Goal: Task Accomplishment & Management: Complete application form

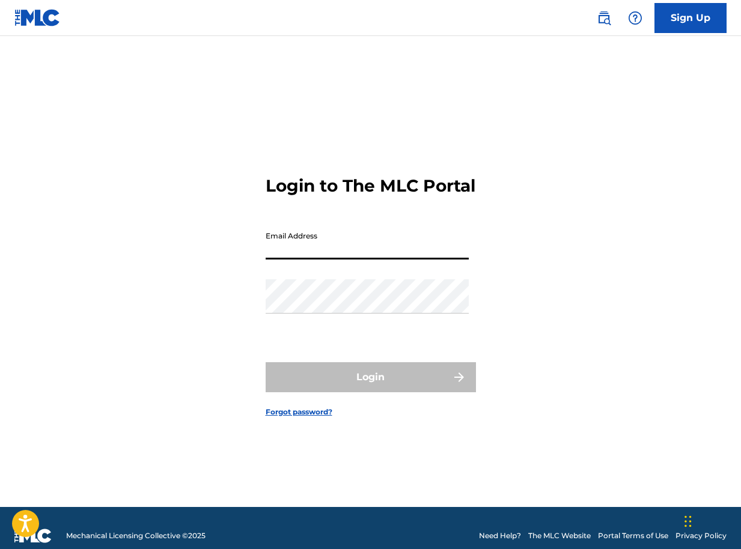
click at [317, 260] on input "Email Address" at bounding box center [367, 242] width 203 height 34
type input "[EMAIL_ADDRESS][DOMAIN_NAME]"
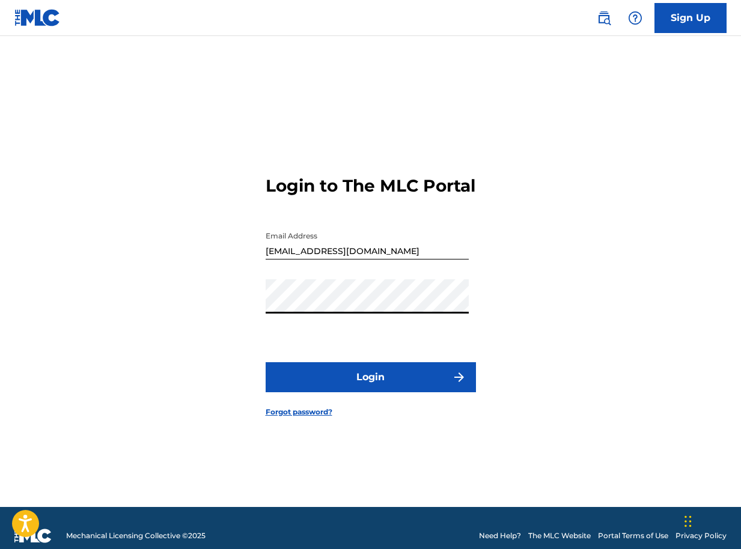
click at [350, 385] on button "Login" at bounding box center [371, 377] width 210 height 30
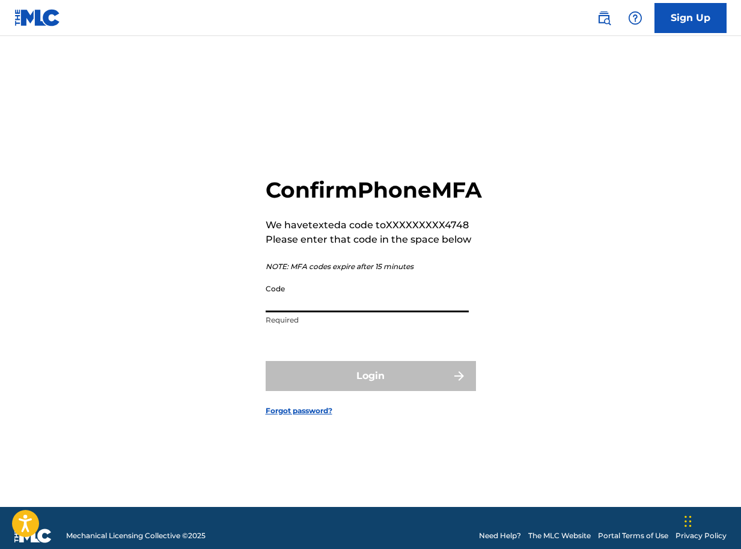
click at [284, 312] on input "Code" at bounding box center [367, 295] width 203 height 34
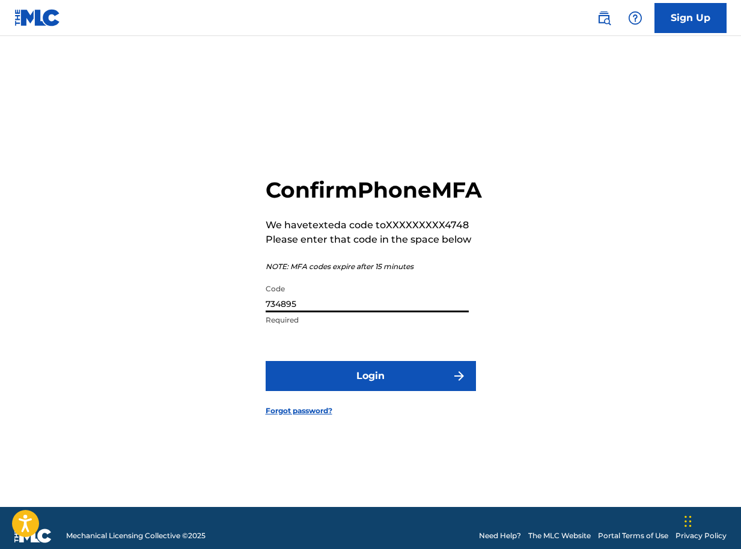
type input "734895"
click at [347, 391] on button "Login" at bounding box center [371, 376] width 210 height 30
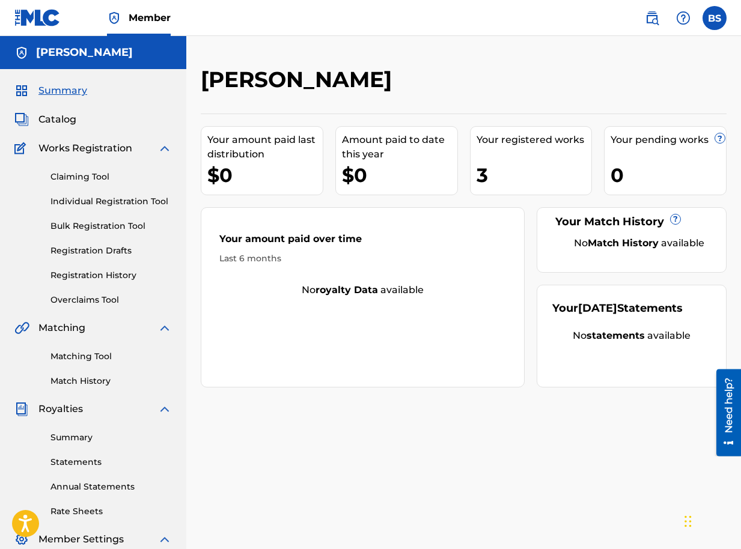
click at [88, 178] on link "Claiming Tool" at bounding box center [110, 177] width 121 height 13
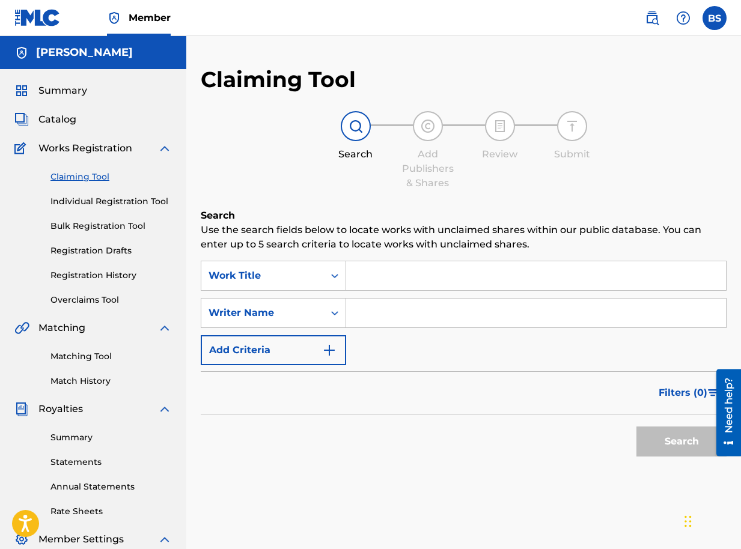
click at [373, 275] on input "Search Form" at bounding box center [536, 275] width 380 height 29
click at [362, 312] on input "Search Form" at bounding box center [536, 313] width 380 height 29
click at [668, 442] on button "Search" at bounding box center [681, 442] width 90 height 30
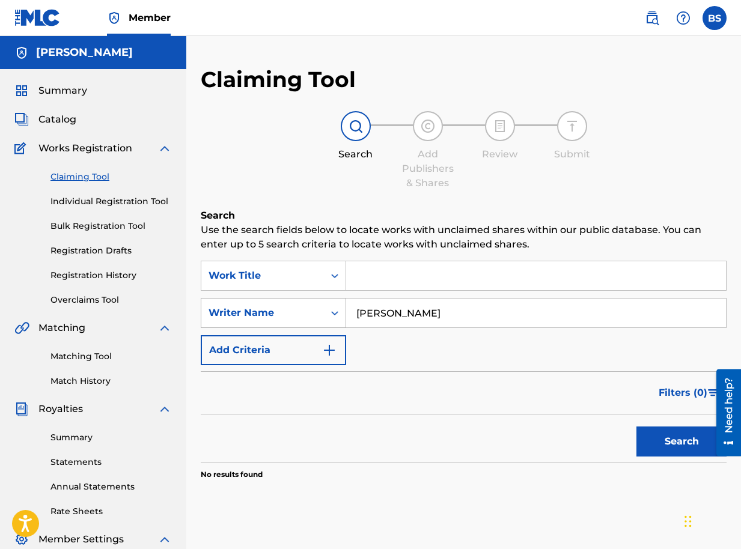
drag, startPoint x: 431, startPoint y: 312, endPoint x: 339, endPoint y: 308, distance: 91.4
click at [339, 308] on div "SearchWithCriteria8ee6026d-d772-4152-af8c-6d66a98f2aa5 Writer Name brian segujja" at bounding box center [464, 313] width 526 height 30
click at [636, 427] on button "Search" at bounding box center [681, 442] width 90 height 30
drag, startPoint x: 424, startPoint y: 312, endPoint x: 314, endPoint y: 324, distance: 110.5
click at [314, 324] on div "SearchWithCriteria8ee6026d-d772-4152-af8c-6d66a98f2aa5 Writer Name brian segujja" at bounding box center [464, 313] width 526 height 30
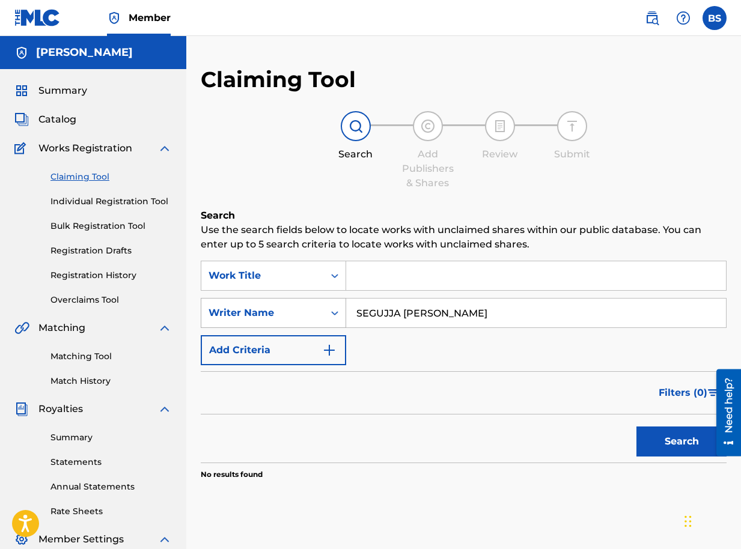
click at [636, 427] on button "Search" at bounding box center [681, 442] width 90 height 30
click at [509, 270] on input "Search Form" at bounding box center [536, 275] width 380 height 29
click at [381, 272] on input "Search Form" at bounding box center [536, 275] width 380 height 29
drag, startPoint x: 446, startPoint y: 318, endPoint x: 333, endPoint y: 322, distance: 112.4
click at [333, 322] on div "SearchWithCriteria8ee6026d-d772-4152-af8c-6d66a98f2aa5 Writer Name SEGUJJA BRIAN" at bounding box center [464, 313] width 526 height 30
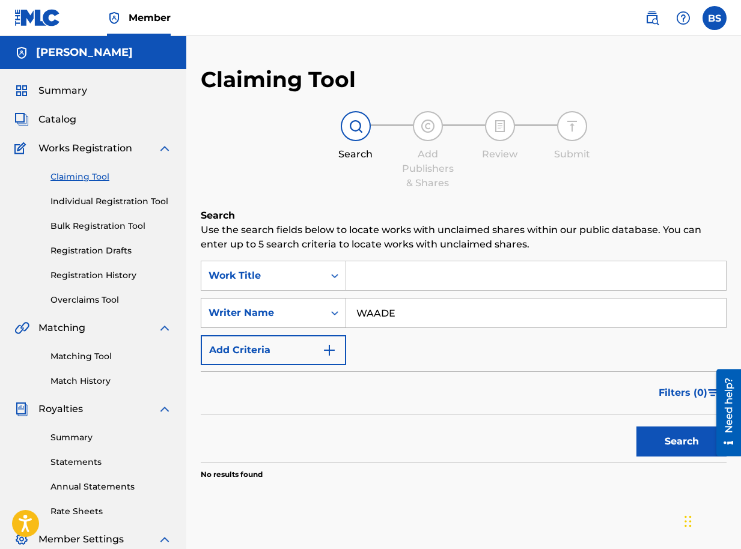
type input "WAADE"
click at [636, 427] on button "Search" at bounding box center [681, 442] width 90 height 30
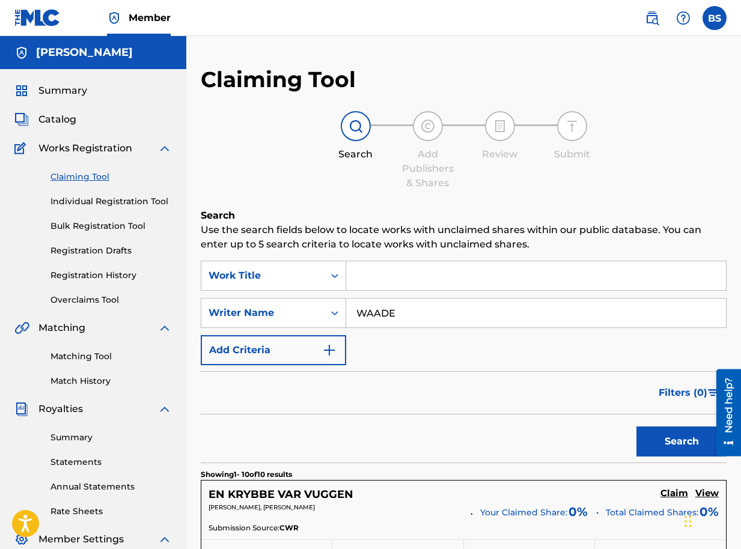
click at [374, 279] on input "Search Form" at bounding box center [536, 275] width 380 height 29
drag, startPoint x: 371, startPoint y: 311, endPoint x: 341, endPoint y: 312, distance: 29.4
click at [341, 312] on div "SearchWithCriteria8ee6026d-d772-4152-af8c-6d66a98f2aa5 Writer Name WAADE" at bounding box center [464, 313] width 526 height 30
click at [103, 202] on link "Individual Registration Tool" at bounding box center [110, 201] width 121 height 13
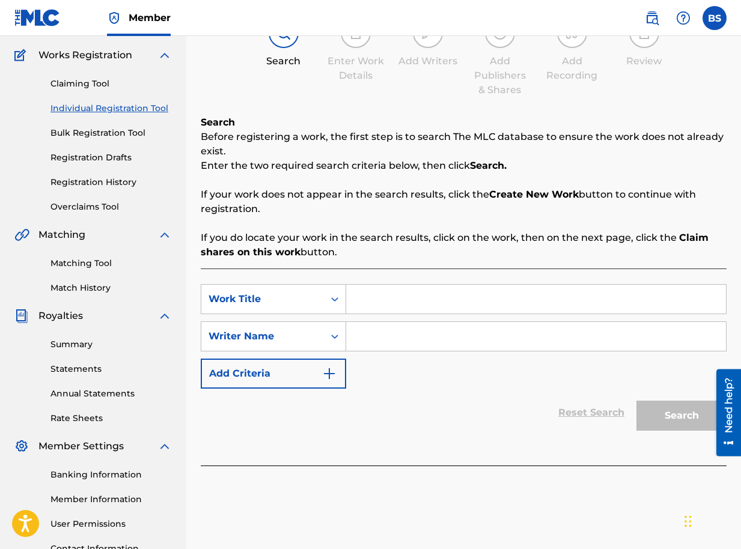
scroll to position [196, 0]
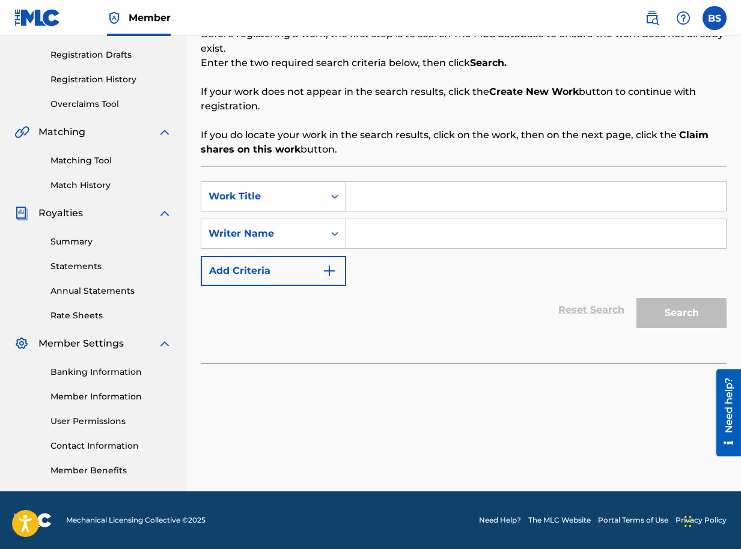
click at [330, 198] on icon "Search Form" at bounding box center [335, 196] width 12 height 12
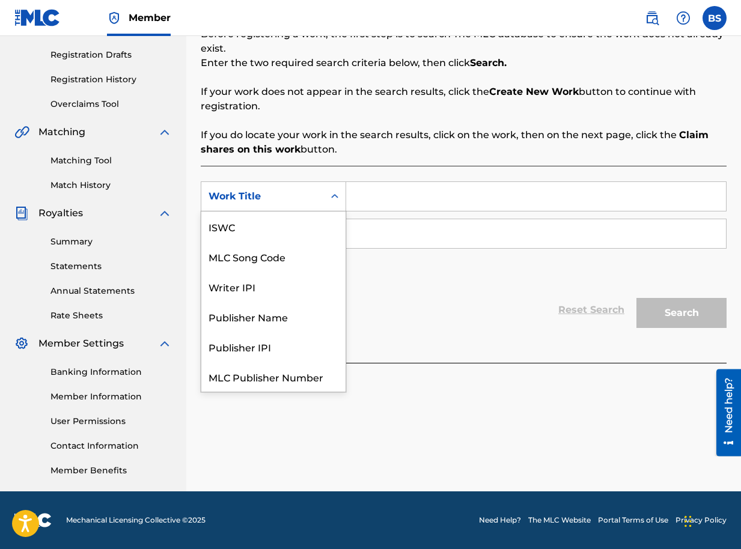
scroll to position [30, 0]
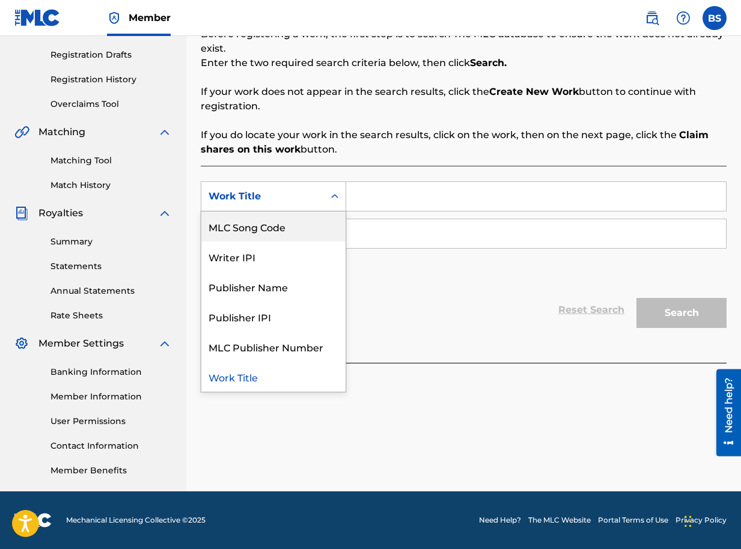
click at [333, 197] on icon "Search Form" at bounding box center [334, 196] width 7 height 4
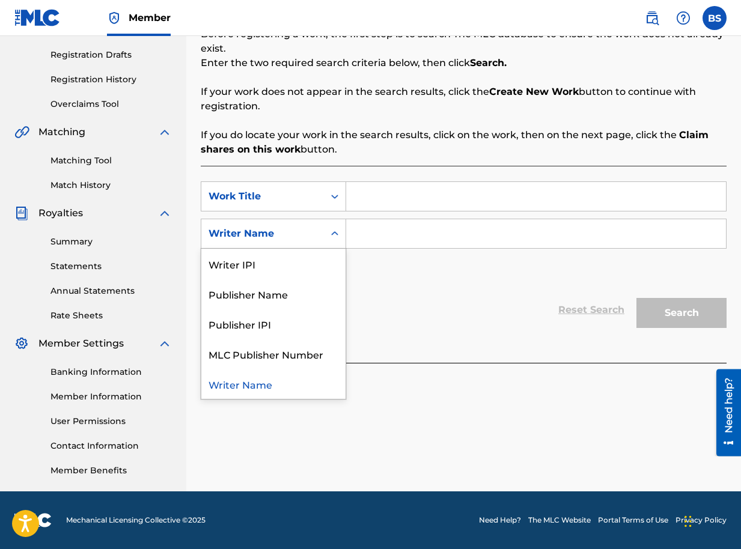
click at [336, 229] on icon "Search Form" at bounding box center [335, 234] width 12 height 12
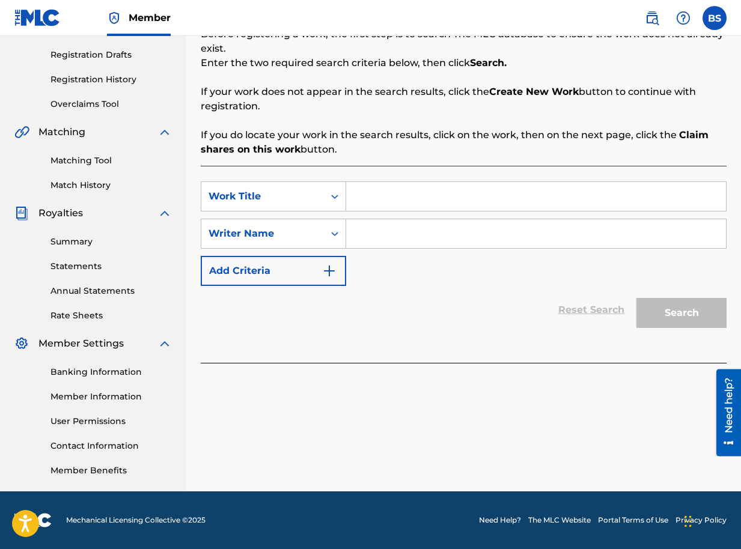
click at [331, 273] on img "Search Form" at bounding box center [329, 271] width 14 height 14
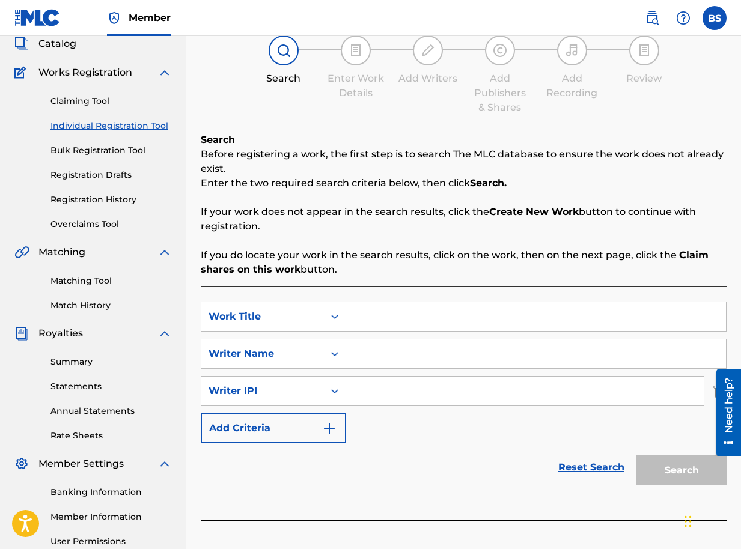
scroll to position [16, 0]
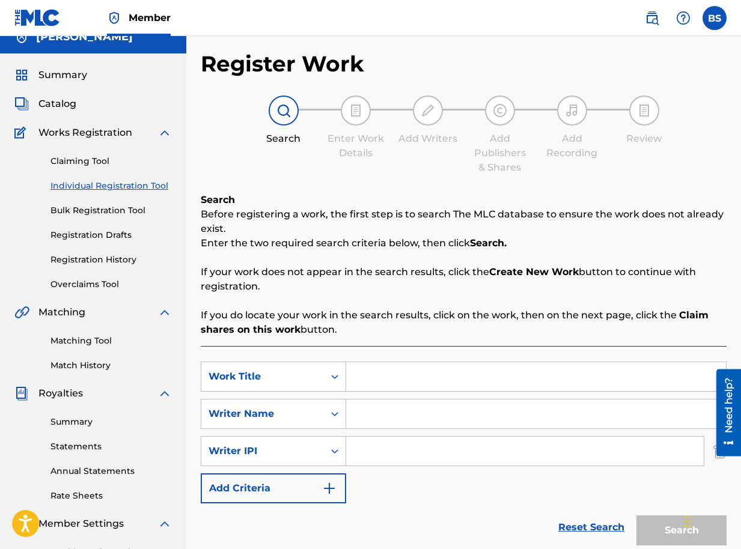
click at [64, 104] on span "Catalog" at bounding box center [57, 104] width 38 height 14
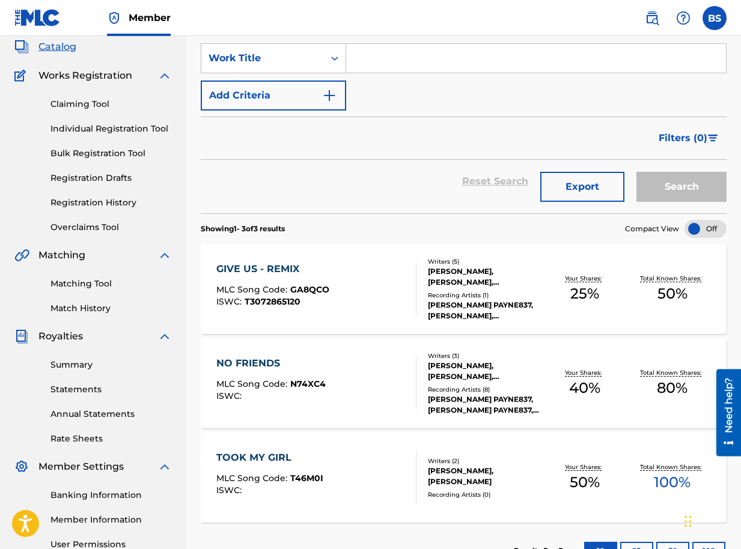
scroll to position [180, 0]
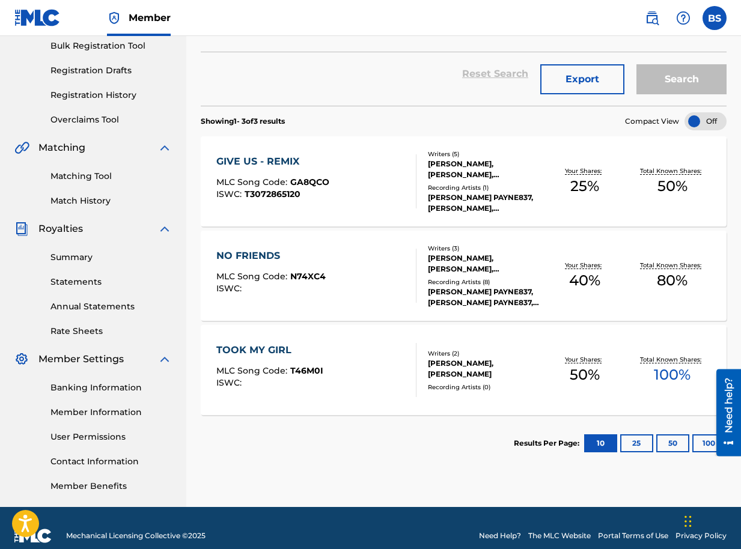
click at [637, 443] on button "25" at bounding box center [636, 443] width 33 height 18
click at [666, 442] on button "50" at bounding box center [672, 443] width 33 height 18
click at [705, 443] on button "100" at bounding box center [708, 443] width 33 height 18
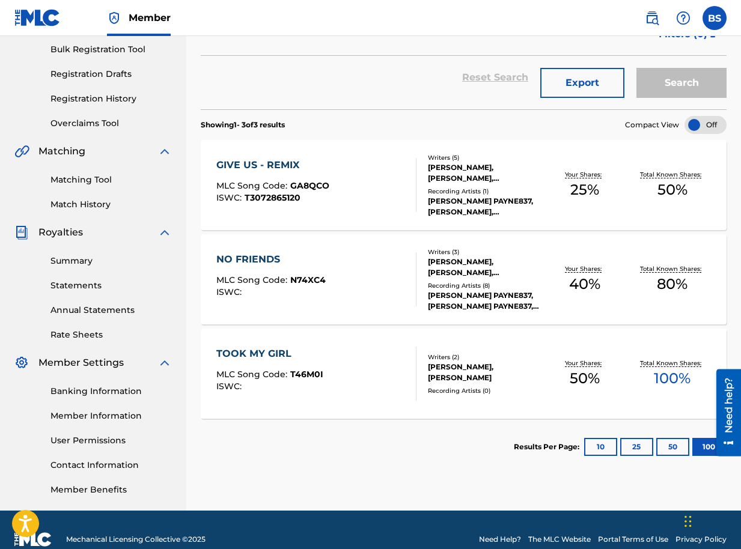
scroll to position [0, 0]
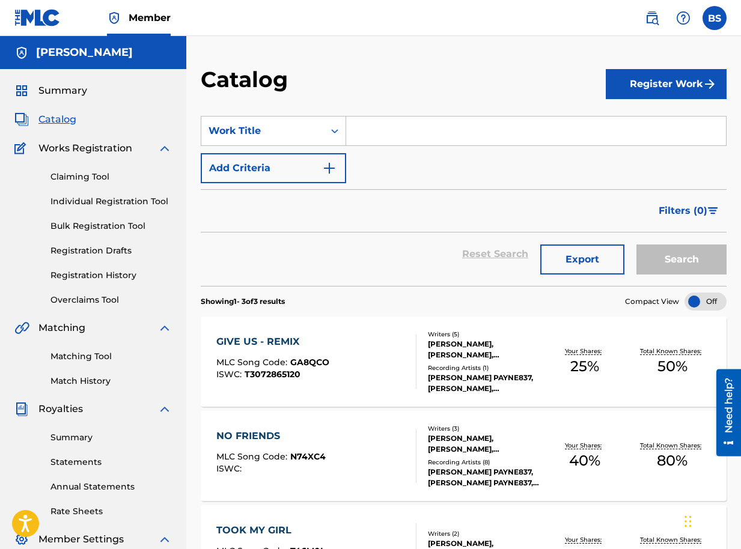
click at [658, 90] on button "Register Work" at bounding box center [666, 84] width 121 height 30
click at [634, 123] on link "Individual" at bounding box center [666, 123] width 121 height 29
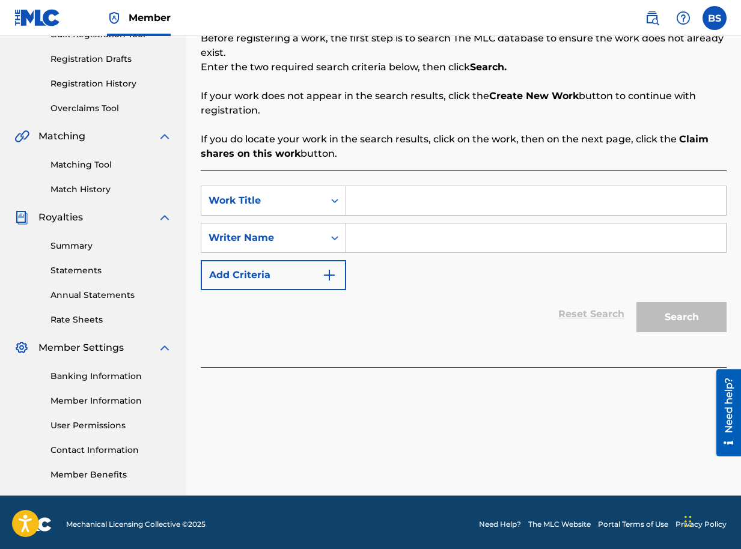
scroll to position [196, 0]
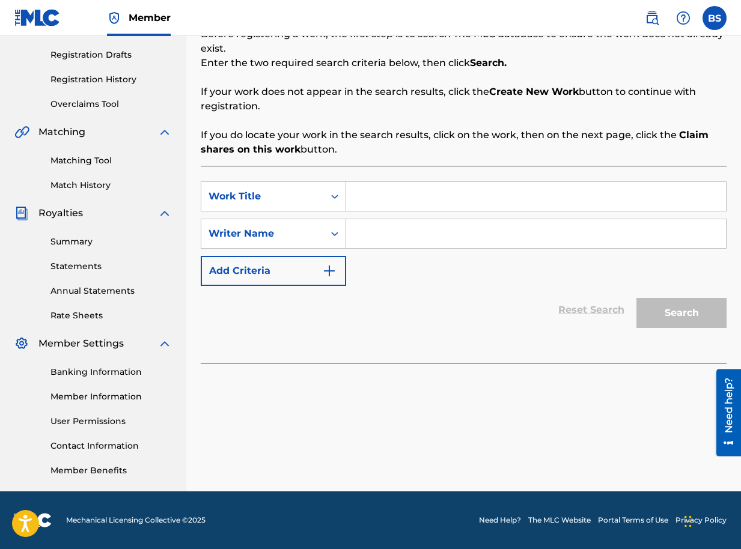
click at [409, 199] on input "Search Form" at bounding box center [536, 196] width 380 height 29
type input "WHOLE 9"
click at [421, 236] on input "Search Form" at bounding box center [536, 233] width 380 height 29
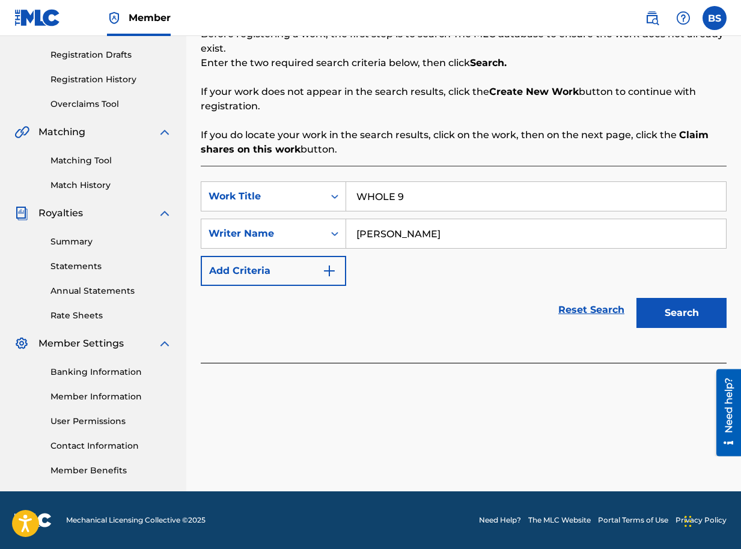
type input "BRIAN SEGUJJA"
click at [667, 305] on button "Search" at bounding box center [681, 313] width 90 height 30
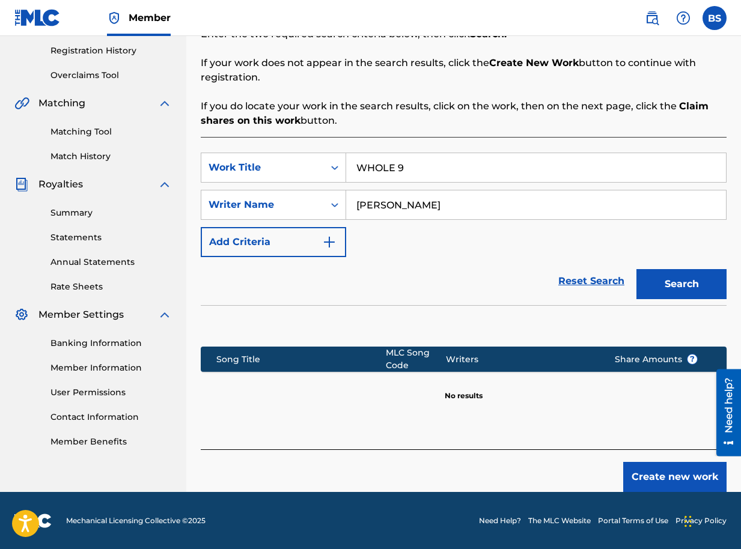
scroll to position [225, 0]
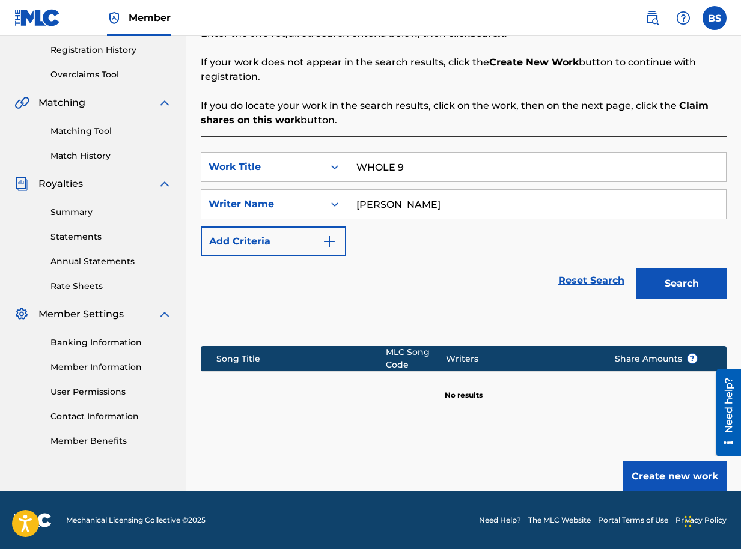
click at [680, 477] on button "Create new work" at bounding box center [674, 476] width 103 height 30
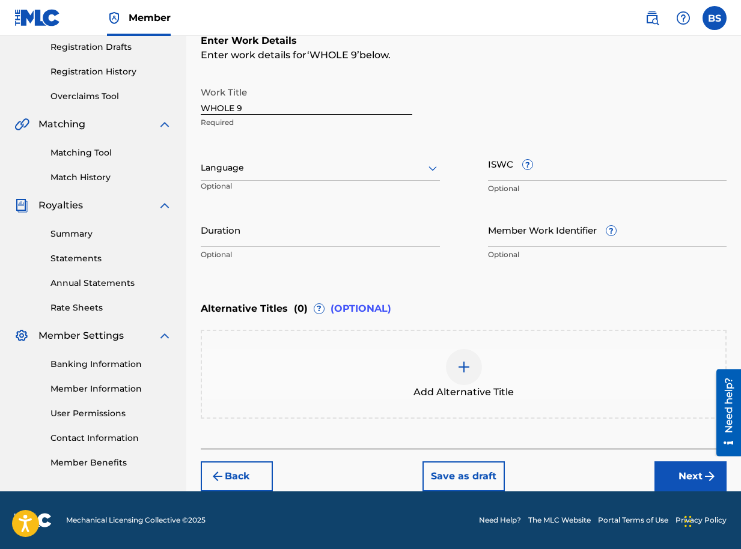
scroll to position [204, 0]
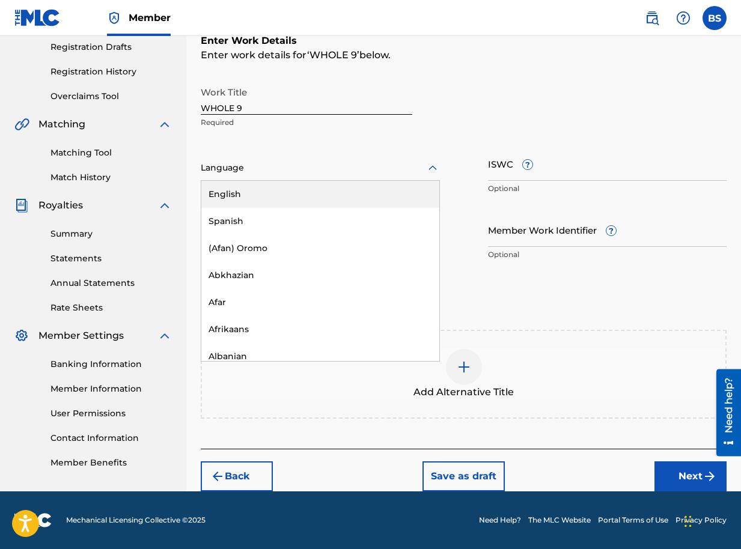
click at [421, 169] on div at bounding box center [320, 167] width 239 height 15
click at [409, 189] on div "English" at bounding box center [320, 194] width 238 height 27
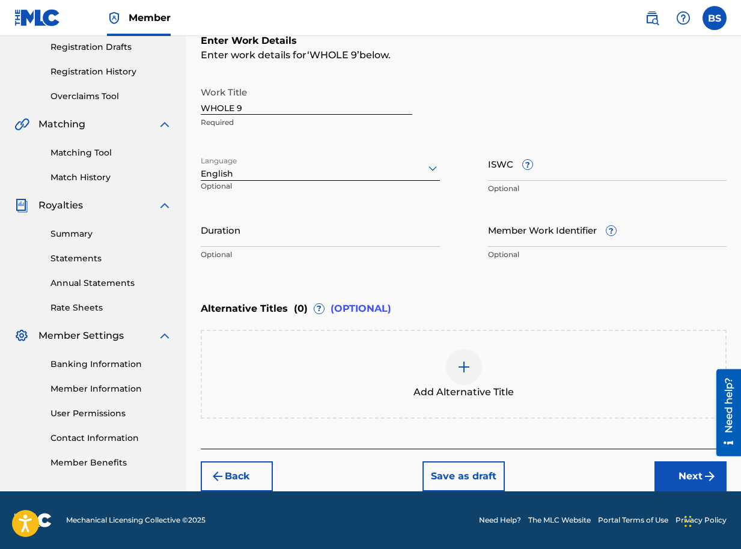
click at [306, 234] on input "Duration" at bounding box center [320, 230] width 239 height 34
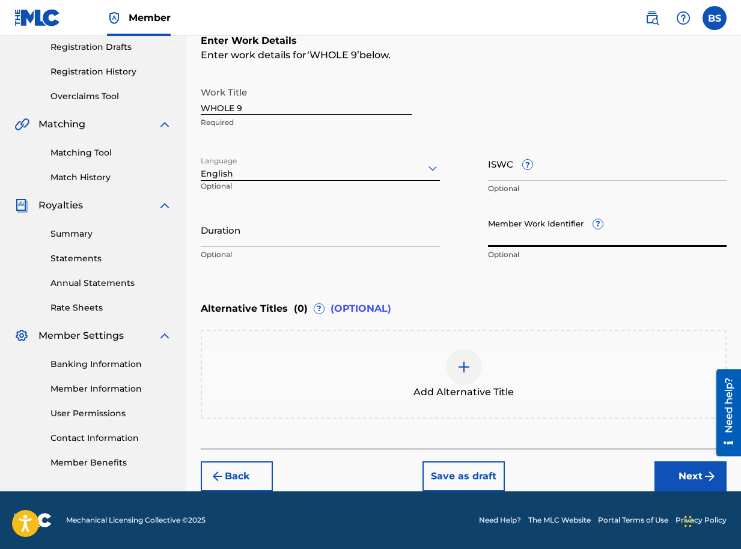
click at [513, 242] on input "Member Work Identifier ?" at bounding box center [607, 230] width 239 height 34
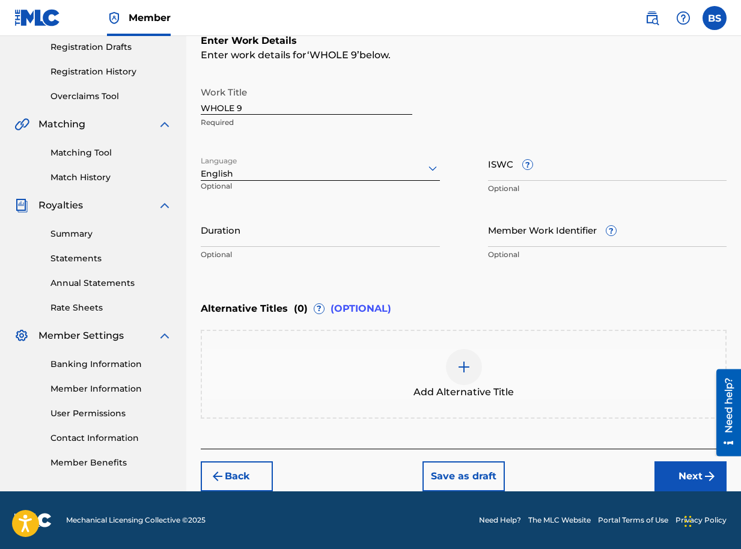
click at [249, 475] on button "Back" at bounding box center [237, 476] width 72 height 30
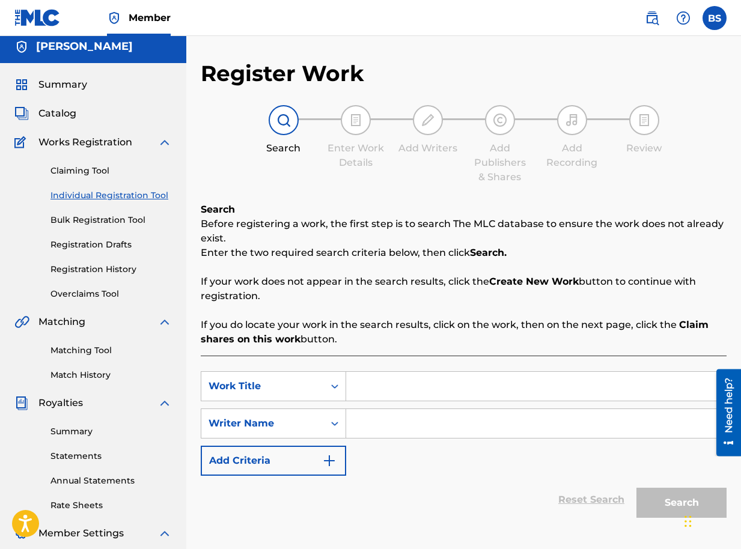
scroll to position [0, 0]
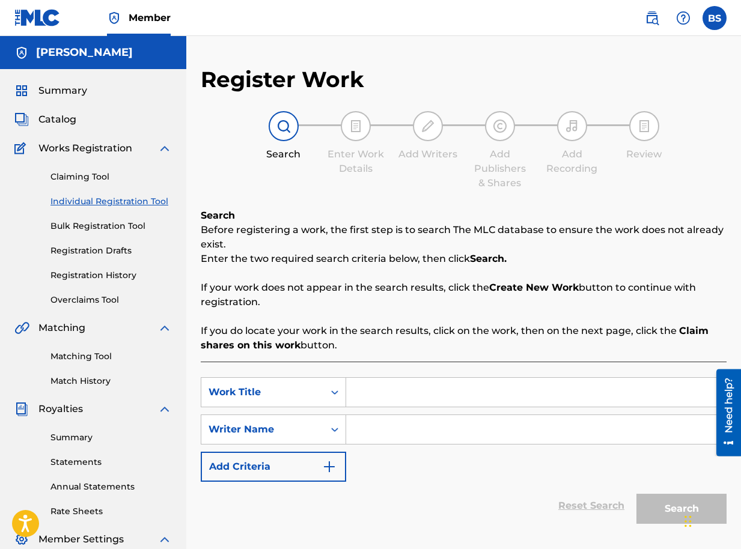
click at [368, 393] on input "Search Form" at bounding box center [536, 392] width 380 height 29
type input "WHOLE 9"
click at [385, 428] on input "Search Form" at bounding box center [536, 429] width 380 height 29
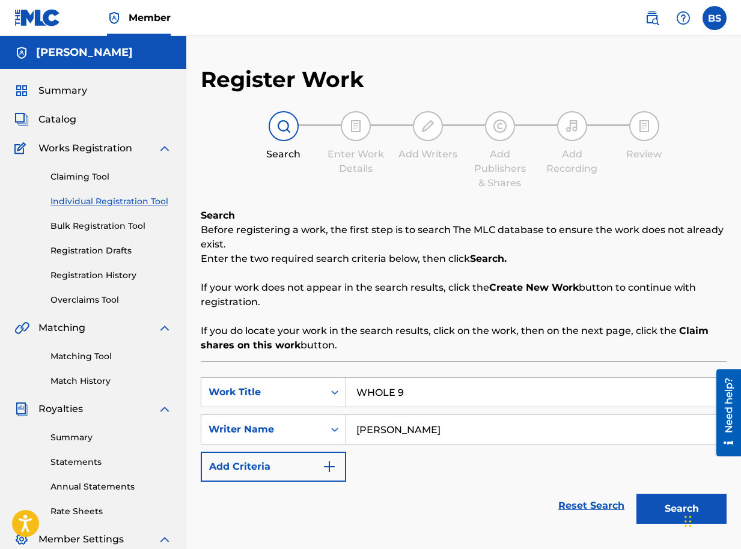
type input "BRIAN SEGUJJA"
click at [660, 506] on button "Search" at bounding box center [681, 509] width 90 height 30
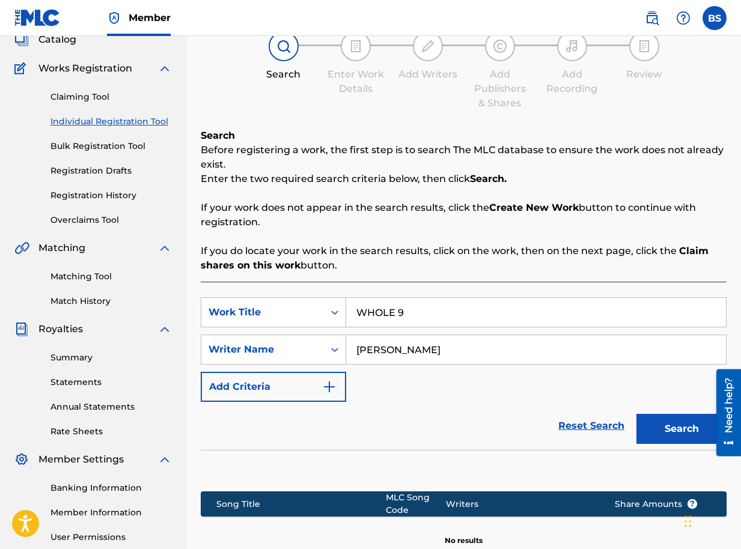
scroll to position [225, 0]
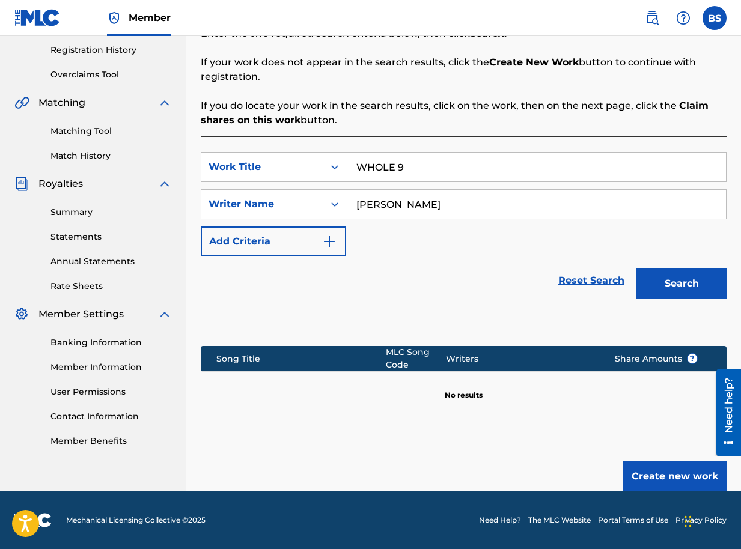
click at [672, 478] on button "Create new work" at bounding box center [674, 476] width 103 height 30
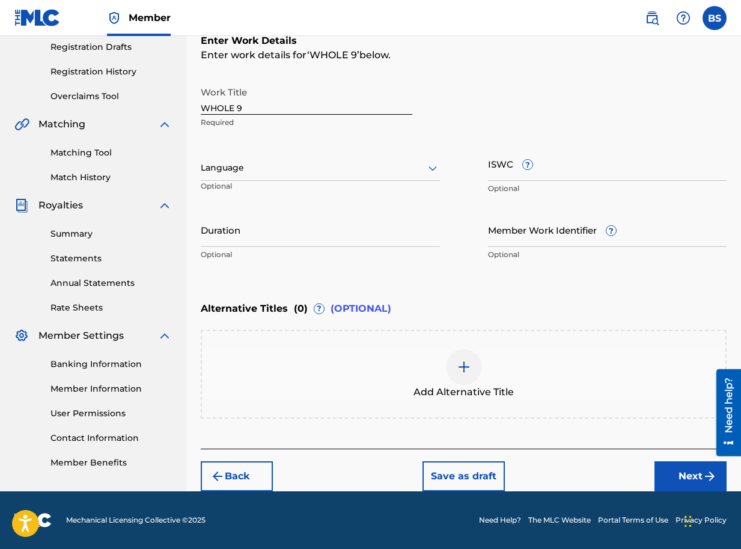
scroll to position [84, 0]
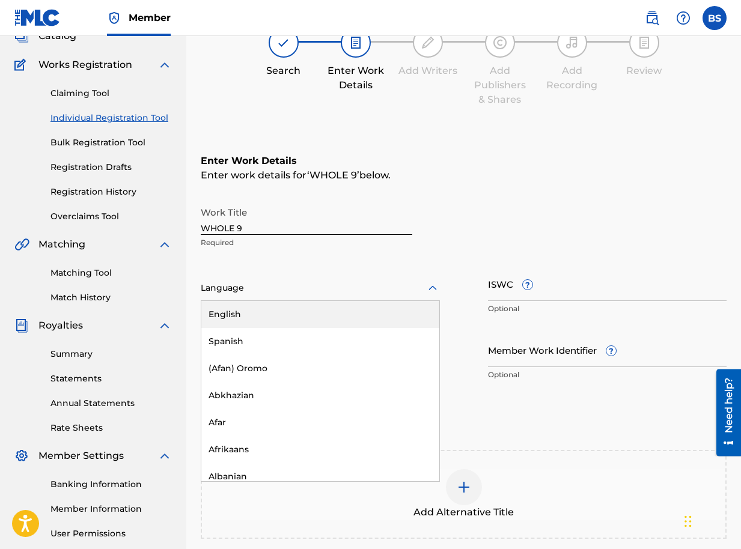
click at [409, 285] on div at bounding box center [320, 288] width 239 height 15
click at [402, 312] on div "English" at bounding box center [320, 314] width 238 height 27
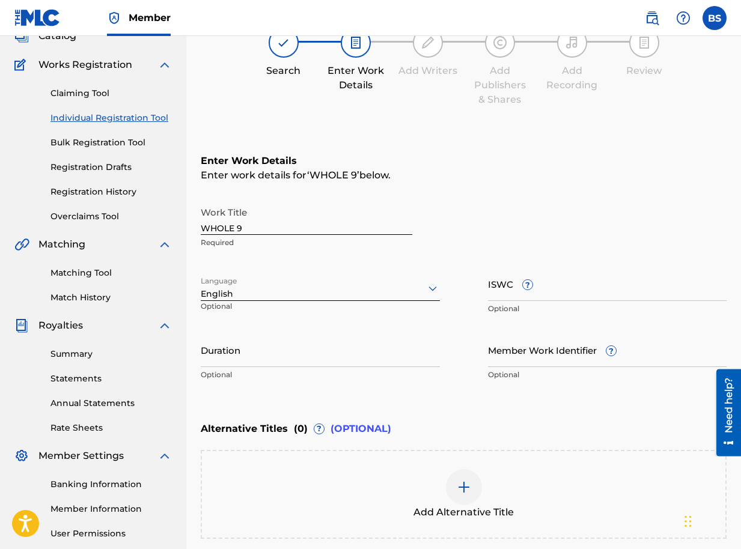
click at [387, 355] on input "Duration" at bounding box center [320, 350] width 239 height 34
click at [230, 357] on input "Duration" at bounding box center [320, 350] width 239 height 34
click at [200, 360] on div "Register Work Search Enter Work Details Add Writers Add Publishers & Shares Add…" at bounding box center [463, 297] width 555 height 629
click at [202, 360] on input "3:05" at bounding box center [320, 350] width 239 height 34
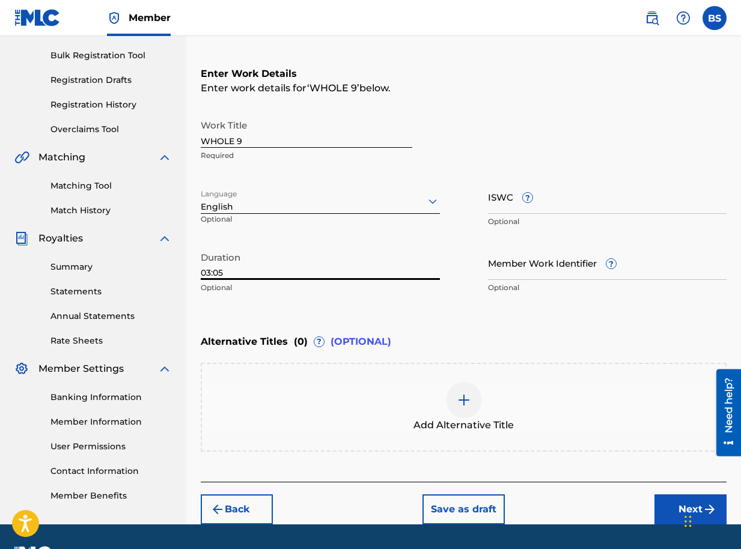
scroll to position [204, 0]
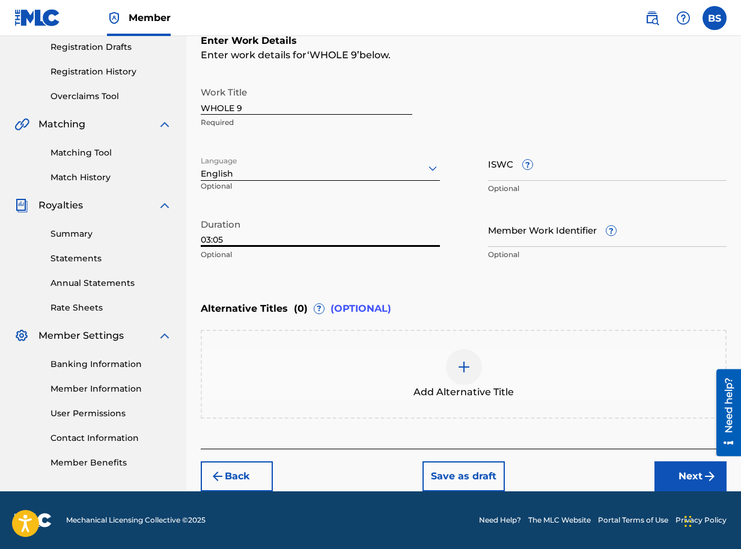
type input "03:05"
click at [684, 481] on button "Next" at bounding box center [690, 476] width 72 height 30
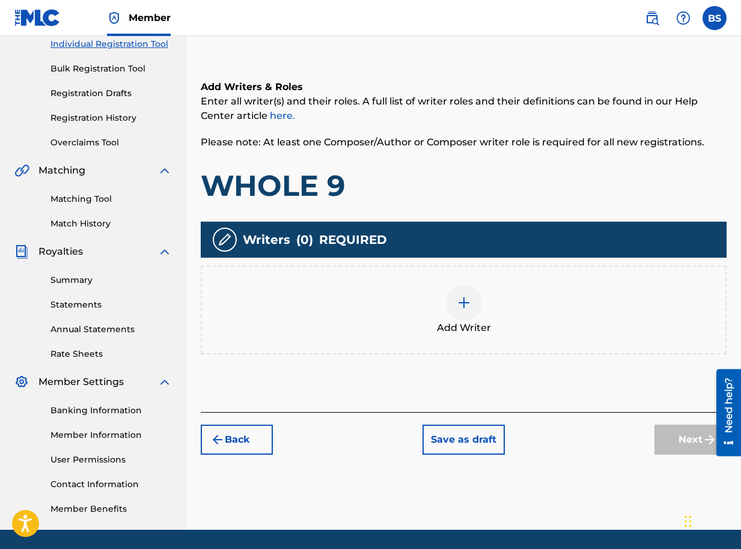
scroll to position [174, 0]
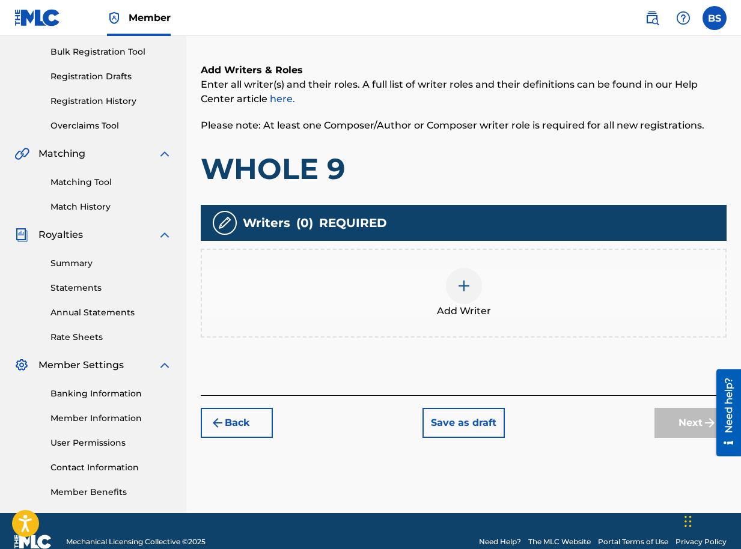
click at [467, 288] on img at bounding box center [464, 286] width 14 height 14
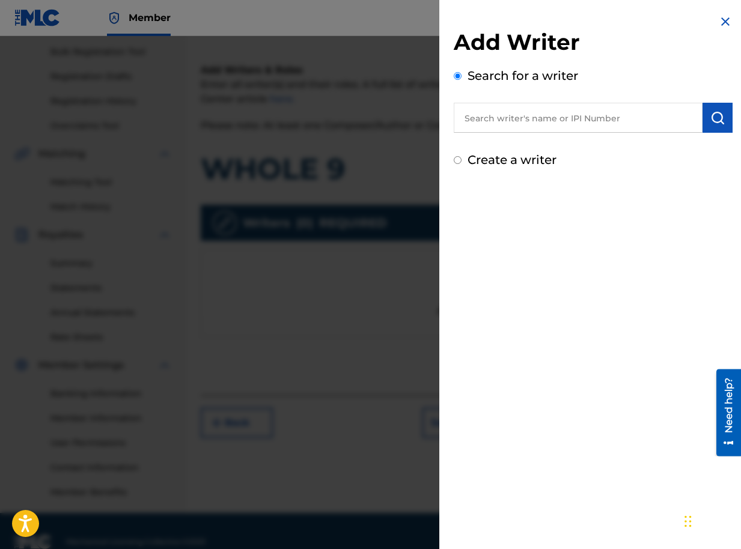
click at [592, 121] on input "text" at bounding box center [578, 118] width 249 height 30
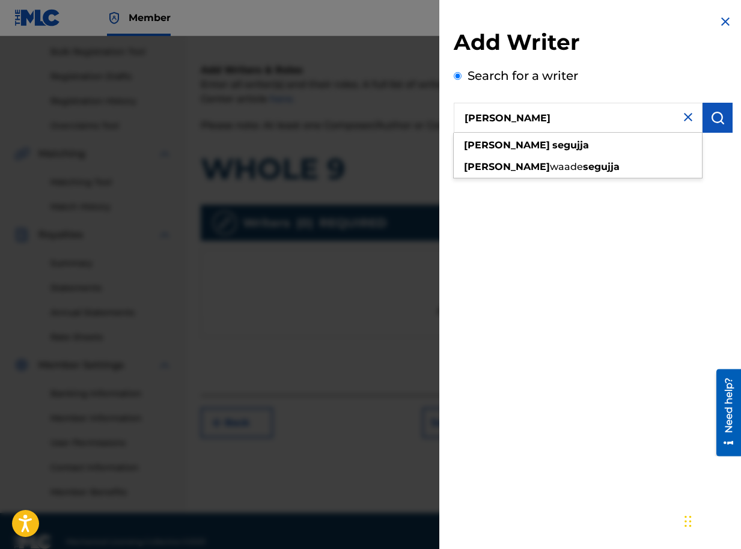
type input "BRIAN SEGUJJA"
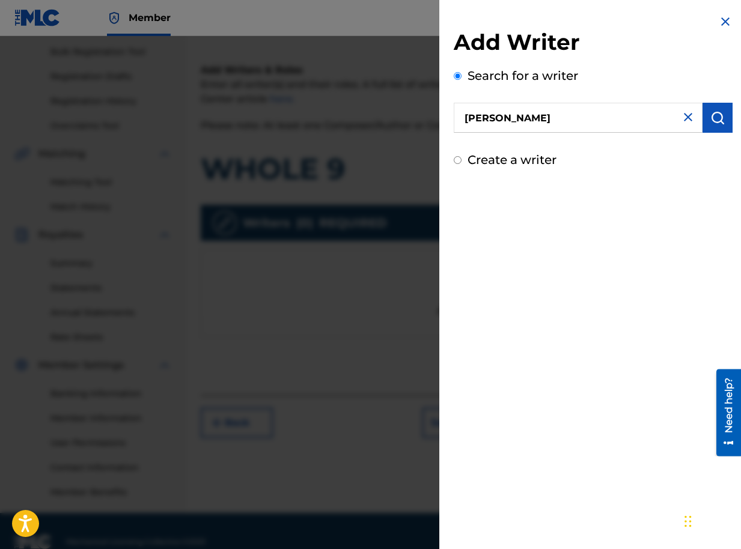
click at [711, 123] on img "submit" at bounding box center [717, 118] width 14 height 14
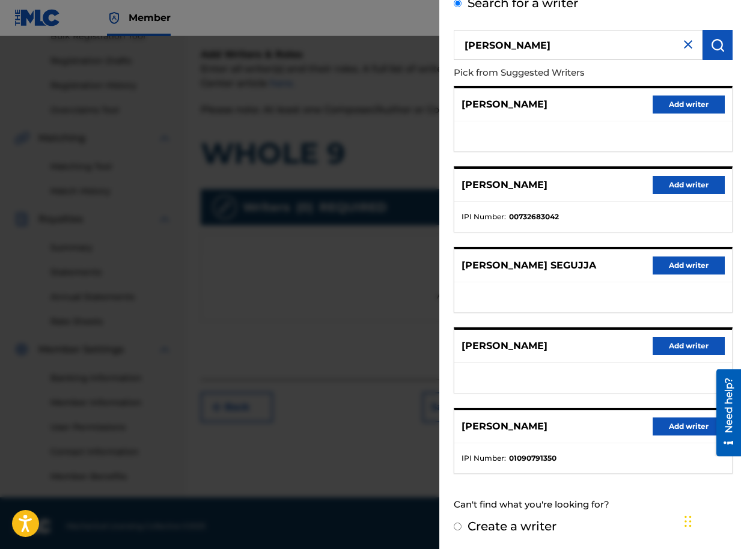
scroll to position [196, 0]
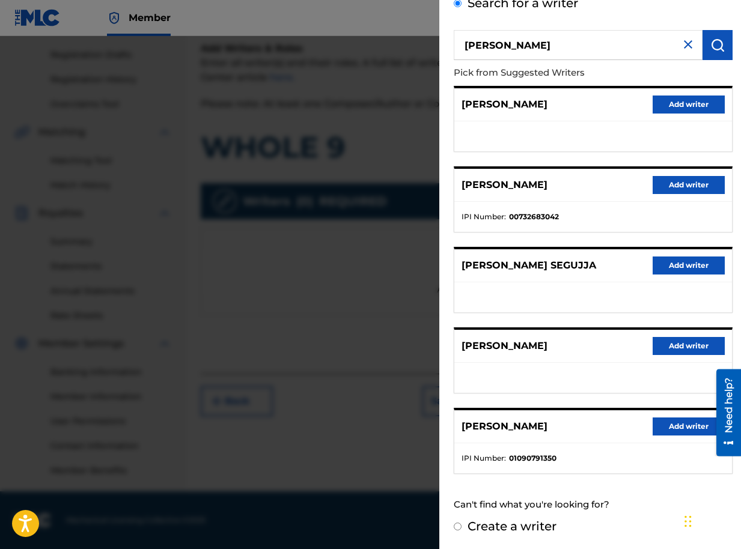
click at [667, 341] on button "Add writer" at bounding box center [688, 346] width 72 height 18
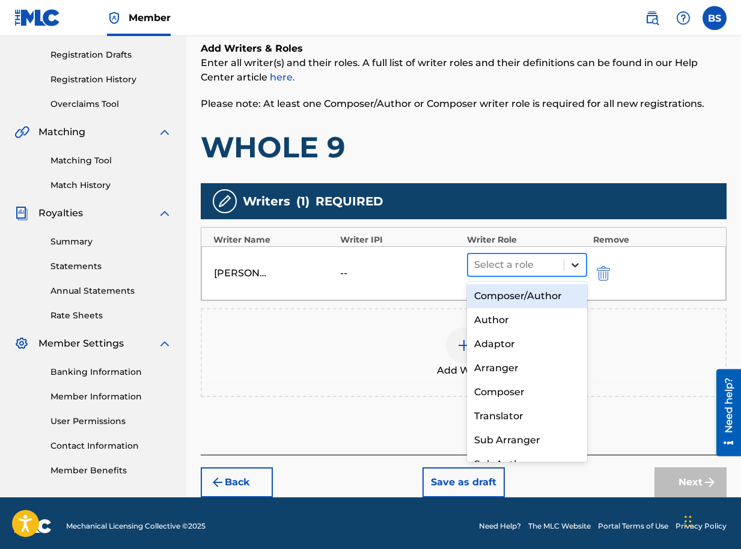
click at [576, 268] on icon at bounding box center [575, 265] width 12 height 12
click at [549, 295] on div "Composer/Author" at bounding box center [527, 296] width 120 height 24
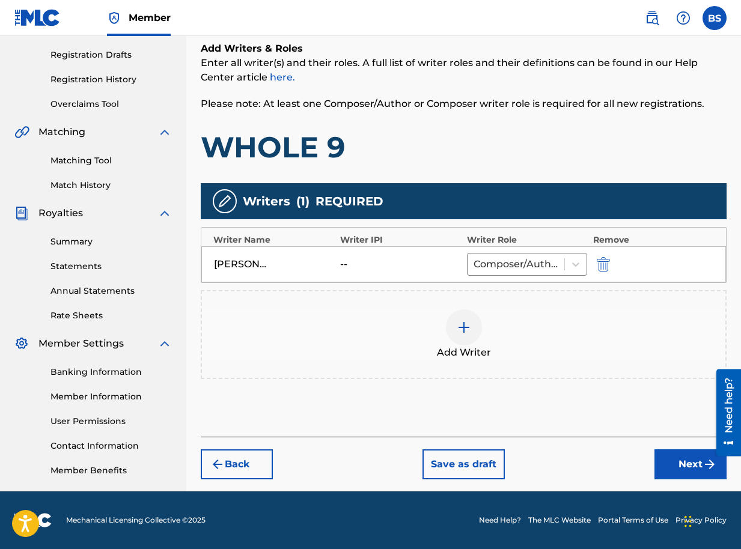
click at [606, 269] on img "submit" at bounding box center [603, 264] width 13 height 14
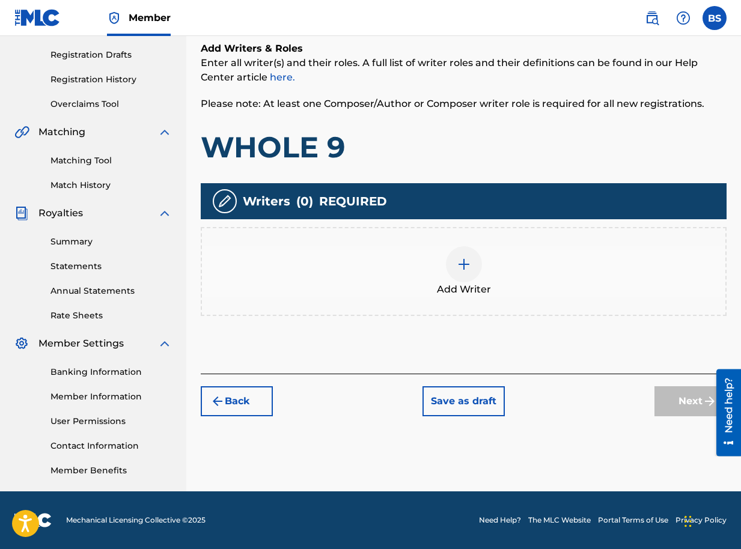
click at [472, 262] on div at bounding box center [464, 264] width 36 height 36
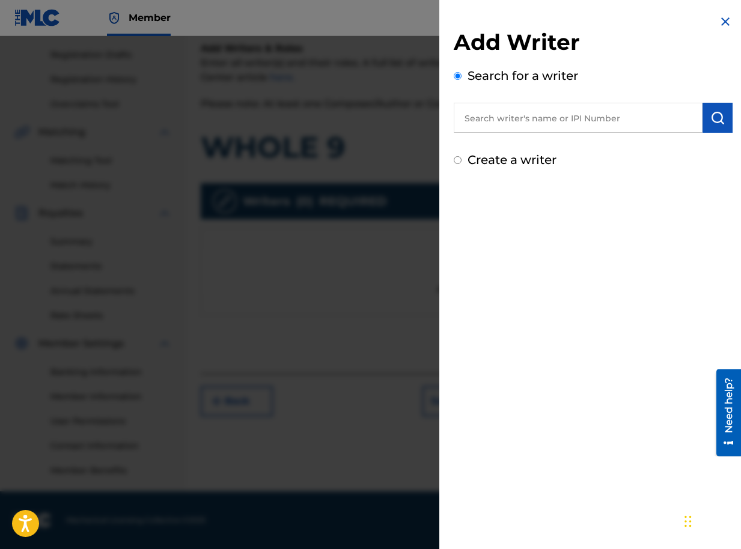
click at [537, 117] on input "text" at bounding box center [578, 118] width 249 height 30
paste input "01090791350"
type input "01090791350"
click at [716, 118] on img "submit" at bounding box center [717, 118] width 14 height 14
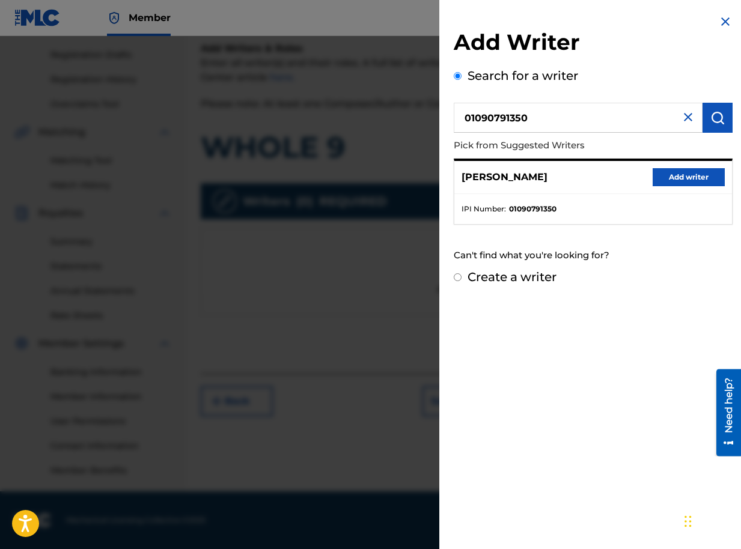
click at [678, 177] on button "Add writer" at bounding box center [688, 177] width 72 height 18
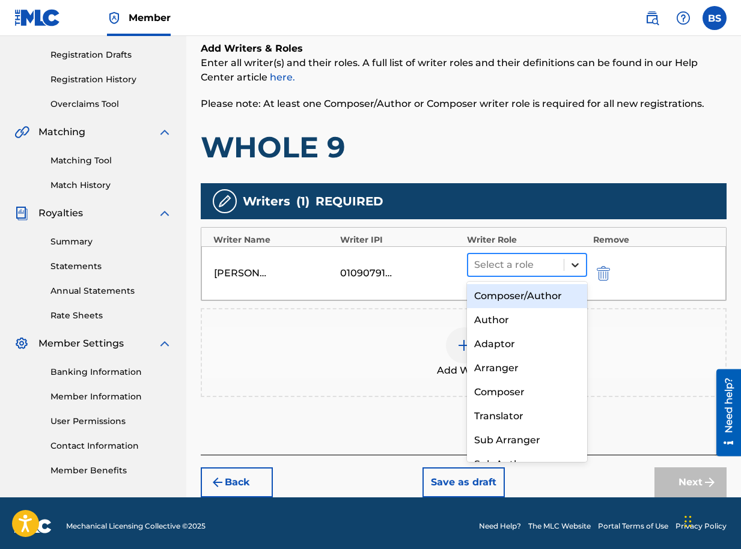
click at [573, 269] on icon at bounding box center [575, 265] width 12 height 12
click at [537, 301] on div "Composer/Author" at bounding box center [527, 296] width 120 height 24
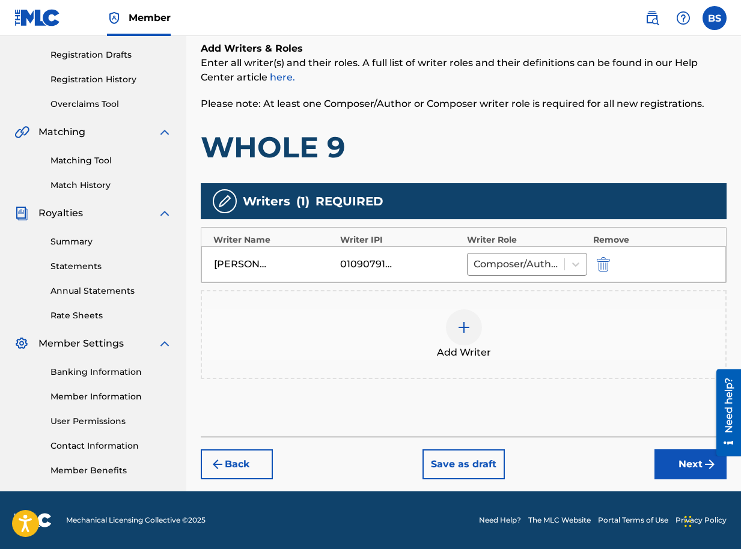
click at [692, 464] on button "Next" at bounding box center [690, 464] width 72 height 30
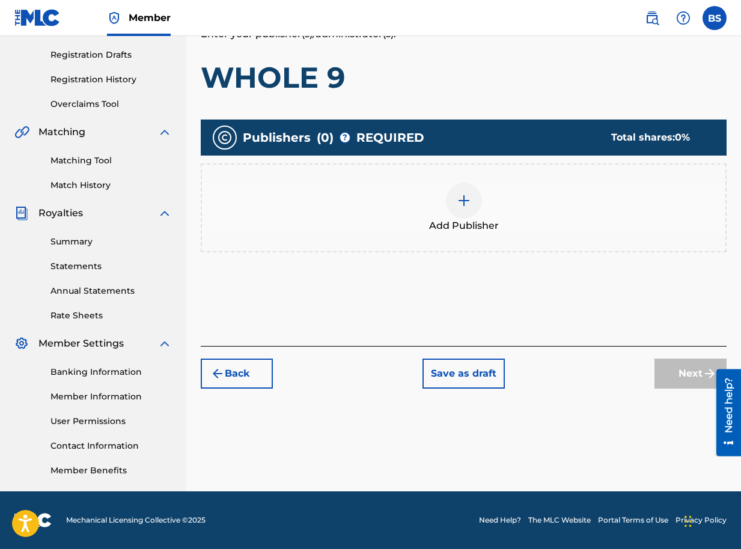
click at [464, 202] on img at bounding box center [464, 200] width 14 height 14
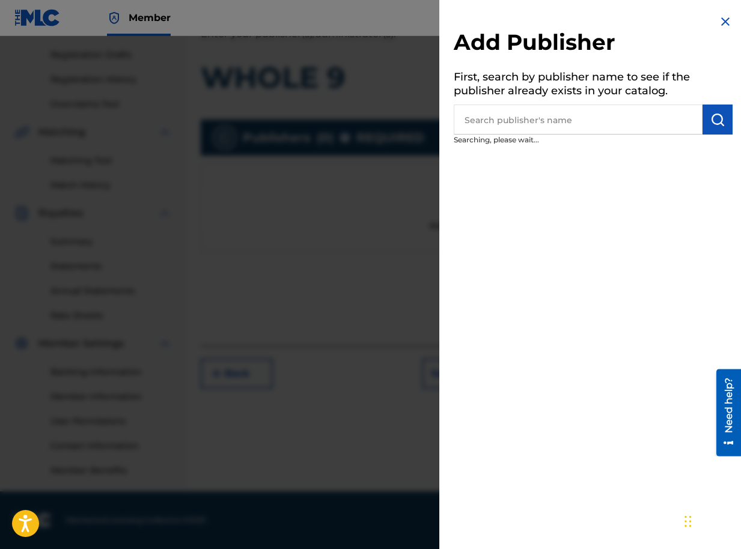
click at [478, 112] on input "text" at bounding box center [578, 120] width 249 height 30
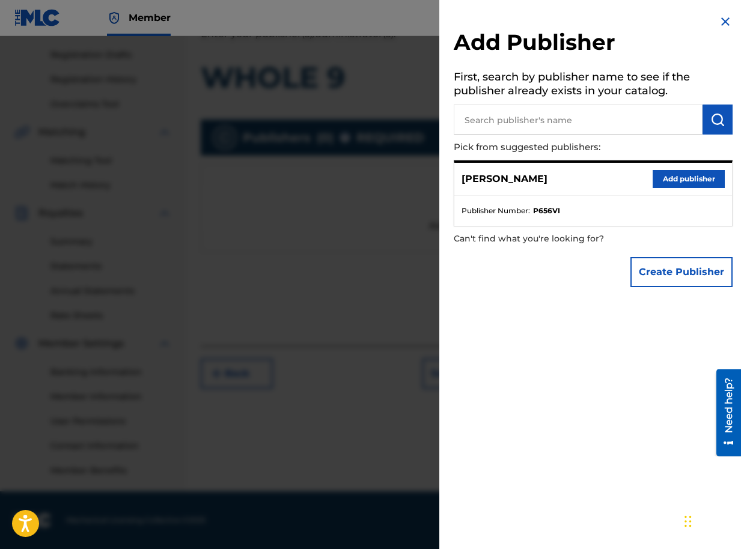
click at [680, 173] on button "Add publisher" at bounding box center [688, 179] width 72 height 18
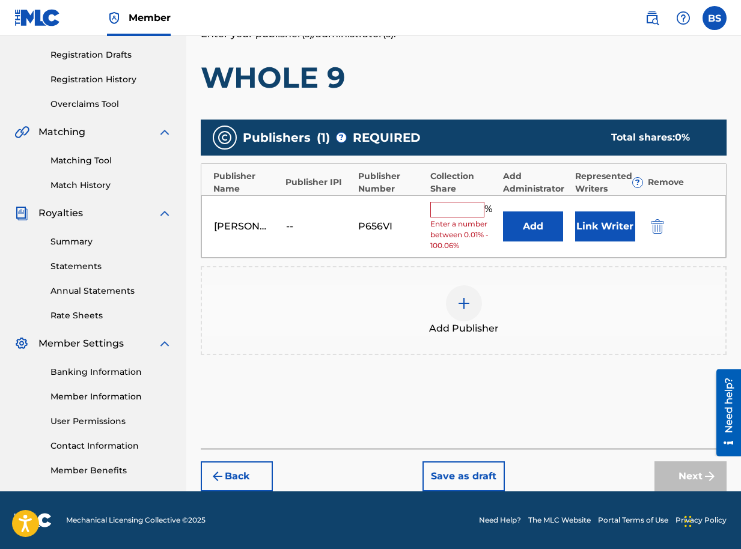
click at [473, 211] on input "text" at bounding box center [457, 210] width 54 height 16
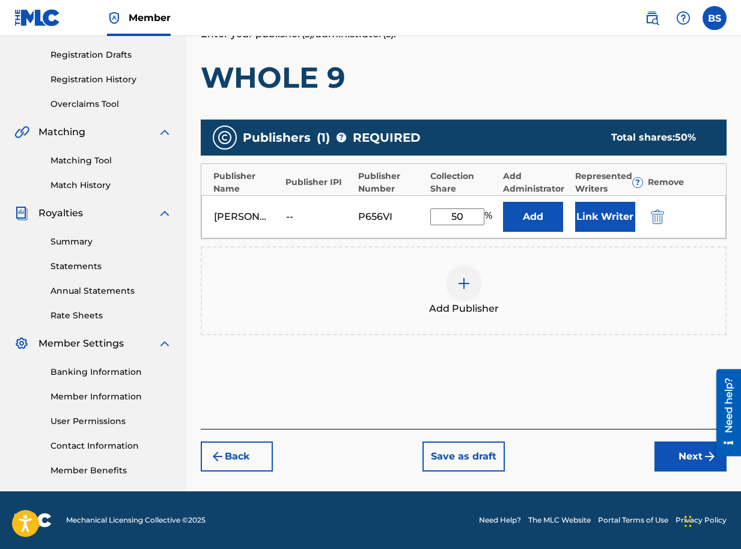
type input "50"
click at [527, 221] on button "Add" at bounding box center [533, 217] width 60 height 30
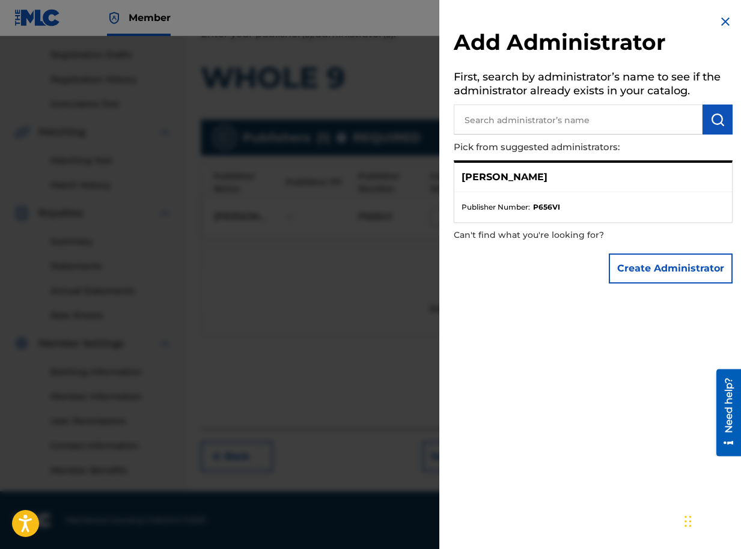
click at [507, 179] on p "[PERSON_NAME]" at bounding box center [504, 177] width 86 height 14
click at [616, 163] on div "[PERSON_NAME]" at bounding box center [593, 177] width 278 height 29
click at [606, 169] on div "[PERSON_NAME]" at bounding box center [593, 177] width 278 height 29
click at [530, 170] on div "[PERSON_NAME]" at bounding box center [593, 177] width 278 height 29
click at [510, 172] on p "[PERSON_NAME]" at bounding box center [504, 177] width 86 height 14
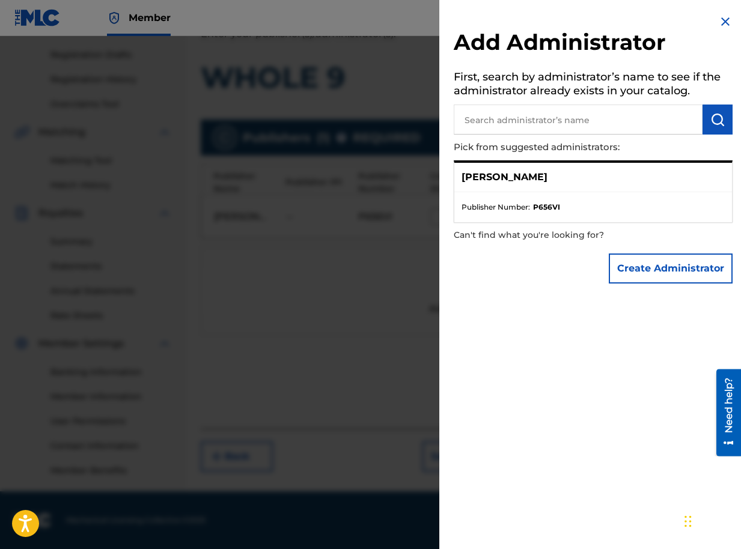
click at [471, 175] on p "[PERSON_NAME]" at bounding box center [504, 177] width 86 height 14
click at [477, 257] on div "Create Administrator" at bounding box center [593, 269] width 279 height 42
click at [724, 22] on img at bounding box center [725, 21] width 14 height 14
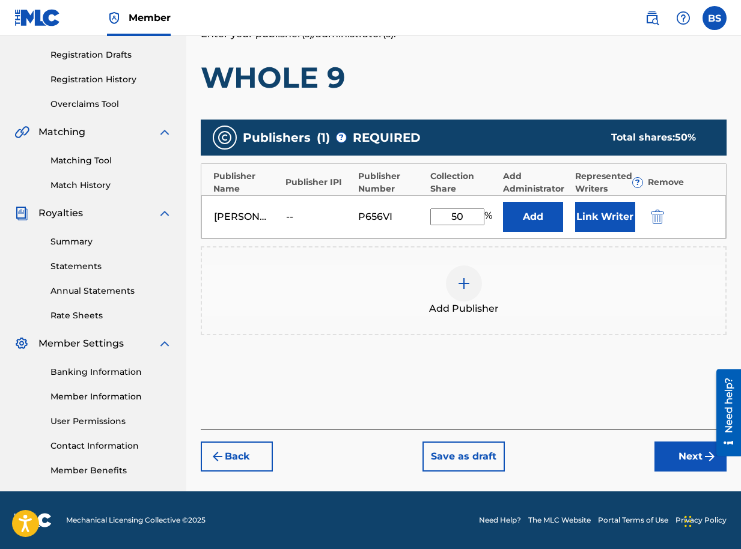
click at [599, 221] on button "Link Writer" at bounding box center [605, 217] width 60 height 30
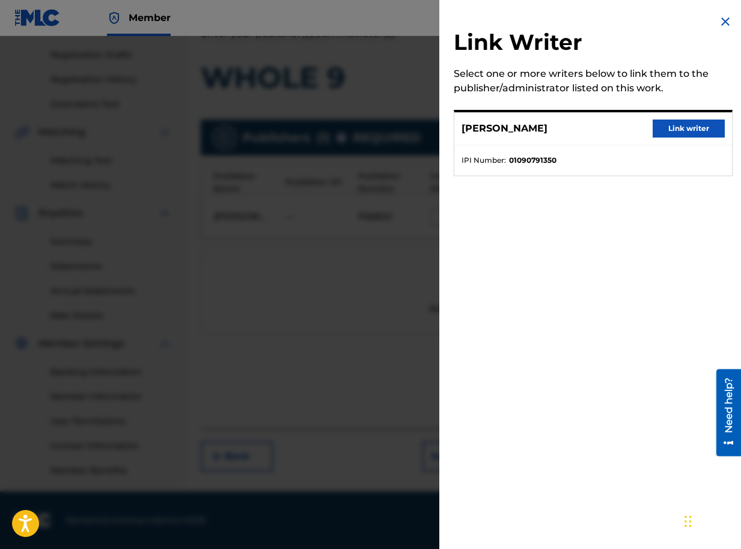
click at [559, 162] on li "IPI Number : 01090791350" at bounding box center [592, 160] width 263 height 11
click at [508, 126] on p "BRIAN SEGUJJA" at bounding box center [504, 128] width 86 height 14
click at [674, 125] on button "Link writer" at bounding box center [688, 129] width 72 height 18
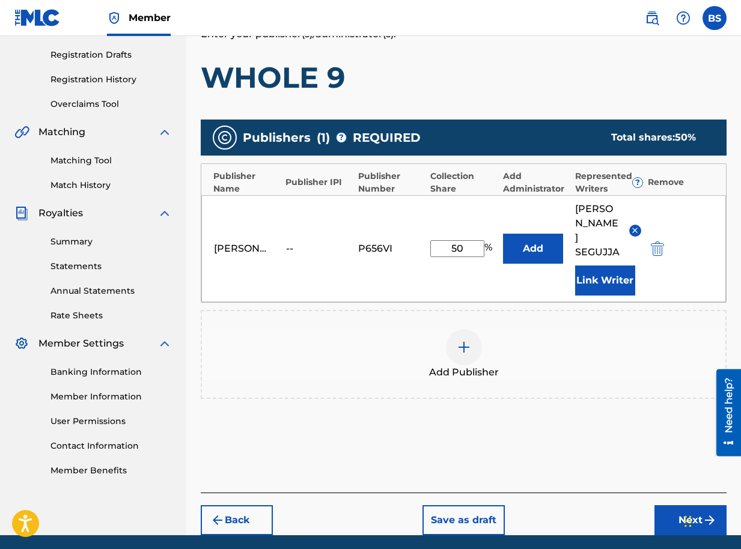
click at [538, 239] on button "Add" at bounding box center [533, 249] width 60 height 30
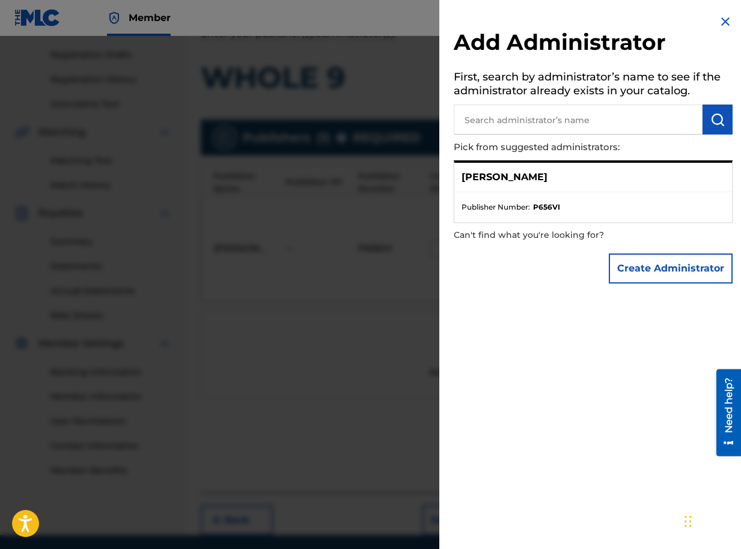
click at [642, 273] on button "Create Administrator" at bounding box center [671, 269] width 124 height 30
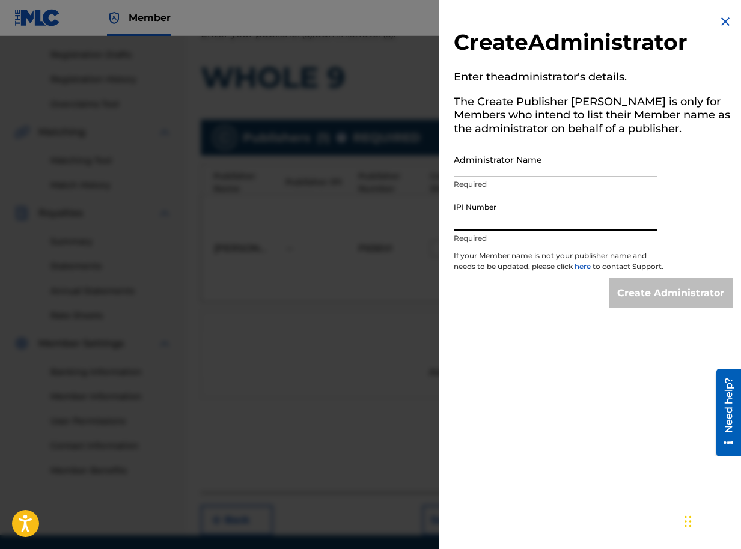
click at [473, 218] on input "IPI Number" at bounding box center [555, 213] width 203 height 34
paste input "01090791350"
type input "01090791350"
click at [489, 163] on input "Administrator Name" at bounding box center [555, 159] width 203 height 34
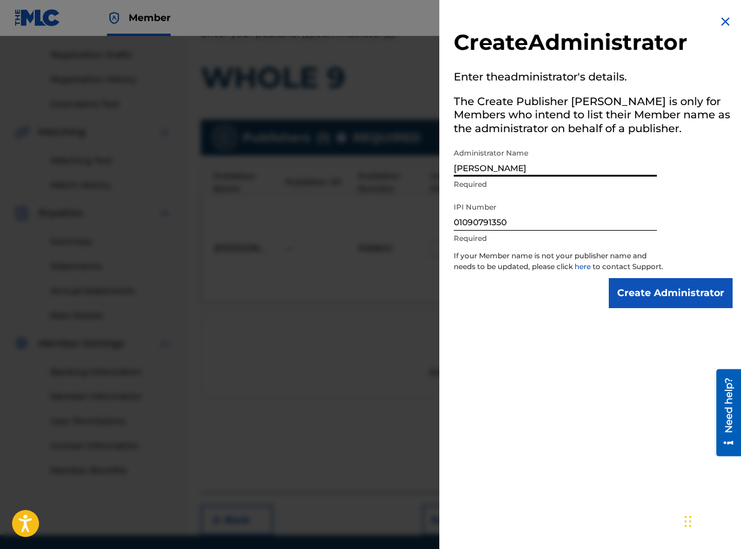
type input "[PERSON_NAME]"
click at [667, 308] on input "Create Administrator" at bounding box center [671, 293] width 124 height 30
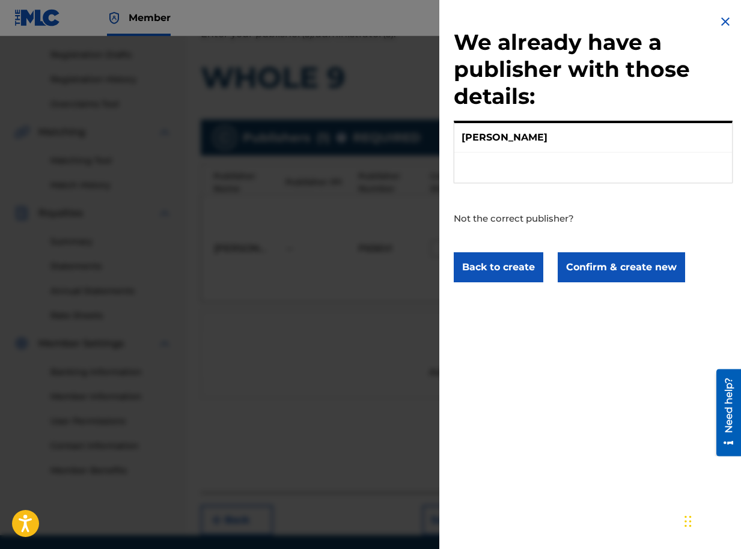
click at [514, 138] on p "[PERSON_NAME]" at bounding box center [504, 137] width 86 height 14
click at [639, 271] on button "Confirm & create new" at bounding box center [621, 267] width 127 height 30
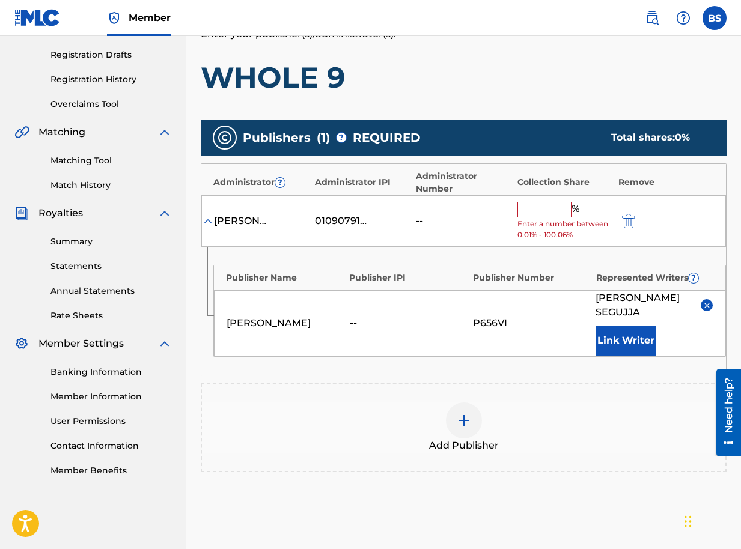
click at [624, 326] on button "Link Writer" at bounding box center [625, 341] width 60 height 30
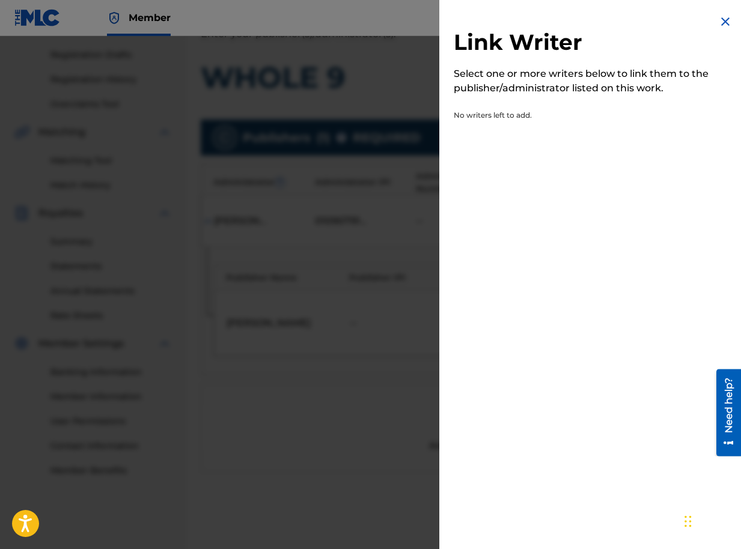
click at [722, 26] on img at bounding box center [725, 21] width 14 height 14
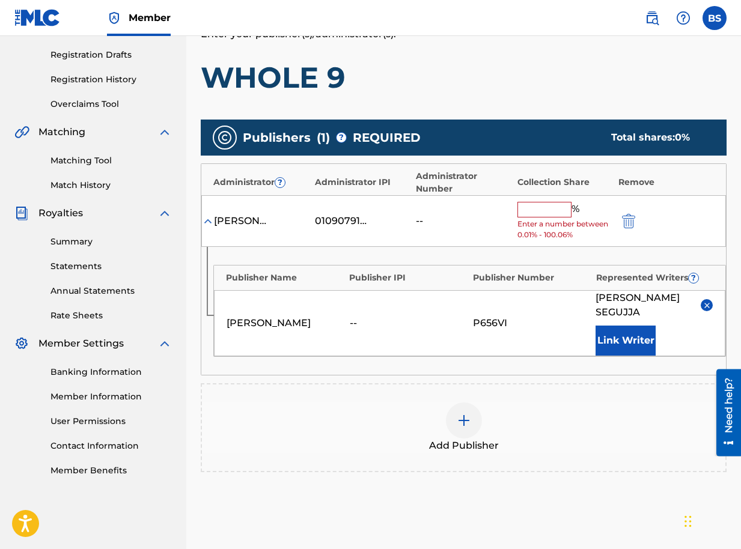
click at [546, 205] on input "text" at bounding box center [544, 210] width 54 height 16
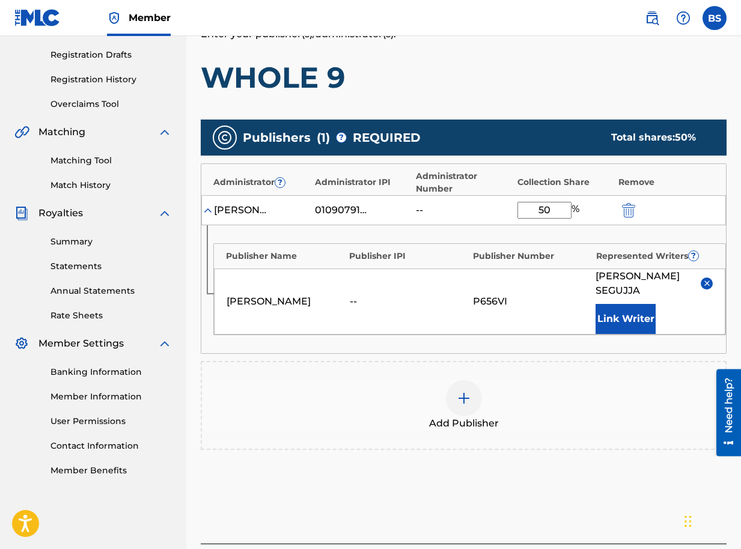
type input "50"
click at [621, 403] on div "Add Publisher" at bounding box center [463, 405] width 523 height 50
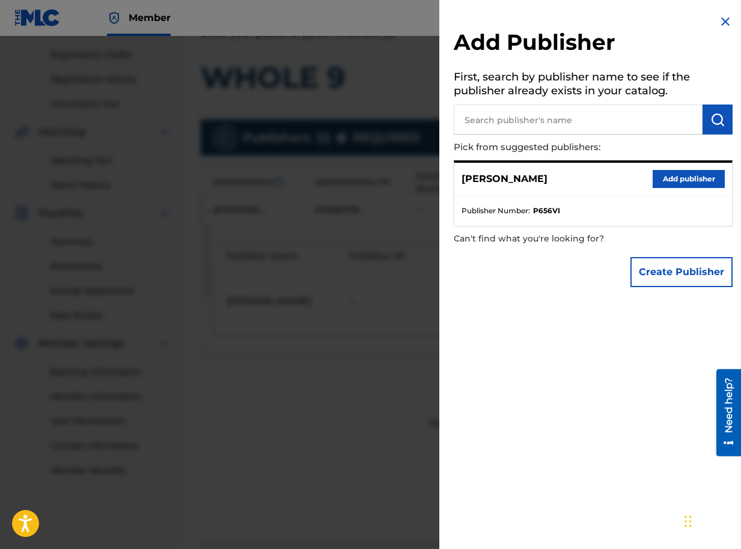
click at [677, 178] on button "Add publisher" at bounding box center [688, 179] width 72 height 18
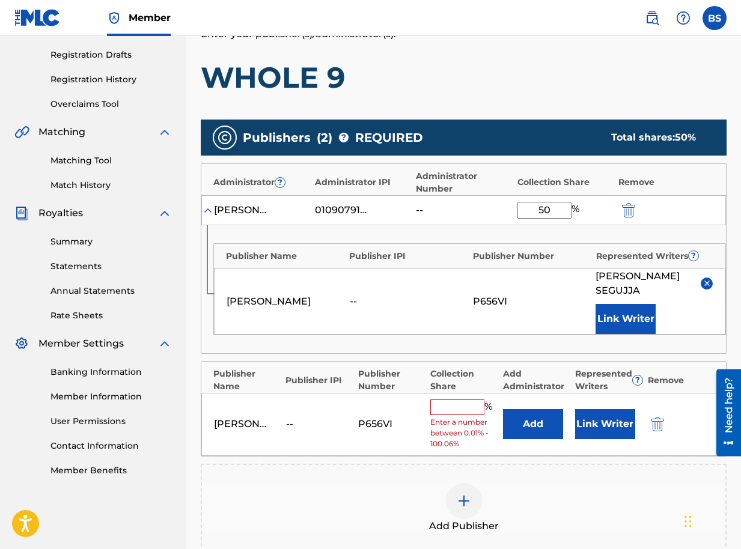
click at [449, 400] on input "text" at bounding box center [457, 408] width 54 height 16
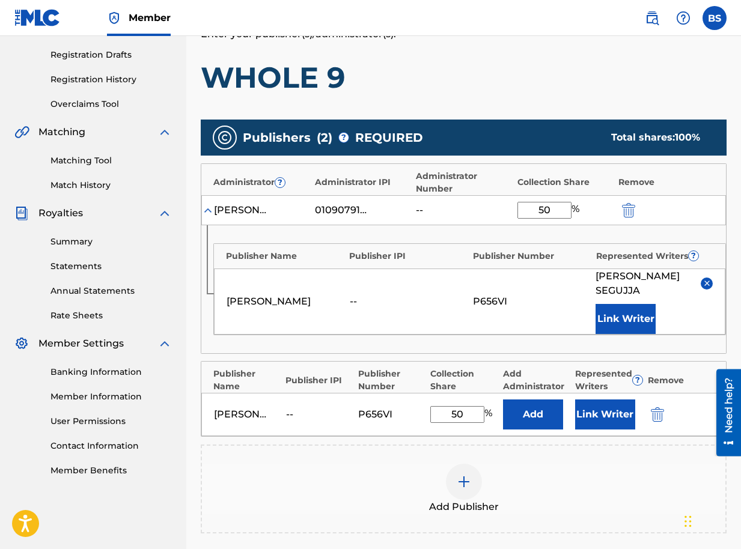
type input "50"
click at [572, 472] on div "Add Publisher" at bounding box center [463, 489] width 523 height 50
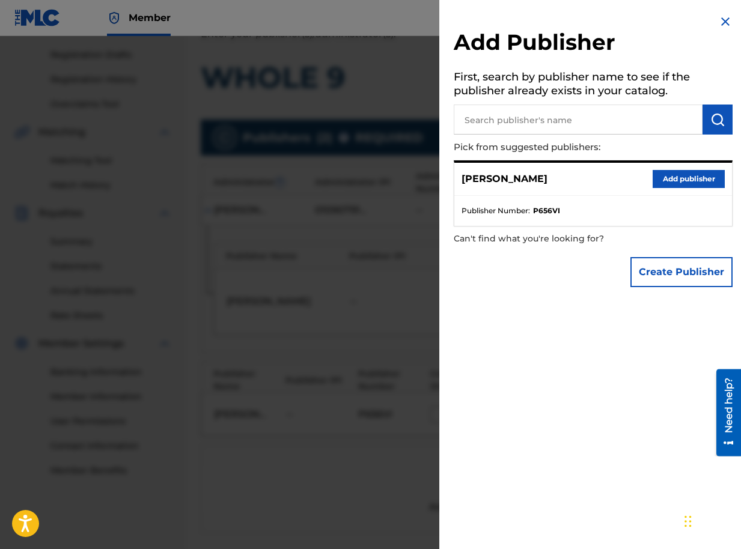
click at [672, 179] on button "Add publisher" at bounding box center [688, 179] width 72 height 18
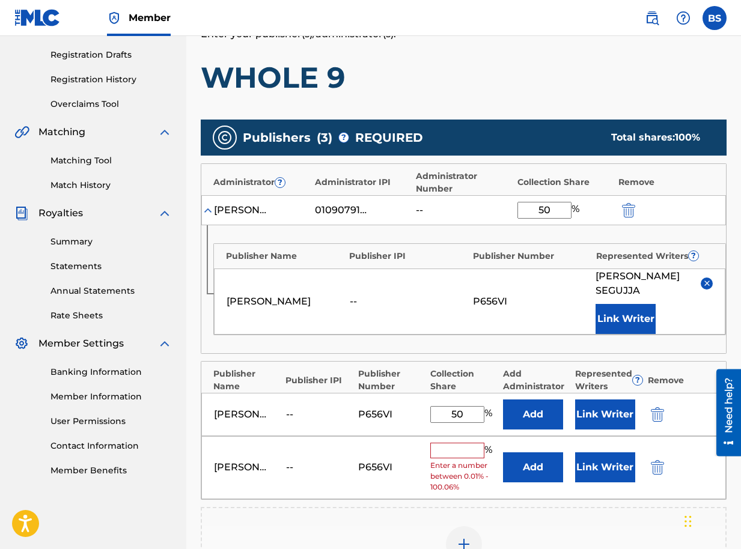
click at [659, 460] on img "submit" at bounding box center [657, 467] width 13 height 14
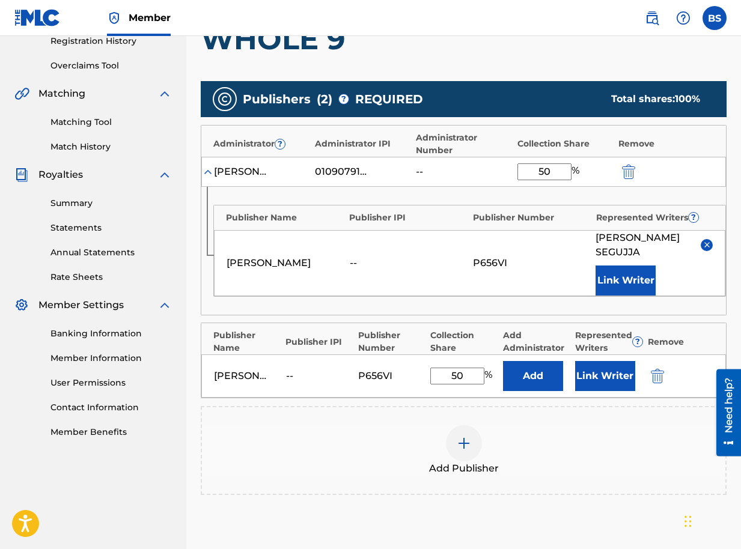
scroll to position [360, 0]
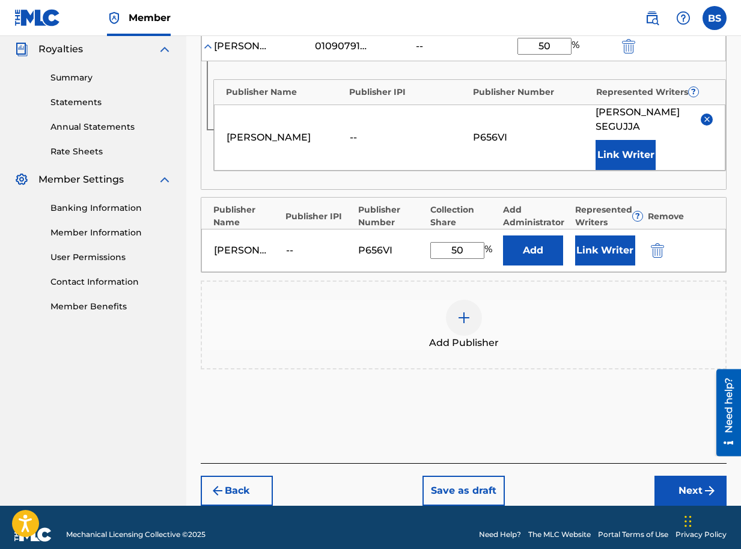
click at [693, 477] on button "Next" at bounding box center [690, 491] width 72 height 30
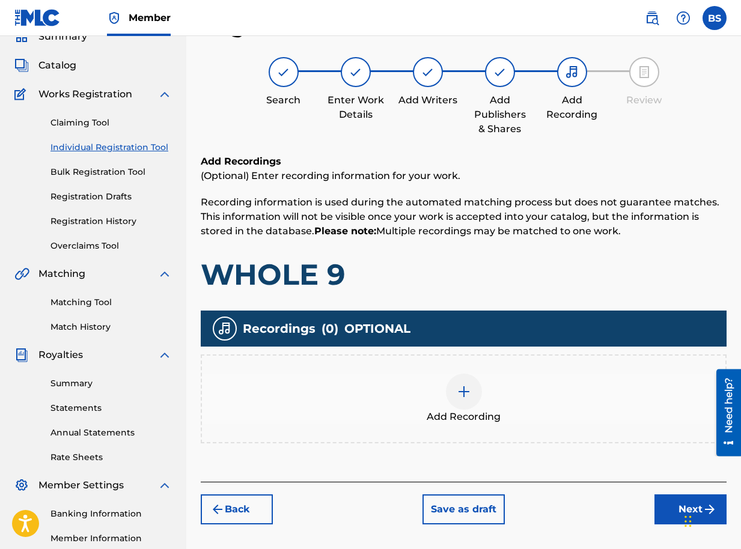
scroll to position [196, 0]
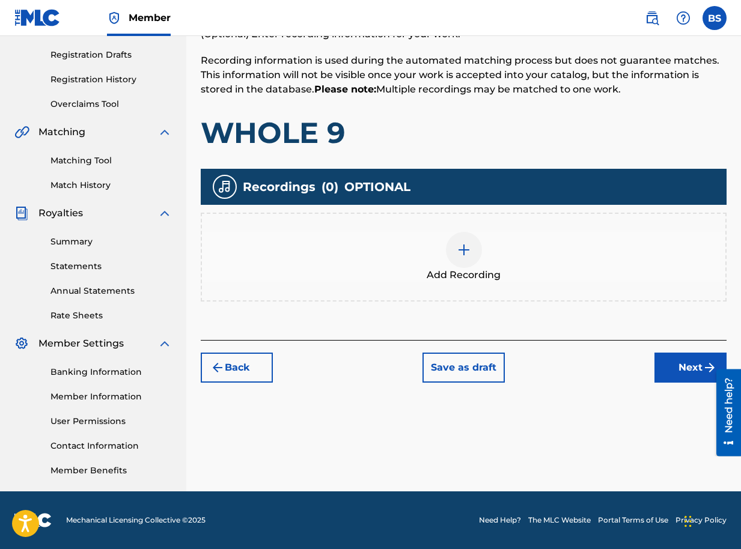
click at [245, 368] on button "Back" at bounding box center [237, 368] width 72 height 30
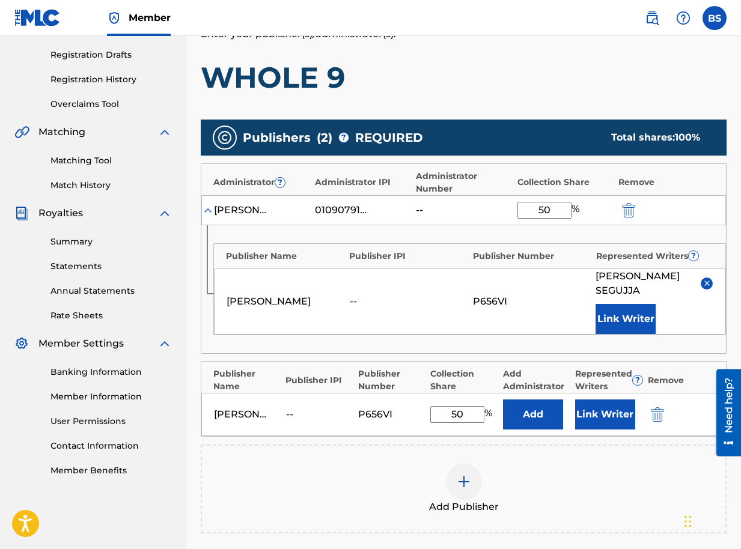
click at [547, 210] on input "50" at bounding box center [544, 210] width 54 height 17
drag, startPoint x: 552, startPoint y: 210, endPoint x: 520, endPoint y: 214, distance: 32.7
click at [519, 214] on input "50" at bounding box center [544, 210] width 54 height 17
type input "100"
drag, startPoint x: 471, startPoint y: 397, endPoint x: 414, endPoint y: 402, distance: 57.3
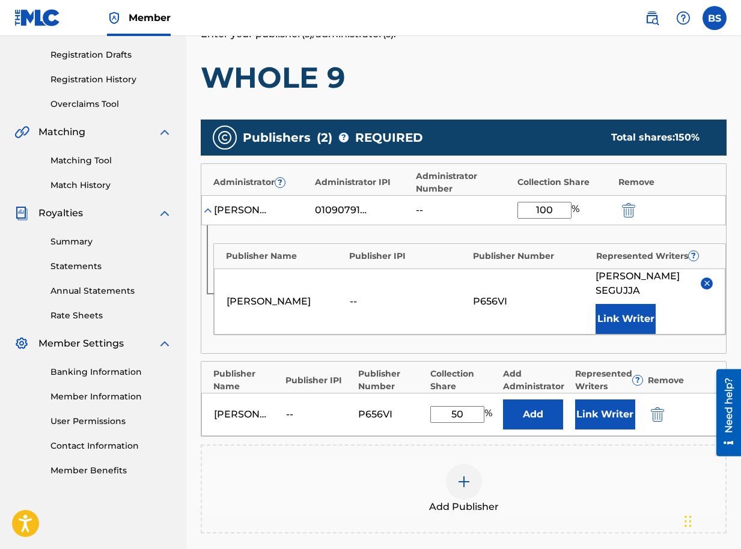
click at [414, 402] on div "Brian Segujja -- P656VI 50 % Add Link Writer" at bounding box center [463, 414] width 525 height 43
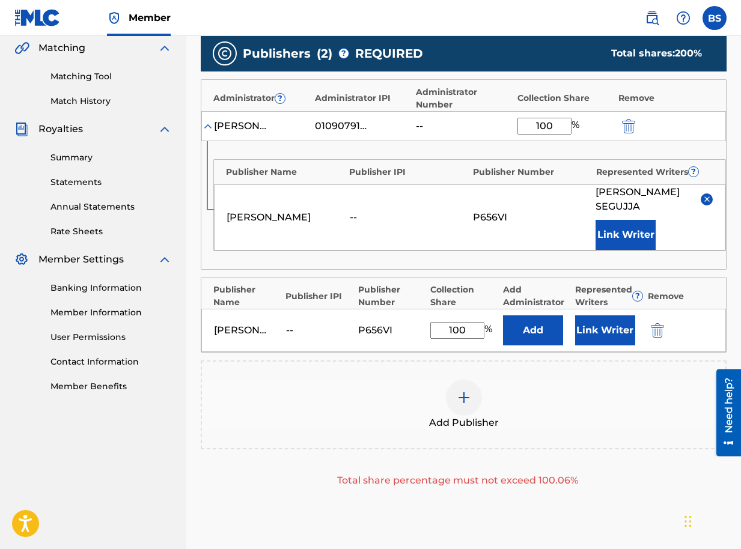
scroll to position [278, 0]
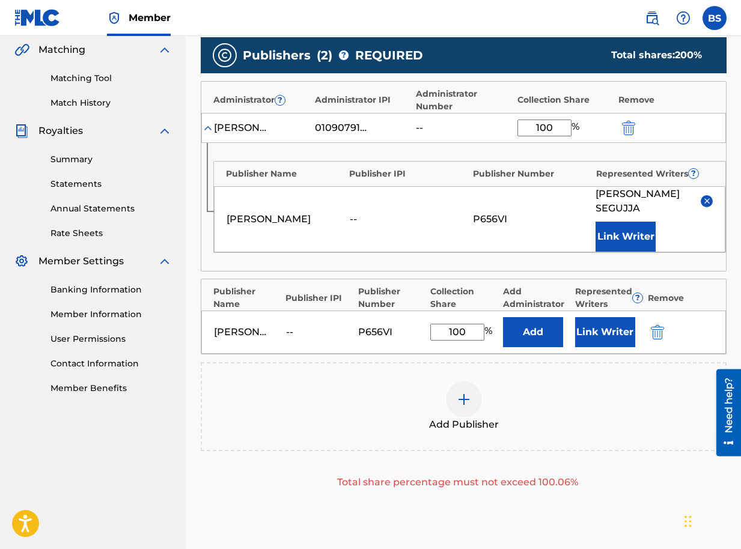
type input "100"
drag, startPoint x: 555, startPoint y: 126, endPoint x: 495, endPoint y: 126, distance: 59.5
click at [495, 126] on div "Brian Segujja 01090791350 -- 100 %" at bounding box center [463, 128] width 525 height 30
type input "50"
drag, startPoint x: 468, startPoint y: 315, endPoint x: 438, endPoint y: 320, distance: 30.4
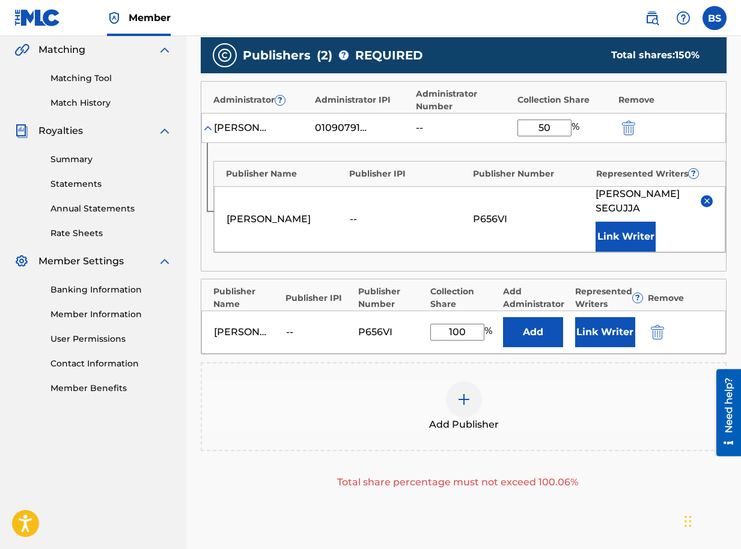
click at [438, 324] on input "100" at bounding box center [457, 332] width 54 height 17
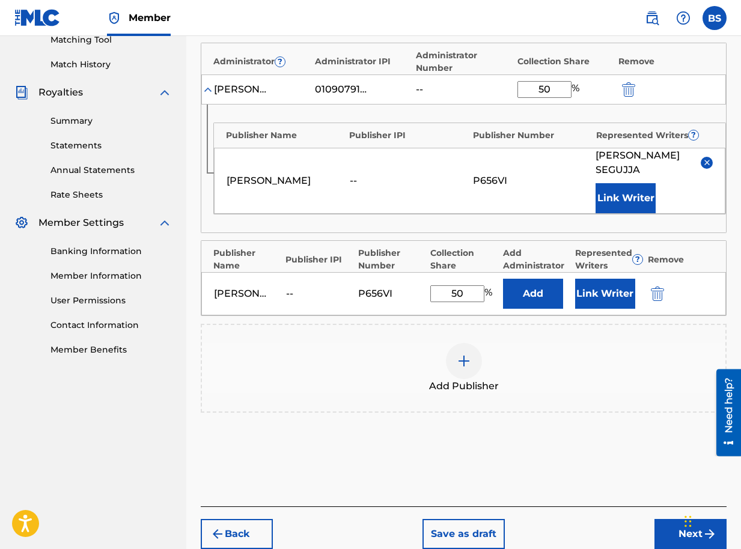
scroll to position [360, 0]
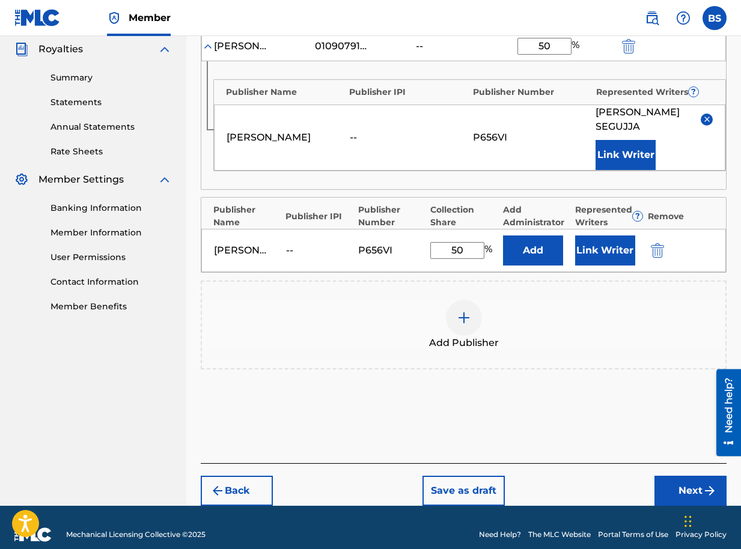
type input "50"
click at [689, 476] on button "Next" at bounding box center [690, 491] width 72 height 30
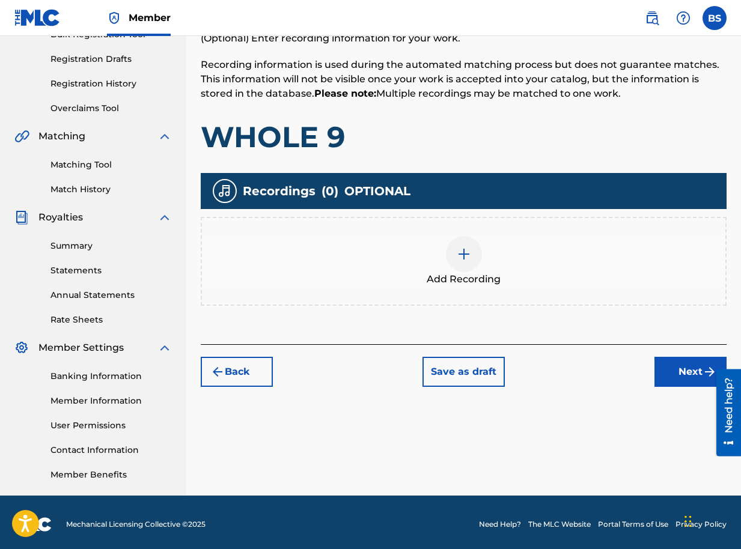
scroll to position [196, 0]
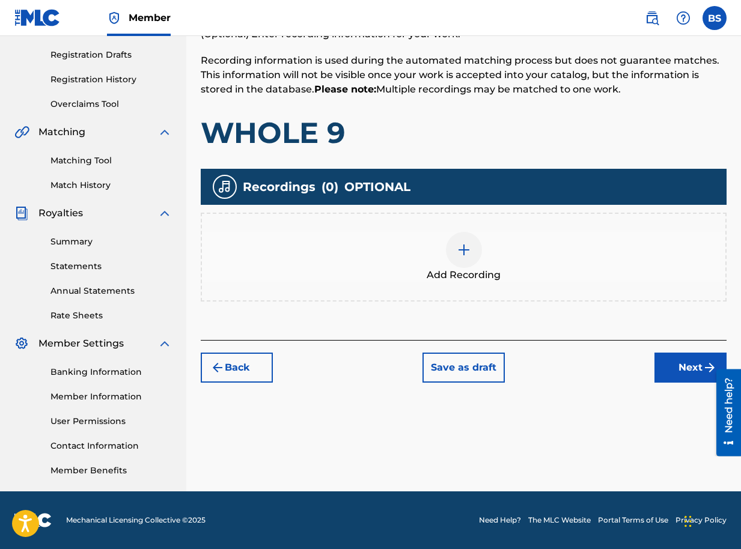
click at [466, 252] on img at bounding box center [464, 250] width 14 height 14
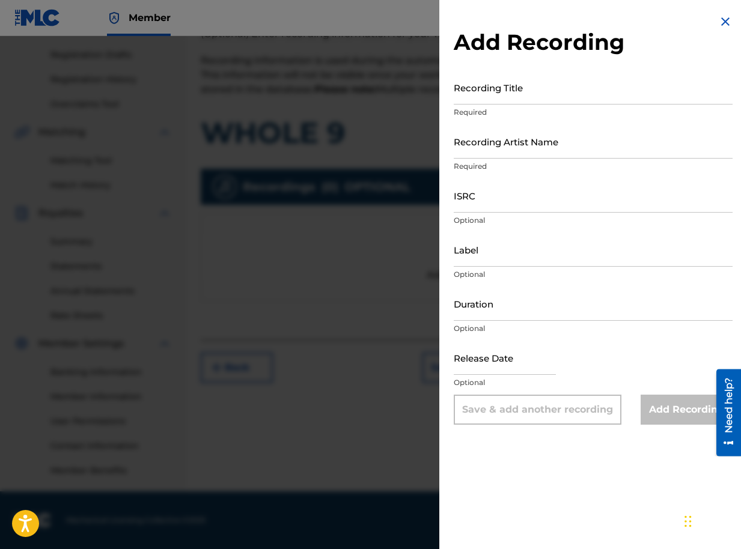
click at [721, 22] on img at bounding box center [725, 21] width 14 height 14
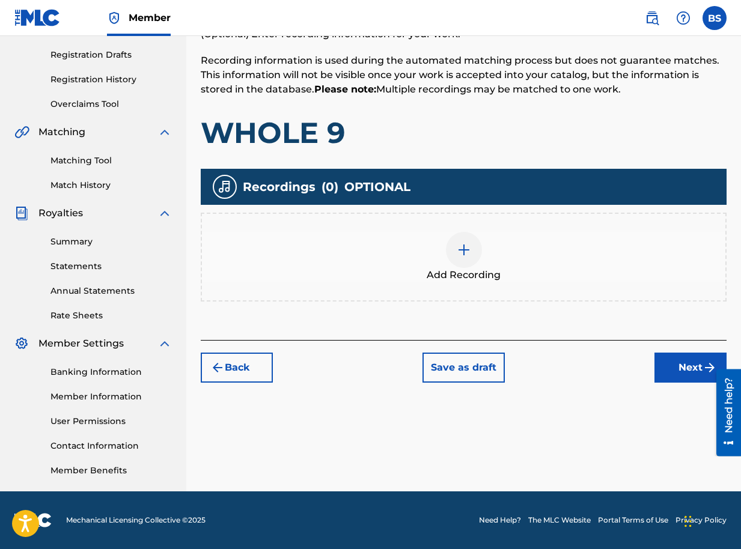
click at [685, 369] on button "Next" at bounding box center [690, 368] width 72 height 30
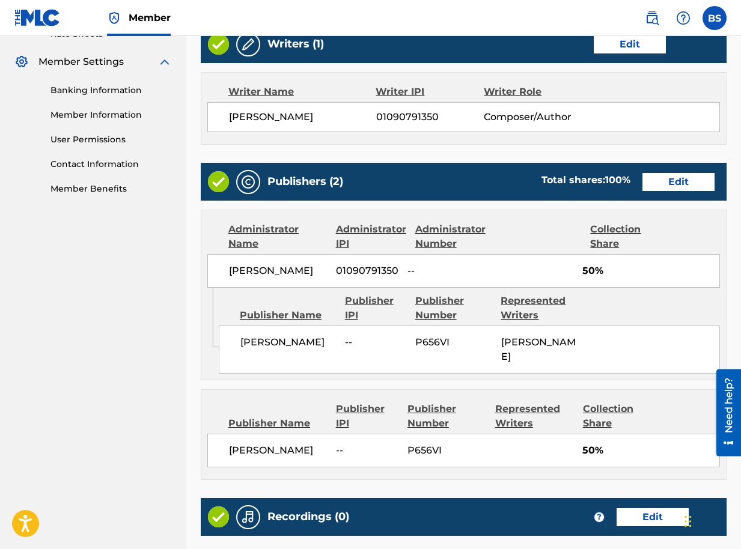
scroll to position [475, 0]
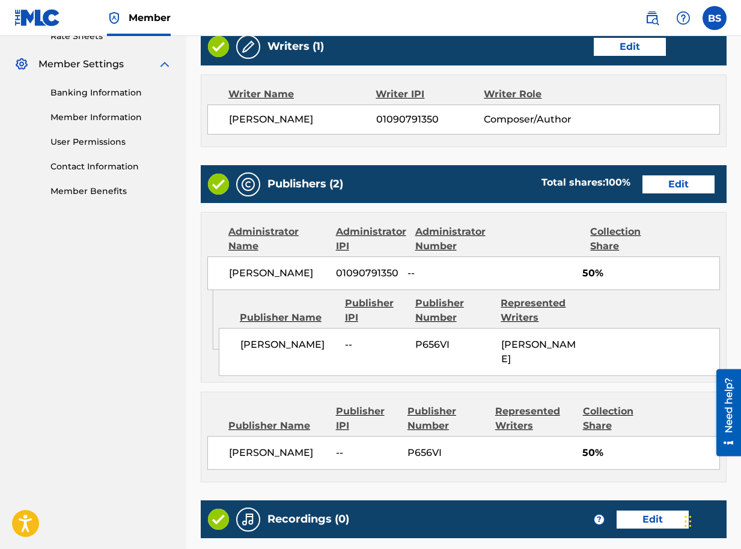
click at [642, 183] on button "Edit" at bounding box center [678, 184] width 72 height 18
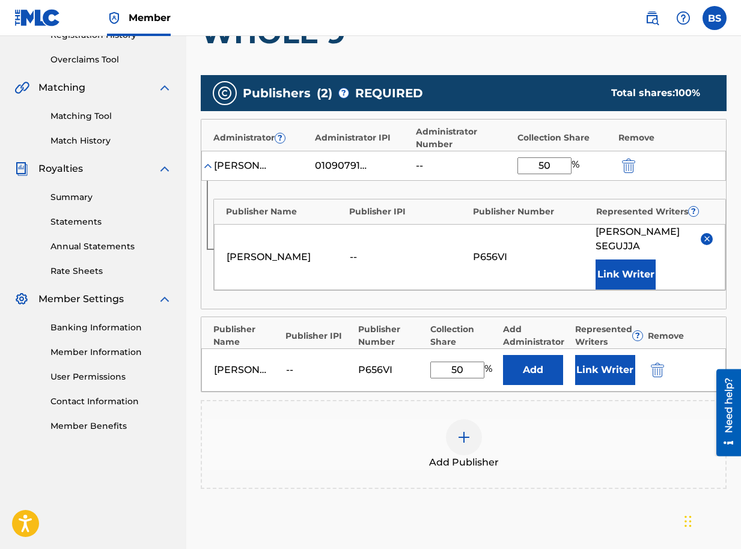
scroll to position [240, 0]
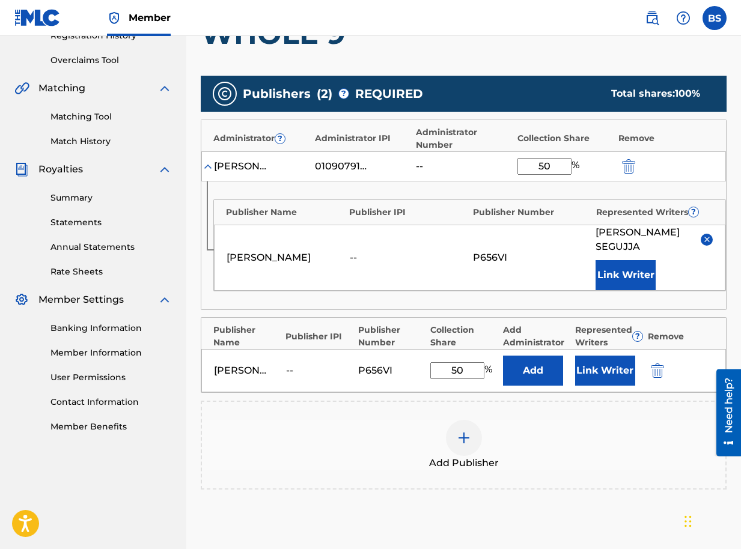
click at [618, 260] on button "Link Writer" at bounding box center [625, 275] width 60 height 30
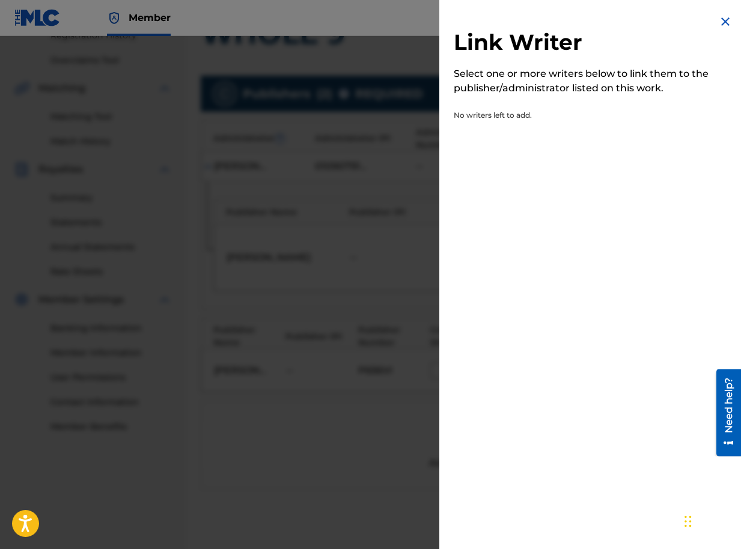
click at [721, 21] on img at bounding box center [725, 21] width 14 height 14
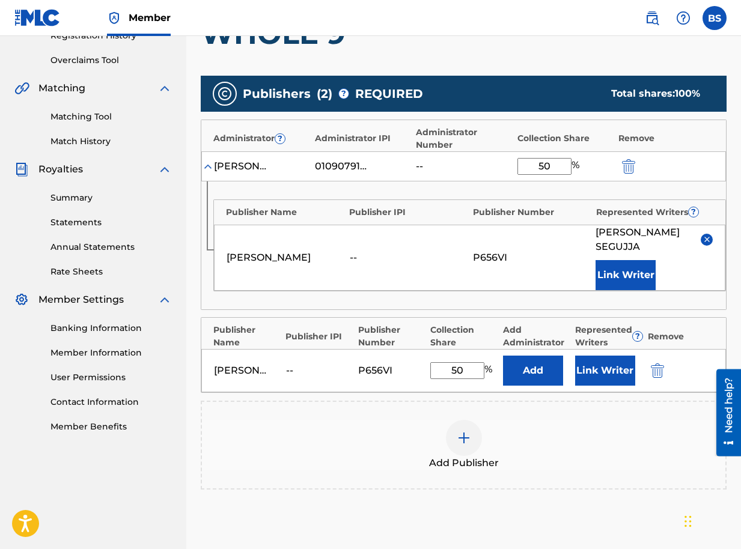
click at [354, 251] on div "--" at bounding box center [408, 258] width 117 height 14
click at [417, 164] on div "--" at bounding box center [443, 166] width 54 height 14
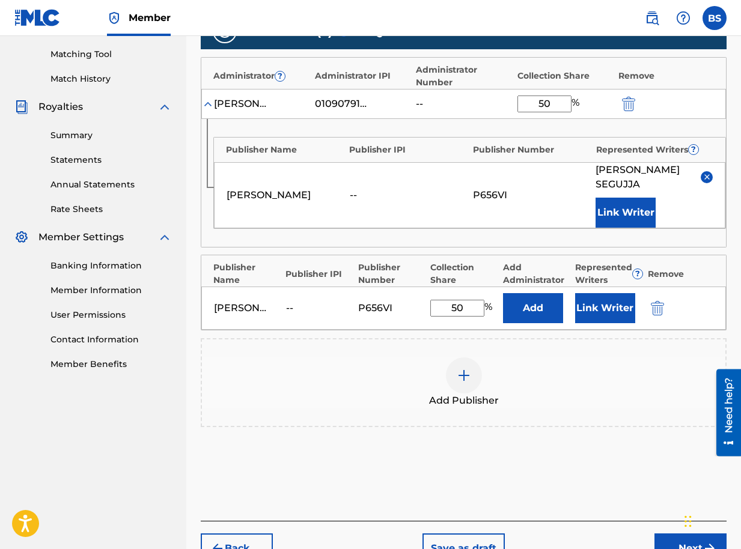
scroll to position [360, 0]
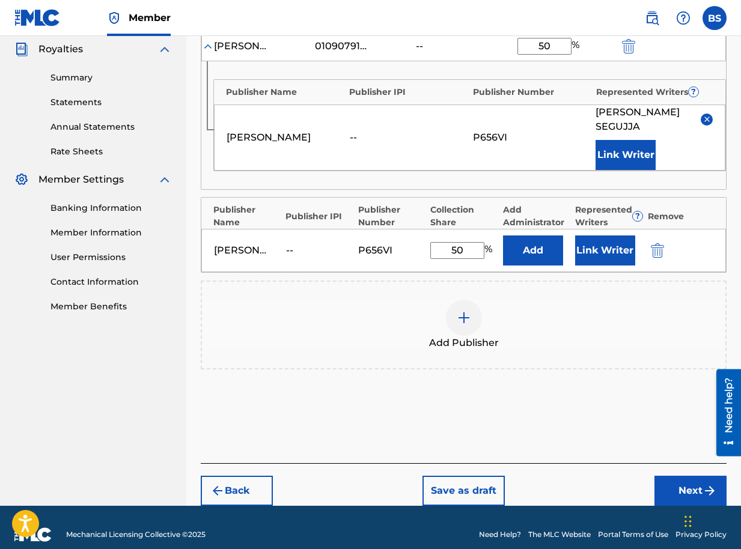
click at [702, 484] on img "submit" at bounding box center [709, 491] width 14 height 14
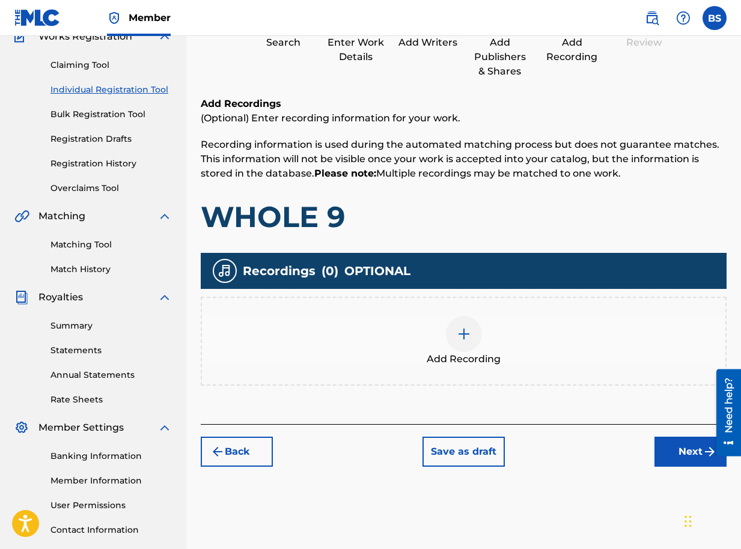
scroll to position [196, 0]
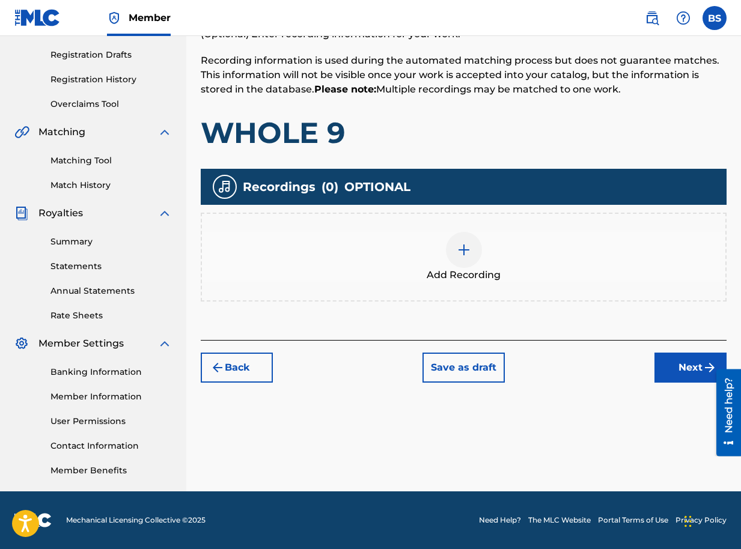
click at [681, 366] on button "Next" at bounding box center [690, 368] width 72 height 30
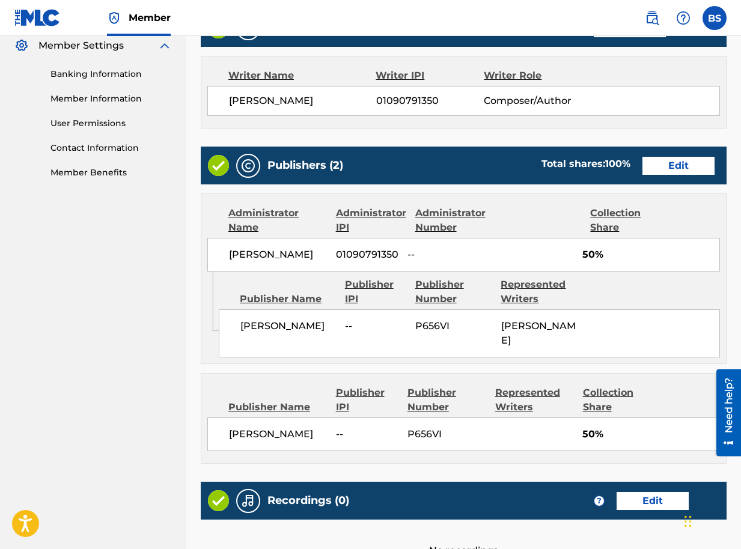
scroll to position [595, 0]
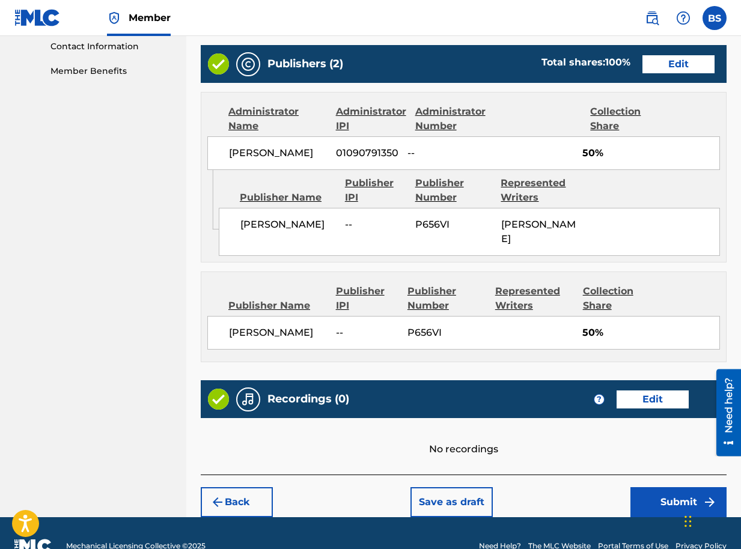
click at [681, 487] on button "Submit" at bounding box center [678, 502] width 96 height 30
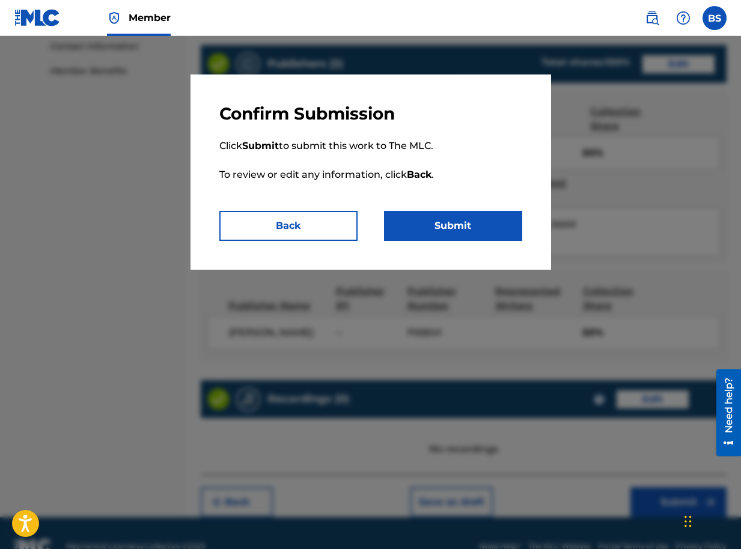
click at [430, 231] on button "Submit" at bounding box center [453, 226] width 138 height 30
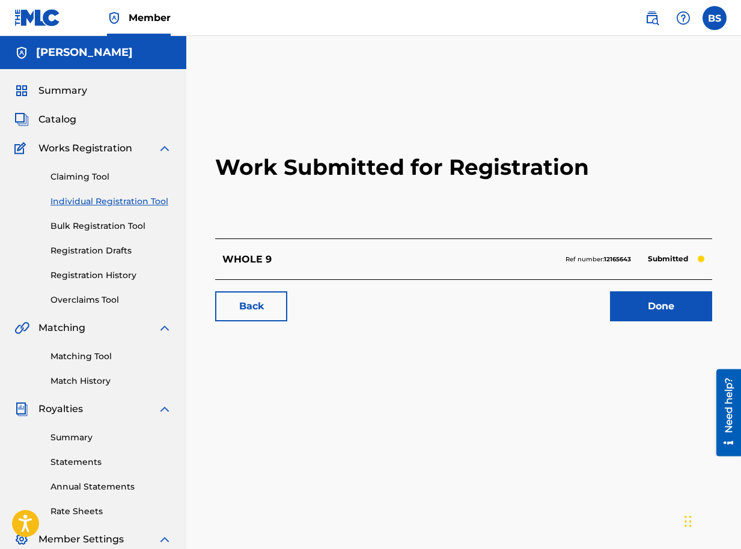
click at [647, 309] on link "Done" at bounding box center [661, 306] width 102 height 30
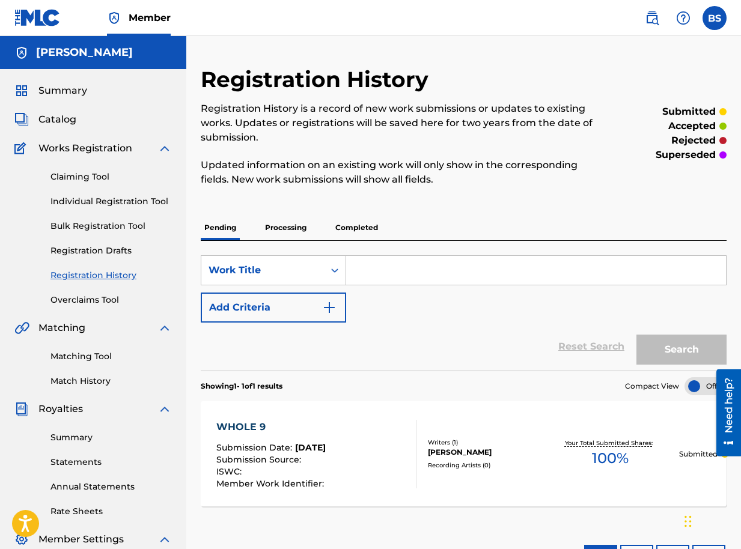
click at [366, 269] on input "Search Form" at bounding box center [536, 270] width 380 height 29
type input "talanta"
click at [329, 309] on img "Search Form" at bounding box center [329, 307] width 14 height 14
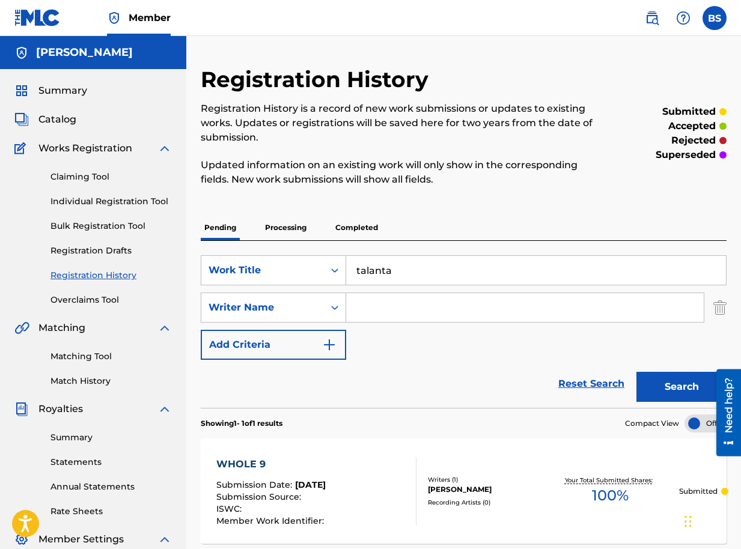
click at [362, 312] on input "Search Form" at bounding box center [524, 307] width 357 height 29
type input "brian segujja"
click at [675, 389] on button "Search" at bounding box center [681, 387] width 90 height 30
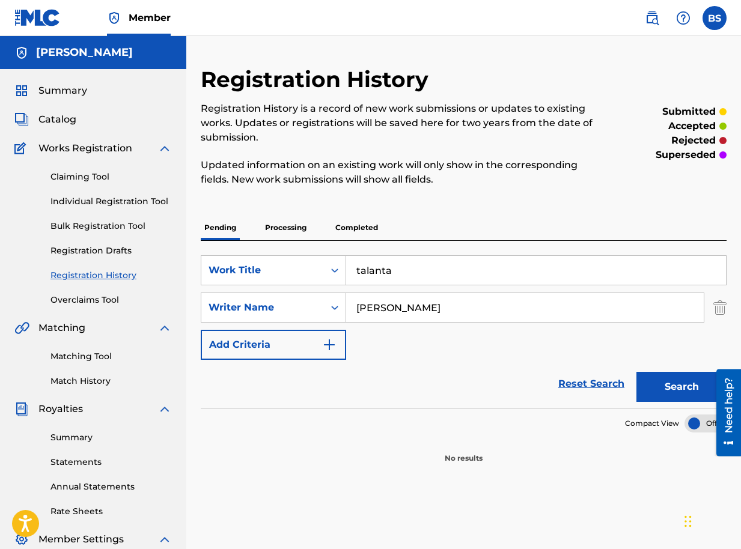
click at [597, 383] on link "Reset Search" at bounding box center [591, 384] width 78 height 26
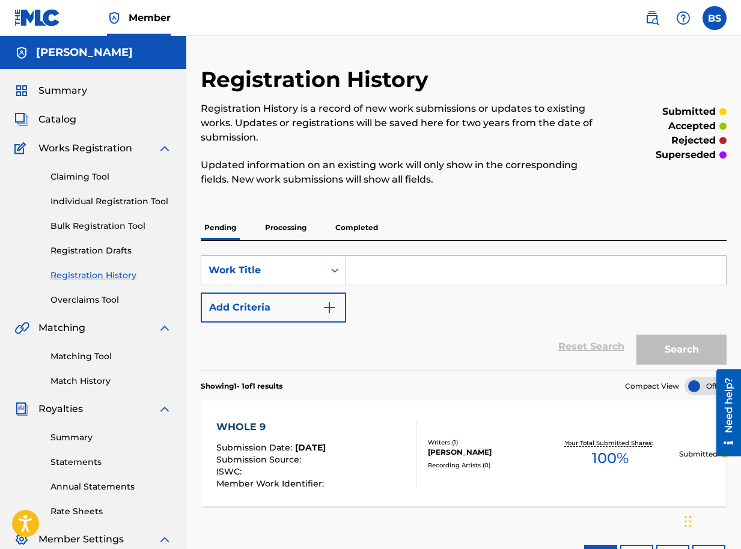
click at [333, 311] on img "Search Form" at bounding box center [329, 307] width 14 height 14
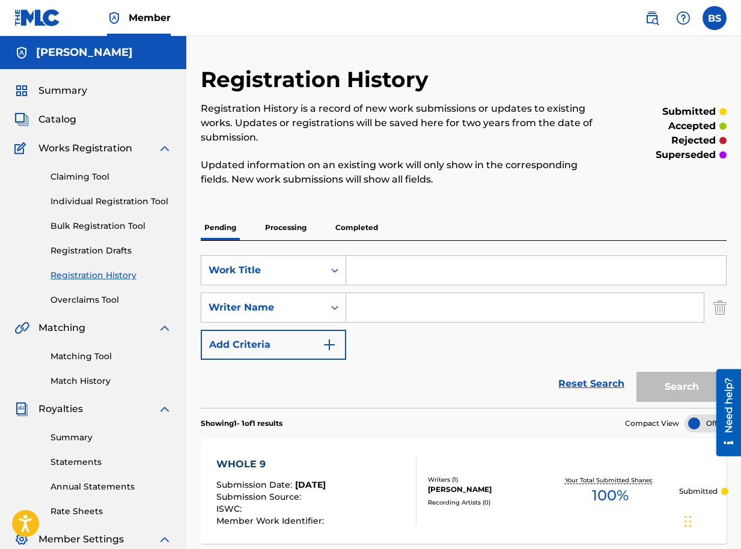
click at [360, 272] on input "Search Form" at bounding box center [536, 270] width 380 height 29
type input "talanta"
click at [395, 302] on input "Search Form" at bounding box center [524, 307] width 357 height 29
type input "brian segujja"
click at [689, 391] on button "Search" at bounding box center [681, 387] width 90 height 30
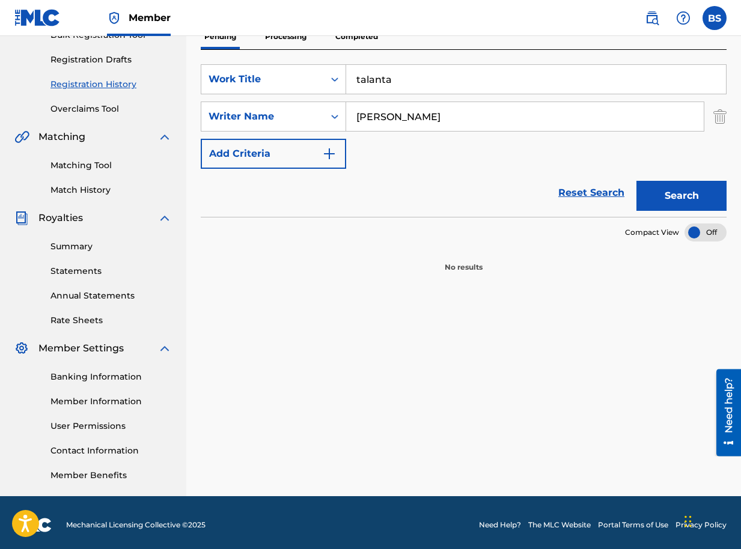
scroll to position [196, 0]
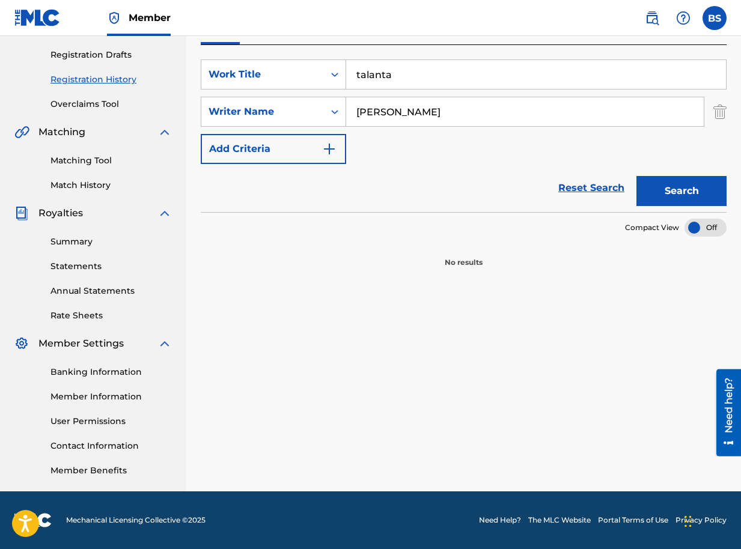
click at [671, 188] on button "Search" at bounding box center [681, 191] width 90 height 30
click at [700, 227] on div at bounding box center [705, 228] width 42 height 18
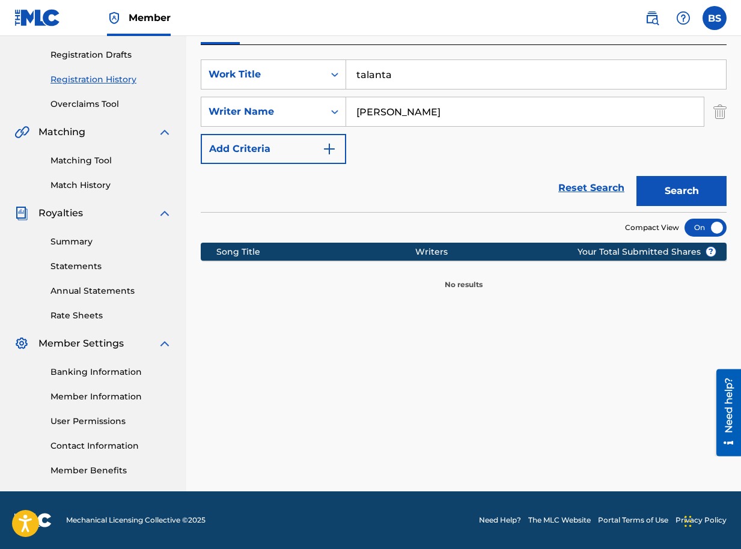
click at [710, 228] on div at bounding box center [705, 228] width 42 height 18
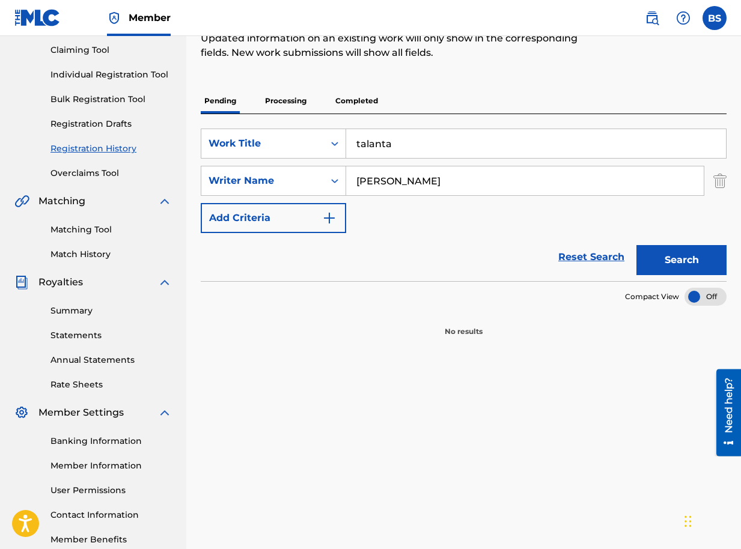
scroll to position [0, 0]
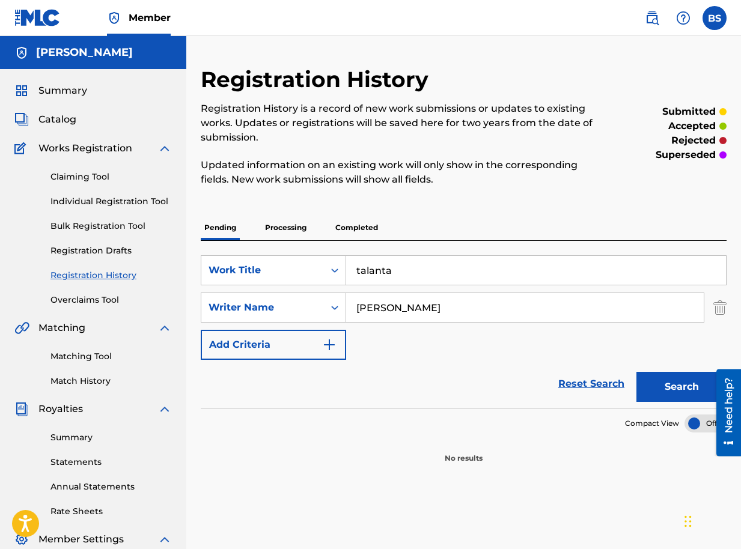
click at [284, 228] on p "Processing" at bounding box center [285, 227] width 49 height 25
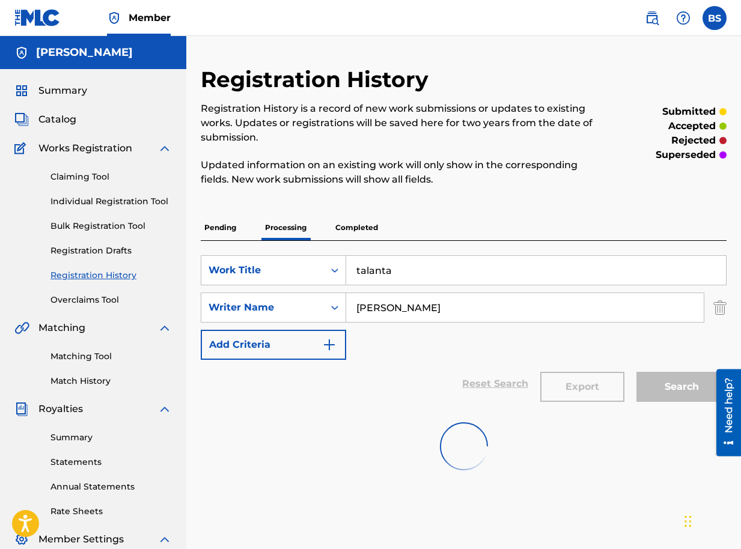
click at [353, 225] on p "Completed" at bounding box center [357, 227] width 50 height 25
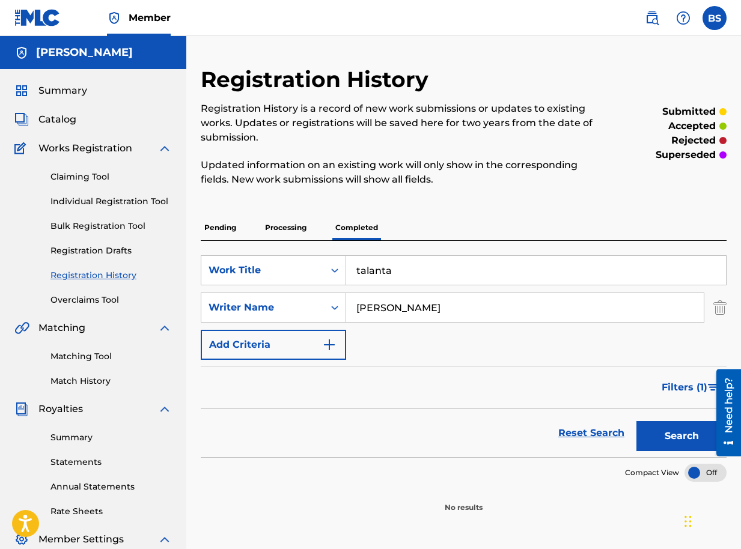
click at [56, 121] on span "Catalog" at bounding box center [57, 119] width 38 height 14
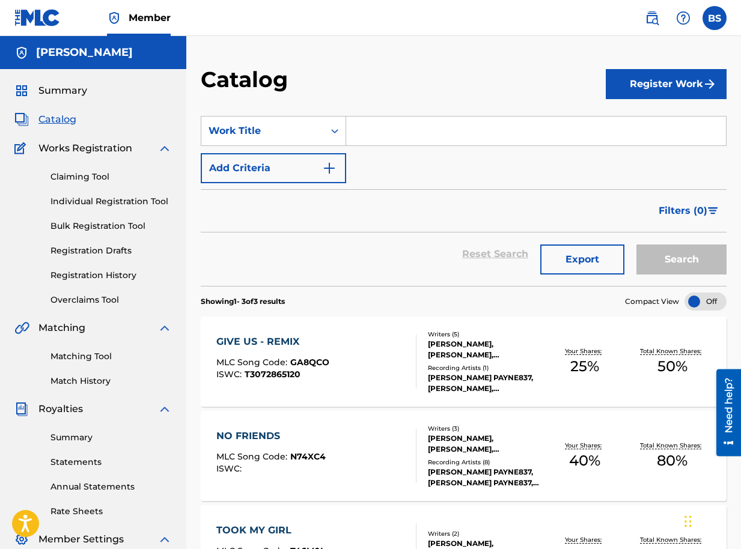
click at [683, 79] on button "Register Work" at bounding box center [666, 84] width 121 height 30
click at [653, 120] on link "Individual" at bounding box center [666, 123] width 121 height 29
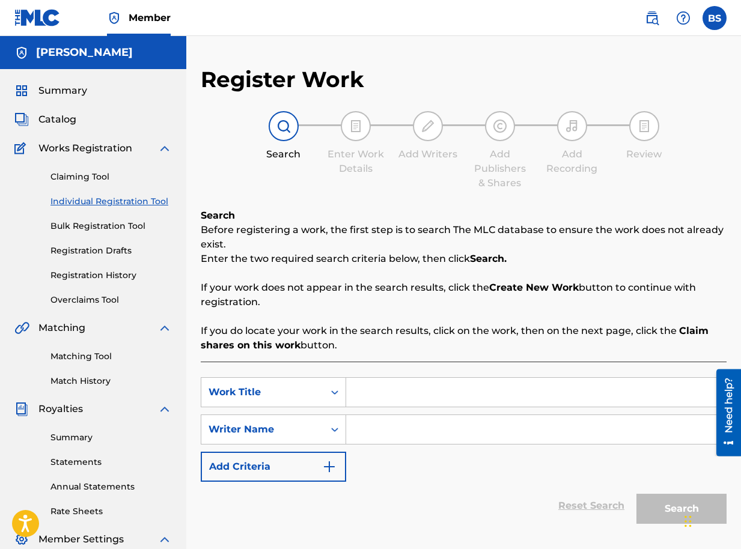
click at [397, 401] on input "Search Form" at bounding box center [536, 392] width 380 height 29
type input "t"
type input "Talanta"
click at [395, 426] on input "Search Form" at bounding box center [536, 429] width 380 height 29
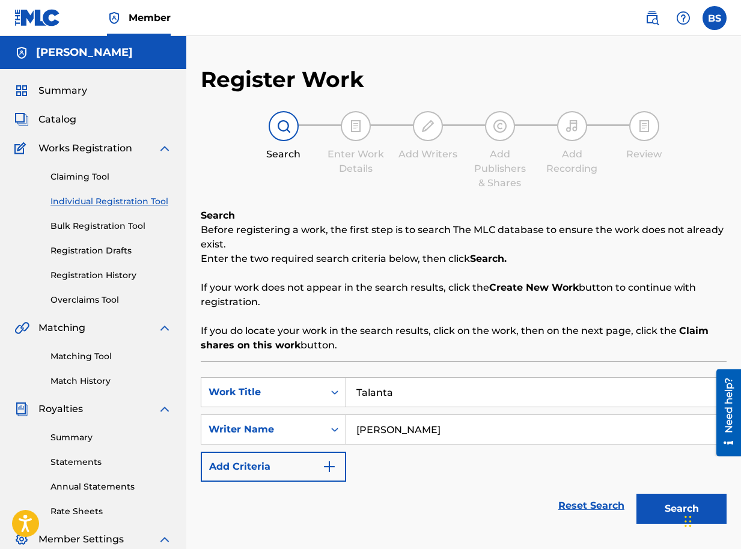
type input "Brian segujja"
click at [674, 500] on button "Search" at bounding box center [681, 509] width 90 height 30
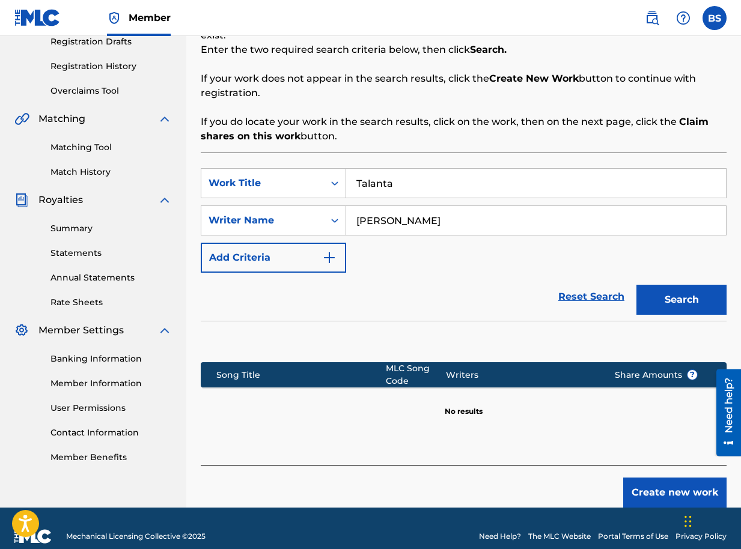
scroll to position [225, 0]
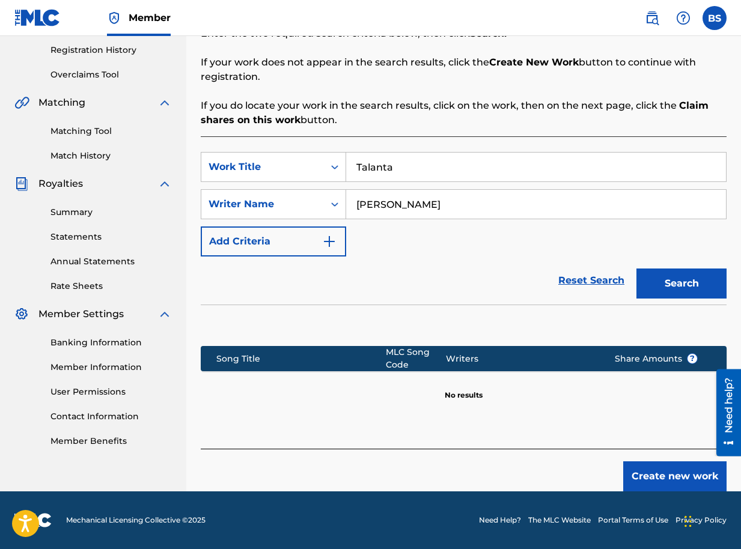
click at [683, 474] on button "Create new work" at bounding box center [674, 476] width 103 height 30
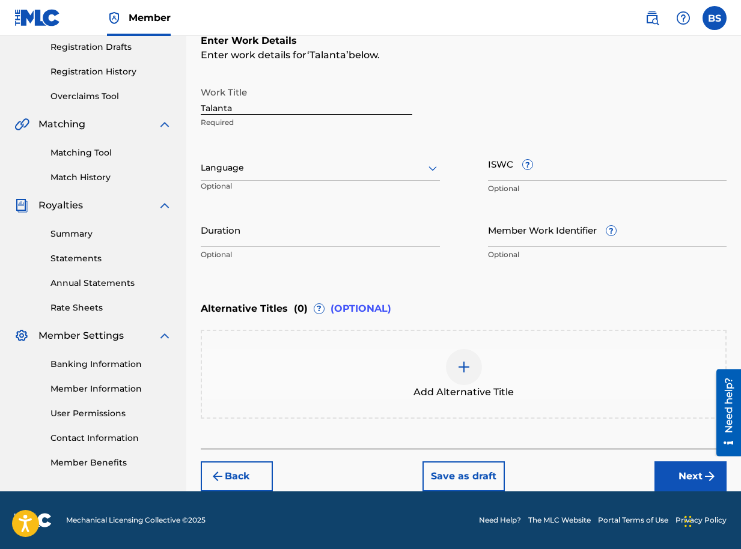
scroll to position [204, 0]
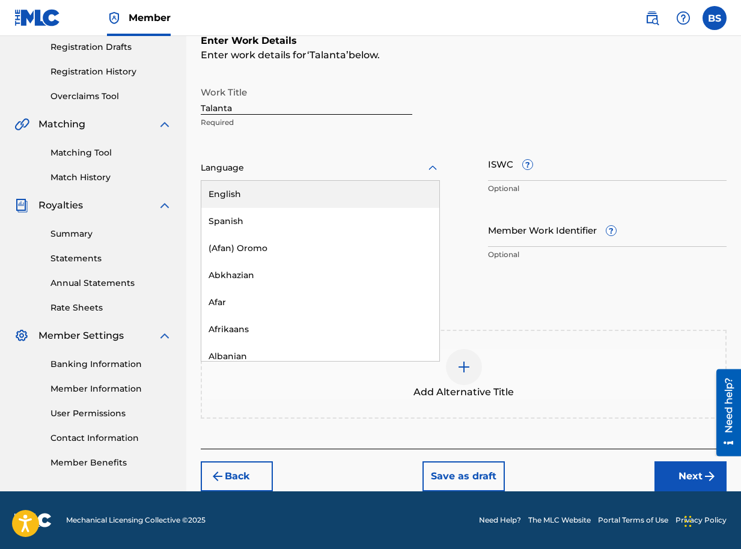
click at [311, 173] on div at bounding box center [320, 167] width 239 height 15
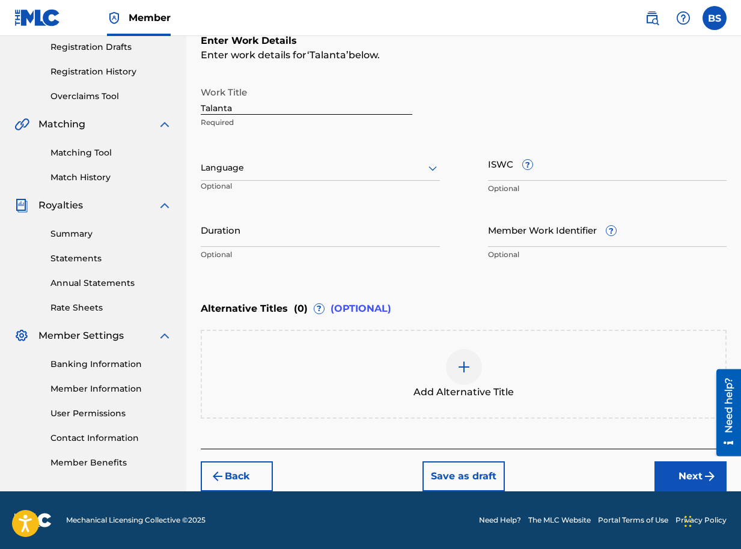
click at [312, 241] on input "Duration" at bounding box center [320, 230] width 239 height 34
click at [301, 241] on input "Duration" at bounding box center [320, 230] width 239 height 34
type input "03:13"
click at [686, 472] on button "Next" at bounding box center [690, 476] width 72 height 30
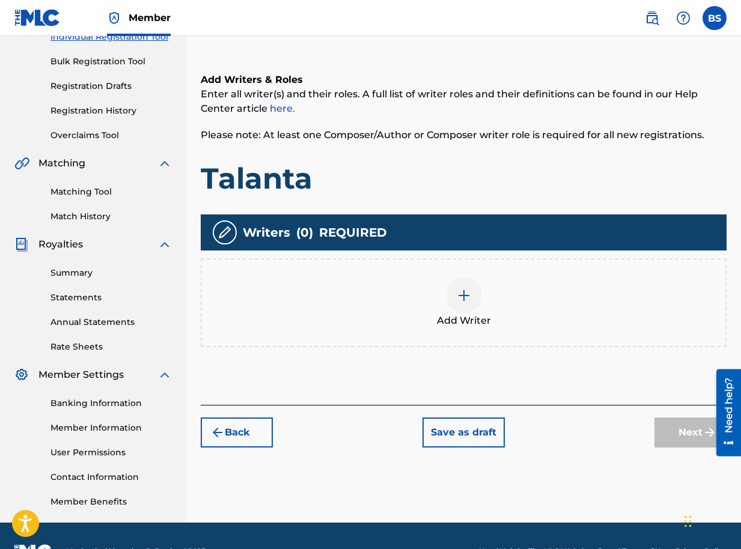
scroll to position [196, 0]
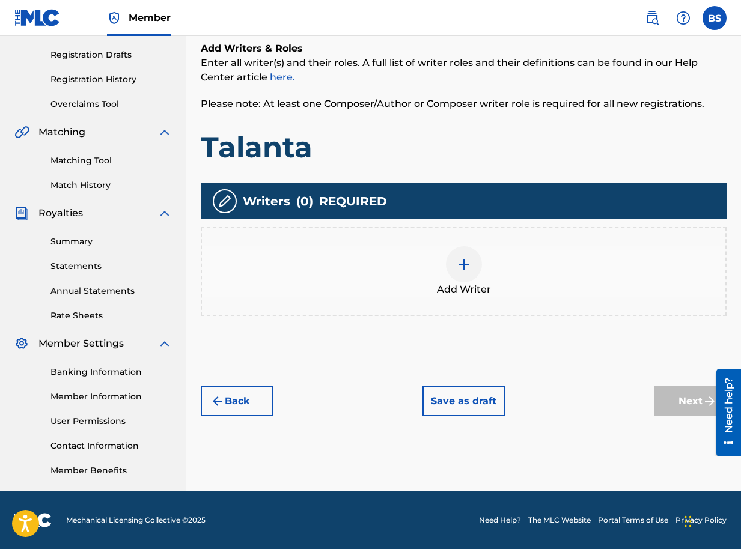
click at [463, 263] on img at bounding box center [464, 264] width 14 height 14
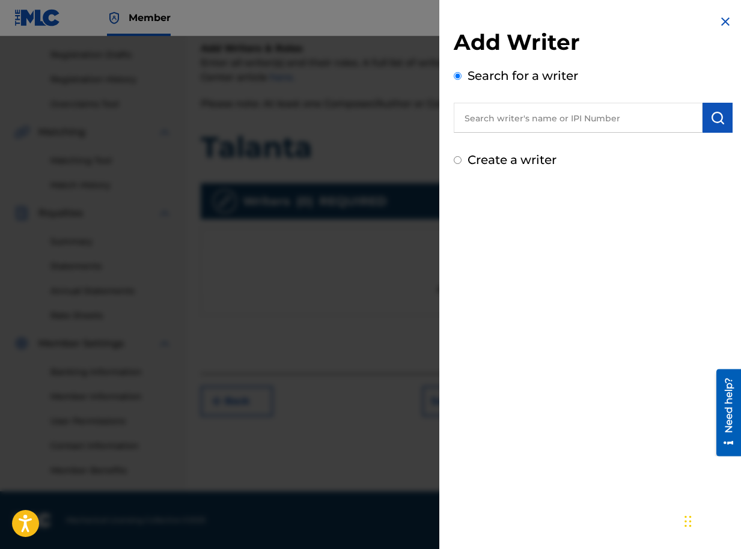
click at [579, 118] on input "text" at bounding box center [578, 118] width 249 height 30
paste input "01090791350"
type input "01090791350"
click at [705, 118] on button "submit" at bounding box center [717, 118] width 30 height 30
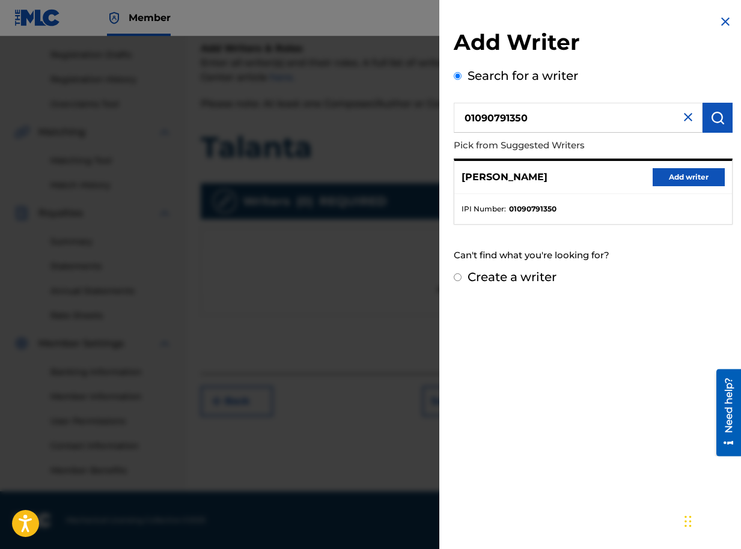
click at [669, 175] on button "Add writer" at bounding box center [688, 177] width 72 height 18
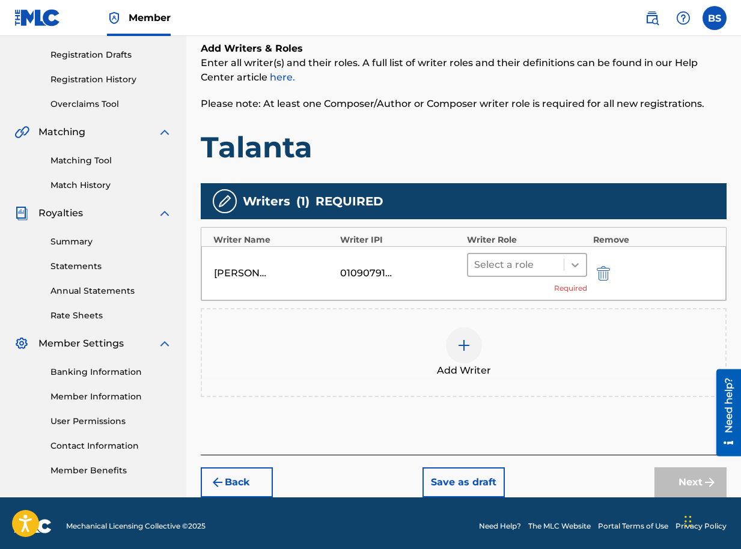
click at [574, 267] on icon at bounding box center [574, 265] width 7 height 4
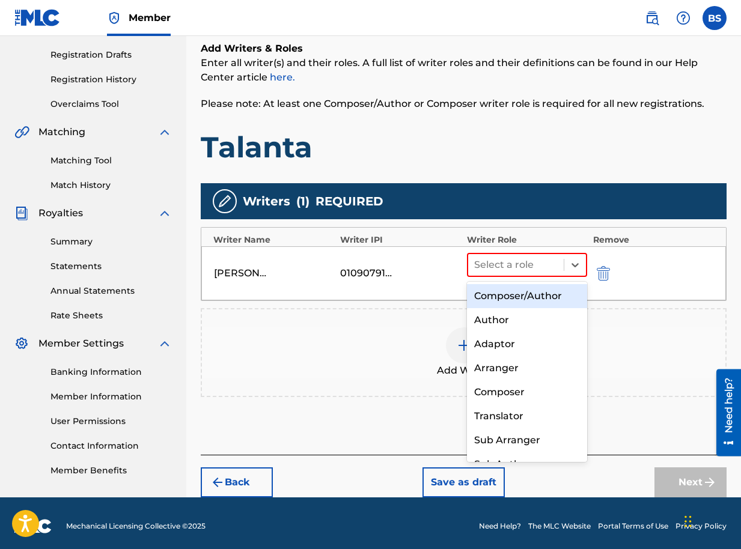
click at [555, 294] on div "Composer/Author" at bounding box center [527, 296] width 120 height 24
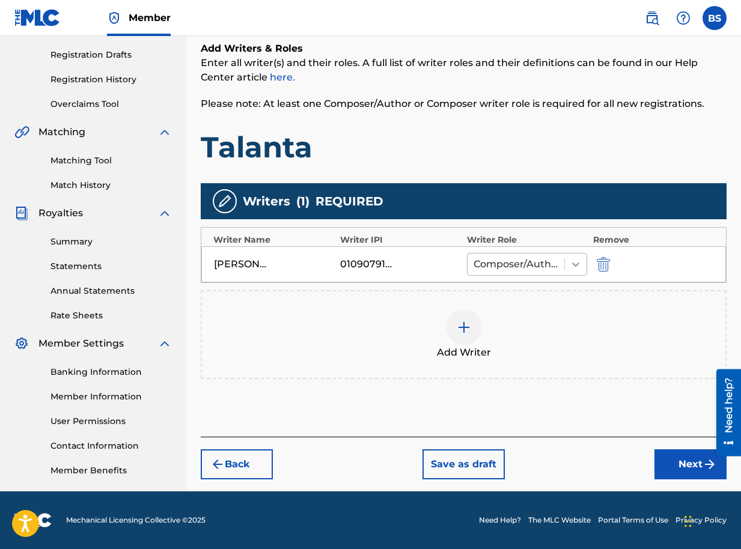
click at [573, 261] on icon at bounding box center [576, 264] width 12 height 12
click at [558, 129] on div "Add Writers & Roles Enter all writer(s) and their roles. A full list of writer …" at bounding box center [464, 103] width 526 height 124
click at [684, 457] on button "Next" at bounding box center [690, 464] width 72 height 30
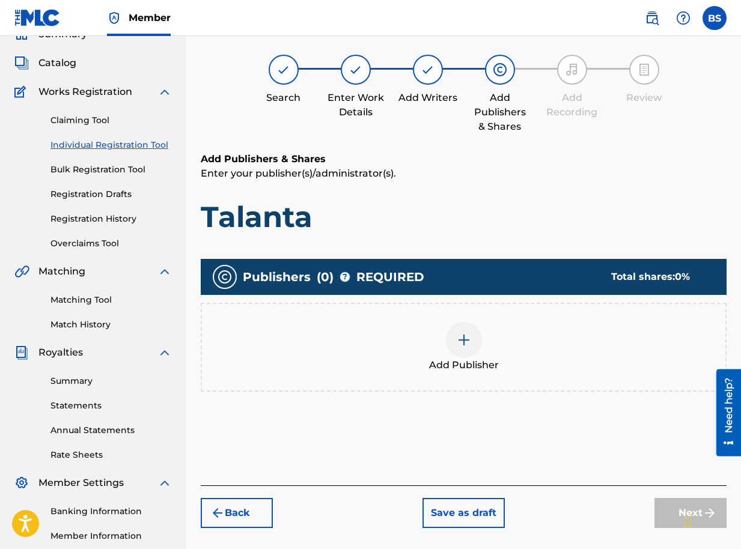
scroll to position [54, 0]
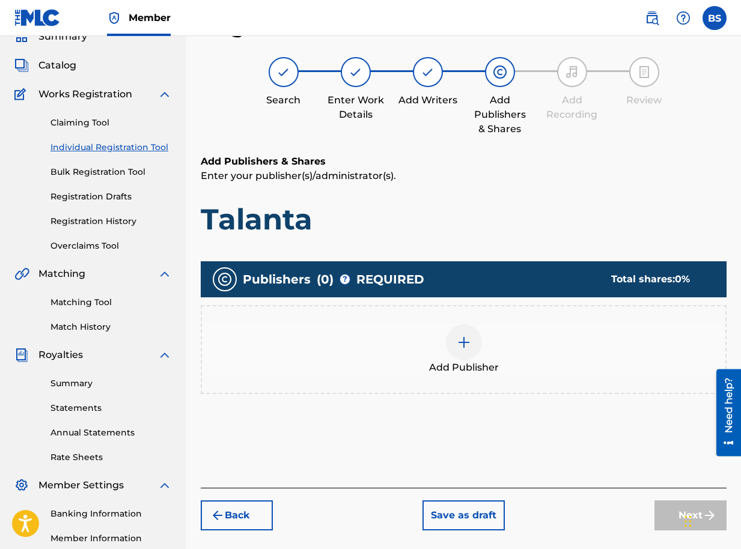
click at [467, 343] on img at bounding box center [464, 342] width 14 height 14
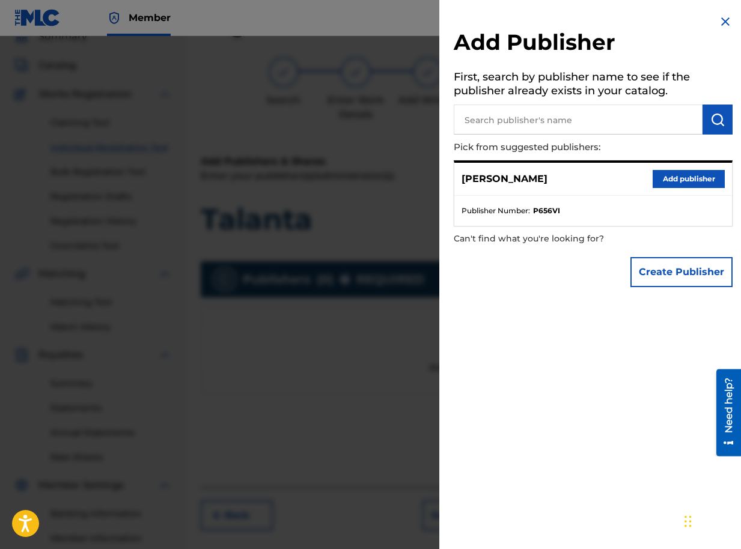
click at [666, 177] on button "Add publisher" at bounding box center [688, 179] width 72 height 18
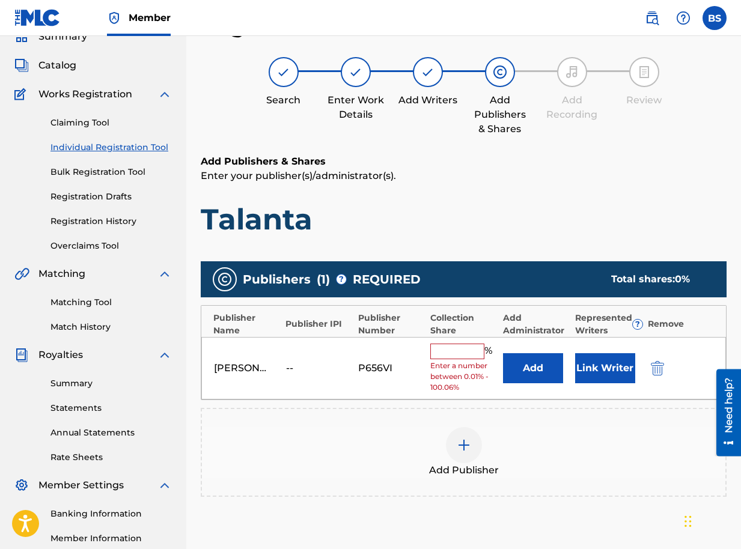
click at [459, 348] on input "text" at bounding box center [457, 352] width 54 height 16
type input "50"
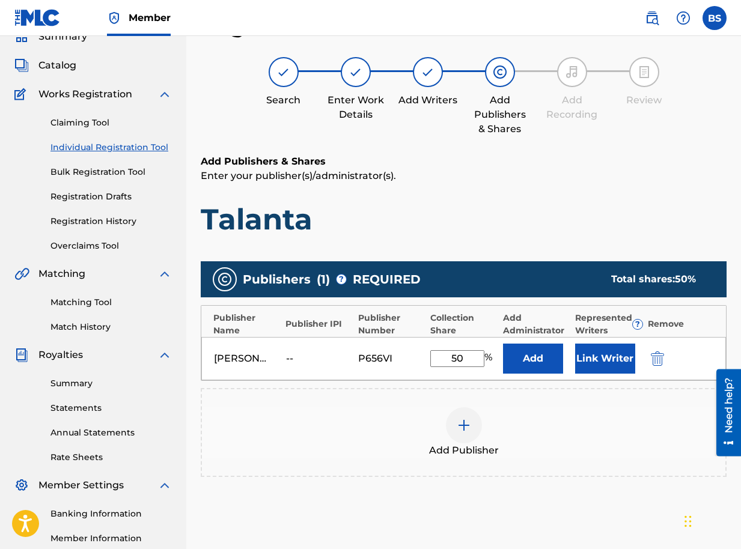
click at [595, 359] on button "Link Writer" at bounding box center [605, 359] width 60 height 30
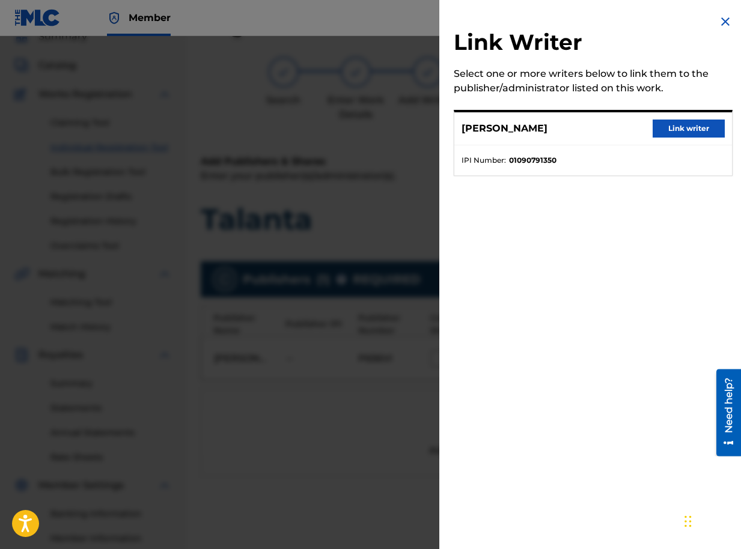
click at [674, 127] on button "Link writer" at bounding box center [688, 129] width 72 height 18
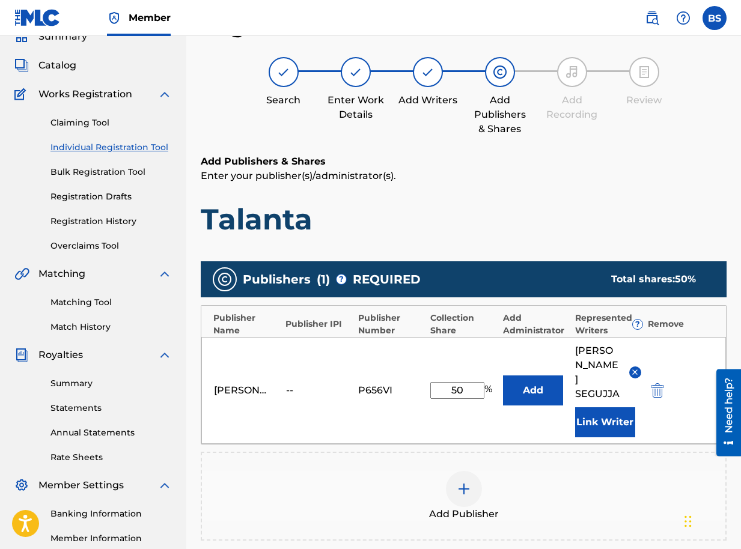
click at [531, 379] on button "Add" at bounding box center [533, 391] width 60 height 30
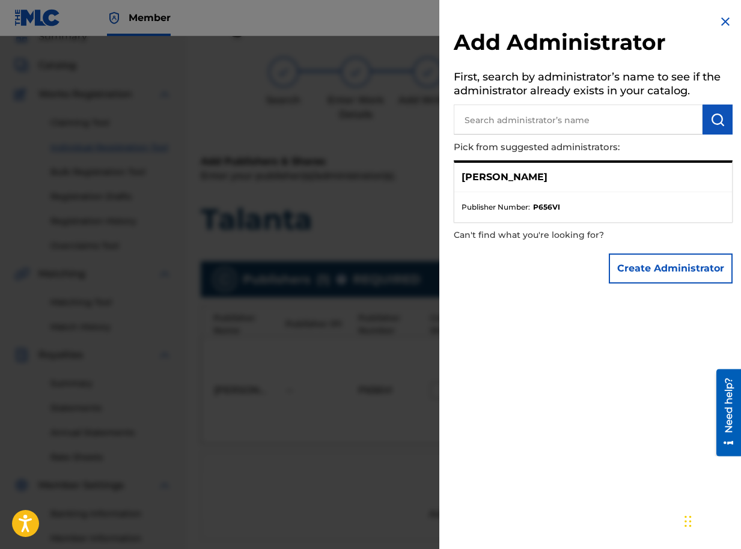
click at [497, 180] on p "[PERSON_NAME]" at bounding box center [504, 177] width 86 height 14
click at [516, 204] on span "Publisher Number :" at bounding box center [495, 207] width 68 height 11
click at [546, 210] on strong "P656VI" at bounding box center [546, 207] width 27 height 11
click at [721, 19] on img at bounding box center [725, 21] width 14 height 14
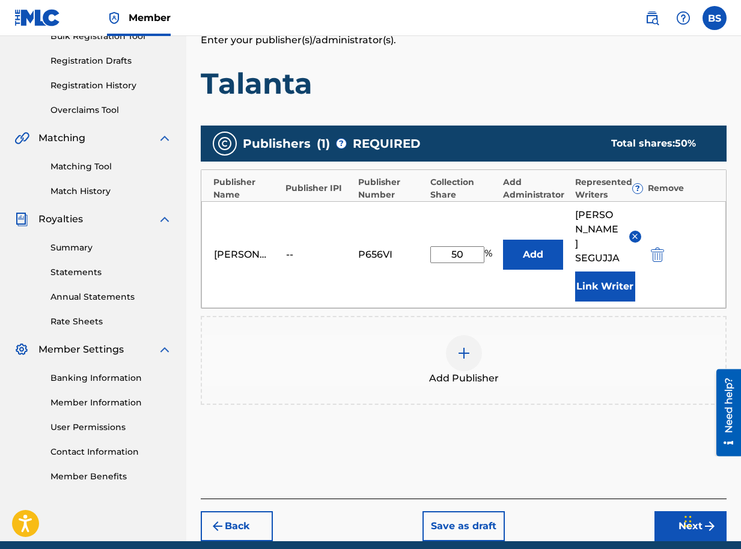
scroll to position [211, 0]
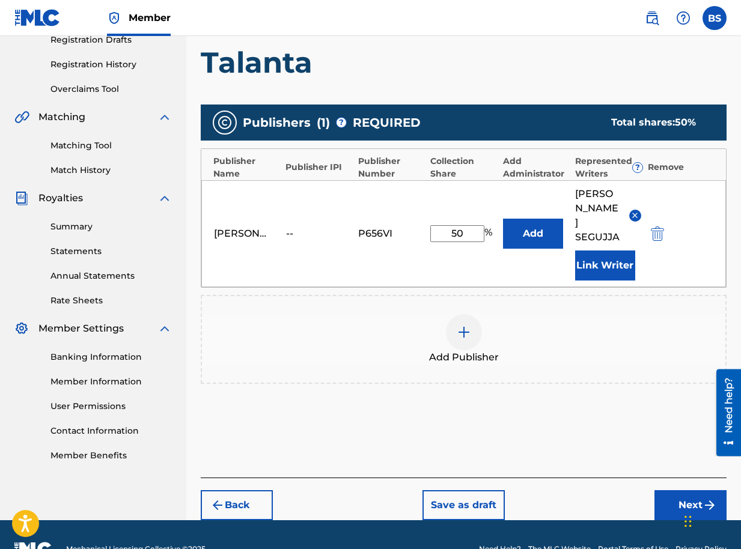
click at [697, 490] on button "Next" at bounding box center [690, 505] width 72 height 30
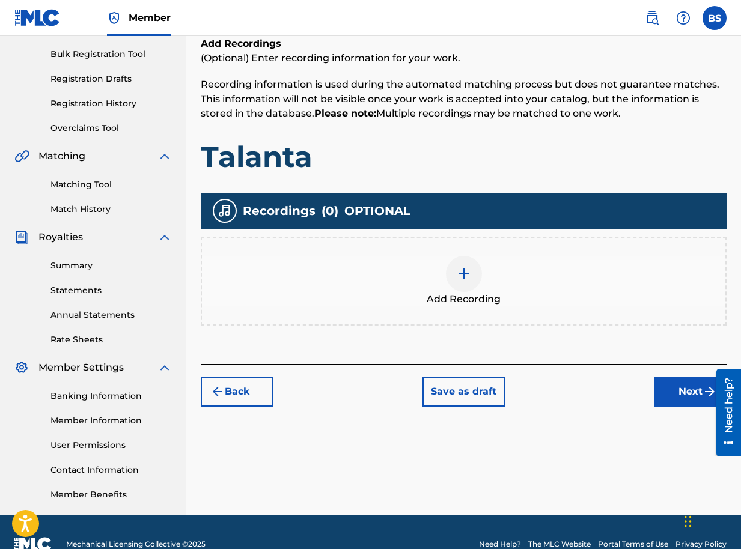
scroll to position [196, 0]
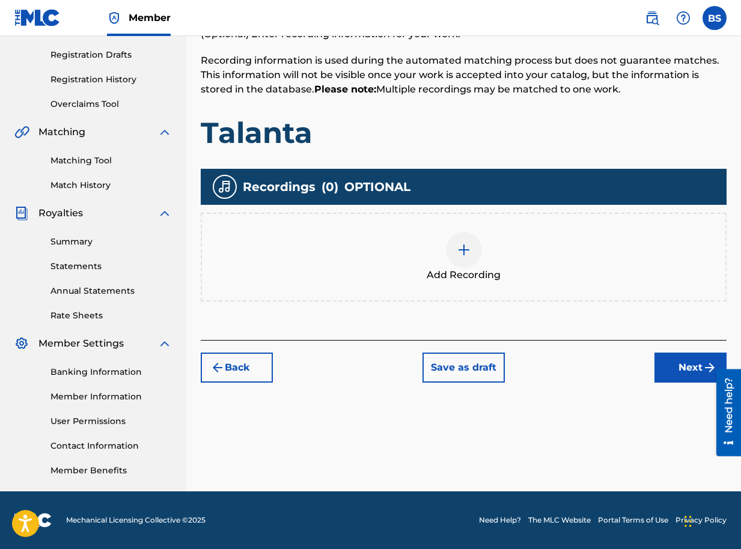
click at [262, 363] on button "Back" at bounding box center [237, 368] width 72 height 30
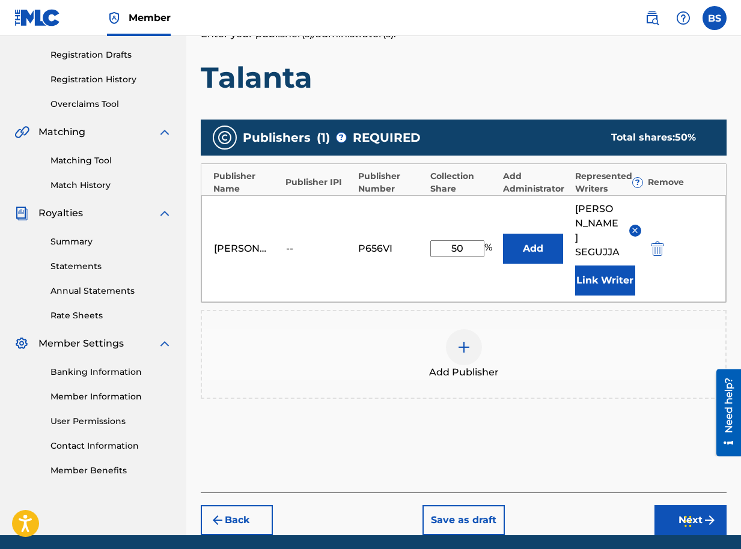
click at [541, 236] on button "Add" at bounding box center [533, 249] width 60 height 30
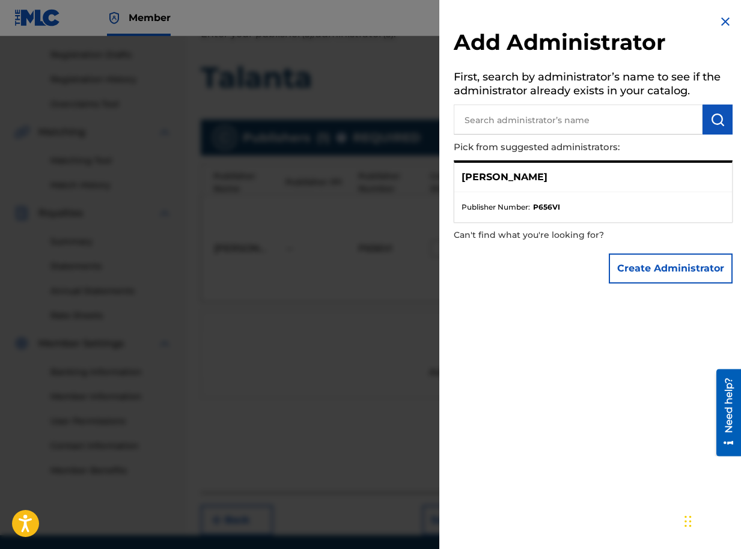
click at [512, 210] on span "Publisher Number :" at bounding box center [495, 207] width 68 height 11
click at [494, 174] on p "[PERSON_NAME]" at bounding box center [504, 177] width 86 height 14
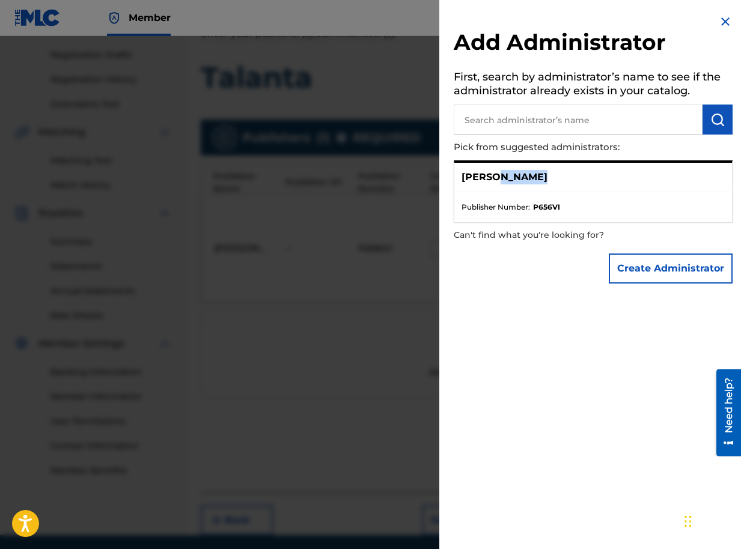
click at [494, 174] on p "[PERSON_NAME]" at bounding box center [504, 177] width 86 height 14
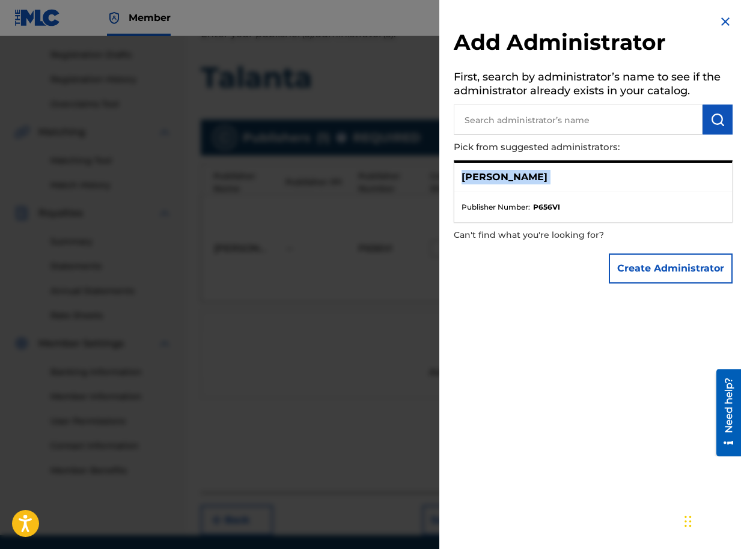
click at [525, 174] on p "[PERSON_NAME]" at bounding box center [504, 177] width 86 height 14
click at [541, 120] on input "text" at bounding box center [578, 120] width 249 height 30
type input "brian segujja"
click at [500, 175] on p "[PERSON_NAME]" at bounding box center [504, 177] width 86 height 14
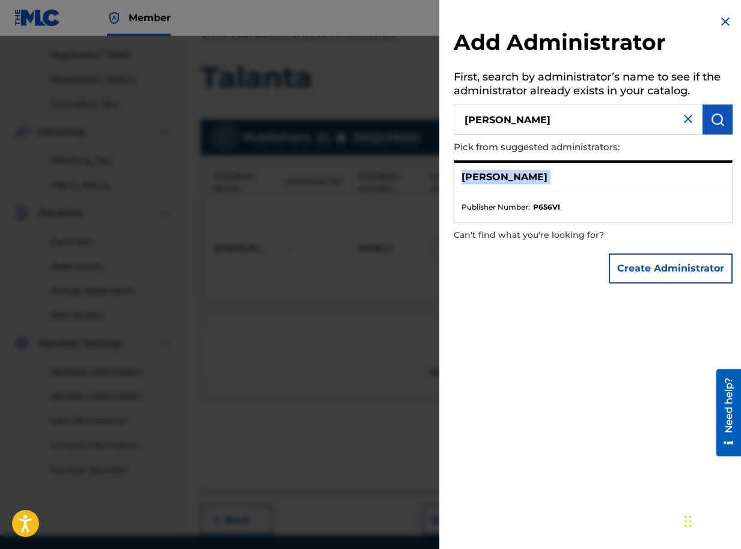
click at [500, 175] on p "[PERSON_NAME]" at bounding box center [504, 177] width 86 height 14
click at [665, 266] on button "Create Administrator" at bounding box center [671, 269] width 124 height 30
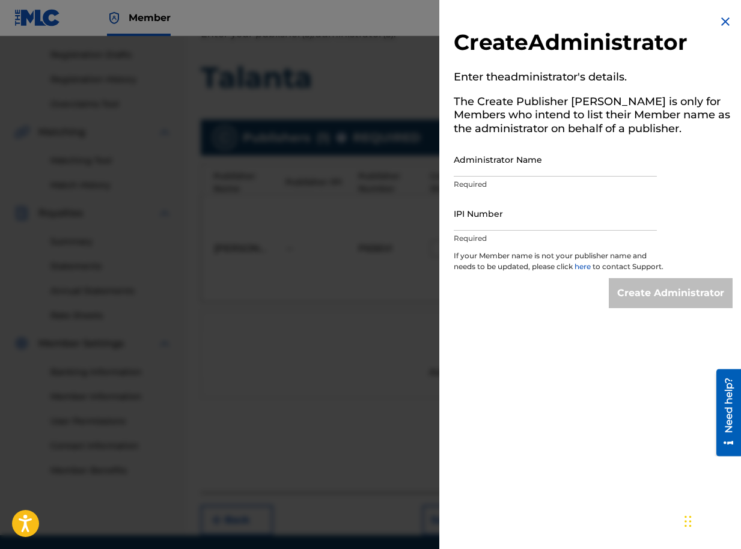
click at [539, 165] on input "Administrator Name" at bounding box center [555, 159] width 203 height 34
type input "[PERSON_NAME]"
click at [521, 225] on input "IPI Number" at bounding box center [555, 213] width 203 height 34
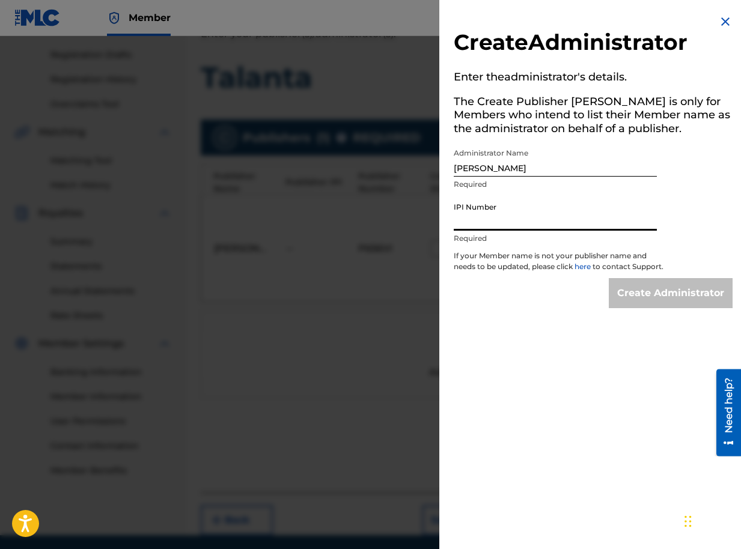
type input "01090791350"
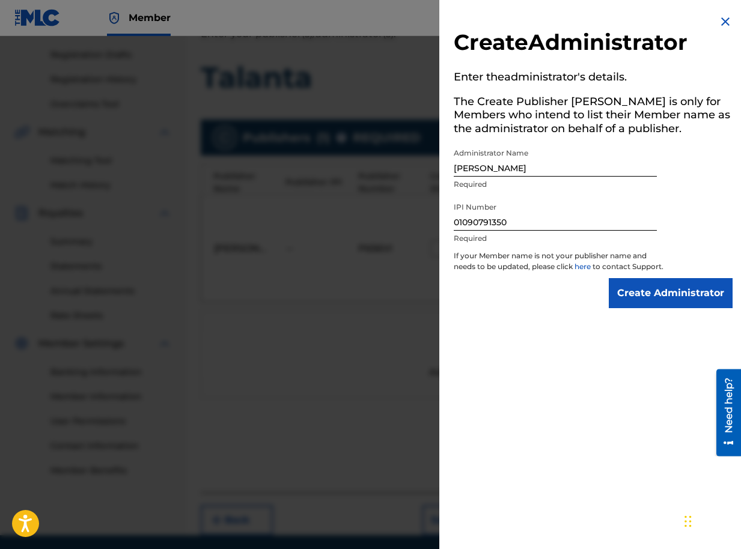
click at [658, 306] on input "Create Administrator" at bounding box center [671, 293] width 124 height 30
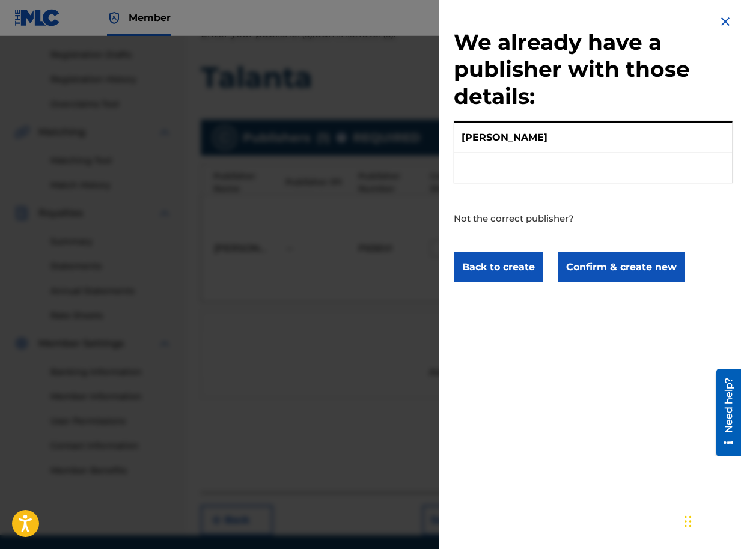
click at [518, 144] on p "[PERSON_NAME]" at bounding box center [504, 137] width 86 height 14
click at [638, 272] on button "Confirm & create new" at bounding box center [621, 267] width 127 height 30
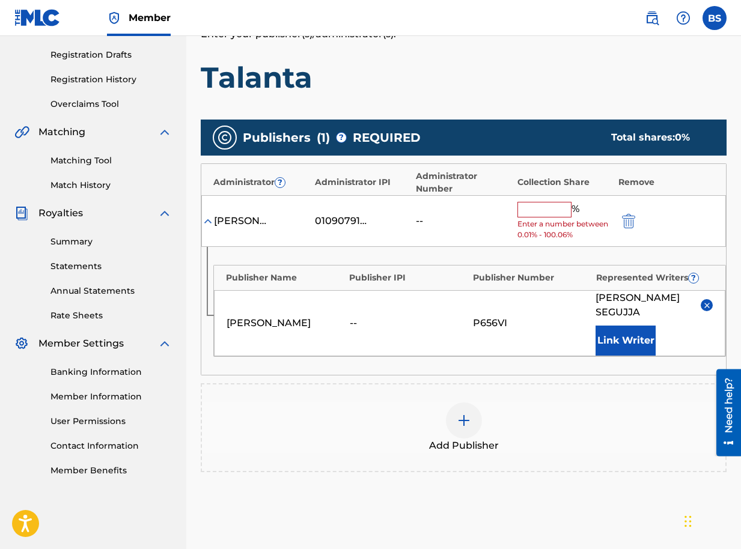
click at [548, 207] on input "text" at bounding box center [544, 210] width 54 height 16
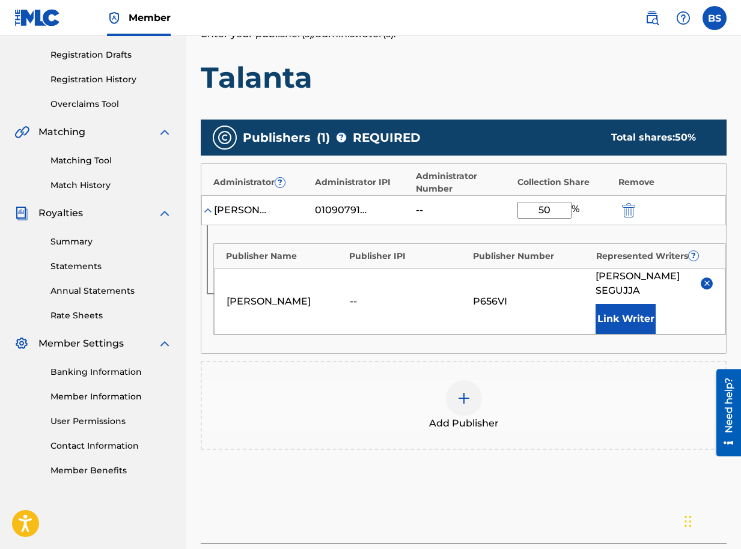
type input "50"
click at [585, 387] on div "Add Publisher" at bounding box center [463, 405] width 523 height 50
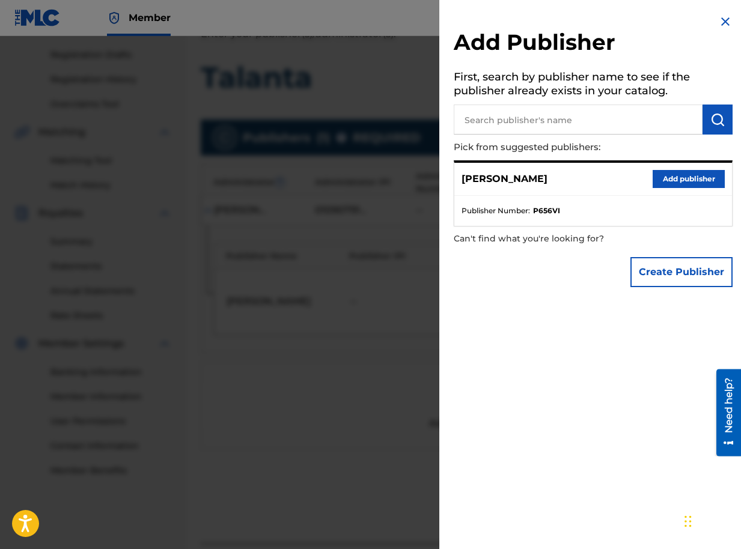
click at [687, 181] on button "Add publisher" at bounding box center [688, 179] width 72 height 18
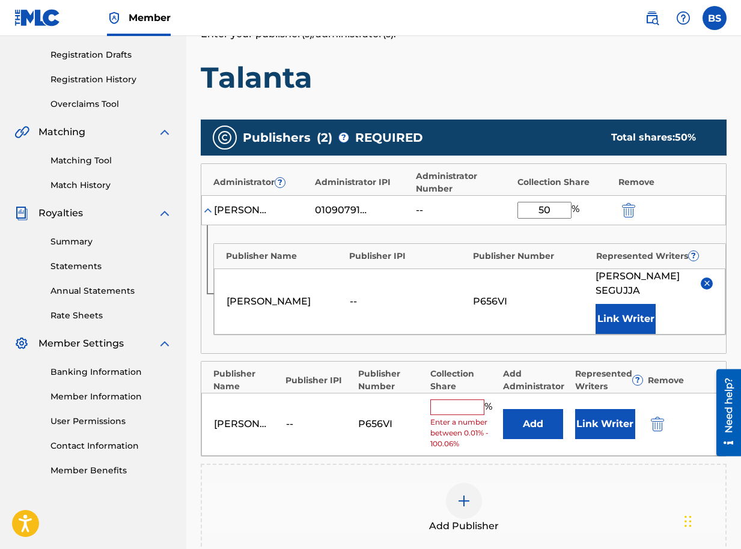
click at [464, 400] on input "text" at bounding box center [457, 408] width 54 height 16
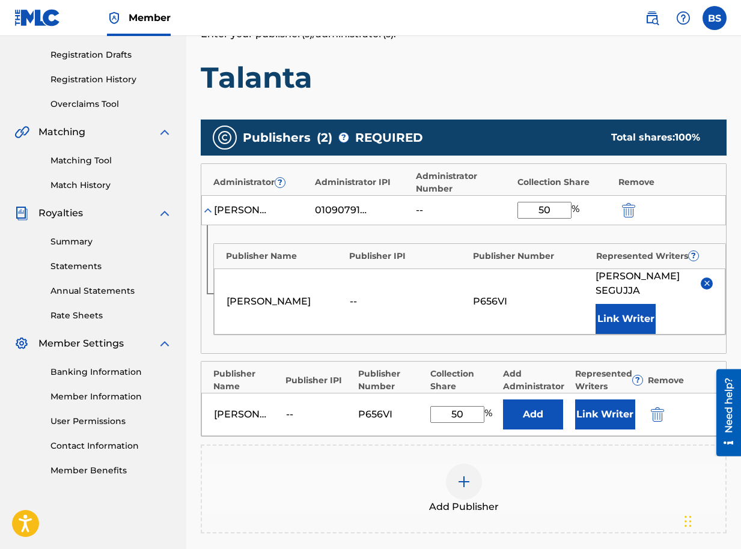
type input "50"
click at [649, 477] on div "Add Publisher" at bounding box center [463, 489] width 523 height 50
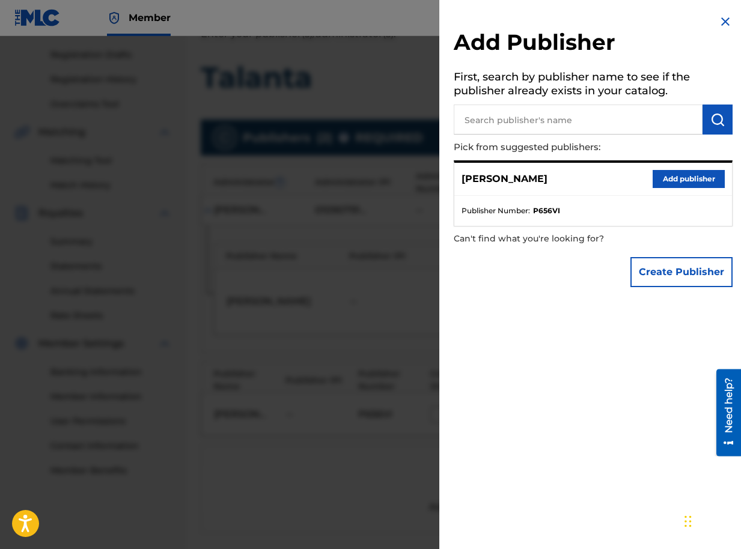
click at [697, 179] on button "Add publisher" at bounding box center [688, 179] width 72 height 18
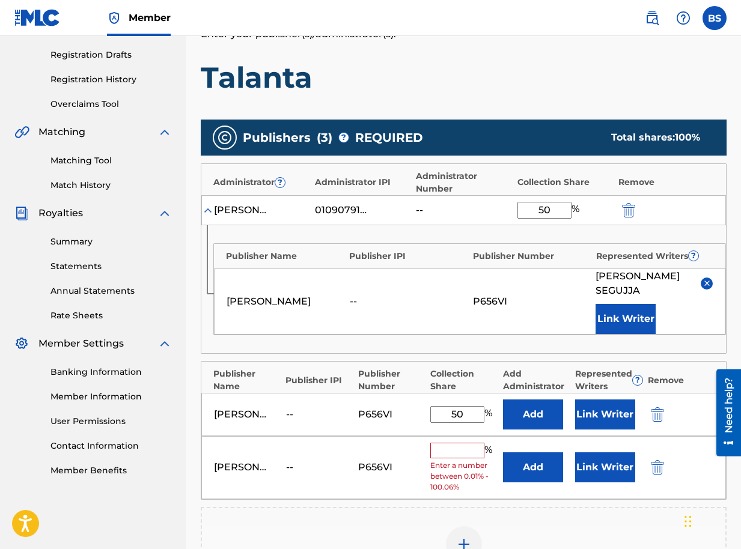
click at [460, 443] on input "text" at bounding box center [457, 451] width 54 height 16
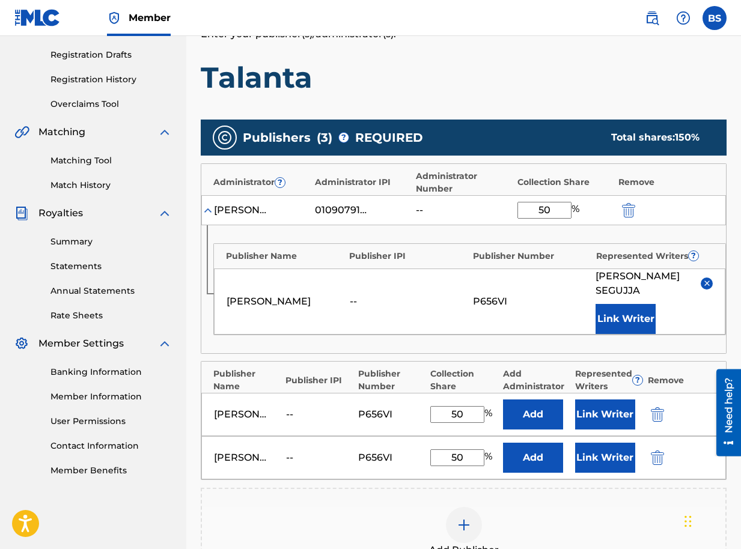
type input "50"
click at [538, 443] on button "Add" at bounding box center [533, 458] width 60 height 30
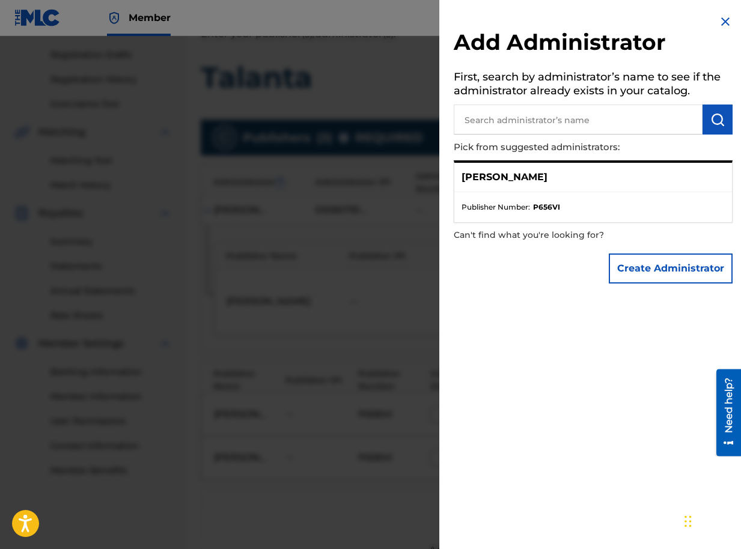
click at [540, 210] on strong "P656VI" at bounding box center [546, 207] width 27 height 11
click at [720, 21] on img at bounding box center [725, 21] width 14 height 14
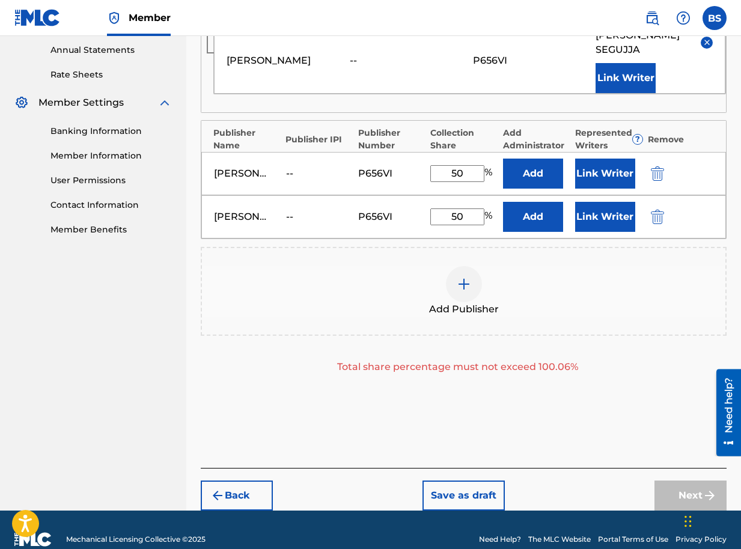
scroll to position [442, 0]
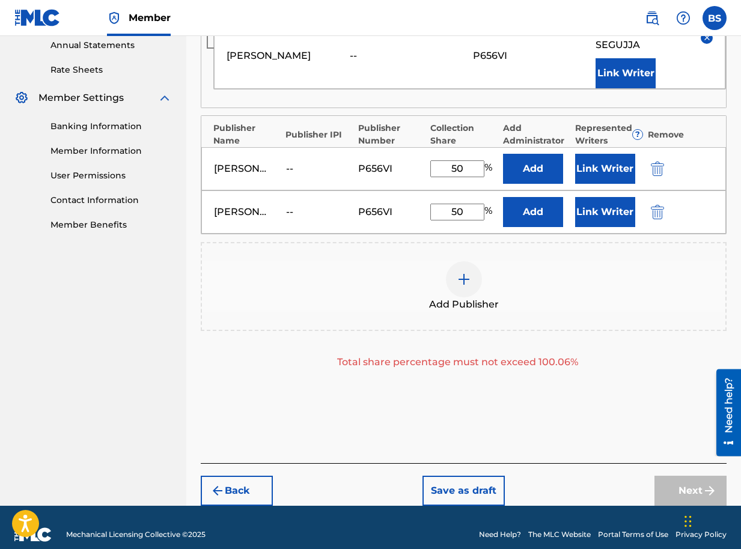
click at [655, 205] on img "submit" at bounding box center [657, 212] width 13 height 14
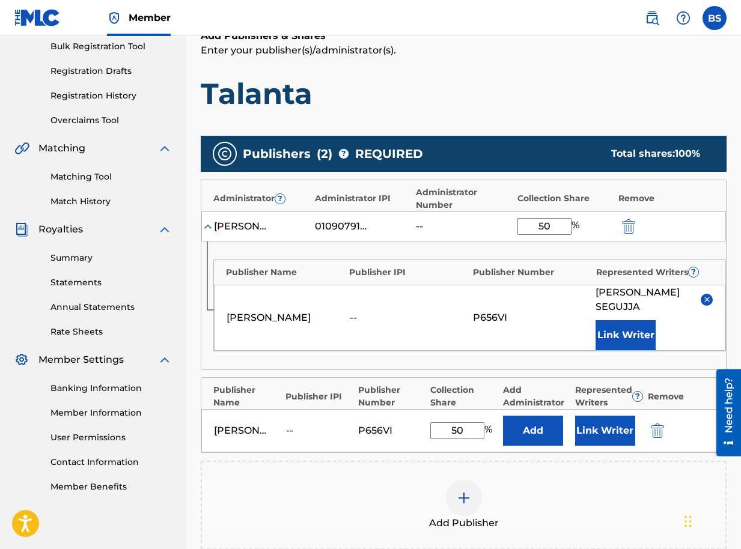
scroll to position [360, 0]
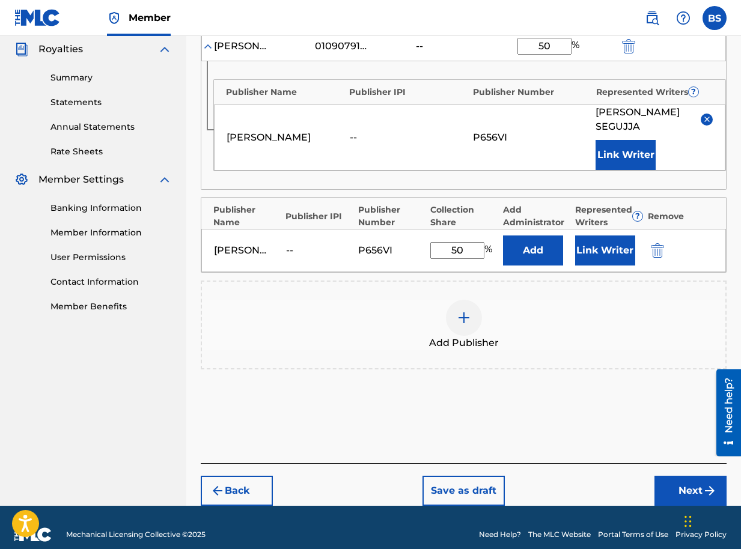
click at [701, 476] on button "Next" at bounding box center [690, 491] width 72 height 30
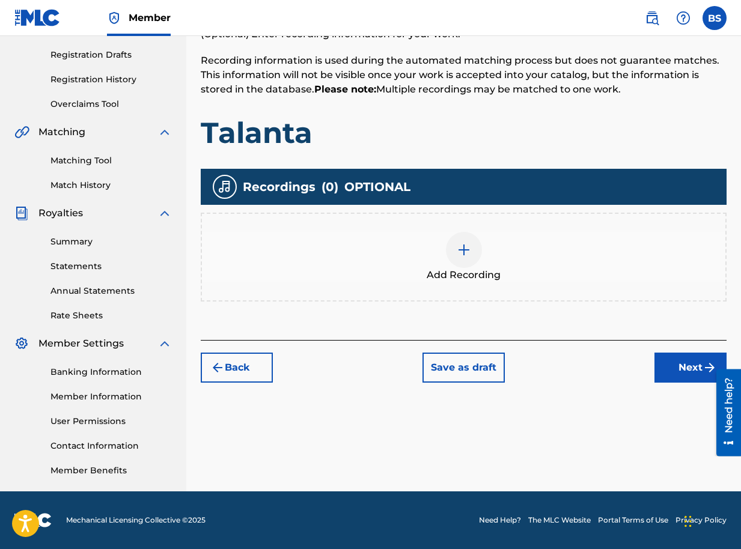
click at [683, 375] on button "Next" at bounding box center [690, 368] width 72 height 30
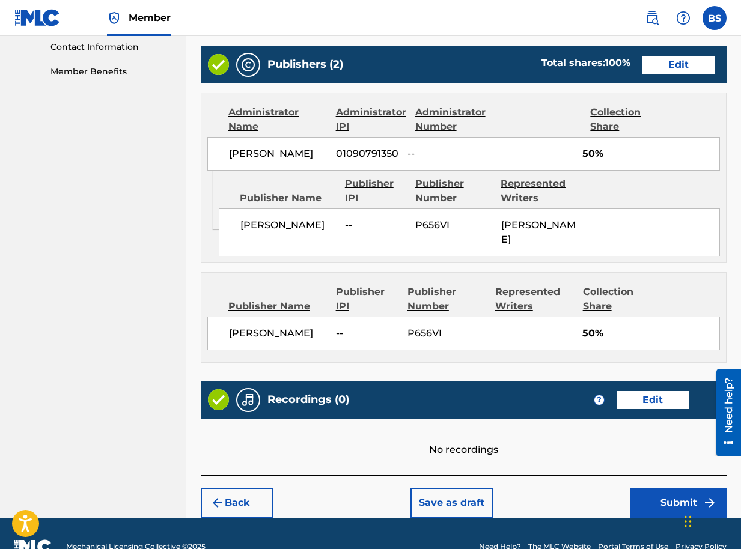
scroll to position [595, 0]
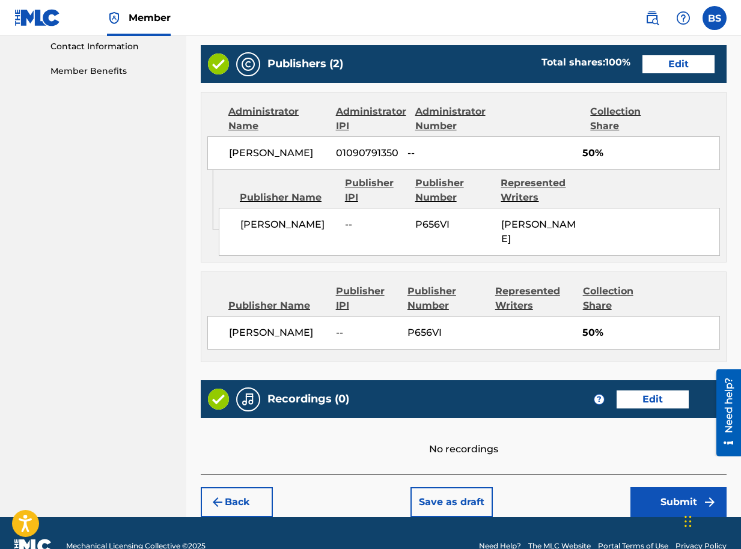
click at [690, 487] on button "Submit" at bounding box center [678, 502] width 96 height 30
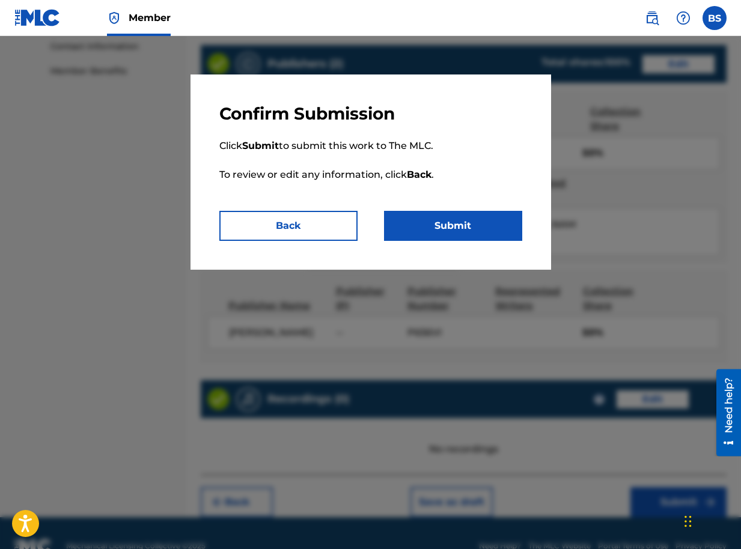
click at [446, 230] on button "Submit" at bounding box center [453, 226] width 138 height 30
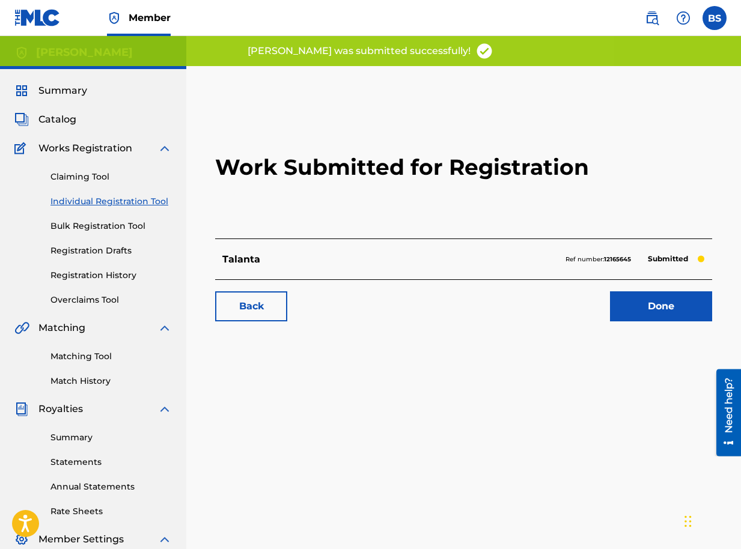
click at [633, 302] on link "Done" at bounding box center [661, 306] width 102 height 30
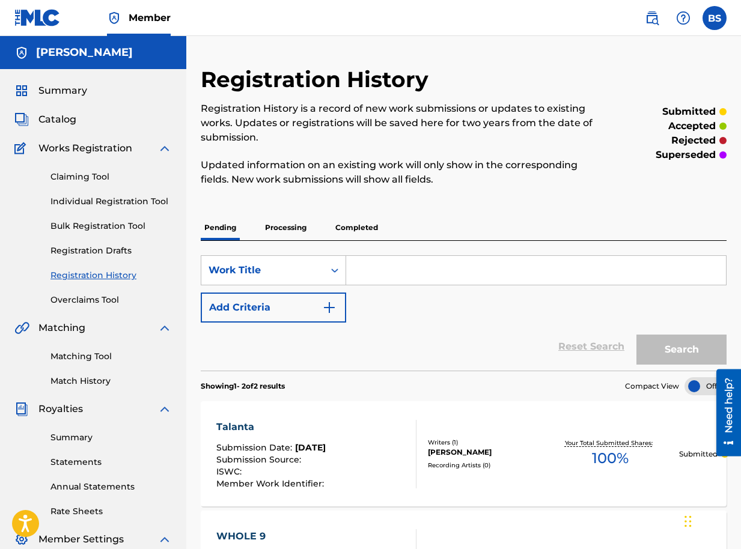
click at [59, 124] on span "Catalog" at bounding box center [57, 119] width 38 height 14
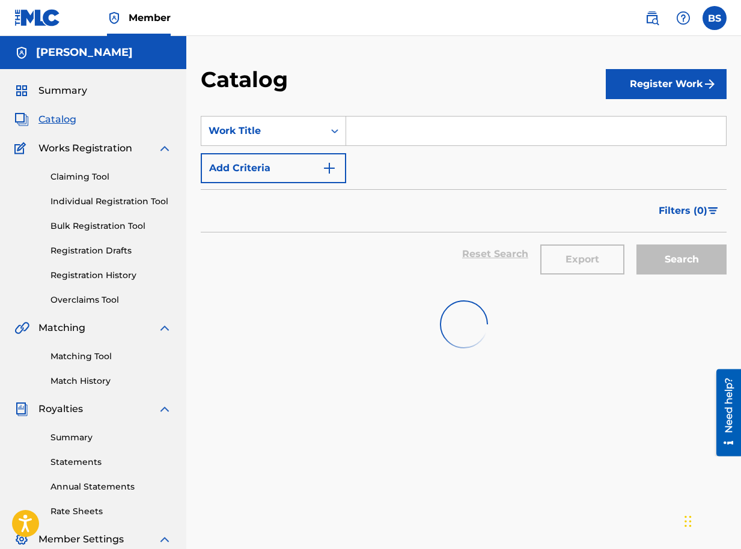
click at [644, 85] on button "Register Work" at bounding box center [666, 84] width 121 height 30
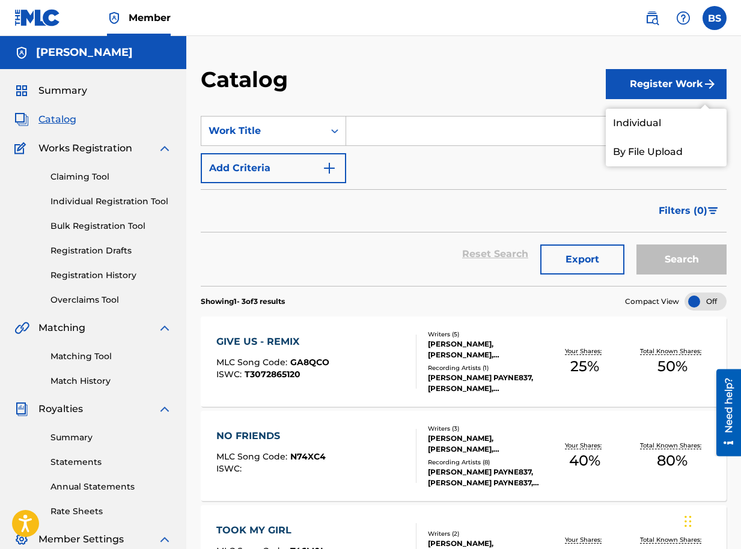
click at [642, 150] on link "By File Upload" at bounding box center [666, 152] width 121 height 29
click at [654, 84] on button "Register Work" at bounding box center [666, 84] width 121 height 30
click at [622, 121] on link "Individual" at bounding box center [666, 123] width 121 height 29
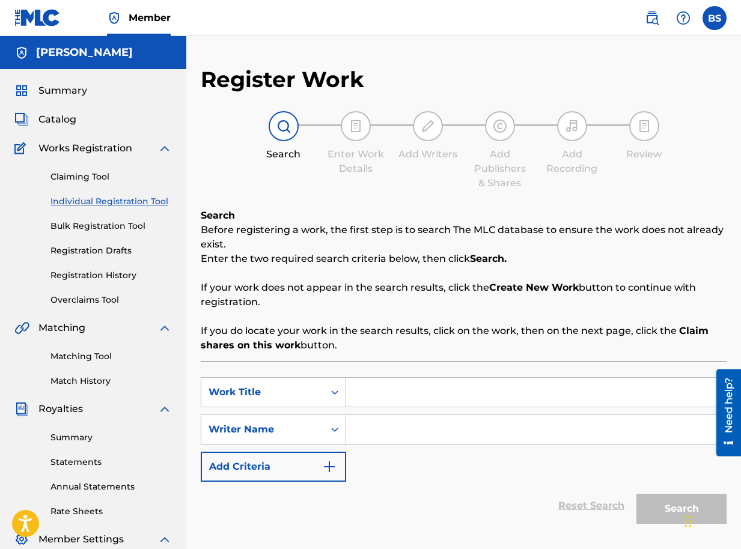
click at [379, 392] on input "Search Form" at bounding box center [536, 392] width 380 height 29
type input "BIWOOBE"
click at [370, 436] on input "Search Form" at bounding box center [536, 429] width 380 height 29
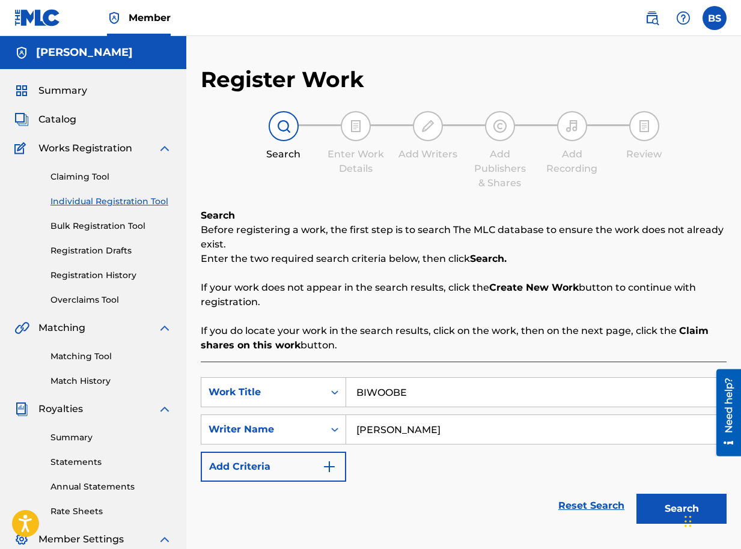
type input "BRIAN SEGUJJA"
click at [675, 506] on button "Search" at bounding box center [681, 509] width 90 height 30
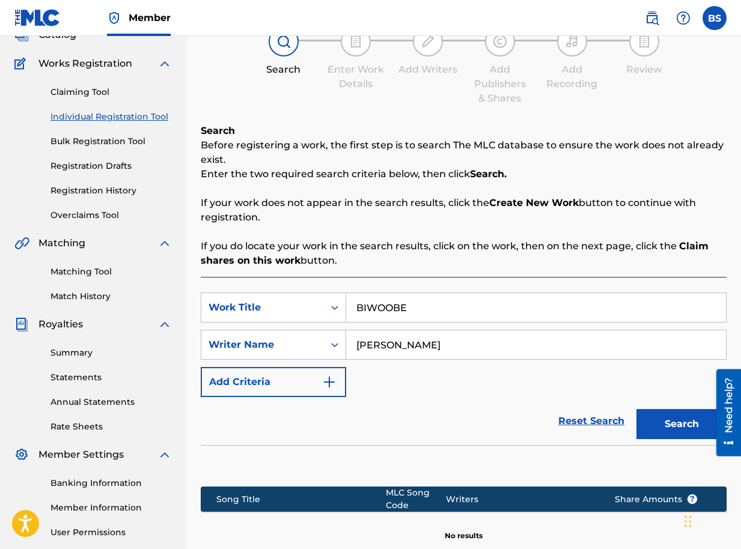
scroll to position [225, 0]
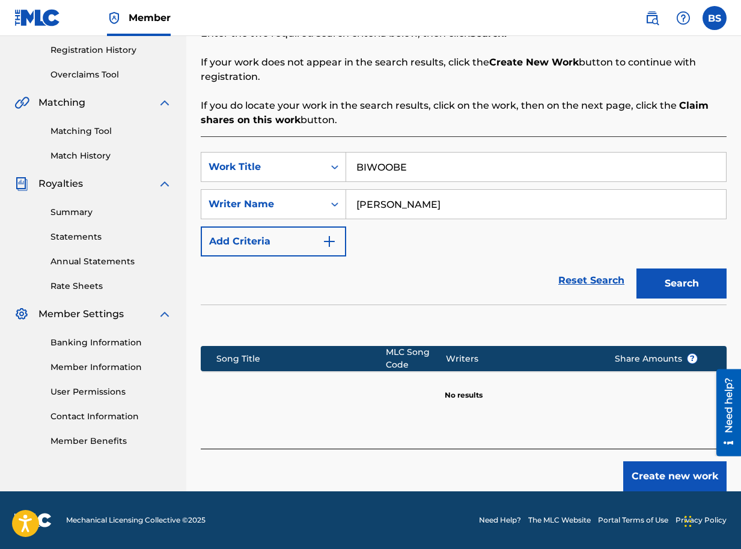
click at [664, 472] on button "Create new work" at bounding box center [674, 476] width 103 height 30
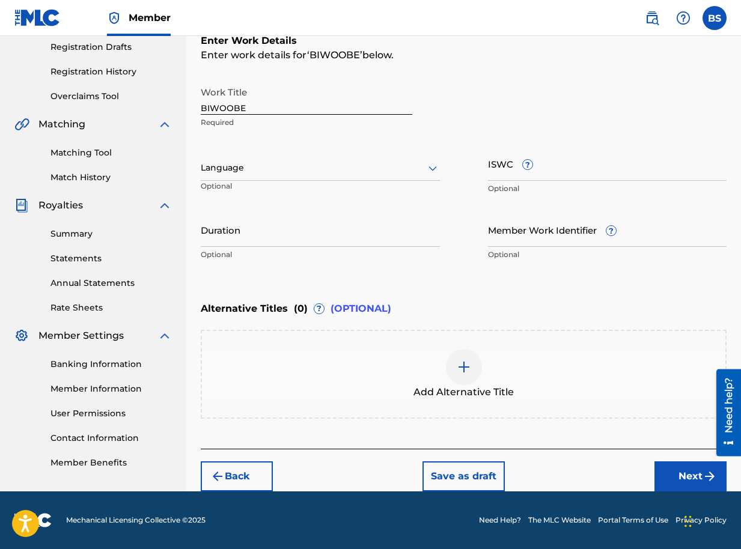
click at [300, 170] on div at bounding box center [320, 167] width 239 height 15
click at [328, 240] on input "Duration" at bounding box center [320, 230] width 239 height 34
click at [242, 242] on input "Duration" at bounding box center [320, 230] width 239 height 34
type input "03:56"
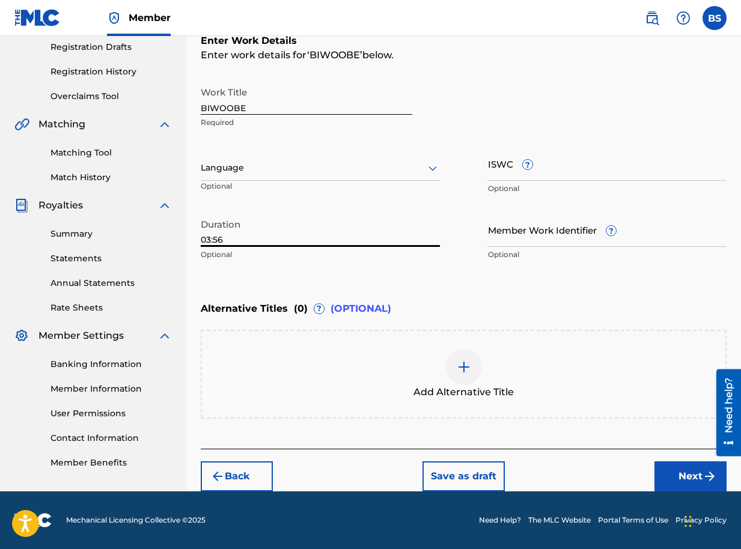
click at [689, 472] on button "Next" at bounding box center [690, 476] width 72 height 30
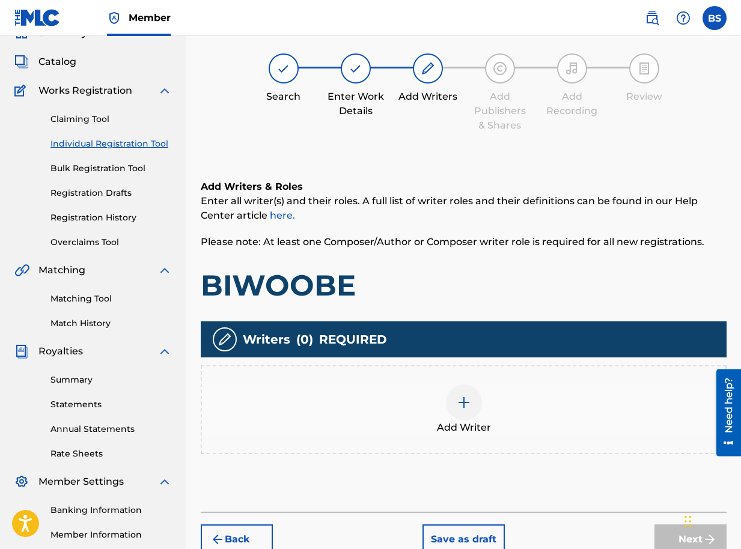
scroll to position [196, 0]
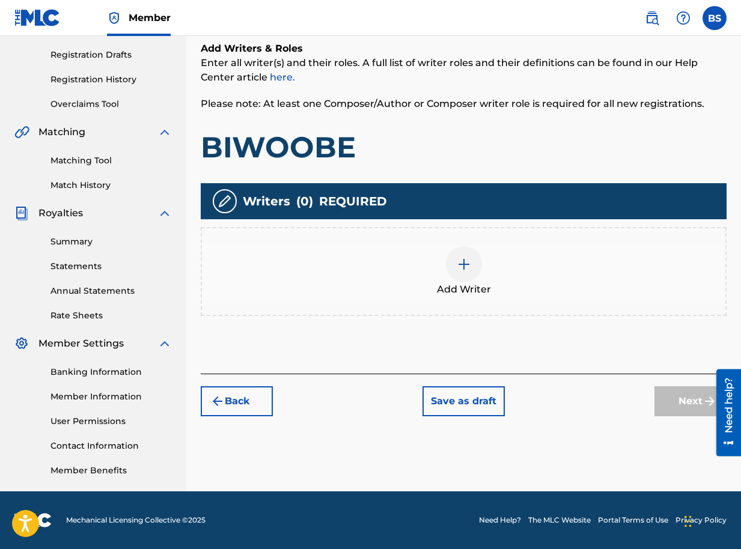
click at [463, 261] on img at bounding box center [464, 264] width 14 height 14
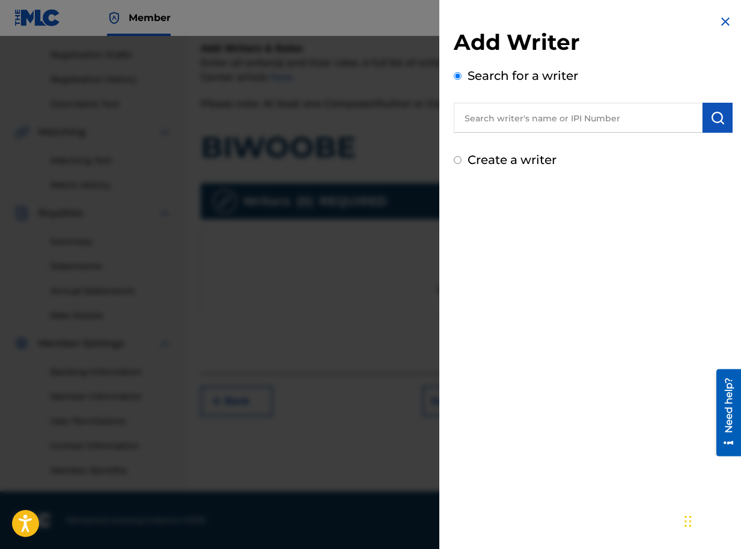
click at [481, 117] on input "text" at bounding box center [578, 118] width 249 height 30
paste input "01090791350"
type input "01090791350"
click at [714, 126] on button "submit" at bounding box center [717, 118] width 30 height 30
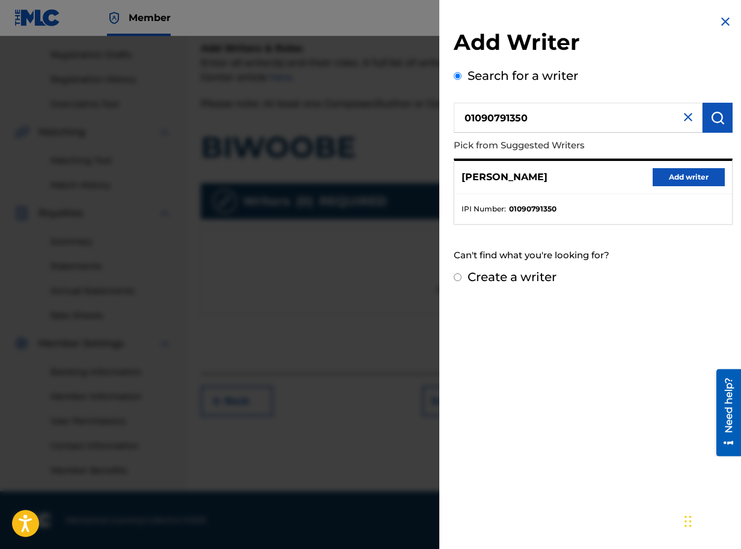
click at [668, 178] on button "Add writer" at bounding box center [688, 177] width 72 height 18
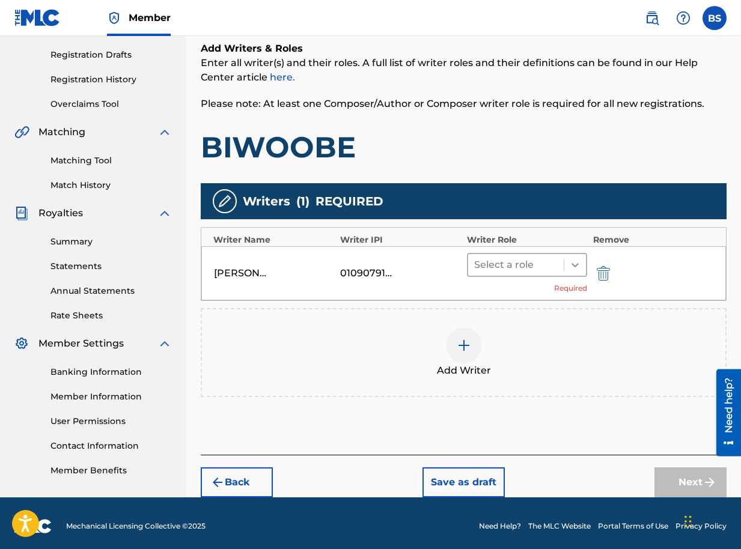
click at [573, 267] on icon at bounding box center [575, 265] width 12 height 12
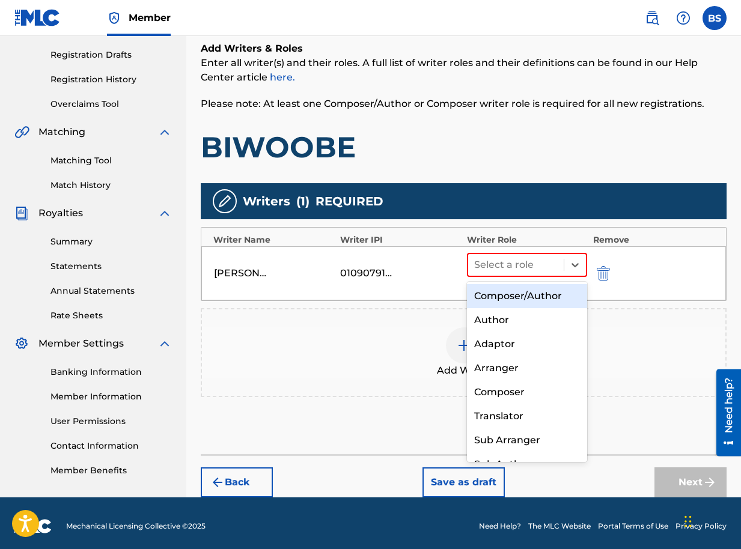
click at [542, 294] on div "Composer/Author" at bounding box center [527, 296] width 120 height 24
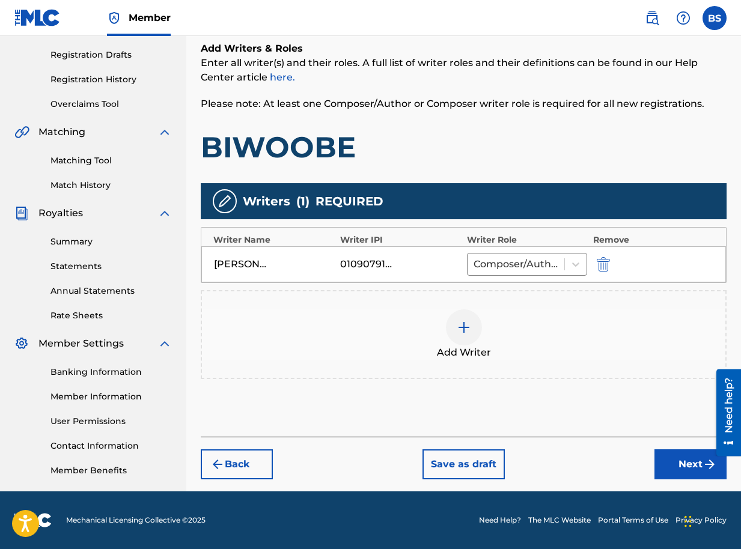
click at [684, 463] on button "Next" at bounding box center [690, 464] width 72 height 30
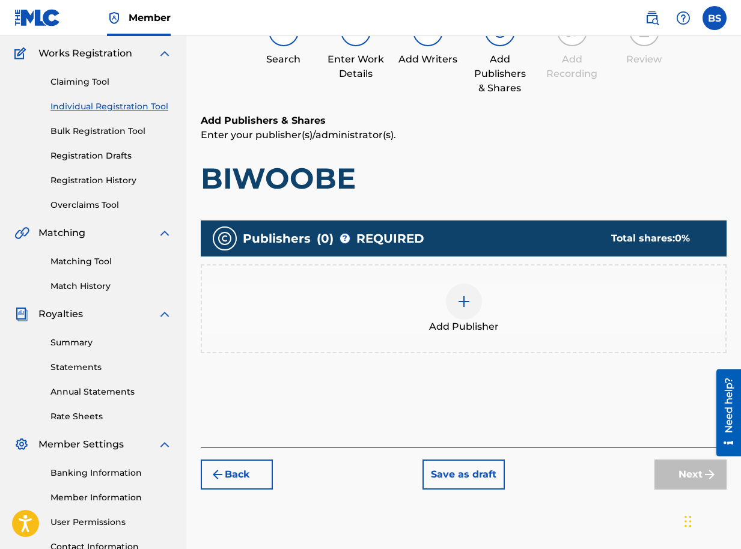
scroll to position [174, 0]
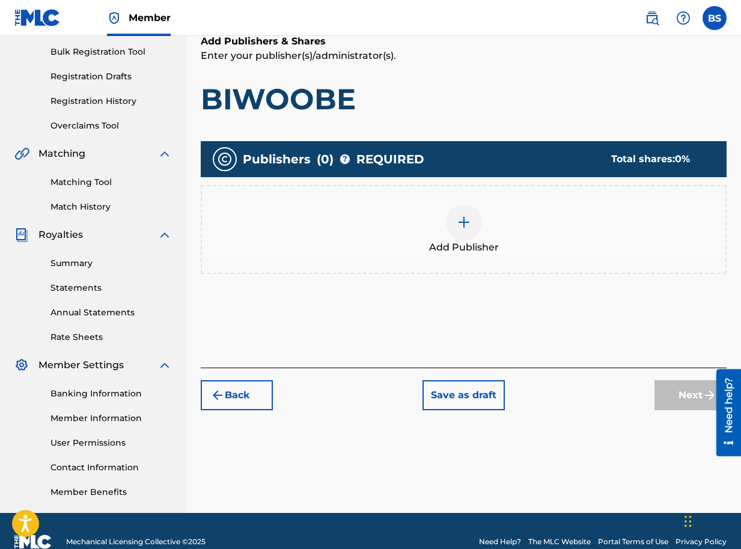
click at [469, 221] on img at bounding box center [464, 222] width 14 height 14
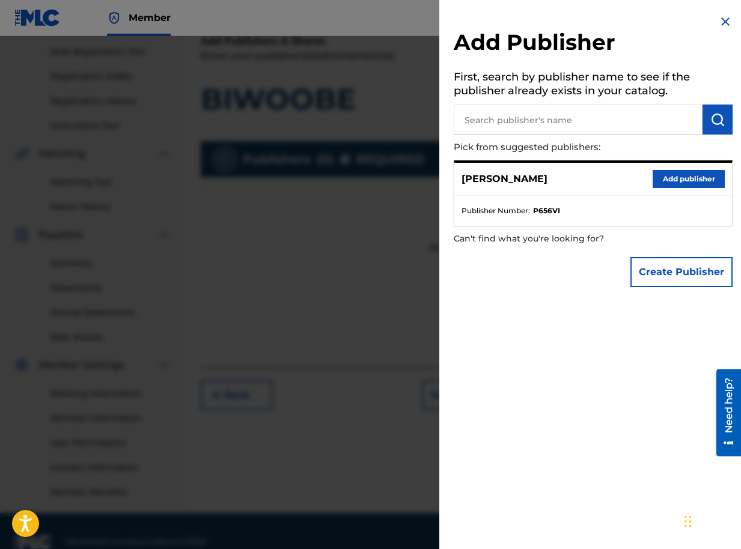
click at [675, 177] on button "Add publisher" at bounding box center [688, 179] width 72 height 18
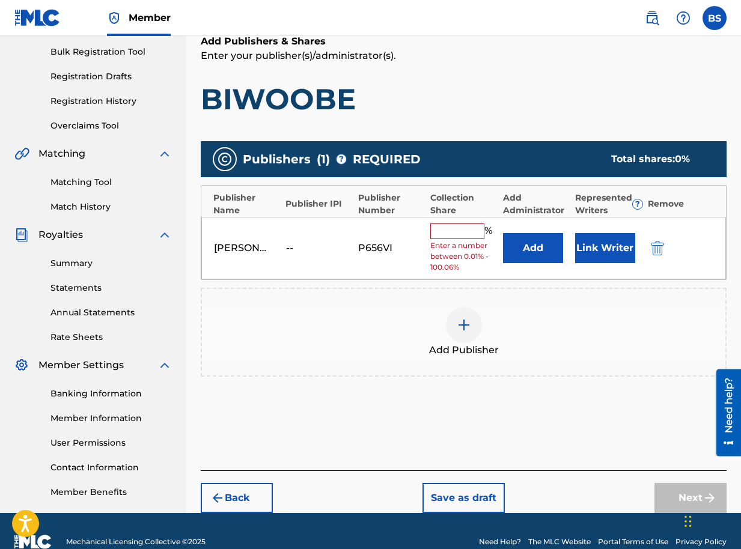
click at [452, 235] on input "text" at bounding box center [457, 232] width 54 height 16
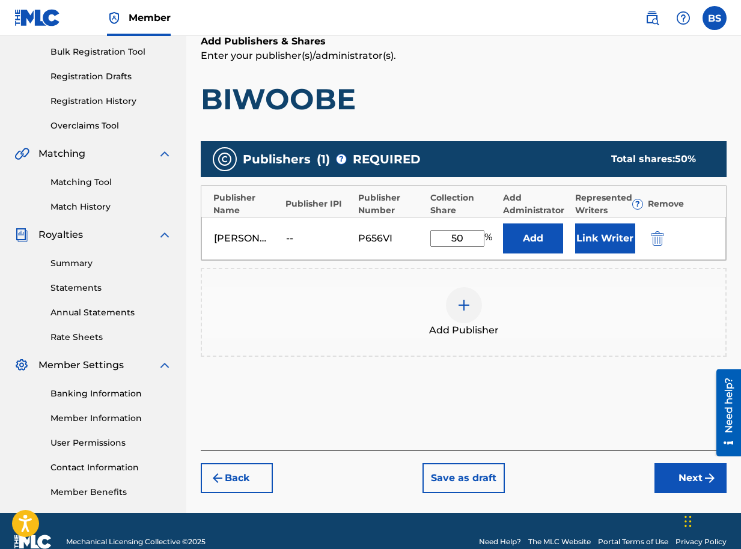
type input "50"
click at [693, 479] on button "Next" at bounding box center [690, 478] width 72 height 30
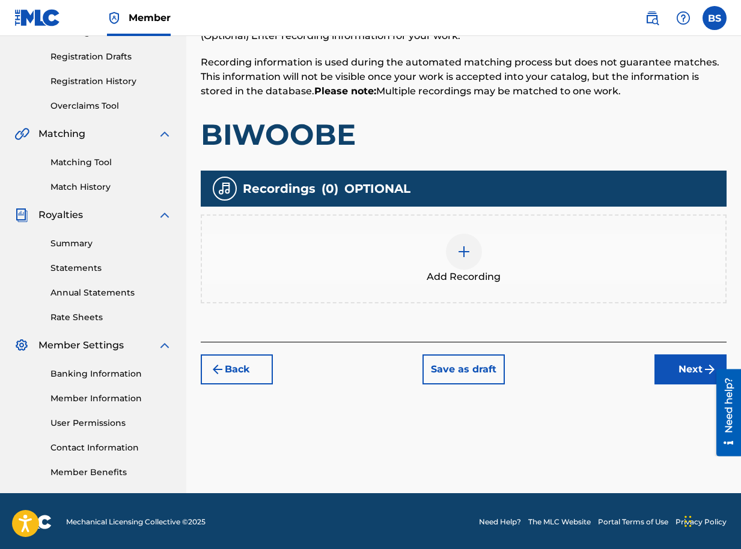
scroll to position [196, 0]
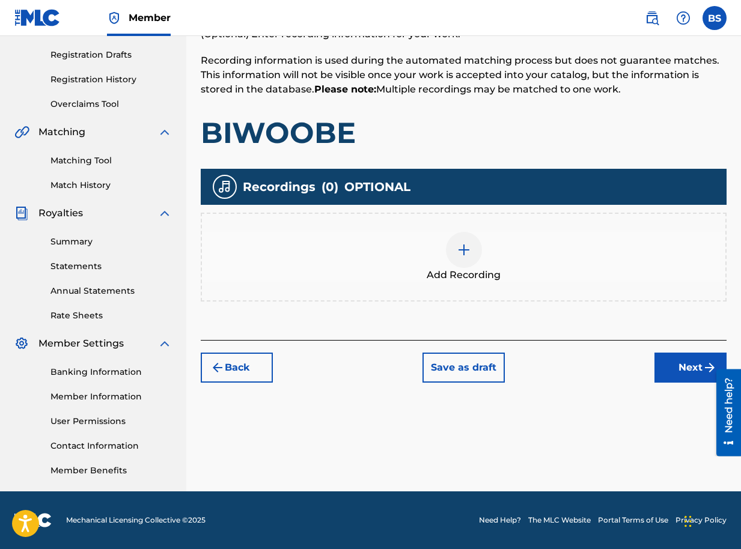
click at [697, 365] on button "Next" at bounding box center [690, 368] width 72 height 30
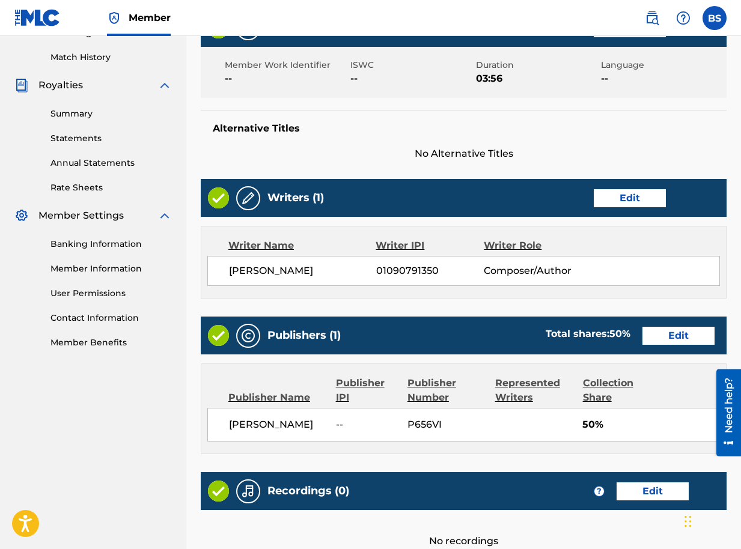
scroll to position [321, 0]
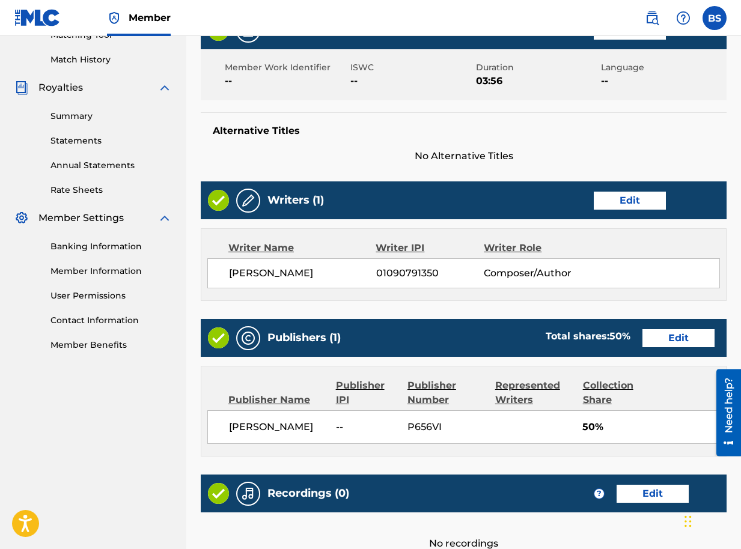
click at [642, 336] on button "Edit" at bounding box center [678, 338] width 72 height 18
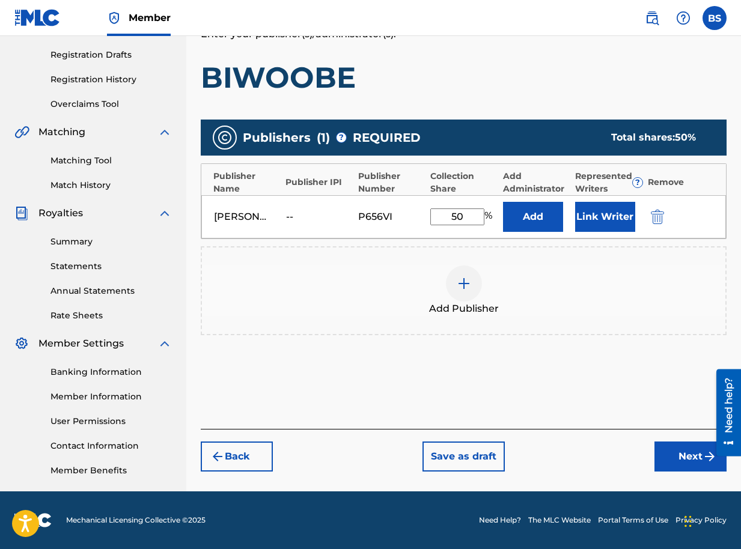
scroll to position [196, 0]
click at [607, 214] on button "Link Writer" at bounding box center [605, 217] width 60 height 30
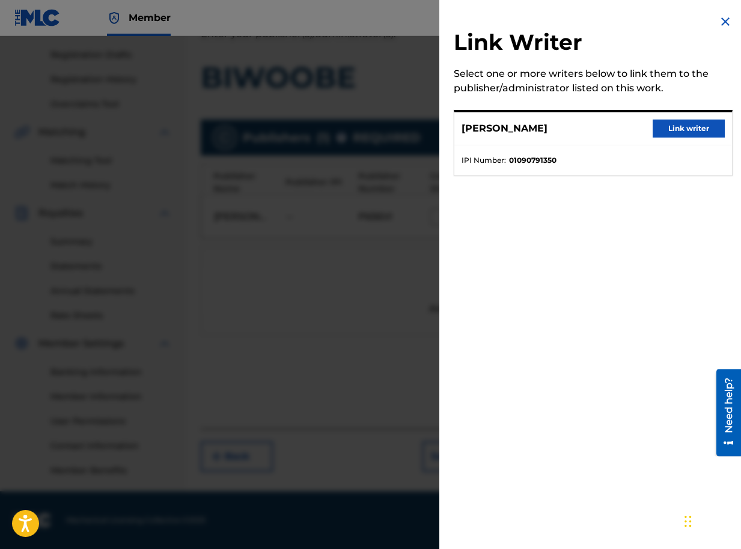
click at [681, 127] on button "Link writer" at bounding box center [688, 129] width 72 height 18
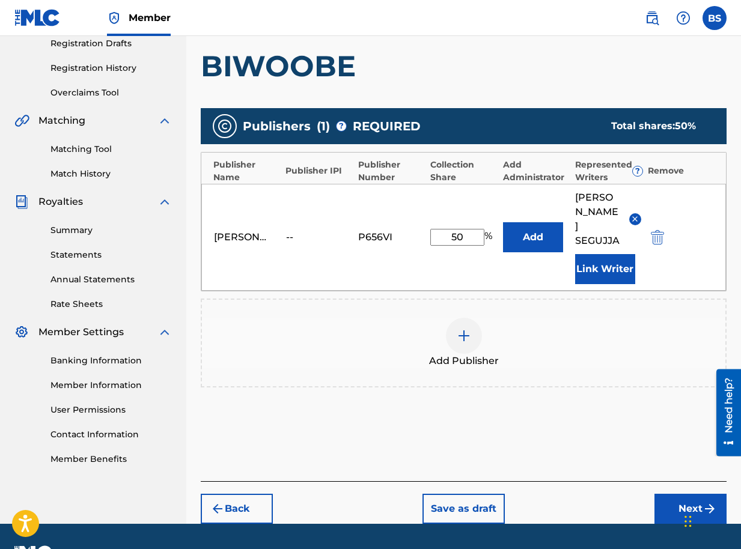
scroll to position [211, 0]
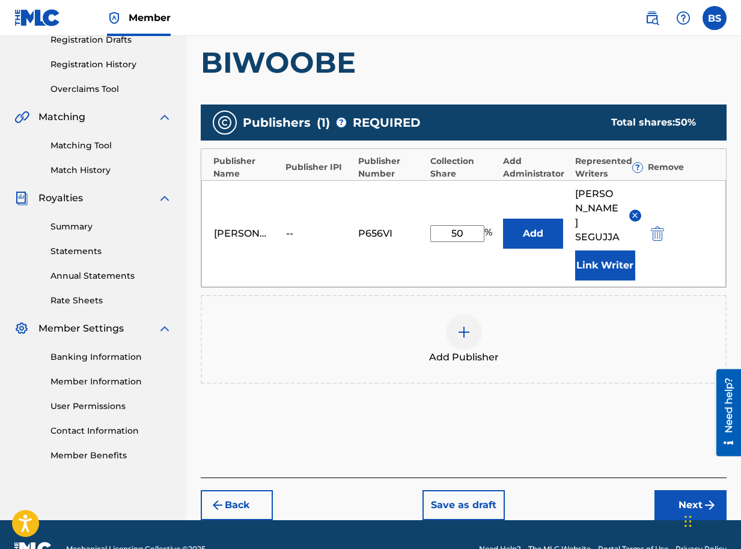
click at [526, 220] on button "Add" at bounding box center [533, 234] width 60 height 30
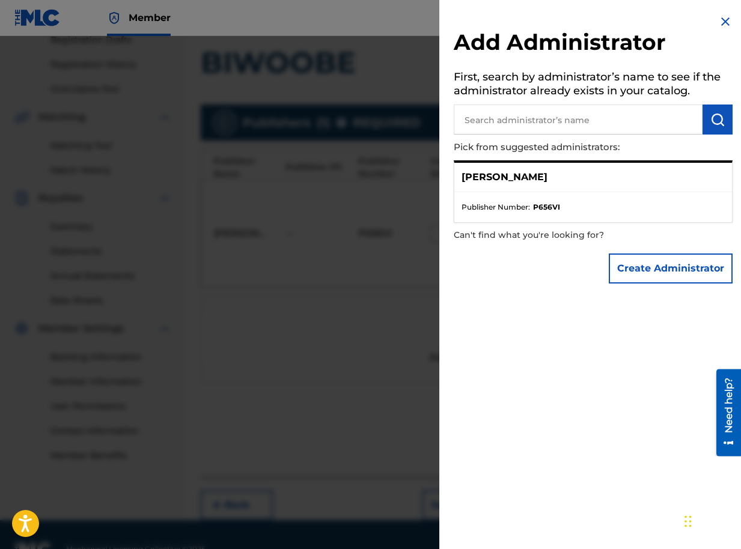
click at [529, 180] on div "[PERSON_NAME]" at bounding box center [593, 177] width 278 height 29
click at [725, 20] on img at bounding box center [725, 21] width 14 height 14
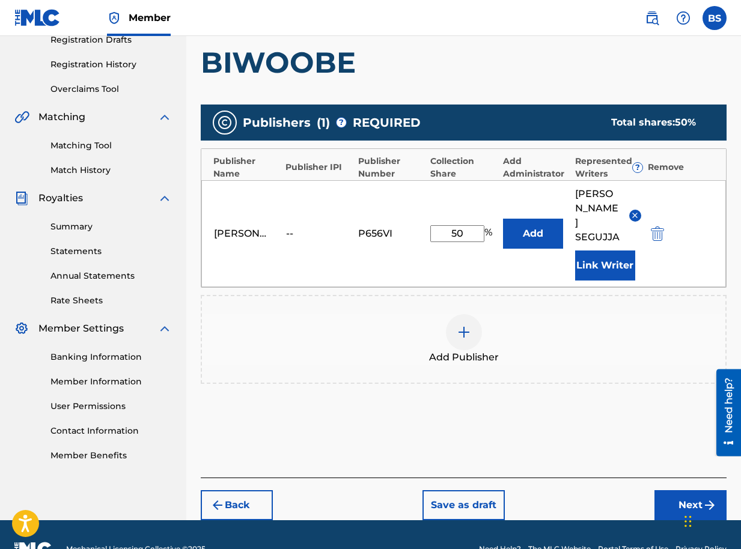
click at [694, 490] on button "Next" at bounding box center [690, 505] width 72 height 30
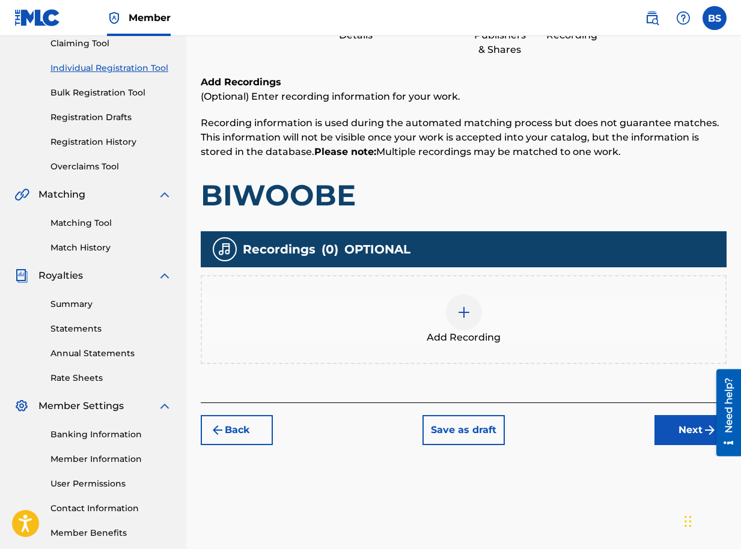
scroll to position [196, 0]
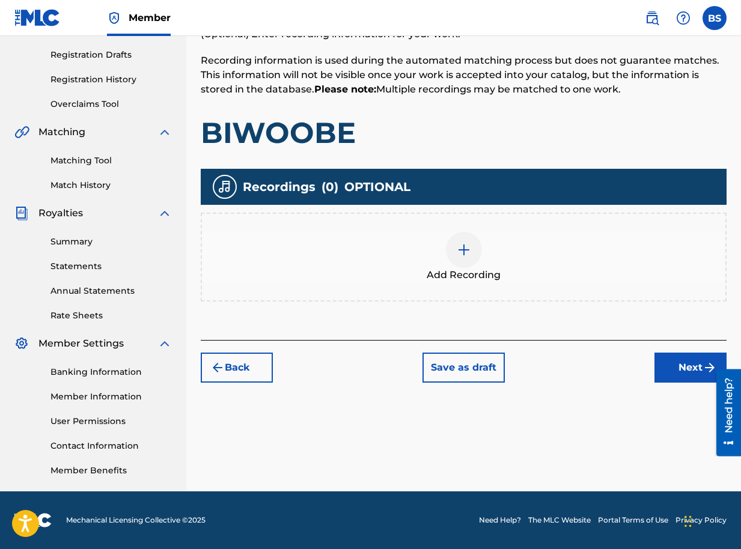
click at [674, 371] on button "Next" at bounding box center [690, 368] width 72 height 30
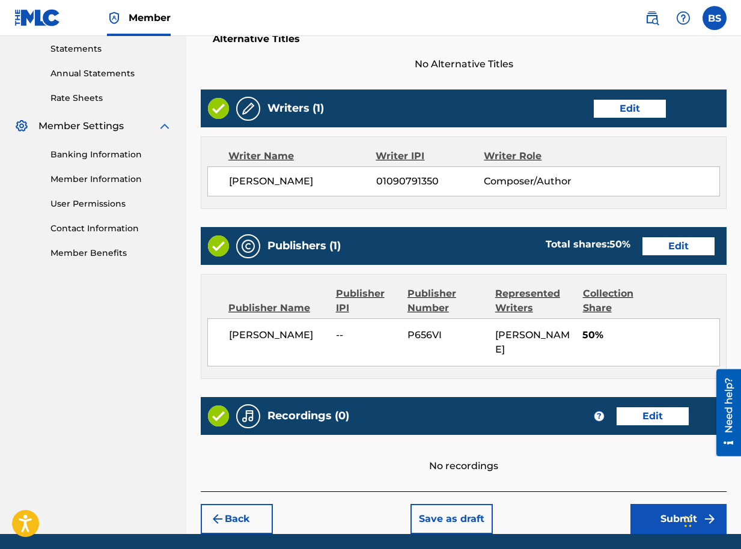
scroll to position [456, 0]
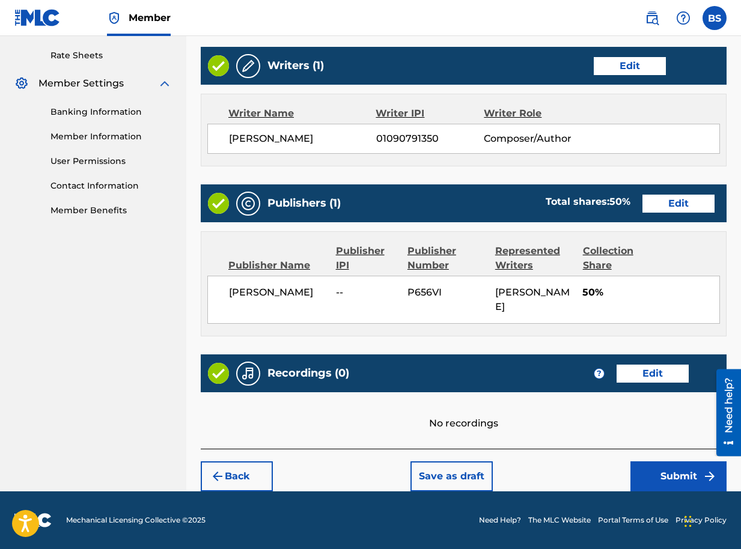
click at [672, 475] on button "Submit" at bounding box center [678, 476] width 96 height 30
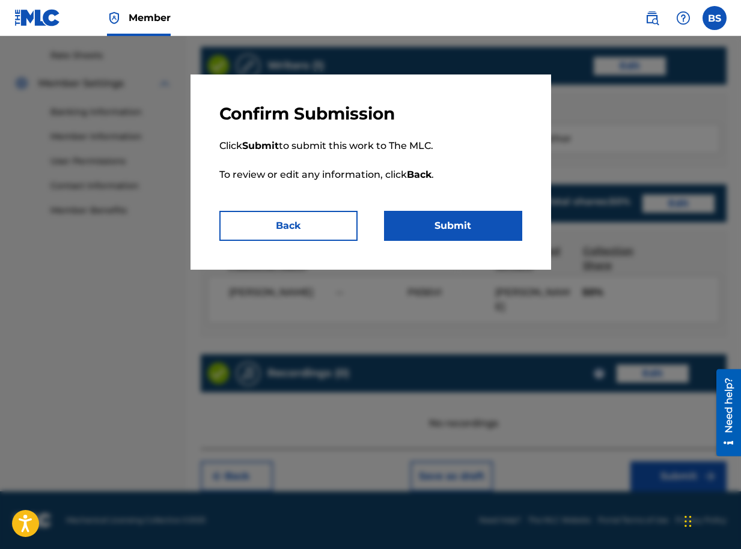
click at [473, 224] on button "Submit" at bounding box center [453, 226] width 138 height 30
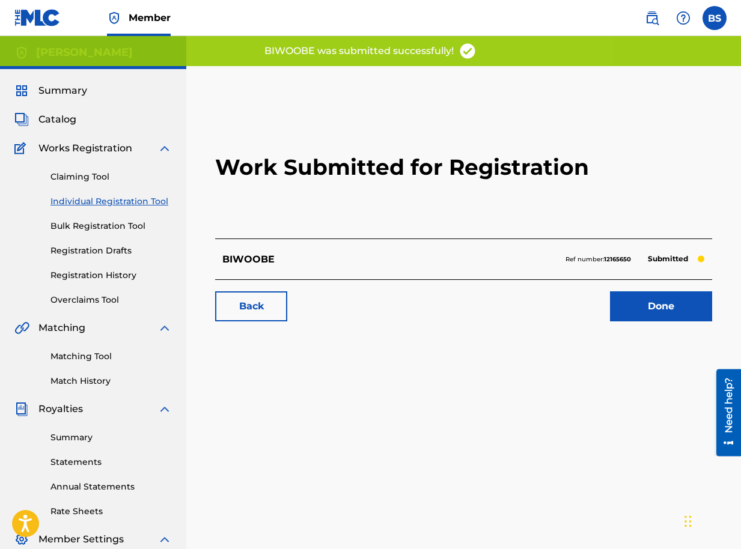
click at [641, 305] on link "Done" at bounding box center [661, 306] width 102 height 30
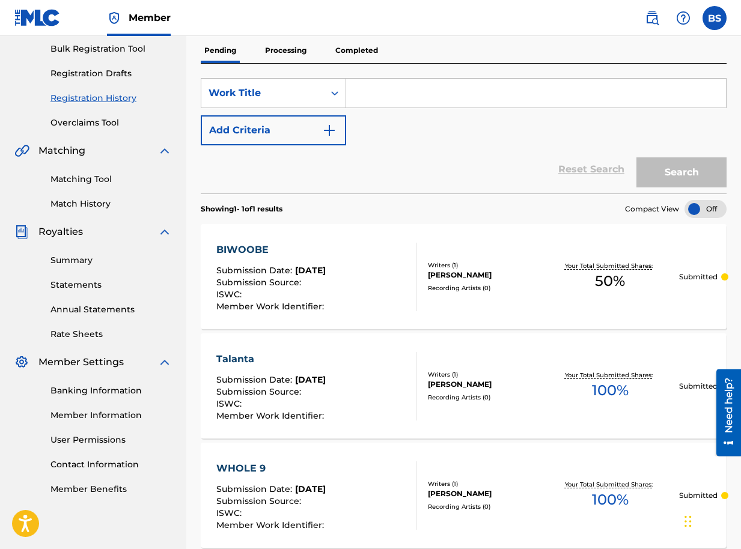
scroll to position [180, 0]
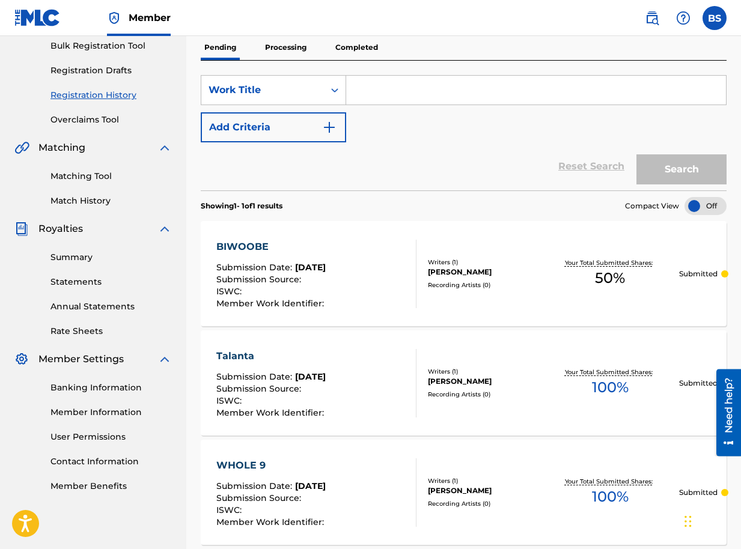
click at [724, 275] on div at bounding box center [724, 273] width 7 height 7
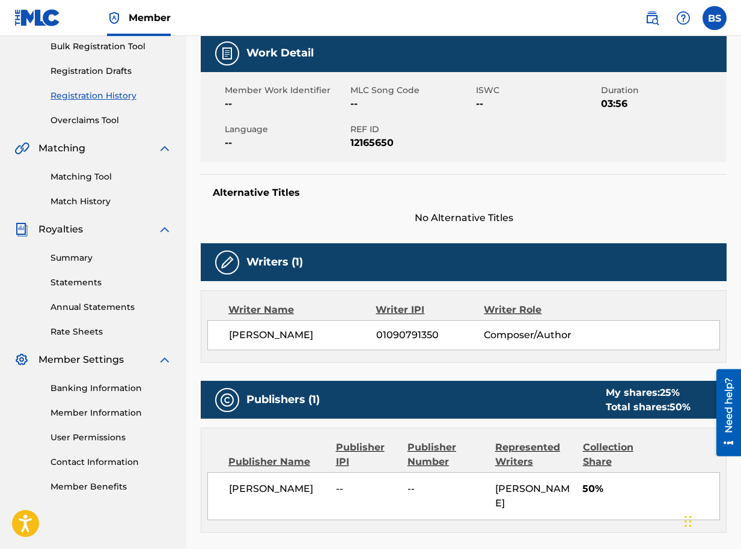
scroll to position [180, 0]
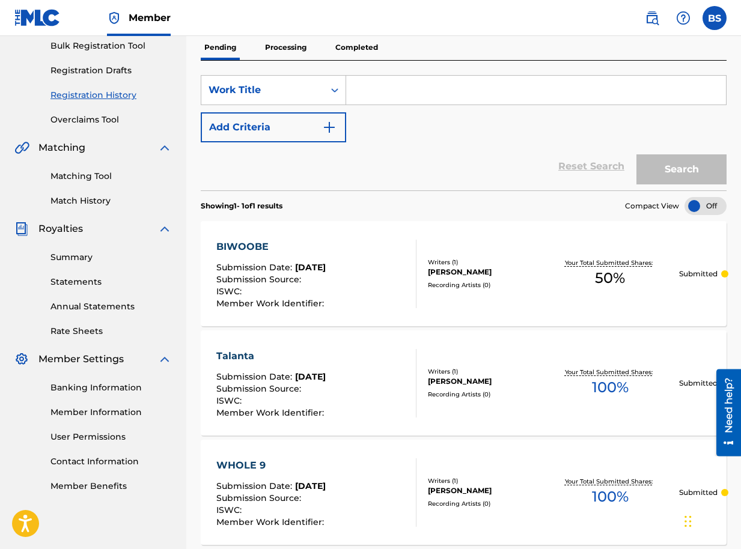
drag, startPoint x: 371, startPoint y: 270, endPoint x: 556, endPoint y: 230, distance: 188.7
click at [556, 230] on div "BIWOOBE Submission Date : Sep 18, 2025 Submission Source : ISWC : Member Work I…" at bounding box center [464, 273] width 526 height 105
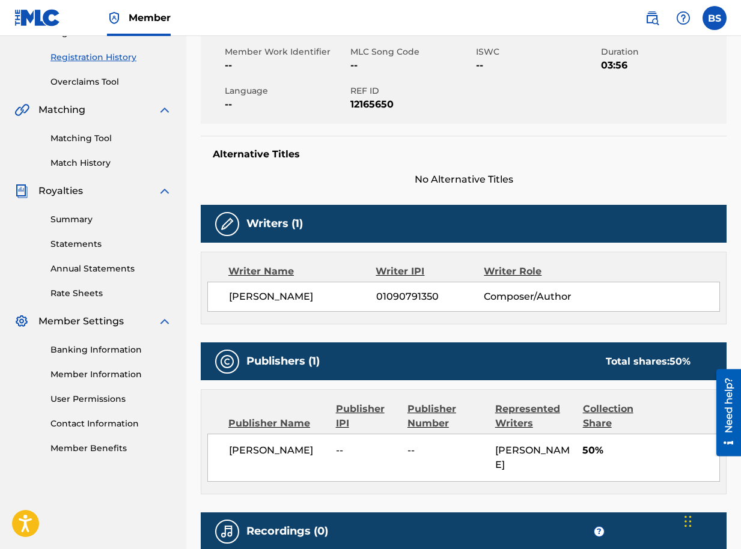
scroll to position [240, 0]
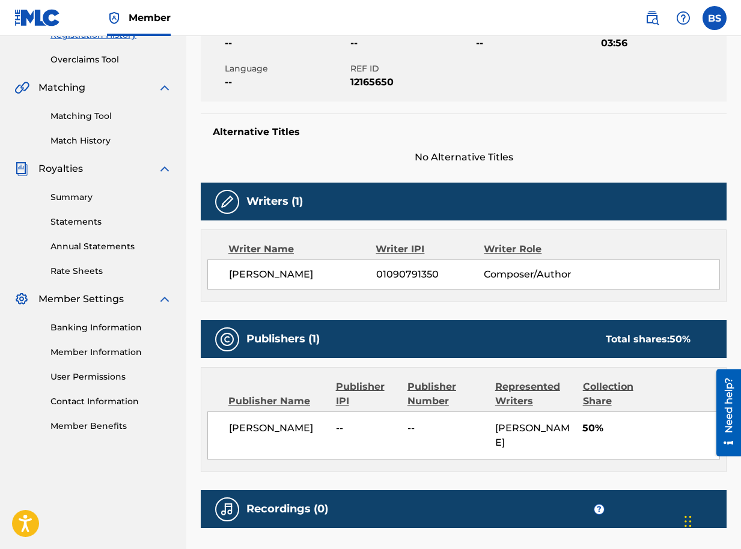
click at [225, 202] on img at bounding box center [227, 202] width 14 height 14
click at [224, 341] on img at bounding box center [227, 339] width 14 height 14
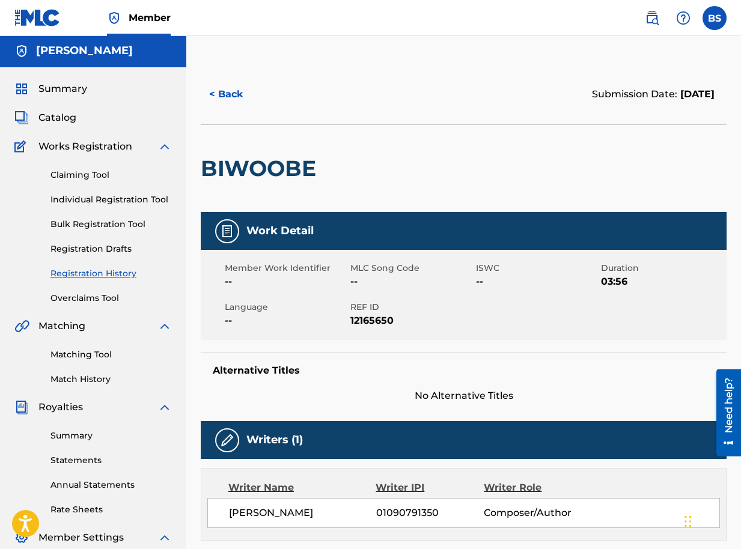
scroll to position [0, 0]
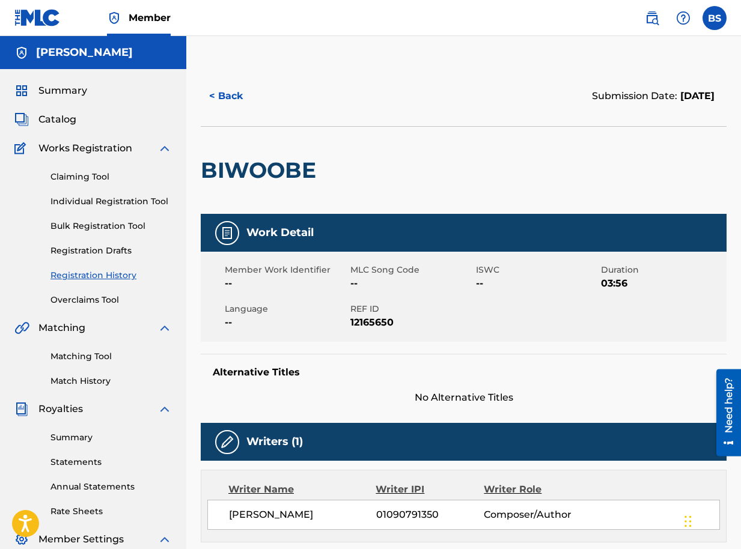
click at [67, 121] on span "Catalog" at bounding box center [57, 119] width 38 height 14
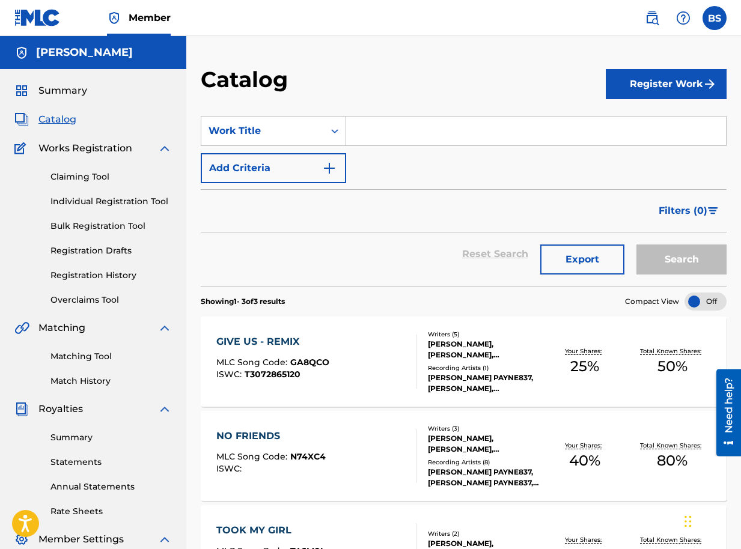
click at [652, 85] on button "Register Work" at bounding box center [666, 84] width 121 height 30
click at [652, 120] on link "Individual" at bounding box center [666, 123] width 121 height 29
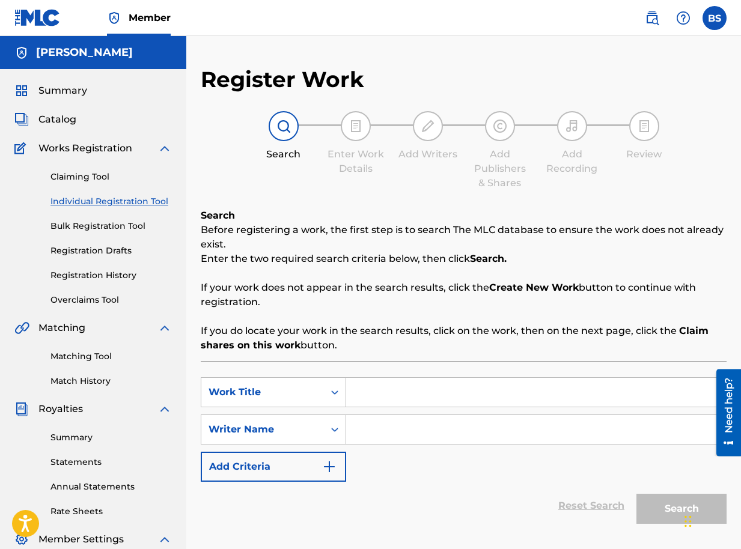
click at [362, 389] on input "Search Form" at bounding box center [536, 392] width 380 height 29
type input "LEGENDARY"
click at [467, 431] on input "Search Form" at bounding box center [536, 429] width 380 height 29
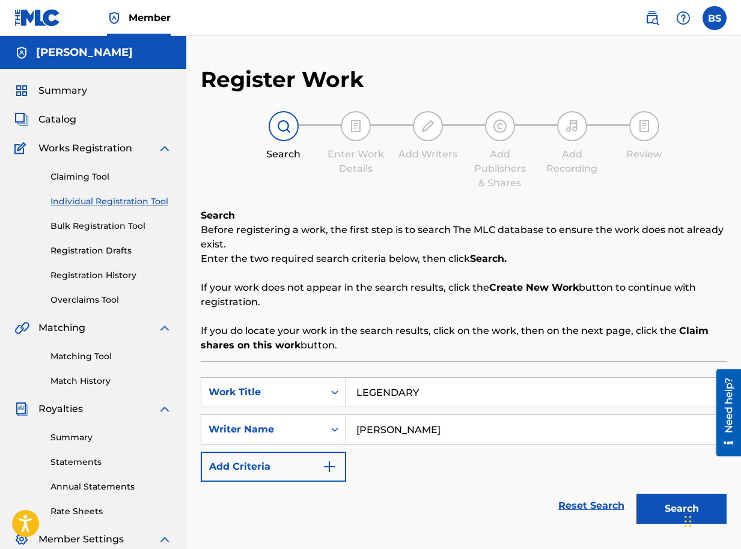
type input "BRIAN SEGUJJA"
click at [680, 511] on button "Search" at bounding box center [681, 509] width 90 height 30
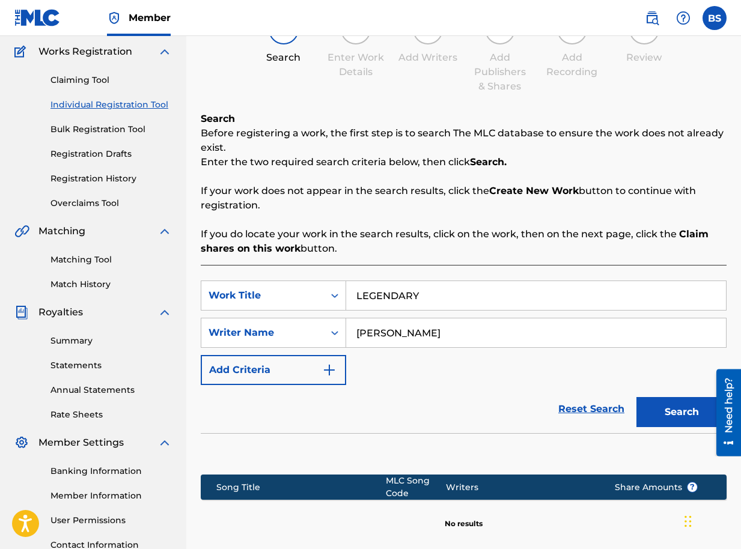
scroll to position [225, 0]
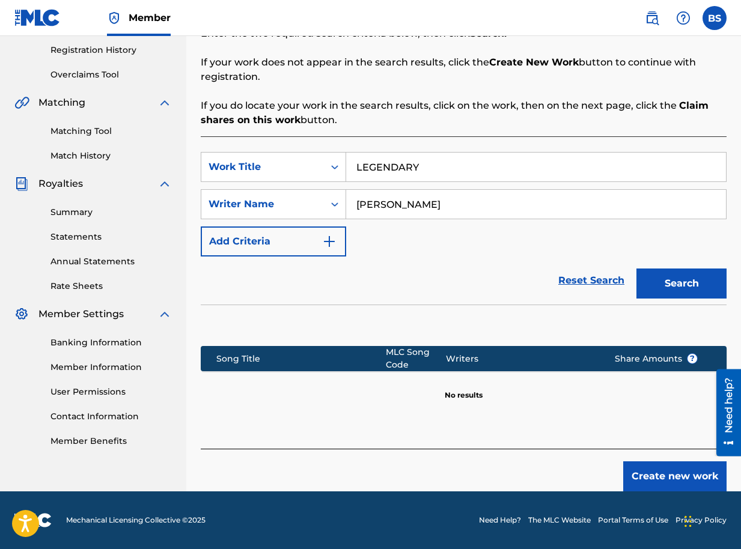
click at [669, 475] on button "Create new work" at bounding box center [674, 476] width 103 height 30
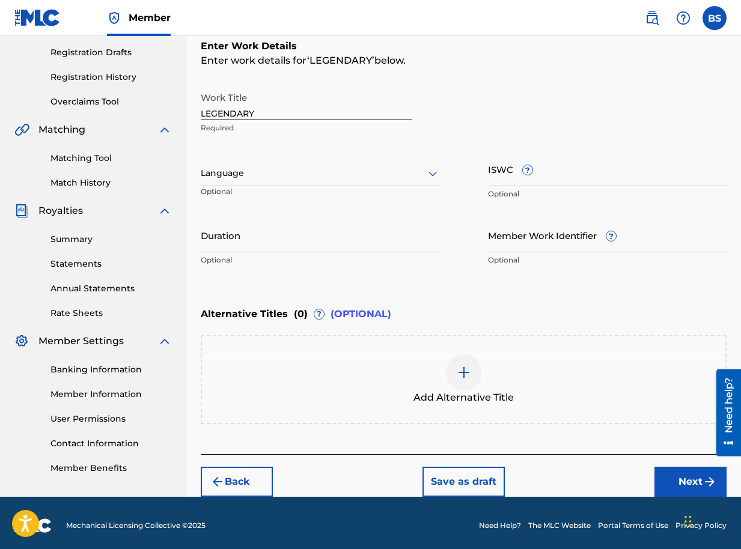
scroll to position [204, 0]
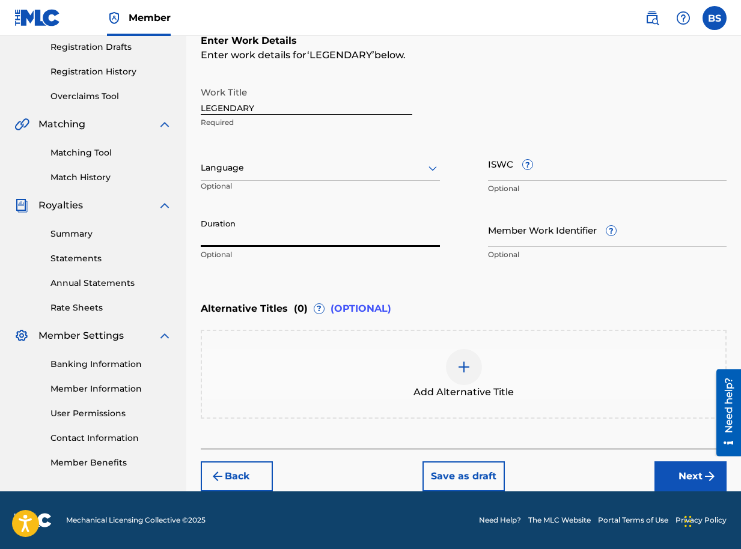
click at [315, 239] on input "Duration" at bounding box center [320, 230] width 239 height 34
click at [305, 239] on input "Duration" at bounding box center [320, 230] width 239 height 34
type input "04:04"
click at [685, 478] on button "Next" at bounding box center [690, 476] width 72 height 30
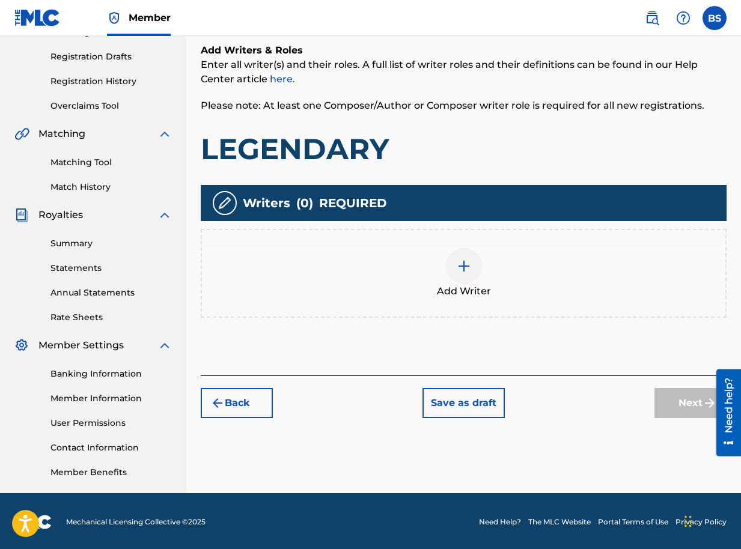
scroll to position [196, 0]
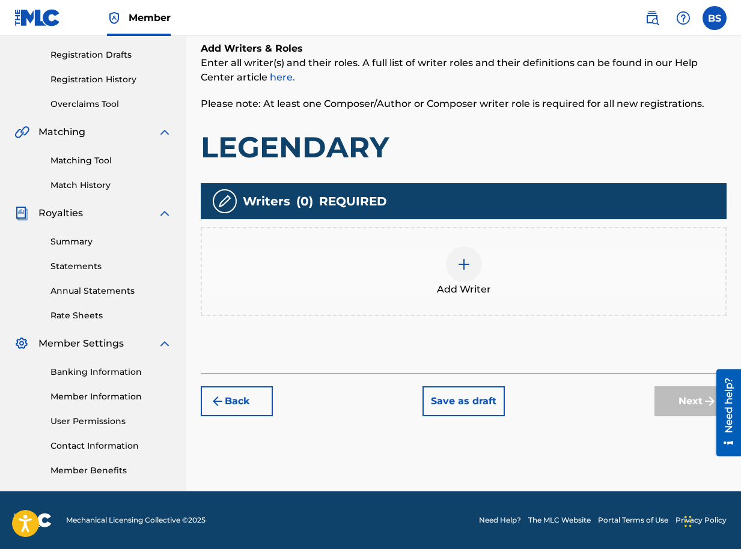
click at [462, 261] on img at bounding box center [464, 264] width 14 height 14
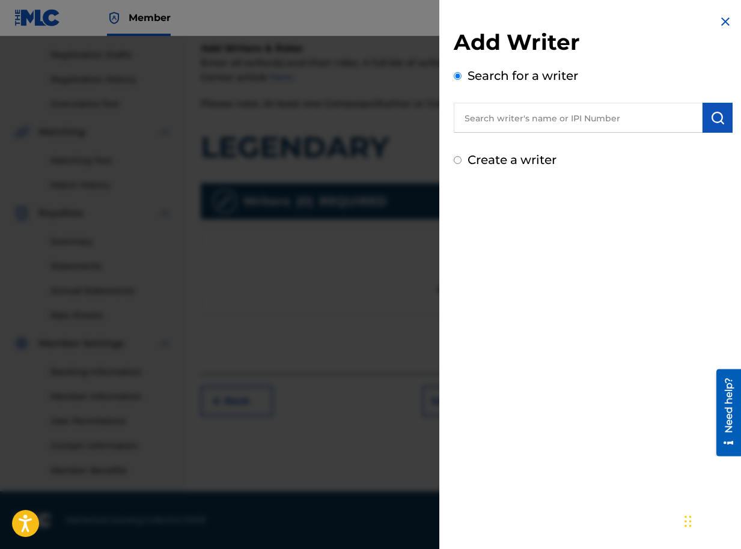
click at [624, 115] on input "text" at bounding box center [578, 118] width 249 height 30
paste input "01090791350"
type input "01090791350"
click at [720, 118] on img "submit" at bounding box center [717, 118] width 14 height 14
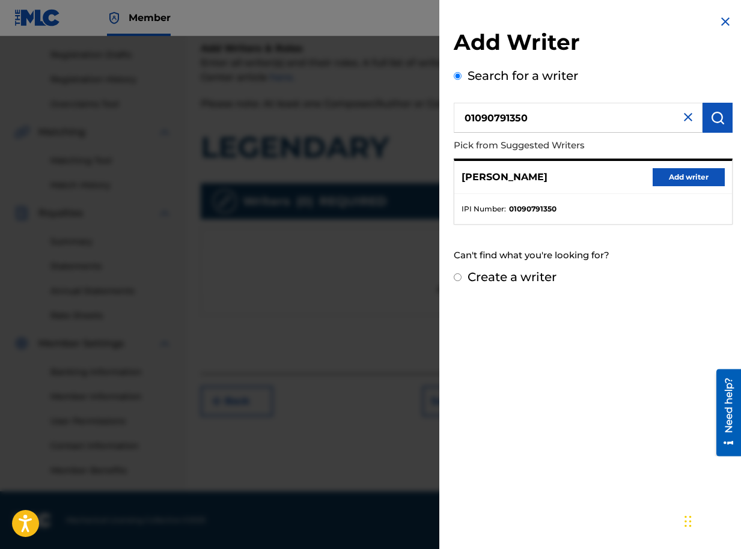
click at [684, 177] on button "Add writer" at bounding box center [688, 177] width 72 height 18
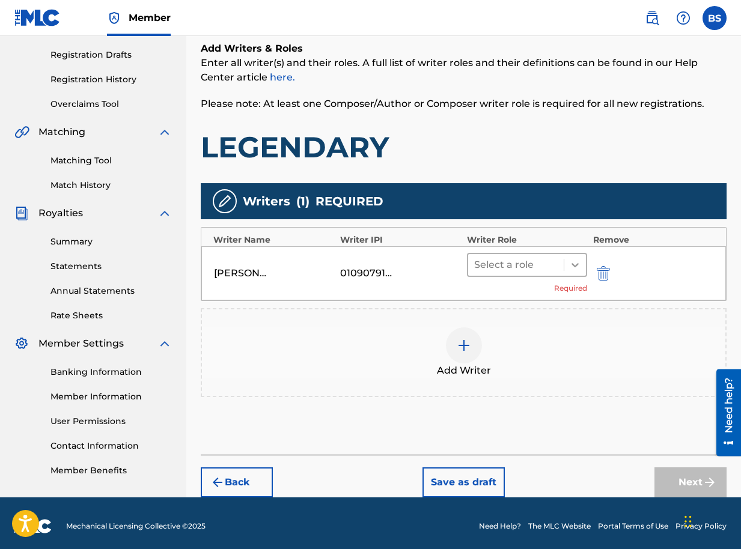
click at [575, 267] on icon at bounding box center [575, 265] width 12 height 12
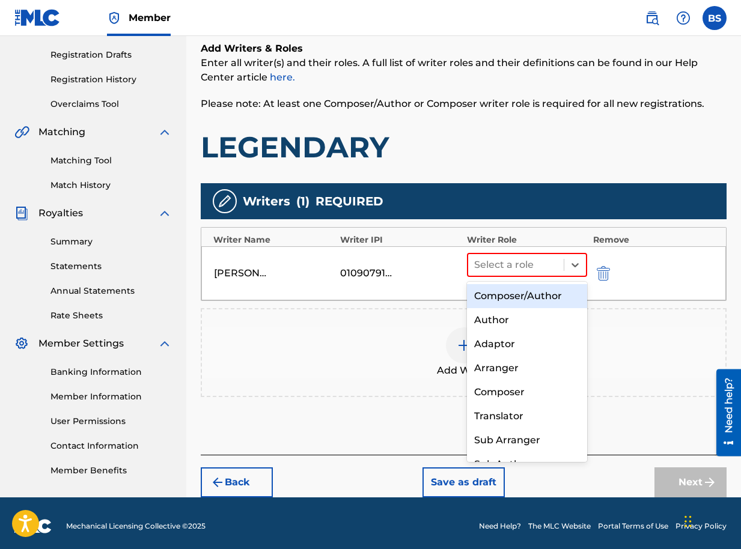
click at [536, 294] on div "Composer/Author" at bounding box center [527, 296] width 120 height 24
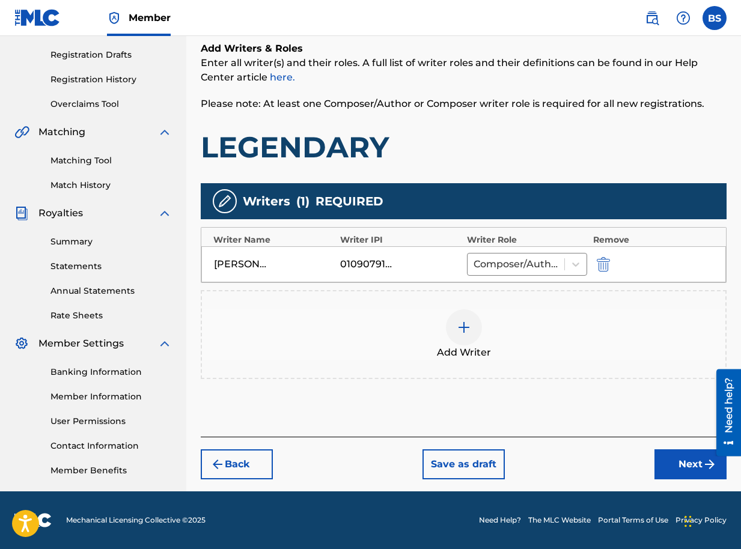
click at [461, 330] on img at bounding box center [464, 327] width 14 height 14
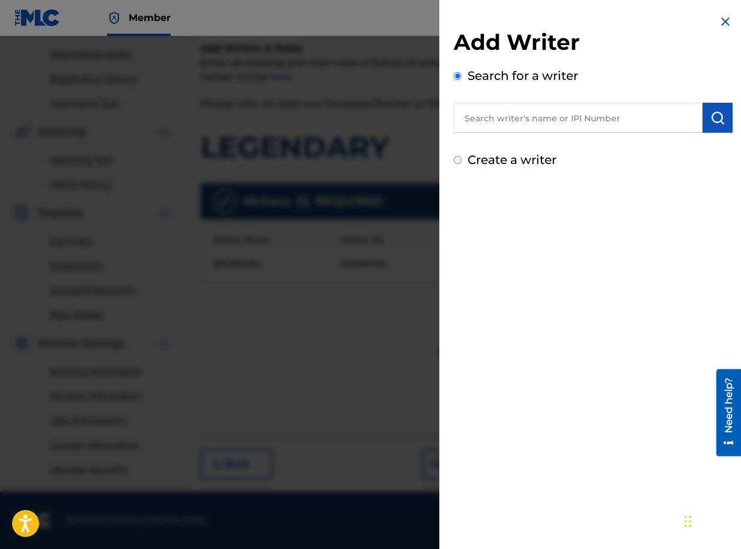
click at [508, 116] on input "text" at bounding box center [578, 118] width 249 height 30
type input "GADOORA"
click at [717, 114] on img "submit" at bounding box center [717, 118] width 14 height 14
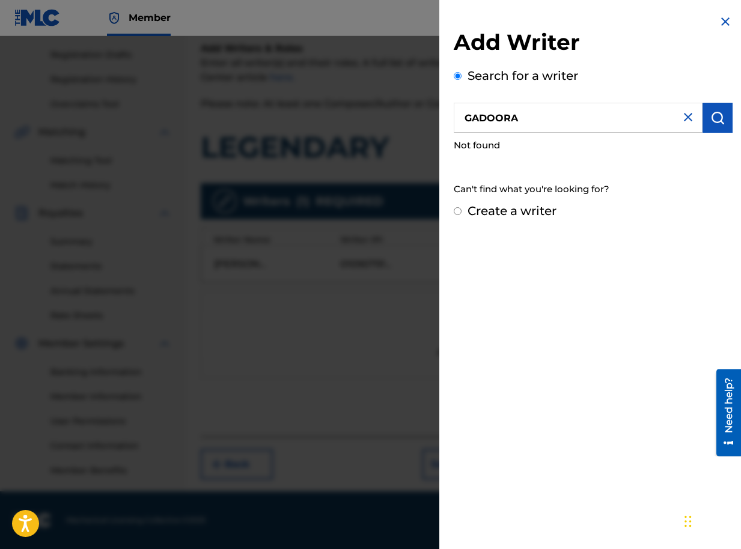
click at [682, 119] on img at bounding box center [688, 117] width 14 height 14
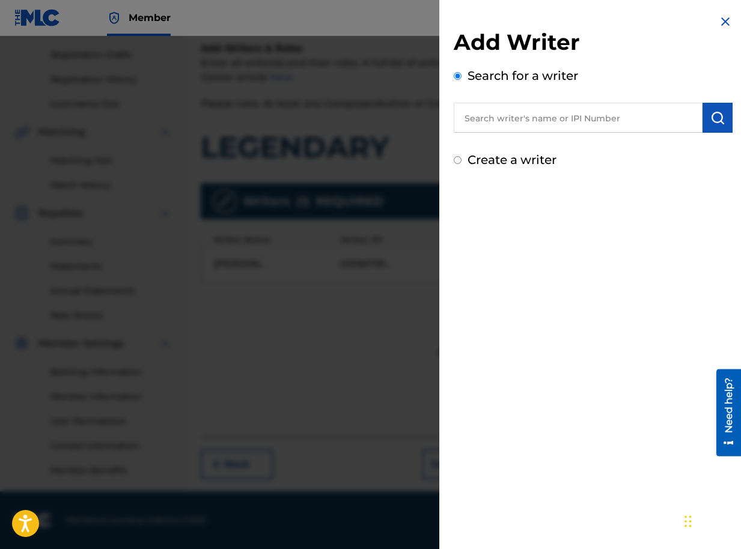
click at [722, 22] on img at bounding box center [725, 21] width 14 height 14
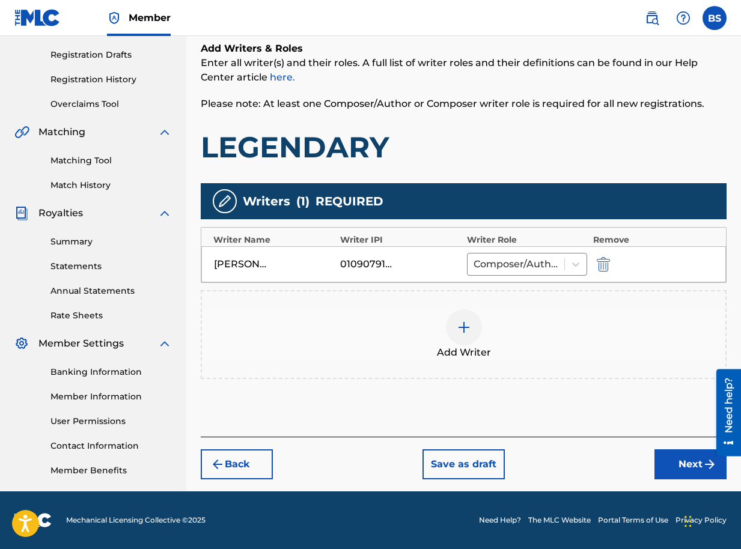
click at [683, 462] on button "Next" at bounding box center [690, 464] width 72 height 30
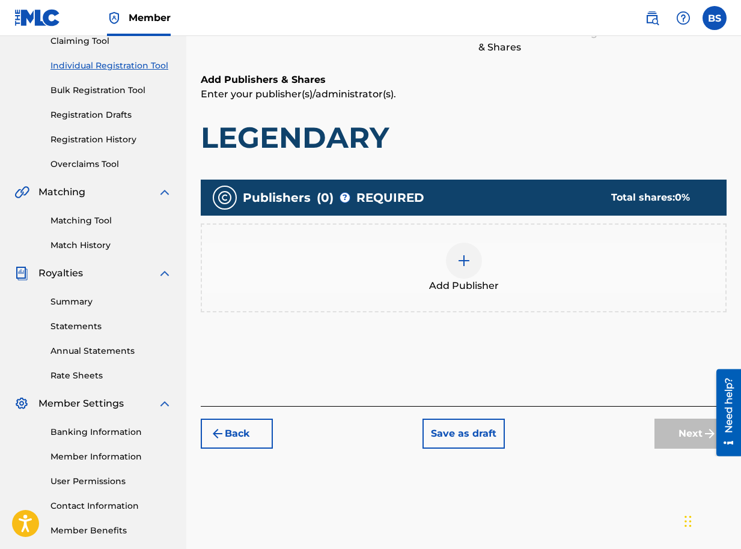
scroll to position [54, 0]
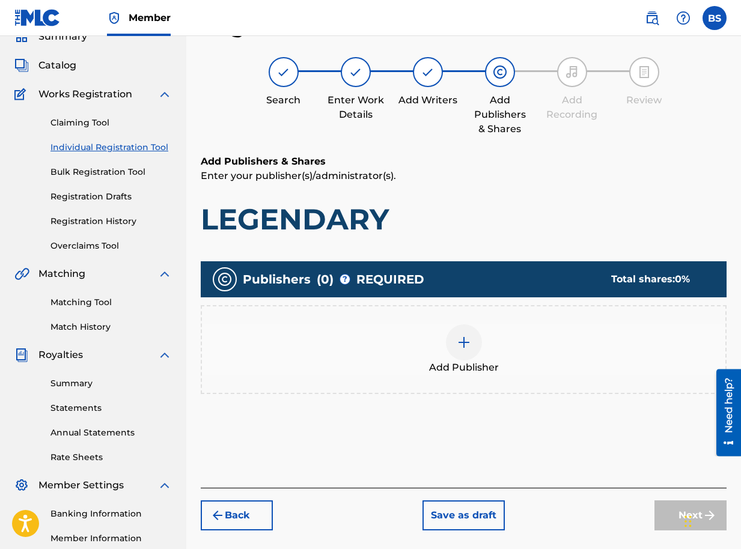
click at [463, 345] on img at bounding box center [464, 342] width 14 height 14
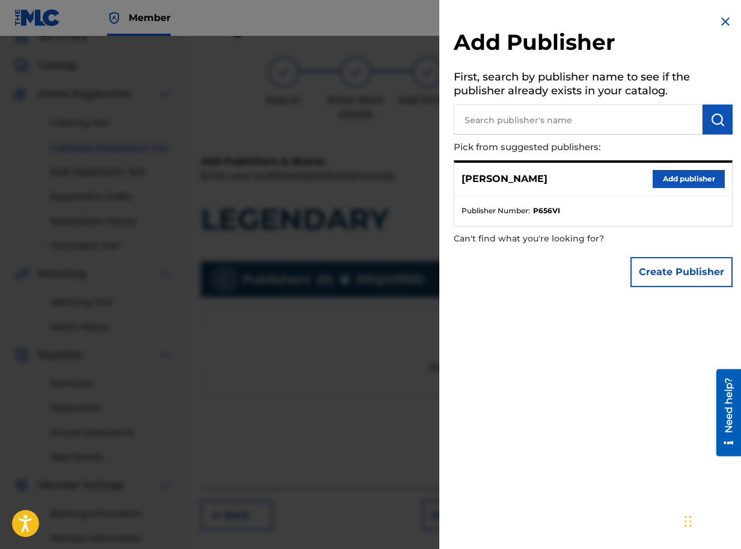
click at [521, 181] on p "[PERSON_NAME]" at bounding box center [504, 179] width 86 height 14
click at [702, 173] on button "Add publisher" at bounding box center [688, 179] width 72 height 18
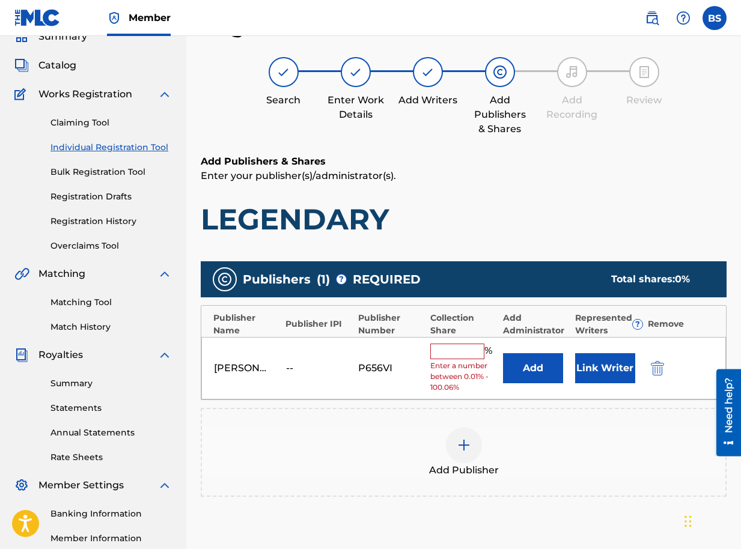
click at [458, 353] on input "text" at bounding box center [457, 352] width 54 height 16
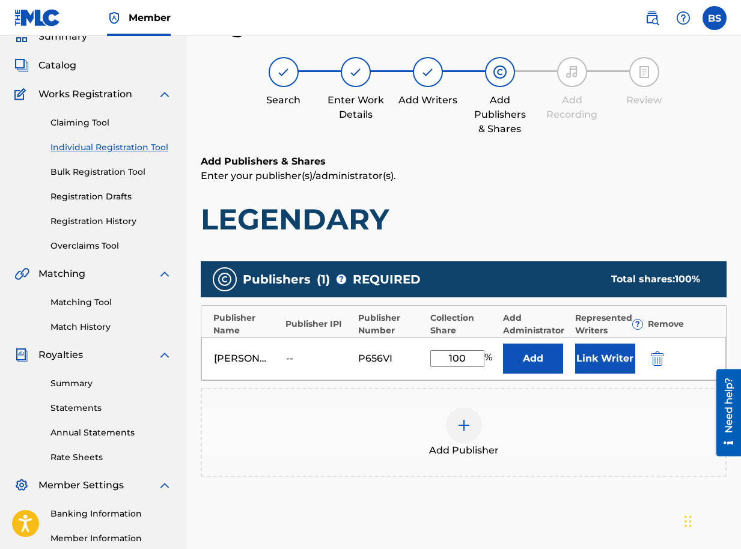
type input "100"
click at [596, 359] on button "Link Writer" at bounding box center [605, 359] width 60 height 30
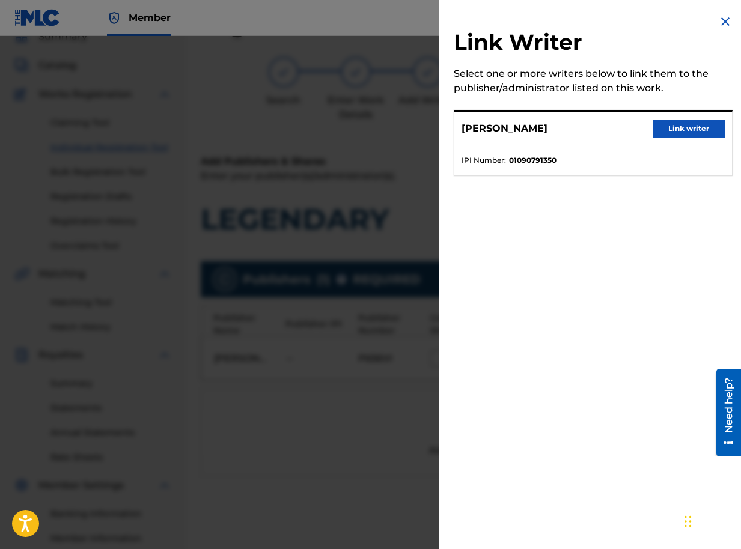
click at [693, 124] on button "Link writer" at bounding box center [688, 129] width 72 height 18
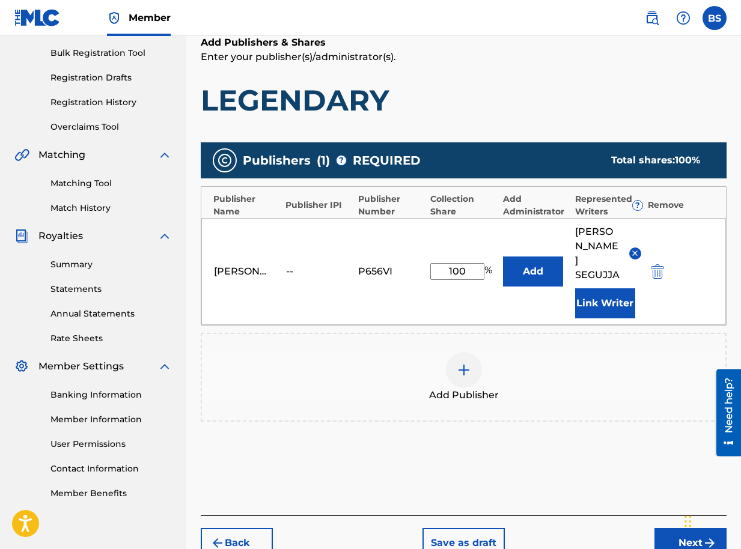
scroll to position [174, 0]
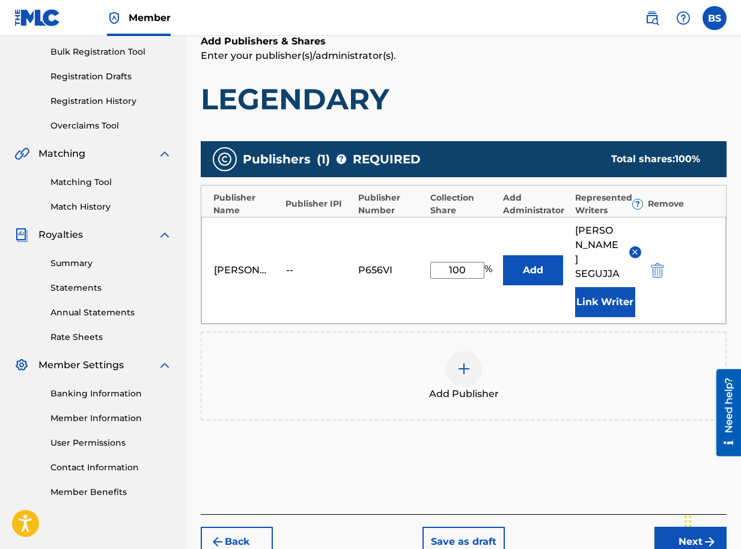
click at [672, 527] on button "Next" at bounding box center [690, 542] width 72 height 30
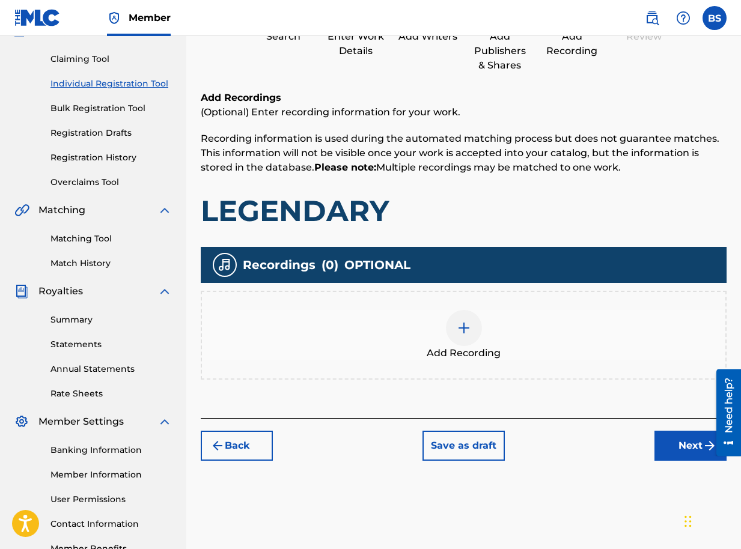
scroll to position [196, 0]
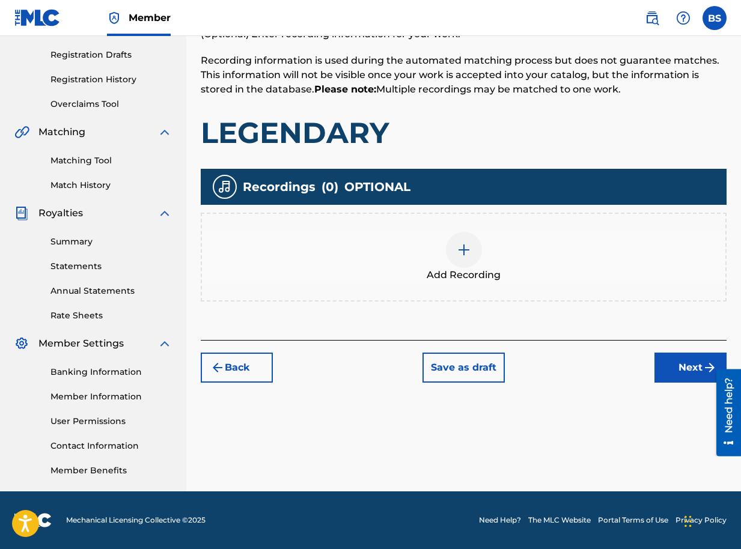
click at [675, 373] on button "Next" at bounding box center [690, 368] width 72 height 30
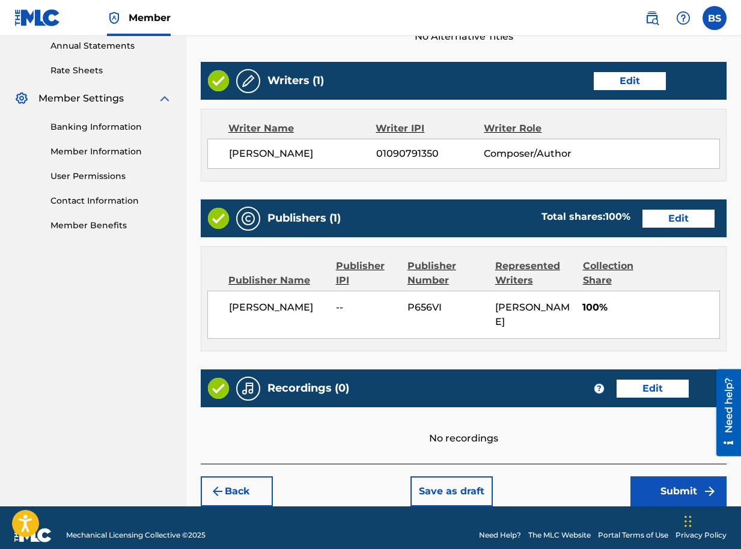
scroll to position [456, 0]
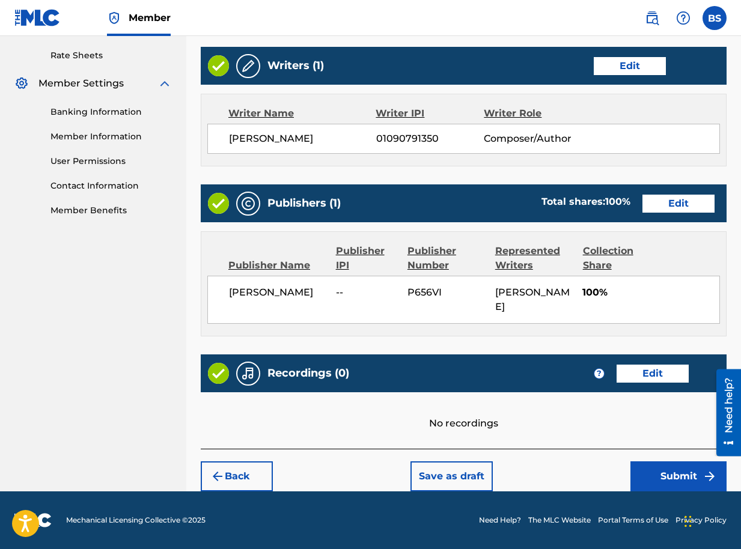
click at [668, 474] on button "Submit" at bounding box center [678, 476] width 96 height 30
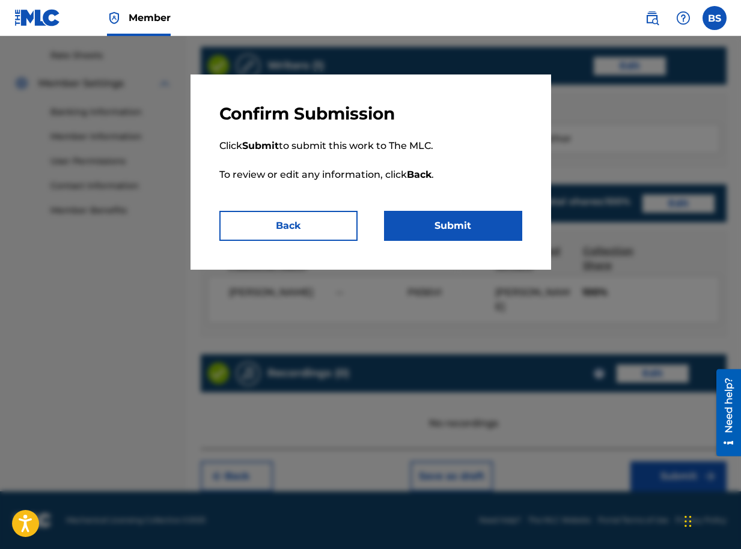
click at [472, 221] on button "Submit" at bounding box center [453, 226] width 138 height 30
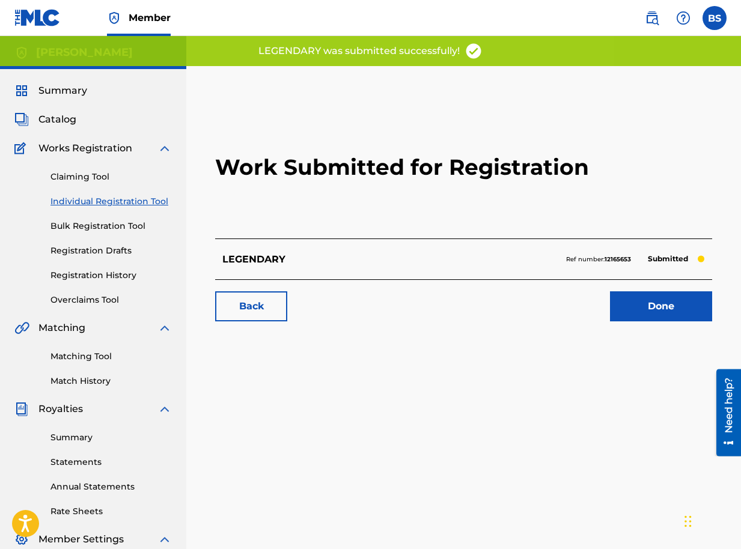
click at [666, 312] on link "Done" at bounding box center [661, 306] width 102 height 30
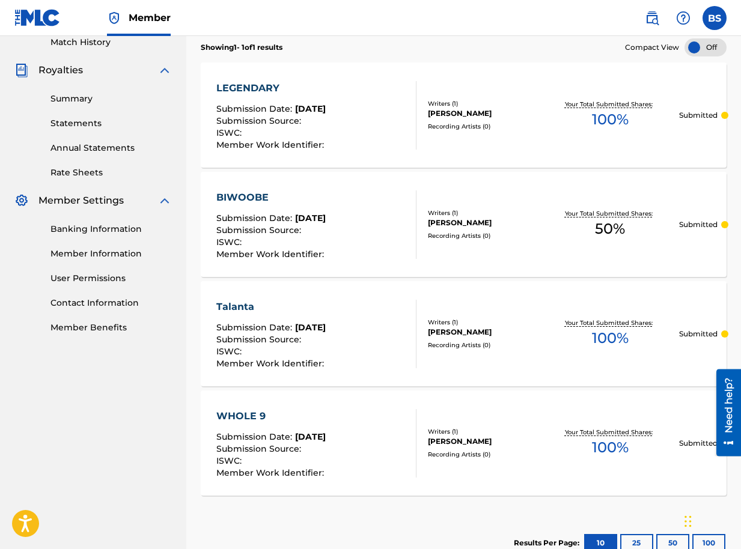
scroll to position [360, 0]
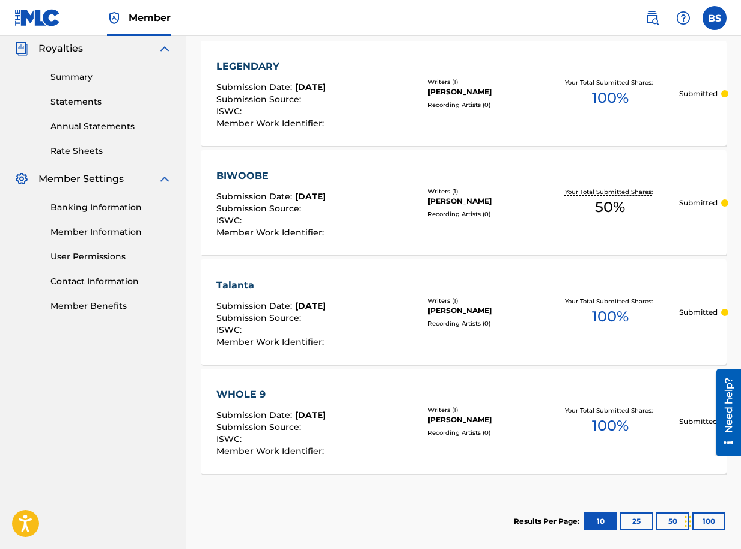
drag, startPoint x: 502, startPoint y: 200, endPoint x: 240, endPoint y: 177, distance: 263.0
click at [240, 177] on div "BIWOOBE" at bounding box center [271, 176] width 111 height 14
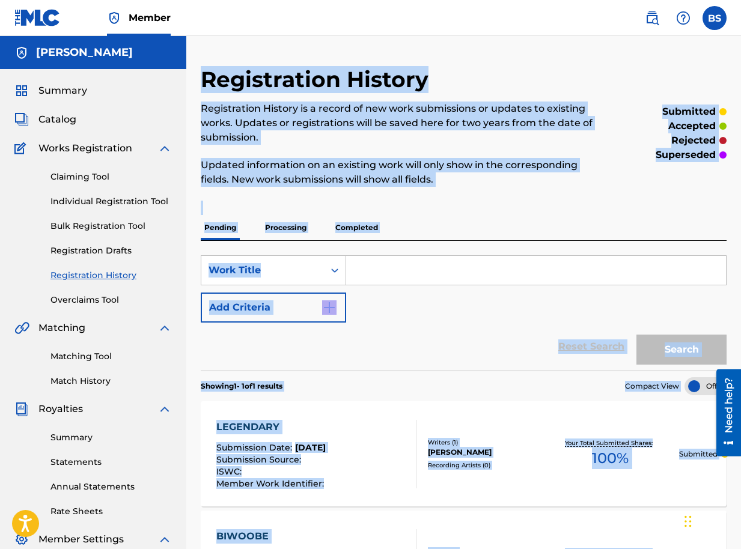
click at [240, 177] on div "Registration History Registration History is a record of new work submissions o…" at bounding box center [463, 488] width 555 height 844
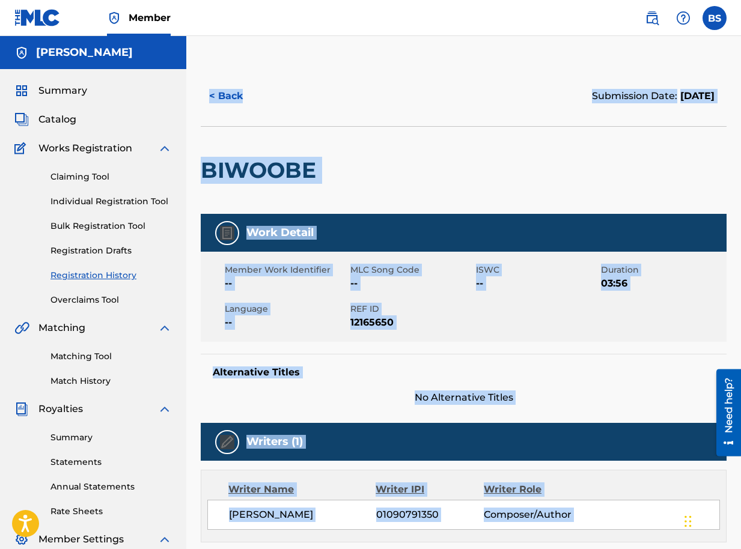
click at [322, 176] on h2 "BIWOOBE" at bounding box center [261, 170] width 121 height 27
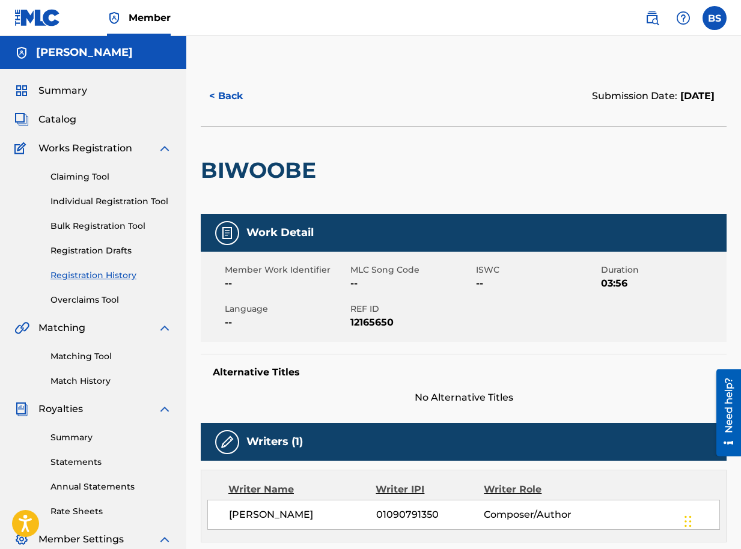
click at [230, 96] on button "< Back" at bounding box center [237, 96] width 72 height 30
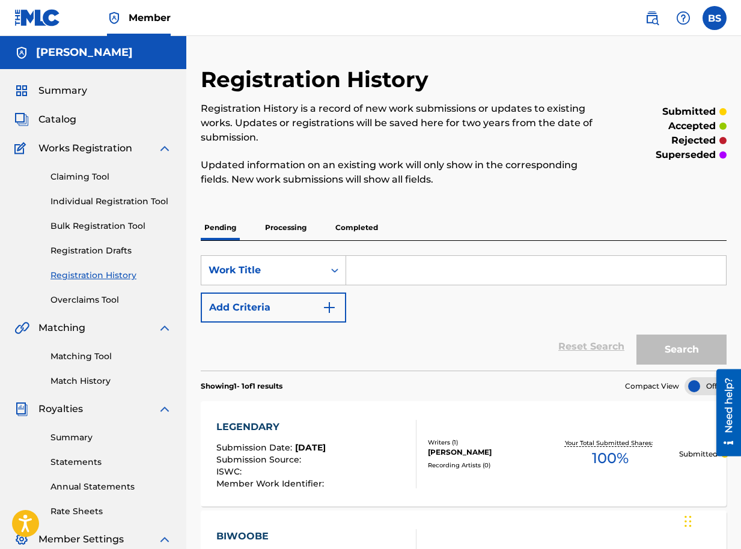
scroll to position [360, 0]
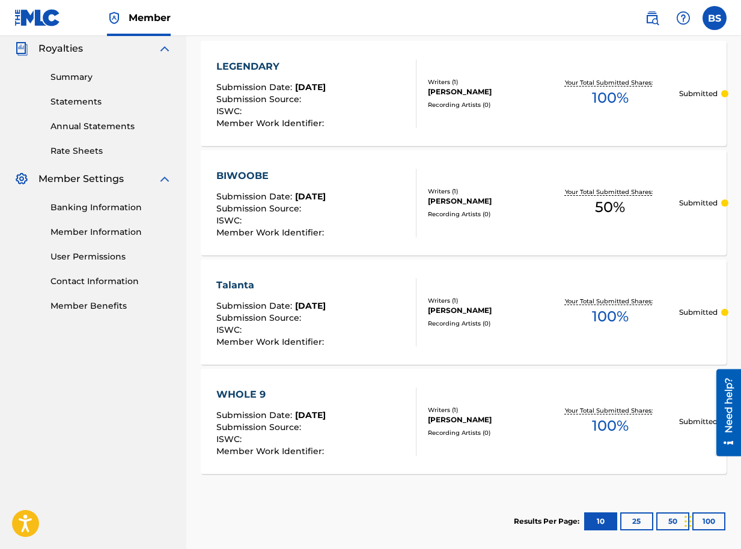
click at [258, 174] on div "BIWOOBE" at bounding box center [271, 176] width 111 height 14
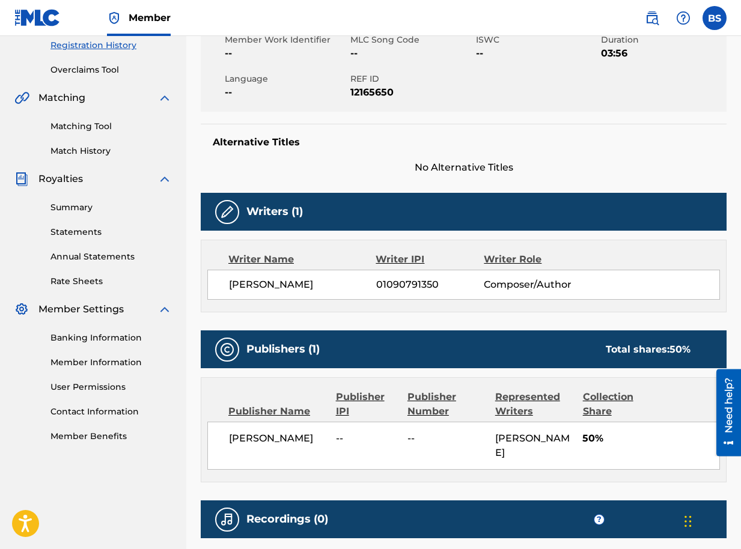
scroll to position [240, 0]
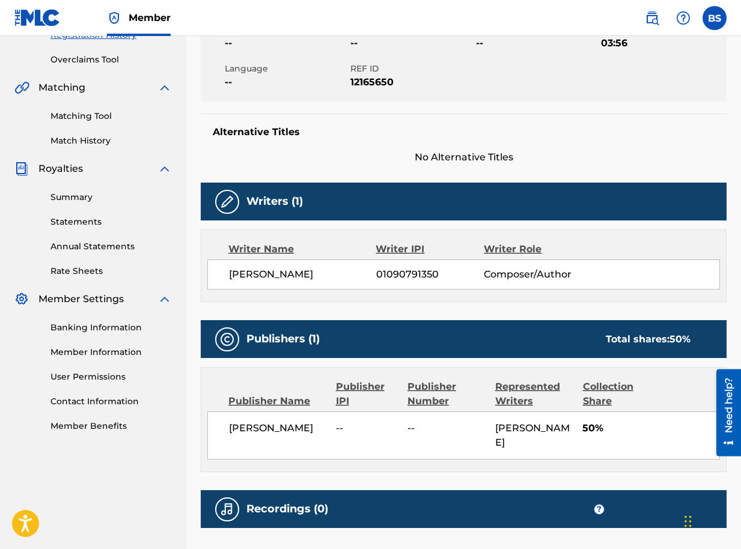
click at [597, 386] on div "Collection Share" at bounding box center [620, 394] width 74 height 29
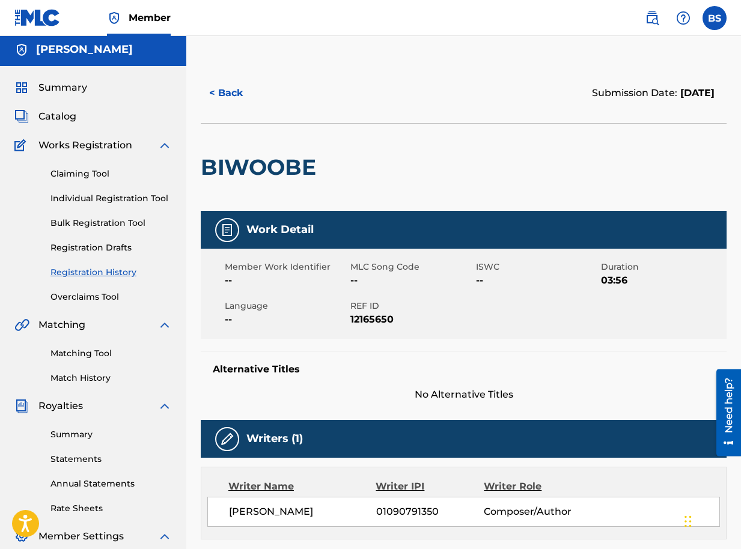
scroll to position [0, 0]
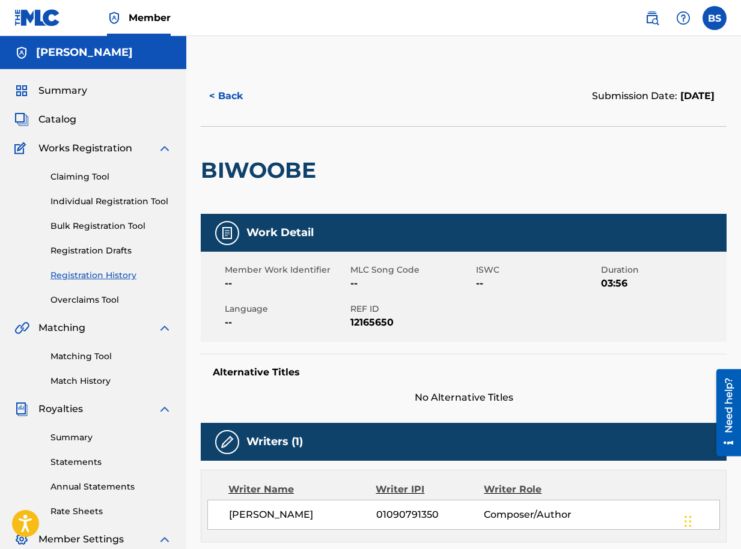
click at [56, 120] on span "Catalog" at bounding box center [57, 119] width 38 height 14
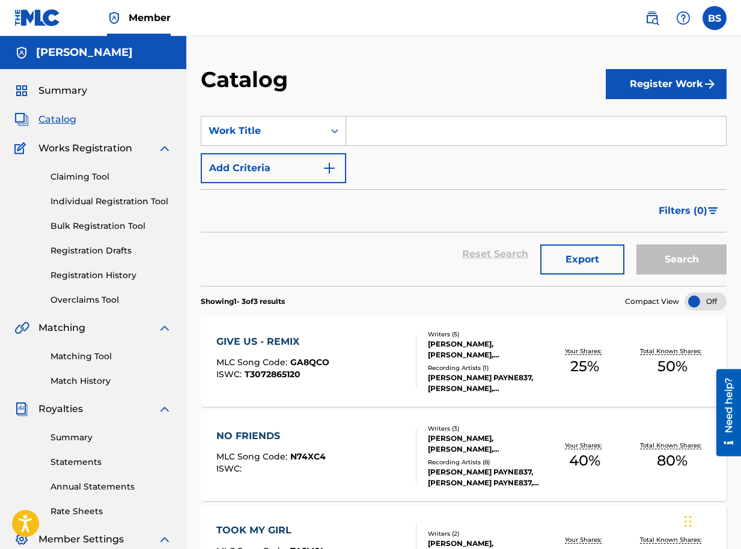
click at [689, 209] on span "Filters ( 0 )" at bounding box center [683, 211] width 49 height 14
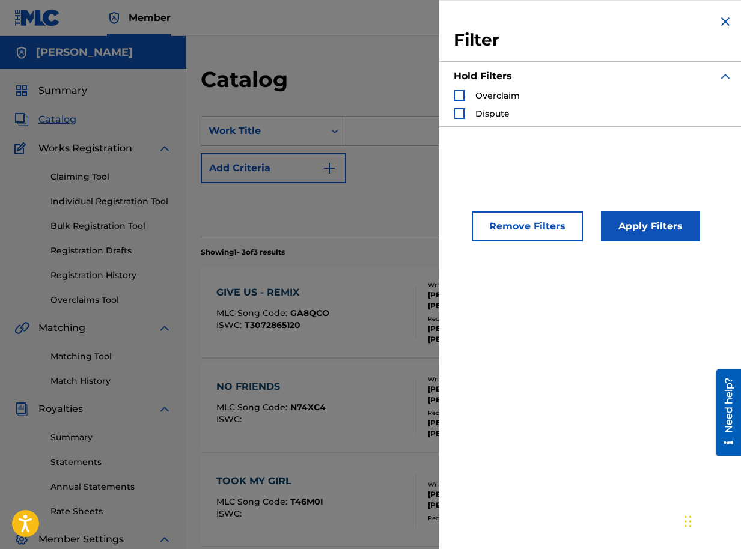
click at [722, 22] on img "Search Form" at bounding box center [725, 21] width 14 height 14
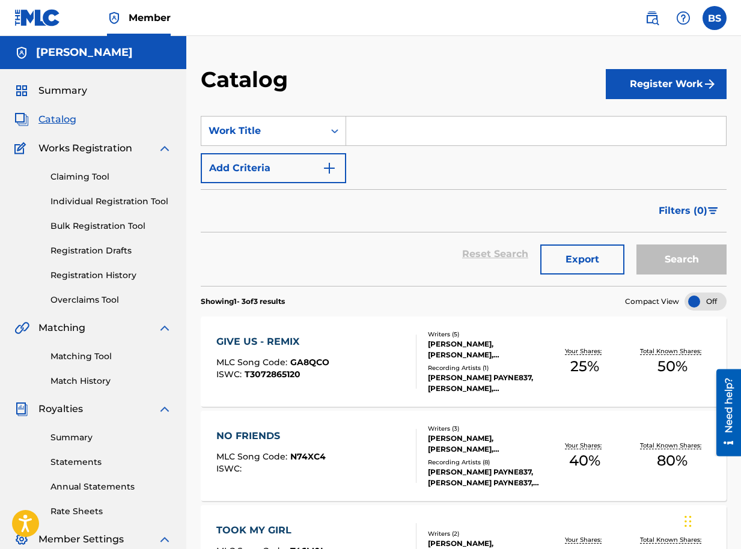
click at [651, 85] on button "Register Work" at bounding box center [666, 84] width 121 height 30
click at [655, 123] on link "Individual" at bounding box center [666, 123] width 121 height 29
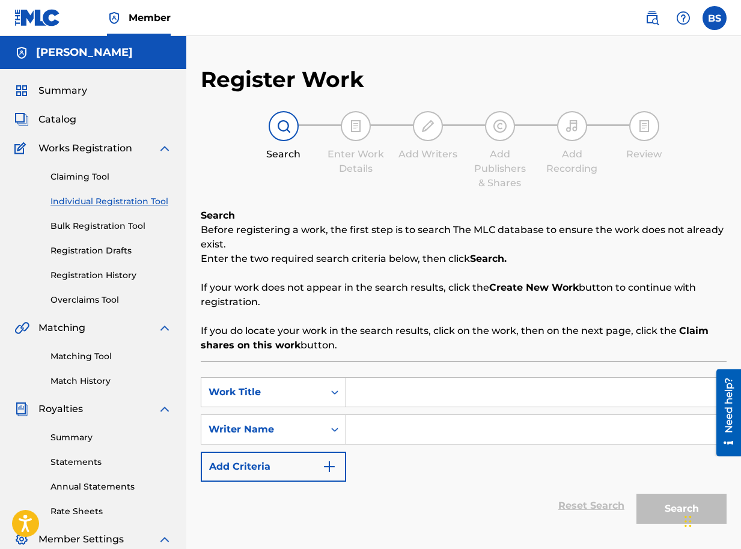
click at [370, 390] on input "Search Form" at bounding box center [536, 392] width 380 height 29
type input "WHEREYATHO"
click at [361, 430] on input "Search Form" at bounding box center [536, 429] width 380 height 29
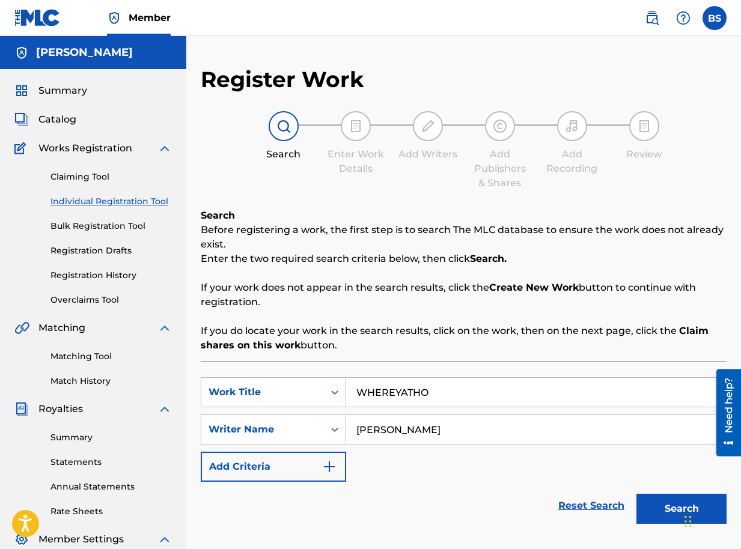
type input "BRIAN SEGUJJA"
click at [668, 510] on button "Search" at bounding box center [681, 509] width 90 height 30
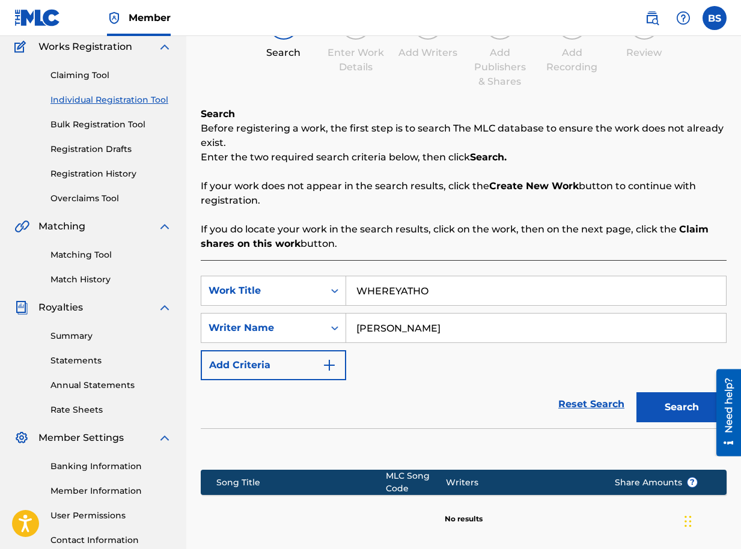
scroll to position [225, 0]
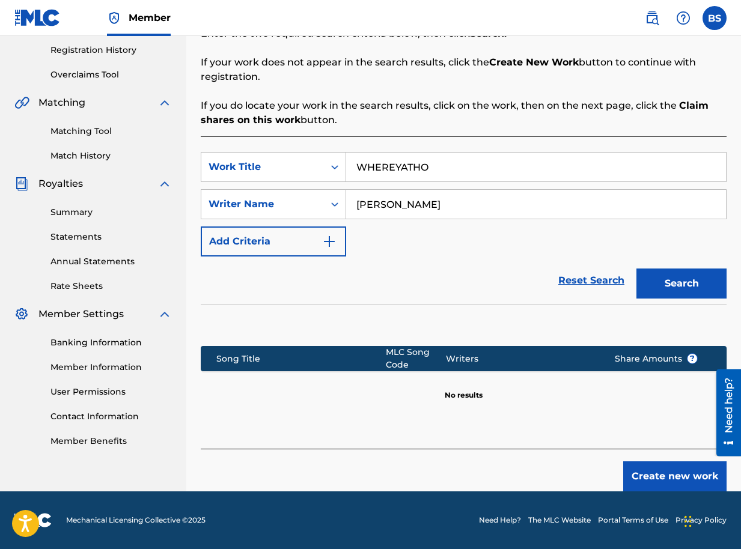
click at [687, 478] on button "Create new work" at bounding box center [674, 476] width 103 height 30
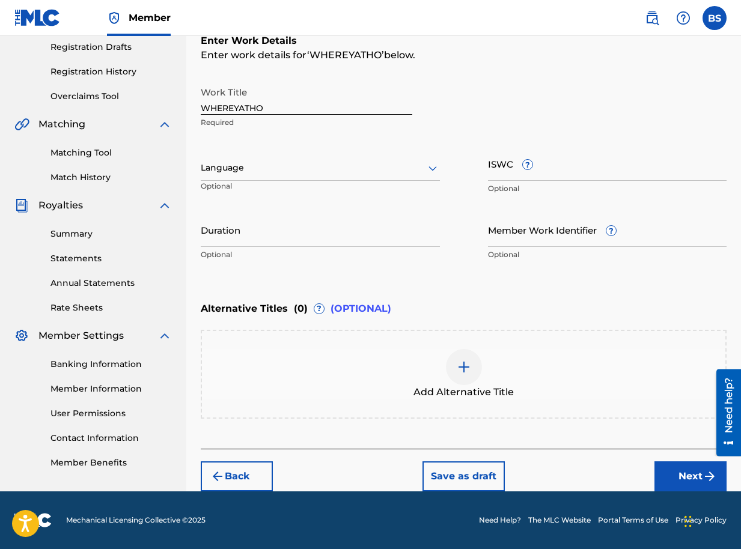
scroll to position [84, 0]
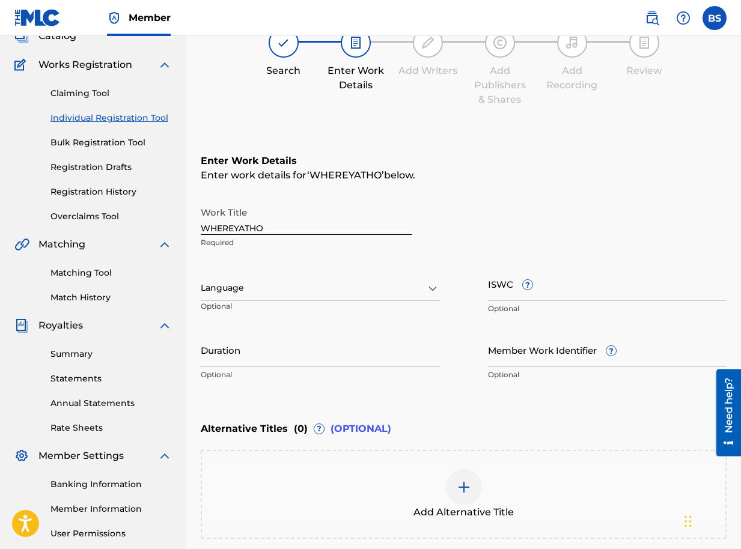
click at [383, 350] on input "Duration" at bounding box center [320, 350] width 239 height 34
click at [233, 355] on input "Duration" at bounding box center [320, 350] width 239 height 34
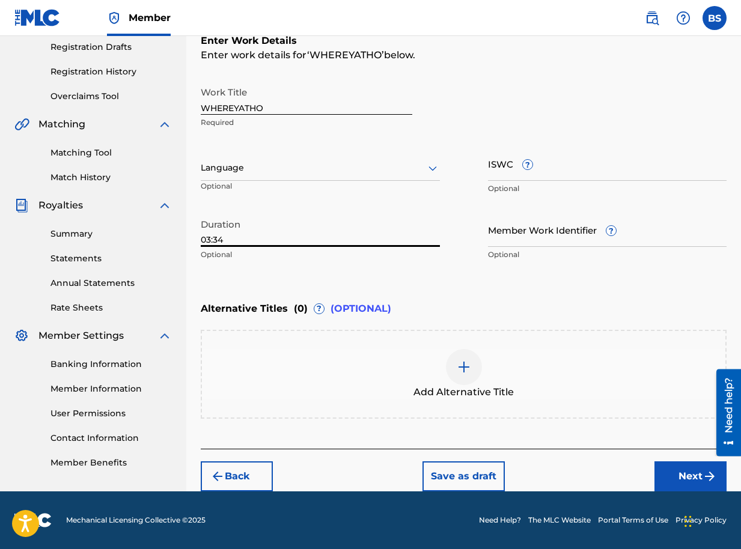
type input "03:34"
click at [687, 473] on button "Next" at bounding box center [690, 476] width 72 height 30
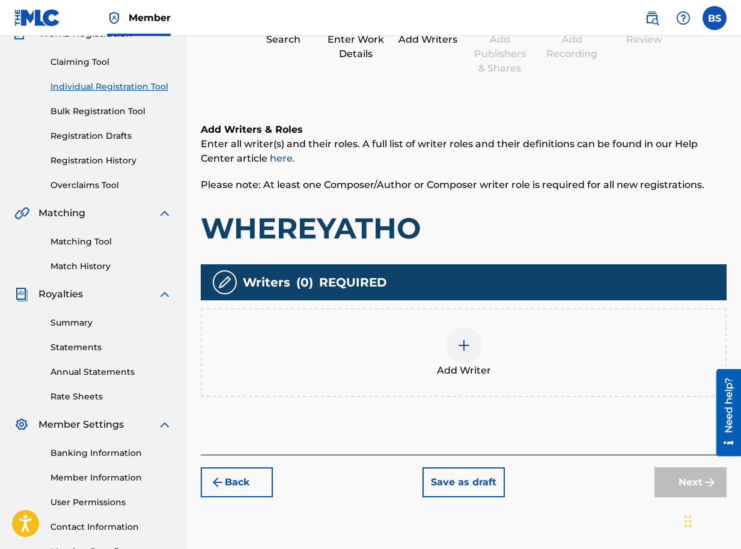
scroll to position [196, 0]
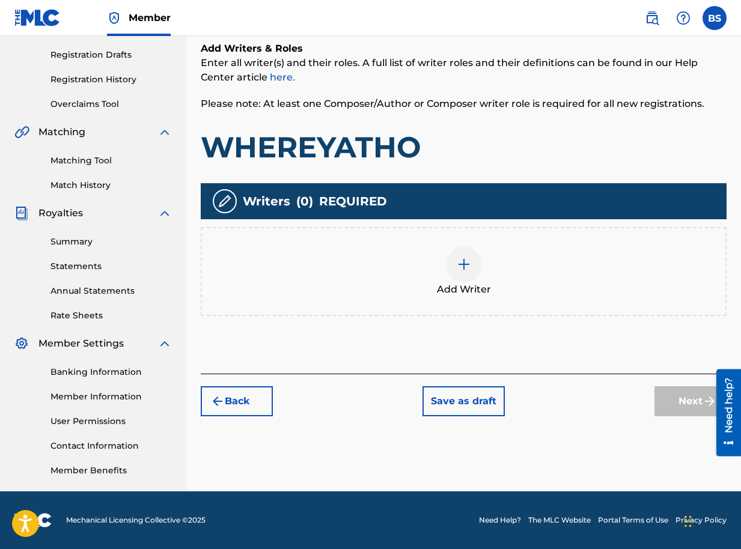
click at [454, 262] on div at bounding box center [464, 264] width 36 height 36
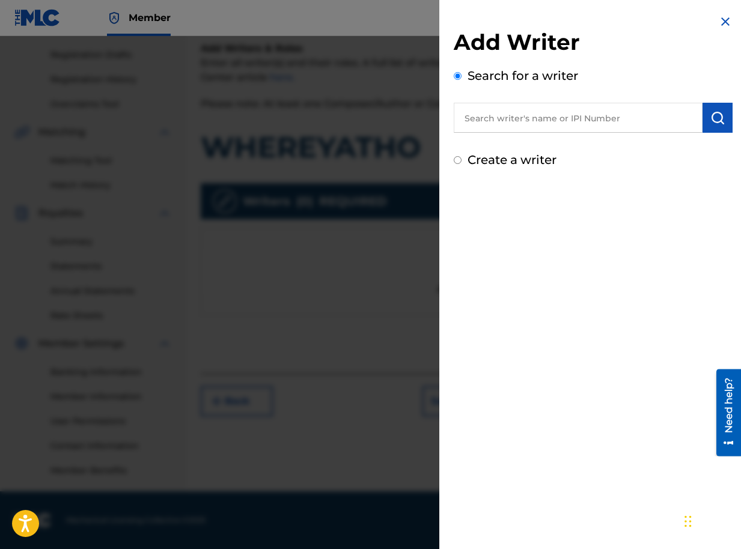
click at [609, 119] on input "text" at bounding box center [578, 118] width 249 height 30
paste input "01090791350"
type input "01090791350"
click at [714, 118] on img "submit" at bounding box center [717, 118] width 14 height 14
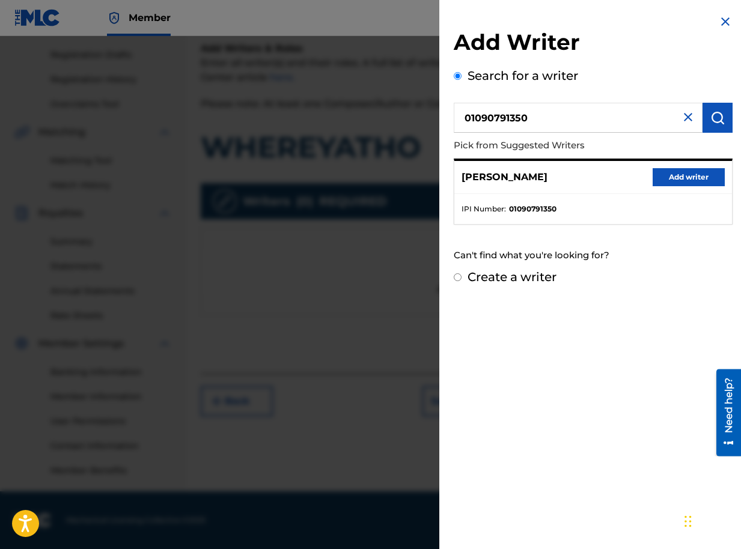
click at [679, 177] on button "Add writer" at bounding box center [688, 177] width 72 height 18
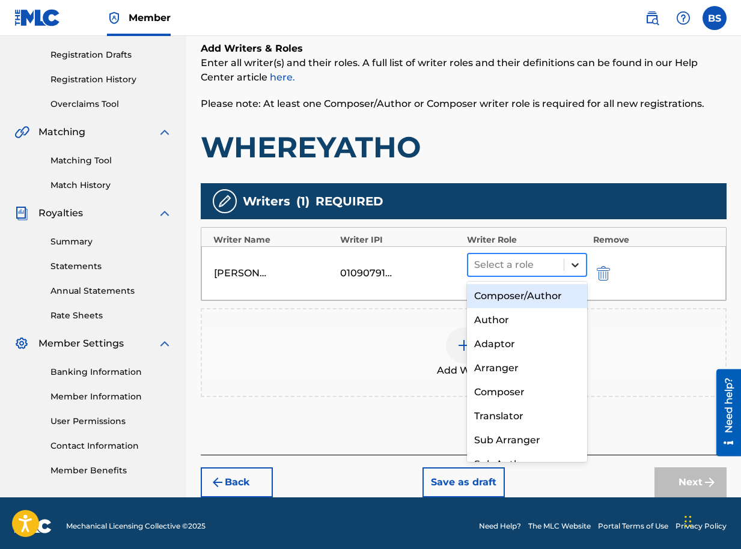
click at [577, 265] on icon at bounding box center [574, 265] width 7 height 4
click at [529, 297] on div "Composer/Author" at bounding box center [527, 296] width 120 height 24
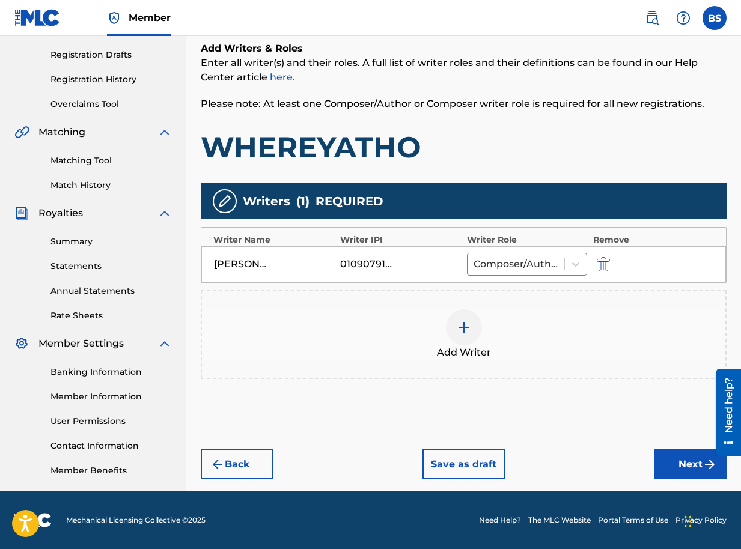
click at [690, 459] on button "Next" at bounding box center [690, 464] width 72 height 30
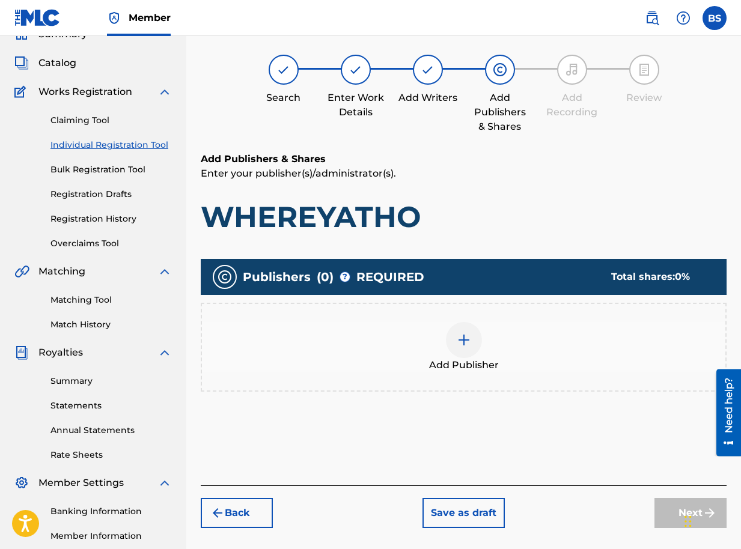
scroll to position [54, 0]
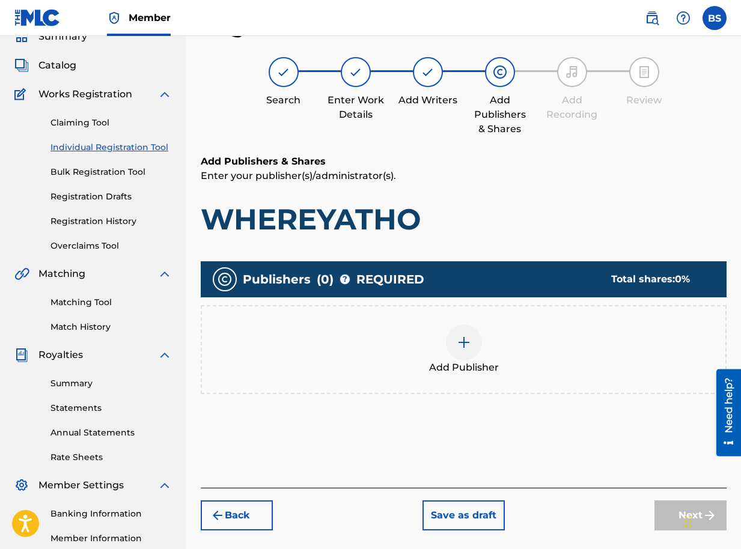
click at [459, 344] on img at bounding box center [464, 342] width 14 height 14
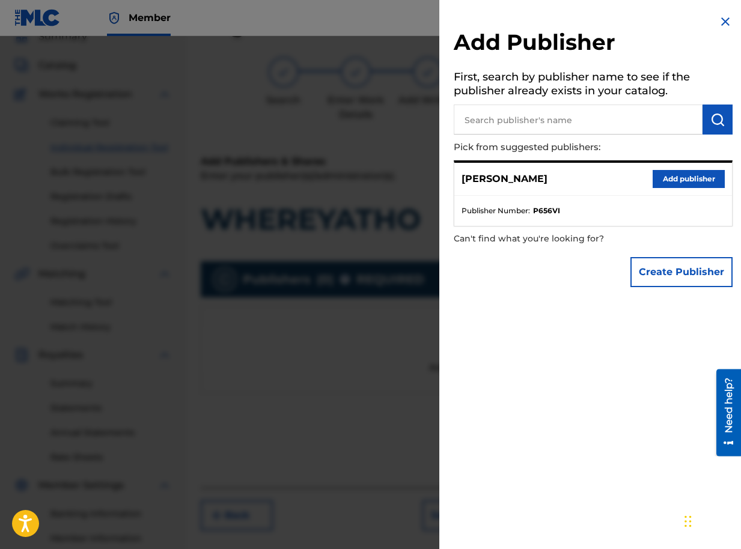
click at [668, 178] on button "Add publisher" at bounding box center [688, 179] width 72 height 18
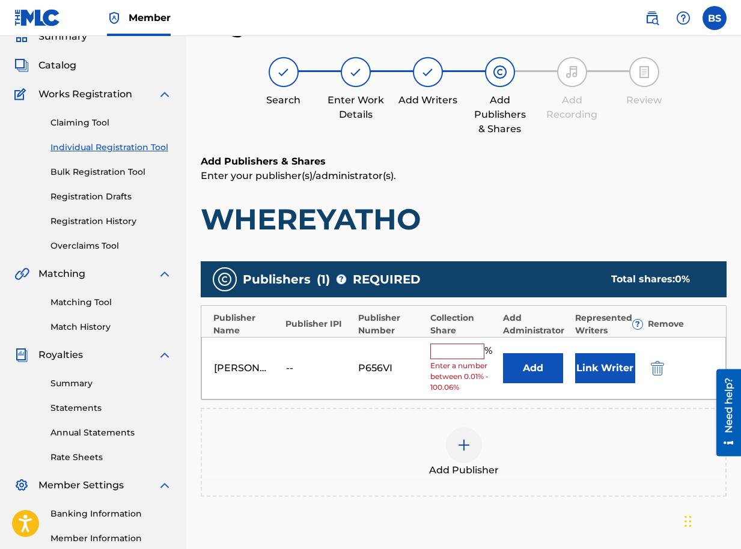
click at [594, 364] on button "Link Writer" at bounding box center [605, 368] width 60 height 30
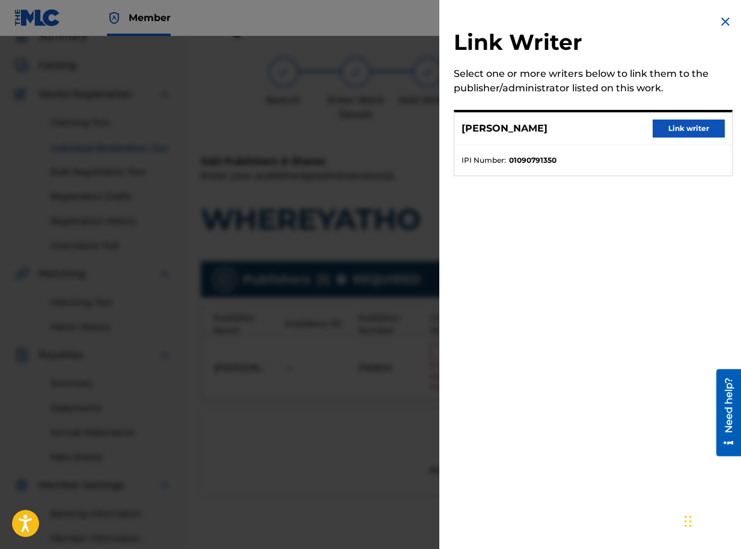
click at [675, 127] on button "Link writer" at bounding box center [688, 129] width 72 height 18
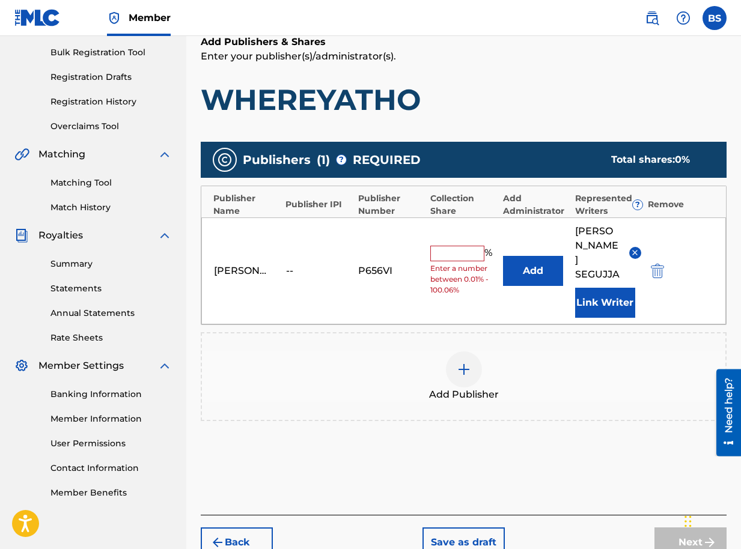
scroll to position [174, 0]
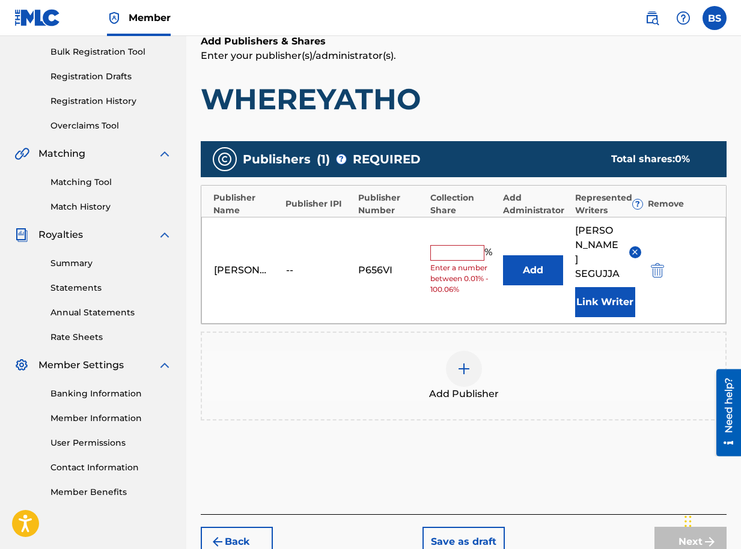
click at [452, 245] on input "text" at bounding box center [457, 253] width 54 height 16
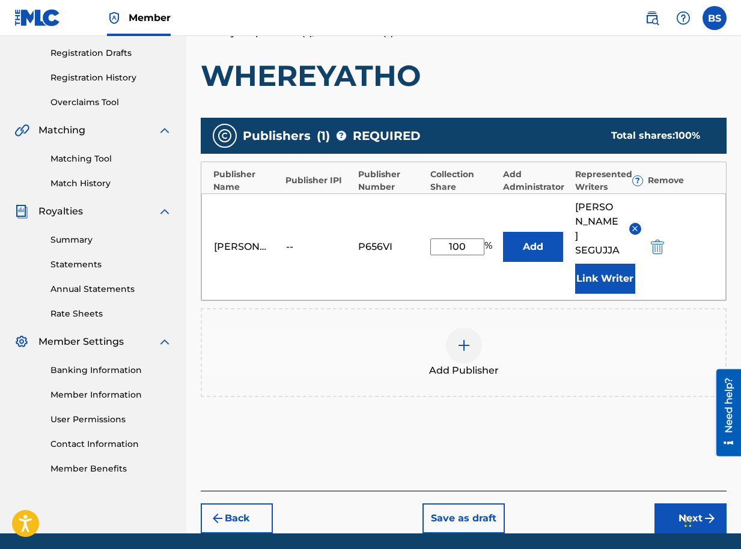
scroll to position [211, 0]
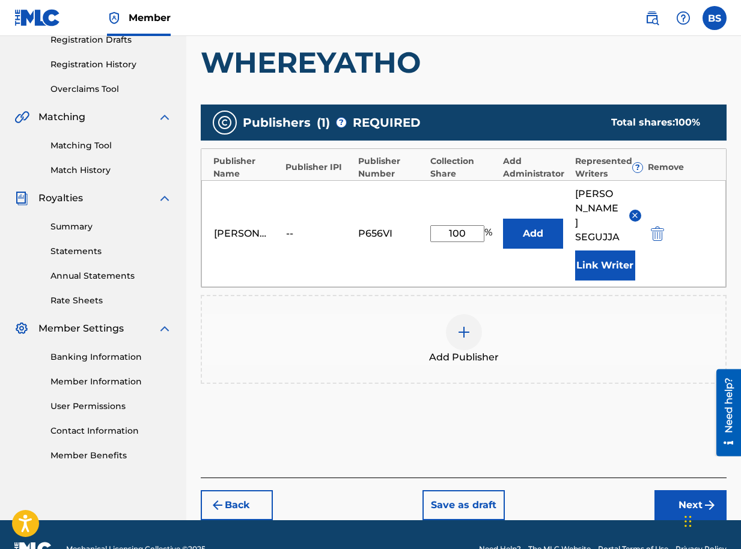
type input "100"
click at [693, 490] on button "Next" at bounding box center [690, 505] width 72 height 30
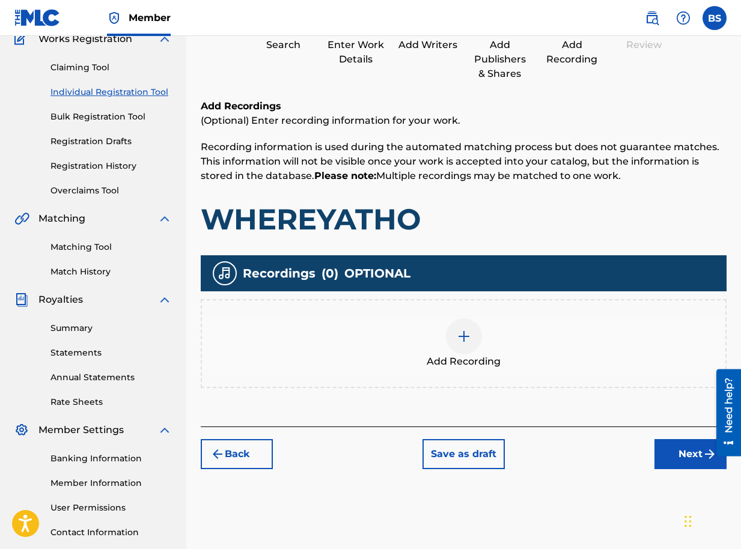
scroll to position [196, 0]
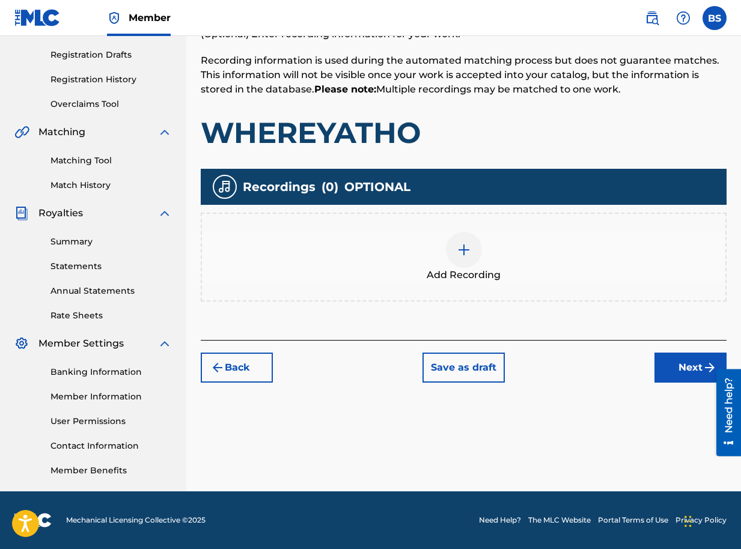
click at [681, 376] on button "Next" at bounding box center [690, 368] width 72 height 30
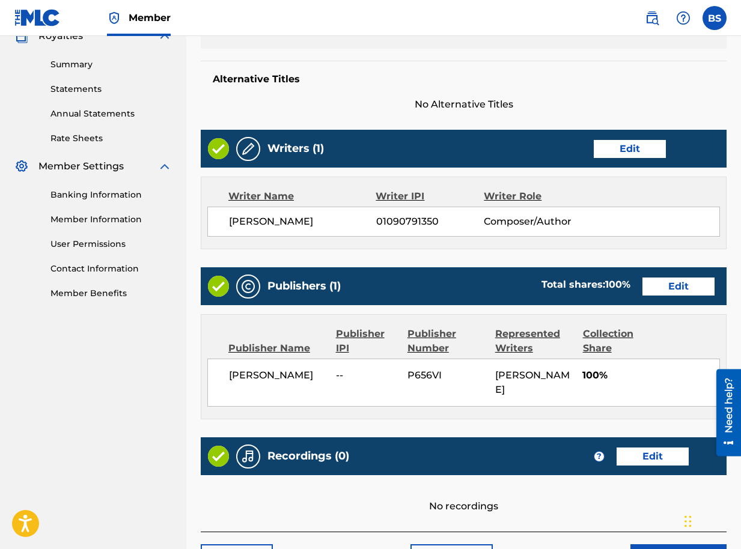
scroll to position [456, 0]
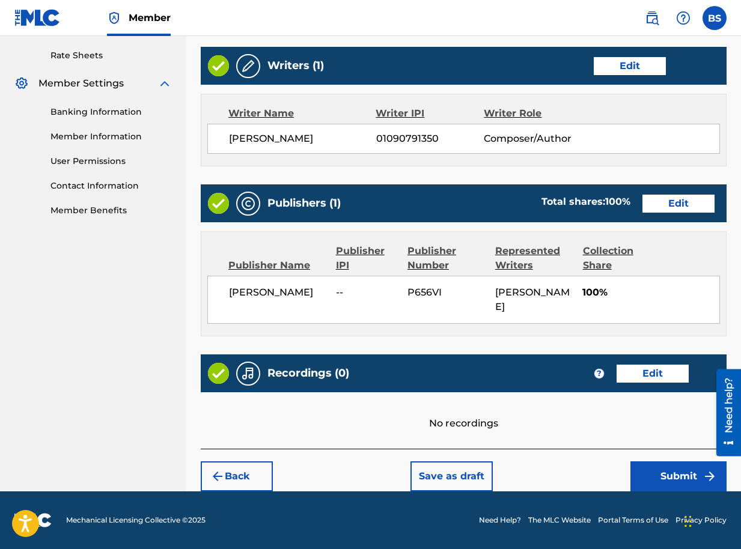
click at [669, 478] on button "Submit" at bounding box center [678, 476] width 96 height 30
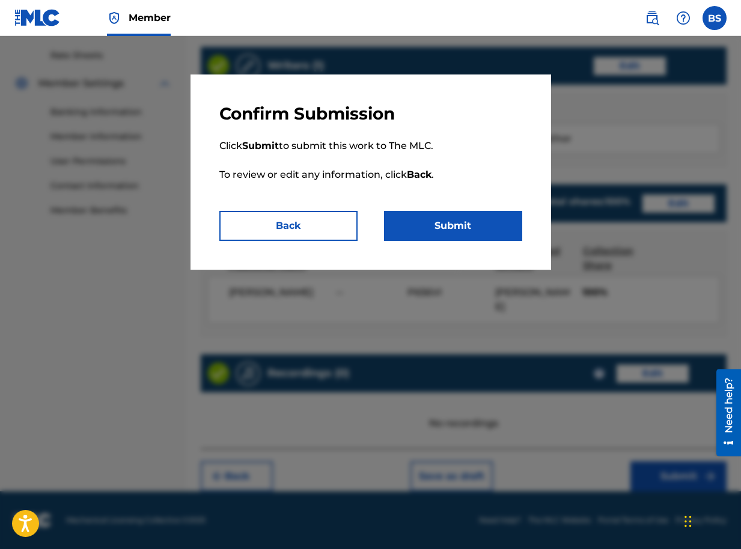
click at [455, 226] on button "Submit" at bounding box center [453, 226] width 138 height 30
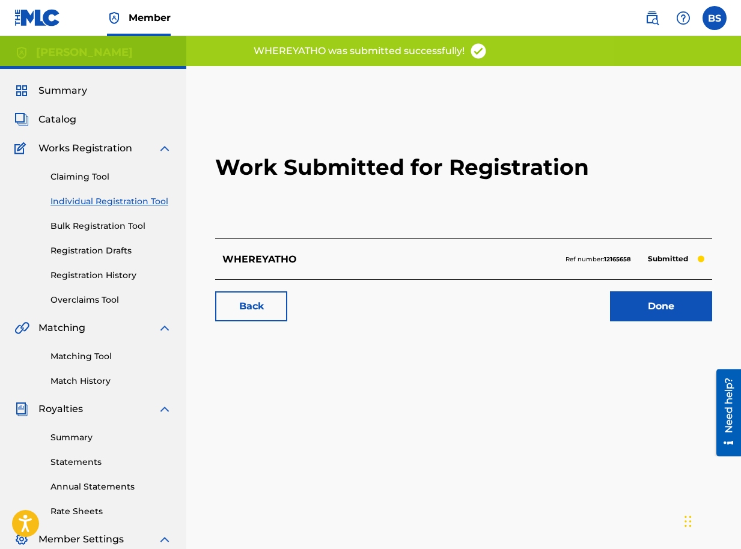
click at [661, 303] on link "Done" at bounding box center [661, 306] width 102 height 30
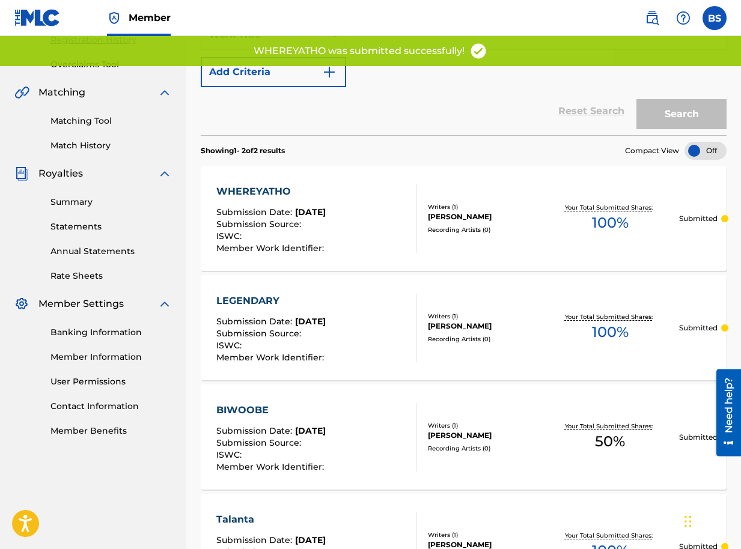
scroll to position [240, 0]
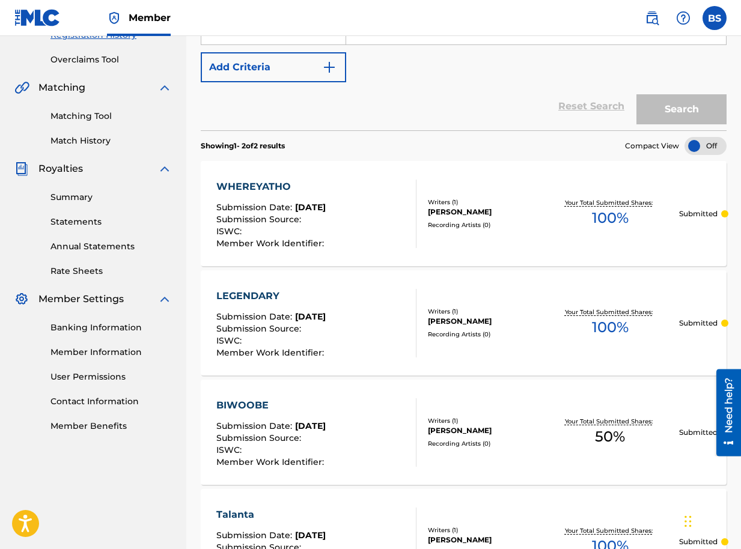
click at [527, 252] on div "WHEREYATHO Submission Date : Sep 18, 2025 Submission Source : ISWC : Member Wor…" at bounding box center [464, 213] width 526 height 105
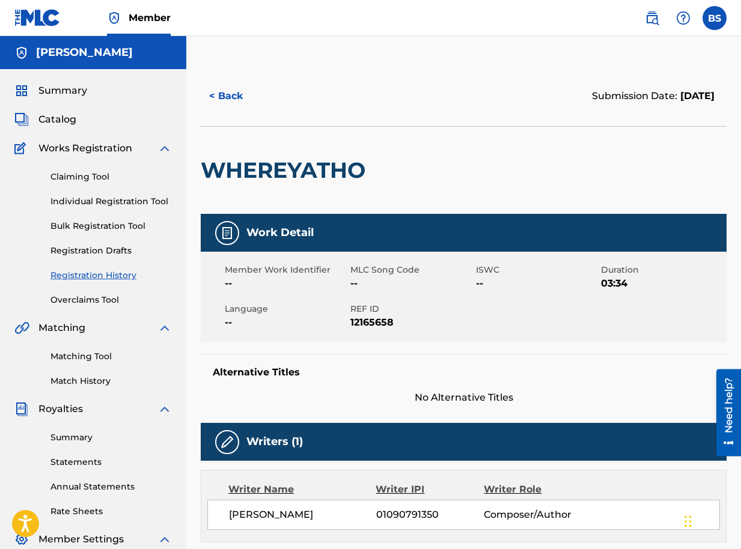
click at [227, 442] on img at bounding box center [227, 442] width 14 height 14
click at [227, 234] on img at bounding box center [227, 233] width 14 height 14
click at [228, 327] on span "--" at bounding box center [286, 322] width 123 height 14
click at [214, 96] on button "< Back" at bounding box center [237, 96] width 72 height 30
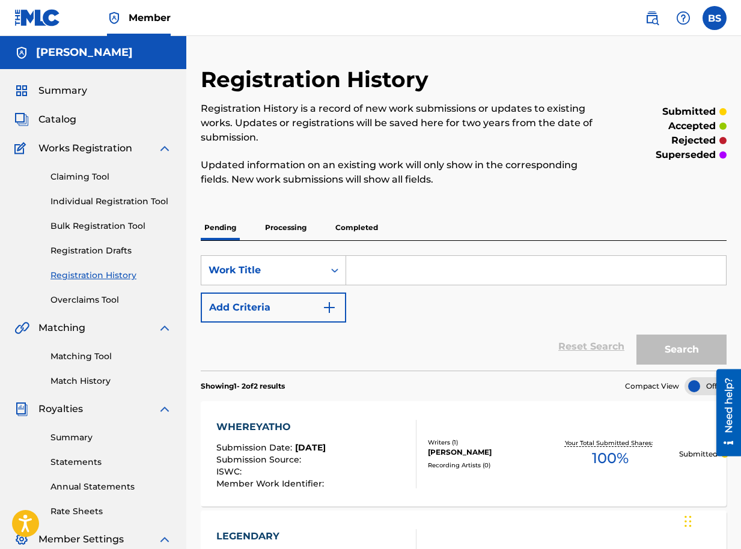
click at [66, 124] on span "Catalog" at bounding box center [57, 119] width 38 height 14
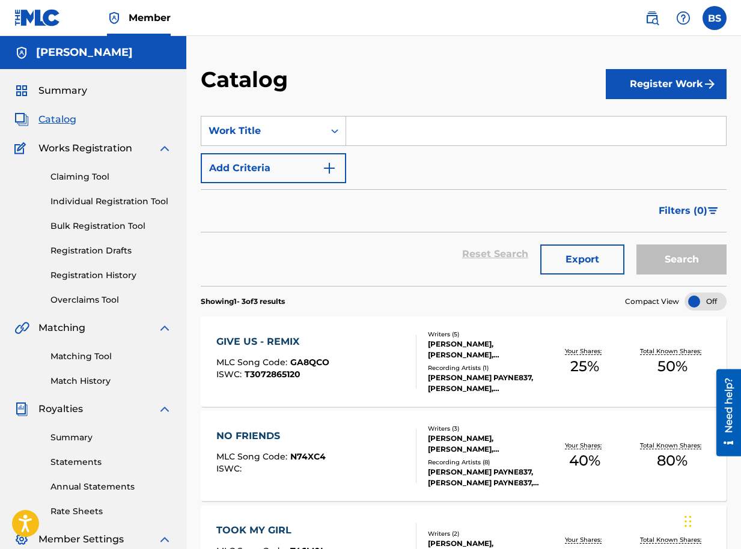
click at [652, 85] on button "Register Work" at bounding box center [666, 84] width 121 height 30
click at [650, 122] on link "Individual" at bounding box center [666, 123] width 121 height 29
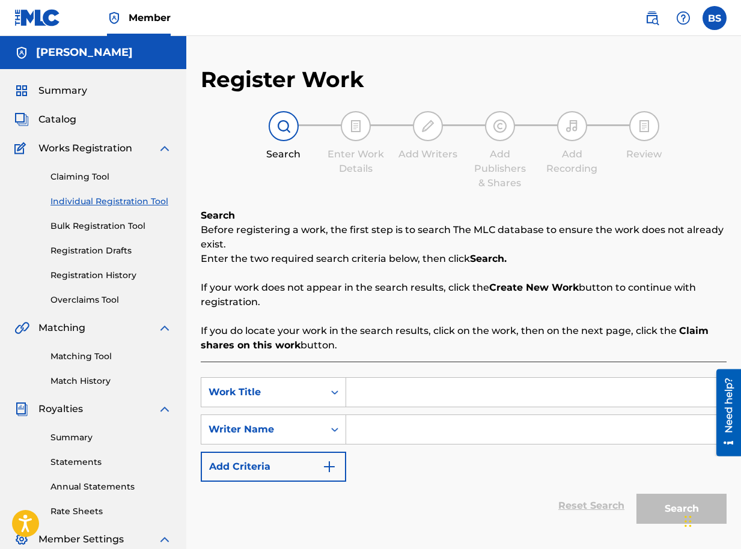
click at [376, 396] on input "Search Form" at bounding box center [536, 392] width 380 height 29
type input "SLICE YOU"
click at [386, 427] on input "Search Form" at bounding box center [536, 429] width 380 height 29
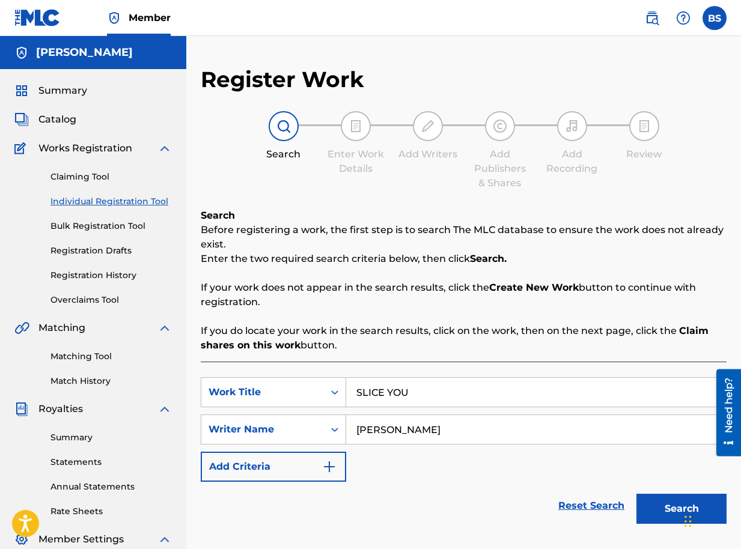
type input "BRIAN SEGUJJA"
click at [660, 508] on button "Search" at bounding box center [681, 509] width 90 height 30
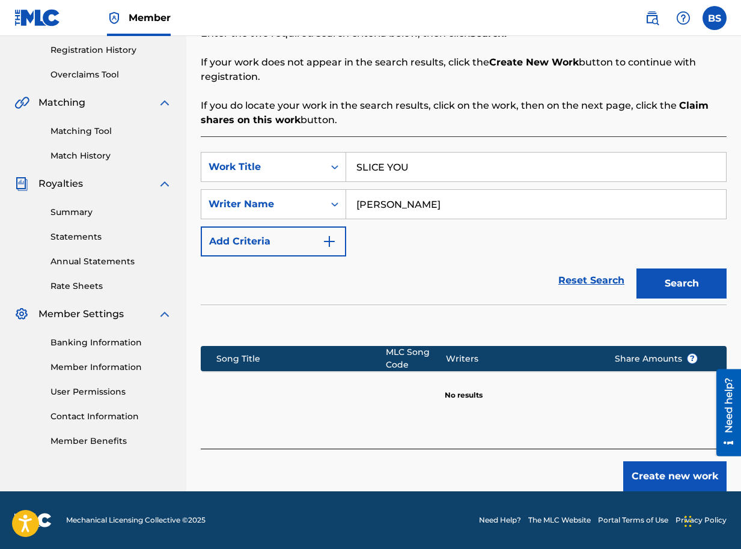
click at [645, 476] on button "Create new work" at bounding box center [674, 476] width 103 height 30
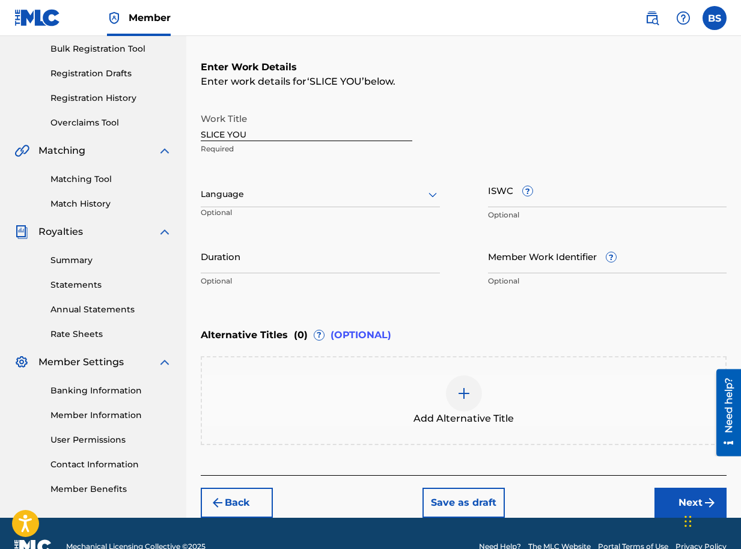
scroll to position [180, 0]
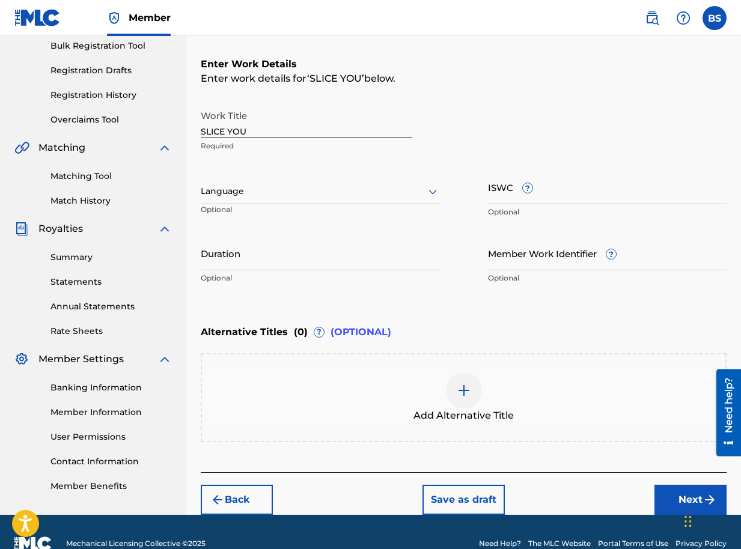
click at [278, 255] on input "Duration" at bounding box center [320, 253] width 239 height 34
click at [301, 260] on input "Duration" at bounding box center [320, 253] width 239 height 34
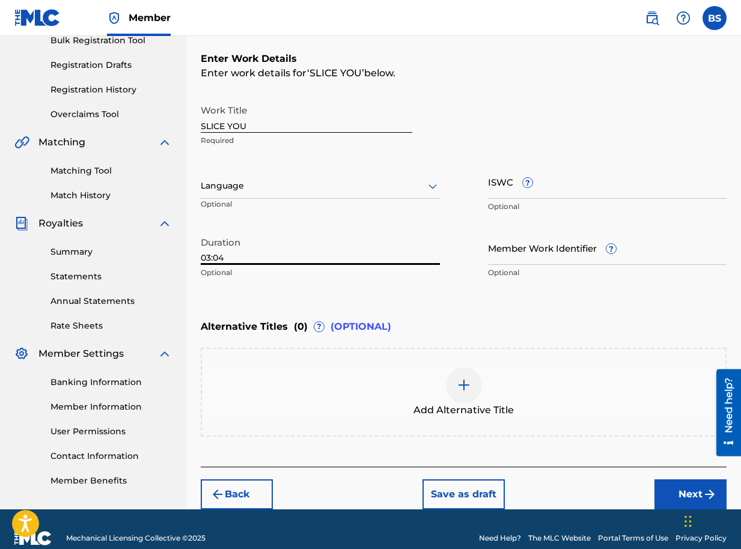
scroll to position [204, 0]
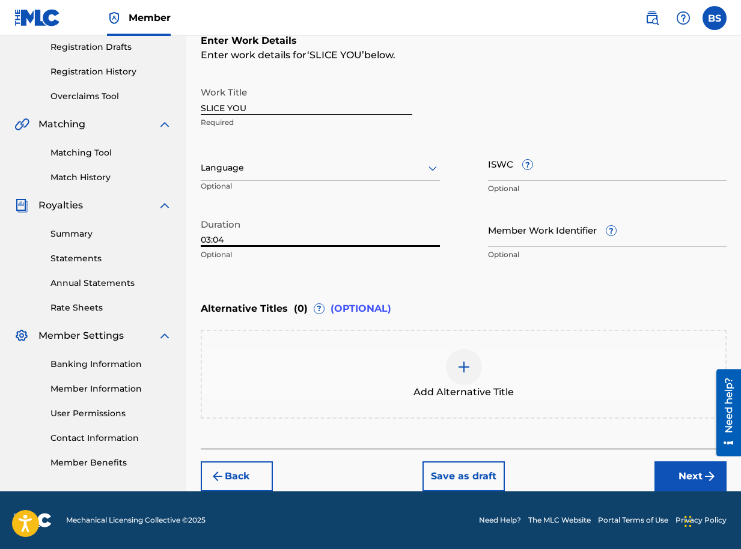
type input "03:04"
click at [680, 475] on button "Next" at bounding box center [690, 476] width 72 height 30
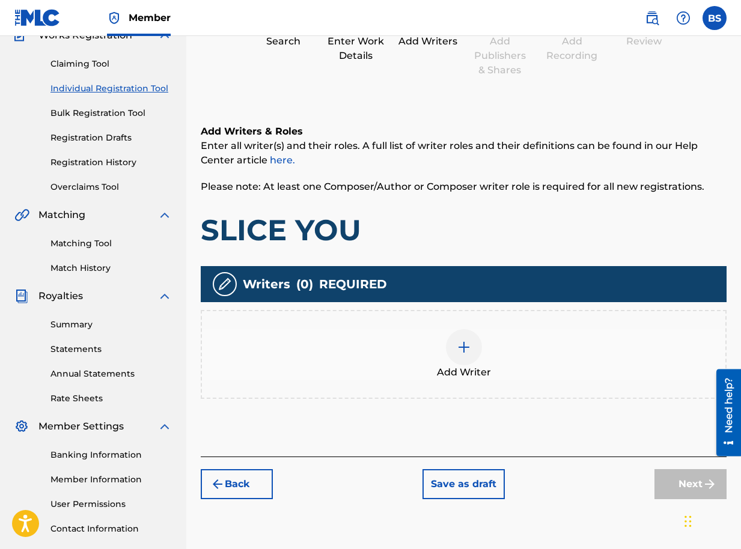
scroll to position [196, 0]
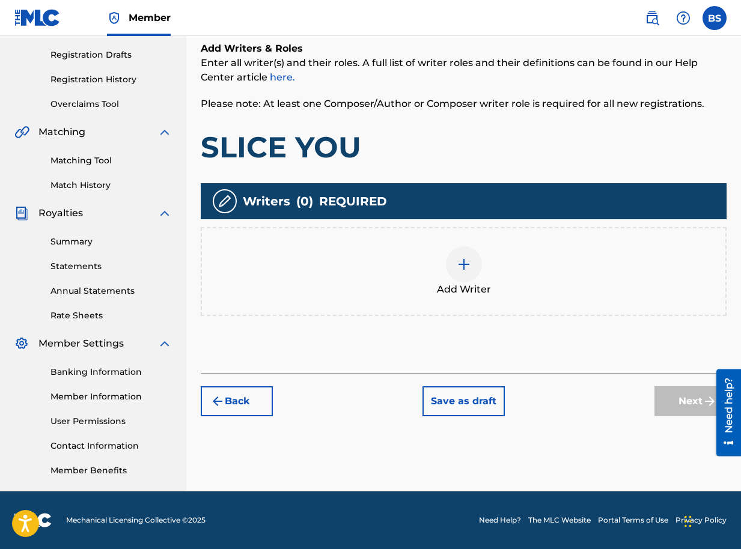
click at [463, 266] on img at bounding box center [464, 264] width 14 height 14
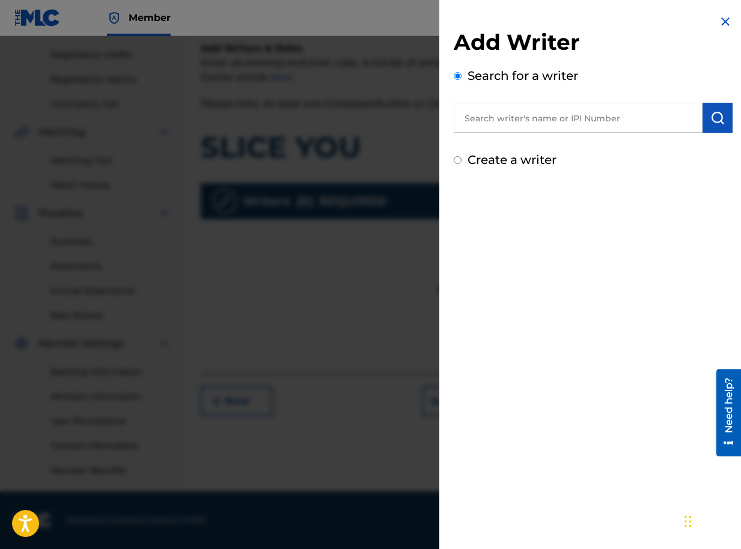
click at [486, 121] on input "text" at bounding box center [578, 118] width 249 height 30
click at [719, 119] on img "submit" at bounding box center [717, 118] width 14 height 14
click at [567, 120] on input "text" at bounding box center [578, 118] width 249 height 30
paste input "01090791350"
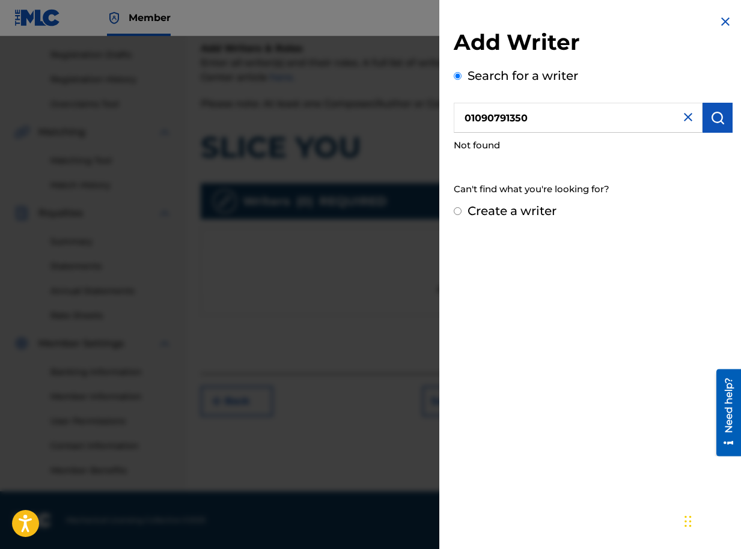
type input "01090791350"
click at [716, 119] on img "submit" at bounding box center [717, 118] width 14 height 14
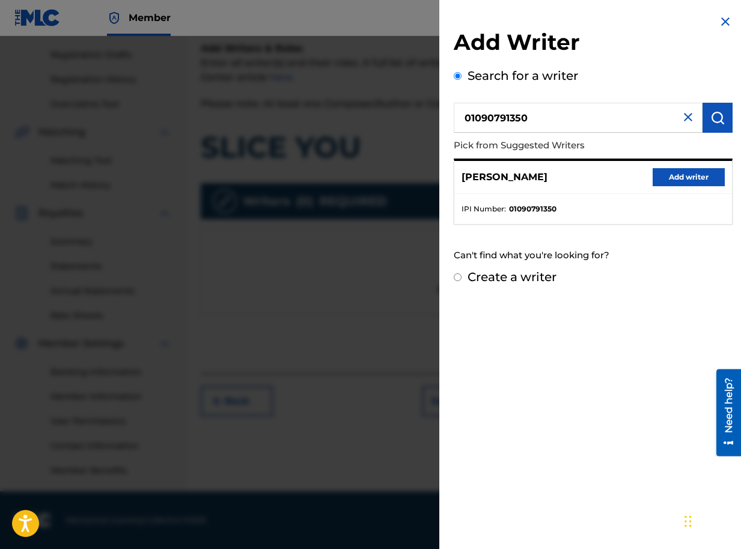
click at [686, 176] on button "Add writer" at bounding box center [688, 177] width 72 height 18
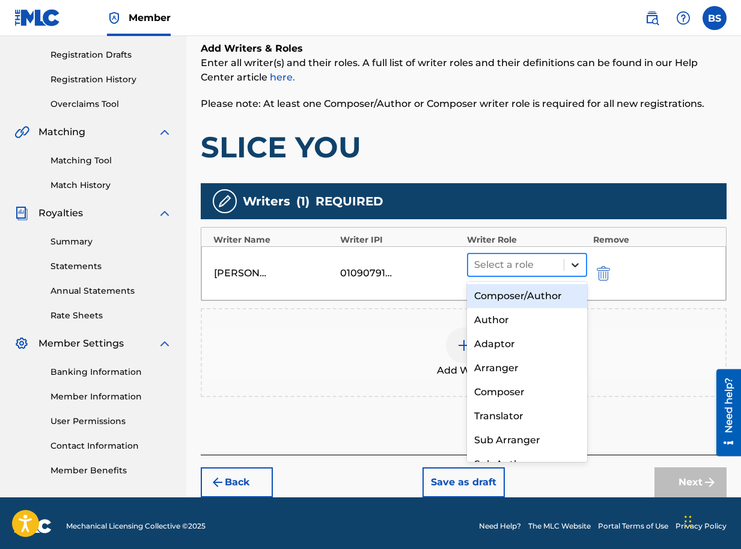
click at [576, 264] on icon at bounding box center [575, 265] width 12 height 12
click at [532, 290] on div "Composer/Author" at bounding box center [527, 296] width 120 height 24
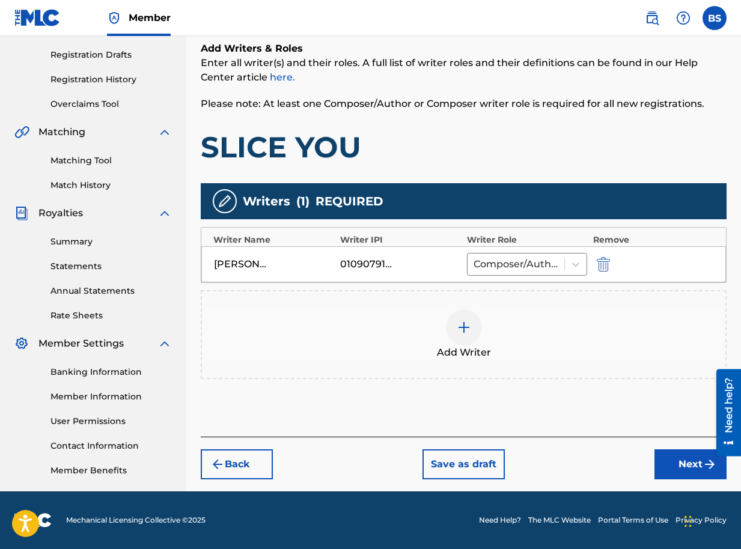
click at [467, 326] on img at bounding box center [464, 327] width 14 height 14
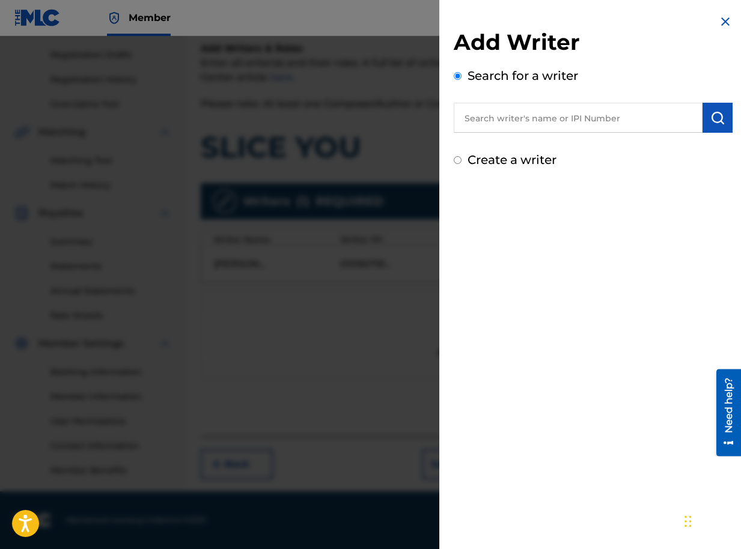
click at [521, 126] on input "text" at bounding box center [578, 118] width 249 height 30
type input "R"
click at [725, 23] on img at bounding box center [725, 21] width 14 height 14
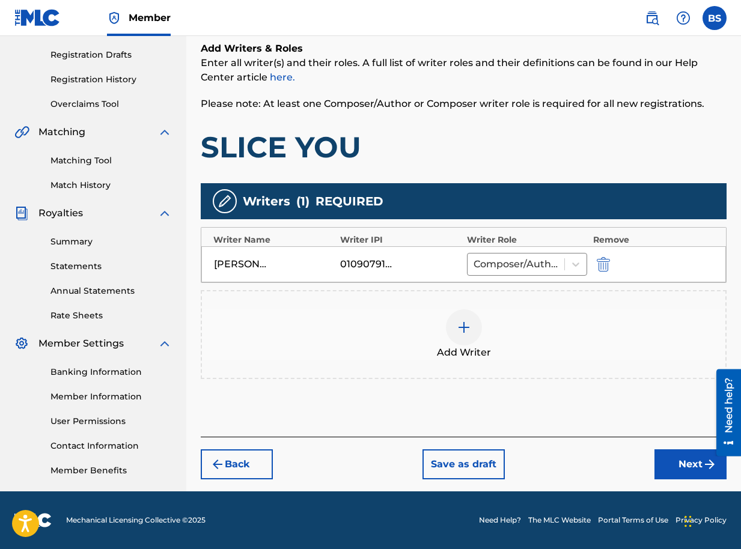
click at [693, 468] on button "Next" at bounding box center [690, 464] width 72 height 30
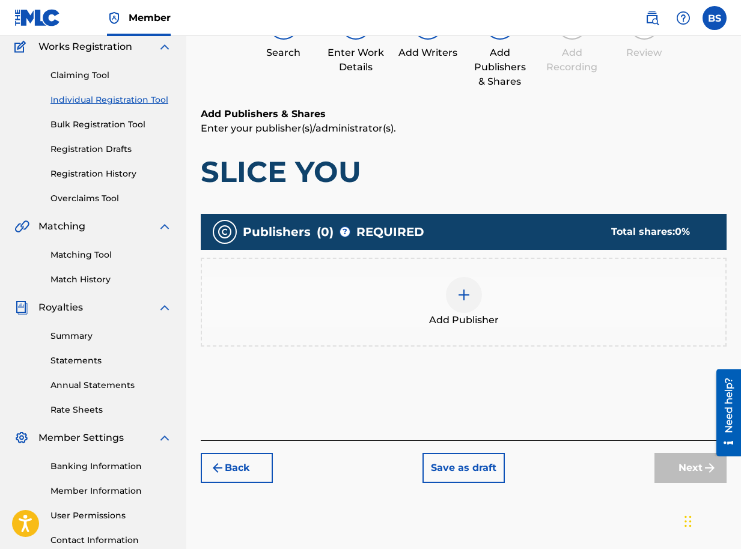
scroll to position [174, 0]
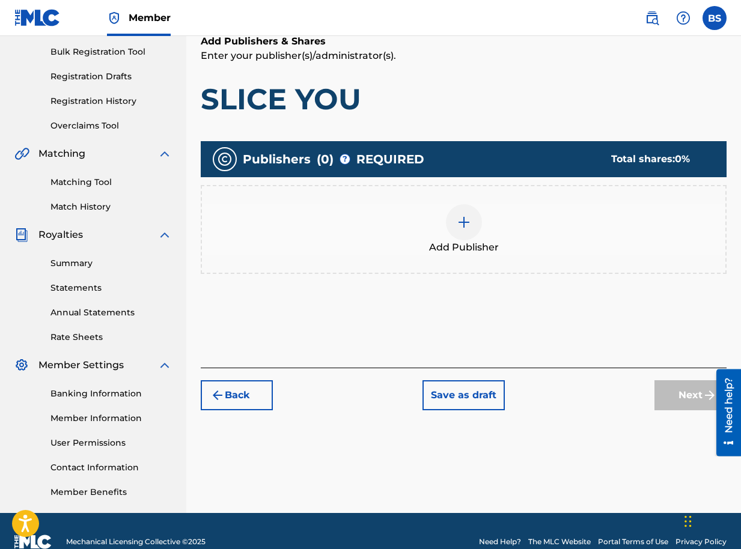
click at [461, 221] on img at bounding box center [464, 222] width 14 height 14
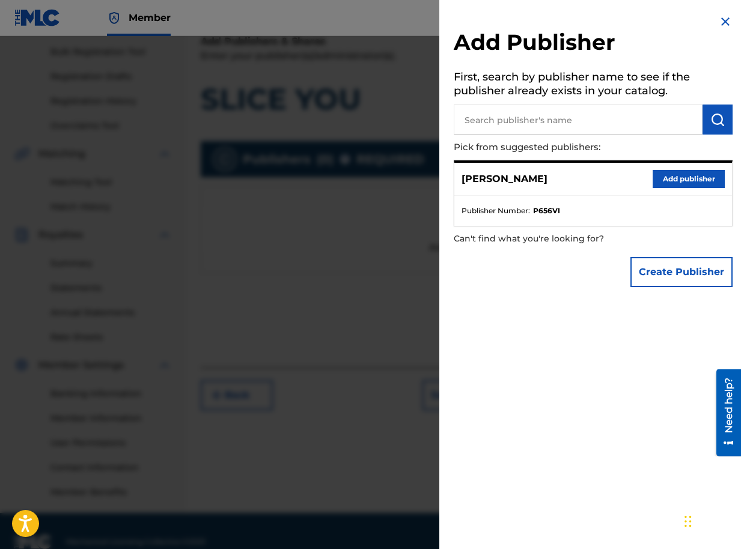
click at [688, 182] on button "Add publisher" at bounding box center [688, 179] width 72 height 18
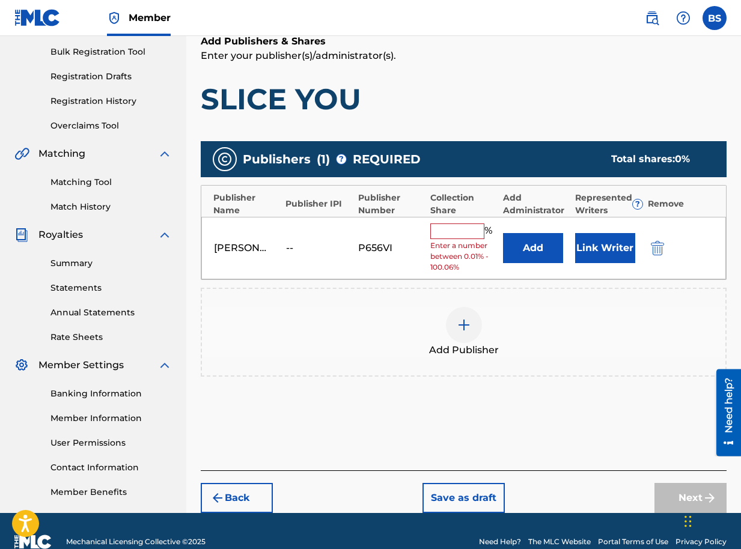
click at [469, 229] on input "text" at bounding box center [457, 232] width 54 height 16
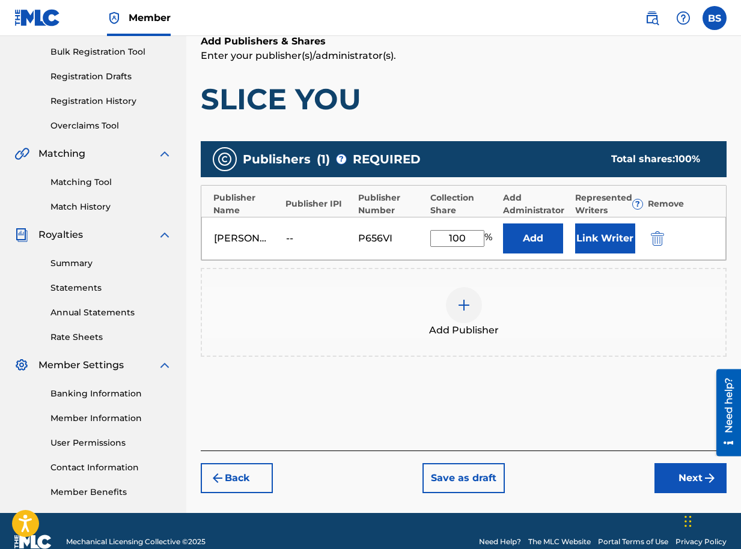
type input "100"
click at [611, 237] on button "Link Writer" at bounding box center [605, 239] width 60 height 30
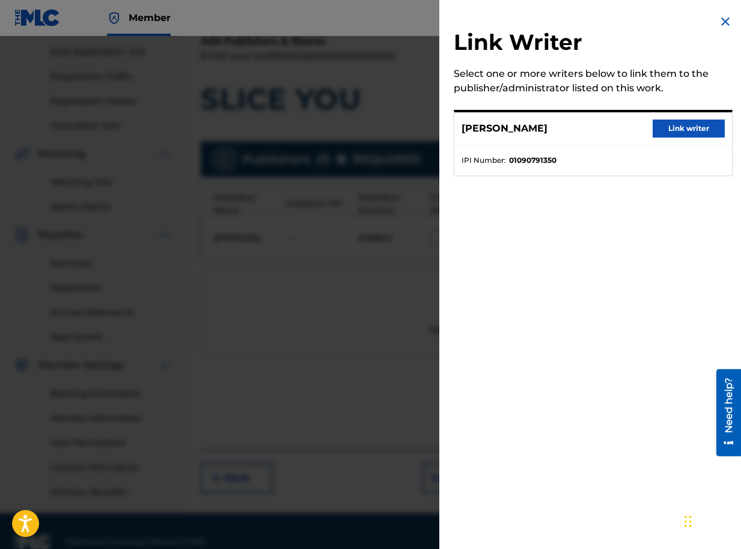
click at [674, 129] on button "Link writer" at bounding box center [688, 129] width 72 height 18
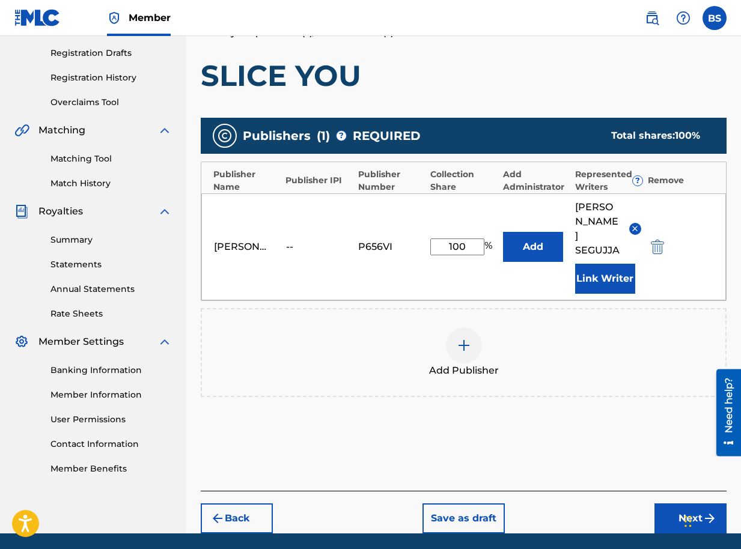
scroll to position [211, 0]
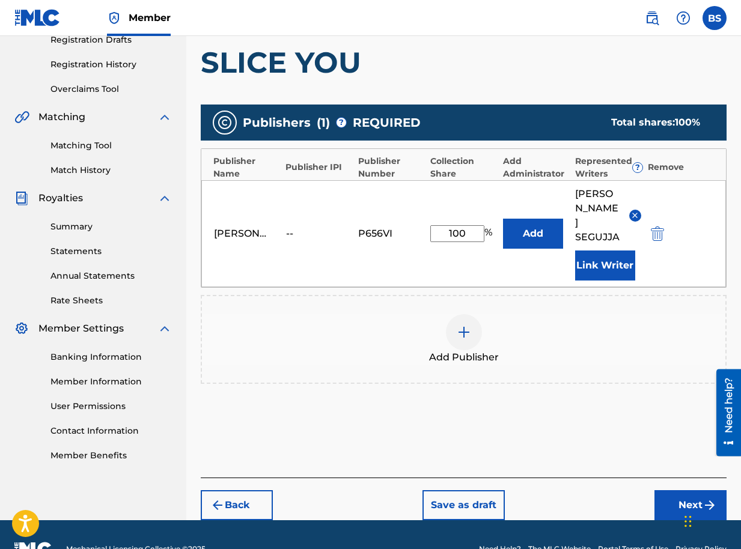
click at [689, 490] on button "Next" at bounding box center [690, 505] width 72 height 30
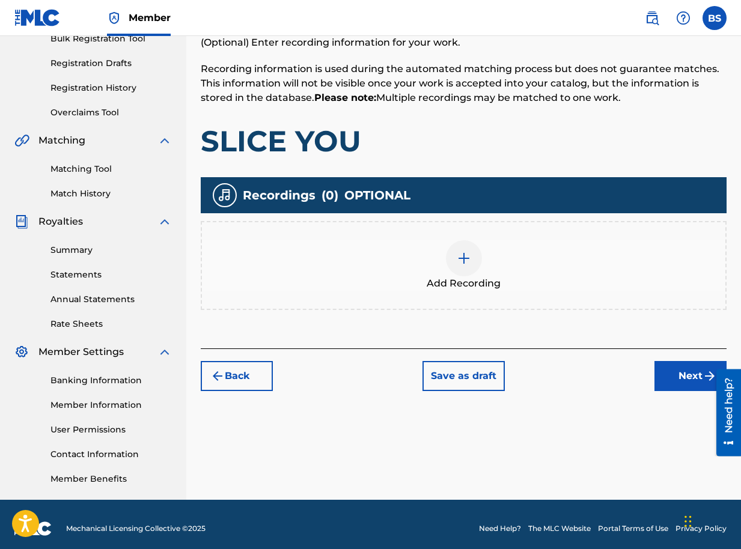
scroll to position [196, 0]
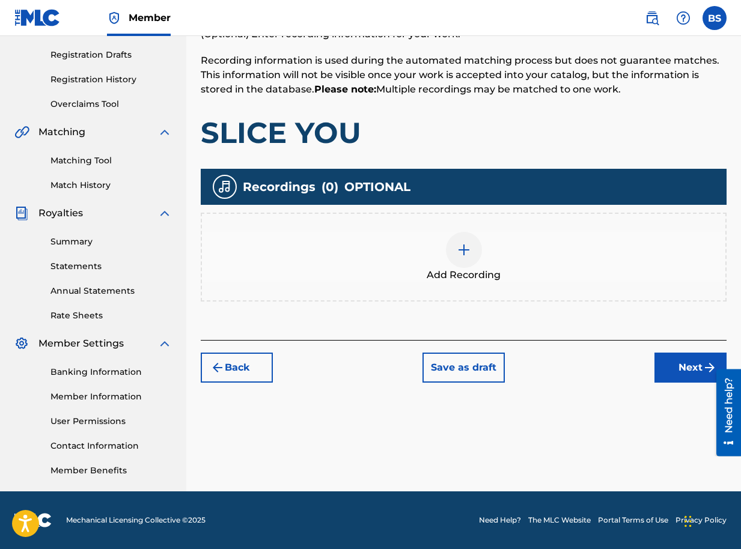
click at [670, 372] on button "Next" at bounding box center [690, 368] width 72 height 30
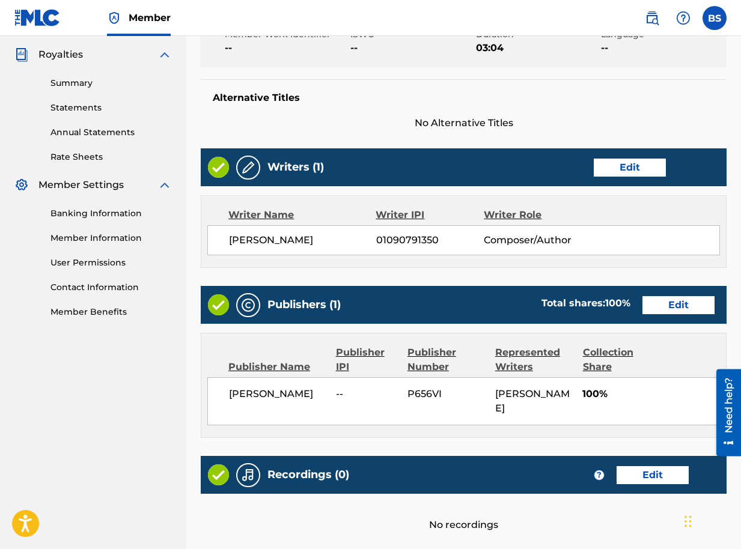
scroll to position [456, 0]
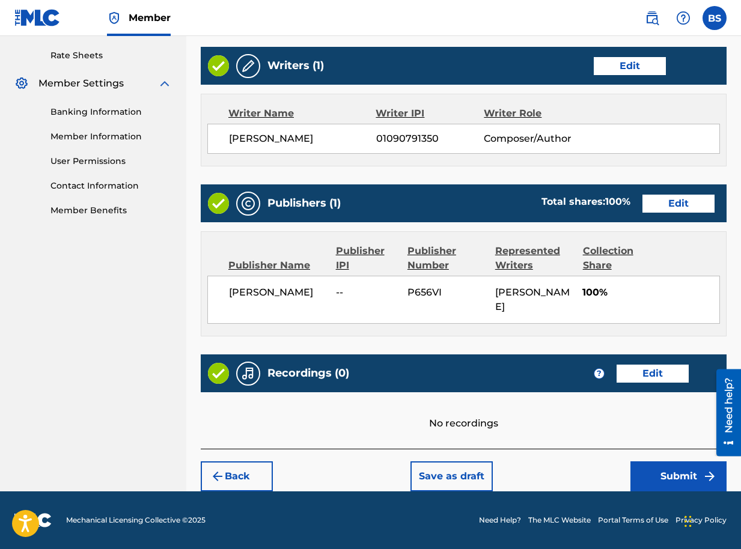
click at [678, 475] on button "Submit" at bounding box center [678, 476] width 96 height 30
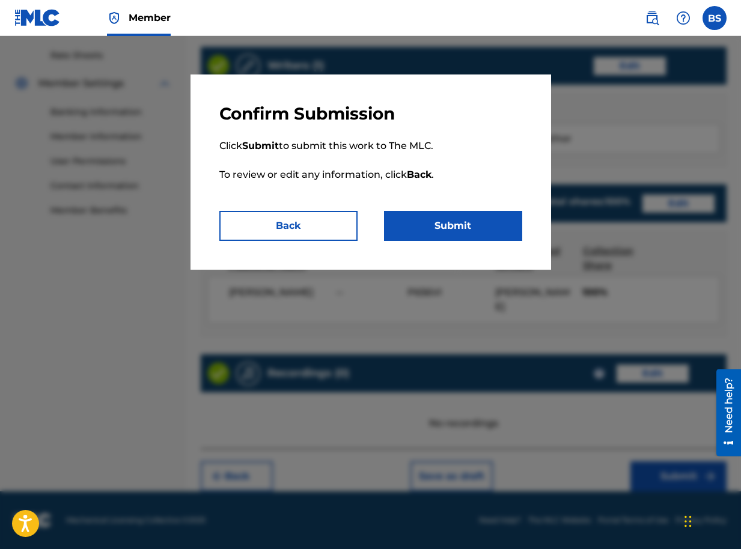
click at [482, 222] on button "Submit" at bounding box center [453, 226] width 138 height 30
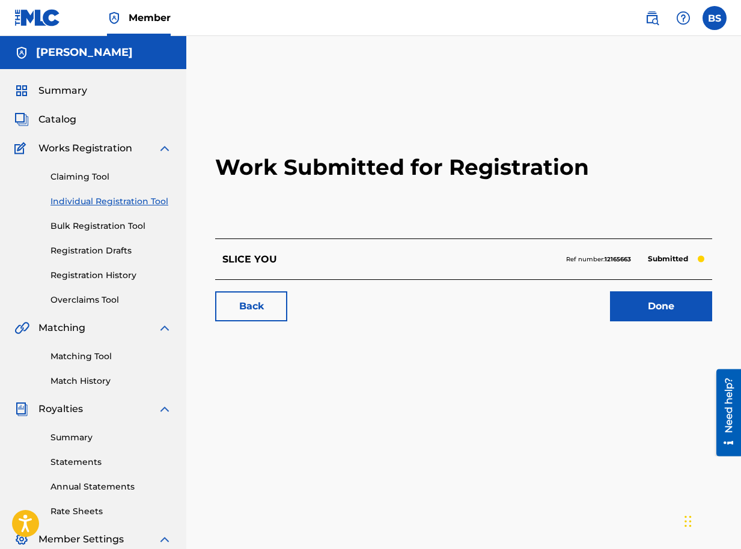
click at [671, 303] on link "Done" at bounding box center [661, 306] width 102 height 30
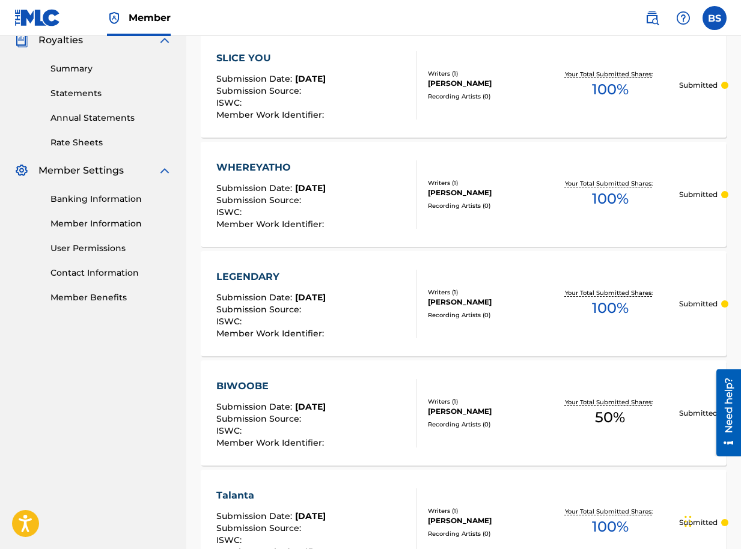
scroll to position [360, 0]
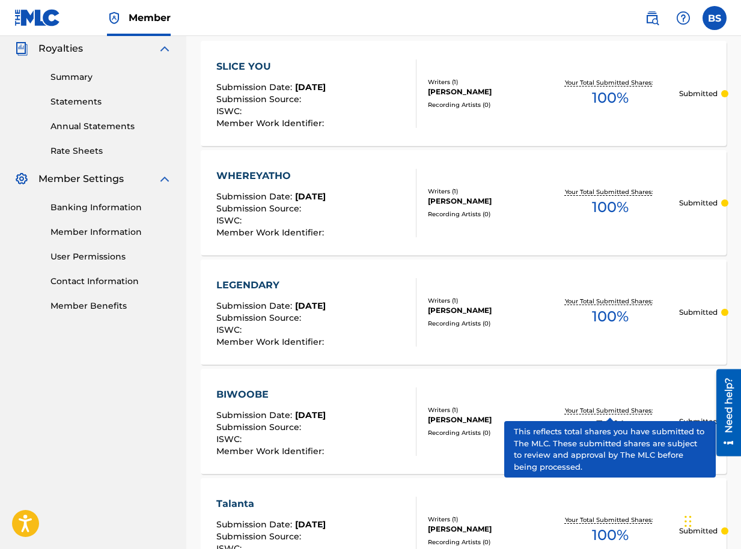
click at [609, 410] on p "Your Total Submitted Shares:" at bounding box center [610, 410] width 91 height 9
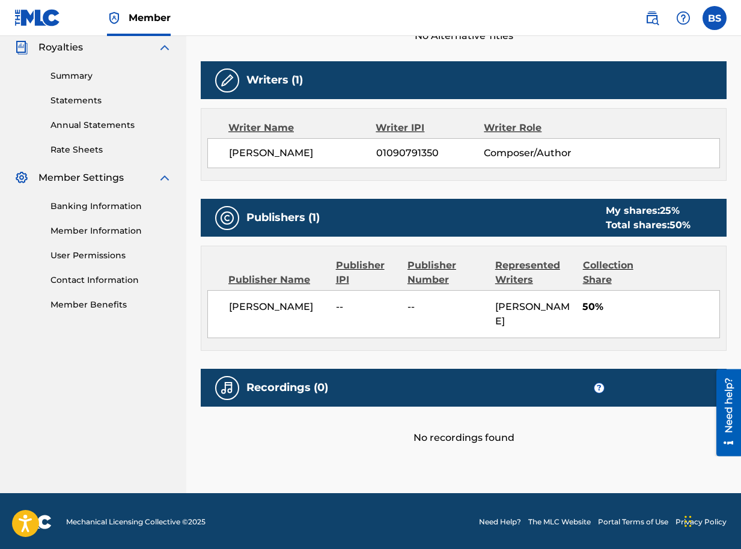
scroll to position [363, 0]
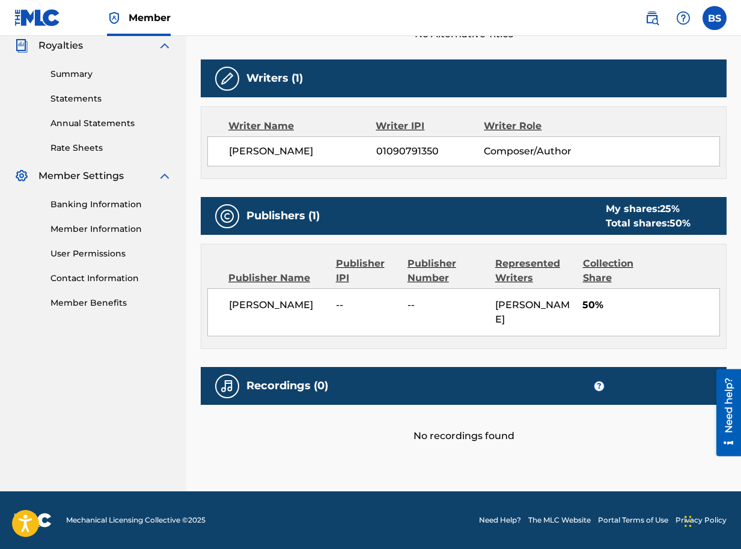
click at [588, 307] on span "50%" at bounding box center [650, 305] width 137 height 14
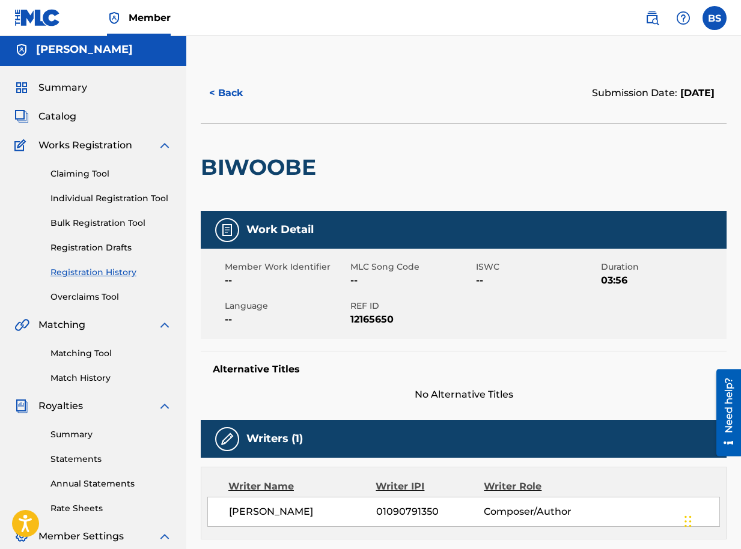
scroll to position [0, 0]
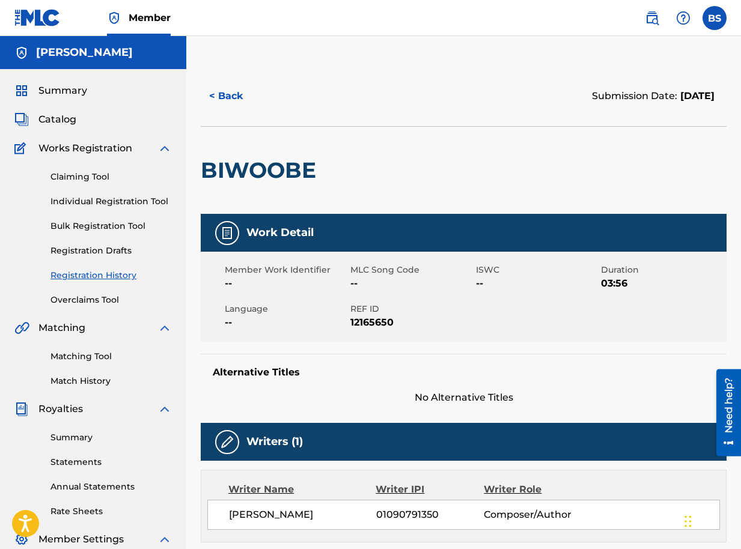
click at [221, 233] on img at bounding box center [227, 233] width 14 height 14
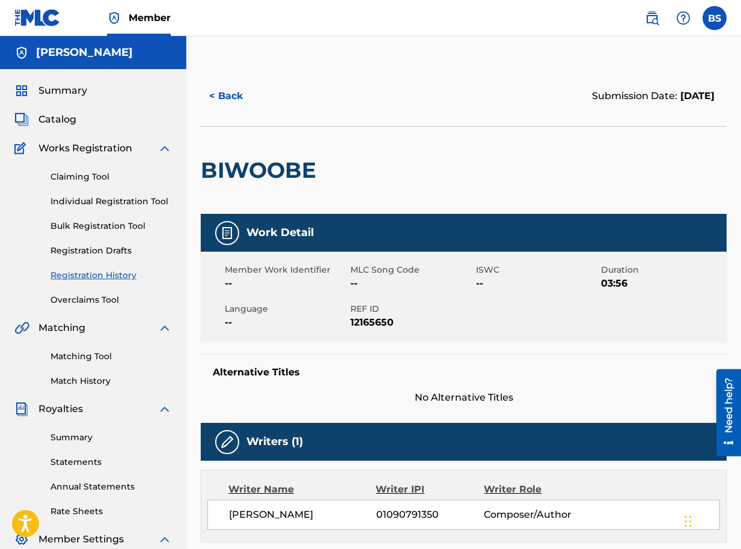
click at [221, 233] on img at bounding box center [227, 233] width 14 height 14
click at [360, 322] on span "12165650" at bounding box center [411, 322] width 123 height 14
click at [228, 98] on button "< Back" at bounding box center [237, 96] width 72 height 30
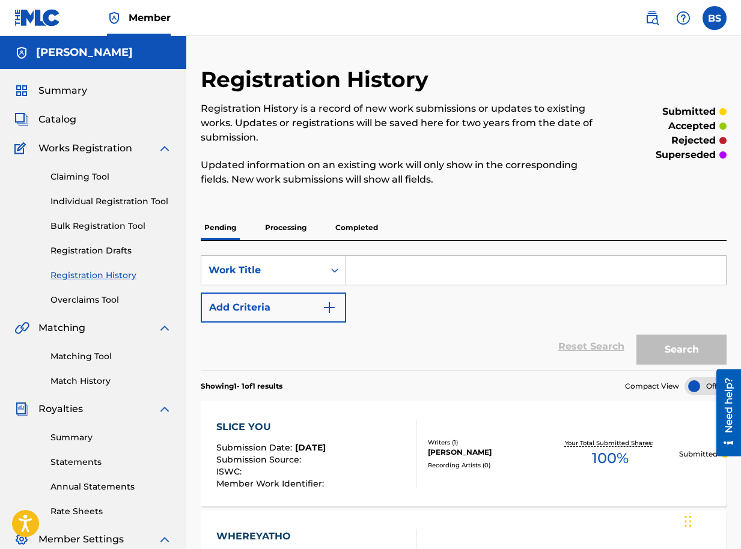
click at [68, 122] on span "Catalog" at bounding box center [57, 119] width 38 height 14
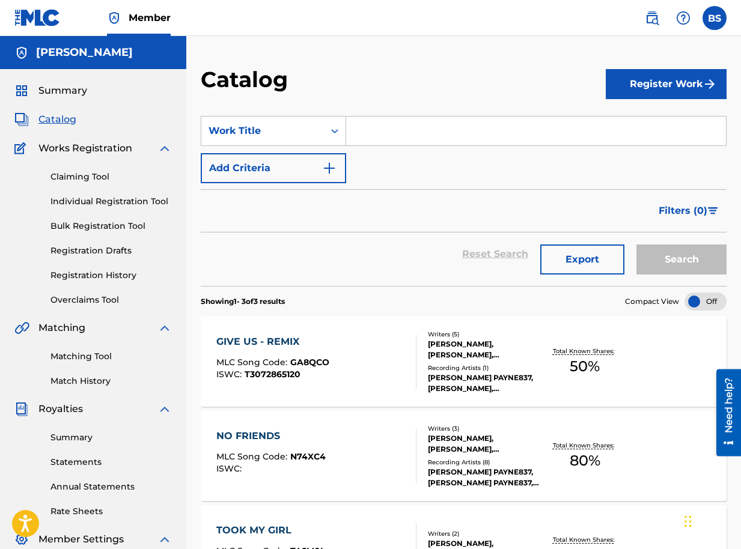
click at [651, 87] on button "Register Work" at bounding box center [666, 84] width 121 height 30
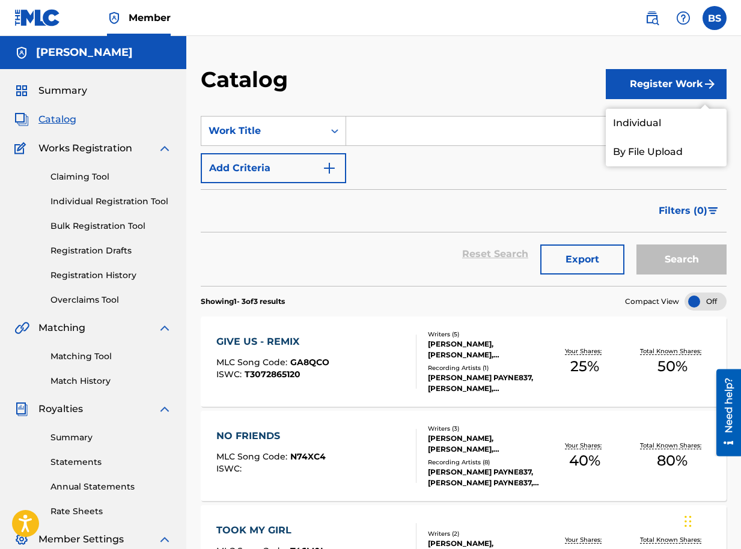
click at [641, 123] on link "Individual" at bounding box center [666, 123] width 121 height 29
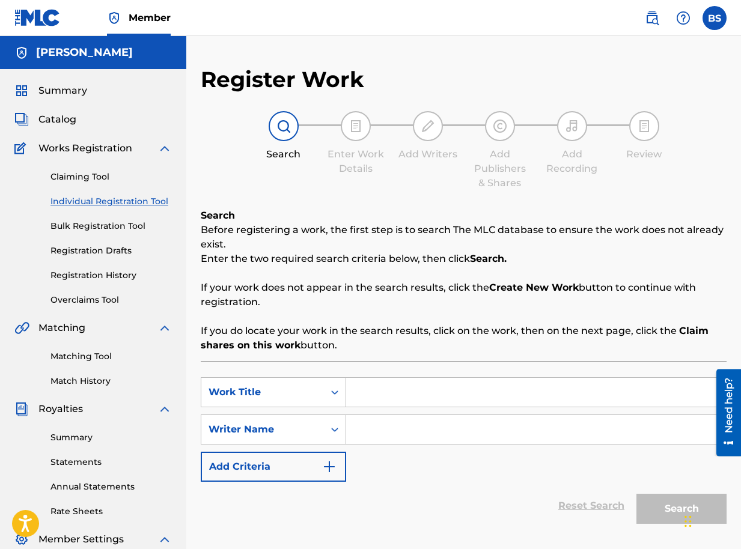
click at [373, 395] on input "Search Form" at bounding box center [536, 392] width 380 height 29
type input "UNDERDOG"
click at [383, 431] on input "Search Form" at bounding box center [536, 429] width 380 height 29
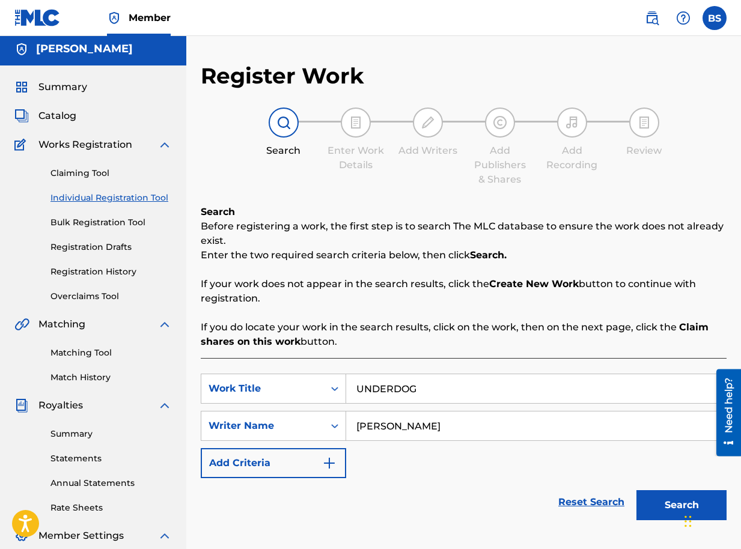
scroll to position [196, 0]
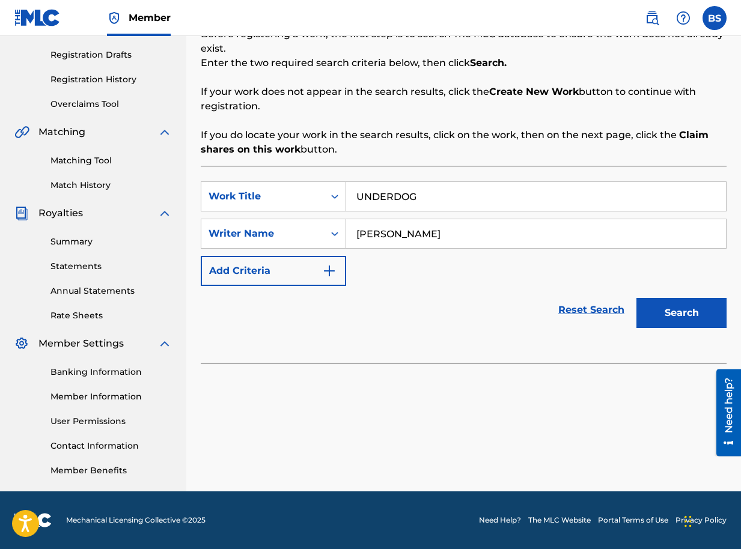
type input "BRIAN SEGUJJA"
click at [694, 311] on button "Search" at bounding box center [681, 313] width 90 height 30
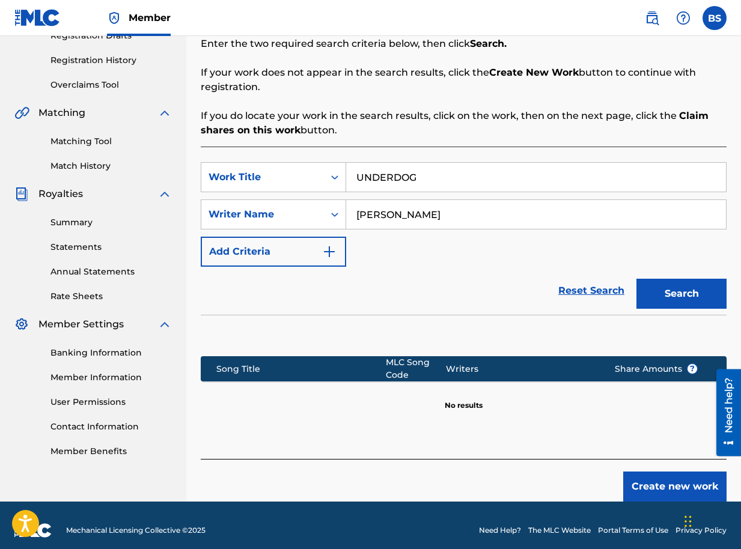
scroll to position [225, 0]
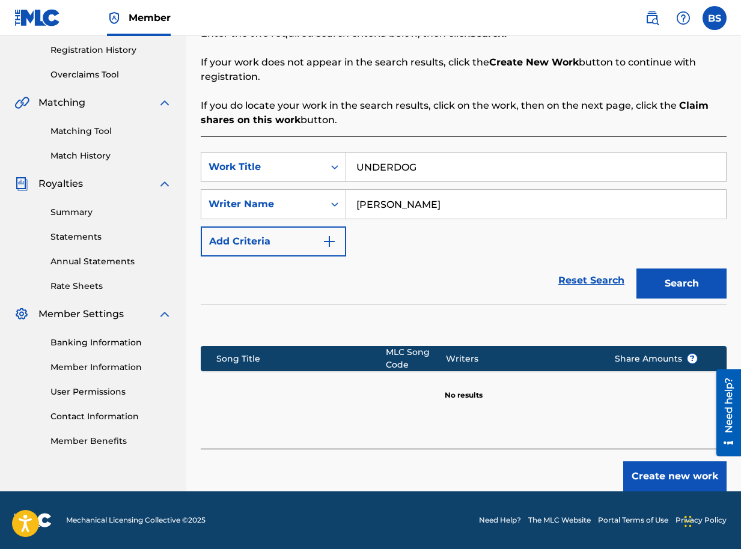
click at [676, 475] on button "Create new work" at bounding box center [674, 476] width 103 height 30
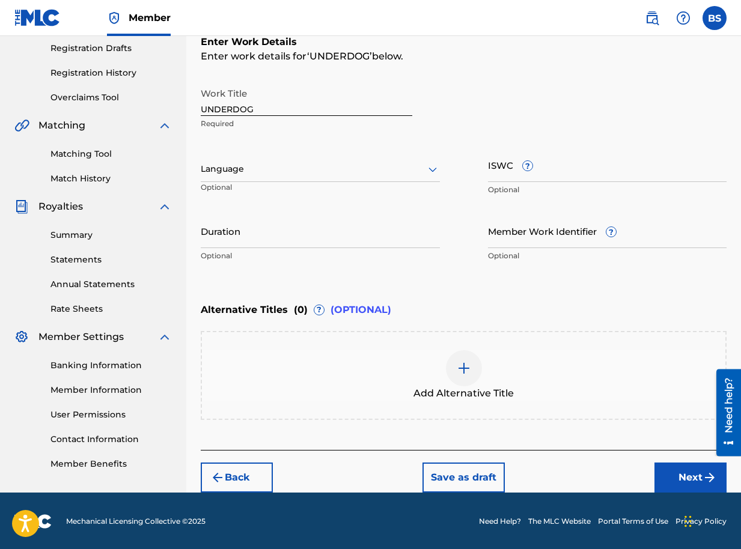
scroll to position [204, 0]
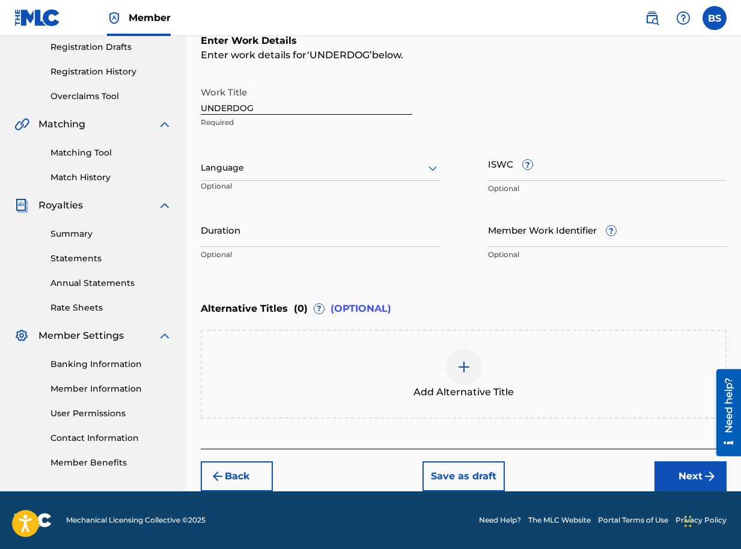
click at [243, 239] on input "Duration" at bounding box center [320, 230] width 239 height 34
click at [230, 234] on input "Duration" at bounding box center [320, 230] width 239 height 34
type input "02:50"
click at [678, 472] on button "Next" at bounding box center [690, 476] width 72 height 30
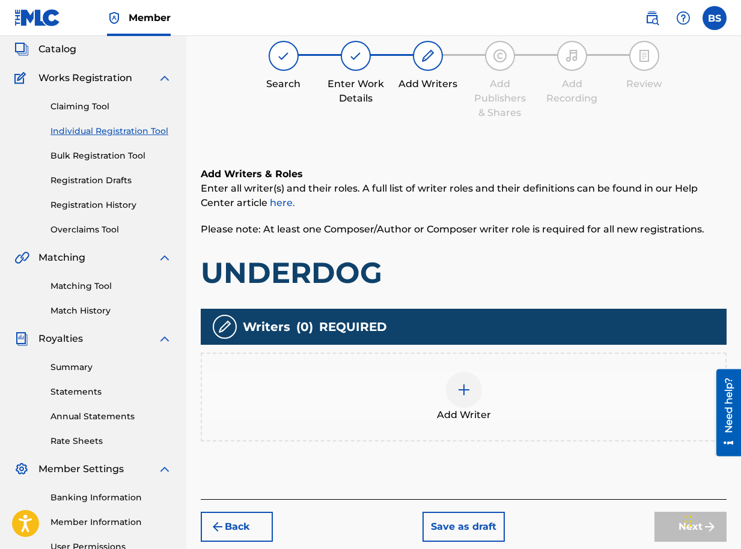
scroll to position [196, 0]
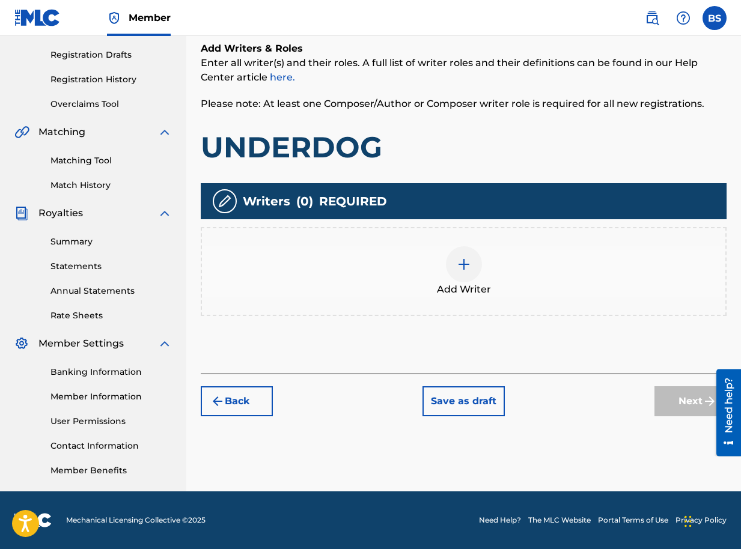
click at [457, 255] on div at bounding box center [464, 264] width 36 height 36
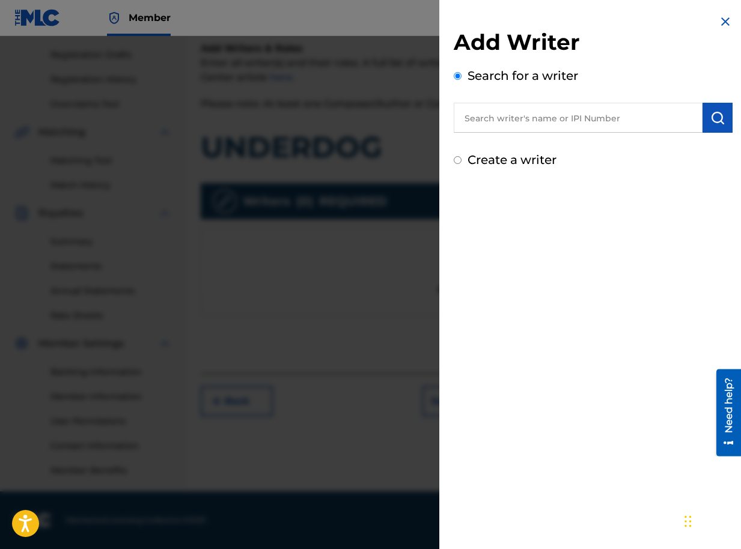
click at [589, 122] on input "text" at bounding box center [578, 118] width 249 height 30
paste input "01090791350"
type input "01090791350"
click at [712, 115] on img "submit" at bounding box center [717, 118] width 14 height 14
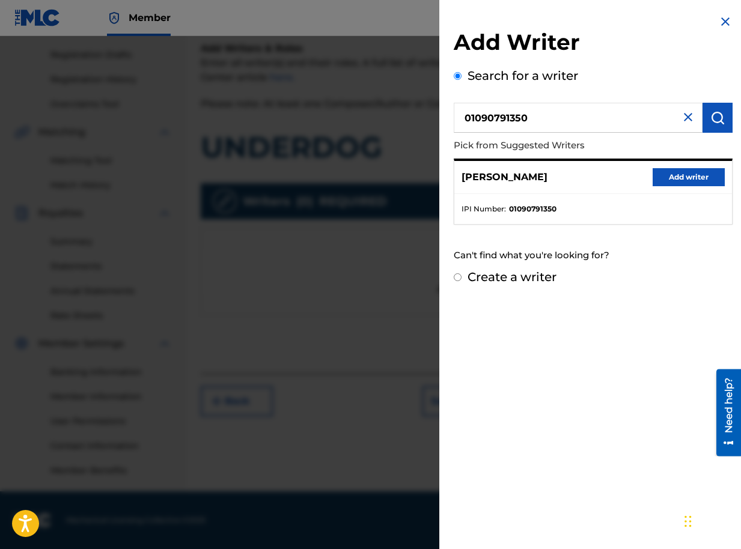
click at [686, 177] on button "Add writer" at bounding box center [688, 177] width 72 height 18
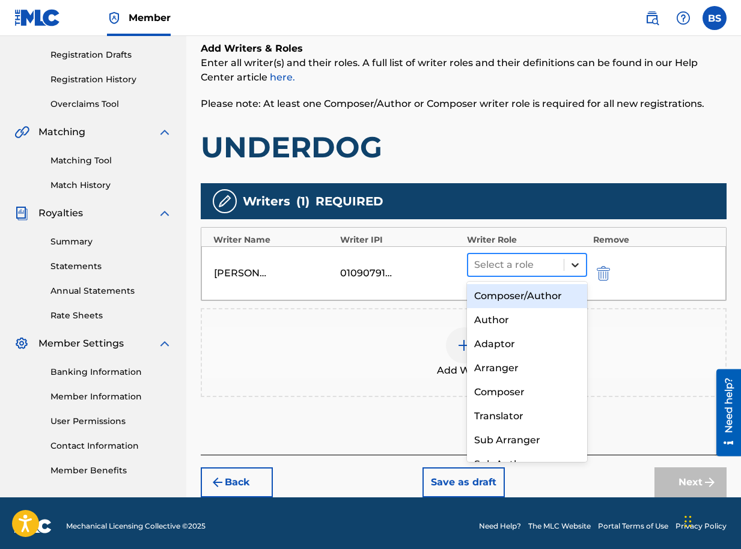
click at [574, 267] on icon at bounding box center [574, 265] width 7 height 4
click at [552, 297] on div "Composer/Author" at bounding box center [527, 296] width 120 height 24
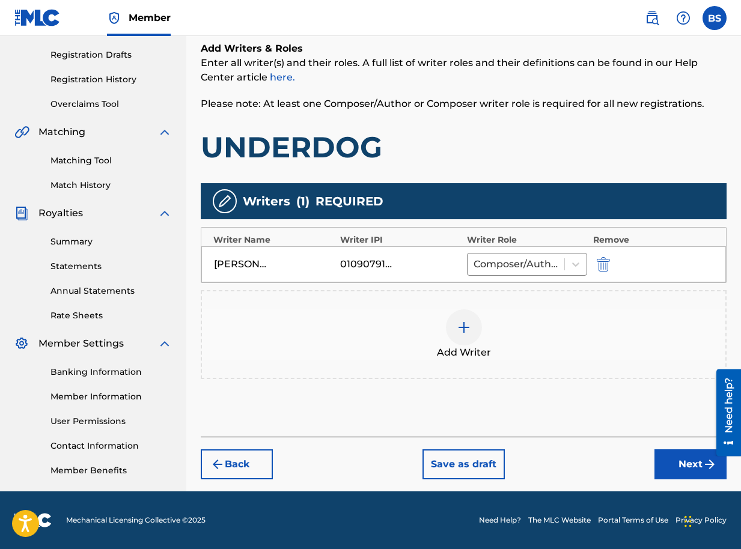
click at [687, 464] on button "Next" at bounding box center [690, 464] width 72 height 30
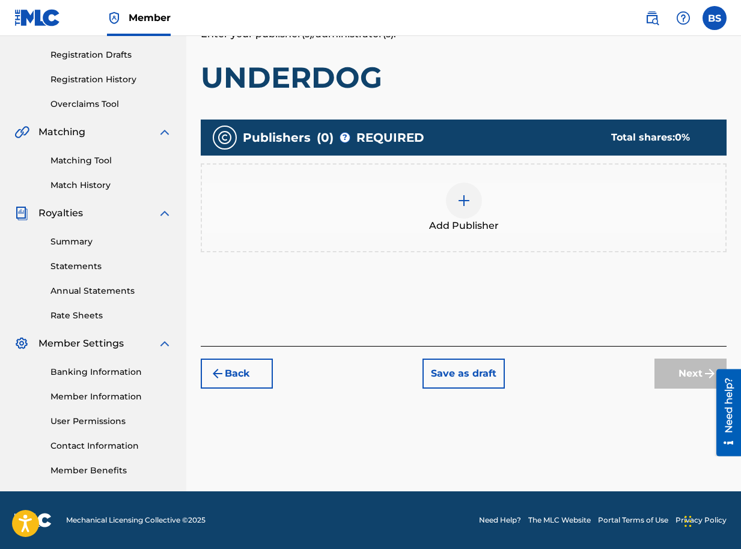
click at [469, 198] on img at bounding box center [464, 200] width 14 height 14
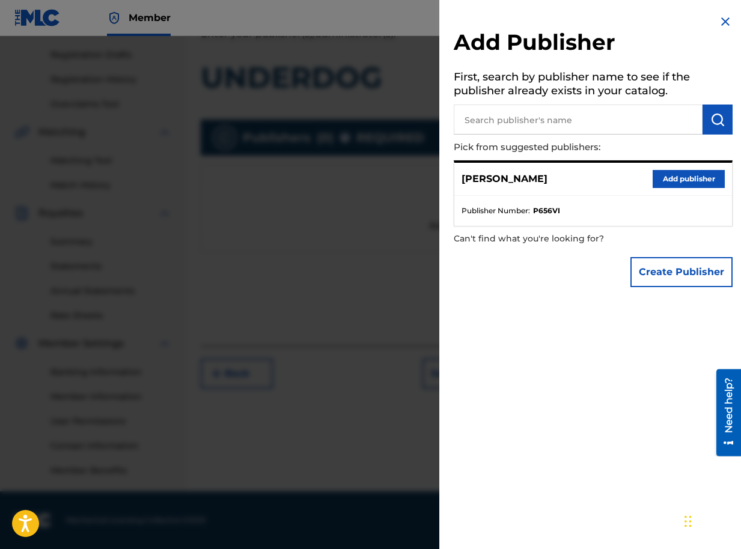
click at [660, 181] on button "Add publisher" at bounding box center [688, 179] width 72 height 18
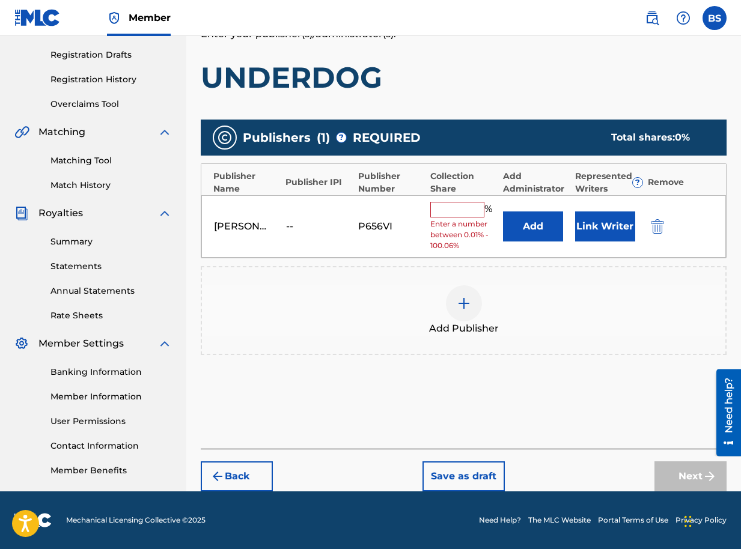
click at [598, 230] on button "Link Writer" at bounding box center [605, 226] width 60 height 30
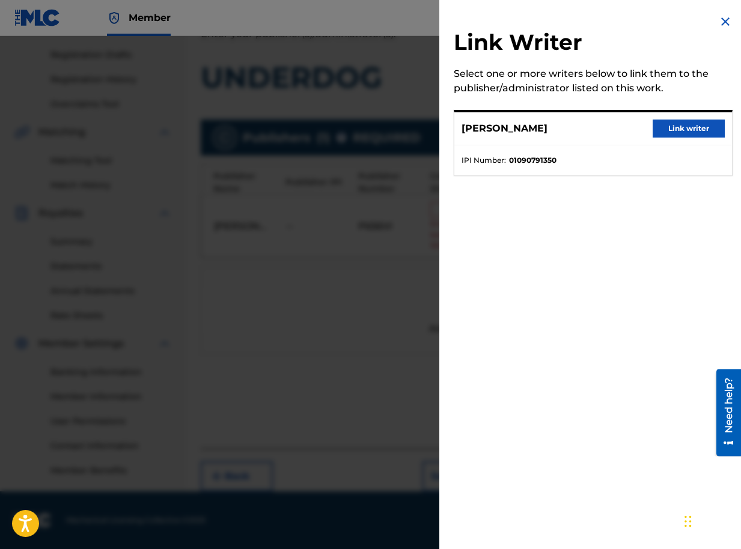
click at [675, 128] on button "Link writer" at bounding box center [688, 129] width 72 height 18
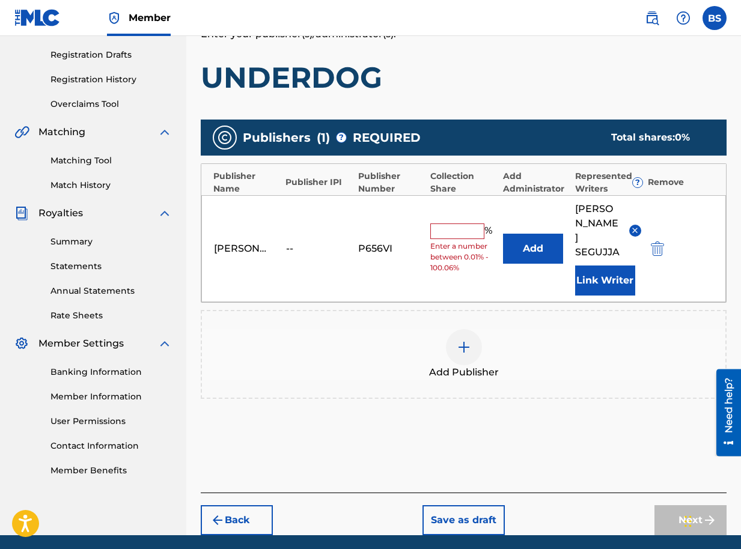
click at [451, 224] on input "text" at bounding box center [457, 232] width 54 height 16
type input "100"
click at [699, 505] on button "Next" at bounding box center [690, 520] width 72 height 30
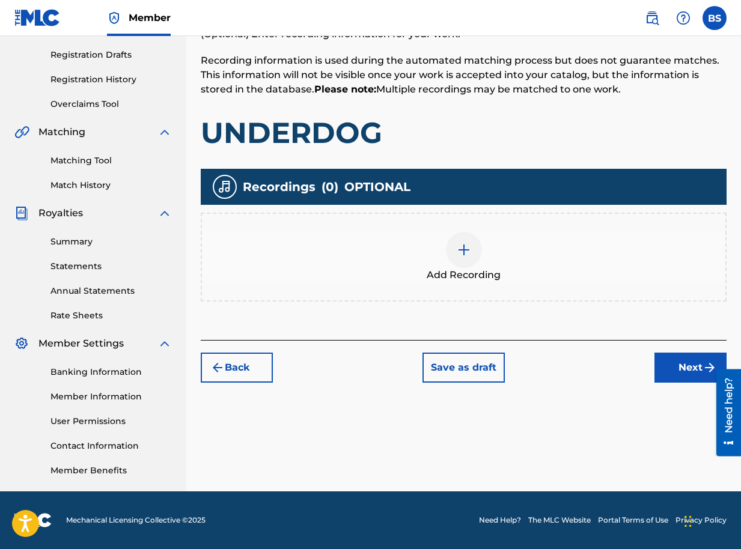
click at [680, 368] on button "Next" at bounding box center [690, 368] width 72 height 30
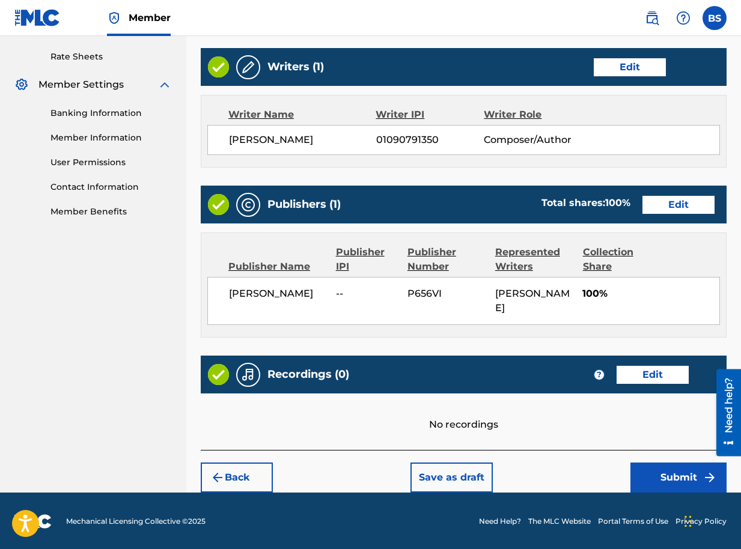
scroll to position [456, 0]
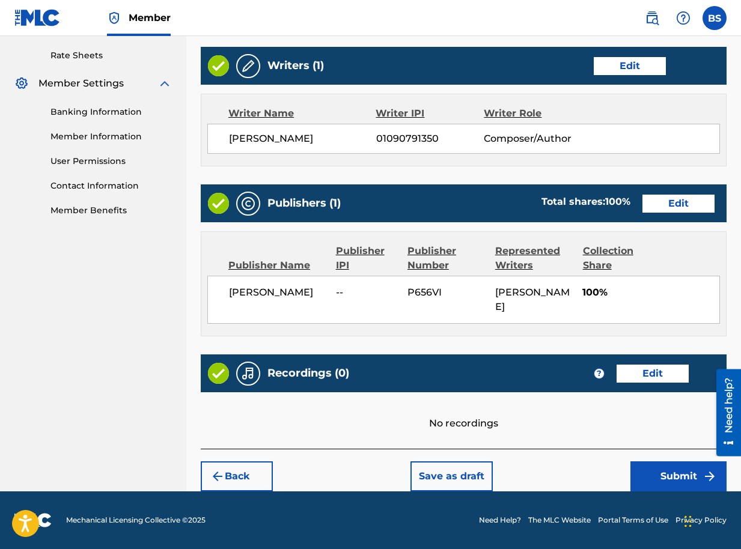
click at [676, 474] on button "Submit" at bounding box center [678, 476] width 96 height 30
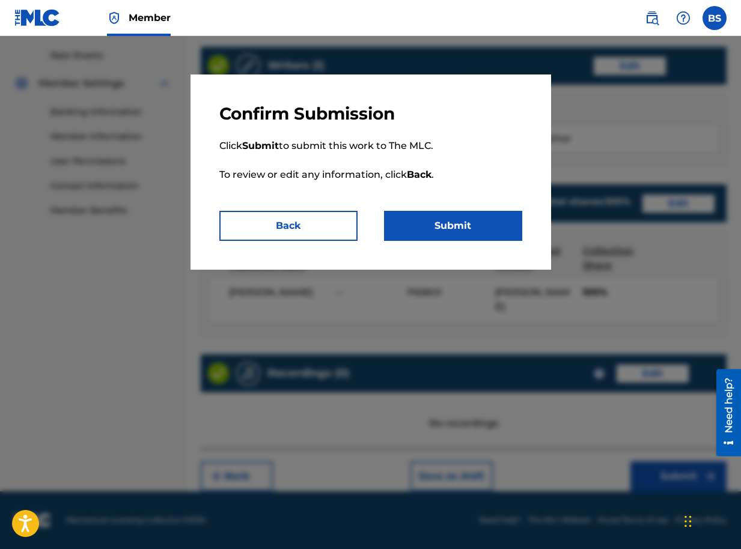
click at [467, 224] on button "Submit" at bounding box center [453, 226] width 138 height 30
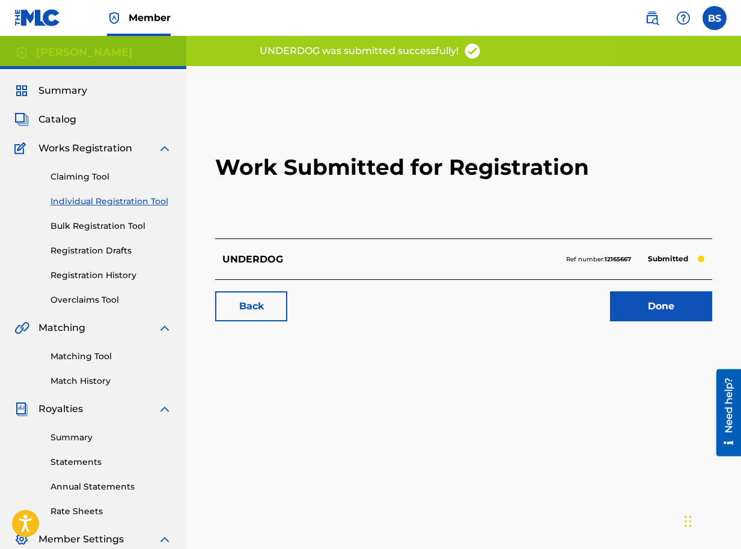
click at [669, 299] on link "Done" at bounding box center [661, 306] width 102 height 30
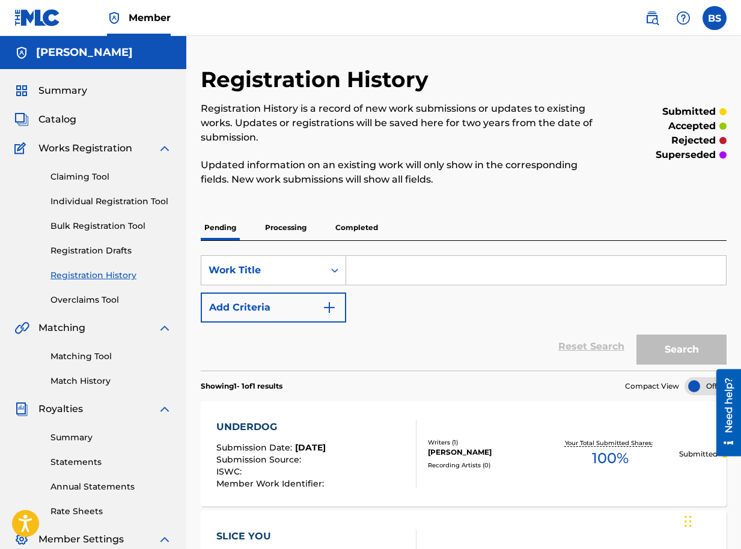
click at [291, 225] on p "Processing" at bounding box center [285, 227] width 49 height 25
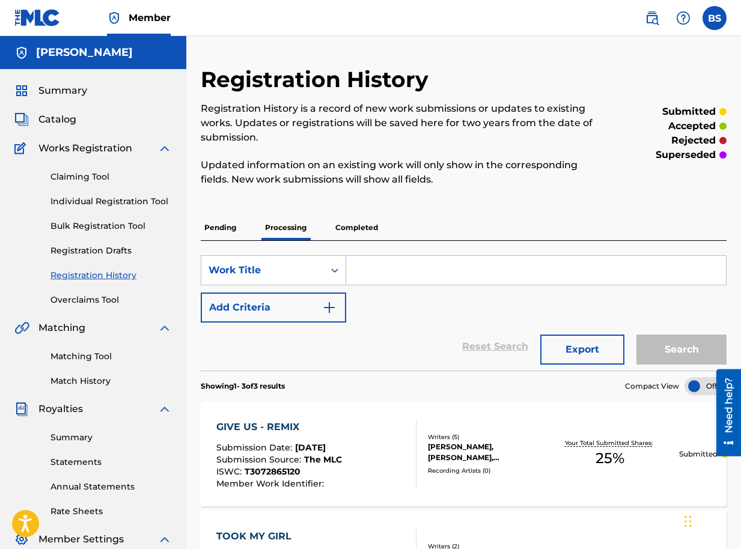
click at [346, 230] on p "Completed" at bounding box center [357, 227] width 50 height 25
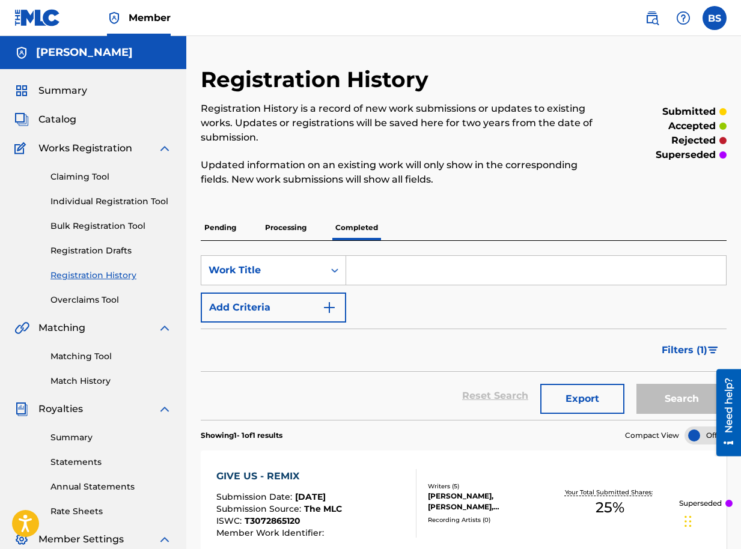
click at [68, 121] on span "Catalog" at bounding box center [57, 119] width 38 height 14
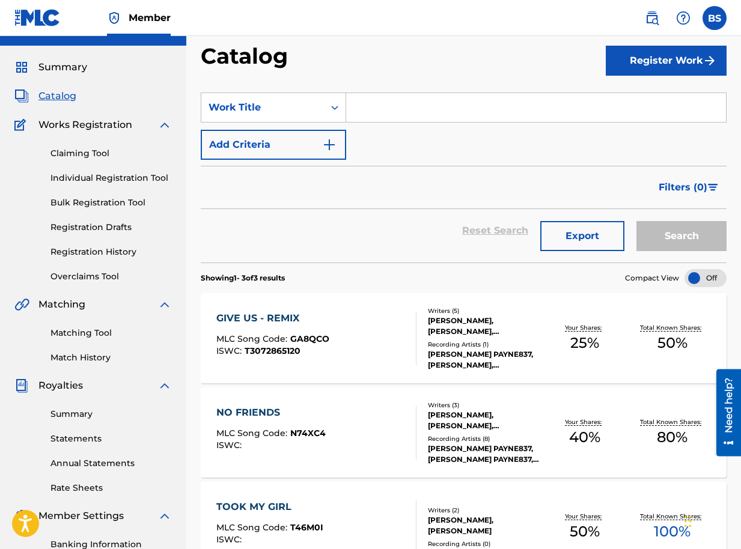
scroll to position [16, 0]
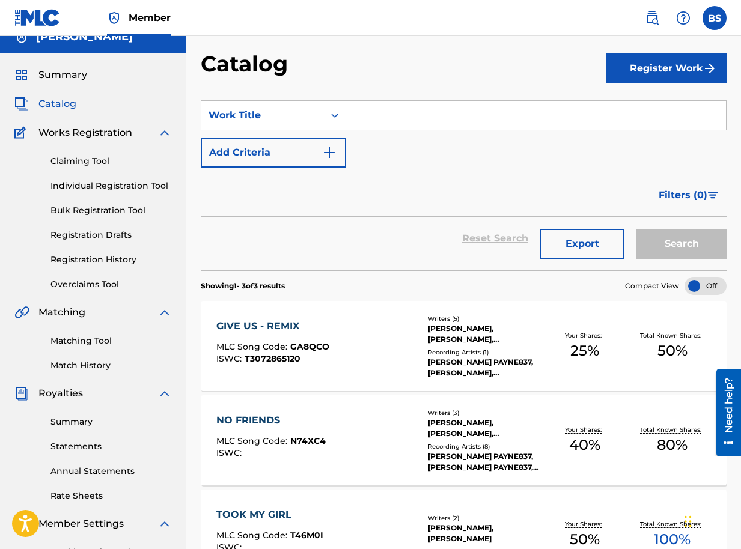
click at [646, 63] on button "Register Work" at bounding box center [666, 68] width 121 height 30
click at [617, 108] on link "Individual" at bounding box center [666, 107] width 121 height 29
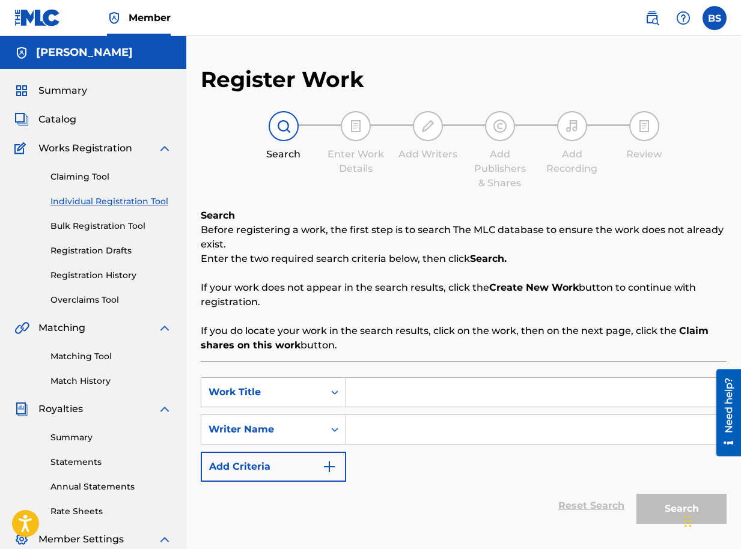
click at [373, 392] on input "Search Form" at bounding box center [536, 392] width 380 height 29
type input "ME AGAINST THE INDUSTRY"
click at [428, 433] on input "Search Form" at bounding box center [536, 429] width 380 height 29
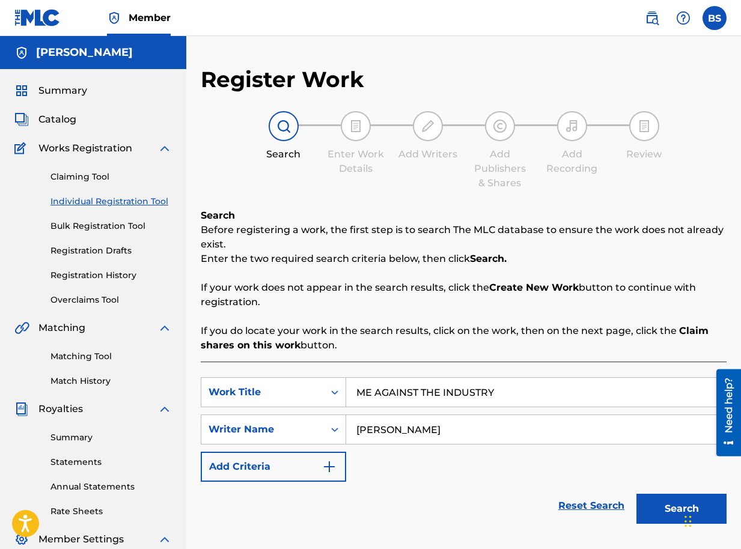
type input "BRIAN SEGUJJA"
click at [674, 506] on button "Search" at bounding box center [681, 509] width 90 height 30
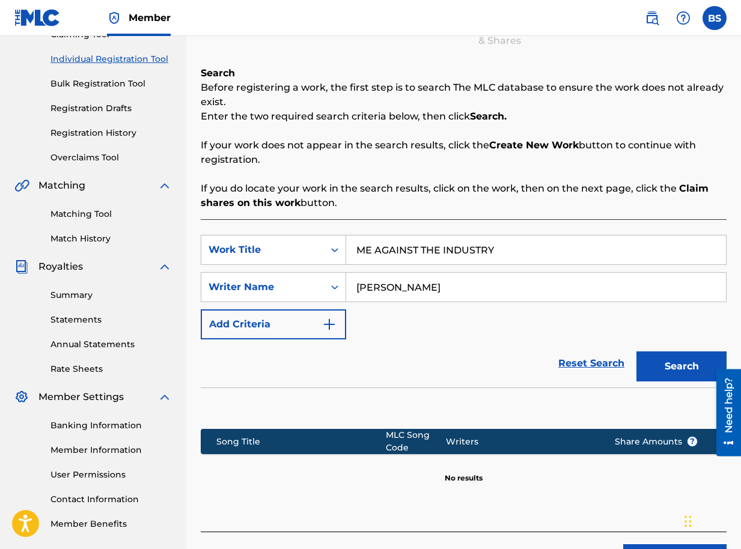
scroll to position [225, 0]
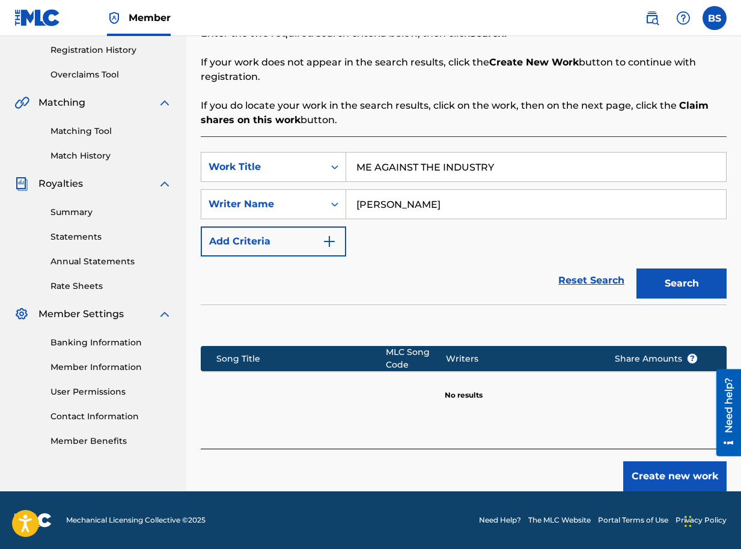
click at [671, 475] on button "Create new work" at bounding box center [674, 476] width 103 height 30
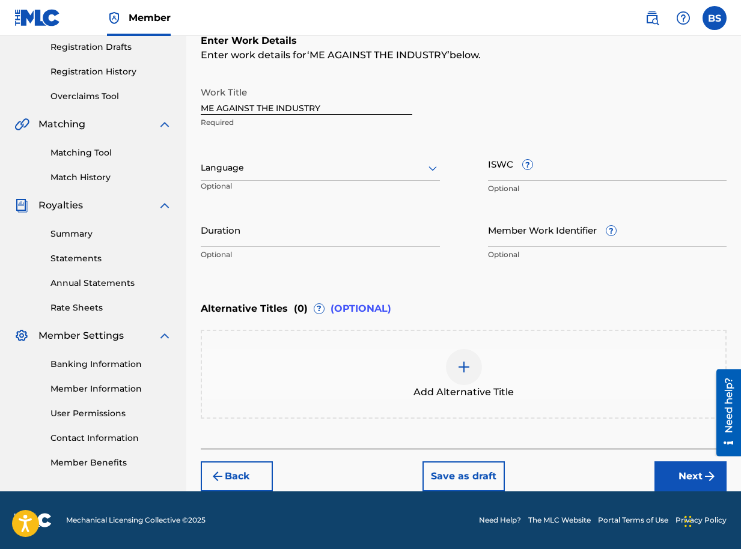
click at [303, 237] on input "Duration" at bounding box center [320, 230] width 239 height 34
type input "03:42"
click at [679, 470] on button "Next" at bounding box center [690, 476] width 72 height 30
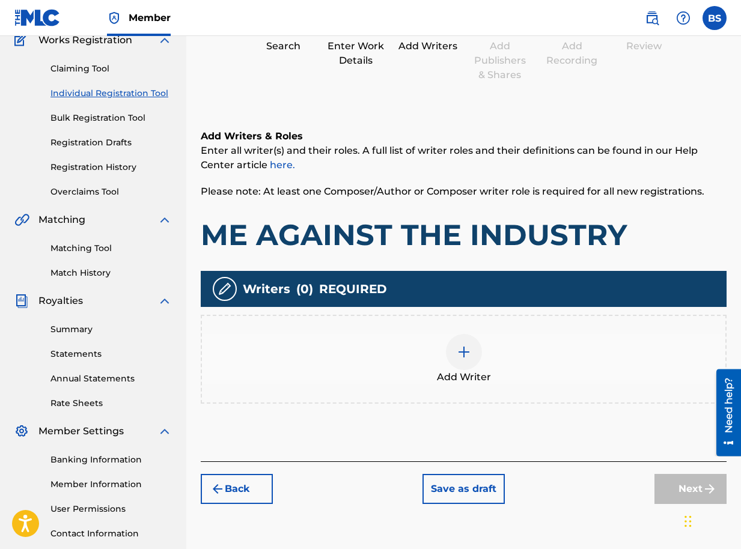
scroll to position [196, 0]
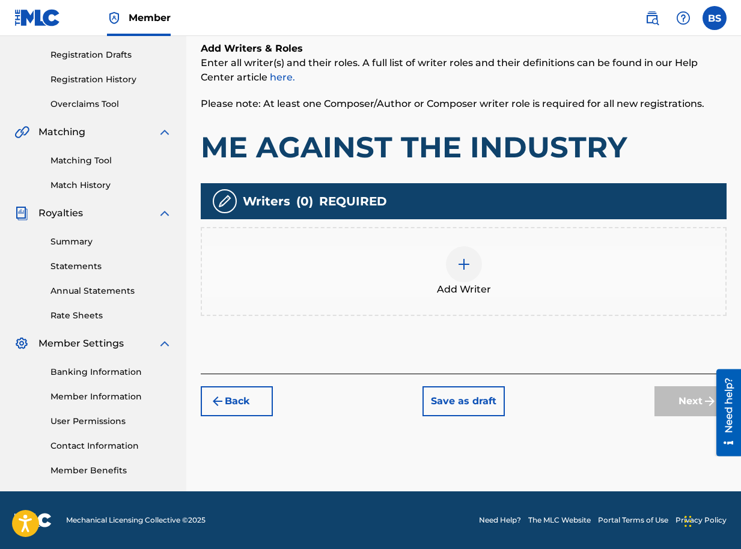
click at [464, 267] on img at bounding box center [464, 264] width 14 height 14
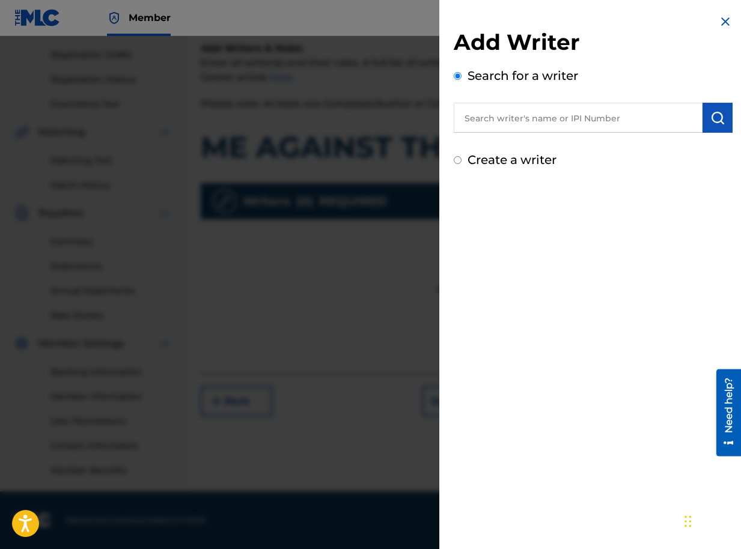
click at [591, 118] on input "text" at bounding box center [578, 118] width 249 height 30
paste input "01090791350"
type input "01090791350"
click at [714, 120] on img "submit" at bounding box center [717, 118] width 14 height 14
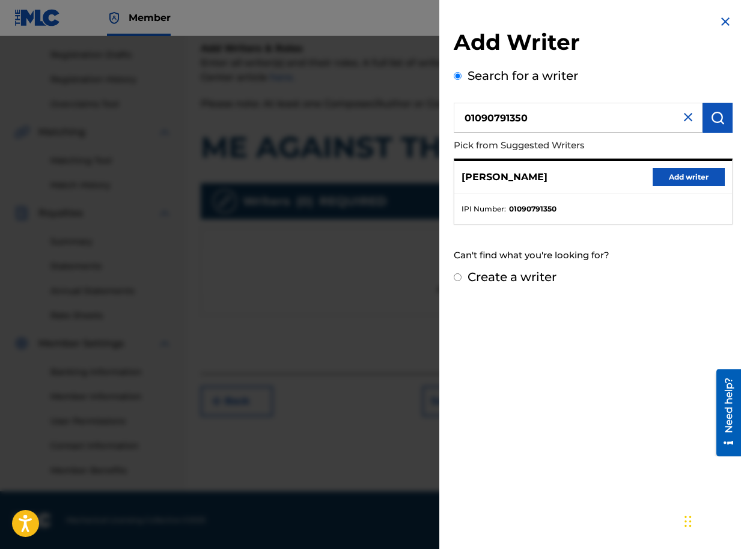
click at [681, 178] on button "Add writer" at bounding box center [688, 177] width 72 height 18
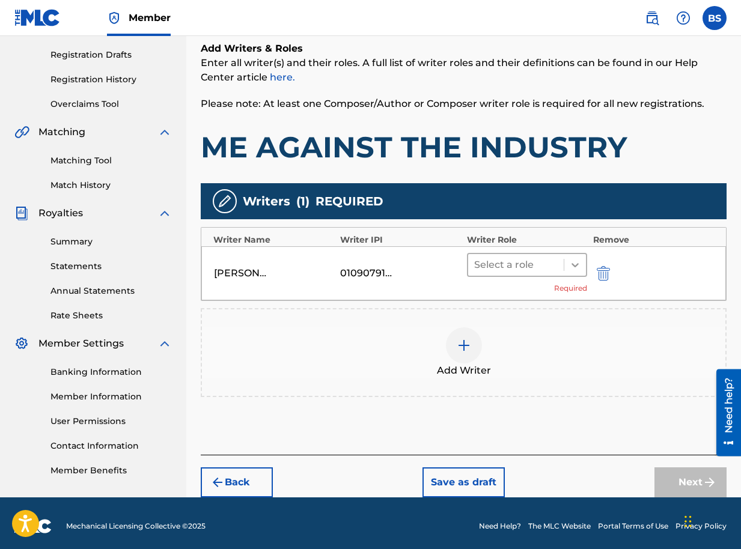
click at [577, 266] on icon at bounding box center [575, 265] width 12 height 12
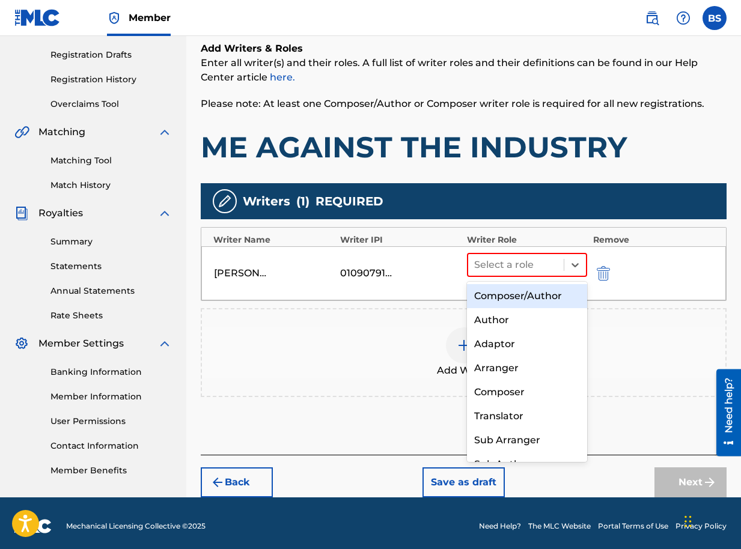
click at [539, 296] on div "Composer/Author" at bounding box center [527, 296] width 120 height 24
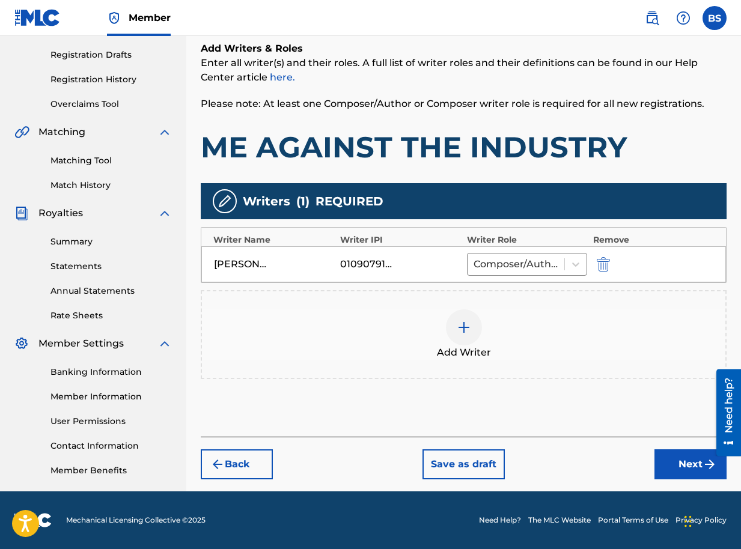
click at [676, 461] on button "Next" at bounding box center [690, 464] width 72 height 30
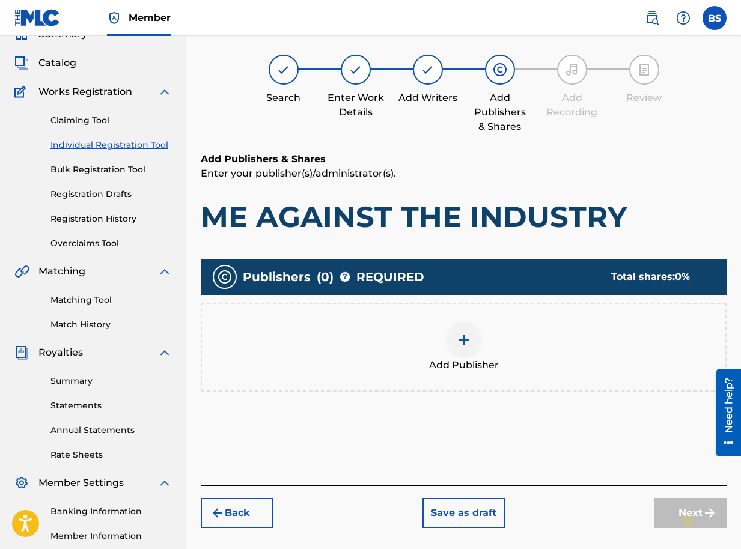
scroll to position [54, 0]
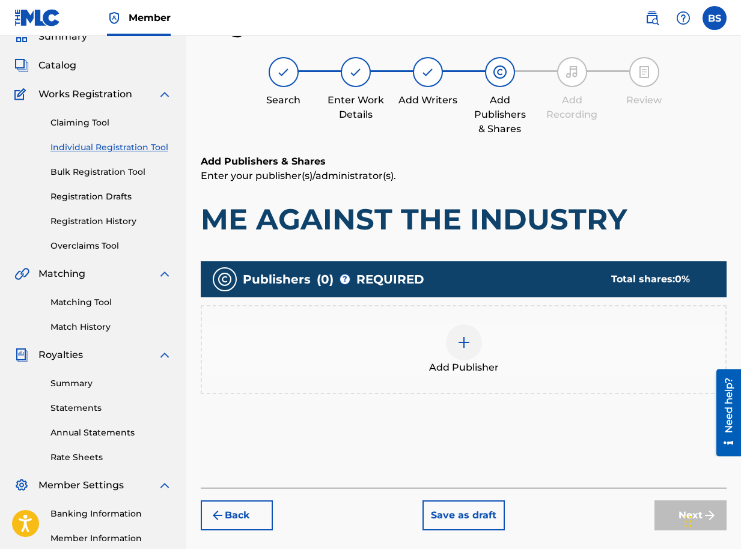
click at [461, 344] on img at bounding box center [464, 342] width 14 height 14
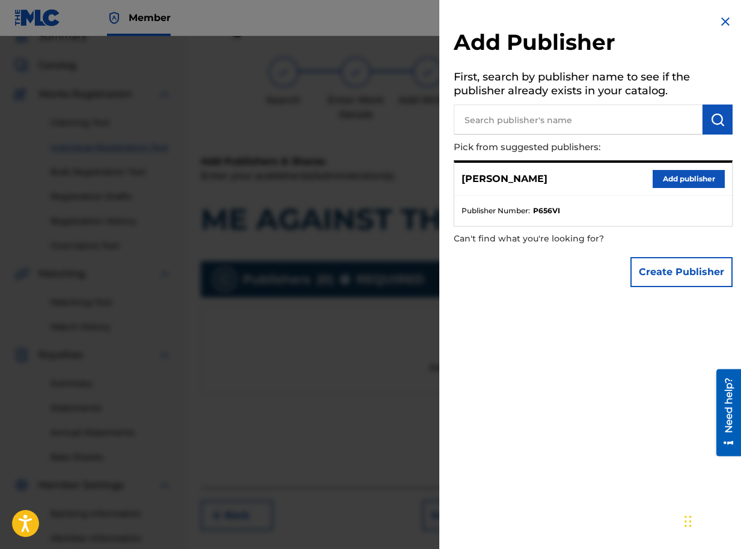
click at [665, 175] on button "Add publisher" at bounding box center [688, 179] width 72 height 18
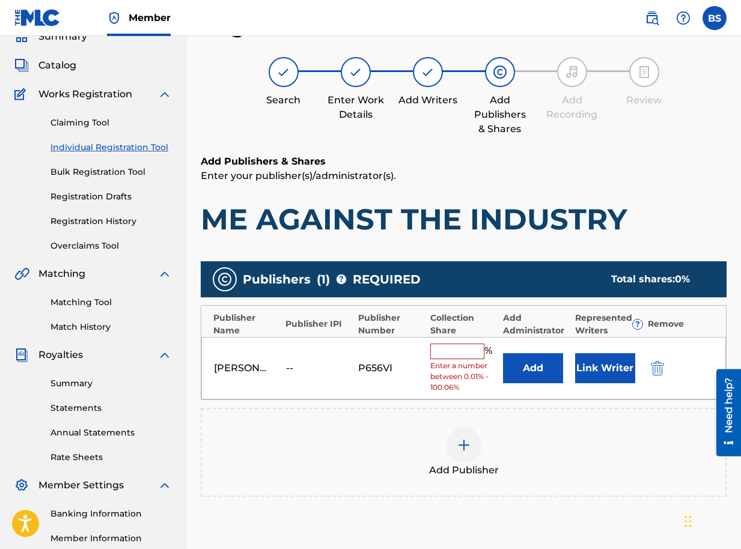
click at [446, 353] on input "text" at bounding box center [457, 352] width 54 height 16
click at [581, 444] on div "Add Publisher" at bounding box center [463, 452] width 523 height 50
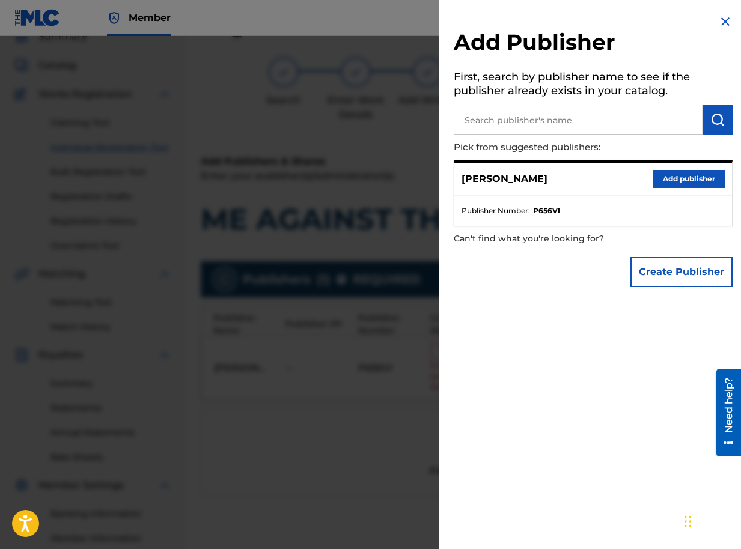
click at [686, 178] on button "Add publisher" at bounding box center [688, 179] width 72 height 18
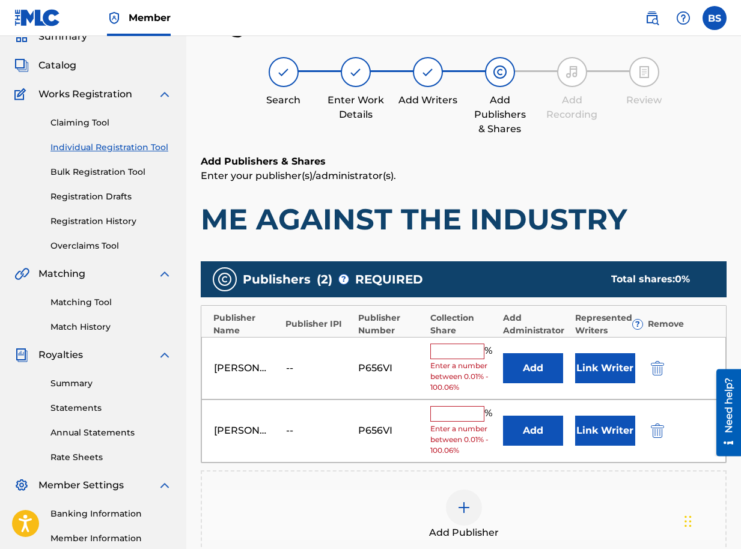
click at [655, 428] on img "submit" at bounding box center [657, 431] width 13 height 14
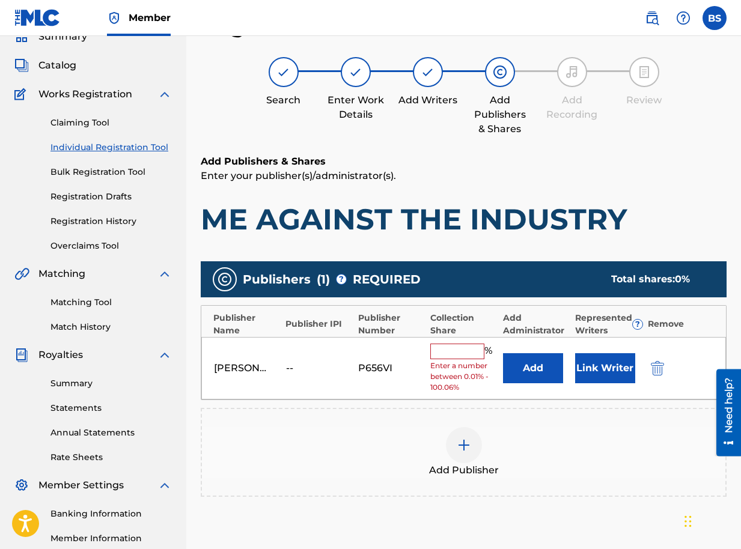
click at [453, 350] on input "text" at bounding box center [457, 352] width 54 height 16
type input "100"
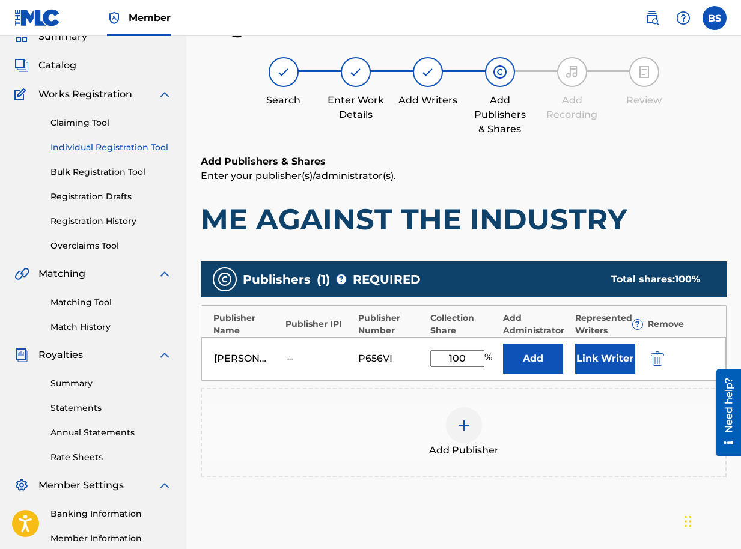
click at [603, 357] on button "Link Writer" at bounding box center [605, 359] width 60 height 30
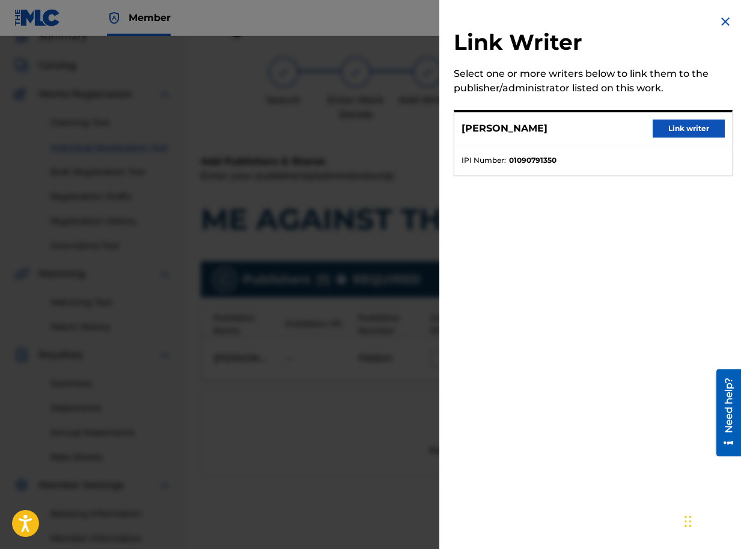
click at [675, 127] on button "Link writer" at bounding box center [688, 129] width 72 height 18
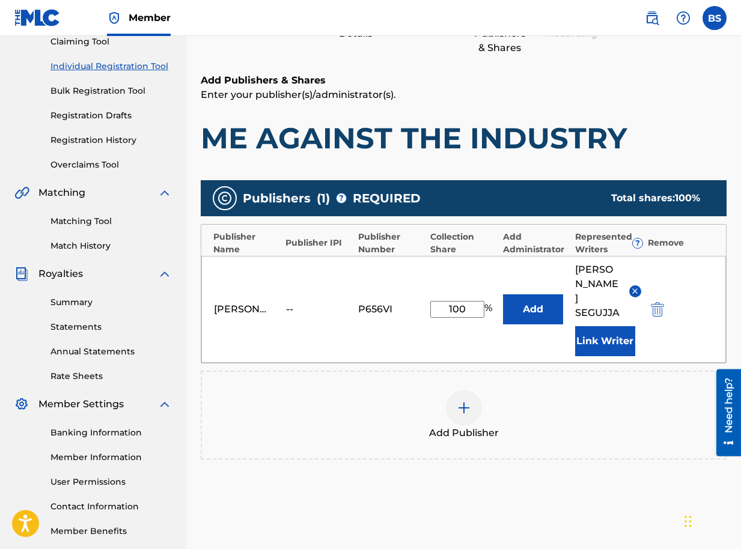
scroll to position [211, 0]
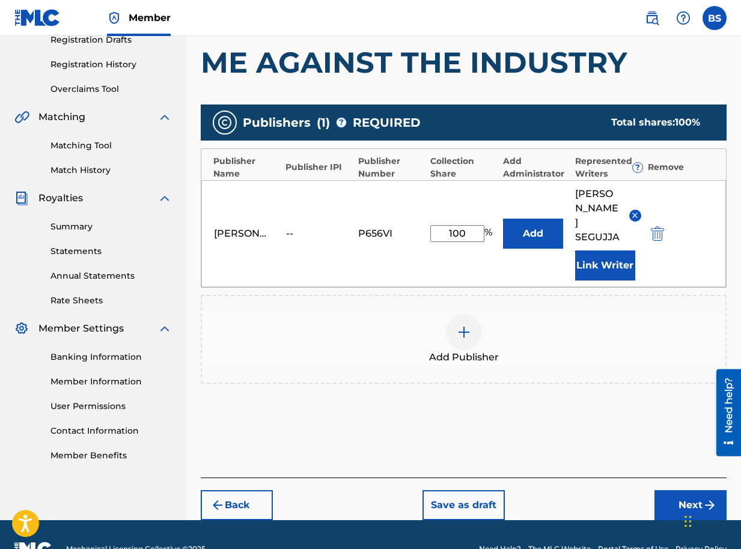
click at [699, 490] on button "Next" at bounding box center [690, 505] width 72 height 30
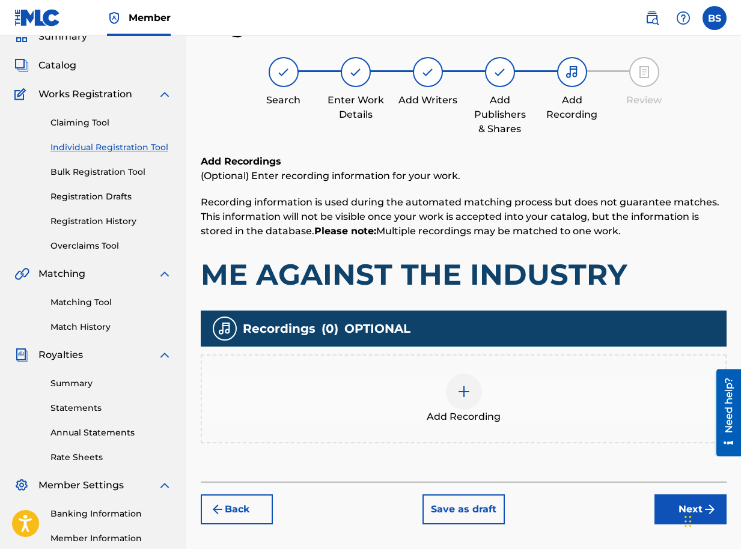
scroll to position [196, 0]
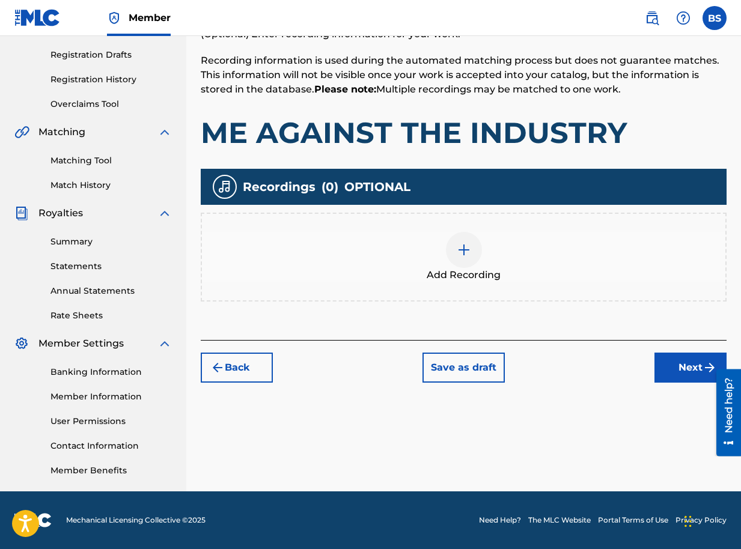
click at [682, 361] on button "Next" at bounding box center [690, 368] width 72 height 30
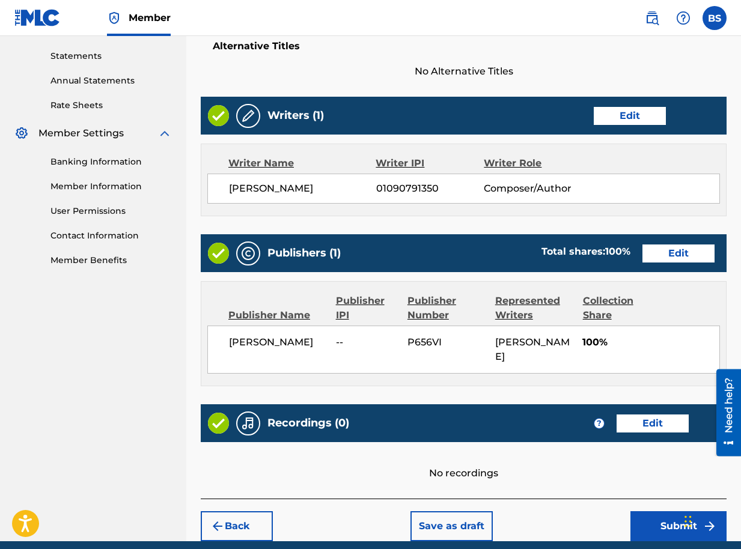
scroll to position [456, 0]
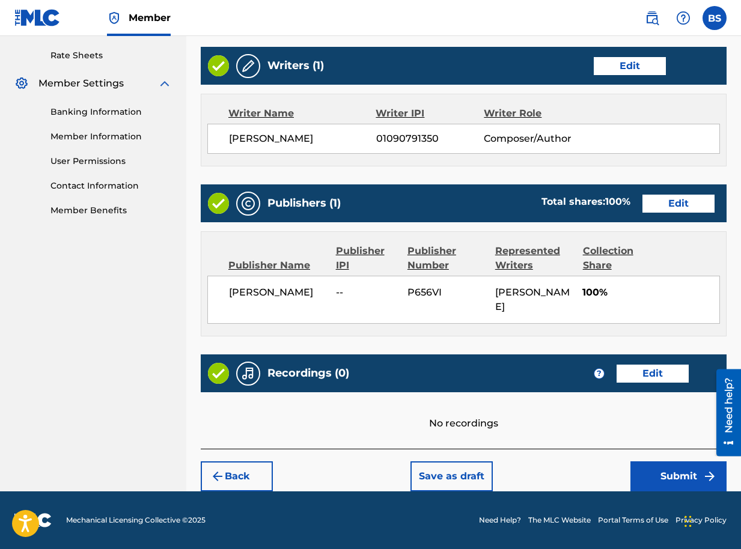
click at [690, 475] on button "Submit" at bounding box center [678, 476] width 96 height 30
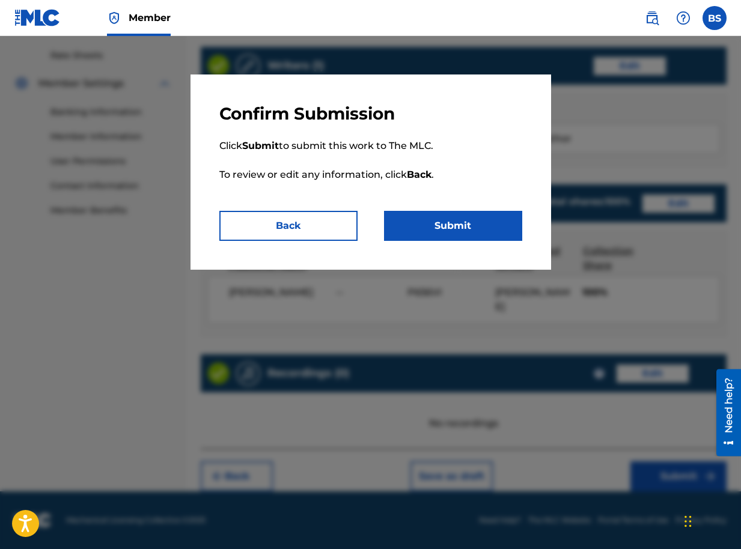
click at [466, 214] on button "Submit" at bounding box center [453, 226] width 138 height 30
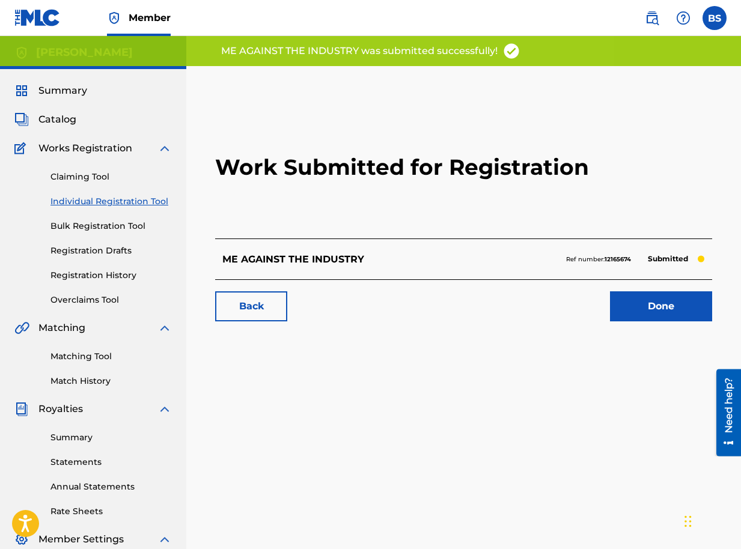
click at [659, 303] on link "Done" at bounding box center [661, 306] width 102 height 30
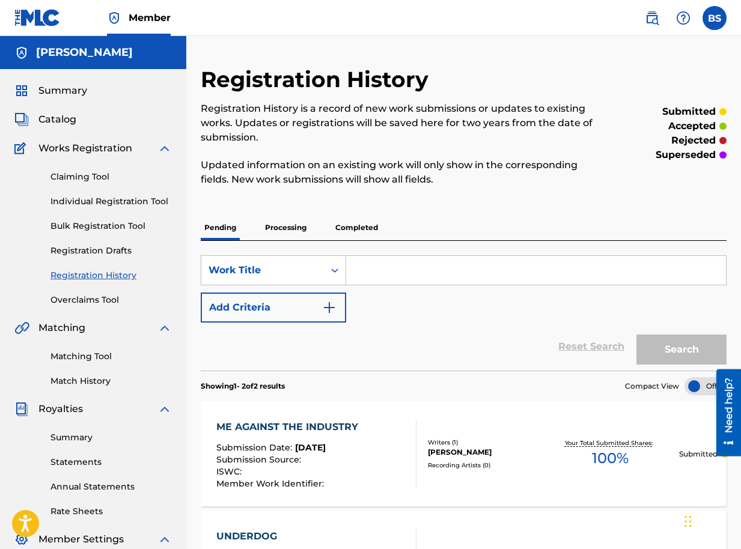
click at [83, 121] on div "Catalog" at bounding box center [92, 119] width 157 height 14
click at [62, 118] on span "Catalog" at bounding box center [57, 119] width 38 height 14
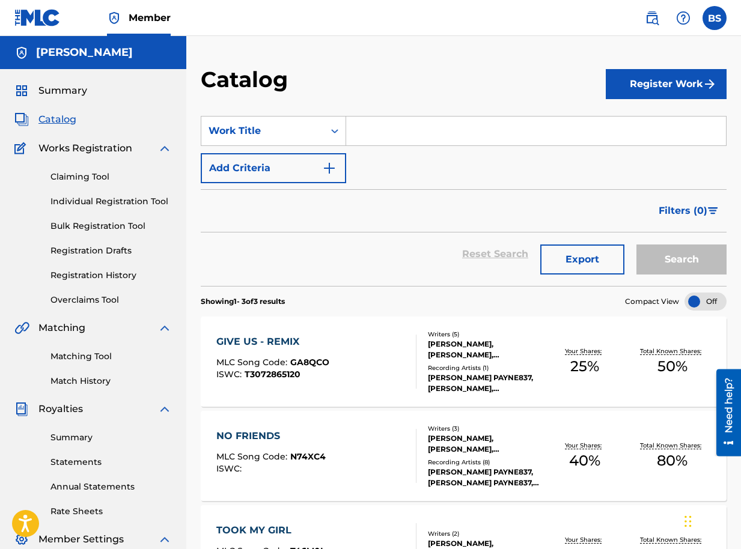
click at [659, 88] on button "Register Work" at bounding box center [666, 84] width 121 height 30
click at [641, 127] on link "Individual" at bounding box center [666, 123] width 121 height 29
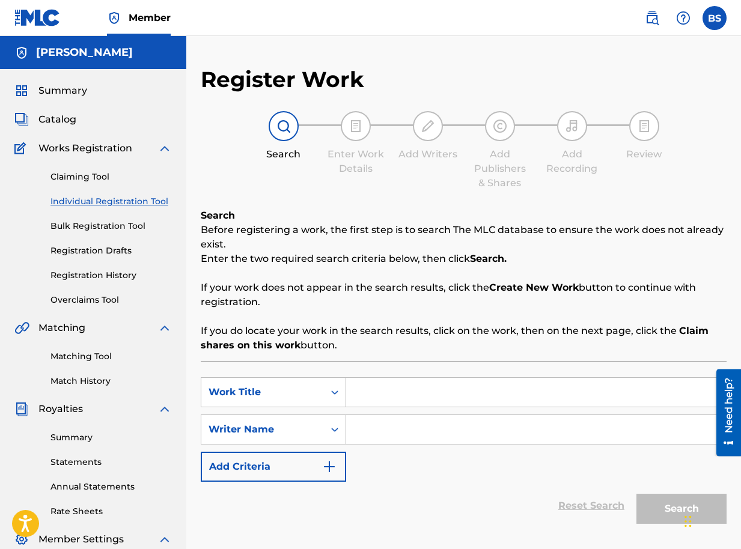
click at [365, 392] on input "Search Form" at bounding box center [536, 392] width 380 height 29
type input "ONDESSE NAANI"
drag, startPoint x: 397, startPoint y: 436, endPoint x: 402, endPoint y: 431, distance: 7.6
click at [397, 435] on input "Search Form" at bounding box center [536, 429] width 380 height 29
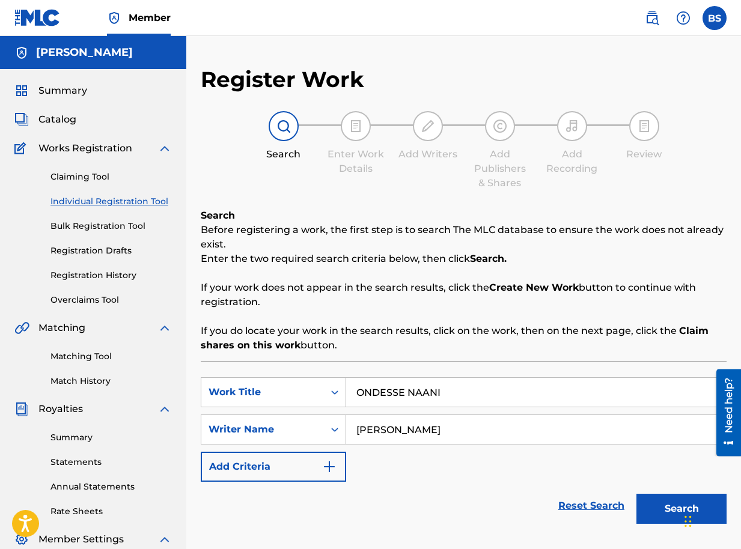
type input "BRIAN SEGUJJA"
click at [675, 508] on button "Search" at bounding box center [681, 509] width 90 height 30
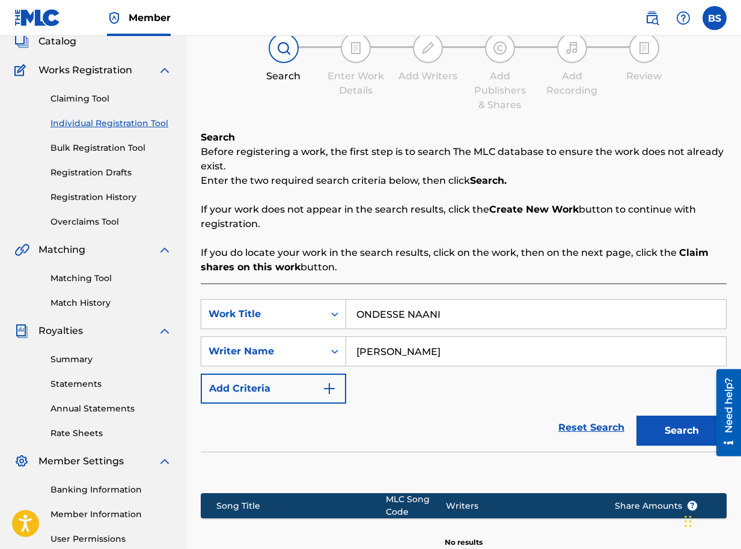
scroll to position [225, 0]
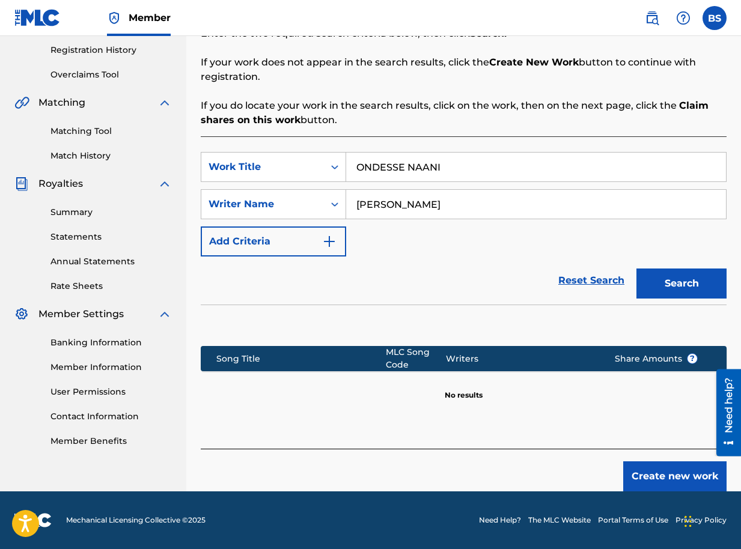
click at [665, 476] on button "Create new work" at bounding box center [674, 476] width 103 height 30
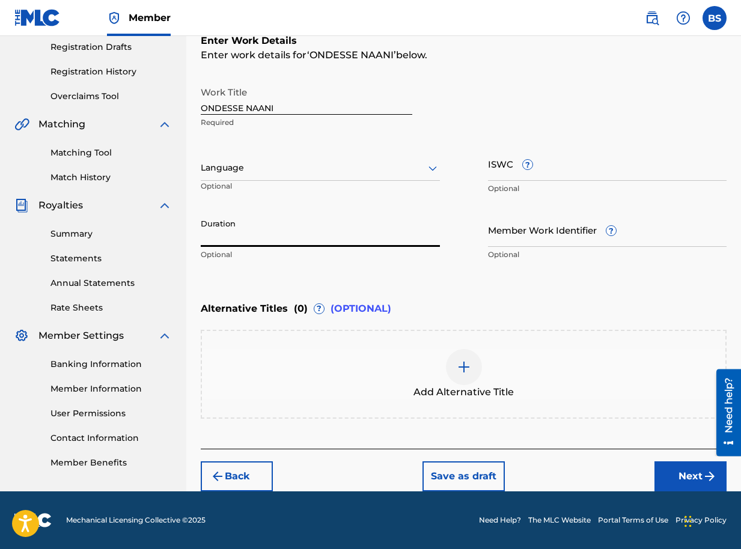
click at [278, 235] on input "Duration" at bounding box center [320, 230] width 239 height 34
type input "04:05"
click at [679, 476] on button "Next" at bounding box center [690, 476] width 72 height 30
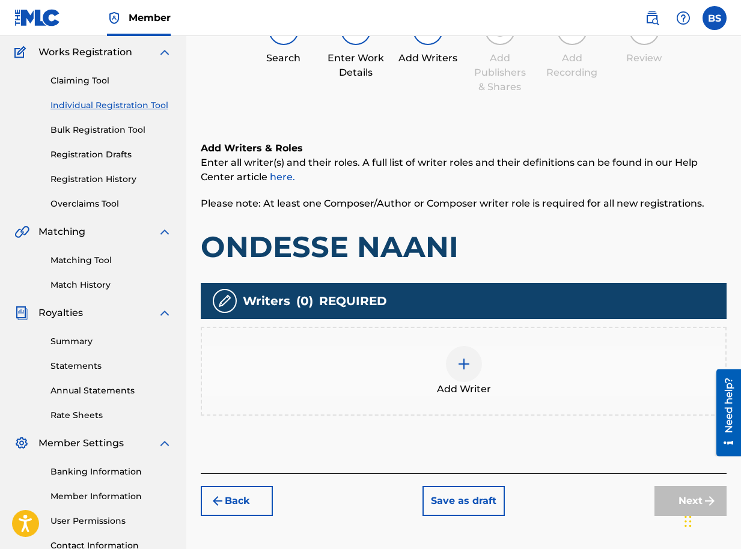
scroll to position [54, 0]
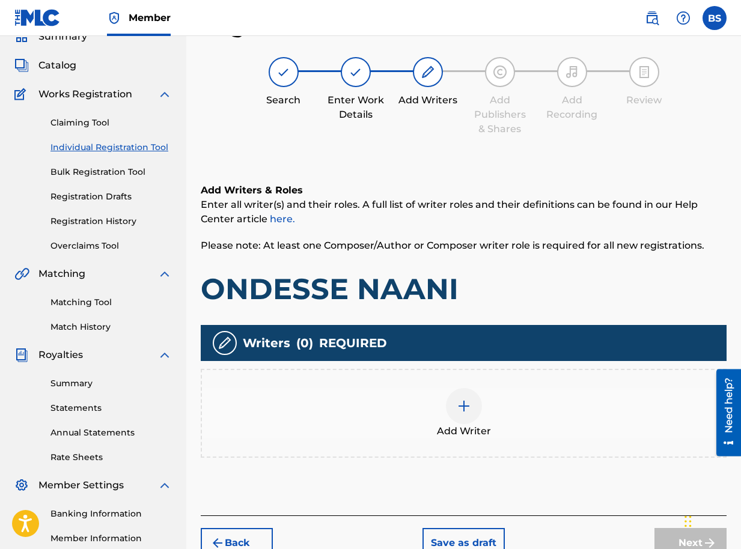
click at [466, 404] on img at bounding box center [464, 406] width 14 height 14
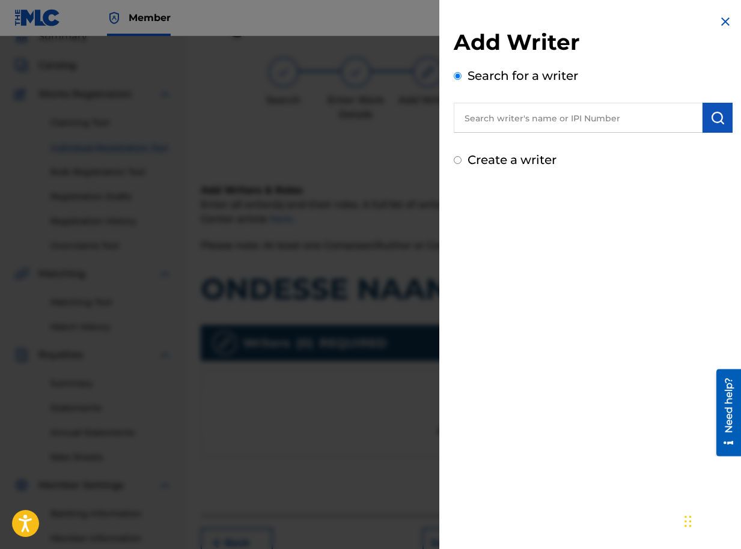
click at [590, 115] on input "text" at bounding box center [578, 118] width 249 height 30
paste input "01090791350"
type input "01090791350"
click at [707, 125] on button "submit" at bounding box center [717, 118] width 30 height 30
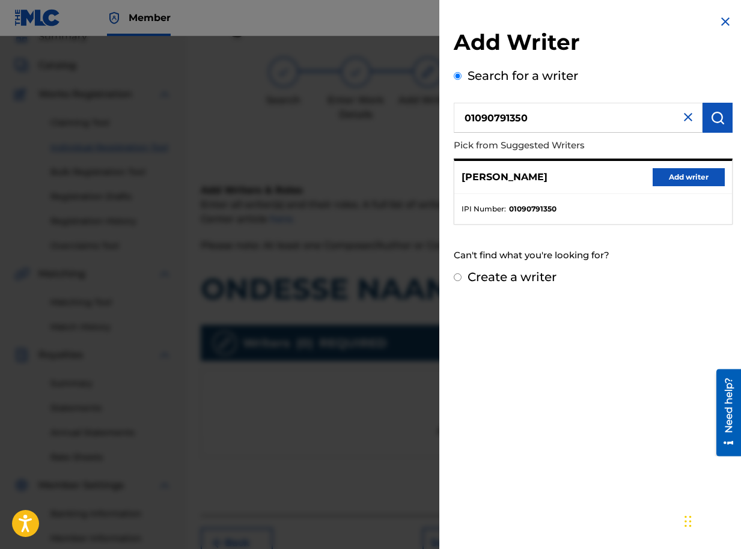
click at [666, 177] on button "Add writer" at bounding box center [688, 177] width 72 height 18
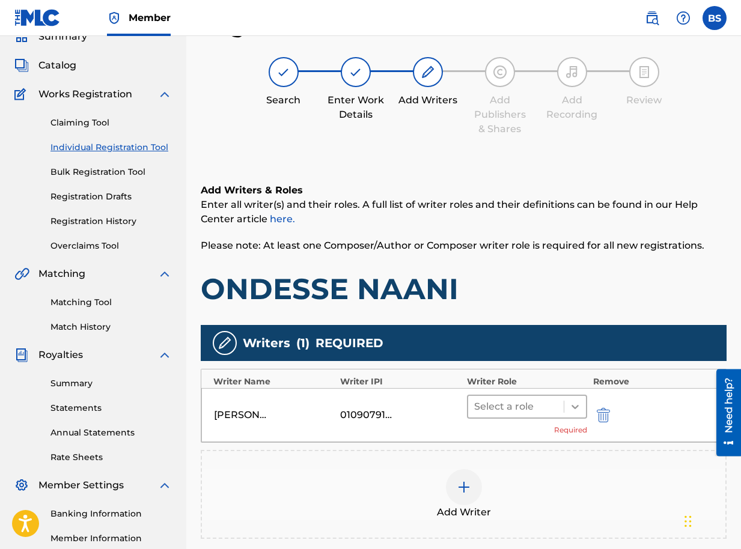
click at [573, 410] on icon at bounding box center [575, 407] width 12 height 12
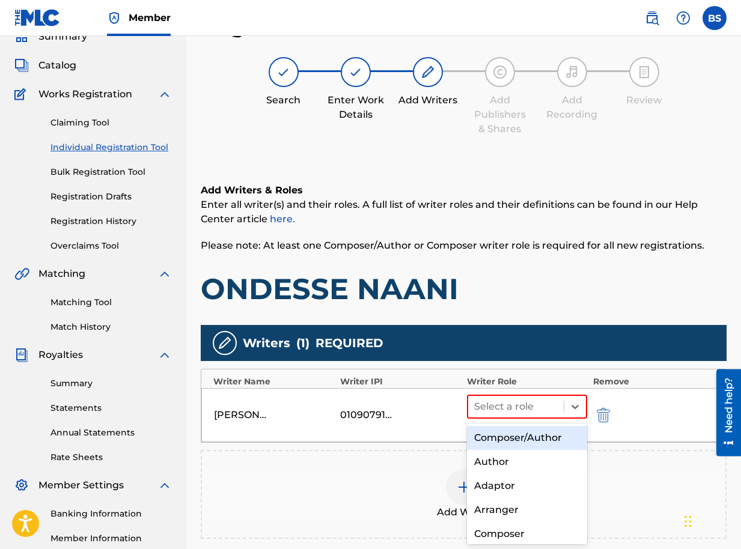
click at [513, 434] on div "Composer/Author" at bounding box center [527, 438] width 120 height 24
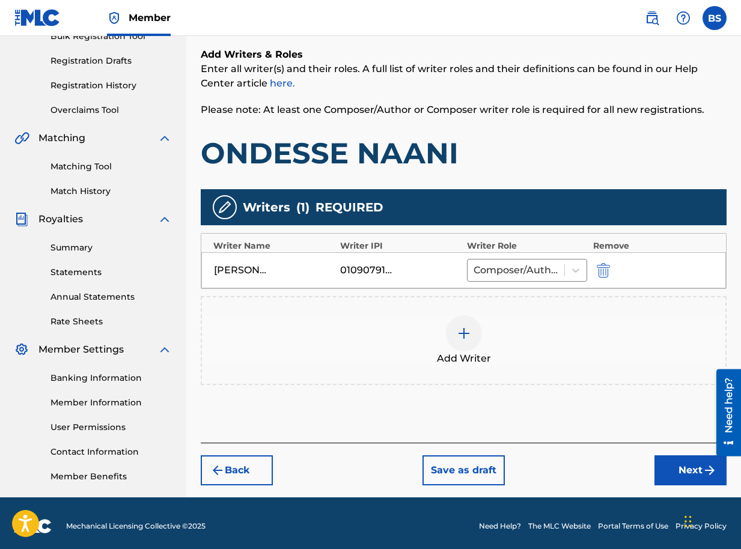
scroll to position [196, 0]
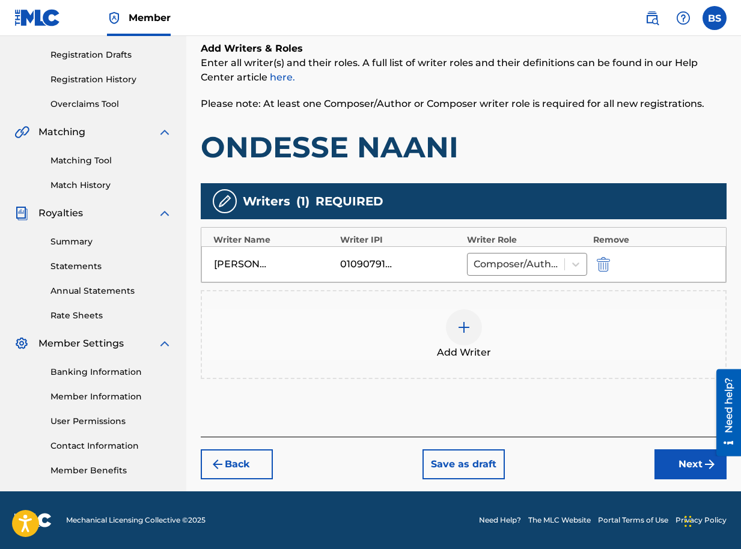
click at [685, 470] on button "Next" at bounding box center [690, 464] width 72 height 30
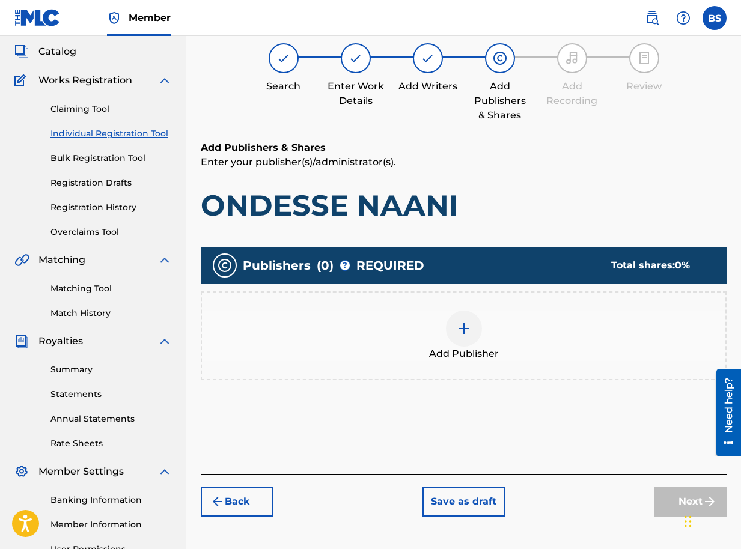
scroll to position [54, 0]
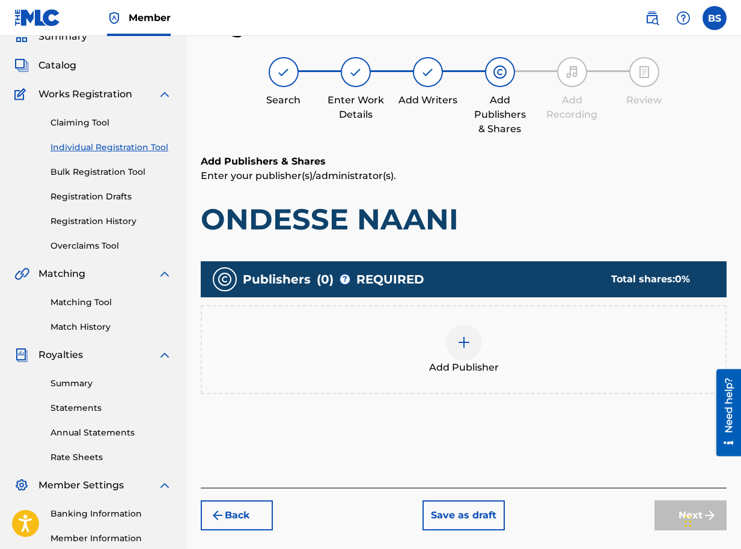
click at [461, 348] on img at bounding box center [464, 342] width 14 height 14
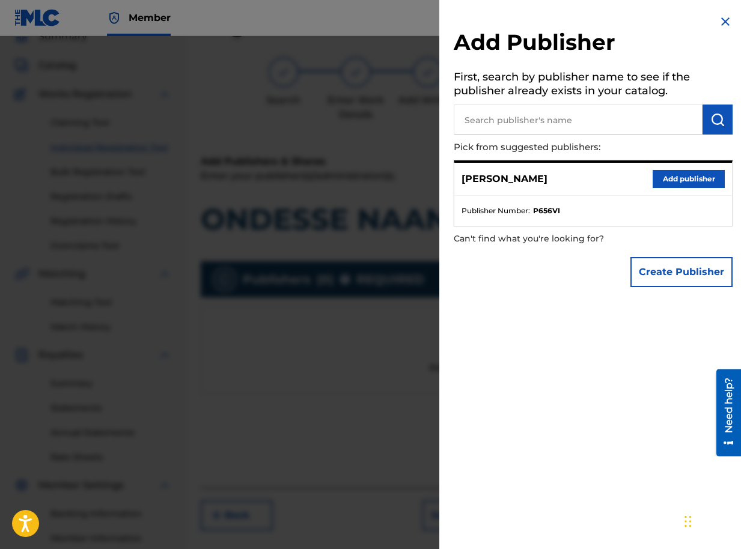
click at [686, 171] on button "Add publisher" at bounding box center [688, 179] width 72 height 18
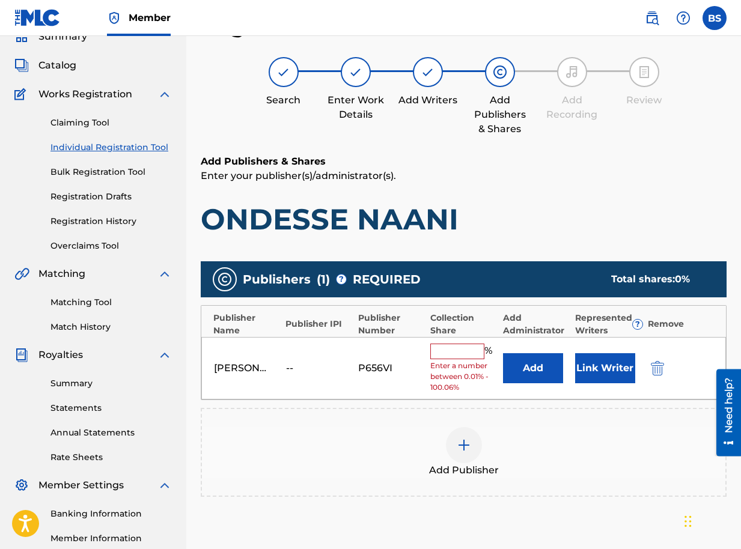
click at [595, 367] on button "Link Writer" at bounding box center [605, 368] width 60 height 30
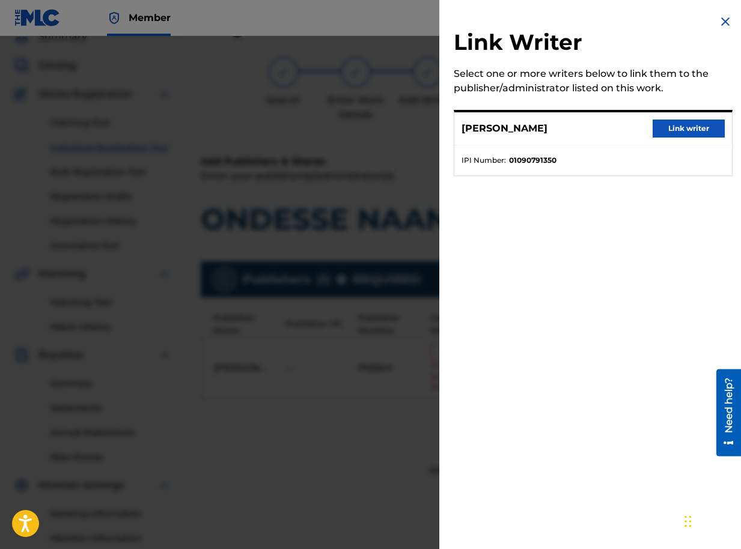
click at [672, 127] on button "Link writer" at bounding box center [688, 129] width 72 height 18
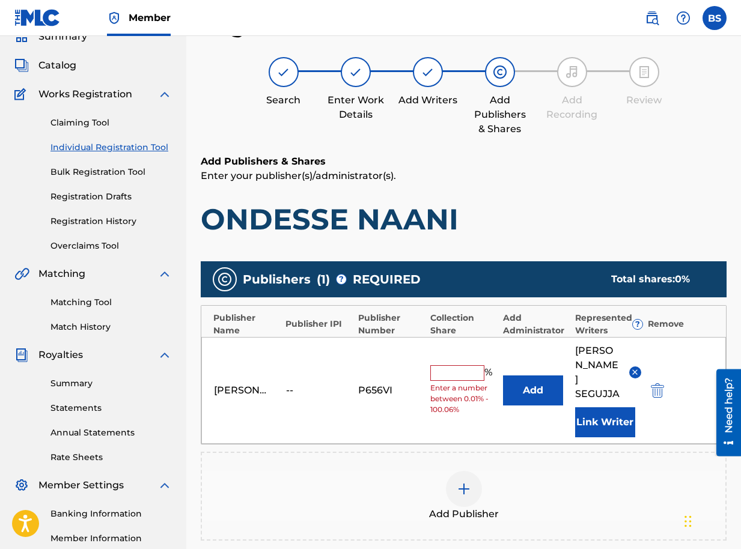
click at [467, 365] on input "text" at bounding box center [457, 373] width 54 height 16
type input "100"
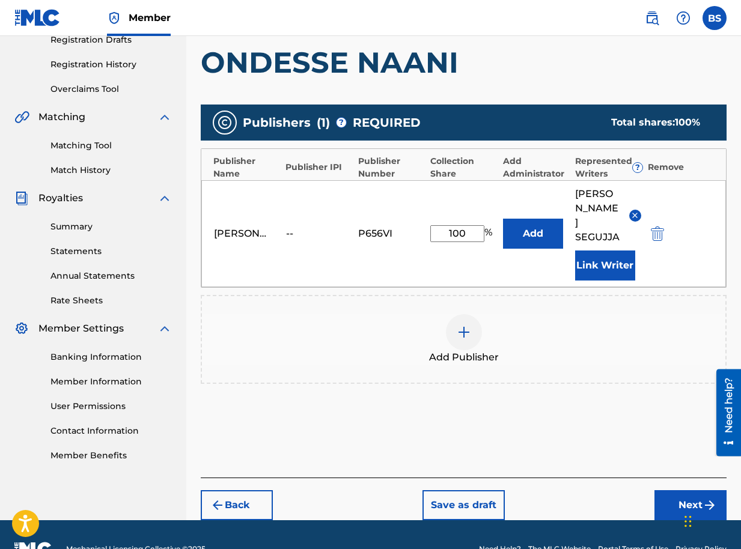
click at [678, 490] on button "Next" at bounding box center [690, 505] width 72 height 30
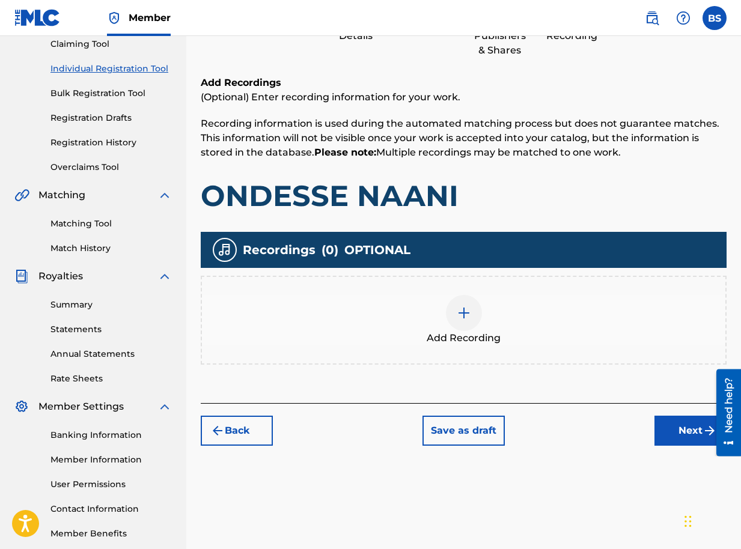
scroll to position [196, 0]
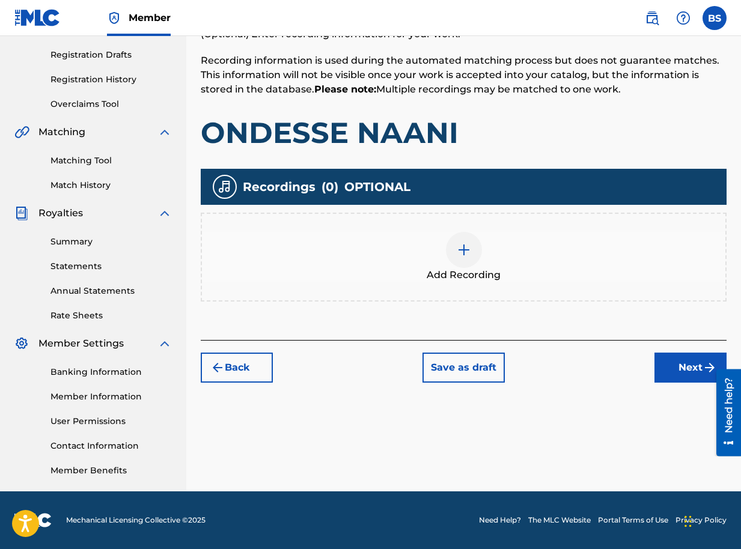
click at [678, 374] on button "Next" at bounding box center [690, 368] width 72 height 30
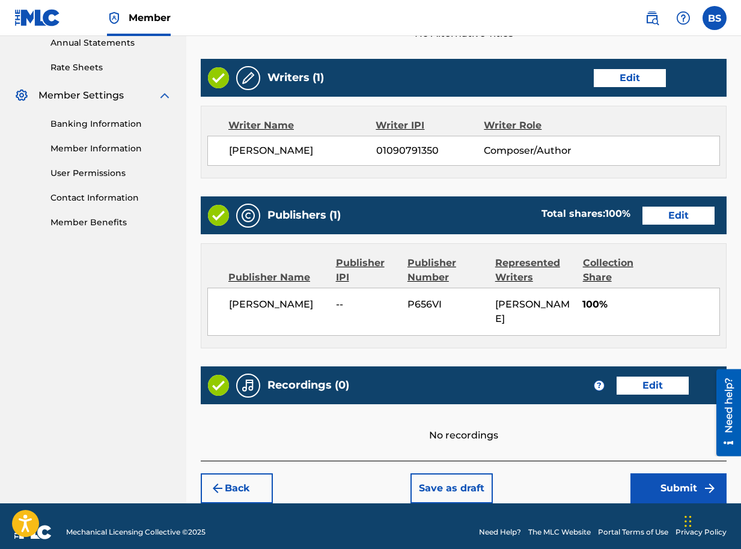
scroll to position [456, 0]
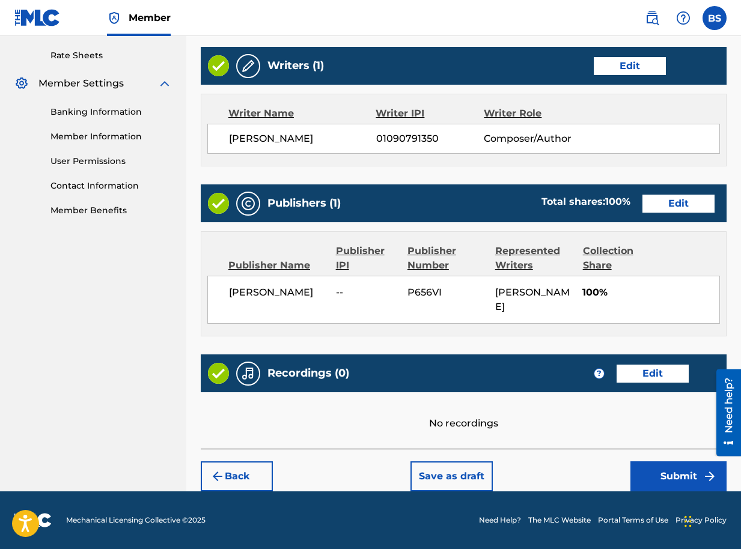
click at [678, 478] on button "Submit" at bounding box center [678, 476] width 96 height 30
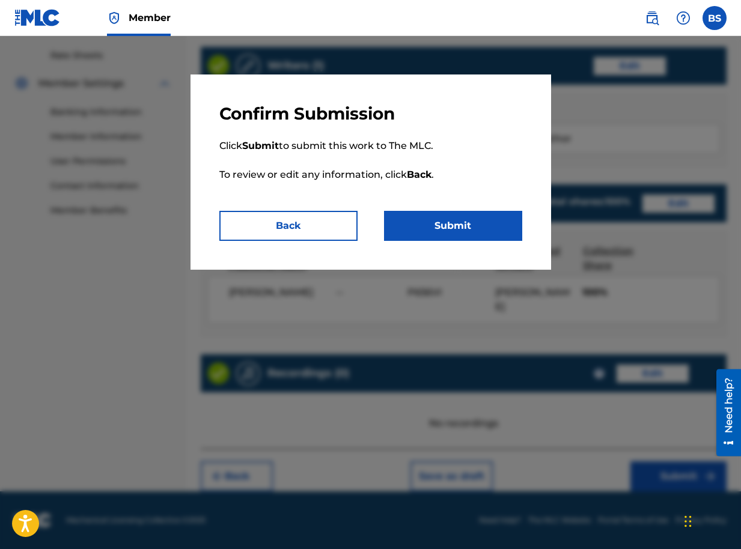
click at [474, 226] on button "Submit" at bounding box center [453, 226] width 138 height 30
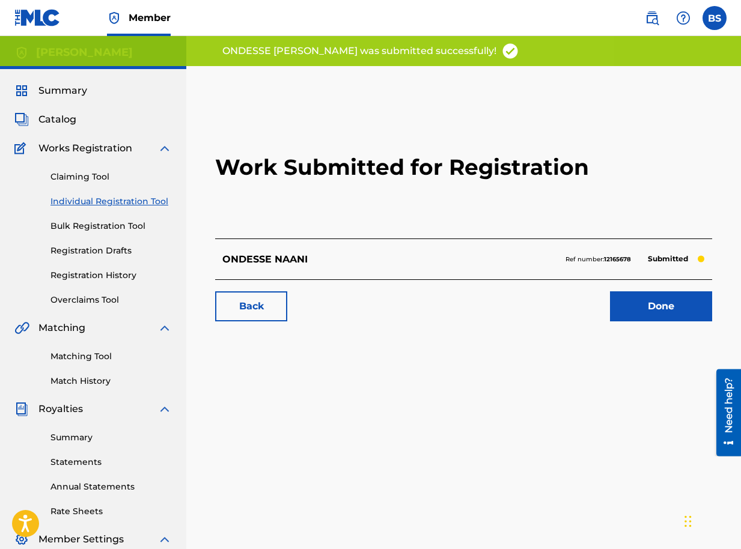
click at [658, 309] on link "Done" at bounding box center [661, 306] width 102 height 30
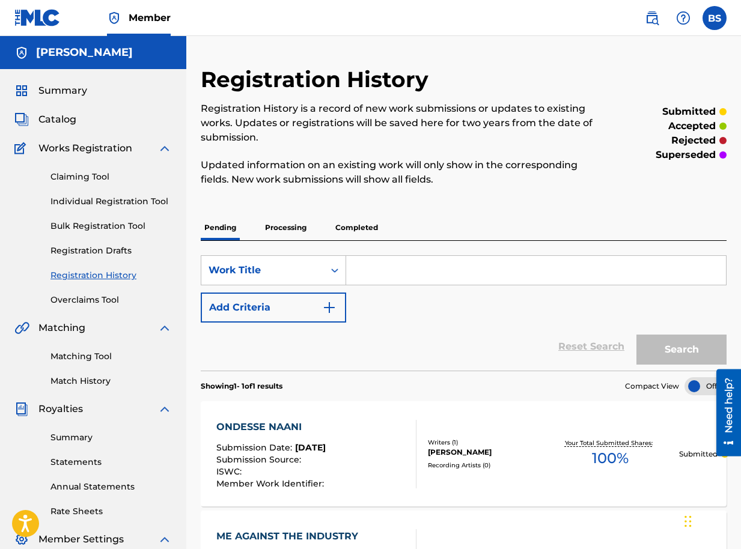
click at [64, 119] on span "Catalog" at bounding box center [57, 119] width 38 height 14
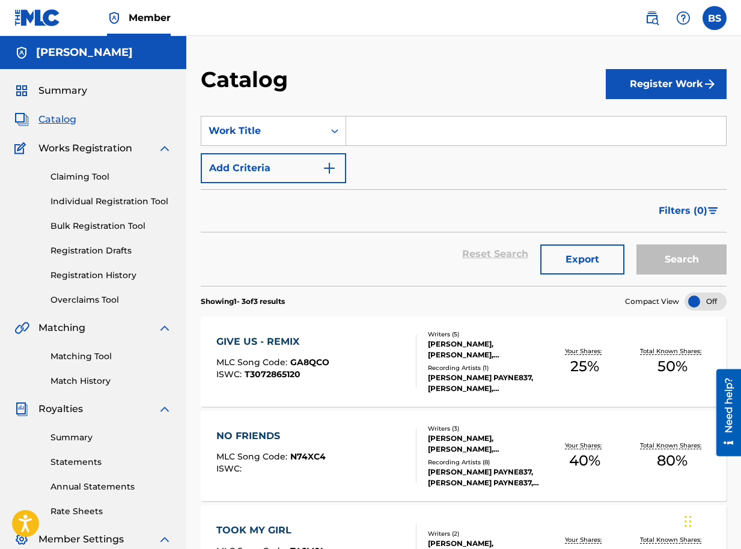
click at [725, 81] on button "Register Work" at bounding box center [666, 84] width 121 height 30
click at [655, 120] on link "Individual" at bounding box center [666, 123] width 121 height 29
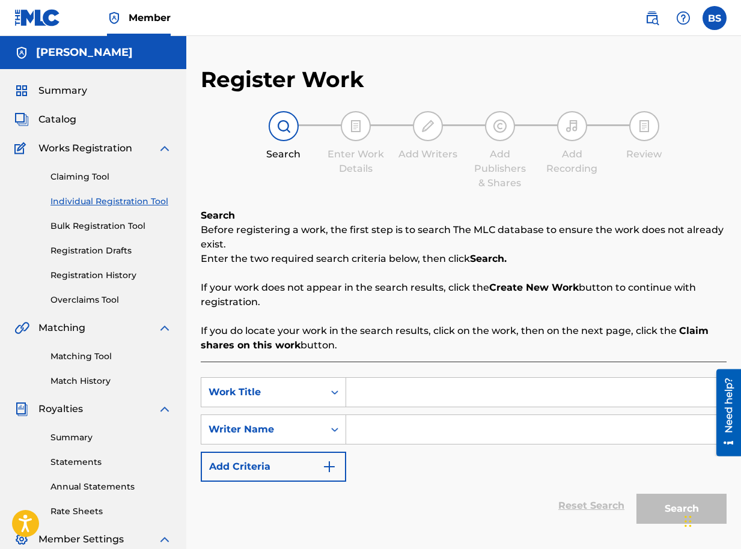
click at [409, 396] on input "Search Form" at bounding box center [536, 392] width 380 height 29
type input "MONICA"
click at [404, 439] on input "Search Form" at bounding box center [536, 429] width 380 height 29
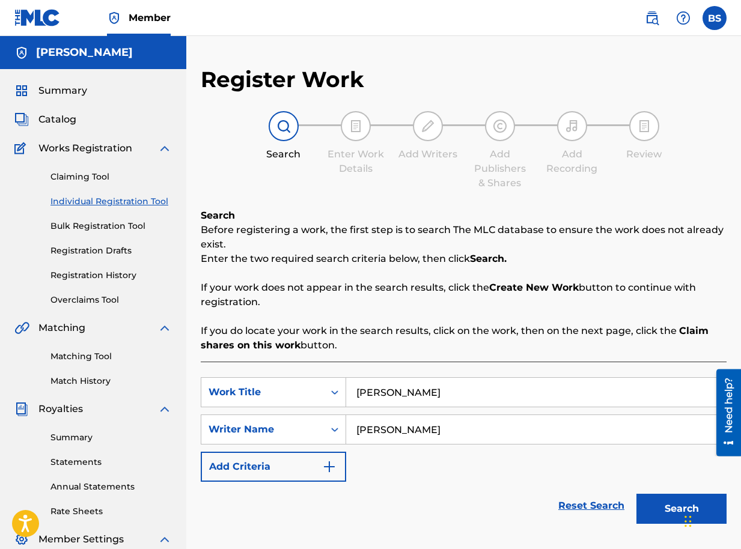
type input "BRIAN SEGUJJA"
click at [663, 506] on button "Search" at bounding box center [681, 509] width 90 height 30
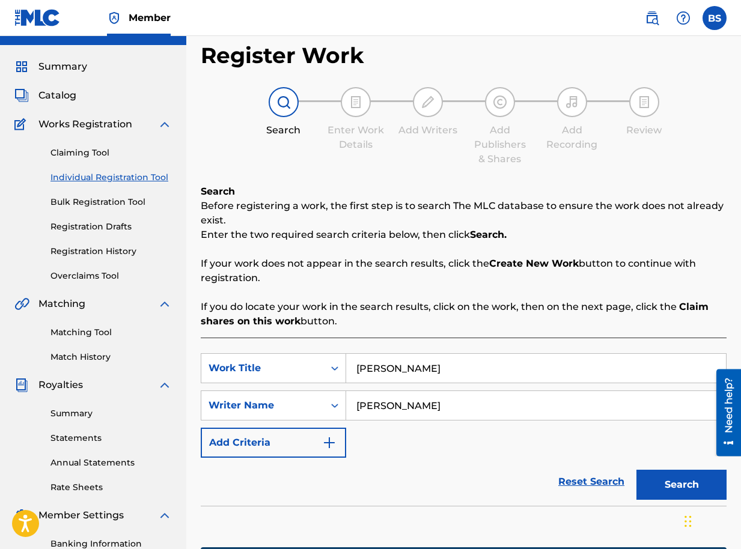
scroll to position [225, 0]
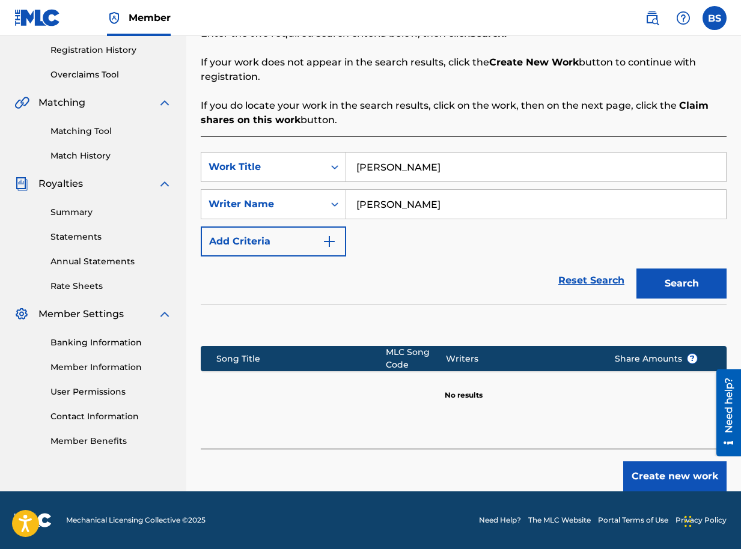
click at [675, 474] on button "Create new work" at bounding box center [674, 476] width 103 height 30
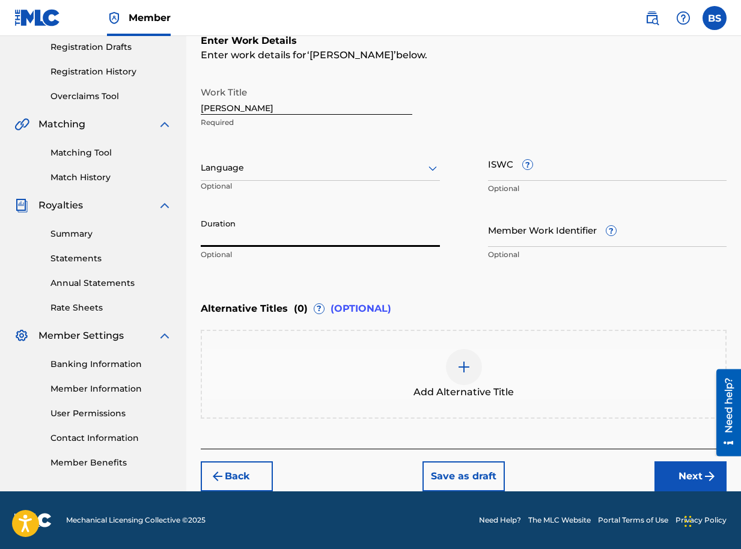
click at [306, 232] on input "Duration" at bounding box center [320, 230] width 239 height 34
click at [227, 239] on input "Duration" at bounding box center [320, 230] width 239 height 34
type input "03:50"
click at [687, 474] on button "Next" at bounding box center [690, 476] width 72 height 30
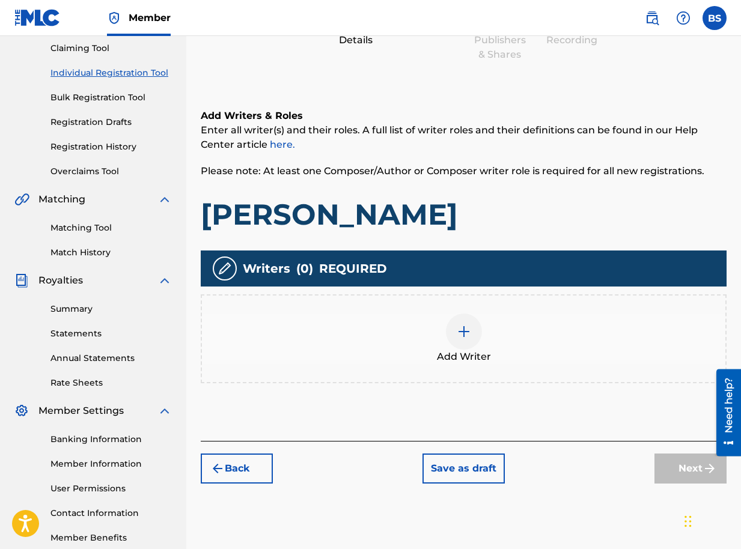
scroll to position [196, 0]
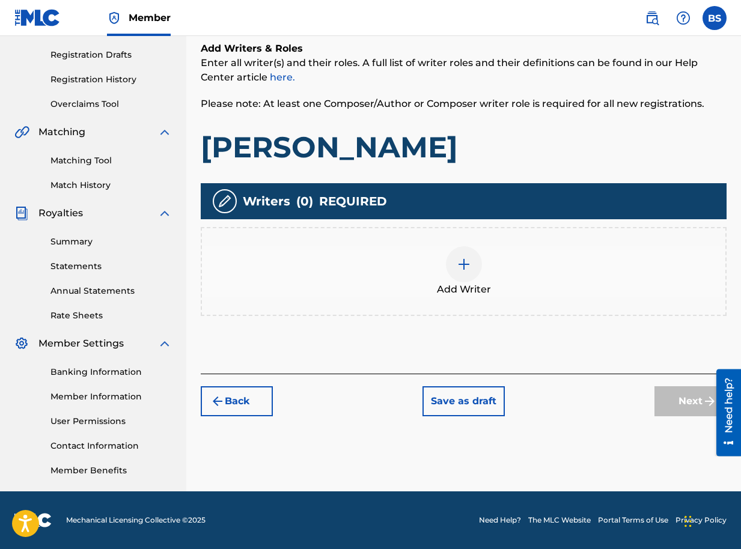
click at [457, 264] on img at bounding box center [464, 264] width 14 height 14
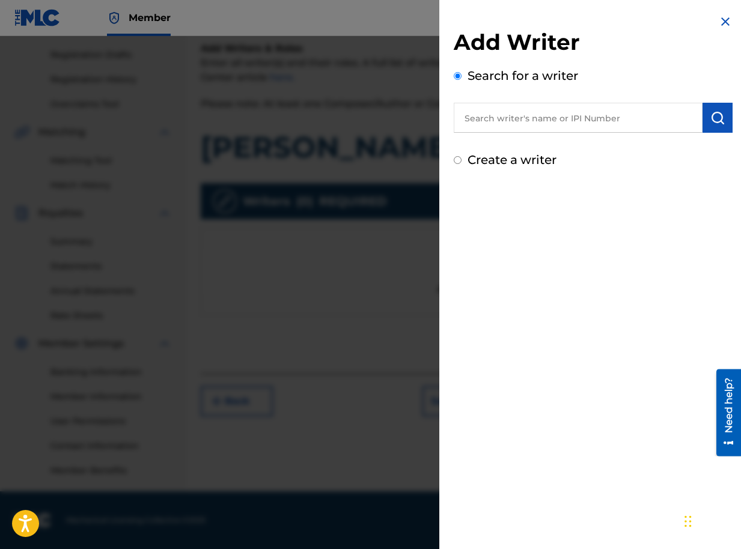
click at [640, 119] on input "text" at bounding box center [578, 118] width 249 height 30
paste input "01090791350"
type input "01090791350"
click at [715, 116] on img "submit" at bounding box center [717, 118] width 14 height 14
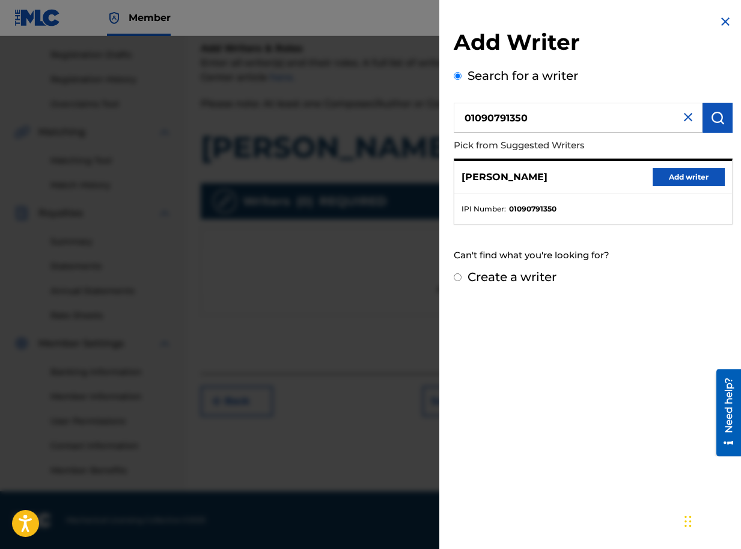
click at [687, 175] on button "Add writer" at bounding box center [688, 177] width 72 height 18
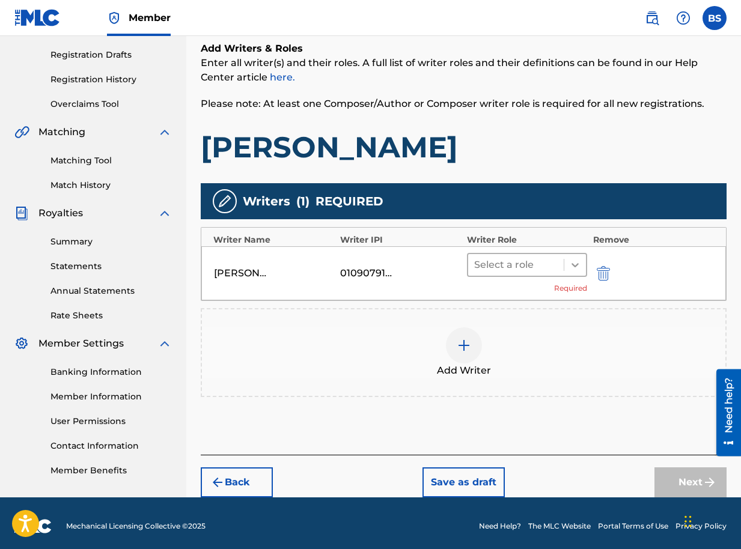
click at [576, 264] on icon at bounding box center [575, 265] width 12 height 12
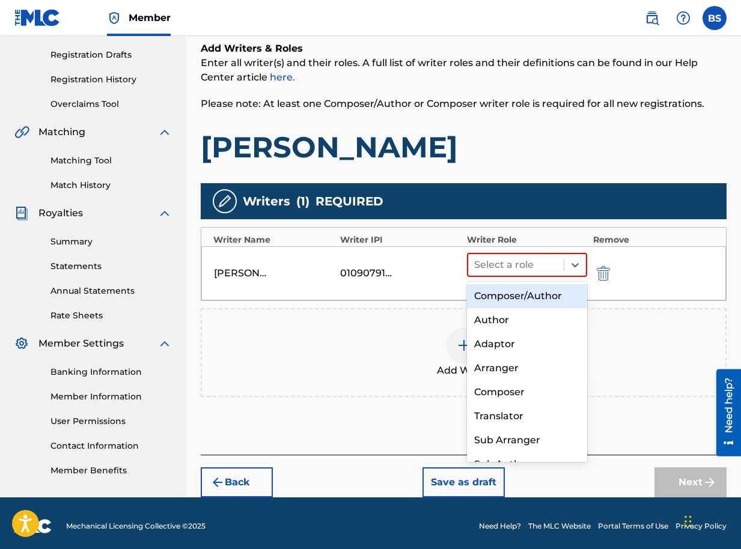
click at [517, 296] on div "Composer/Author" at bounding box center [527, 296] width 120 height 24
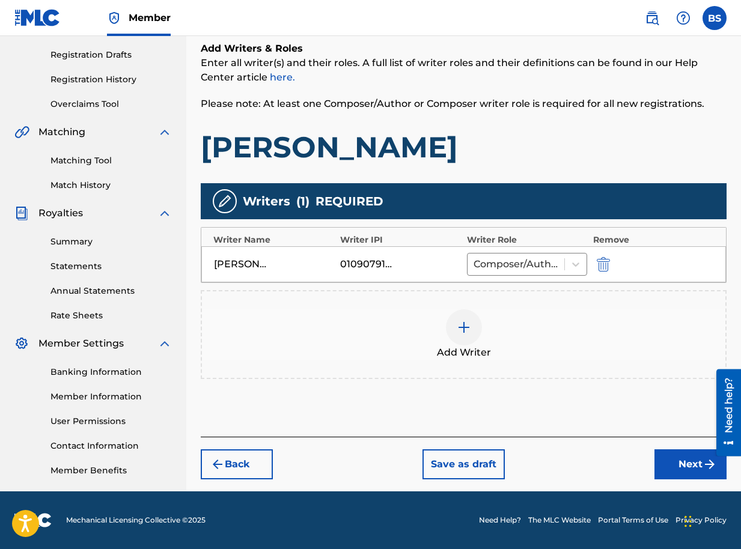
click at [677, 461] on button "Next" at bounding box center [690, 464] width 72 height 30
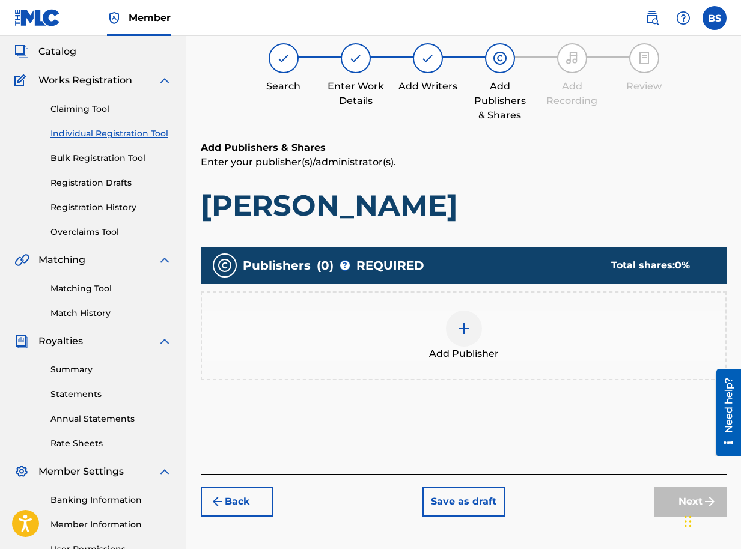
scroll to position [54, 0]
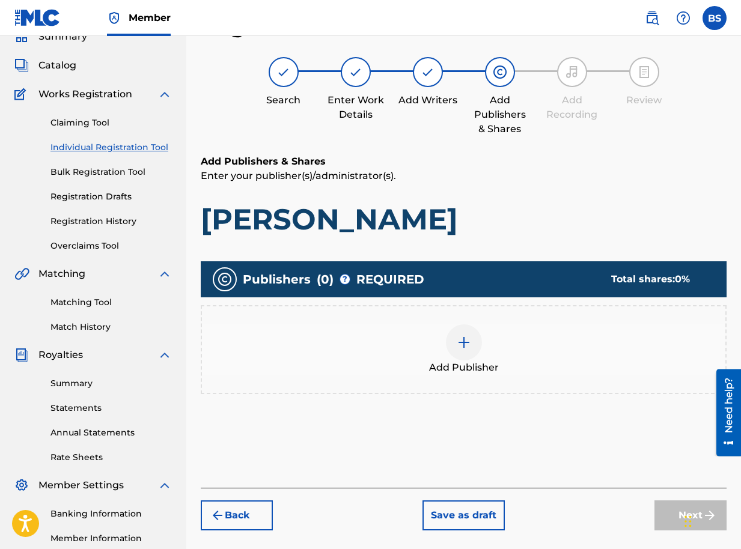
click at [462, 351] on div at bounding box center [464, 342] width 36 height 36
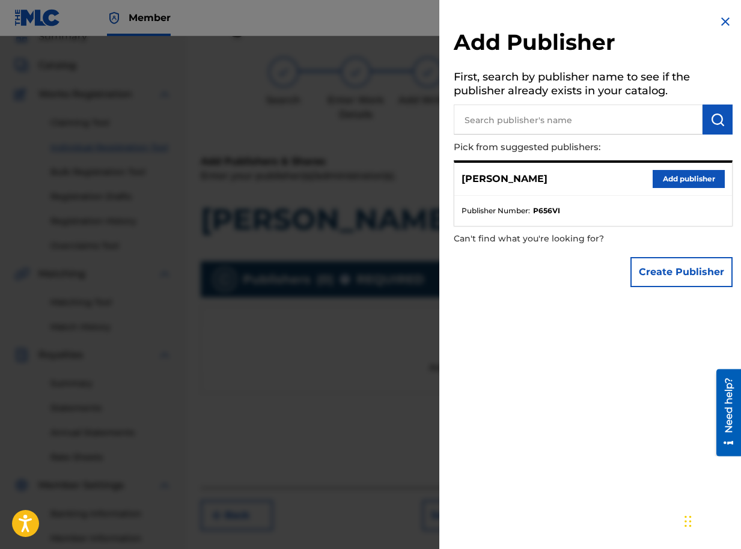
click at [684, 180] on button "Add publisher" at bounding box center [688, 179] width 72 height 18
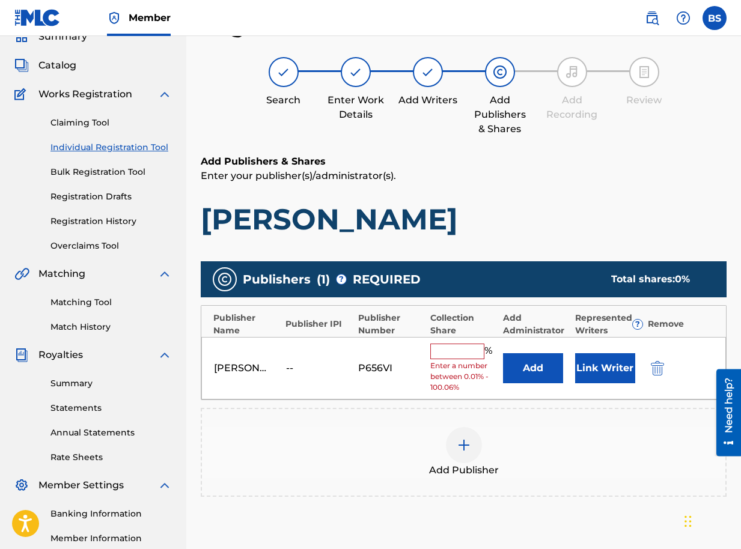
click at [459, 348] on input "text" at bounding box center [457, 352] width 54 height 16
type input "100"
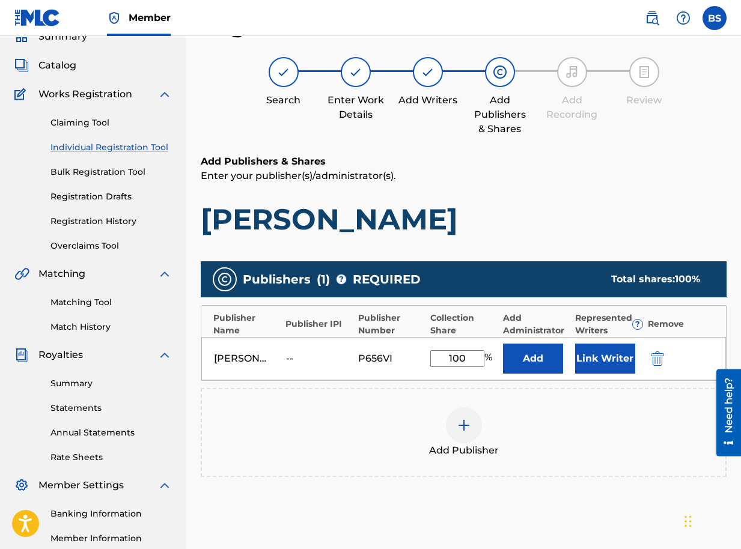
click at [596, 363] on button "Link Writer" at bounding box center [605, 359] width 60 height 30
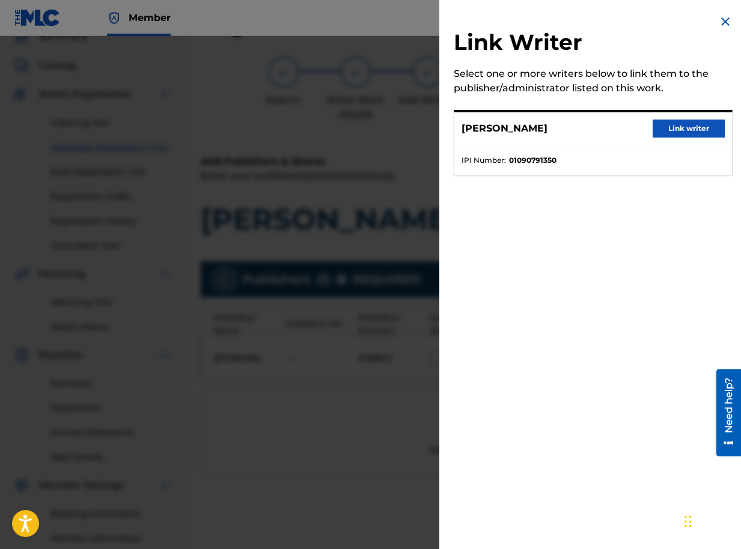
click at [675, 128] on button "Link writer" at bounding box center [688, 129] width 72 height 18
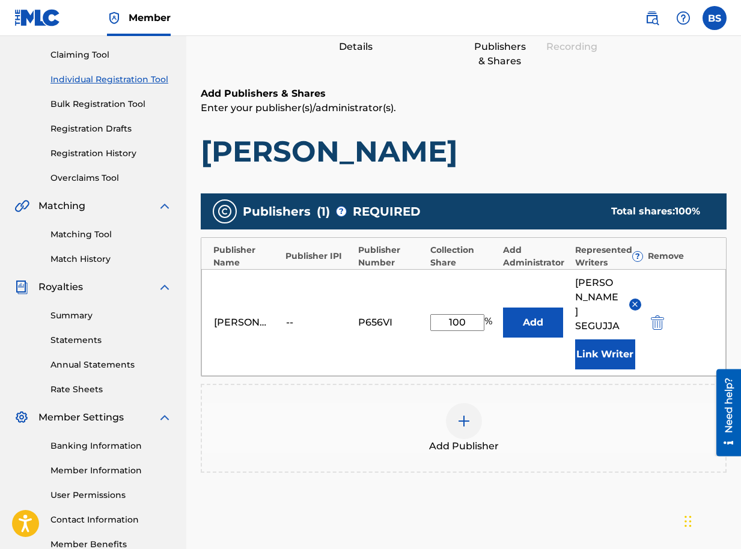
scroll to position [211, 0]
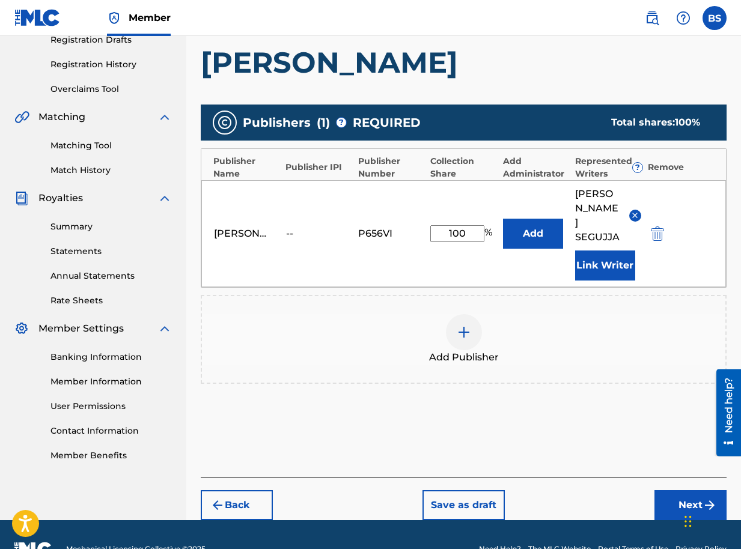
click at [697, 490] on button "Next" at bounding box center [690, 505] width 72 height 30
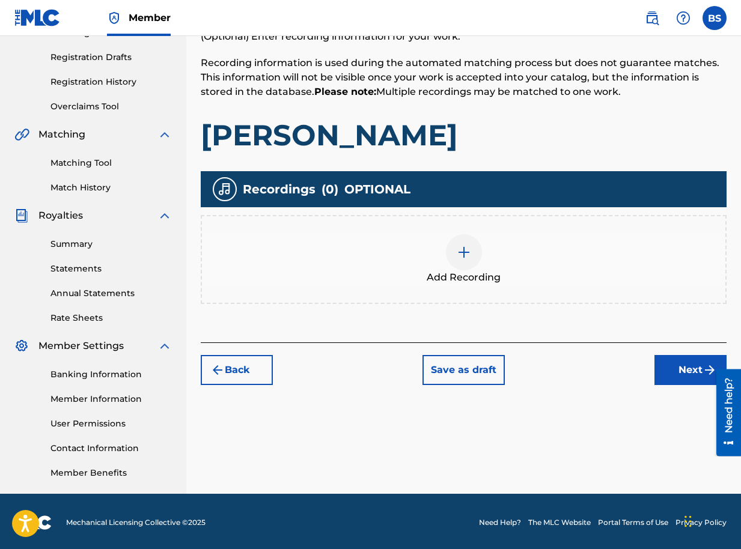
scroll to position [196, 0]
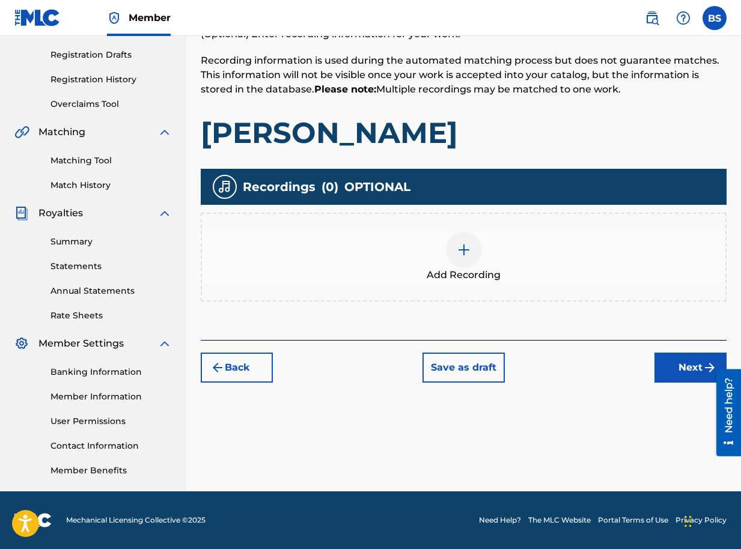
click at [469, 252] on img at bounding box center [464, 250] width 14 height 14
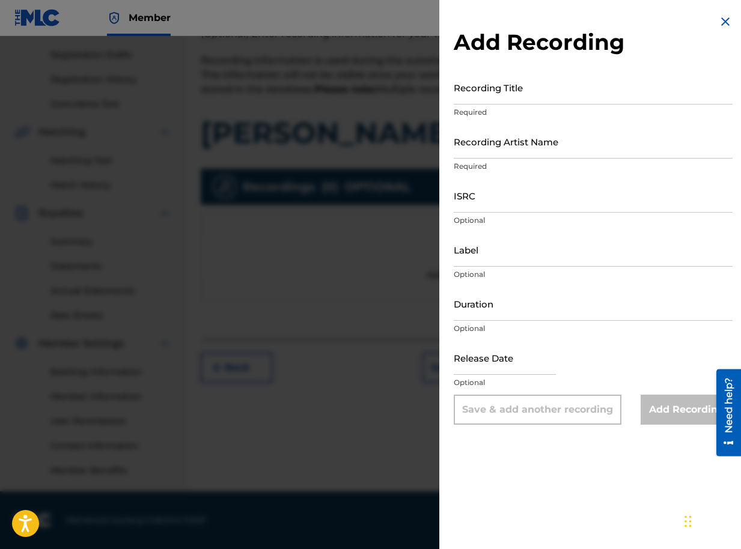
click at [463, 93] on input "Recording Title" at bounding box center [593, 87] width 279 height 34
type input "MONICA"
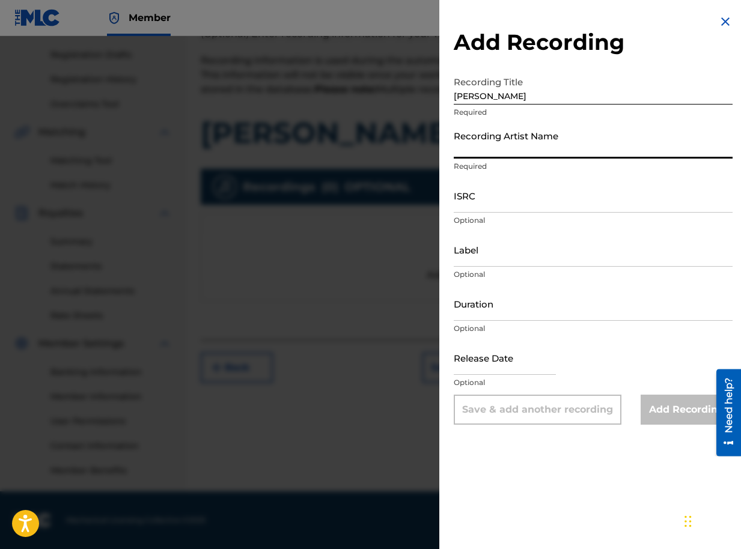
click at [485, 149] on input "Recording Artist Name" at bounding box center [593, 141] width 279 height 34
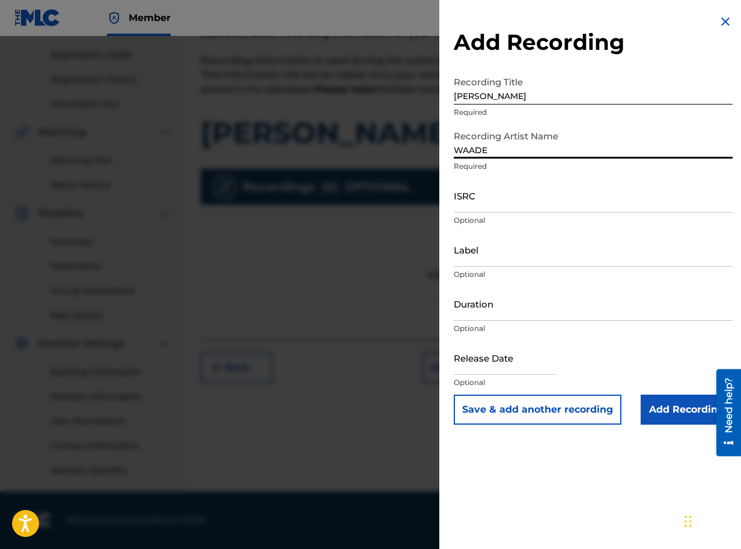
type input "WAADE"
click at [668, 410] on input "Add Recording" at bounding box center [686, 410] width 92 height 30
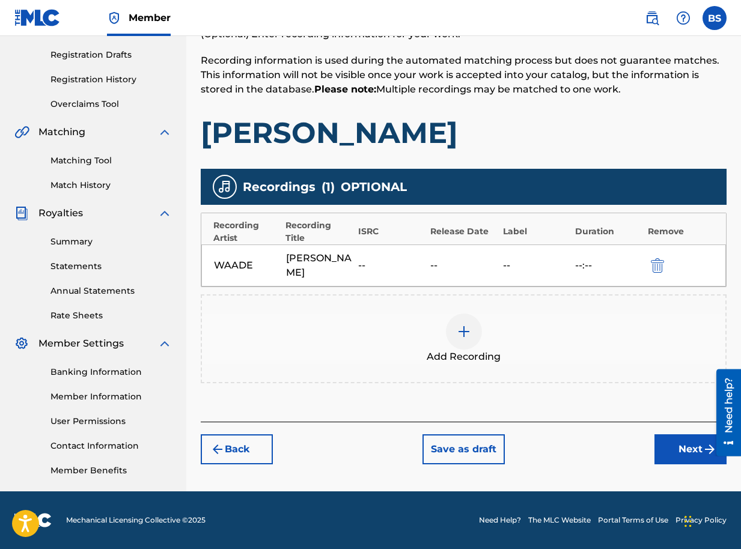
click at [679, 434] on button "Next" at bounding box center [690, 449] width 72 height 30
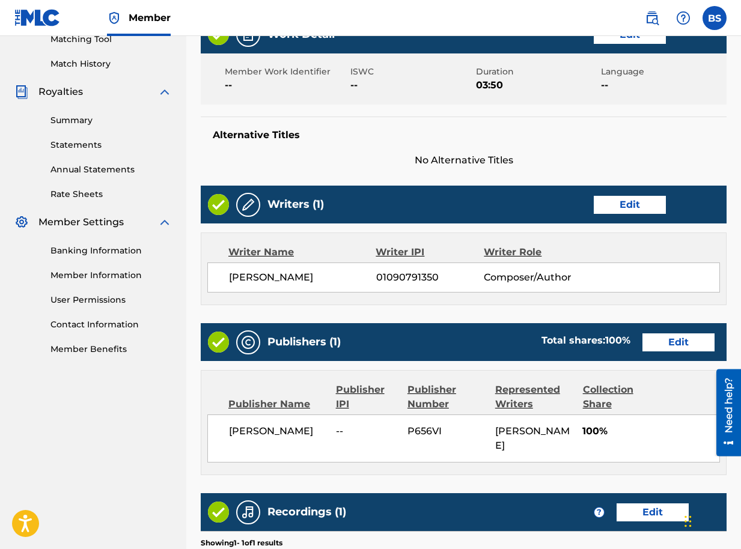
scroll to position [496, 0]
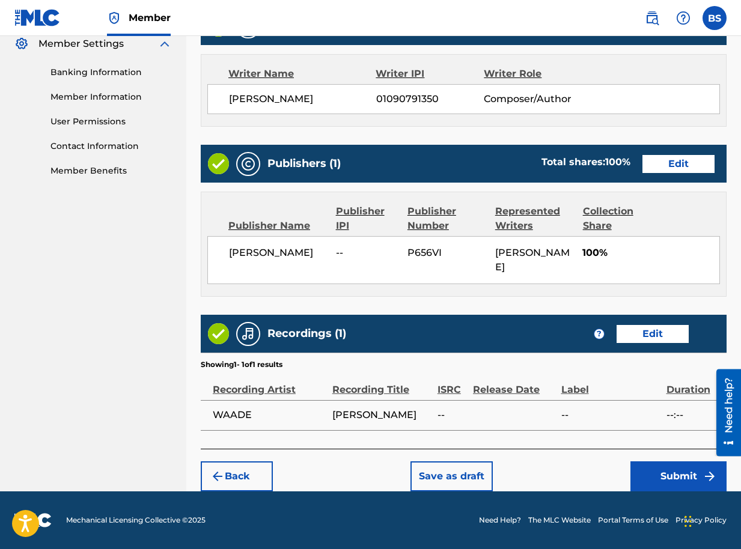
click at [680, 481] on button "Submit" at bounding box center [678, 476] width 96 height 30
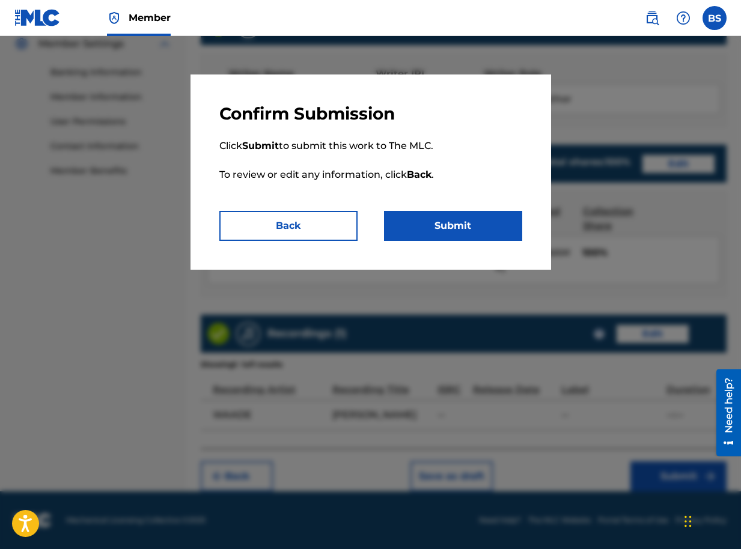
click at [434, 230] on button "Submit" at bounding box center [453, 226] width 138 height 30
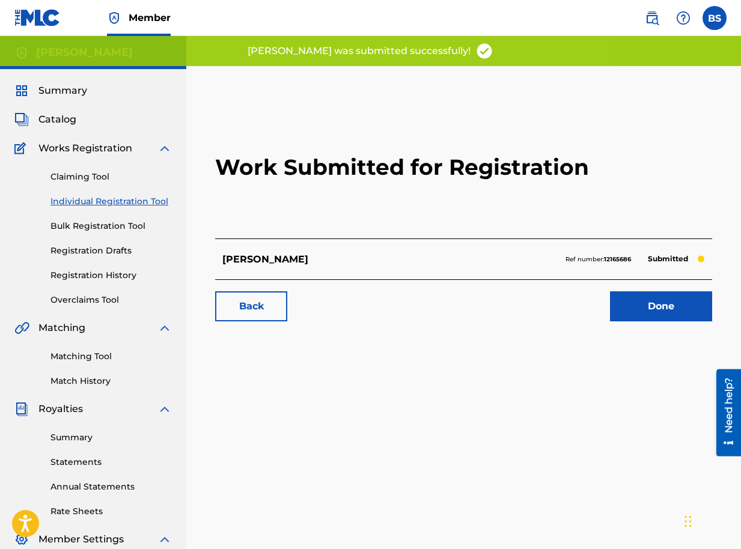
click at [669, 307] on link "Done" at bounding box center [661, 306] width 102 height 30
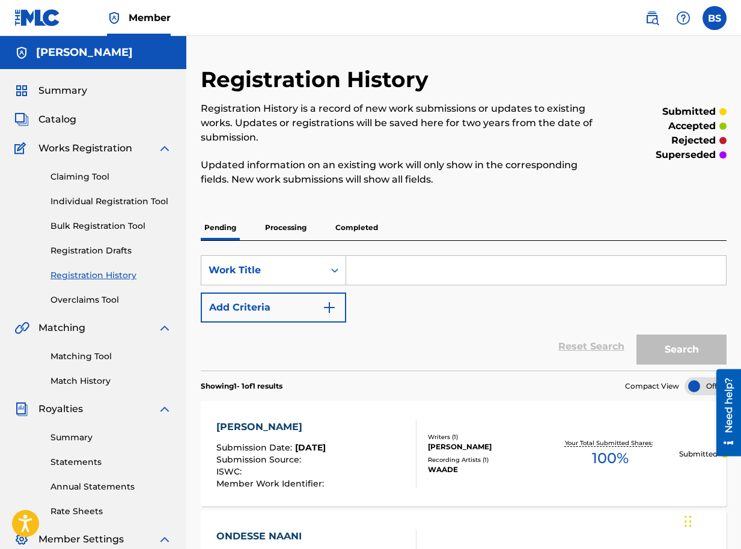
click at [64, 119] on span "Catalog" at bounding box center [57, 119] width 38 height 14
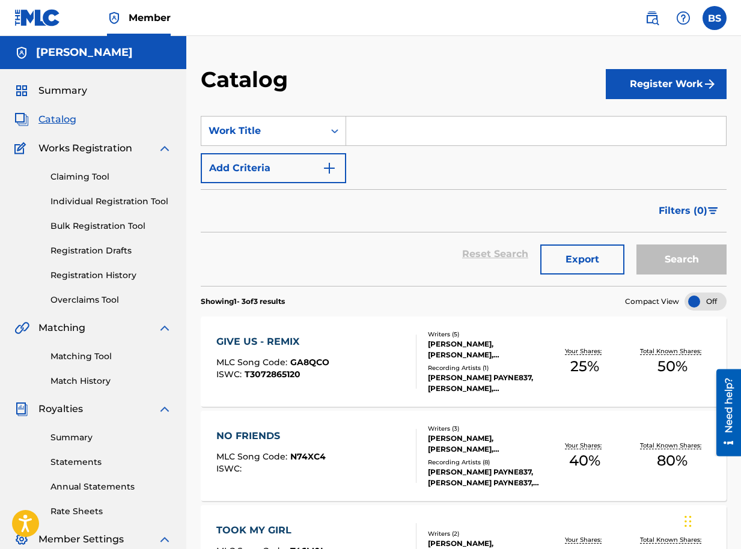
click at [648, 91] on button "Register Work" at bounding box center [666, 84] width 121 height 30
click at [644, 121] on link "Individual" at bounding box center [666, 123] width 121 height 29
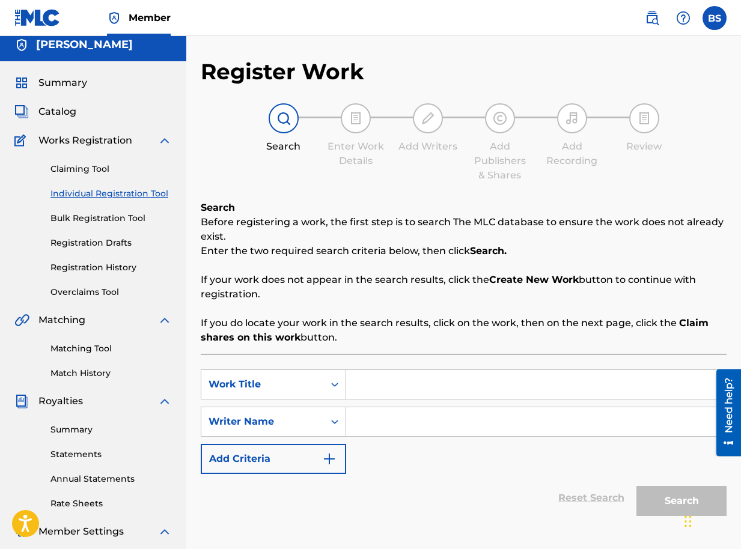
scroll to position [120, 0]
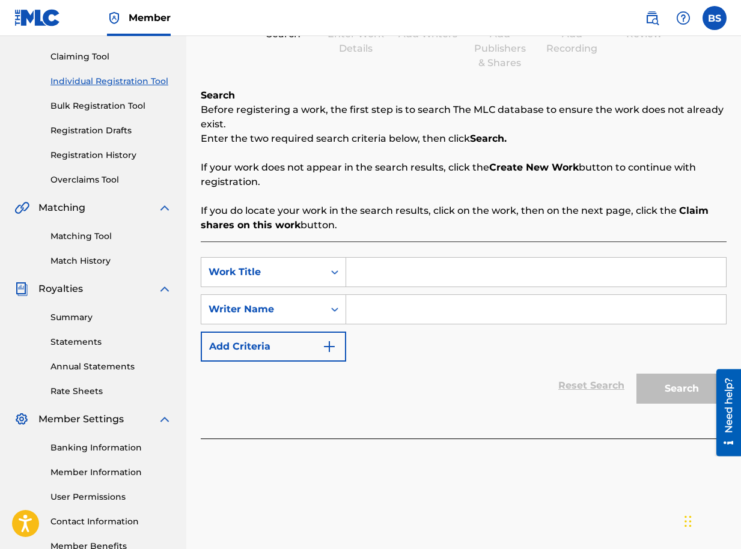
click at [386, 274] on input "Search Form" at bounding box center [536, 272] width 380 height 29
click at [362, 271] on input "Search Form" at bounding box center [536, 272] width 380 height 29
type input "WAADE FOR PRESIDENT"
click at [386, 303] on input "Search Form" at bounding box center [536, 309] width 380 height 29
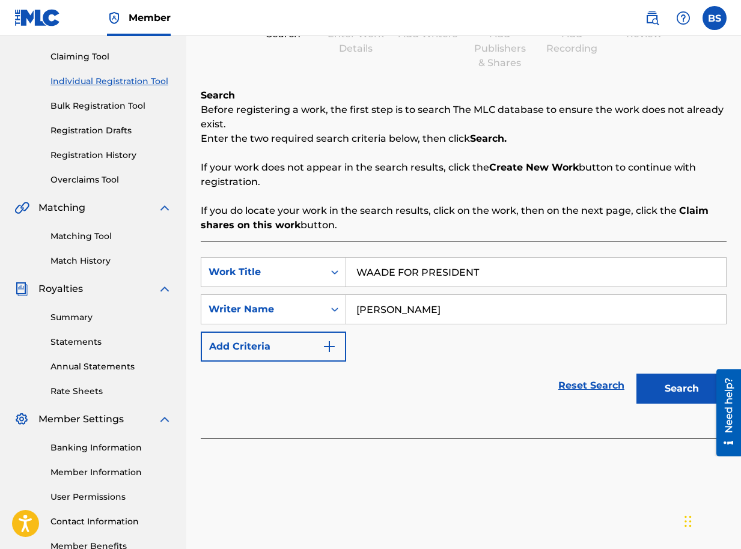
type input "BRIAN SEGUJJA"
drag, startPoint x: 657, startPoint y: 387, endPoint x: 634, endPoint y: 396, distance: 24.5
click at [657, 387] on button "Search" at bounding box center [681, 389] width 90 height 30
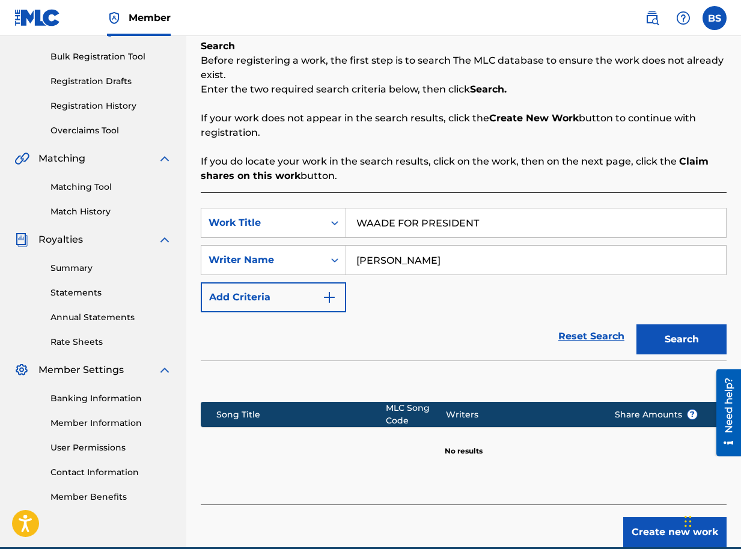
scroll to position [225, 0]
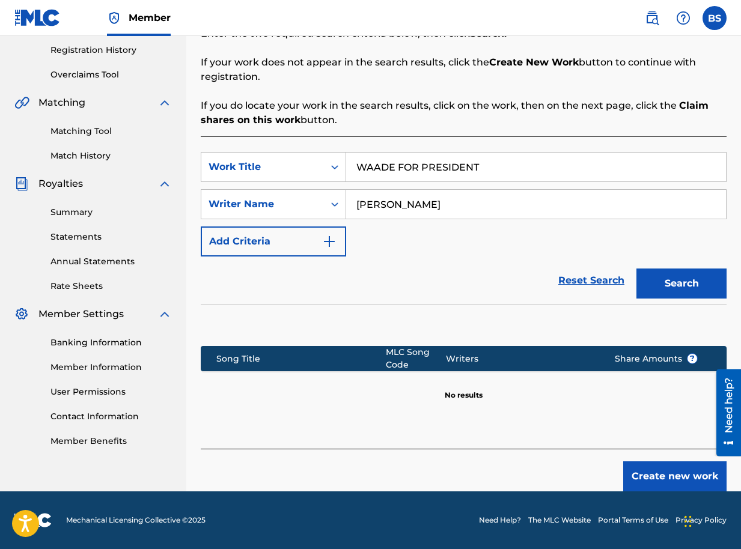
click at [675, 473] on button "Create new work" at bounding box center [674, 476] width 103 height 30
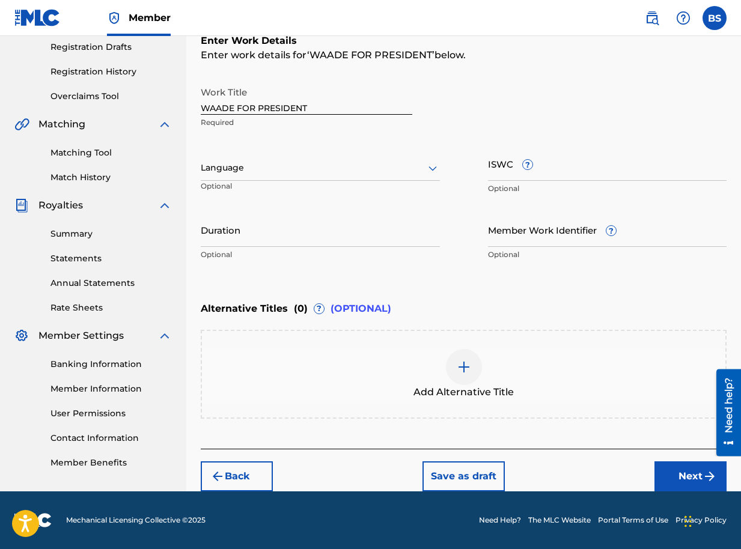
click at [358, 236] on input "Duration" at bounding box center [320, 230] width 239 height 34
click at [283, 239] on input "Duration" at bounding box center [320, 230] width 239 height 34
type input "02:45"
click at [690, 473] on button "Next" at bounding box center [690, 476] width 72 height 30
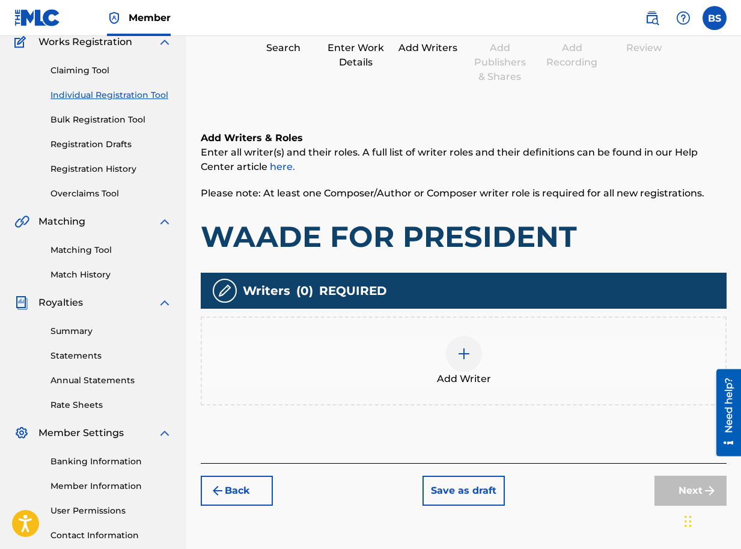
scroll to position [174, 0]
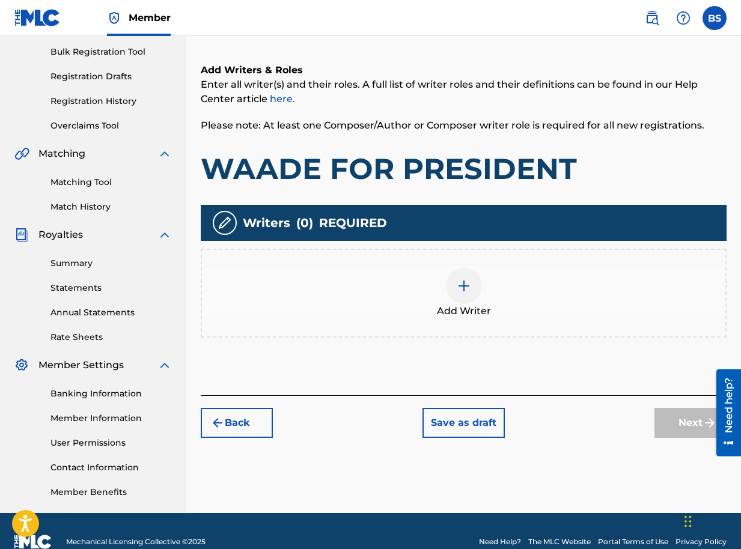
click at [466, 280] on img at bounding box center [464, 286] width 14 height 14
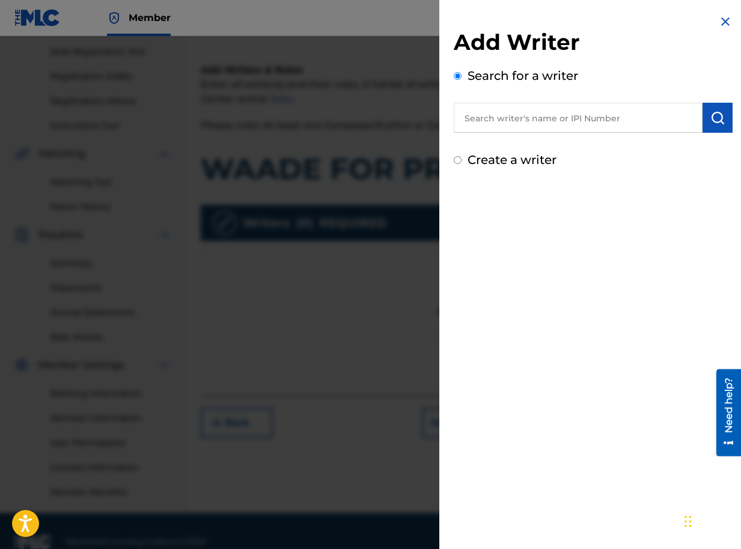
click at [659, 120] on input "text" at bounding box center [578, 118] width 249 height 30
paste input "01090791350"
type input "01090791350"
click at [720, 120] on button "submit" at bounding box center [717, 118] width 30 height 30
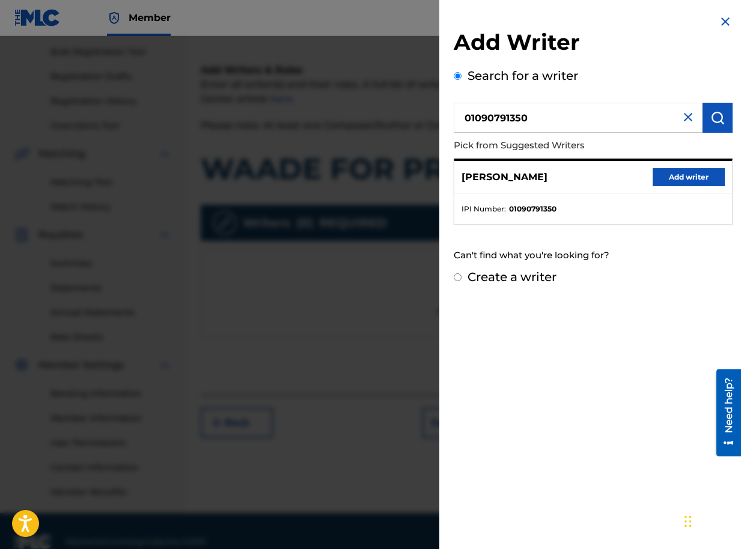
click at [690, 174] on button "Add writer" at bounding box center [688, 177] width 72 height 18
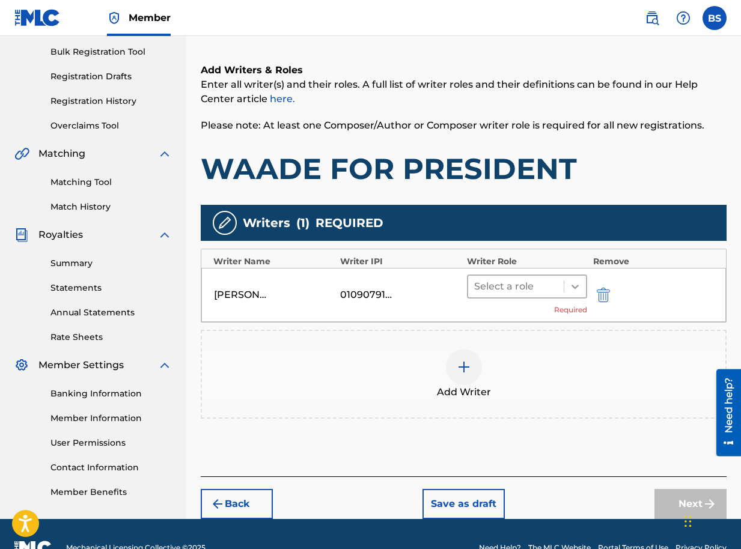
click at [579, 288] on icon at bounding box center [575, 287] width 12 height 12
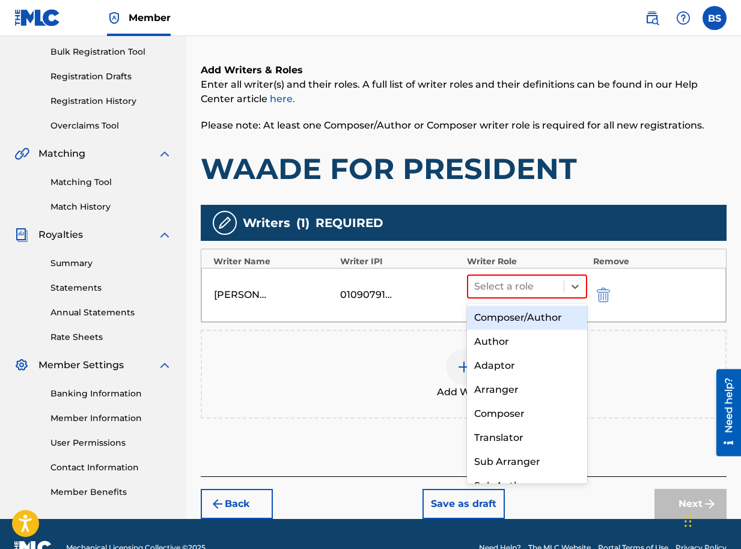
click at [516, 317] on div "Composer/Author" at bounding box center [527, 318] width 120 height 24
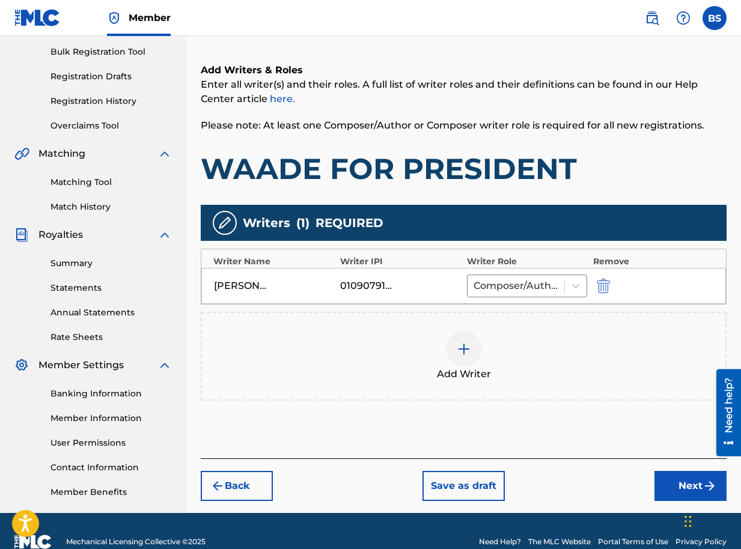
click at [680, 480] on button "Next" at bounding box center [690, 486] width 72 height 30
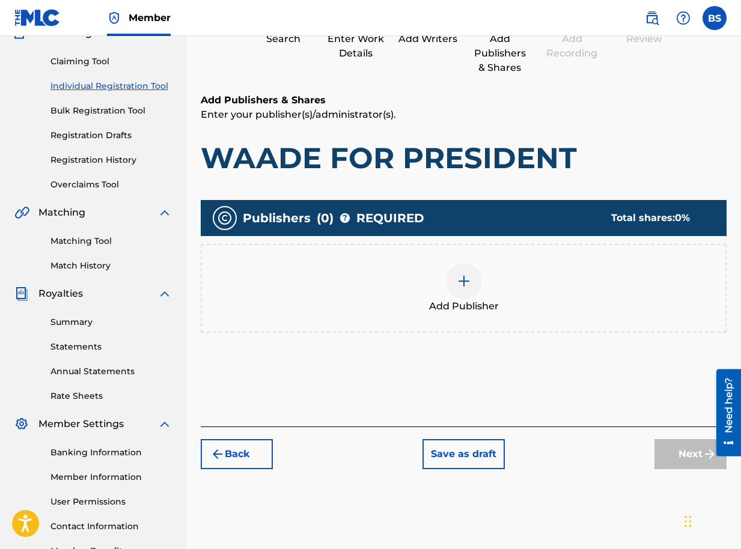
scroll to position [54, 0]
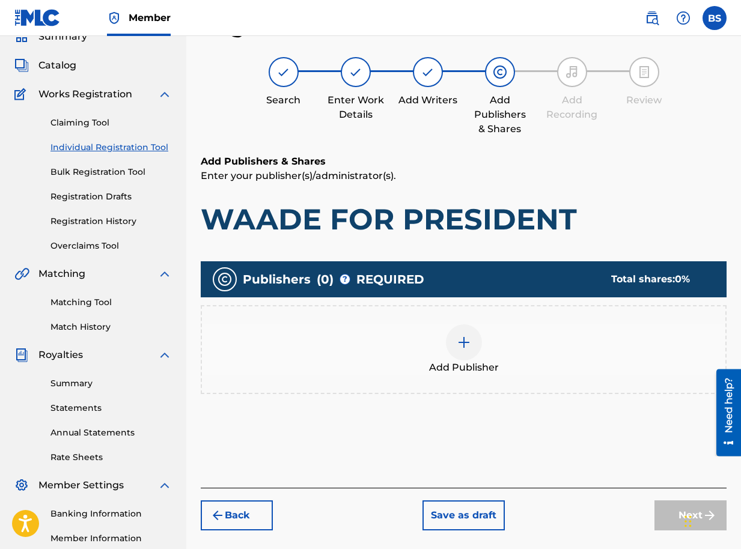
click at [466, 339] on img at bounding box center [464, 342] width 14 height 14
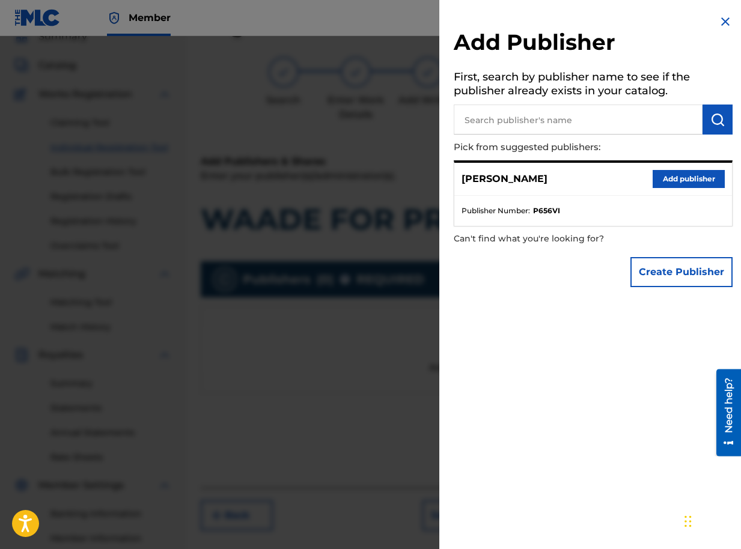
click at [688, 181] on button "Add publisher" at bounding box center [688, 179] width 72 height 18
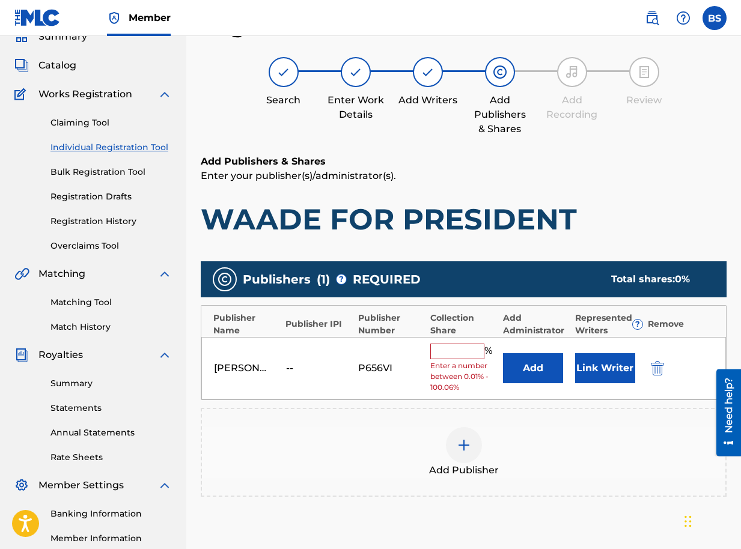
click at [602, 376] on button "Link Writer" at bounding box center [605, 368] width 60 height 30
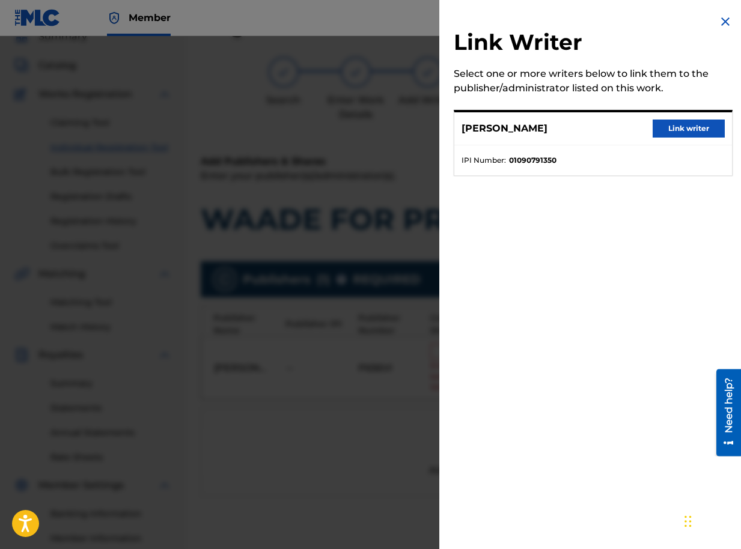
drag, startPoint x: 680, startPoint y: 125, endPoint x: 680, endPoint y: 136, distance: 11.4
click at [680, 125] on button "Link writer" at bounding box center [688, 129] width 72 height 18
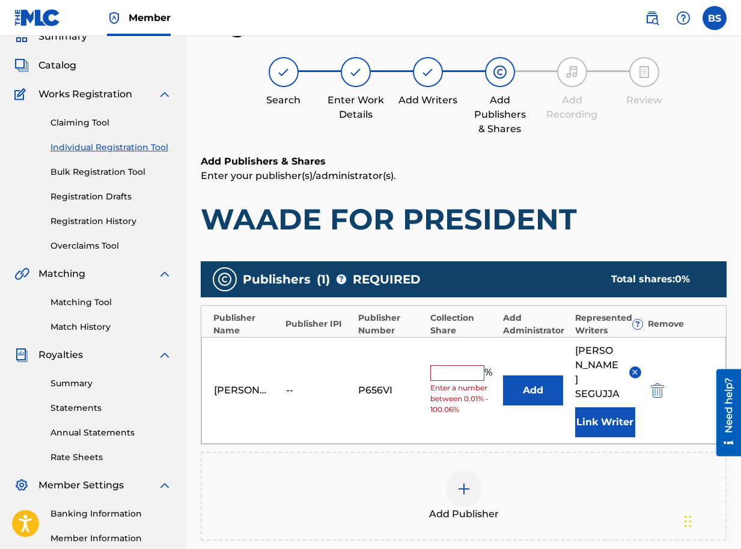
click at [460, 365] on input "text" at bounding box center [457, 373] width 54 height 16
type input "100"
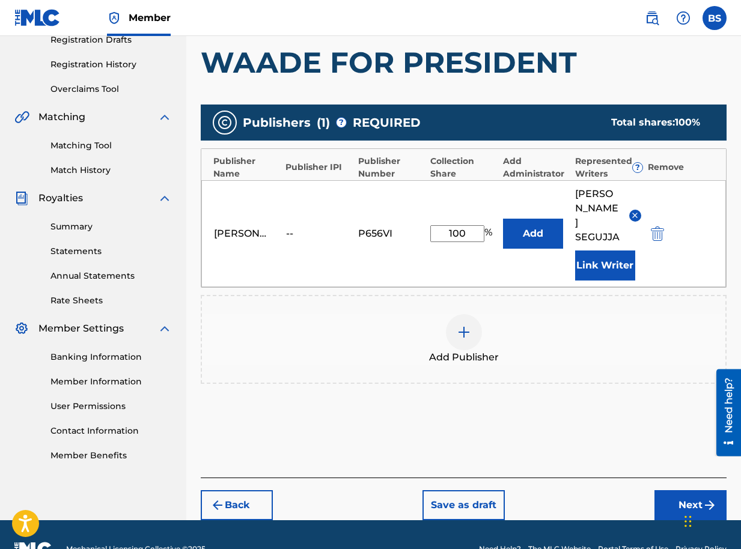
click at [673, 490] on button "Next" at bounding box center [690, 505] width 72 height 30
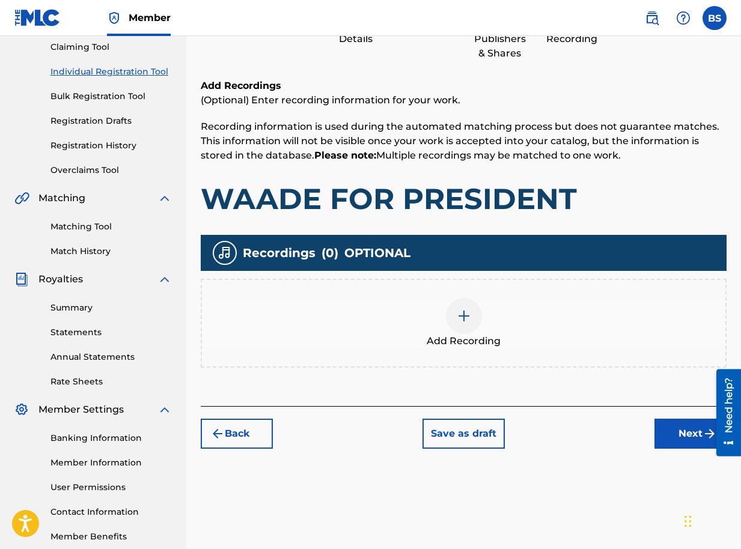
scroll to position [196, 0]
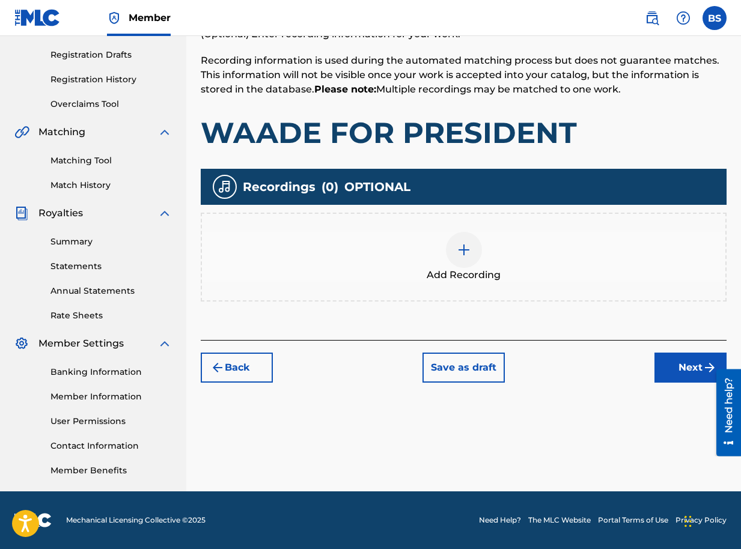
click at [678, 371] on button "Next" at bounding box center [690, 368] width 72 height 30
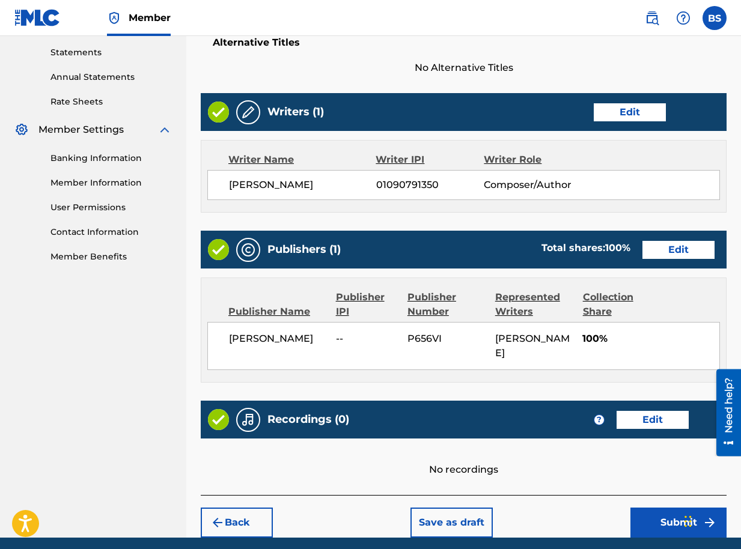
scroll to position [456, 0]
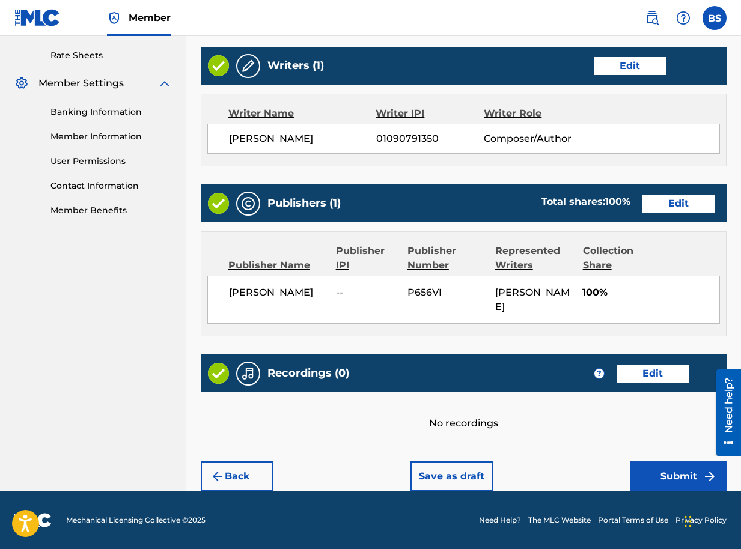
click at [668, 482] on button "Submit" at bounding box center [678, 476] width 96 height 30
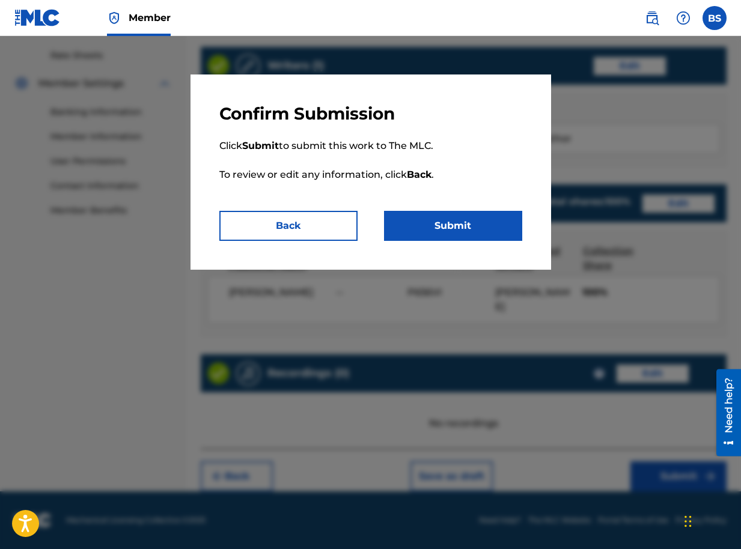
drag, startPoint x: 456, startPoint y: 219, endPoint x: 460, endPoint y: 227, distance: 9.4
click at [457, 219] on button "Submit" at bounding box center [453, 226] width 138 height 30
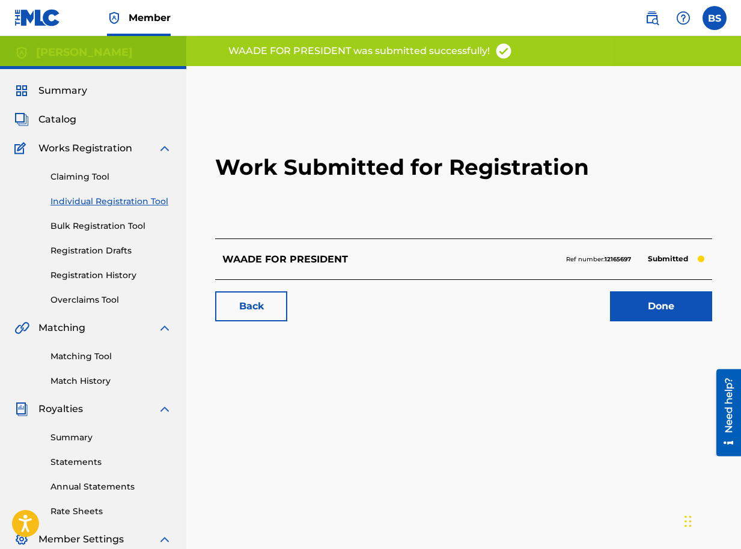
click at [669, 306] on link "Done" at bounding box center [661, 306] width 102 height 30
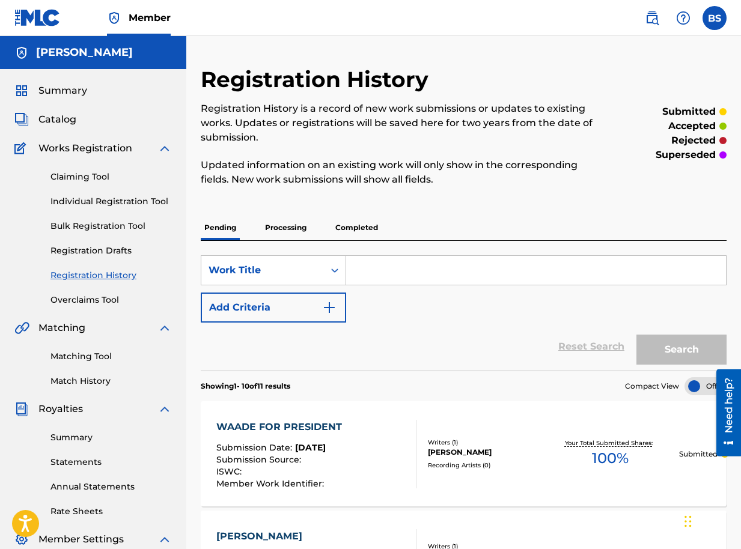
click at [64, 120] on span "Catalog" at bounding box center [57, 119] width 38 height 14
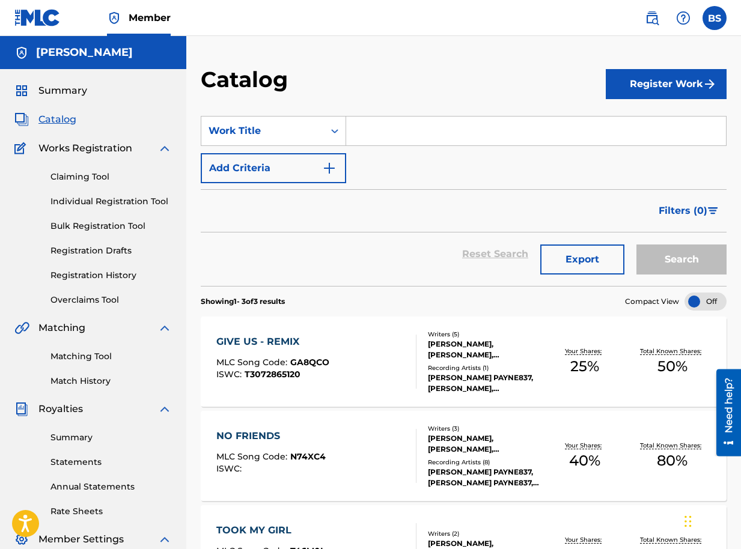
click at [633, 82] on button "Register Work" at bounding box center [666, 84] width 121 height 30
click at [625, 125] on link "Individual" at bounding box center [666, 123] width 121 height 29
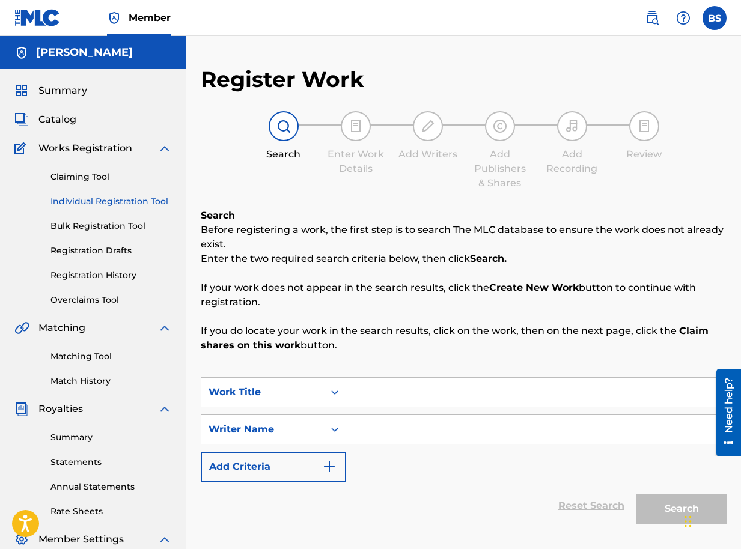
click at [371, 394] on input "Search Form" at bounding box center [536, 392] width 380 height 29
click at [372, 396] on input "Search Form" at bounding box center [536, 392] width 380 height 29
type input "WE ARE MOVING"
click at [377, 430] on input "Search Form" at bounding box center [536, 429] width 380 height 29
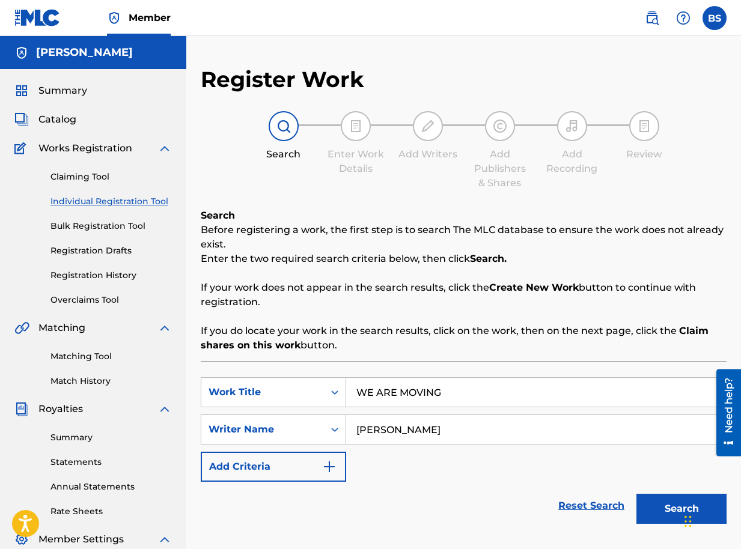
type input "BRIAN SEGUJJA"
click at [667, 506] on button "Search" at bounding box center [681, 509] width 90 height 30
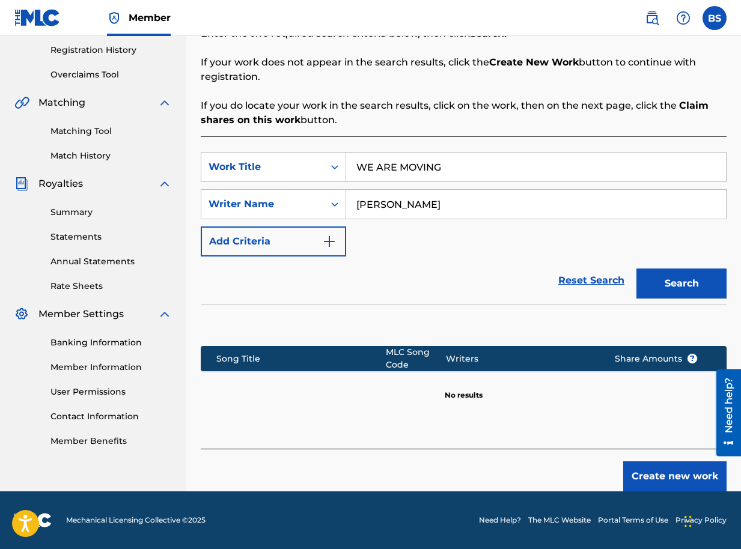
click at [672, 472] on button "Create new work" at bounding box center [674, 476] width 103 height 30
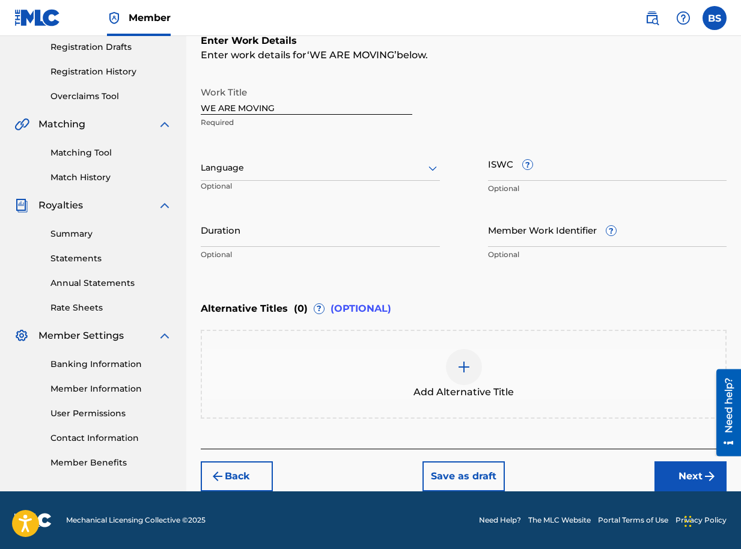
scroll to position [204, 0]
click at [300, 236] on input "Duration" at bounding box center [320, 230] width 239 height 34
click at [284, 236] on input "Duration" at bounding box center [320, 230] width 239 height 34
type input "02:54"
click at [687, 468] on button "Next" at bounding box center [690, 476] width 72 height 30
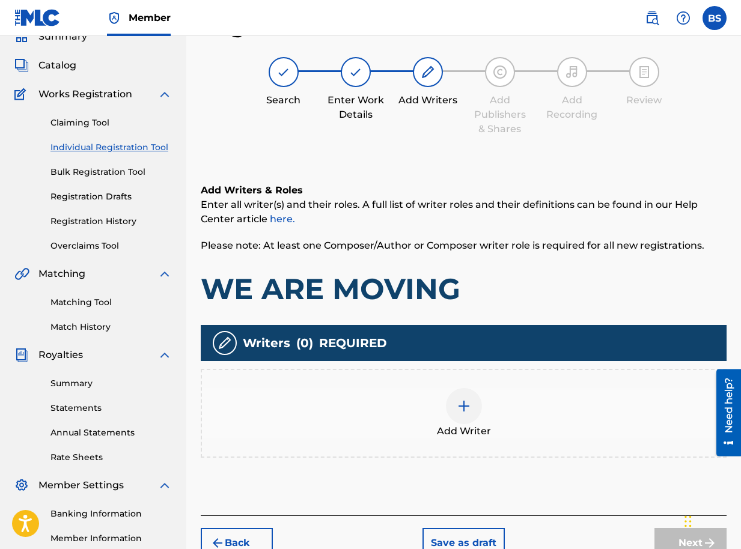
scroll to position [196, 0]
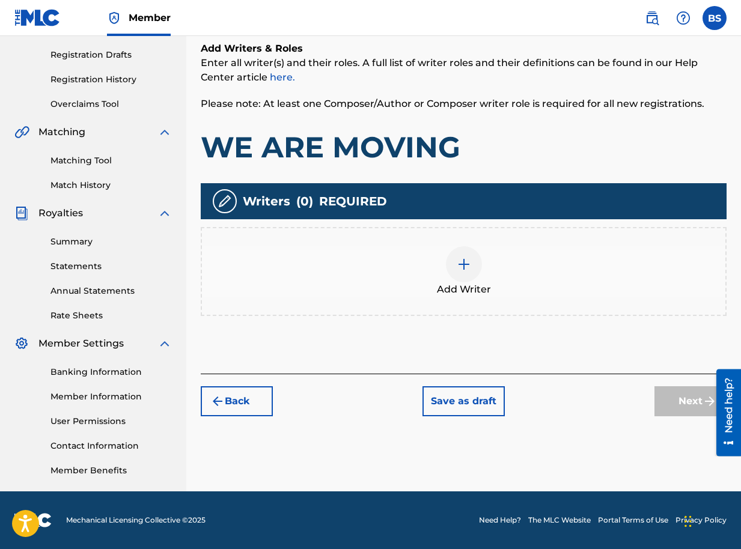
click at [461, 269] on img at bounding box center [464, 264] width 14 height 14
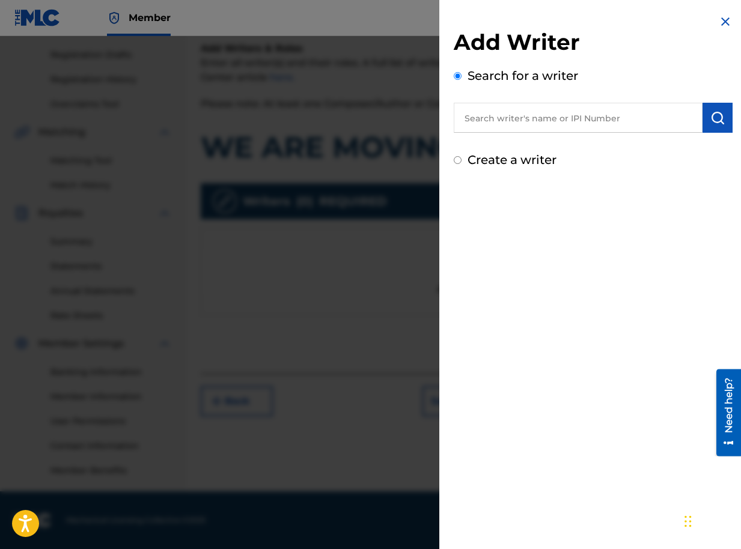
click at [710, 117] on img "submit" at bounding box center [717, 118] width 14 height 14
click at [537, 122] on input "text" at bounding box center [578, 118] width 249 height 30
paste input "01090791350"
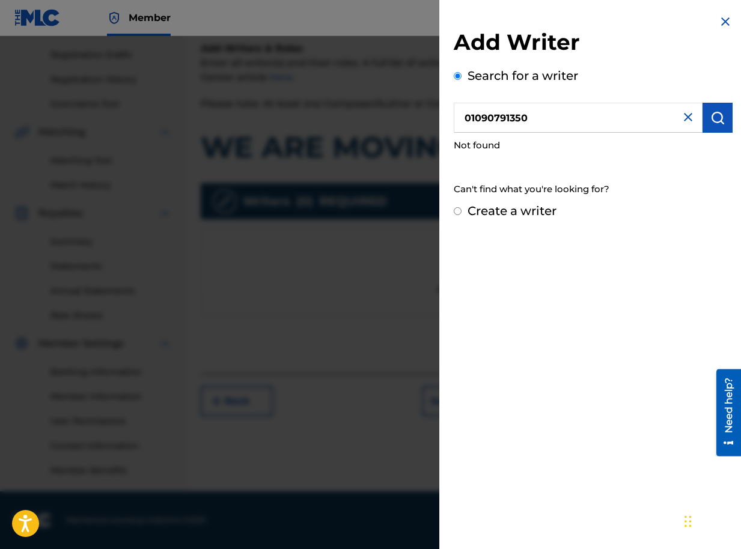
type input "01090791350"
click at [719, 112] on img "submit" at bounding box center [717, 118] width 14 height 14
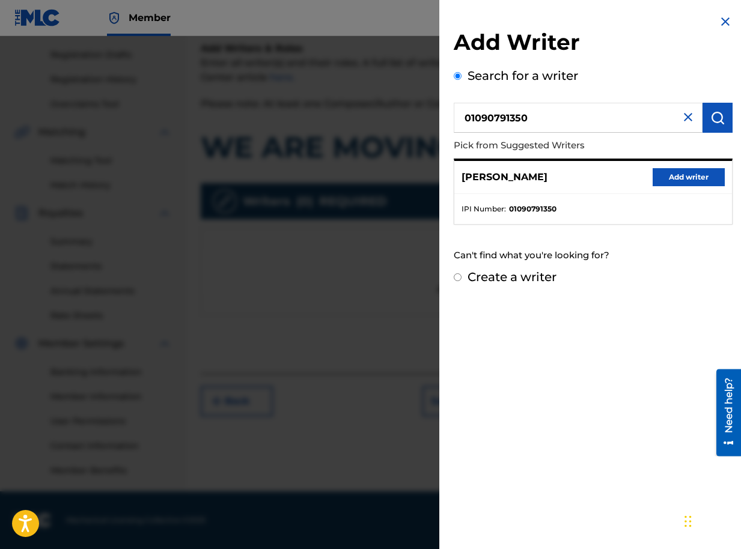
click at [670, 175] on button "Add writer" at bounding box center [688, 177] width 72 height 18
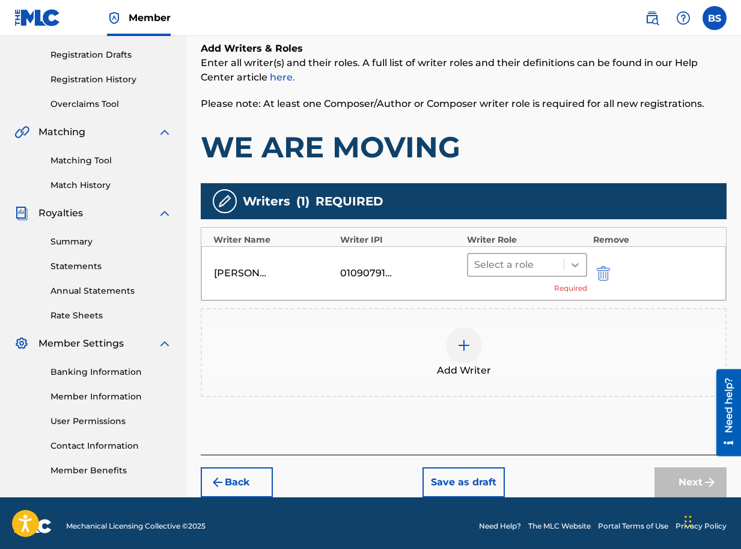
click at [571, 265] on icon at bounding box center [575, 265] width 12 height 12
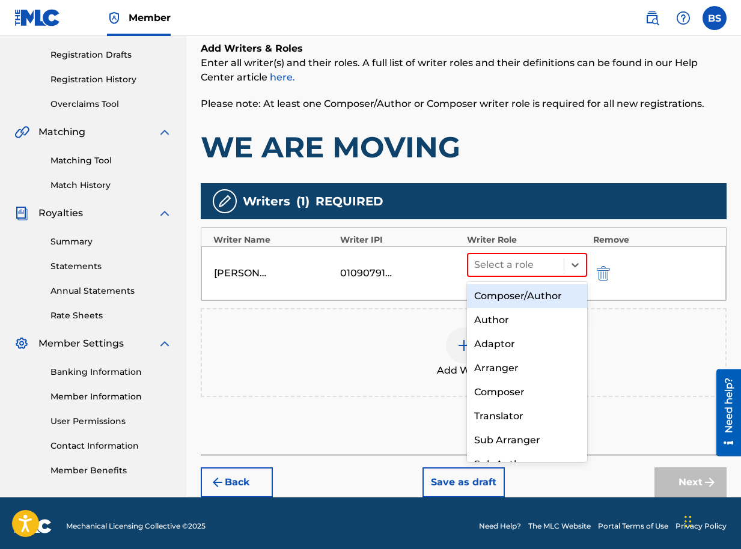
click at [513, 291] on div "Composer/Author" at bounding box center [527, 296] width 120 height 24
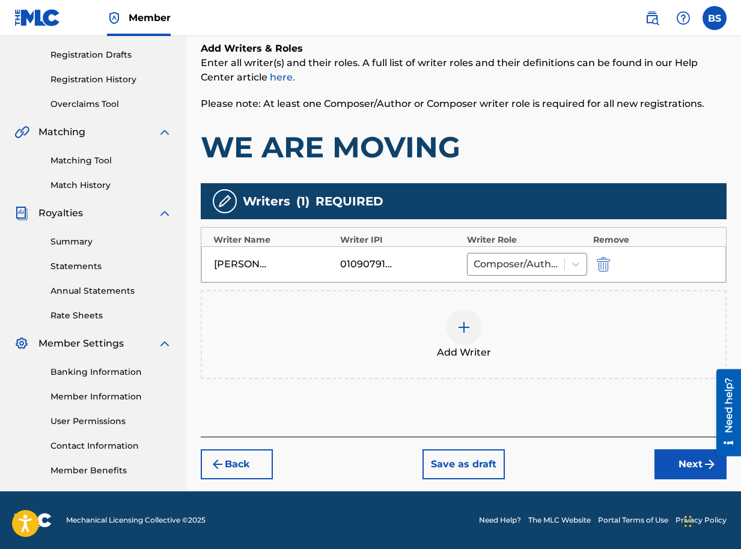
click at [676, 461] on button "Next" at bounding box center [690, 464] width 72 height 30
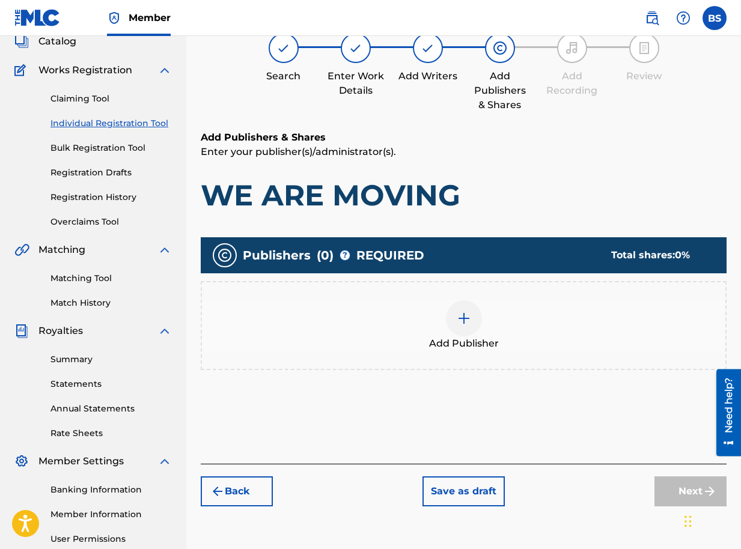
scroll to position [54, 0]
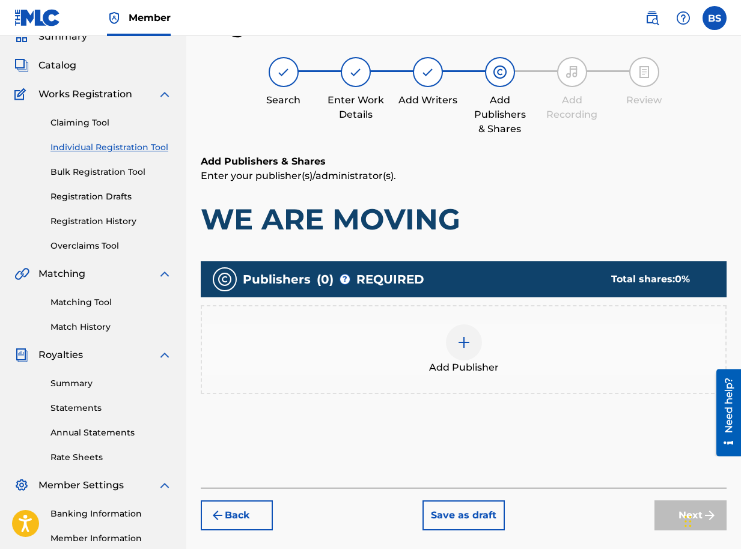
click at [464, 342] on img at bounding box center [464, 342] width 14 height 14
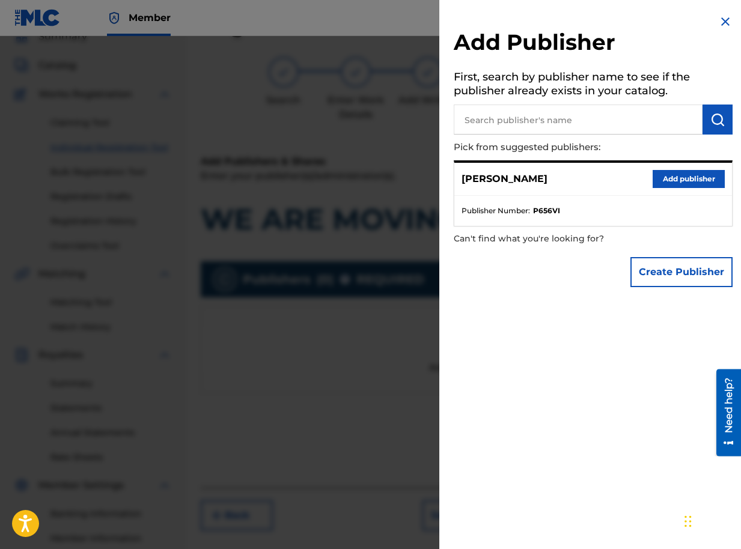
click at [677, 181] on button "Add publisher" at bounding box center [688, 179] width 72 height 18
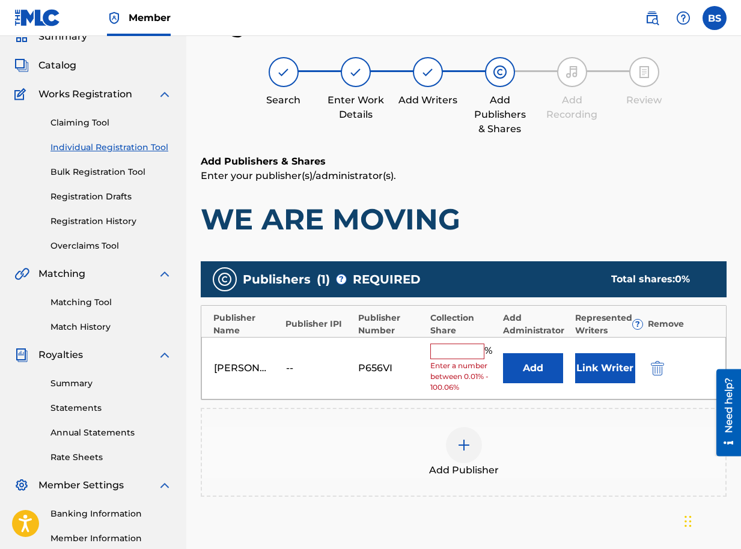
click at [449, 347] on input "text" at bounding box center [457, 352] width 54 height 16
type input "100"
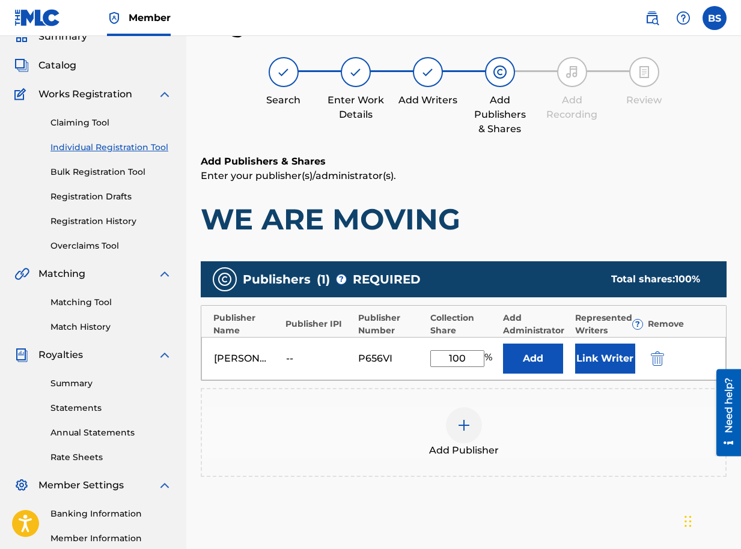
click at [617, 363] on button "Link Writer" at bounding box center [605, 359] width 60 height 30
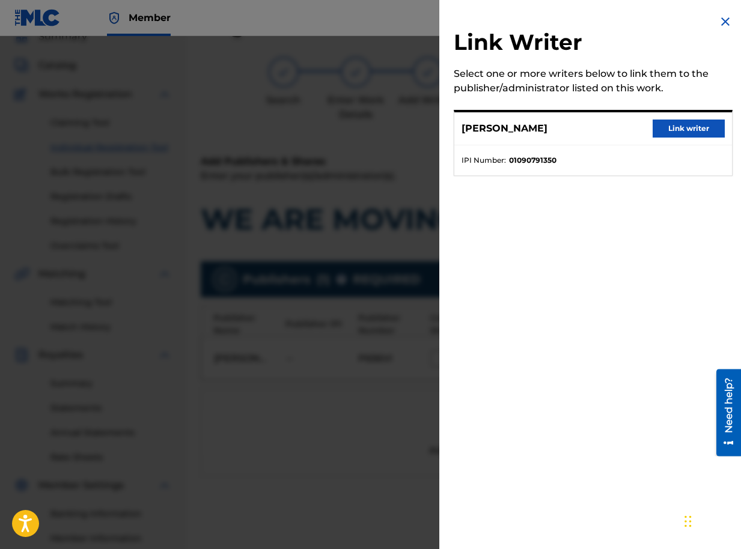
click at [668, 132] on button "Link writer" at bounding box center [688, 129] width 72 height 18
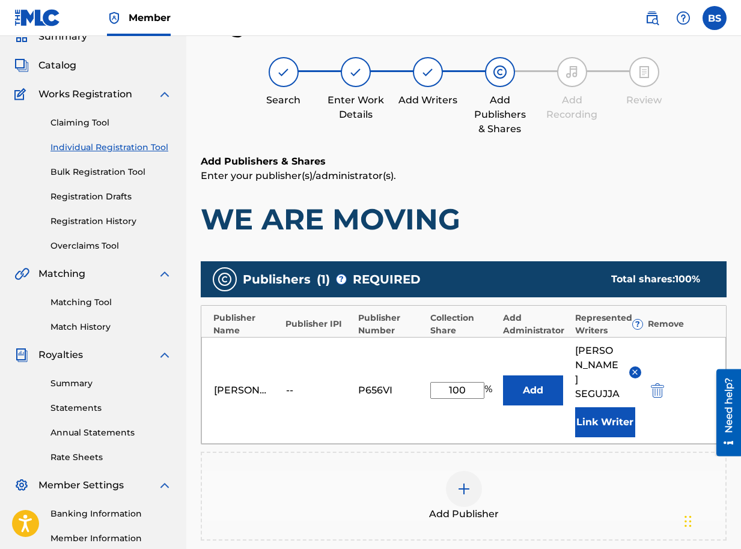
click at [611, 407] on button "Link Writer" at bounding box center [605, 422] width 60 height 30
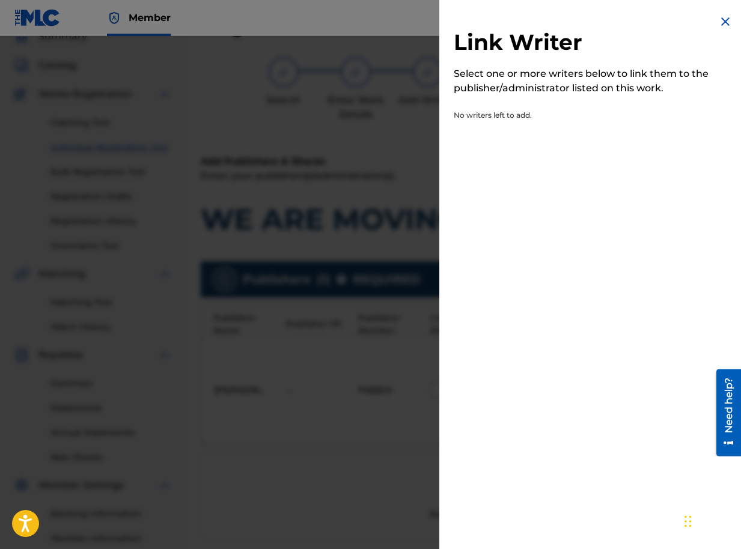
click at [718, 22] on img at bounding box center [725, 21] width 14 height 14
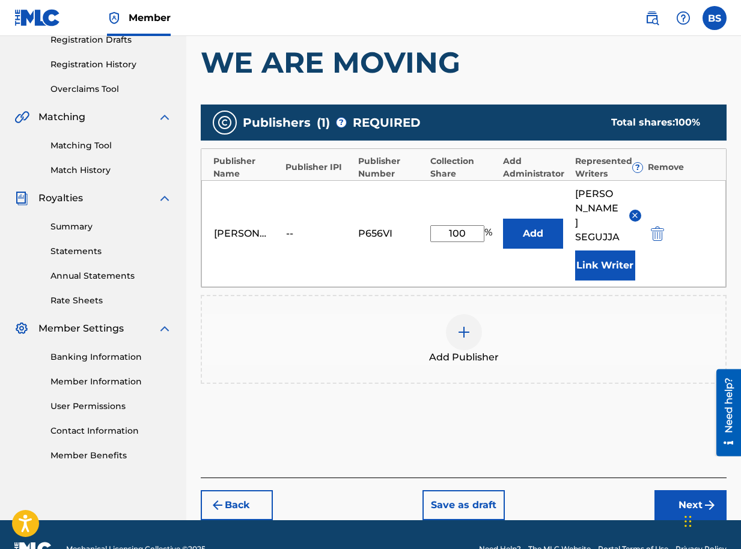
click at [680, 490] on button "Next" at bounding box center [690, 505] width 72 height 30
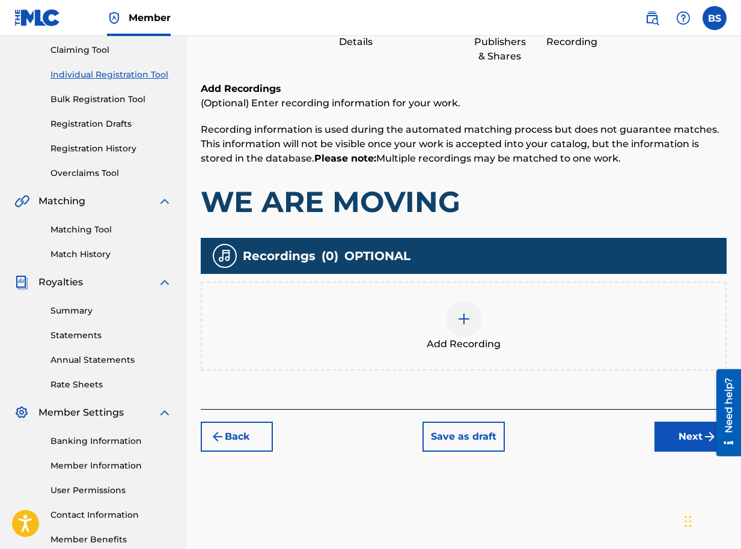
scroll to position [196, 0]
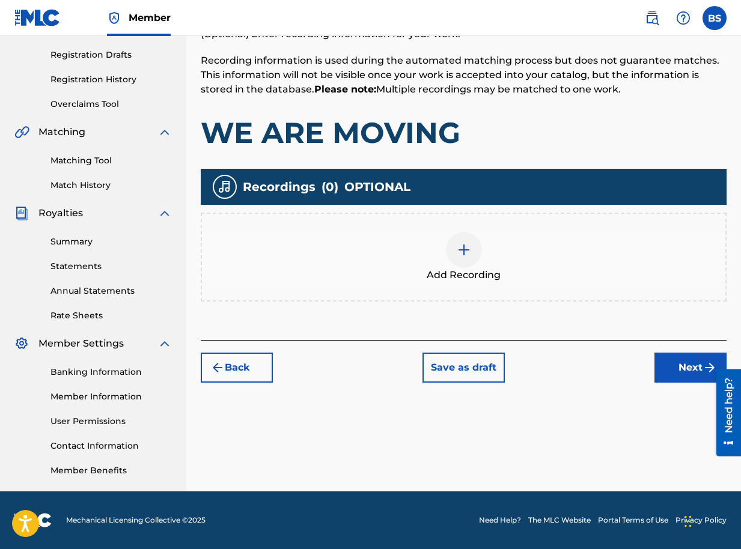
click at [679, 370] on button "Next" at bounding box center [690, 368] width 72 height 30
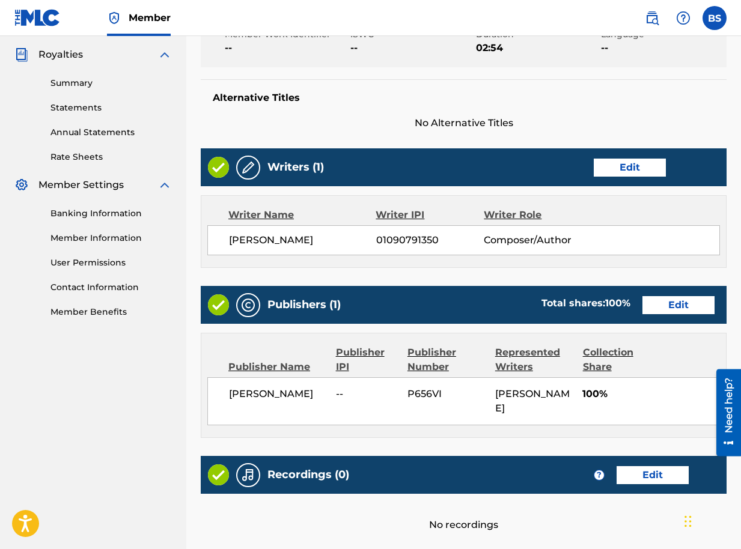
scroll to position [456, 0]
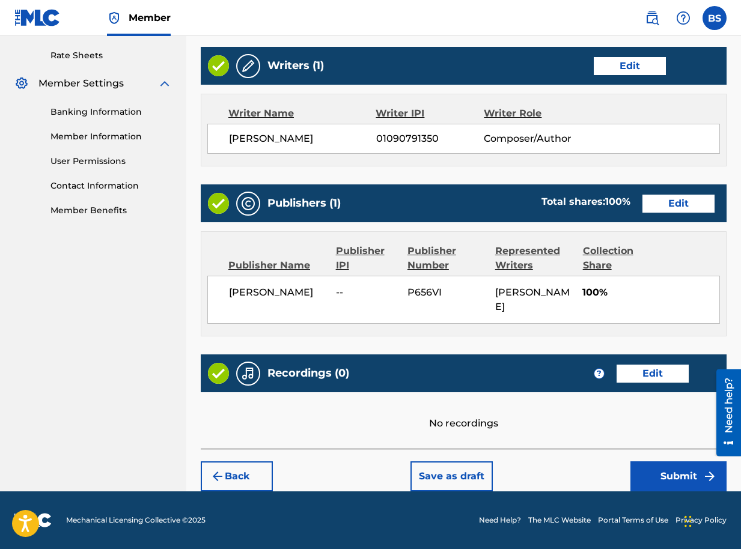
click at [663, 478] on button "Submit" at bounding box center [678, 476] width 96 height 30
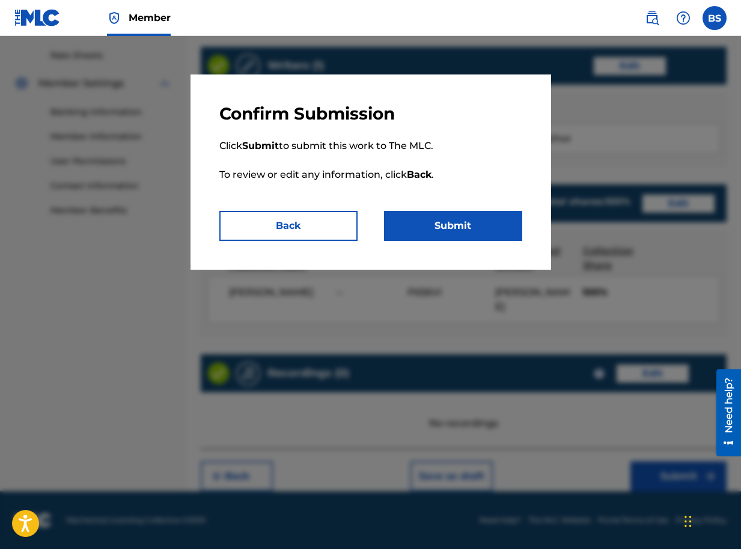
click at [467, 228] on button "Submit" at bounding box center [453, 226] width 138 height 30
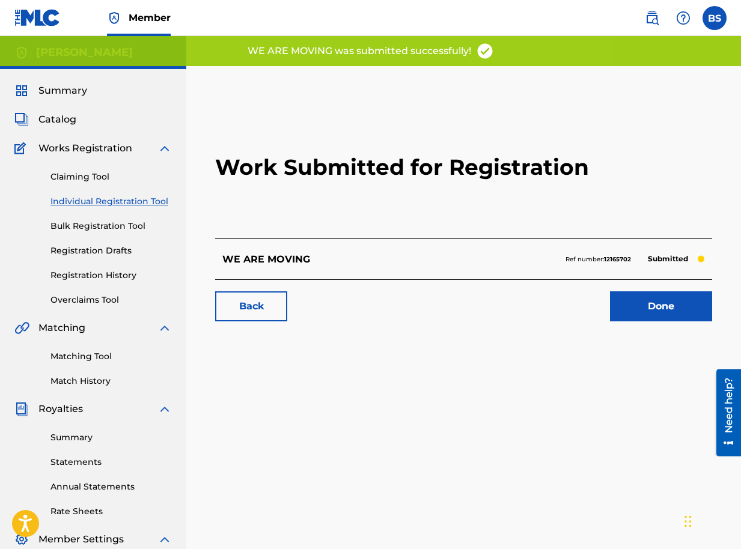
click at [640, 305] on link "Done" at bounding box center [661, 306] width 102 height 30
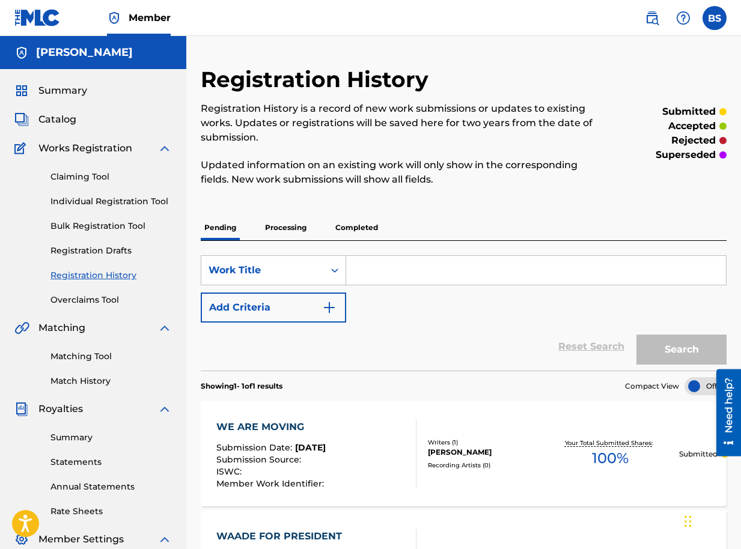
click at [67, 120] on span "Catalog" at bounding box center [57, 119] width 38 height 14
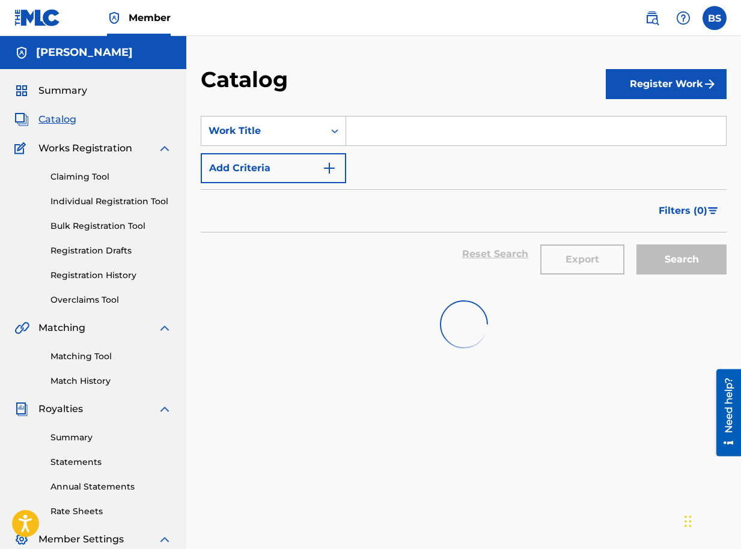
click at [652, 77] on button "Register Work" at bounding box center [666, 84] width 121 height 30
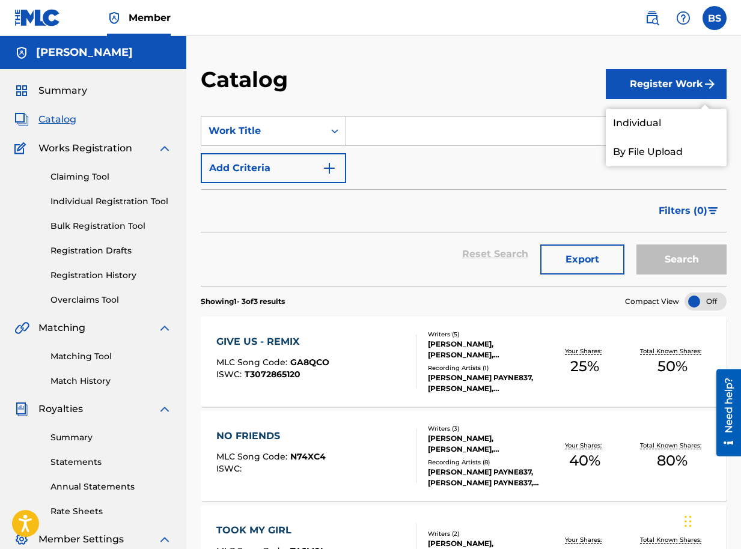
click at [637, 123] on link "Individual" at bounding box center [666, 123] width 121 height 29
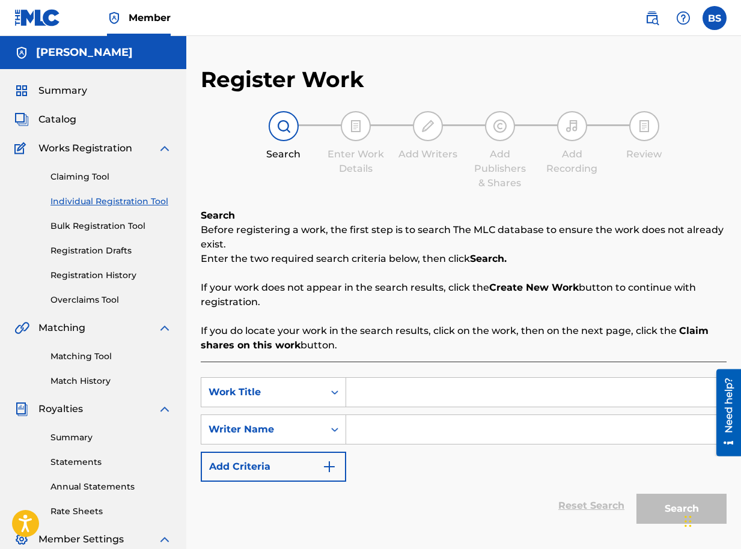
click at [385, 400] on input "Search Form" at bounding box center [536, 392] width 380 height 29
click at [385, 395] on input "Search Form" at bounding box center [536, 392] width 380 height 29
type input "E"
type input "WINNERS CIRCLE"
click at [379, 434] on input "Search Form" at bounding box center [536, 429] width 380 height 29
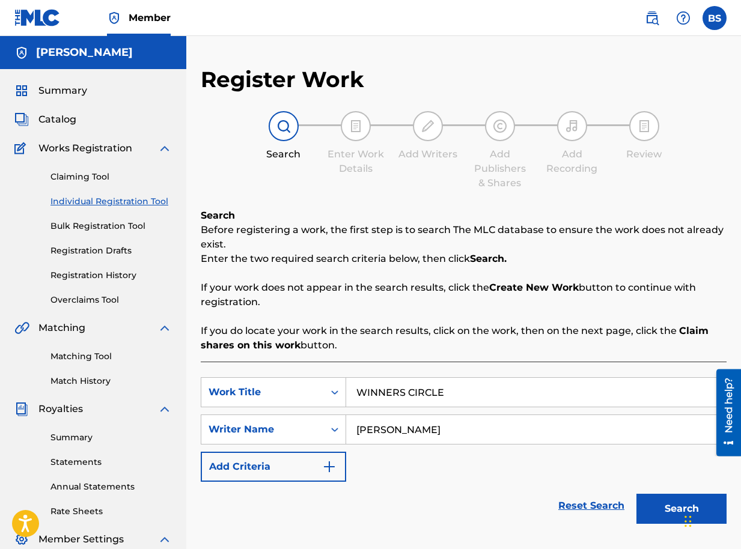
type input "BRIAN SEGUJJA"
click at [649, 514] on button "Search" at bounding box center [681, 509] width 90 height 30
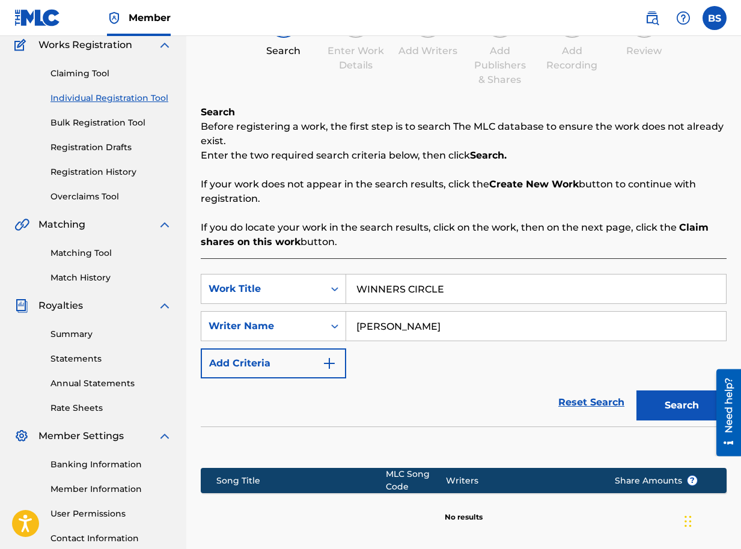
scroll to position [196, 0]
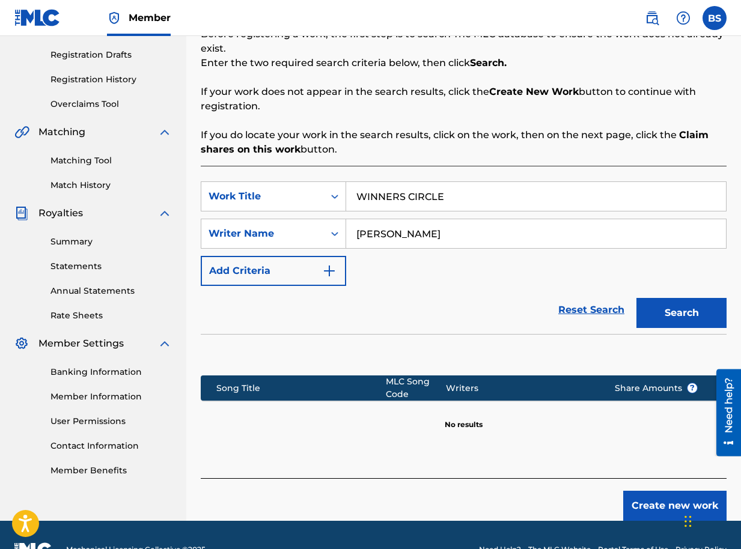
click at [674, 502] on button "Create new work" at bounding box center [674, 506] width 103 height 30
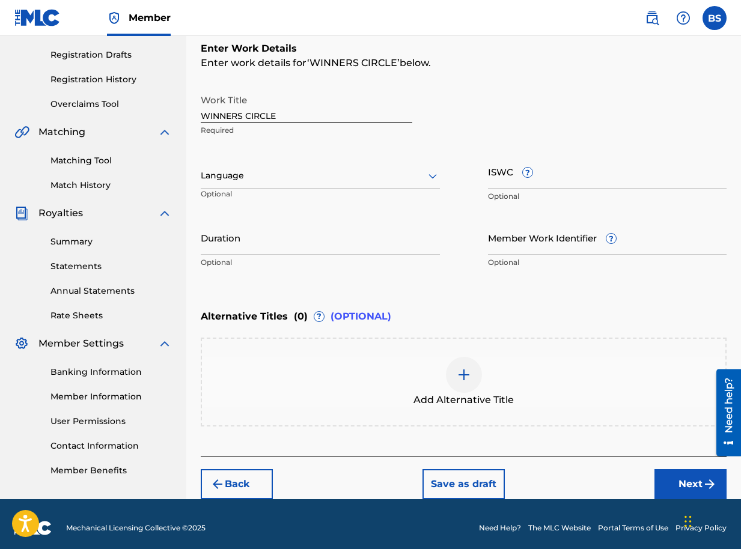
click at [303, 245] on input "Duration" at bounding box center [320, 238] width 239 height 34
click at [637, 139] on div "Work Title WINNERS CIRCLE Required" at bounding box center [464, 115] width 526 height 54
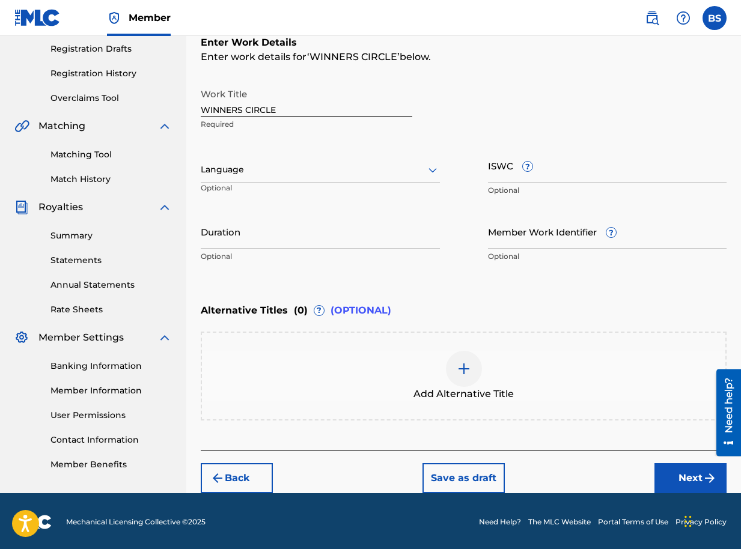
scroll to position [204, 0]
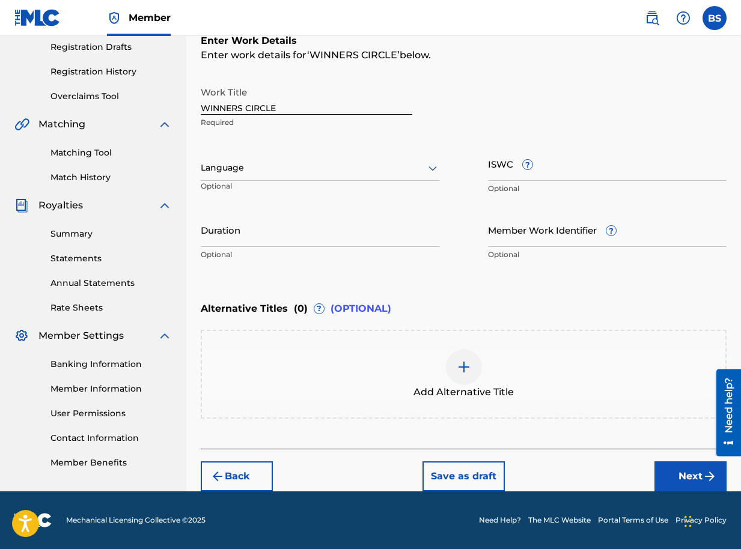
click at [691, 474] on button "Next" at bounding box center [690, 476] width 72 height 30
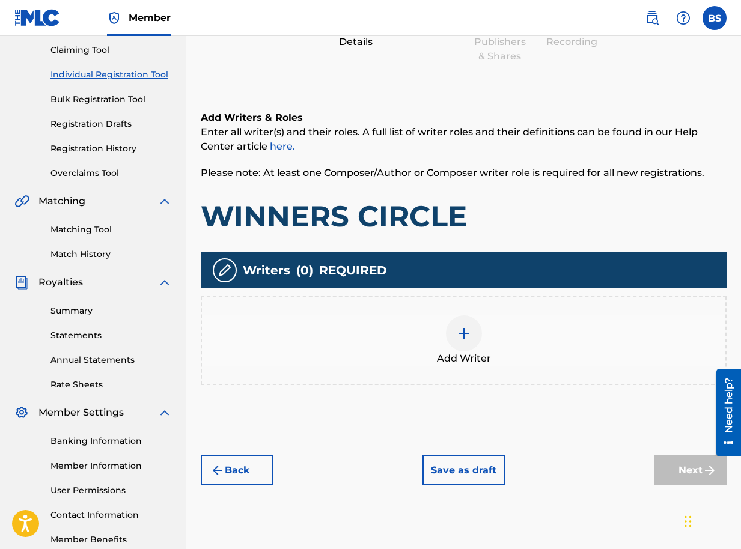
scroll to position [196, 0]
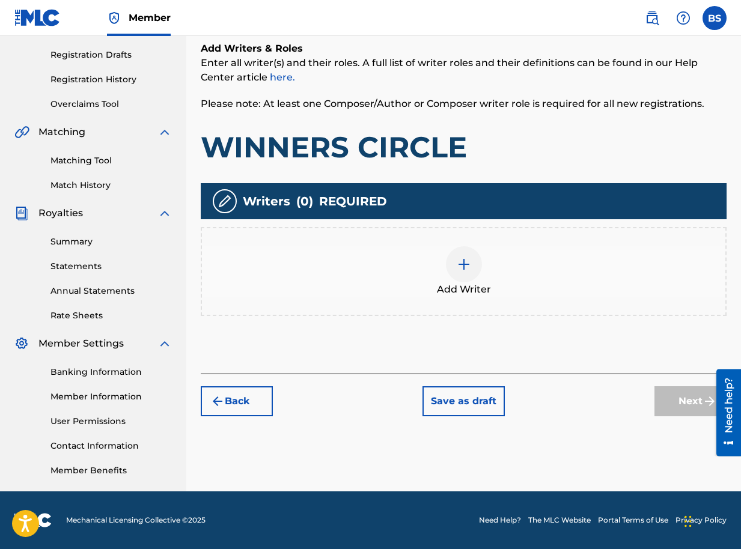
click at [469, 265] on img at bounding box center [464, 264] width 14 height 14
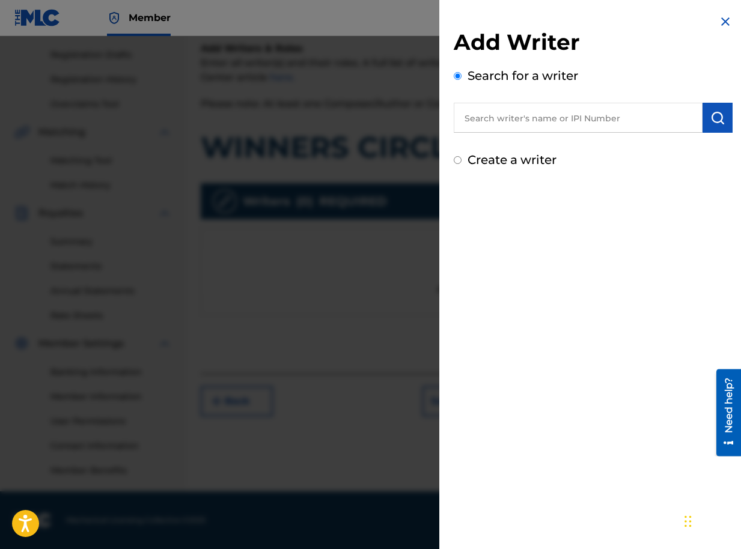
click at [661, 114] on input "text" at bounding box center [578, 118] width 249 height 30
click at [646, 113] on input "text" at bounding box center [578, 118] width 249 height 30
paste input "01090791350"
type input "01090791350"
click at [704, 121] on button "submit" at bounding box center [717, 118] width 30 height 30
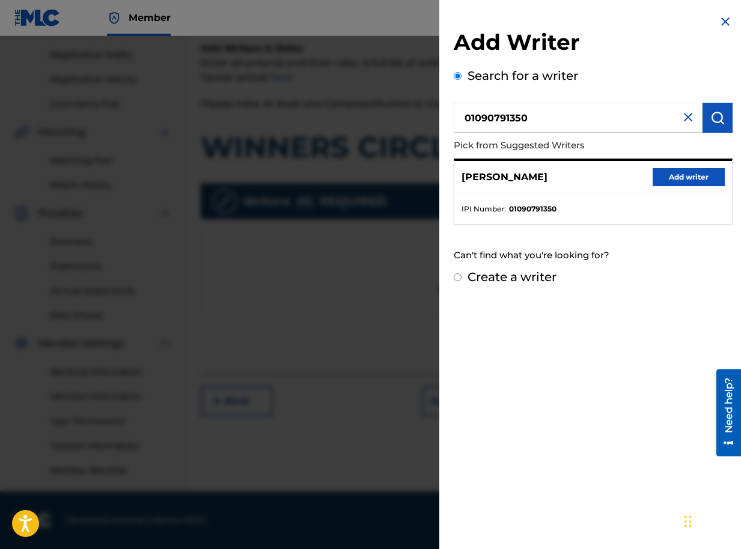
click at [663, 180] on button "Add writer" at bounding box center [688, 177] width 72 height 18
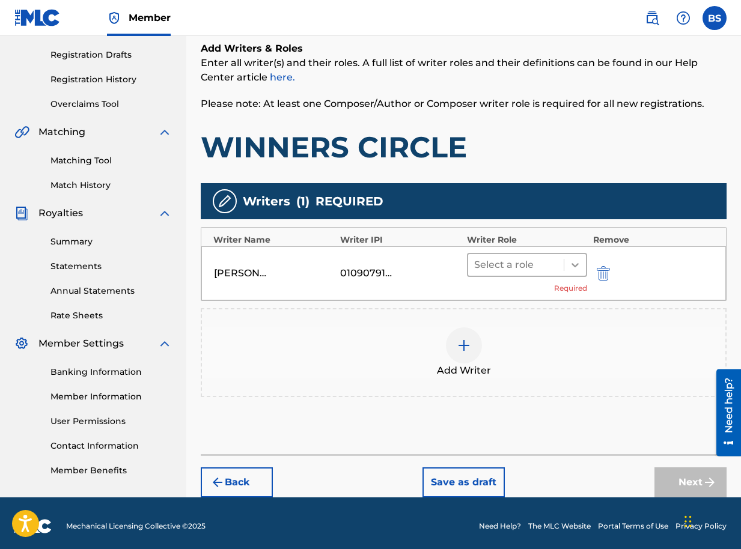
click at [571, 266] on icon at bounding box center [575, 265] width 12 height 12
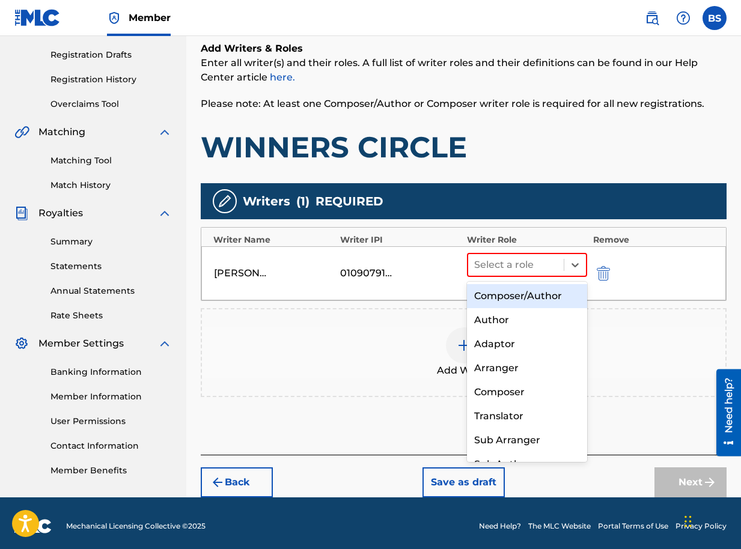
click at [550, 299] on div "Composer/Author" at bounding box center [527, 296] width 120 height 24
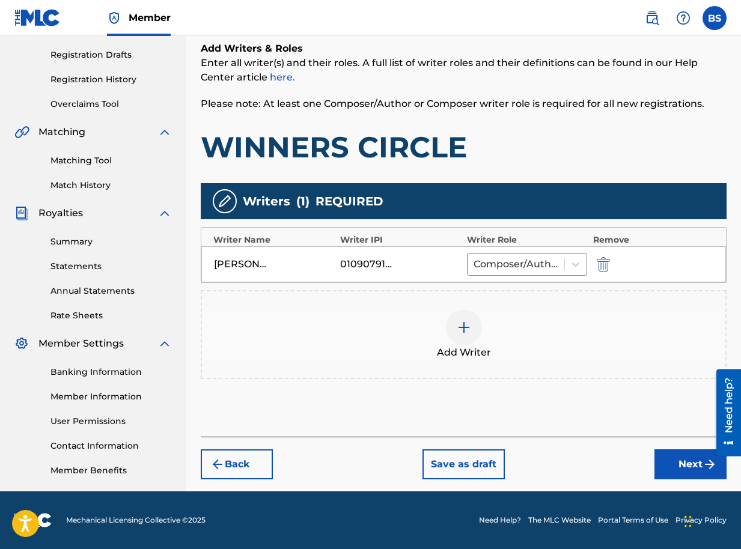
click at [674, 460] on button "Next" at bounding box center [690, 464] width 72 height 30
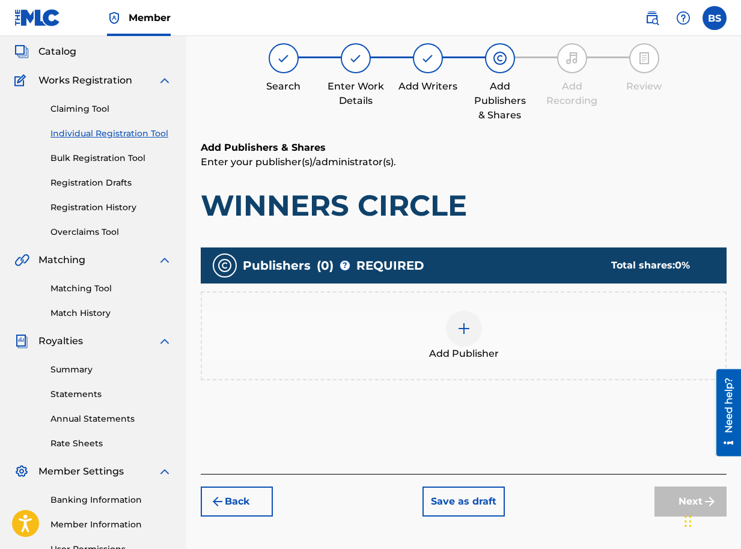
scroll to position [54, 0]
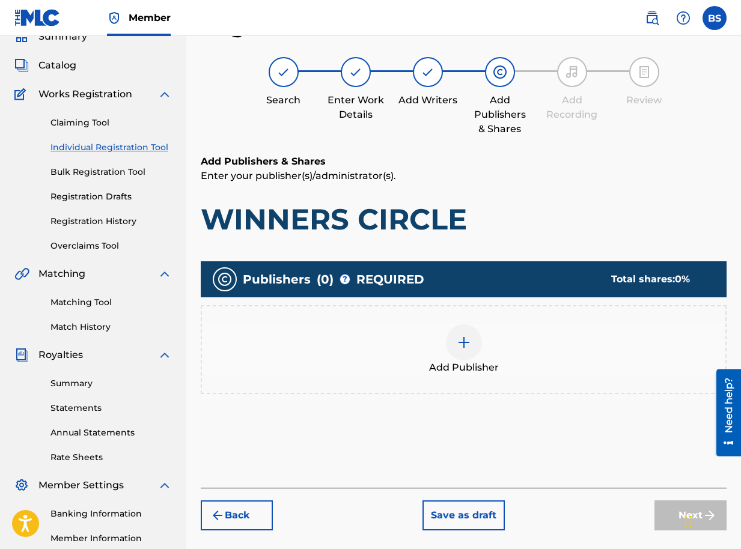
click at [455, 343] on div at bounding box center [464, 342] width 36 height 36
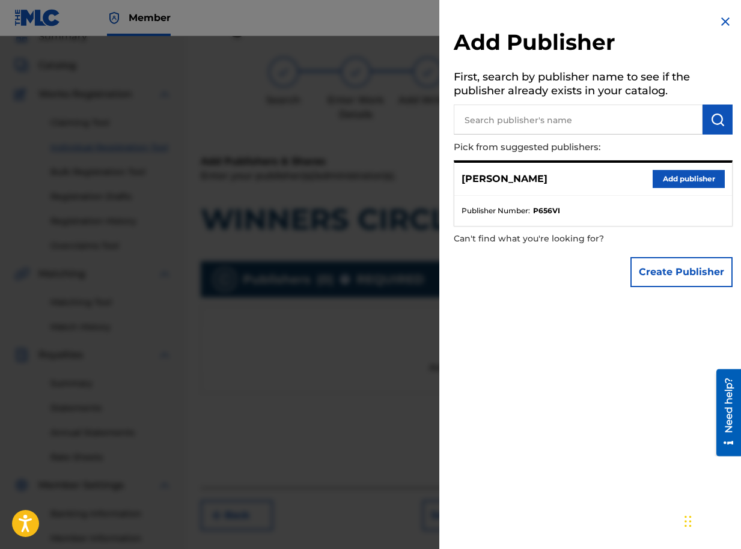
click at [684, 175] on button "Add publisher" at bounding box center [688, 179] width 72 height 18
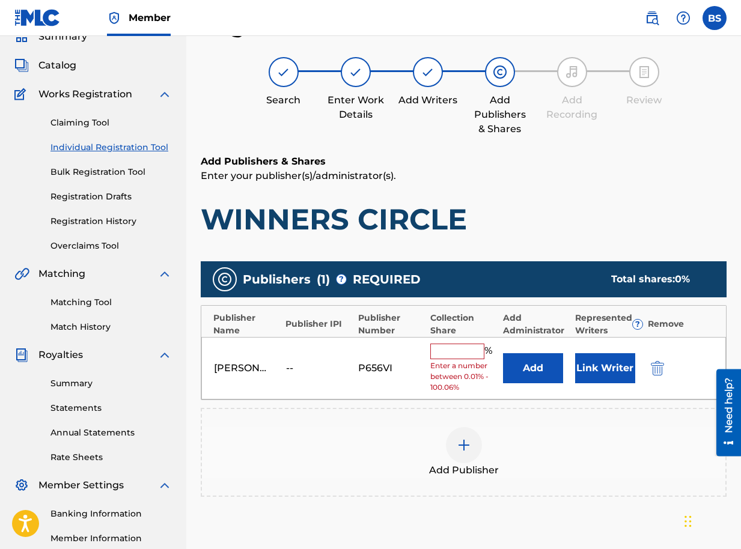
click at [594, 371] on button "Link Writer" at bounding box center [605, 368] width 60 height 30
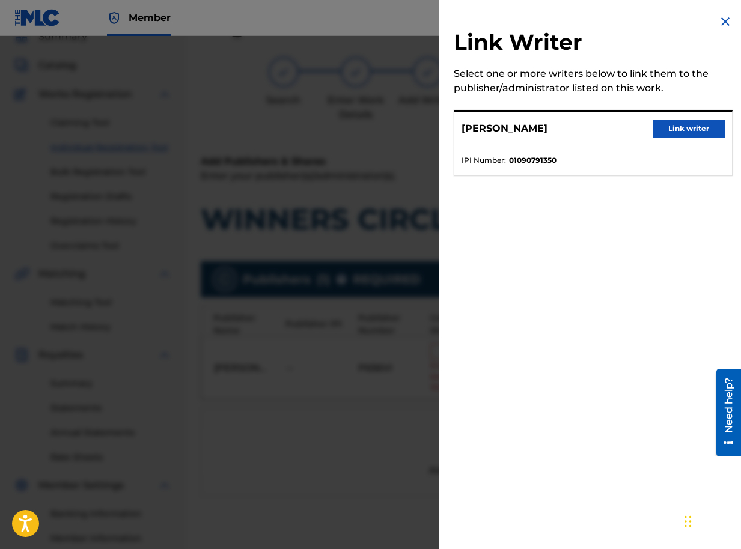
click at [665, 124] on button "Link writer" at bounding box center [688, 129] width 72 height 18
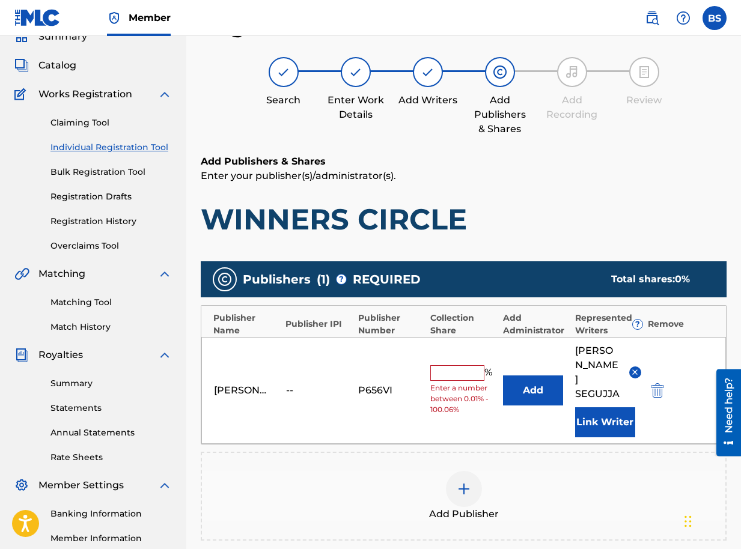
click at [464, 365] on input "text" at bounding box center [457, 373] width 54 height 16
type input "100"
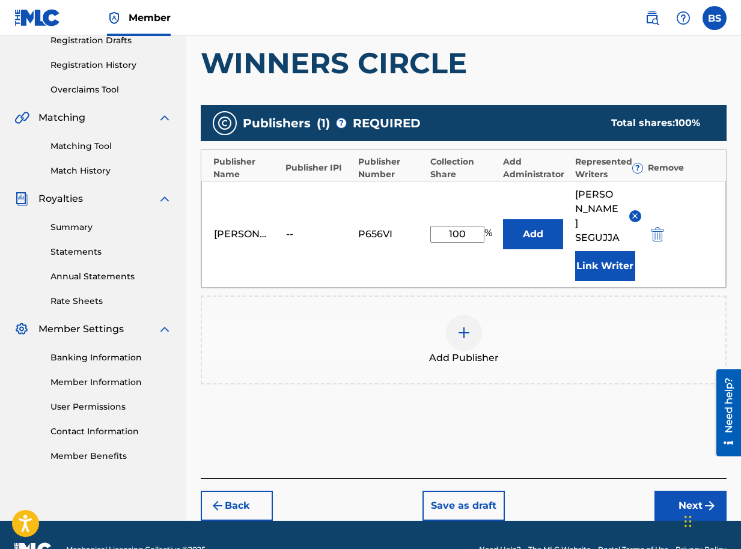
scroll to position [211, 0]
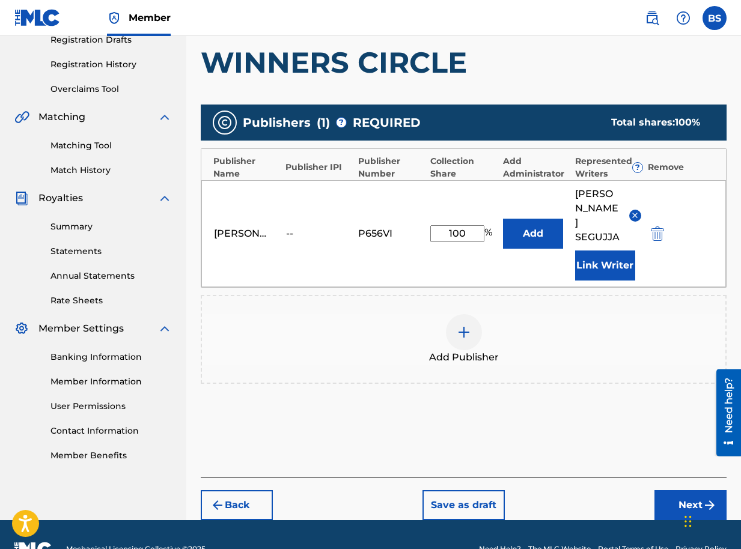
click at [675, 478] on div "Back Save as draft Next" at bounding box center [464, 499] width 526 height 43
click at [677, 490] on button "Next" at bounding box center [690, 505] width 72 height 30
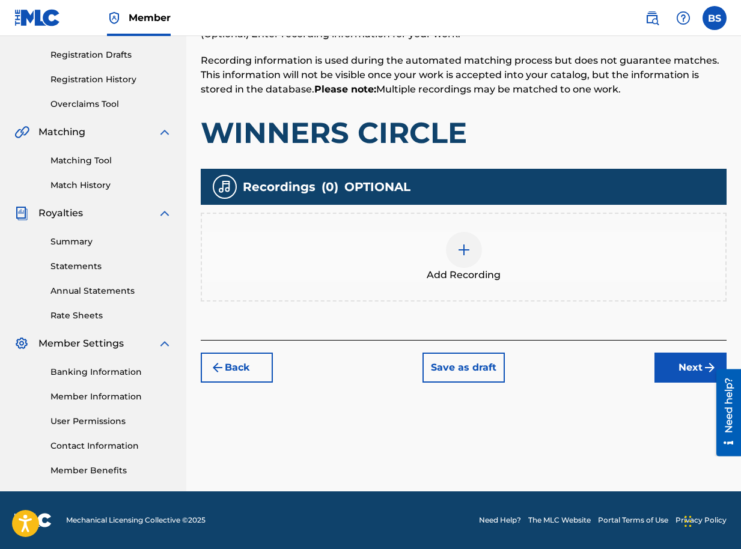
click at [682, 365] on button "Next" at bounding box center [690, 368] width 72 height 30
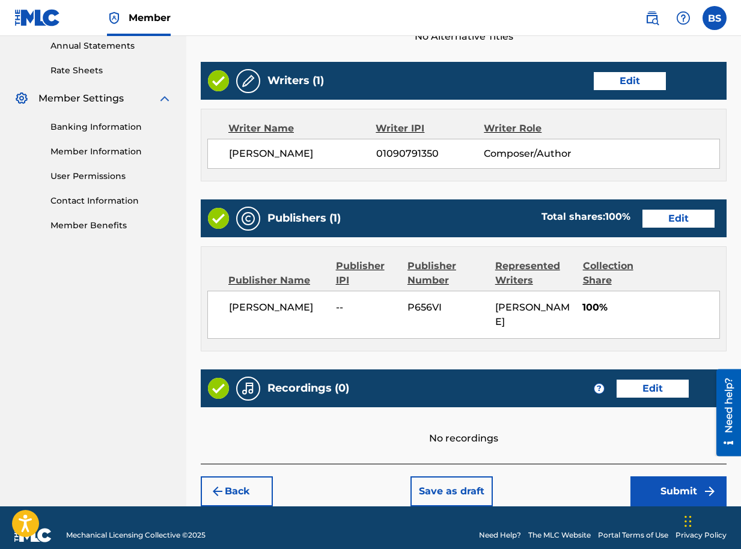
scroll to position [456, 0]
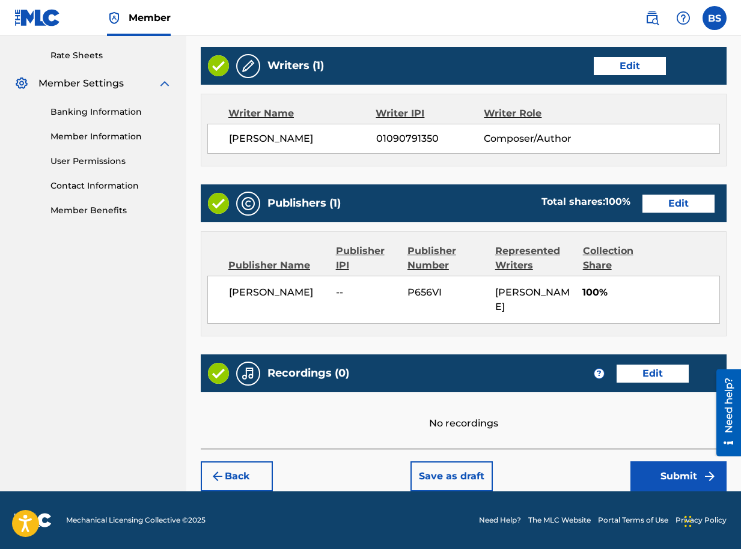
click at [675, 470] on button "Submit" at bounding box center [678, 476] width 96 height 30
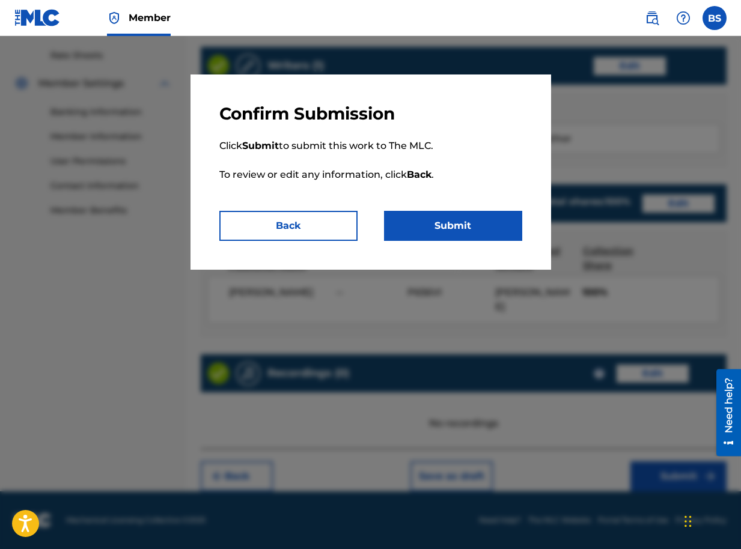
click at [451, 232] on button "Submit" at bounding box center [453, 226] width 138 height 30
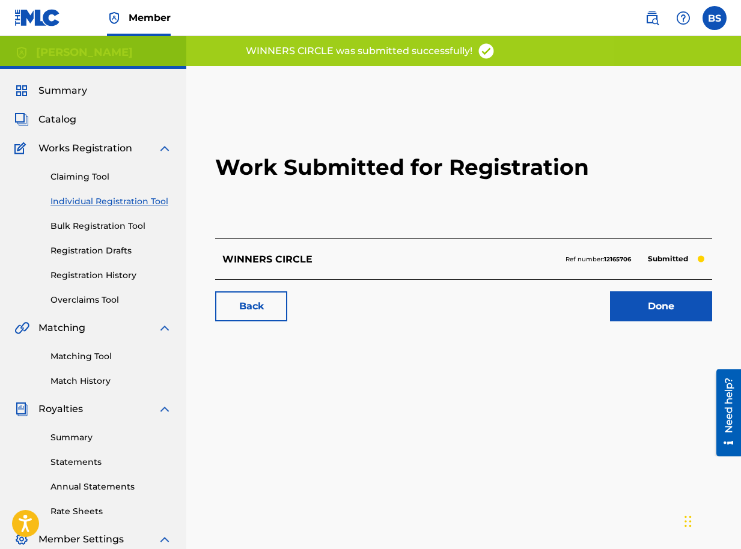
click at [649, 296] on link "Done" at bounding box center [661, 306] width 102 height 30
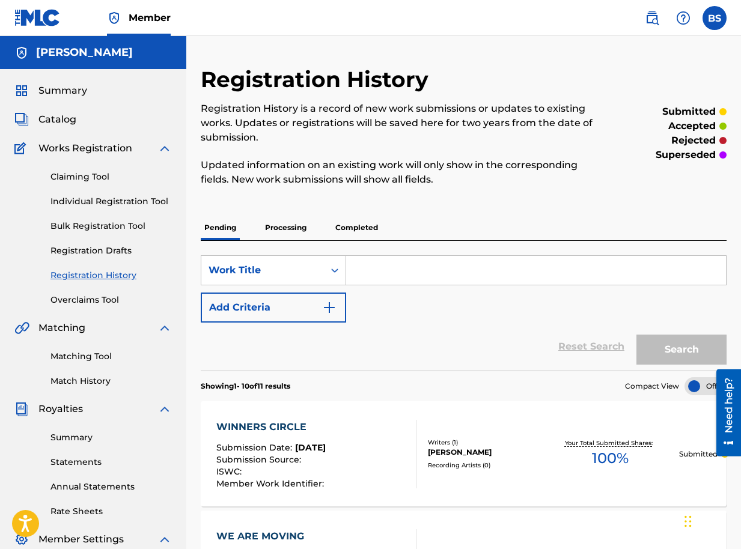
click at [71, 123] on span "Catalog" at bounding box center [57, 119] width 38 height 14
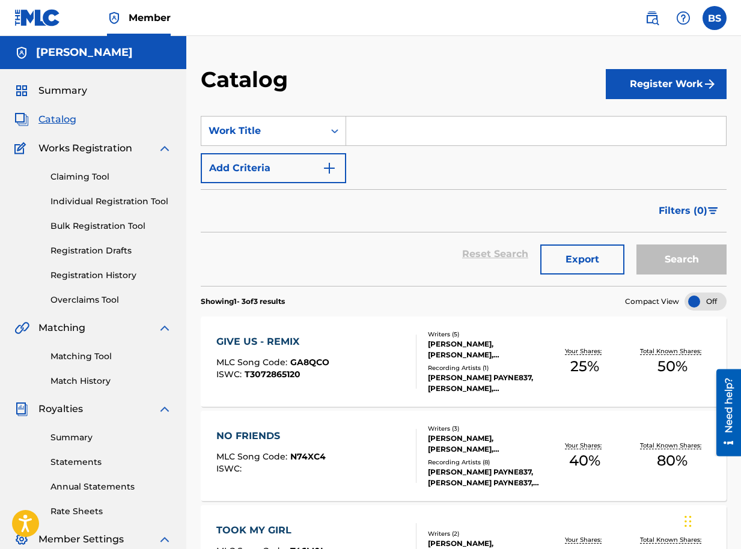
click at [659, 85] on button "Register Work" at bounding box center [666, 84] width 121 height 30
click at [620, 126] on link "Individual" at bounding box center [666, 123] width 121 height 29
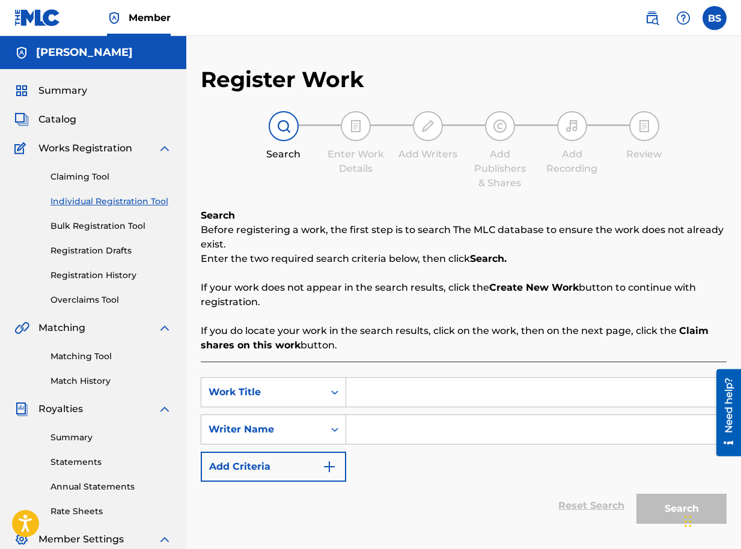
drag, startPoint x: 370, startPoint y: 394, endPoint x: 409, endPoint y: 292, distance: 108.8
click at [371, 394] on input "Search Form" at bounding box center [536, 392] width 380 height 29
click at [367, 394] on input "Search Form" at bounding box center [536, 392] width 380 height 29
type input "SO GOOD TO ME"
click at [367, 426] on input "Search Form" at bounding box center [536, 429] width 380 height 29
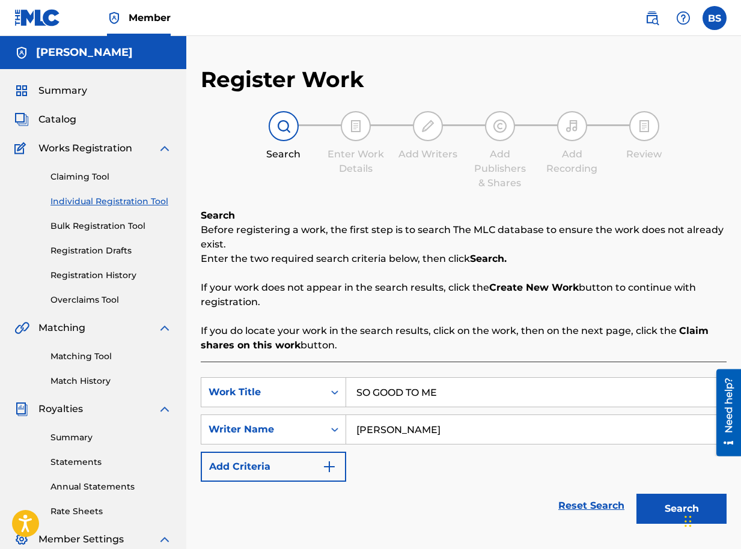
type input "BRIAN SEGUJJA"
click at [663, 502] on button "Search" at bounding box center [681, 509] width 90 height 30
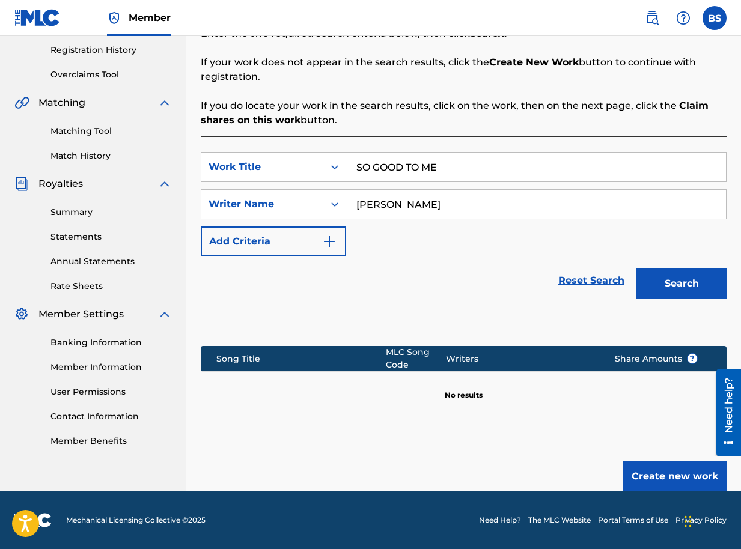
click at [659, 473] on button "Create new work" at bounding box center [674, 476] width 103 height 30
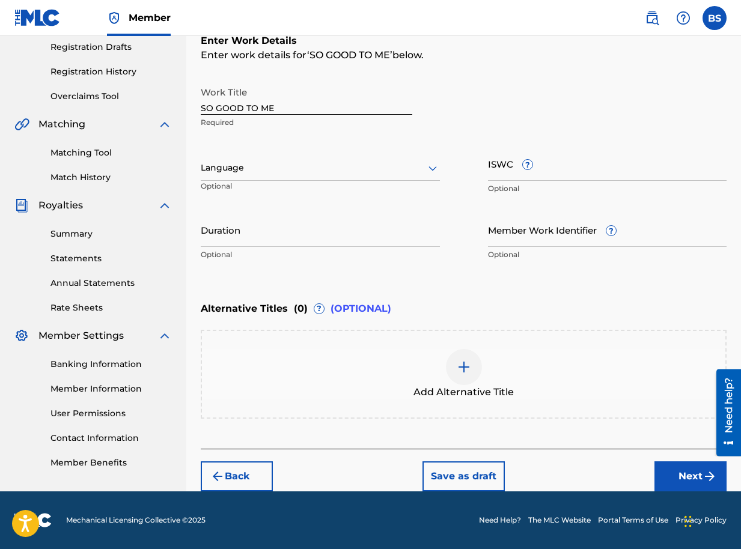
click at [693, 472] on button "Next" at bounding box center [690, 476] width 72 height 30
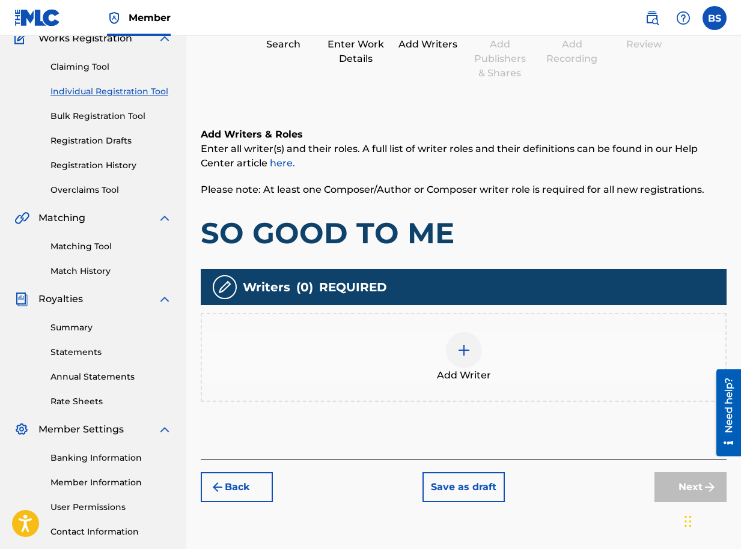
scroll to position [196, 0]
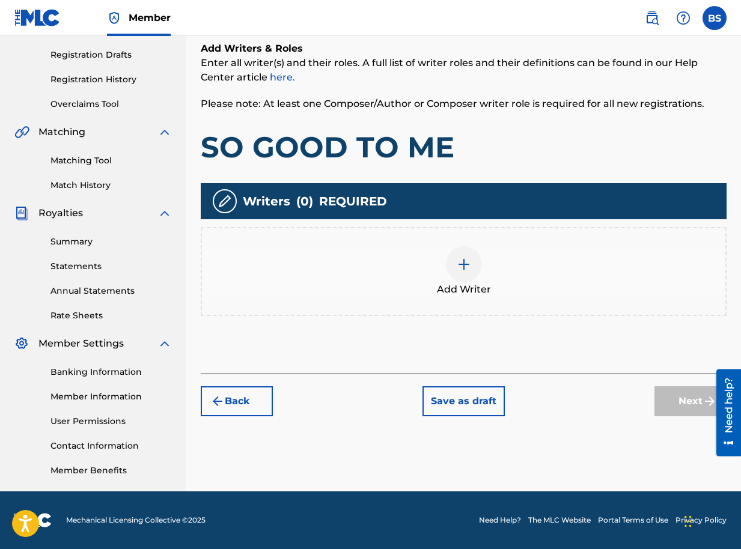
click at [454, 263] on div at bounding box center [464, 264] width 36 height 36
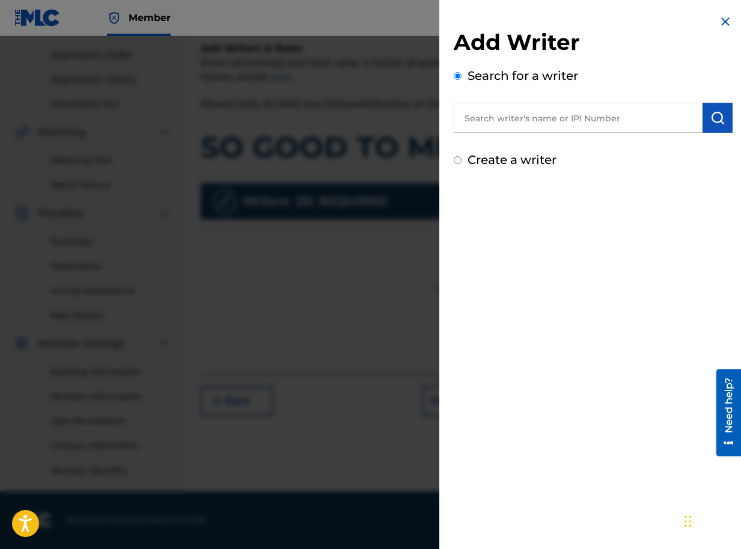
click at [627, 112] on input "text" at bounding box center [578, 118] width 249 height 30
paste input "01090791350"
type input "01090791350"
click at [730, 112] on div "Add Writer Search for a writer 01090791350 Create a writer" at bounding box center [593, 91] width 308 height 183
click at [718, 115] on img "submit" at bounding box center [717, 118] width 14 height 14
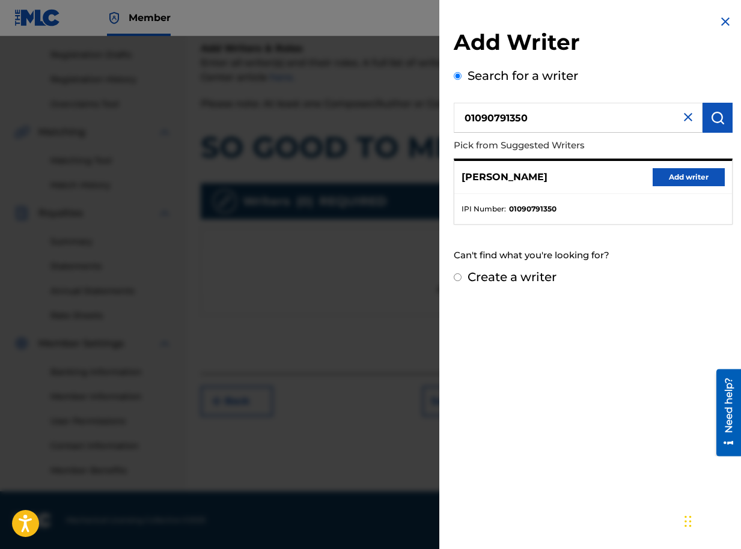
click at [687, 172] on button "Add writer" at bounding box center [688, 177] width 72 height 18
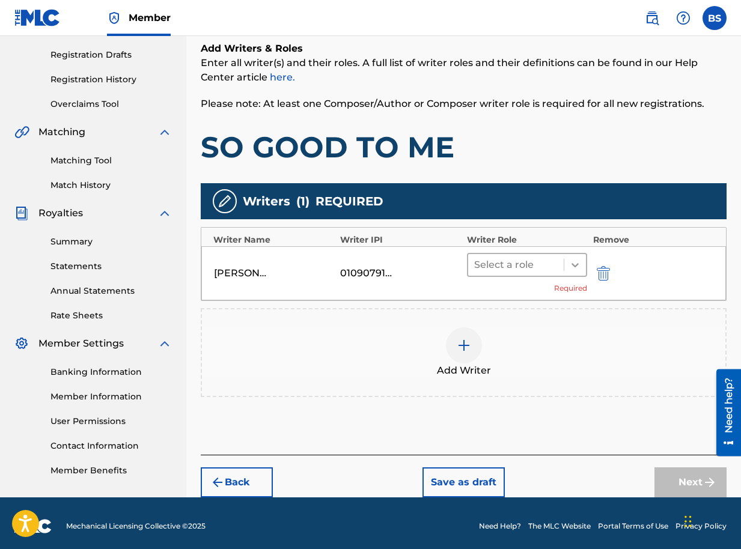
click at [574, 263] on icon at bounding box center [575, 265] width 12 height 12
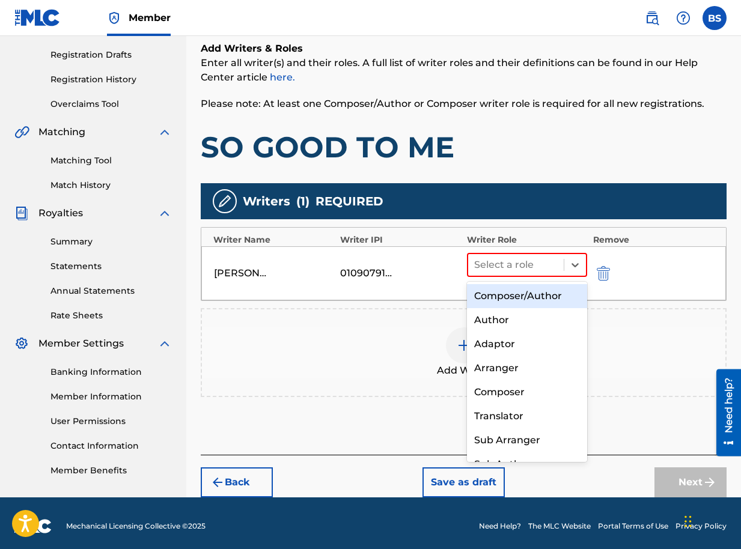
click at [558, 294] on div "Composer/Author" at bounding box center [527, 296] width 120 height 24
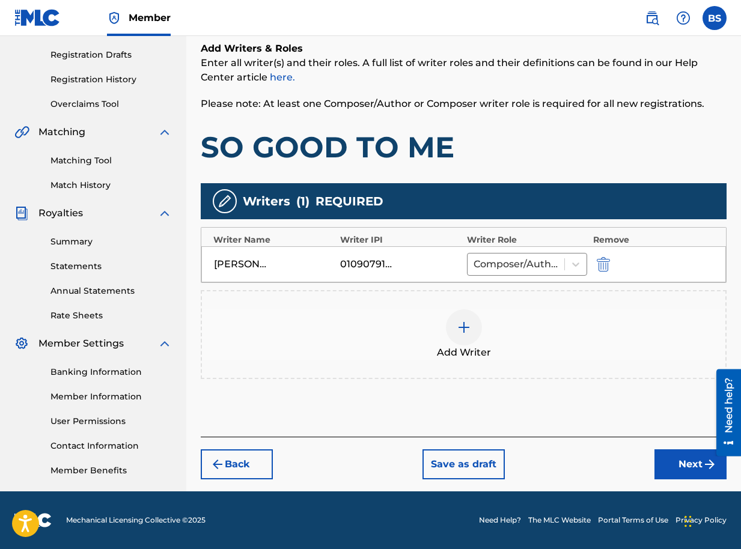
click at [674, 466] on button "Next" at bounding box center [690, 464] width 72 height 30
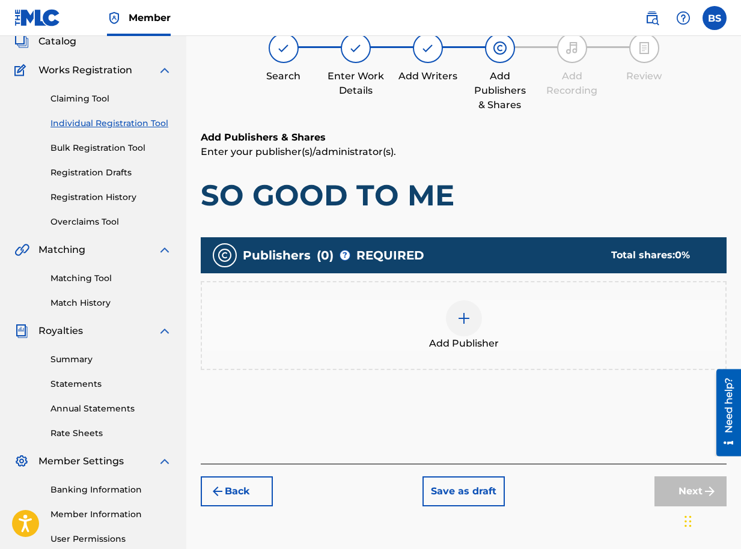
scroll to position [54, 0]
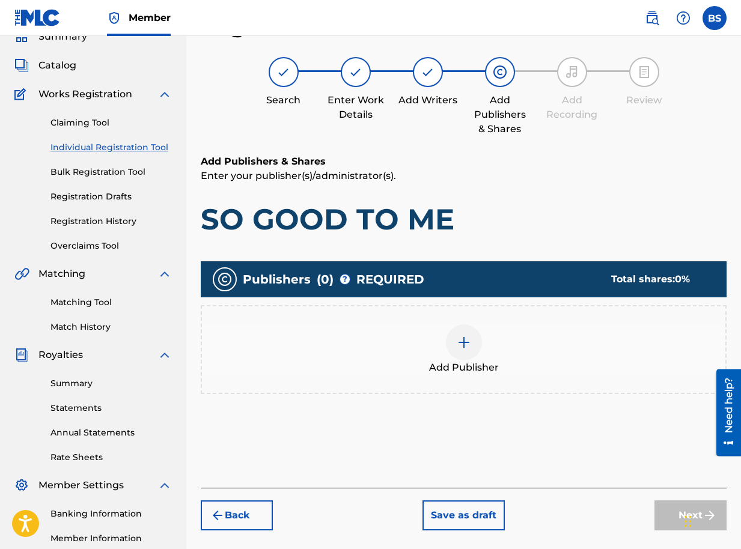
click at [458, 345] on img at bounding box center [464, 342] width 14 height 14
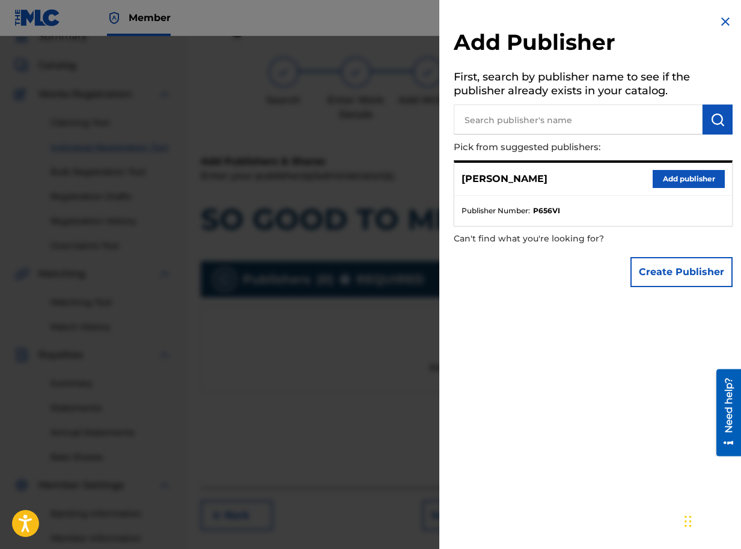
click at [696, 177] on button "Add publisher" at bounding box center [688, 179] width 72 height 18
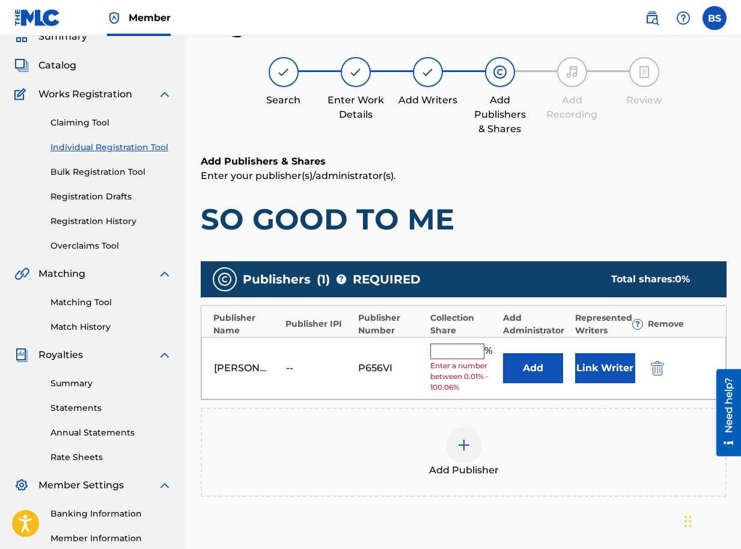
click at [588, 374] on button "Link Writer" at bounding box center [605, 368] width 60 height 30
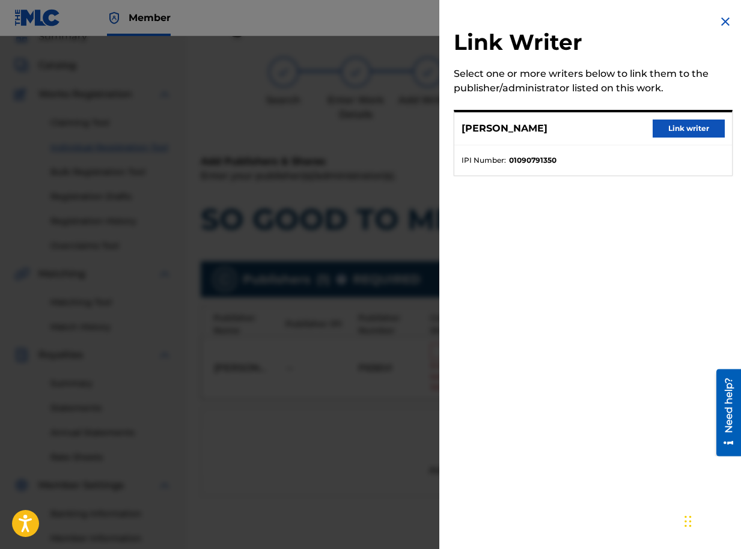
click at [671, 128] on button "Link writer" at bounding box center [688, 129] width 72 height 18
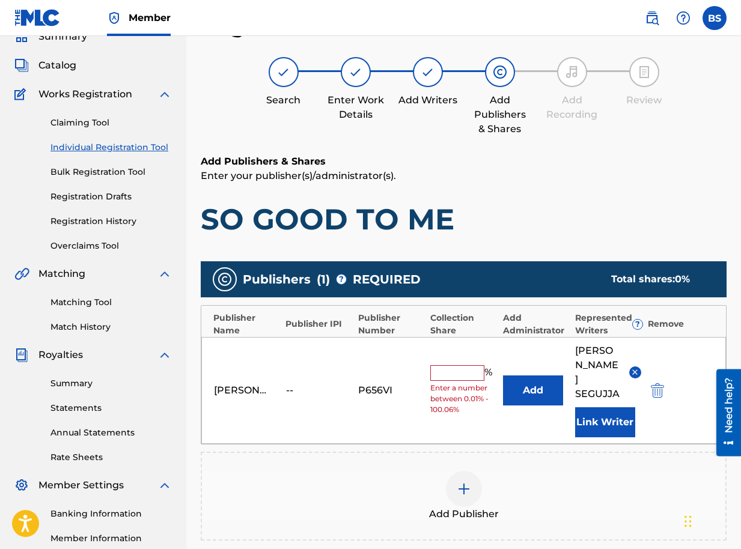
click at [463, 365] on input "text" at bounding box center [457, 373] width 54 height 16
type input "100"
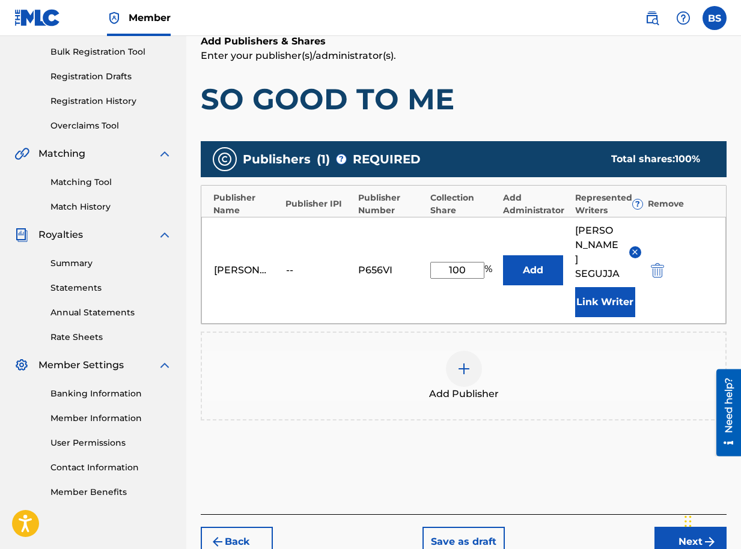
scroll to position [211, 0]
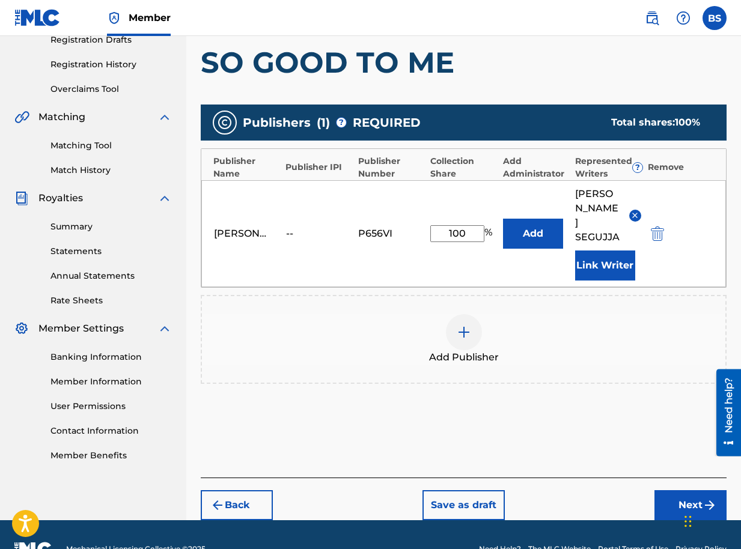
click at [699, 490] on button "Next" at bounding box center [690, 505] width 72 height 30
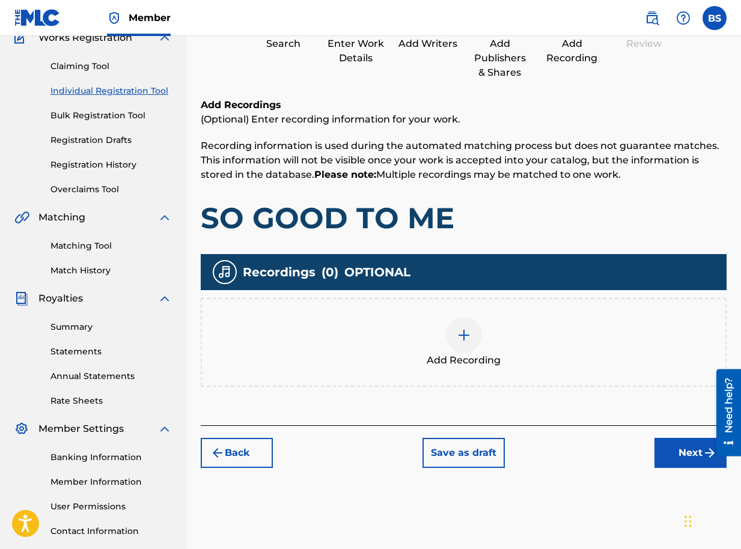
scroll to position [196, 0]
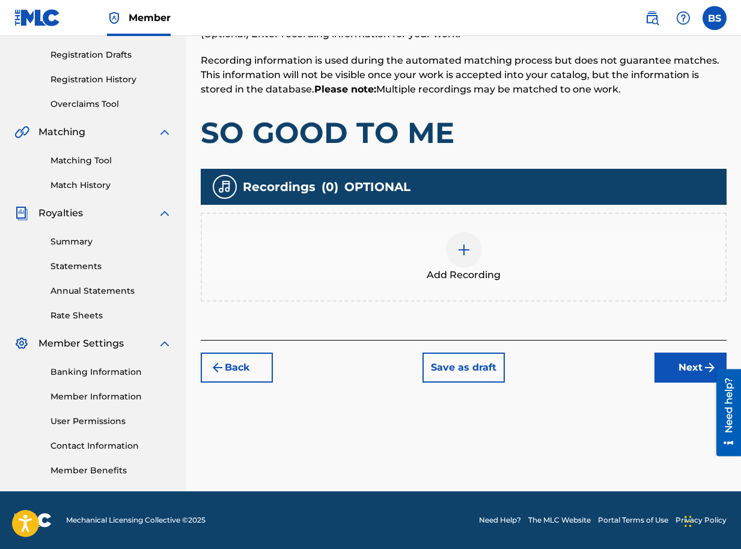
click at [687, 365] on button "Next" at bounding box center [690, 368] width 72 height 30
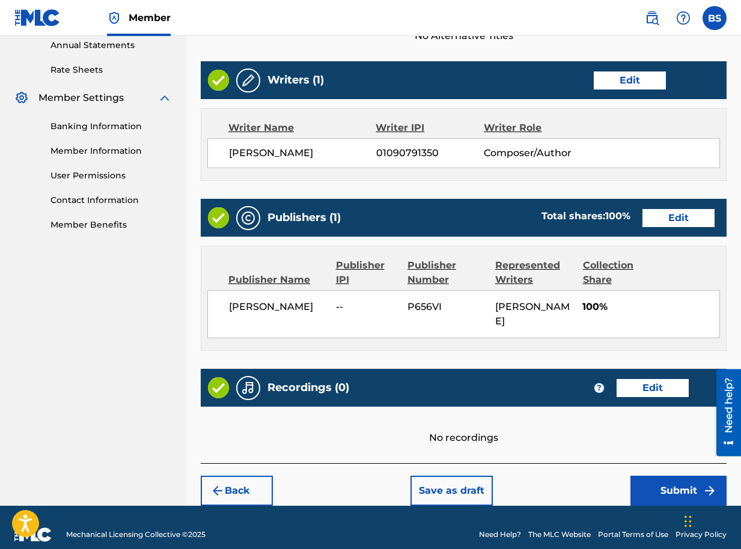
scroll to position [456, 0]
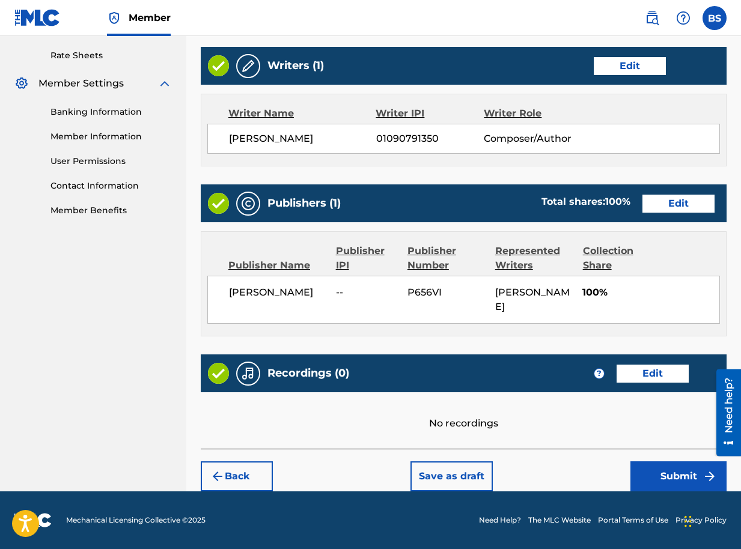
click at [665, 475] on button "Submit" at bounding box center [678, 476] width 96 height 30
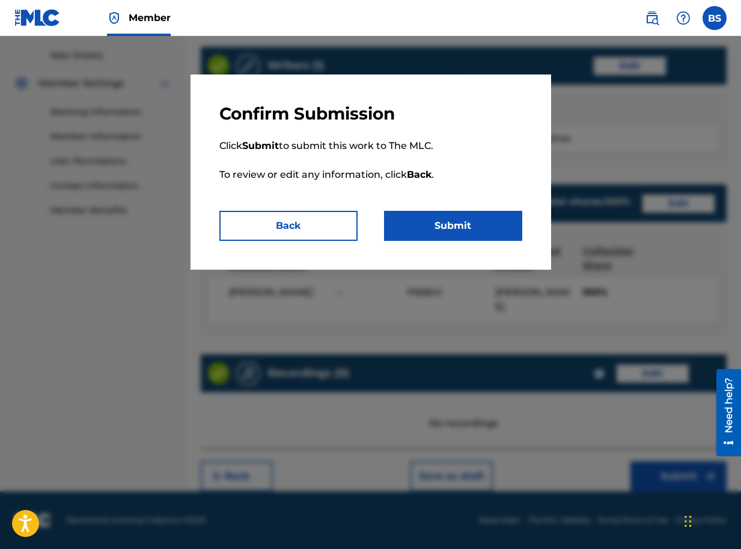
click at [469, 231] on button "Submit" at bounding box center [453, 226] width 138 height 30
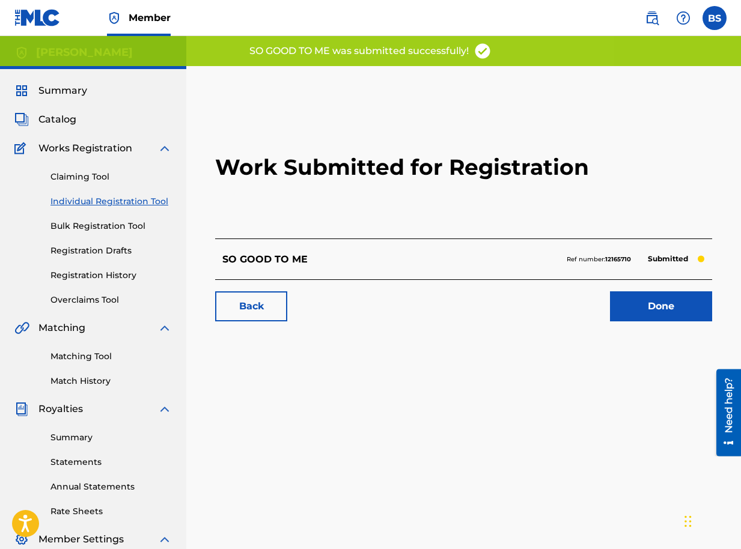
click at [640, 300] on link "Done" at bounding box center [661, 306] width 102 height 30
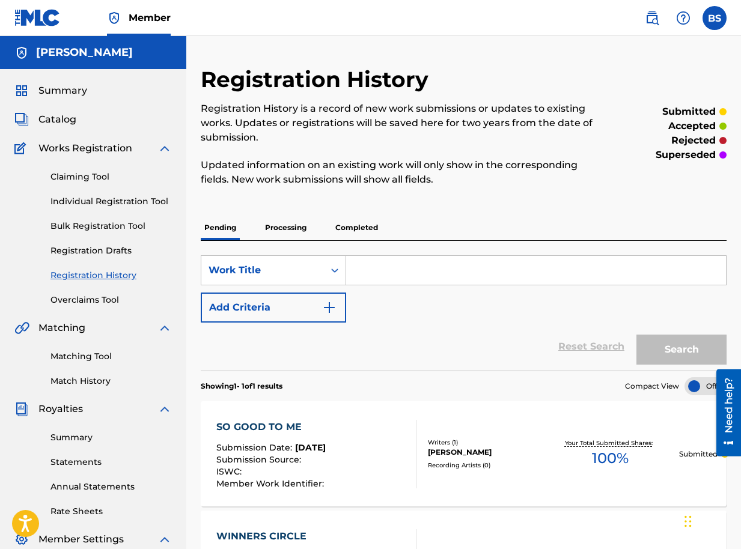
click at [46, 122] on span "Catalog" at bounding box center [57, 119] width 38 height 14
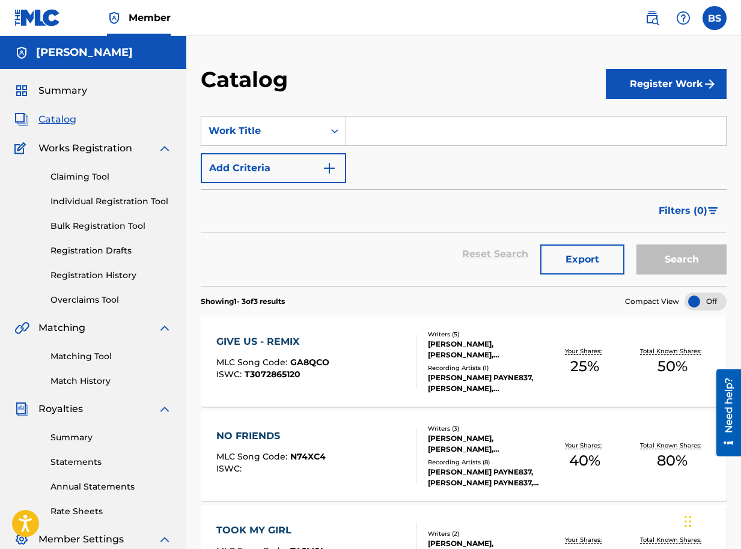
click at [646, 82] on button "Register Work" at bounding box center [666, 84] width 121 height 30
click at [664, 120] on link "Individual" at bounding box center [666, 123] width 121 height 29
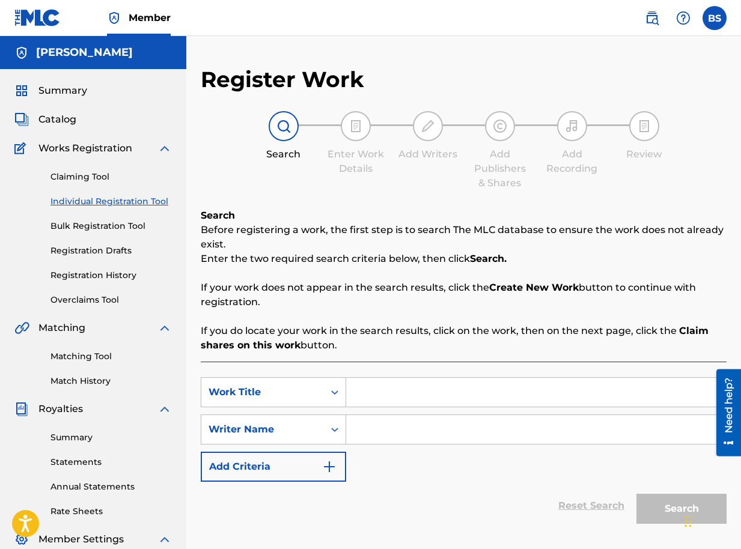
click at [397, 403] on input "Search Form" at bounding box center [536, 392] width 380 height 29
click at [376, 389] on input "Search Form" at bounding box center [536, 392] width 380 height 29
drag, startPoint x: 376, startPoint y: 389, endPoint x: 365, endPoint y: 396, distance: 12.5
click at [365, 396] on input "Search Form" at bounding box center [536, 392] width 380 height 29
type input "YOUR KINGDOM"
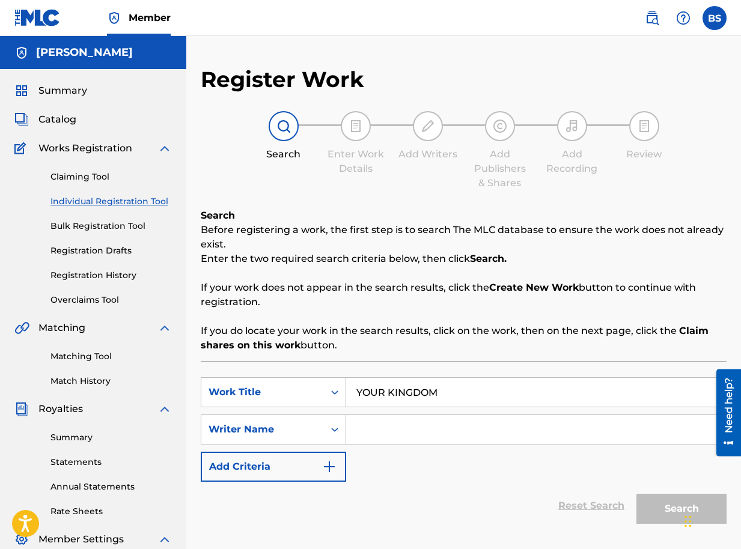
click at [384, 427] on input "Search Form" at bounding box center [536, 429] width 380 height 29
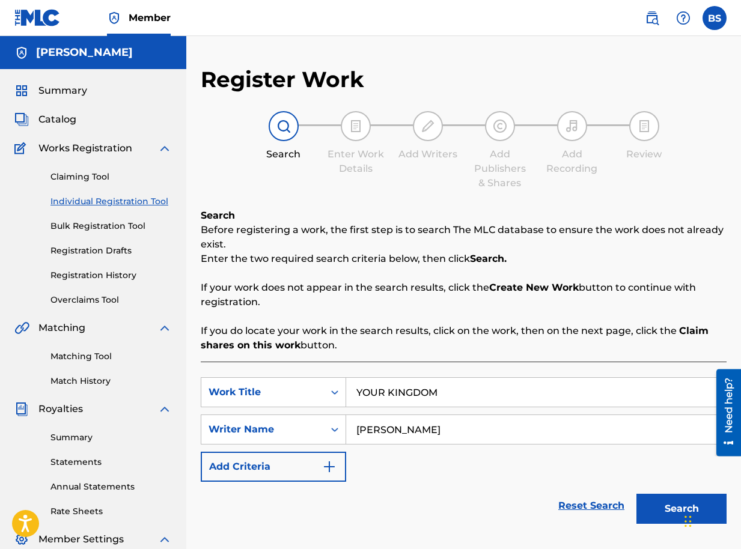
type input "BRIAN SEGUJJA"
click at [675, 514] on button "Search" at bounding box center [681, 509] width 90 height 30
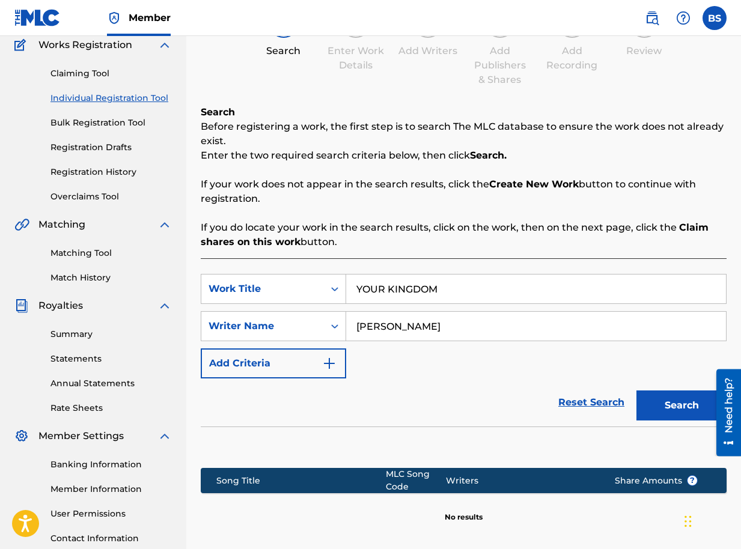
scroll to position [225, 0]
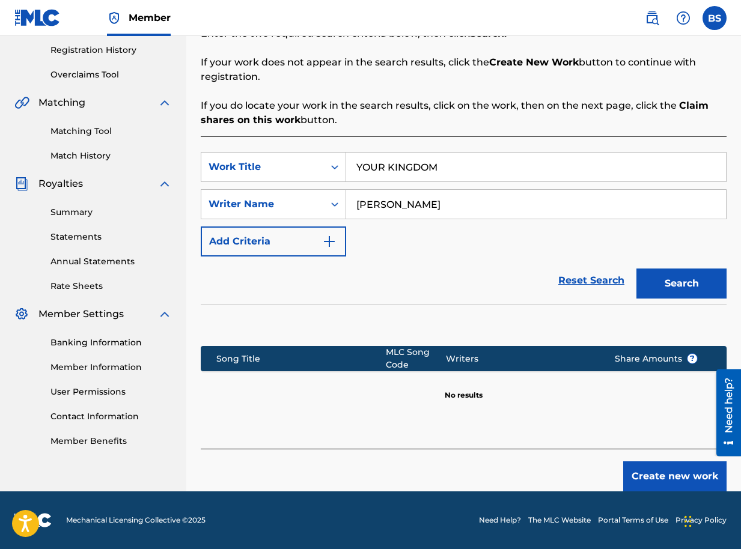
click at [665, 479] on button "Create new work" at bounding box center [674, 476] width 103 height 30
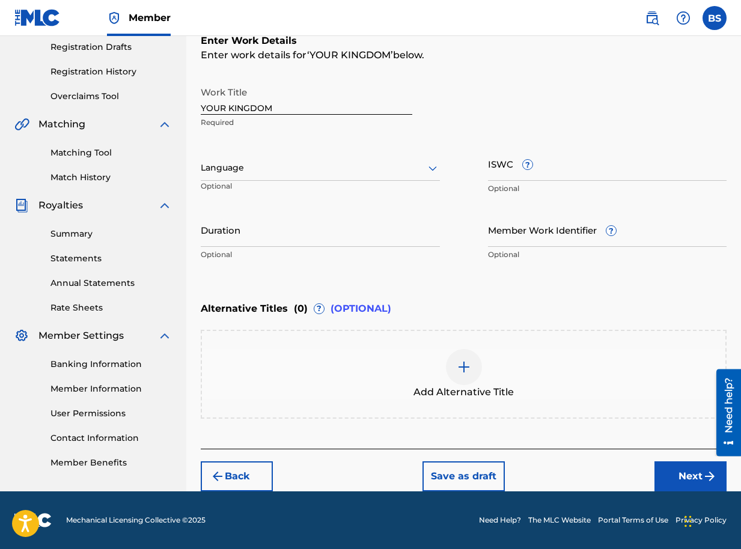
scroll to position [204, 0]
click at [678, 470] on button "Next" at bounding box center [690, 476] width 72 height 30
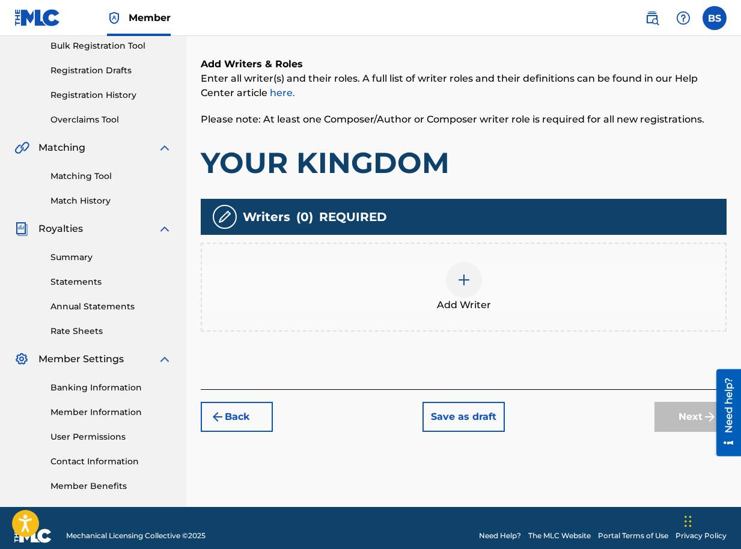
scroll to position [196, 0]
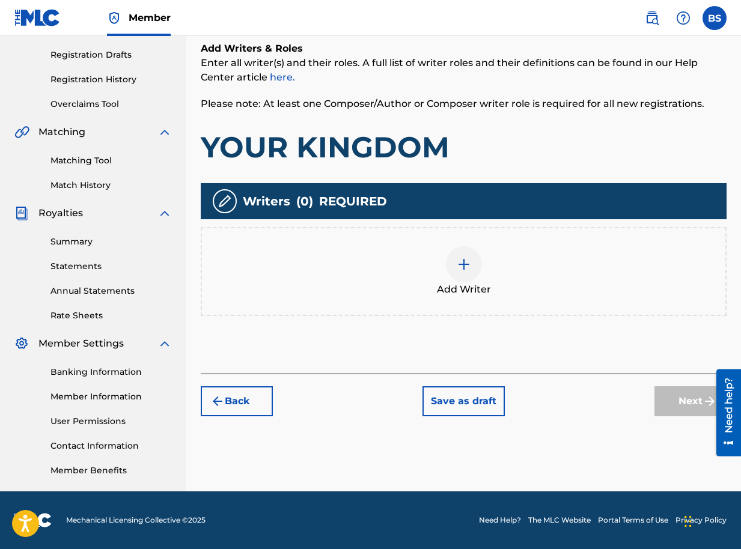
click at [461, 266] on img at bounding box center [464, 264] width 14 height 14
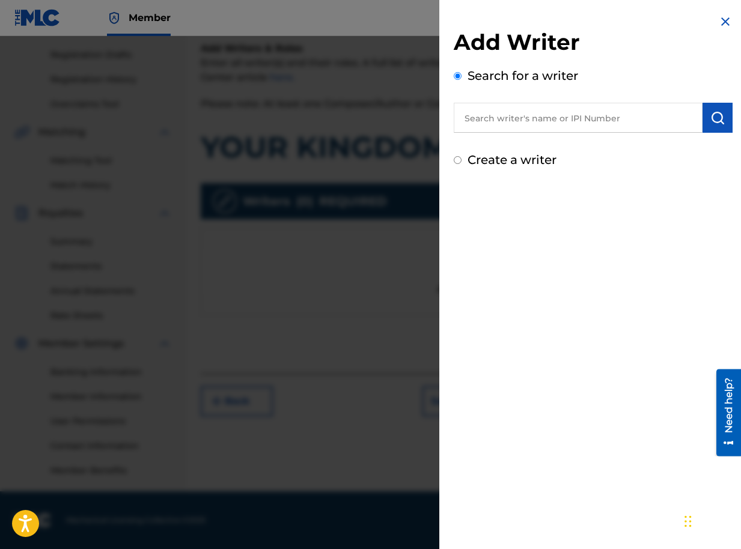
click at [711, 108] on button "submit" at bounding box center [717, 118] width 30 height 30
click at [646, 118] on input "text" at bounding box center [578, 118] width 249 height 30
paste input "01090791350"
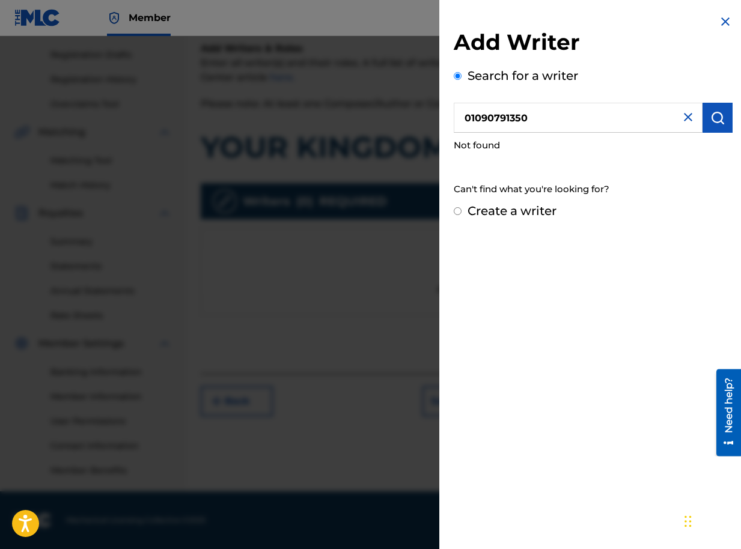
type input "01090791350"
click at [713, 115] on img "submit" at bounding box center [717, 118] width 14 height 14
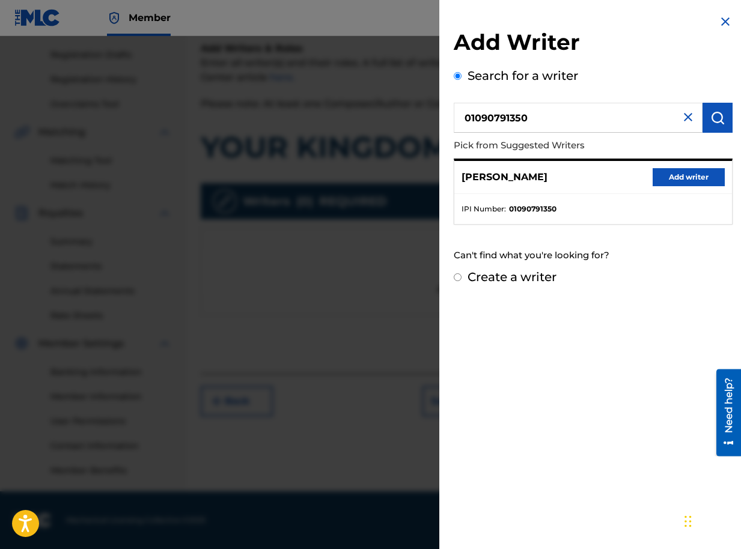
click at [668, 177] on button "Add writer" at bounding box center [688, 177] width 72 height 18
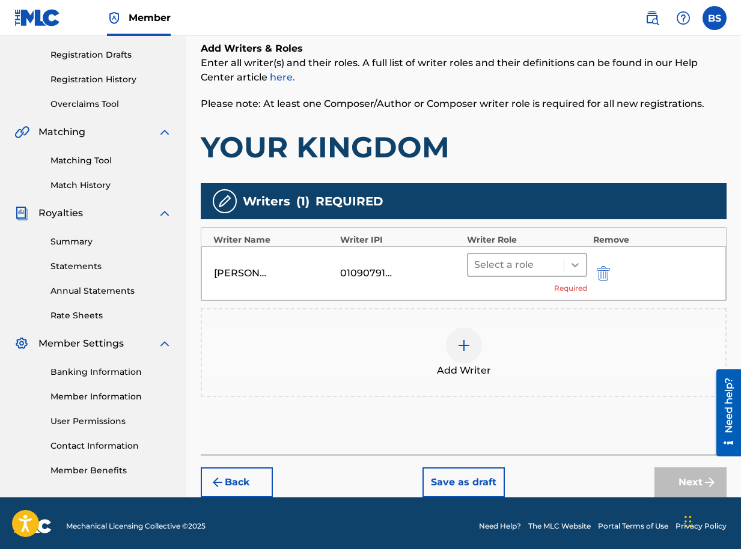
click at [576, 265] on icon at bounding box center [574, 265] width 7 height 4
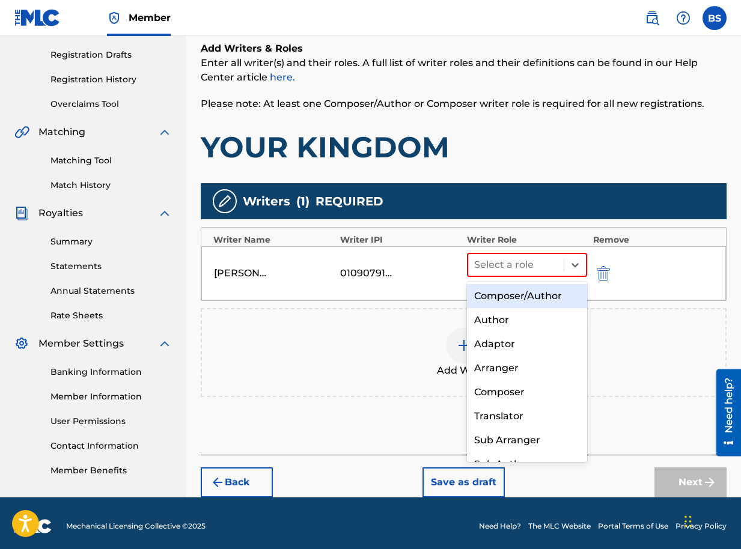
click at [545, 300] on div "Composer/Author" at bounding box center [527, 296] width 120 height 24
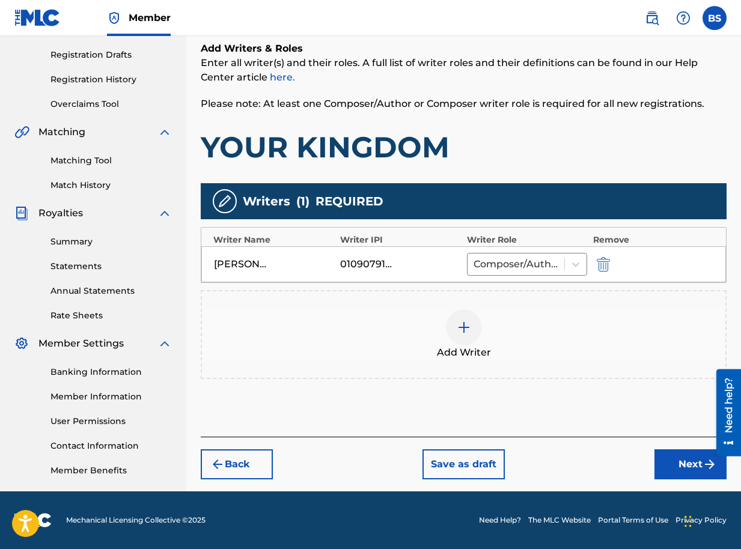
click at [681, 466] on button "Next" at bounding box center [690, 464] width 72 height 30
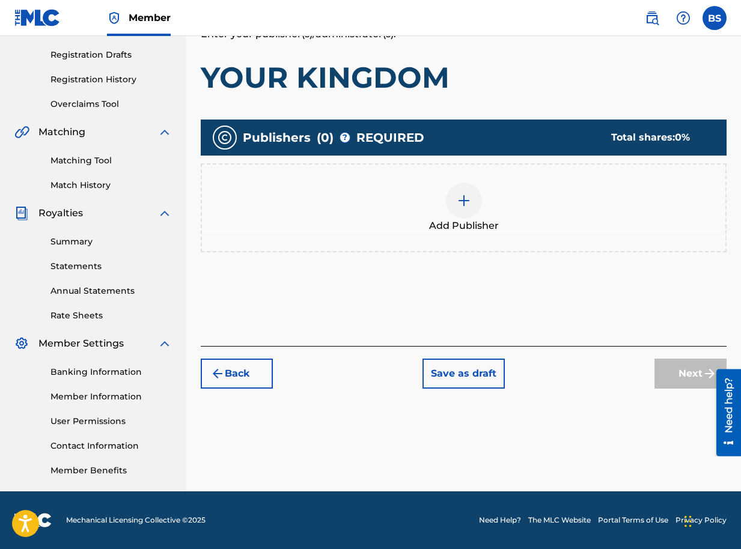
click at [457, 199] on img at bounding box center [464, 200] width 14 height 14
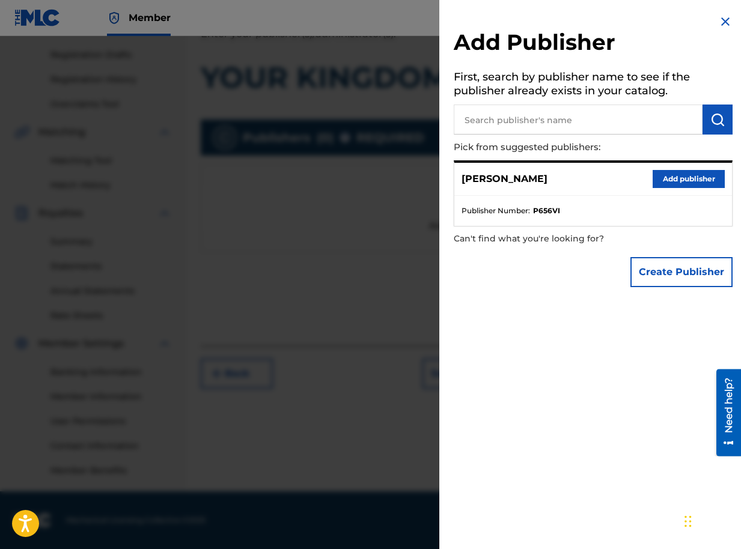
click at [695, 180] on button "Add publisher" at bounding box center [688, 179] width 72 height 18
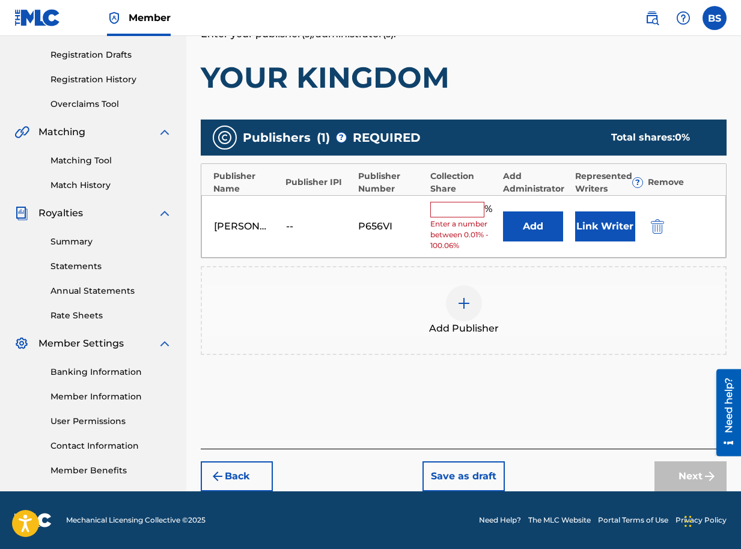
click at [598, 224] on button "Link Writer" at bounding box center [605, 226] width 60 height 30
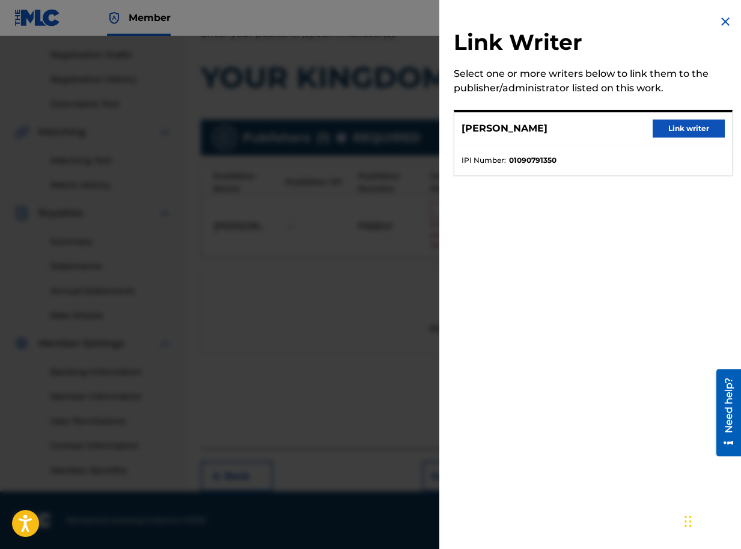
click at [665, 128] on button "Link writer" at bounding box center [688, 129] width 72 height 18
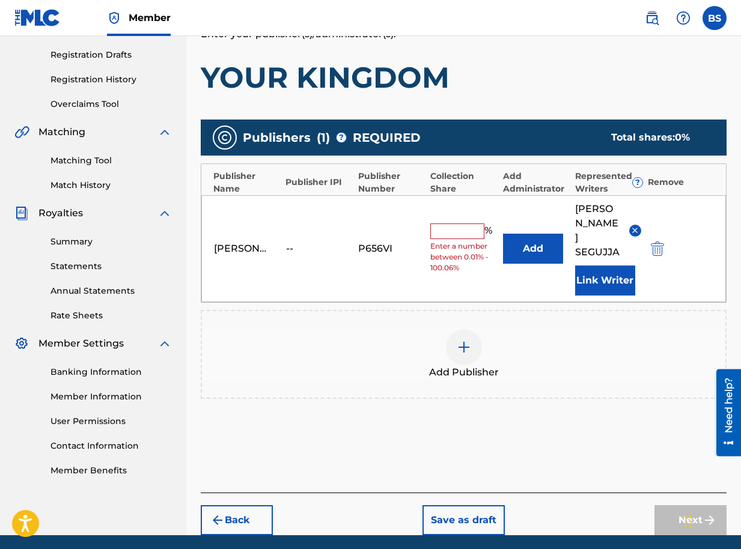
click at [461, 224] on input "text" at bounding box center [457, 232] width 54 height 16
type input "100"
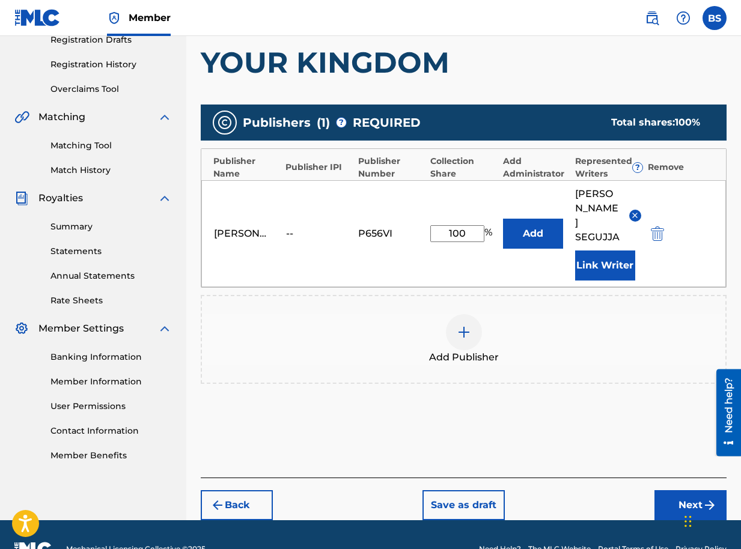
click at [686, 490] on button "Next" at bounding box center [690, 505] width 72 height 30
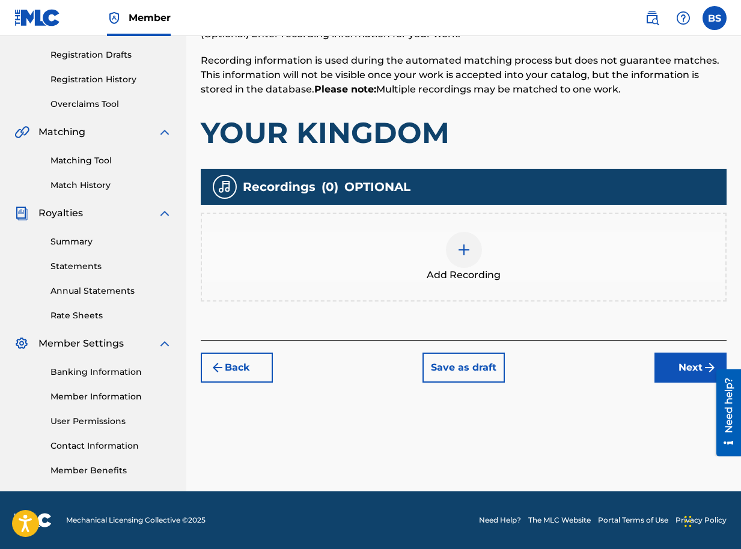
click at [681, 368] on button "Next" at bounding box center [690, 368] width 72 height 30
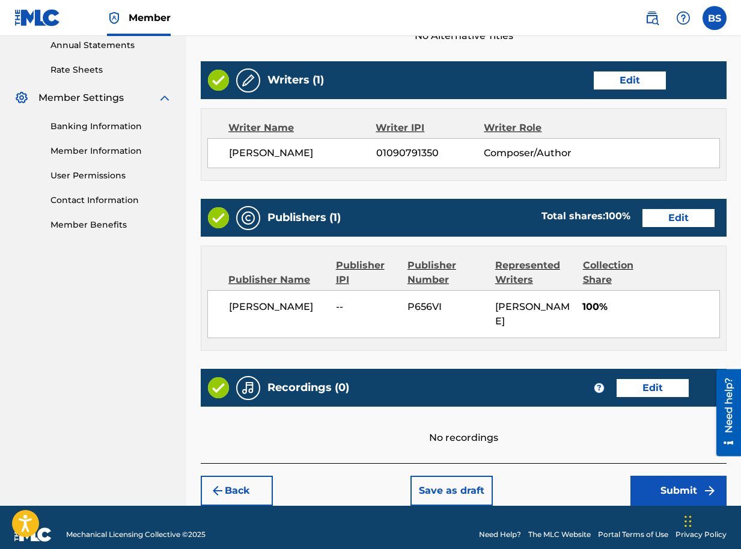
scroll to position [456, 0]
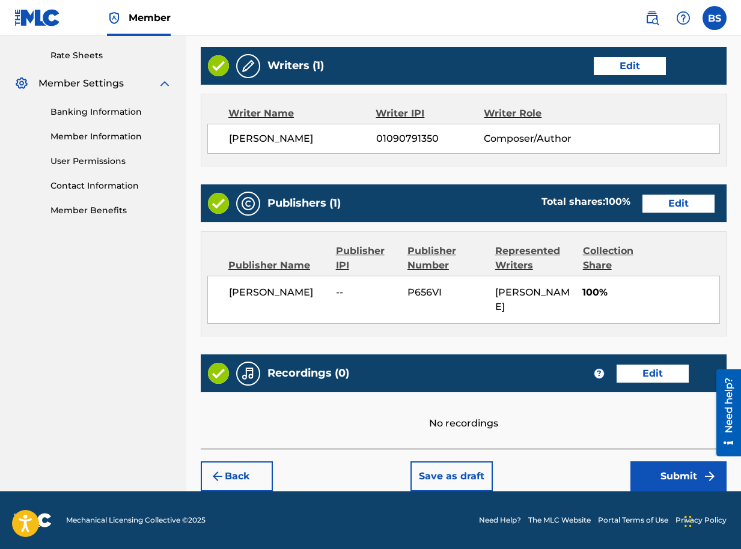
click at [673, 472] on button "Submit" at bounding box center [678, 476] width 96 height 30
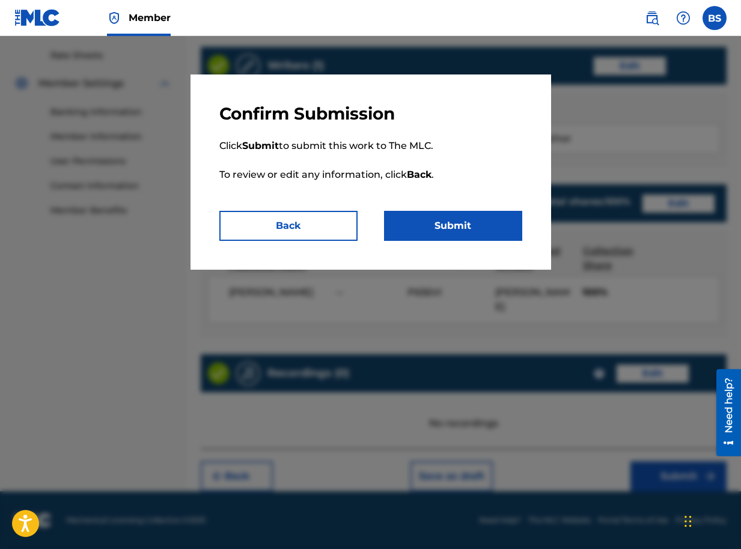
click at [496, 219] on button "Submit" at bounding box center [453, 226] width 138 height 30
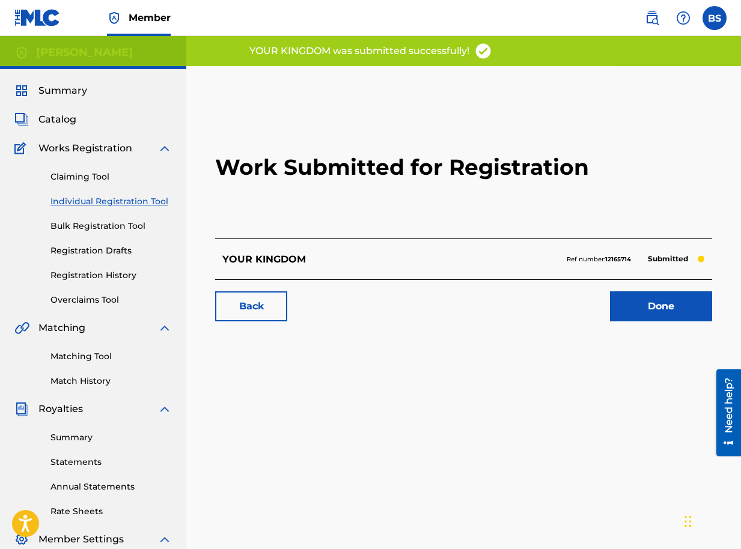
click at [668, 311] on link "Done" at bounding box center [661, 306] width 102 height 30
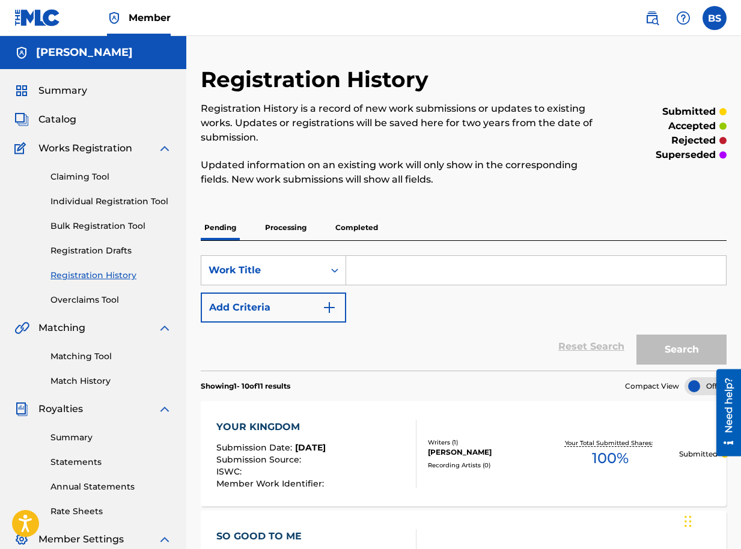
click at [53, 118] on span "Catalog" at bounding box center [57, 119] width 38 height 14
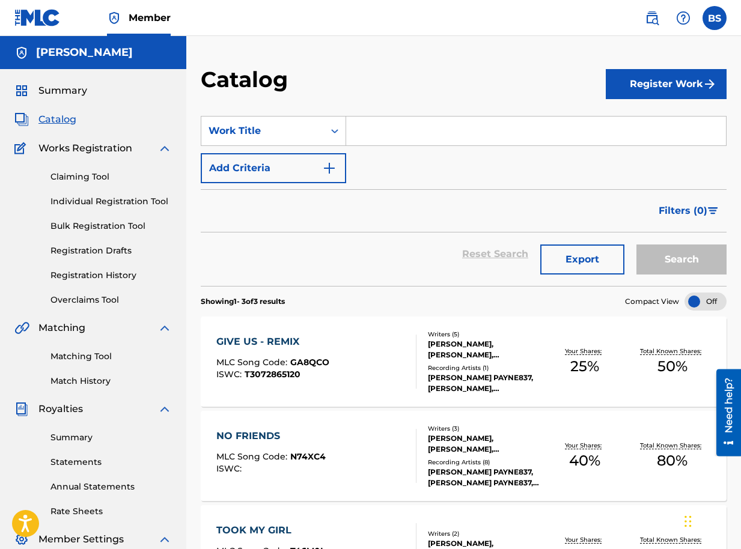
click at [63, 94] on span "Summary" at bounding box center [62, 91] width 49 height 14
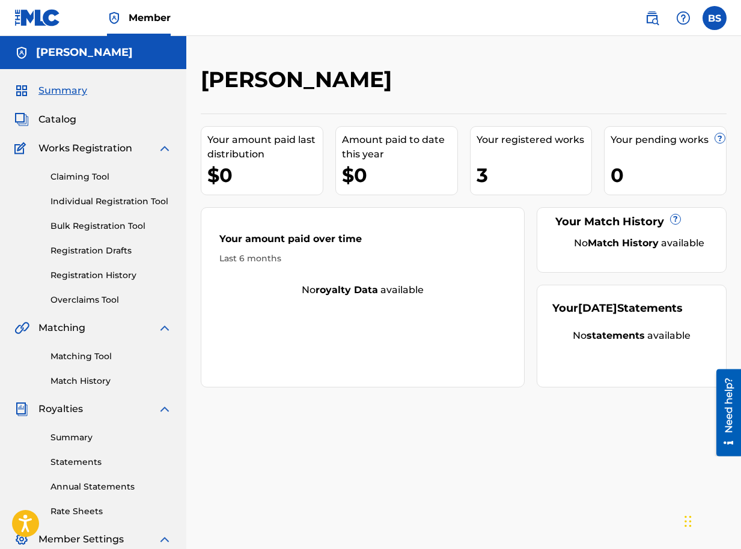
click at [542, 162] on div "3" at bounding box center [533, 175] width 115 height 27
click at [628, 153] on div "Your pending works ? 0" at bounding box center [665, 160] width 123 height 69
click at [67, 117] on span "Catalog" at bounding box center [57, 119] width 38 height 14
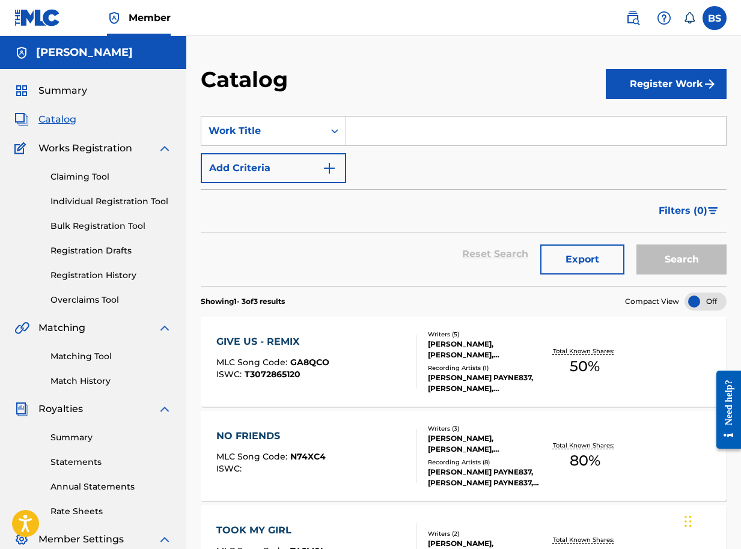
click at [624, 90] on button "Register Work" at bounding box center [666, 84] width 121 height 30
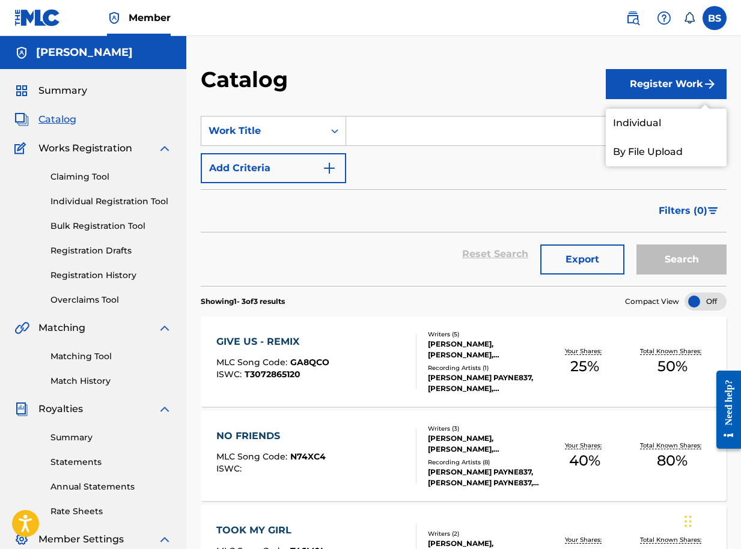
click at [651, 123] on link "Individual" at bounding box center [666, 123] width 121 height 29
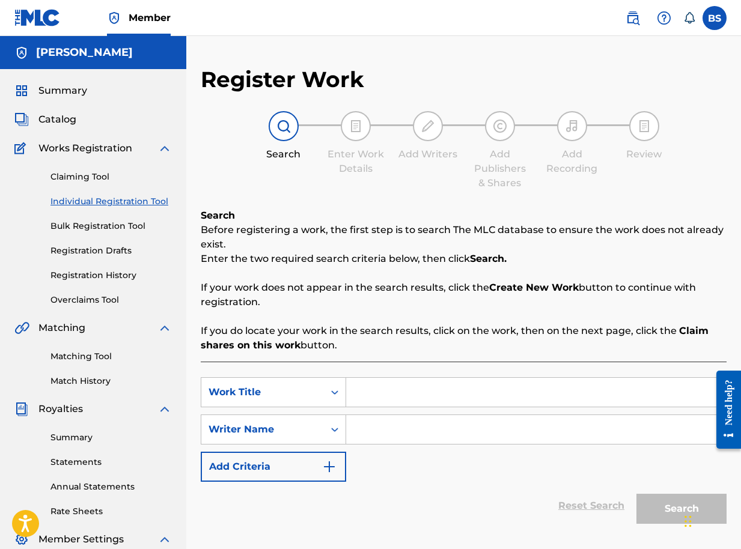
click at [383, 398] on input "Search Form" at bounding box center [536, 392] width 380 height 29
click at [87, 151] on span "Works Registration" at bounding box center [85, 148] width 94 height 14
click at [66, 118] on span "Catalog" at bounding box center [57, 119] width 38 height 14
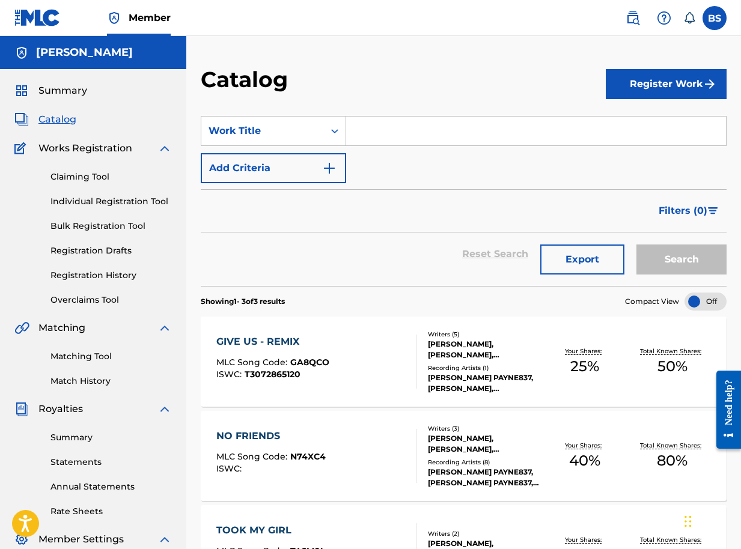
scroll to position [196, 0]
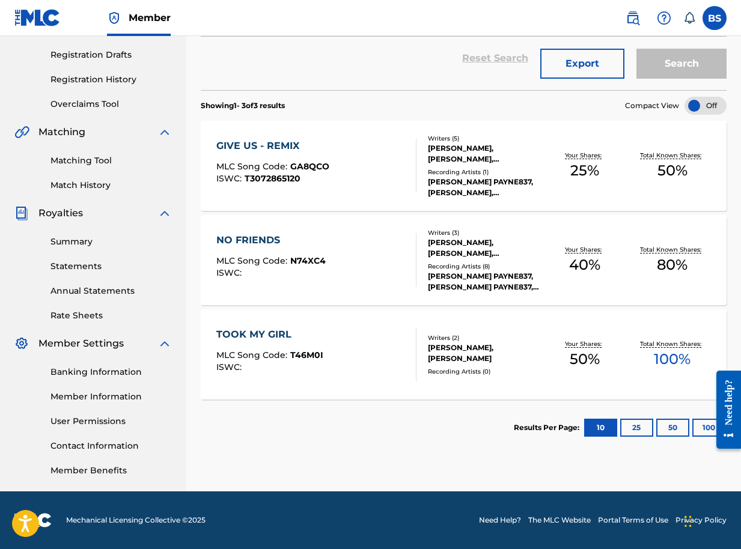
click at [634, 430] on button "25" at bounding box center [636, 428] width 33 height 18
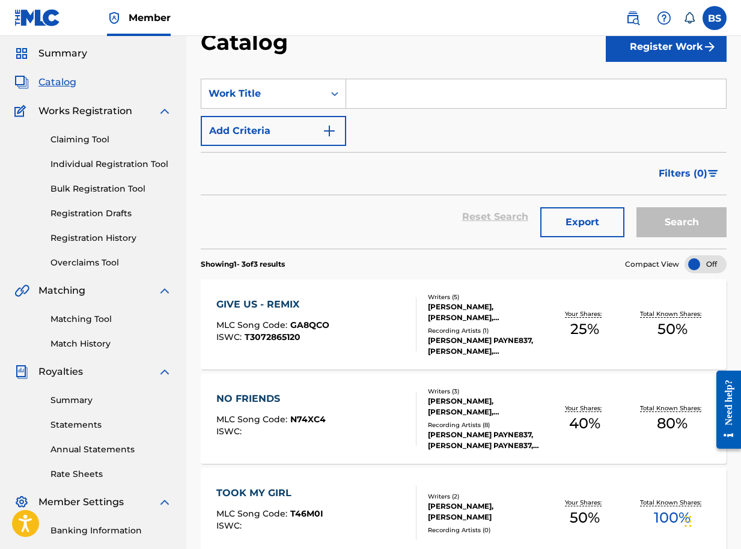
scroll to position [16, 0]
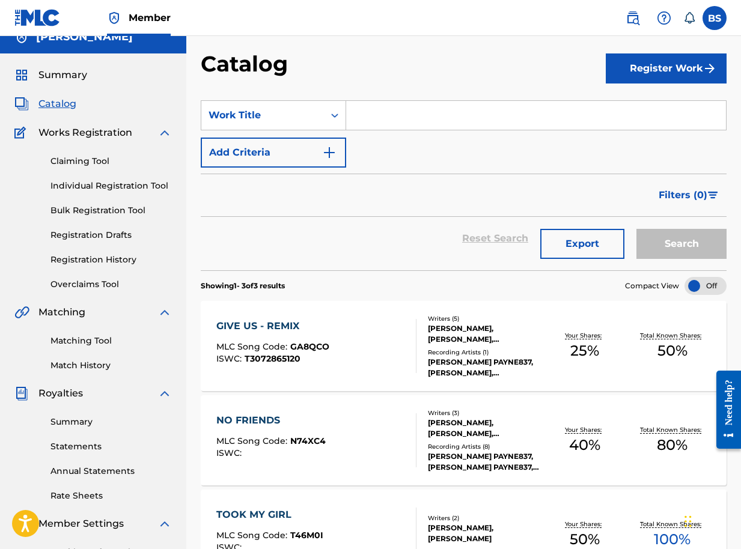
click at [54, 73] on span "Summary" at bounding box center [62, 75] width 49 height 14
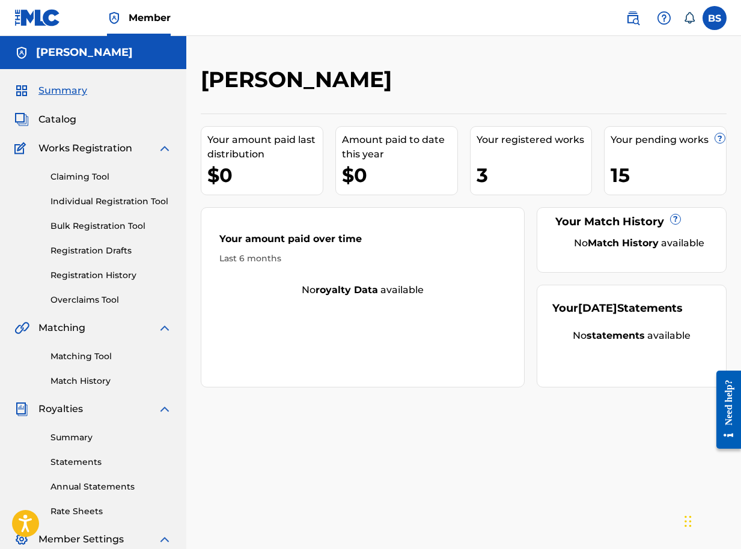
click at [637, 172] on div "15" at bounding box center [667, 175] width 115 height 27
click at [676, 162] on div "15" at bounding box center [667, 175] width 115 height 27
click at [669, 165] on div "15" at bounding box center [667, 175] width 115 height 27
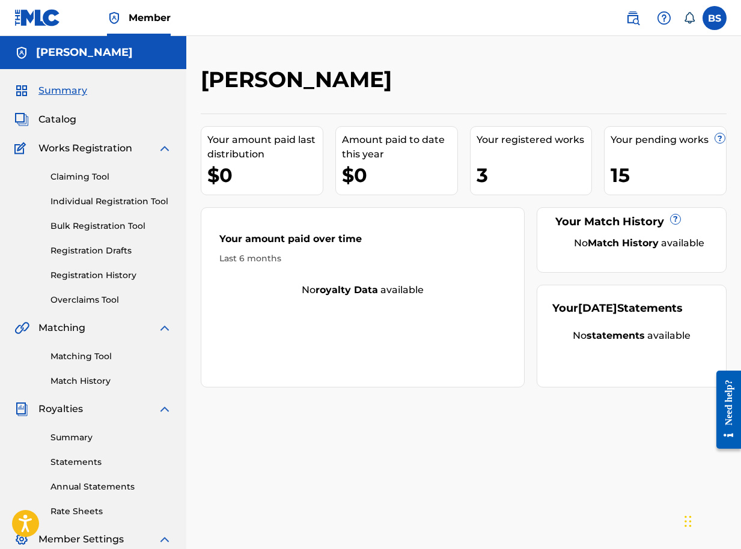
click at [93, 250] on link "Registration Drafts" at bounding box center [110, 251] width 121 height 13
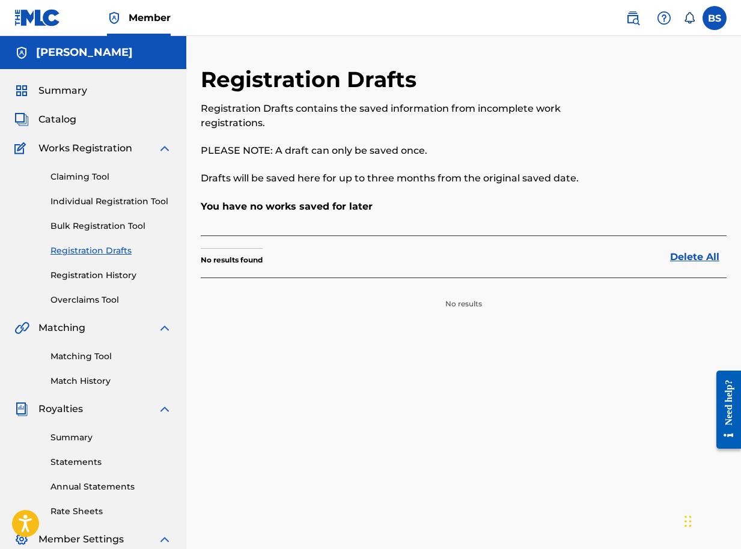
click at [93, 276] on link "Registration History" at bounding box center [110, 275] width 121 height 13
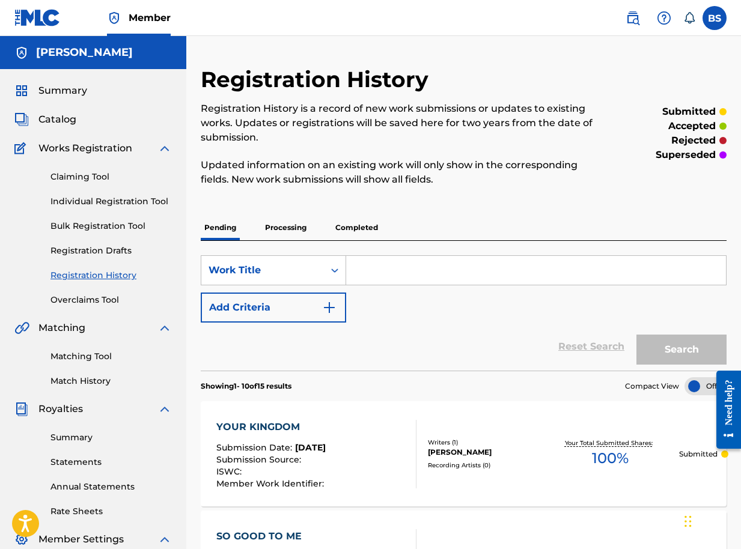
drag, startPoint x: 53, startPoint y: 122, endPoint x: 78, endPoint y: 126, distance: 25.0
click at [53, 122] on span "Catalog" at bounding box center [57, 119] width 38 height 14
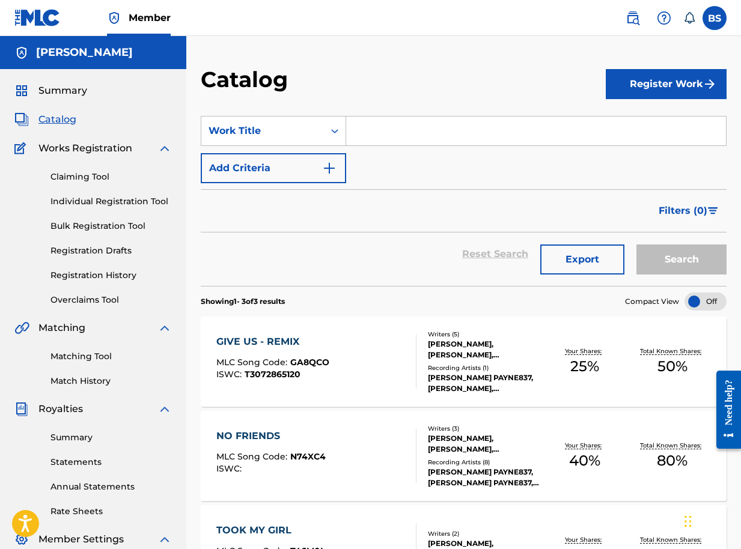
click at [683, 90] on button "Register Work" at bounding box center [666, 84] width 121 height 30
click at [625, 124] on link "Individual" at bounding box center [666, 123] width 121 height 29
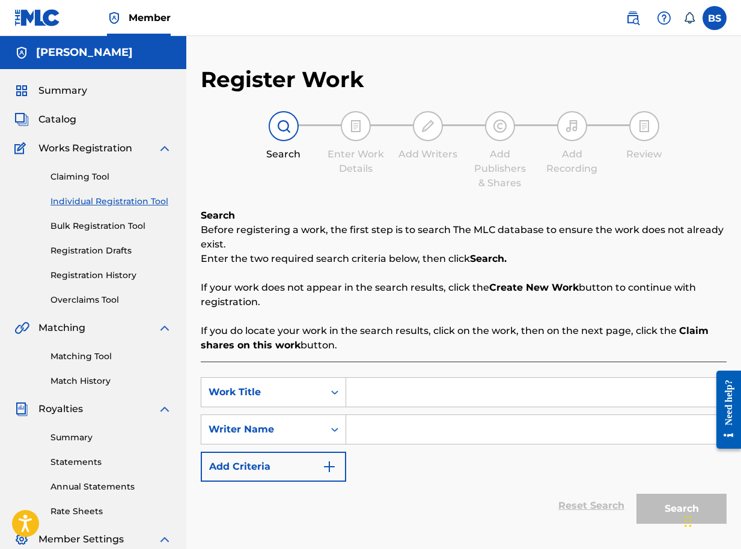
click at [382, 392] on input "Search Form" at bounding box center [536, 392] width 380 height 29
type input "UGANDAN GIRL DANCE"
click at [394, 429] on input "Search Form" at bounding box center [536, 429] width 380 height 29
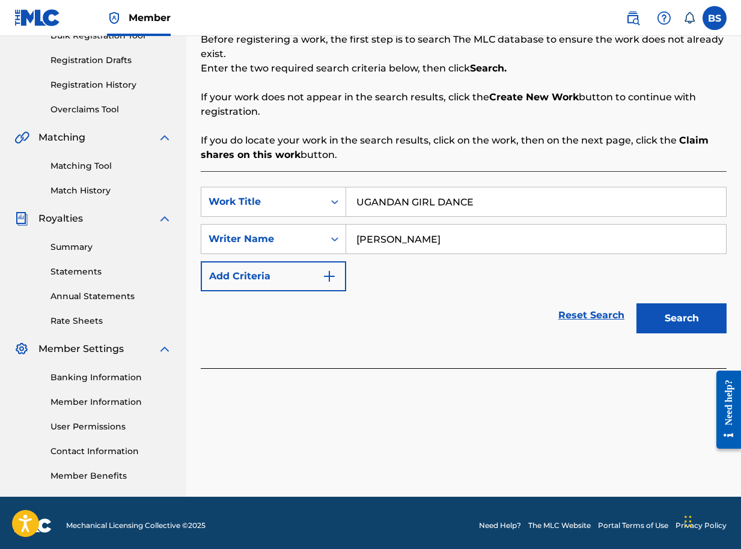
scroll to position [196, 0]
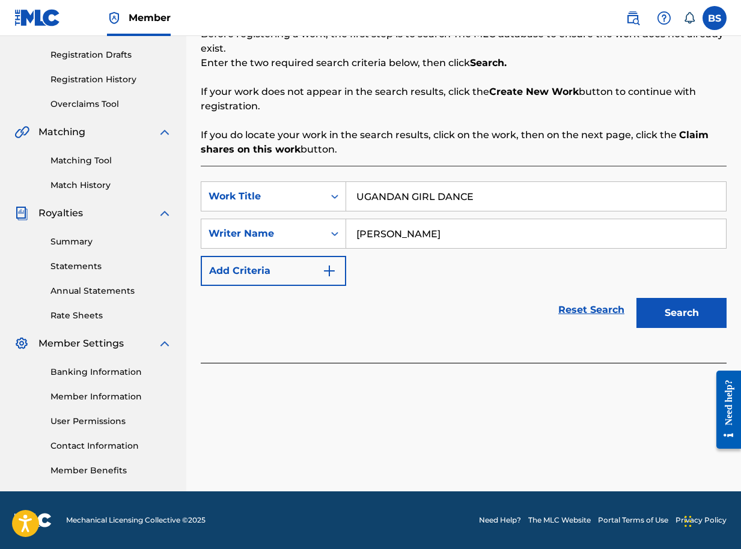
type input "BRIAN SEGUJJA"
click at [680, 317] on button "Search" at bounding box center [681, 313] width 90 height 30
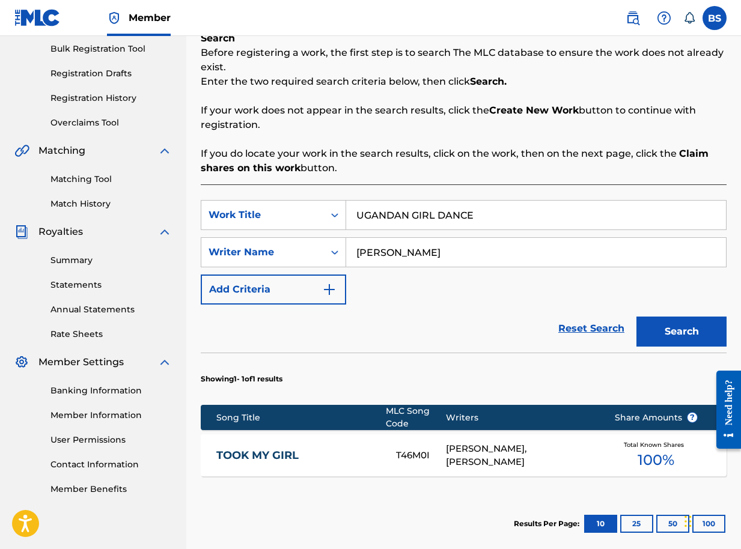
scroll to position [189, 0]
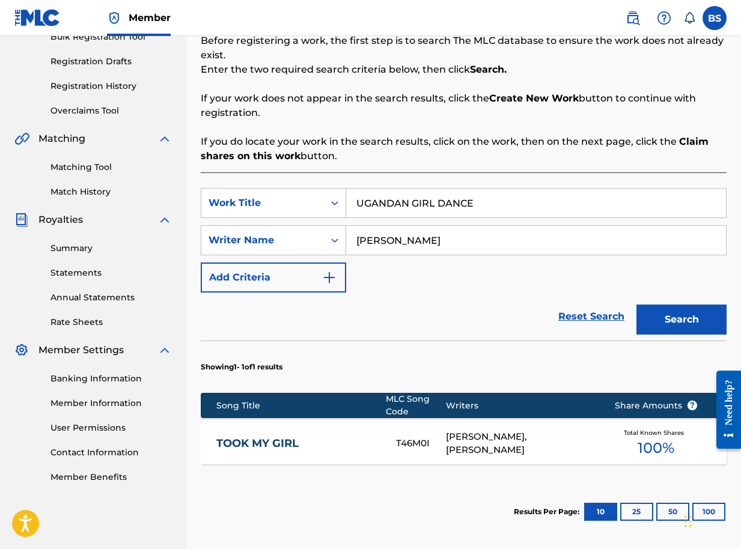
click at [665, 318] on button "Search" at bounding box center [681, 320] width 90 height 30
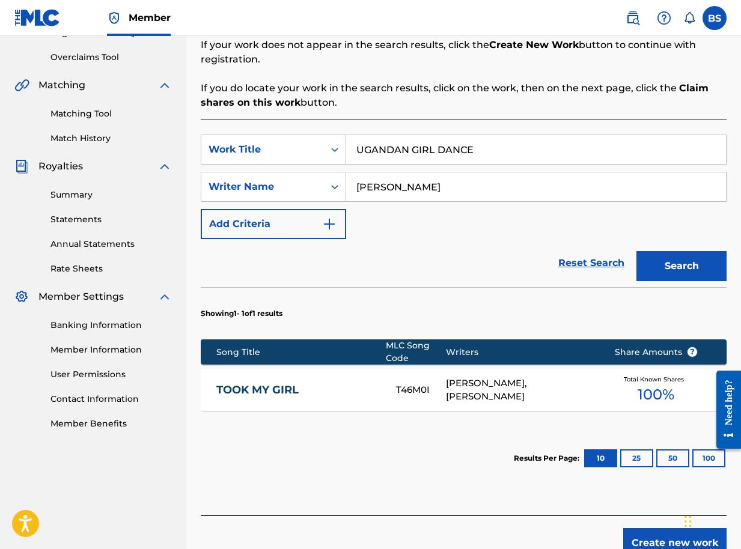
scroll to position [309, 0]
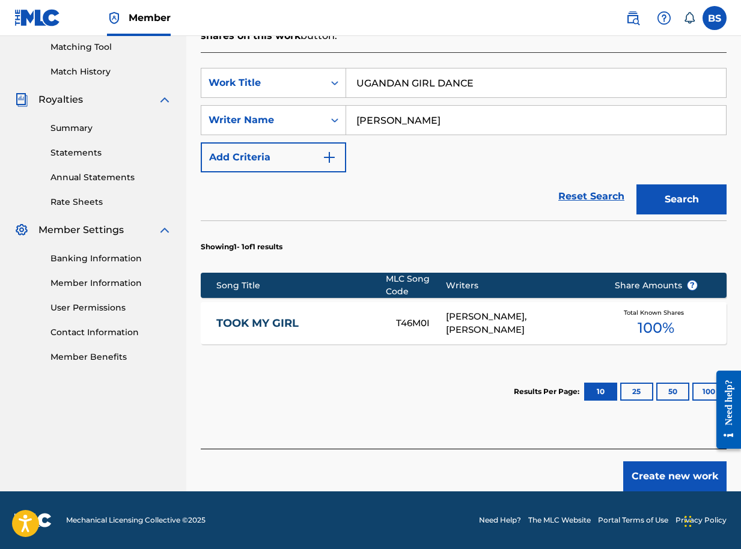
click at [662, 475] on button "Create new work" at bounding box center [674, 476] width 103 height 30
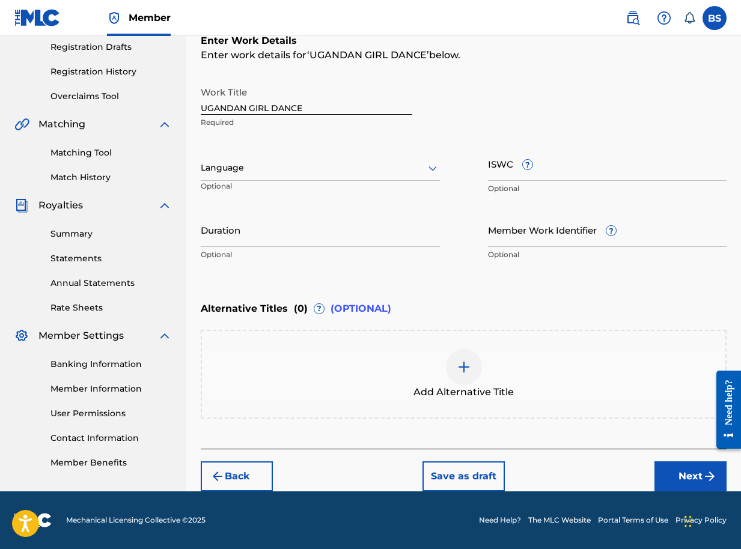
scroll to position [204, 0]
click at [681, 475] on button "Next" at bounding box center [690, 476] width 72 height 30
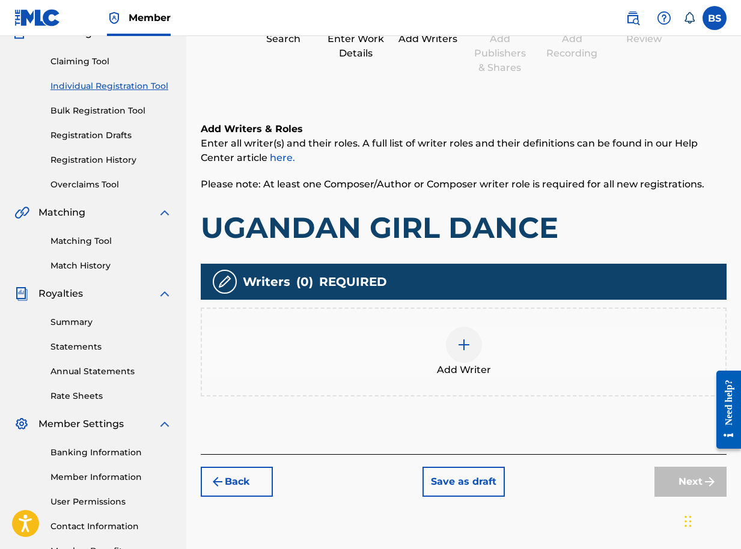
scroll to position [196, 0]
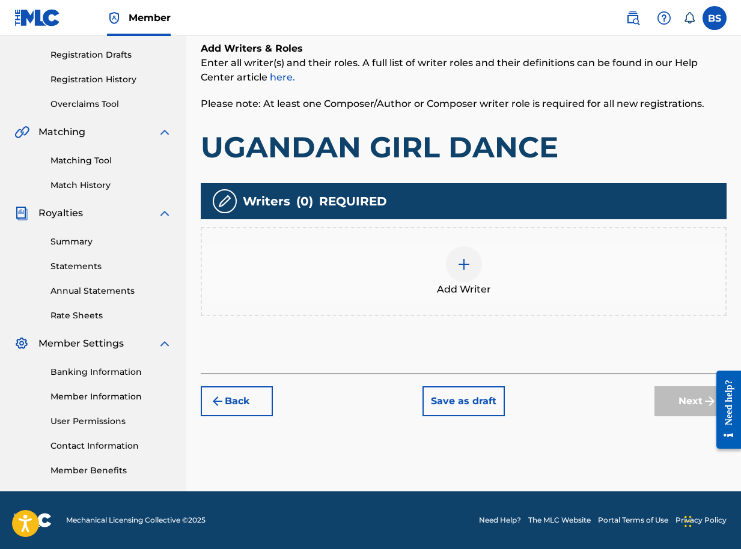
click at [470, 267] on img at bounding box center [464, 264] width 14 height 14
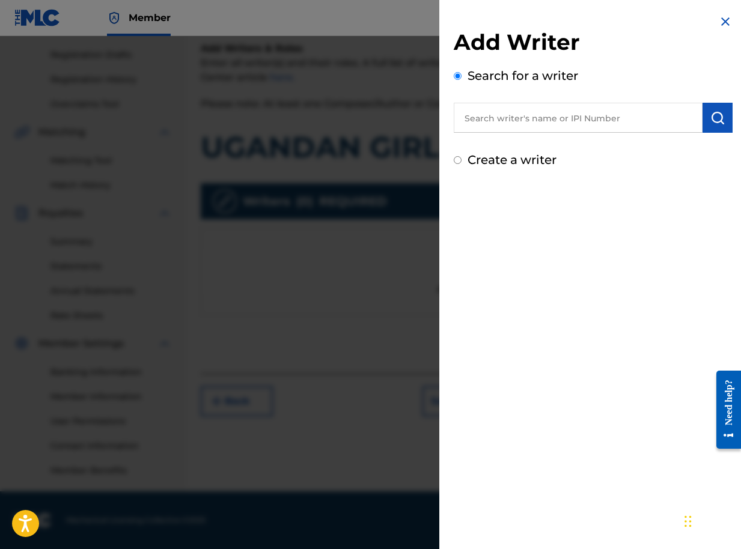
click at [633, 116] on input "text" at bounding box center [578, 118] width 249 height 30
paste input "01090791350"
type input "01090791350"
click at [719, 109] on button "submit" at bounding box center [717, 118] width 30 height 30
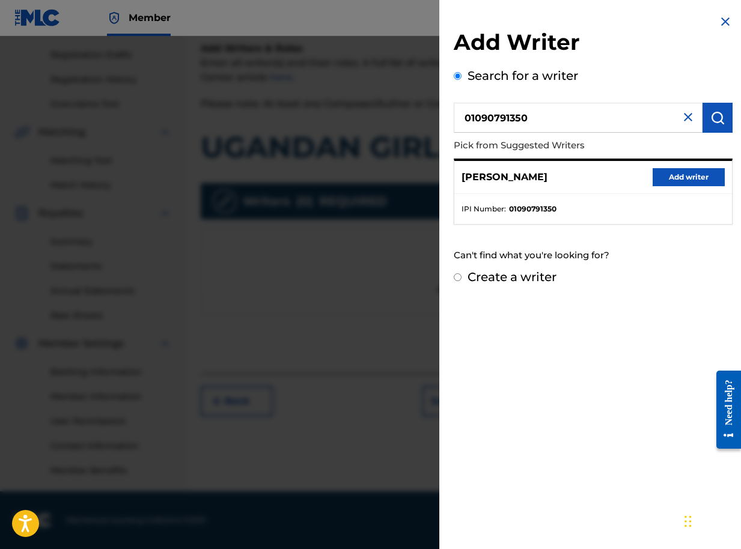
click at [673, 181] on button "Add writer" at bounding box center [688, 177] width 72 height 18
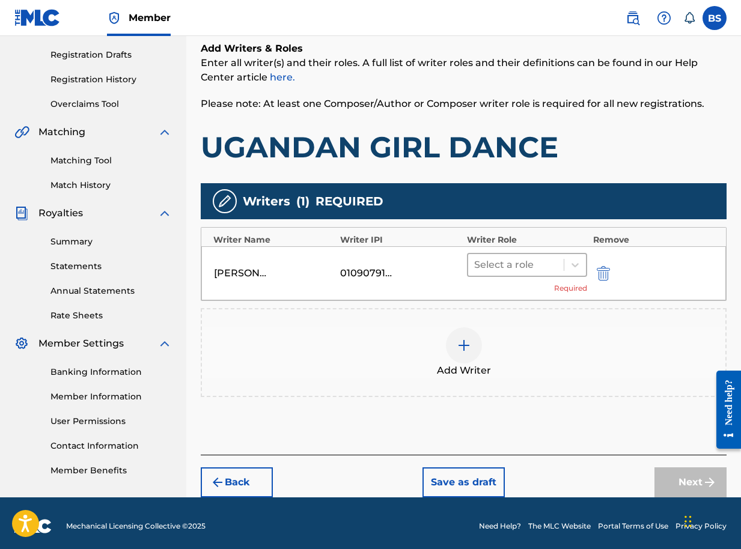
click at [502, 265] on div at bounding box center [516, 265] width 84 height 17
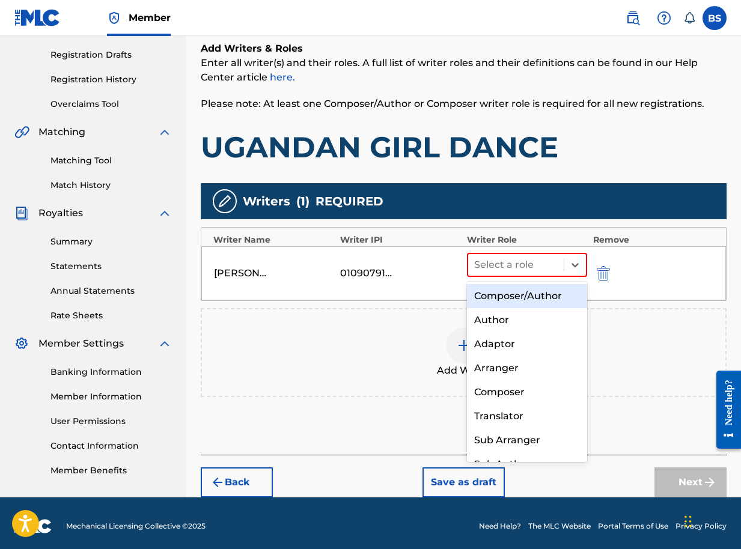
click at [502, 296] on div "Composer/Author" at bounding box center [527, 296] width 120 height 24
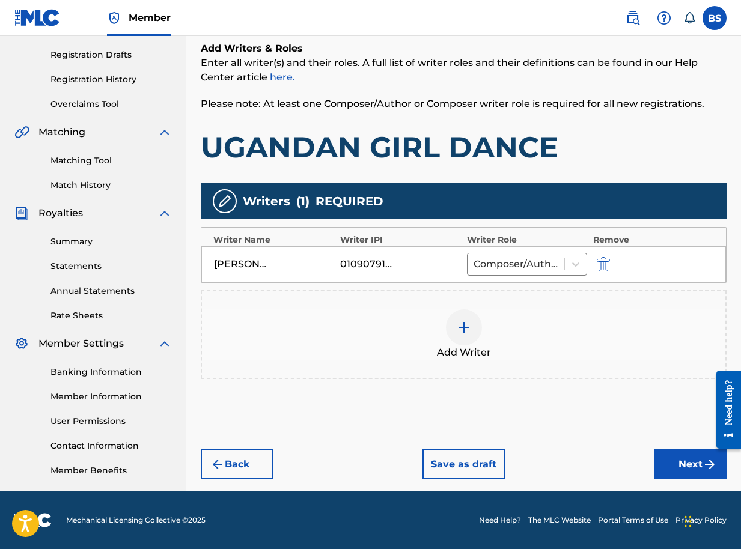
click at [683, 462] on button "Next" at bounding box center [690, 464] width 72 height 30
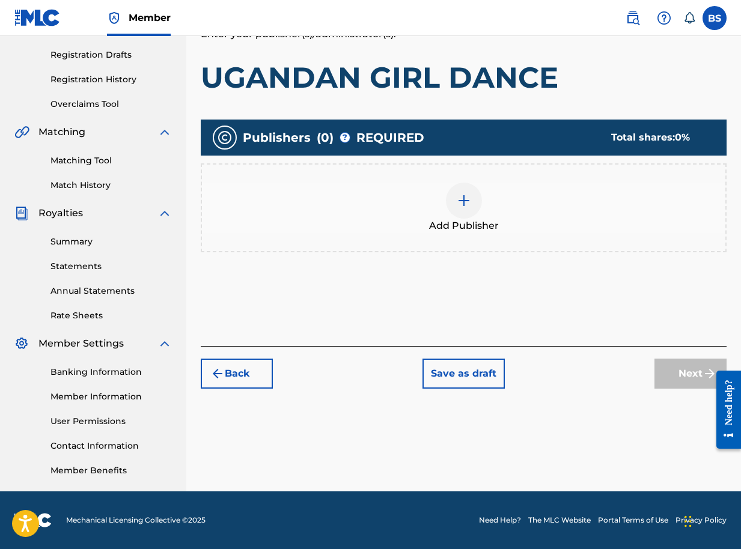
click at [470, 199] on img at bounding box center [464, 200] width 14 height 14
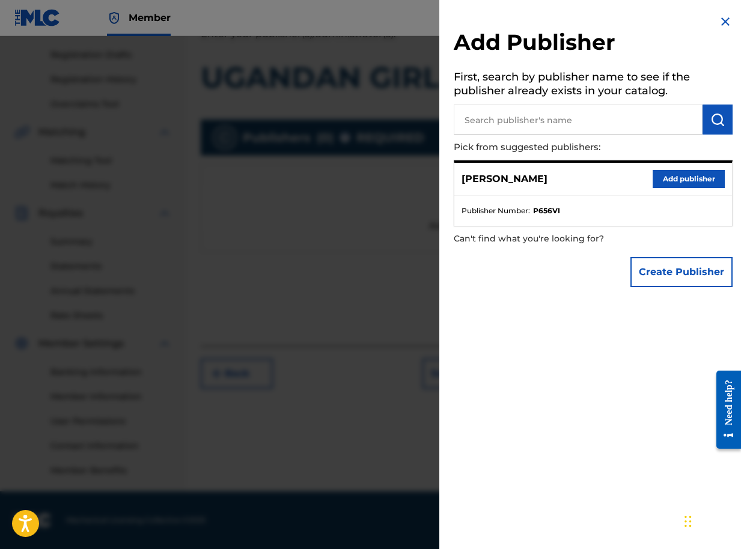
click at [677, 180] on button "Add publisher" at bounding box center [688, 179] width 72 height 18
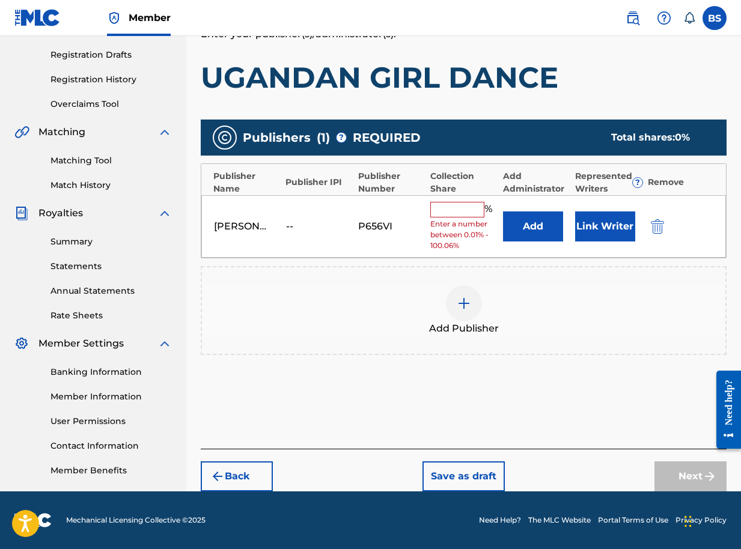
click at [600, 227] on button "Link Writer" at bounding box center [605, 226] width 60 height 30
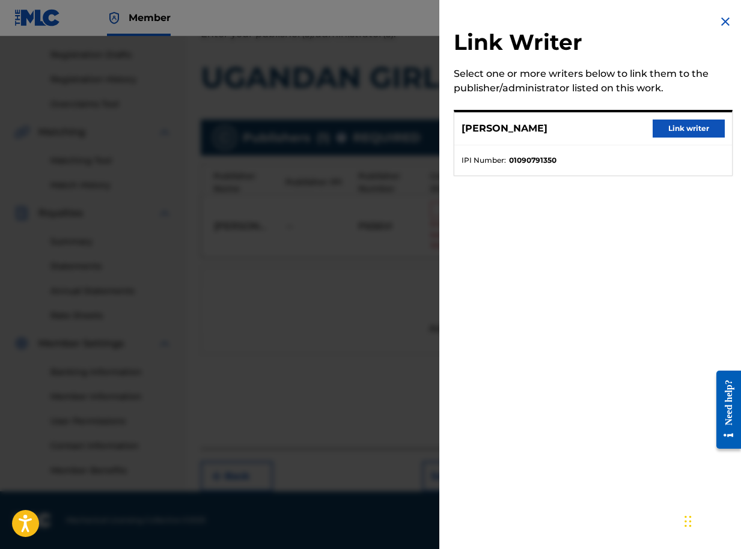
click at [672, 128] on button "Link writer" at bounding box center [688, 129] width 72 height 18
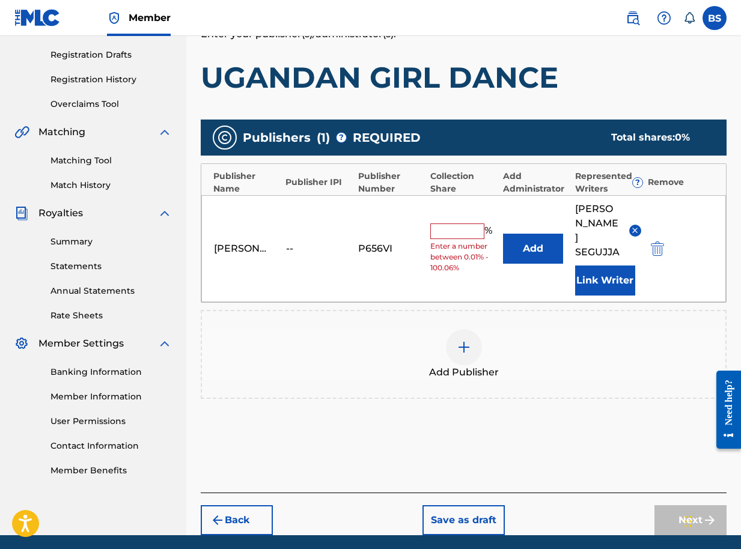
click at [461, 224] on input "text" at bounding box center [457, 232] width 54 height 16
type input "100"
click at [612, 266] on button "Link Writer" at bounding box center [605, 281] width 60 height 30
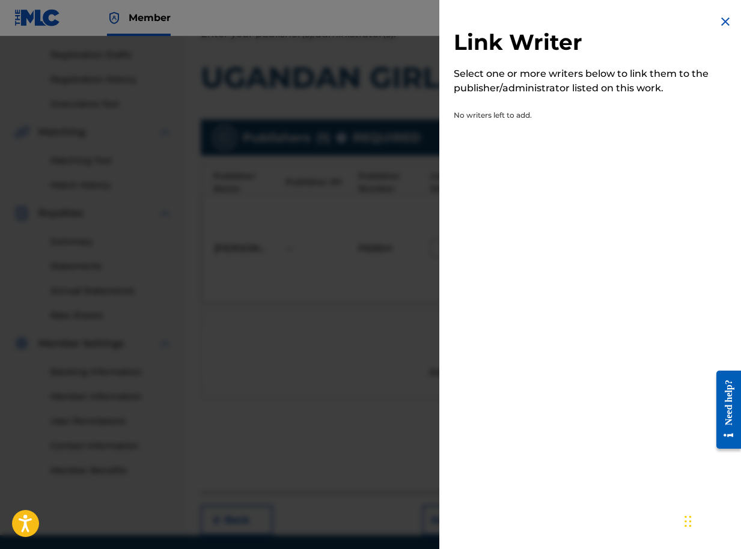
click at [723, 20] on img at bounding box center [725, 21] width 14 height 14
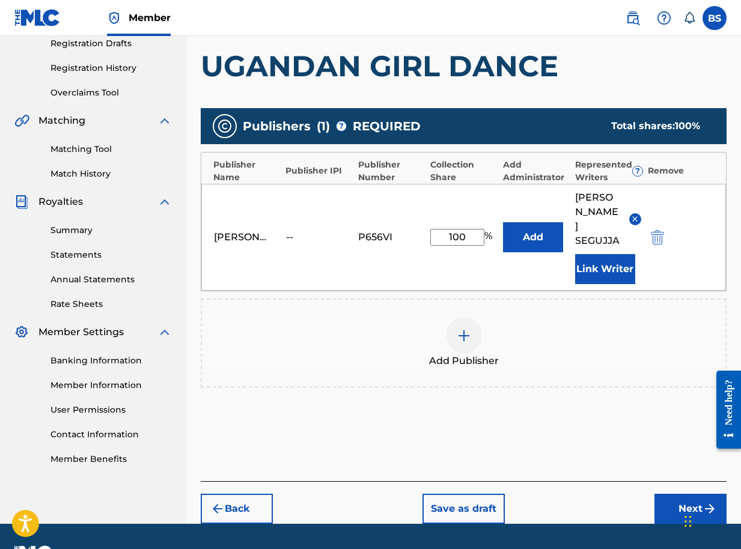
scroll to position [211, 0]
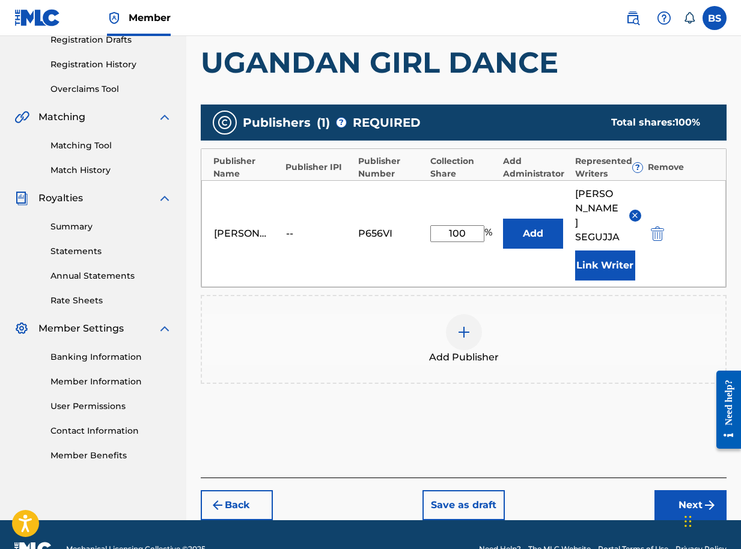
click at [688, 490] on button "Next" at bounding box center [690, 505] width 72 height 30
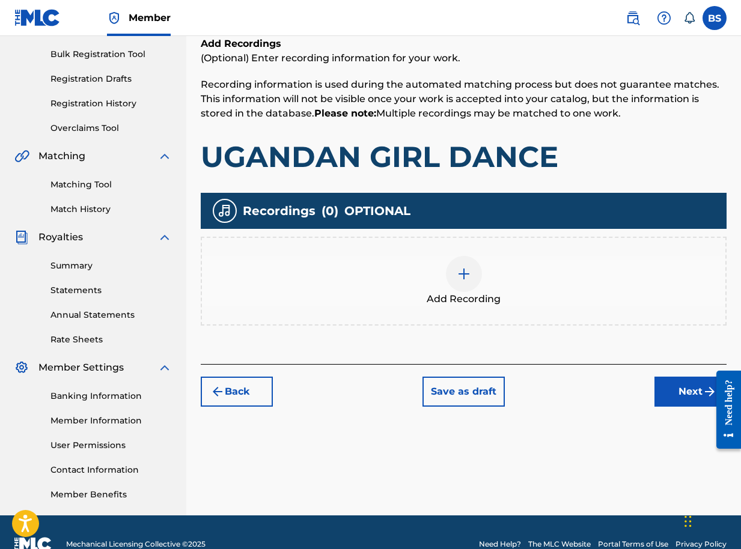
scroll to position [196, 0]
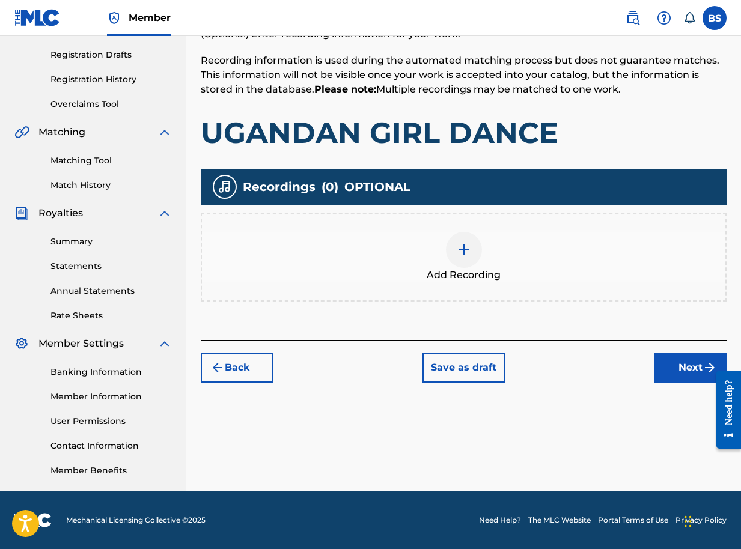
click at [679, 365] on button "Next" at bounding box center [690, 368] width 72 height 30
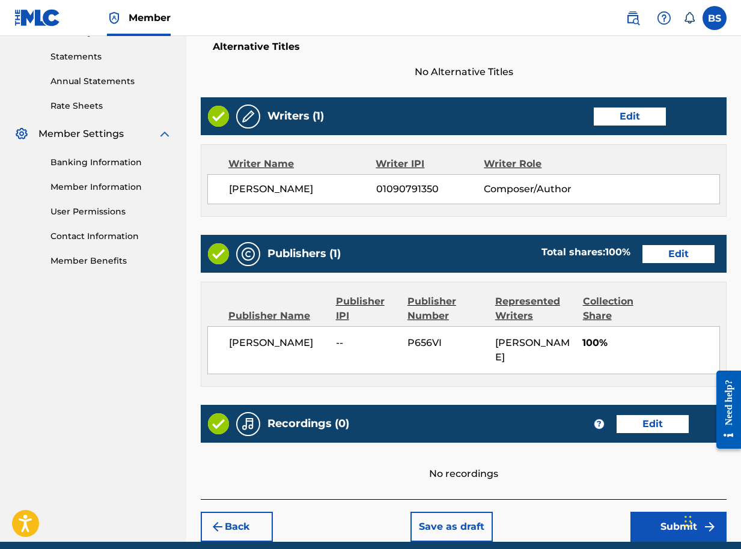
scroll to position [456, 0]
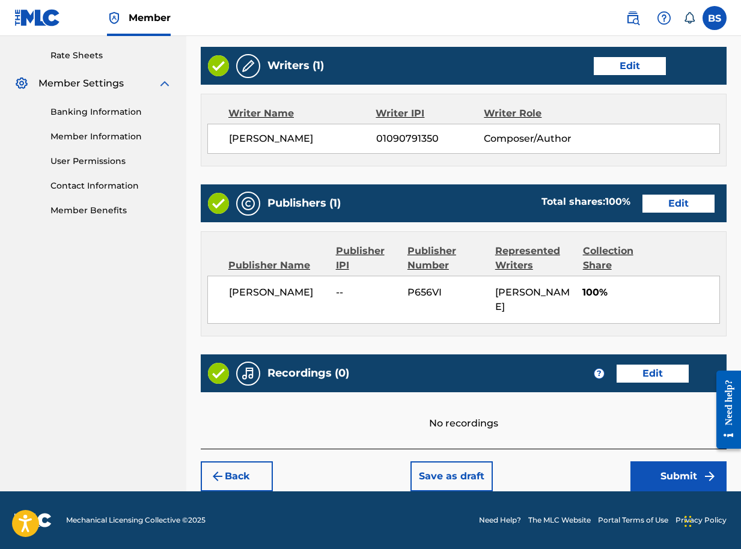
click at [669, 474] on button "Submit" at bounding box center [678, 476] width 96 height 30
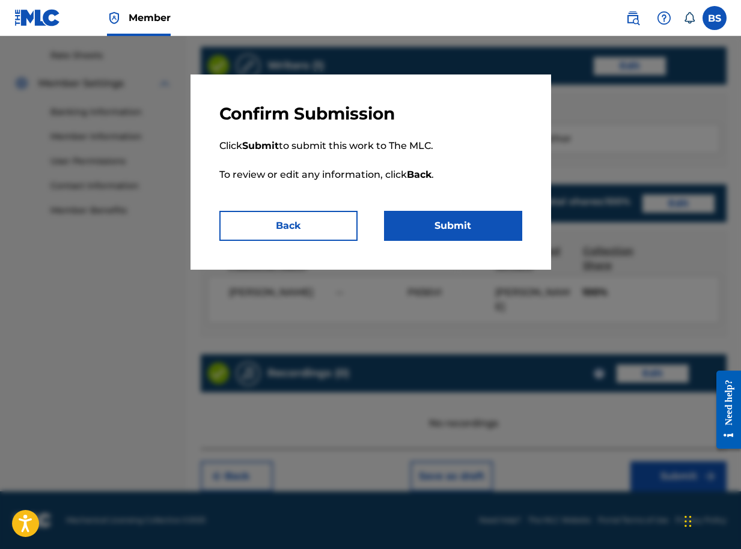
click at [458, 227] on button "Submit" at bounding box center [453, 226] width 138 height 30
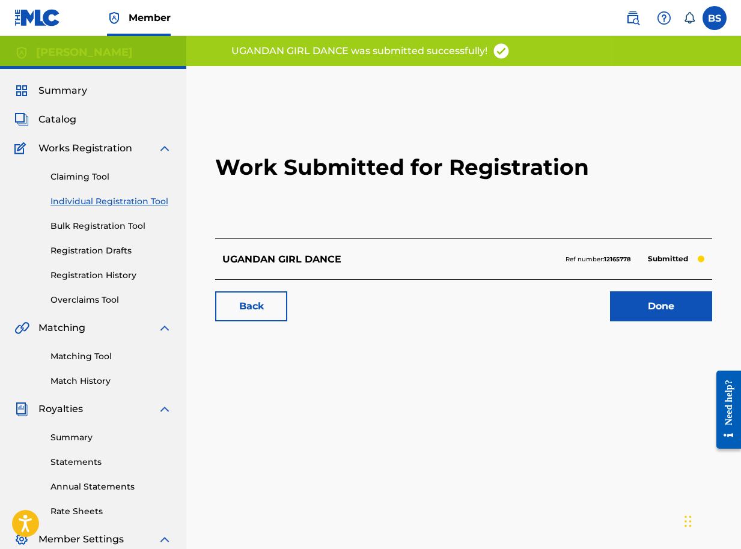
click at [651, 308] on link "Done" at bounding box center [661, 306] width 102 height 30
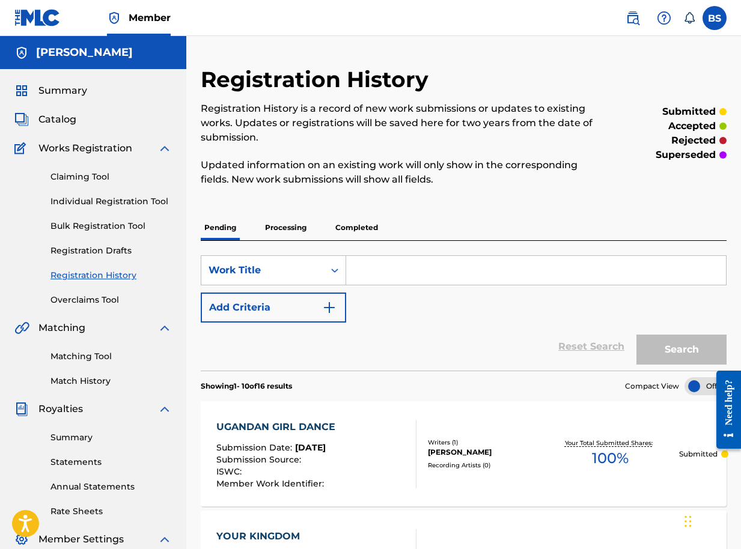
click at [58, 122] on span "Catalog" at bounding box center [57, 119] width 38 height 14
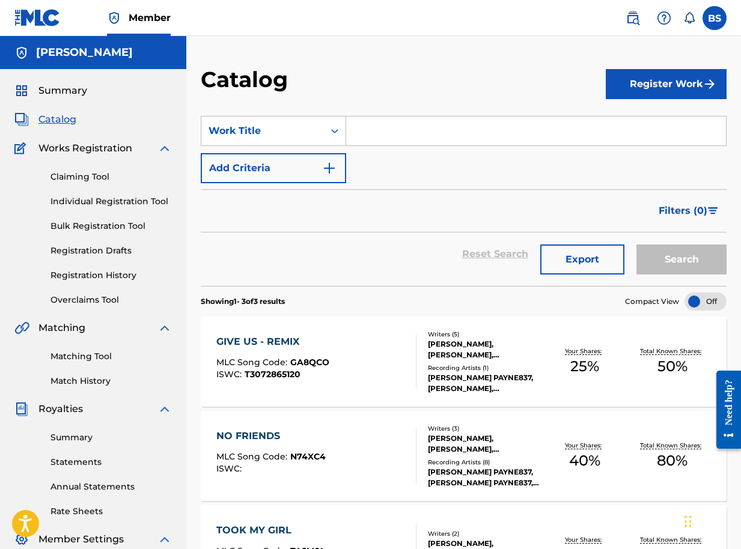
click at [659, 85] on button "Register Work" at bounding box center [666, 84] width 121 height 30
click at [627, 121] on link "Individual" at bounding box center [666, 123] width 121 height 29
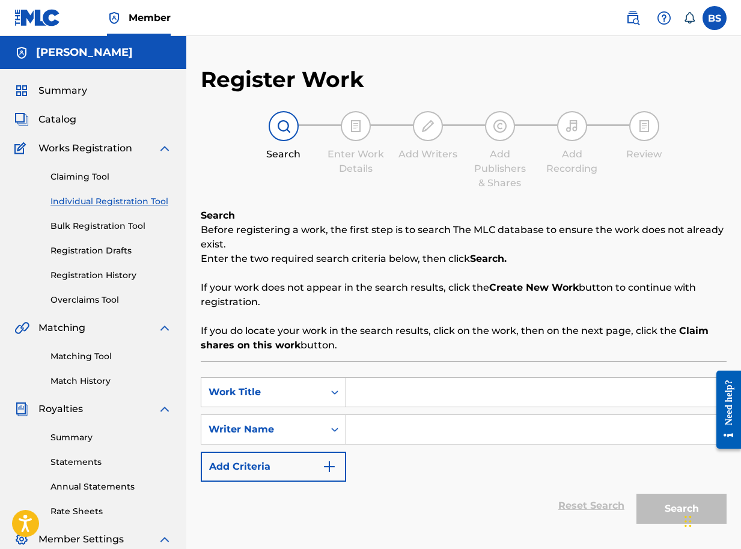
click at [382, 400] on input "Search Form" at bounding box center [536, 392] width 380 height 29
type input "EBIRUNGI BYOMPADDE"
click at [422, 433] on input "Search Form" at bounding box center [536, 429] width 380 height 29
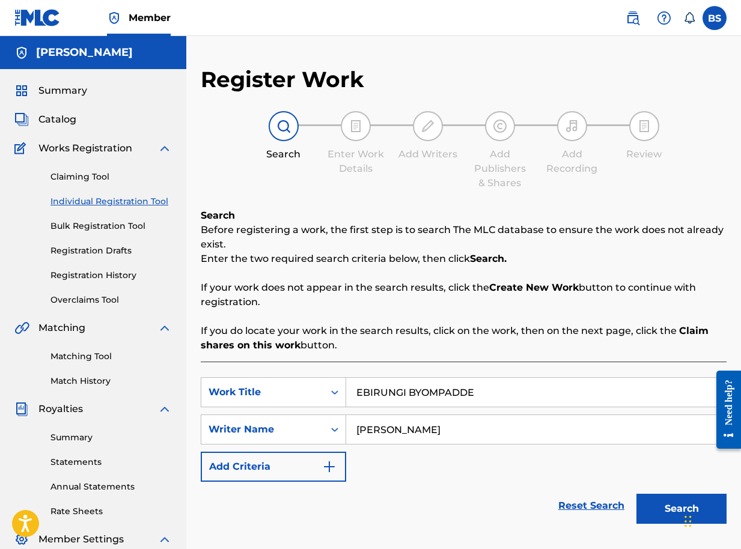
type input "BRIAN SEGUJJA"
drag, startPoint x: 678, startPoint y: 506, endPoint x: 660, endPoint y: 515, distance: 20.7
click at [678, 506] on button "Search" at bounding box center [681, 509] width 90 height 30
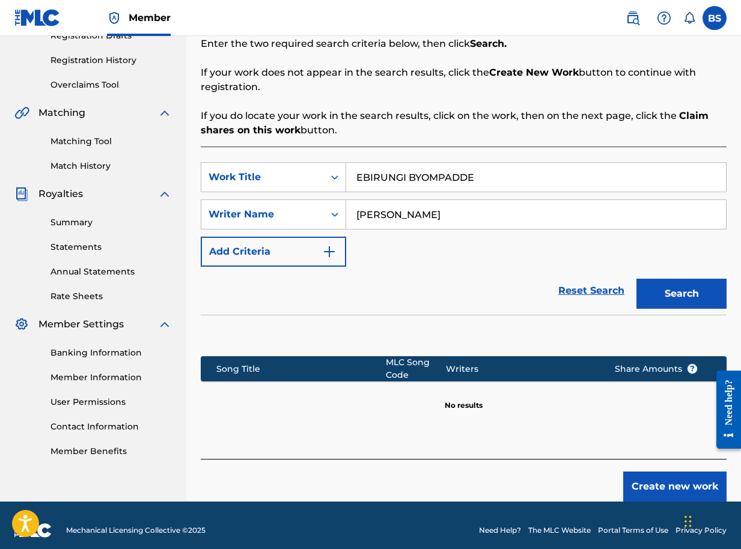
scroll to position [225, 0]
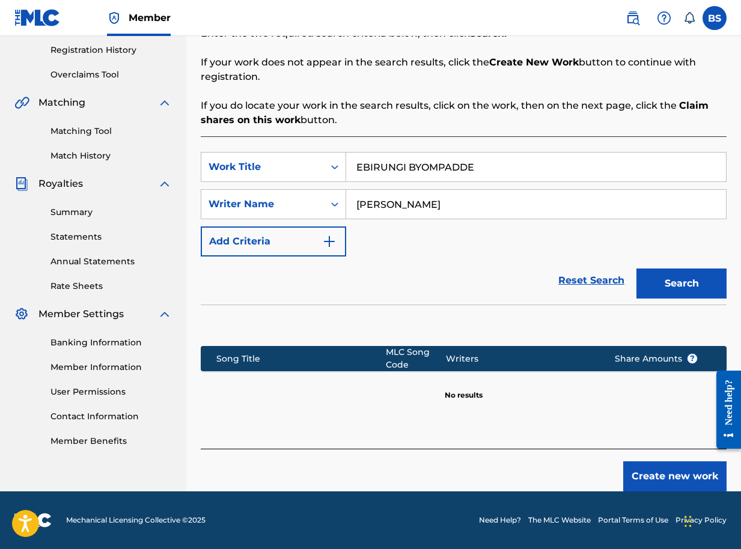
click at [657, 476] on button "Create new work" at bounding box center [674, 476] width 103 height 30
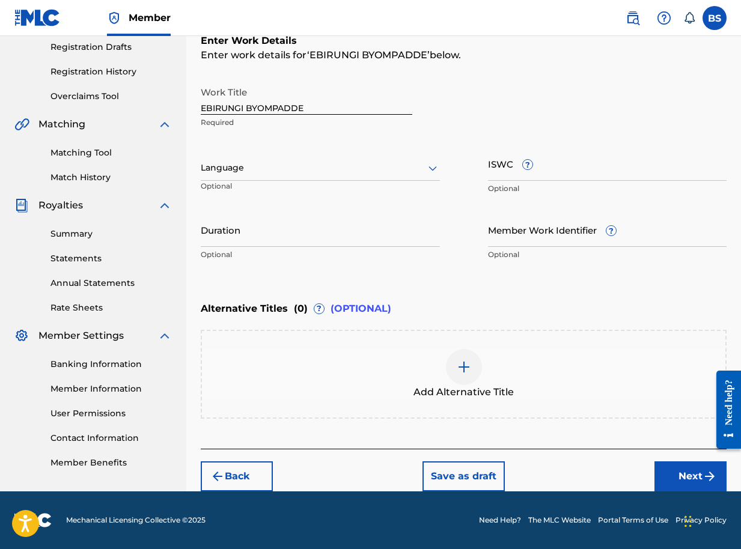
click at [681, 475] on button "Next" at bounding box center [690, 476] width 72 height 30
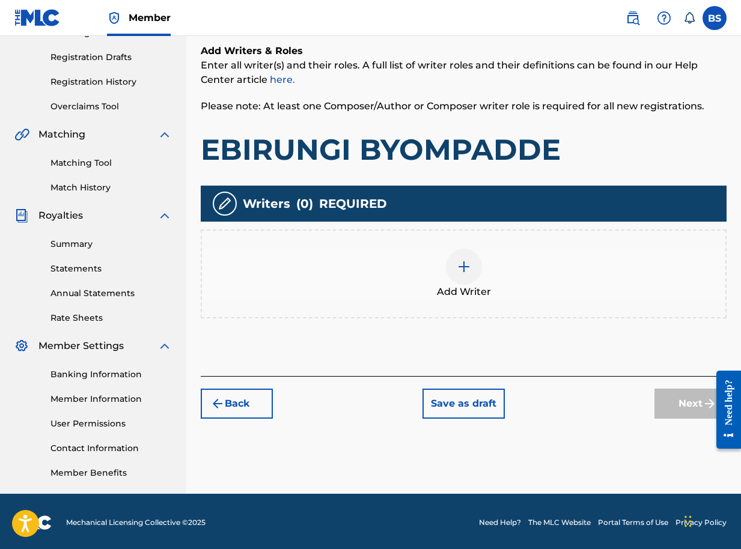
scroll to position [196, 0]
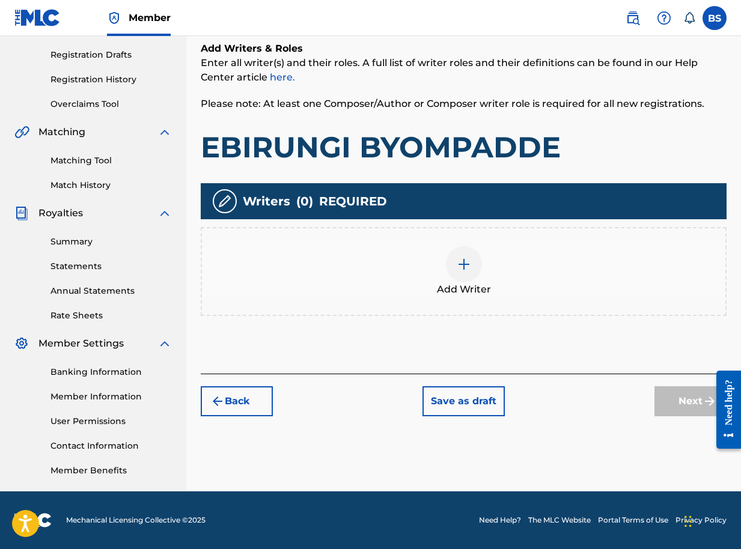
click at [465, 266] on img at bounding box center [464, 264] width 14 height 14
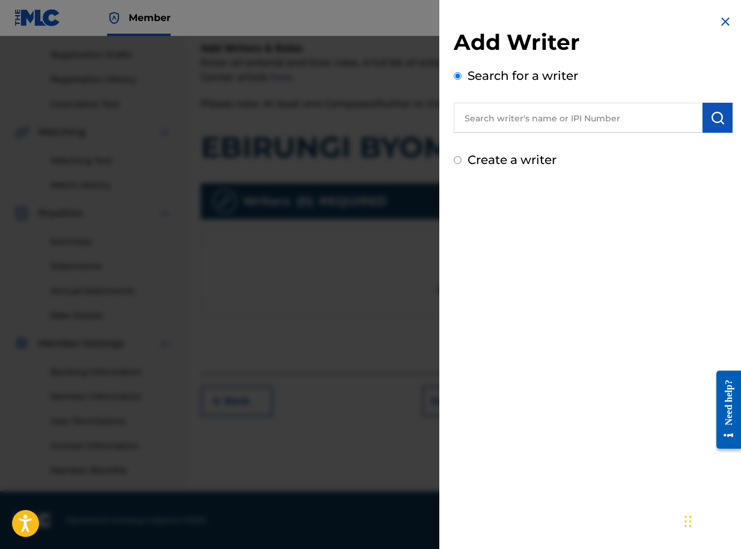
click at [571, 120] on input "text" at bounding box center [578, 118] width 249 height 30
paste input "01090791350"
type input "01090791350"
click at [718, 117] on img "submit" at bounding box center [717, 118] width 14 height 14
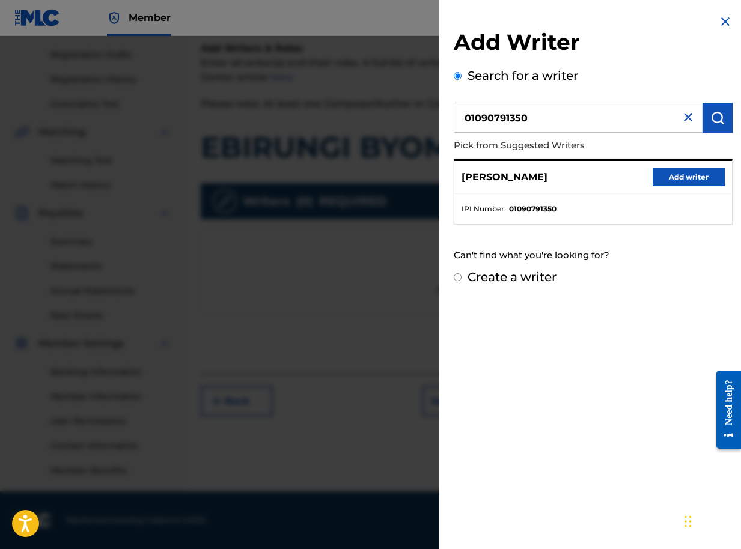
click at [684, 173] on button "Add writer" at bounding box center [688, 177] width 72 height 18
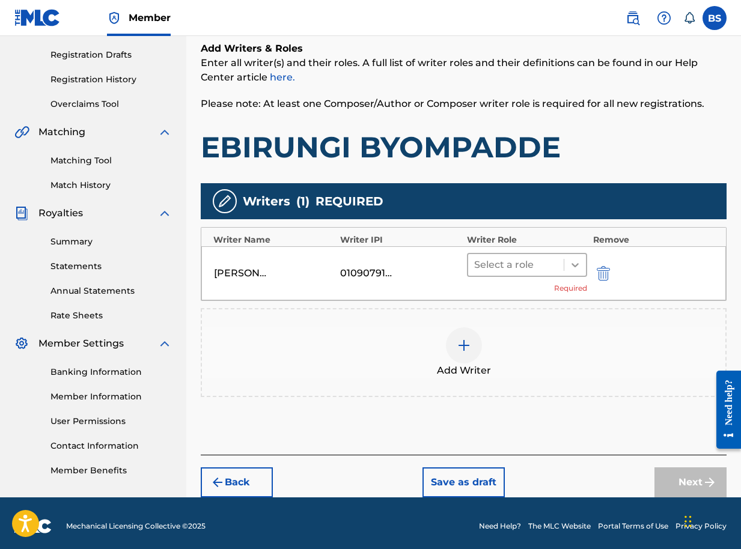
click at [572, 264] on icon at bounding box center [574, 265] width 7 height 4
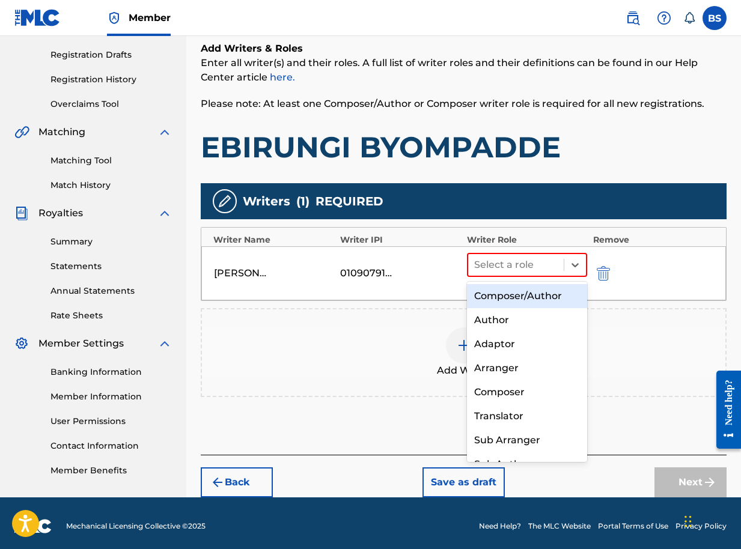
click at [513, 296] on div "Composer/Author" at bounding box center [527, 296] width 120 height 24
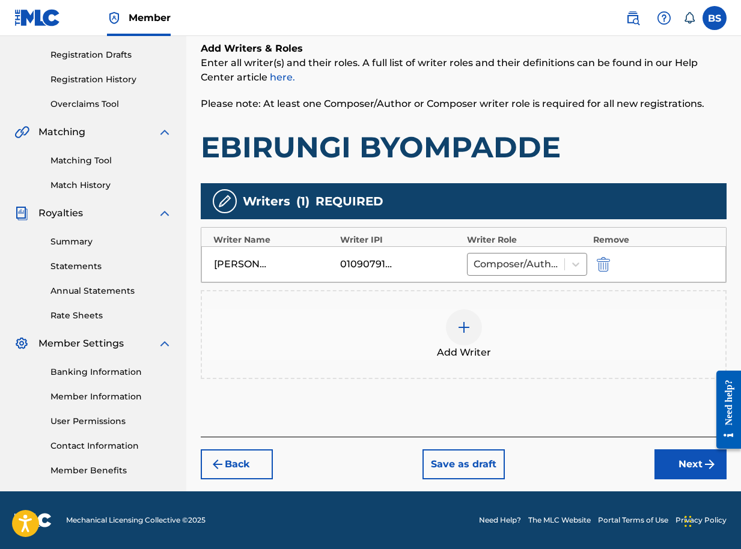
click at [687, 466] on button "Next" at bounding box center [690, 464] width 72 height 30
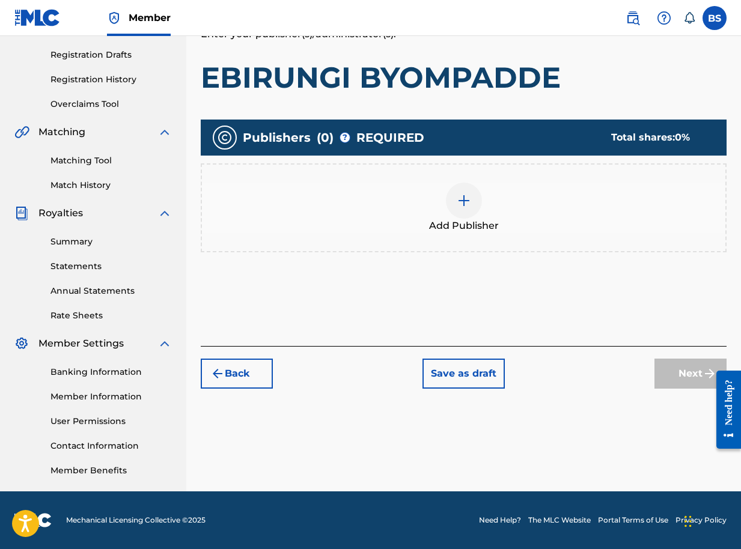
click at [467, 201] on img at bounding box center [464, 200] width 14 height 14
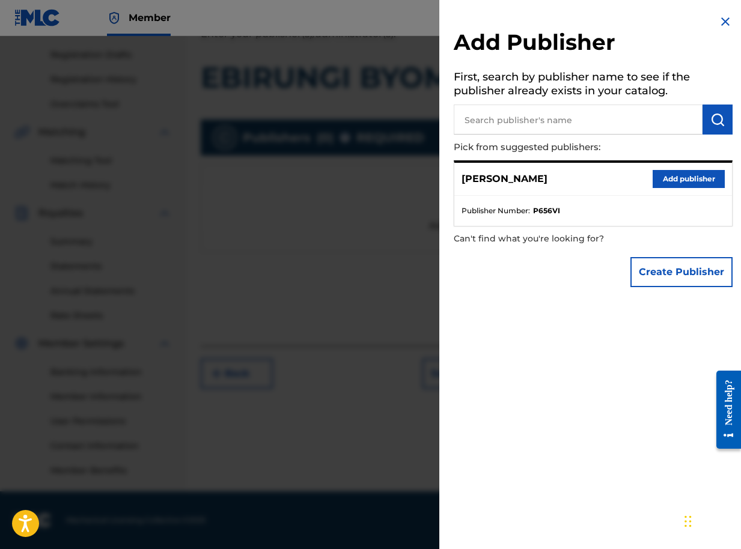
click at [683, 175] on button "Add publisher" at bounding box center [688, 179] width 72 height 18
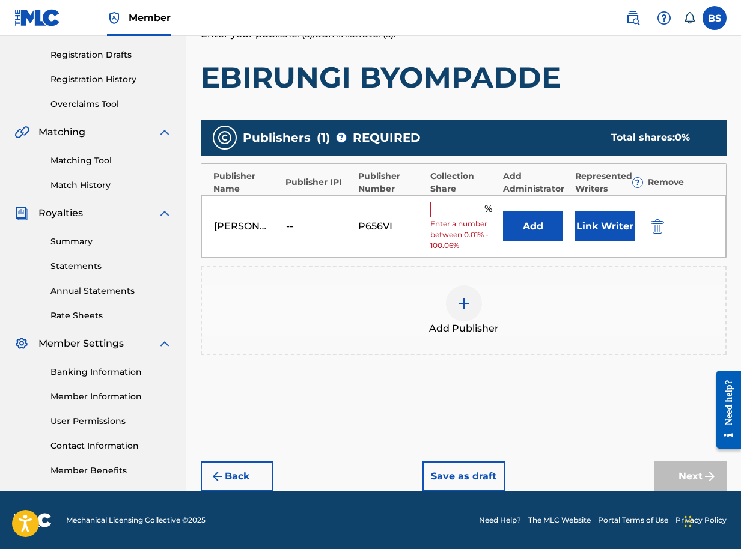
click at [600, 235] on button "Link Writer" at bounding box center [605, 226] width 60 height 30
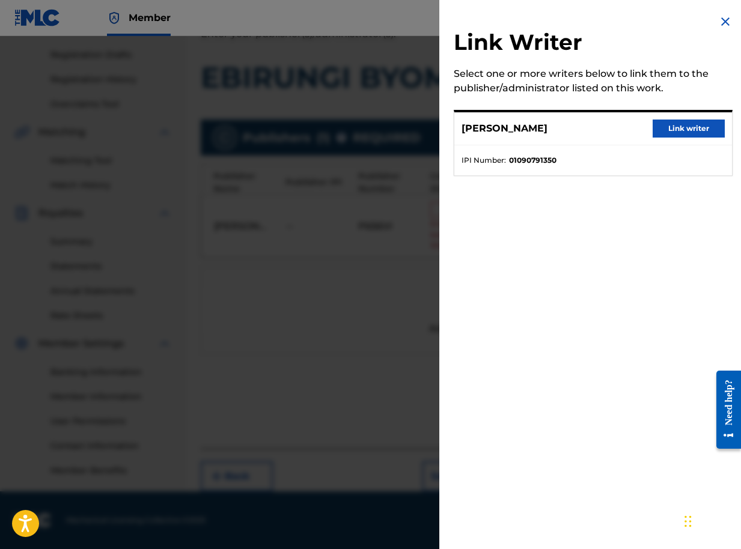
click at [678, 129] on button "Link writer" at bounding box center [688, 129] width 72 height 18
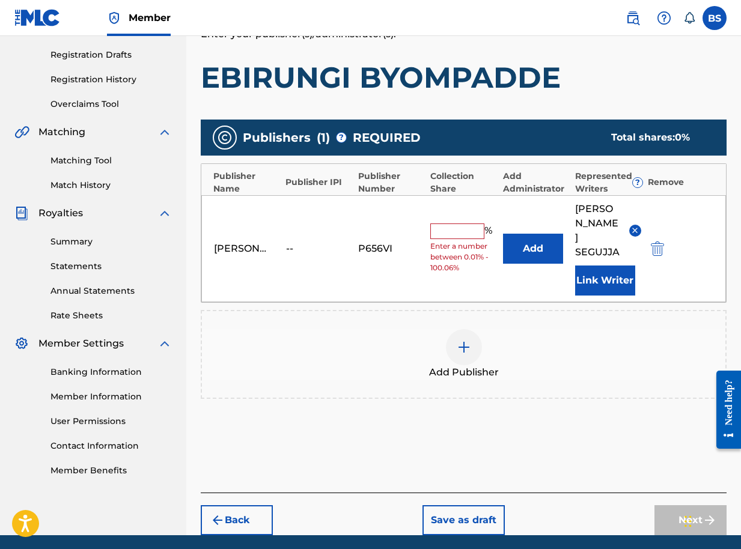
click at [450, 224] on input "text" at bounding box center [457, 232] width 54 height 16
type input "100"
click at [680, 505] on button "Next" at bounding box center [690, 520] width 72 height 30
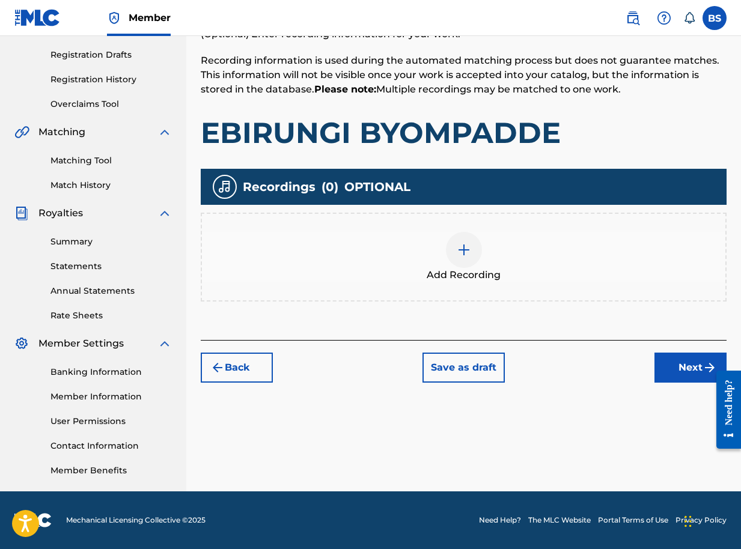
click at [675, 374] on button "Next" at bounding box center [690, 368] width 72 height 30
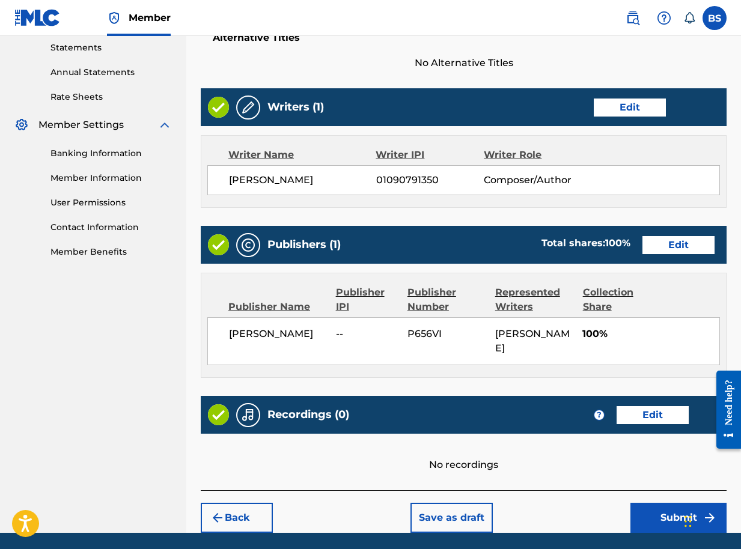
scroll to position [456, 0]
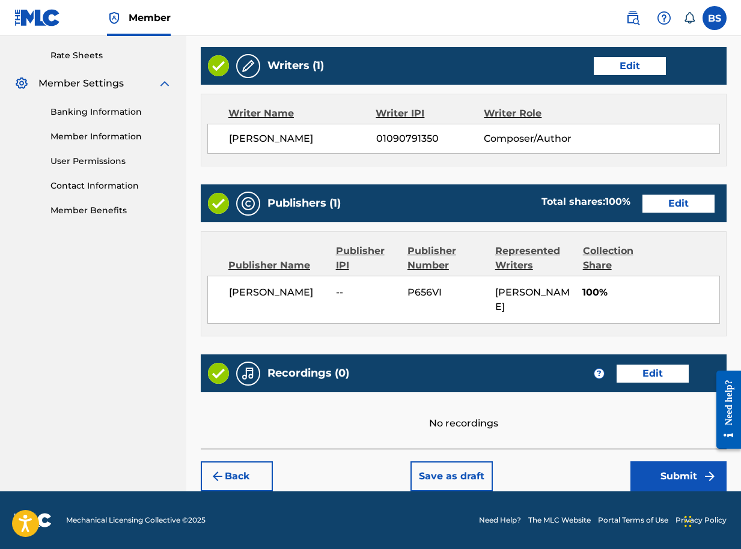
click at [665, 481] on button "Submit" at bounding box center [678, 476] width 96 height 30
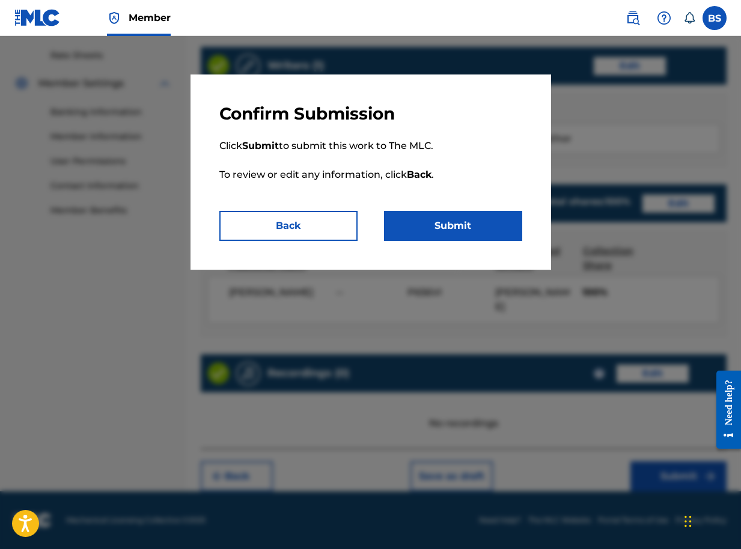
click at [463, 225] on button "Submit" at bounding box center [453, 226] width 138 height 30
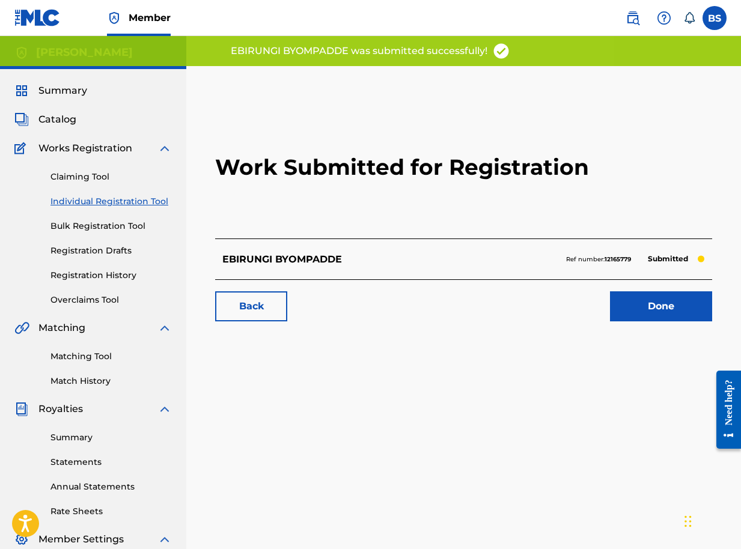
click at [660, 306] on link "Done" at bounding box center [661, 306] width 102 height 30
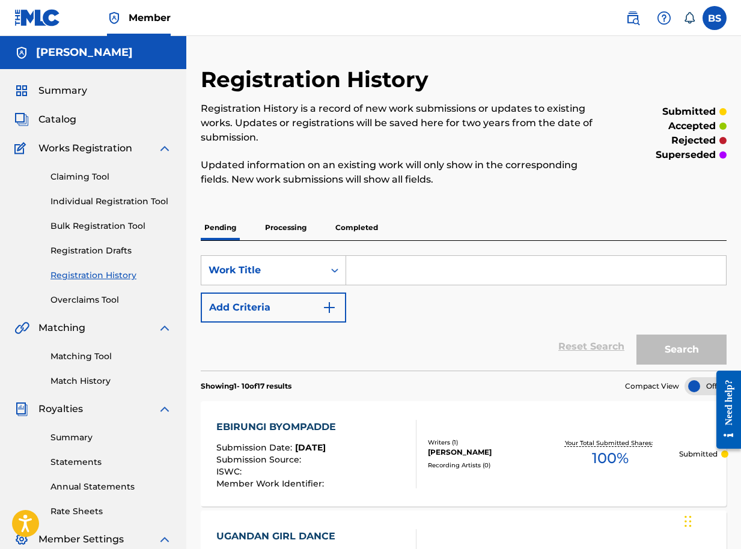
click at [57, 123] on span "Catalog" at bounding box center [57, 119] width 38 height 14
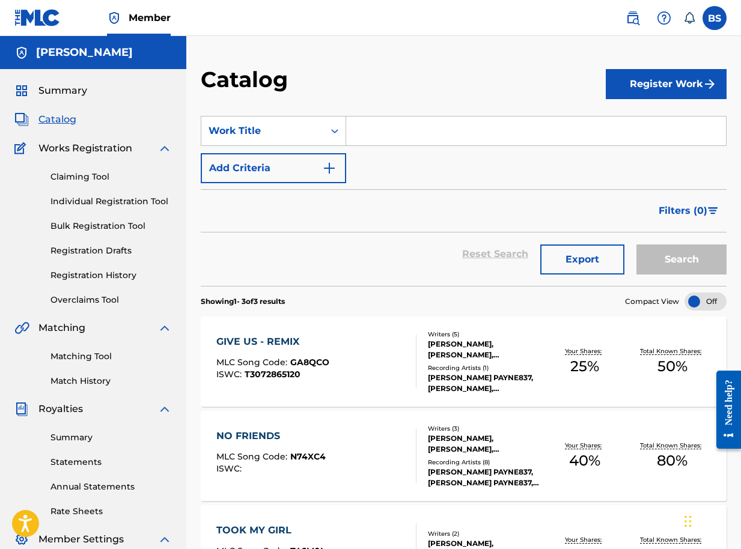
click at [643, 79] on button "Register Work" at bounding box center [666, 84] width 121 height 30
click at [641, 124] on link "Individual" at bounding box center [666, 123] width 121 height 29
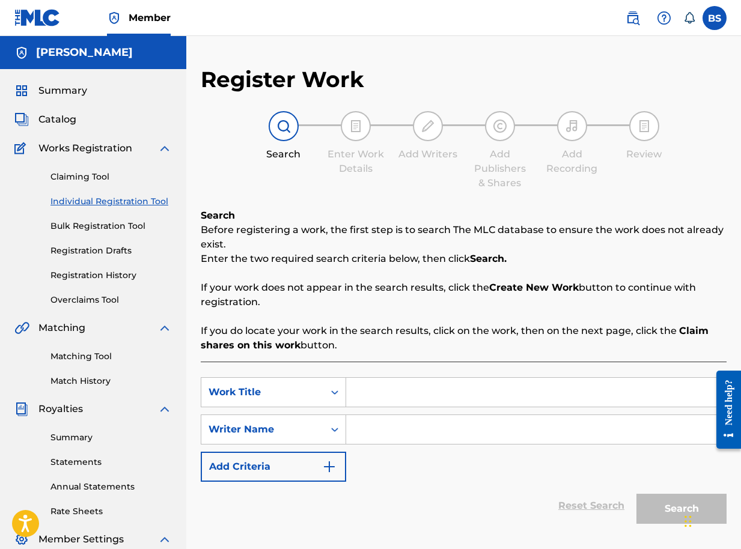
click at [362, 389] on input "Search Form" at bounding box center [536, 392] width 380 height 29
type input "BY MY SIDE"
click at [370, 437] on input "Search Form" at bounding box center [536, 429] width 380 height 29
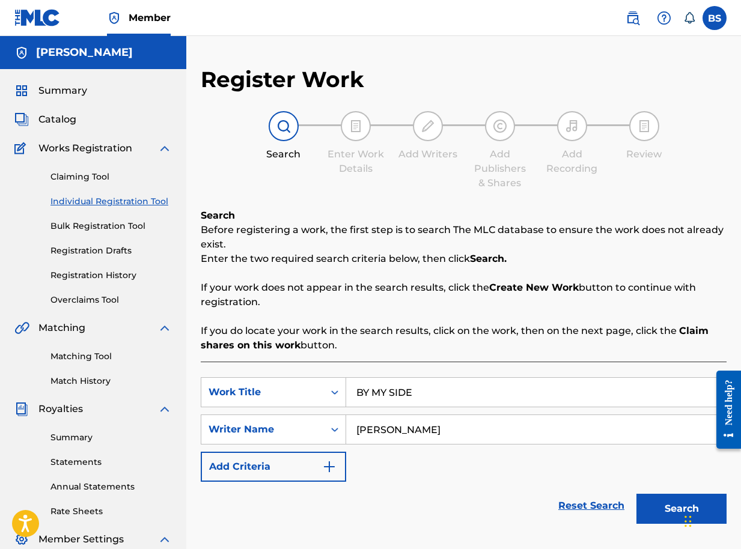
type input "BRIAN SEGUJJA"
click at [662, 513] on button "Search" at bounding box center [681, 509] width 90 height 30
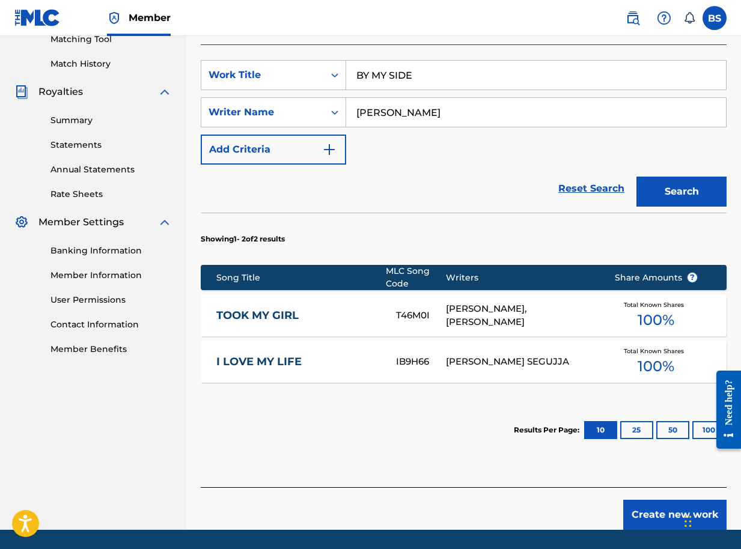
scroll to position [296, 0]
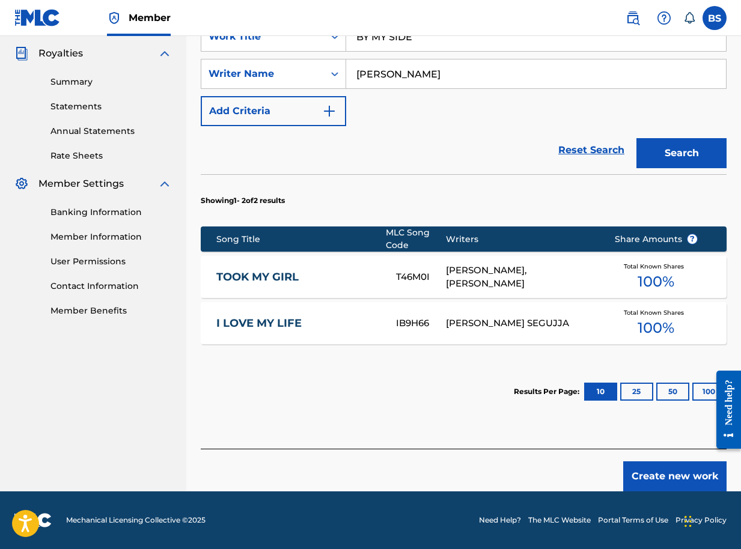
click at [702, 479] on button "Create new work" at bounding box center [674, 476] width 103 height 30
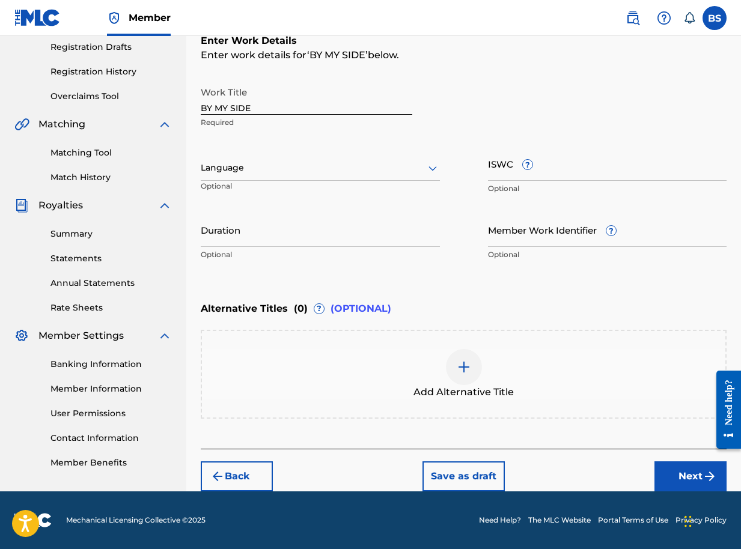
scroll to position [204, 0]
click at [695, 475] on button "Next" at bounding box center [690, 476] width 72 height 30
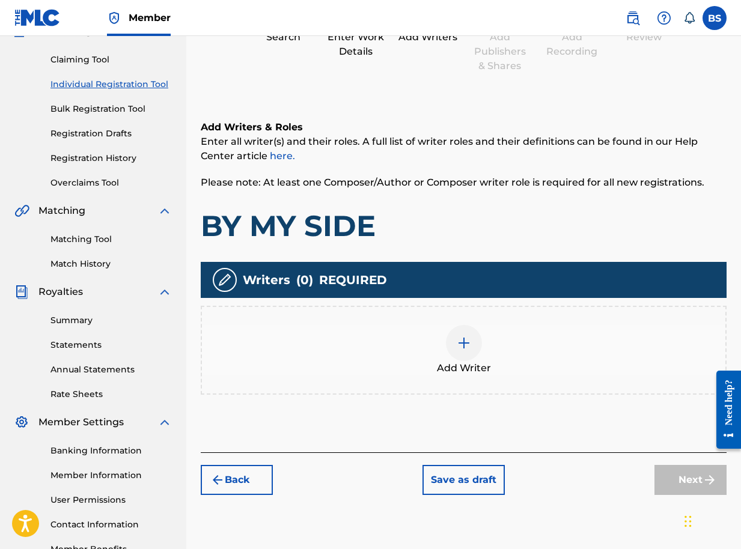
scroll to position [196, 0]
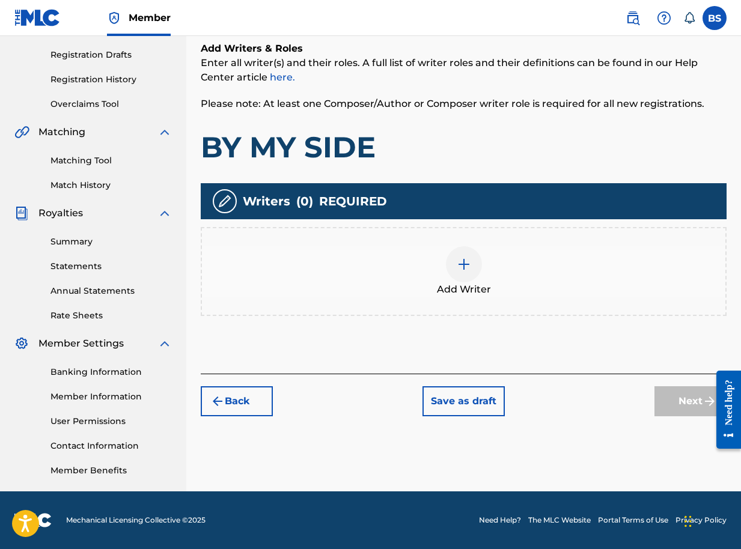
click at [464, 269] on img at bounding box center [464, 264] width 14 height 14
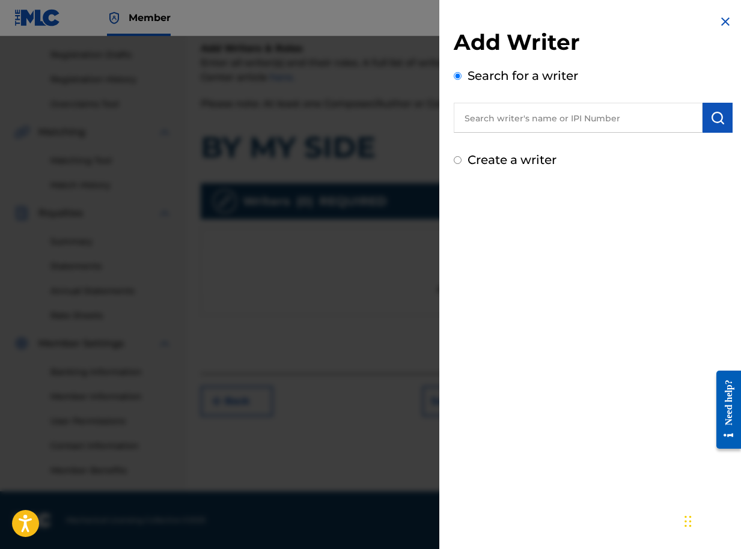
click at [649, 126] on input "text" at bounding box center [578, 118] width 249 height 30
paste input "01090791350"
type input "01090791350"
click at [713, 117] on img "submit" at bounding box center [717, 118] width 14 height 14
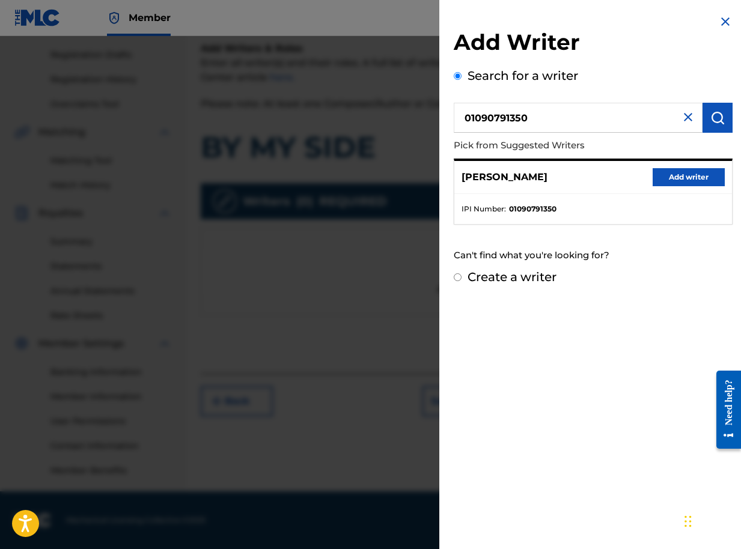
click at [673, 178] on button "Add writer" at bounding box center [688, 177] width 72 height 18
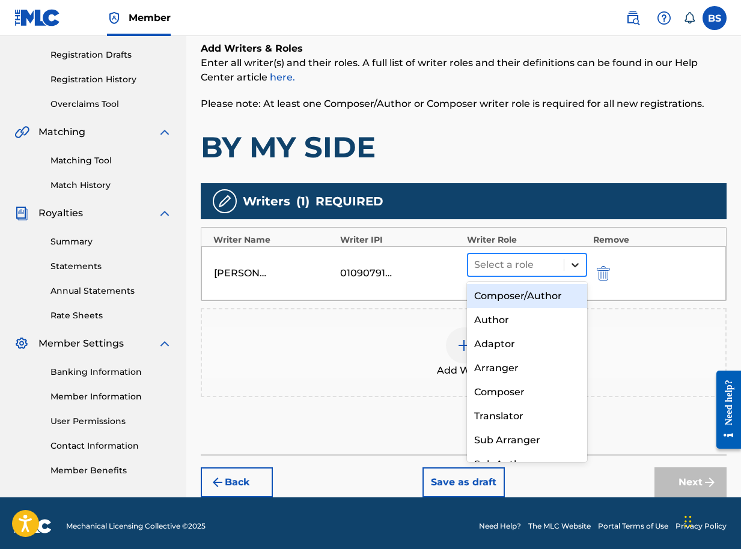
click at [579, 263] on icon at bounding box center [575, 265] width 12 height 12
click at [528, 296] on div "Composer/Author" at bounding box center [527, 296] width 120 height 24
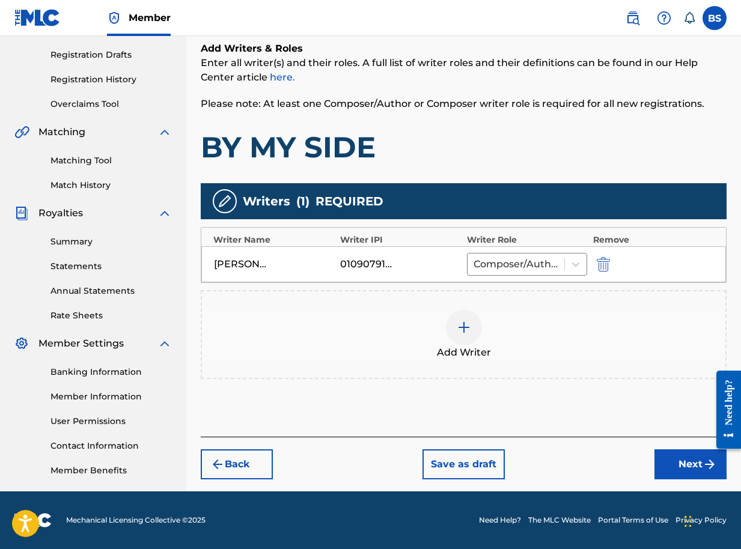
click at [688, 467] on button "Next" at bounding box center [690, 464] width 72 height 30
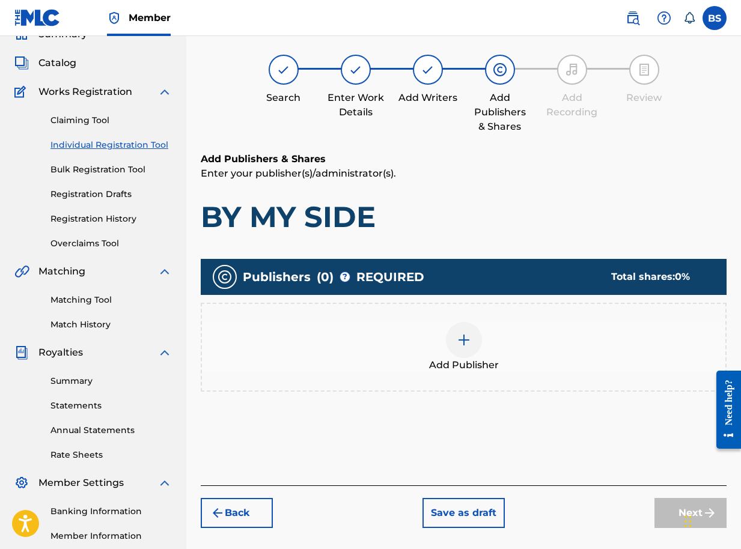
scroll to position [54, 0]
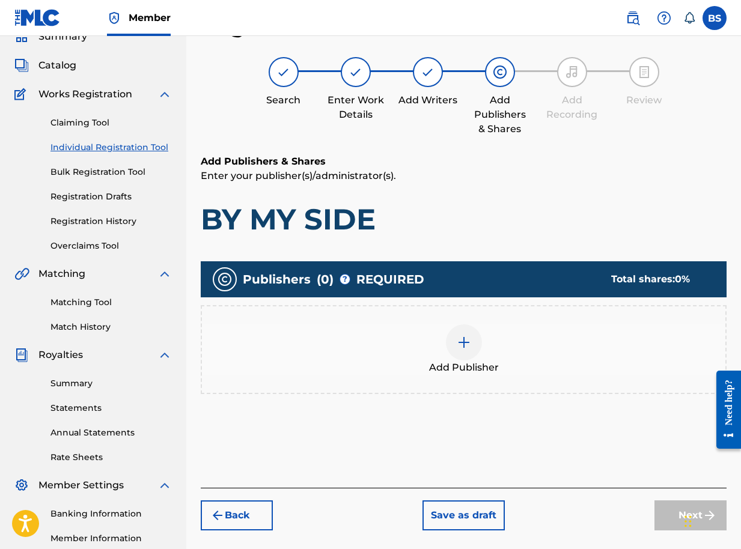
click at [468, 347] on img at bounding box center [464, 342] width 14 height 14
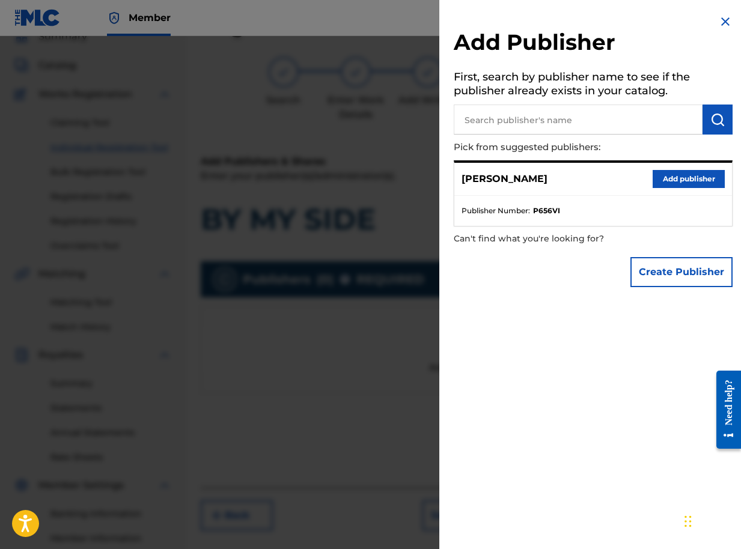
click at [693, 181] on button "Add publisher" at bounding box center [688, 179] width 72 height 18
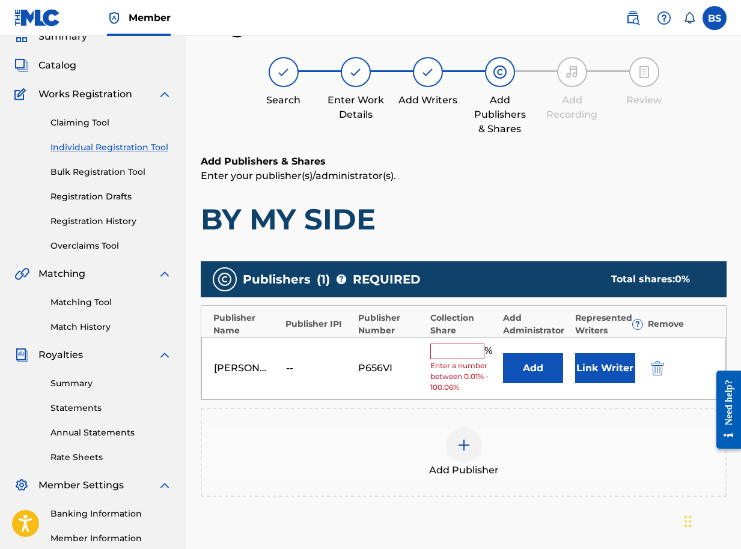
click at [608, 367] on button "Link Writer" at bounding box center [605, 368] width 60 height 30
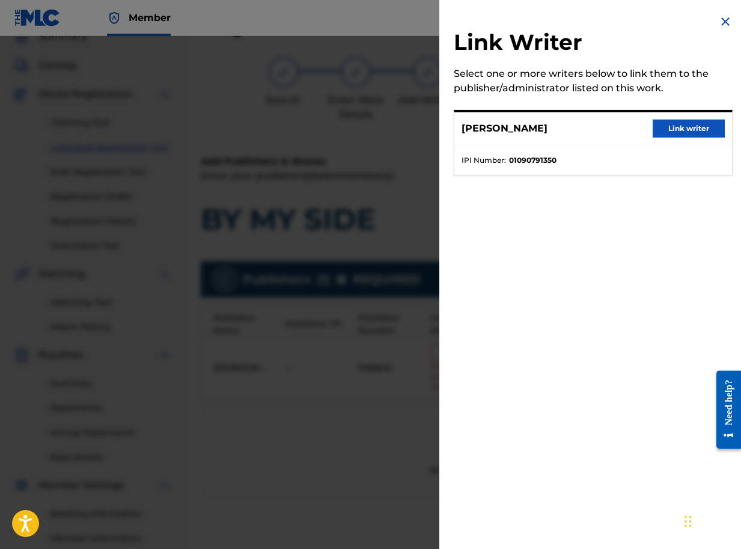
click at [669, 130] on button "Link writer" at bounding box center [688, 129] width 72 height 18
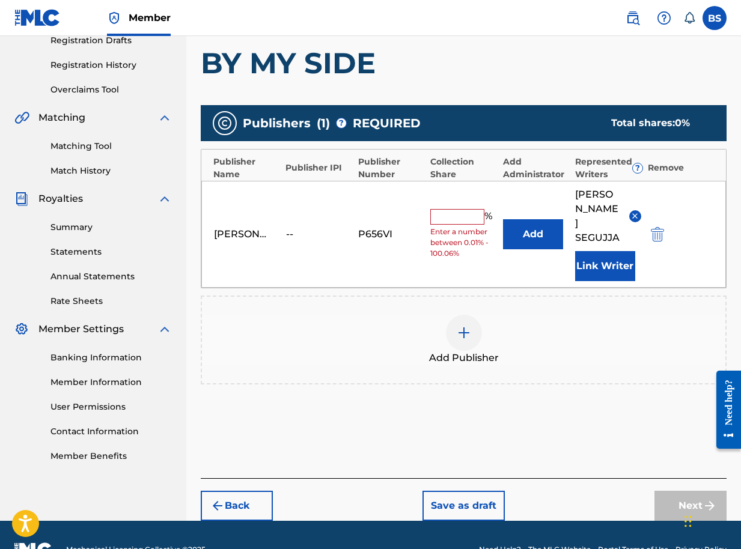
scroll to position [211, 0]
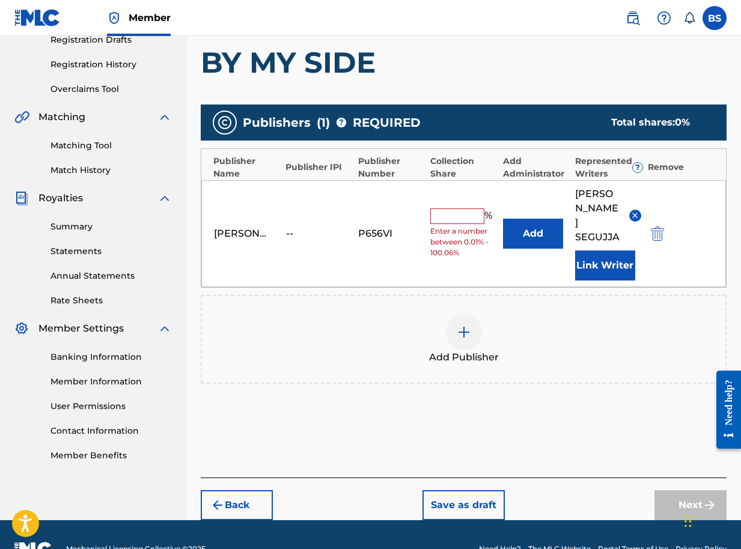
click at [469, 208] on input "text" at bounding box center [457, 216] width 54 height 16
type input "100"
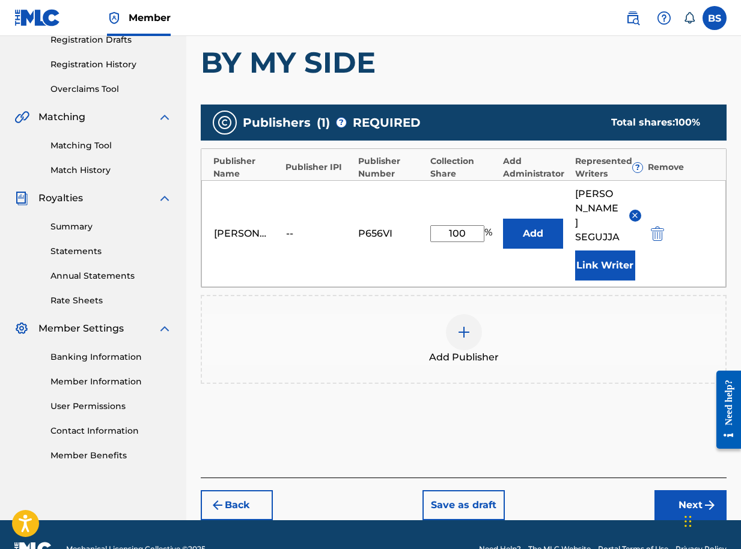
click at [696, 490] on button "Next" at bounding box center [690, 505] width 72 height 30
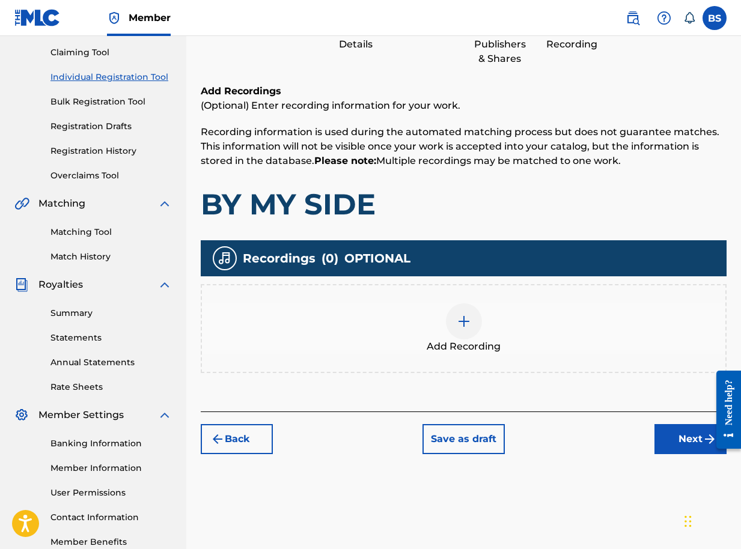
scroll to position [196, 0]
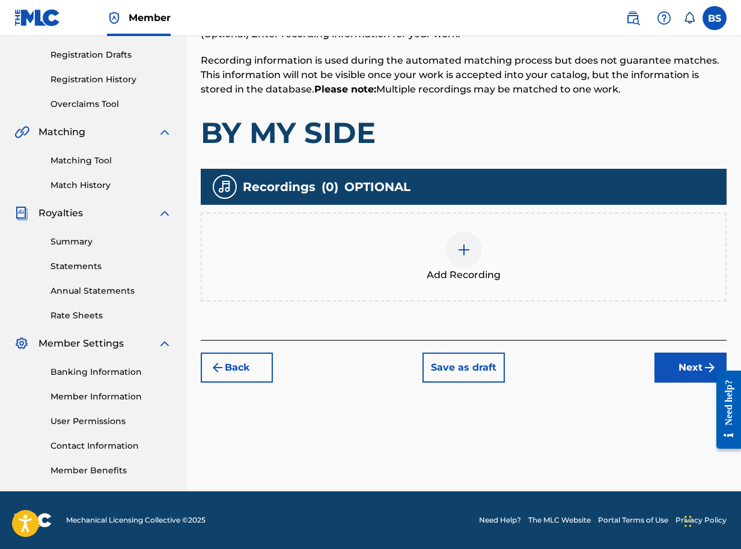
click at [690, 366] on button "Next" at bounding box center [690, 368] width 72 height 30
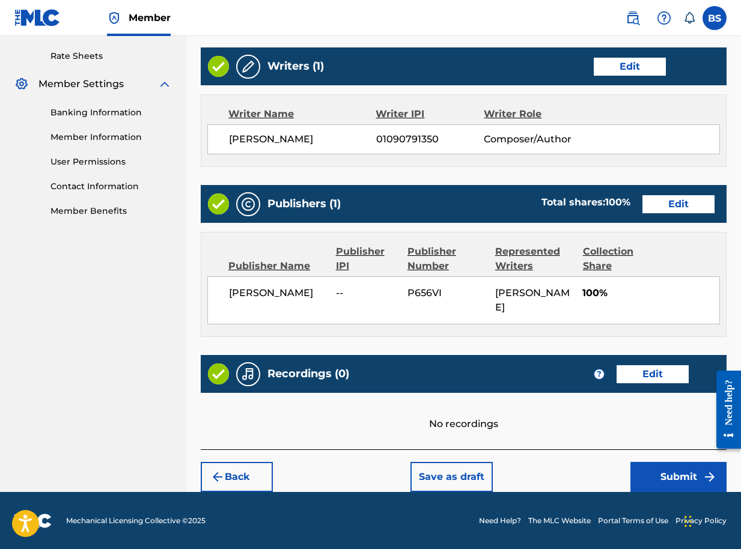
scroll to position [456, 0]
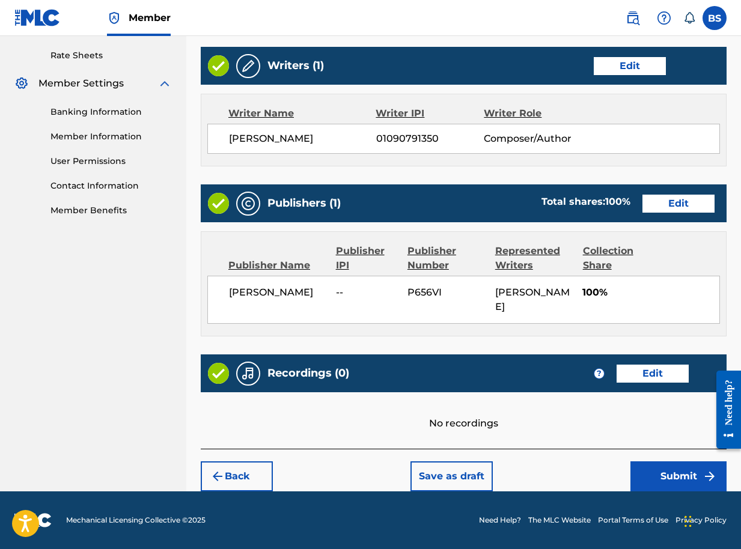
click at [662, 486] on button "Submit" at bounding box center [678, 476] width 96 height 30
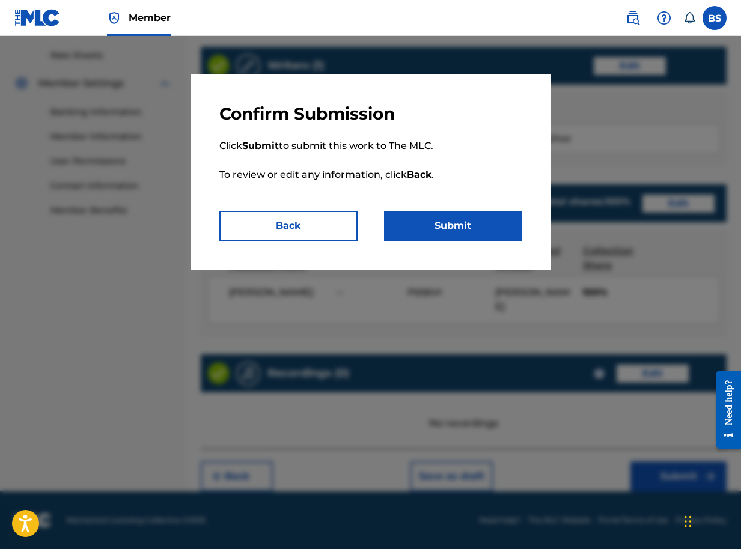
click at [443, 224] on button "Submit" at bounding box center [453, 226] width 138 height 30
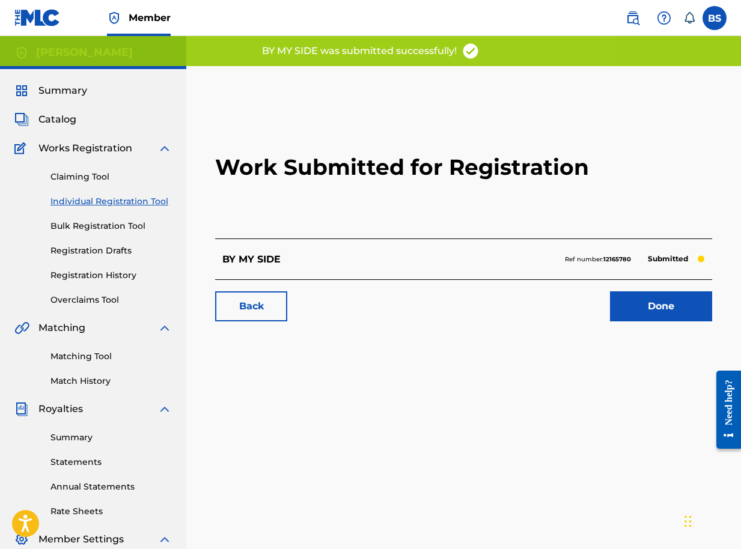
click at [657, 306] on link "Done" at bounding box center [661, 306] width 102 height 30
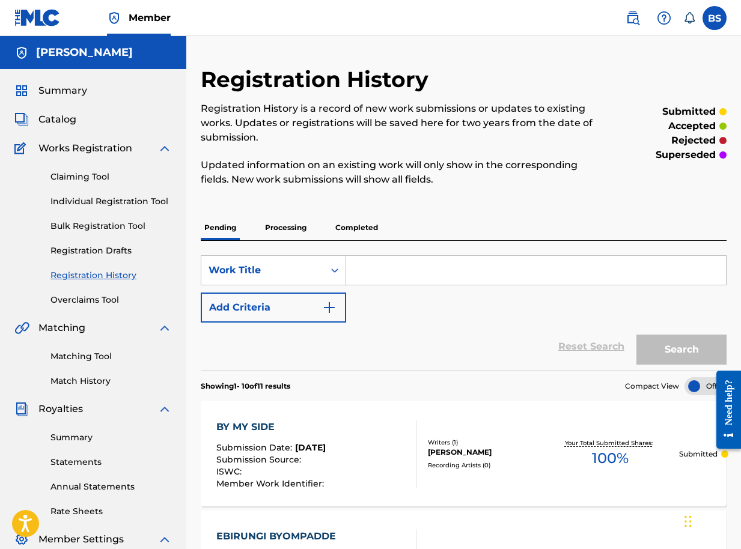
click at [73, 117] on span "Catalog" at bounding box center [57, 119] width 38 height 14
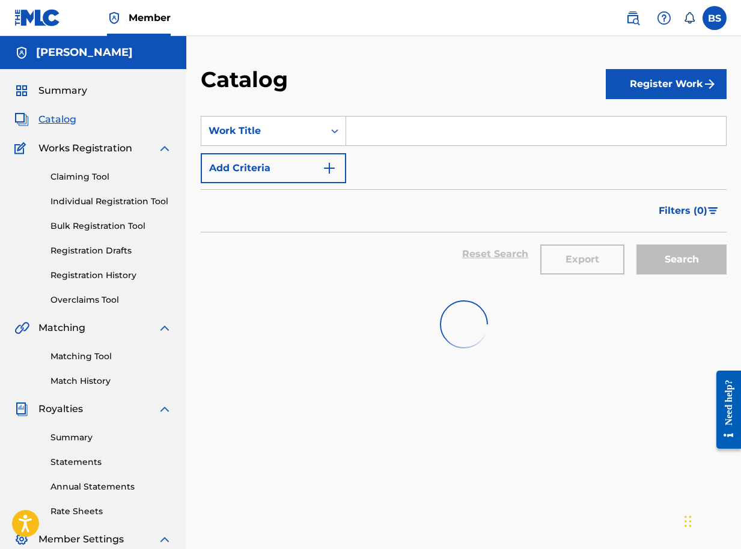
click at [675, 86] on button "Register Work" at bounding box center [666, 84] width 121 height 30
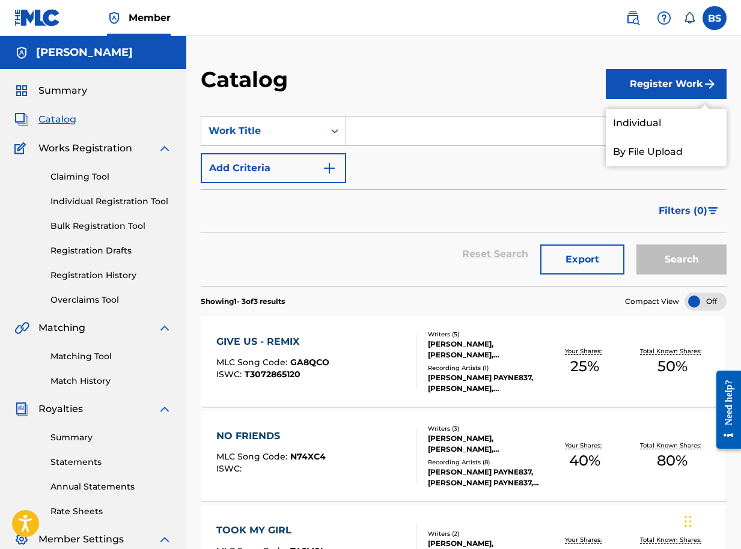
click at [651, 127] on link "Individual" at bounding box center [666, 123] width 121 height 29
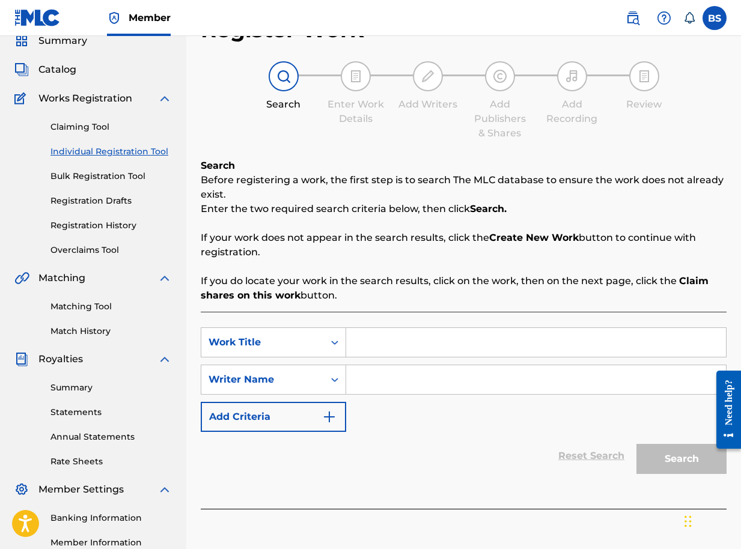
scroll to position [120, 0]
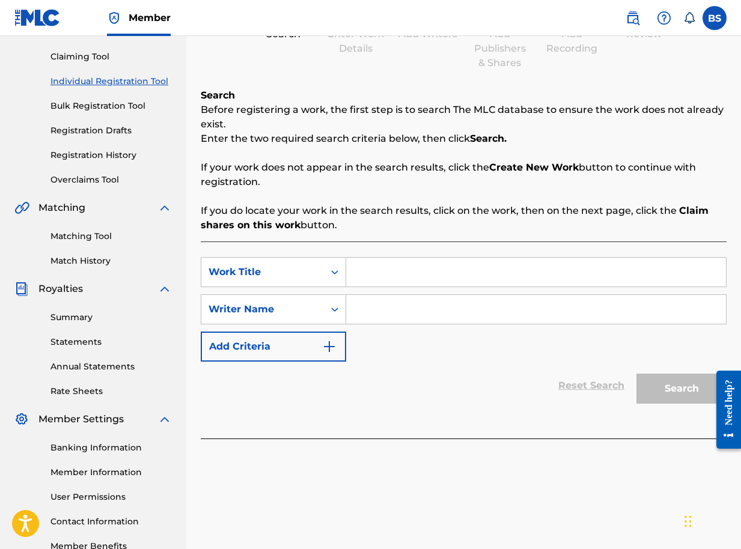
click at [387, 276] on input "Search Form" at bounding box center [536, 272] width 380 height 29
click at [374, 269] on input "Search Form" at bounding box center [536, 272] width 380 height 29
type input "AM NOT SORRY , PT 2"
click at [381, 317] on input "Search Form" at bounding box center [536, 309] width 380 height 29
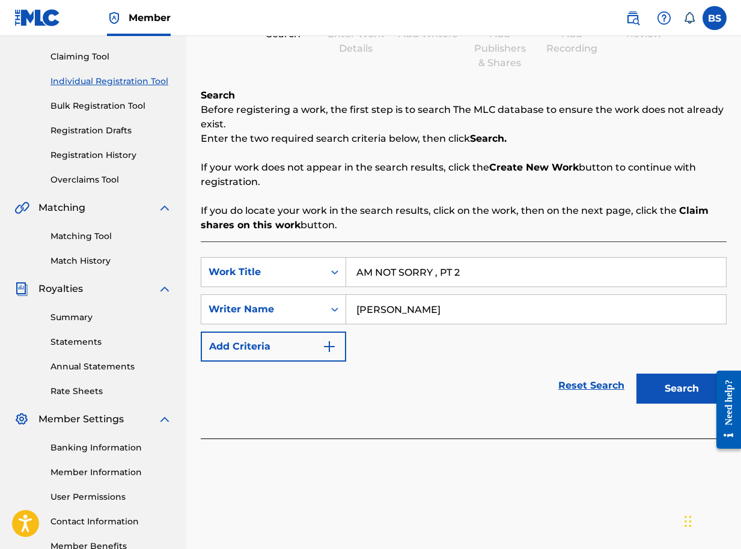
type input "BRIAN SEGUJJA"
click at [669, 391] on button "Search" at bounding box center [681, 389] width 90 height 30
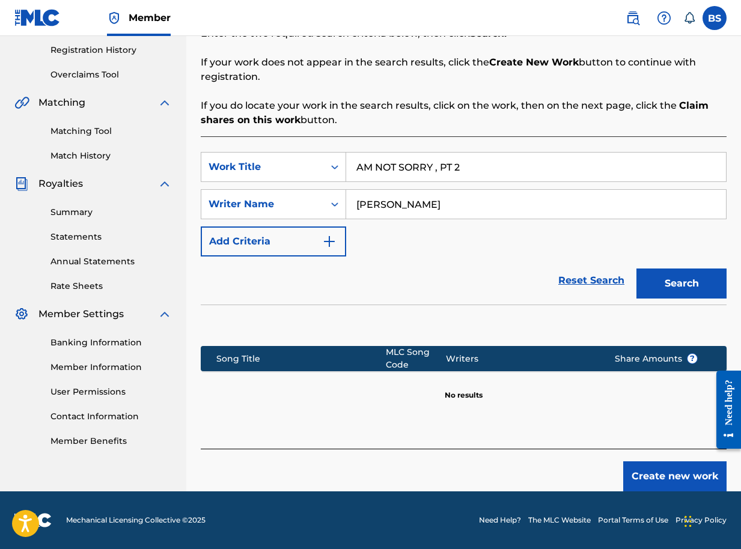
click at [676, 477] on button "Create new work" at bounding box center [674, 476] width 103 height 30
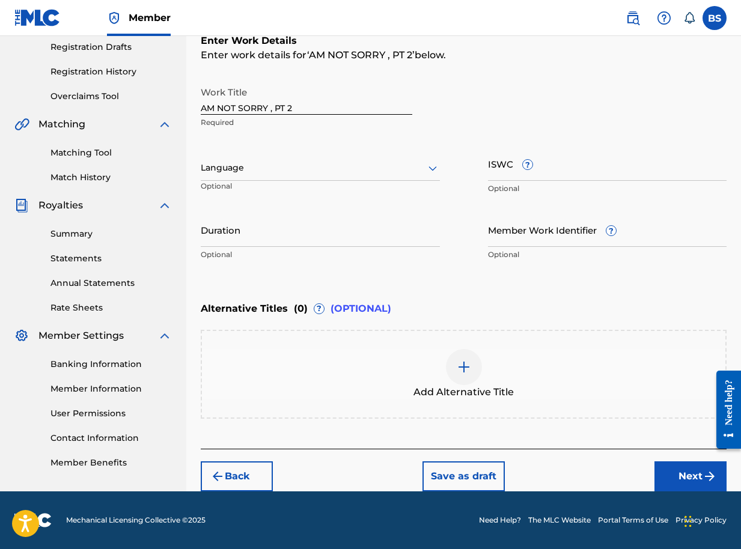
click at [698, 470] on button "Next" at bounding box center [690, 476] width 72 height 30
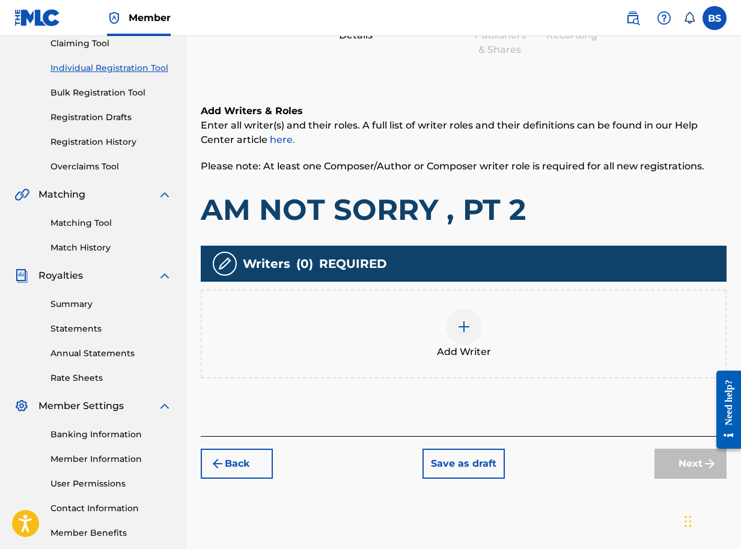
scroll to position [196, 0]
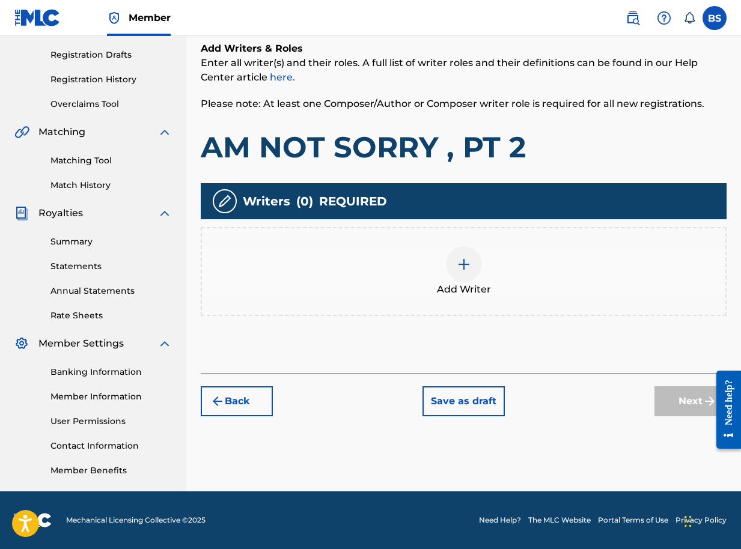
click at [460, 269] on img at bounding box center [464, 264] width 14 height 14
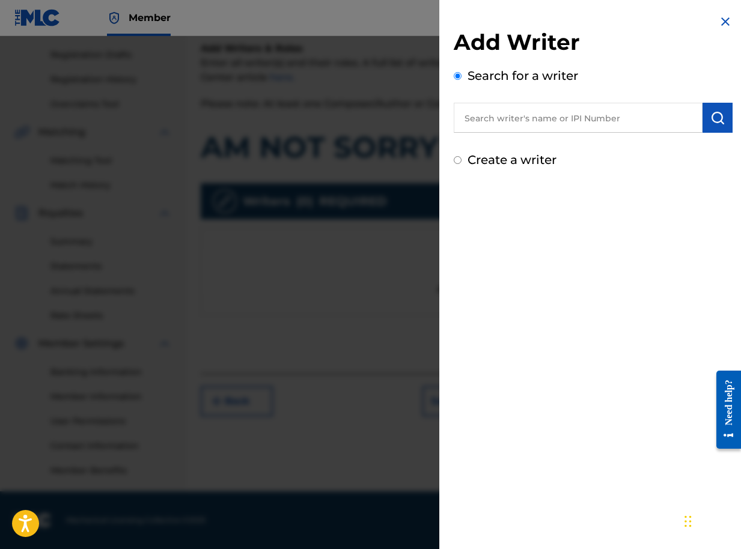
click at [635, 117] on input "text" at bounding box center [578, 118] width 249 height 30
paste input "01090791350"
type input "01090791350"
drag, startPoint x: 711, startPoint y: 119, endPoint x: 708, endPoint y: 127, distance: 8.6
click at [711, 120] on img "submit" at bounding box center [717, 118] width 14 height 14
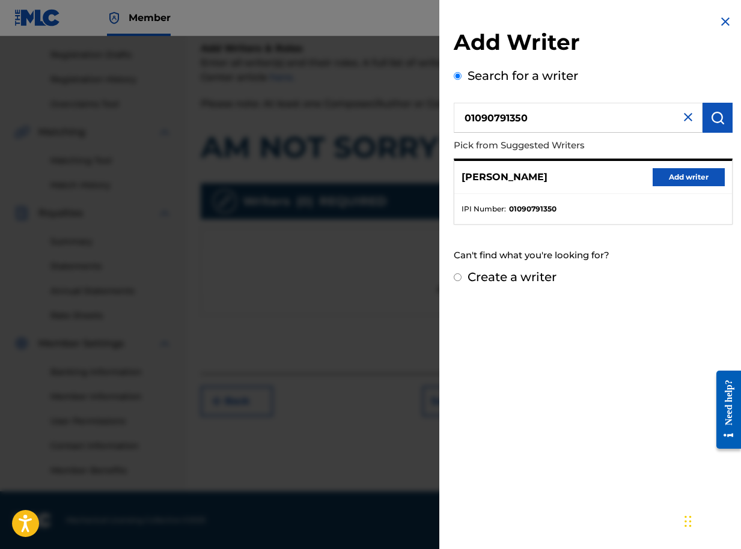
click at [681, 173] on button "Add writer" at bounding box center [688, 177] width 72 height 18
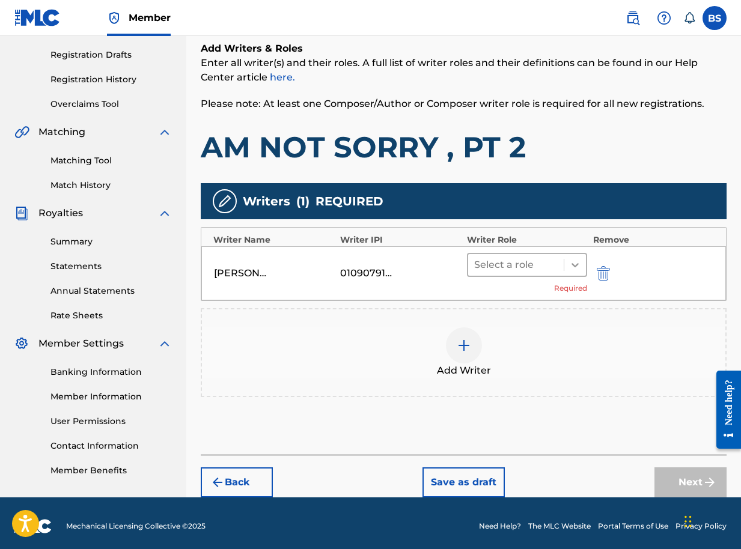
click at [576, 264] on icon at bounding box center [575, 265] width 12 height 12
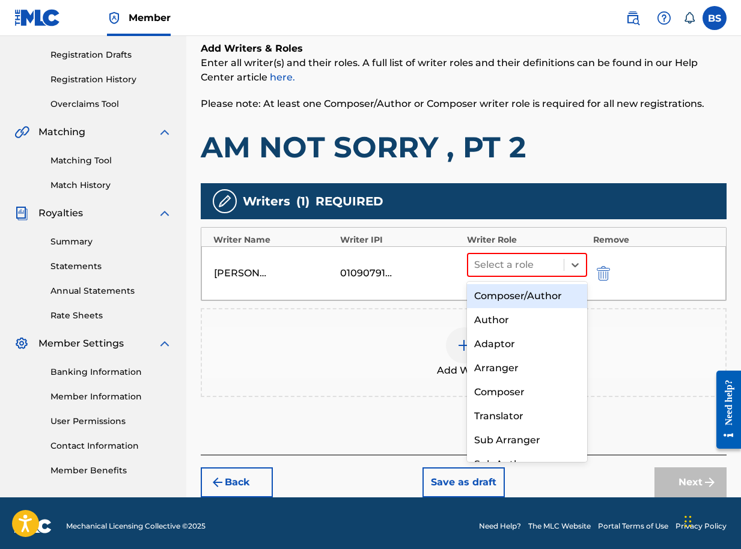
click at [541, 302] on div "Composer/Author" at bounding box center [527, 296] width 120 height 24
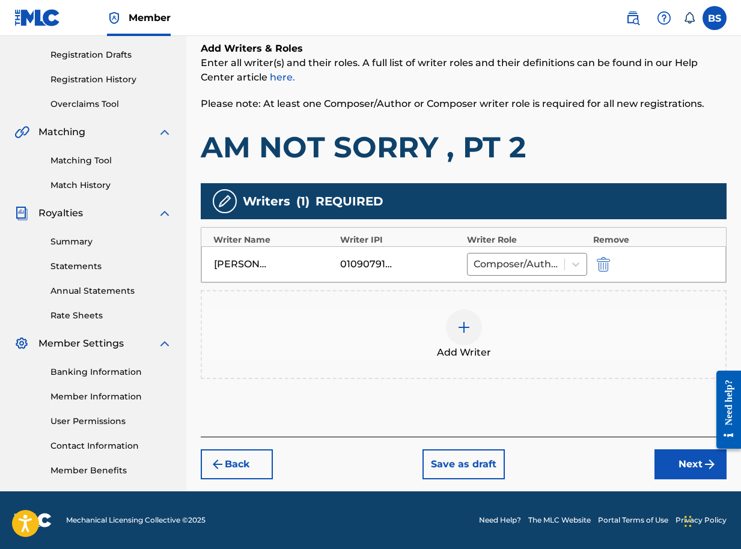
click at [696, 466] on button "Next" at bounding box center [690, 464] width 72 height 30
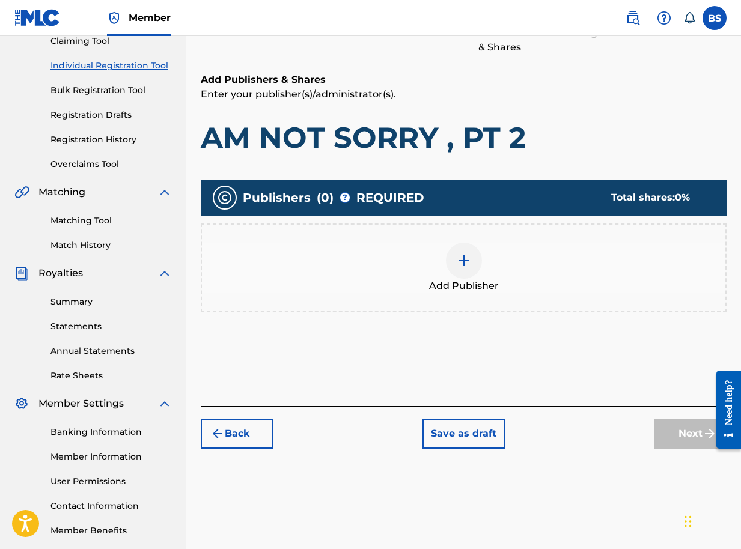
scroll to position [54, 0]
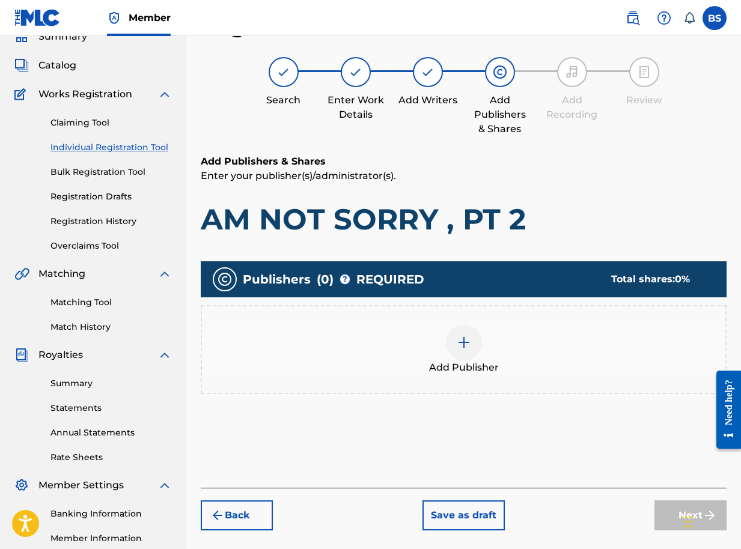
click at [465, 345] on img at bounding box center [464, 342] width 14 height 14
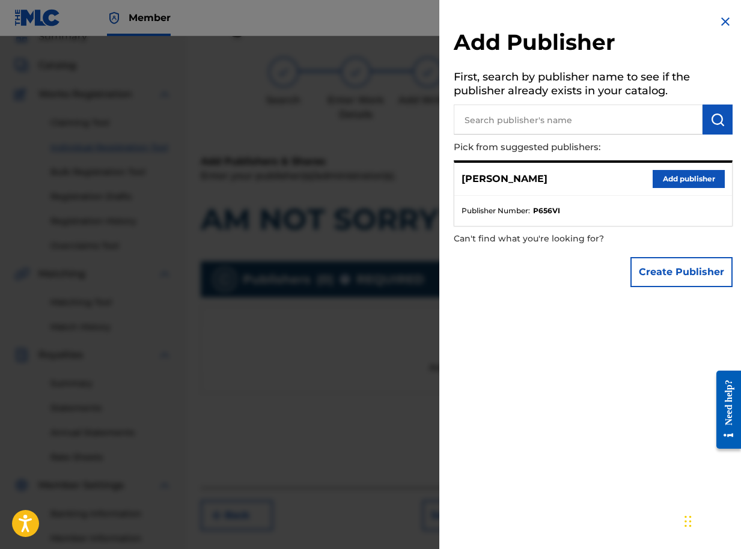
drag, startPoint x: 683, startPoint y: 178, endPoint x: 676, endPoint y: 201, distance: 23.8
click at [683, 179] on button "Add publisher" at bounding box center [688, 179] width 72 height 18
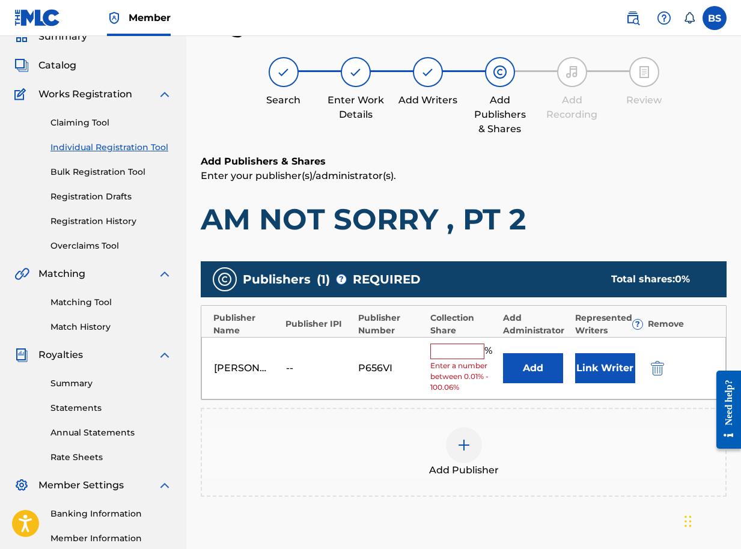
click at [599, 372] on button "Link Writer" at bounding box center [605, 368] width 60 height 30
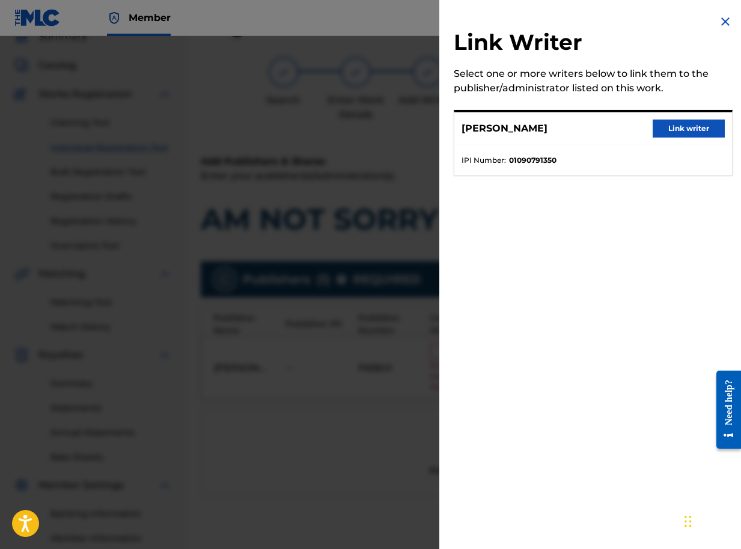
click at [667, 127] on button "Link writer" at bounding box center [688, 129] width 72 height 18
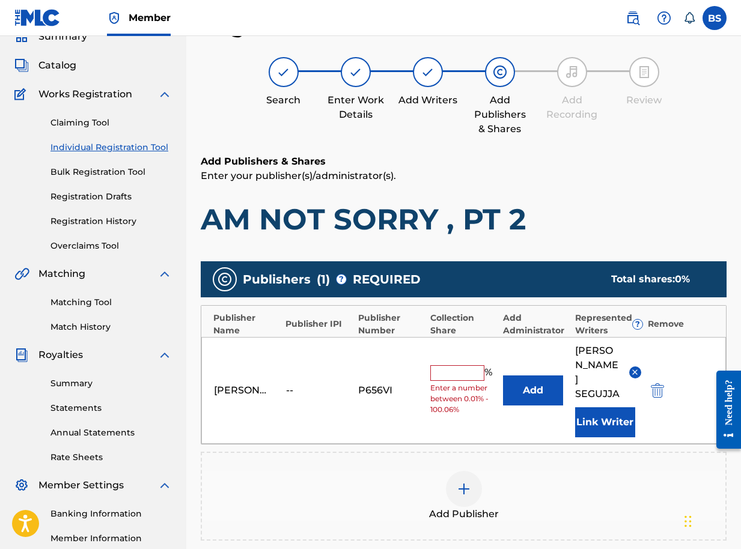
click at [463, 365] on input "text" at bounding box center [457, 373] width 54 height 16
type input "100"
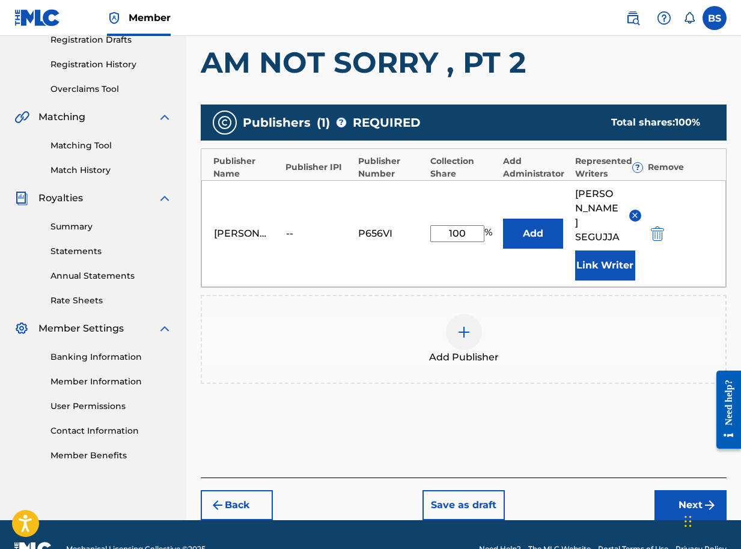
click at [680, 490] on button "Next" at bounding box center [690, 505] width 72 height 30
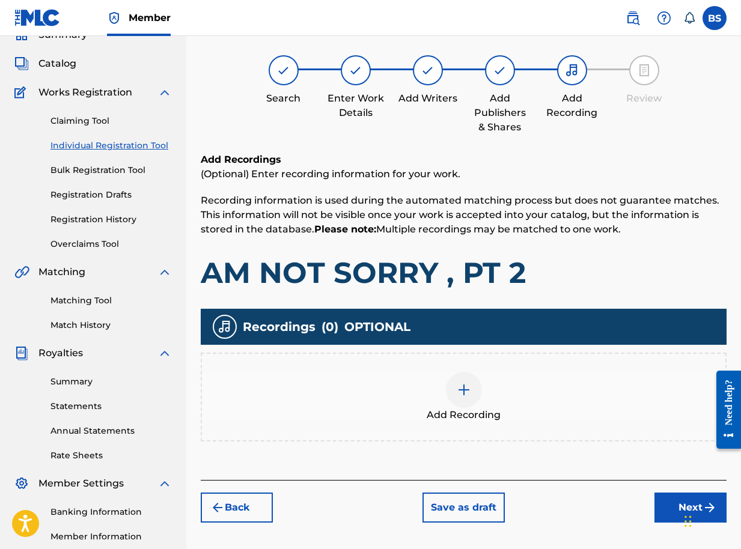
scroll to position [196, 0]
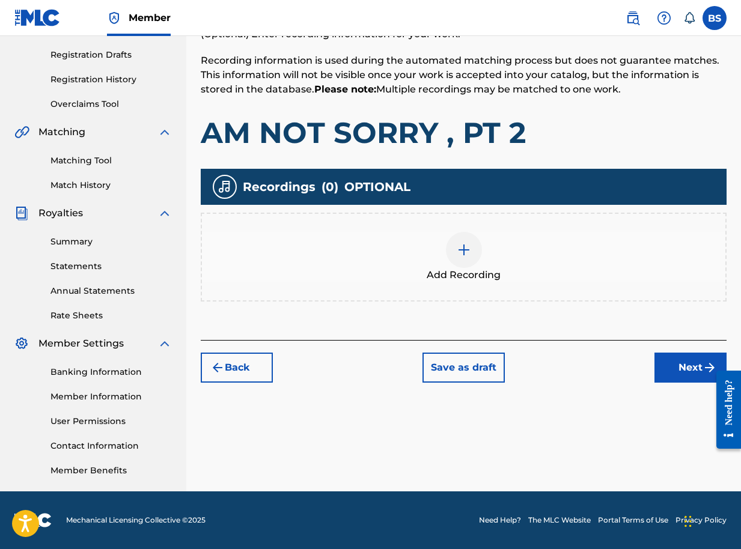
click at [683, 365] on button "Next" at bounding box center [690, 368] width 72 height 30
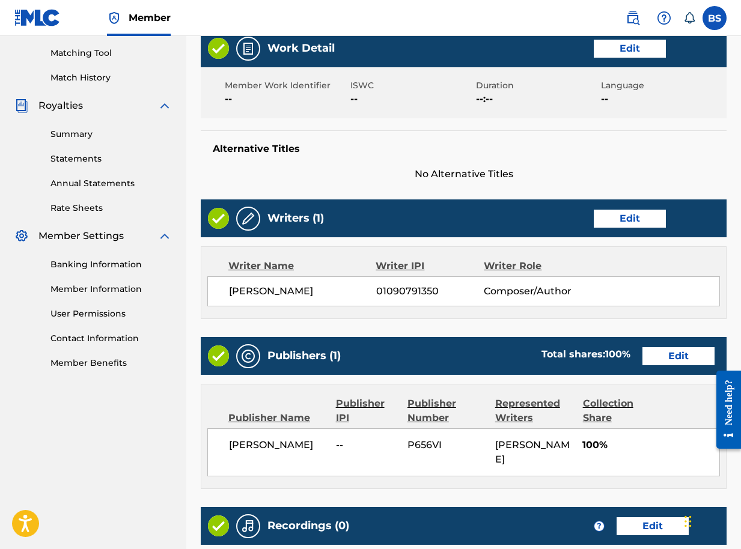
scroll to position [456, 0]
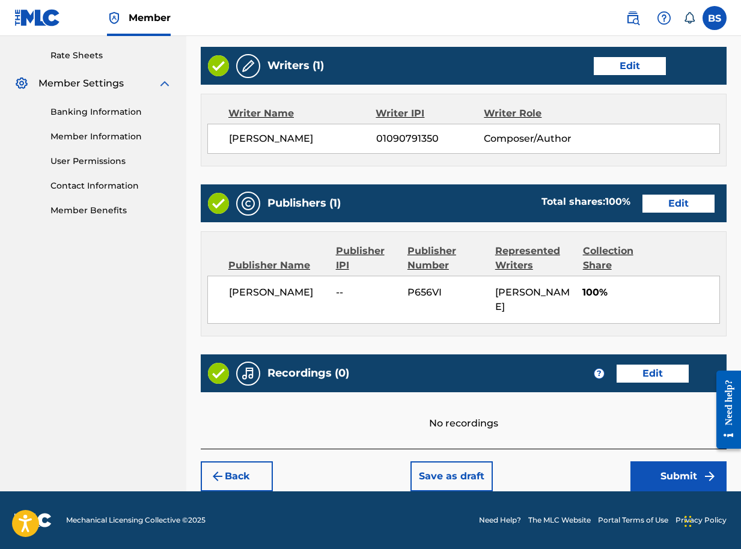
click at [690, 473] on button "Submit" at bounding box center [678, 476] width 96 height 30
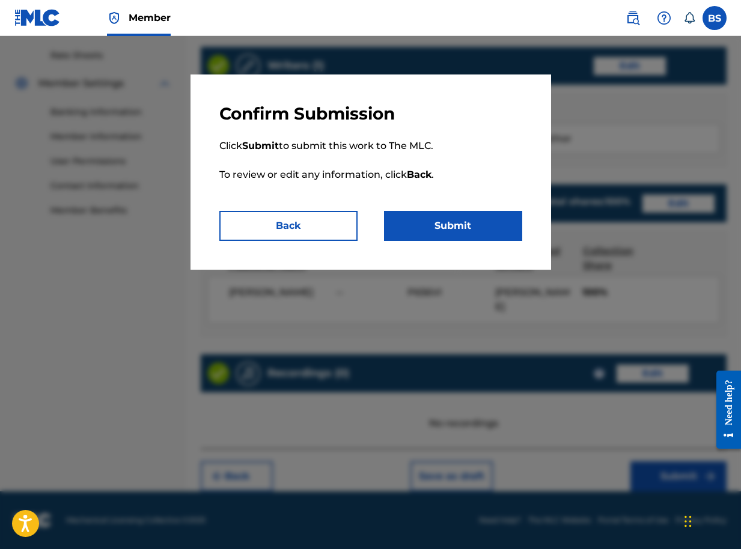
click at [493, 221] on button "Submit" at bounding box center [453, 226] width 138 height 30
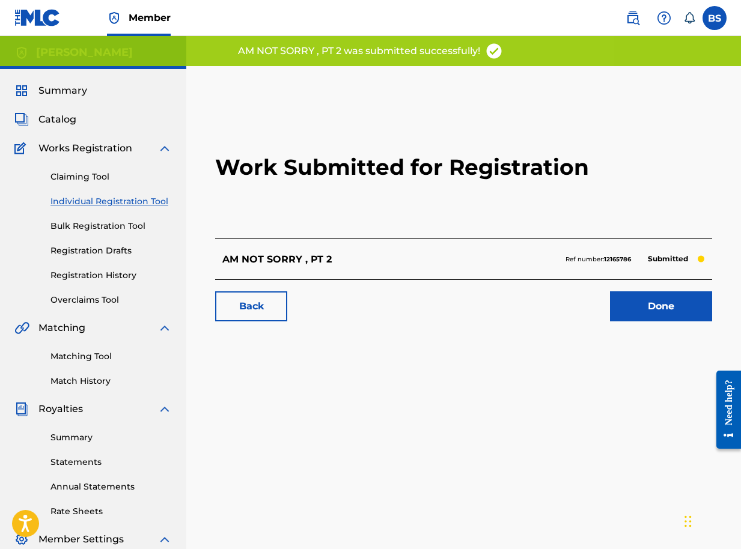
click at [636, 308] on link "Done" at bounding box center [661, 306] width 102 height 30
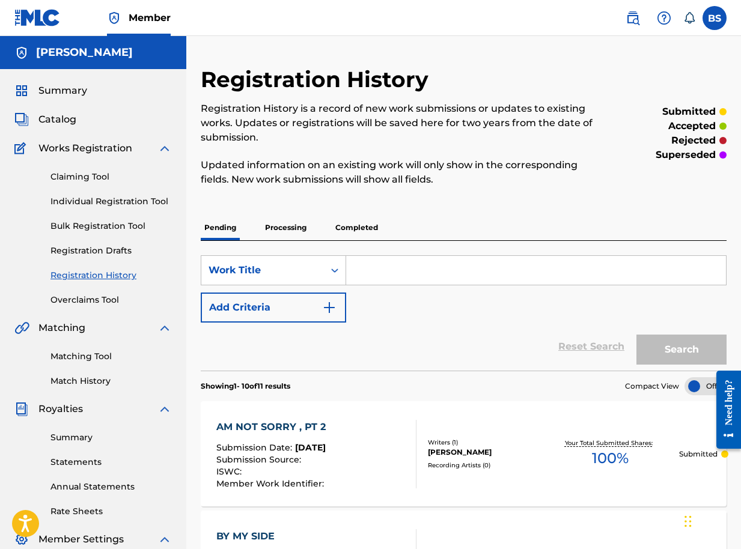
click at [60, 120] on span "Catalog" at bounding box center [57, 119] width 38 height 14
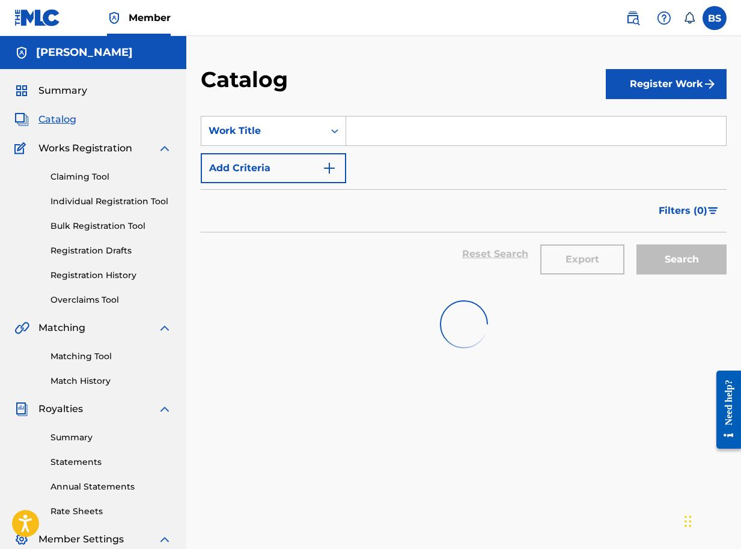
click at [642, 85] on button "Register Work" at bounding box center [666, 84] width 121 height 30
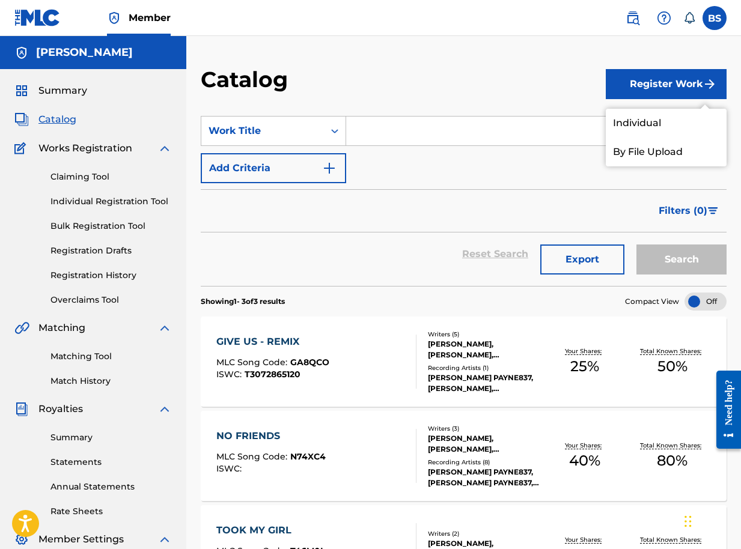
click at [640, 124] on link "Individual" at bounding box center [666, 123] width 121 height 29
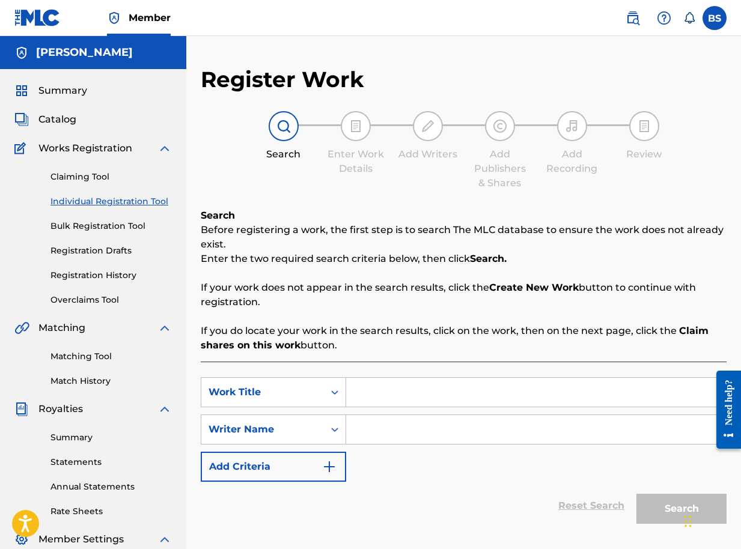
click at [382, 389] on input "Search Form" at bounding box center [536, 392] width 380 height 29
type input "BIRTH OF A NATION"
click at [377, 427] on input "Search Form" at bounding box center [536, 429] width 380 height 29
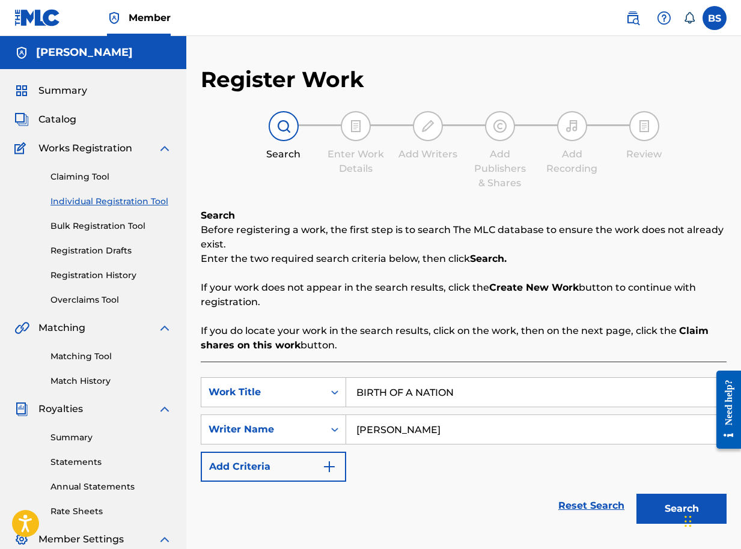
type input "BRIAN SEGUJJA"
click at [654, 519] on button "Search" at bounding box center [681, 509] width 90 height 30
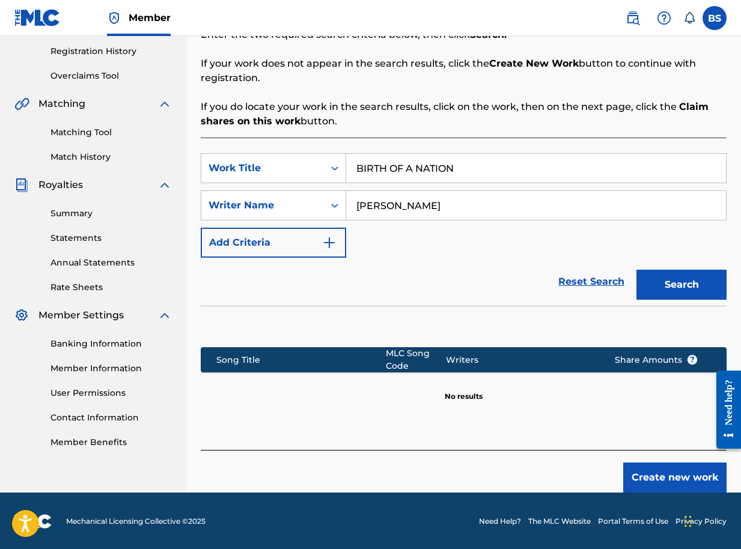
scroll to position [225, 0]
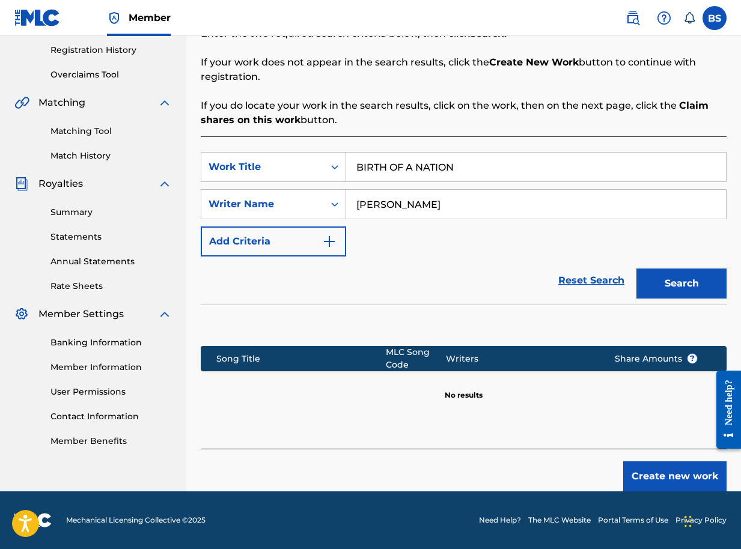
click at [671, 479] on button "Create new work" at bounding box center [674, 476] width 103 height 30
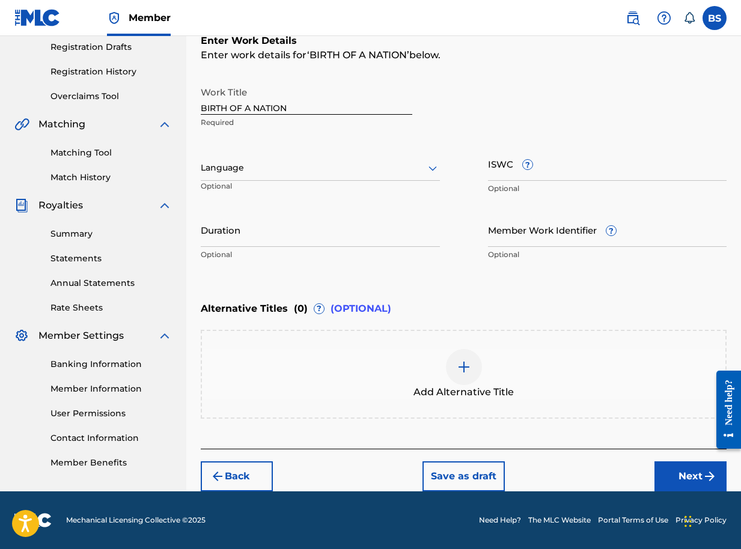
scroll to position [204, 0]
click at [692, 477] on button "Next" at bounding box center [690, 476] width 72 height 30
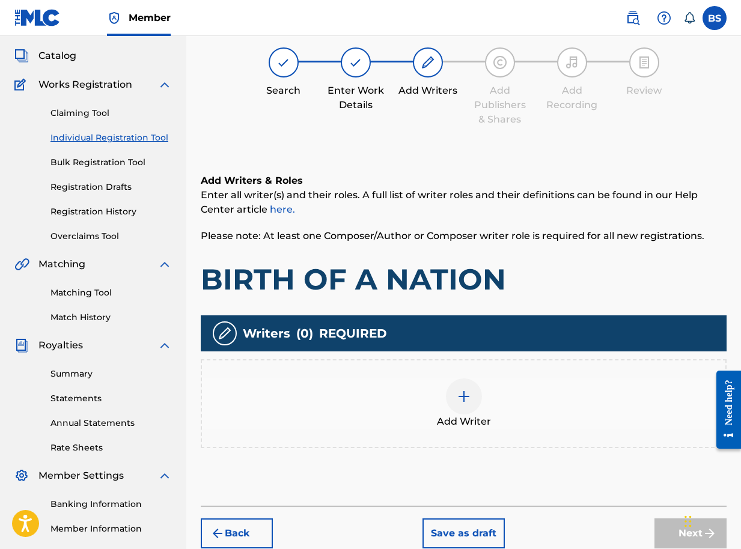
scroll to position [54, 0]
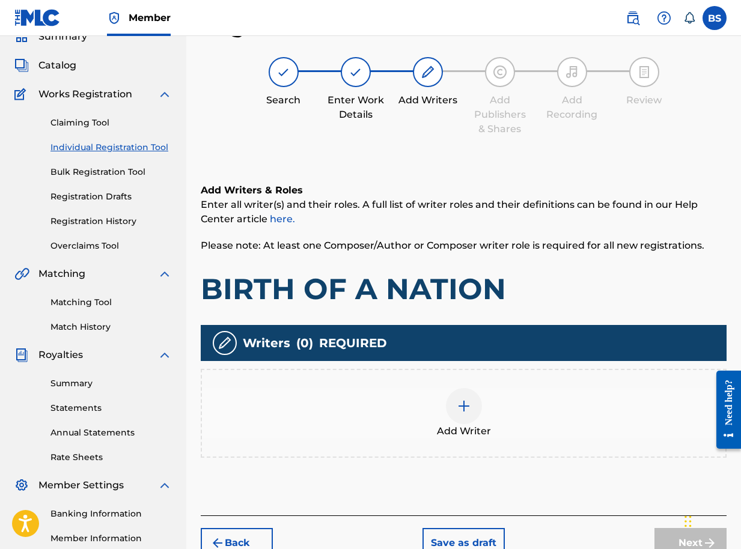
click at [451, 401] on div at bounding box center [464, 406] width 36 height 36
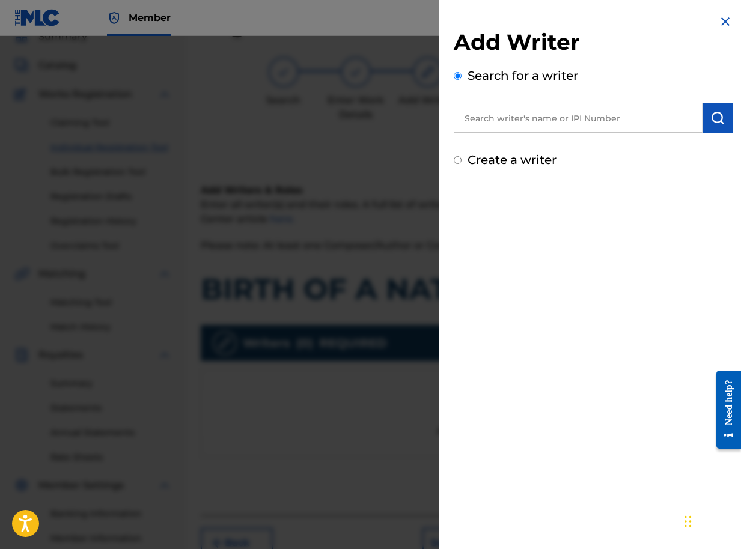
click at [651, 120] on input "text" at bounding box center [578, 118] width 249 height 30
paste input "01090791350"
type input "01090791350"
click at [722, 116] on button "submit" at bounding box center [717, 118] width 30 height 30
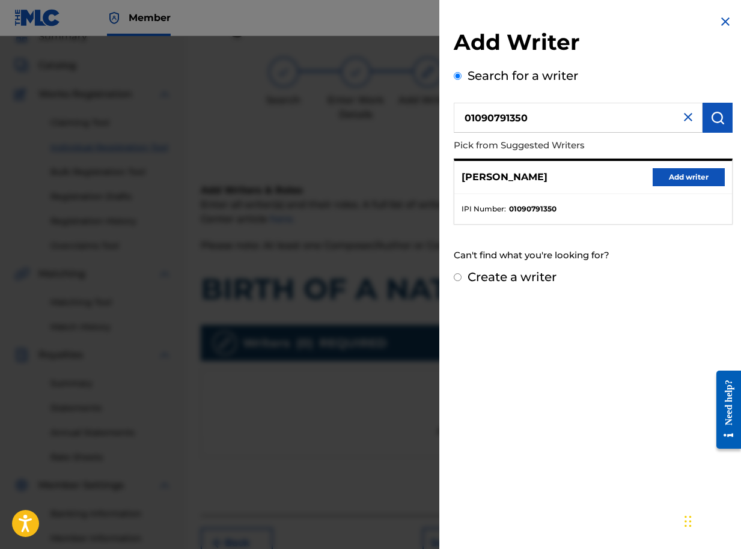
click at [679, 174] on button "Add writer" at bounding box center [688, 177] width 72 height 18
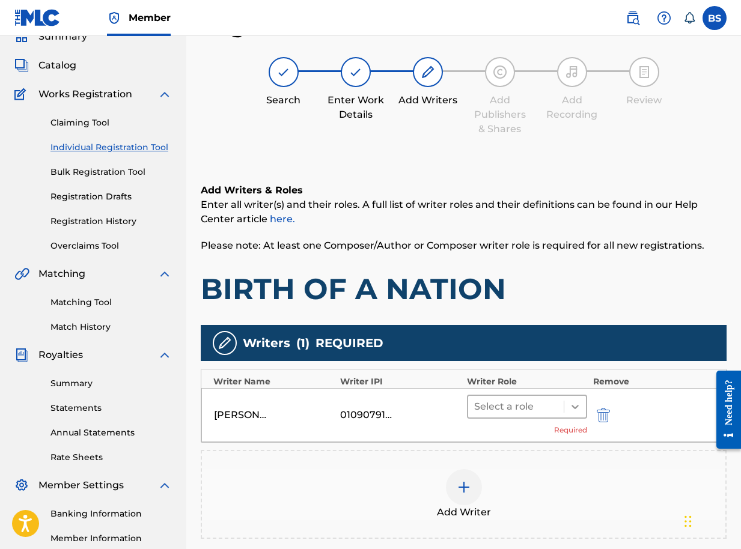
click at [574, 412] on icon at bounding box center [575, 407] width 12 height 12
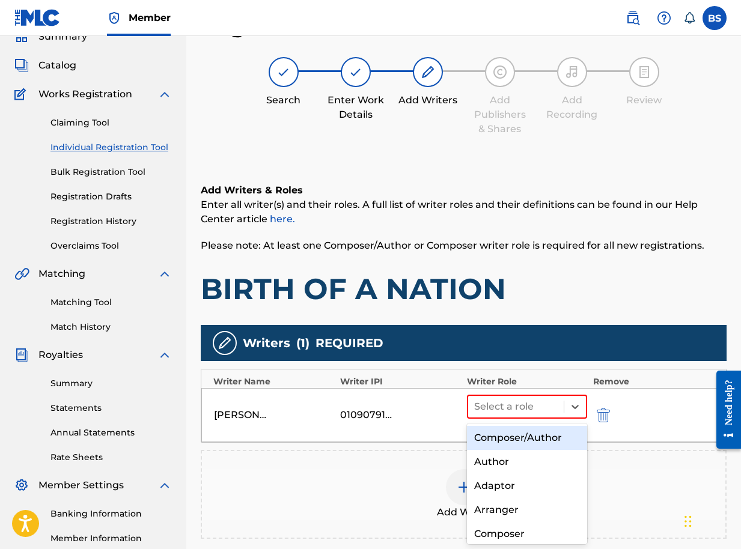
click at [551, 431] on div "Composer/Author" at bounding box center [527, 438] width 120 height 24
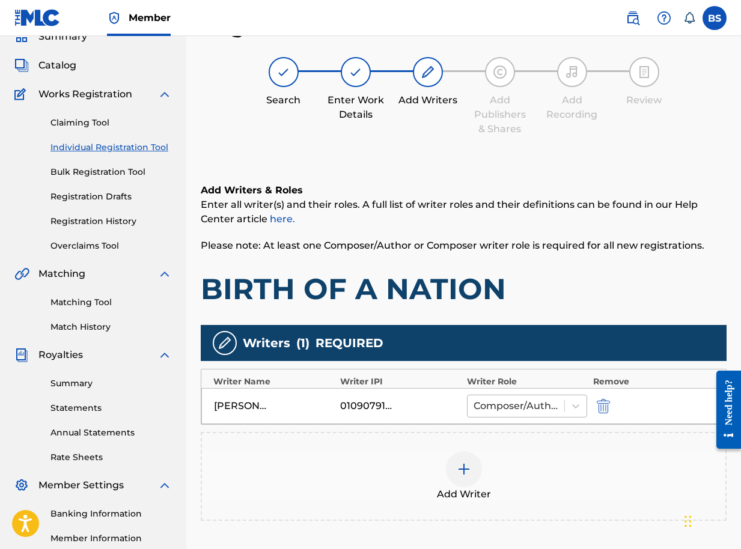
scroll to position [196, 0]
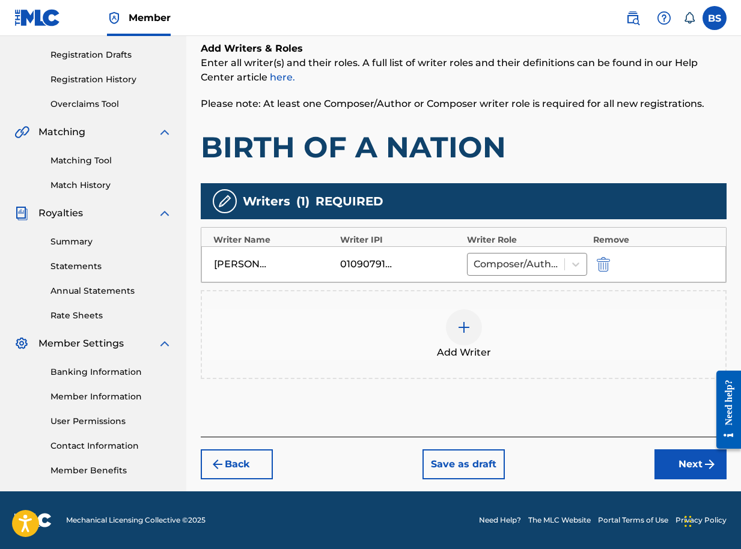
click at [689, 464] on button "Next" at bounding box center [690, 464] width 72 height 30
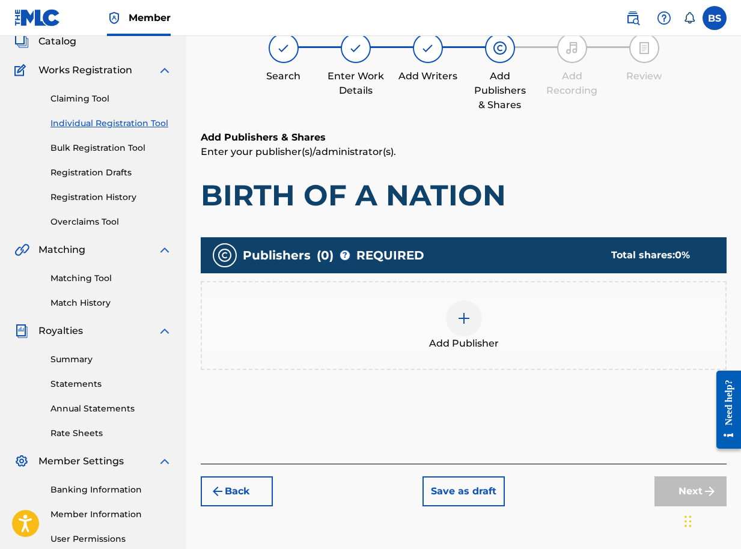
scroll to position [54, 0]
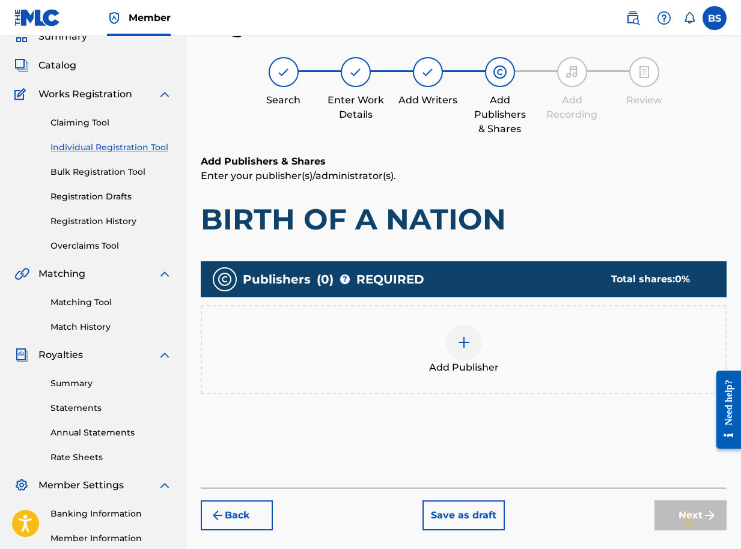
click at [467, 345] on img at bounding box center [464, 342] width 14 height 14
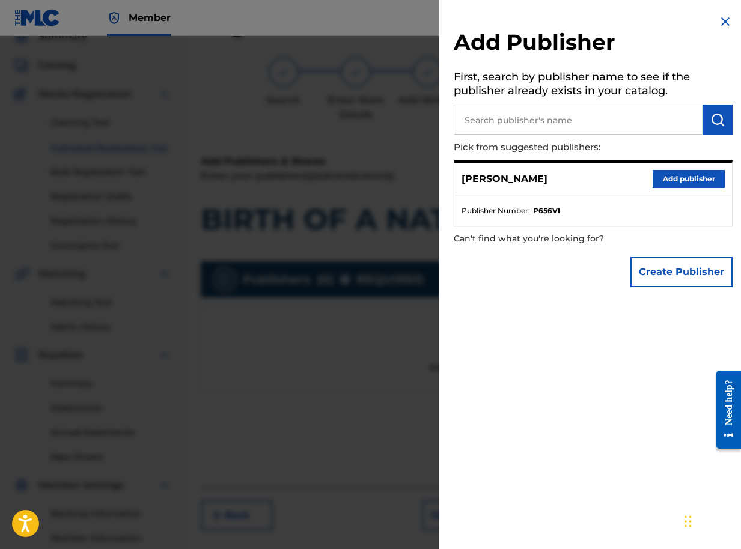
drag, startPoint x: 673, startPoint y: 178, endPoint x: 679, endPoint y: 191, distance: 14.5
click at [673, 177] on button "Add publisher" at bounding box center [688, 179] width 72 height 18
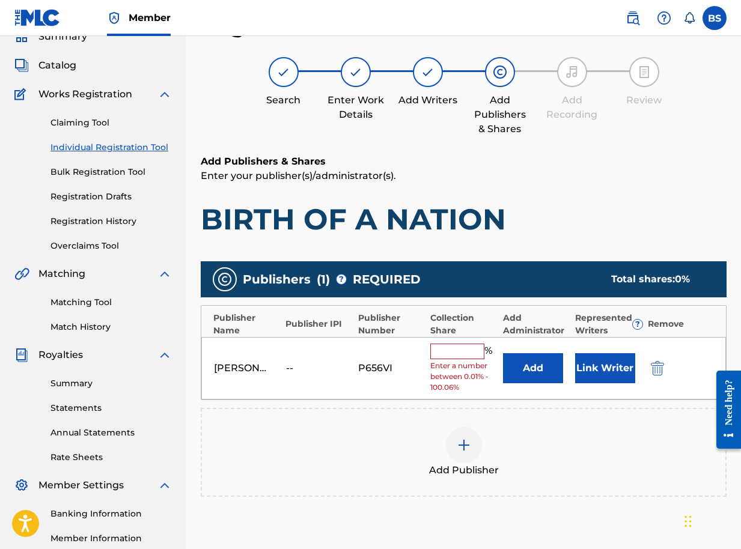
click at [596, 372] on button "Link Writer" at bounding box center [605, 368] width 60 height 30
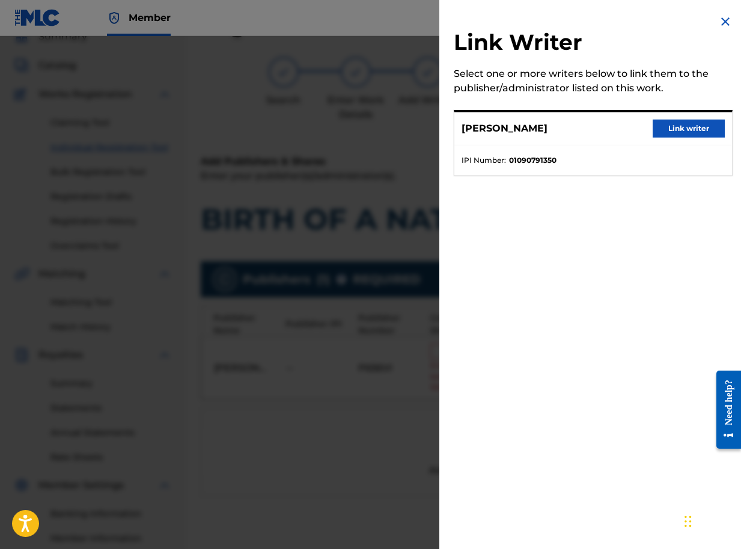
click at [677, 130] on button "Link writer" at bounding box center [688, 129] width 72 height 18
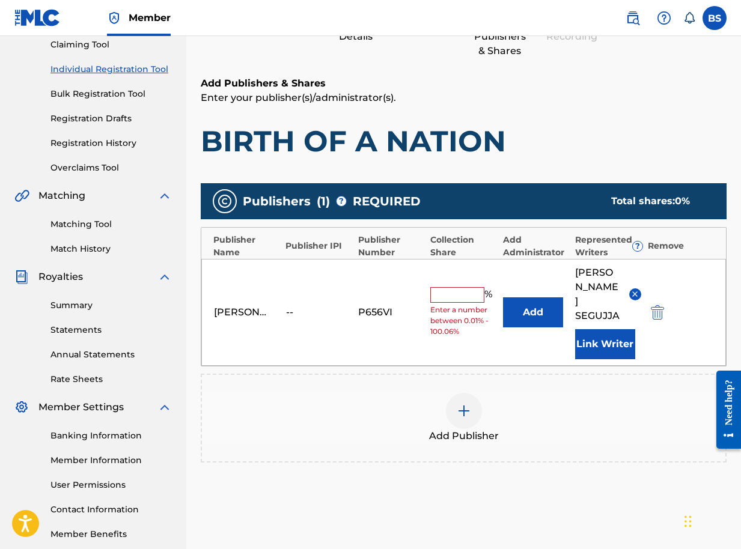
scroll to position [211, 0]
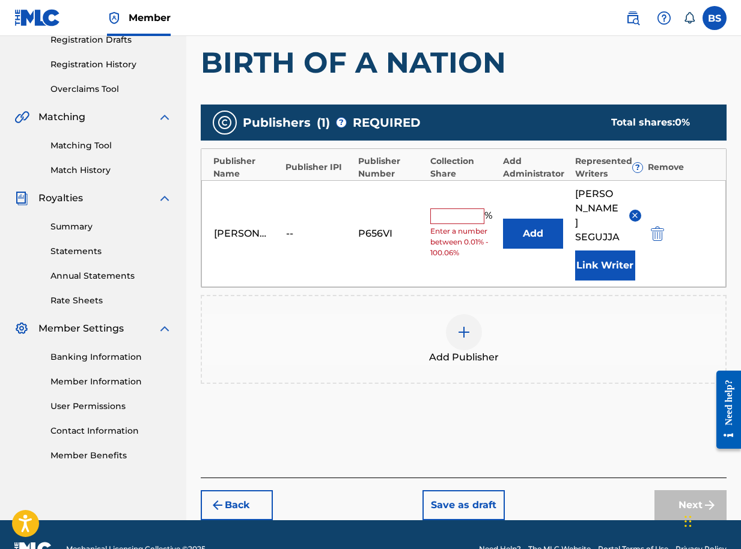
click at [467, 208] on input "text" at bounding box center [457, 216] width 54 height 16
type input "100"
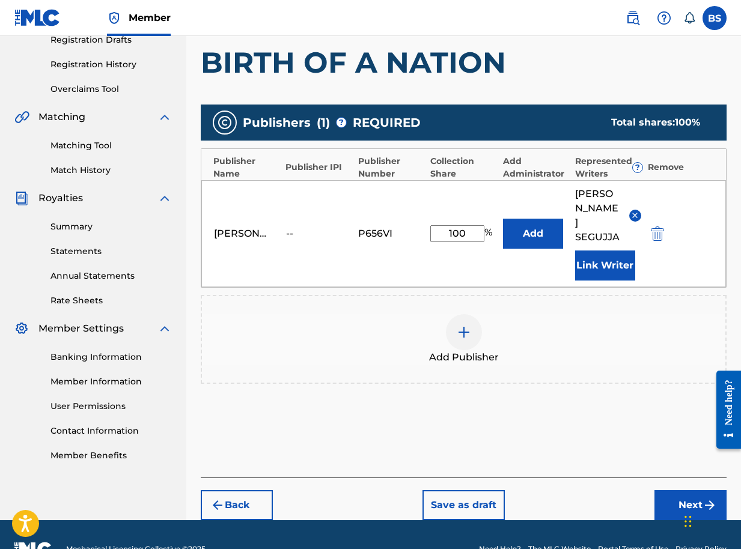
click at [680, 490] on button "Next" at bounding box center [690, 505] width 72 height 30
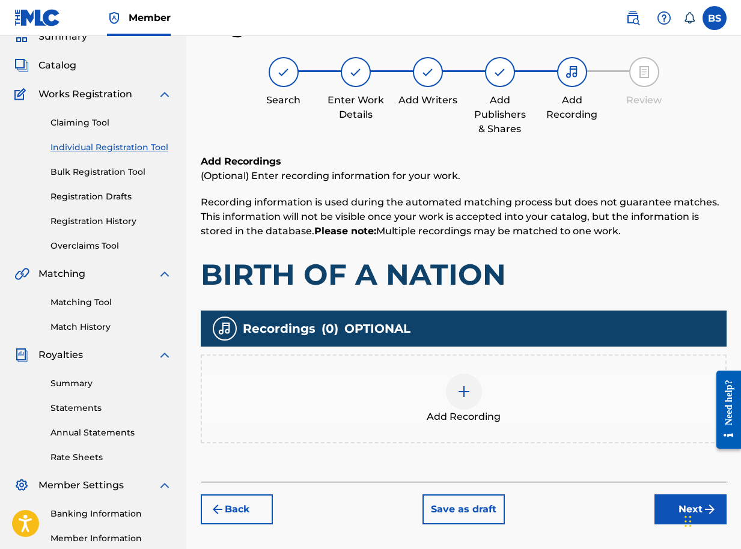
scroll to position [196, 0]
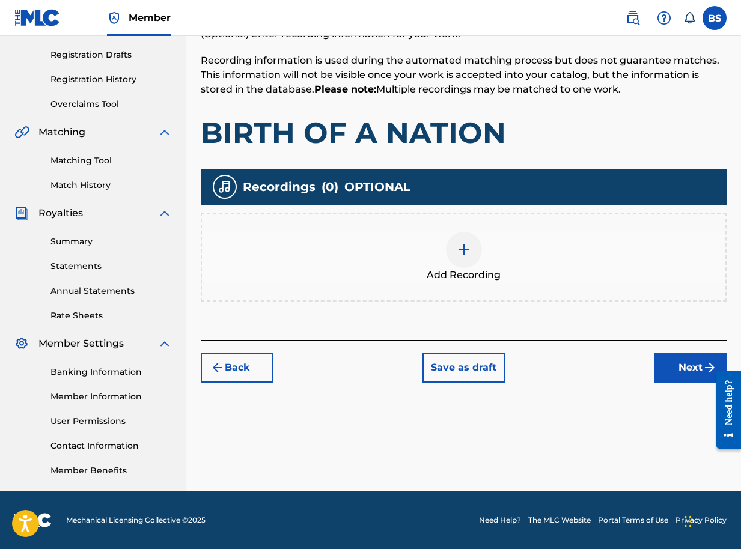
click at [671, 366] on button "Next" at bounding box center [690, 368] width 72 height 30
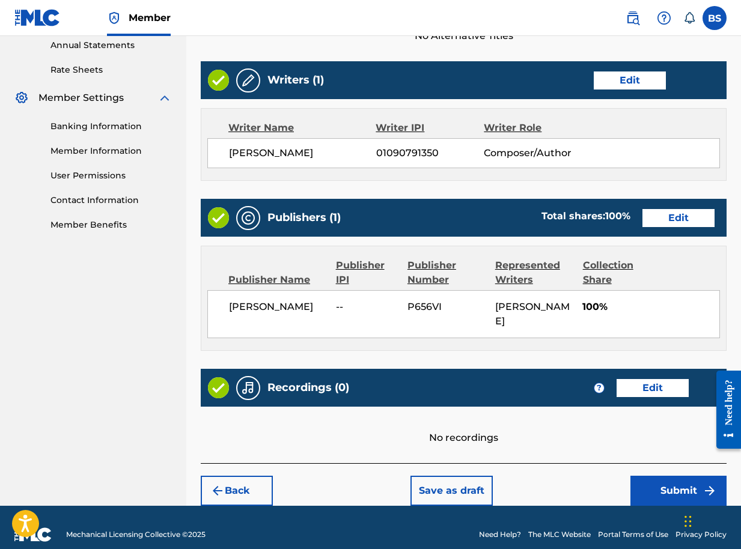
scroll to position [456, 0]
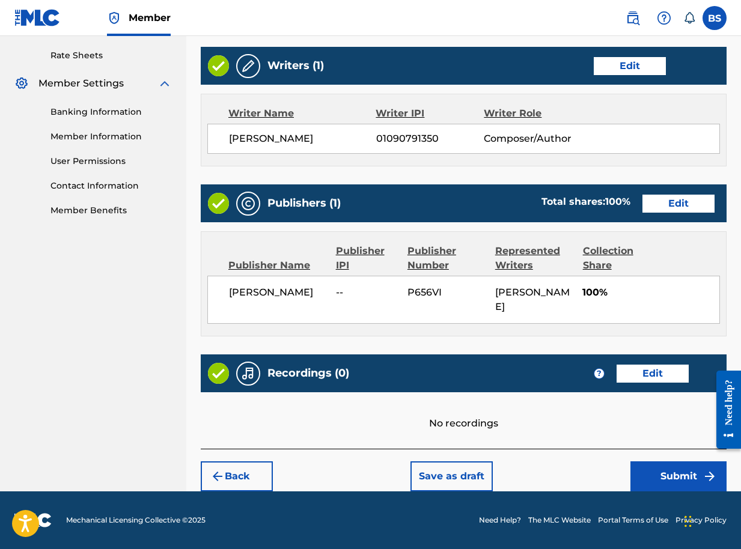
click at [672, 478] on button "Submit" at bounding box center [678, 476] width 96 height 30
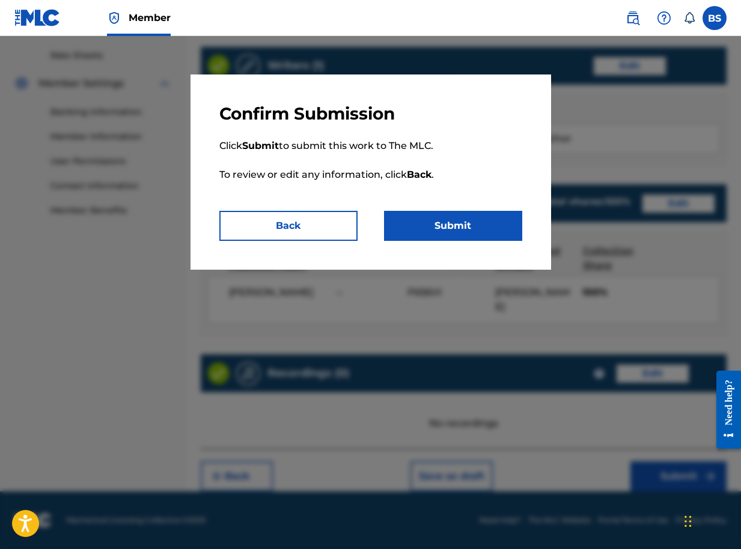
click at [495, 240] on button "Submit" at bounding box center [453, 226] width 138 height 30
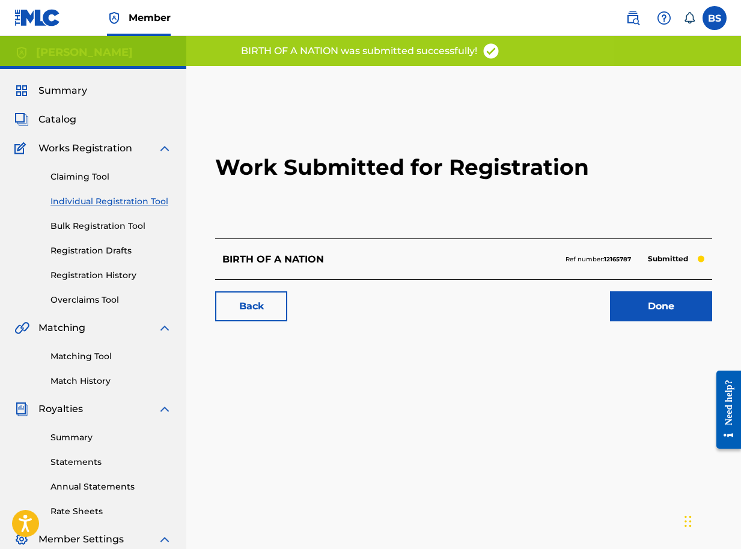
click at [674, 301] on link "Done" at bounding box center [661, 306] width 102 height 30
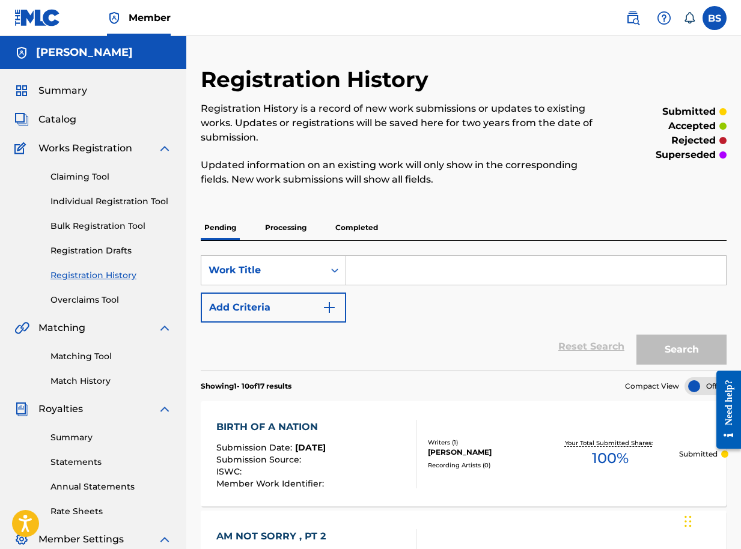
click at [59, 115] on span "Catalog" at bounding box center [57, 119] width 38 height 14
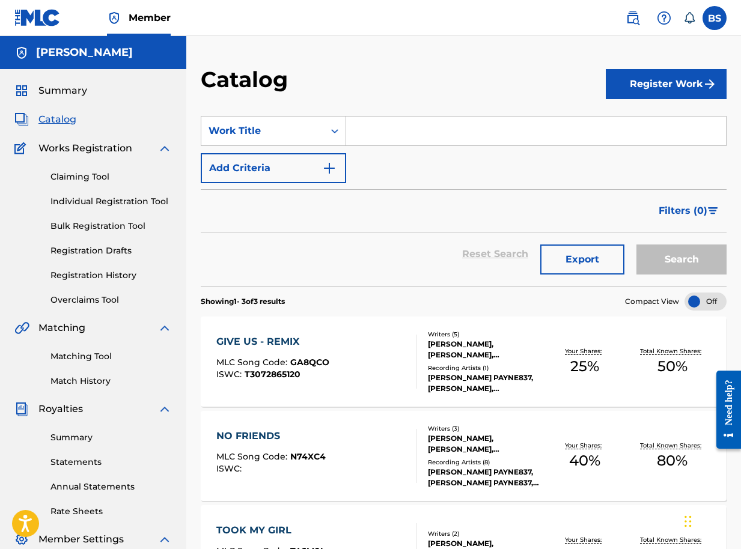
click at [671, 78] on button "Register Work" at bounding box center [666, 84] width 121 height 30
click at [630, 125] on link "Individual" at bounding box center [666, 123] width 121 height 29
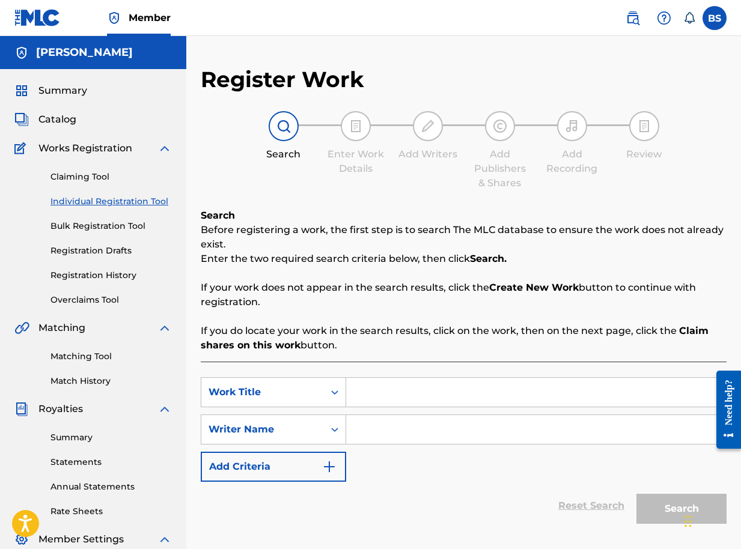
click at [393, 391] on input "Search Form" at bounding box center [536, 392] width 380 height 29
type input "BRING THE BEAT BACK"
click at [418, 434] on input "Search Form" at bounding box center [536, 429] width 380 height 29
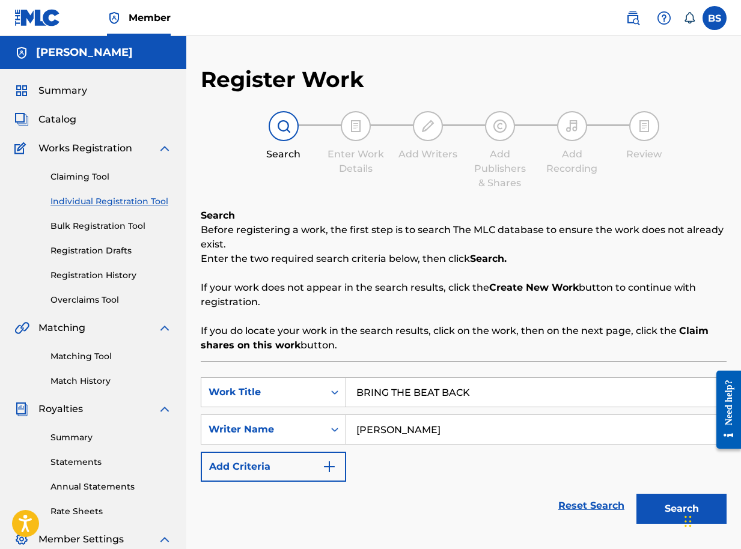
type input "BRIAN SEGUJJA"
click at [674, 513] on button "Search" at bounding box center [681, 509] width 90 height 30
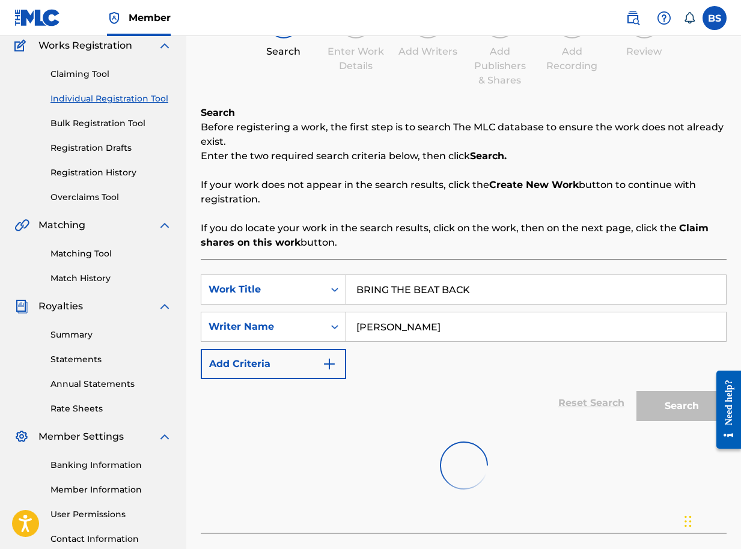
scroll to position [196, 0]
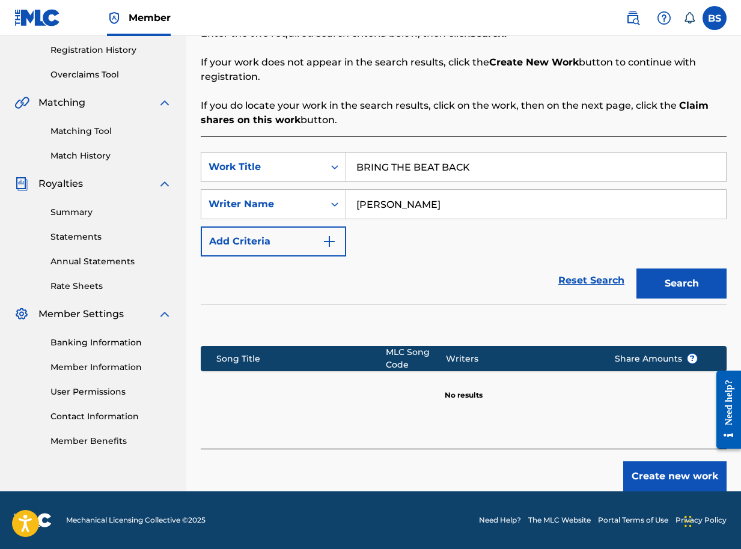
click at [663, 476] on button "Create new work" at bounding box center [674, 476] width 103 height 30
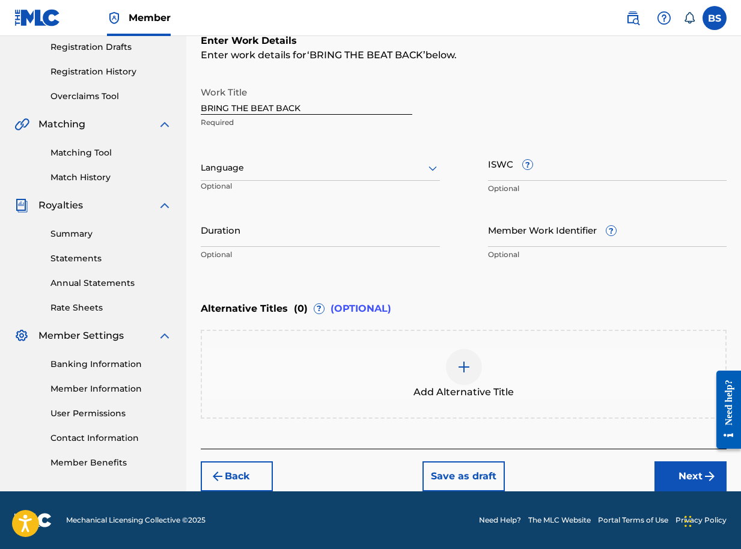
scroll to position [204, 0]
click at [677, 473] on button "Next" at bounding box center [690, 476] width 72 height 30
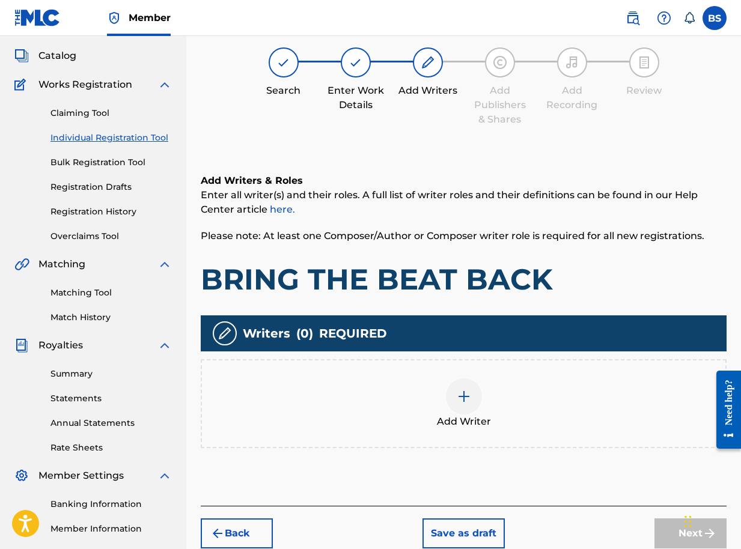
scroll to position [54, 0]
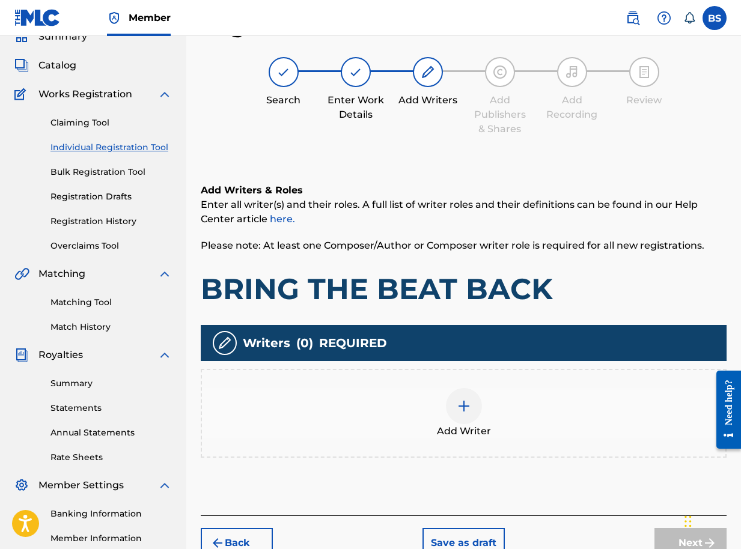
click at [454, 413] on div at bounding box center [464, 406] width 36 height 36
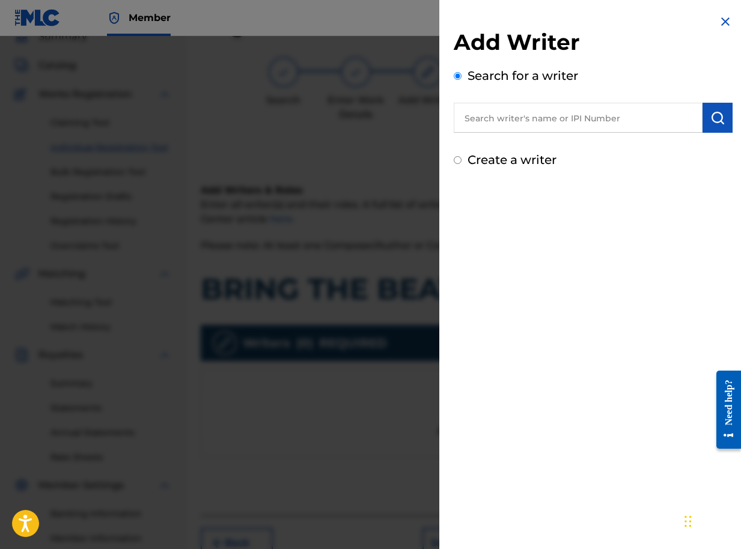
click at [644, 117] on input "text" at bounding box center [578, 118] width 249 height 30
paste input "01090791350"
type input "01090791350"
click at [716, 115] on img "submit" at bounding box center [717, 118] width 14 height 14
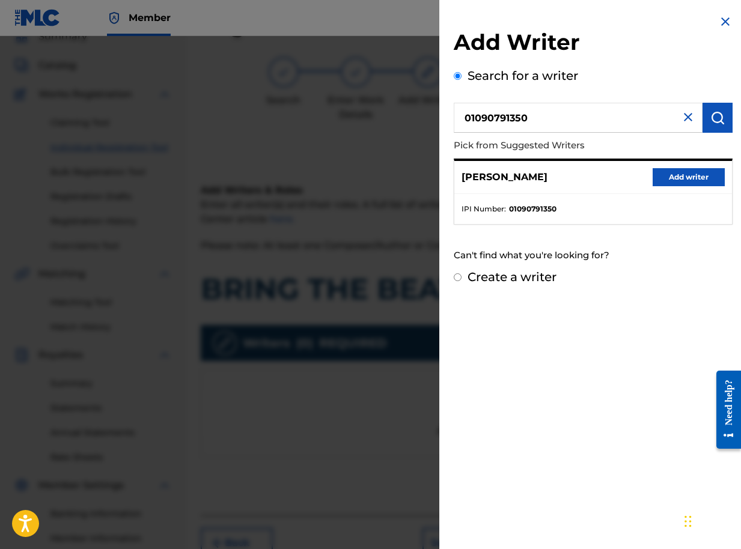
click at [680, 172] on button "Add writer" at bounding box center [688, 177] width 72 height 18
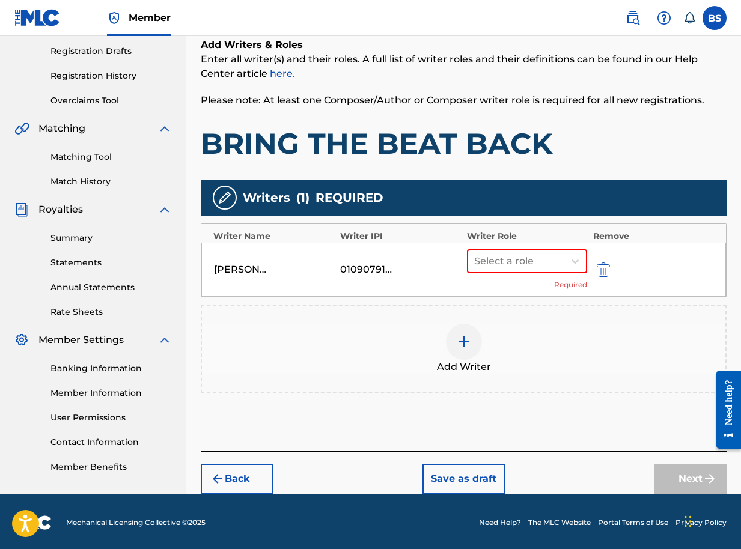
scroll to position [202, 0]
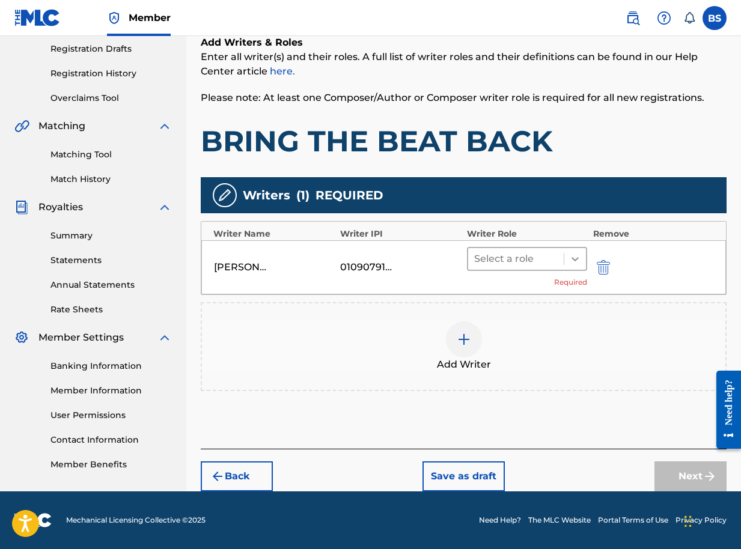
click at [578, 263] on icon at bounding box center [575, 259] width 12 height 12
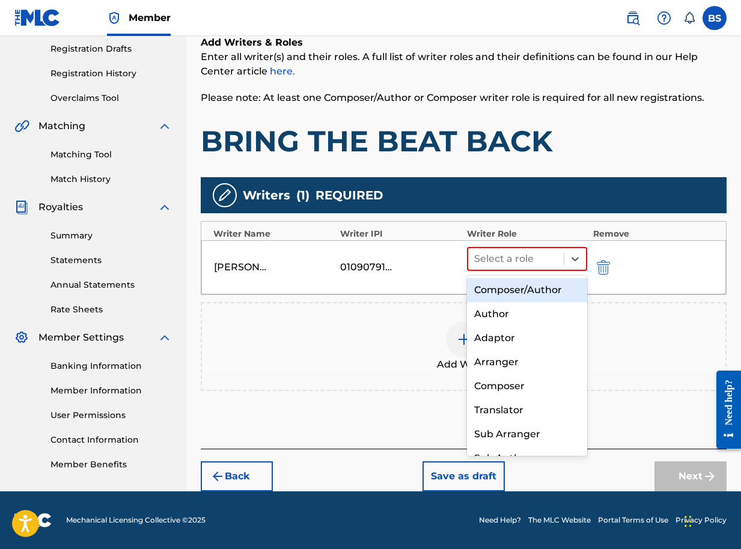
click at [522, 291] on div "Composer/Author" at bounding box center [527, 290] width 120 height 24
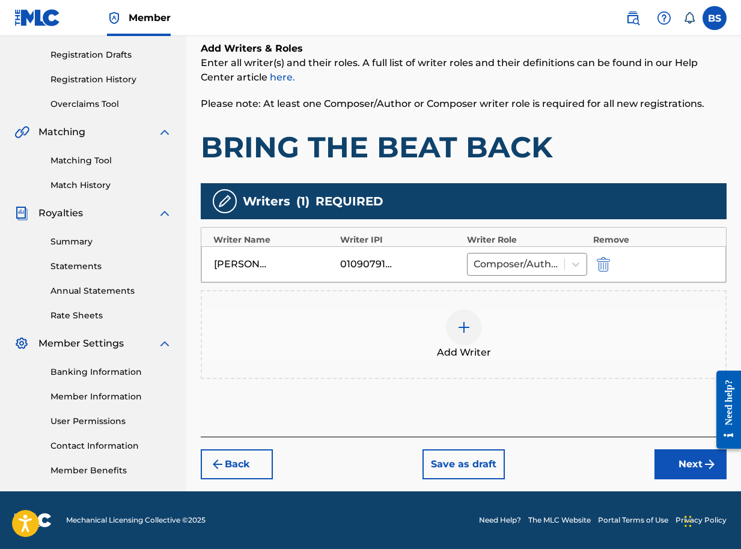
scroll to position [196, 0]
click at [686, 465] on button "Next" at bounding box center [690, 464] width 72 height 30
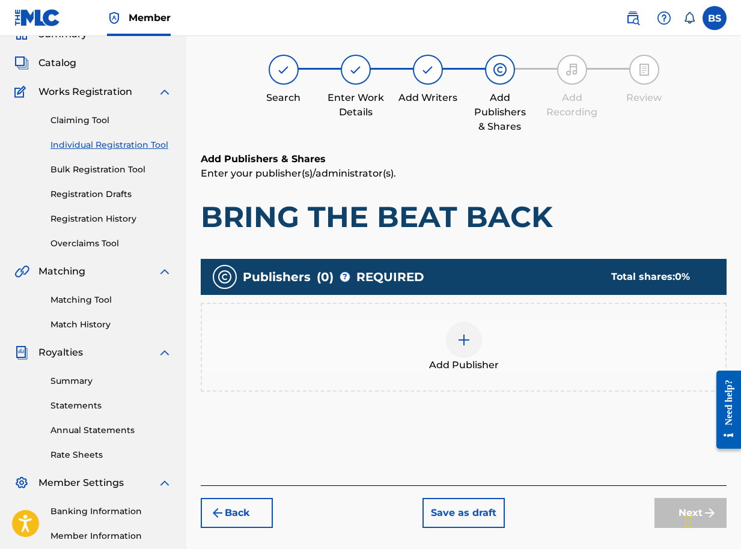
scroll to position [54, 0]
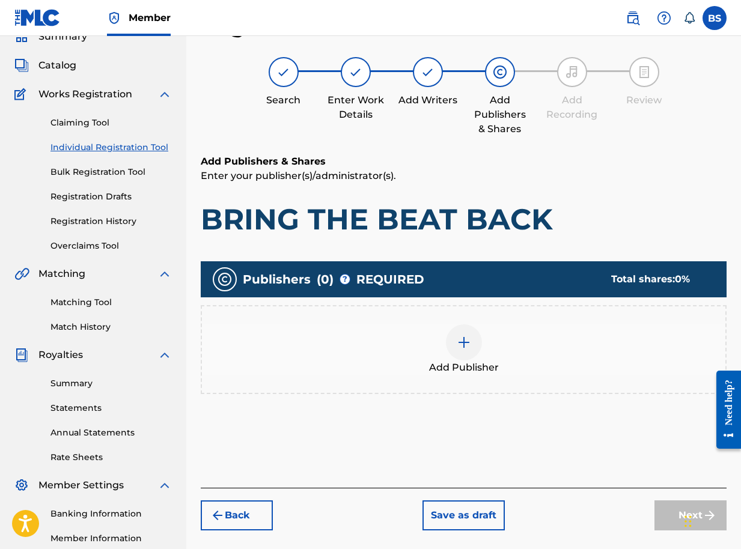
click at [466, 345] on img at bounding box center [464, 342] width 14 height 14
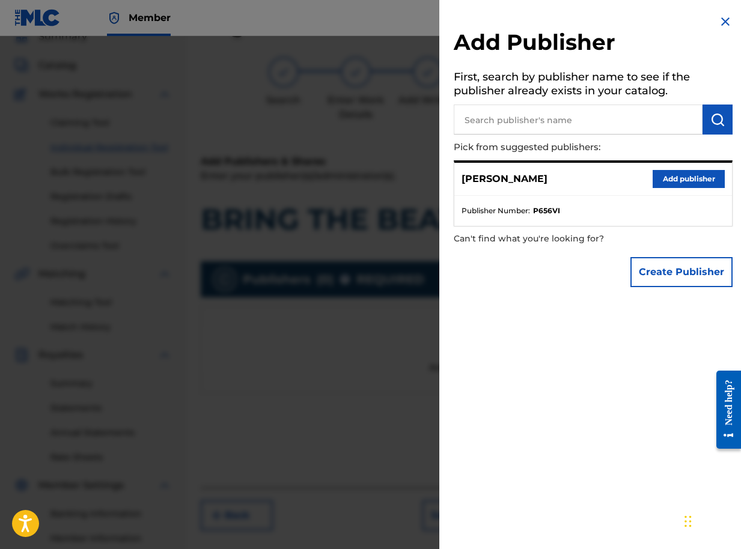
click at [675, 181] on button "Add publisher" at bounding box center [688, 179] width 72 height 18
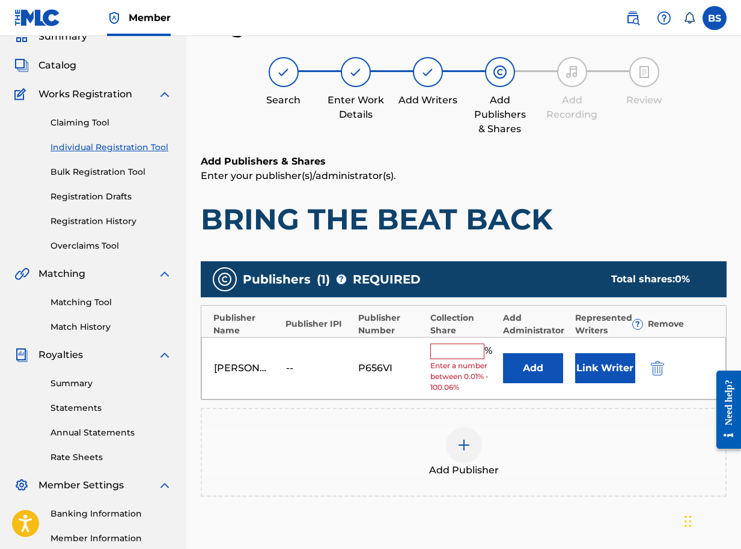
click at [599, 366] on button "Link Writer" at bounding box center [605, 368] width 60 height 30
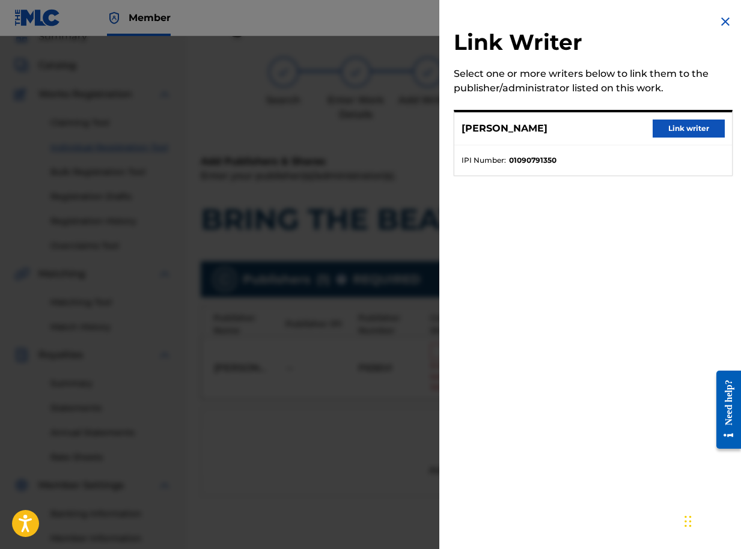
click at [674, 128] on button "Link writer" at bounding box center [688, 129] width 72 height 18
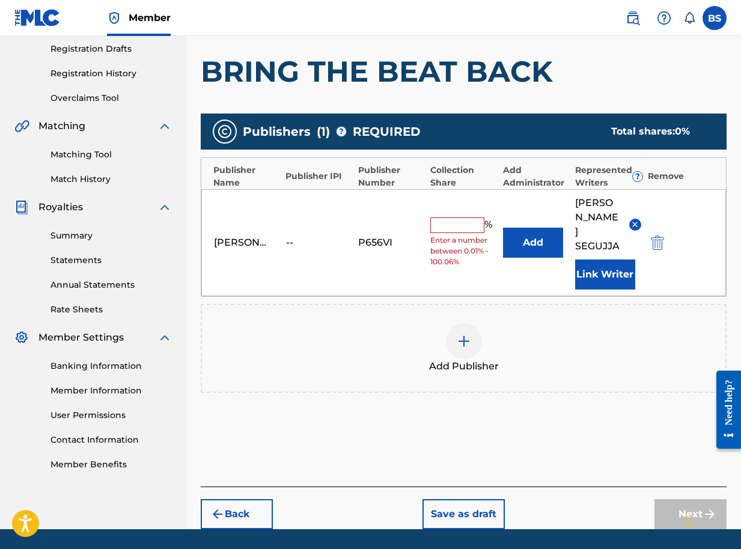
scroll to position [211, 0]
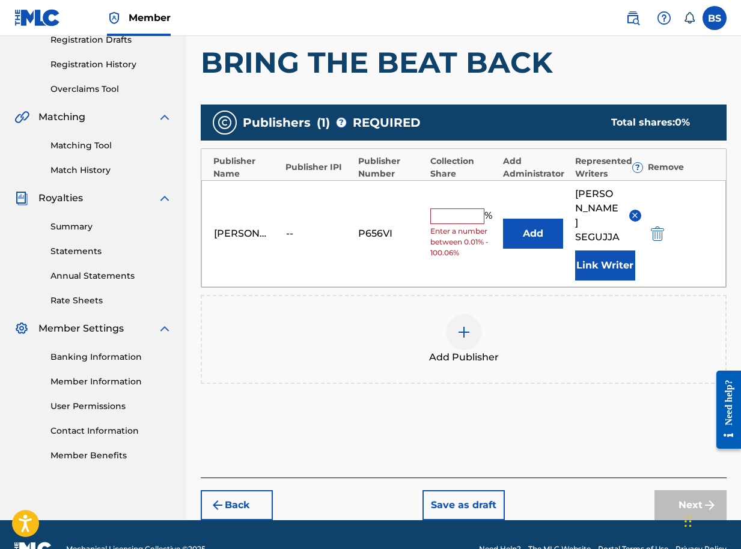
click at [468, 208] on input "text" at bounding box center [457, 216] width 54 height 16
type input "100"
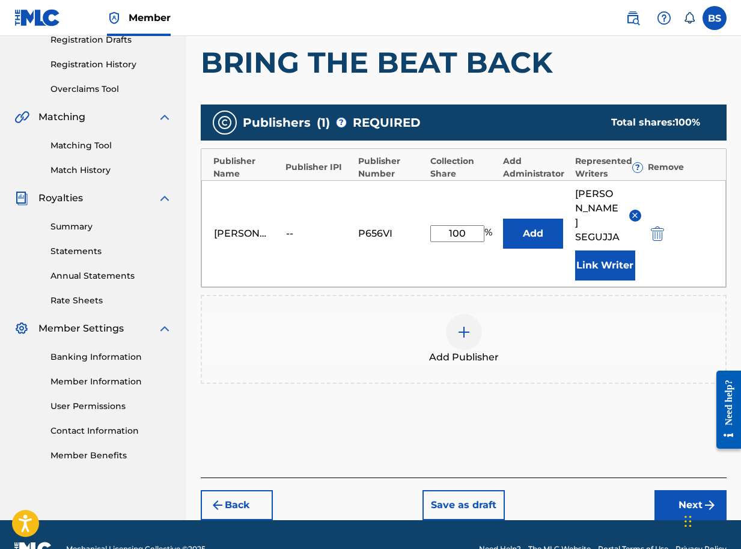
click at [692, 490] on button "Next" at bounding box center [690, 505] width 72 height 30
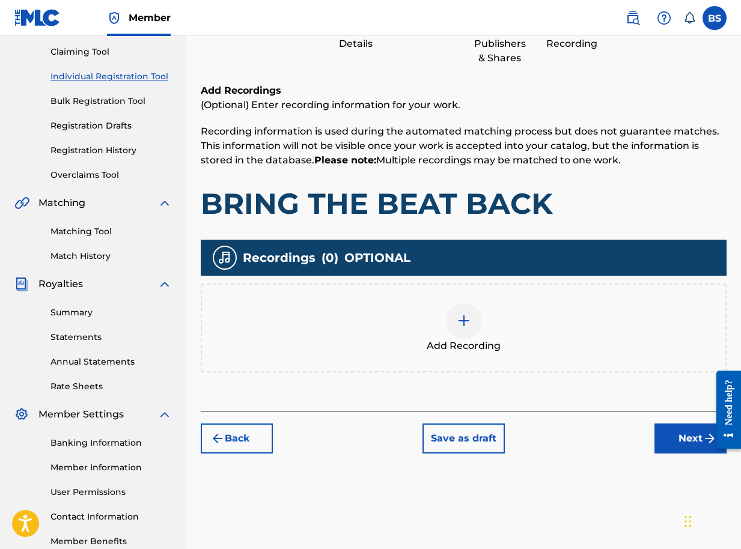
scroll to position [196, 0]
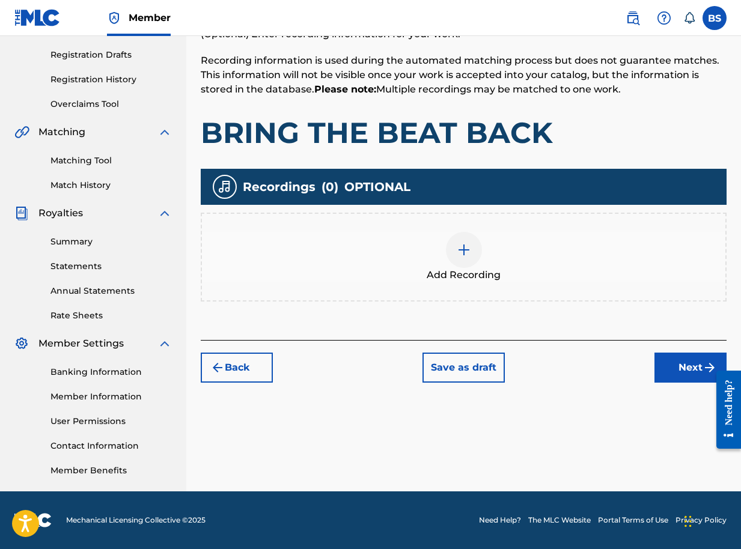
click at [691, 362] on button "Next" at bounding box center [690, 368] width 72 height 30
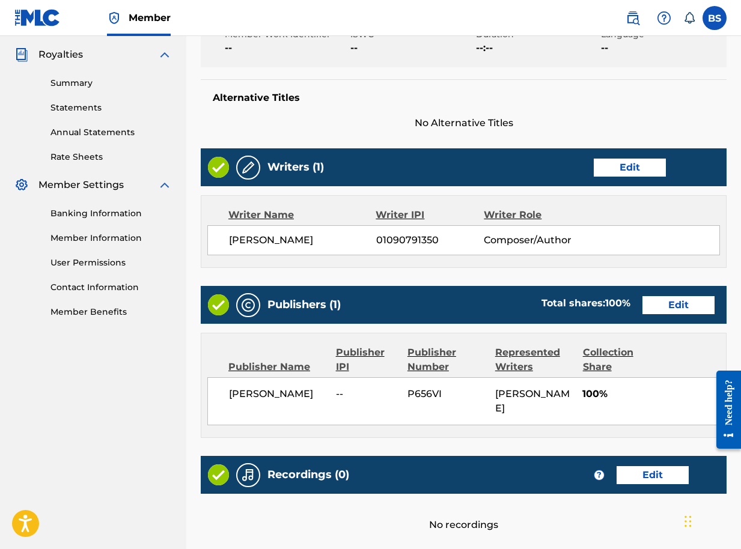
scroll to position [456, 0]
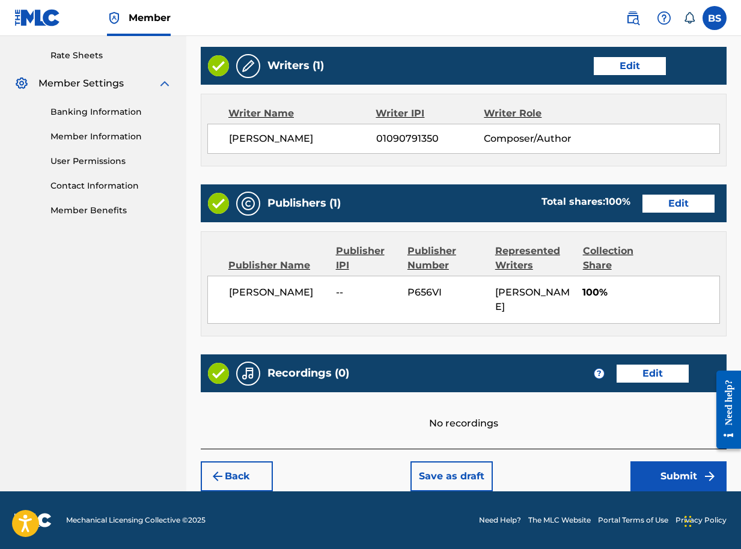
click at [673, 471] on button "Submit" at bounding box center [678, 476] width 96 height 30
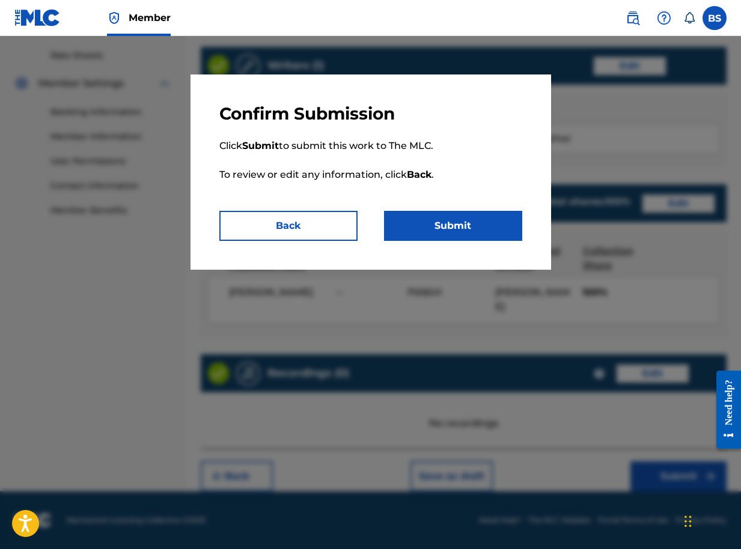
click at [464, 224] on button "Submit" at bounding box center [453, 226] width 138 height 30
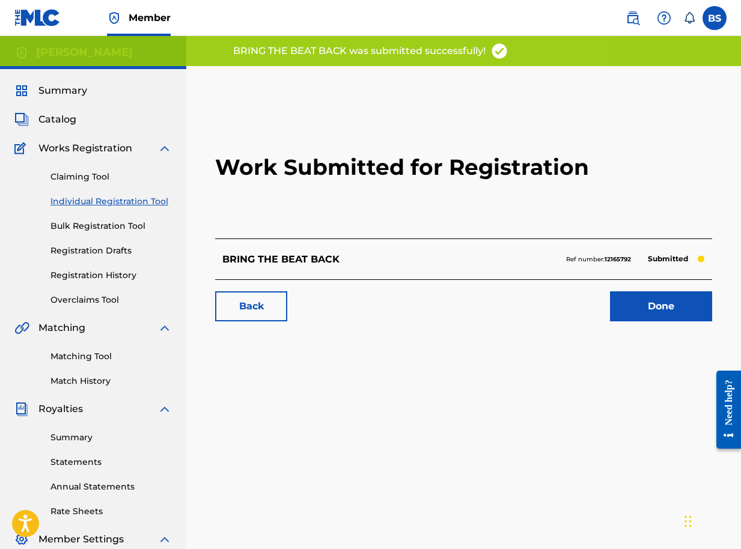
click at [652, 308] on link "Done" at bounding box center [661, 306] width 102 height 30
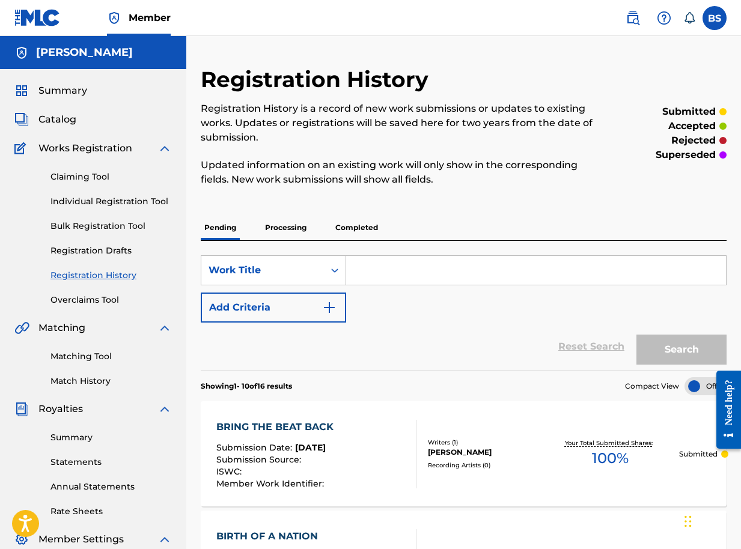
click at [378, 277] on input "Search Form" at bounding box center [536, 270] width 380 height 29
click at [58, 128] on div "Summary Catalog Works Registration Claiming Tool Individual Registration Tool B…" at bounding box center [93, 378] width 186 height 618
click at [60, 123] on span "Catalog" at bounding box center [57, 119] width 38 height 14
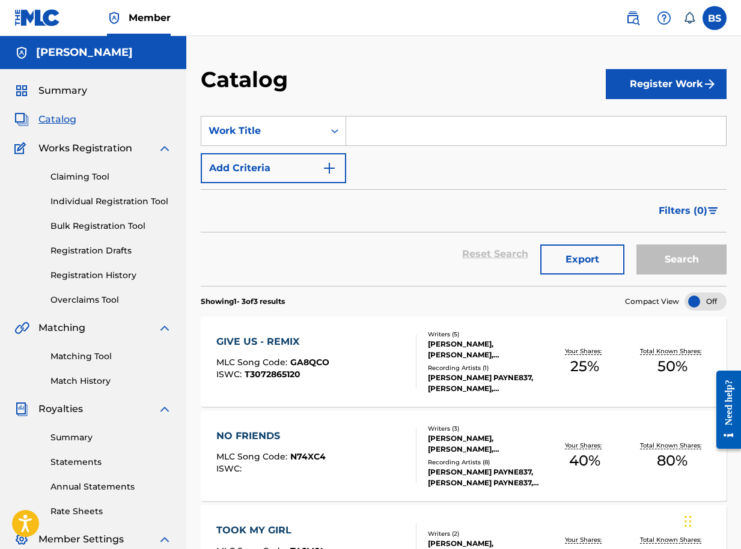
click at [636, 88] on button "Register Work" at bounding box center [666, 84] width 121 height 30
click at [642, 119] on link "Individual" at bounding box center [666, 123] width 121 height 29
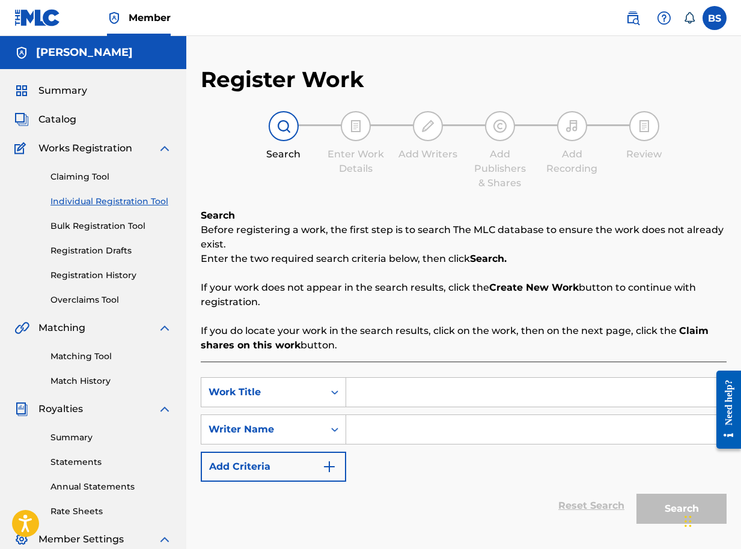
click at [388, 397] on input "Search Form" at bounding box center [536, 392] width 380 height 29
type input "THE MOUNTAIN"
click at [355, 436] on input "Search Form" at bounding box center [536, 429] width 380 height 29
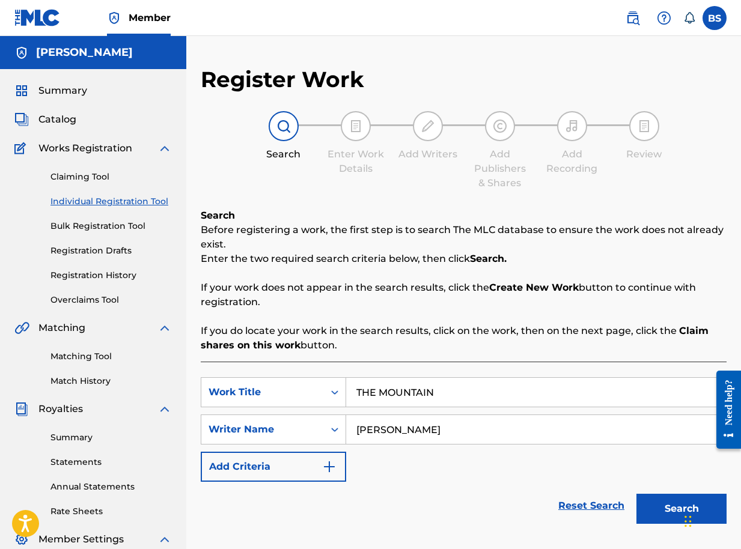
type input "BRIAN SEGUJJA"
click at [655, 503] on button "Search" at bounding box center [681, 509] width 90 height 30
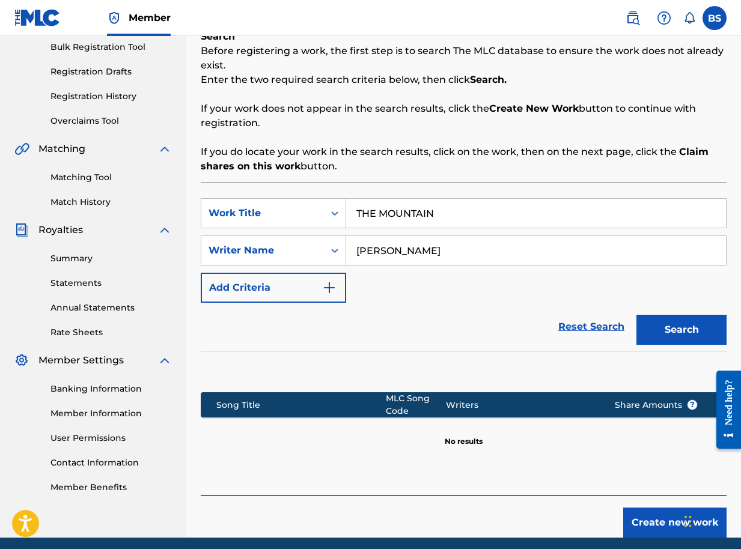
scroll to position [225, 0]
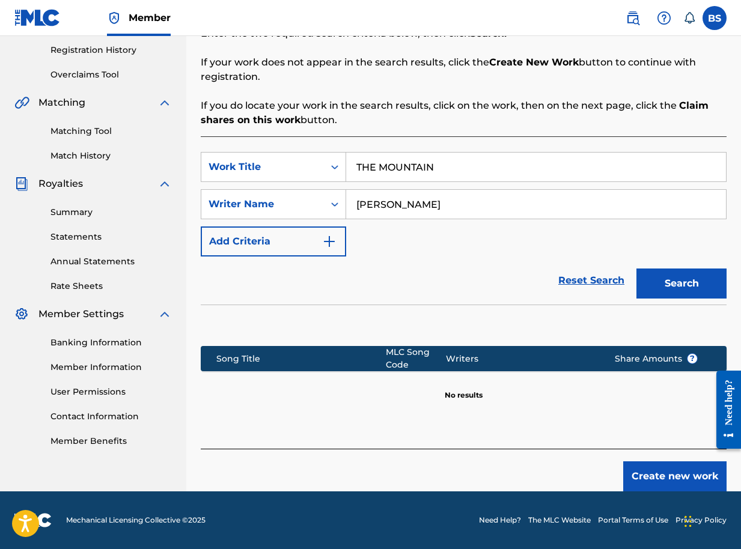
click at [683, 285] on button "Search" at bounding box center [681, 284] width 90 height 30
click at [677, 475] on button "Create new work" at bounding box center [674, 476] width 103 height 30
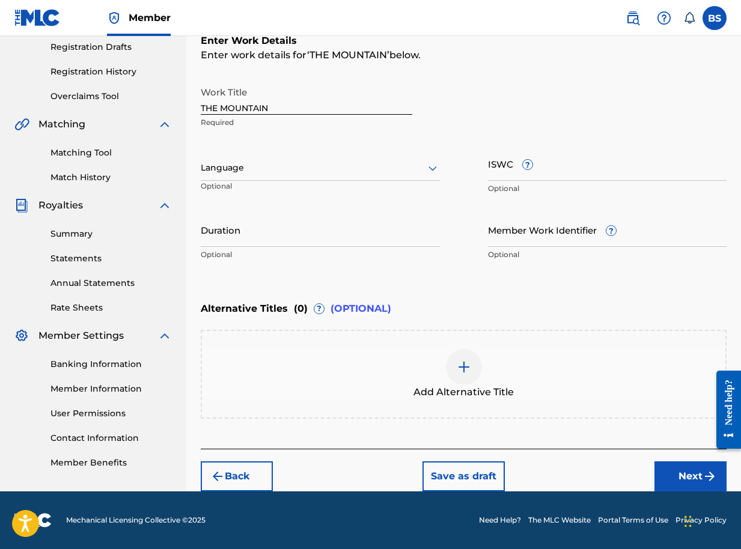
click at [684, 475] on button "Next" at bounding box center [690, 476] width 72 height 30
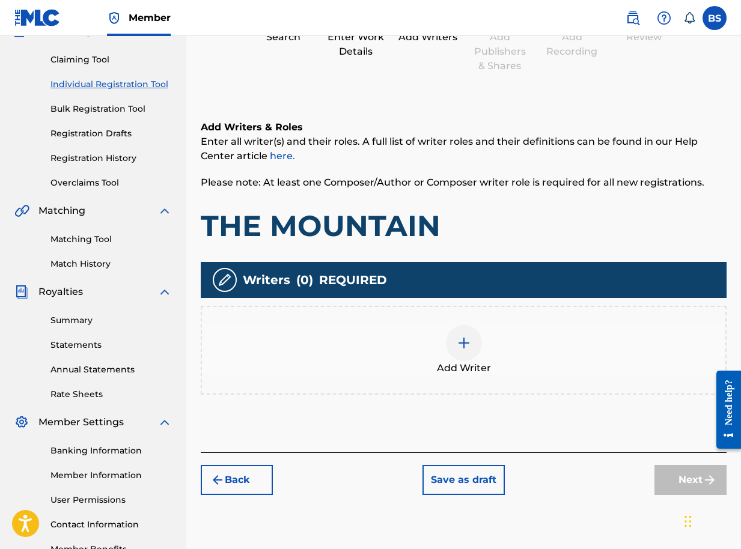
scroll to position [196, 0]
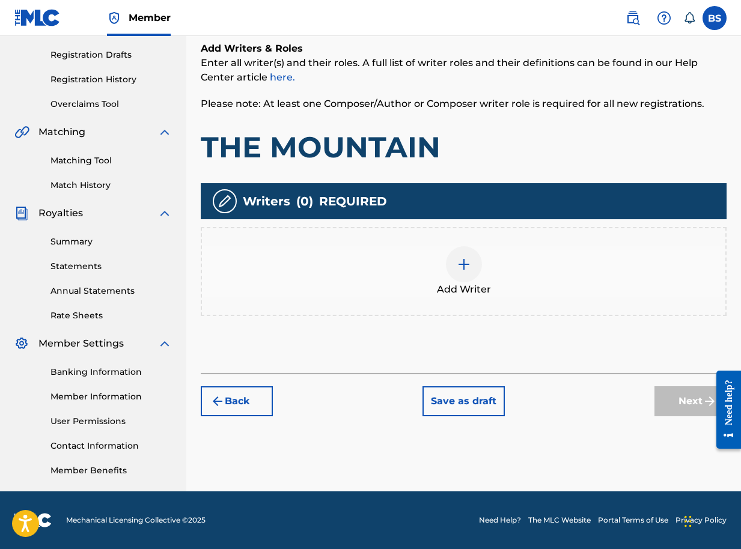
click at [464, 265] on img at bounding box center [464, 264] width 14 height 14
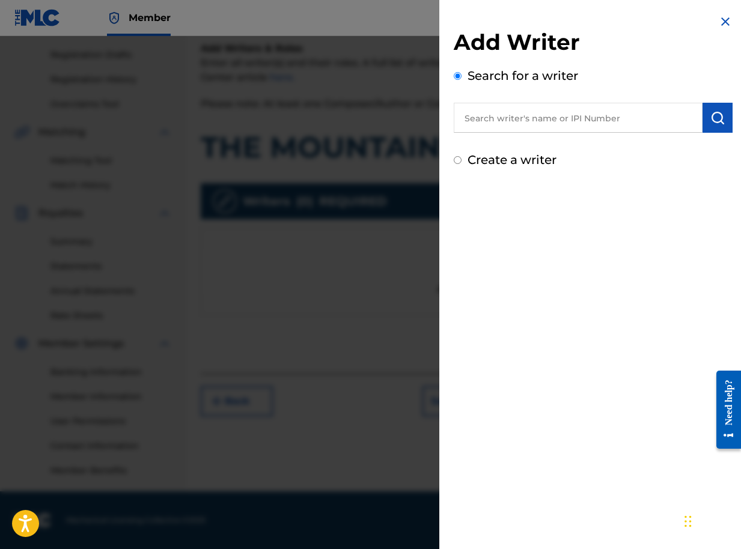
click at [710, 117] on img "submit" at bounding box center [717, 118] width 14 height 14
click at [548, 118] on input "text" at bounding box center [578, 118] width 249 height 30
paste input "01090791350"
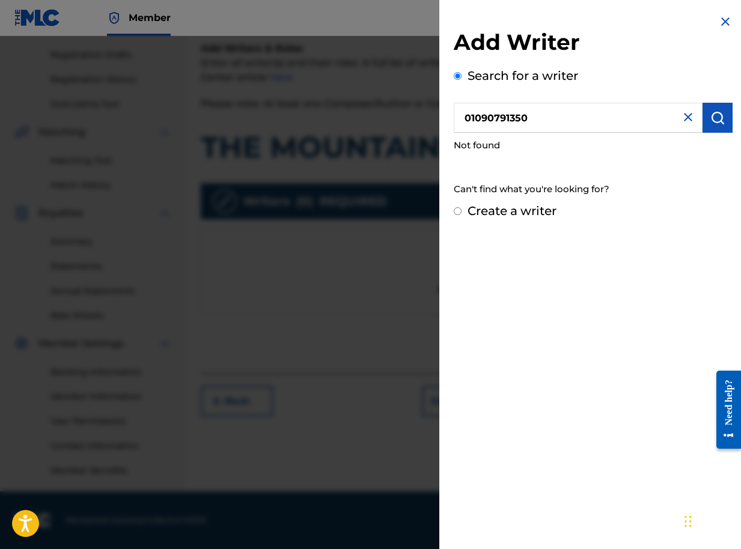
type input "01090791350"
click at [710, 121] on img "submit" at bounding box center [717, 118] width 14 height 14
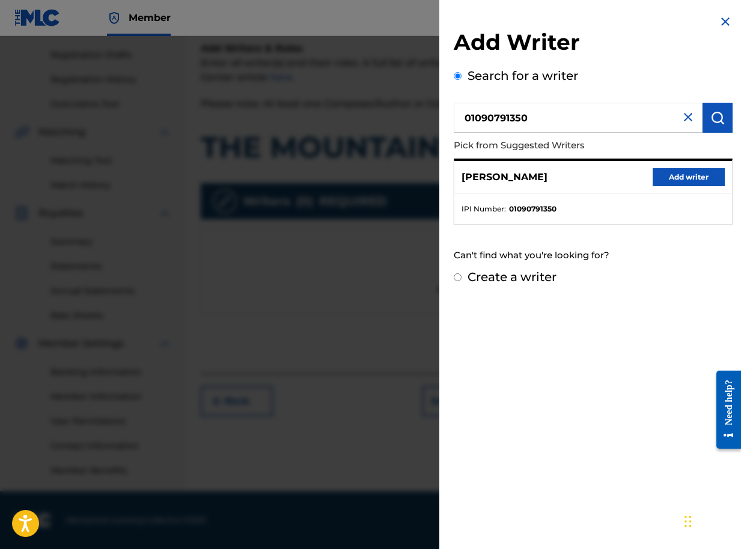
click at [671, 177] on button "Add writer" at bounding box center [688, 177] width 72 height 18
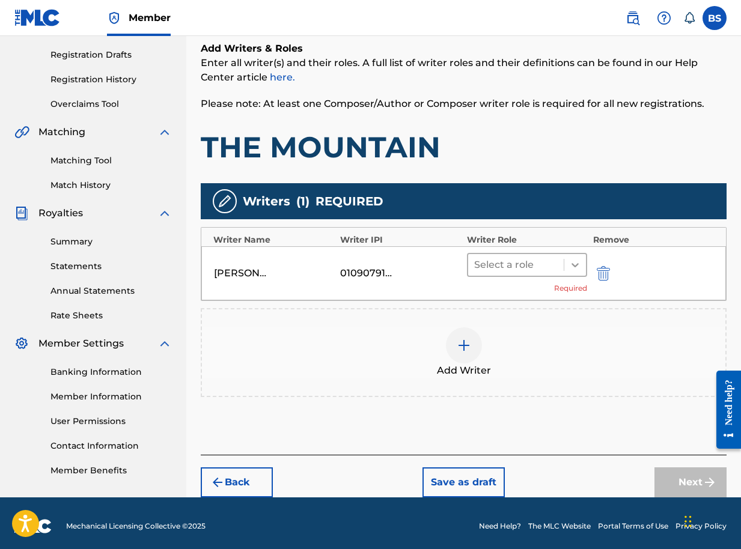
click at [570, 269] on icon at bounding box center [575, 265] width 12 height 12
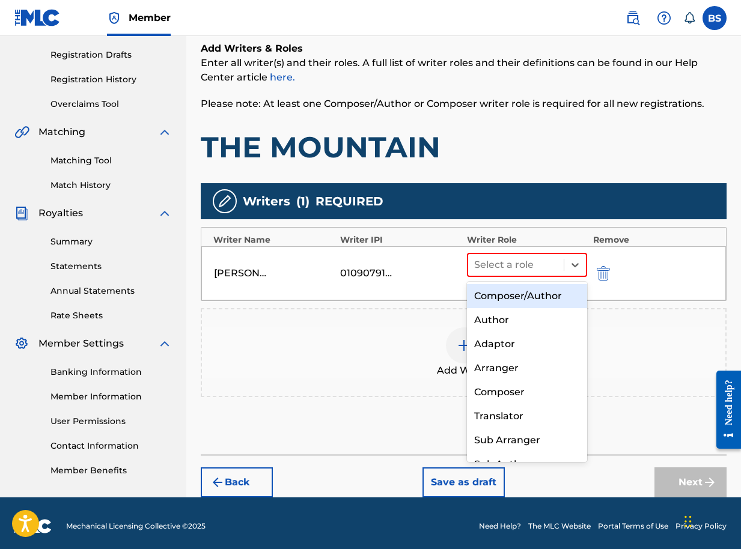
click at [552, 298] on div "Composer/Author" at bounding box center [527, 296] width 120 height 24
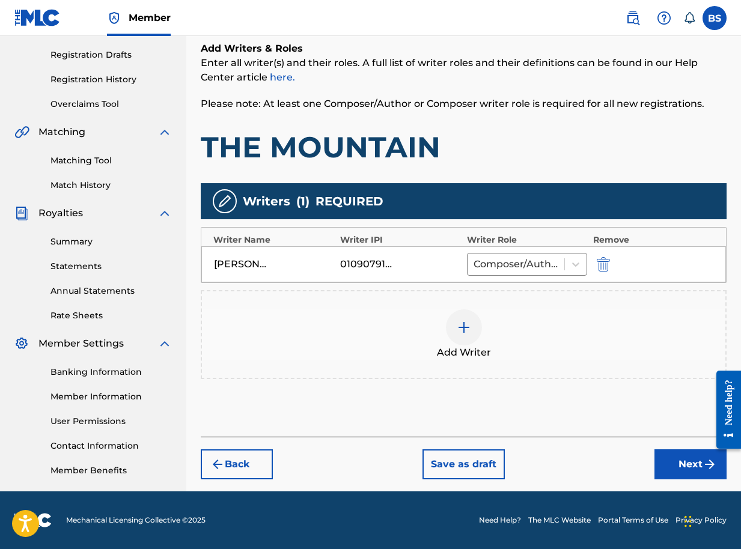
click at [689, 461] on button "Next" at bounding box center [690, 464] width 72 height 30
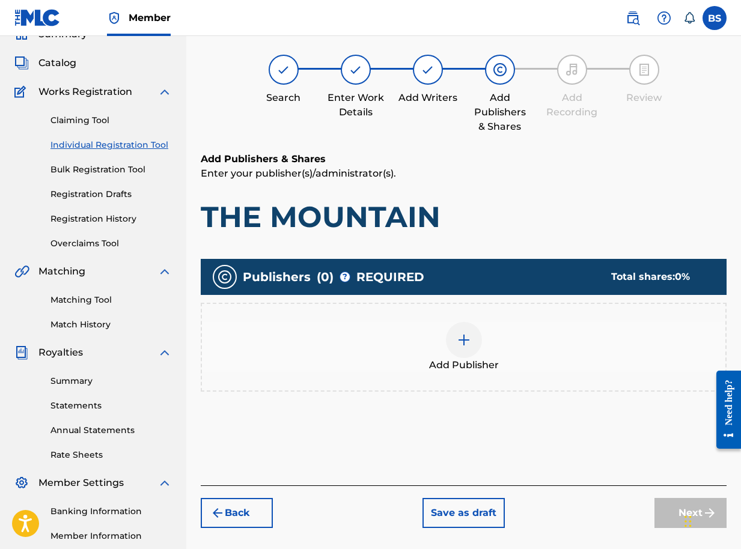
scroll to position [54, 0]
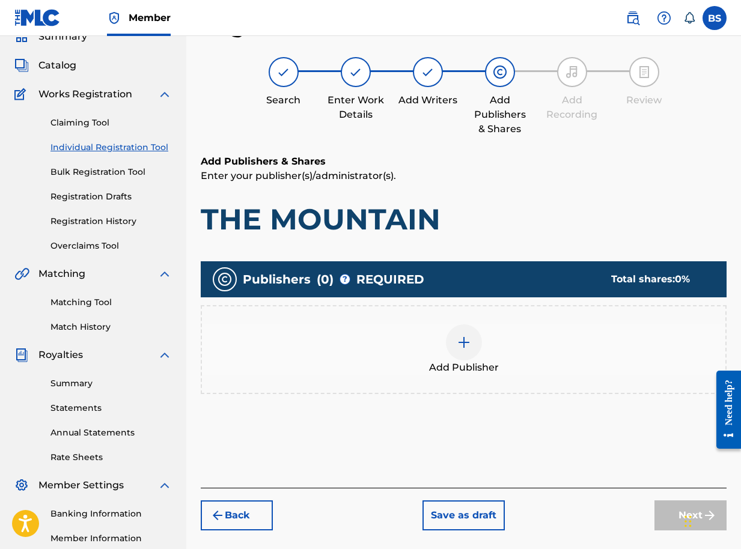
click at [458, 347] on img at bounding box center [464, 342] width 14 height 14
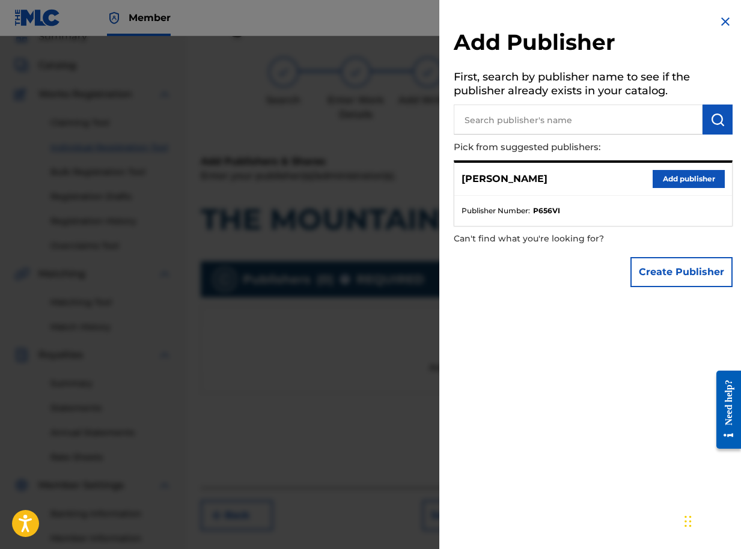
click at [679, 179] on button "Add publisher" at bounding box center [688, 179] width 72 height 18
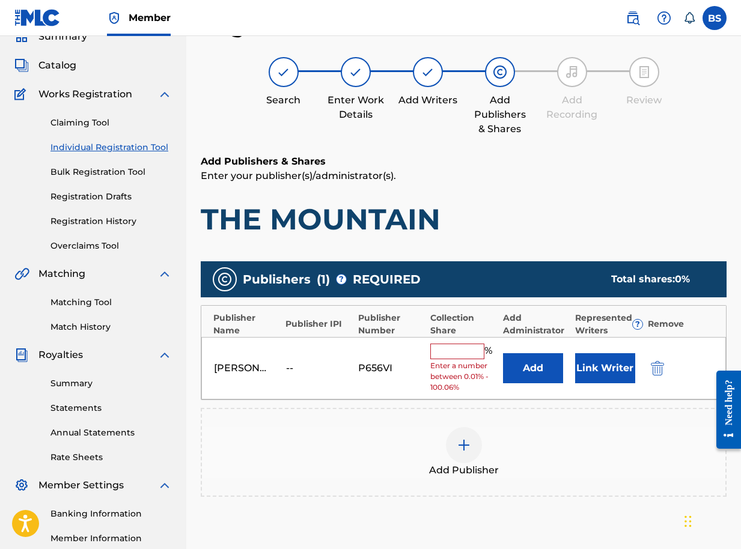
click at [600, 370] on button "Link Writer" at bounding box center [605, 368] width 60 height 30
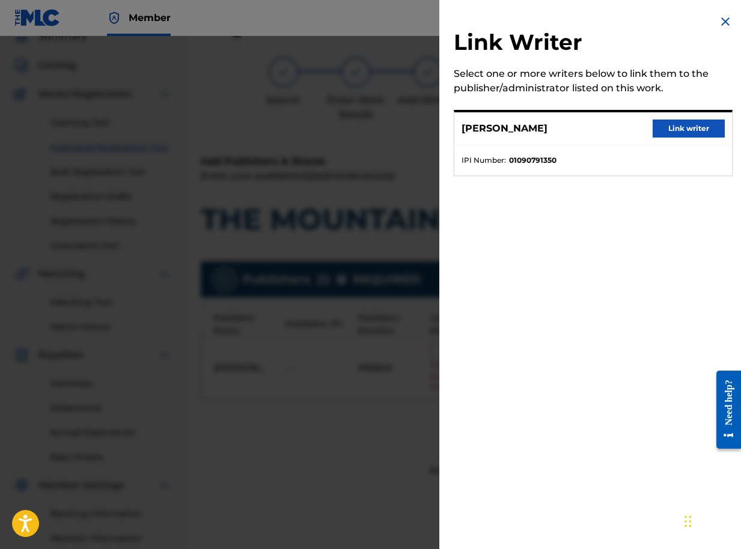
click at [688, 126] on button "Link writer" at bounding box center [688, 129] width 72 height 18
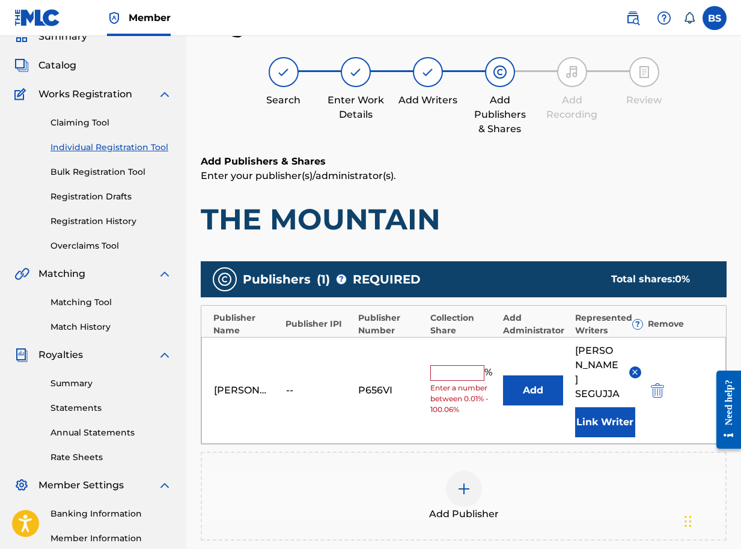
click at [468, 365] on input "text" at bounding box center [457, 373] width 54 height 16
type input "100"
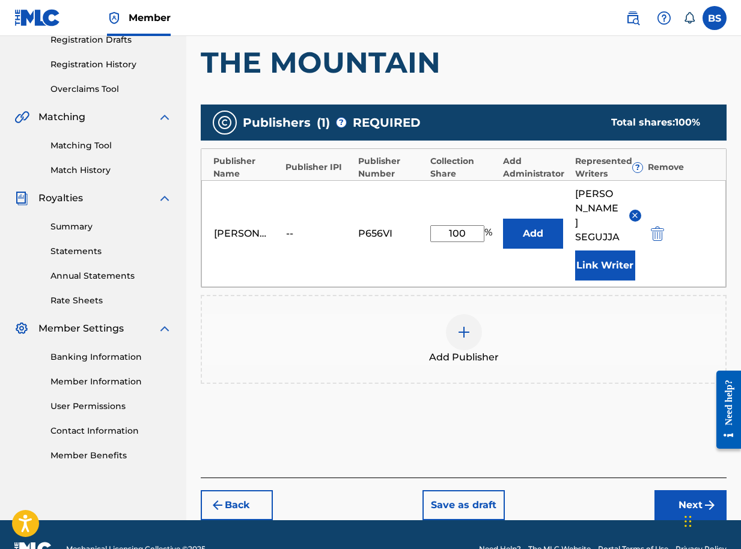
click at [676, 490] on button "Next" at bounding box center [690, 505] width 72 height 30
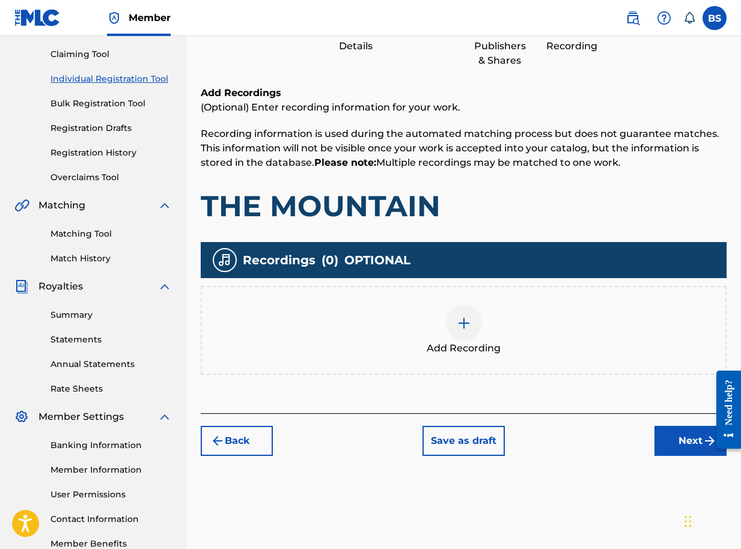
scroll to position [196, 0]
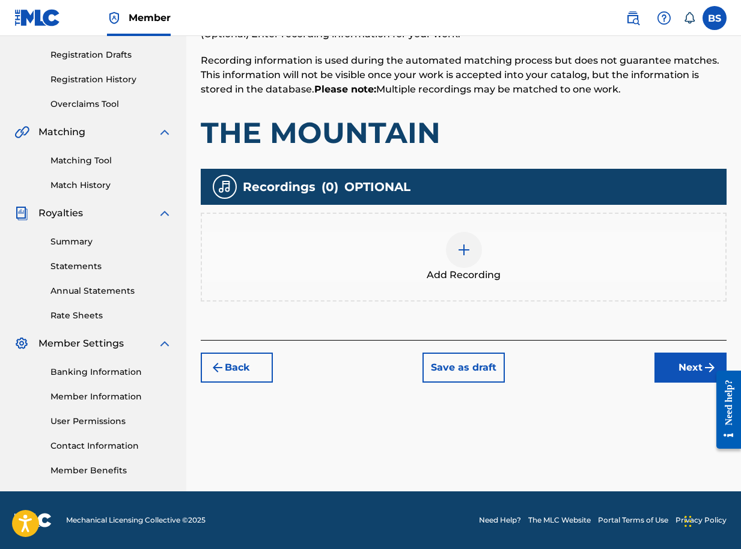
click at [676, 370] on button "Next" at bounding box center [690, 368] width 72 height 30
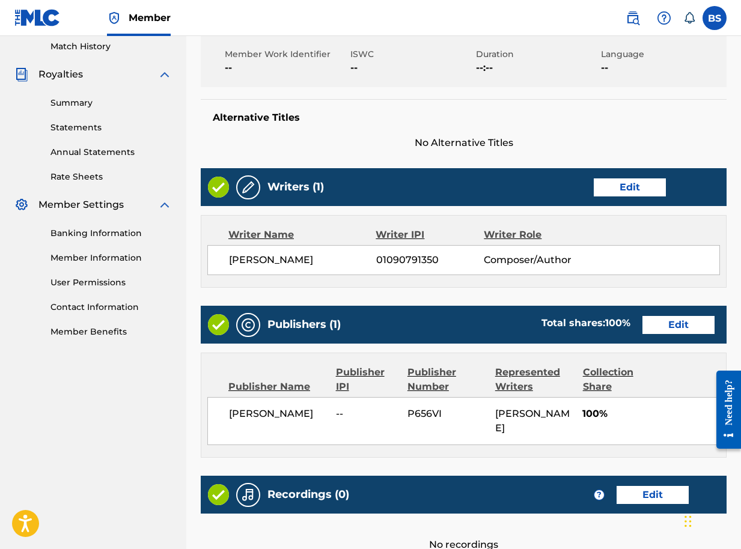
scroll to position [456, 0]
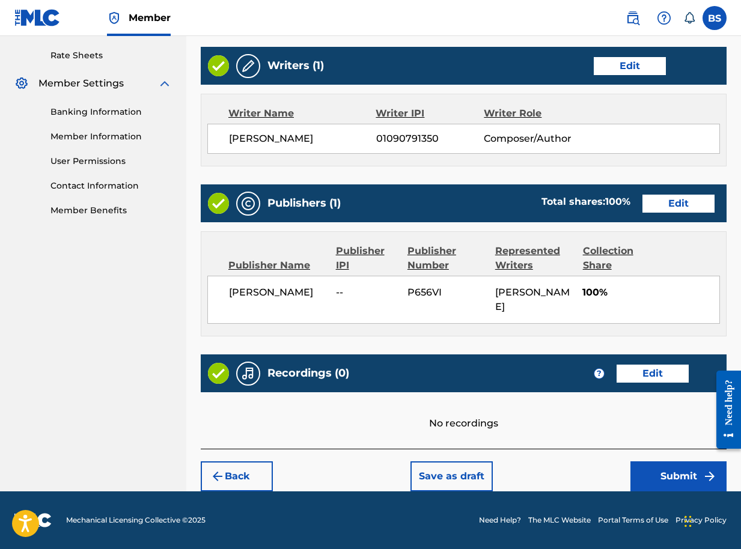
click at [667, 476] on button "Submit" at bounding box center [678, 476] width 96 height 30
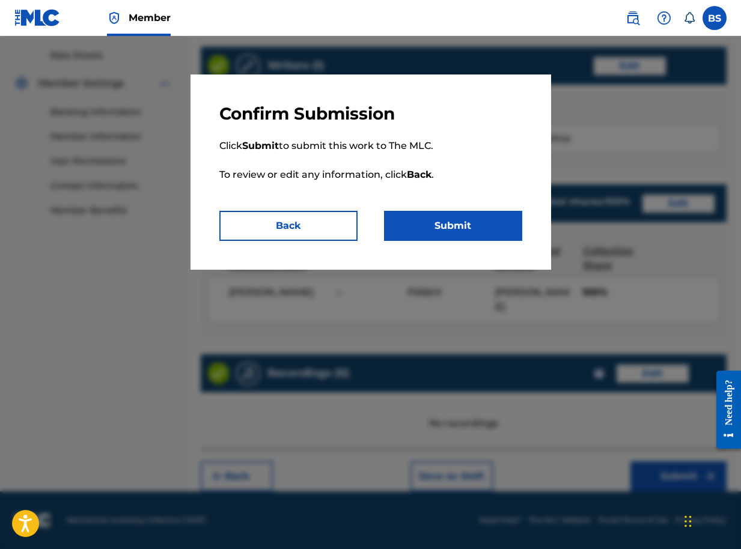
click at [447, 233] on button "Submit" at bounding box center [453, 226] width 138 height 30
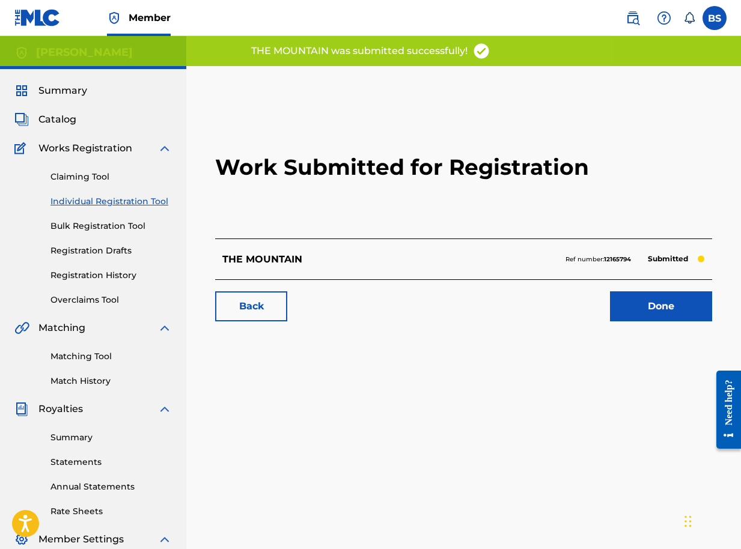
click at [657, 302] on link "Done" at bounding box center [661, 306] width 102 height 30
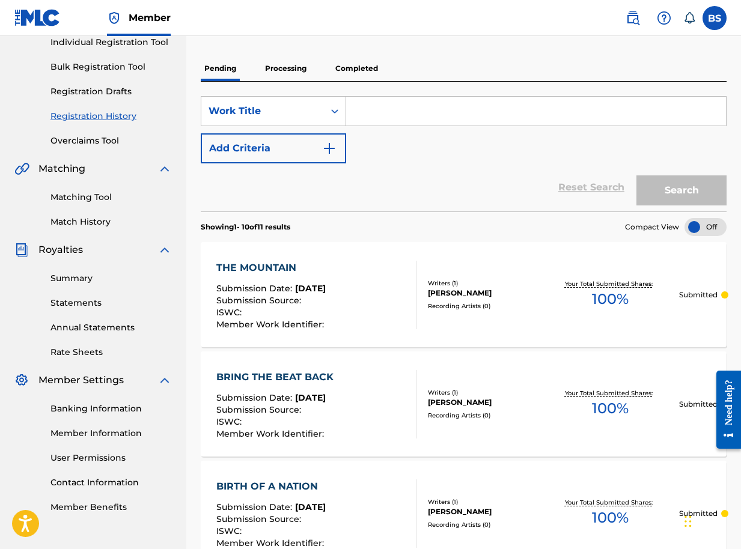
scroll to position [120, 0]
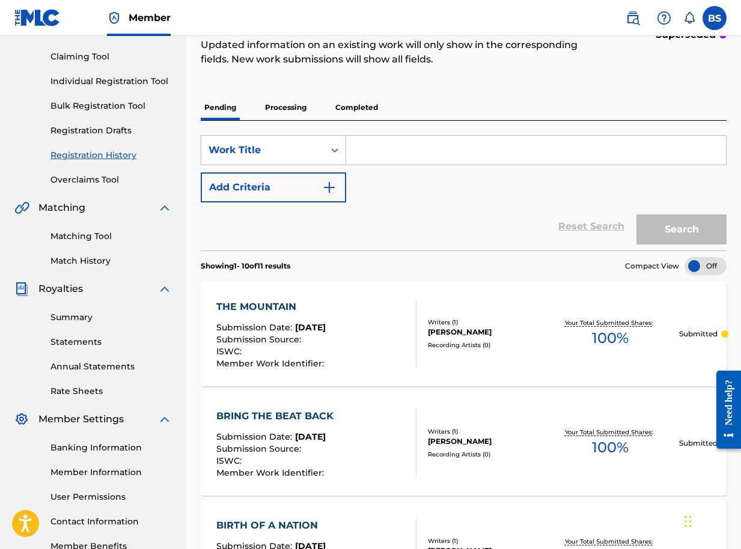
drag, startPoint x: 535, startPoint y: 256, endPoint x: 519, endPoint y: 202, distance: 56.5
click at [519, 202] on div "SearchWithCriteria5f400246-d095-4300-938e-ac798fedba83 Work Title Add Criteria" at bounding box center [464, 168] width 526 height 67
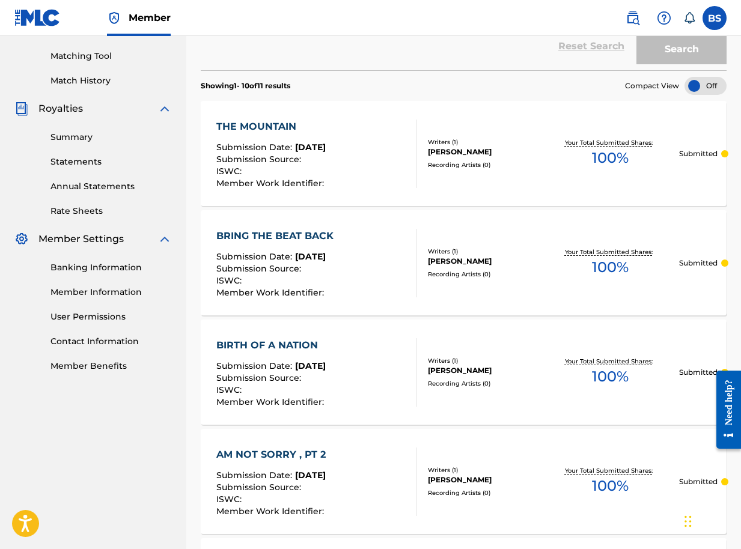
scroll to position [0, 0]
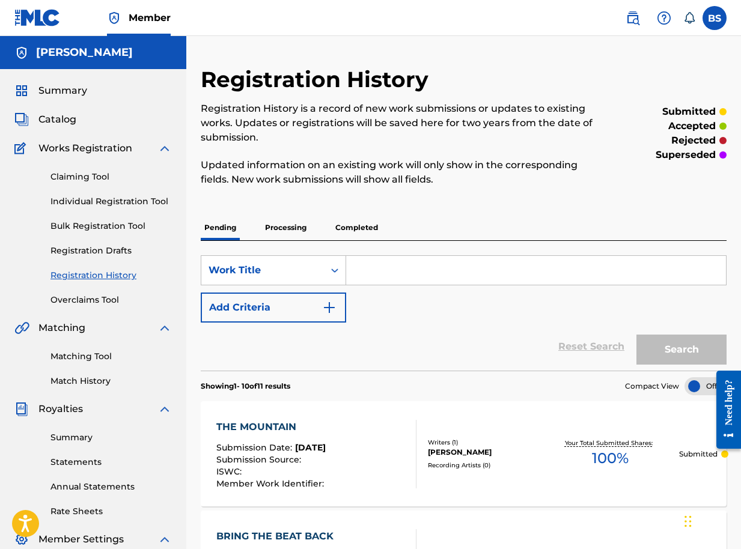
click at [70, 123] on span "Catalog" at bounding box center [57, 119] width 38 height 14
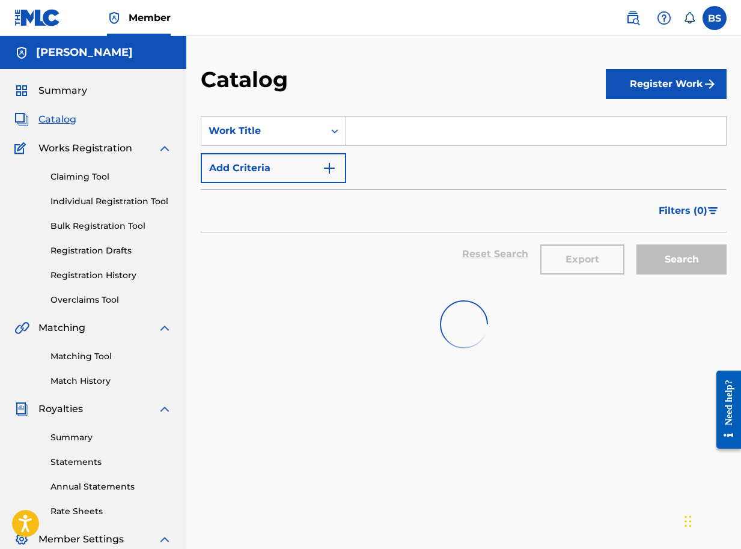
click at [687, 84] on button "Register Work" at bounding box center [666, 84] width 121 height 30
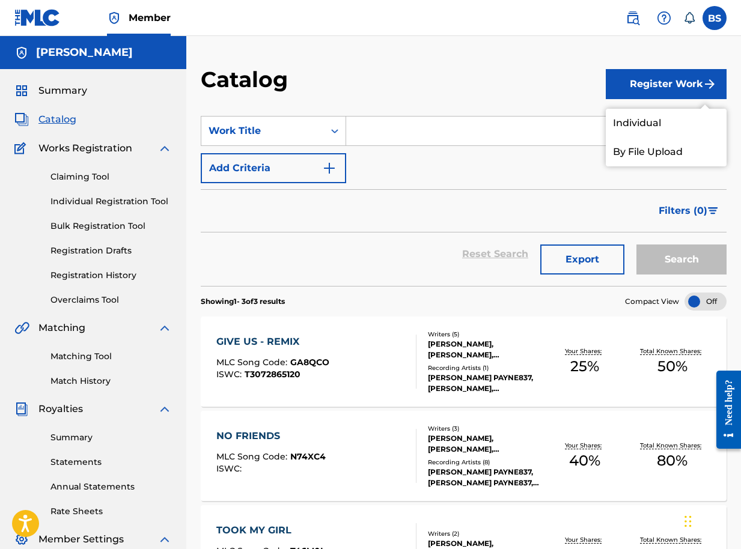
click at [645, 122] on link "Individual" at bounding box center [666, 123] width 121 height 29
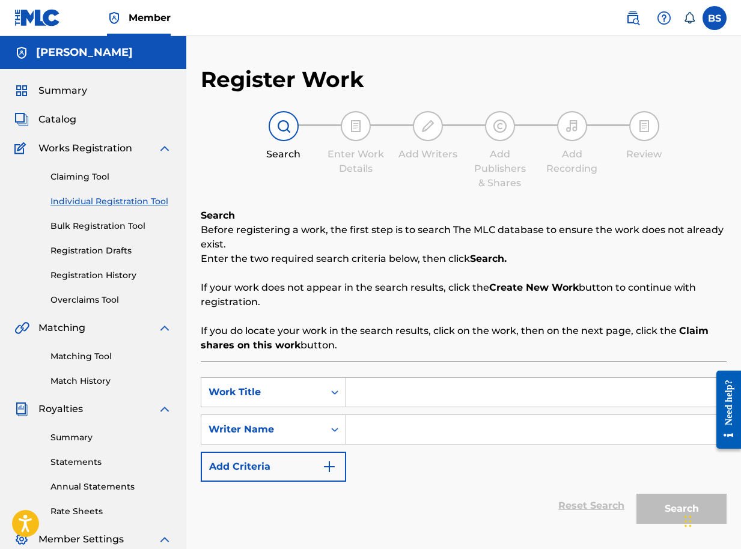
click at [363, 394] on input "Search Form" at bounding box center [536, 392] width 380 height 29
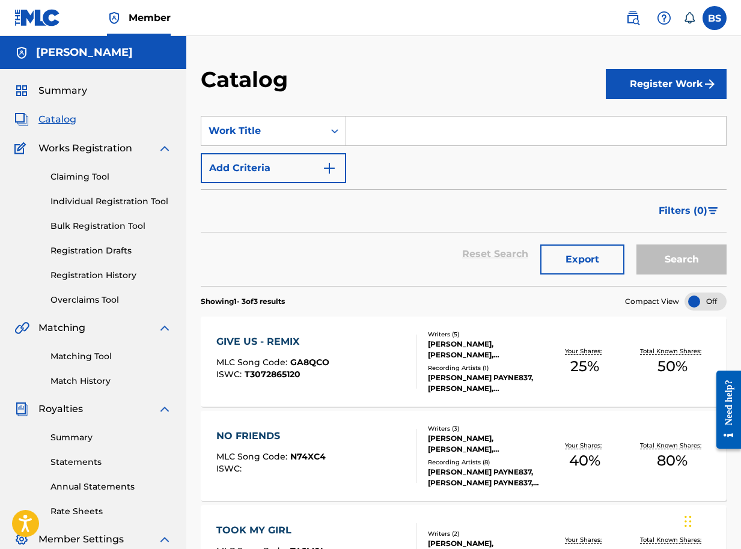
click at [59, 118] on span "Catalog" at bounding box center [57, 119] width 38 height 14
click at [642, 85] on button "Register Work" at bounding box center [666, 84] width 121 height 30
click at [627, 123] on link "Individual" at bounding box center [666, 123] width 121 height 29
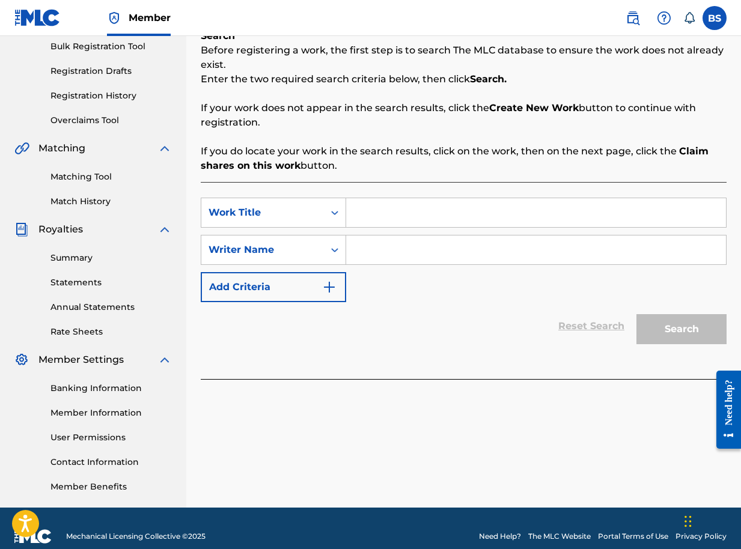
scroll to position [180, 0]
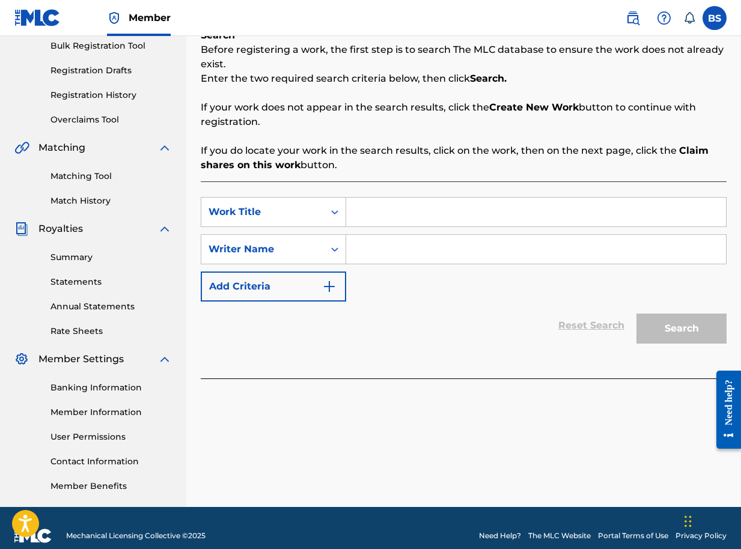
click at [380, 218] on input "Search Form" at bounding box center [536, 212] width 380 height 29
click at [360, 212] on input "Search Form" at bounding box center [536, 212] width 380 height 29
type input "ONLY YOU"
click at [367, 252] on input "Search Form" at bounding box center [536, 249] width 380 height 29
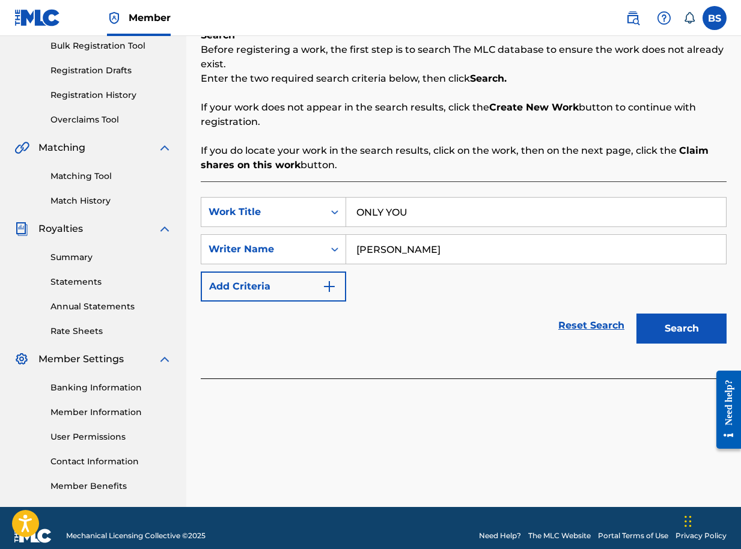
type input "BRIAN SEGUJJA"
click at [690, 328] on button "Search" at bounding box center [681, 329] width 90 height 30
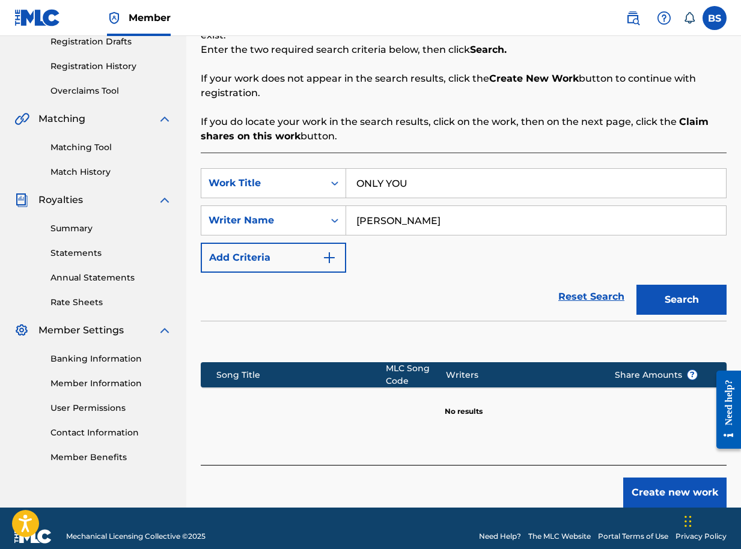
scroll to position [225, 0]
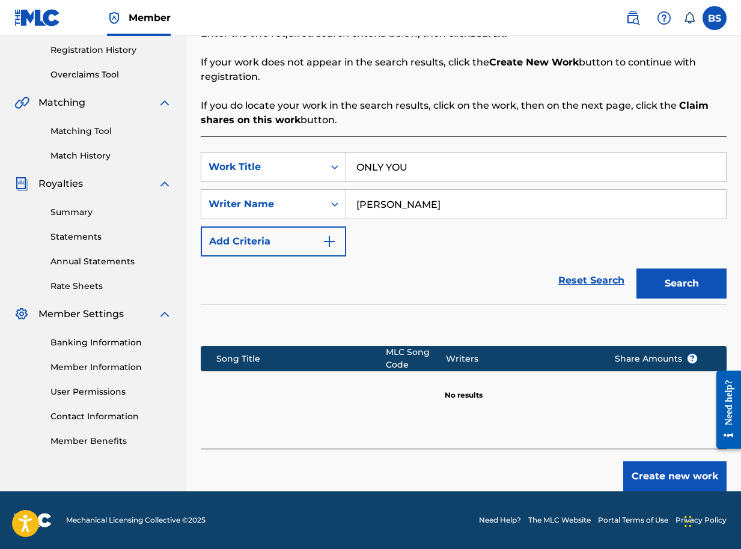
click at [684, 474] on button "Create new work" at bounding box center [674, 476] width 103 height 30
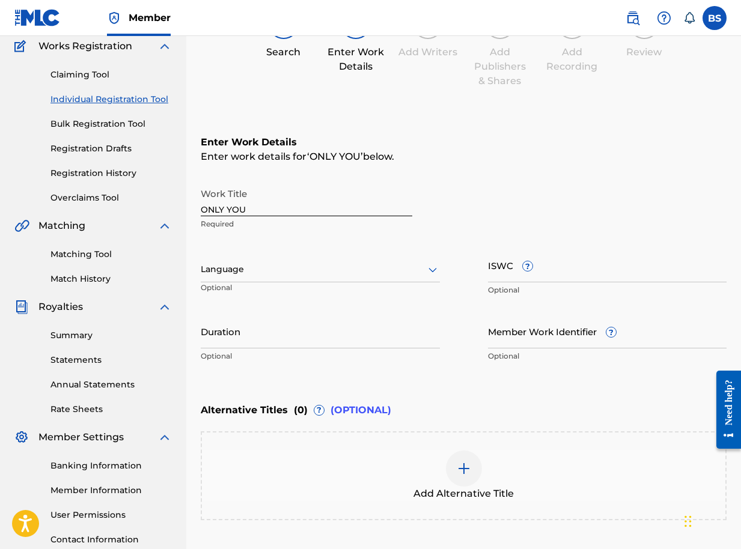
scroll to position [204, 0]
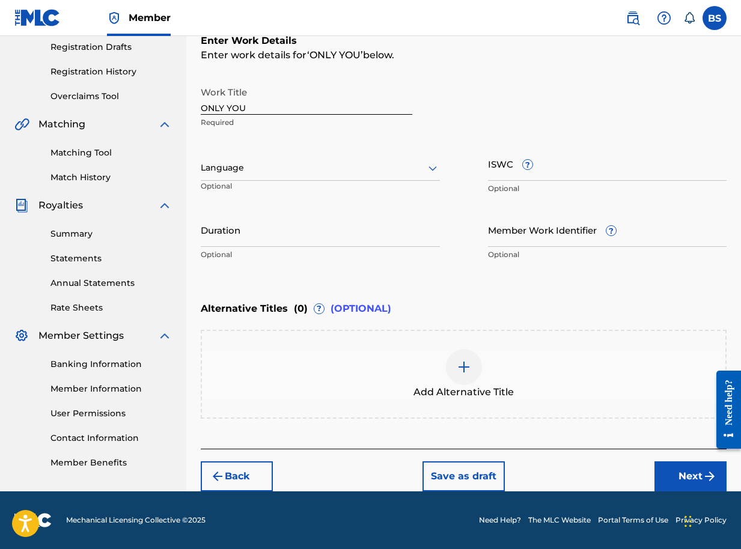
click at [681, 473] on button "Next" at bounding box center [690, 476] width 72 height 30
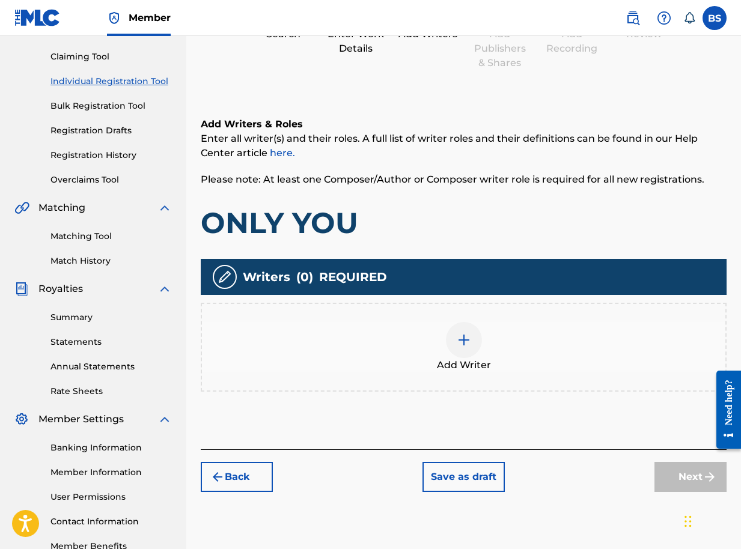
scroll to position [196, 0]
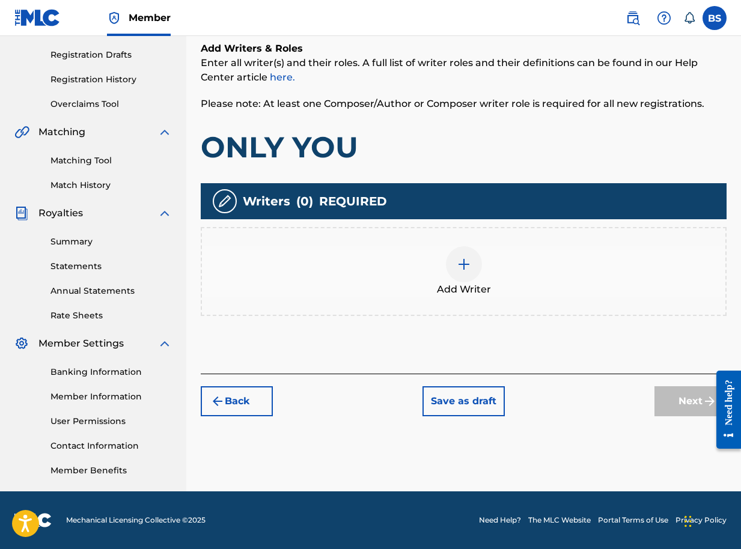
click at [466, 264] on img at bounding box center [464, 264] width 14 height 14
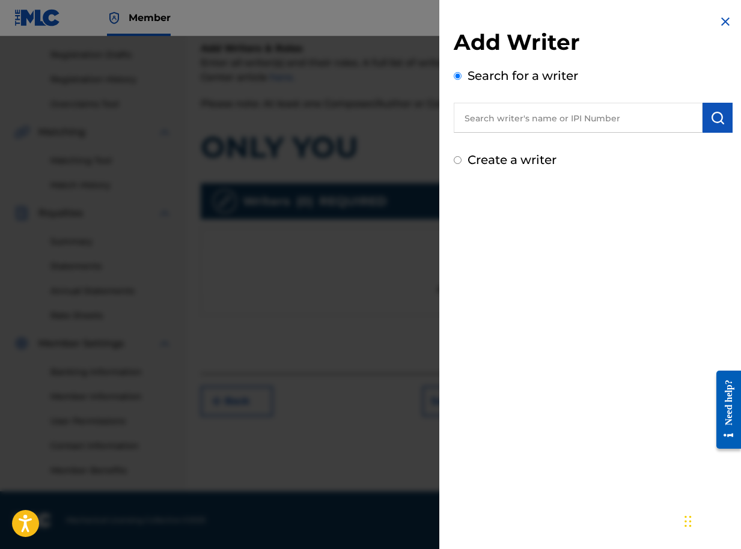
click at [628, 120] on input "text" at bounding box center [578, 118] width 249 height 30
paste input "01090791350"
type input "01090791350"
drag, startPoint x: 710, startPoint y: 108, endPoint x: 707, endPoint y: 121, distance: 13.4
click at [710, 108] on button "submit" at bounding box center [717, 118] width 30 height 30
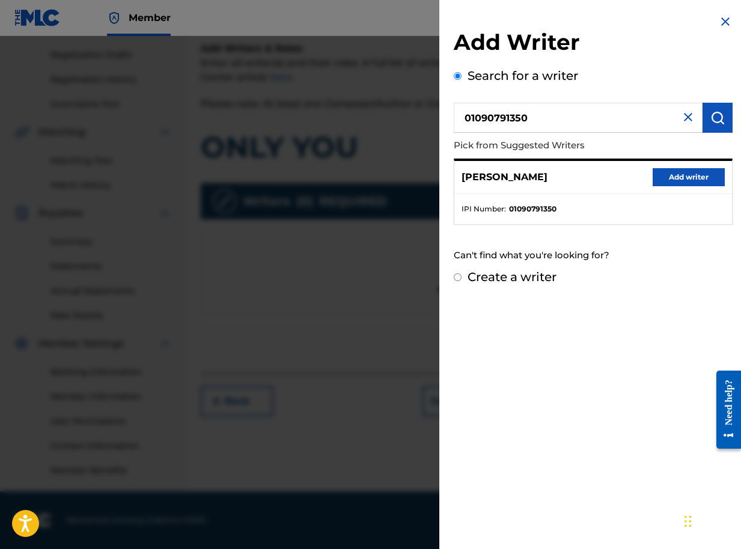
click at [681, 176] on button "Add writer" at bounding box center [688, 177] width 72 height 18
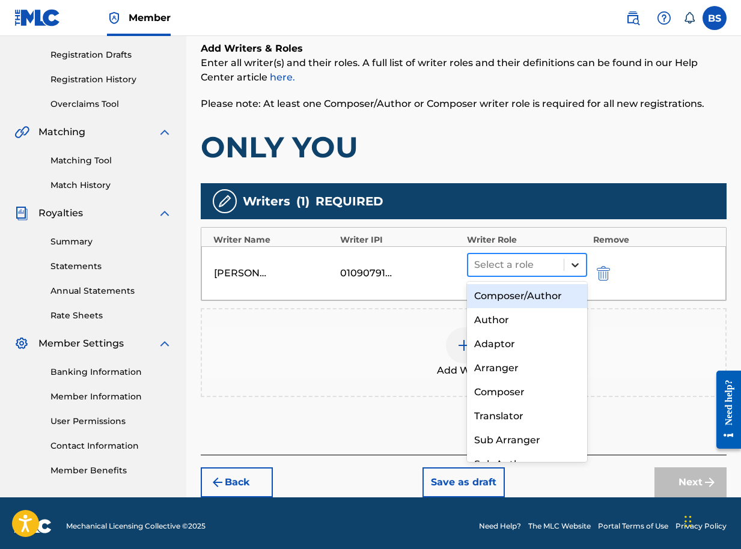
click at [573, 267] on icon at bounding box center [575, 265] width 12 height 12
click at [514, 300] on div "Composer/Author" at bounding box center [527, 296] width 120 height 24
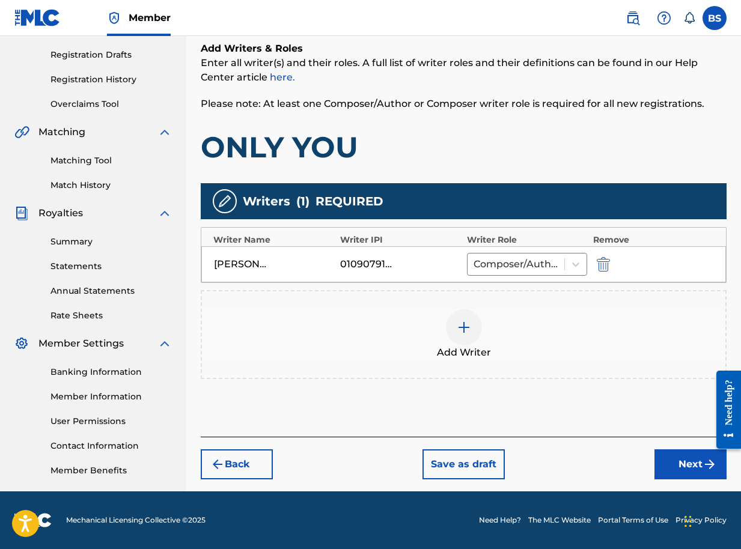
click at [699, 464] on button "Next" at bounding box center [690, 464] width 72 height 30
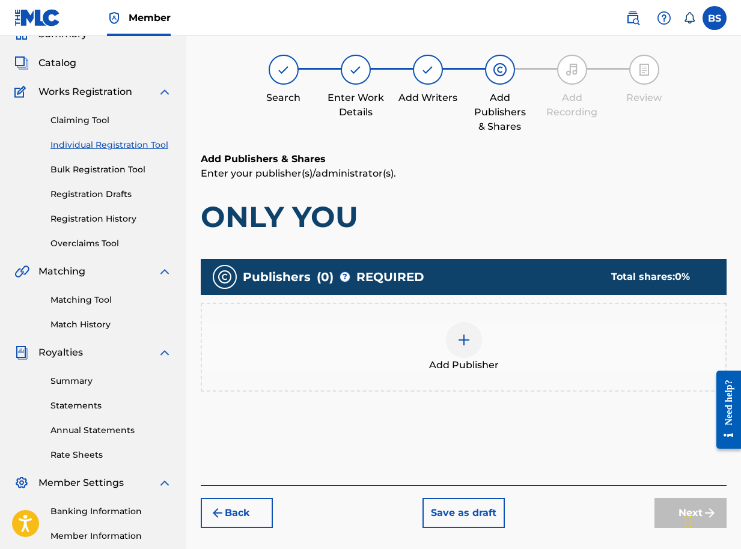
scroll to position [54, 0]
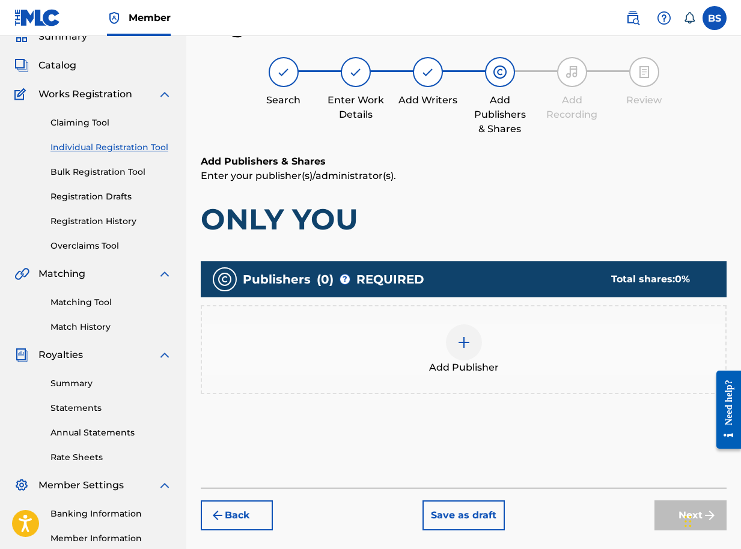
click at [461, 344] on img at bounding box center [464, 342] width 14 height 14
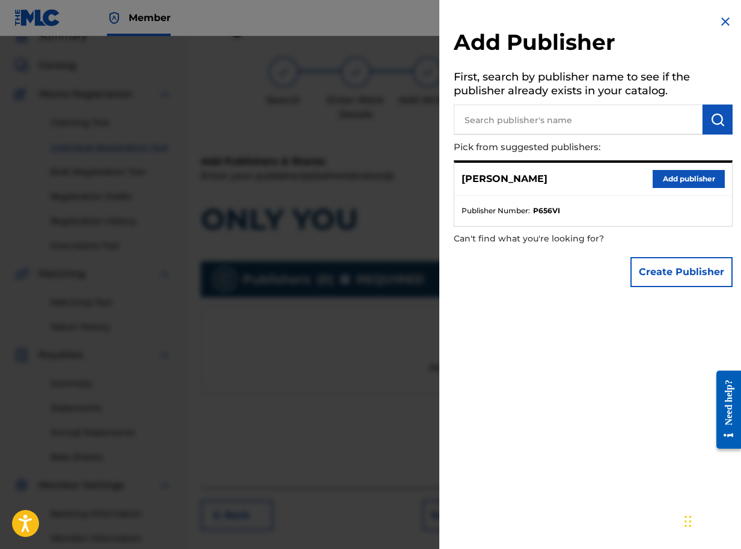
click at [686, 178] on button "Add publisher" at bounding box center [688, 179] width 72 height 18
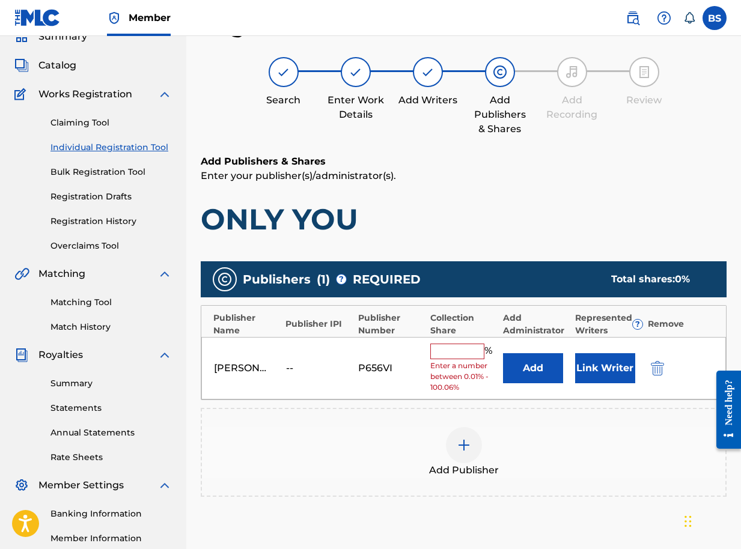
click at [465, 355] on input "text" at bounding box center [457, 352] width 54 height 16
type input "100"
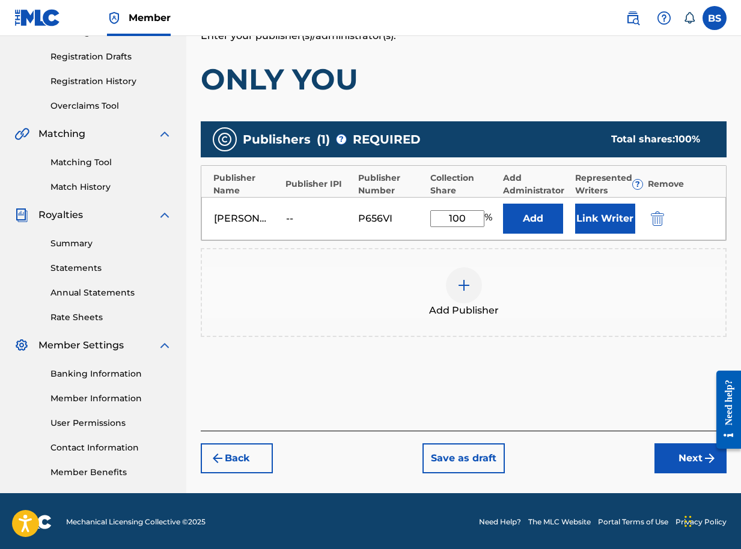
scroll to position [196, 0]
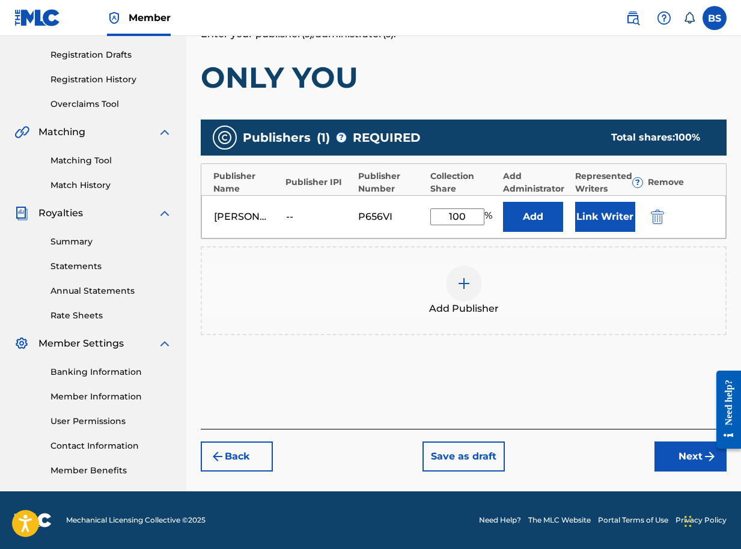
click at [591, 215] on button "Link Writer" at bounding box center [605, 217] width 60 height 30
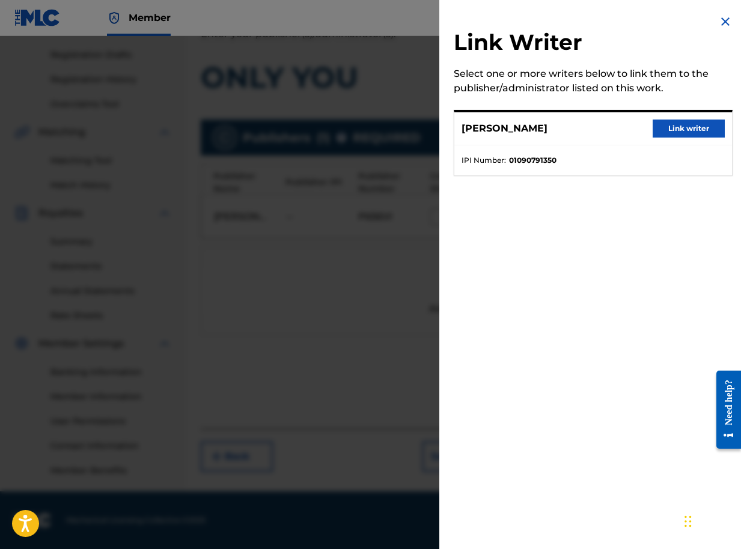
click at [674, 130] on button "Link writer" at bounding box center [688, 129] width 72 height 18
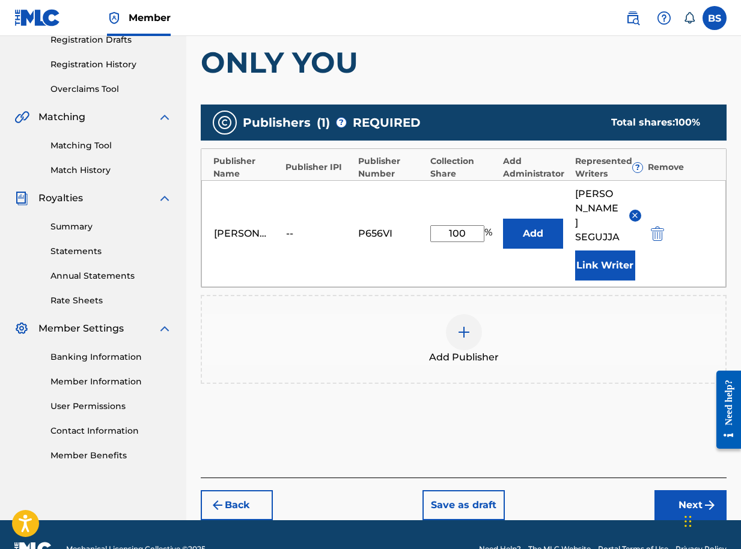
click at [681, 490] on button "Next" at bounding box center [690, 505] width 72 height 30
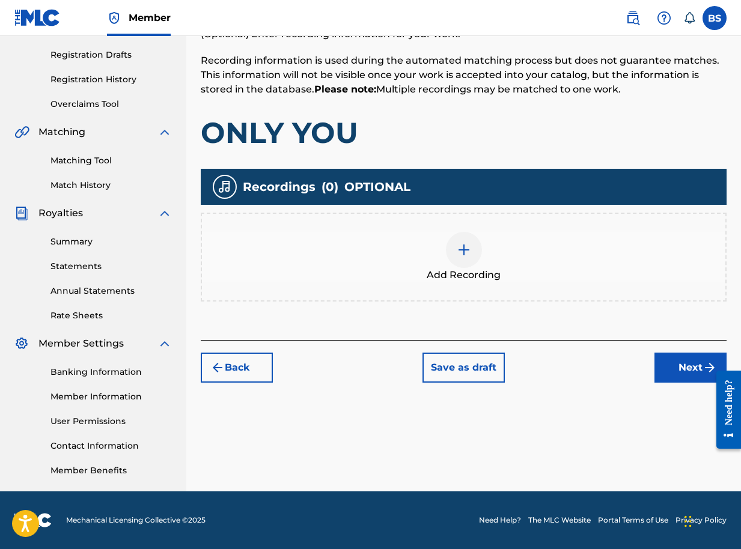
click at [677, 367] on button "Next" at bounding box center [690, 368] width 72 height 30
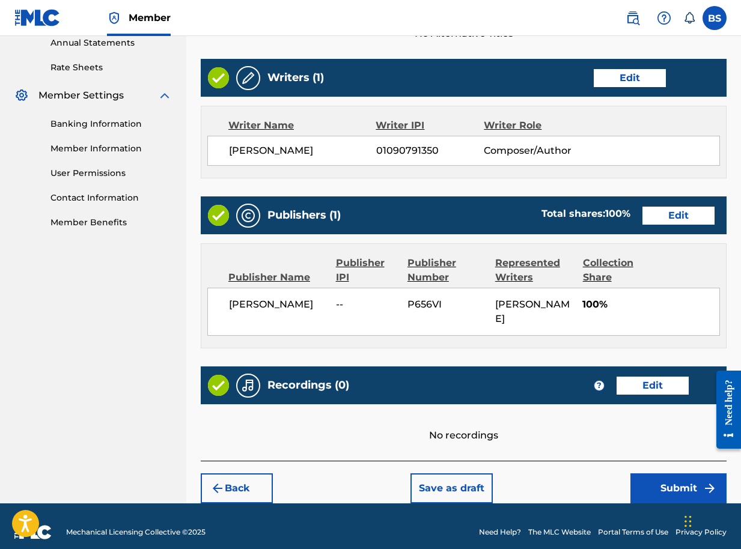
scroll to position [456, 0]
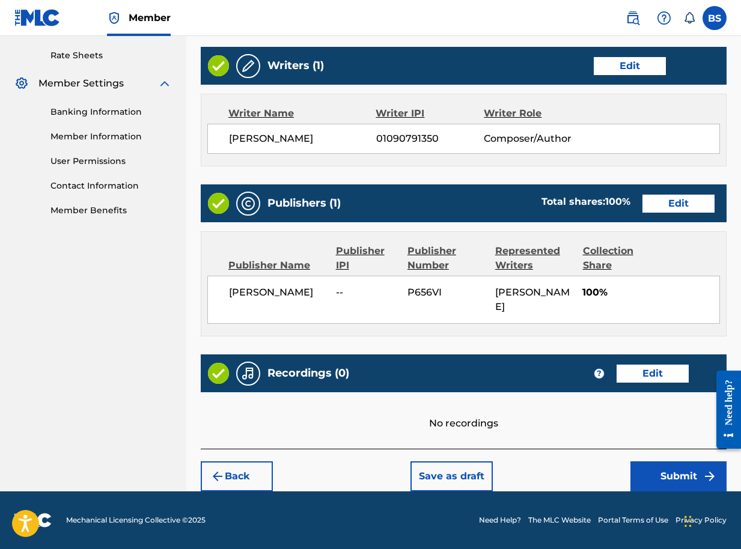
click at [686, 478] on button "Submit" at bounding box center [678, 476] width 96 height 30
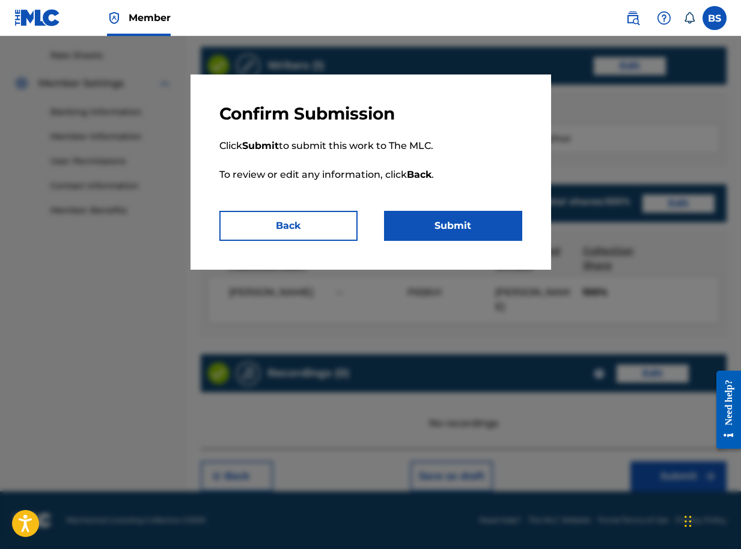
click at [449, 228] on button "Submit" at bounding box center [453, 226] width 138 height 30
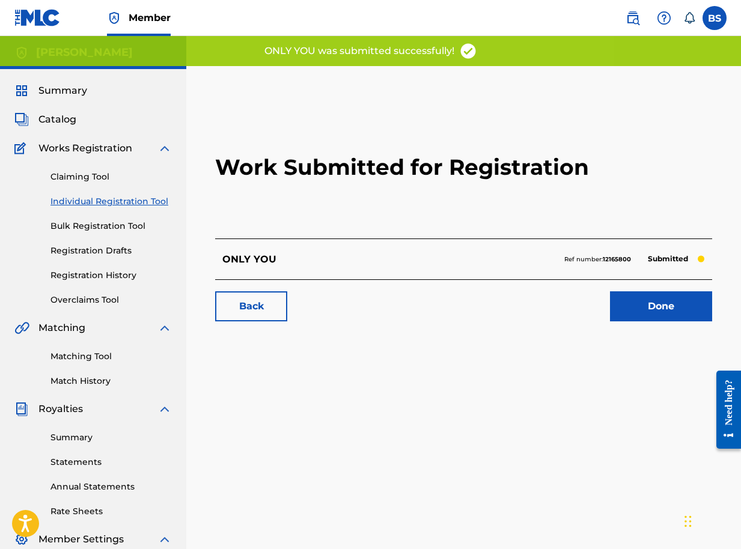
click at [643, 306] on link "Done" at bounding box center [661, 306] width 102 height 30
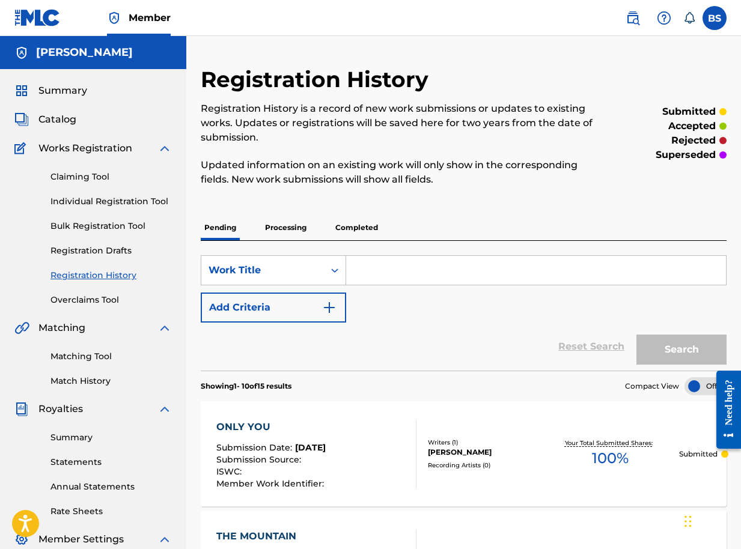
click at [61, 120] on span "Catalog" at bounding box center [57, 119] width 38 height 14
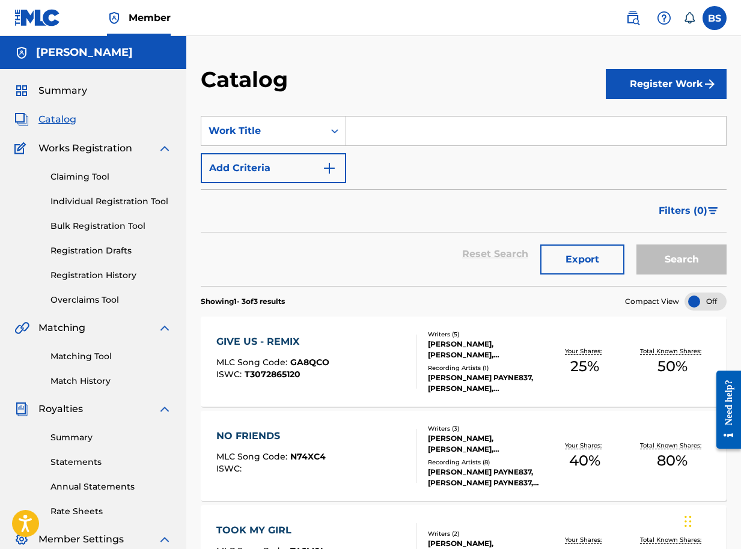
click at [646, 85] on button "Register Work" at bounding box center [666, 84] width 121 height 30
click at [628, 123] on link "Individual" at bounding box center [666, 123] width 121 height 29
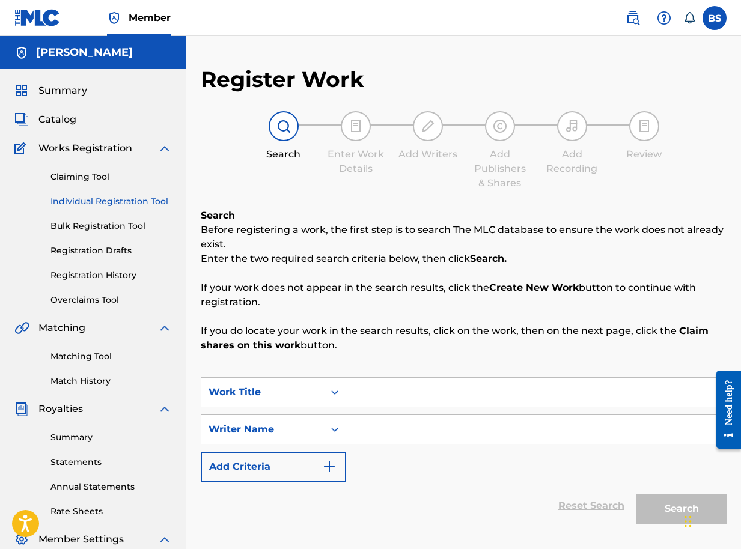
click at [363, 397] on input "Search Form" at bounding box center [536, 392] width 380 height 29
click at [363, 398] on input "Search Form" at bounding box center [536, 392] width 380 height 29
click at [368, 397] on input "Search Form" at bounding box center [536, 392] width 380 height 29
type input "MULIRO"
click at [372, 428] on input "Search Form" at bounding box center [536, 429] width 380 height 29
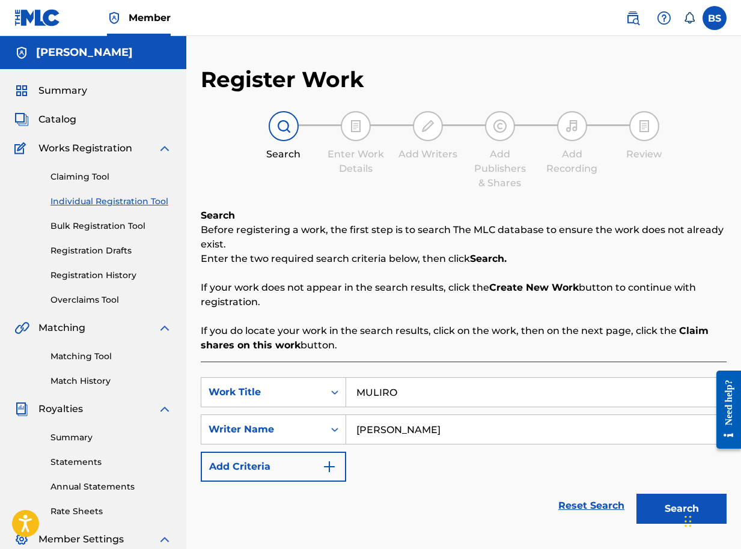
type input "BRIAN SEGUJJA"
click at [662, 515] on button "Search" at bounding box center [681, 509] width 90 height 30
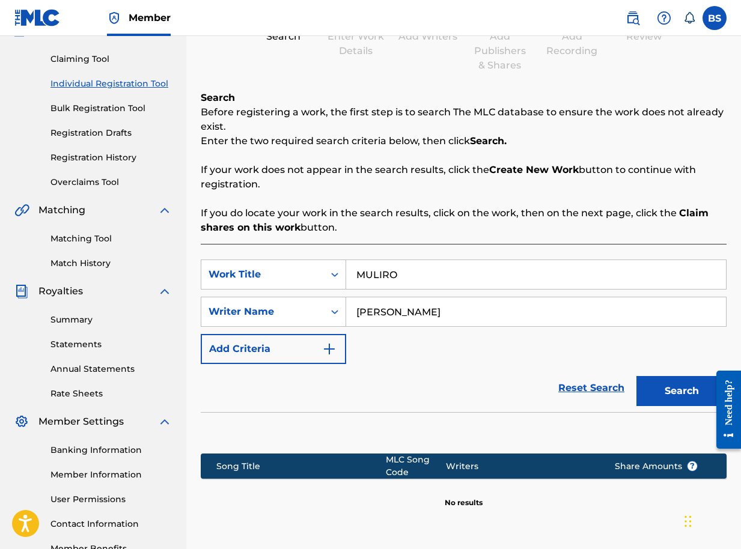
scroll to position [225, 0]
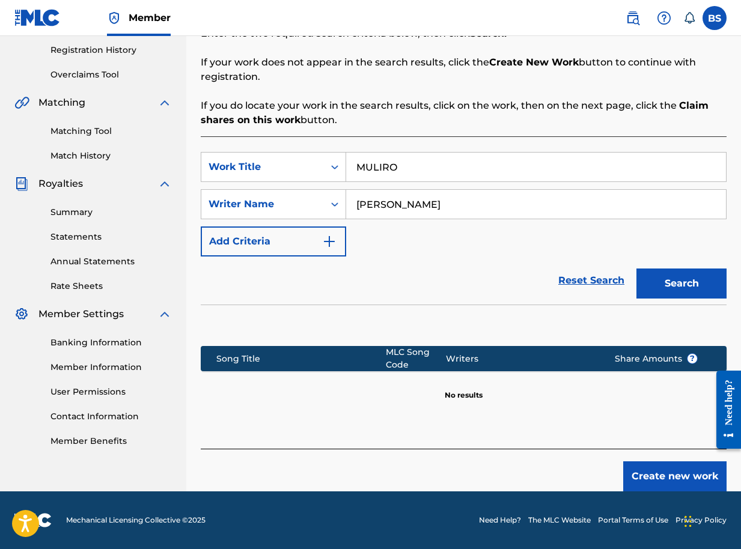
click at [669, 481] on button "Create new work" at bounding box center [674, 476] width 103 height 30
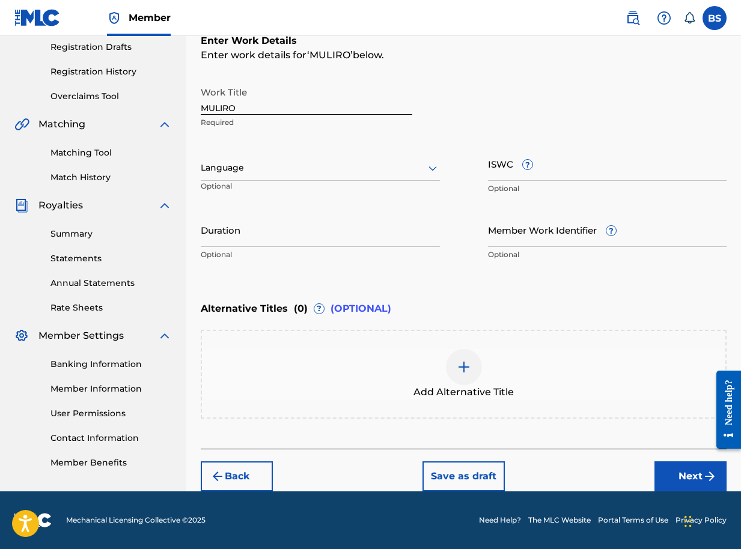
scroll to position [204, 0]
click at [686, 478] on button "Next" at bounding box center [690, 476] width 72 height 30
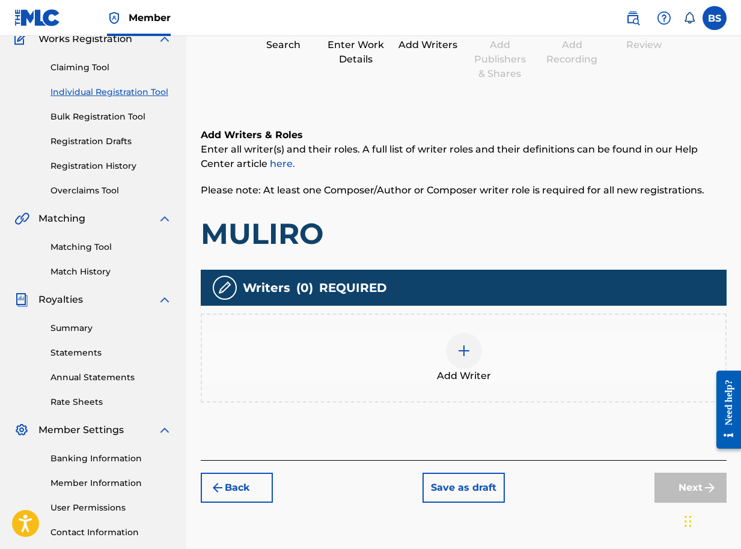
scroll to position [174, 0]
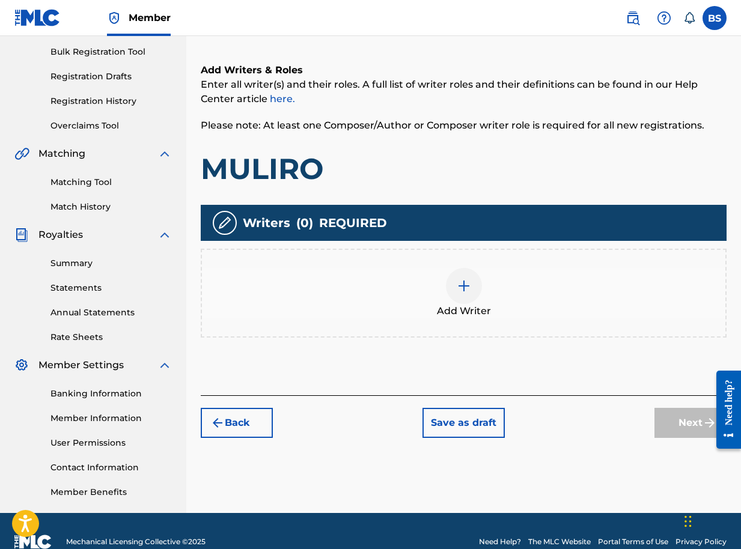
click at [460, 291] on img at bounding box center [464, 286] width 14 height 14
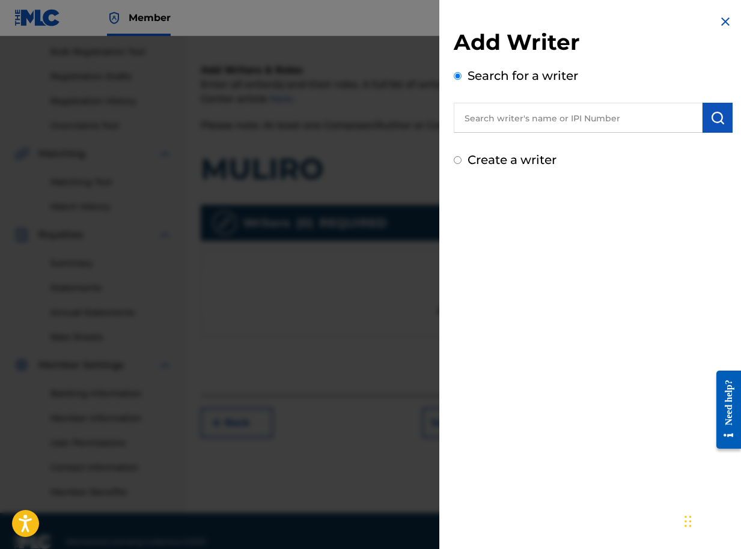
click at [497, 118] on input "text" at bounding box center [578, 118] width 249 height 30
paste input "01090791350"
type input "01090791350"
click at [716, 108] on button "submit" at bounding box center [717, 118] width 30 height 30
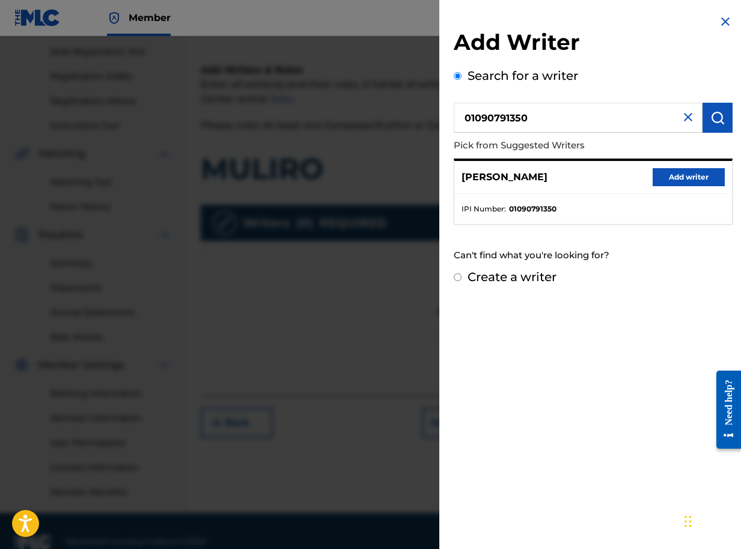
click at [680, 174] on button "Add writer" at bounding box center [688, 177] width 72 height 18
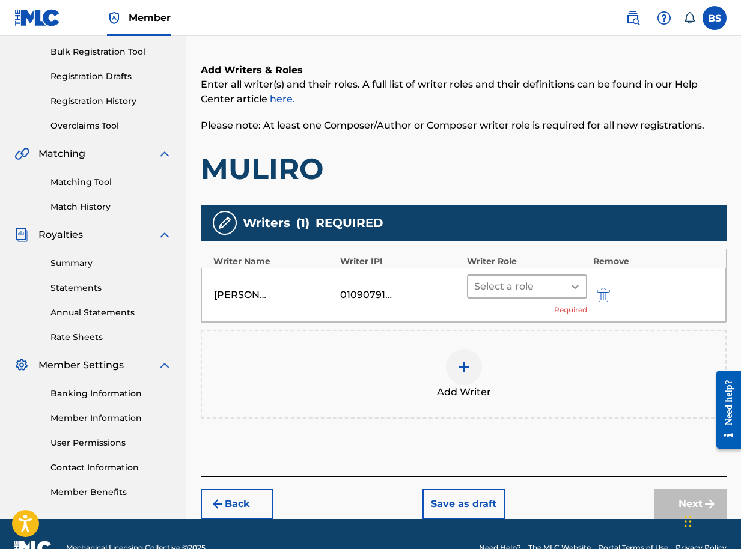
click at [573, 287] on icon at bounding box center [574, 287] width 7 height 4
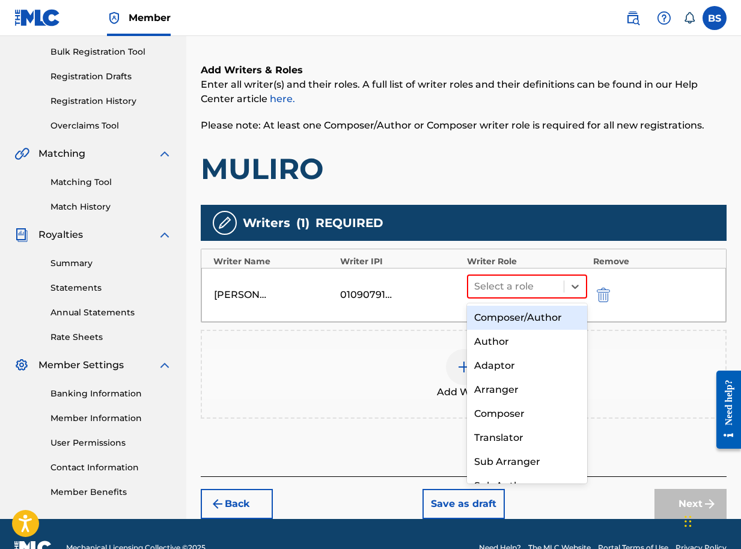
click at [522, 320] on div "Composer/Author" at bounding box center [527, 318] width 120 height 24
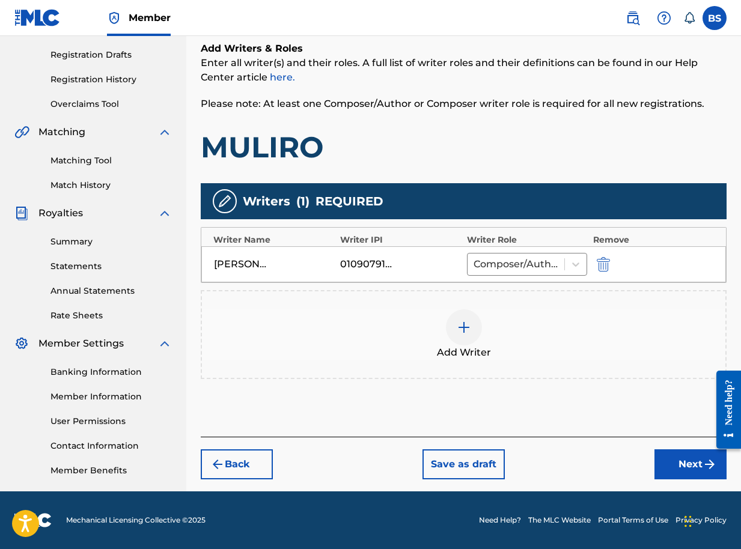
click at [684, 460] on button "Next" at bounding box center [690, 464] width 72 height 30
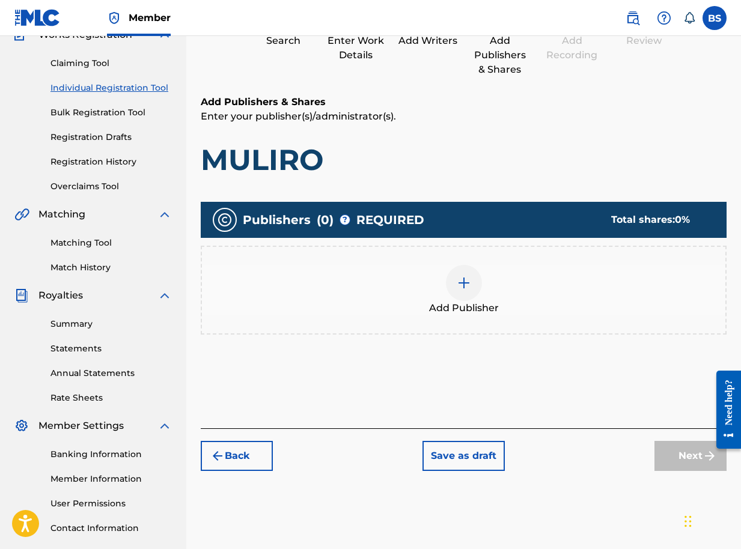
scroll to position [196, 0]
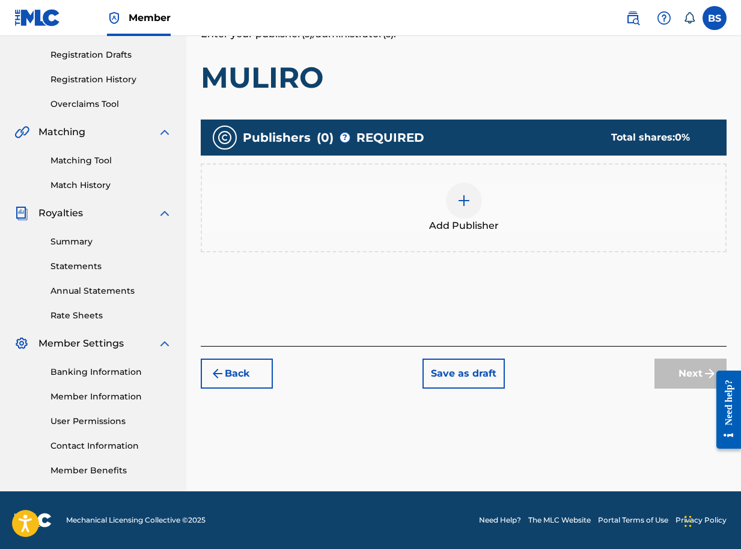
click at [468, 200] on img at bounding box center [464, 200] width 14 height 14
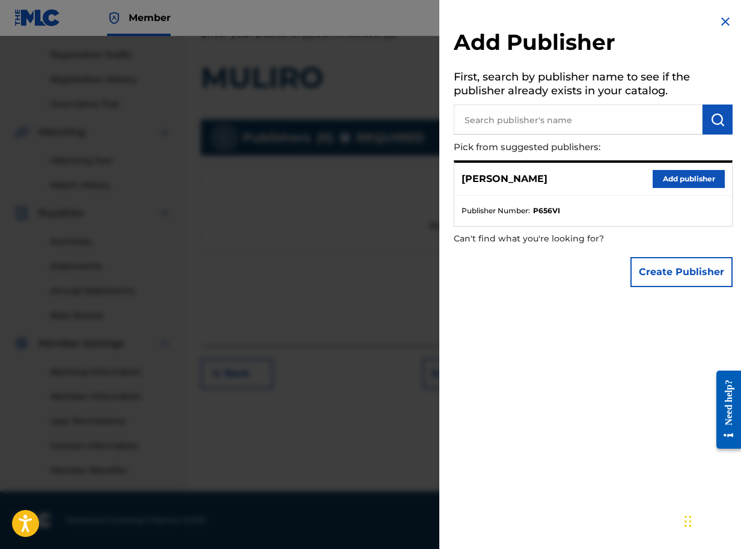
click at [689, 177] on button "Add publisher" at bounding box center [688, 179] width 72 height 18
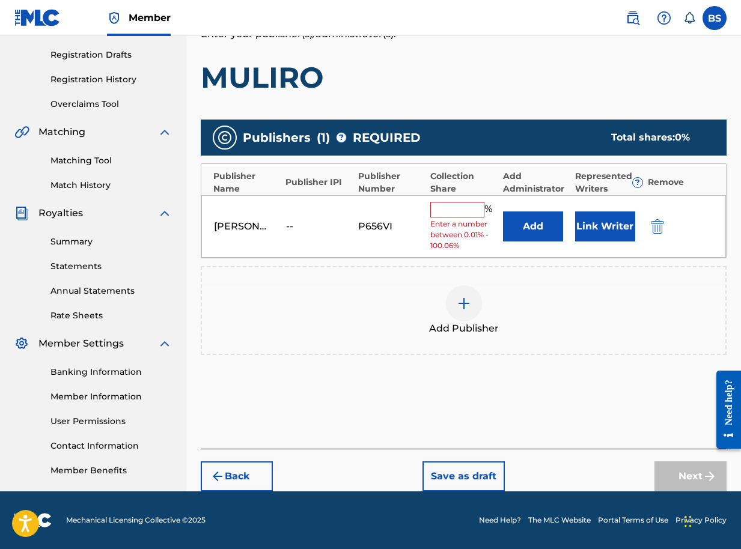
click at [600, 230] on button "Link Writer" at bounding box center [605, 226] width 60 height 30
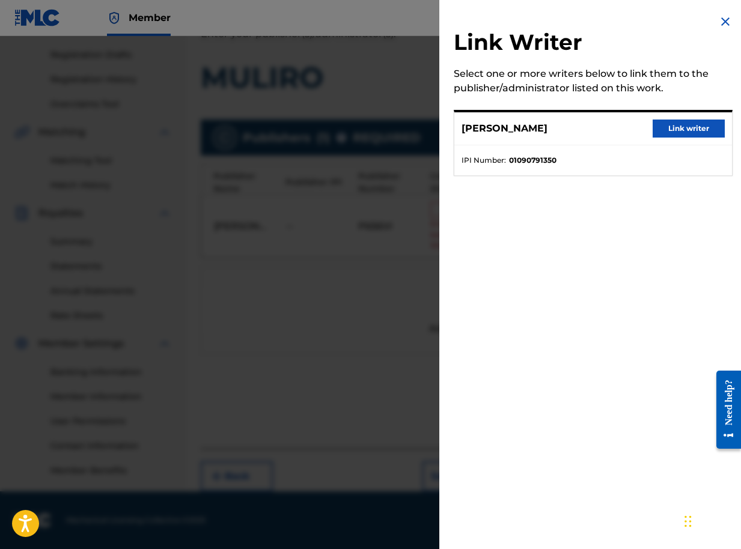
click at [676, 129] on button "Link writer" at bounding box center [688, 129] width 72 height 18
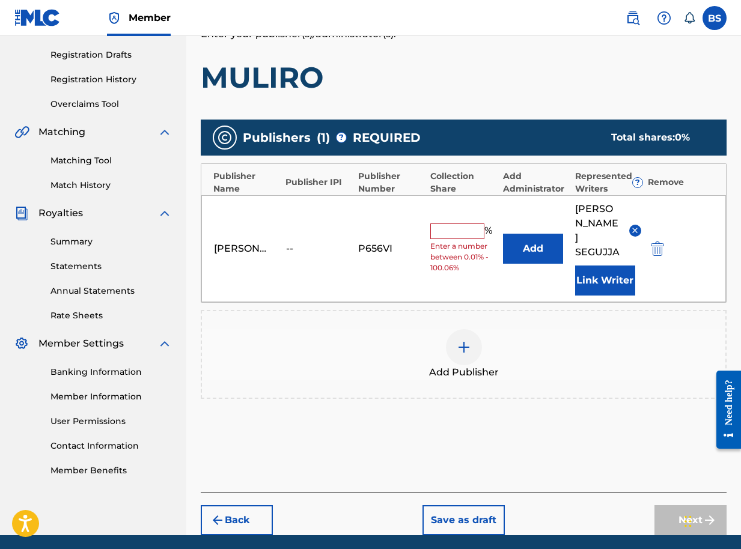
click at [529, 238] on button "Add" at bounding box center [533, 249] width 60 height 30
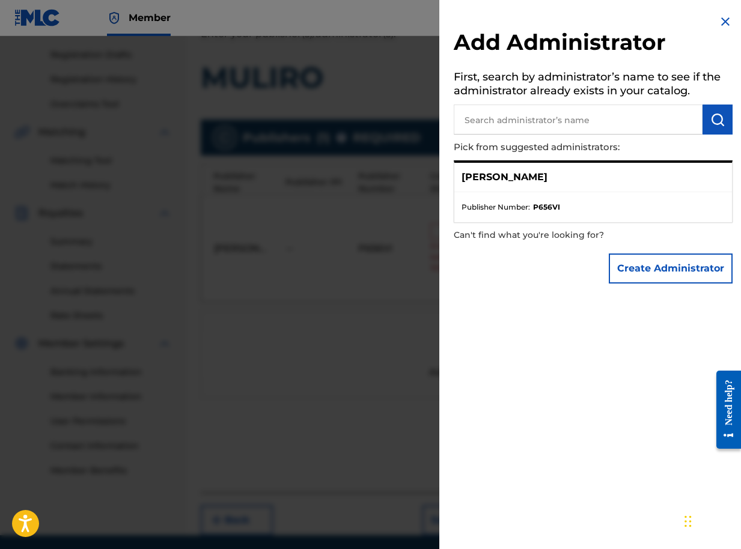
click at [721, 22] on img at bounding box center [725, 21] width 14 height 14
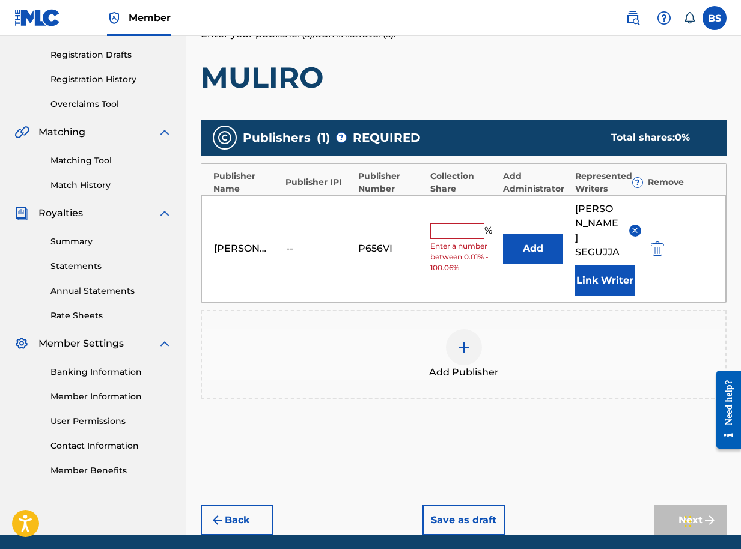
click at [466, 224] on input "text" at bounding box center [457, 232] width 54 height 16
type input "100"
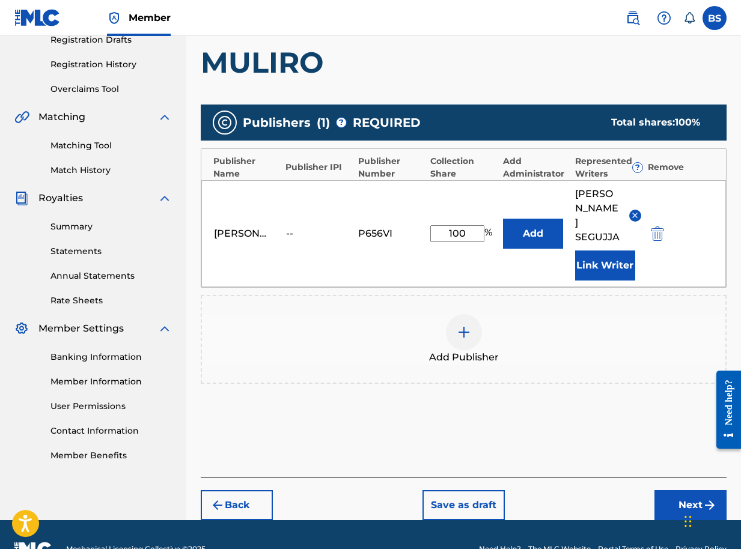
click at [685, 490] on button "Next" at bounding box center [690, 505] width 72 height 30
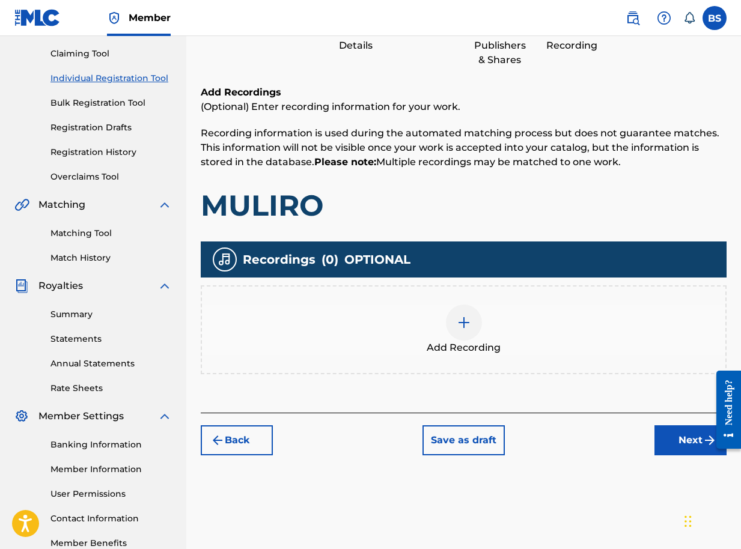
scroll to position [196, 0]
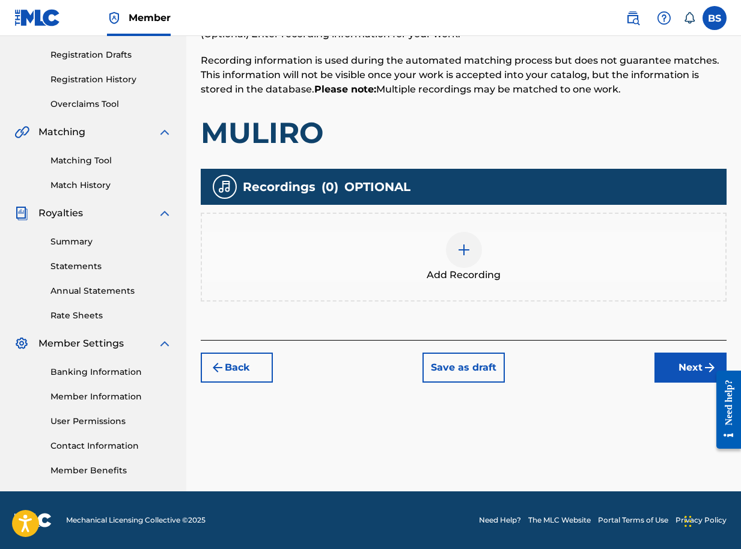
click at [670, 371] on button "Next" at bounding box center [690, 368] width 72 height 30
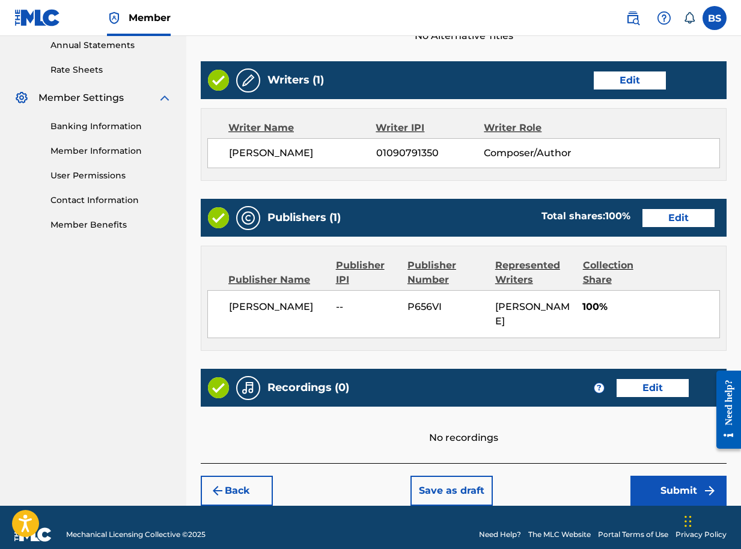
scroll to position [456, 0]
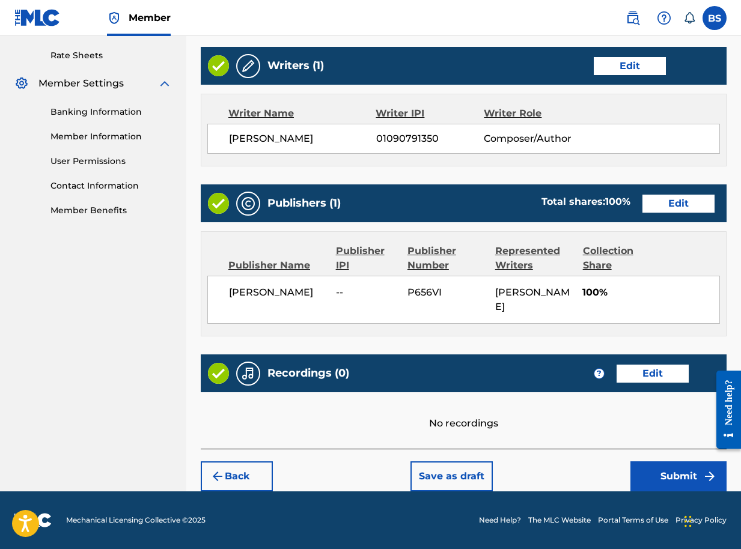
click at [656, 475] on button "Submit" at bounding box center [678, 476] width 96 height 30
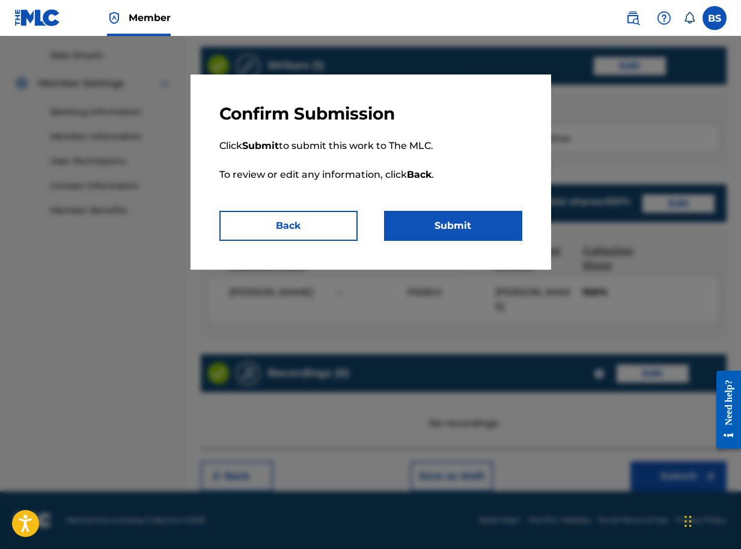
click at [469, 229] on button "Submit" at bounding box center [453, 226] width 138 height 30
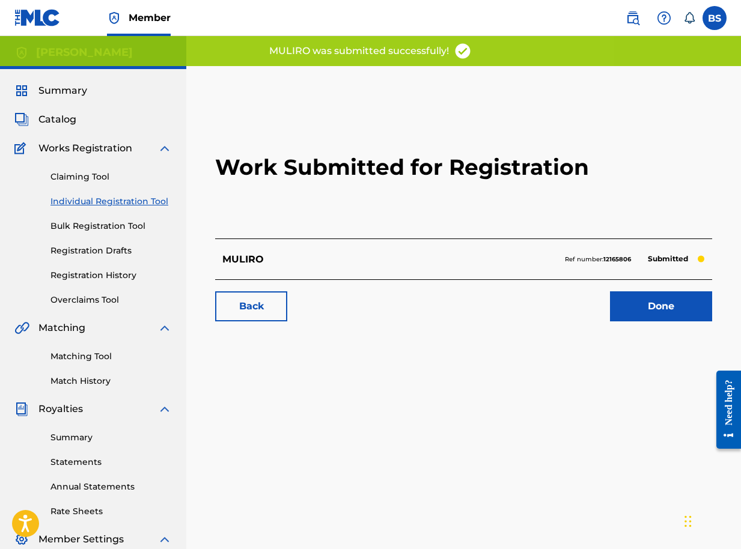
click at [635, 300] on link "Done" at bounding box center [661, 306] width 102 height 30
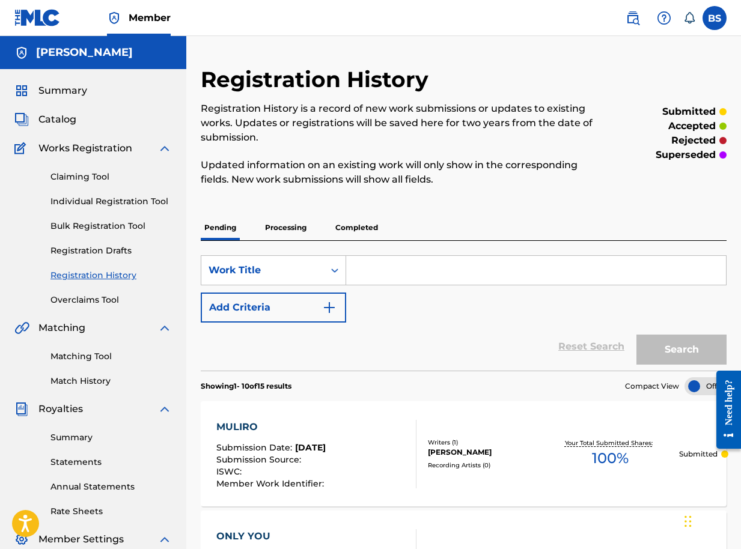
click at [63, 121] on span "Catalog" at bounding box center [57, 119] width 38 height 14
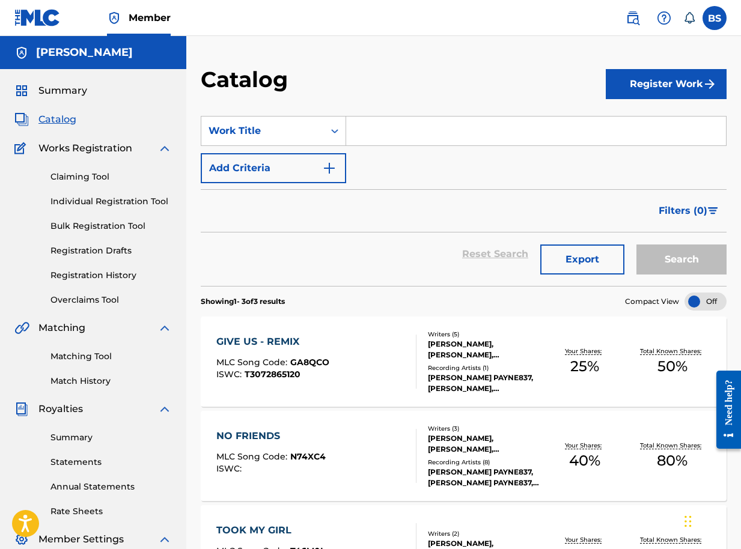
click at [660, 88] on button "Register Work" at bounding box center [666, 84] width 121 height 30
click at [639, 121] on link "Individual" at bounding box center [666, 123] width 121 height 29
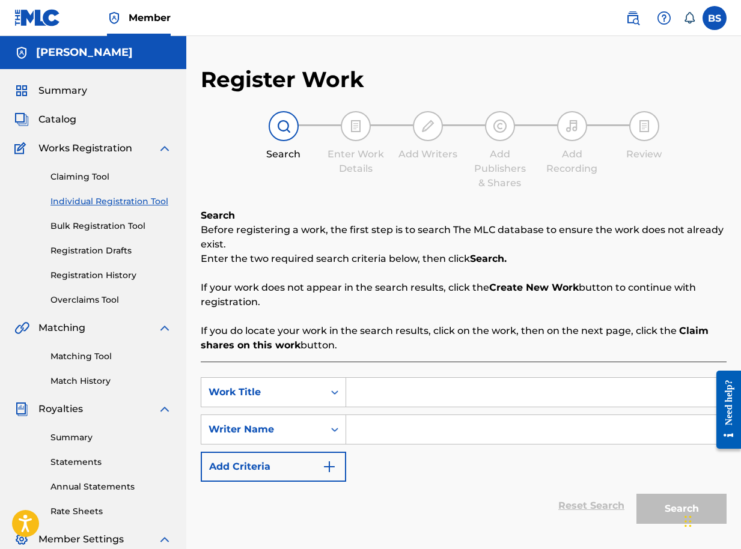
click at [365, 385] on input "Search Form" at bounding box center [536, 392] width 380 height 29
click at [377, 400] on input "Search Form" at bounding box center [536, 392] width 380 height 29
click at [367, 395] on input "Search Form" at bounding box center [536, 392] width 380 height 29
type input "HOLD MY HAND"
click at [395, 432] on input "Search Form" at bounding box center [536, 429] width 380 height 29
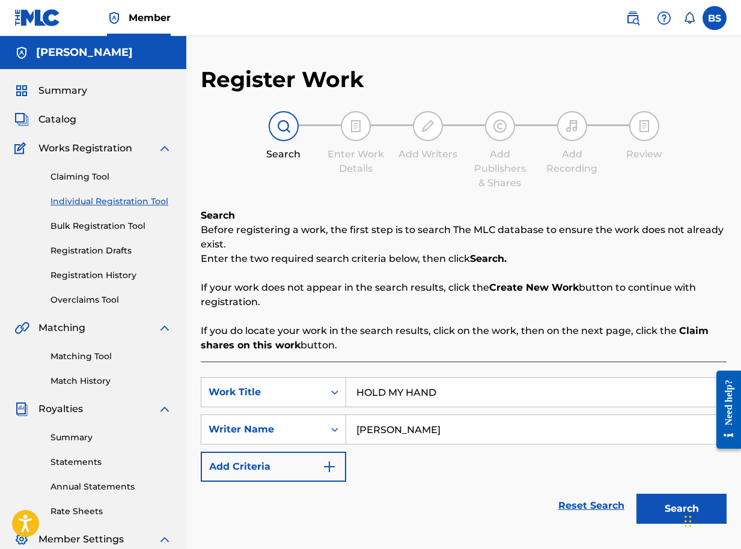
type input "BRIAN SEGUJJA"
click at [652, 505] on button "Search" at bounding box center [681, 509] width 90 height 30
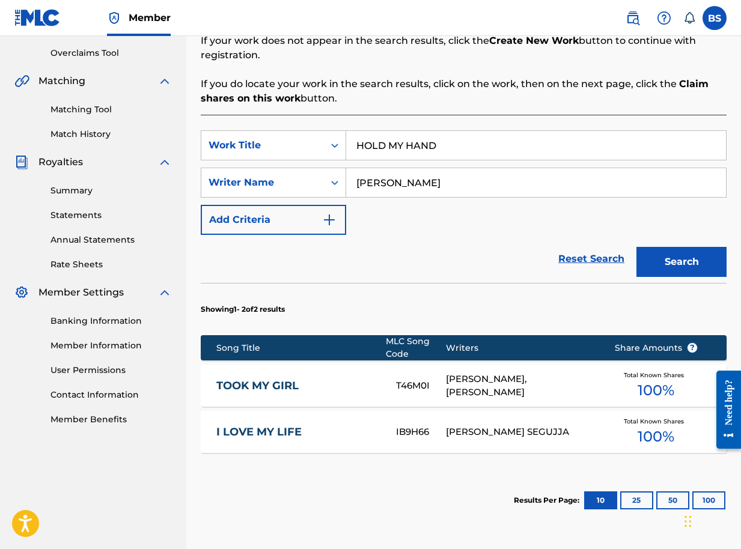
scroll to position [356, 0]
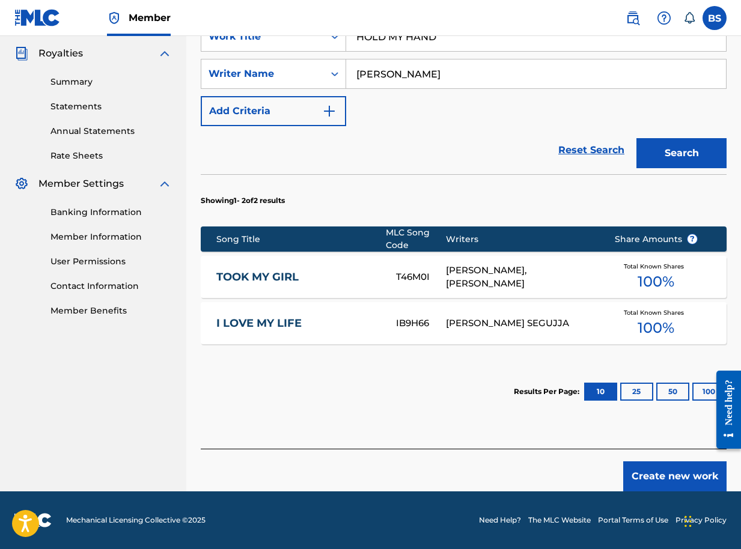
click at [677, 476] on button "Create new work" at bounding box center [674, 476] width 103 height 30
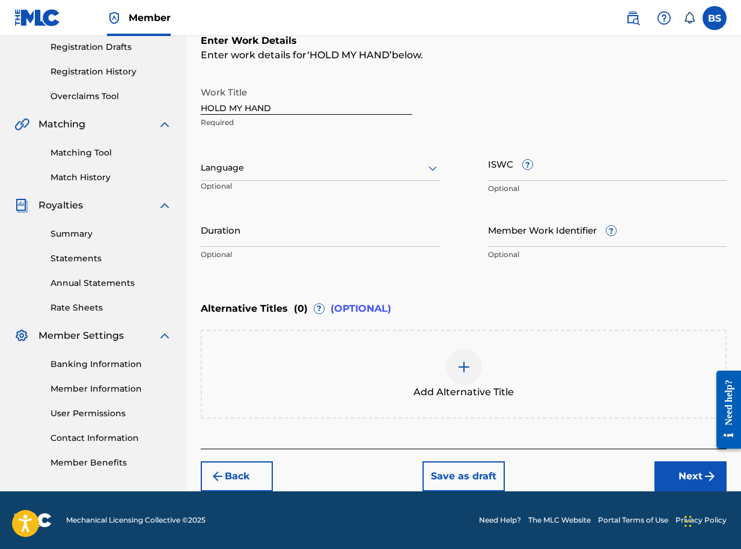
scroll to position [204, 0]
click at [690, 474] on button "Next" at bounding box center [690, 476] width 72 height 30
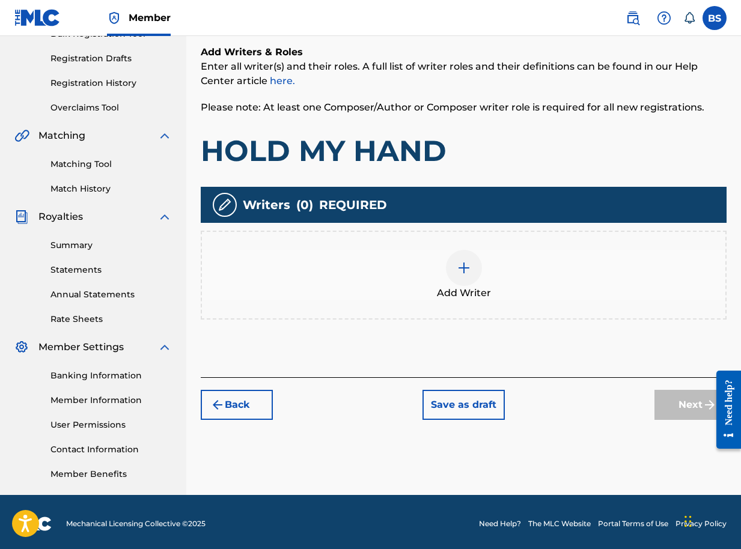
scroll to position [196, 0]
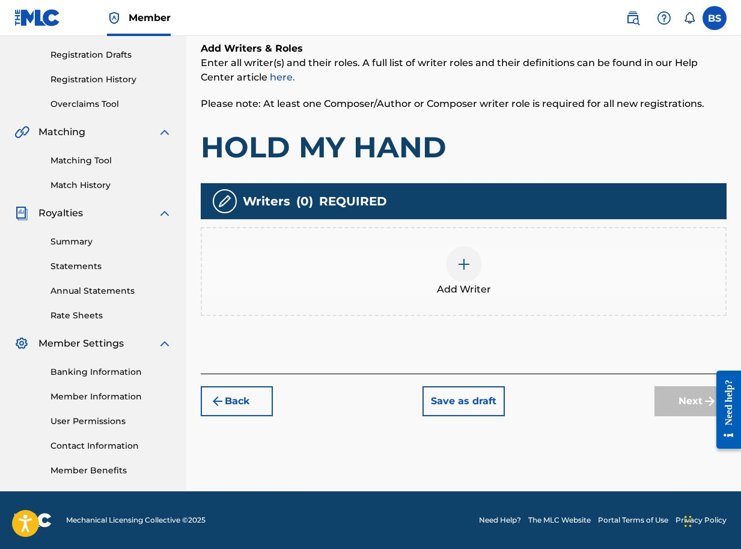
click at [466, 273] on div at bounding box center [464, 264] width 36 height 36
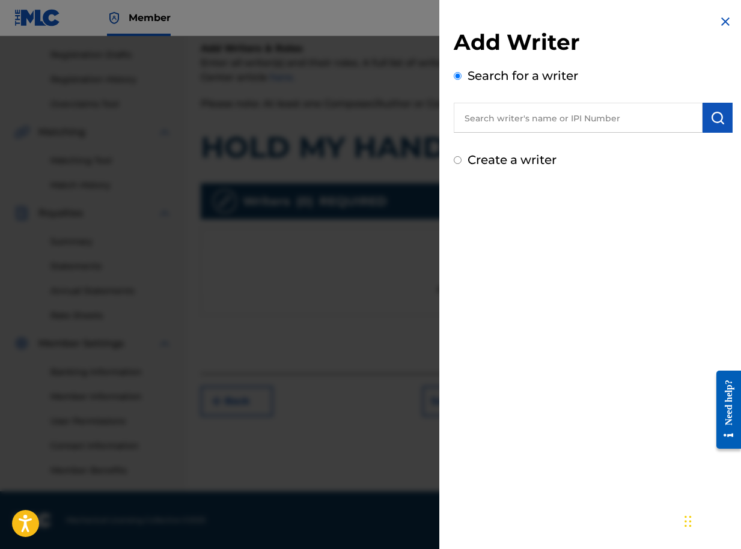
click at [516, 119] on input "text" at bounding box center [578, 118] width 249 height 30
click at [622, 121] on input "text" at bounding box center [578, 118] width 249 height 30
paste input "01090791350"
type input "01090791350"
click at [715, 119] on img "submit" at bounding box center [717, 118] width 14 height 14
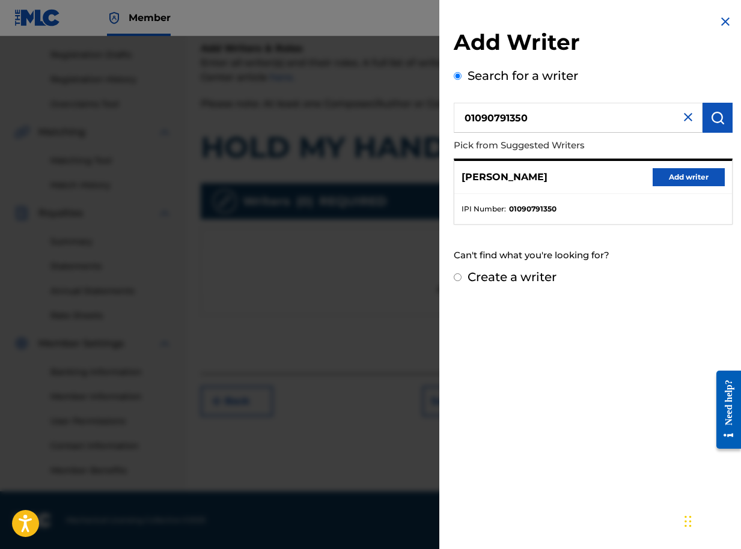
click at [672, 175] on button "Add writer" at bounding box center [688, 177] width 72 height 18
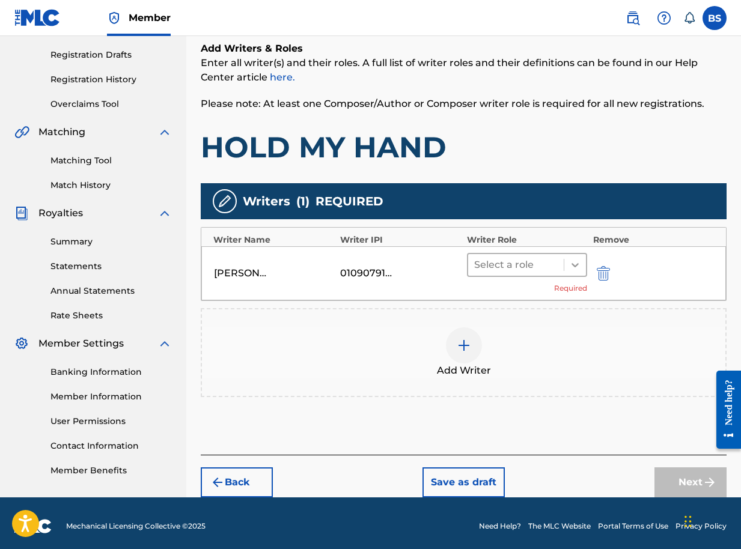
click at [574, 261] on icon at bounding box center [575, 265] width 12 height 12
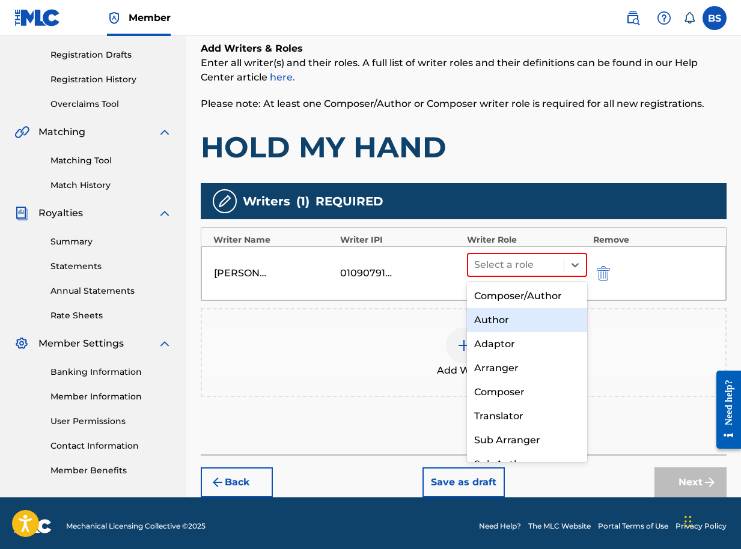
click at [529, 298] on div "Composer/Author" at bounding box center [527, 296] width 120 height 24
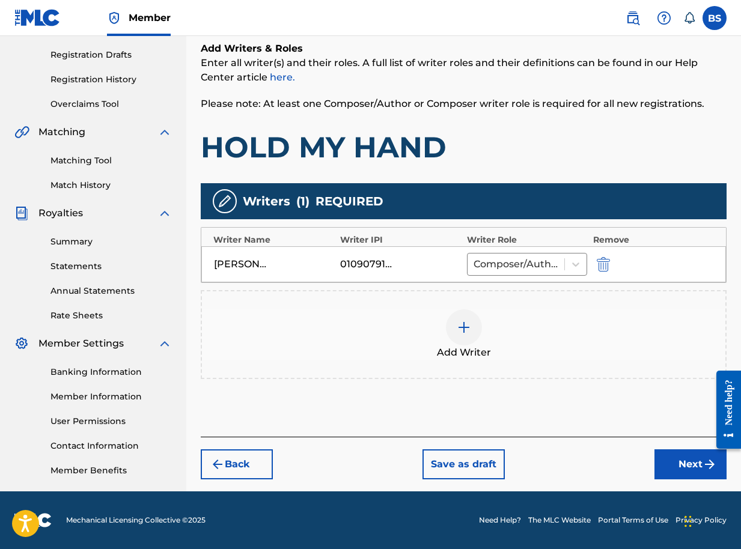
click at [687, 465] on button "Next" at bounding box center [690, 464] width 72 height 30
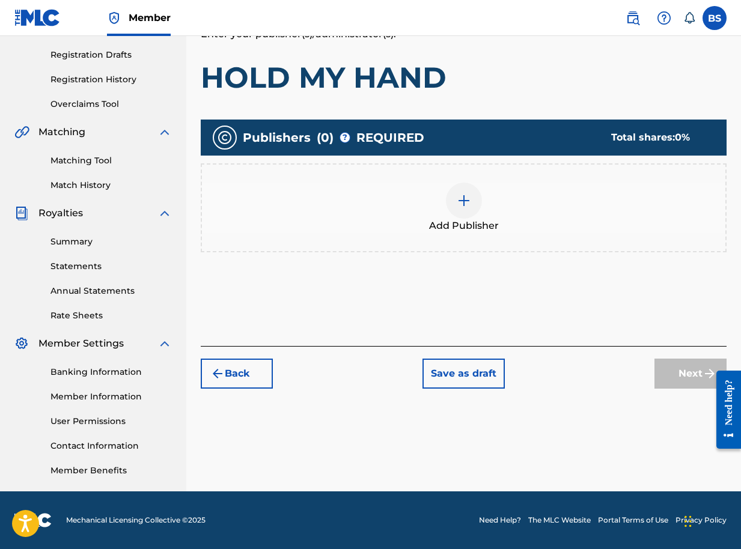
click at [461, 202] on img at bounding box center [464, 200] width 14 height 14
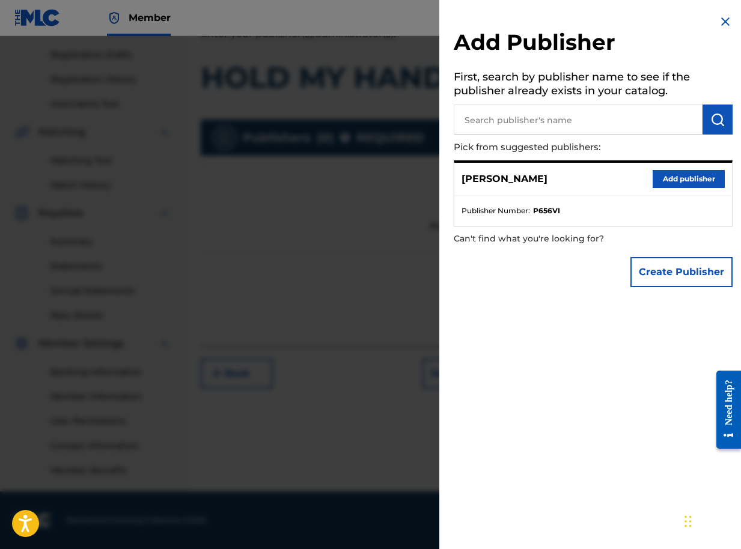
click at [693, 175] on button "Add publisher" at bounding box center [688, 179] width 72 height 18
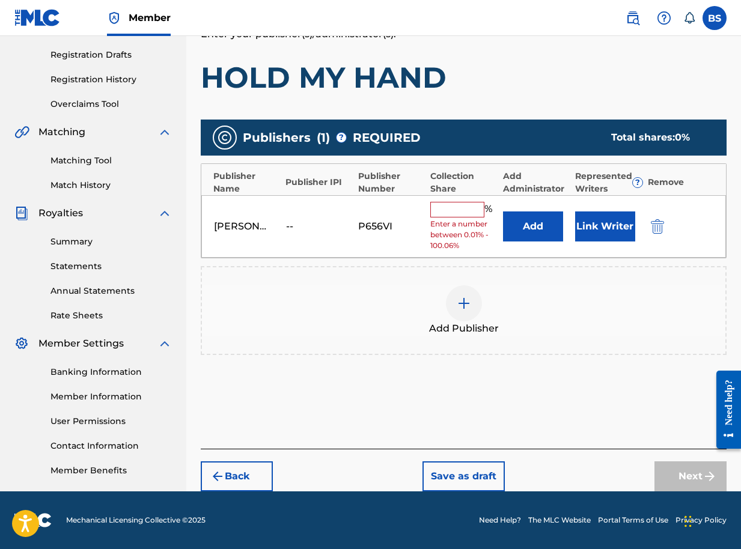
click at [601, 229] on button "Link Writer" at bounding box center [605, 226] width 60 height 30
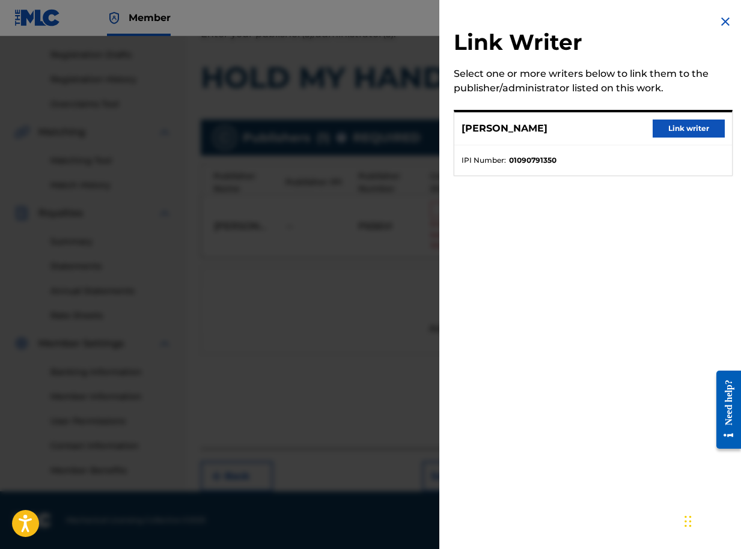
click at [672, 130] on button "Link writer" at bounding box center [688, 129] width 72 height 18
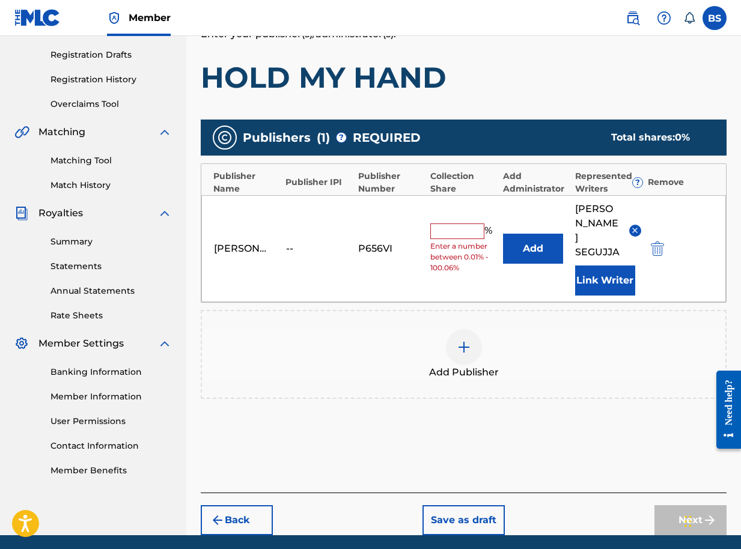
click at [457, 224] on input "text" at bounding box center [457, 232] width 54 height 16
type input "100"
click at [681, 505] on button "Next" at bounding box center [690, 520] width 72 height 30
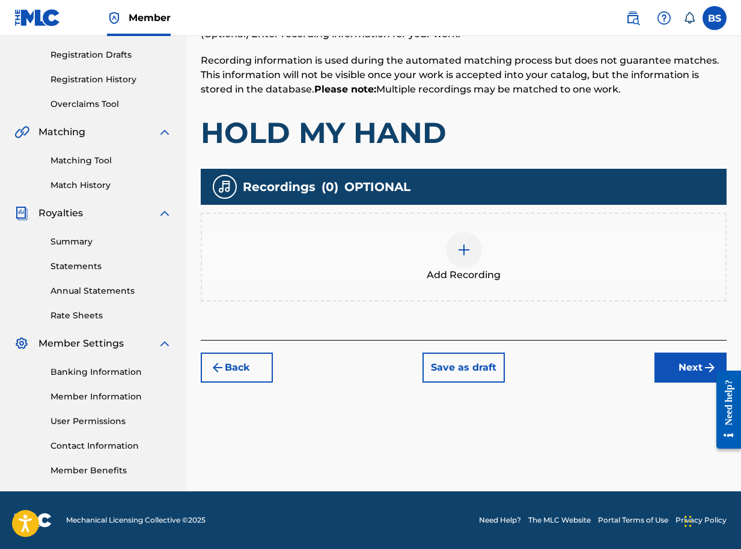
click at [682, 358] on button "Next" at bounding box center [690, 368] width 72 height 30
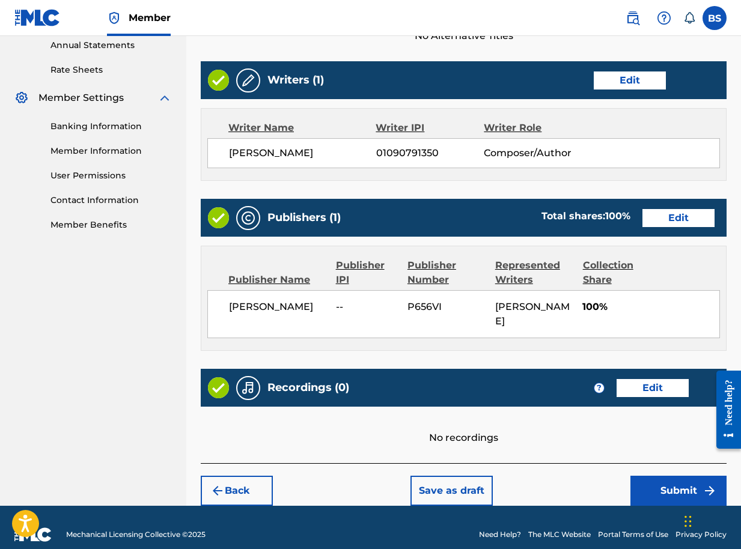
scroll to position [456, 0]
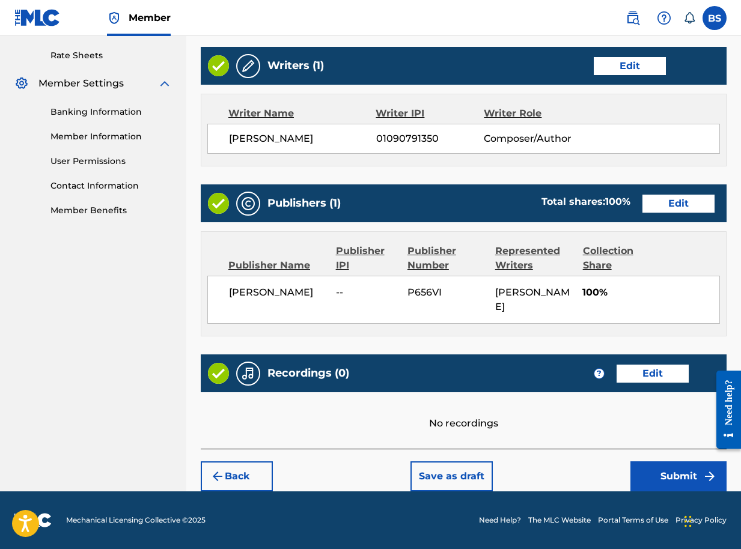
click at [662, 478] on button "Submit" at bounding box center [678, 476] width 96 height 30
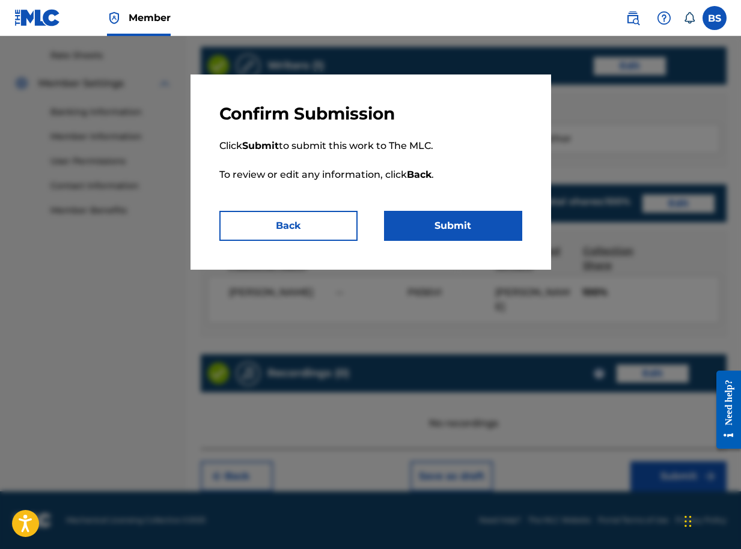
click at [505, 231] on button "Submit" at bounding box center [453, 226] width 138 height 30
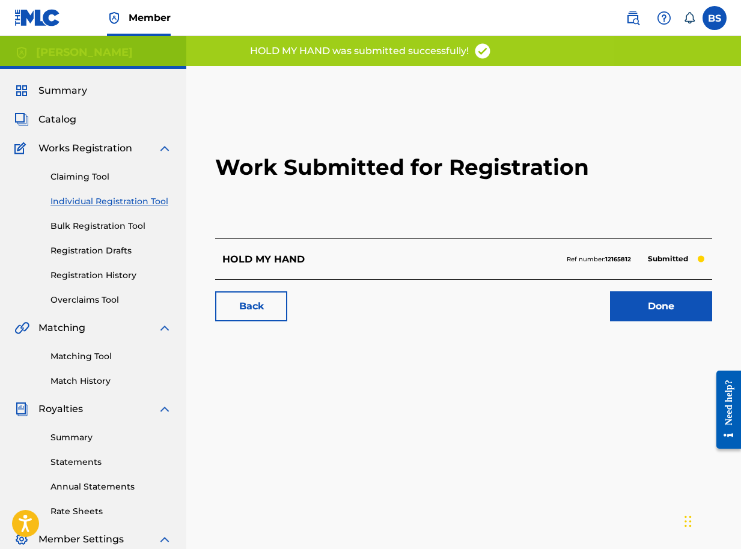
click at [671, 303] on link "Done" at bounding box center [661, 306] width 102 height 30
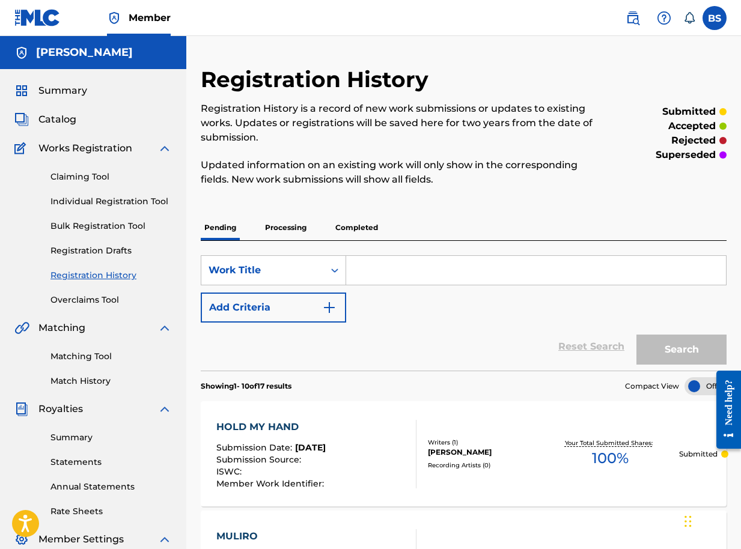
click at [62, 120] on span "Catalog" at bounding box center [57, 119] width 38 height 14
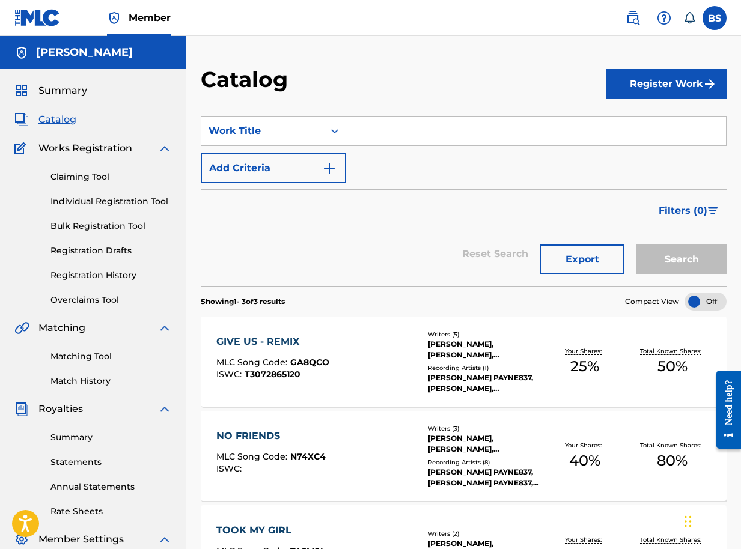
click at [639, 85] on button "Register Work" at bounding box center [666, 84] width 121 height 30
click at [639, 126] on link "Individual" at bounding box center [666, 123] width 121 height 29
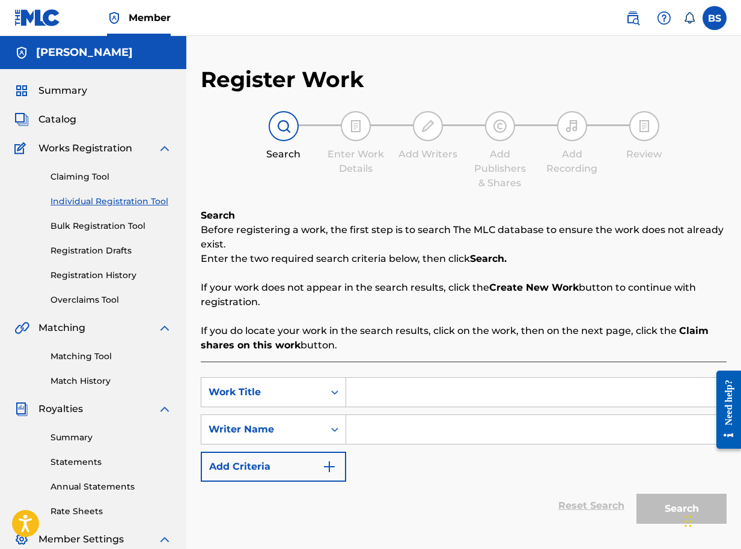
click at [373, 391] on input "Search Form" at bounding box center [536, 392] width 380 height 29
click at [376, 394] on input "Search Form" at bounding box center [536, 392] width 380 height 29
click at [52, 115] on span "Catalog" at bounding box center [57, 119] width 38 height 14
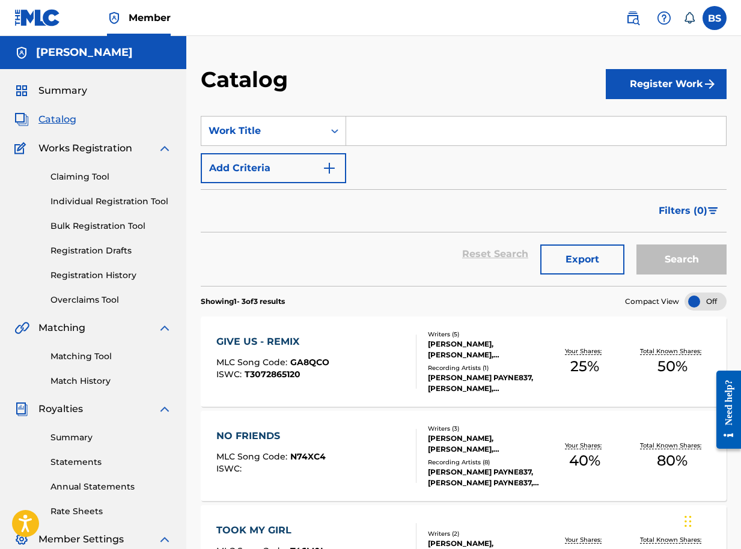
click at [82, 94] on span "Summary" at bounding box center [62, 91] width 49 height 14
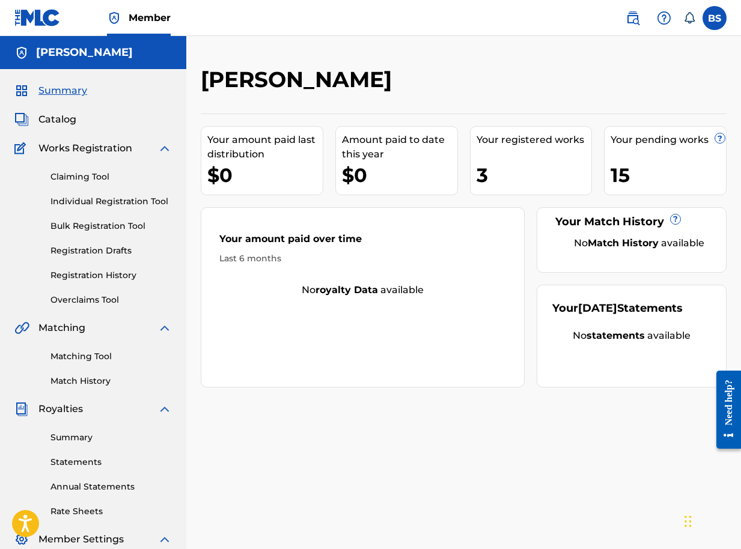
click at [100, 277] on link "Registration History" at bounding box center [110, 275] width 121 height 13
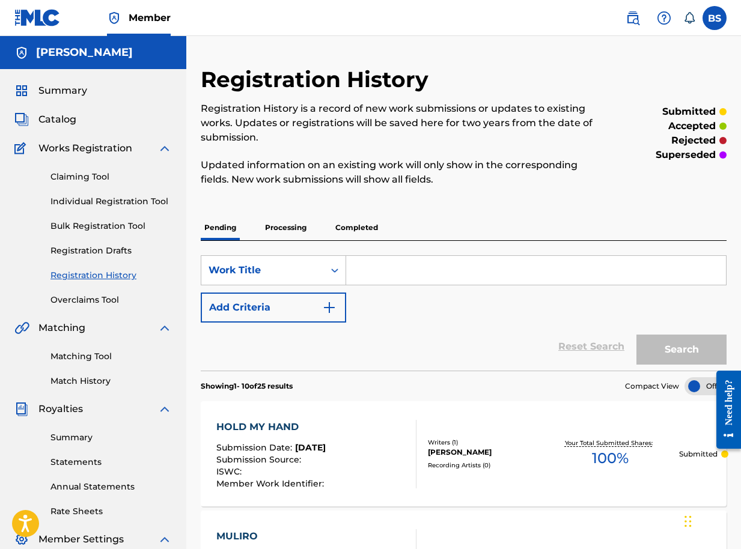
click at [51, 118] on span "Catalog" at bounding box center [57, 119] width 38 height 14
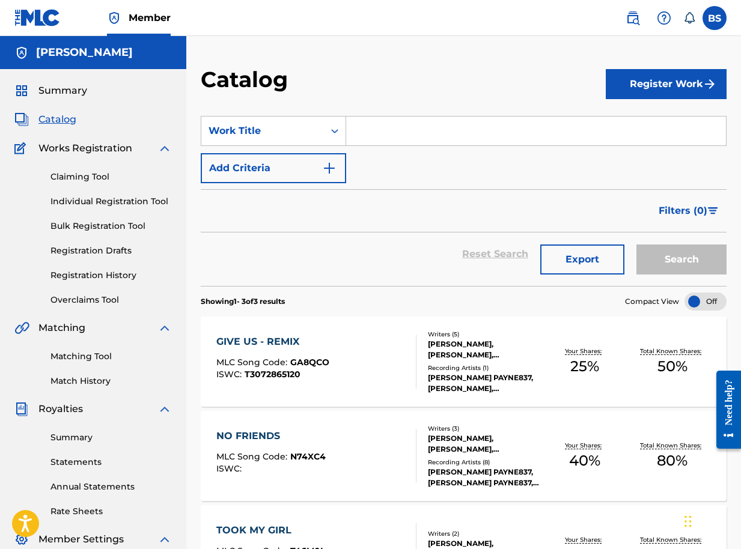
click at [630, 93] on button "Register Work" at bounding box center [666, 84] width 121 height 30
click at [623, 124] on link "Individual" at bounding box center [666, 123] width 121 height 29
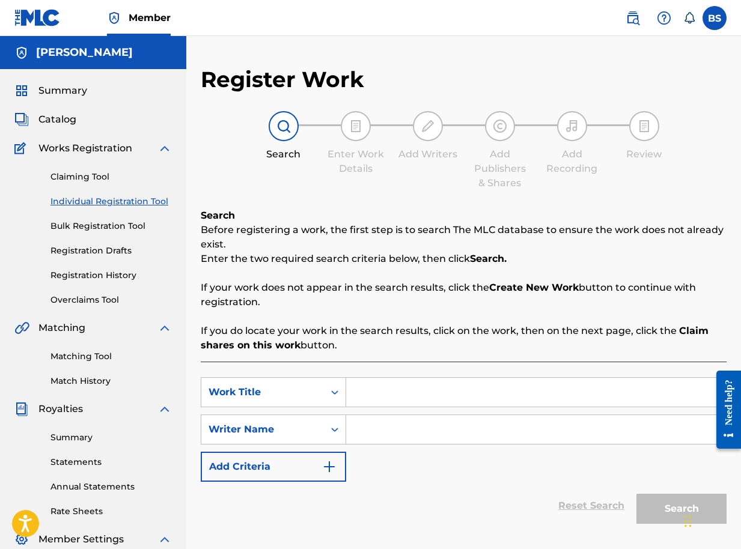
click at [371, 398] on input "Search Form" at bounding box center [536, 392] width 380 height 29
type input "BAD FOR US"
click at [352, 439] on input "Search Form" at bounding box center [536, 429] width 380 height 29
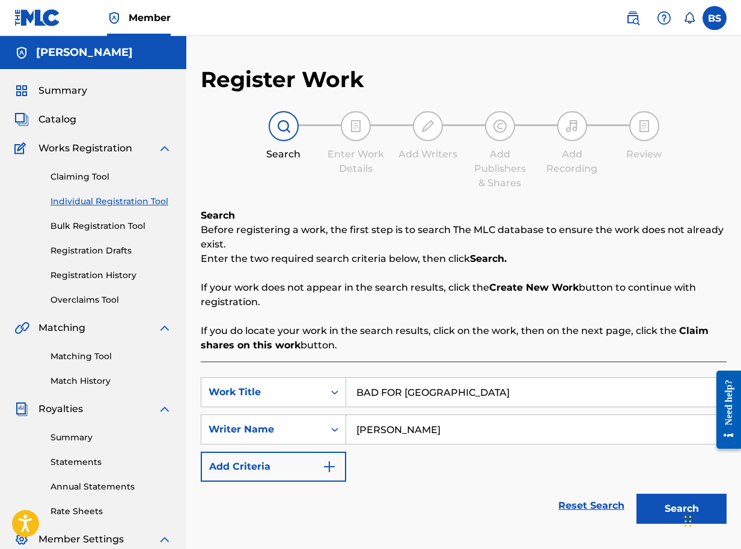
type input "BRIAN SEGUJJA"
click at [660, 508] on button "Search" at bounding box center [681, 509] width 90 height 30
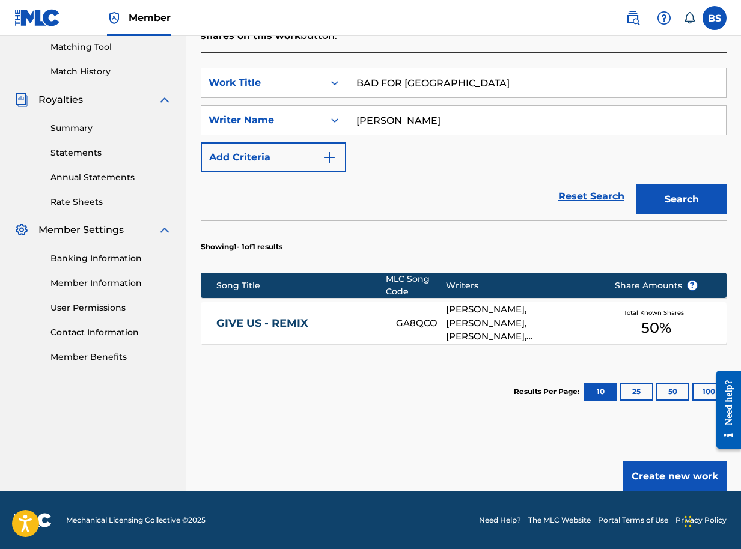
click at [676, 473] on button "Create new work" at bounding box center [674, 476] width 103 height 30
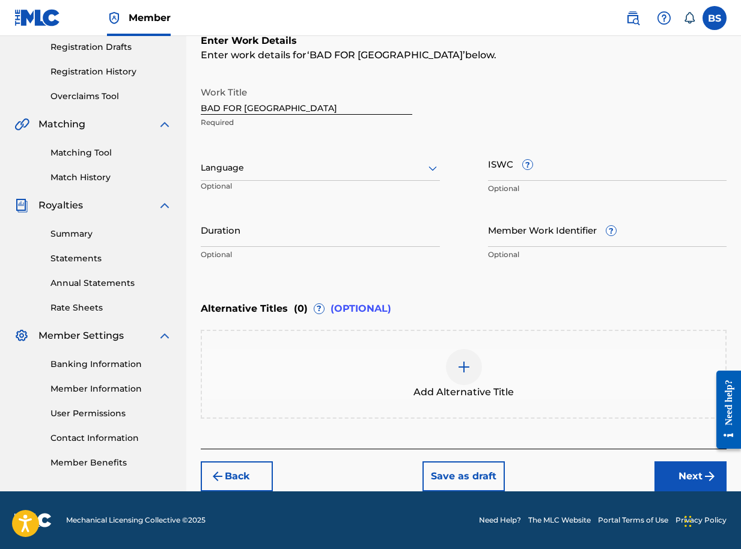
scroll to position [204, 0]
click at [701, 476] on button "Next" at bounding box center [690, 476] width 72 height 30
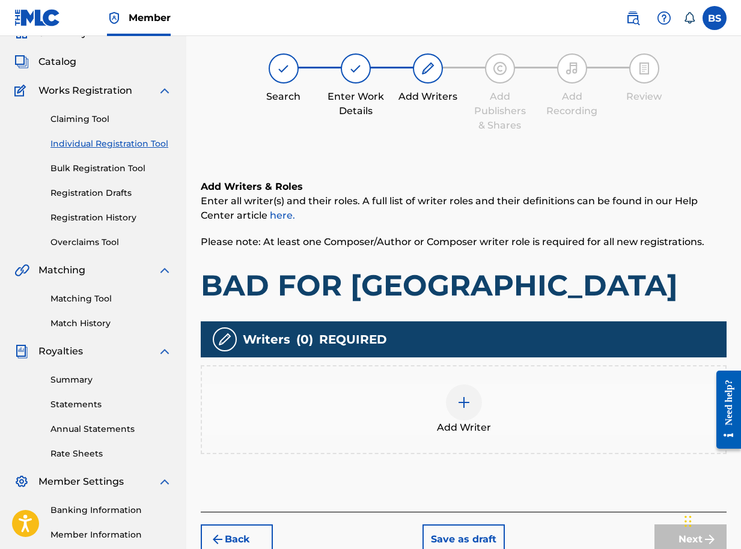
scroll to position [114, 0]
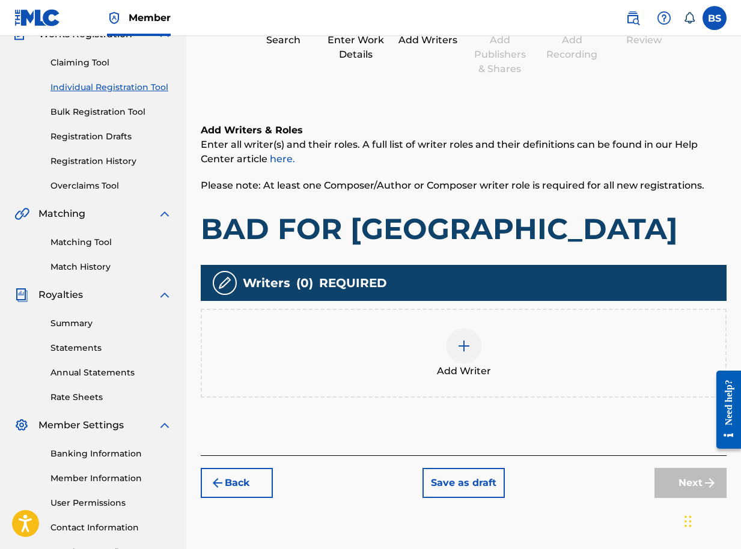
click at [461, 350] on img at bounding box center [464, 346] width 14 height 14
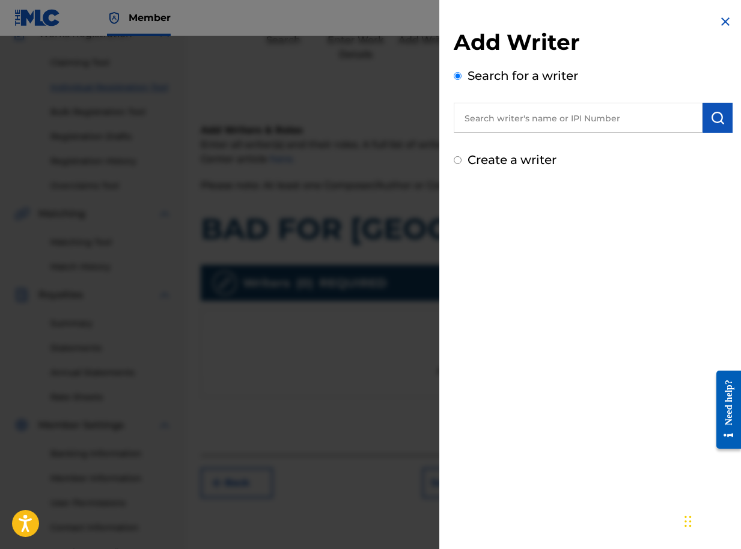
click at [599, 117] on input "text" at bounding box center [578, 118] width 249 height 30
paste input "01090791350"
type input "01090791350"
click at [715, 121] on img "submit" at bounding box center [717, 118] width 14 height 14
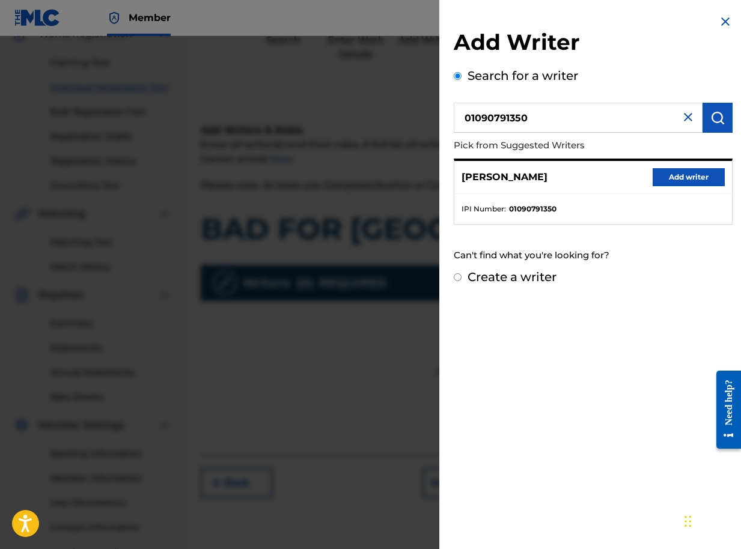
click at [668, 177] on button "Add writer" at bounding box center [688, 177] width 72 height 18
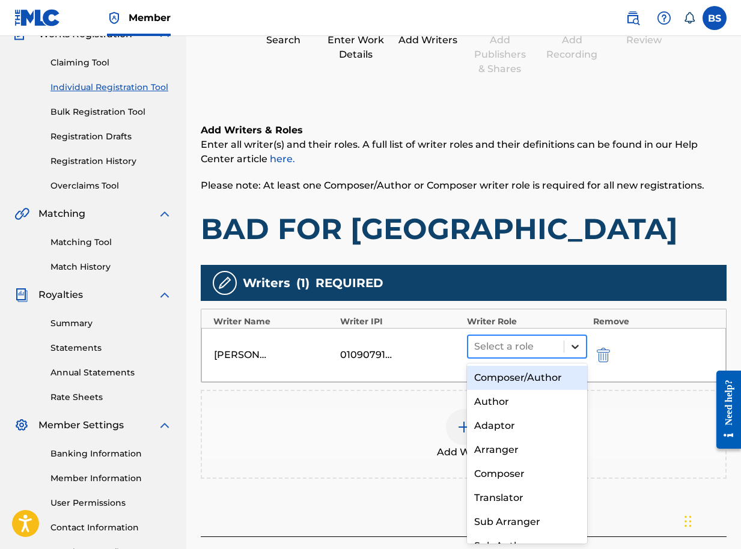
click at [576, 350] on icon at bounding box center [575, 347] width 12 height 12
click at [524, 377] on div "Composer/Author" at bounding box center [527, 378] width 120 height 24
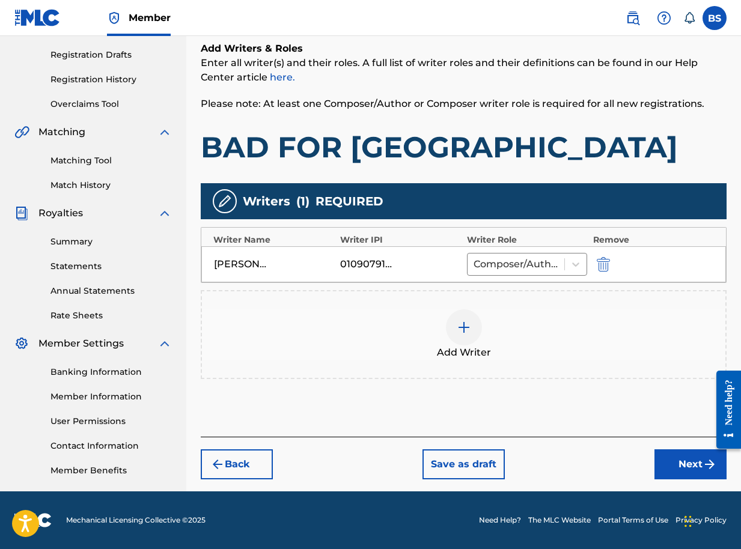
click at [671, 463] on button "Next" at bounding box center [690, 464] width 72 height 30
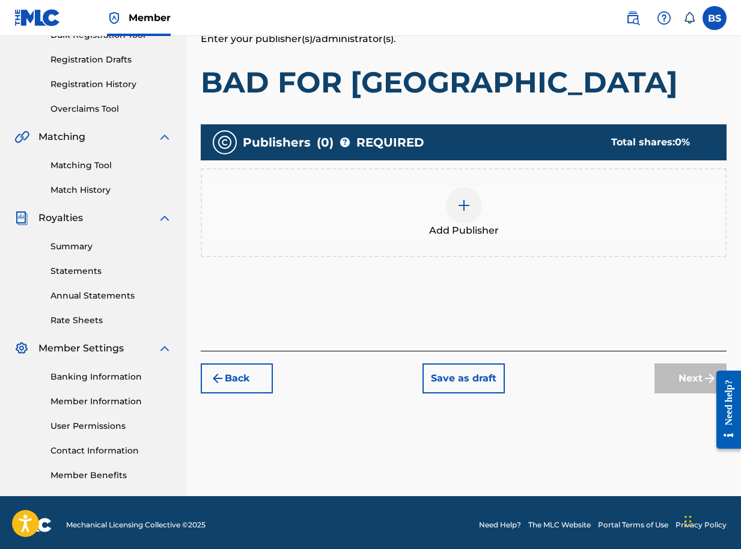
scroll to position [196, 0]
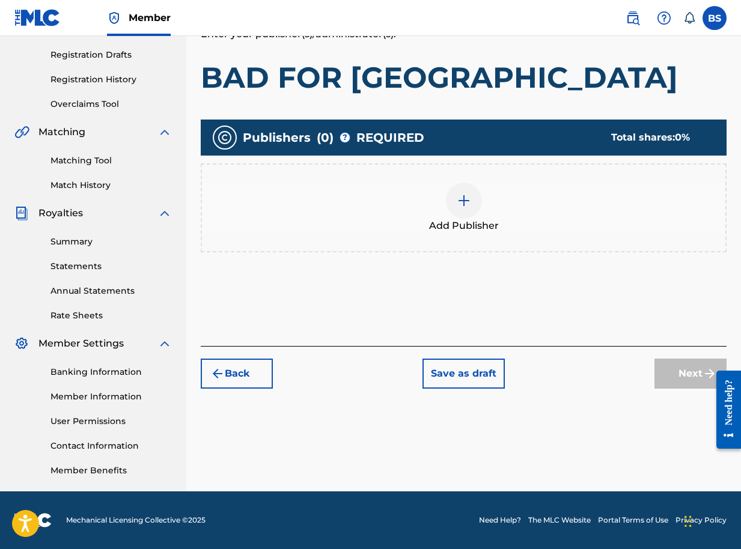
click at [462, 202] on img at bounding box center [464, 200] width 14 height 14
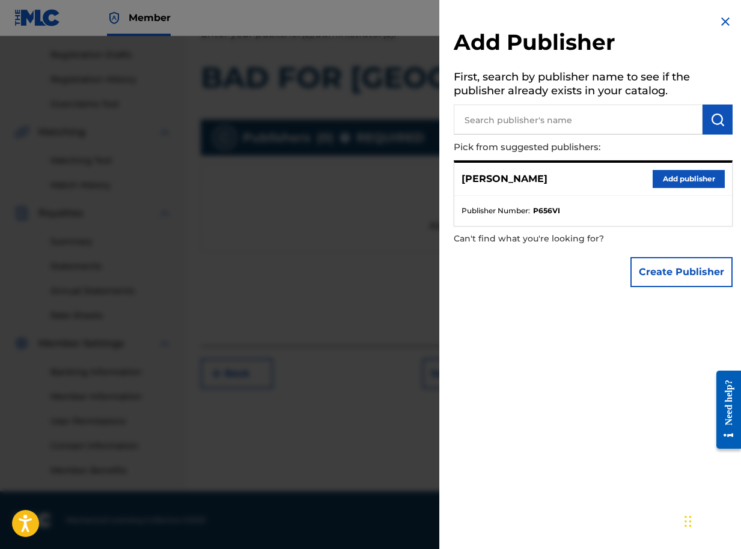
click at [696, 177] on button "Add publisher" at bounding box center [688, 179] width 72 height 18
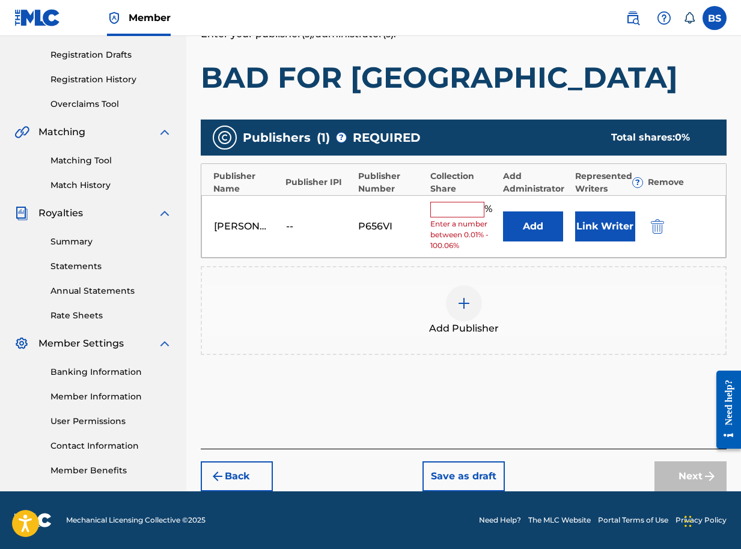
click at [597, 227] on button "Link Writer" at bounding box center [605, 226] width 60 height 30
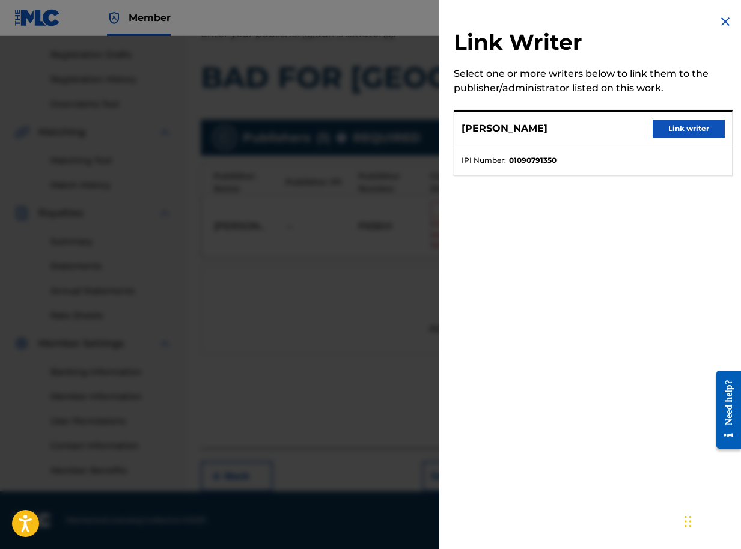
click at [669, 130] on button "Link writer" at bounding box center [688, 129] width 72 height 18
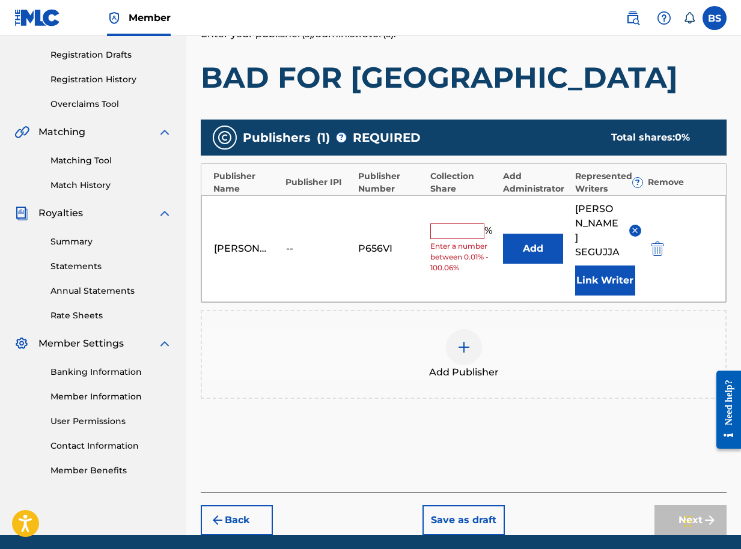
click at [461, 224] on input "text" at bounding box center [457, 232] width 54 height 16
type input "100"
click at [680, 505] on button "Next" at bounding box center [690, 520] width 72 height 30
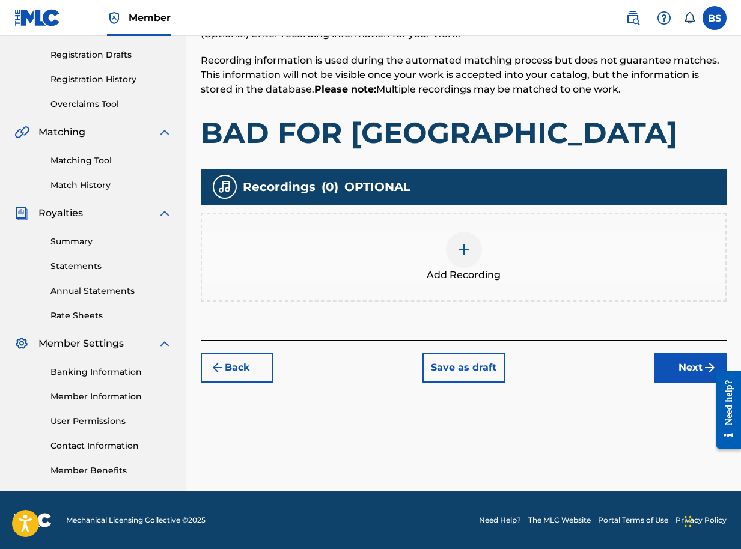
click at [683, 371] on button "Next" at bounding box center [690, 368] width 72 height 30
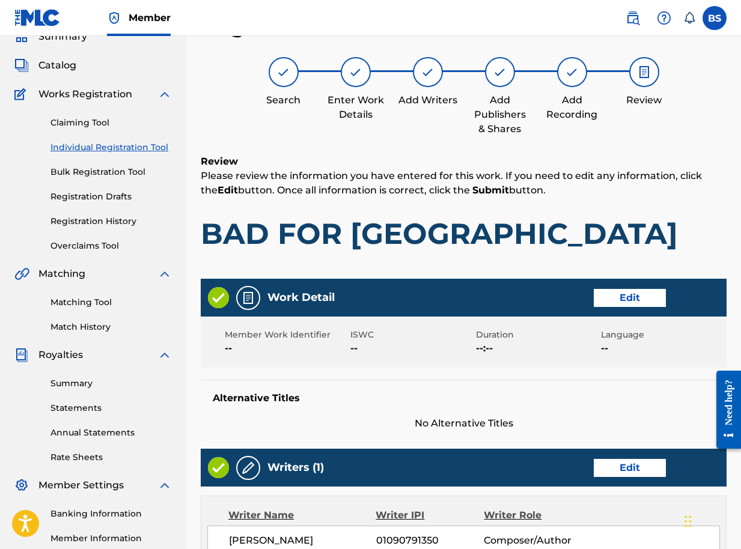
scroll to position [456, 0]
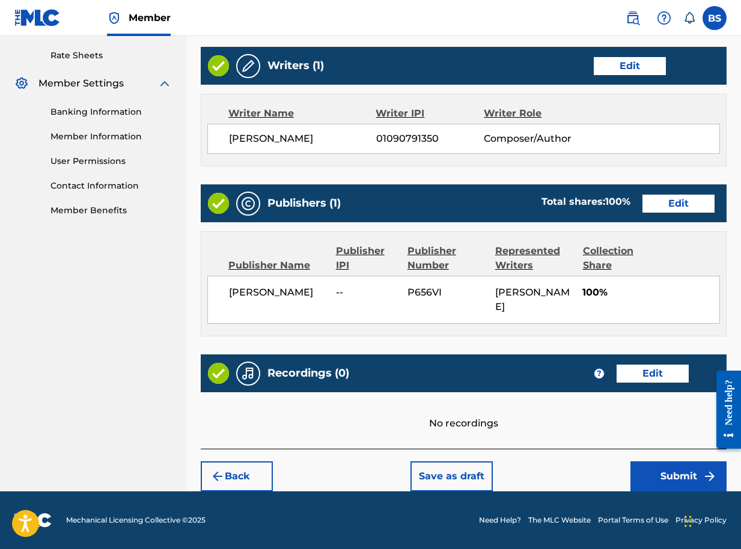
click at [683, 474] on button "Submit" at bounding box center [678, 476] width 96 height 30
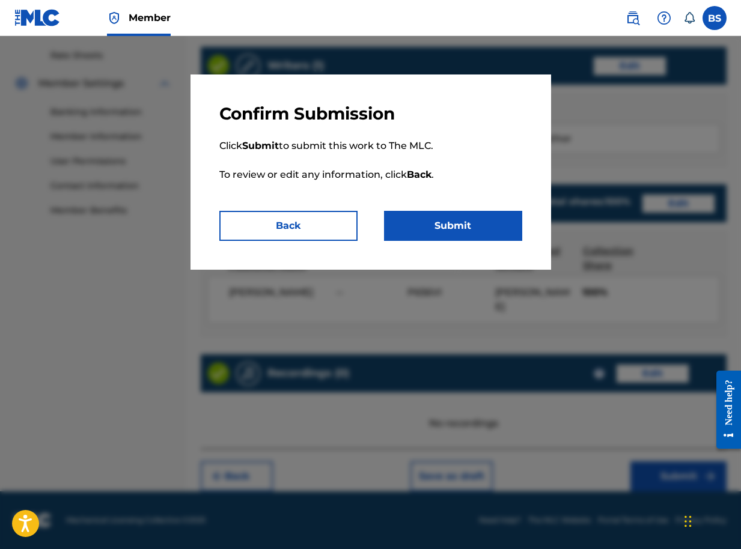
click at [481, 218] on button "Submit" at bounding box center [453, 226] width 138 height 30
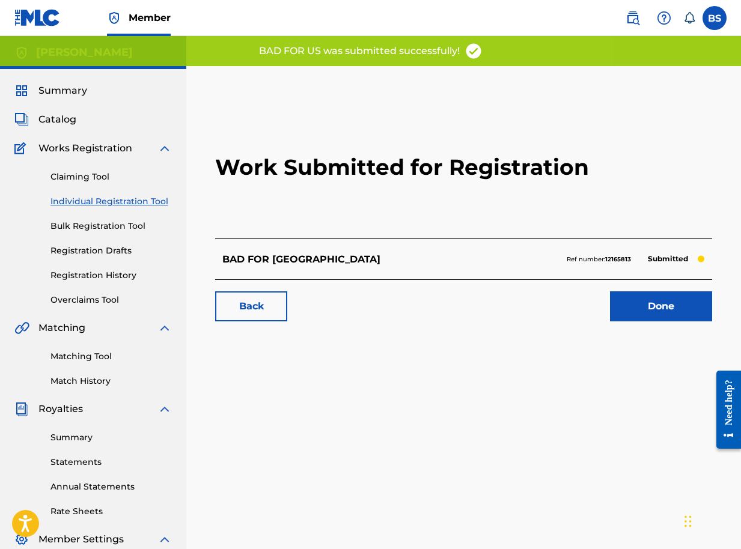
click at [632, 308] on link "Done" at bounding box center [661, 306] width 102 height 30
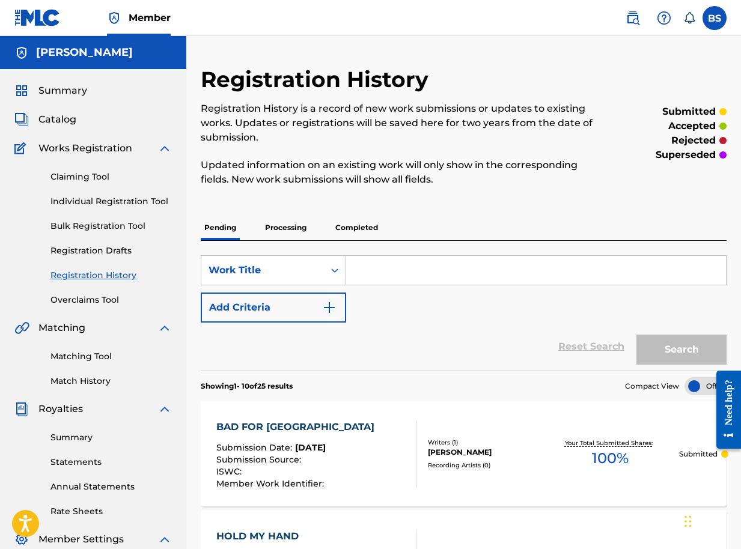
click at [67, 123] on span "Catalog" at bounding box center [57, 119] width 38 height 14
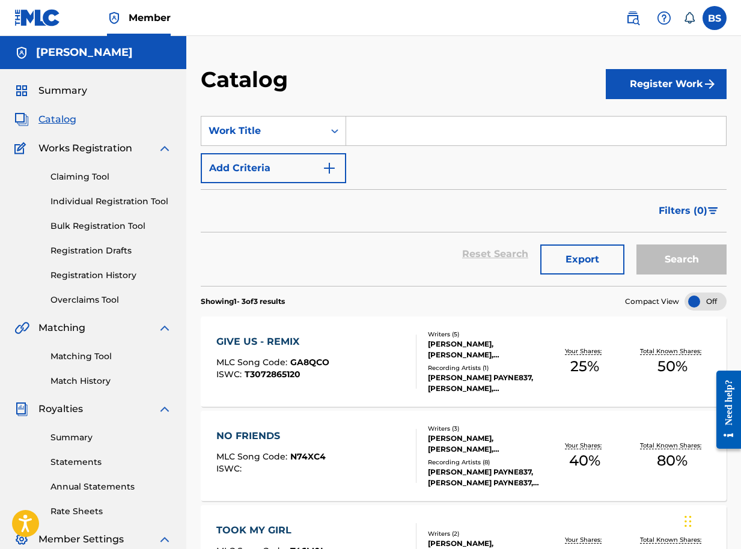
click at [666, 78] on button "Register Work" at bounding box center [666, 84] width 121 height 30
click at [633, 124] on link "Individual" at bounding box center [666, 123] width 121 height 29
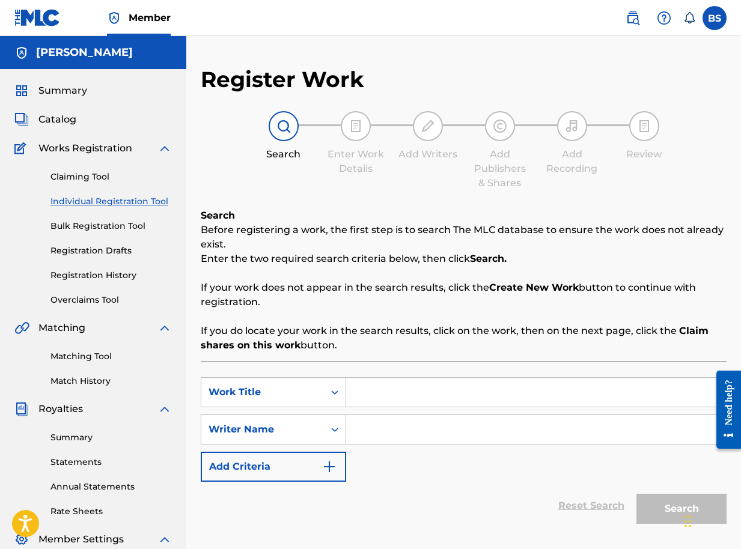
click at [398, 400] on input "Search Form" at bounding box center [536, 392] width 380 height 29
type input "PARTY OVER HERE"
click at [415, 437] on input "Search Form" at bounding box center [536, 429] width 380 height 29
type input "b"
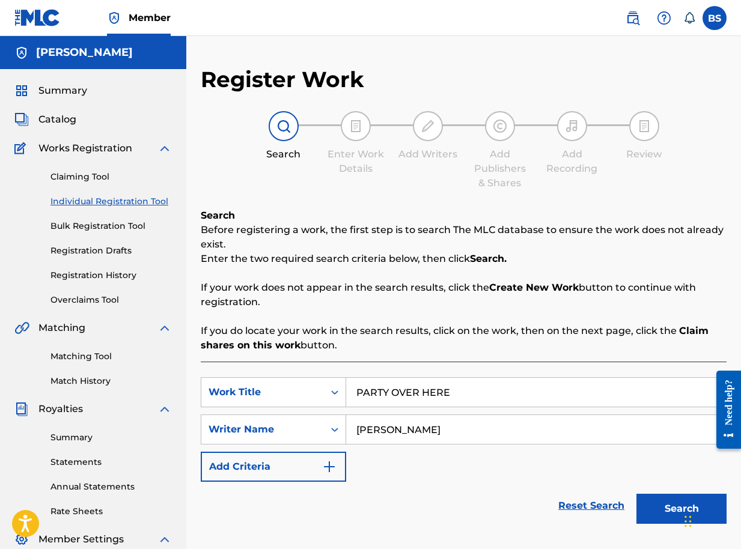
type input "BRIAN SEGUJJA"
click at [662, 508] on button "Search" at bounding box center [681, 509] width 90 height 30
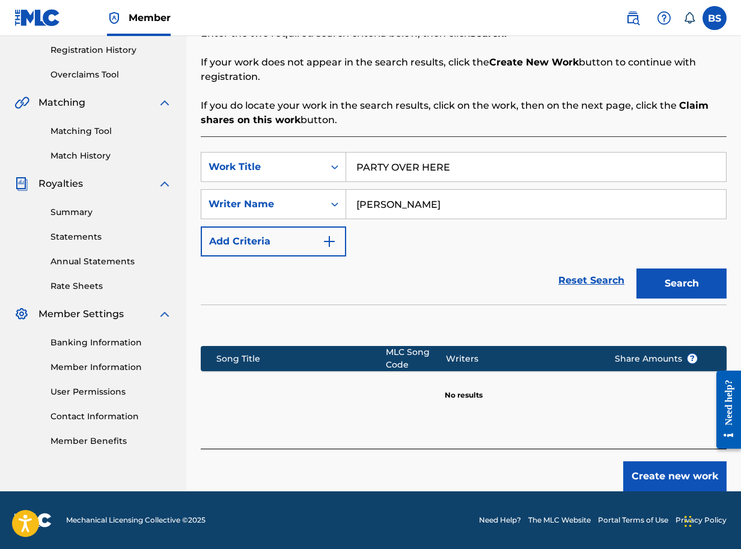
click at [671, 469] on button "Create new work" at bounding box center [674, 476] width 103 height 30
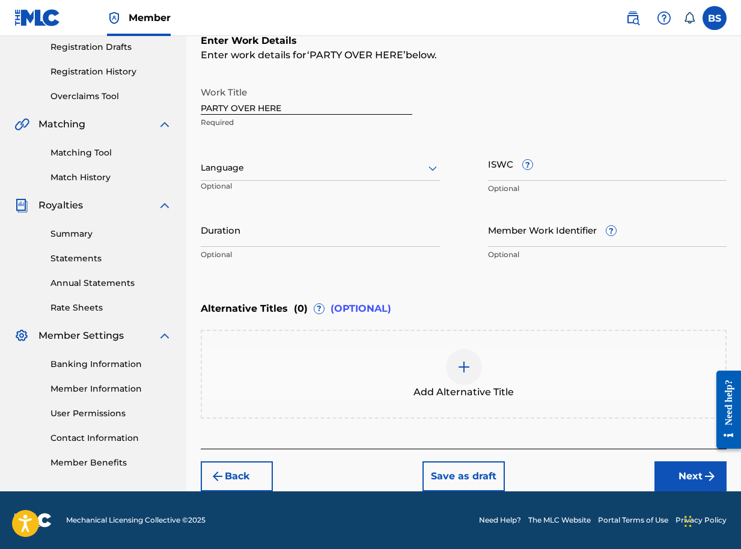
click at [704, 476] on img "submit" at bounding box center [709, 476] width 14 height 14
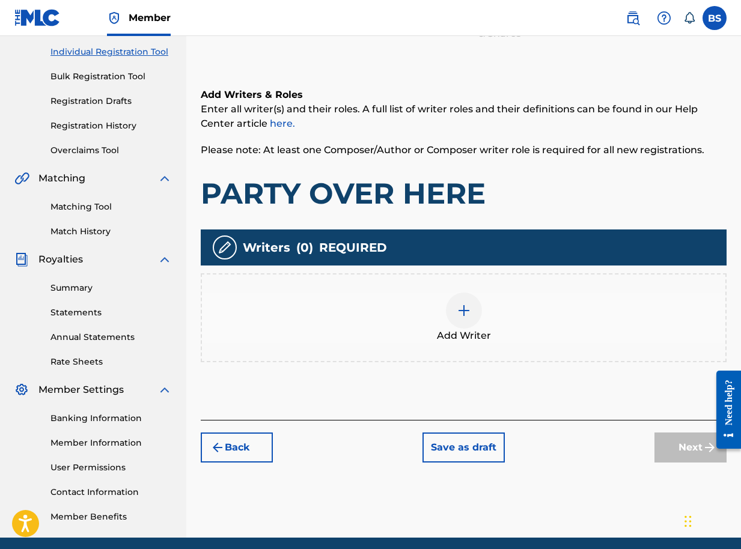
scroll to position [196, 0]
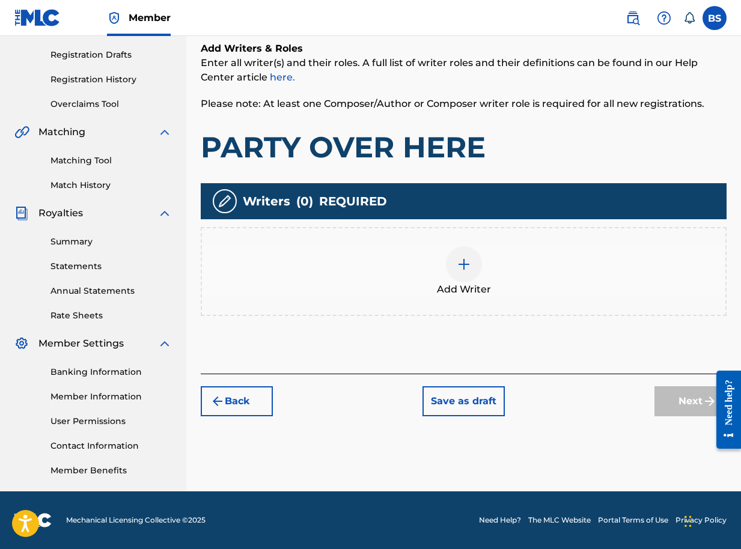
click at [467, 263] on img at bounding box center [464, 264] width 14 height 14
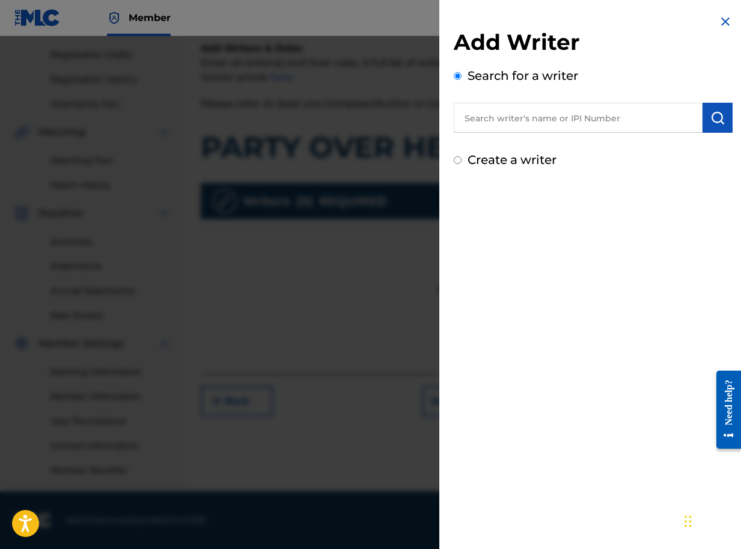
click at [559, 118] on input "text" at bounding box center [578, 118] width 249 height 30
paste input "01090791350"
type input "01090791350"
click at [719, 119] on img "submit" at bounding box center [717, 118] width 14 height 14
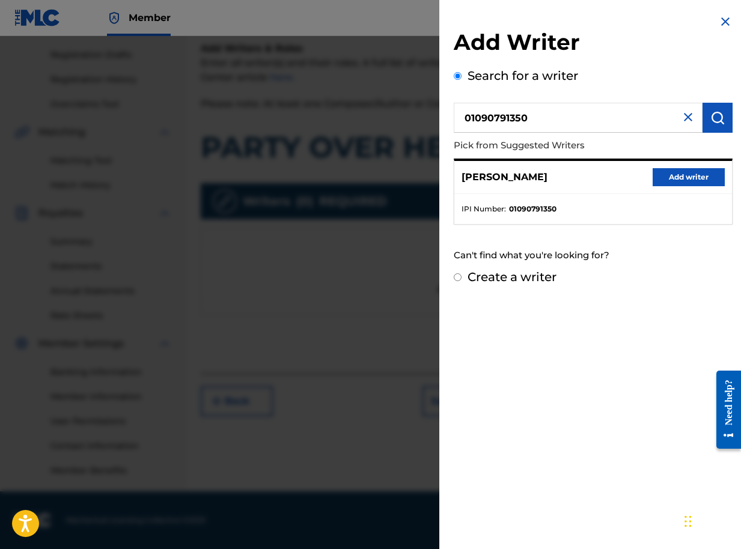
click at [671, 179] on button "Add writer" at bounding box center [688, 177] width 72 height 18
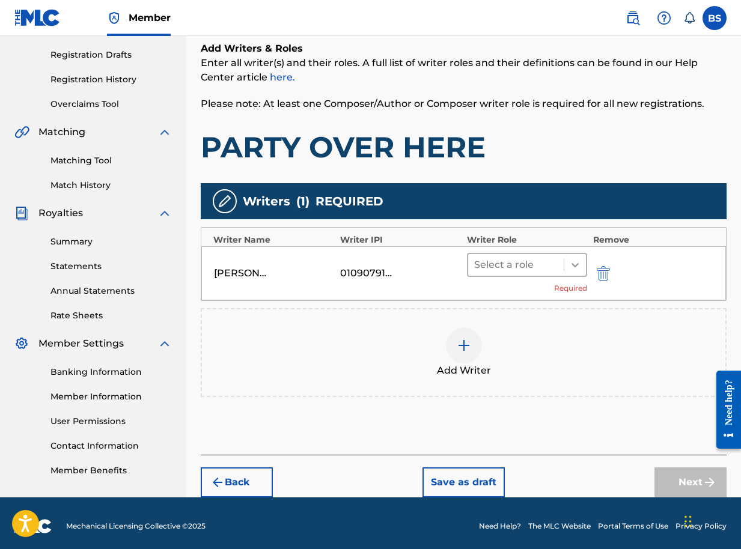
click at [574, 275] on div at bounding box center [575, 265] width 22 height 22
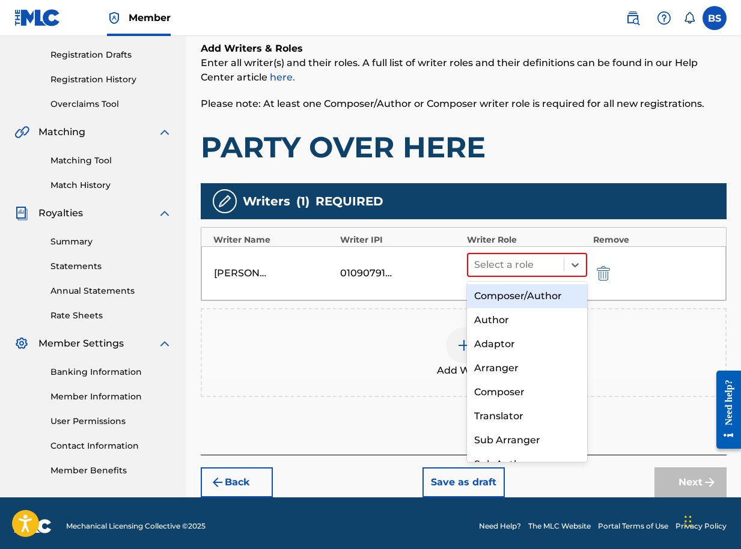
click at [550, 295] on div "Composer/Author" at bounding box center [527, 296] width 120 height 24
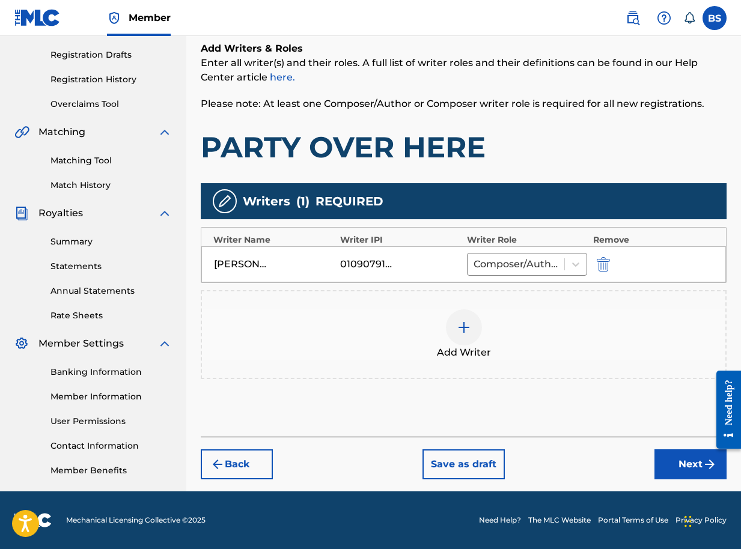
click at [694, 463] on button "Next" at bounding box center [690, 464] width 72 height 30
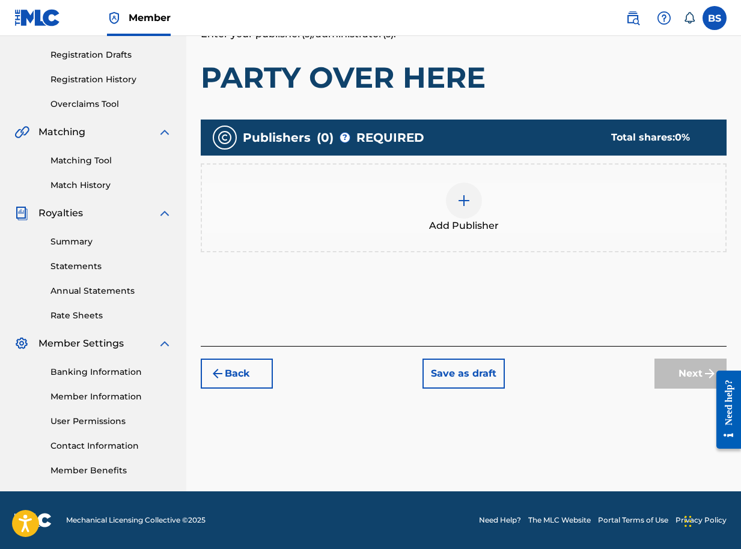
click at [464, 202] on img at bounding box center [464, 200] width 14 height 14
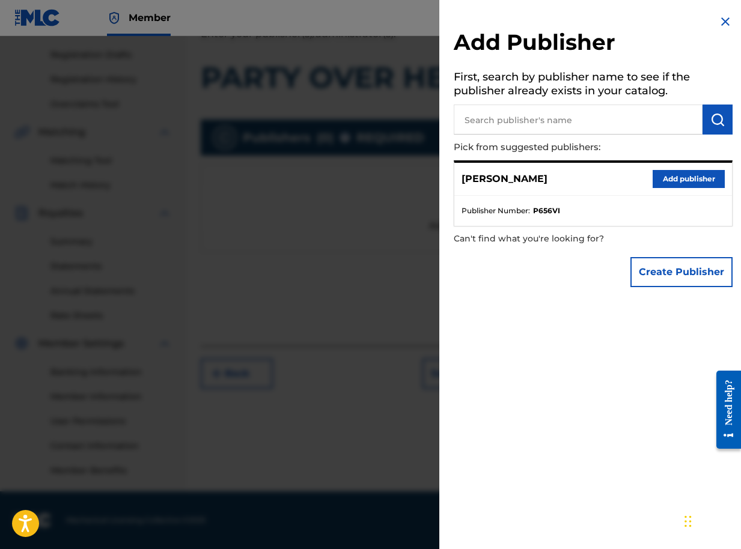
click at [695, 172] on button "Add publisher" at bounding box center [688, 179] width 72 height 18
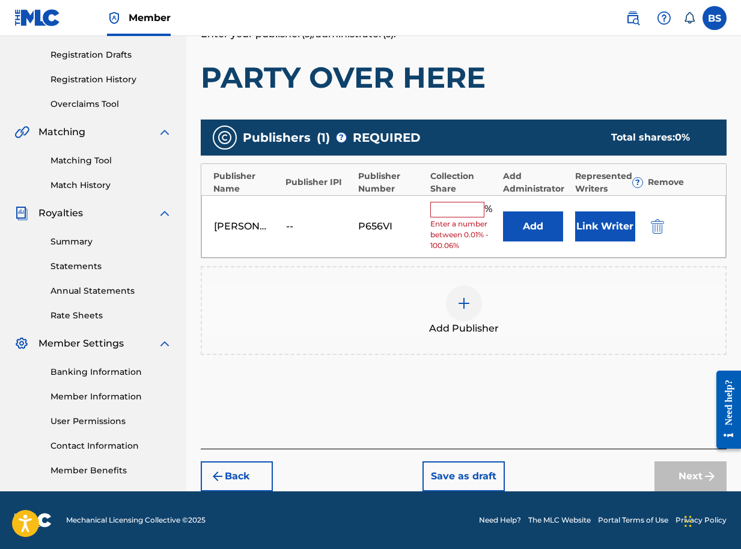
click at [601, 232] on button "Link Writer" at bounding box center [605, 226] width 60 height 30
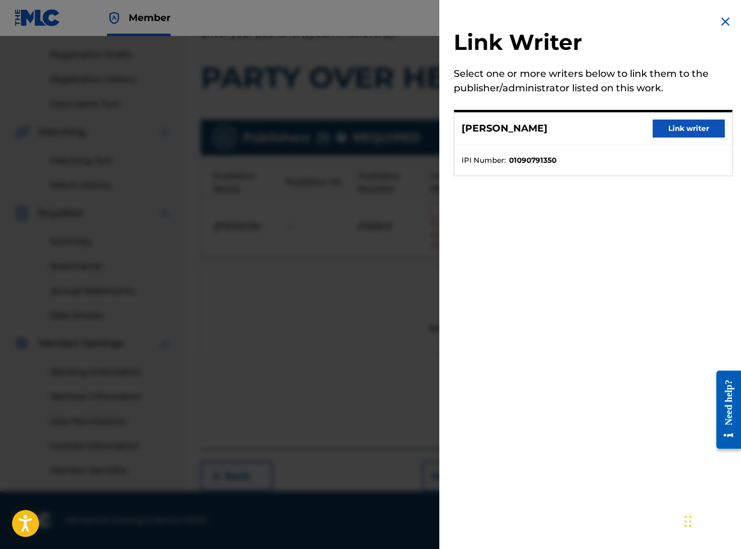
click at [665, 127] on button "Link writer" at bounding box center [688, 129] width 72 height 18
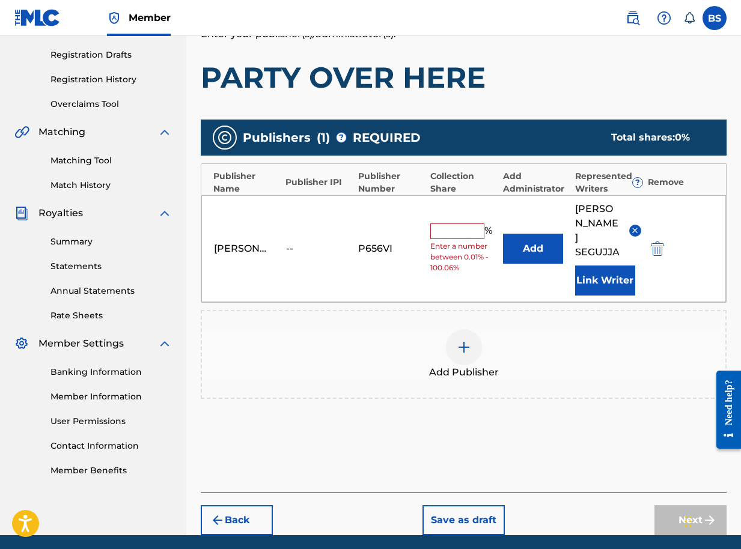
click at [452, 224] on input "text" at bounding box center [457, 232] width 54 height 16
type input "100"
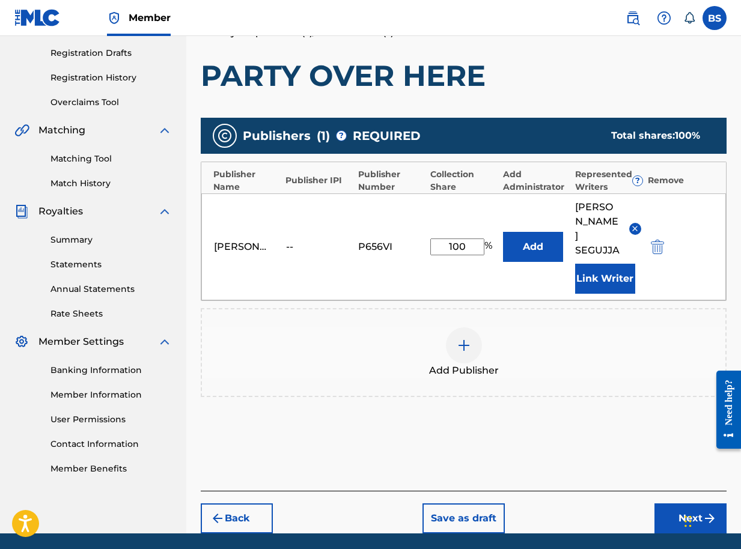
scroll to position [211, 0]
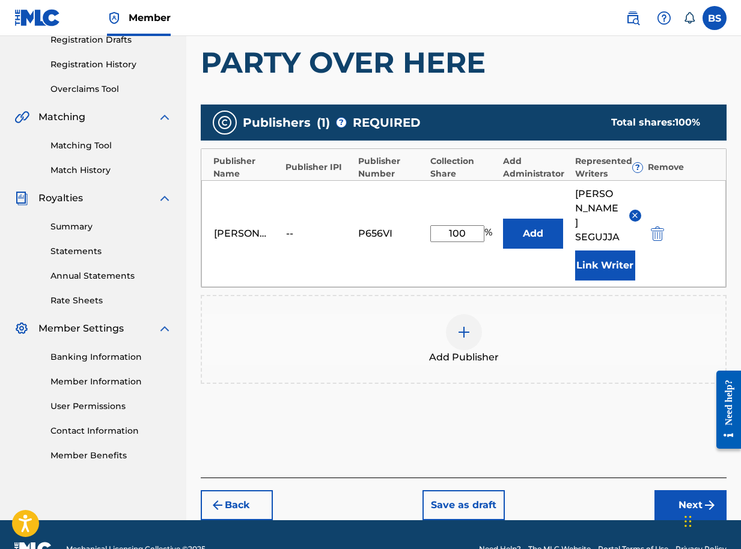
click at [684, 490] on button "Next" at bounding box center [690, 505] width 72 height 30
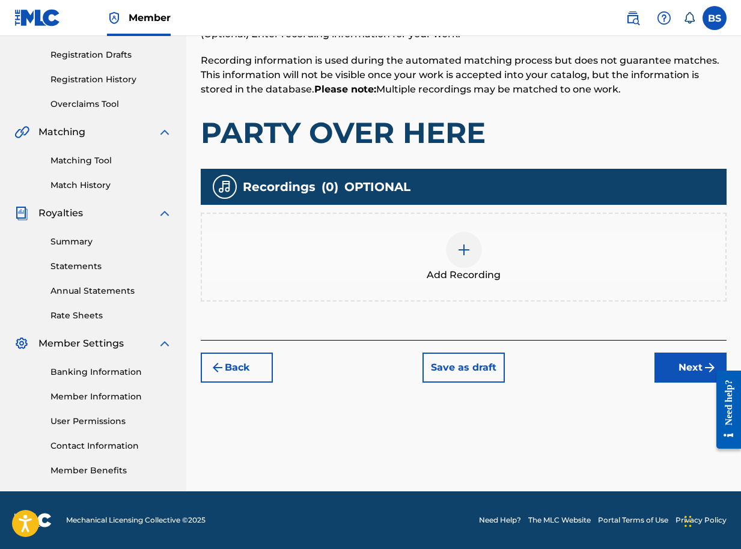
click at [680, 369] on button "Next" at bounding box center [690, 368] width 72 height 30
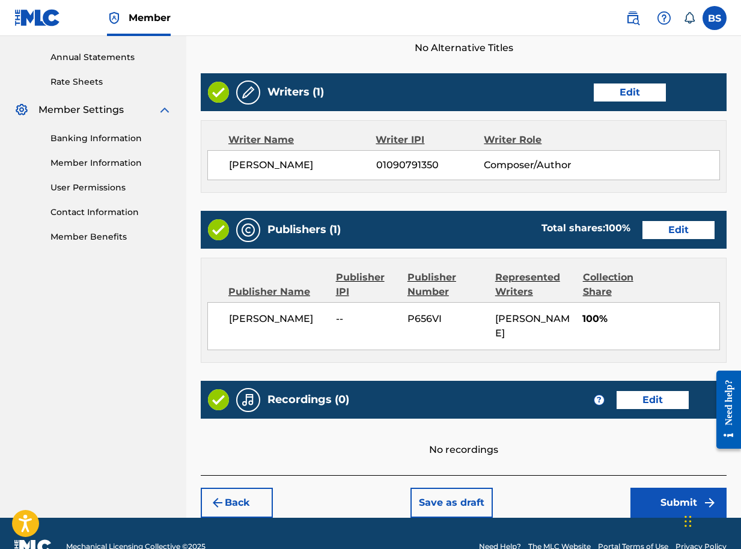
scroll to position [456, 0]
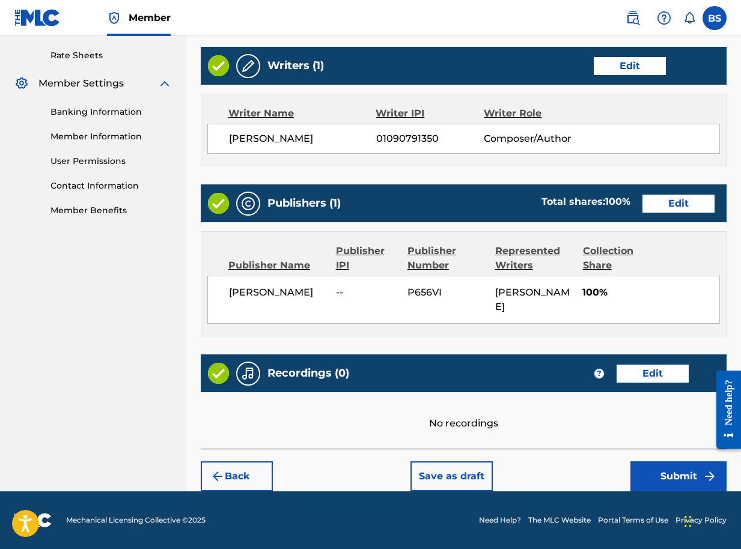
click at [682, 476] on button "Submit" at bounding box center [678, 476] width 96 height 30
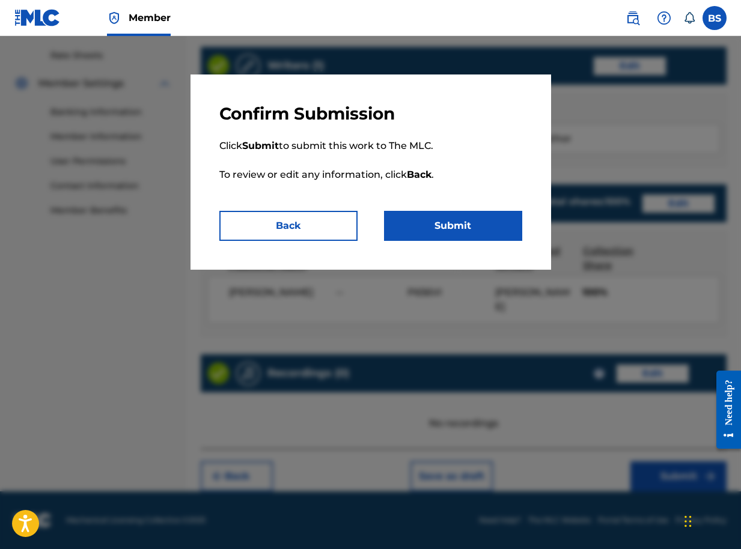
click at [464, 221] on button "Submit" at bounding box center [453, 226] width 138 height 30
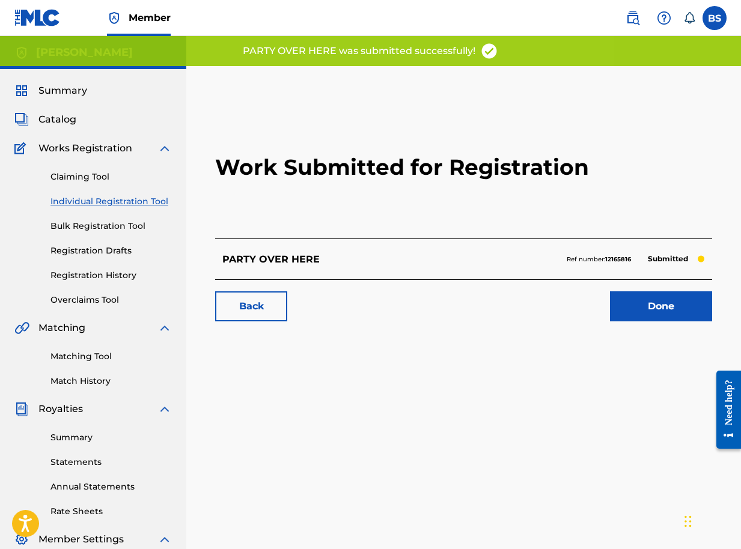
click at [653, 305] on link "Done" at bounding box center [661, 306] width 102 height 30
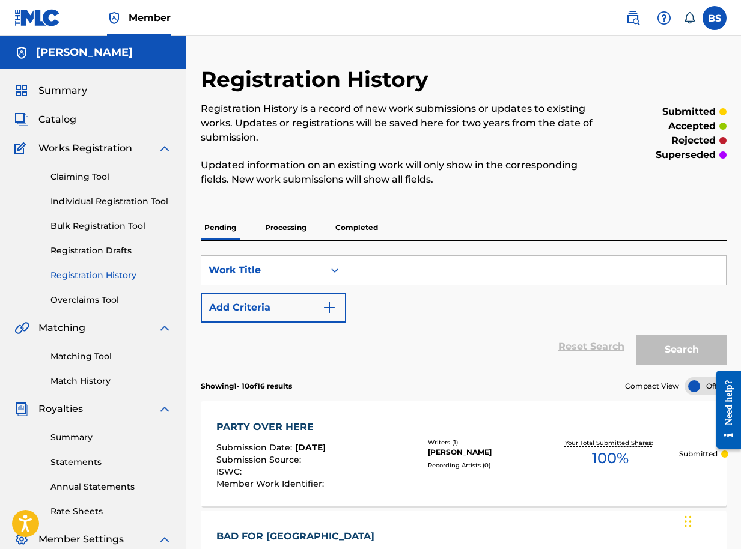
click at [64, 121] on span "Catalog" at bounding box center [57, 119] width 38 height 14
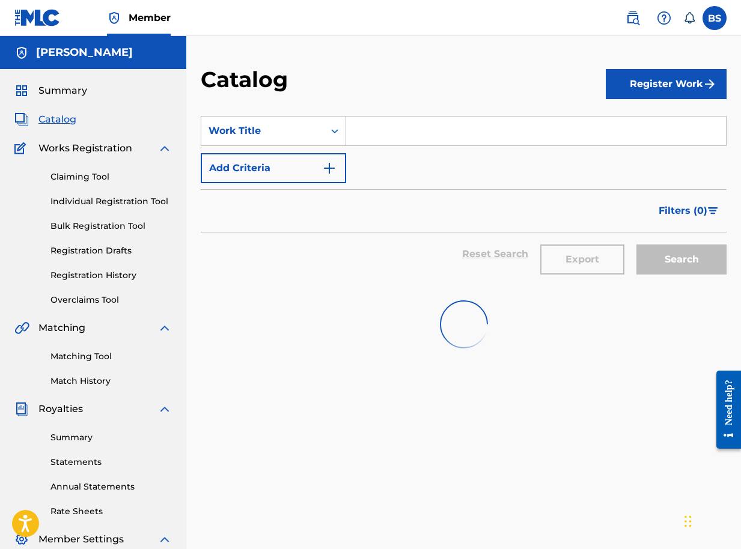
click at [659, 91] on button "Register Work" at bounding box center [666, 84] width 121 height 30
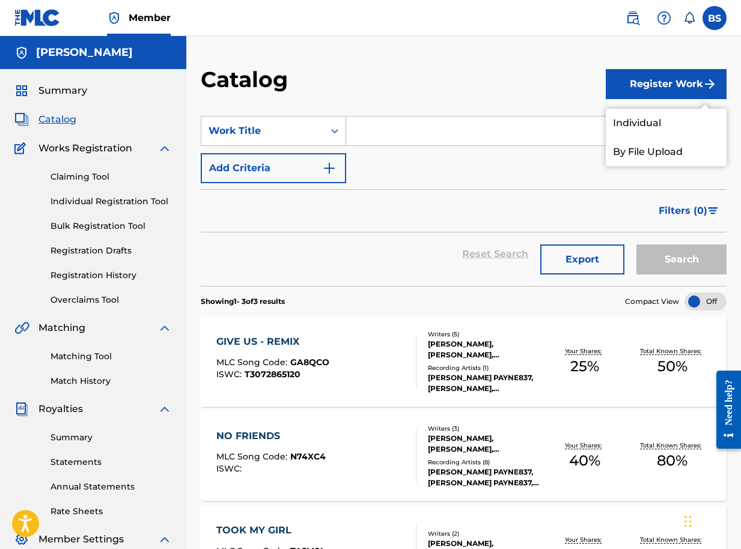
click at [648, 124] on link "Individual" at bounding box center [666, 123] width 121 height 29
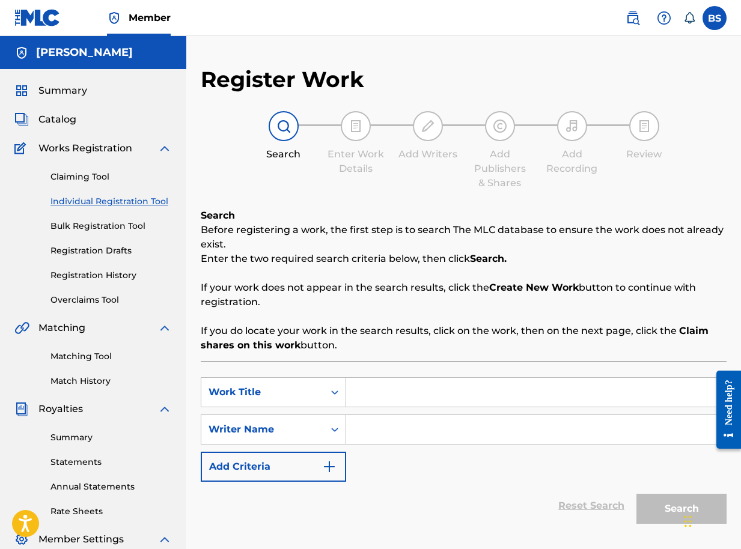
click at [372, 402] on input "Search Form" at bounding box center [536, 392] width 380 height 29
type input "NKOLA NYO"
click at [390, 430] on input "Search Form" at bounding box center [536, 429] width 380 height 29
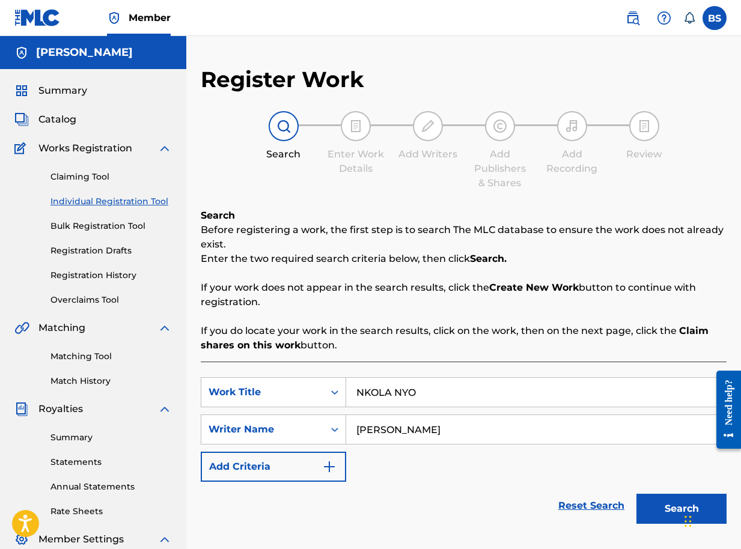
type input "BRIAN SEGUJJA"
click at [680, 508] on button "Search" at bounding box center [681, 509] width 90 height 30
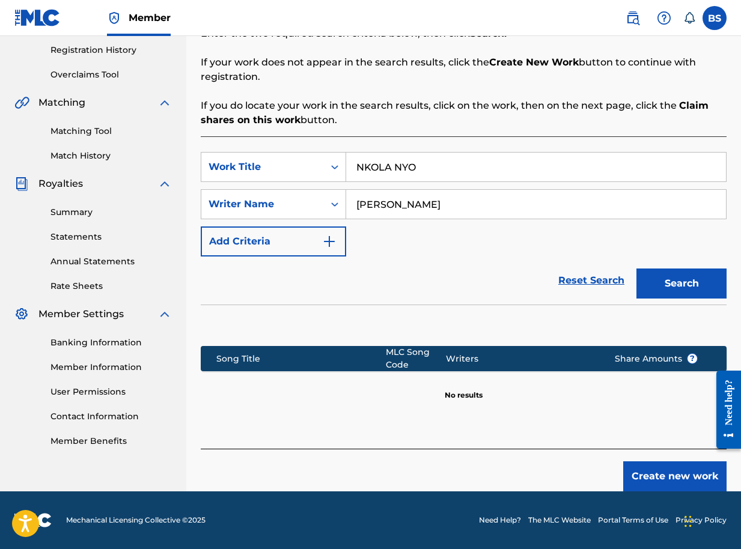
click at [666, 484] on button "Create new work" at bounding box center [674, 476] width 103 height 30
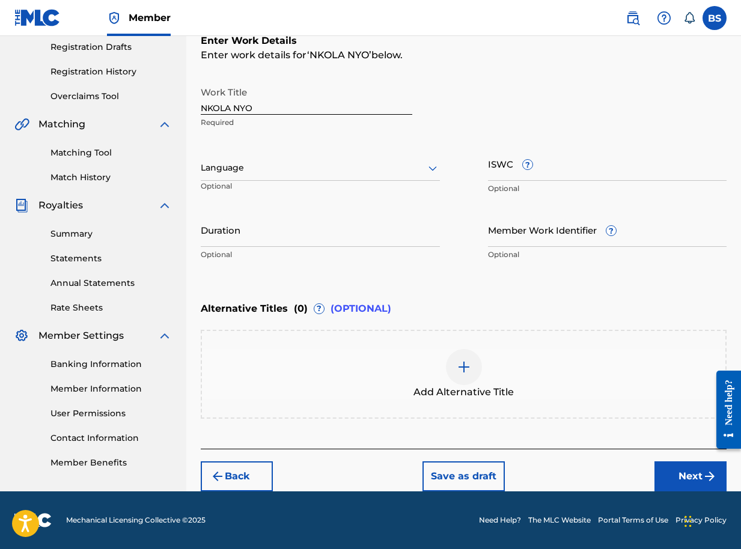
click at [681, 477] on button "Next" at bounding box center [690, 476] width 72 height 30
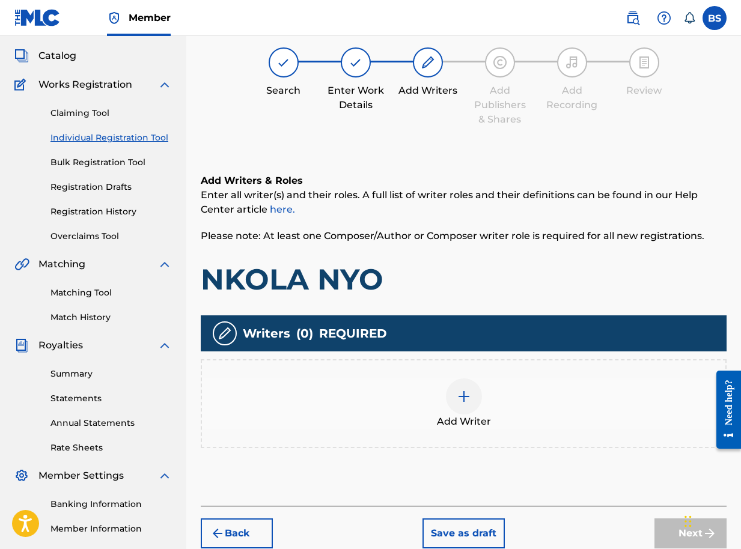
scroll to position [54, 0]
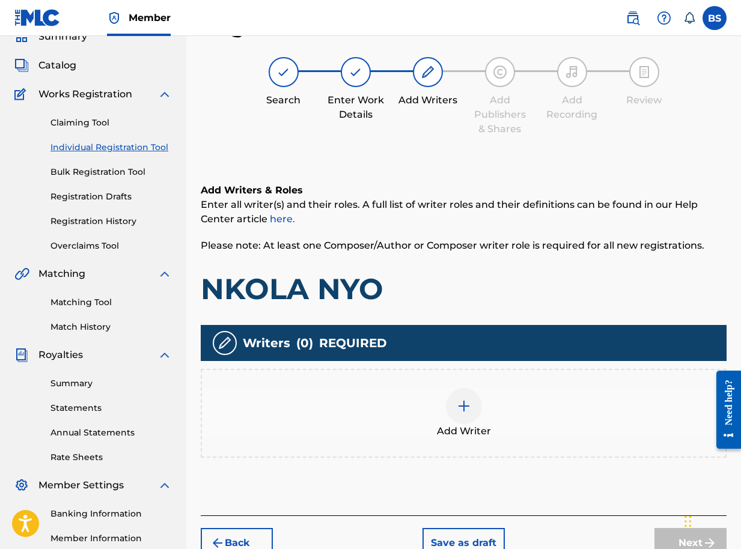
click at [461, 404] on img at bounding box center [464, 406] width 14 height 14
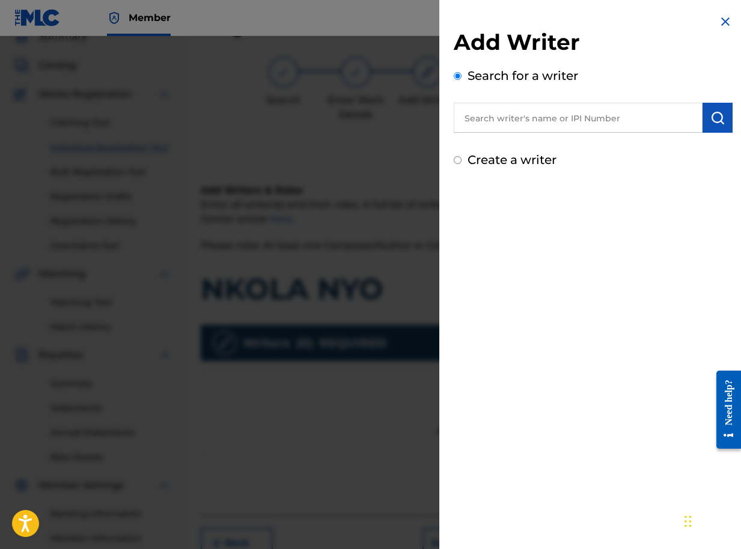
click at [642, 119] on input "text" at bounding box center [578, 118] width 249 height 30
paste input "01090791350"
type input "01090791350"
click at [713, 121] on img "submit" at bounding box center [717, 118] width 14 height 14
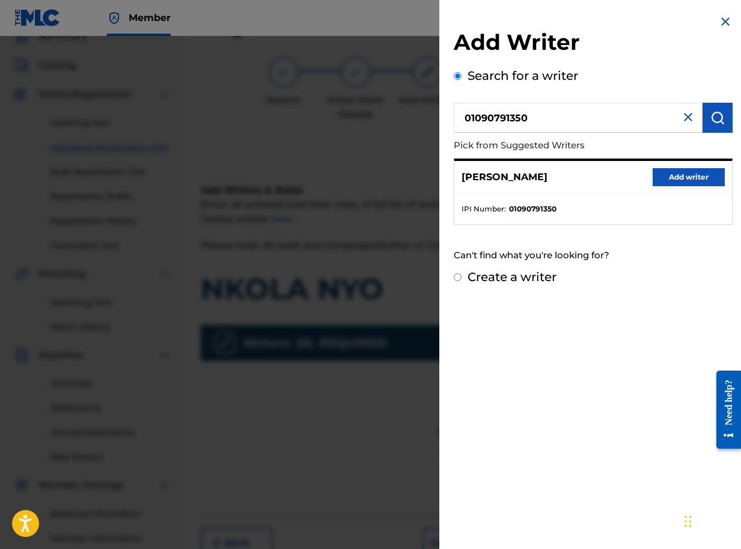
drag, startPoint x: 679, startPoint y: 177, endPoint x: 670, endPoint y: 188, distance: 14.5
click at [680, 177] on button "Add writer" at bounding box center [688, 177] width 72 height 18
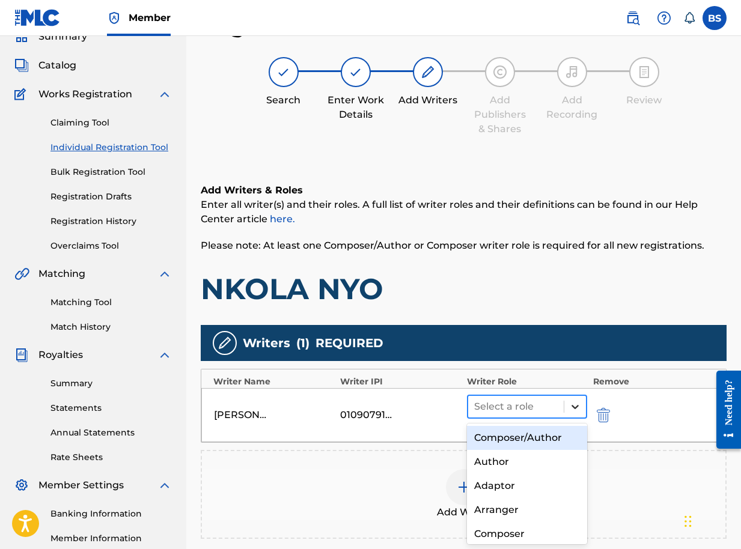
click at [571, 407] on icon at bounding box center [575, 407] width 12 height 12
drag, startPoint x: 525, startPoint y: 437, endPoint x: 543, endPoint y: 399, distance: 41.9
click at [524, 437] on div "Composer/Author" at bounding box center [527, 438] width 120 height 24
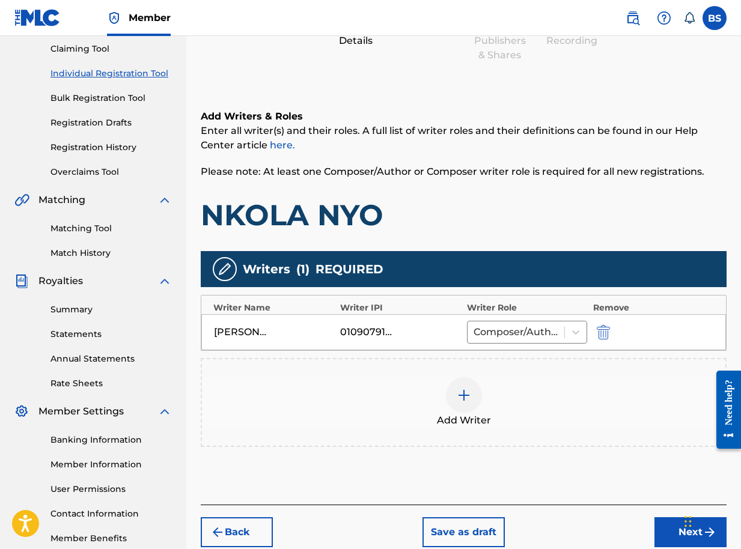
scroll to position [196, 0]
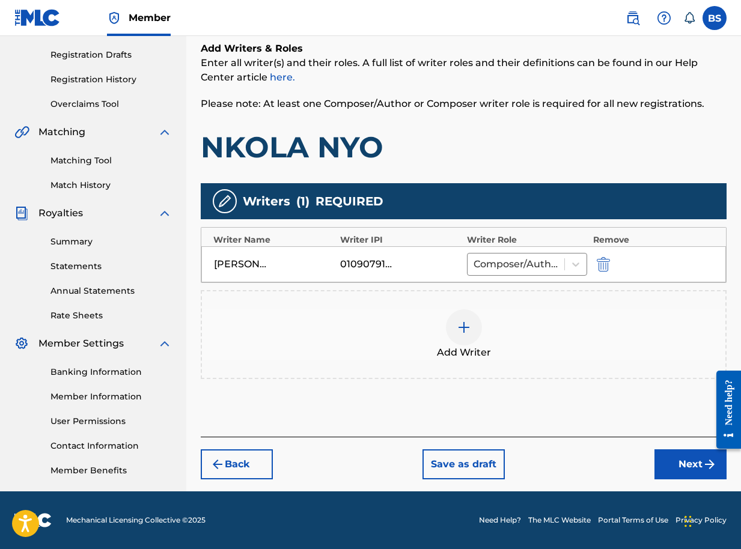
click at [690, 458] on button "Next" at bounding box center [690, 464] width 72 height 30
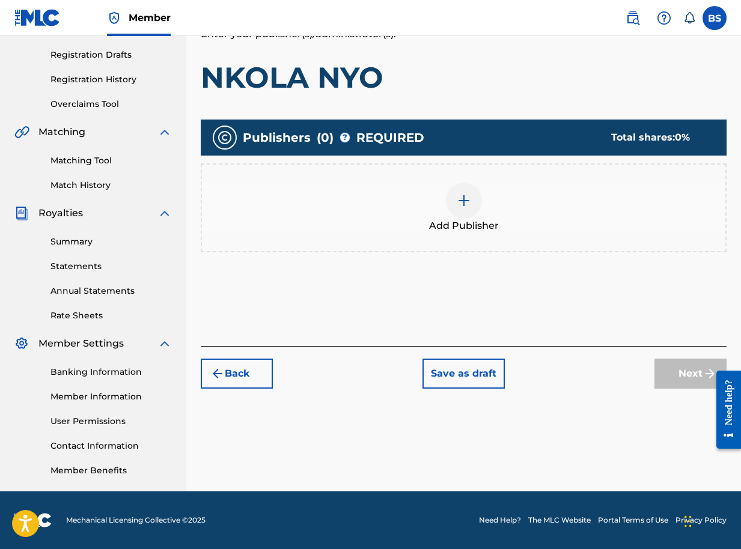
click at [461, 202] on img at bounding box center [464, 200] width 14 height 14
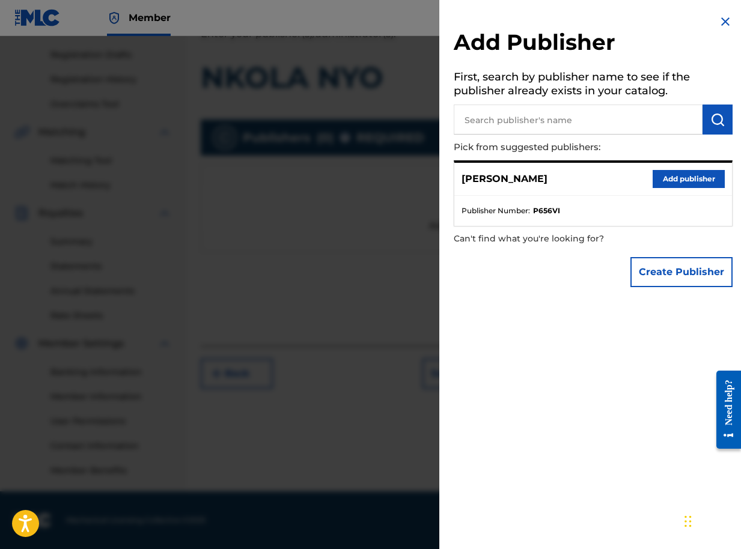
click at [720, 20] on img at bounding box center [725, 21] width 14 height 14
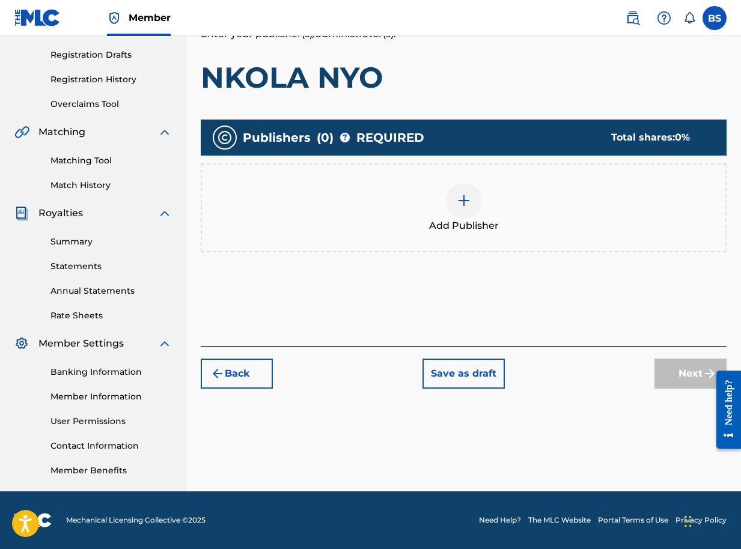
click at [458, 201] on img at bounding box center [464, 200] width 14 height 14
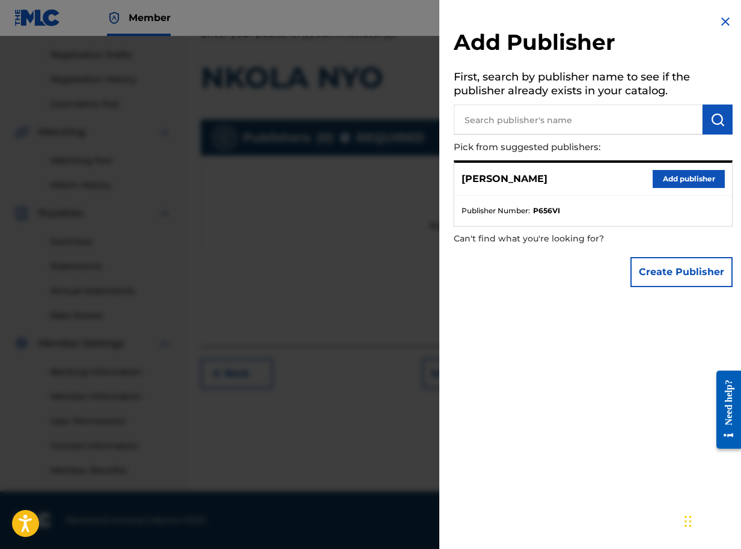
click at [686, 177] on button "Add publisher" at bounding box center [688, 179] width 72 height 18
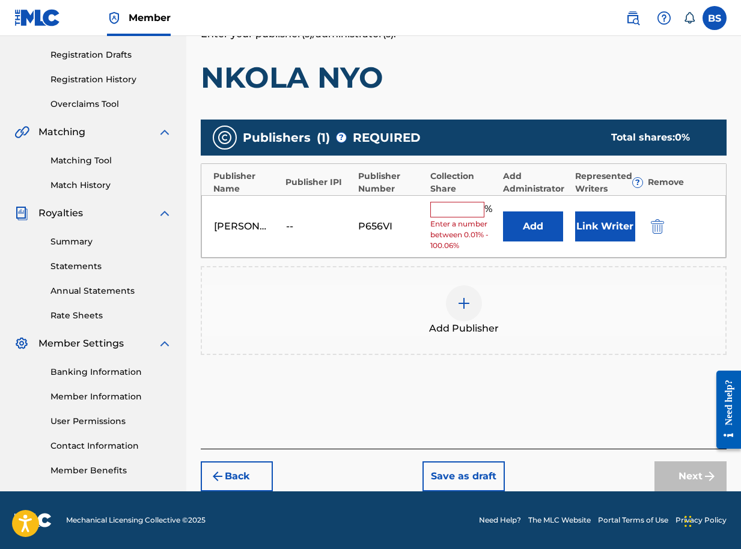
click at [600, 235] on button "Link Writer" at bounding box center [605, 226] width 60 height 30
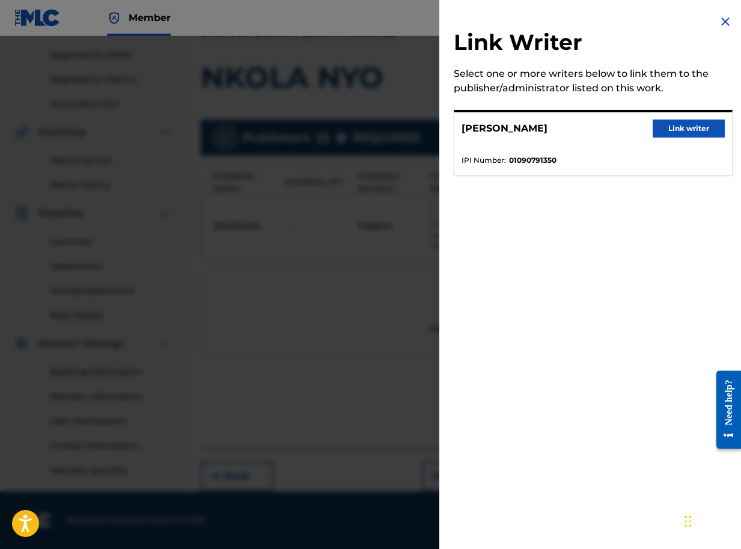
click at [674, 128] on button "Link writer" at bounding box center [688, 129] width 72 height 18
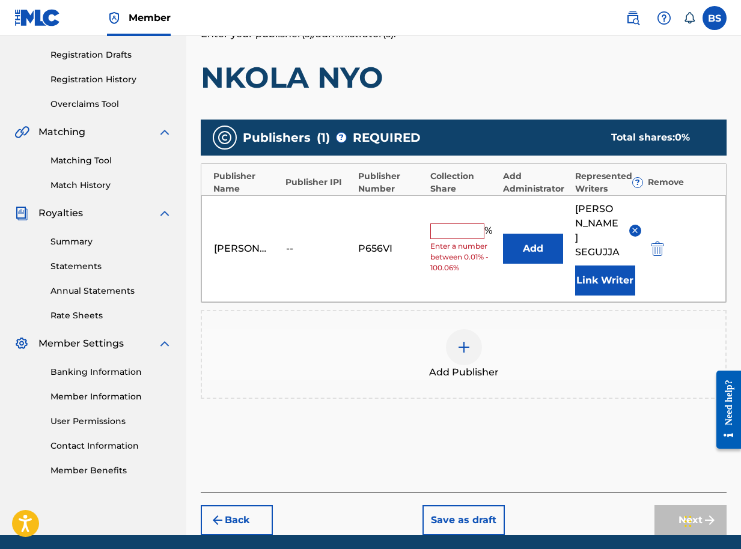
click at [472, 224] on input "text" at bounding box center [457, 232] width 54 height 16
type input "100"
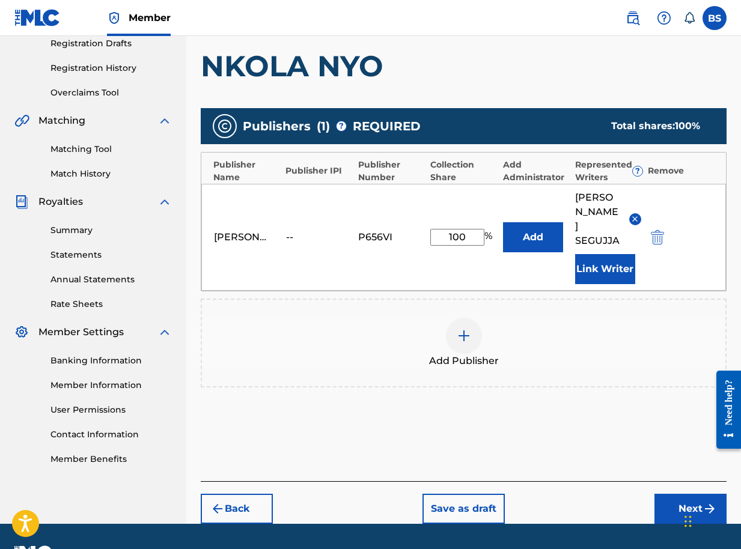
scroll to position [211, 0]
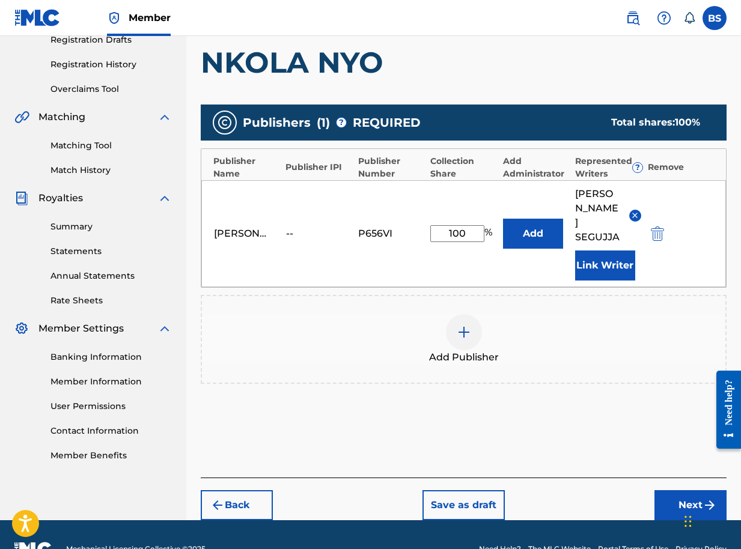
click at [681, 490] on button "Next" at bounding box center [690, 505] width 72 height 30
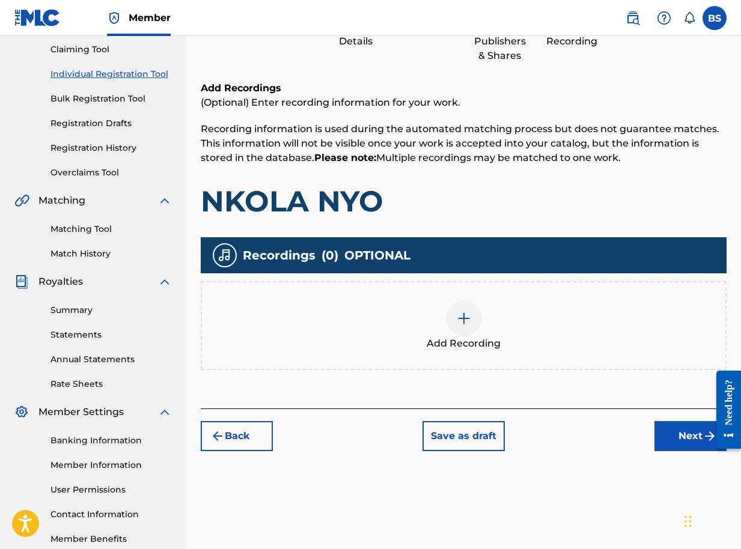
scroll to position [196, 0]
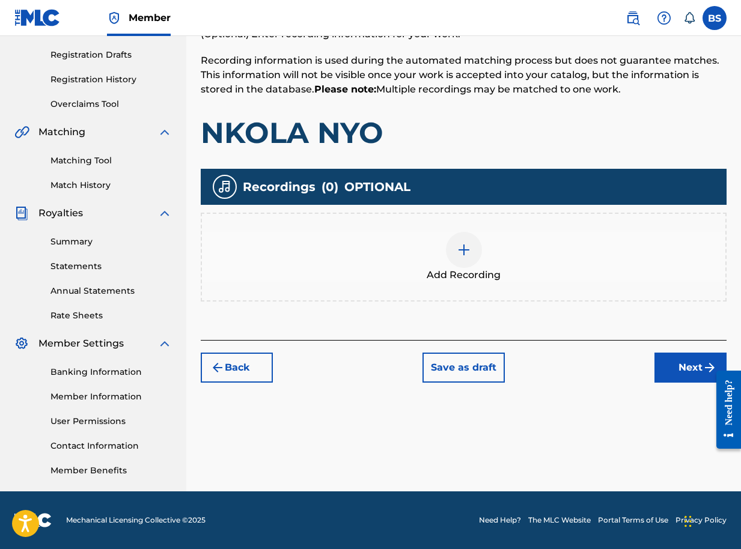
click at [667, 377] on button "Next" at bounding box center [690, 368] width 72 height 30
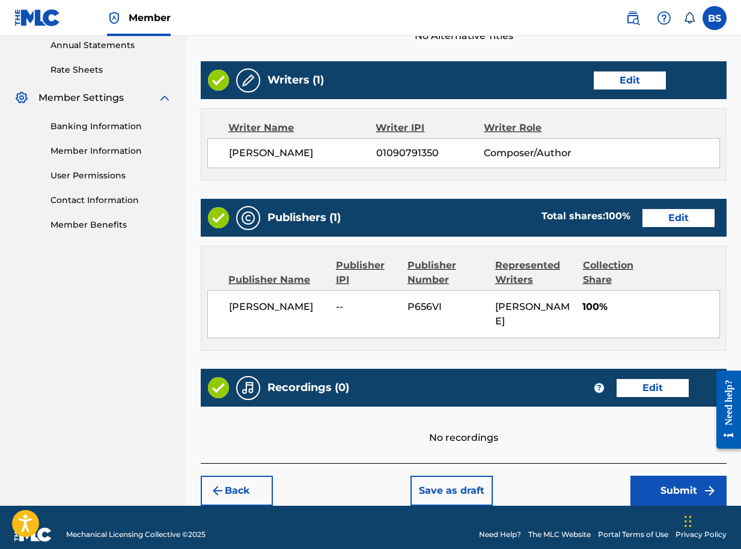
scroll to position [456, 0]
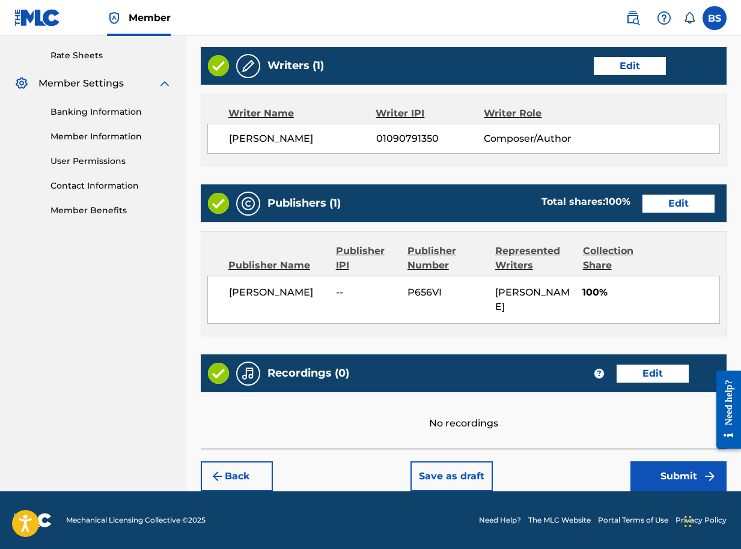
click at [683, 481] on button "Submit" at bounding box center [678, 476] width 96 height 30
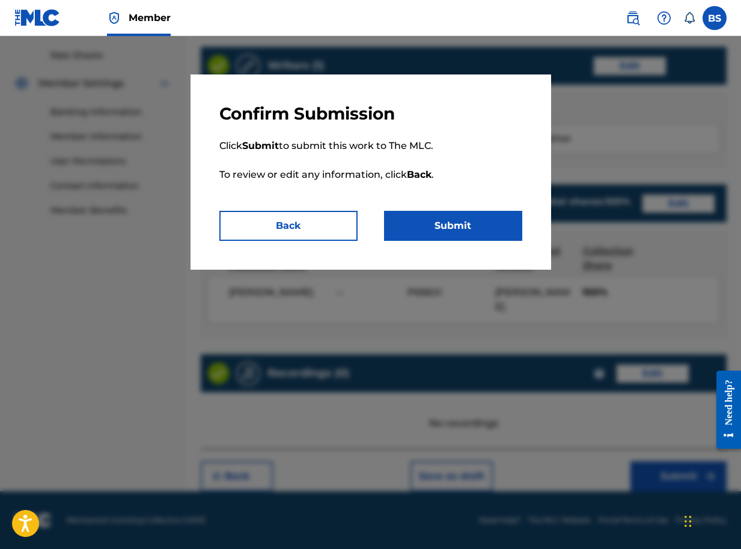
click at [497, 221] on button "Submit" at bounding box center [453, 226] width 138 height 30
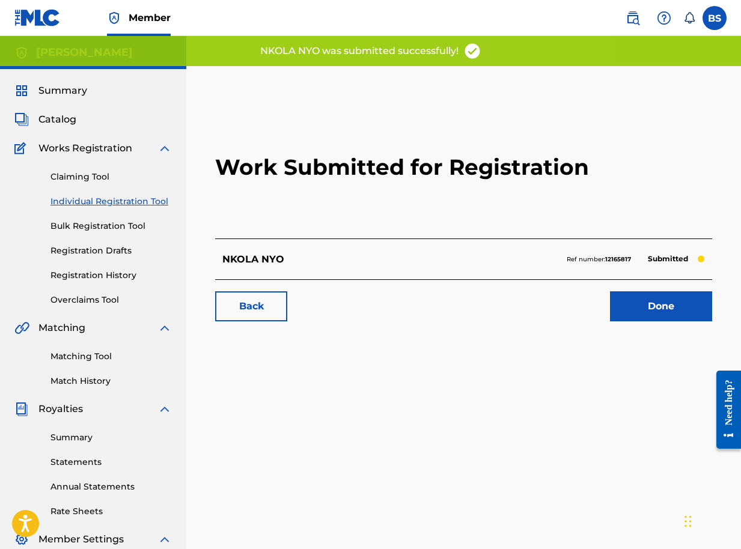
click at [653, 303] on link "Done" at bounding box center [661, 306] width 102 height 30
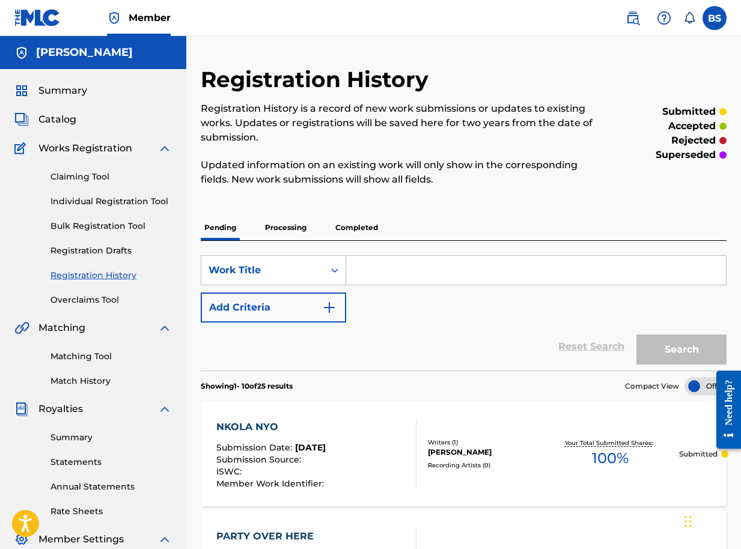
click at [62, 119] on span "Catalog" at bounding box center [57, 119] width 38 height 14
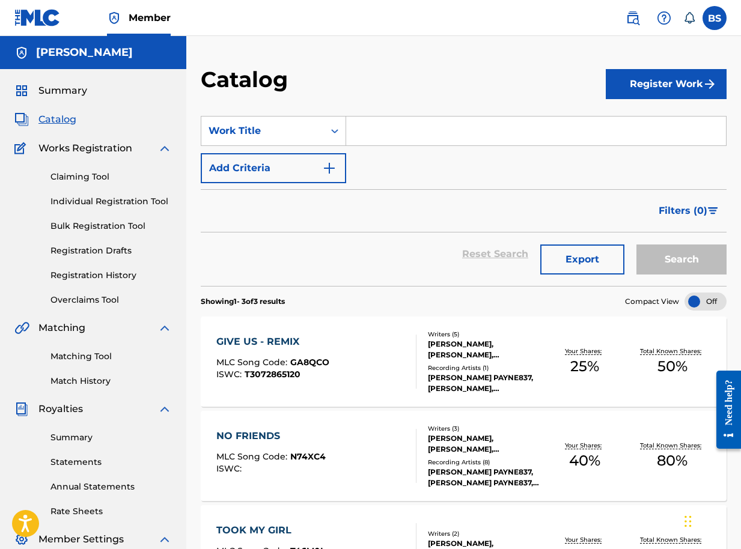
click at [647, 85] on button "Register Work" at bounding box center [666, 84] width 121 height 30
click at [623, 125] on link "Individual" at bounding box center [666, 123] width 121 height 29
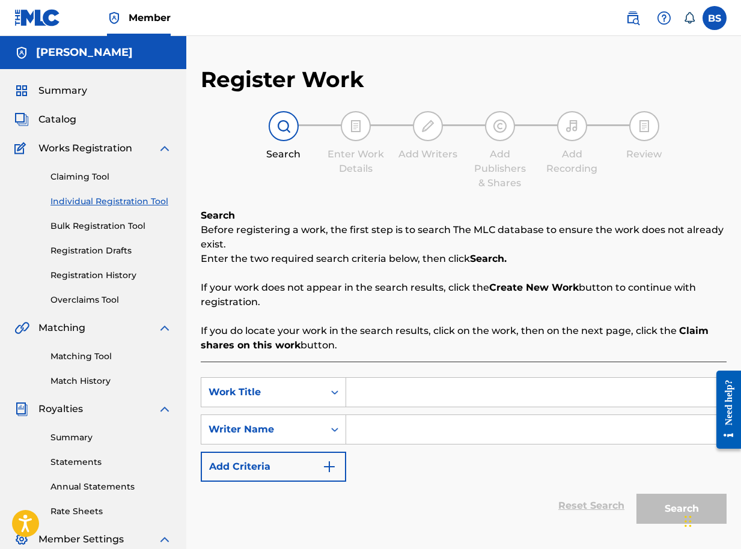
click at [384, 392] on input "Search Form" at bounding box center [536, 392] width 380 height 29
type input "EASY"
click at [398, 439] on input "Search Form" at bounding box center [536, 429] width 380 height 29
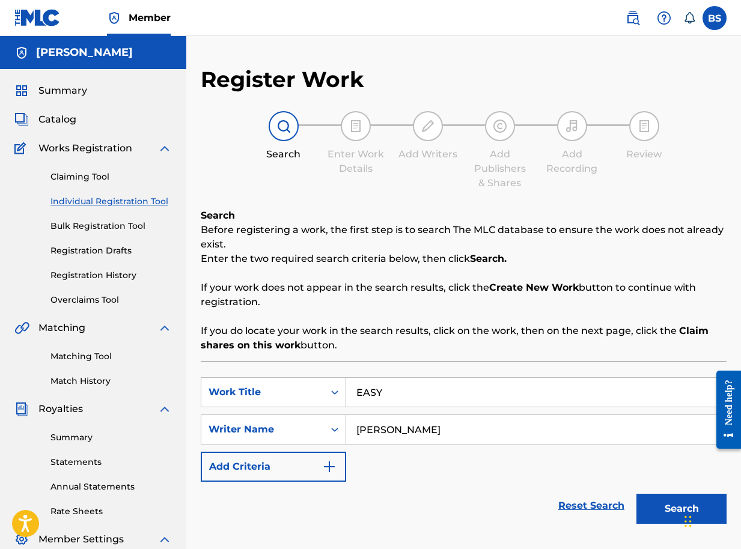
type input "BRIAN SEGUJJA"
click at [666, 509] on button "Search" at bounding box center [681, 509] width 90 height 30
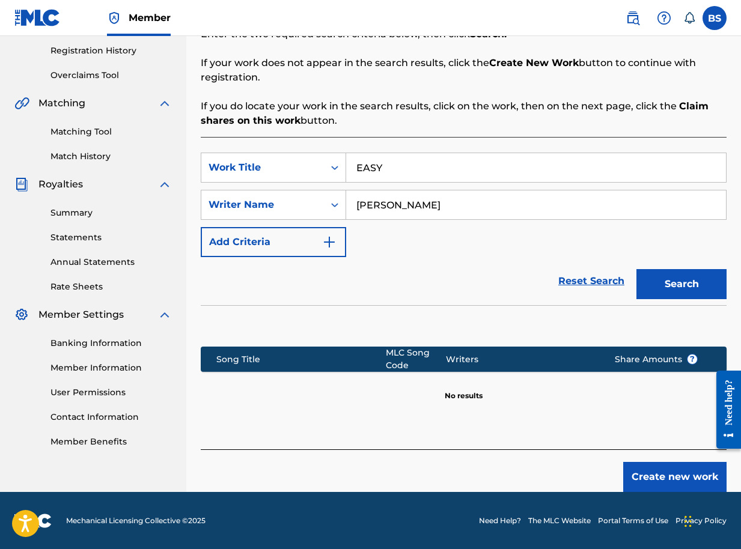
scroll to position [225, 0]
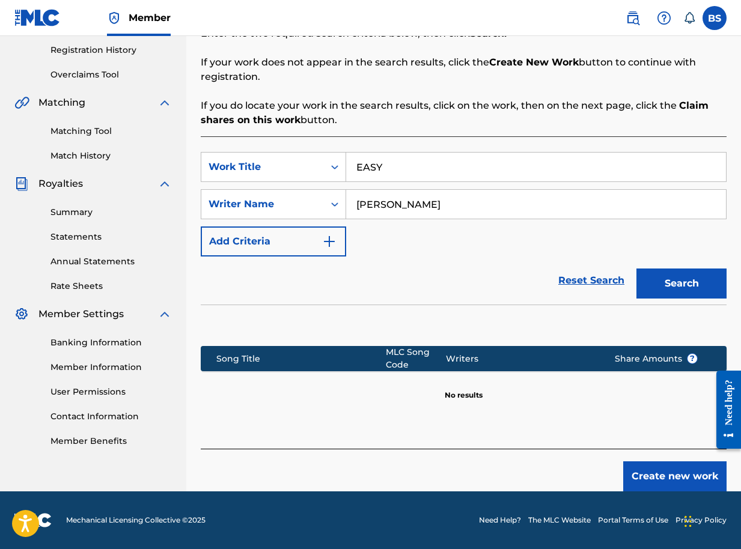
click at [669, 479] on button "Create new work" at bounding box center [674, 476] width 103 height 30
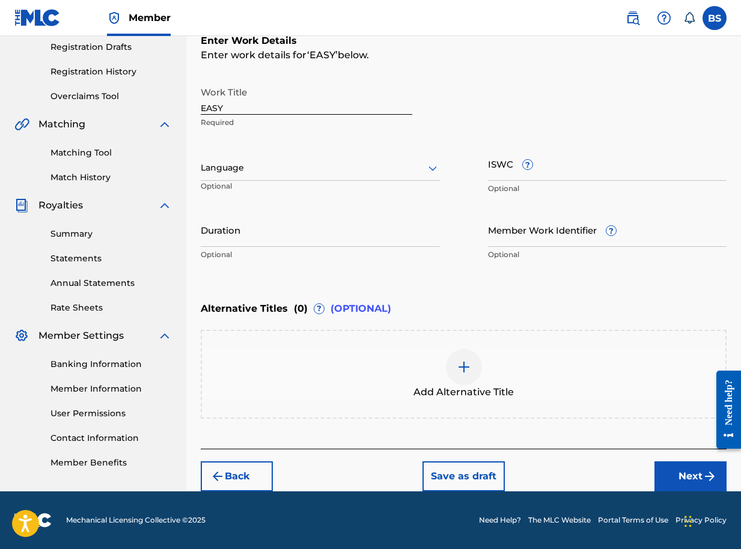
scroll to position [204, 0]
click at [692, 481] on button "Next" at bounding box center [690, 476] width 72 height 30
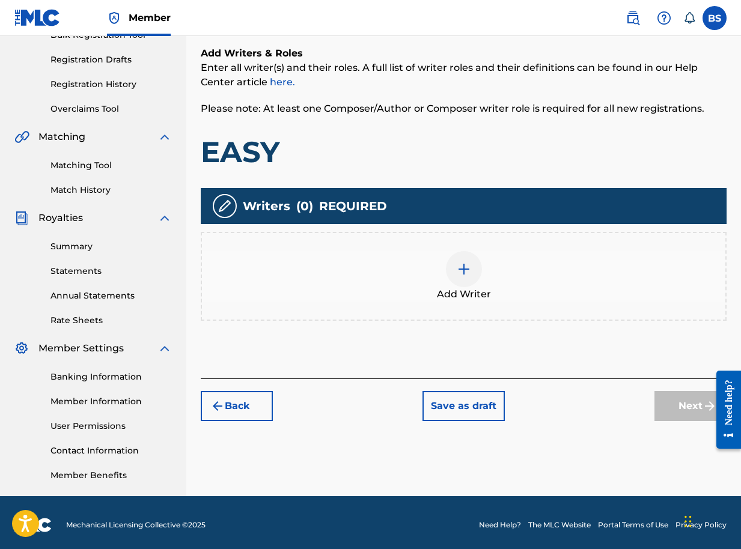
scroll to position [196, 0]
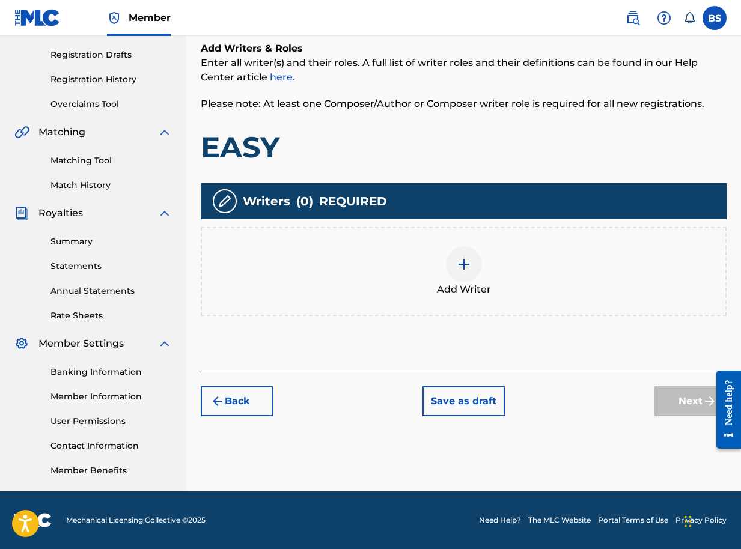
click at [455, 266] on div at bounding box center [464, 264] width 36 height 36
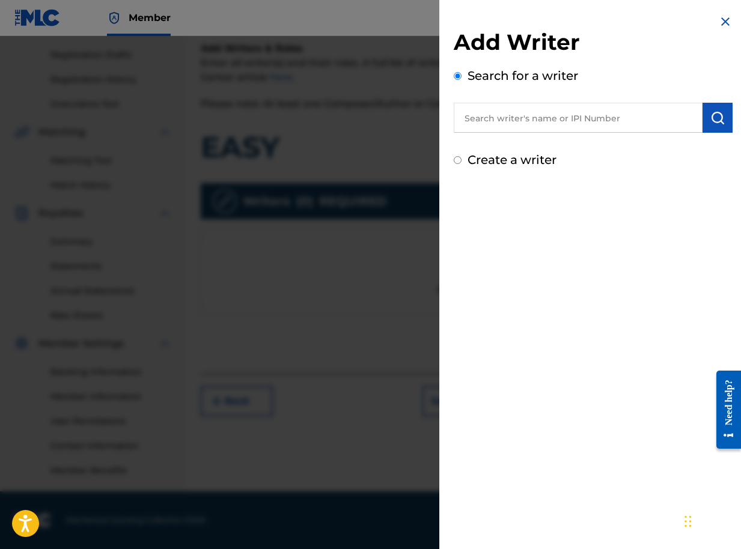
click at [500, 124] on input "text" at bounding box center [578, 118] width 249 height 30
click at [627, 118] on input "text" at bounding box center [578, 118] width 249 height 30
click at [612, 118] on input "text" at bounding box center [578, 118] width 249 height 30
paste input "01090791350"
type input "01090791350"
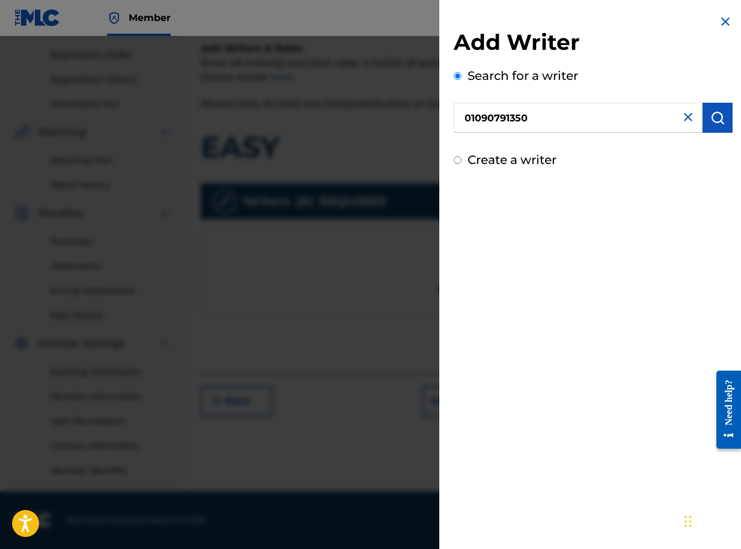
click at [716, 122] on img "submit" at bounding box center [717, 118] width 14 height 14
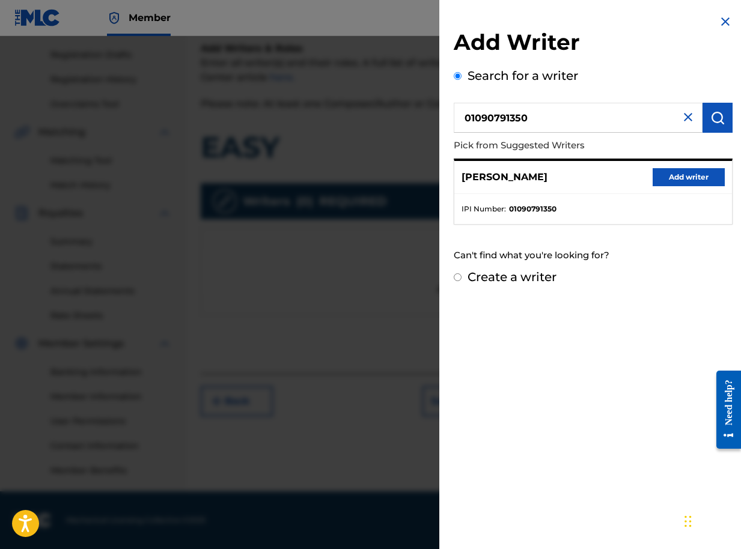
drag, startPoint x: 698, startPoint y: 178, endPoint x: 693, endPoint y: 192, distance: 14.8
click at [698, 178] on button "Add writer" at bounding box center [688, 177] width 72 height 18
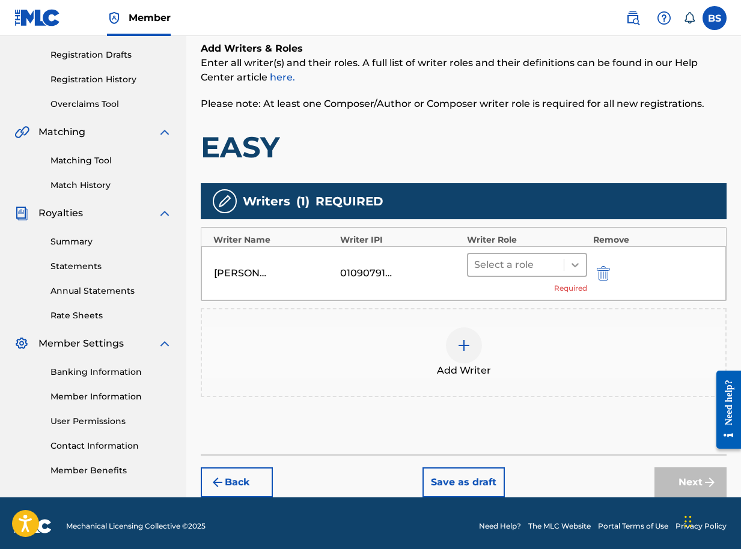
drag, startPoint x: 574, startPoint y: 260, endPoint x: 578, endPoint y: 270, distance: 10.8
click at [576, 263] on icon at bounding box center [575, 265] width 12 height 12
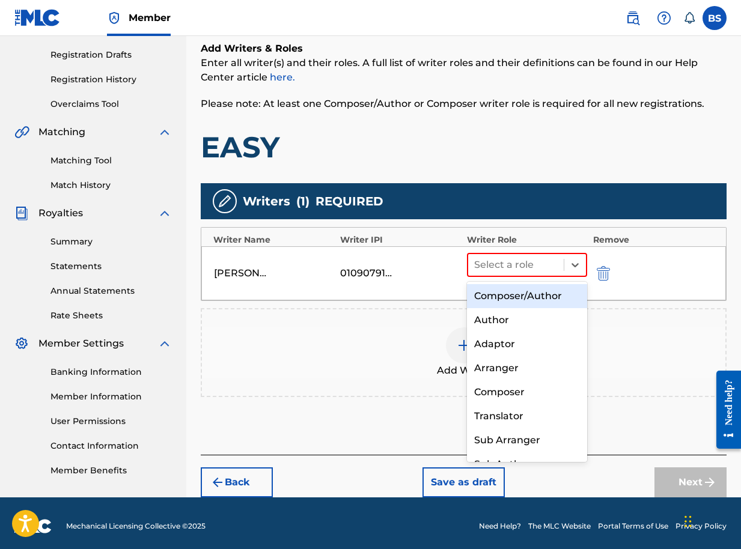
click at [527, 302] on div "Composer/Author" at bounding box center [527, 296] width 120 height 24
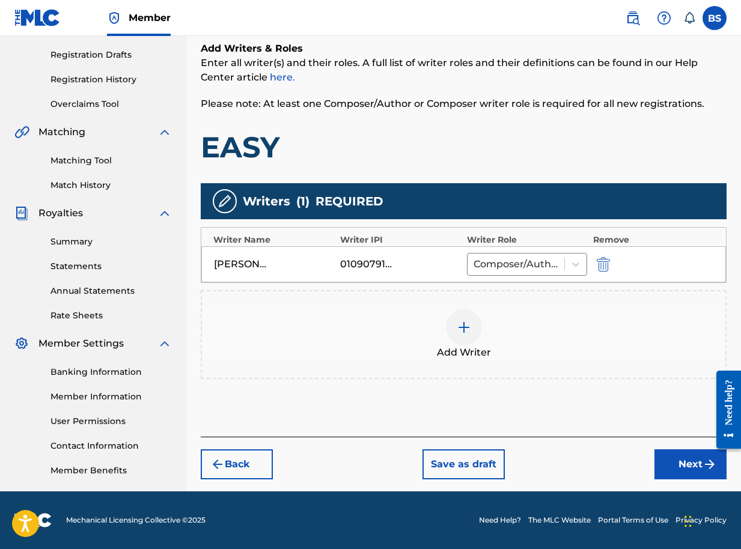
click at [467, 328] on img at bounding box center [464, 327] width 14 height 14
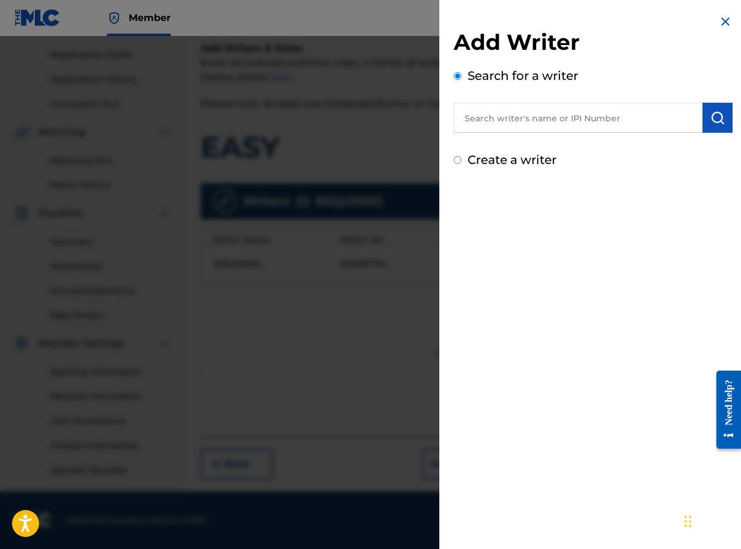
click at [522, 122] on input "text" at bounding box center [578, 118] width 249 height 30
type input "K"
click at [565, 124] on input "text" at bounding box center [578, 118] width 249 height 30
click at [723, 19] on img at bounding box center [725, 21] width 14 height 14
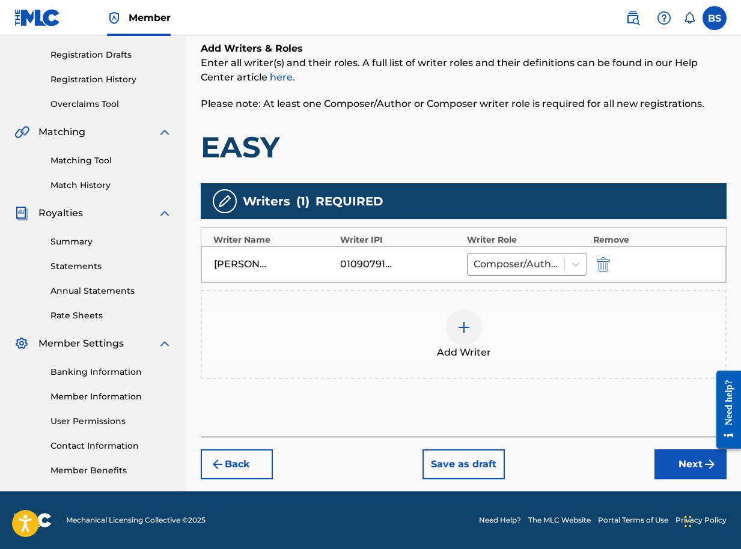
click at [692, 469] on button "Next" at bounding box center [690, 464] width 72 height 30
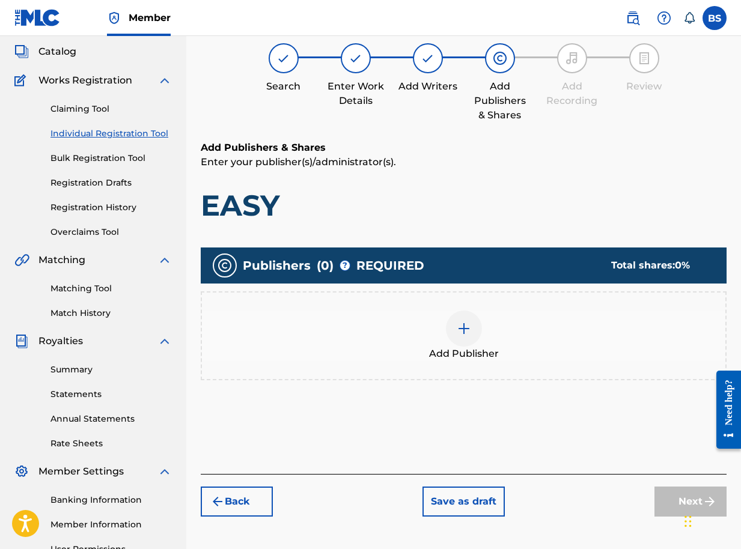
scroll to position [54, 0]
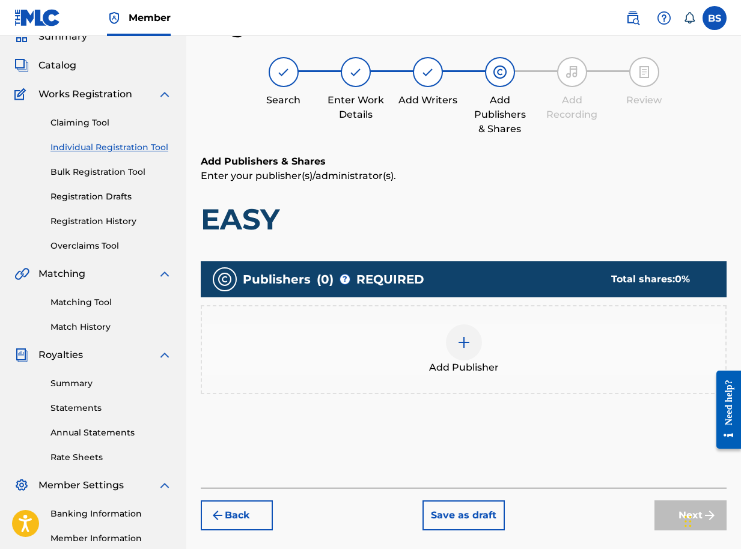
click at [466, 342] on img at bounding box center [464, 342] width 14 height 14
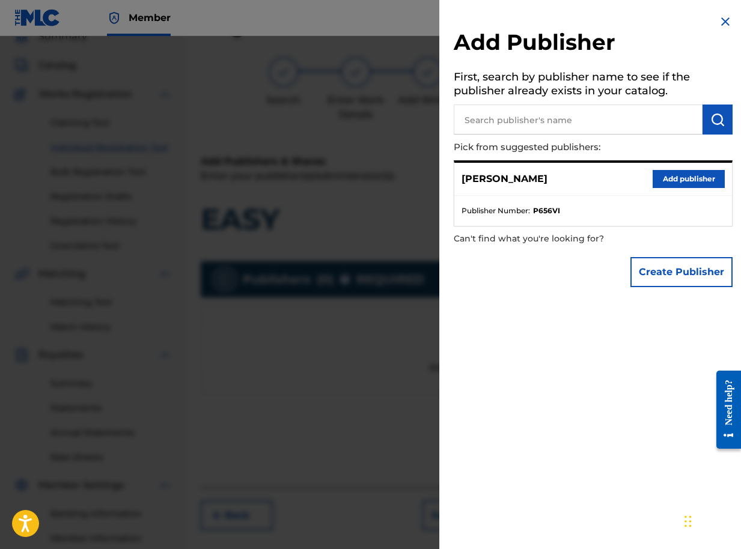
click at [694, 178] on button "Add publisher" at bounding box center [688, 179] width 72 height 18
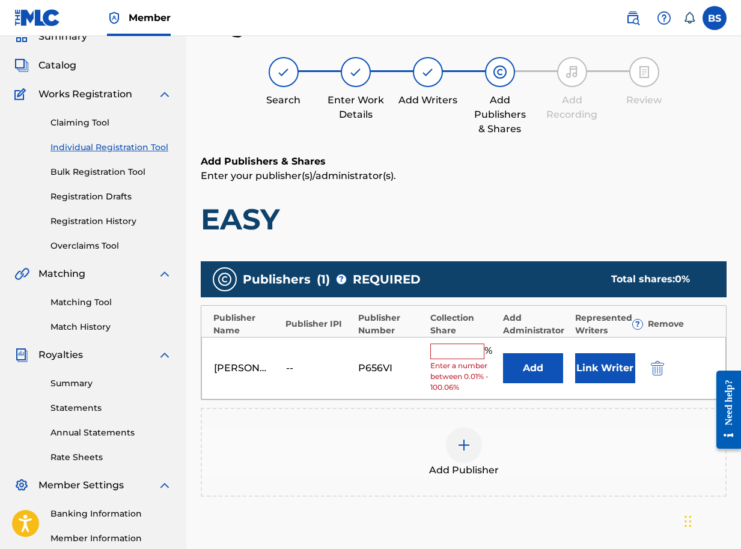
click at [467, 351] on input "text" at bounding box center [457, 352] width 54 height 16
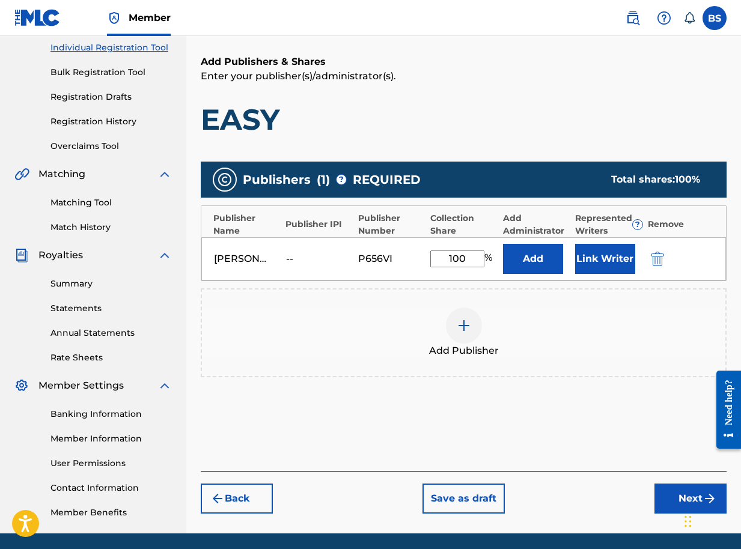
scroll to position [196, 0]
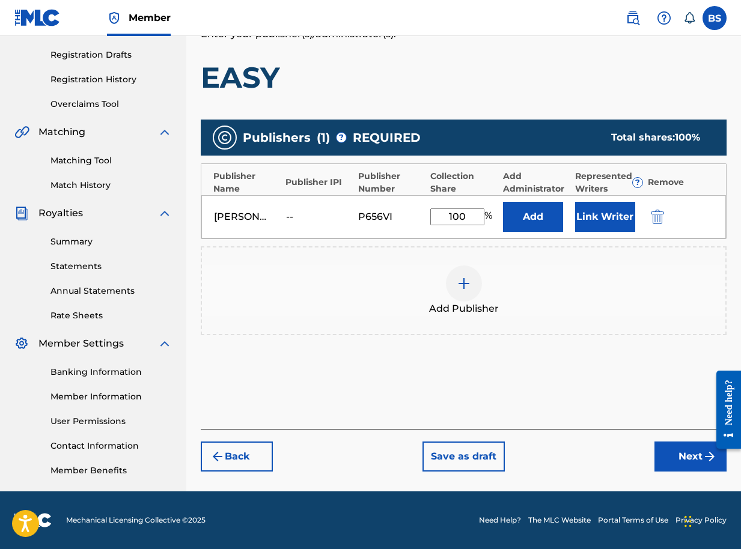
drag, startPoint x: 468, startPoint y: 218, endPoint x: 419, endPoint y: 217, distance: 48.7
click at [419, 217] on div "Brian Segujja -- P656VI 100 % Add Link Writer" at bounding box center [463, 216] width 525 height 43
type input "50"
click at [612, 222] on button "Link Writer" at bounding box center [605, 217] width 60 height 30
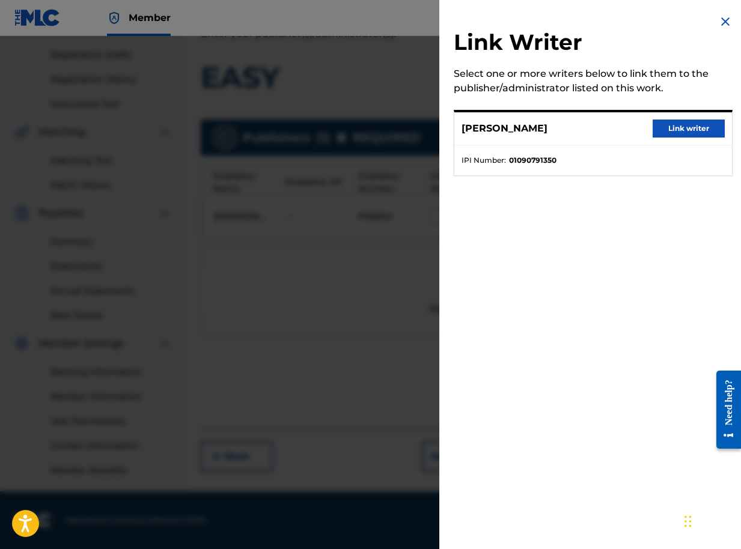
click at [669, 131] on button "Link writer" at bounding box center [688, 129] width 72 height 18
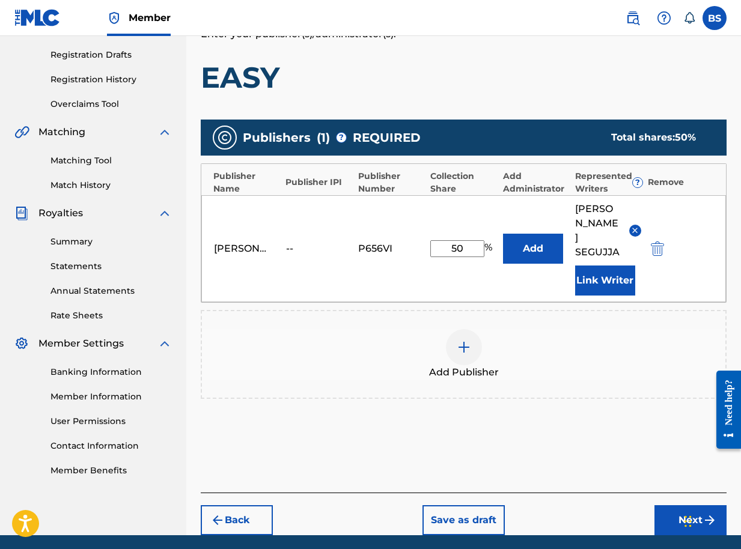
click at [680, 505] on button "Next" at bounding box center [690, 520] width 72 height 30
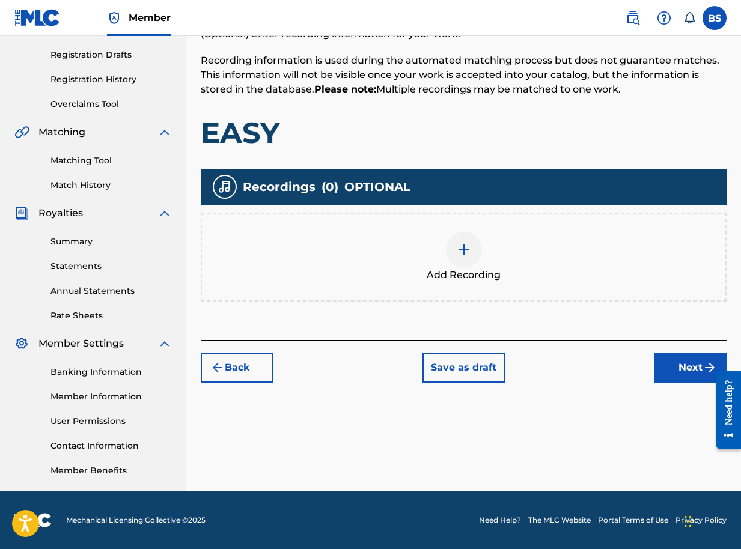
click at [672, 373] on button "Next" at bounding box center [690, 368] width 72 height 30
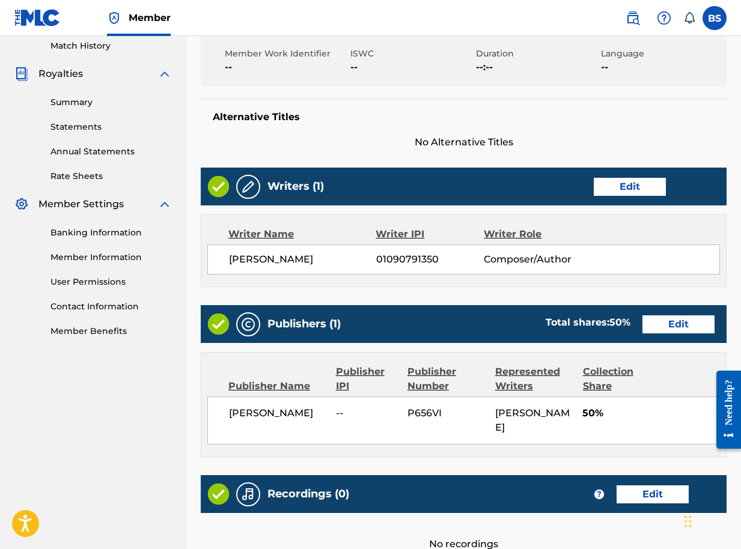
scroll to position [456, 0]
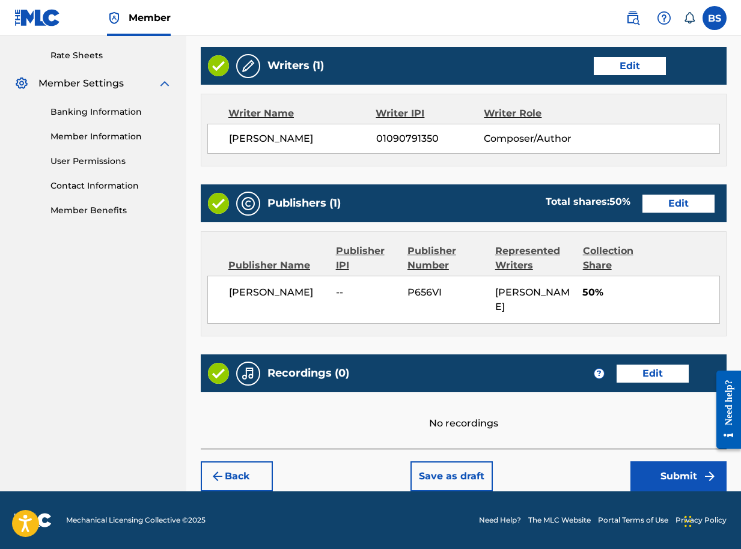
click at [677, 473] on button "Submit" at bounding box center [678, 476] width 96 height 30
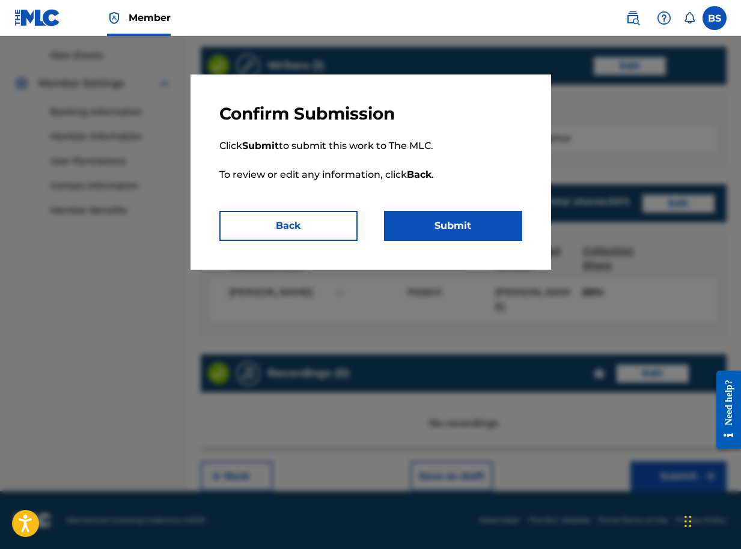
click at [500, 222] on button "Submit" at bounding box center [453, 226] width 138 height 30
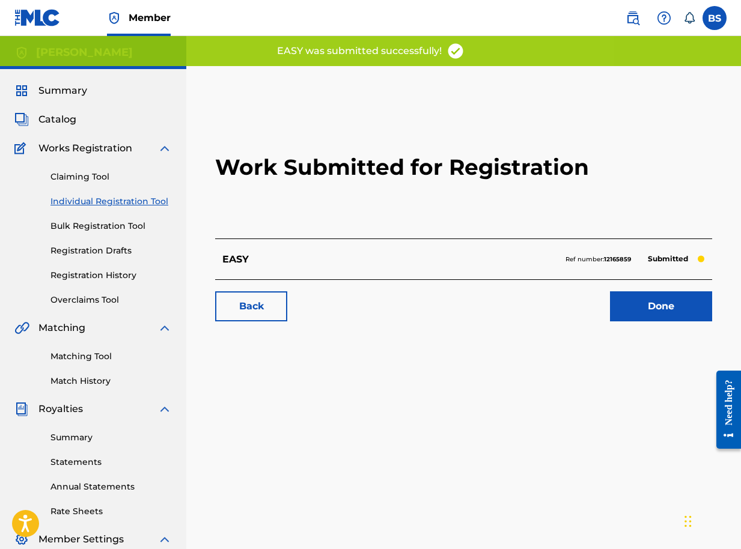
click at [642, 308] on link "Done" at bounding box center [661, 306] width 102 height 30
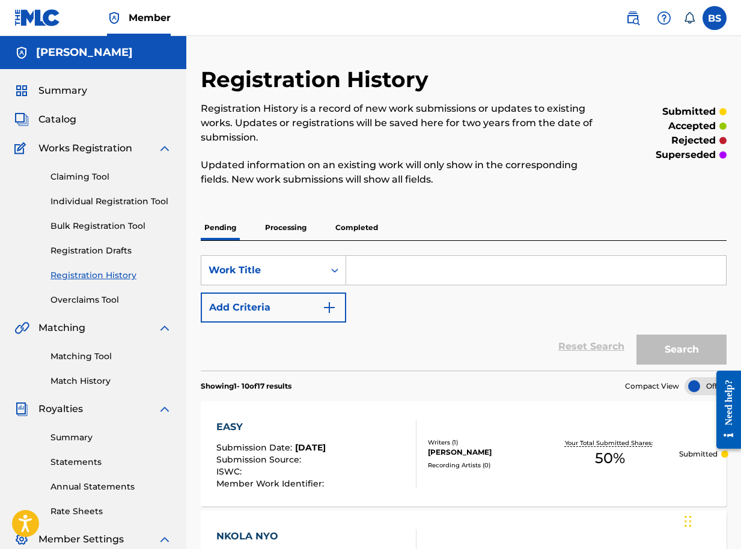
click at [57, 124] on span "Catalog" at bounding box center [57, 119] width 38 height 14
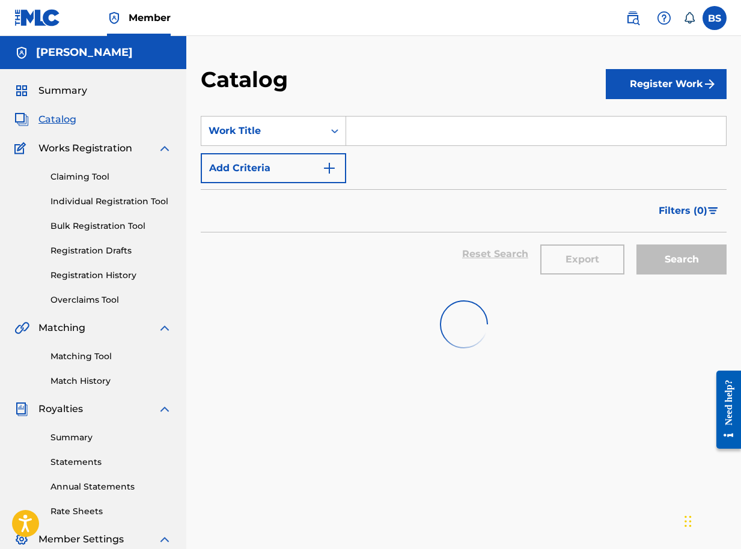
click at [654, 79] on button "Register Work" at bounding box center [666, 84] width 121 height 30
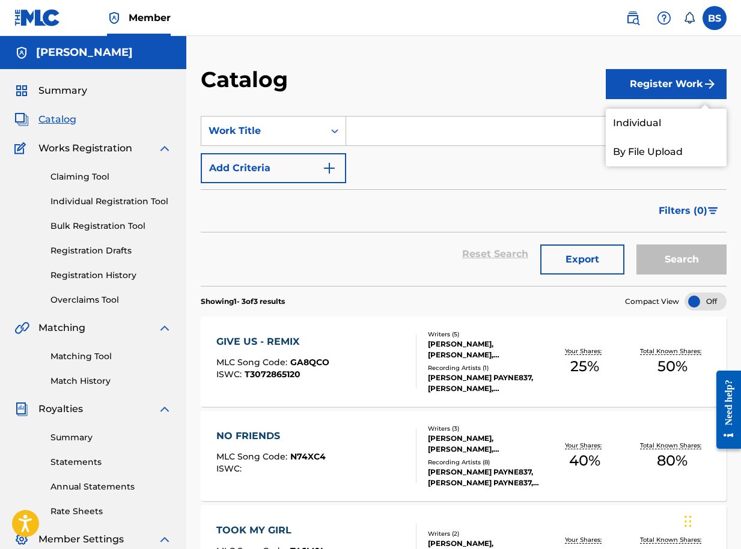
click at [637, 126] on link "Individual" at bounding box center [666, 123] width 121 height 29
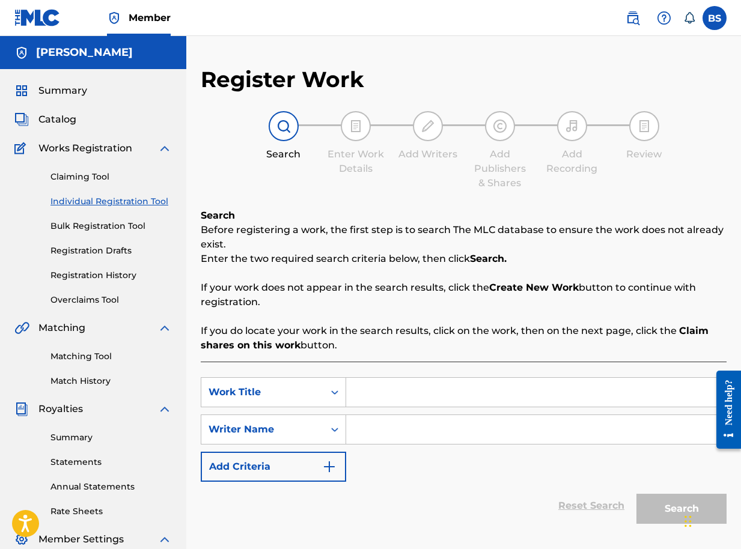
click at [370, 392] on input "Search Form" at bounding box center [536, 392] width 380 height 29
type input "LOVE CAME DOWN"
click at [389, 449] on div "SearchWithCriteria9bb984d3-c103-4d23-8b57-19482642f697 Work Title LOVE CAME DOW…" at bounding box center [464, 429] width 526 height 105
click at [388, 436] on input "Search Form" at bounding box center [536, 429] width 380 height 29
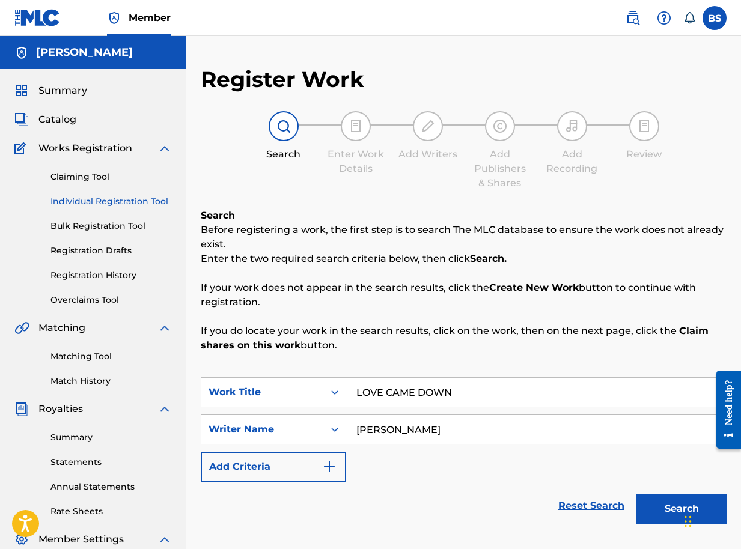
type input "BRIAN SEGUJJA"
click at [659, 510] on button "Search" at bounding box center [681, 509] width 90 height 30
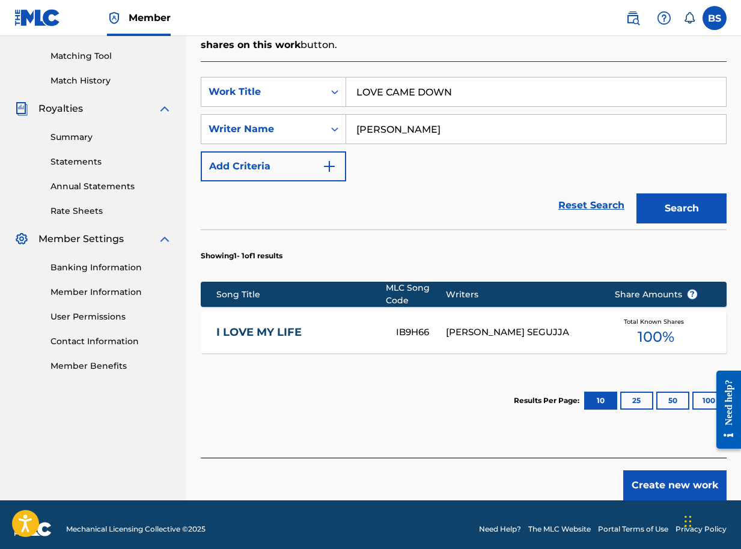
scroll to position [309, 0]
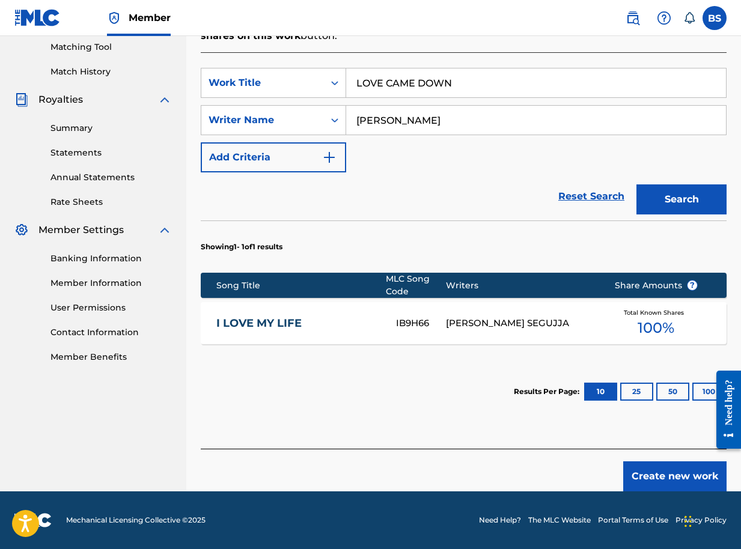
click at [647, 476] on button "Create new work" at bounding box center [674, 476] width 103 height 30
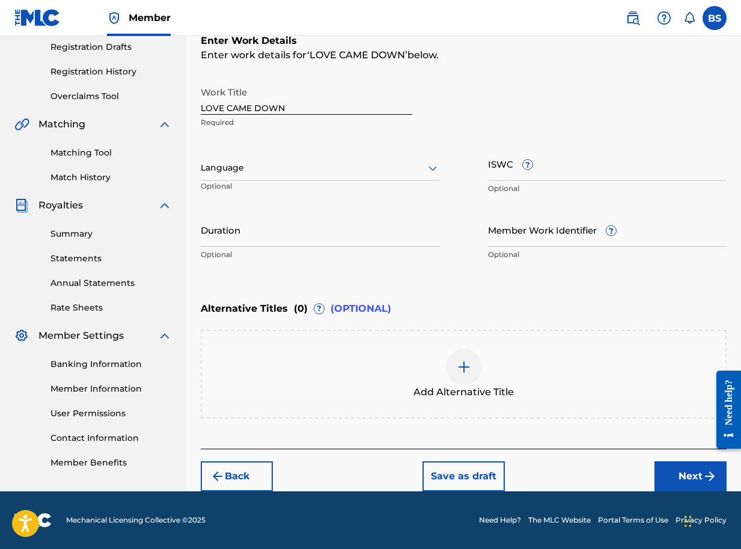
scroll to position [204, 0]
click at [687, 478] on button "Next" at bounding box center [690, 476] width 72 height 30
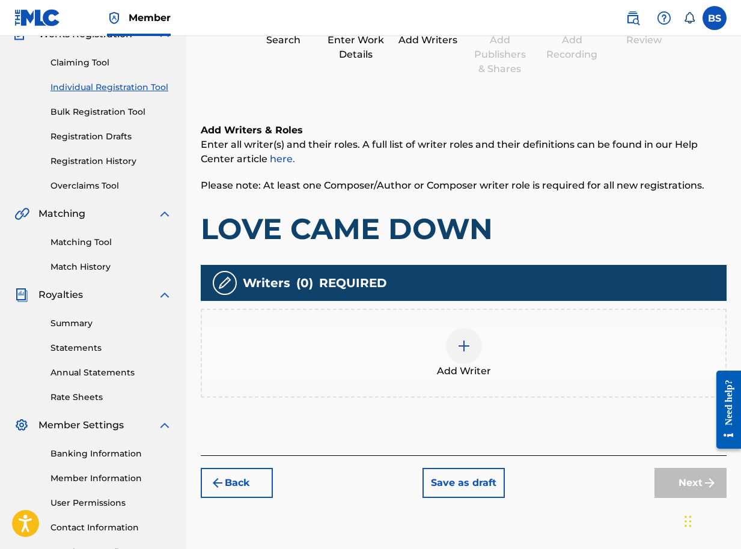
scroll to position [196, 0]
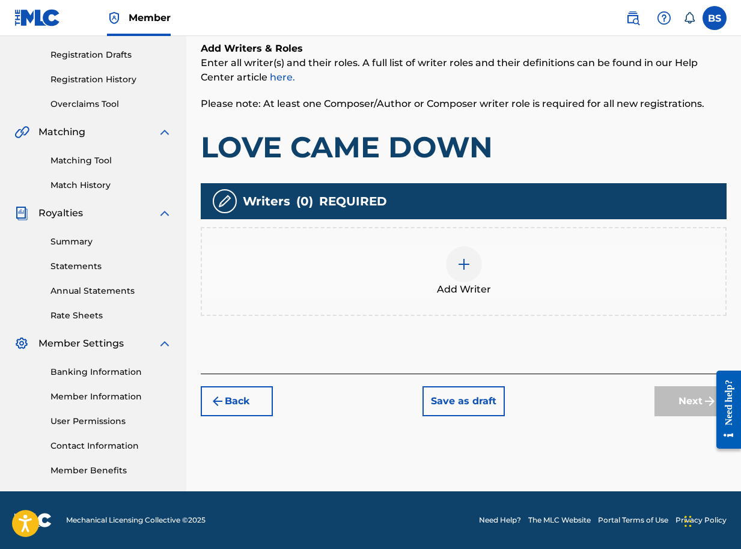
click at [466, 270] on img at bounding box center [464, 264] width 14 height 14
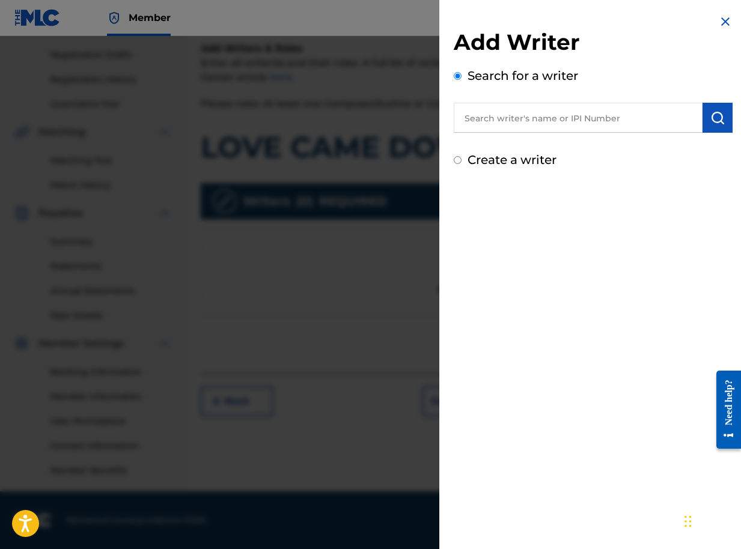
click at [639, 122] on input "text" at bounding box center [578, 118] width 249 height 30
paste input "01090791350"
type input "01090791350"
click at [710, 124] on img "submit" at bounding box center [717, 118] width 14 height 14
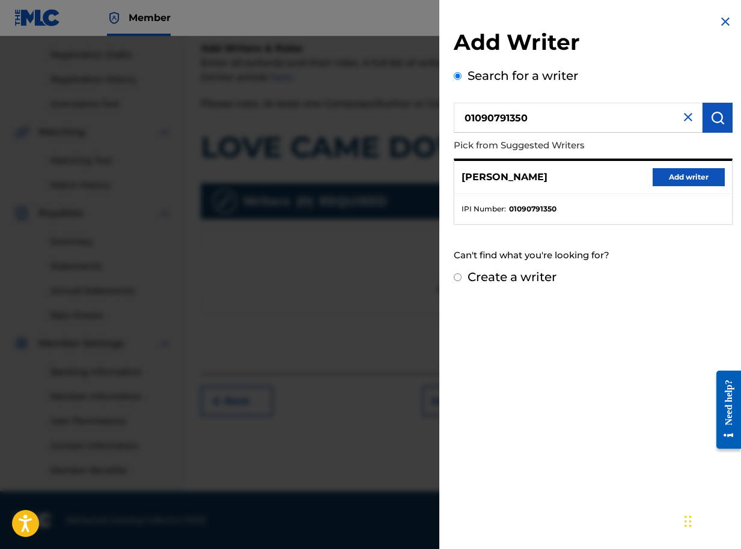
click at [698, 181] on button "Add writer" at bounding box center [688, 177] width 72 height 18
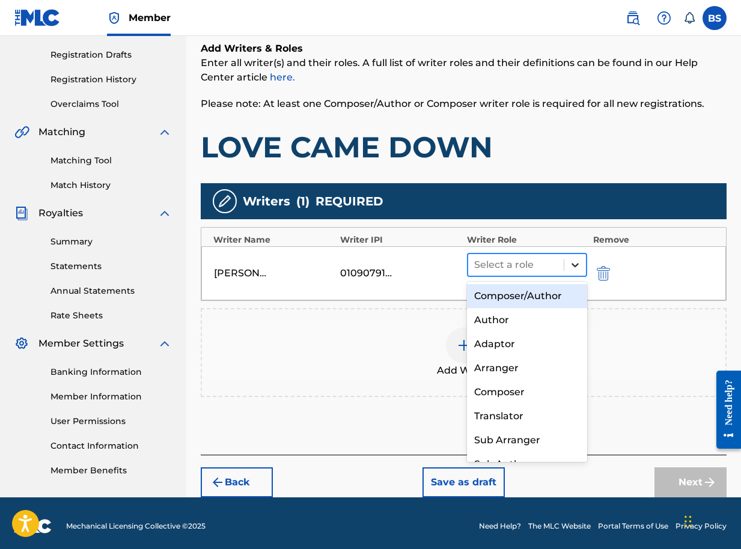
click at [576, 267] on icon at bounding box center [575, 265] width 12 height 12
click at [544, 295] on div "Composer/Author" at bounding box center [527, 296] width 120 height 24
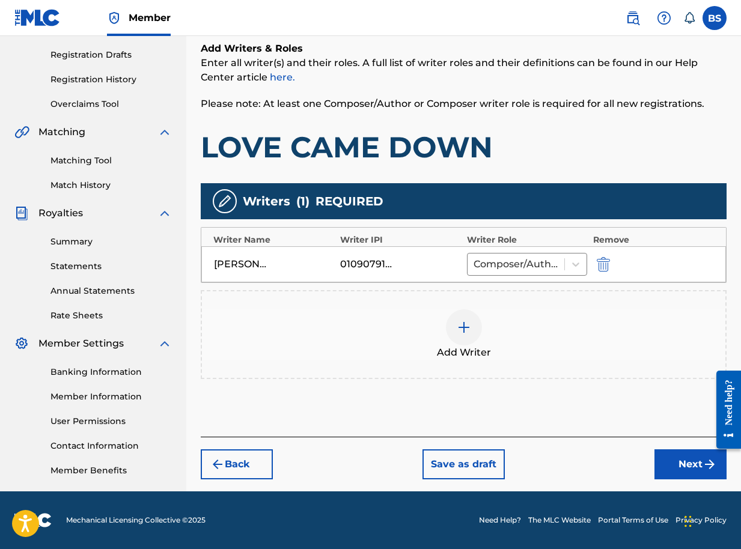
click at [671, 465] on button "Next" at bounding box center [690, 464] width 72 height 30
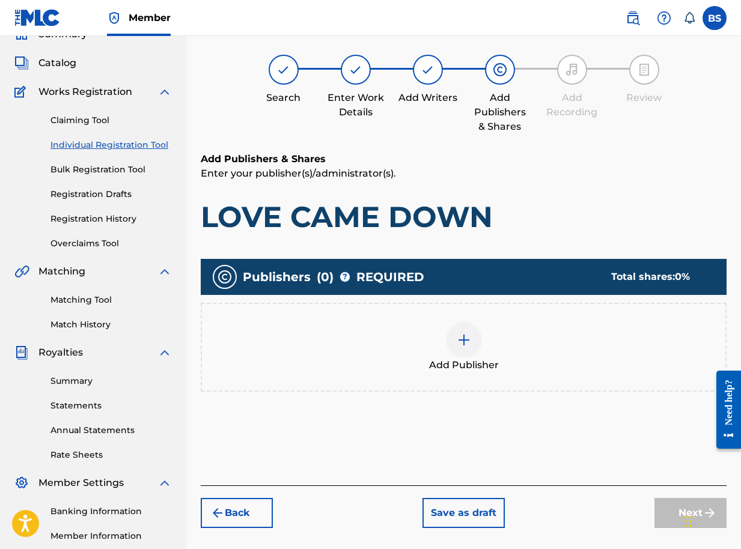
scroll to position [54, 0]
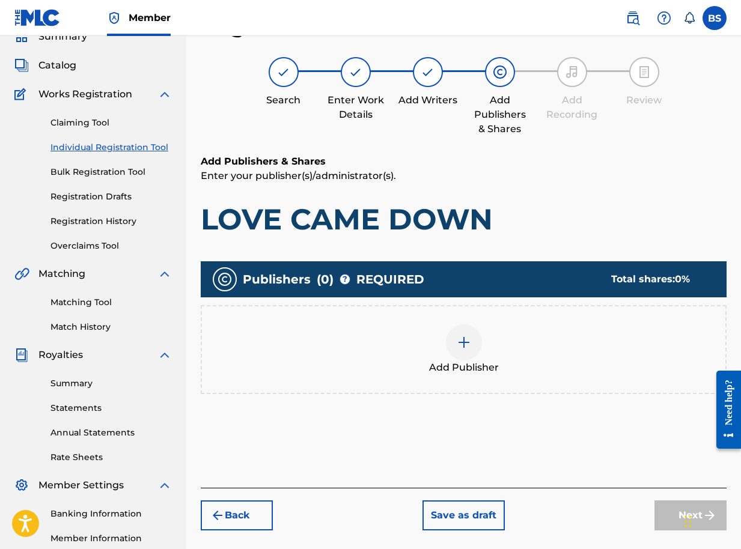
click at [465, 339] on img at bounding box center [464, 342] width 14 height 14
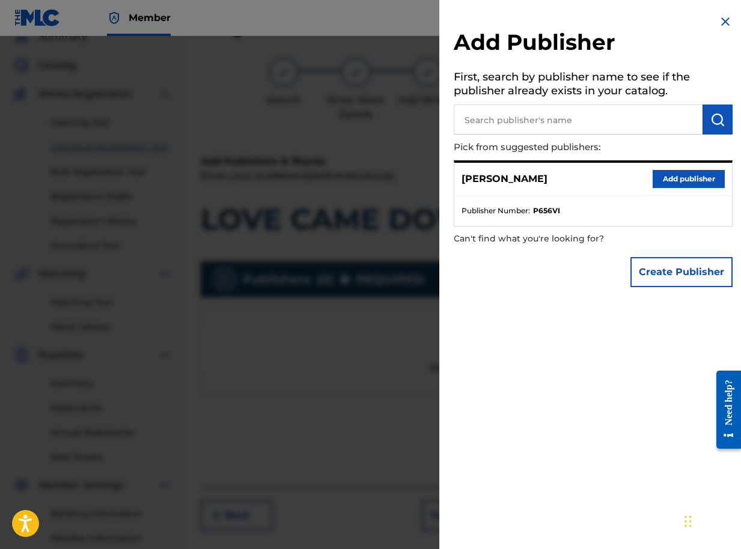
click at [678, 177] on button "Add publisher" at bounding box center [688, 179] width 72 height 18
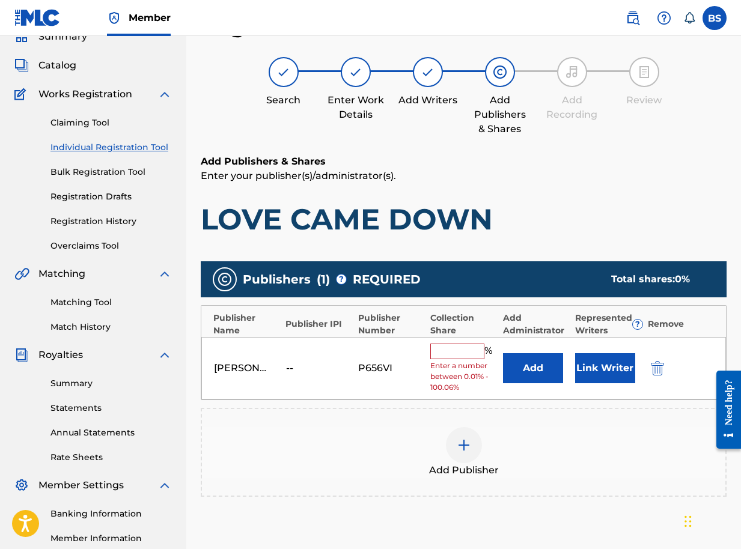
click at [597, 366] on button "Link Writer" at bounding box center [605, 368] width 60 height 30
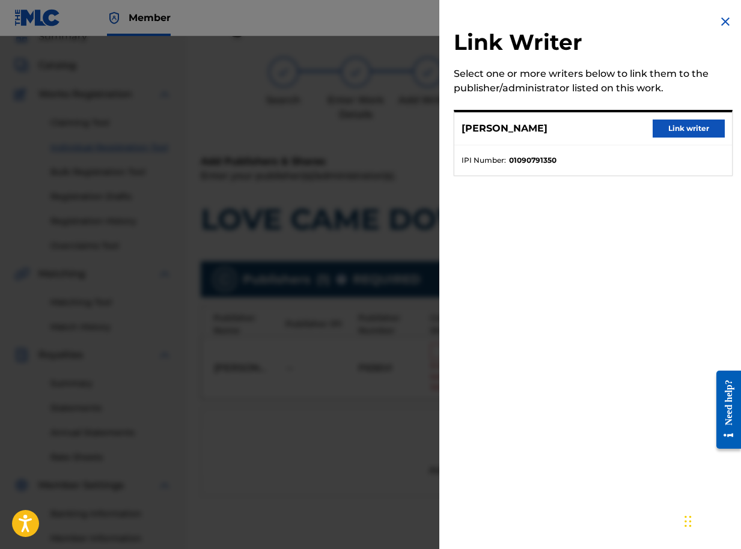
click at [675, 130] on button "Link writer" at bounding box center [688, 129] width 72 height 18
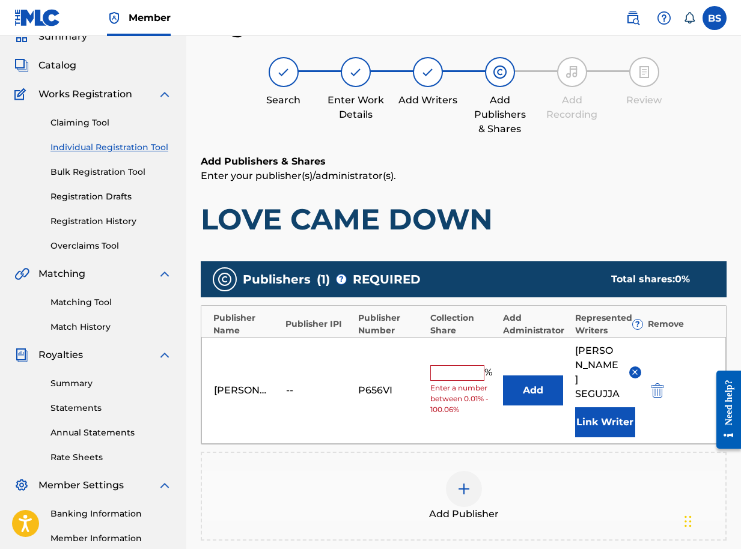
click at [448, 365] on input "text" at bounding box center [457, 373] width 54 height 16
type input "100"
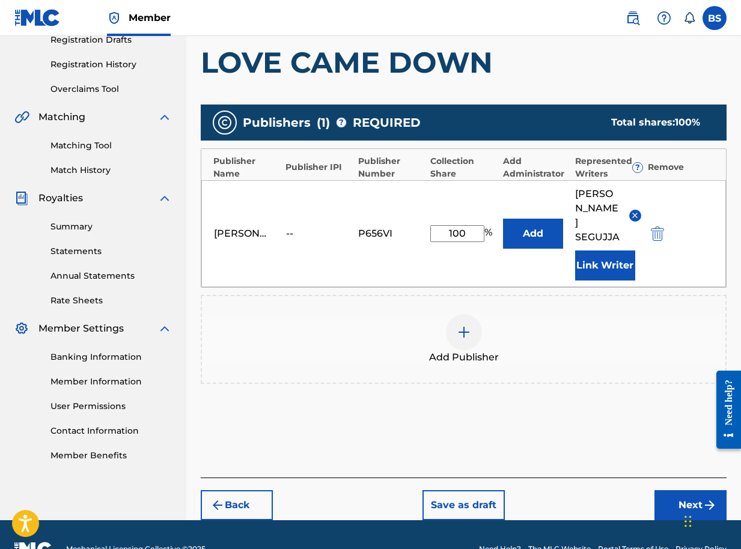
click at [684, 490] on button "Next" at bounding box center [690, 505] width 72 height 30
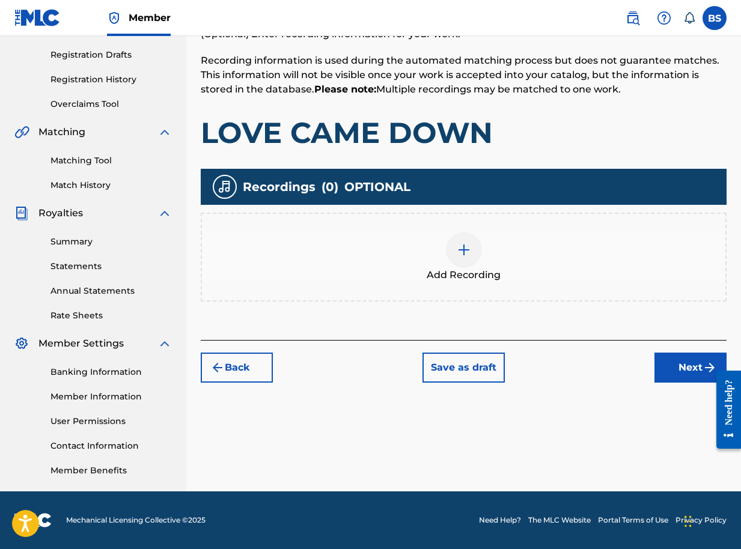
click at [682, 365] on button "Next" at bounding box center [690, 368] width 72 height 30
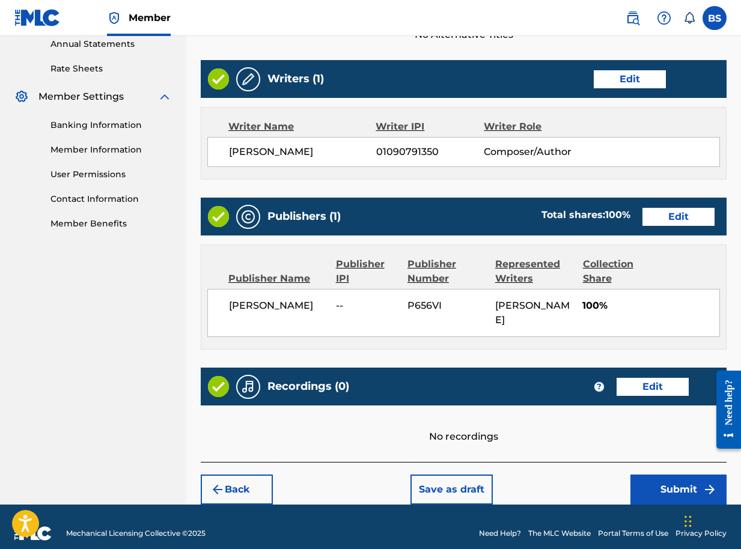
scroll to position [456, 0]
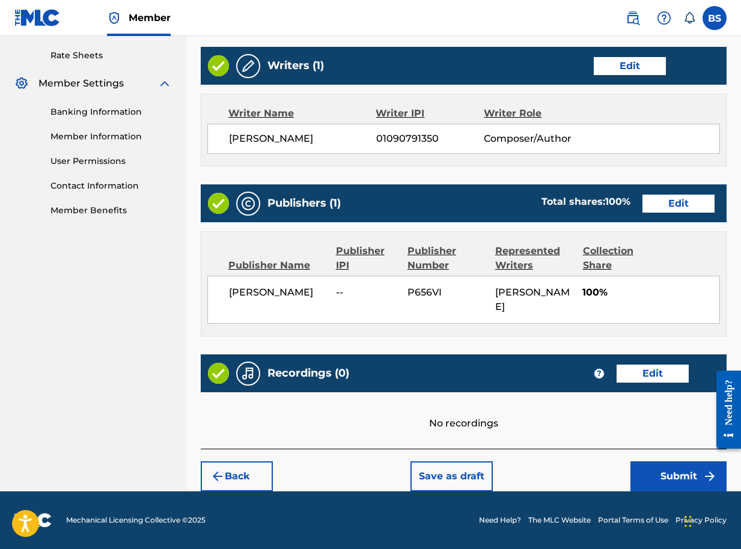
click at [672, 475] on button "Submit" at bounding box center [678, 476] width 96 height 30
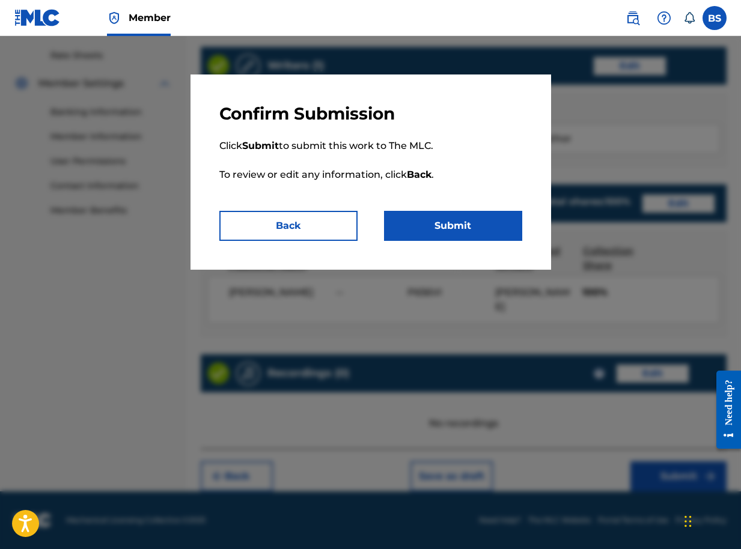
click at [447, 224] on button "Submit" at bounding box center [453, 226] width 138 height 30
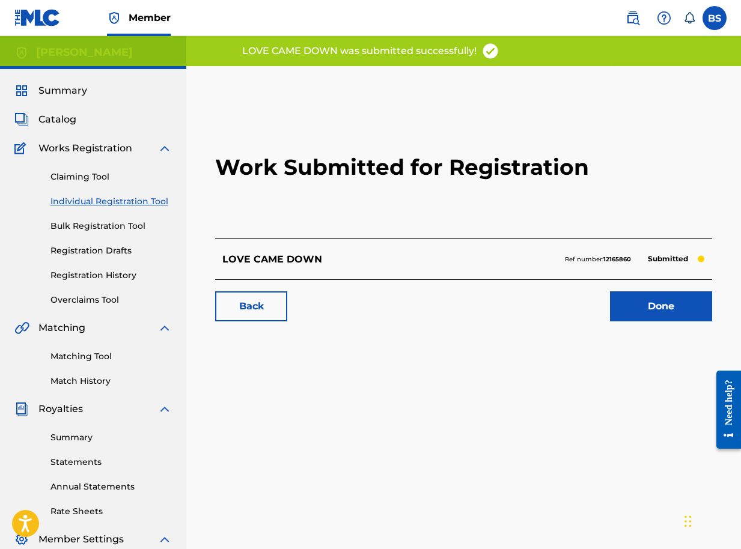
click at [648, 310] on link "Done" at bounding box center [661, 306] width 102 height 30
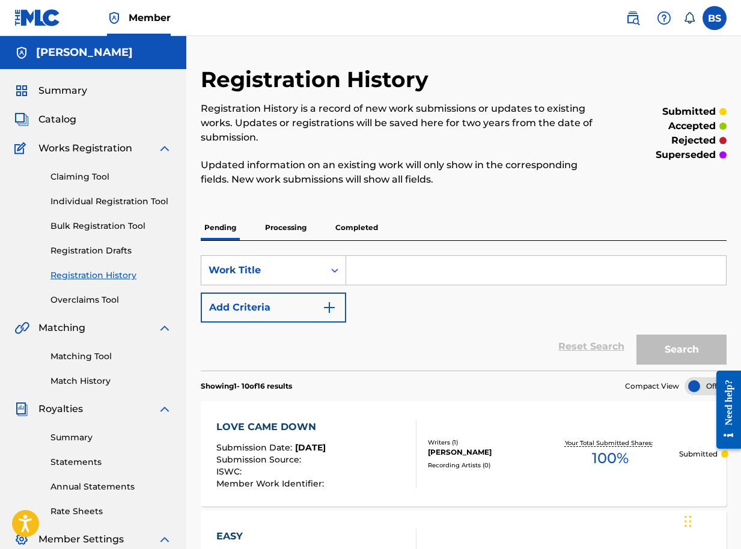
click at [52, 118] on span "Catalog" at bounding box center [57, 119] width 38 height 14
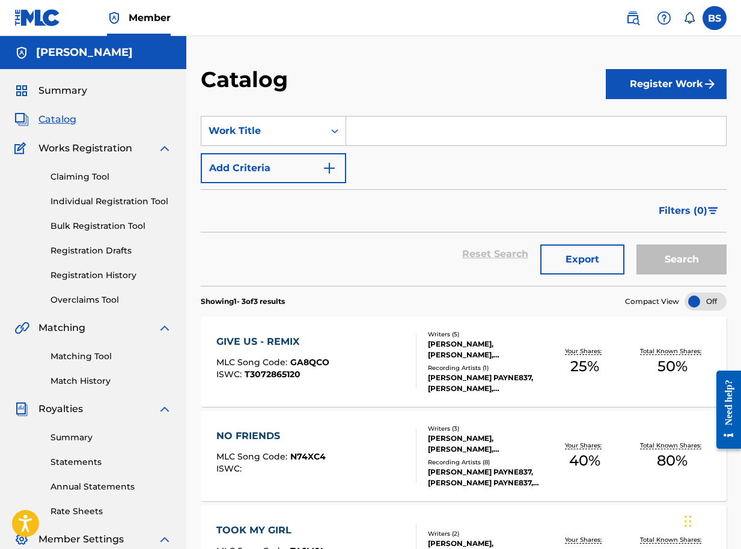
click at [651, 86] on button "Register Work" at bounding box center [666, 84] width 121 height 30
click at [645, 121] on link "Individual" at bounding box center [666, 123] width 121 height 29
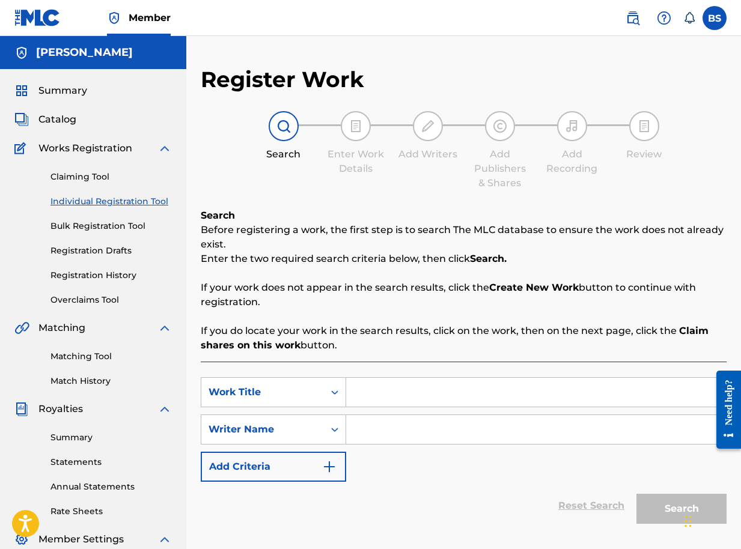
click at [375, 383] on input "Search Form" at bounding box center [536, 392] width 380 height 29
type input "SIGALA MU SOMERO"
click at [370, 430] on input "Search Form" at bounding box center [536, 429] width 380 height 29
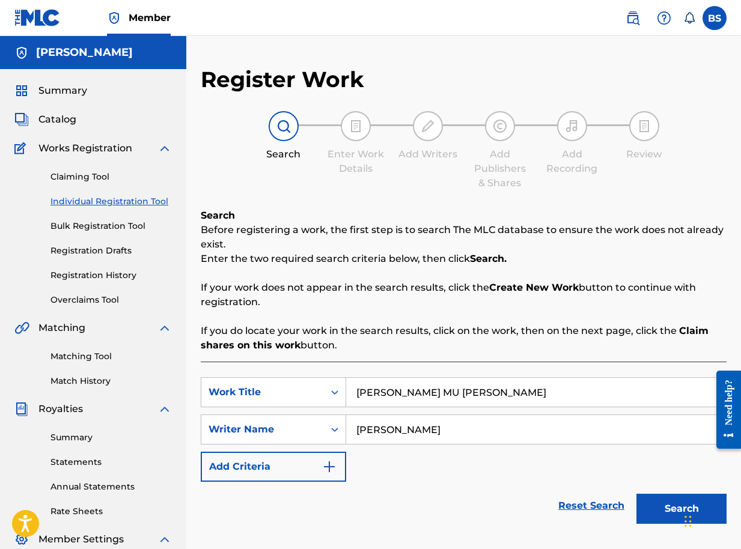
type input "BRIAN SEGUJJA"
click at [678, 500] on button "Search" at bounding box center [681, 509] width 90 height 30
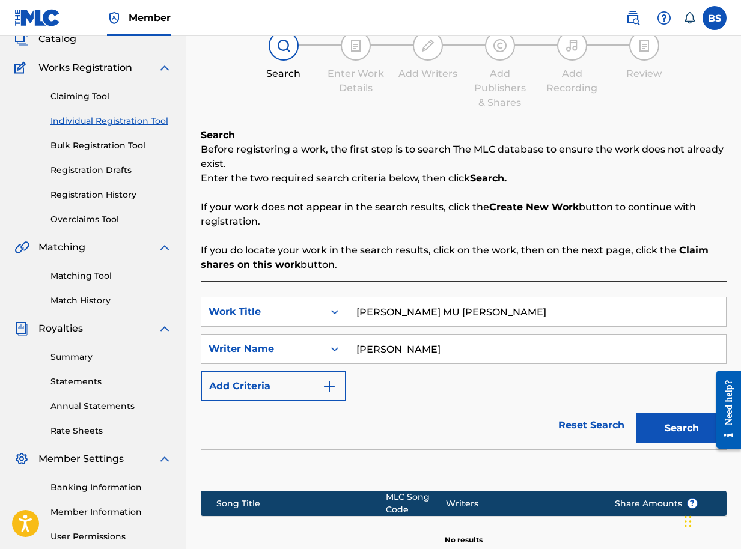
scroll to position [225, 0]
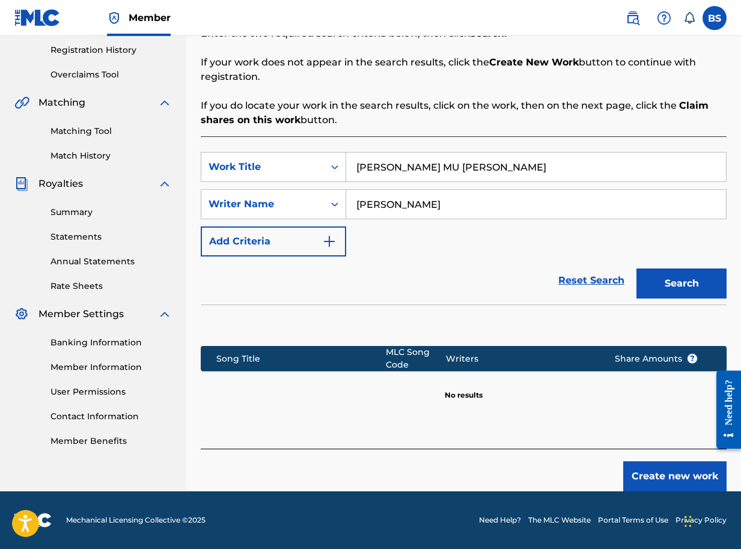
click at [669, 473] on button "Create new work" at bounding box center [674, 476] width 103 height 30
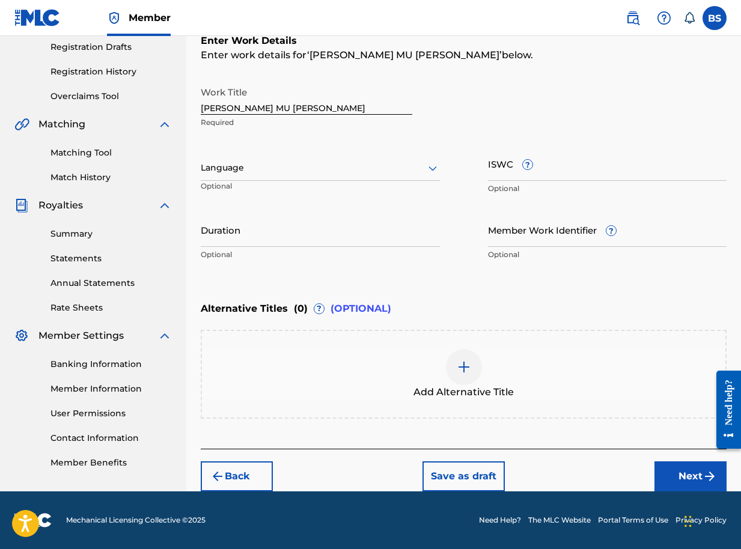
click at [676, 474] on button "Next" at bounding box center [690, 476] width 72 height 30
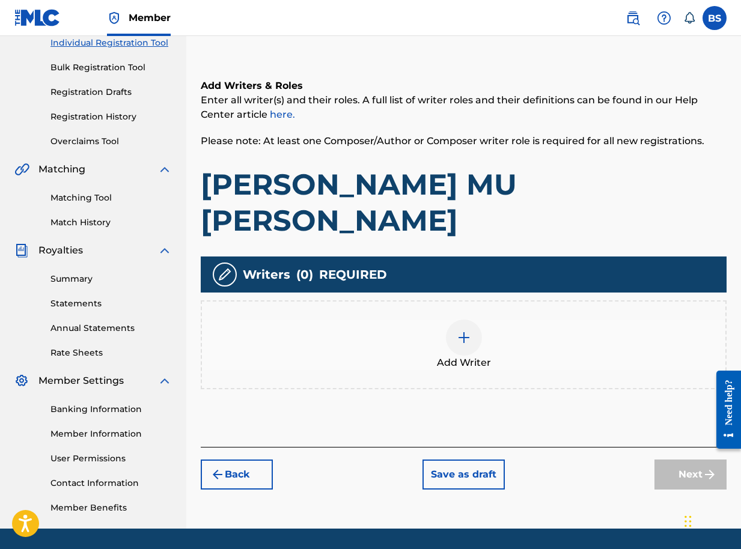
scroll to position [54, 0]
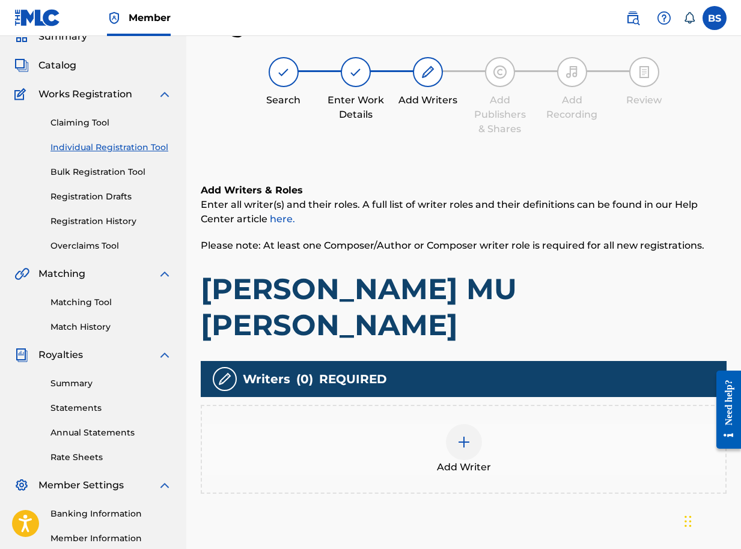
click at [455, 424] on div at bounding box center [464, 442] width 36 height 36
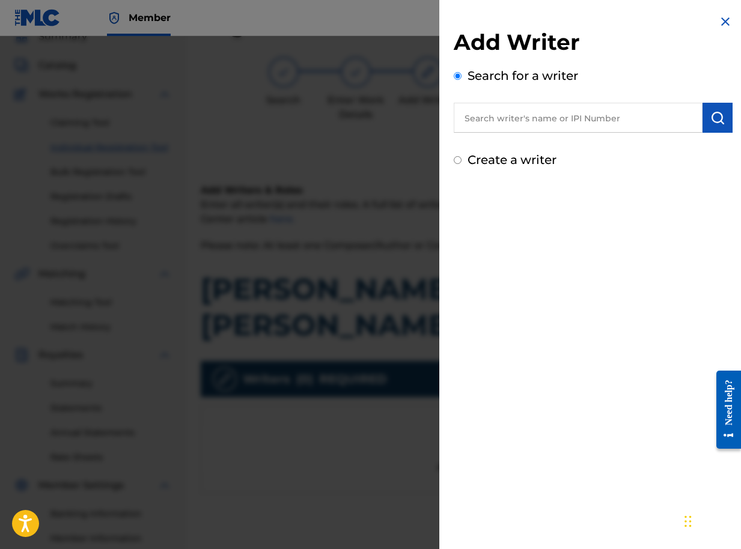
click at [635, 118] on input "text" at bounding box center [578, 118] width 249 height 30
paste input "01090791350"
type input "01090791350"
click at [714, 118] on img "submit" at bounding box center [717, 118] width 14 height 14
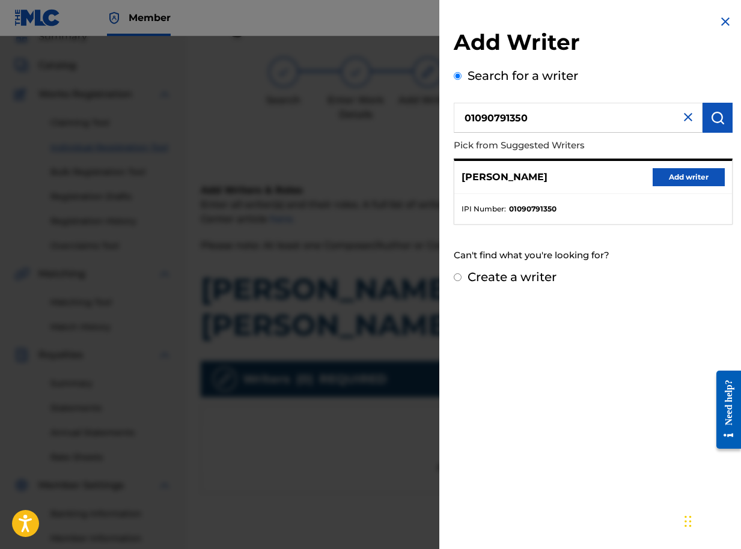
drag, startPoint x: 693, startPoint y: 174, endPoint x: 686, endPoint y: 184, distance: 12.2
click at [693, 174] on button "Add writer" at bounding box center [688, 177] width 72 height 18
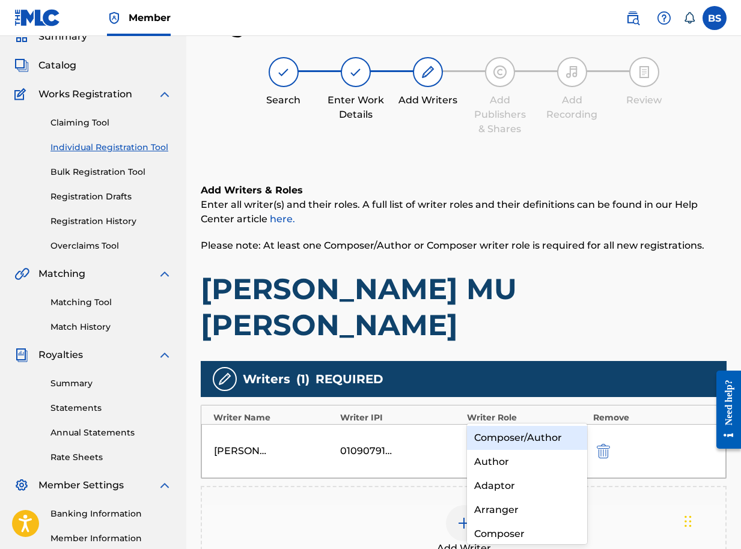
drag, startPoint x: 574, startPoint y: 408, endPoint x: 565, endPoint y: 418, distance: 13.6
click at [574, 437] on icon at bounding box center [575, 443] width 12 height 12
click at [531, 441] on div "Composer/Author" at bounding box center [527, 438] width 120 height 24
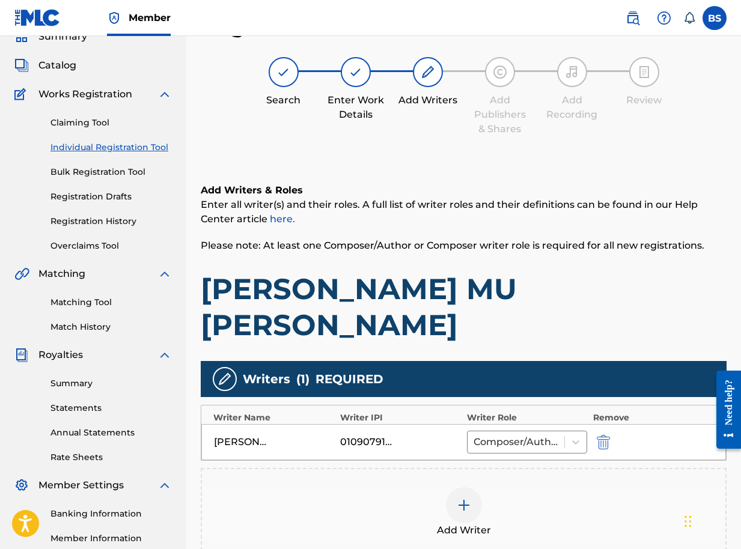
scroll to position [196, 0]
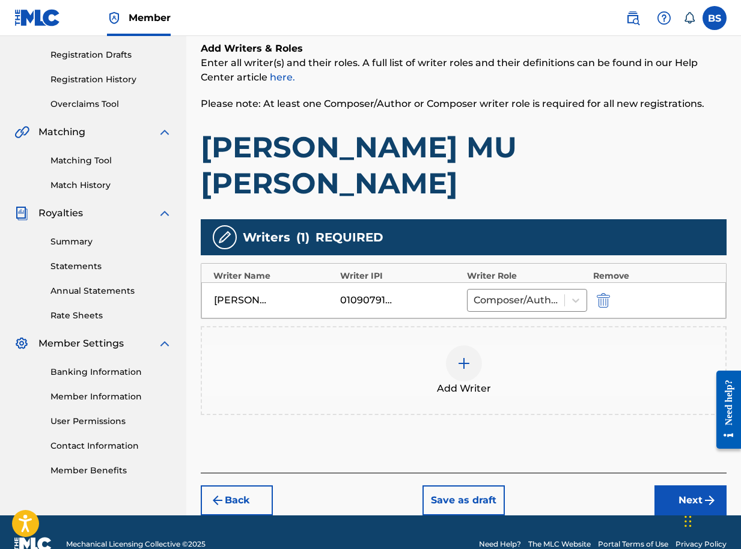
click at [697, 485] on button "Next" at bounding box center [690, 500] width 72 height 30
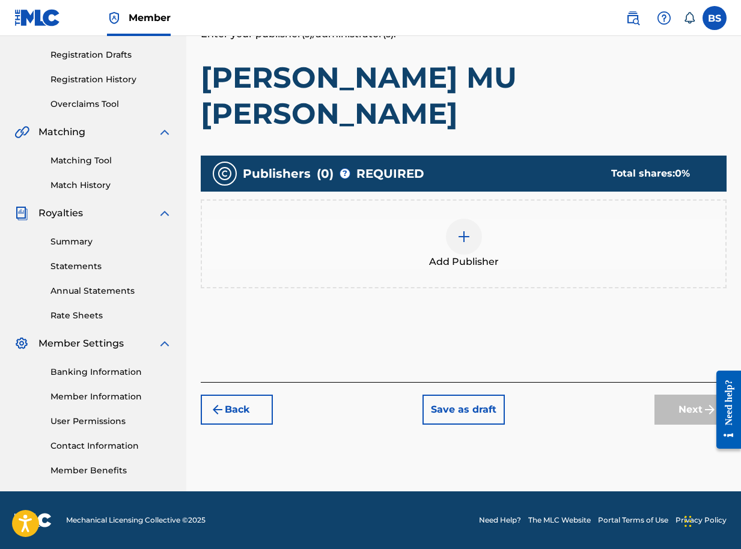
click at [472, 219] on div at bounding box center [464, 237] width 36 height 36
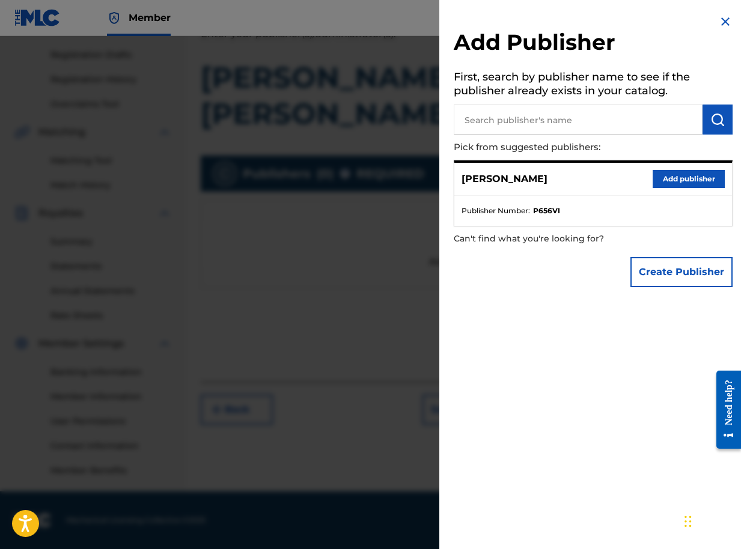
click at [690, 176] on button "Add publisher" at bounding box center [688, 179] width 72 height 18
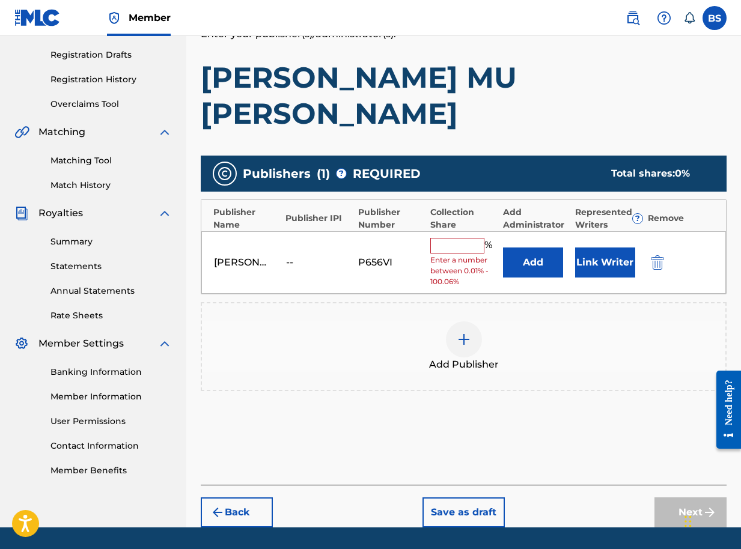
click at [448, 238] on input "text" at bounding box center [457, 246] width 54 height 16
type input "100"
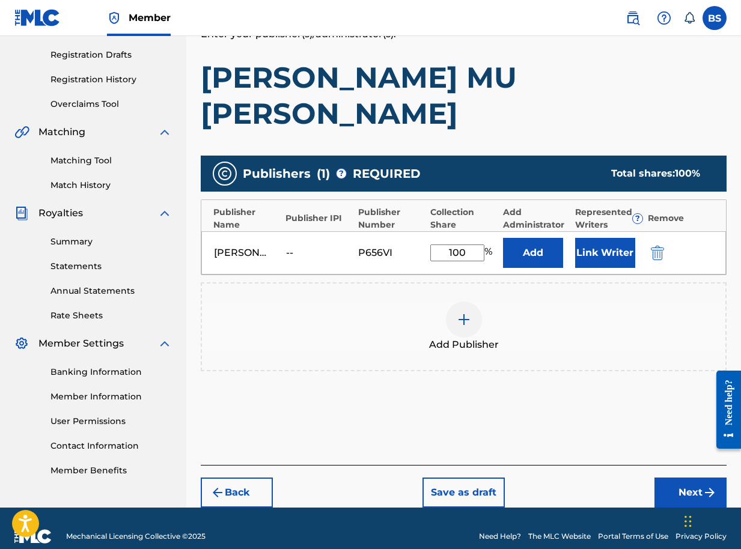
click at [592, 238] on button "Link Writer" at bounding box center [605, 253] width 60 height 30
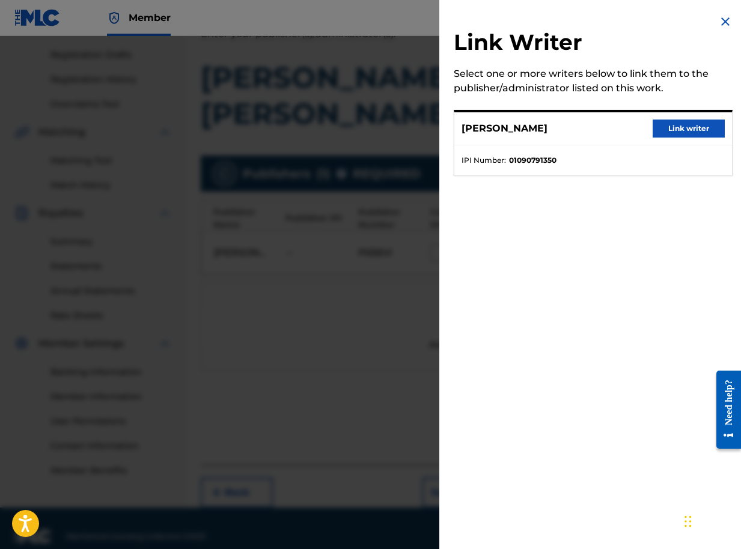
click at [675, 127] on button "Link writer" at bounding box center [688, 129] width 72 height 18
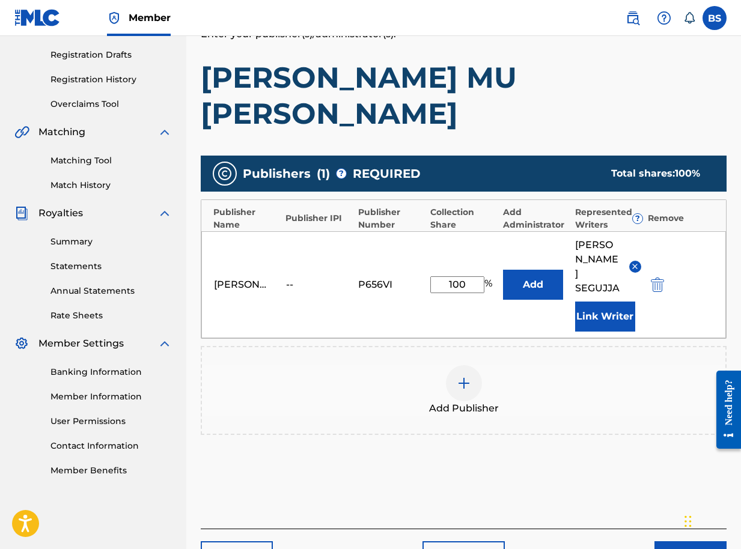
scroll to position [211, 0]
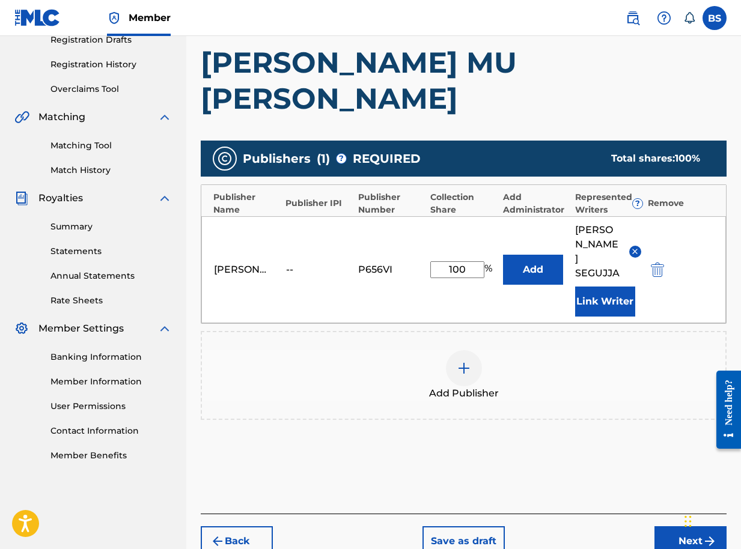
click at [689, 526] on button "Next" at bounding box center [690, 541] width 72 height 30
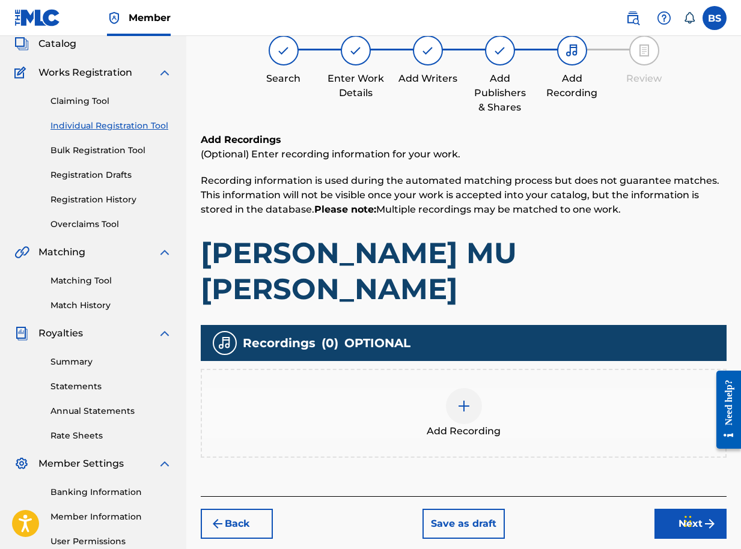
scroll to position [54, 0]
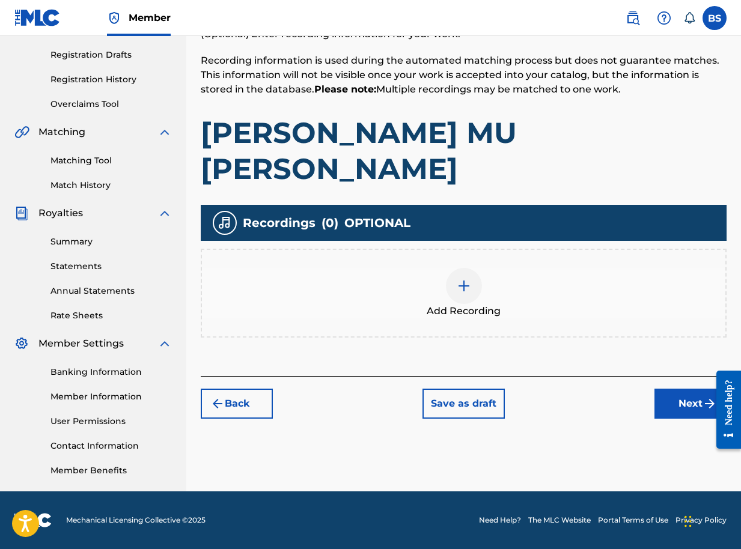
click at [699, 389] on button "Next" at bounding box center [690, 404] width 72 height 30
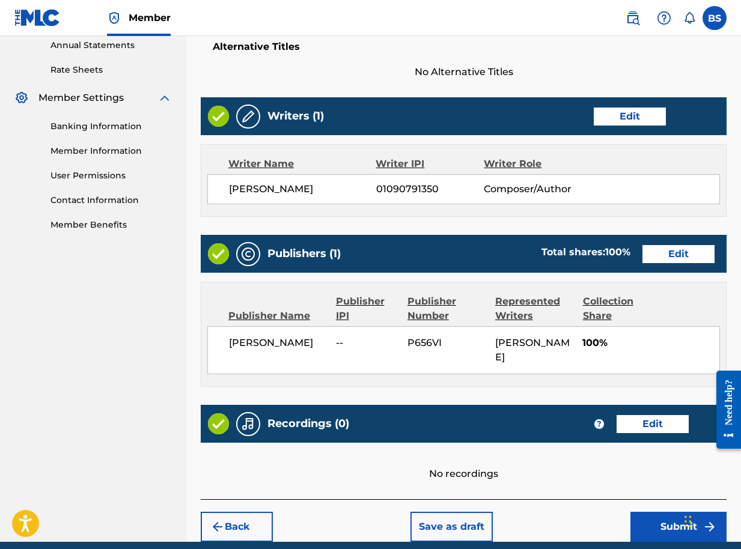
scroll to position [456, 0]
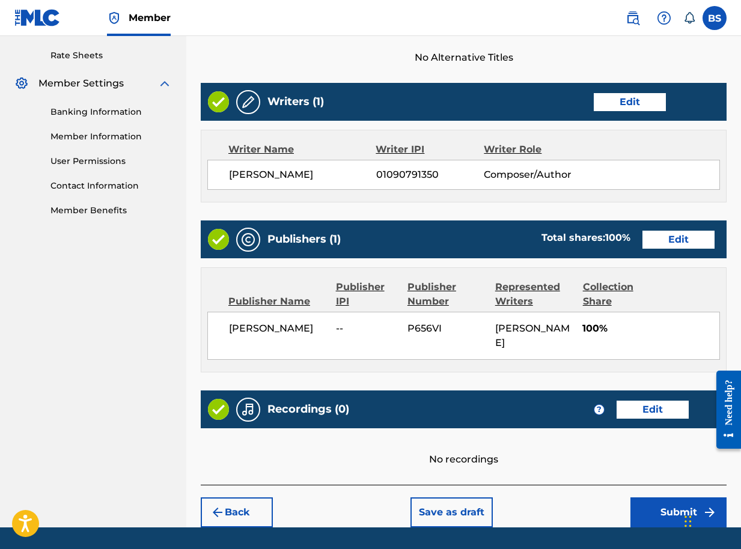
click at [683, 497] on button "Submit" at bounding box center [678, 512] width 96 height 30
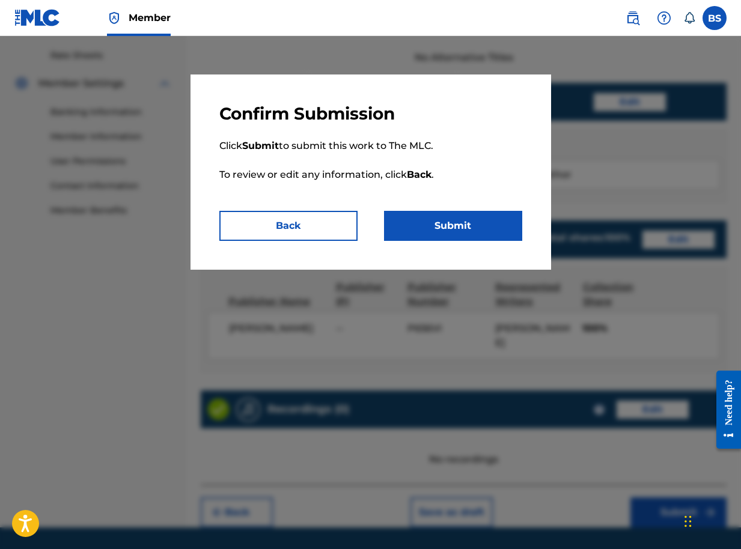
click at [437, 222] on button "Submit" at bounding box center [453, 226] width 138 height 30
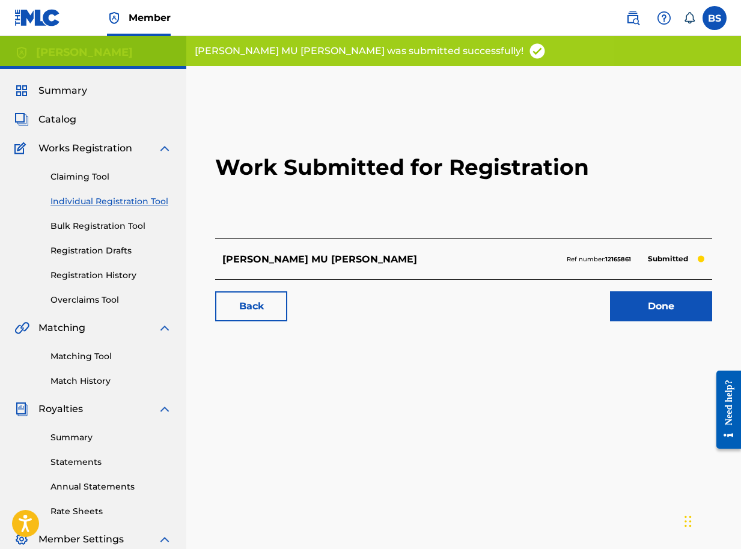
click at [659, 308] on link "Done" at bounding box center [661, 306] width 102 height 30
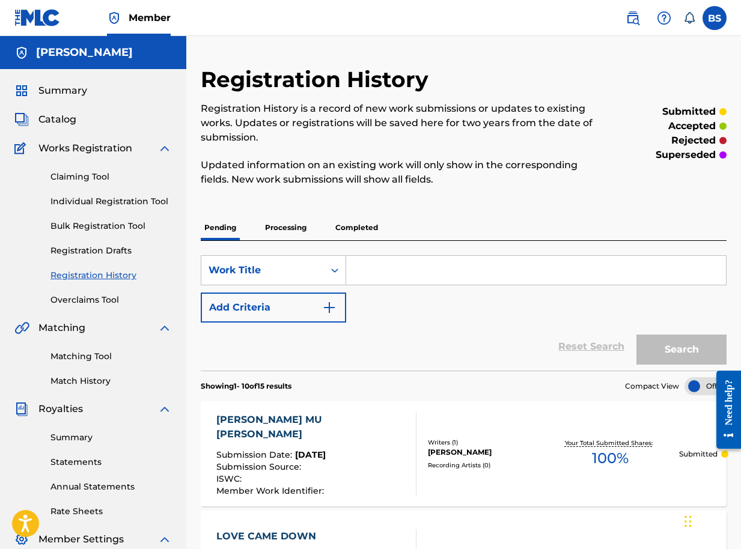
click at [76, 119] on span "Catalog" at bounding box center [57, 119] width 38 height 14
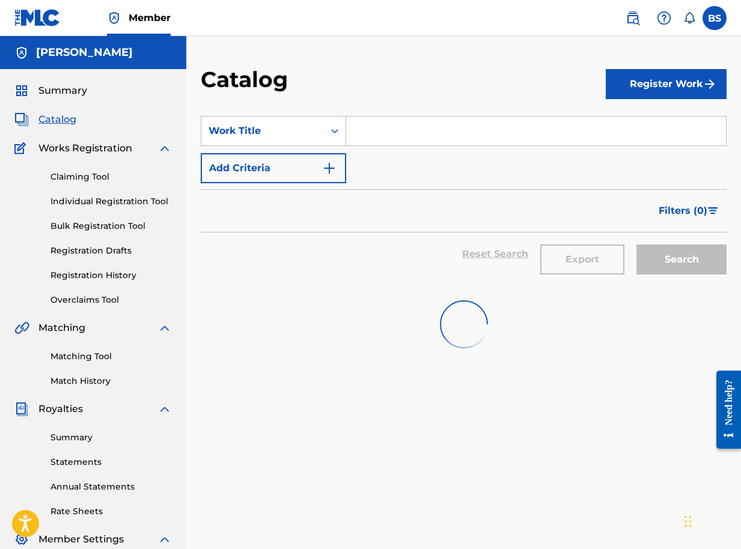
click at [653, 82] on button "Register Work" at bounding box center [666, 84] width 121 height 30
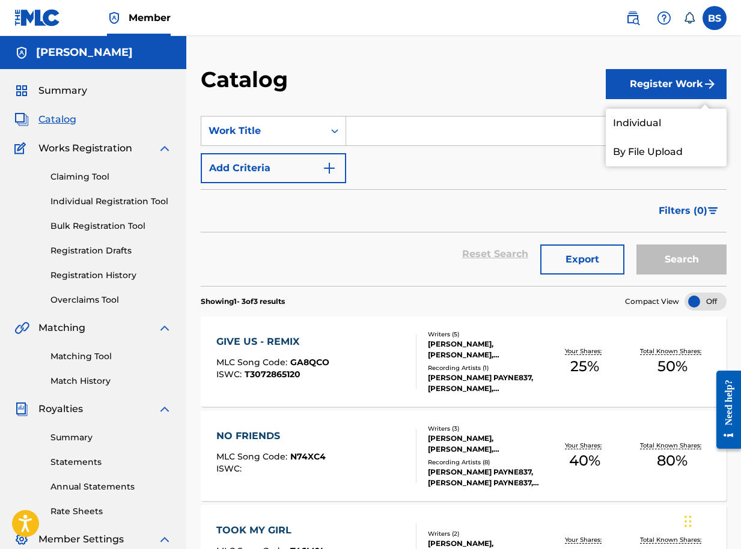
click at [618, 128] on link "Individual" at bounding box center [666, 123] width 121 height 29
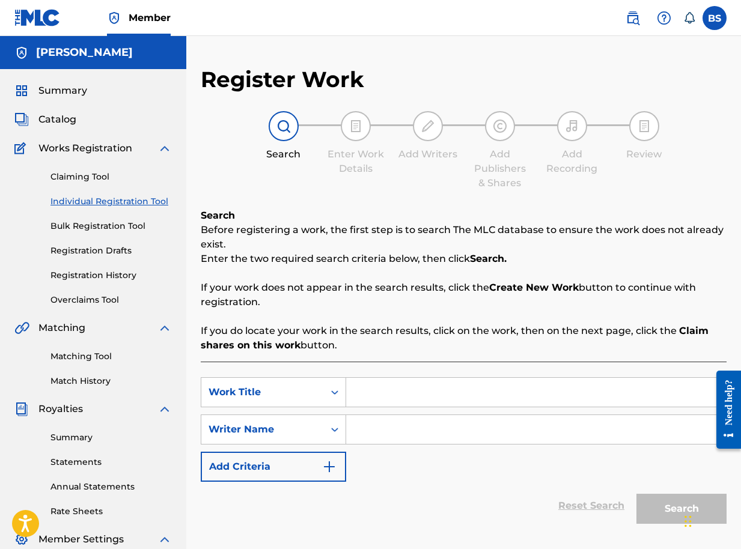
click at [374, 390] on input "Search Form" at bounding box center [536, 392] width 380 height 29
type input "NKWETAGA"
click at [391, 431] on input "Search Form" at bounding box center [536, 429] width 380 height 29
click at [392, 428] on input "Search Form" at bounding box center [536, 429] width 380 height 29
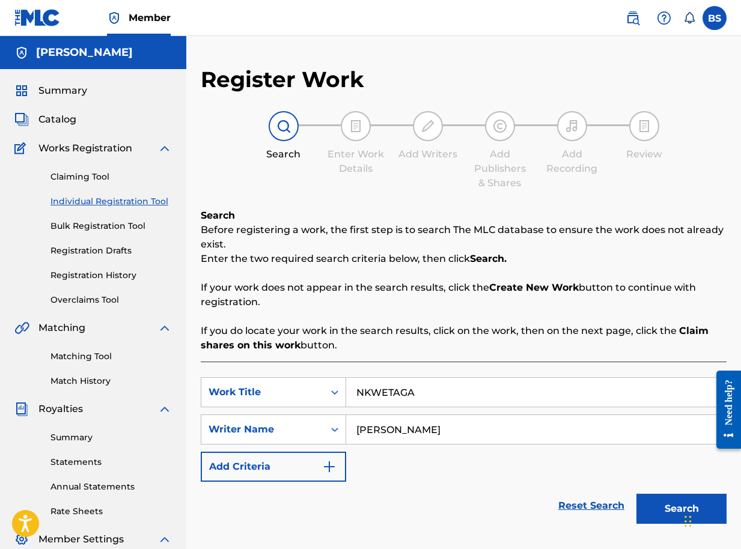
type input "BRIAN SEGUJJA"
click at [665, 507] on button "Search" at bounding box center [681, 509] width 90 height 30
click at [669, 518] on button "Search" at bounding box center [681, 509] width 90 height 30
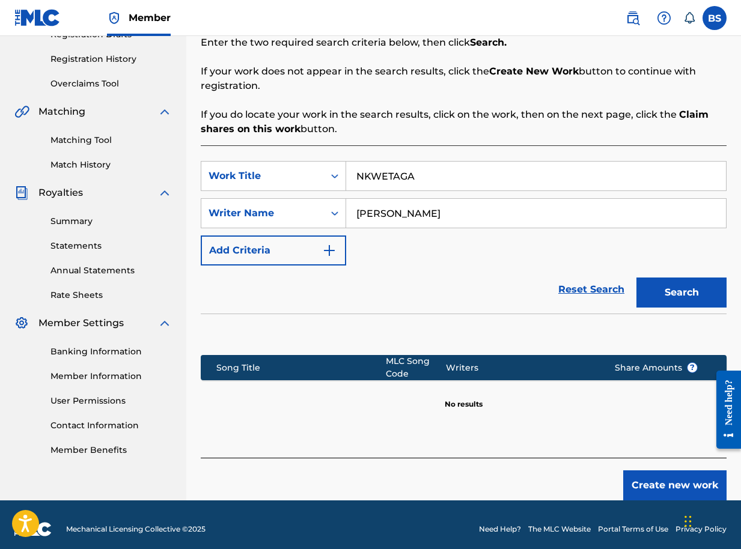
scroll to position [225, 0]
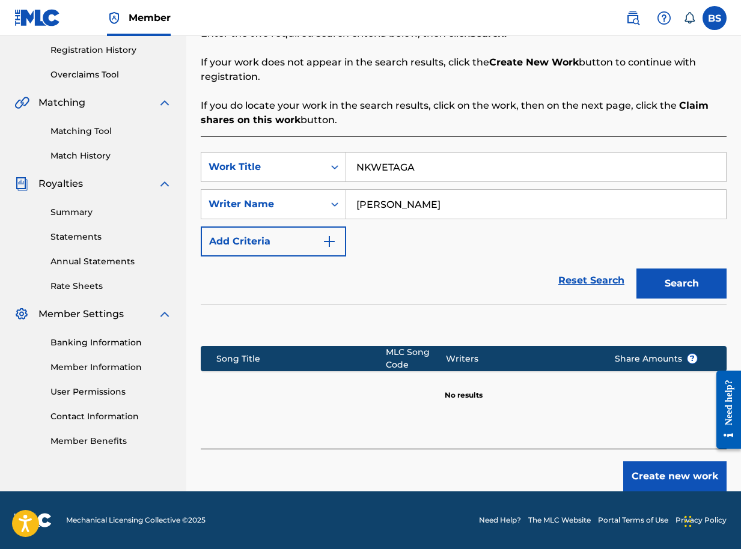
click at [678, 473] on button "Create new work" at bounding box center [674, 476] width 103 height 30
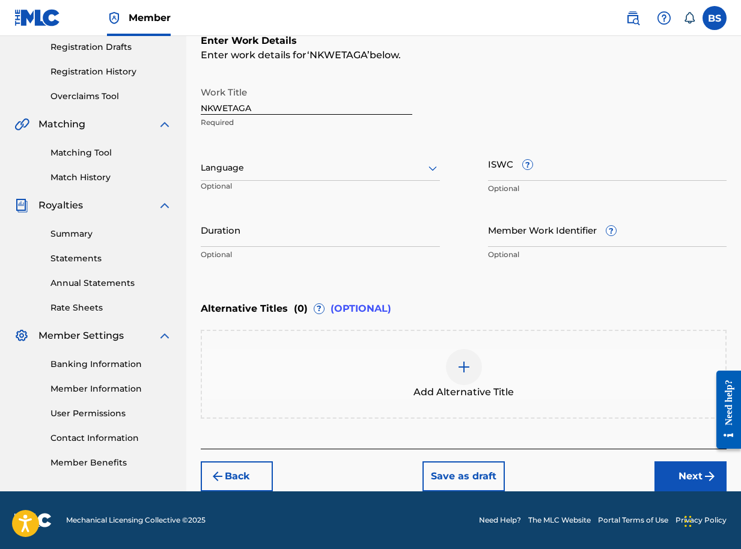
scroll to position [204, 0]
click at [696, 469] on button "Next" at bounding box center [690, 476] width 72 height 30
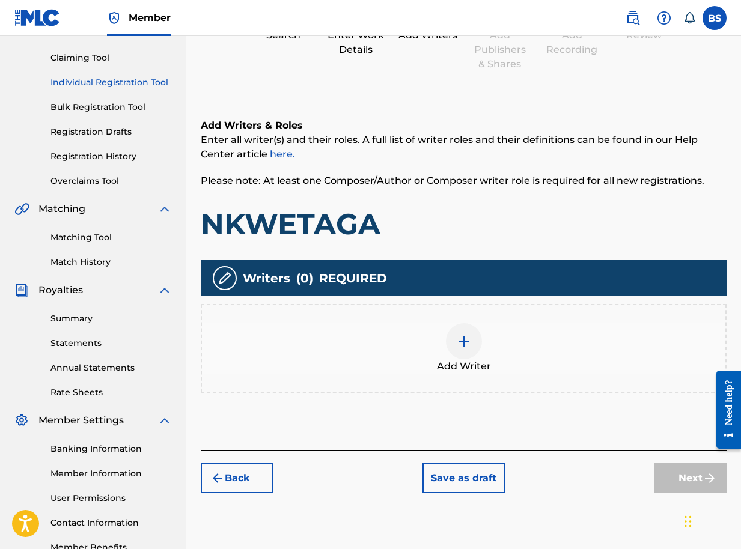
scroll to position [196, 0]
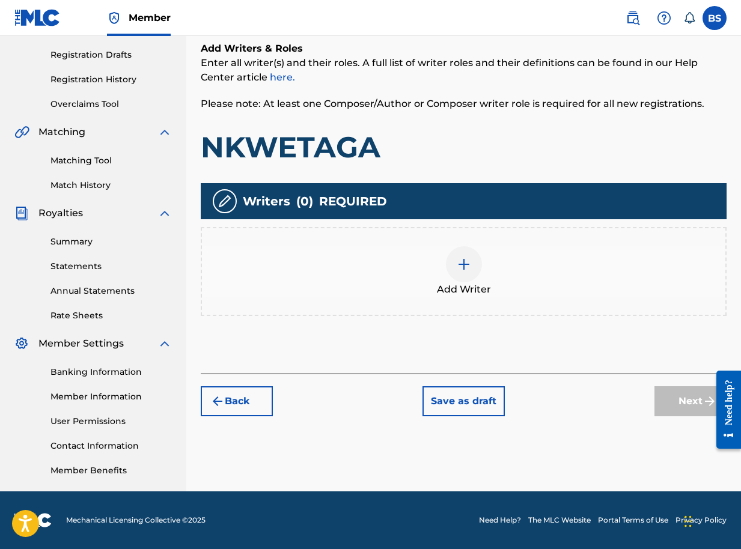
click at [466, 263] on img at bounding box center [464, 264] width 14 height 14
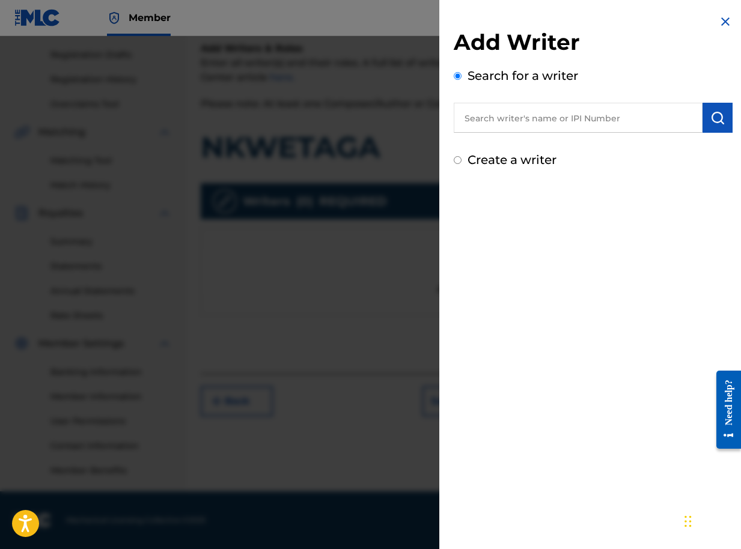
click at [672, 118] on input "text" at bounding box center [578, 118] width 249 height 30
click at [637, 124] on input "text" at bounding box center [578, 118] width 249 height 30
paste input "01090791350"
type input "01090791350"
click at [710, 119] on img "submit" at bounding box center [717, 118] width 14 height 14
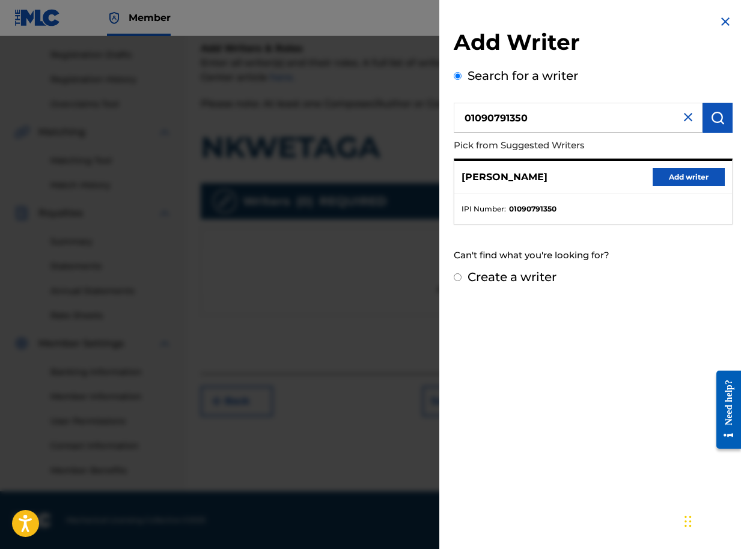
click at [669, 172] on button "Add writer" at bounding box center [688, 177] width 72 height 18
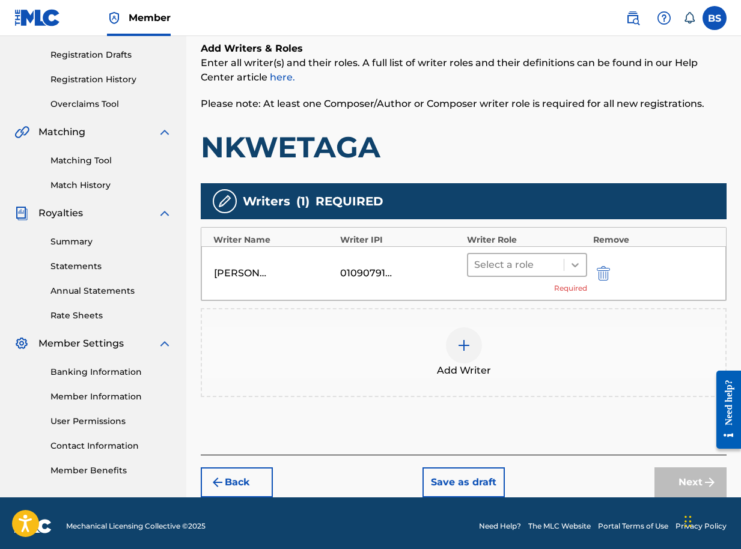
click at [577, 267] on icon at bounding box center [575, 265] width 12 height 12
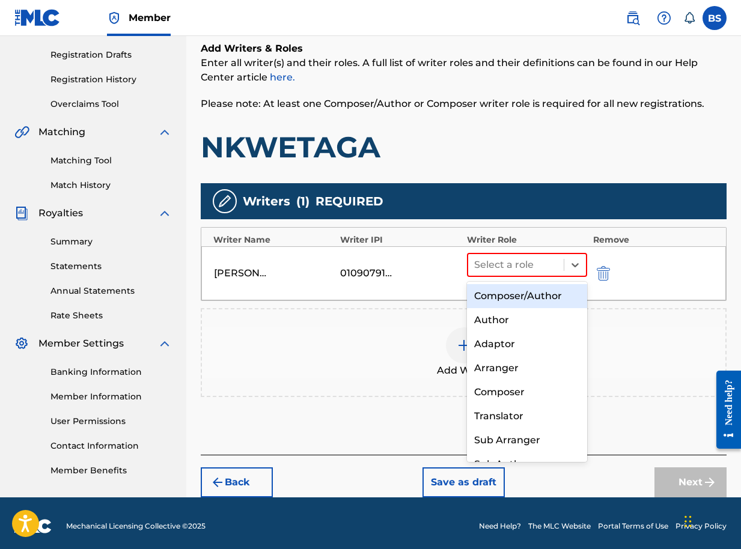
click at [541, 303] on div "Composer/Author" at bounding box center [527, 296] width 120 height 24
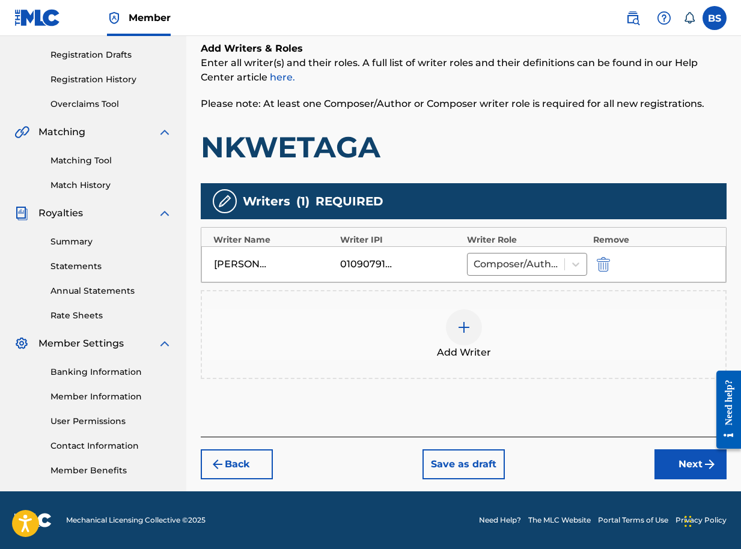
click at [681, 466] on button "Next" at bounding box center [690, 464] width 72 height 30
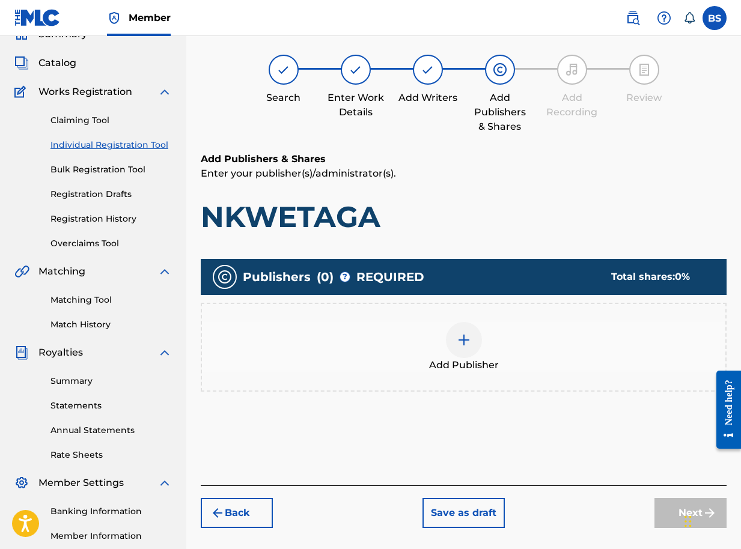
scroll to position [54, 0]
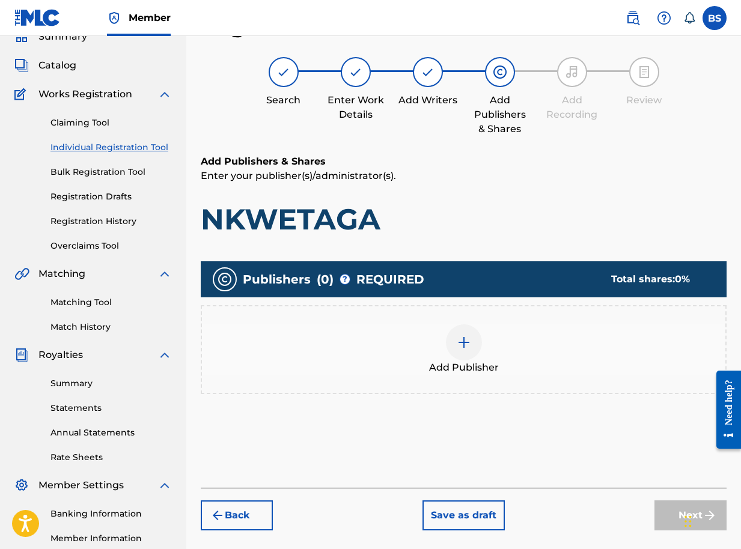
click at [467, 341] on img at bounding box center [464, 342] width 14 height 14
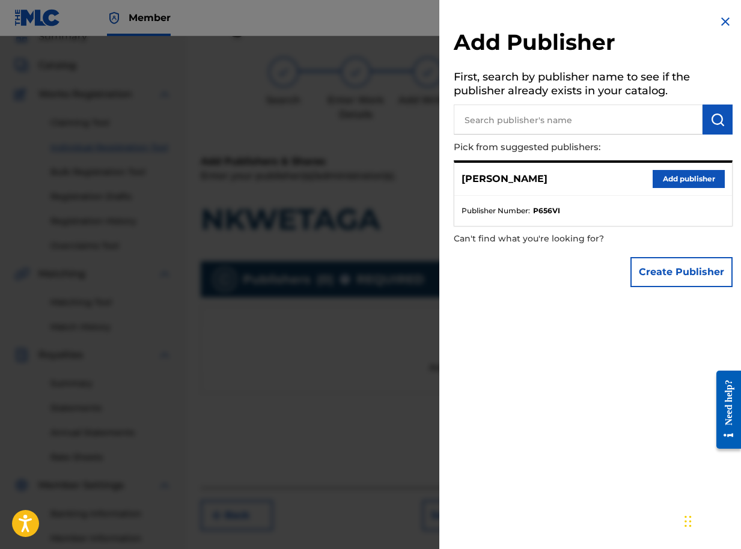
click at [690, 175] on button "Add publisher" at bounding box center [688, 179] width 72 height 18
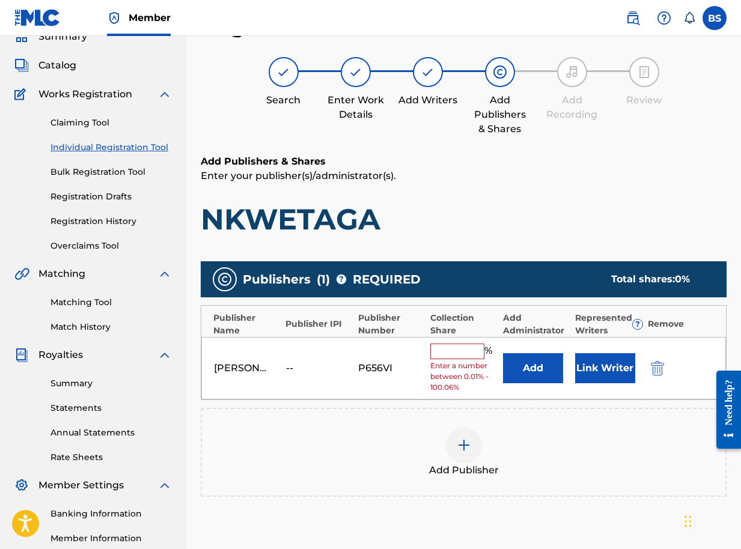
click at [610, 368] on button "Link Writer" at bounding box center [605, 368] width 60 height 30
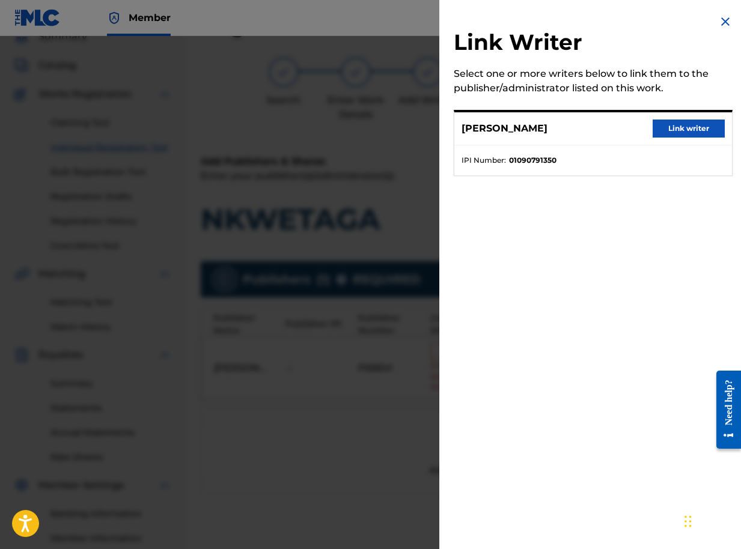
click at [671, 130] on button "Link writer" at bounding box center [688, 129] width 72 height 18
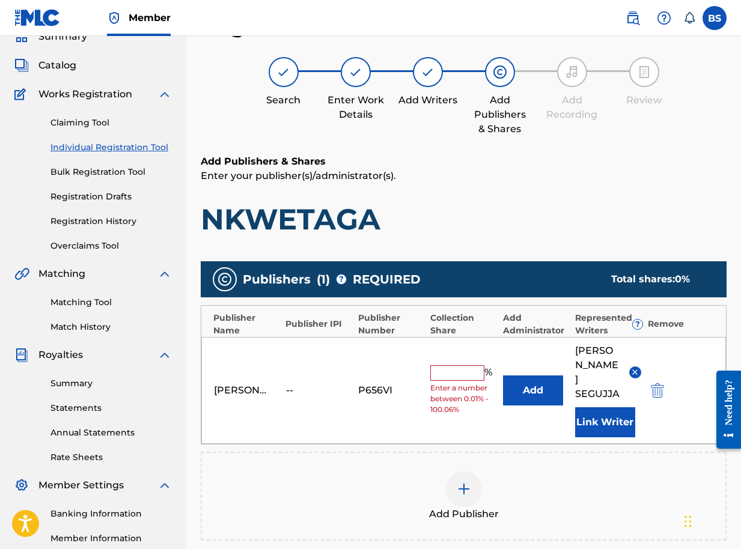
click at [439, 365] on input "text" at bounding box center [457, 373] width 54 height 16
type input "100"
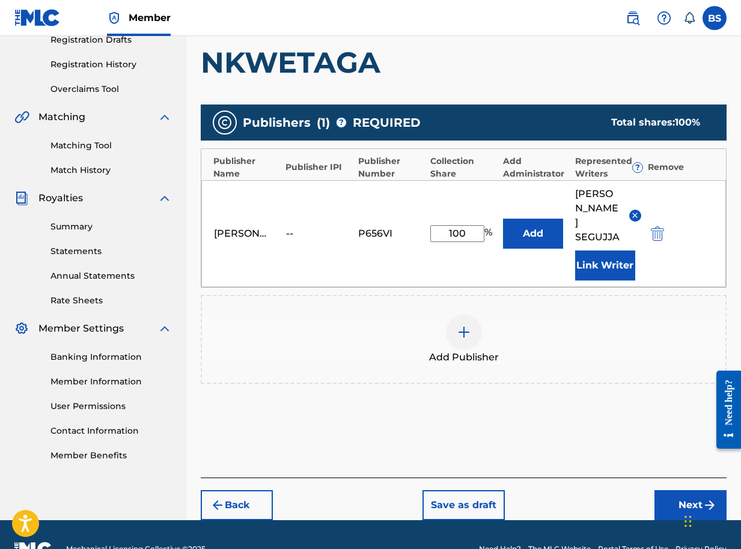
click at [684, 490] on button "Next" at bounding box center [690, 505] width 72 height 30
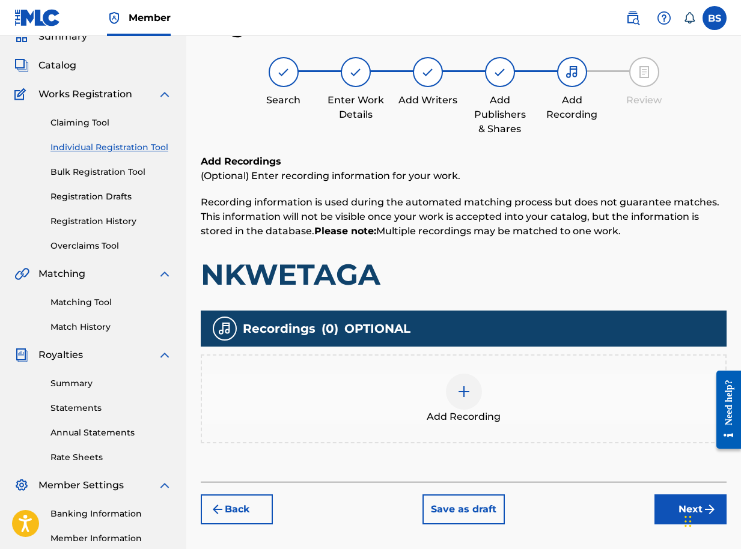
scroll to position [196, 0]
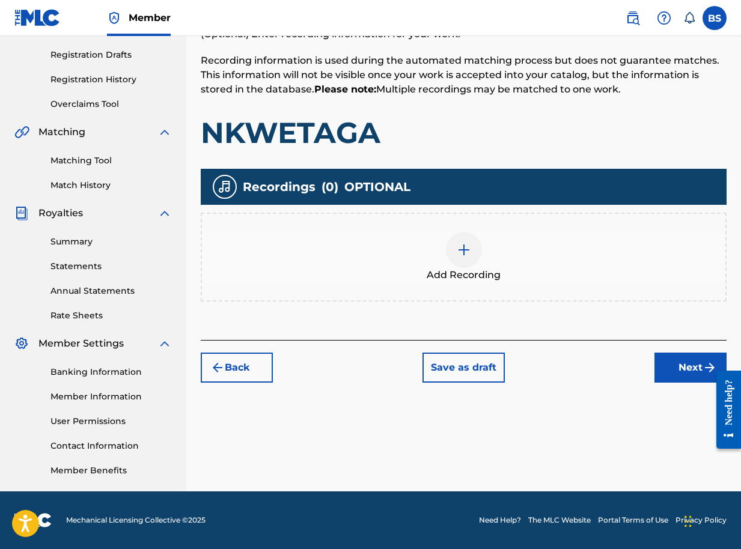
click at [681, 371] on button "Next" at bounding box center [690, 368] width 72 height 30
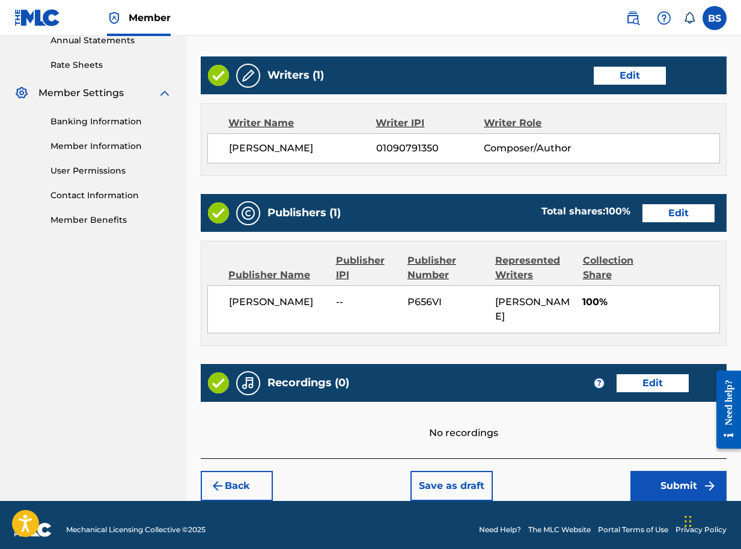
scroll to position [456, 0]
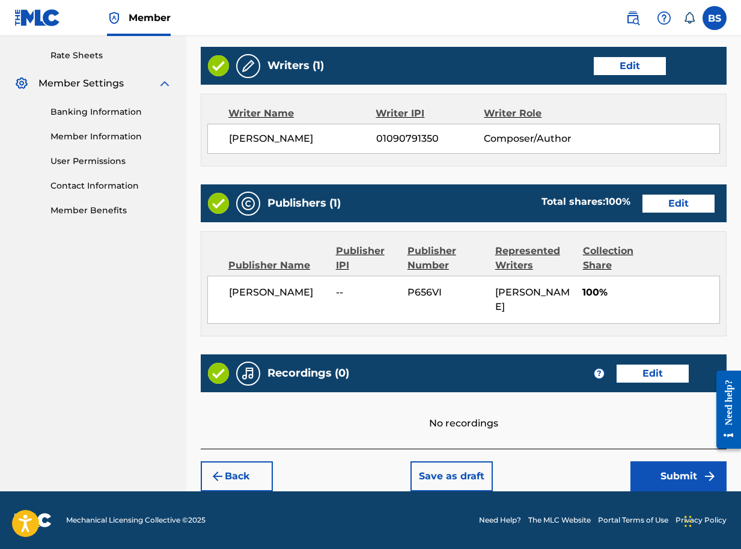
click at [663, 478] on button "Submit" at bounding box center [678, 476] width 96 height 30
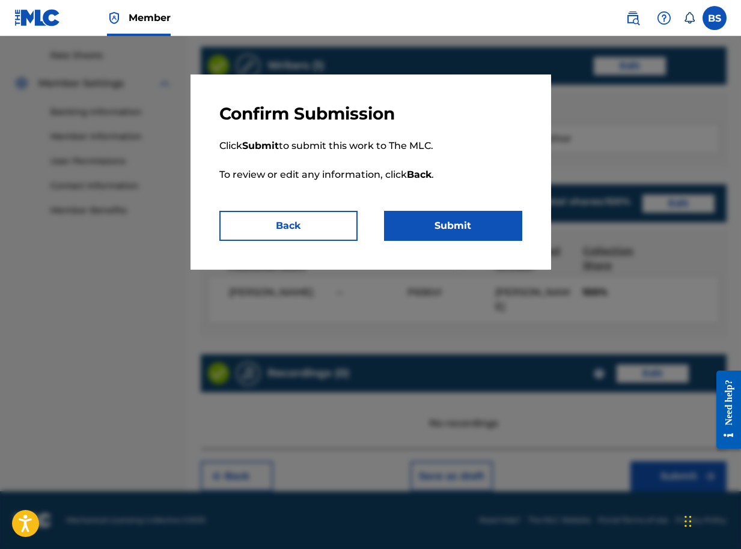
click at [470, 237] on button "Submit" at bounding box center [453, 226] width 138 height 30
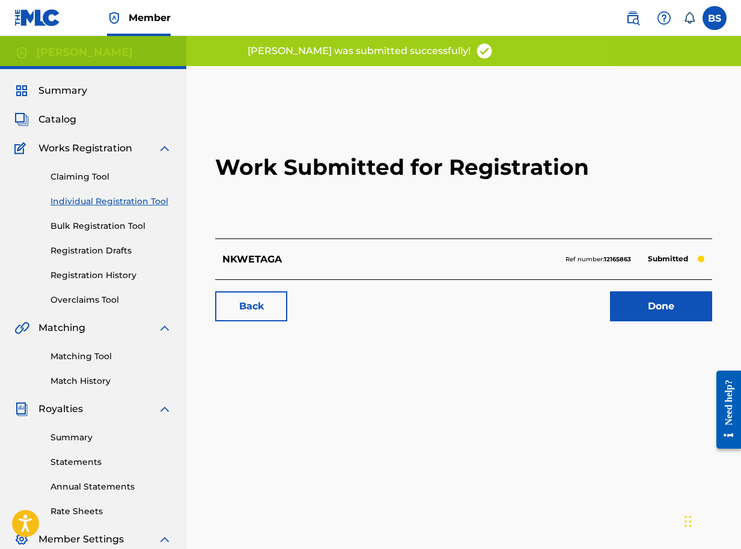
click at [652, 306] on link "Done" at bounding box center [661, 306] width 102 height 30
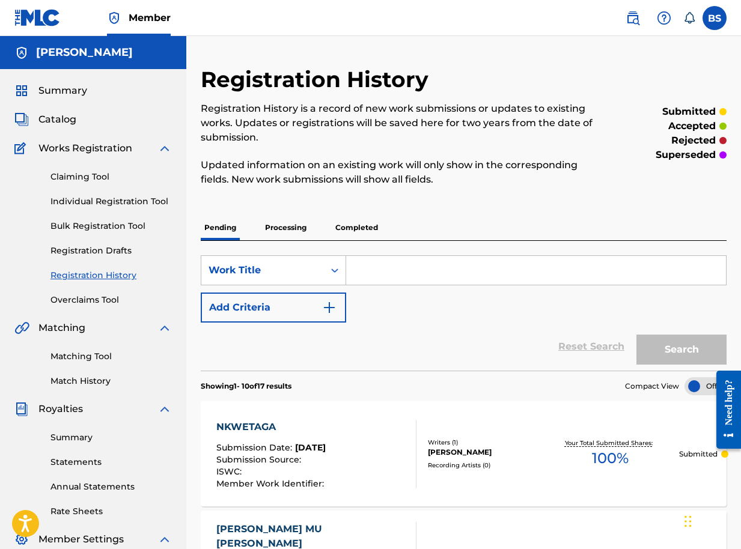
click at [61, 122] on span "Catalog" at bounding box center [57, 119] width 38 height 14
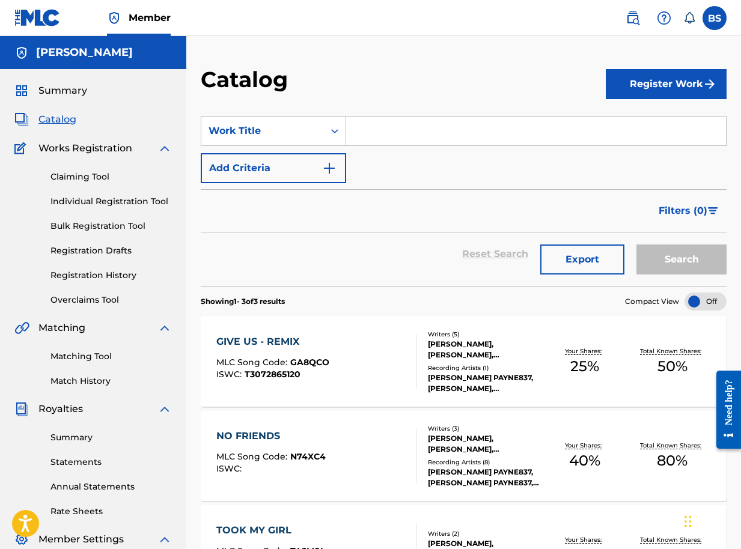
click at [681, 82] on button "Register Work" at bounding box center [666, 84] width 121 height 30
click at [632, 124] on link "Individual" at bounding box center [666, 123] width 121 height 29
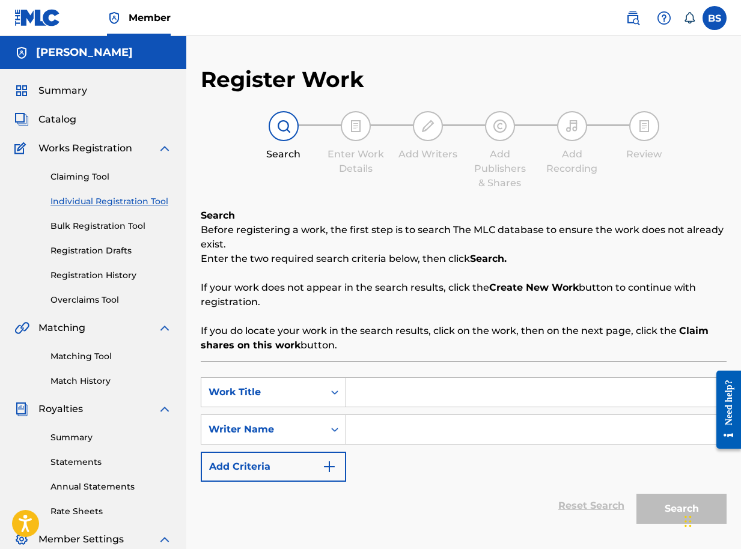
click at [370, 391] on input "Search Form" at bounding box center [536, 392] width 380 height 29
type input "GOD BLESS MY ENEMIES"
click at [413, 423] on input "Search Form" at bounding box center [536, 429] width 380 height 29
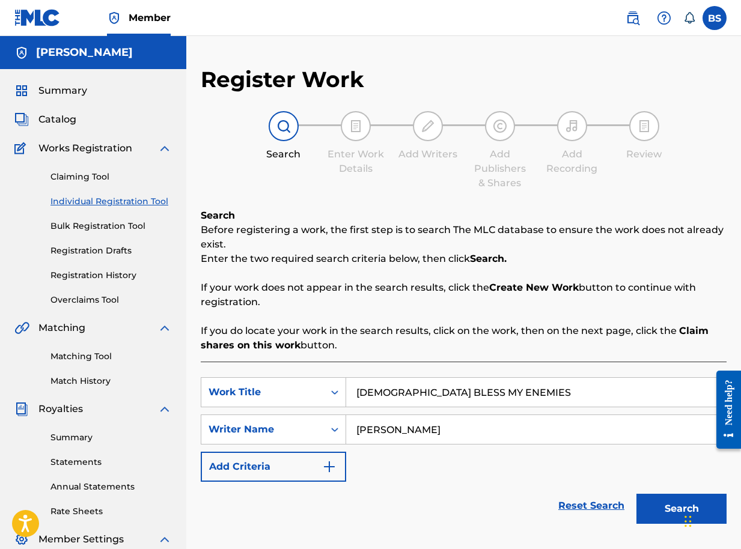
type input "BRIAN SEGUJJA"
click at [672, 515] on button "Search" at bounding box center [681, 509] width 90 height 30
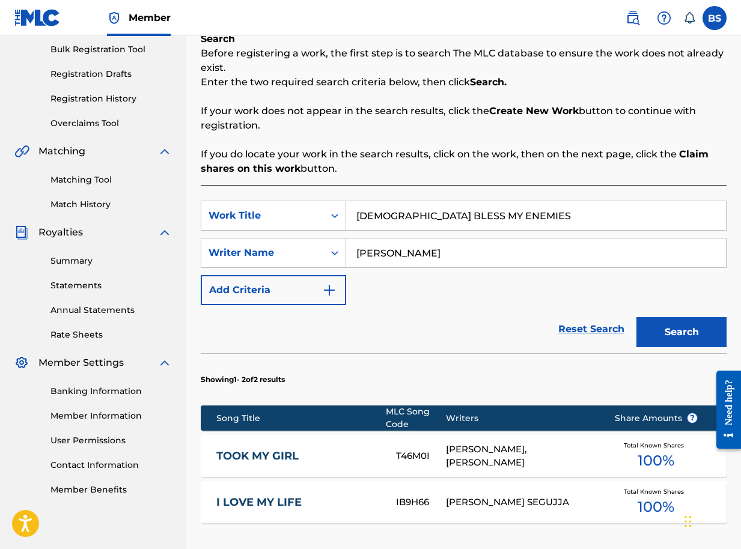
scroll to position [356, 0]
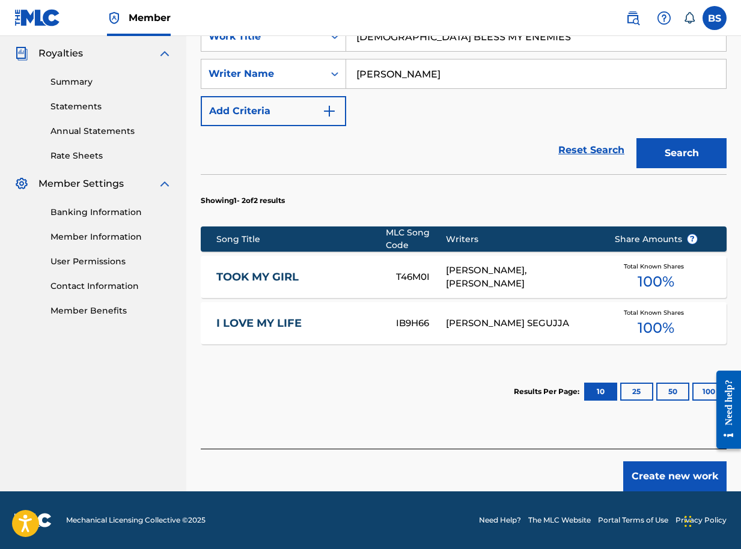
click at [684, 483] on button "Create new work" at bounding box center [674, 476] width 103 height 30
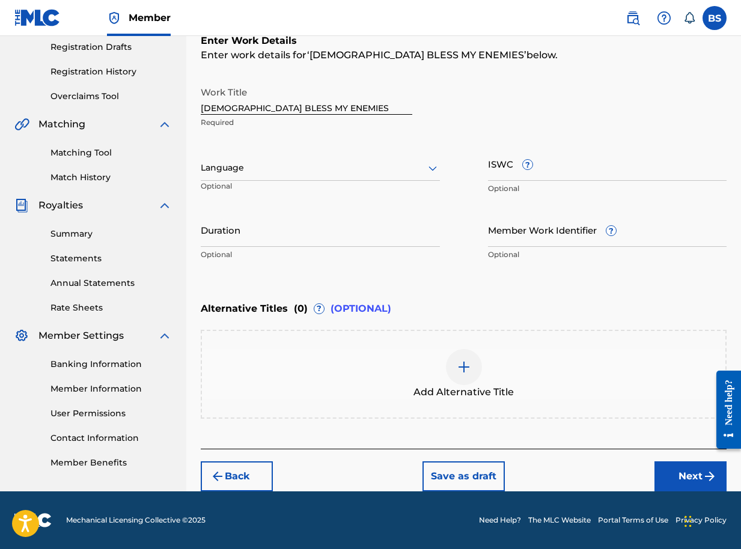
click at [691, 478] on button "Next" at bounding box center [690, 476] width 72 height 30
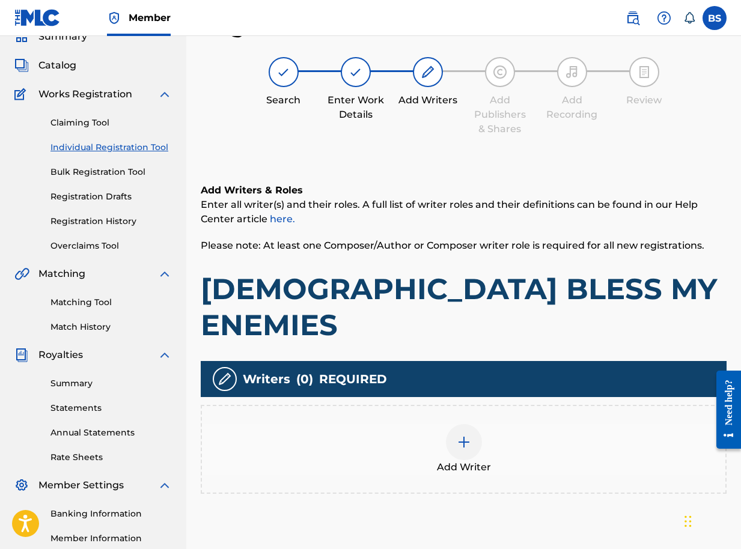
scroll to position [174, 0]
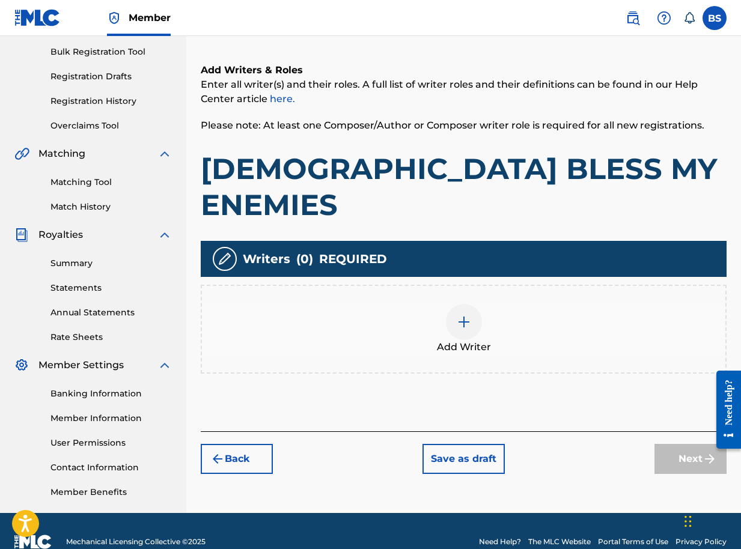
click at [464, 315] on img at bounding box center [464, 322] width 14 height 14
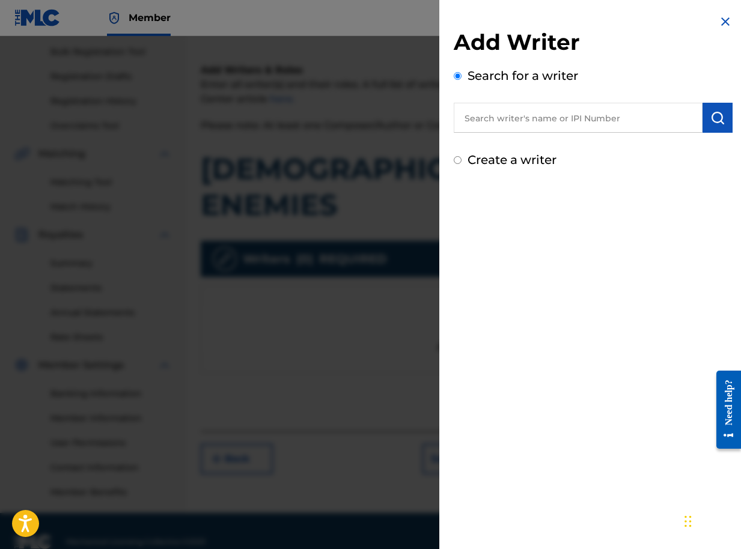
click at [587, 117] on input "text" at bounding box center [578, 118] width 249 height 30
paste input "01090791350"
type input "01090791350"
click at [712, 113] on img "submit" at bounding box center [717, 118] width 14 height 14
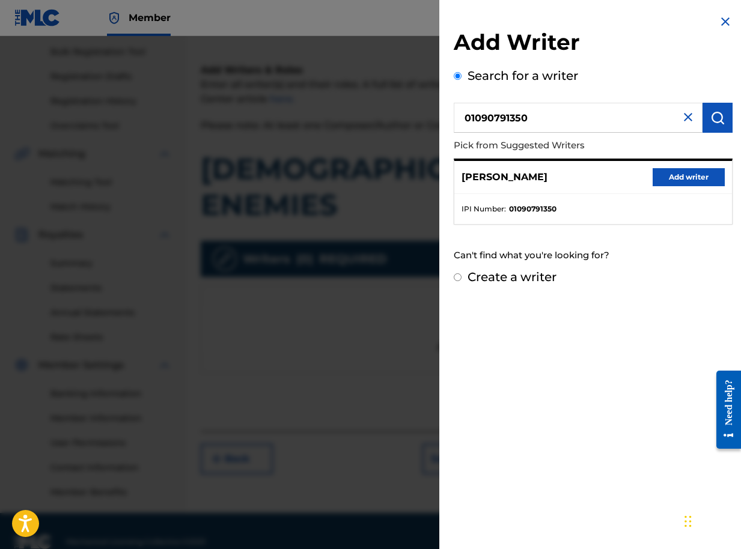
click at [694, 180] on button "Add writer" at bounding box center [688, 177] width 72 height 18
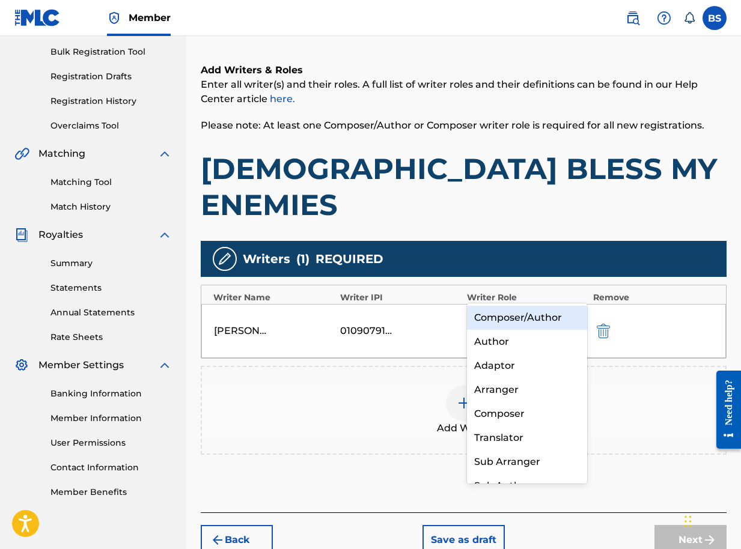
click at [572, 317] on icon at bounding box center [575, 323] width 12 height 12
click at [547, 320] on div "Composer/Author" at bounding box center [527, 318] width 120 height 24
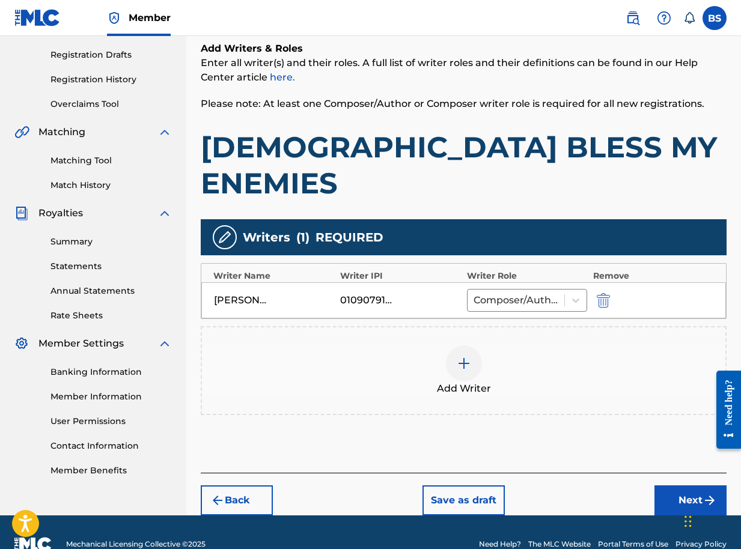
click at [673, 485] on button "Next" at bounding box center [690, 500] width 72 height 30
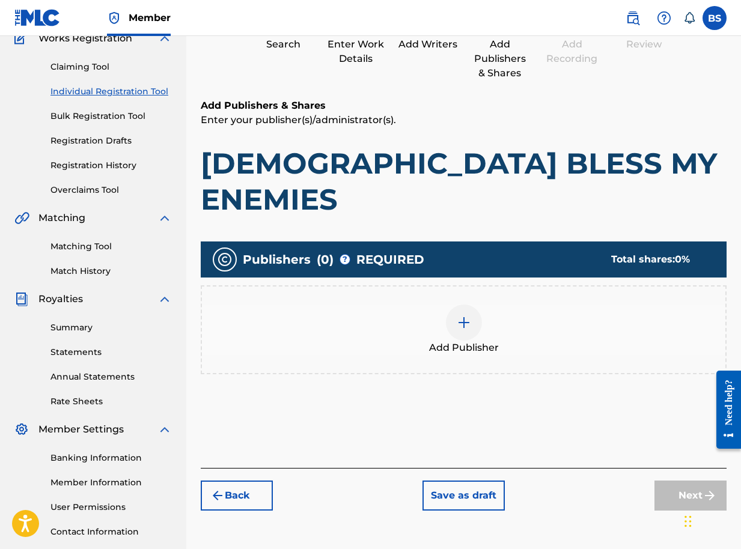
scroll to position [196, 0]
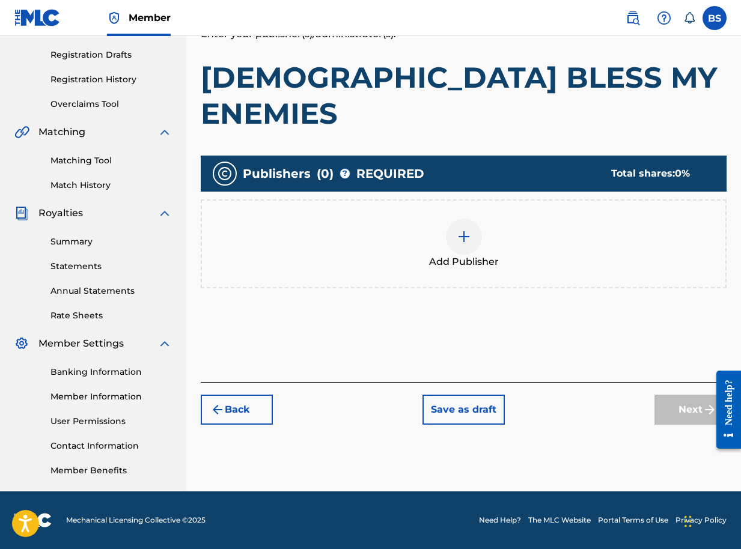
click at [462, 230] on img at bounding box center [464, 237] width 14 height 14
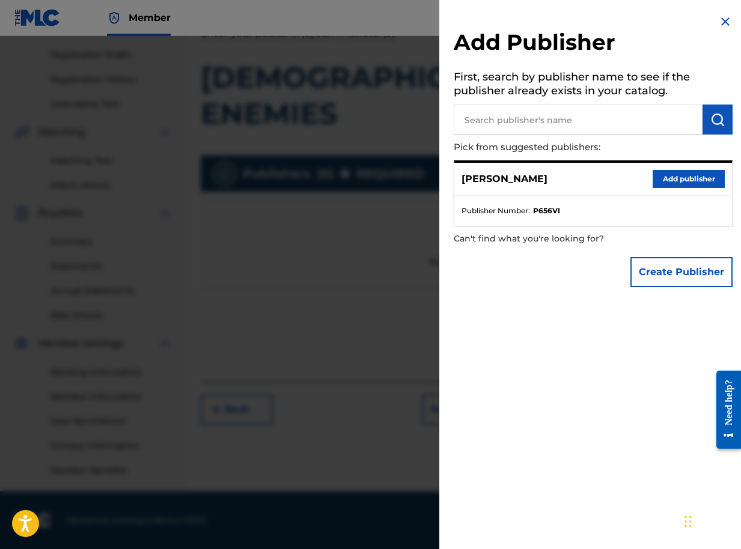
click at [672, 175] on button "Add publisher" at bounding box center [688, 179] width 72 height 18
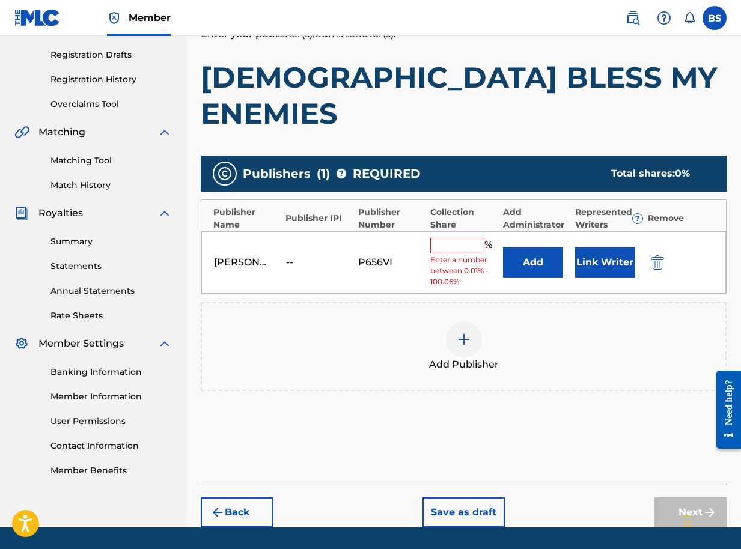
click at [612, 248] on button "Link Writer" at bounding box center [605, 263] width 60 height 30
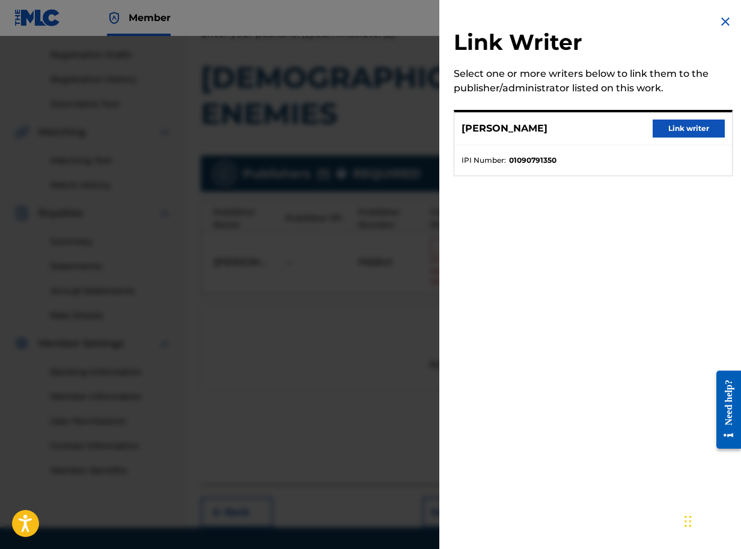
click at [664, 130] on button "Link writer" at bounding box center [688, 129] width 72 height 18
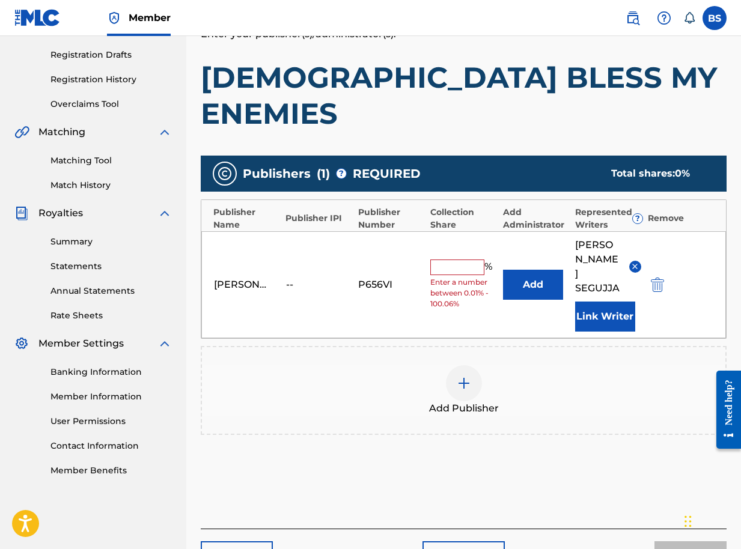
click at [463, 260] on input "text" at bounding box center [457, 268] width 54 height 16
type input "100"
click at [675, 541] on button "Next" at bounding box center [690, 556] width 72 height 30
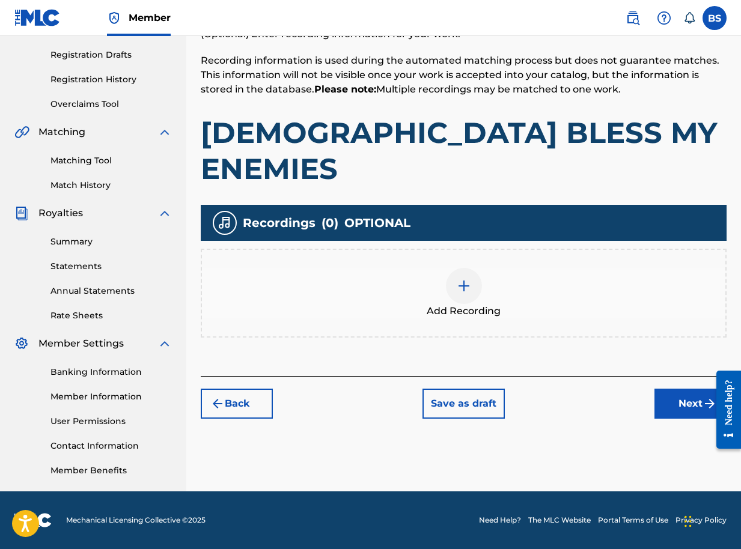
click at [689, 389] on button "Next" at bounding box center [690, 404] width 72 height 30
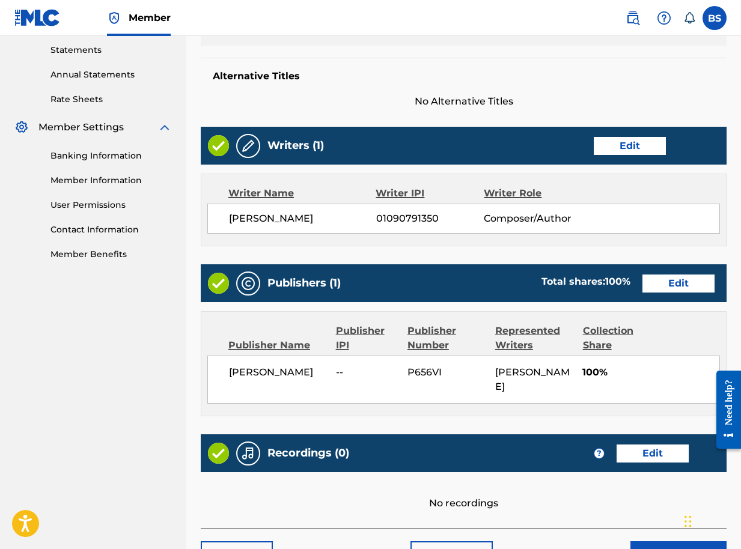
scroll to position [456, 0]
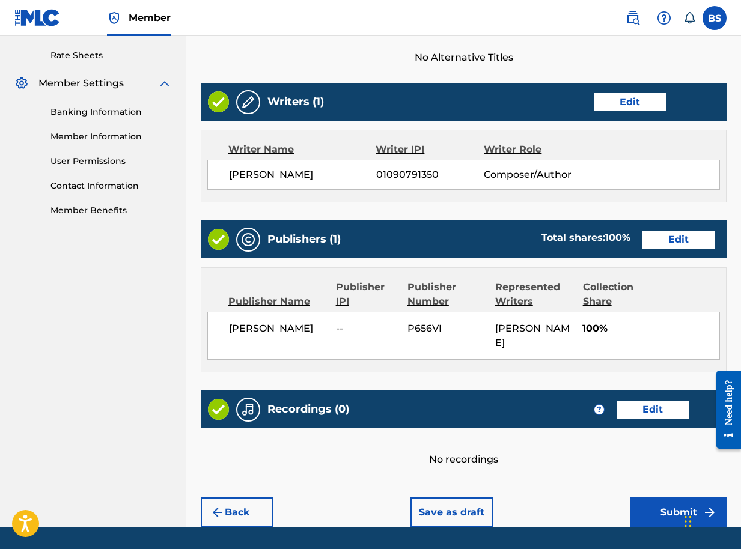
click at [684, 497] on button "Submit" at bounding box center [678, 512] width 96 height 30
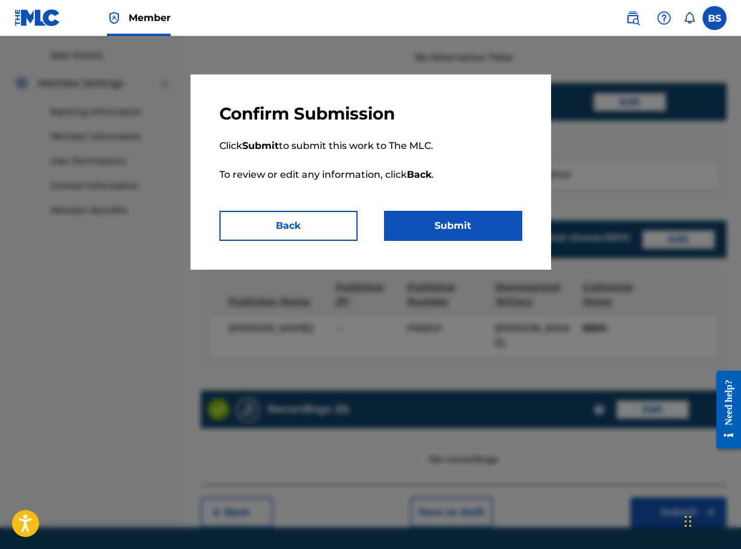
click at [472, 219] on button "Submit" at bounding box center [453, 226] width 138 height 30
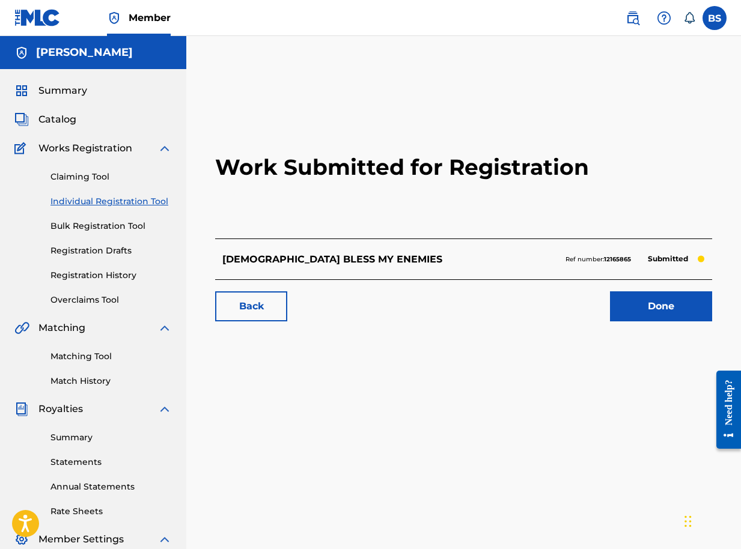
click at [646, 303] on link "Done" at bounding box center [661, 306] width 102 height 30
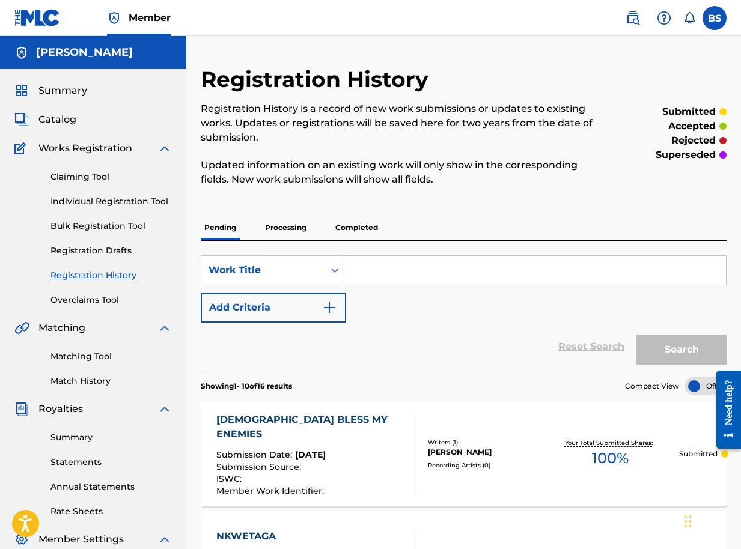
click at [66, 118] on span "Catalog" at bounding box center [57, 119] width 38 height 14
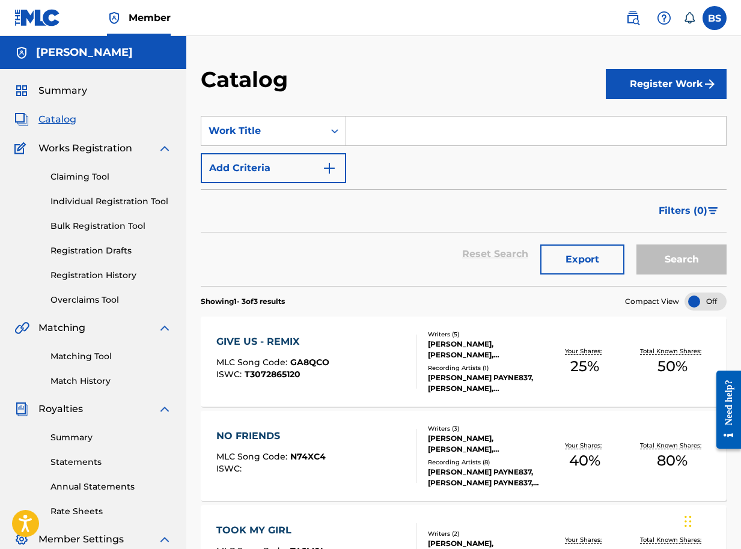
click at [648, 87] on button "Register Work" at bounding box center [666, 84] width 121 height 30
click at [660, 119] on link "Individual" at bounding box center [666, 123] width 121 height 29
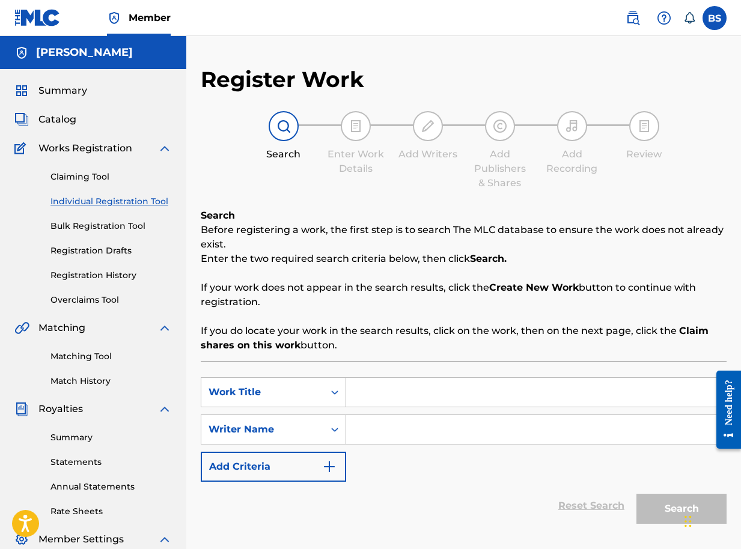
drag, startPoint x: 371, startPoint y: 391, endPoint x: 380, endPoint y: 386, distance: 9.9
click at [372, 391] on input "Search Form" at bounding box center [536, 392] width 380 height 29
click at [388, 393] on input "Search Form" at bounding box center [536, 392] width 380 height 29
type input "BREAK IT"
click at [397, 434] on input "Search Form" at bounding box center [536, 429] width 380 height 29
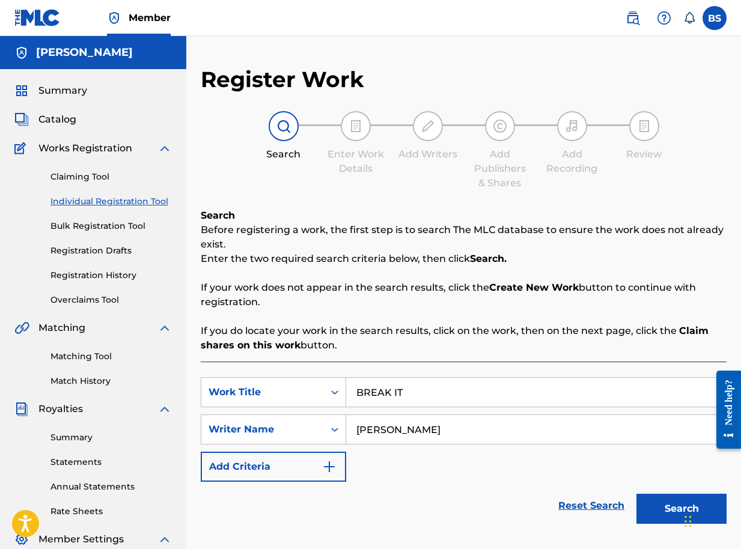
type input "BRIAN SEGUJJA"
click at [678, 502] on button "Search" at bounding box center [681, 509] width 90 height 30
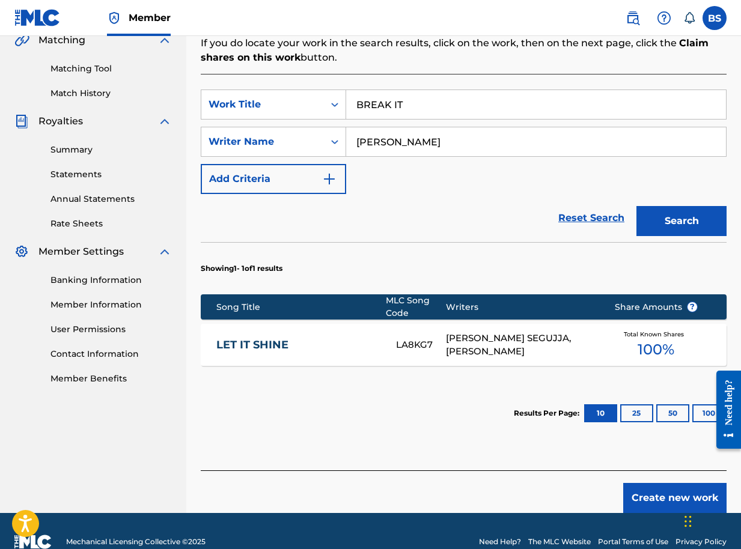
scroll to position [309, 0]
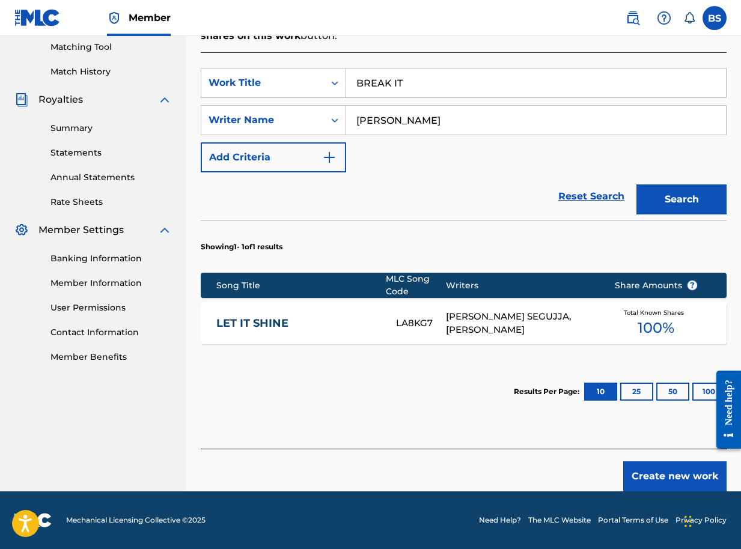
click at [657, 475] on button "Create new work" at bounding box center [674, 476] width 103 height 30
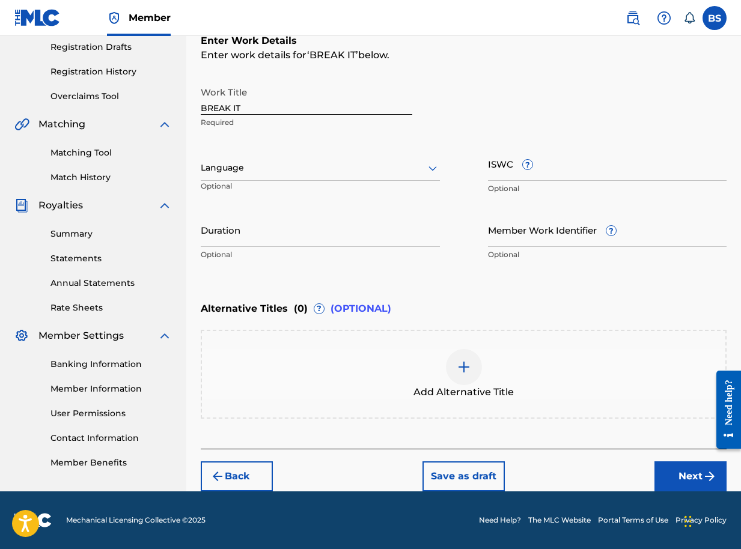
scroll to position [204, 0]
click at [682, 478] on button "Next" at bounding box center [690, 476] width 72 height 30
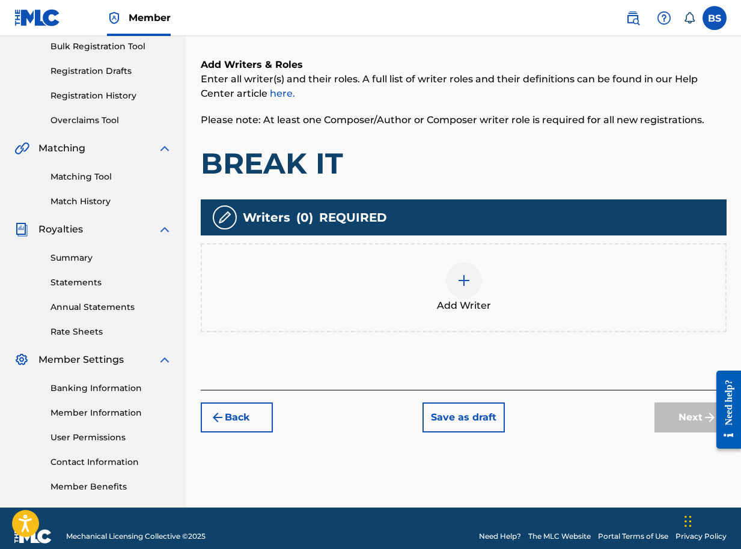
scroll to position [196, 0]
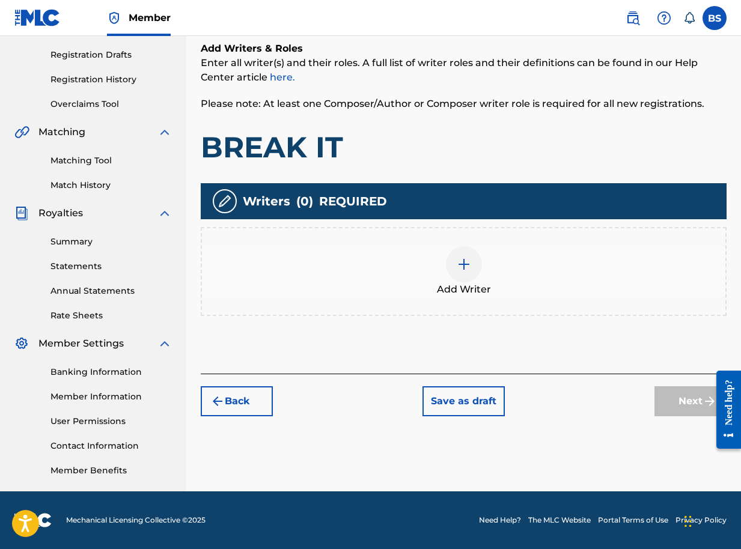
click at [464, 260] on img at bounding box center [464, 264] width 14 height 14
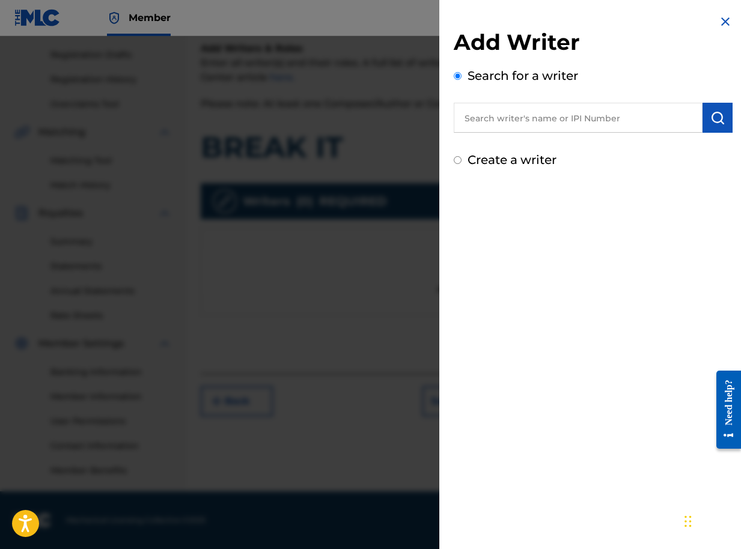
click at [673, 116] on input "text" at bounding box center [578, 118] width 249 height 30
paste input "01090791350"
type input "01090791350"
click at [713, 121] on img "submit" at bounding box center [717, 118] width 14 height 14
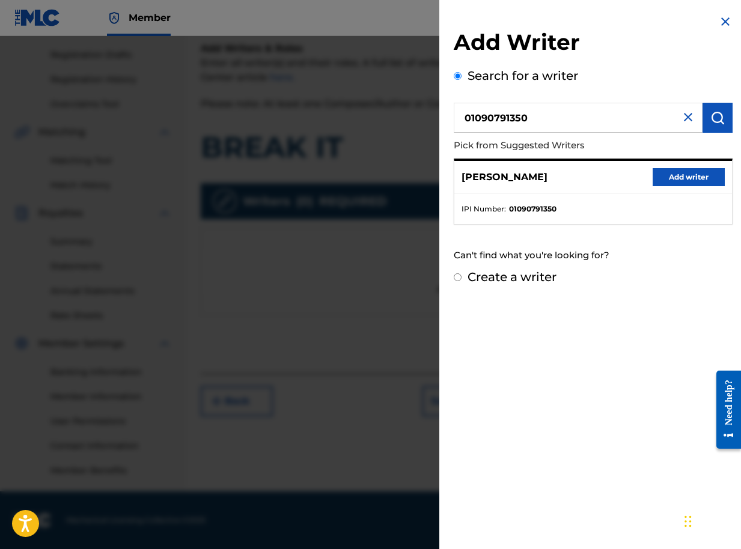
click at [677, 175] on button "Add writer" at bounding box center [688, 177] width 72 height 18
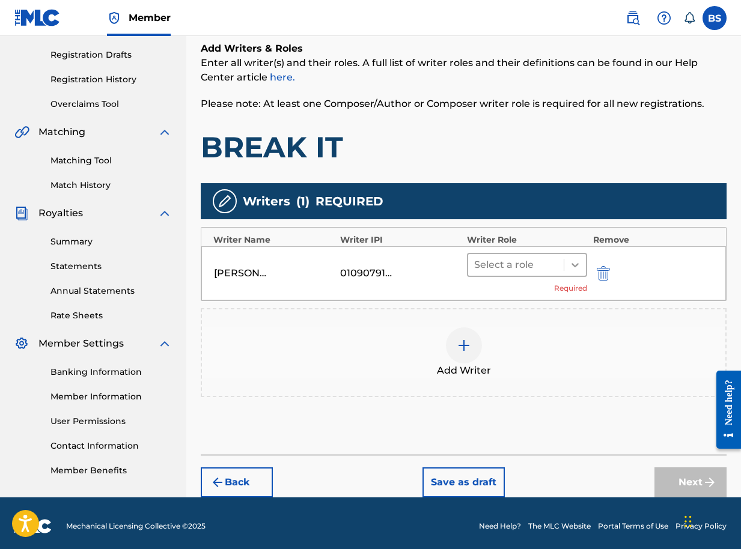
click at [576, 263] on icon at bounding box center [575, 265] width 12 height 12
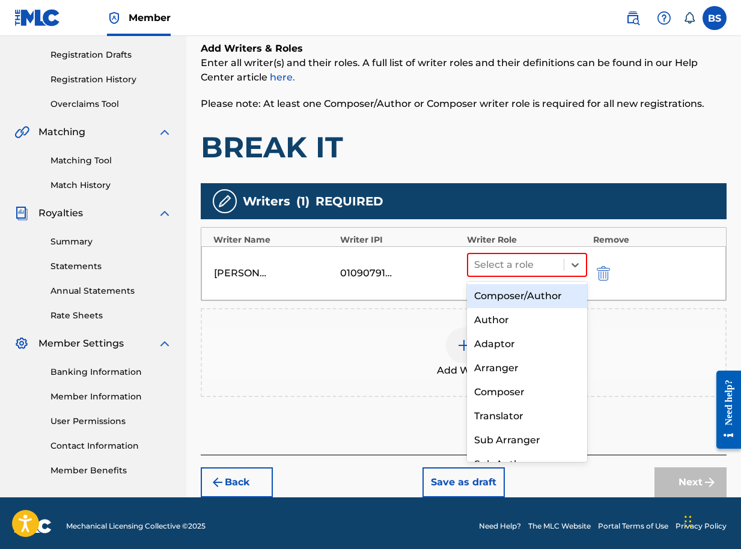
click at [549, 297] on div "Composer/Author" at bounding box center [527, 296] width 120 height 24
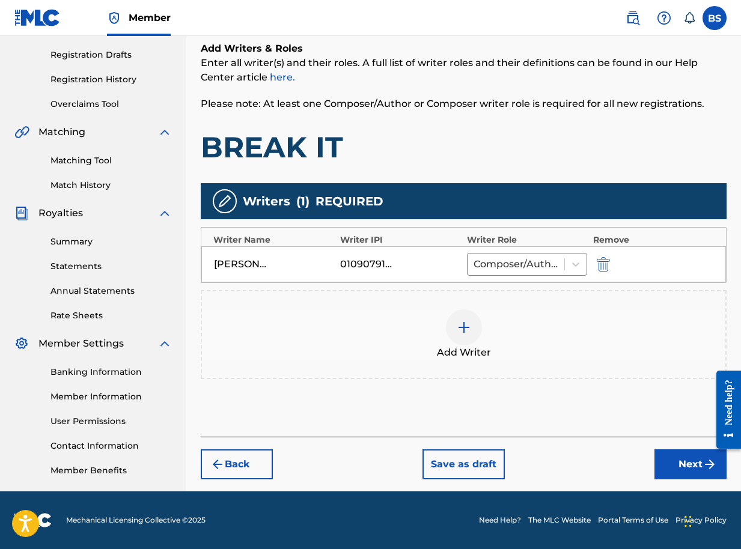
click at [675, 462] on button "Next" at bounding box center [690, 464] width 72 height 30
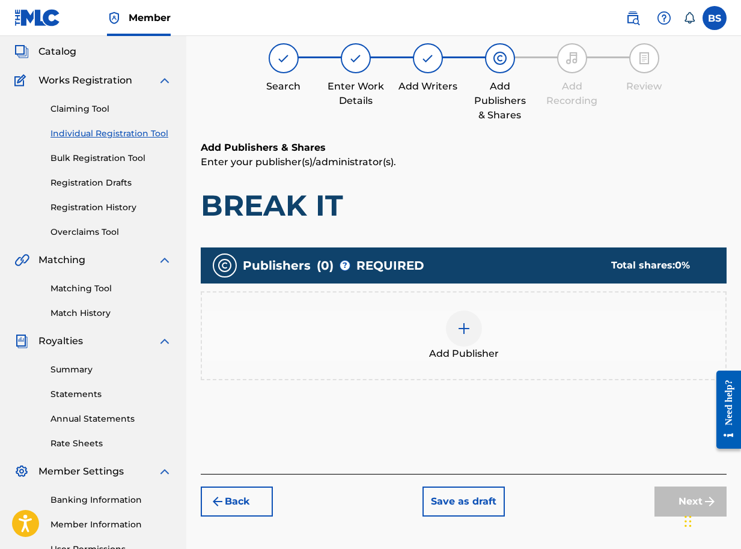
scroll to position [54, 0]
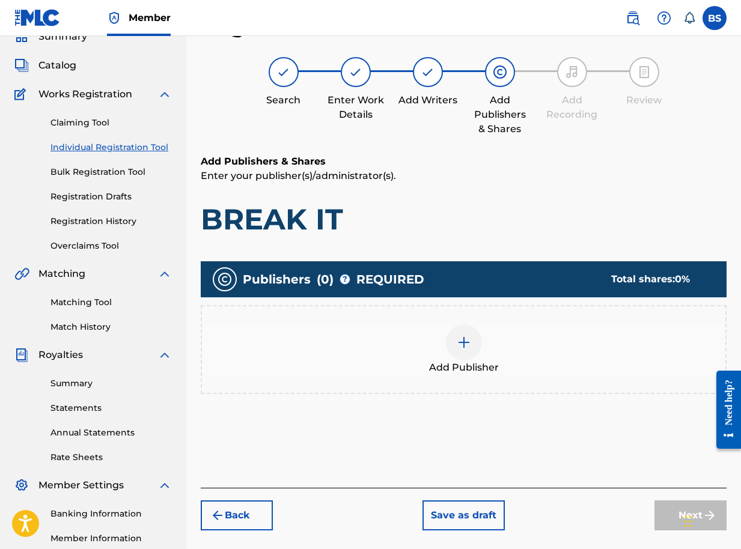
click at [460, 344] on img at bounding box center [464, 342] width 14 height 14
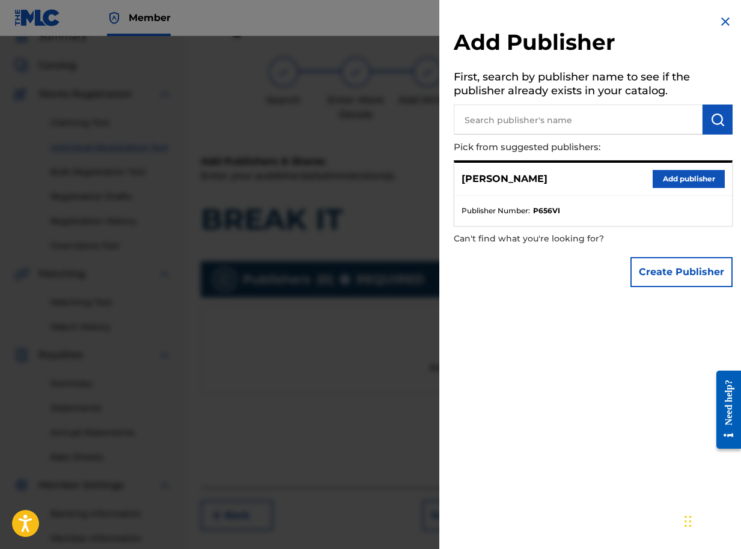
click at [671, 174] on button "Add publisher" at bounding box center [688, 179] width 72 height 18
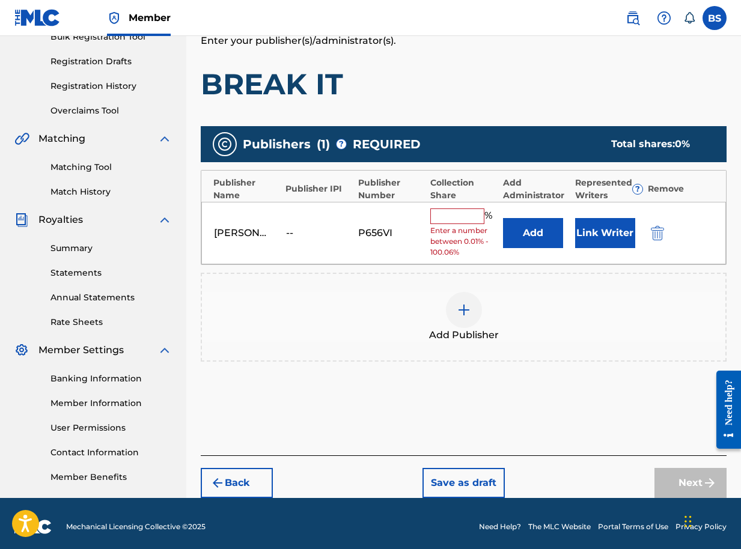
scroll to position [196, 0]
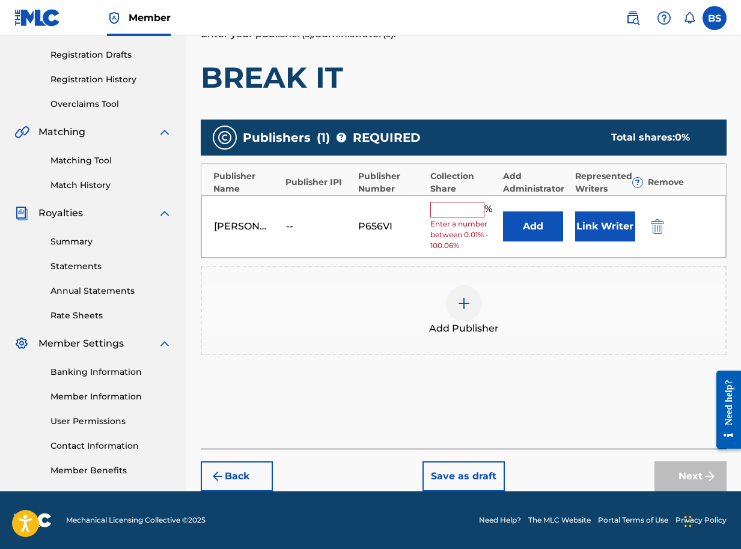
click at [592, 227] on button "Link Writer" at bounding box center [605, 226] width 60 height 30
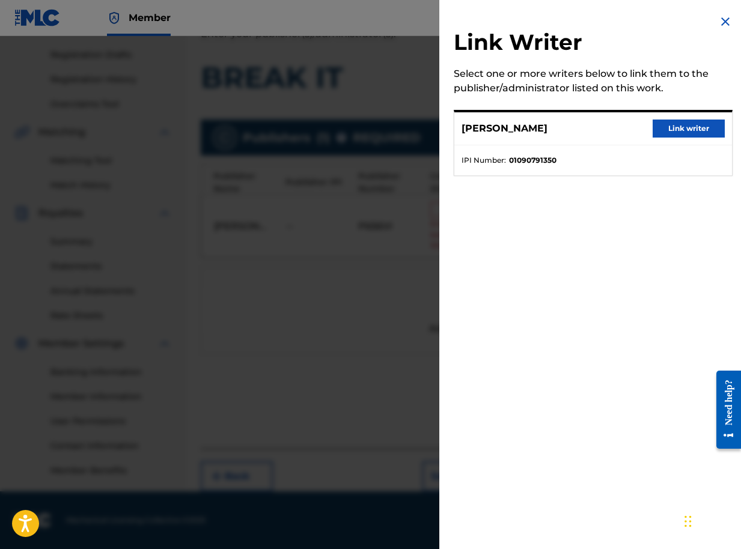
click at [673, 129] on button "Link writer" at bounding box center [688, 129] width 72 height 18
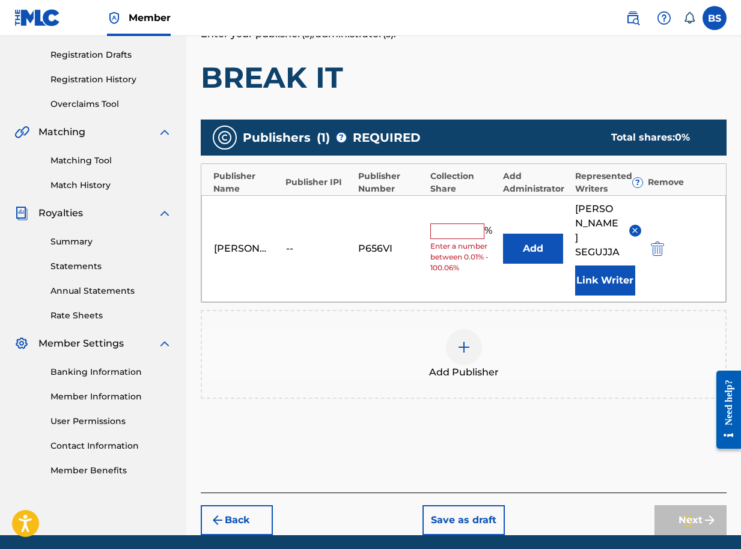
click at [466, 224] on input "text" at bounding box center [457, 232] width 54 height 16
type input "100"
click at [671, 505] on button "Next" at bounding box center [690, 520] width 72 height 30
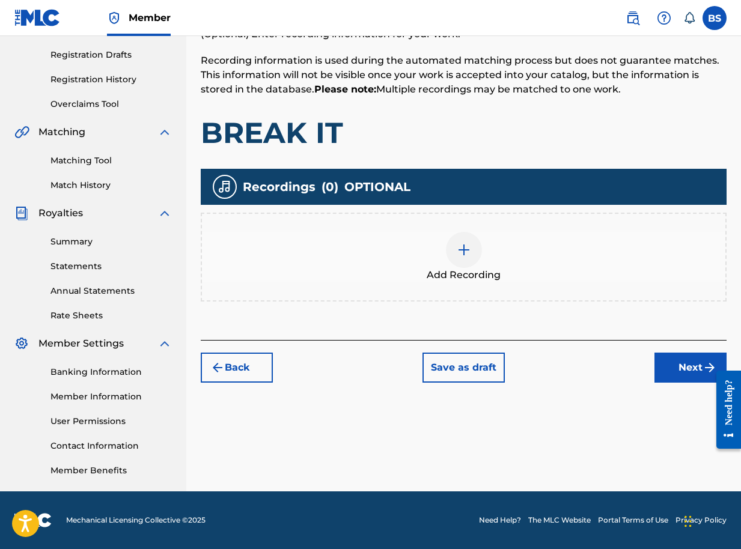
click at [686, 365] on button "Next" at bounding box center [690, 368] width 72 height 30
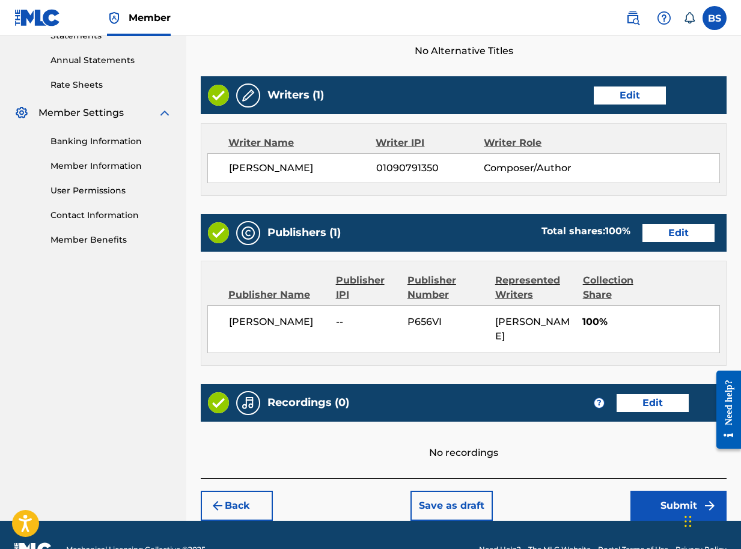
scroll to position [456, 0]
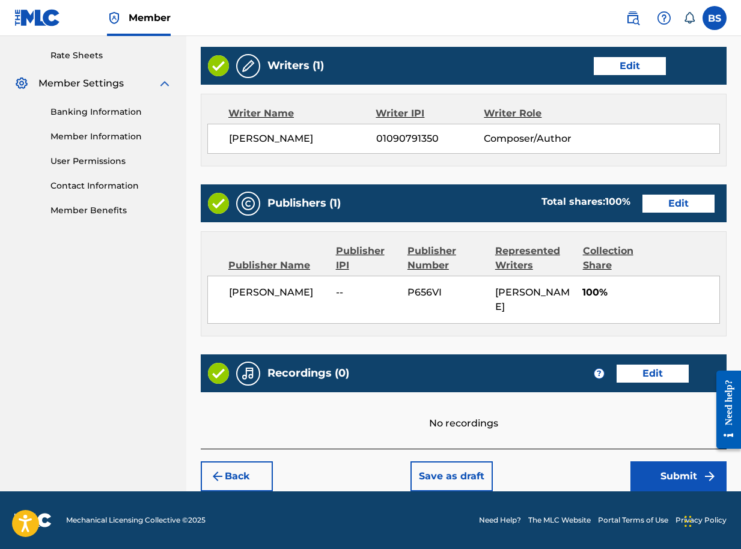
click at [661, 472] on button "Submit" at bounding box center [678, 476] width 96 height 30
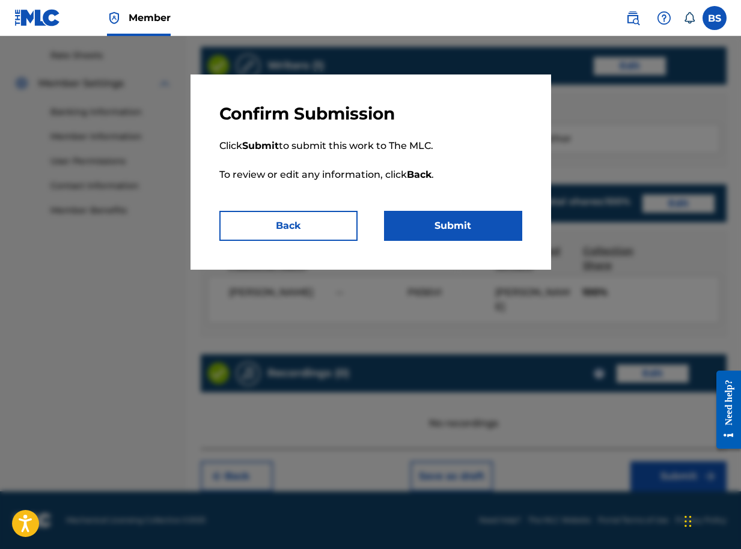
click at [420, 225] on button "Submit" at bounding box center [453, 226] width 138 height 30
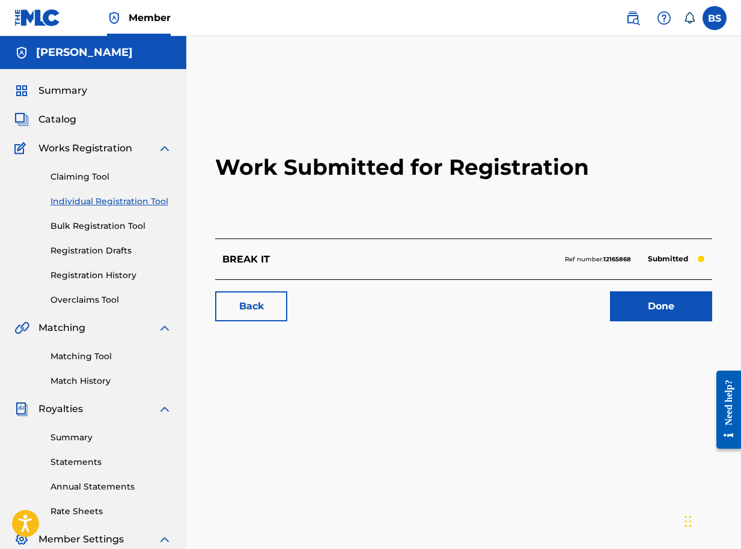
click at [657, 306] on link "Done" at bounding box center [661, 306] width 102 height 30
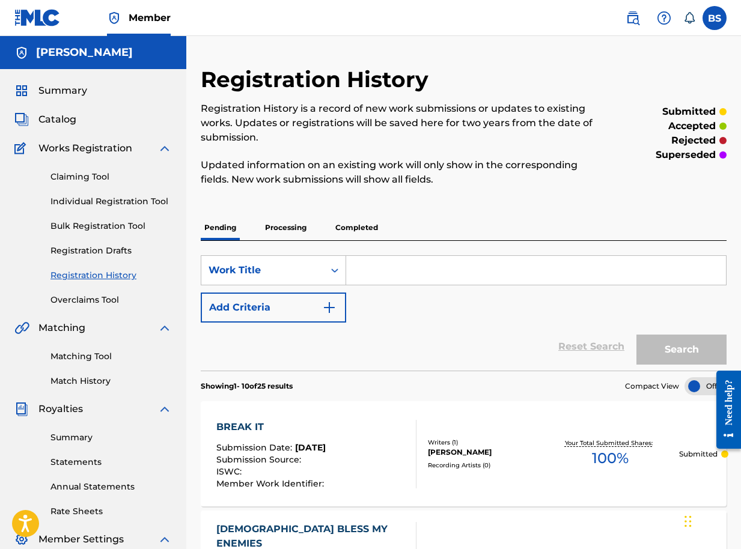
click at [288, 225] on p "Processing" at bounding box center [285, 227] width 49 height 25
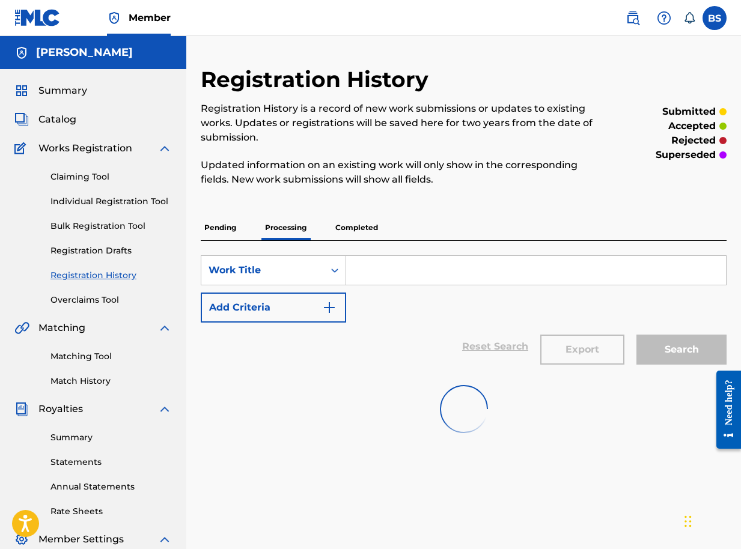
click at [357, 230] on p "Completed" at bounding box center [357, 227] width 50 height 25
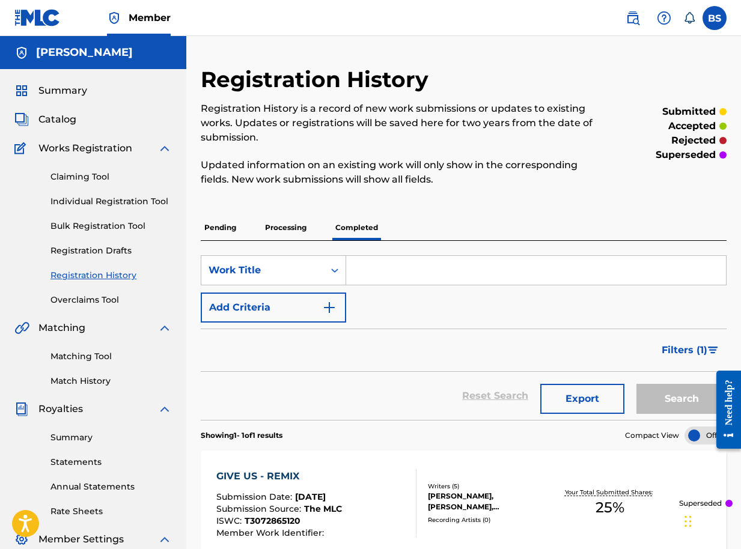
click at [223, 228] on p "Pending" at bounding box center [220, 227] width 39 height 25
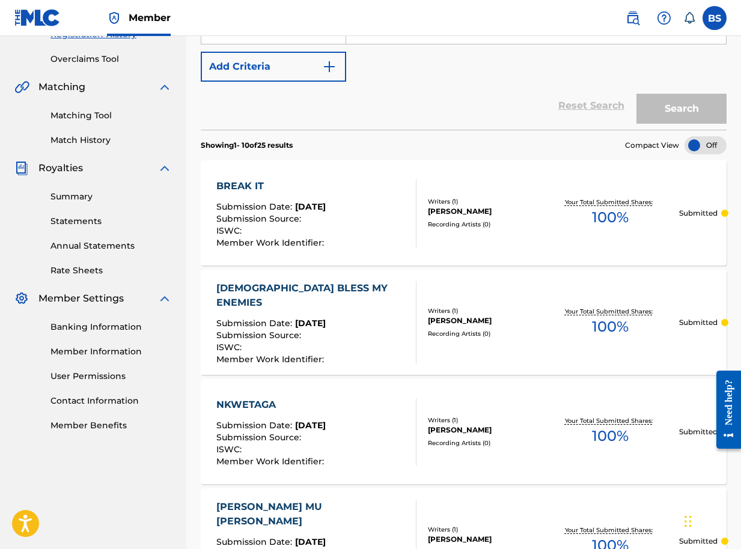
scroll to position [119, 0]
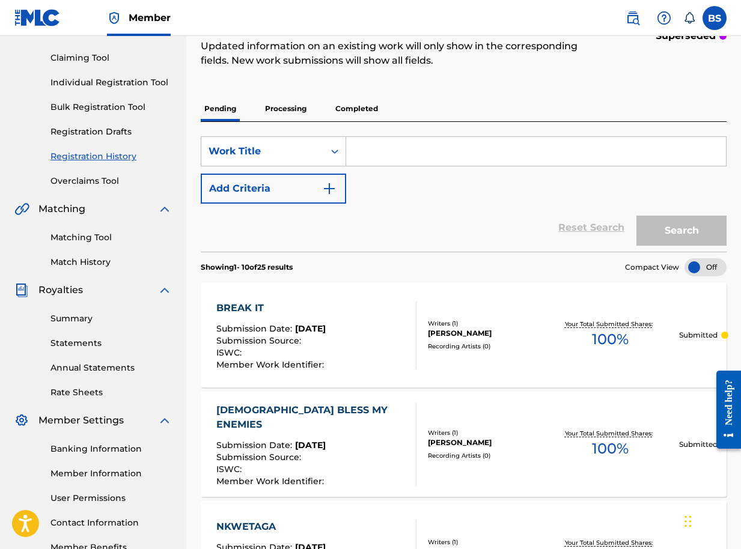
click at [287, 112] on p "Processing" at bounding box center [285, 108] width 49 height 25
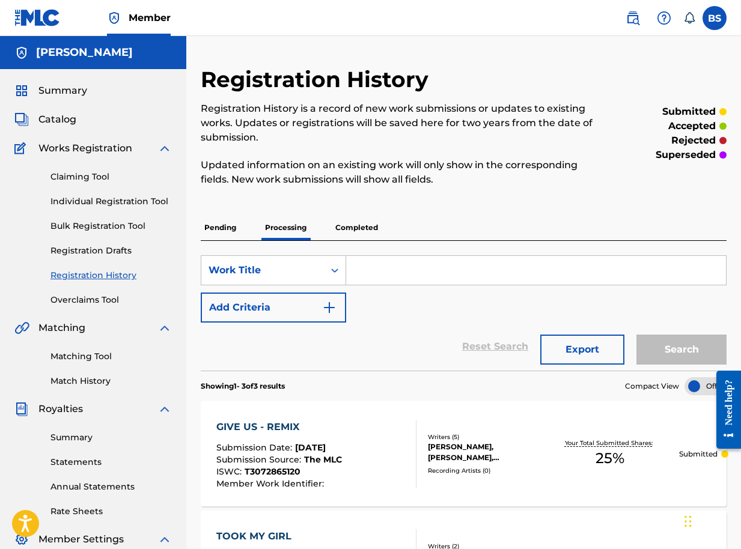
click at [347, 225] on p "Completed" at bounding box center [357, 227] width 50 height 25
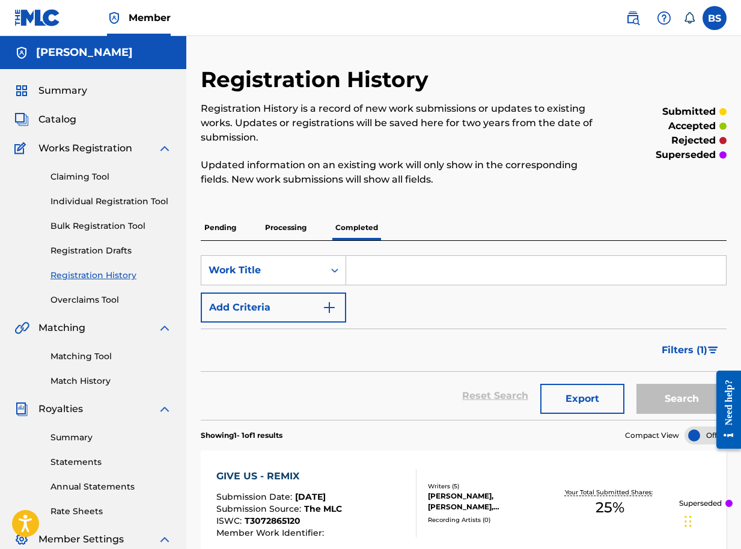
click at [68, 85] on span "Summary" at bounding box center [62, 91] width 49 height 14
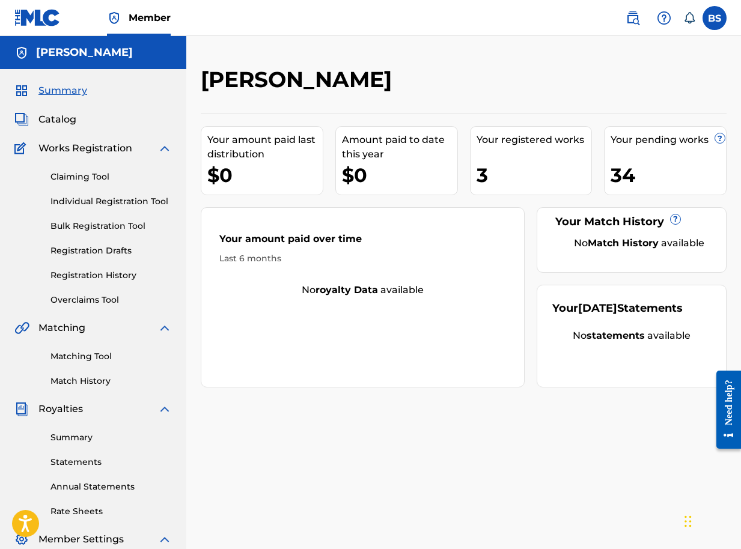
click at [71, 118] on span "Catalog" at bounding box center [57, 119] width 38 height 14
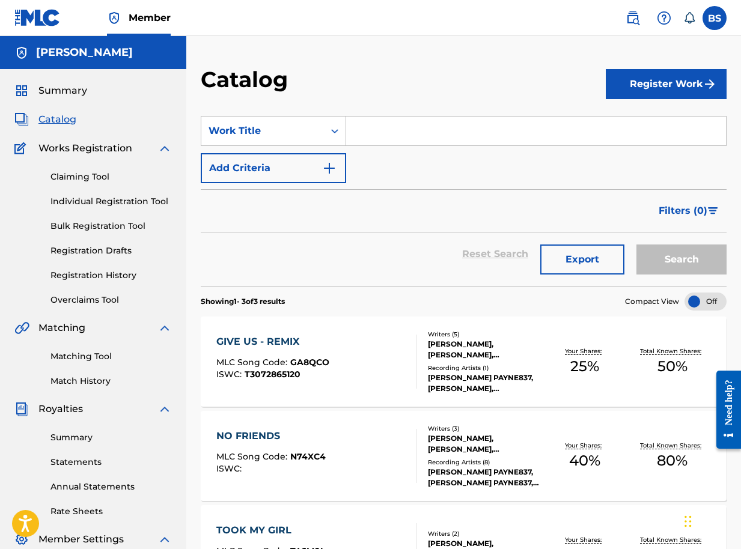
click at [380, 134] on input "Search Form" at bounding box center [536, 131] width 380 height 29
type input "LET IT SHINE"
click at [684, 260] on button "Search" at bounding box center [681, 260] width 90 height 30
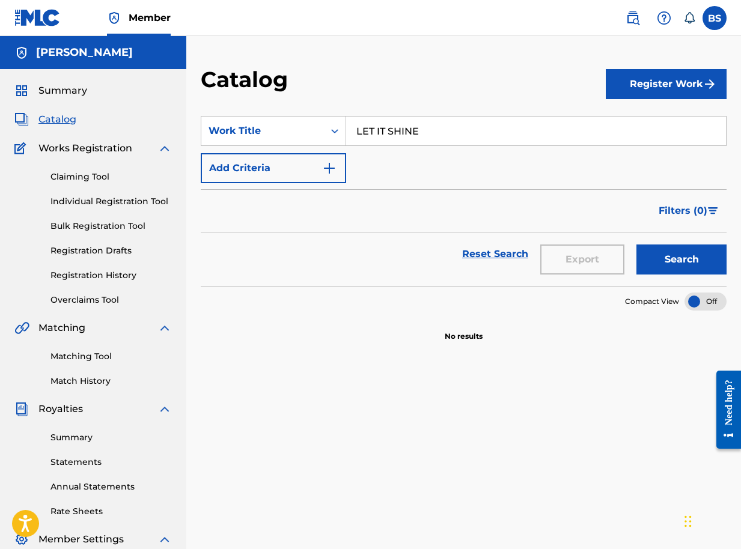
click at [503, 253] on link "Reset Search" at bounding box center [495, 254] width 78 height 26
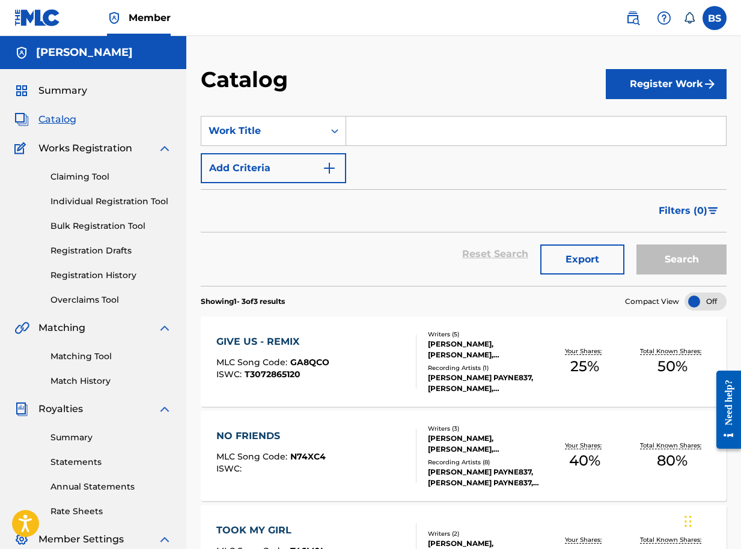
click at [367, 133] on input "Search Form" at bounding box center [536, 131] width 380 height 29
type input "T"
type input "LET IT SHINE"
click at [674, 259] on button "Search" at bounding box center [681, 260] width 90 height 30
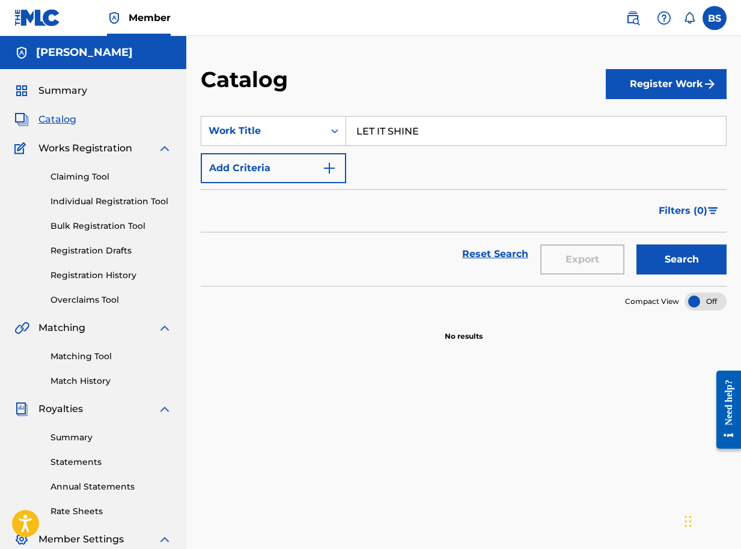
click at [626, 91] on button "Register Work" at bounding box center [666, 84] width 121 height 30
click at [626, 122] on link "Individual" at bounding box center [666, 123] width 121 height 29
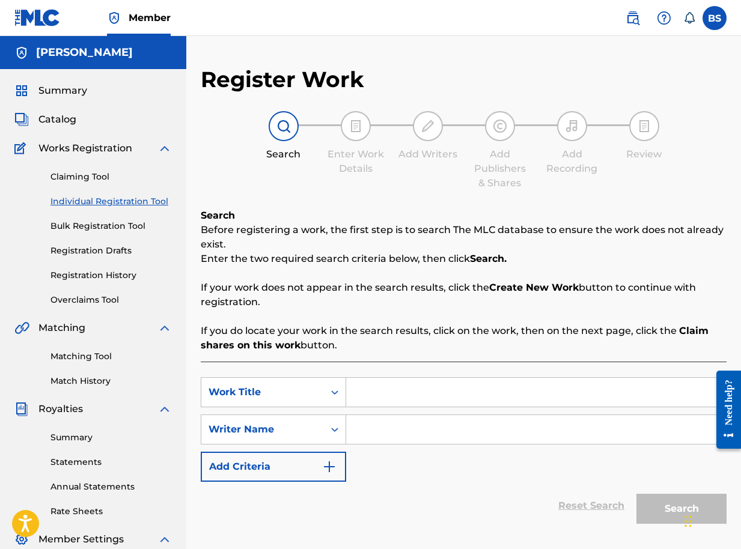
click at [395, 391] on input "Search Form" at bounding box center [536, 392] width 380 height 29
type input "LET IT SHINE"
click at [424, 430] on input "Search Form" at bounding box center [536, 429] width 380 height 29
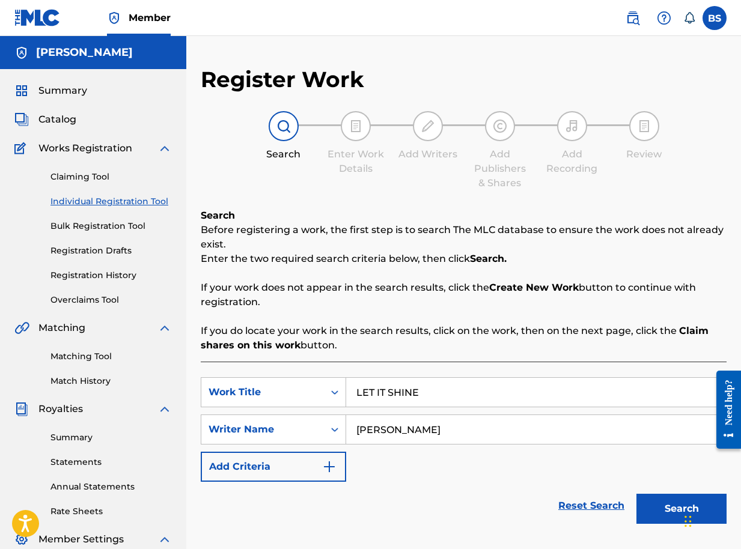
type input "BRIAN SEGUJJA"
click at [686, 516] on div "Chat Widget" at bounding box center [711, 520] width 60 height 58
click at [673, 504] on button "Search" at bounding box center [681, 509] width 90 height 30
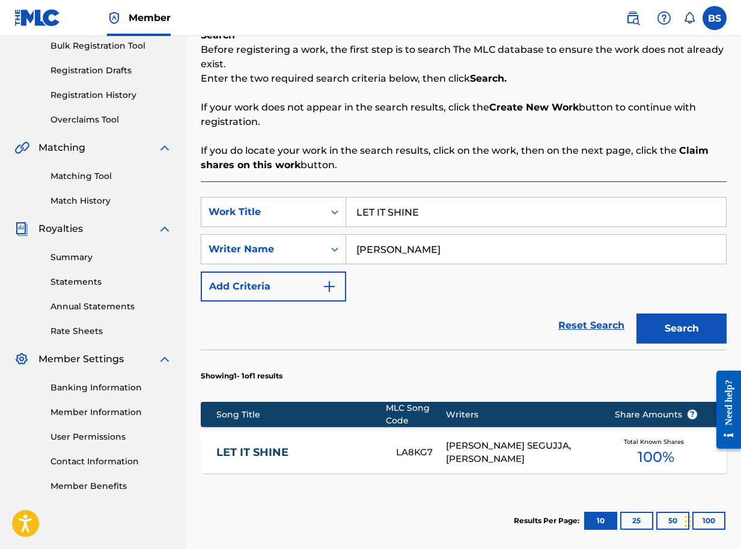
scroll to position [300, 0]
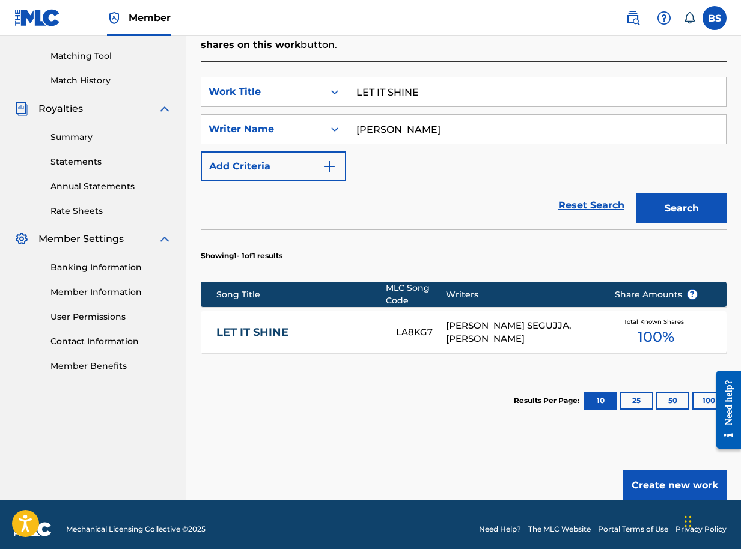
click at [549, 324] on div "BRIAN WAADE SEGUJJA, PAGE AARON" at bounding box center [521, 332] width 150 height 27
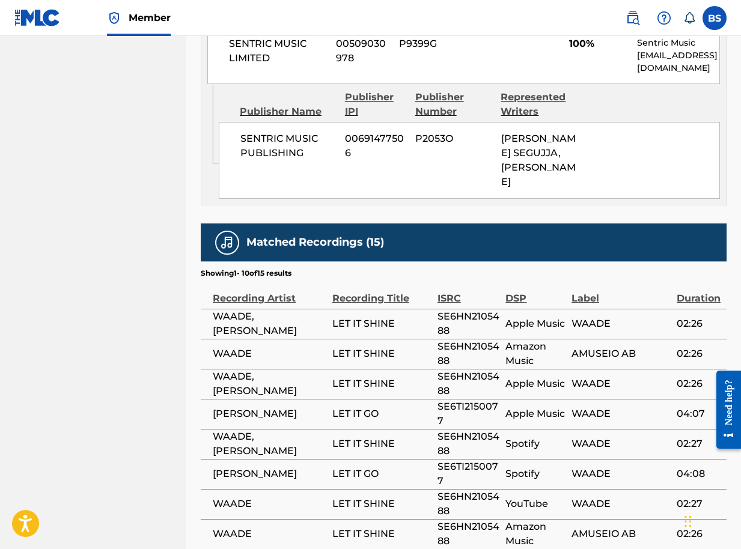
scroll to position [789, 0]
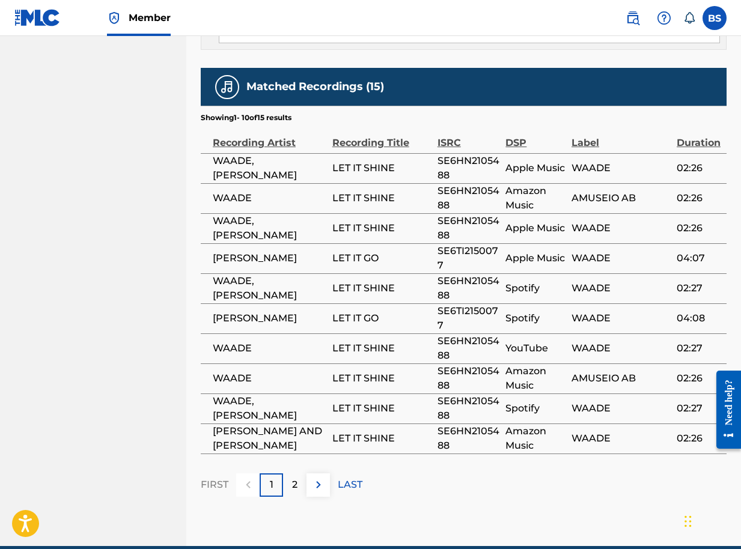
click at [324, 478] on img at bounding box center [318, 485] width 14 height 14
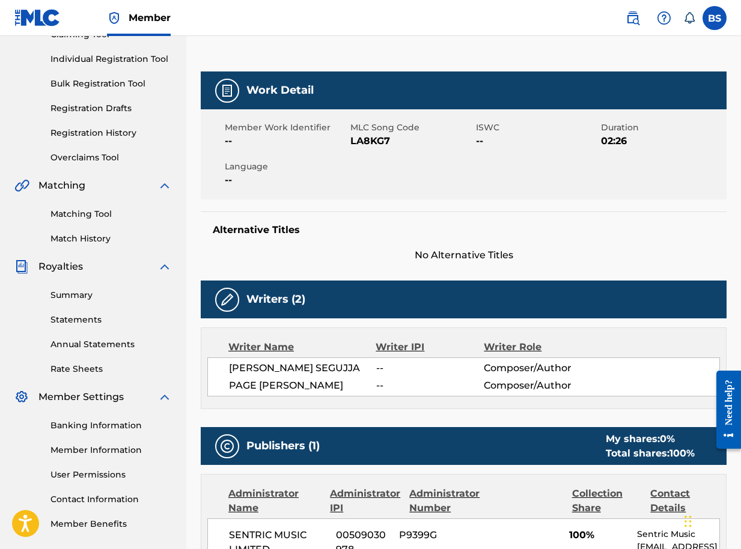
scroll to position [0, 0]
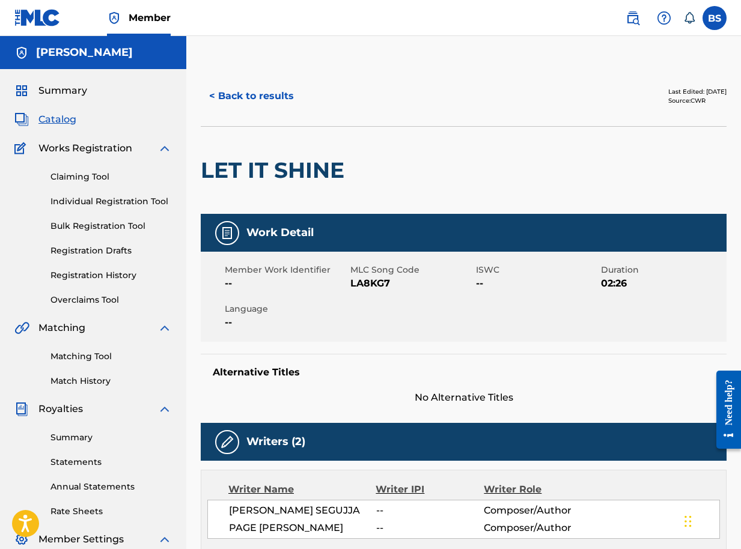
click at [70, 88] on span "Summary" at bounding box center [62, 91] width 49 height 14
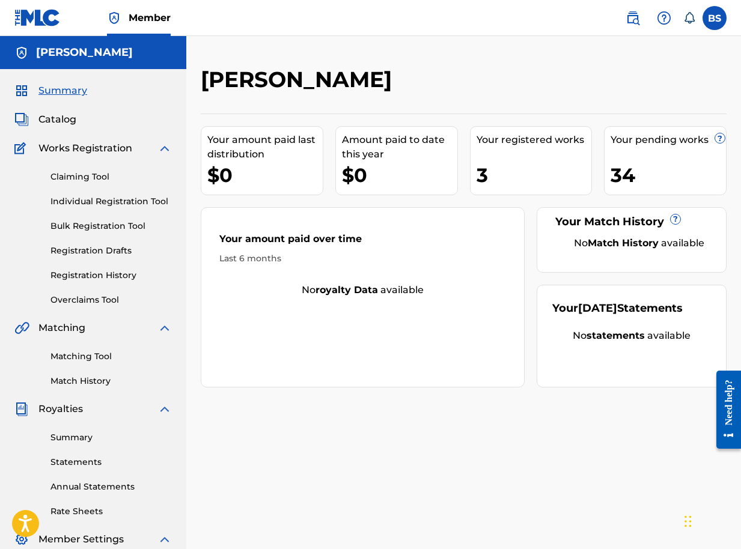
click at [370, 291] on strong "royalty data" at bounding box center [346, 289] width 62 height 11
click at [57, 125] on span "Catalog" at bounding box center [57, 119] width 38 height 14
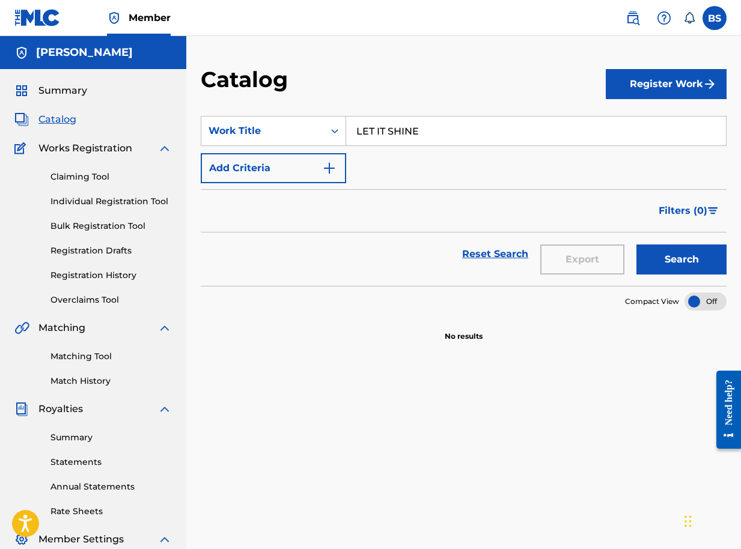
click at [653, 85] on button "Register Work" at bounding box center [666, 84] width 121 height 30
click at [630, 124] on link "Individual" at bounding box center [666, 123] width 121 height 29
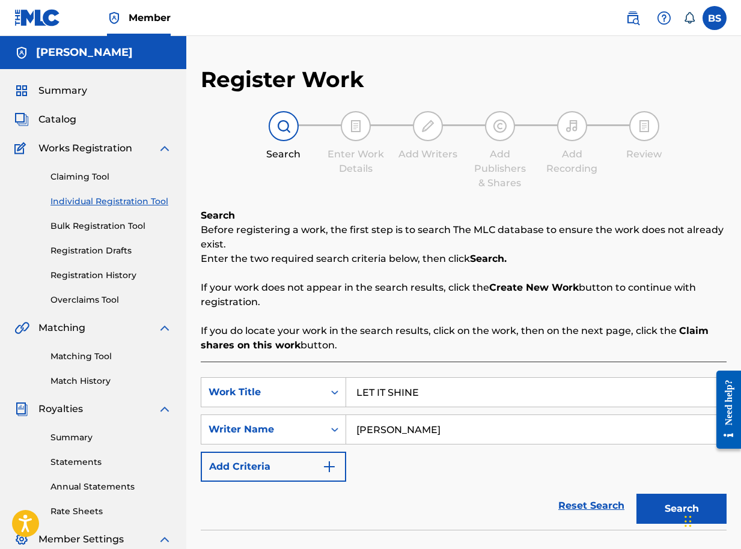
scroll to position [180, 0]
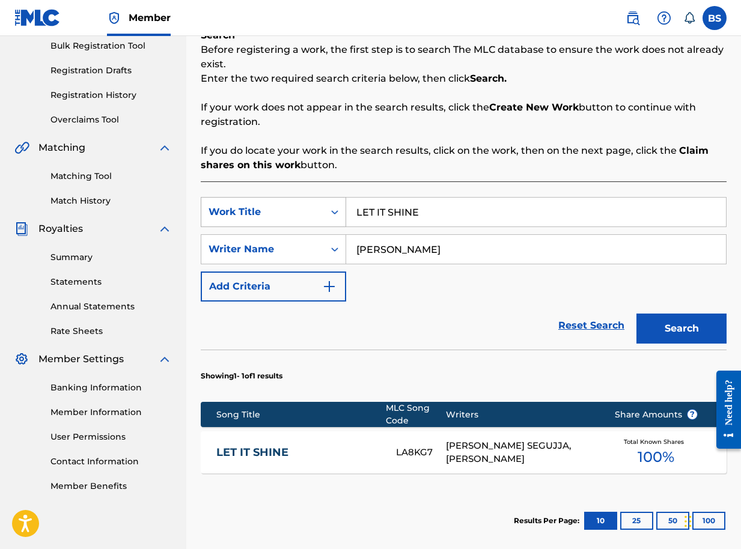
drag, startPoint x: 421, startPoint y: 212, endPoint x: 296, endPoint y: 212, distance: 125.0
click at [296, 212] on div "SearchWithCriteriac95f17f5-1ec2-4871-b5af-ac048768760f Work Title LET IT SHINE" at bounding box center [464, 212] width 526 height 30
type input "G"
type input "GUNO OMWAKA GWANGE"
click at [693, 324] on button "Search" at bounding box center [681, 329] width 90 height 30
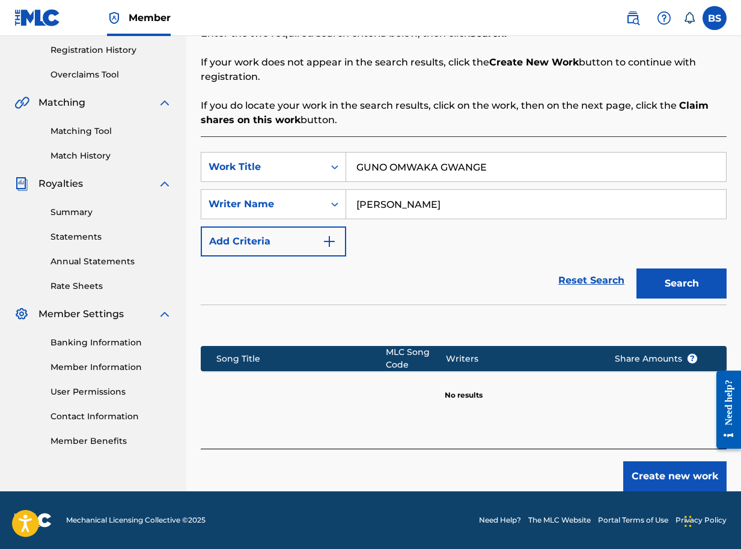
click at [677, 475] on button "Create new work" at bounding box center [674, 476] width 103 height 30
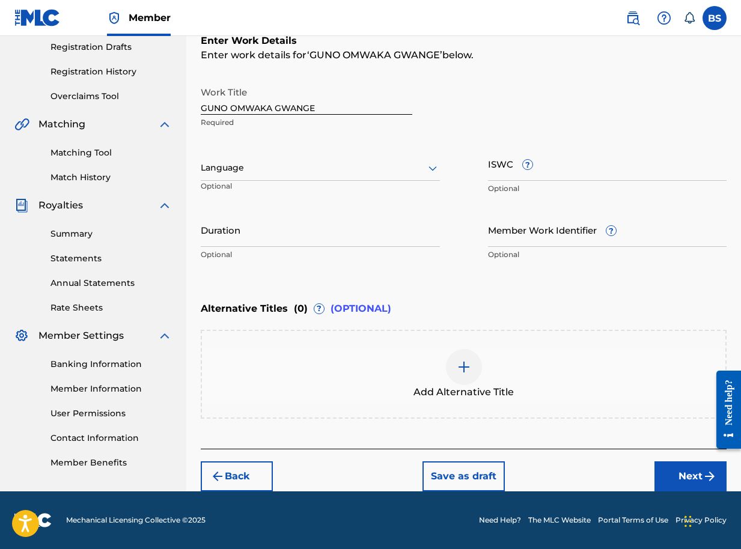
click at [696, 473] on button "Next" at bounding box center [690, 476] width 72 height 30
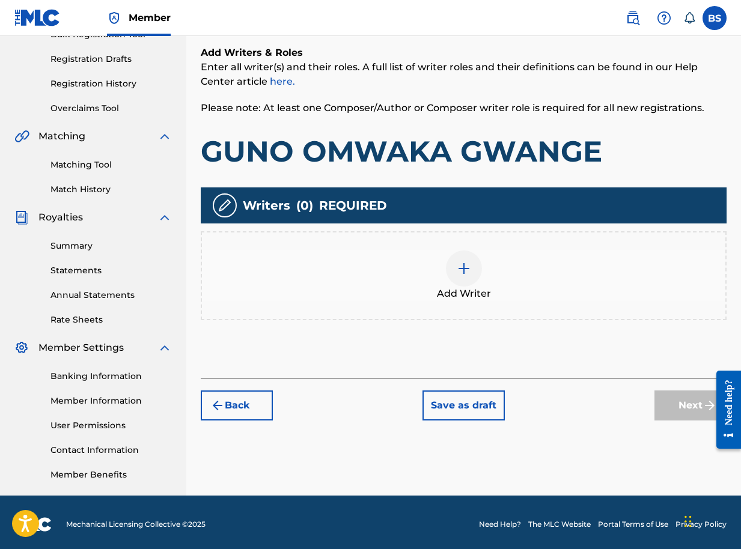
scroll to position [196, 0]
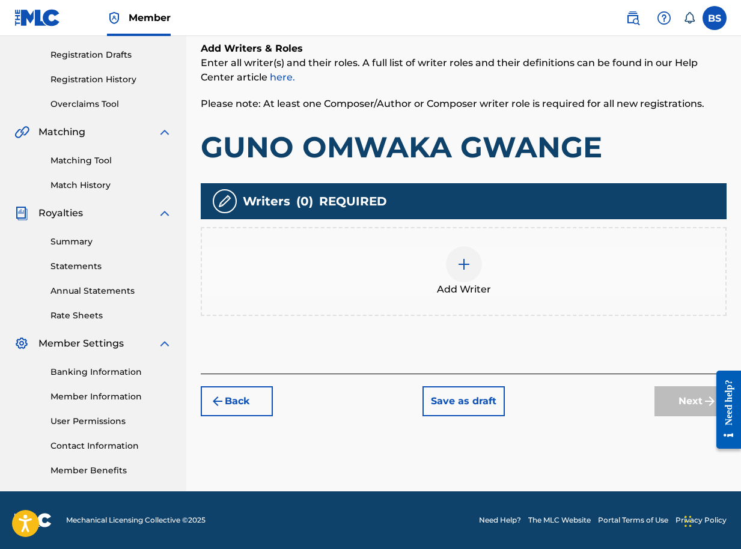
click at [454, 274] on div at bounding box center [464, 264] width 36 height 36
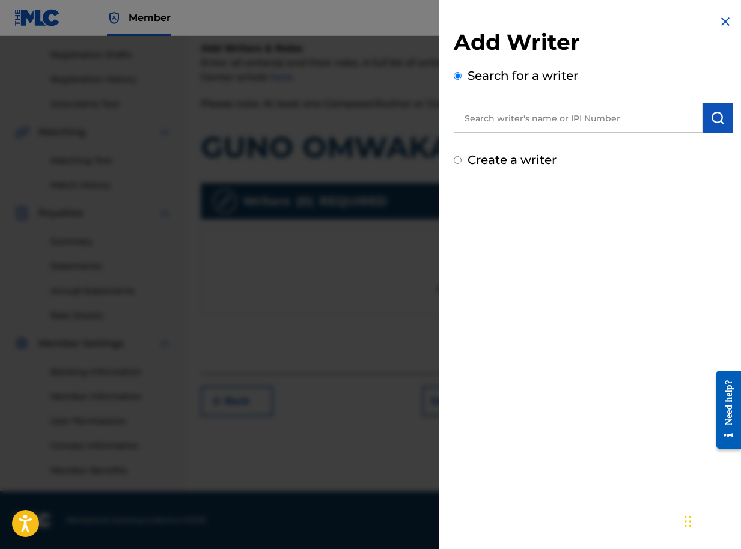
click at [602, 118] on input "text" at bounding box center [578, 118] width 249 height 30
paste input "01090791350"
type input "01090791350"
click at [710, 121] on img "submit" at bounding box center [717, 118] width 14 height 14
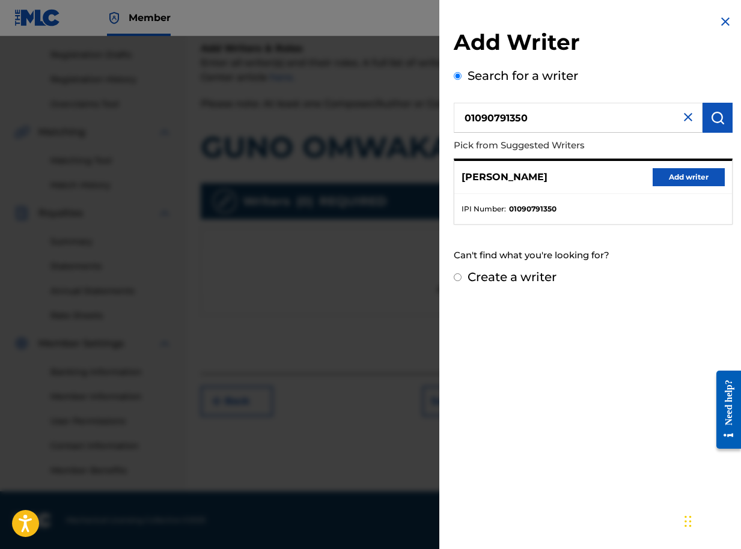
click at [672, 177] on button "Add writer" at bounding box center [688, 177] width 72 height 18
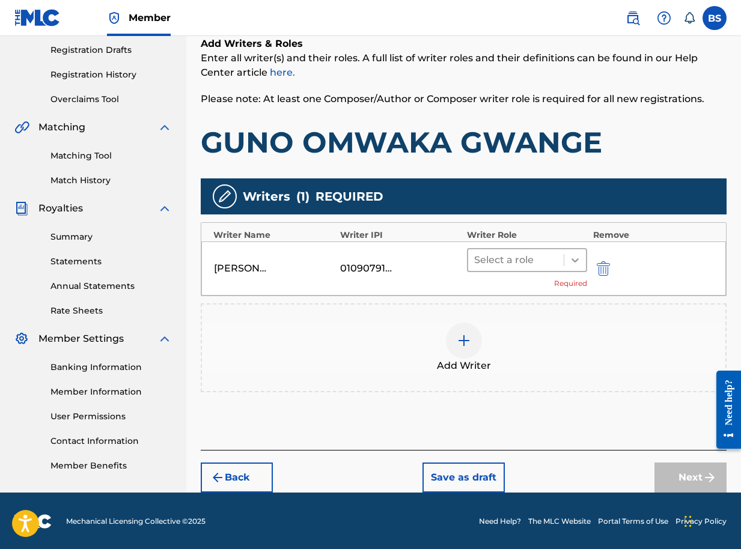
scroll to position [202, 0]
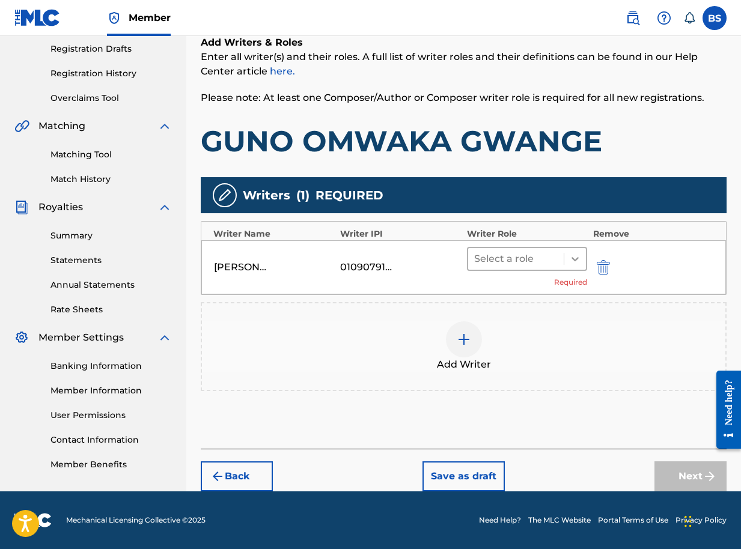
click at [571, 259] on icon at bounding box center [575, 259] width 12 height 12
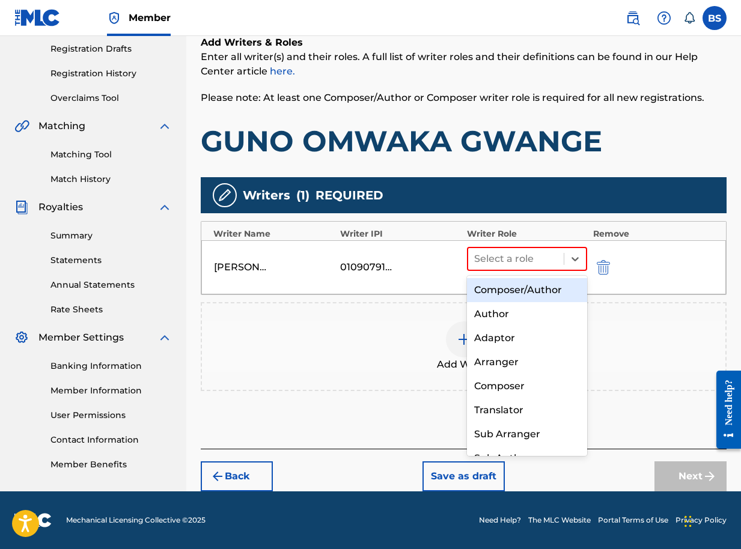
click at [528, 292] on div "Composer/Author" at bounding box center [527, 290] width 120 height 24
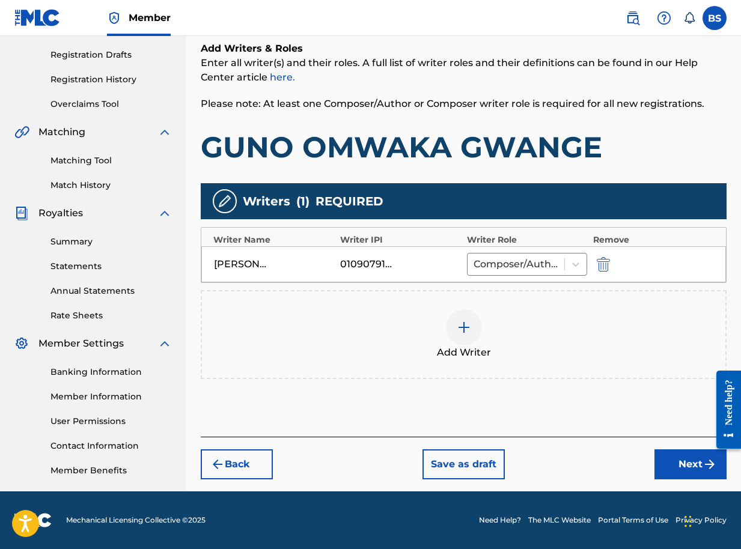
click at [681, 467] on button "Next" at bounding box center [690, 464] width 72 height 30
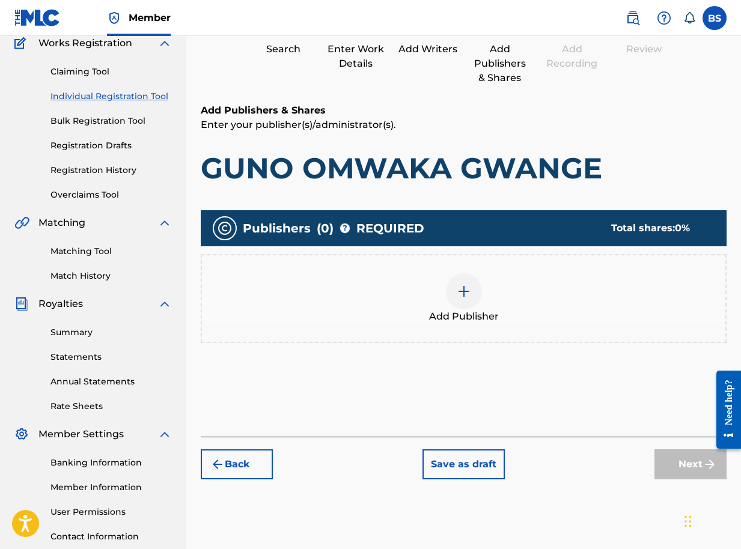
scroll to position [174, 0]
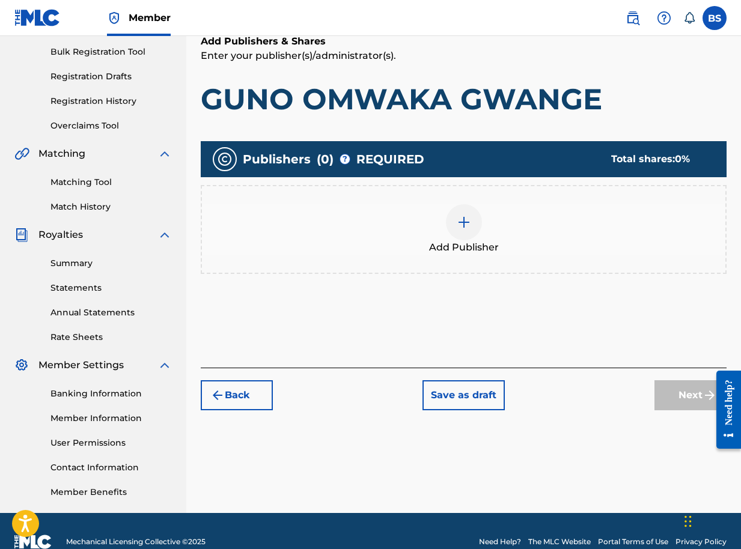
click at [461, 224] on img at bounding box center [464, 222] width 14 height 14
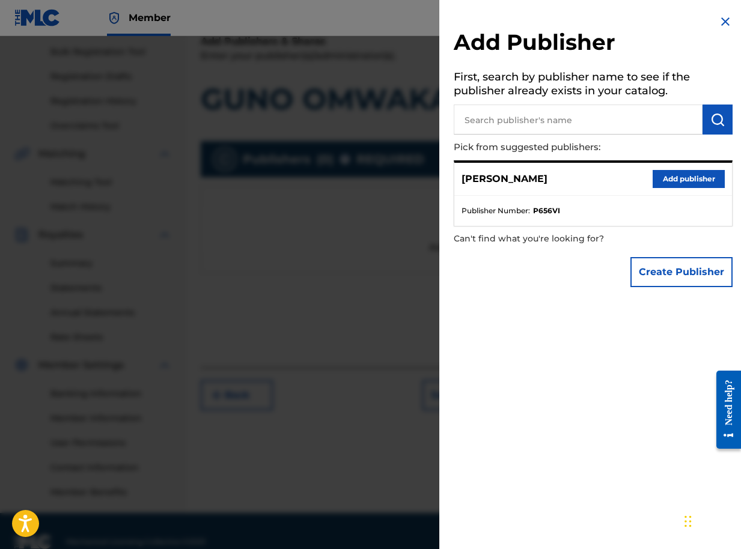
click at [678, 177] on button "Add publisher" at bounding box center [688, 179] width 72 height 18
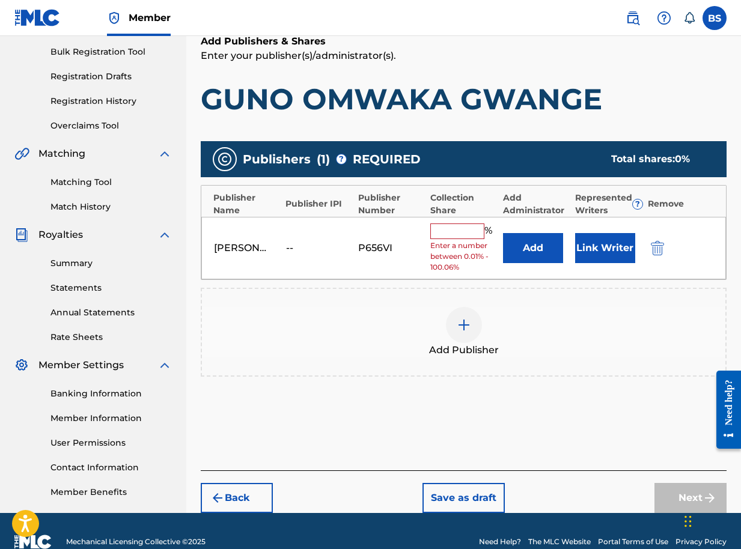
click at [588, 249] on button "Link Writer" at bounding box center [605, 248] width 60 height 30
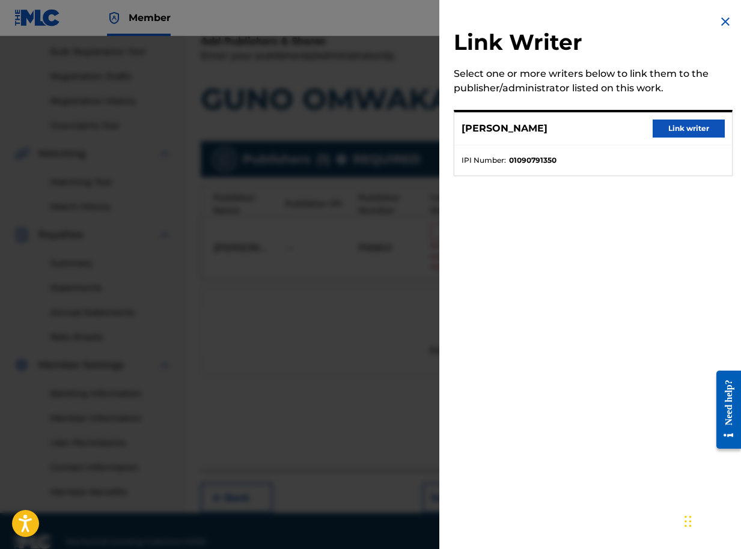
click at [672, 129] on button "Link writer" at bounding box center [688, 129] width 72 height 18
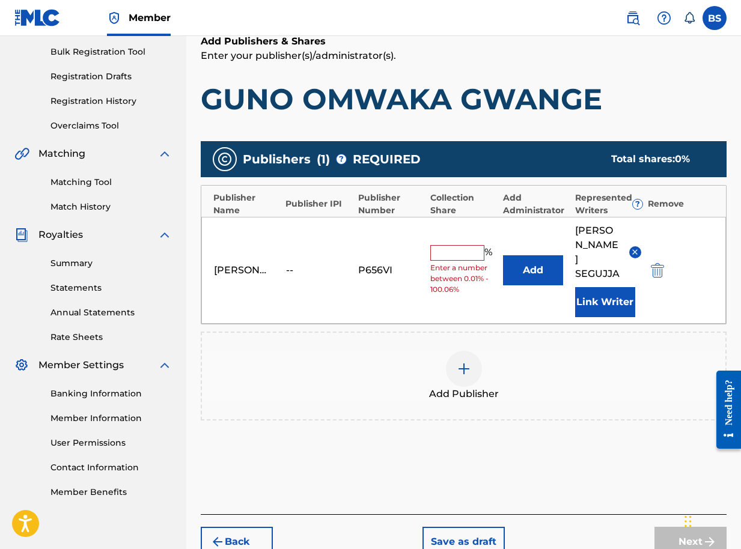
click at [457, 245] on input "text" at bounding box center [457, 253] width 54 height 16
type input "100"
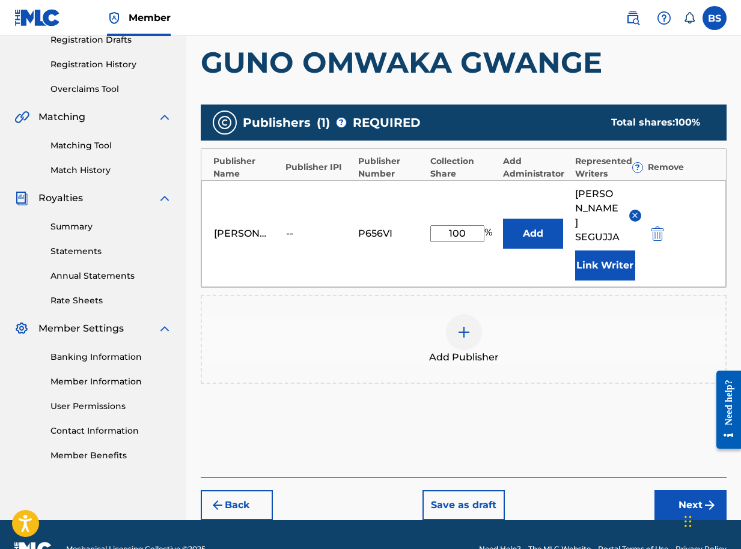
click at [690, 490] on button "Next" at bounding box center [690, 505] width 72 height 30
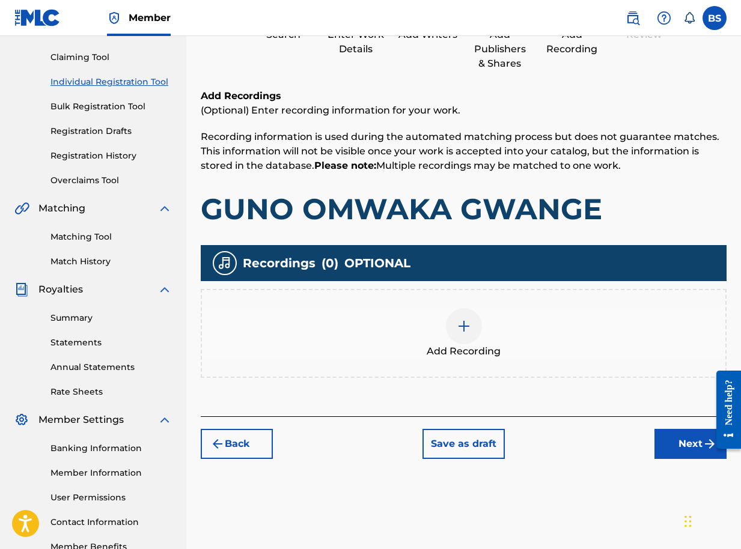
scroll to position [196, 0]
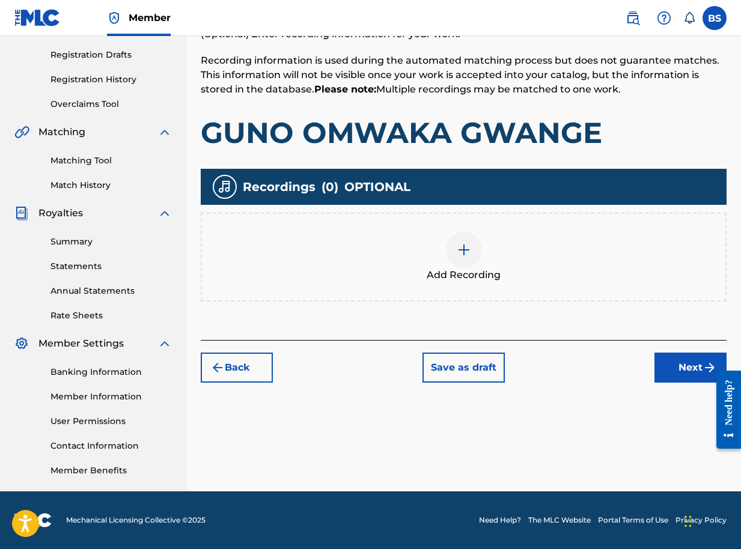
click at [681, 367] on button "Next" at bounding box center [690, 368] width 72 height 30
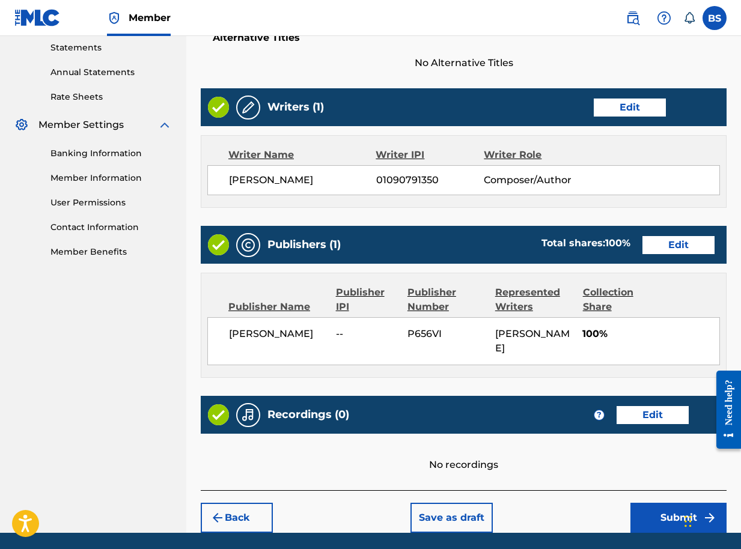
scroll to position [456, 0]
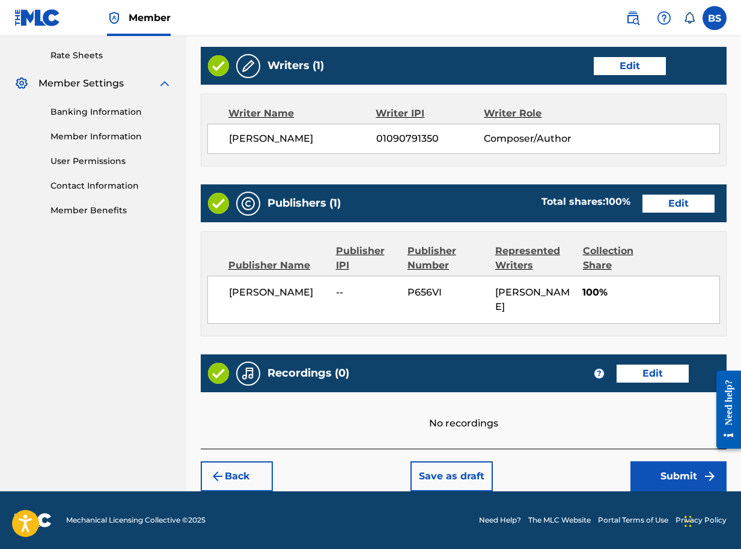
click at [681, 472] on button "Submit" at bounding box center [678, 476] width 96 height 30
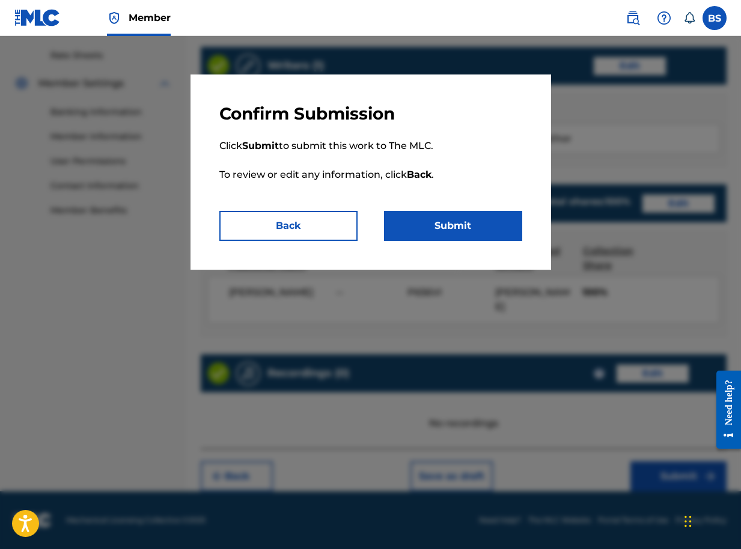
click at [445, 221] on button "Submit" at bounding box center [453, 226] width 138 height 30
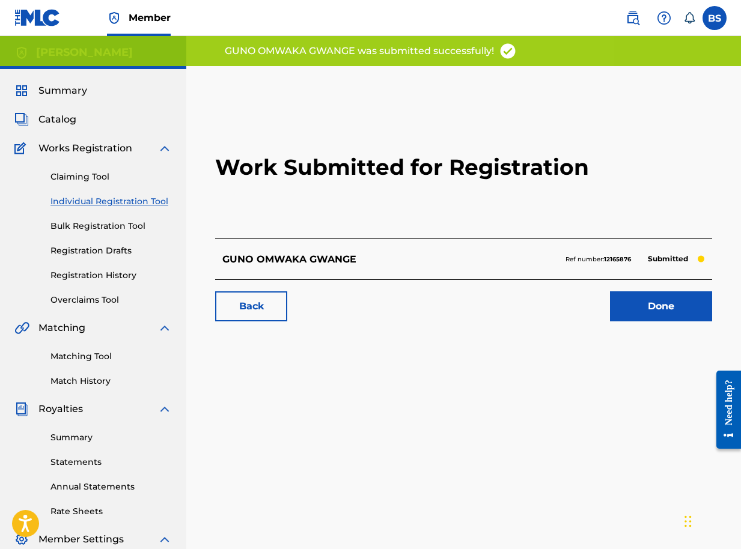
click at [630, 311] on link "Done" at bounding box center [661, 306] width 102 height 30
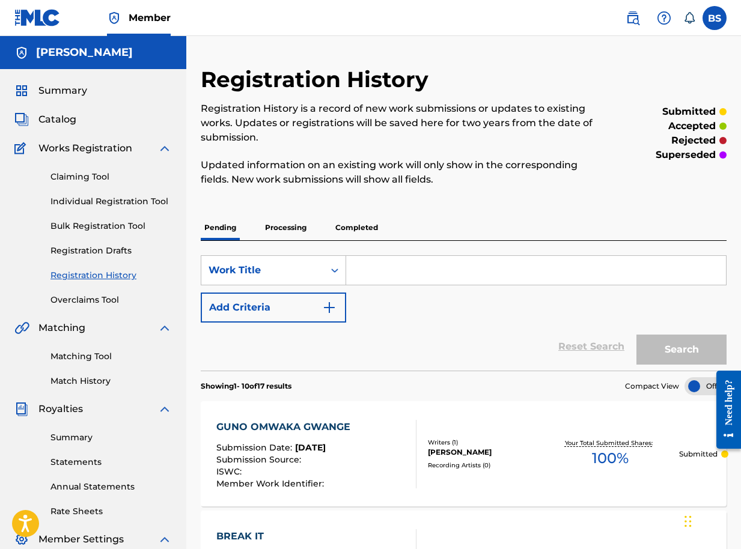
click at [53, 120] on span "Catalog" at bounding box center [57, 119] width 38 height 14
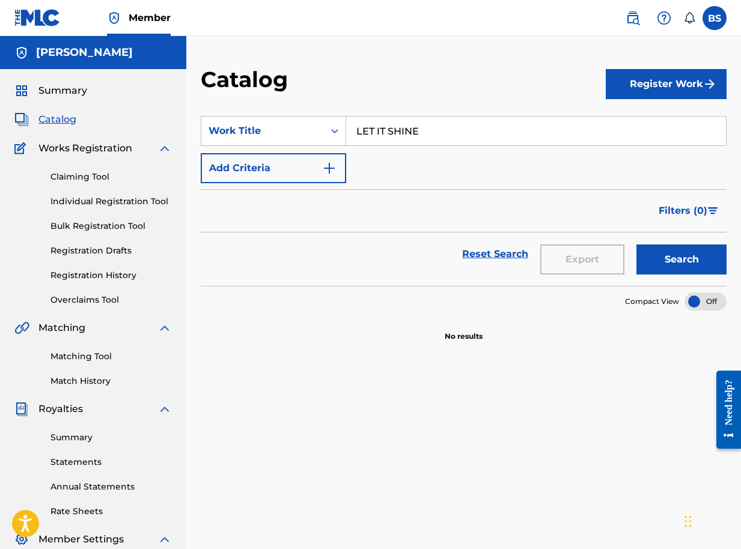
click at [636, 80] on button "Register Work" at bounding box center [666, 84] width 121 height 30
click at [629, 127] on link "Individual" at bounding box center [666, 123] width 121 height 29
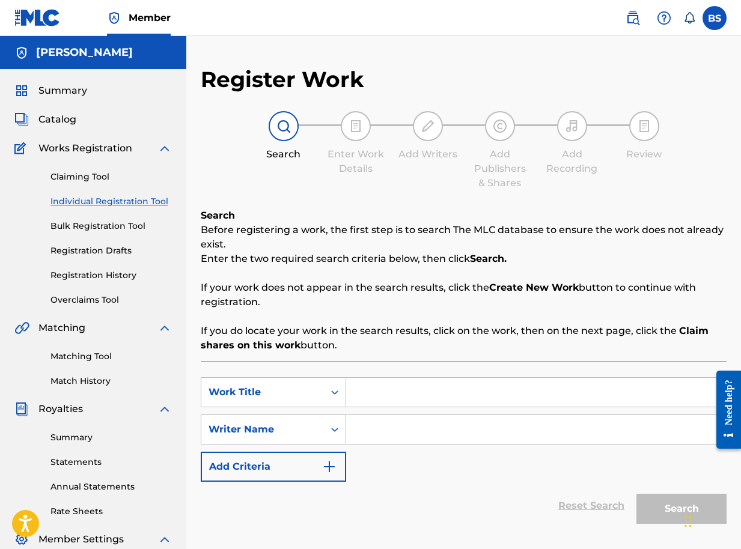
click at [387, 396] on input "Search Form" at bounding box center [536, 392] width 380 height 29
type input "EKANISA EGUDDE"
click at [409, 425] on input "Search Form" at bounding box center [536, 429] width 380 height 29
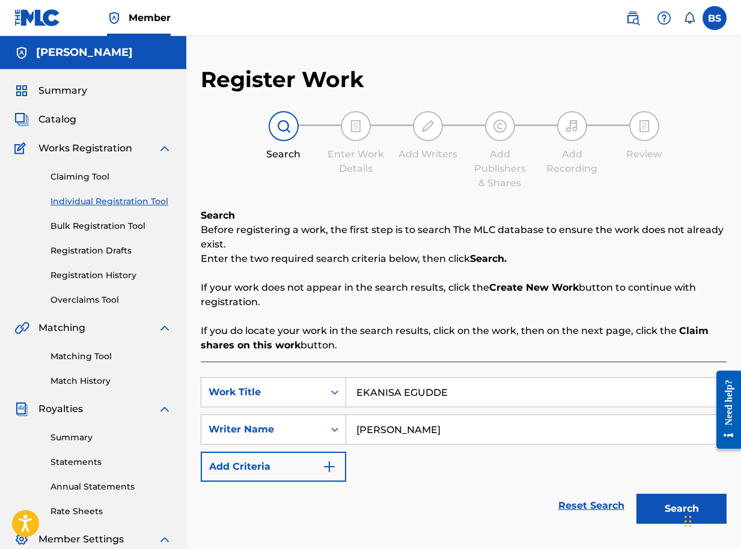
type input "BRIAN SEGUJJA"
click at [672, 499] on button "Search" at bounding box center [681, 509] width 90 height 30
click at [674, 506] on button "Search" at bounding box center [681, 509] width 90 height 30
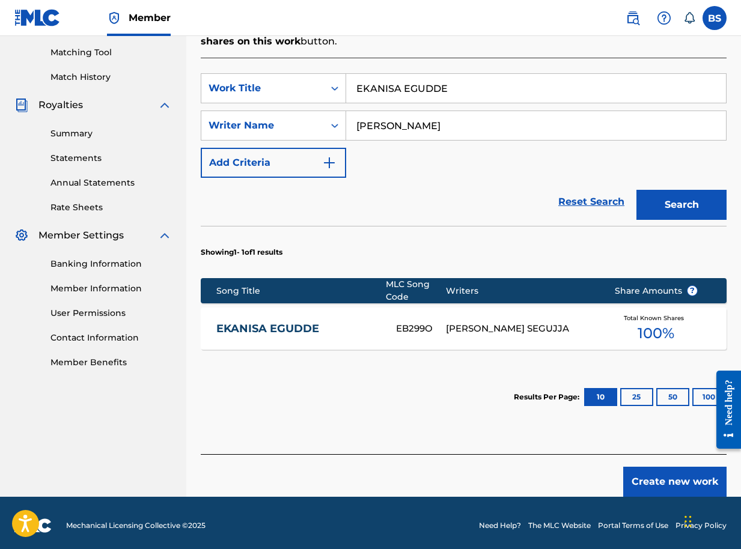
scroll to position [309, 0]
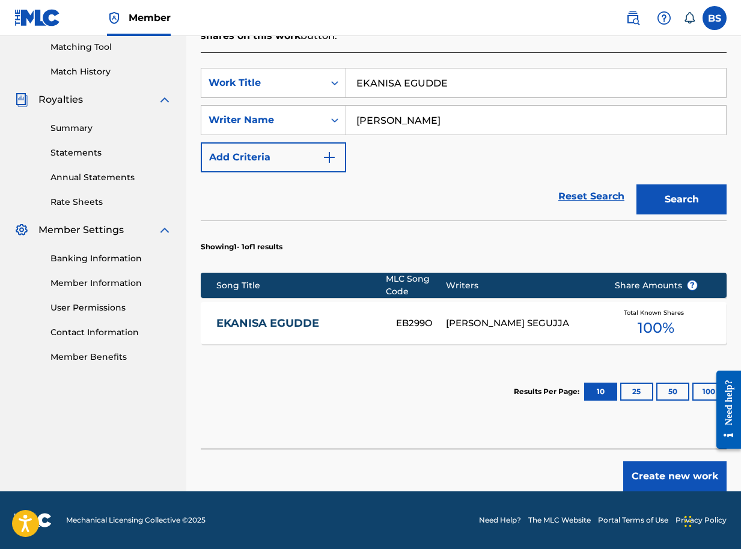
click at [519, 310] on div "EKANISA EGUDDE EB299O BRIAN WAADE SEGUJJA Total Known Shares 100 %" at bounding box center [464, 323] width 526 height 42
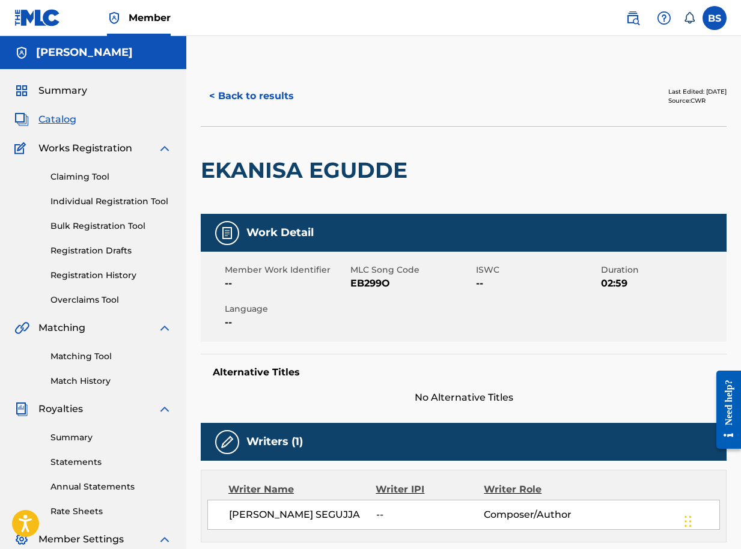
click at [271, 97] on button "< Back to results" at bounding box center [252, 96] width 102 height 30
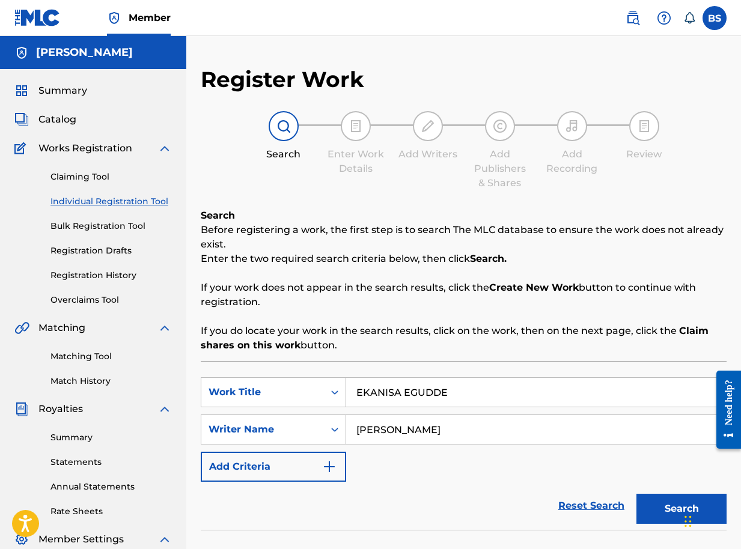
scroll to position [196, 0]
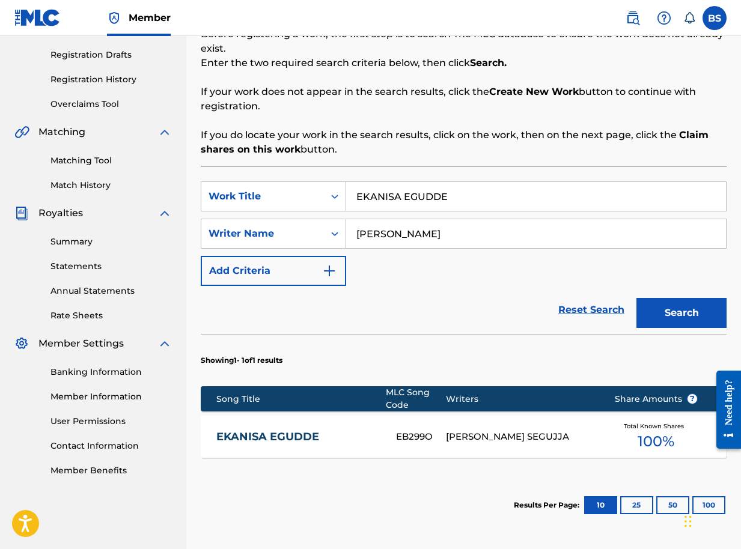
click at [461, 398] on div "Writers" at bounding box center [521, 399] width 150 height 13
drag, startPoint x: 458, startPoint y: 198, endPoint x: 260, endPoint y: 196, distance: 198.3
click at [260, 196] on div "SearchWithCriteriac95f17f5-1ec2-4871-b5af-ac048768760f Work Title EKANISA EGUDDE" at bounding box center [464, 196] width 526 height 30
type input "WUUBA"
click at [666, 318] on button "Search" at bounding box center [681, 313] width 90 height 30
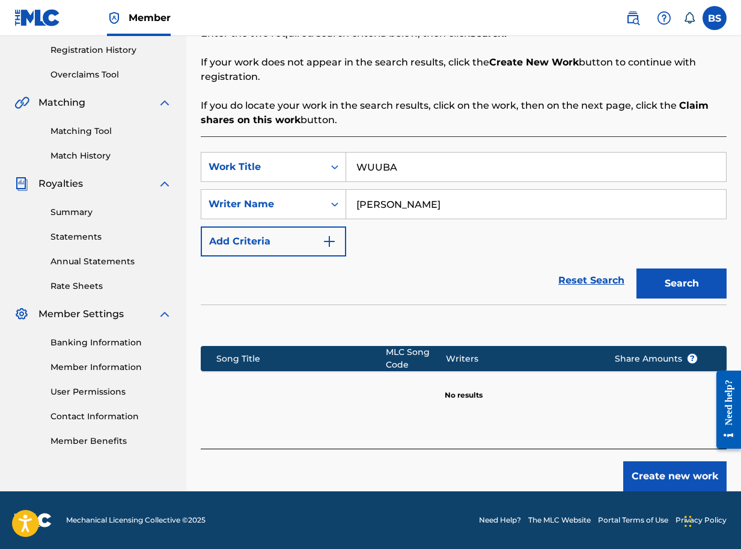
click at [675, 476] on button "Create new work" at bounding box center [674, 476] width 103 height 30
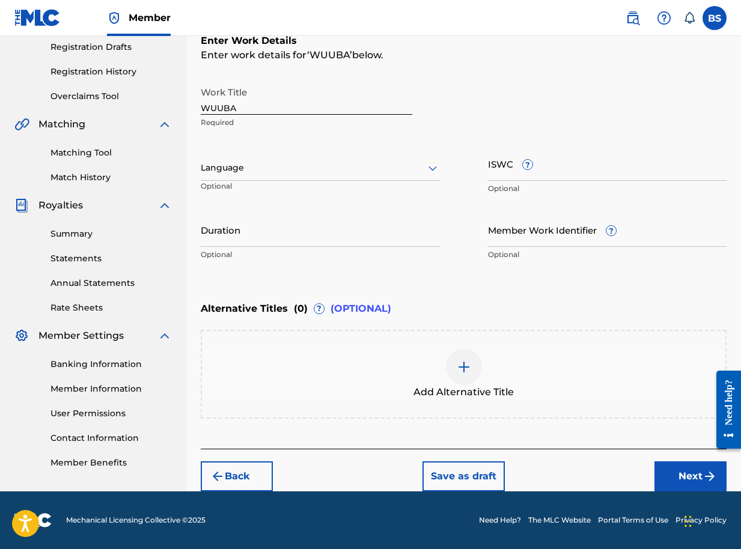
click at [698, 476] on button "Next" at bounding box center [690, 476] width 72 height 30
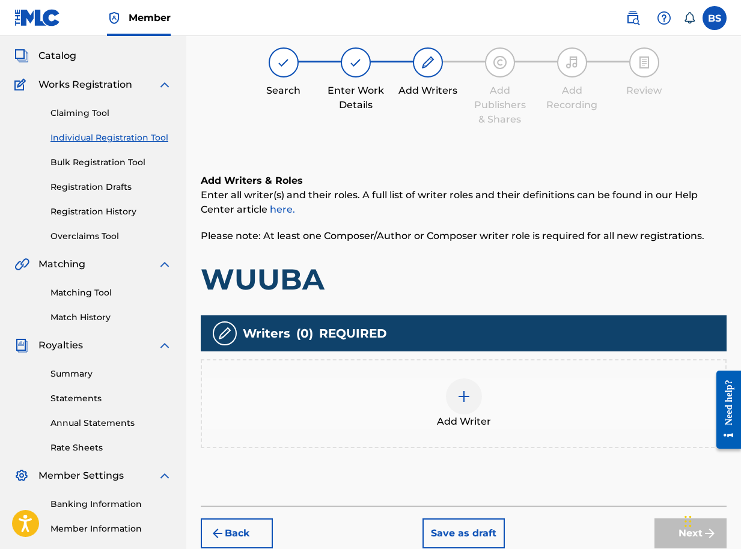
scroll to position [54, 0]
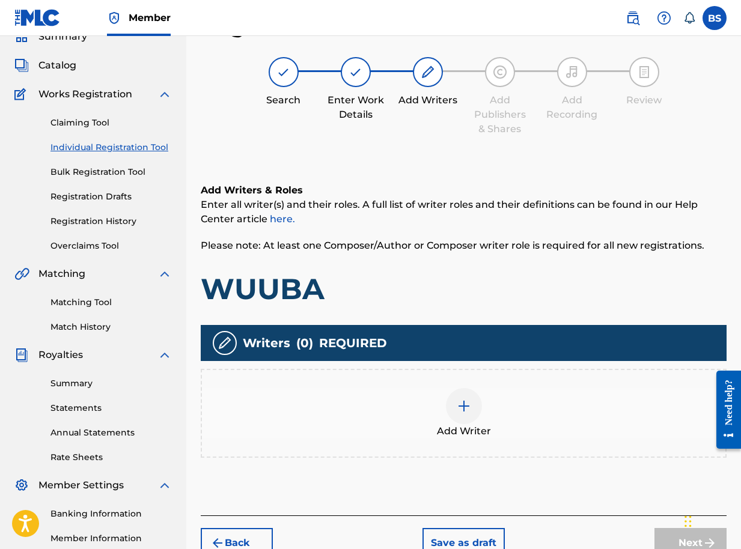
click at [467, 405] on img at bounding box center [464, 406] width 14 height 14
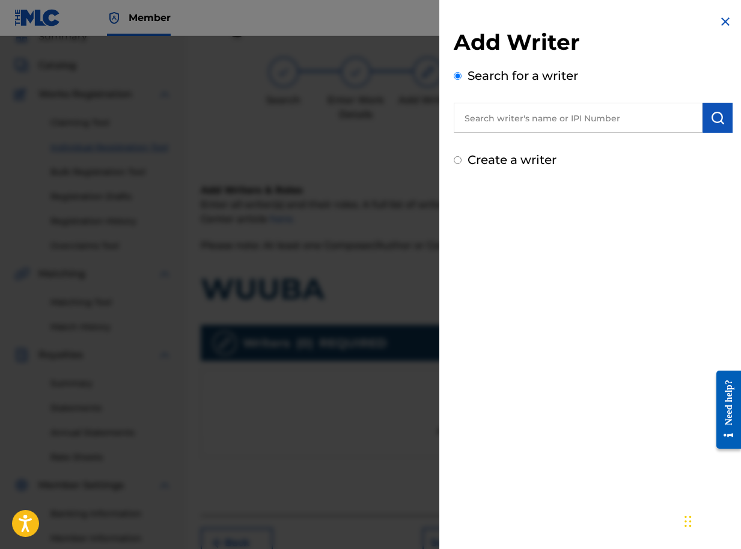
click at [583, 118] on input "text" at bounding box center [578, 118] width 249 height 30
paste input "01090791350"
type input "01090791350"
click at [705, 120] on button "submit" at bounding box center [717, 118] width 30 height 30
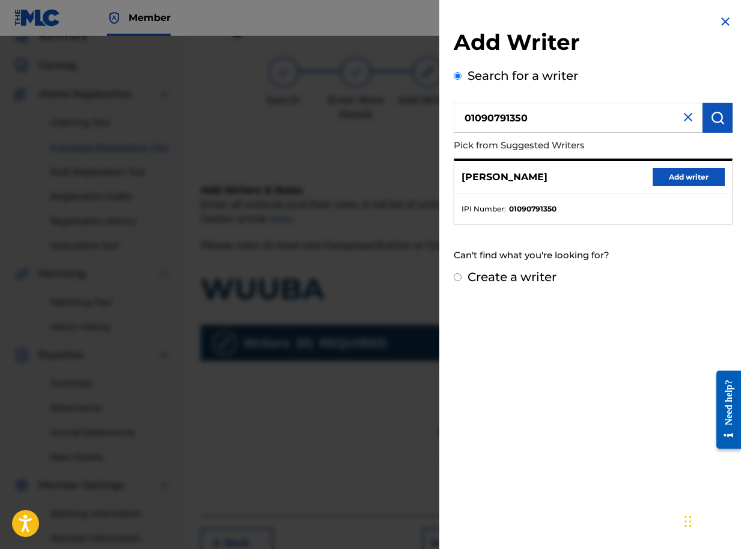
click at [677, 176] on button "Add writer" at bounding box center [688, 177] width 72 height 18
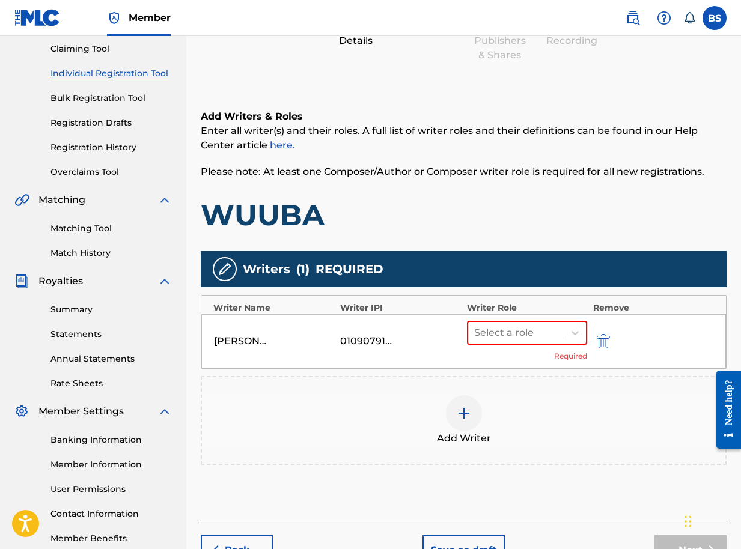
scroll to position [202, 0]
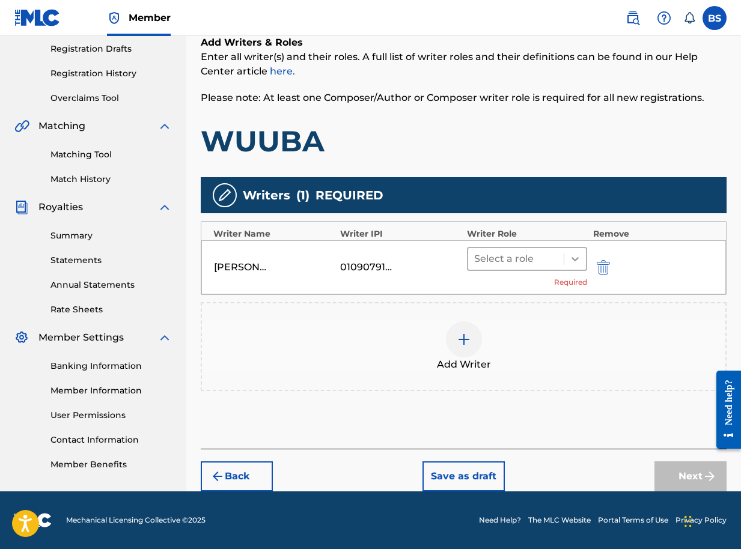
click at [579, 254] on icon at bounding box center [575, 259] width 12 height 12
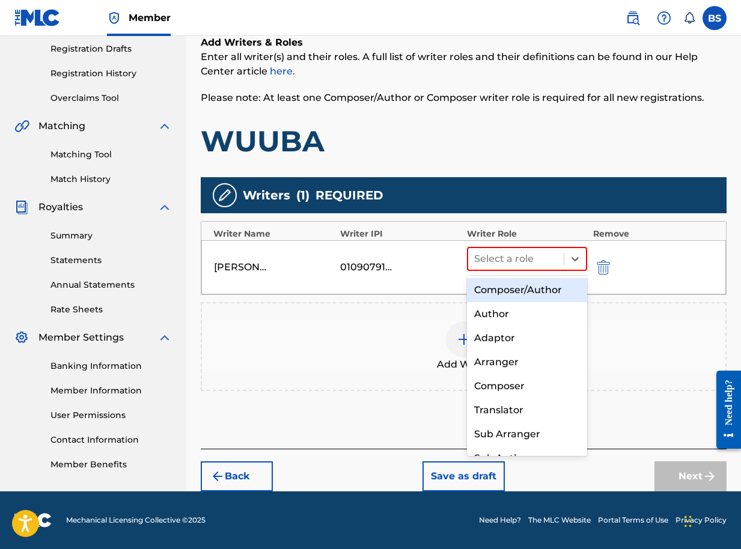
click at [532, 287] on div "Composer/Author" at bounding box center [527, 290] width 120 height 24
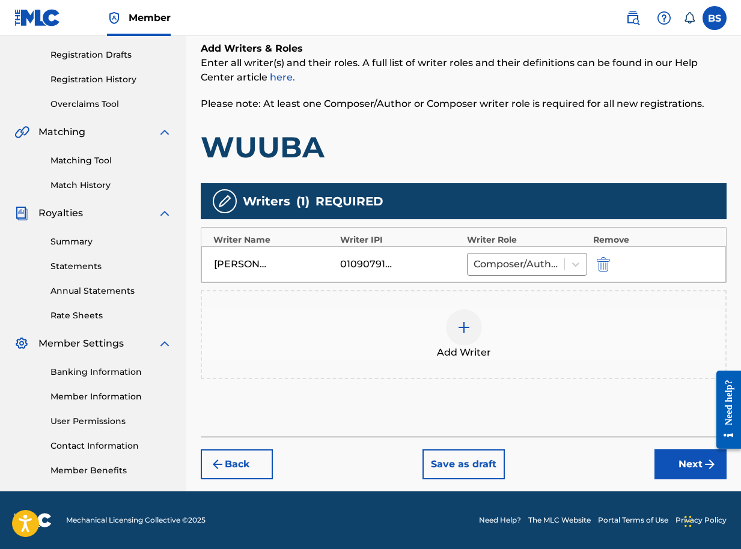
click at [692, 463] on button "Next" at bounding box center [690, 464] width 72 height 30
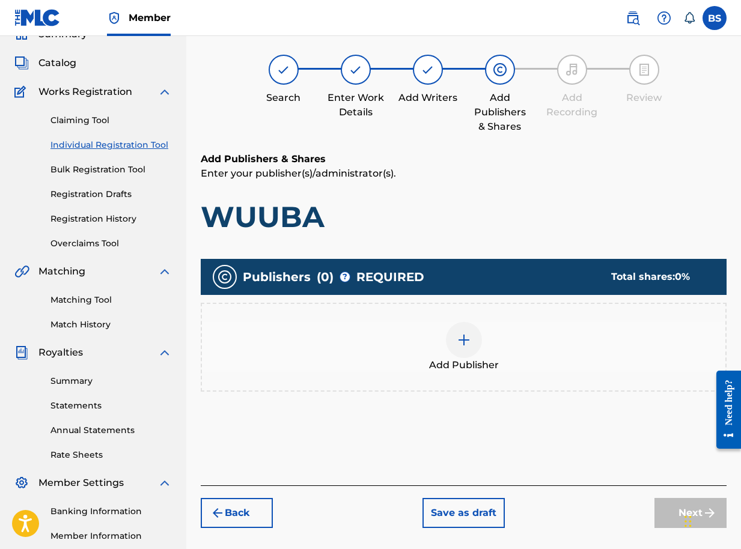
scroll to position [54, 0]
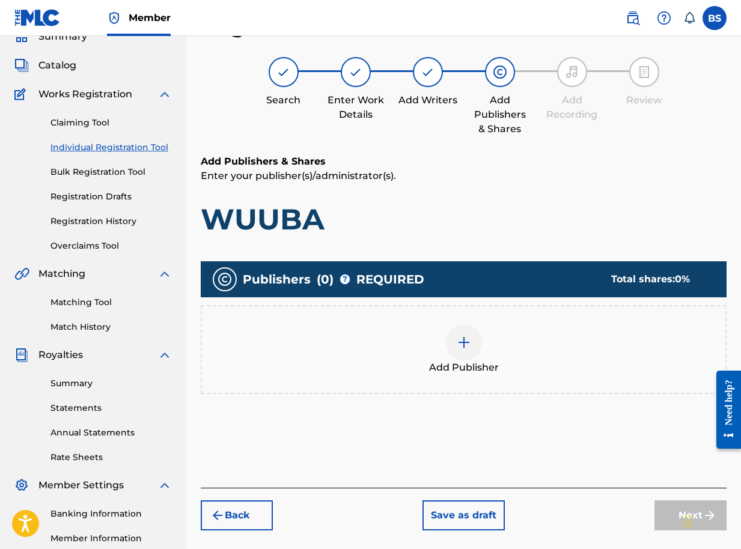
click at [472, 348] on div at bounding box center [464, 342] width 36 height 36
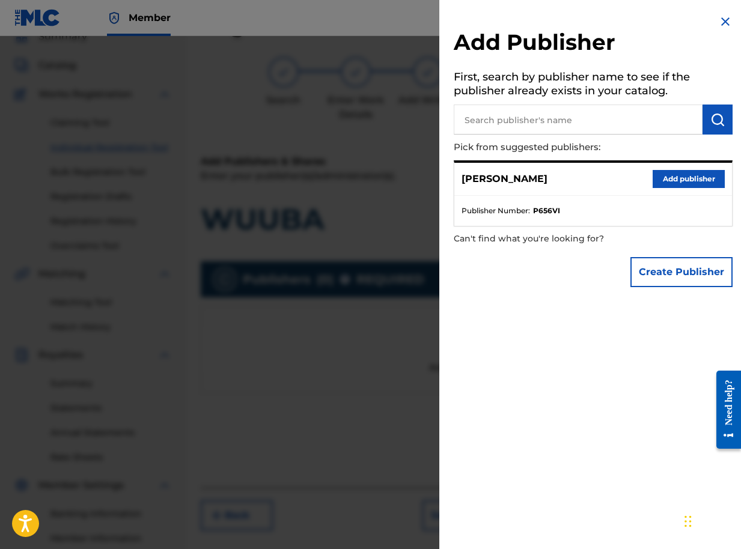
click at [669, 173] on button "Add publisher" at bounding box center [688, 179] width 72 height 18
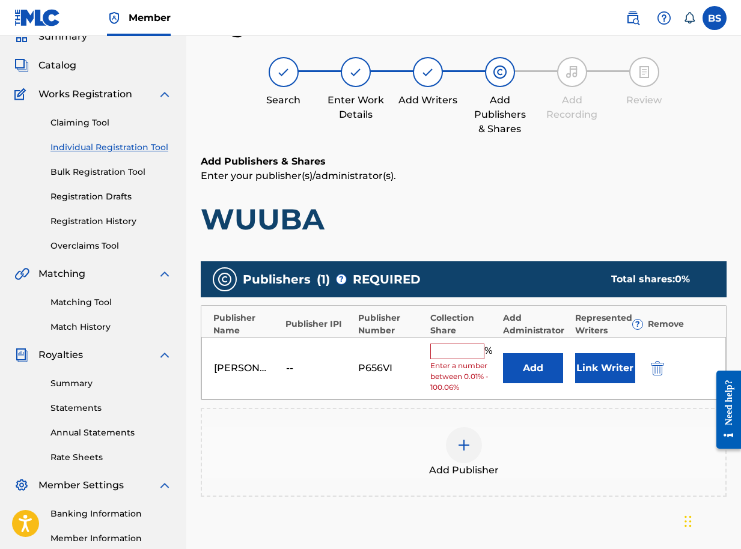
click at [469, 353] on input "text" at bounding box center [457, 352] width 54 height 16
type input "100"
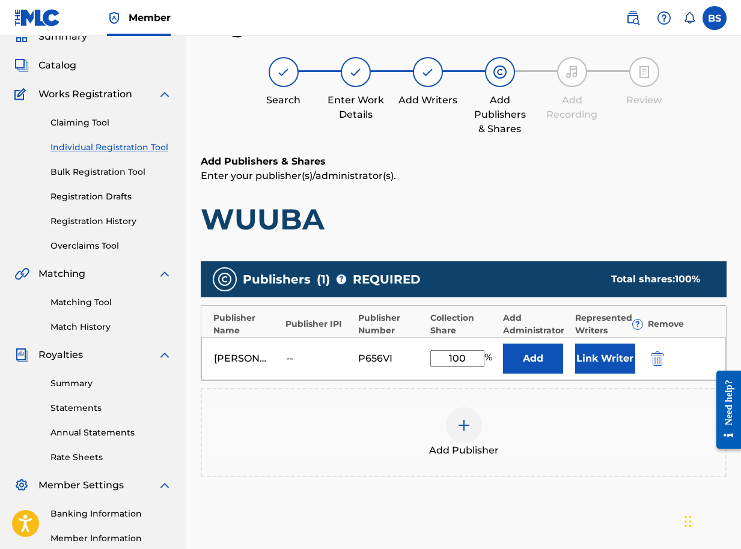
click at [602, 363] on button "Link Writer" at bounding box center [605, 359] width 60 height 30
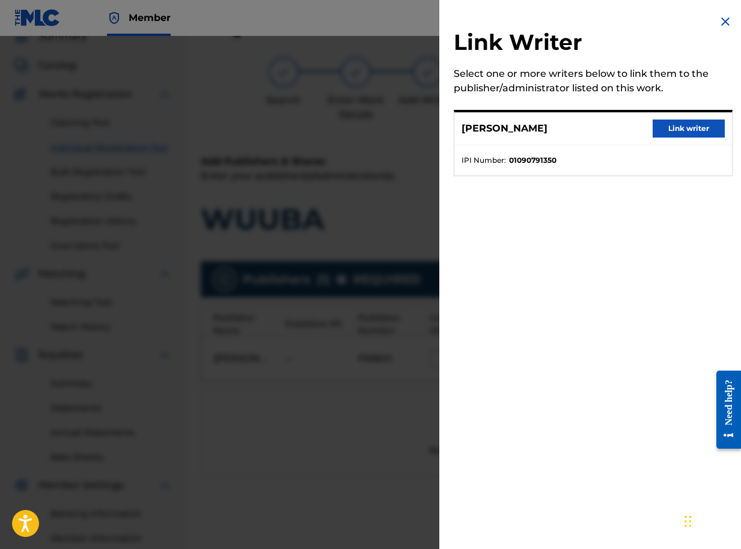
click at [666, 125] on button "Link writer" at bounding box center [688, 129] width 72 height 18
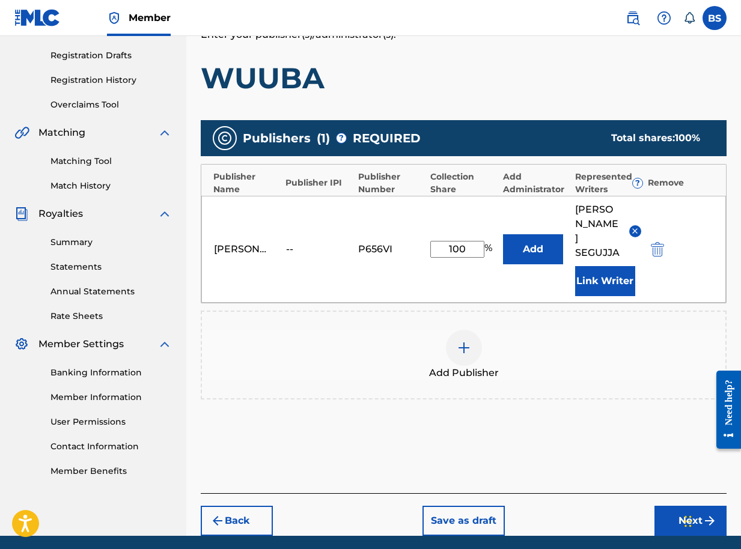
scroll to position [211, 0]
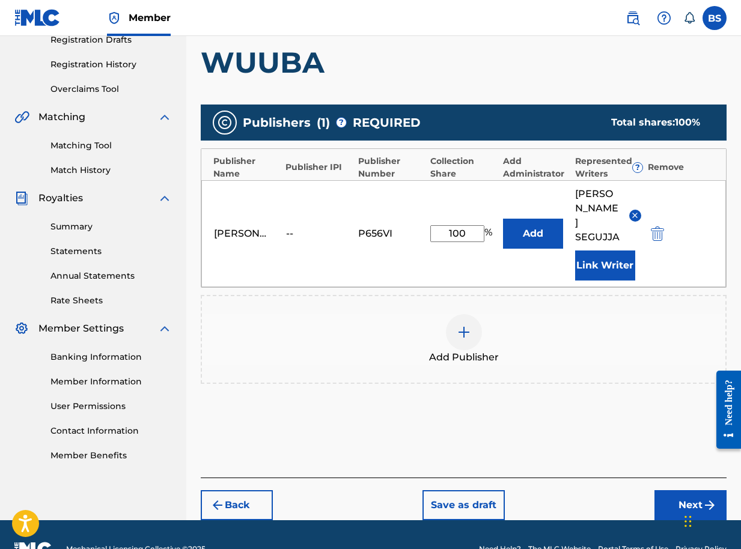
click at [700, 490] on button "Next" at bounding box center [690, 505] width 72 height 30
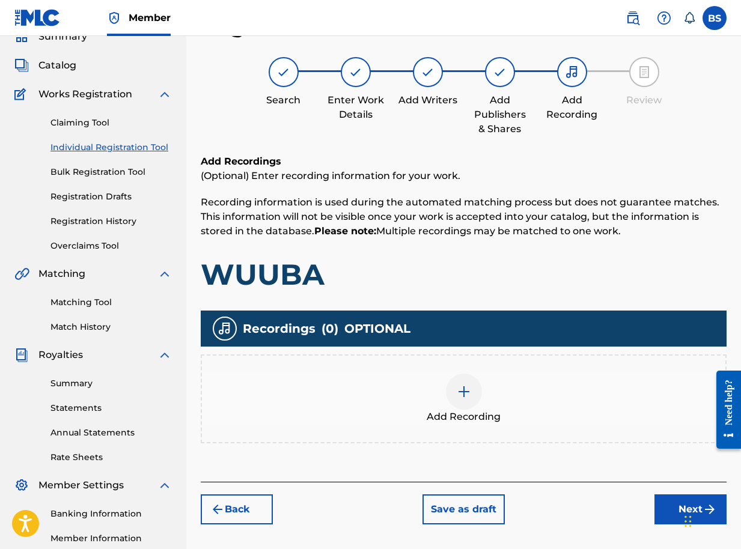
scroll to position [196, 0]
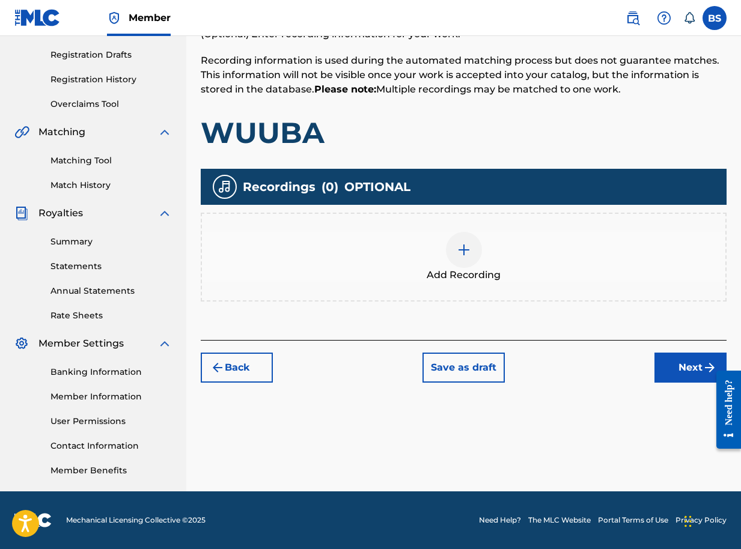
click at [692, 367] on button "Next" at bounding box center [690, 368] width 72 height 30
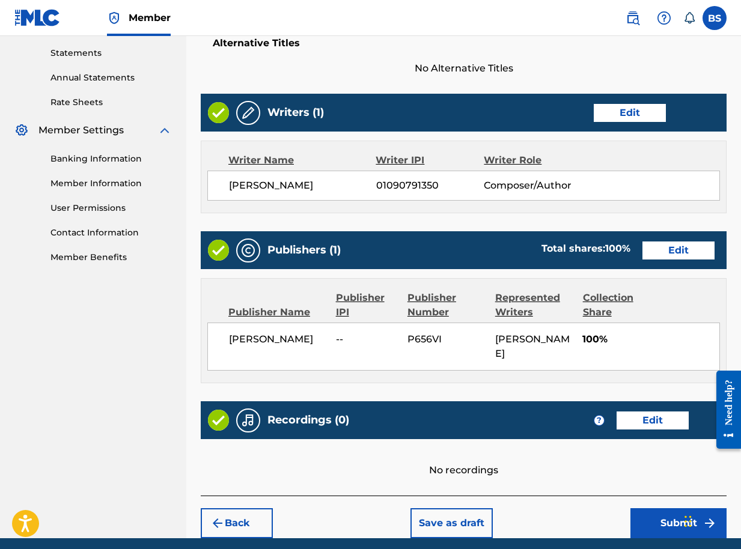
scroll to position [456, 0]
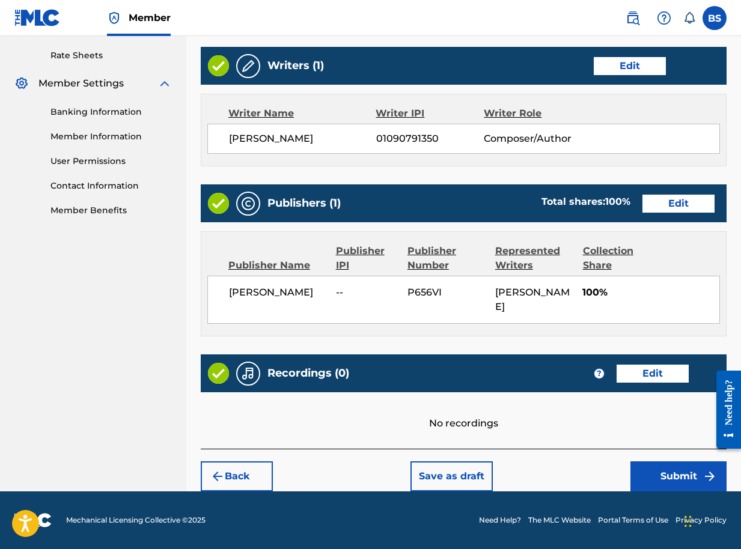
click at [698, 467] on button "Submit" at bounding box center [678, 476] width 96 height 30
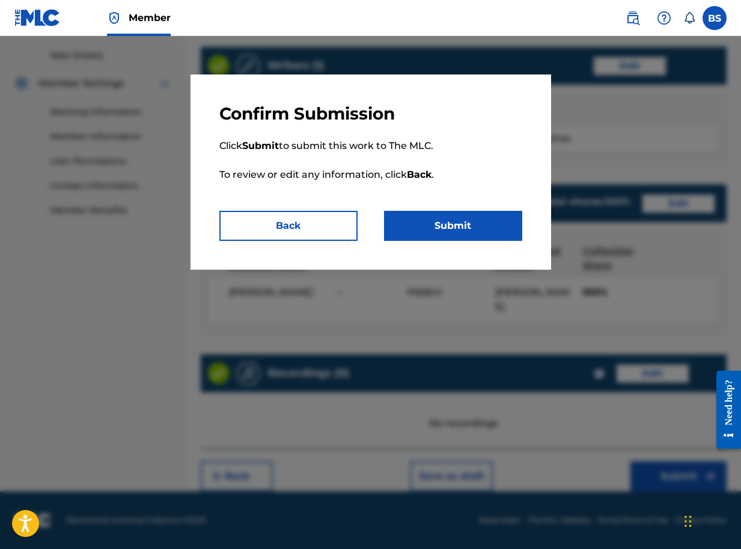
click at [487, 224] on button "Submit" at bounding box center [453, 226] width 138 height 30
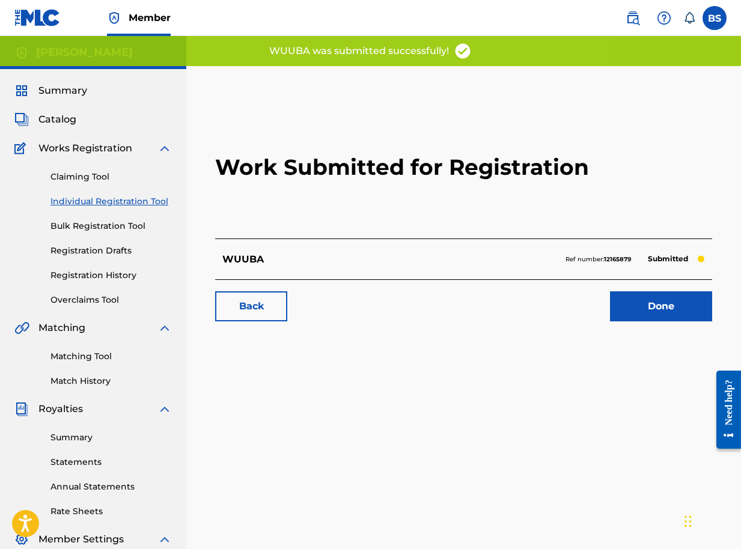
click at [649, 312] on link "Done" at bounding box center [661, 306] width 102 height 30
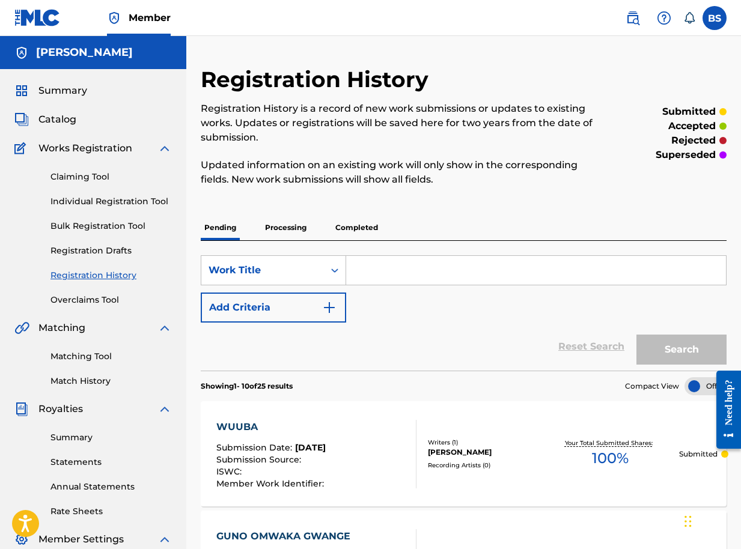
click at [55, 120] on span "Catalog" at bounding box center [57, 119] width 38 height 14
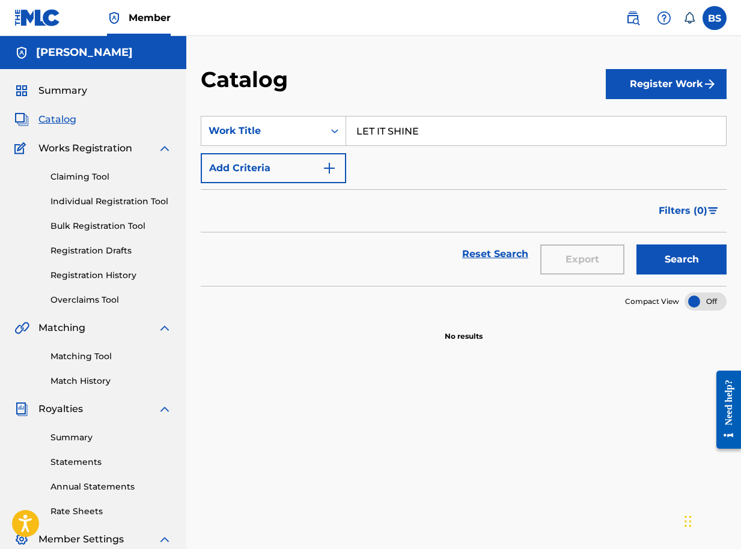
click at [677, 80] on button "Register Work" at bounding box center [666, 84] width 121 height 30
click at [632, 124] on link "Individual" at bounding box center [666, 123] width 121 height 29
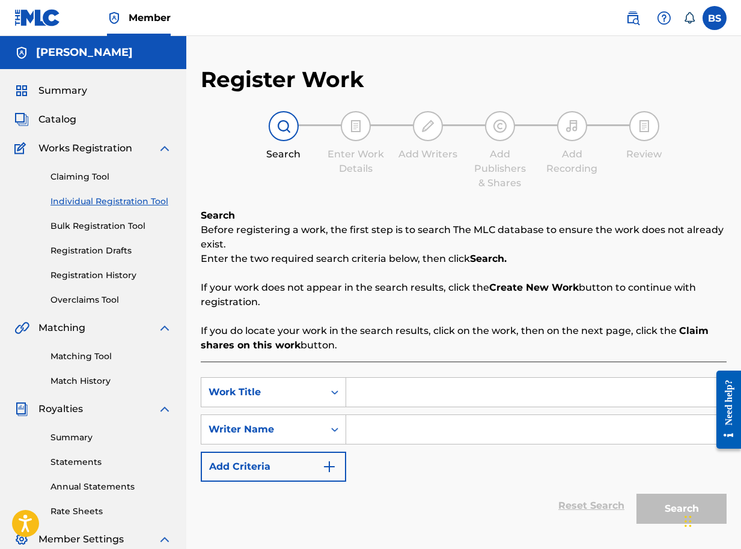
click at [67, 123] on span "Catalog" at bounding box center [57, 119] width 38 height 14
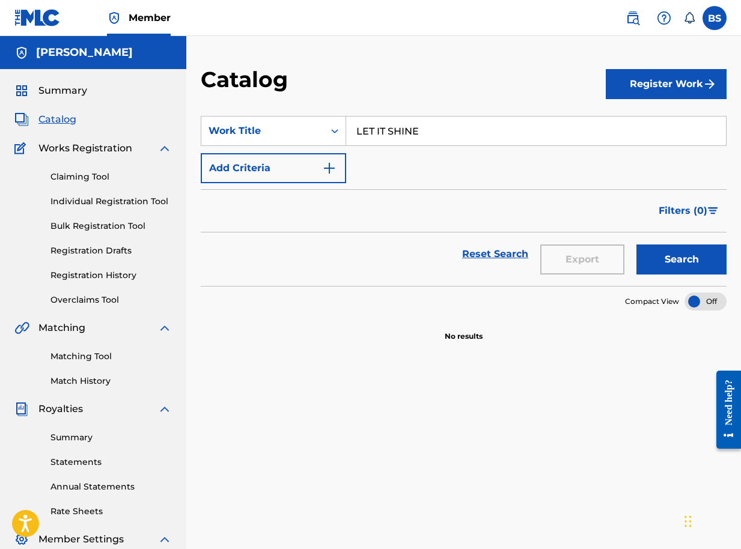
click at [689, 81] on button "Register Work" at bounding box center [666, 84] width 121 height 30
click at [633, 129] on link "Individual" at bounding box center [666, 123] width 121 height 29
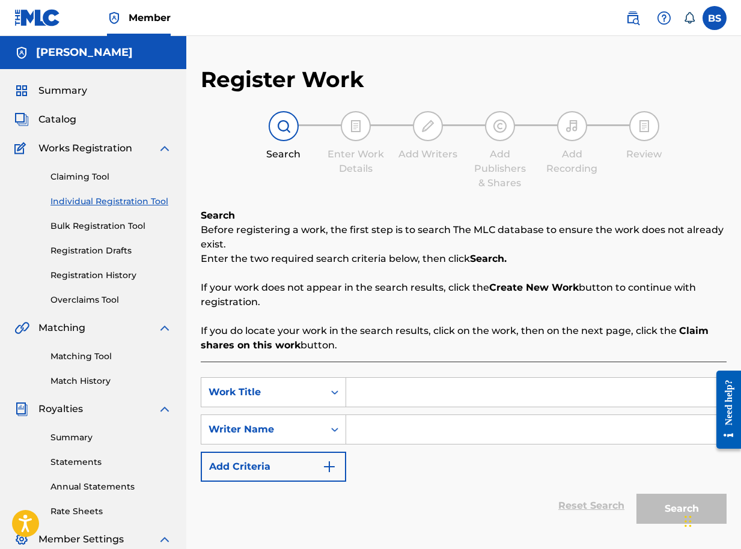
click at [384, 397] on input "Search Form" at bounding box center [536, 392] width 380 height 29
type input "NKUBILAKO"
click at [403, 433] on input "Search Form" at bounding box center [536, 429] width 380 height 29
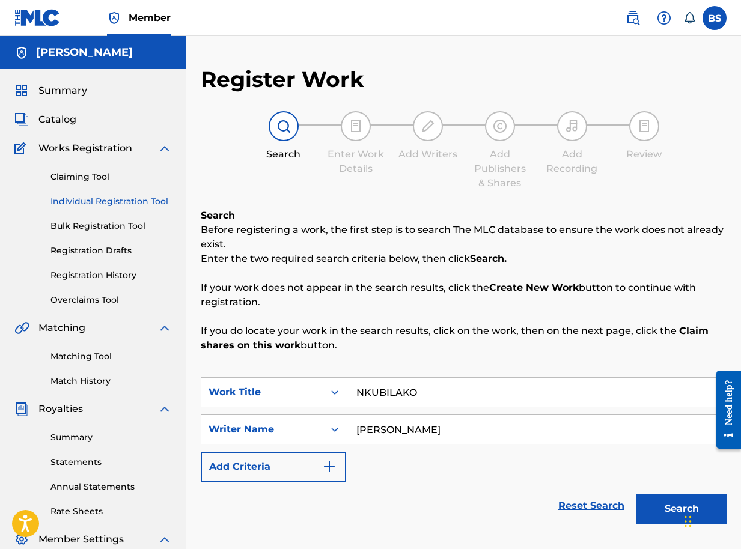
type input "BRIAN SEGUJJA"
drag, startPoint x: 667, startPoint y: 507, endPoint x: 661, endPoint y: 509, distance: 6.3
click at [666, 508] on button "Search" at bounding box center [681, 509] width 90 height 30
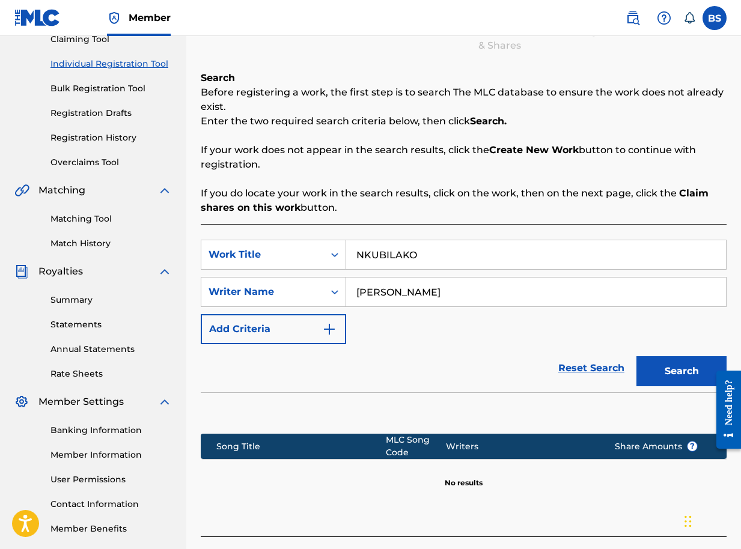
scroll to position [225, 0]
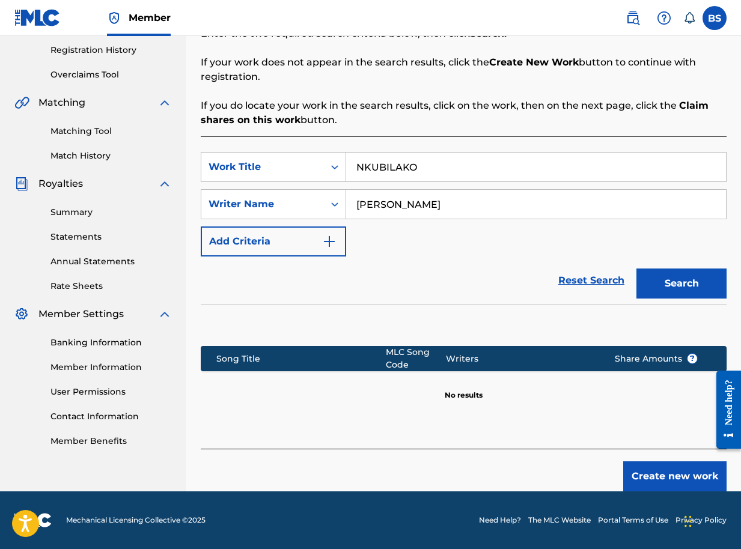
click at [689, 477] on button "Create new work" at bounding box center [674, 476] width 103 height 30
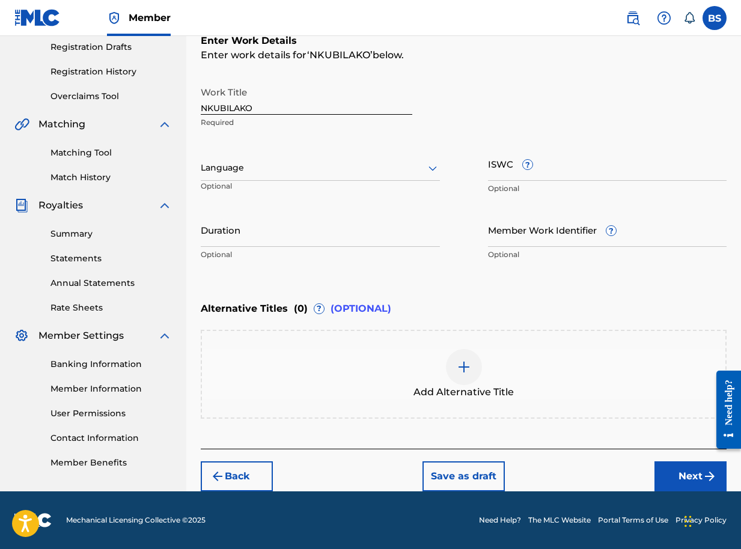
scroll to position [204, 0]
click at [689, 479] on button "Next" at bounding box center [690, 476] width 72 height 30
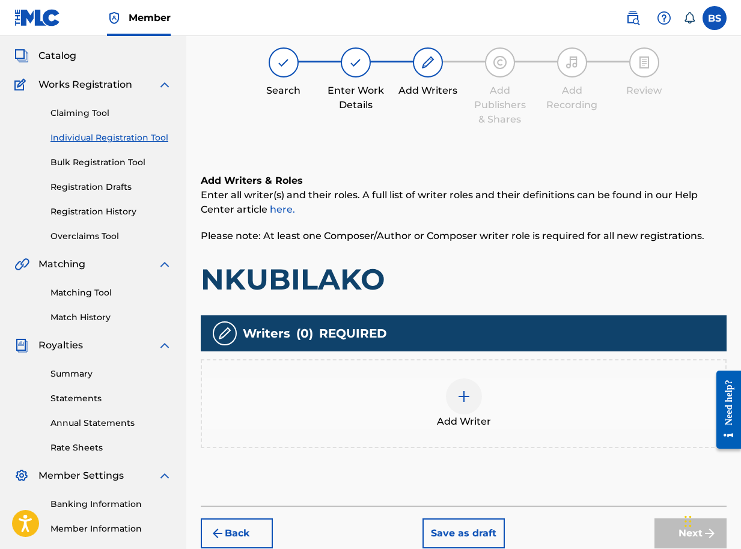
scroll to position [54, 0]
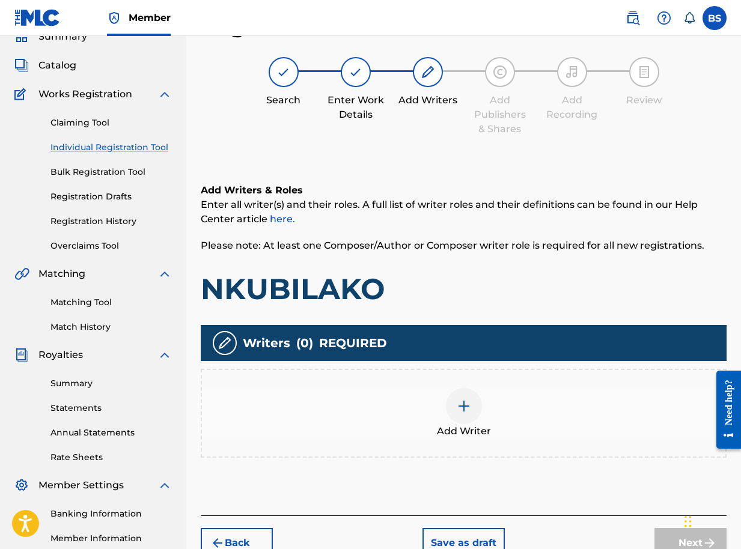
click at [460, 407] on img at bounding box center [464, 406] width 14 height 14
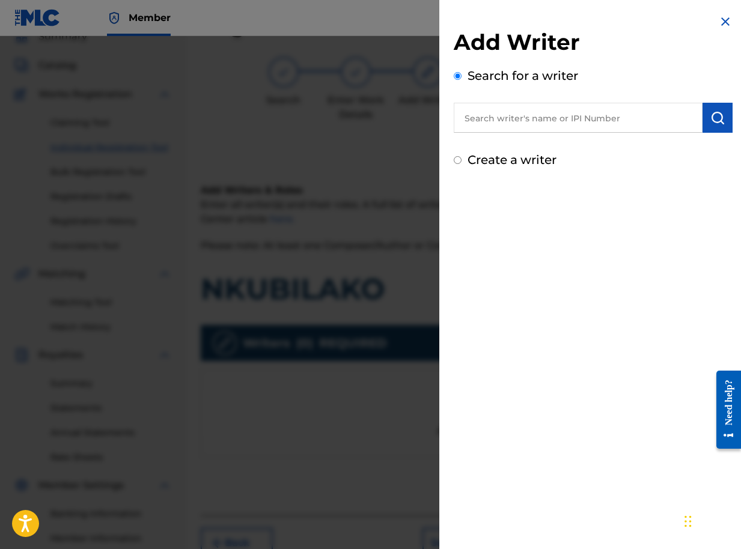
click at [680, 120] on input "text" at bounding box center [578, 118] width 249 height 30
paste input "01090791350"
type input "01090791350"
click at [717, 115] on img "submit" at bounding box center [717, 118] width 14 height 14
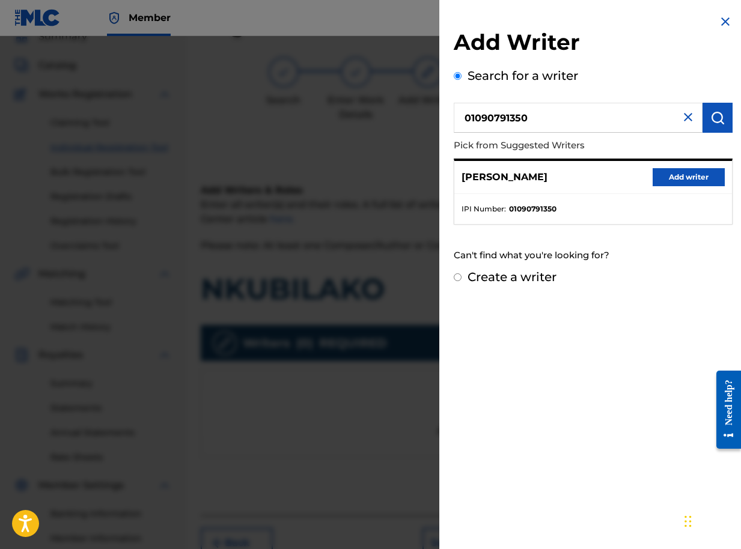
drag, startPoint x: 661, startPoint y: 173, endPoint x: 665, endPoint y: 178, distance: 6.5
click at [662, 174] on button "Add writer" at bounding box center [688, 177] width 72 height 18
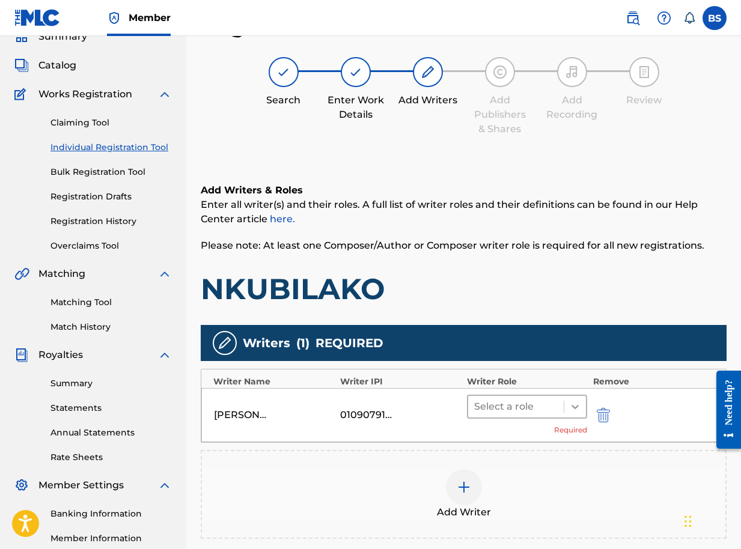
click at [573, 411] on icon at bounding box center [575, 407] width 12 height 12
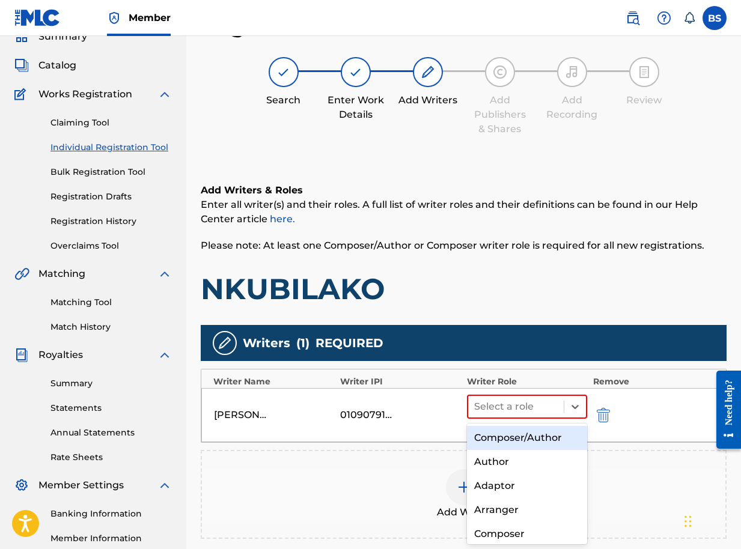
click at [528, 442] on div "Composer/Author" at bounding box center [527, 438] width 120 height 24
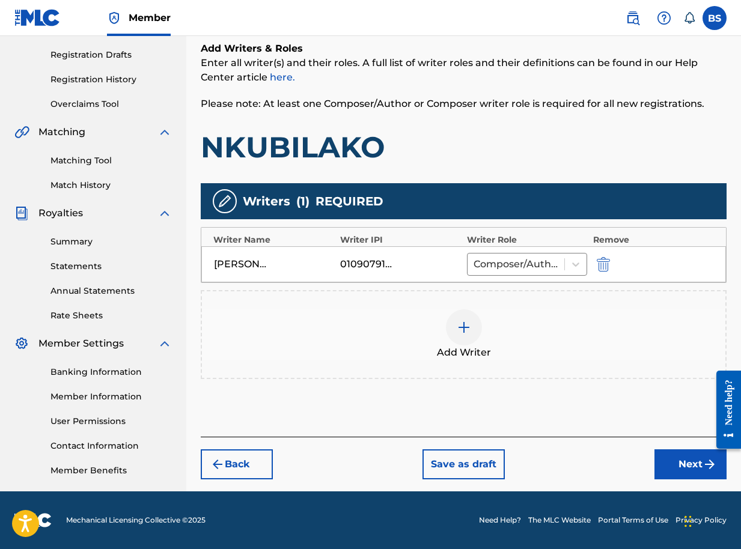
click at [680, 463] on button "Next" at bounding box center [690, 464] width 72 height 30
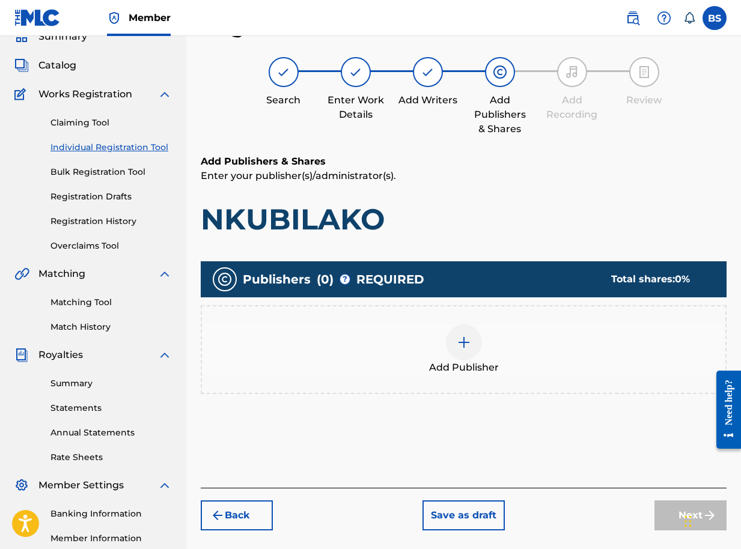
click at [471, 347] on div at bounding box center [464, 342] width 36 height 36
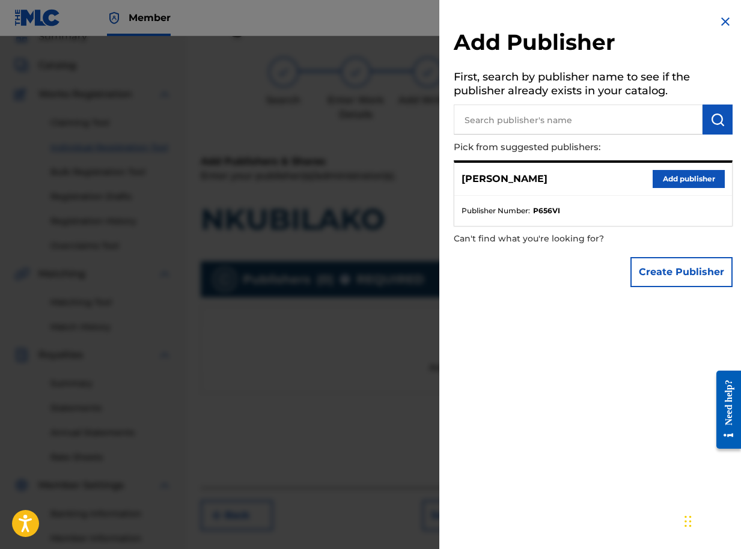
click at [669, 174] on button "Add publisher" at bounding box center [688, 179] width 72 height 18
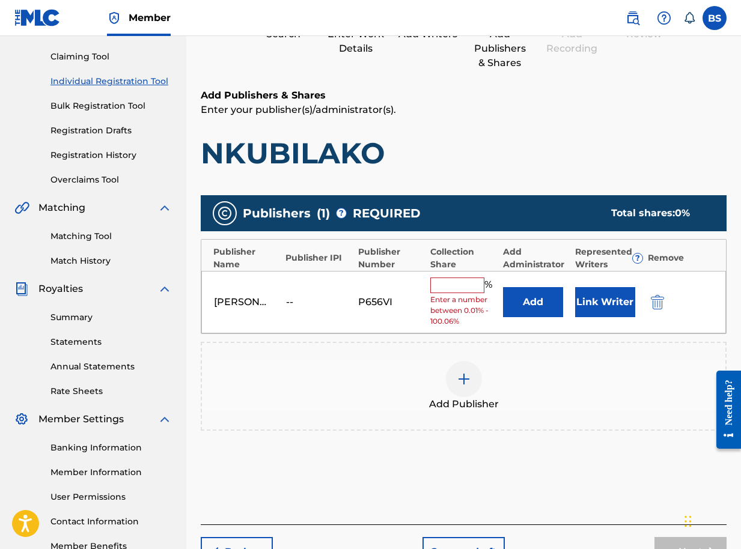
scroll to position [196, 0]
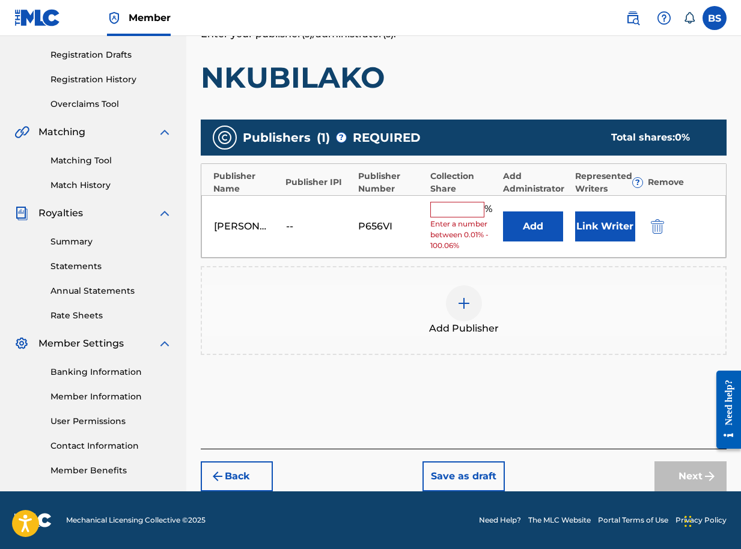
click at [601, 235] on button "Link Writer" at bounding box center [605, 226] width 60 height 30
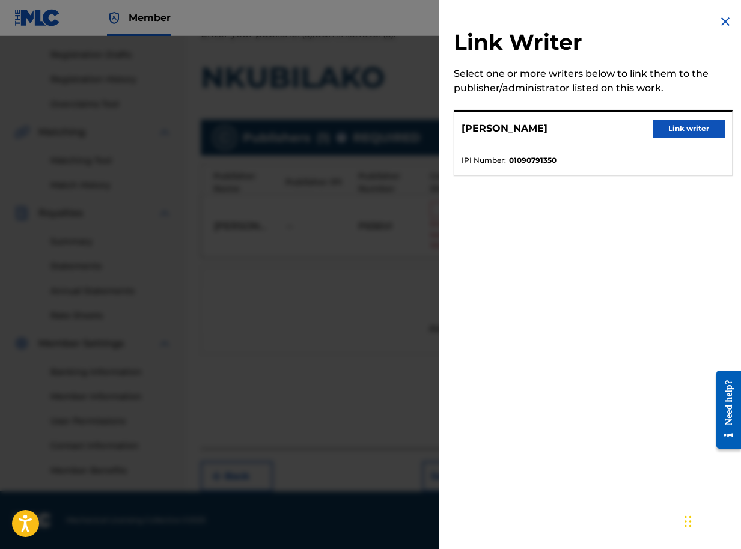
click at [665, 129] on button "Link writer" at bounding box center [688, 129] width 72 height 18
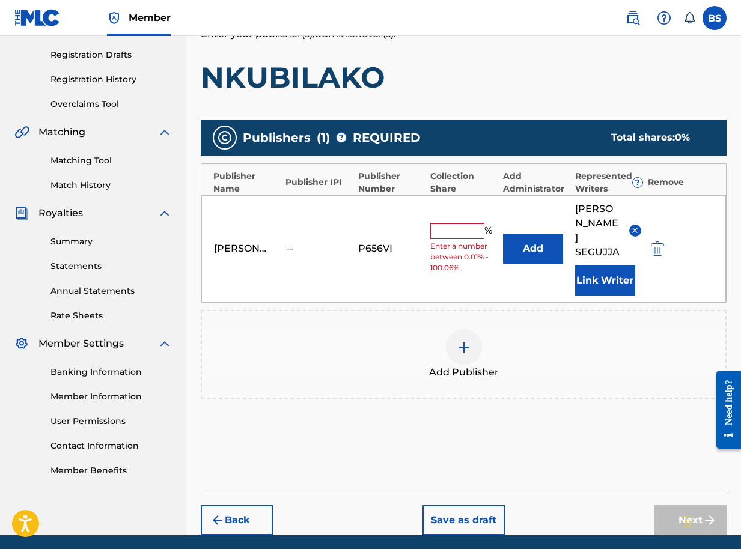
click at [460, 224] on input "text" at bounding box center [457, 232] width 54 height 16
type input "100"
click at [675, 505] on button "Next" at bounding box center [690, 520] width 72 height 30
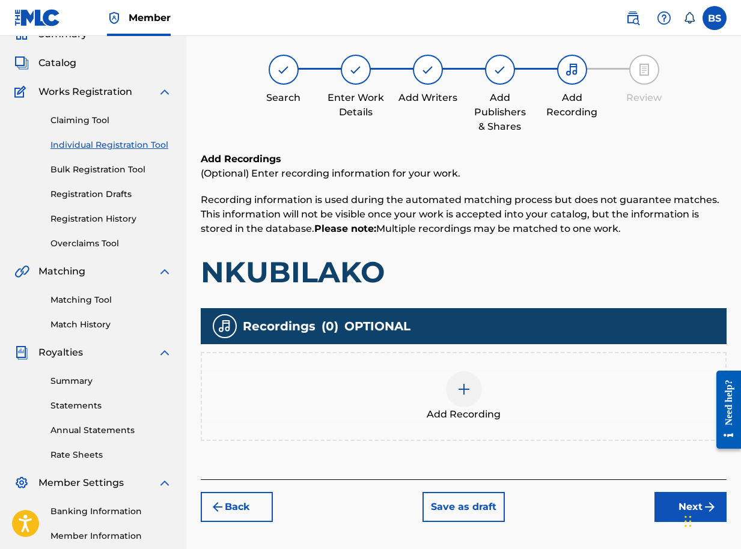
scroll to position [54, 0]
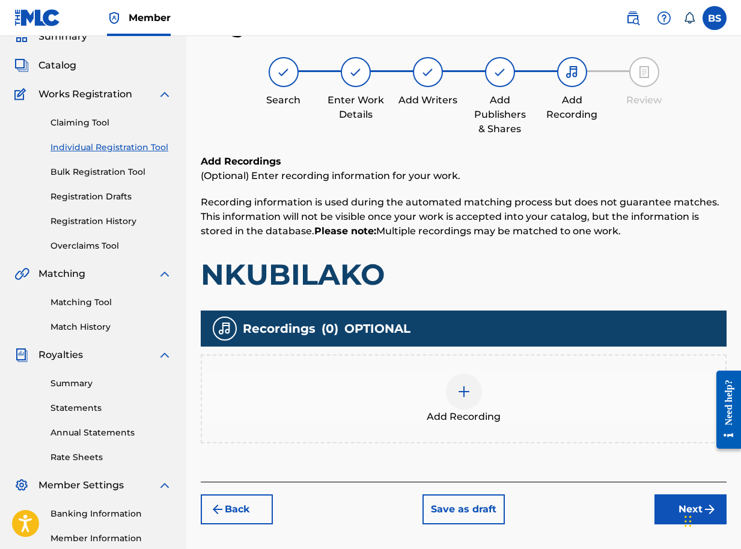
click at [675, 508] on button "Next" at bounding box center [690, 509] width 72 height 30
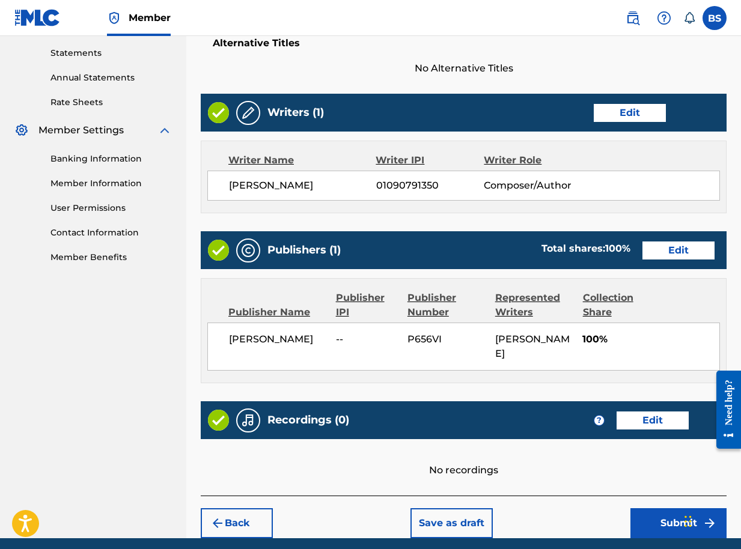
scroll to position [456, 0]
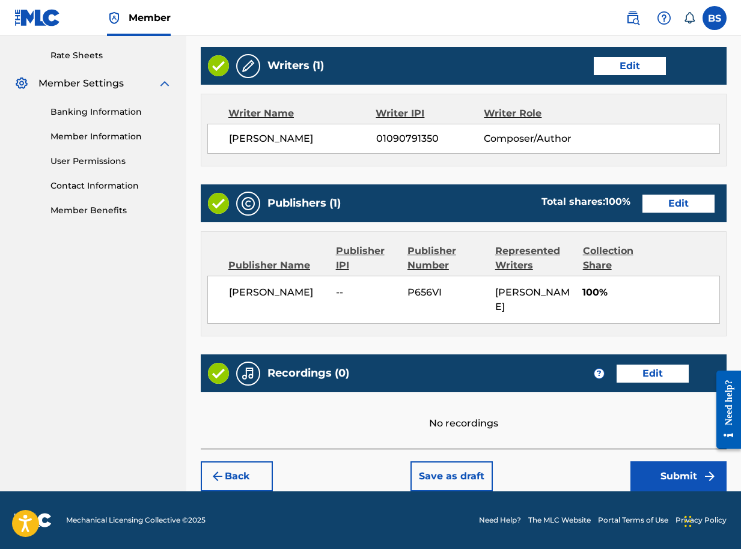
click at [674, 473] on button "Submit" at bounding box center [678, 476] width 96 height 30
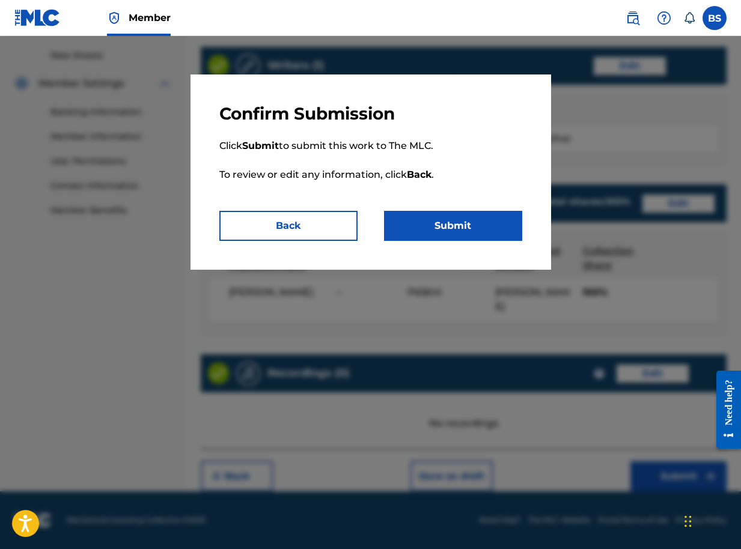
click at [472, 219] on button "Submit" at bounding box center [453, 226] width 138 height 30
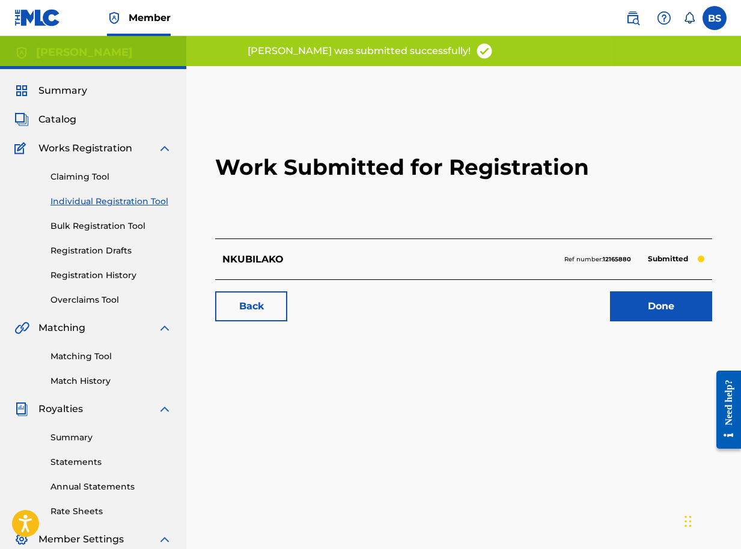
click at [651, 303] on link "Done" at bounding box center [661, 306] width 102 height 30
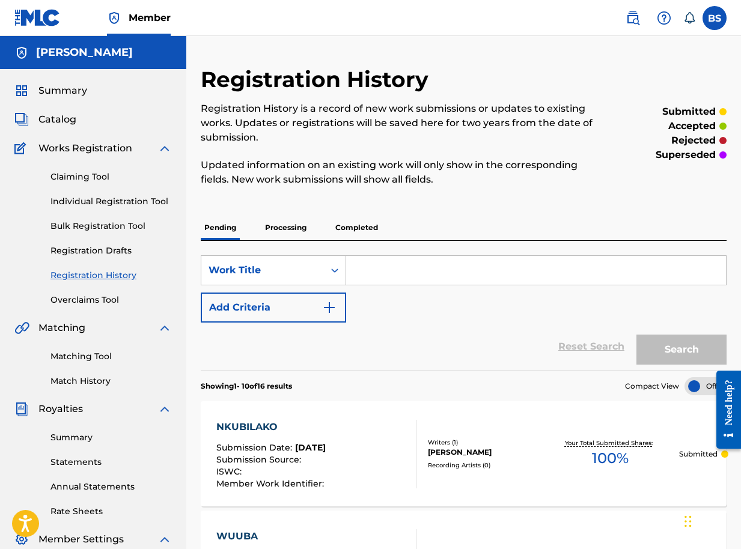
click at [70, 117] on span "Catalog" at bounding box center [57, 119] width 38 height 14
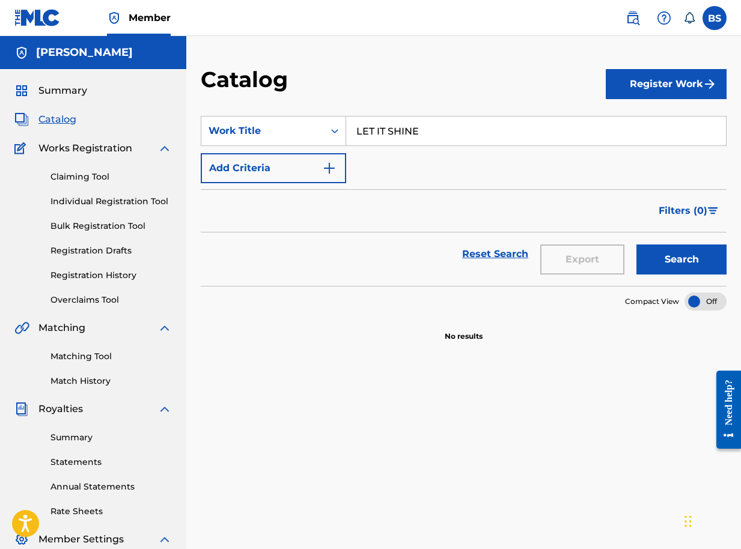
click at [659, 93] on button "Register Work" at bounding box center [666, 84] width 121 height 30
click at [630, 130] on link "Individual" at bounding box center [666, 123] width 121 height 29
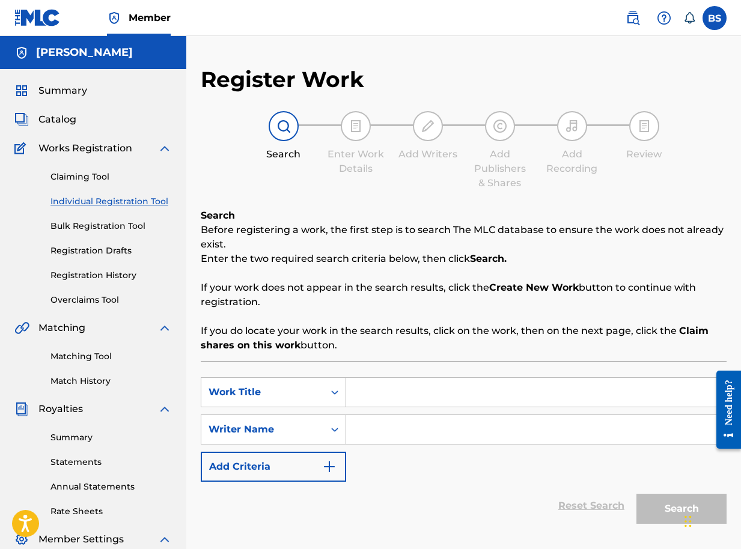
click at [386, 400] on input "Search Form" at bounding box center [536, 392] width 380 height 29
type input "AFRICAN SOUP"
click at [402, 431] on input "Search Form" at bounding box center [536, 429] width 380 height 29
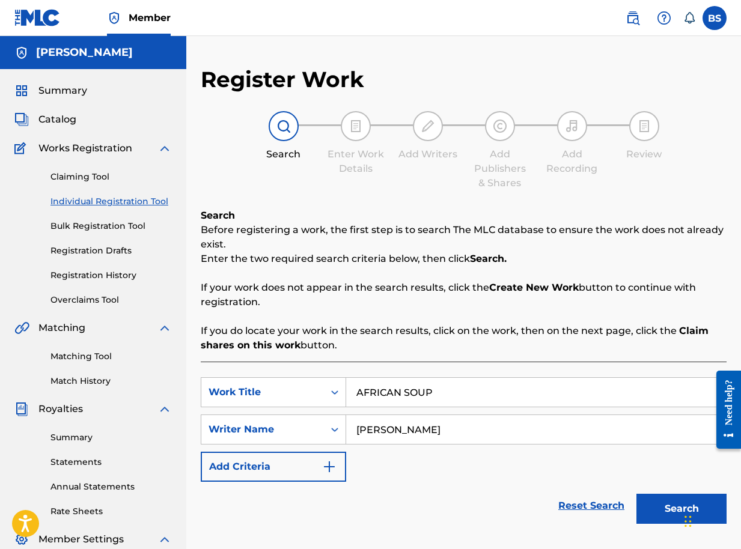
type input "BRIAN SEGUJJA"
click at [674, 510] on button "Search" at bounding box center [681, 509] width 90 height 30
click at [664, 512] on button "Search" at bounding box center [681, 509] width 90 height 30
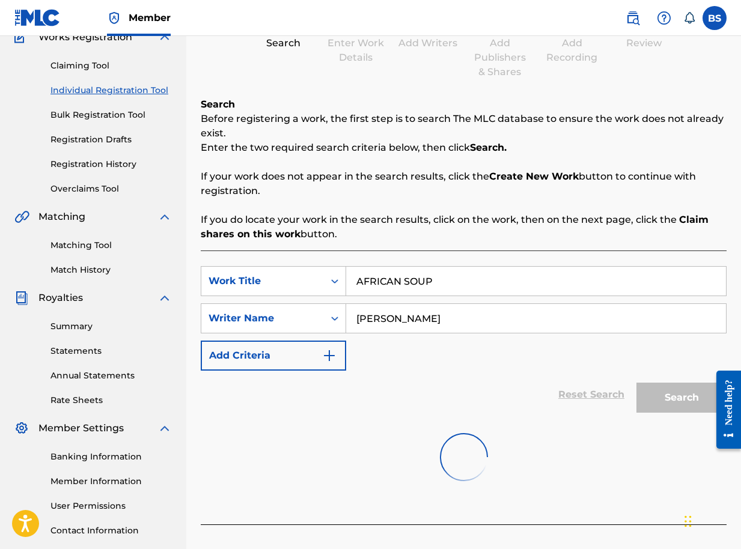
scroll to position [196, 0]
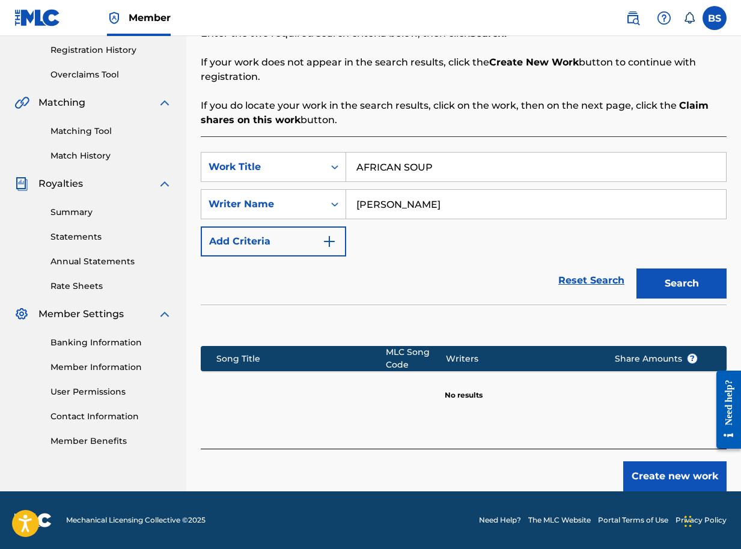
click at [660, 473] on button "Create new work" at bounding box center [674, 476] width 103 height 30
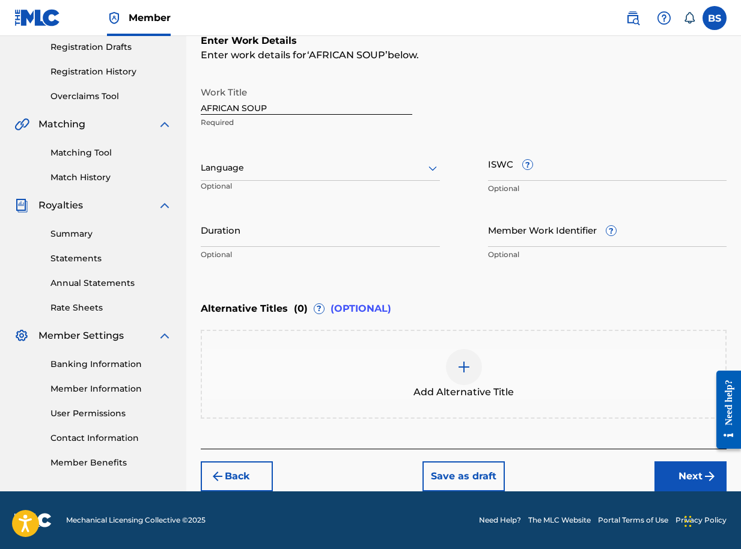
click at [681, 476] on button "Next" at bounding box center [690, 476] width 72 height 30
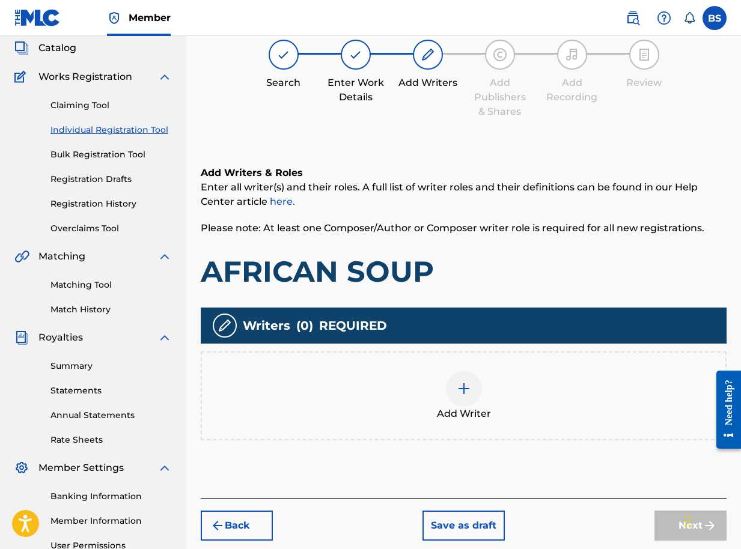
scroll to position [54, 0]
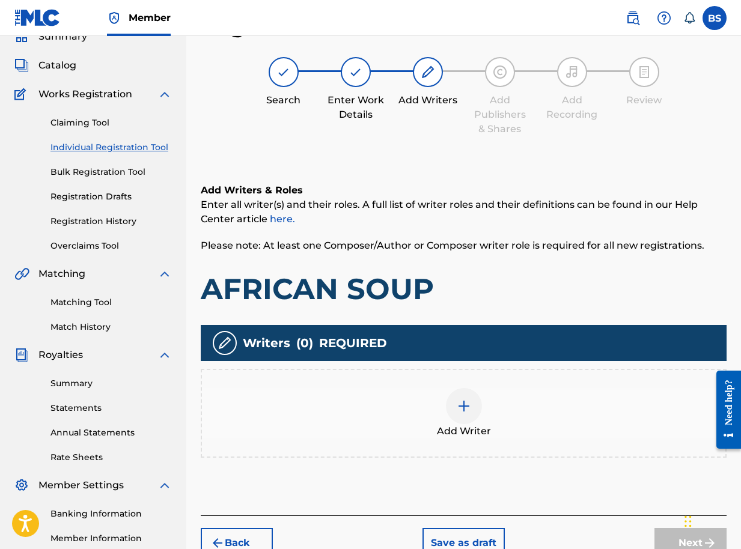
click at [460, 404] on img at bounding box center [464, 406] width 14 height 14
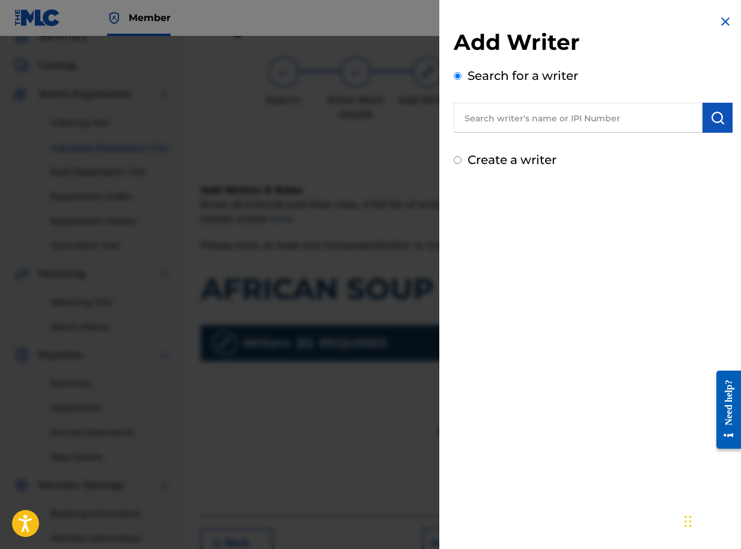
click at [645, 118] on input "text" at bounding box center [578, 118] width 249 height 30
paste input "01090791350"
type input "01090791350"
click at [712, 115] on img "submit" at bounding box center [717, 118] width 14 height 14
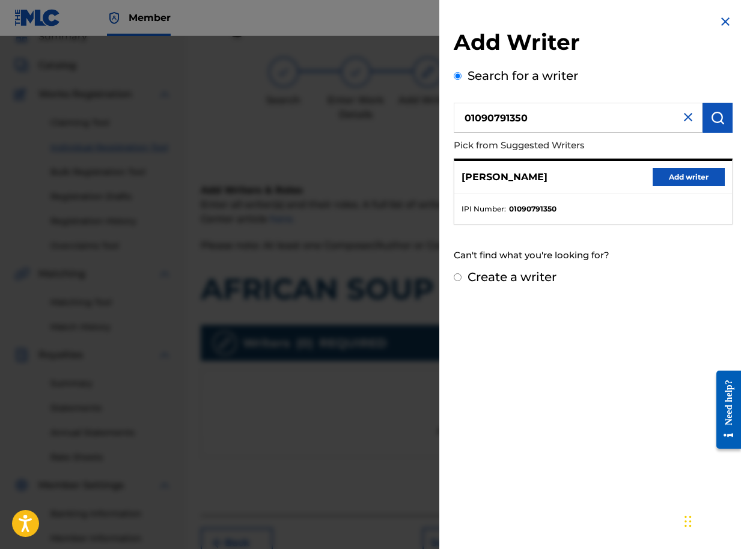
click at [684, 176] on button "Add writer" at bounding box center [688, 177] width 72 height 18
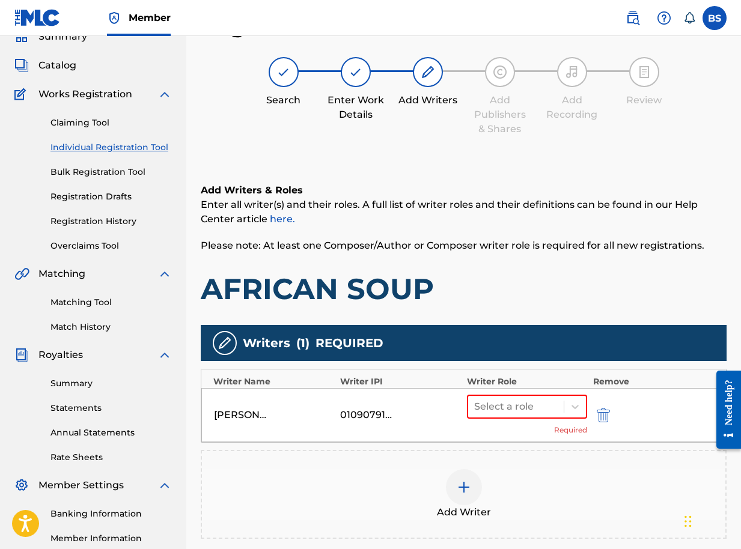
scroll to position [202, 0]
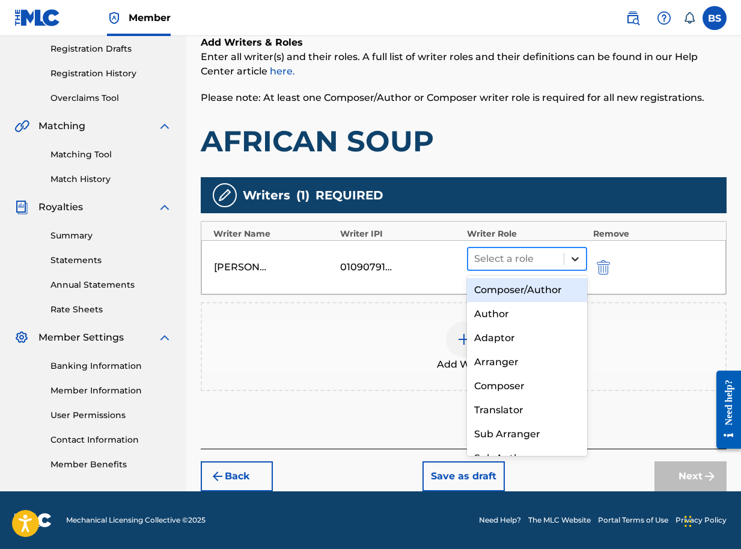
click at [576, 257] on icon at bounding box center [575, 259] width 12 height 12
click at [548, 292] on div "Composer/Author" at bounding box center [527, 290] width 120 height 24
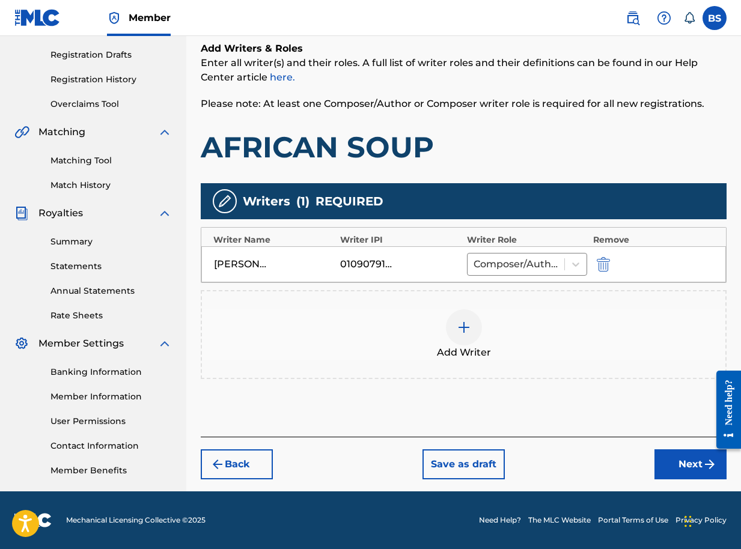
click at [678, 463] on button "Next" at bounding box center [690, 464] width 72 height 30
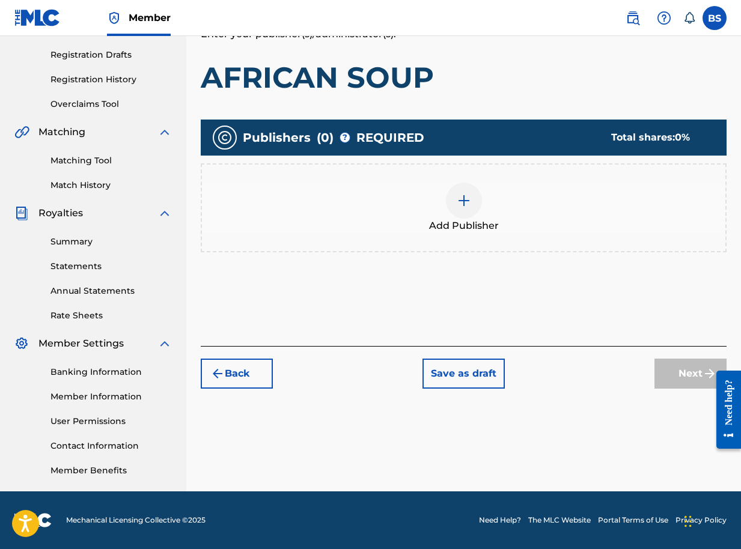
click at [462, 197] on img at bounding box center [464, 200] width 14 height 14
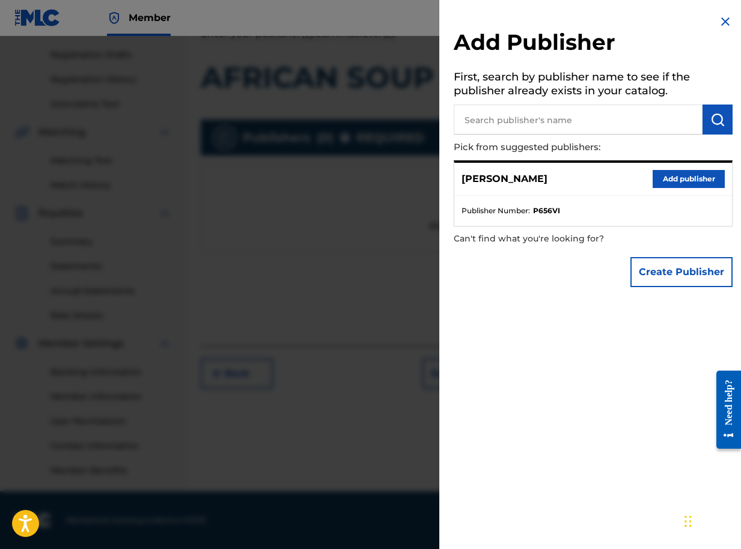
click at [664, 121] on input "text" at bounding box center [578, 120] width 249 height 30
click at [680, 179] on button "Add publisher" at bounding box center [688, 179] width 72 height 18
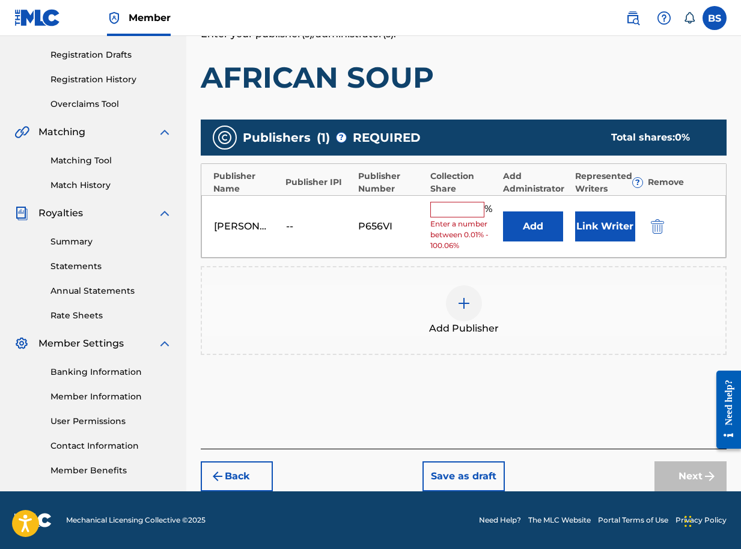
click at [460, 213] on input "text" at bounding box center [457, 210] width 54 height 16
type input "100"
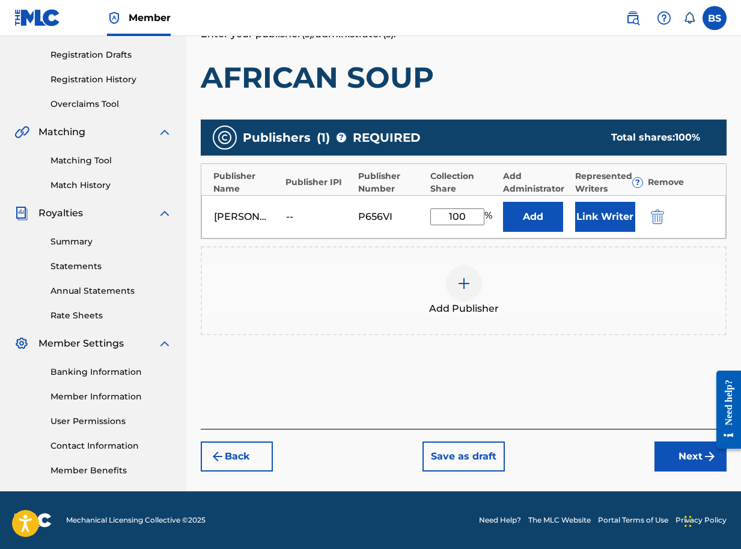
click at [596, 216] on button "Link Writer" at bounding box center [605, 217] width 60 height 30
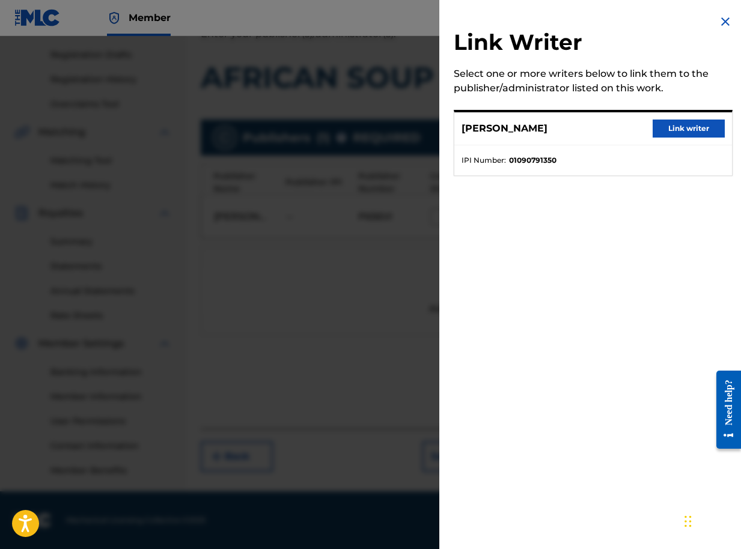
click at [676, 129] on button "Link writer" at bounding box center [688, 129] width 72 height 18
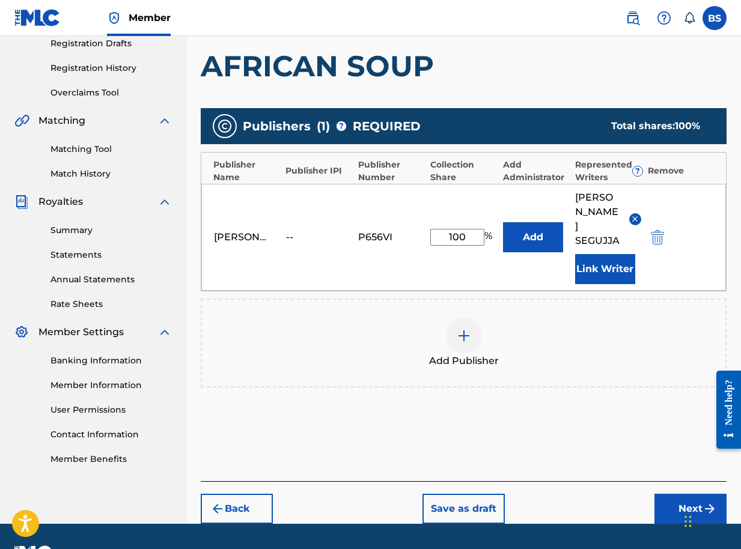
scroll to position [211, 0]
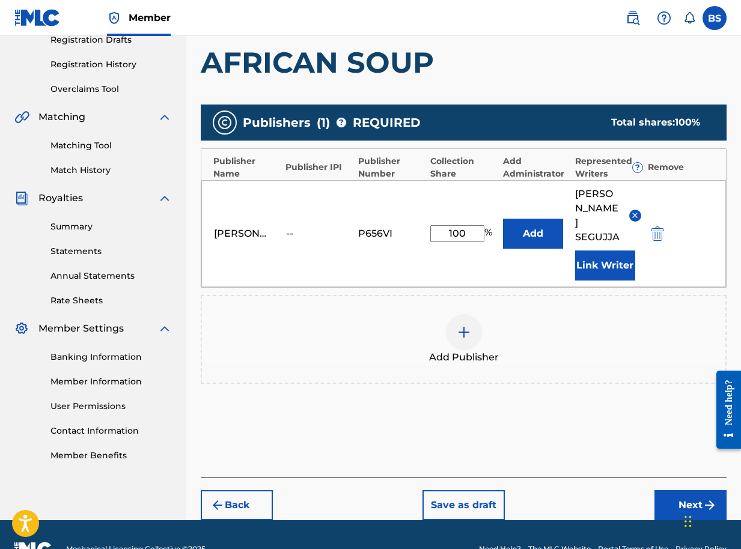
click at [686, 490] on button "Next" at bounding box center [690, 505] width 72 height 30
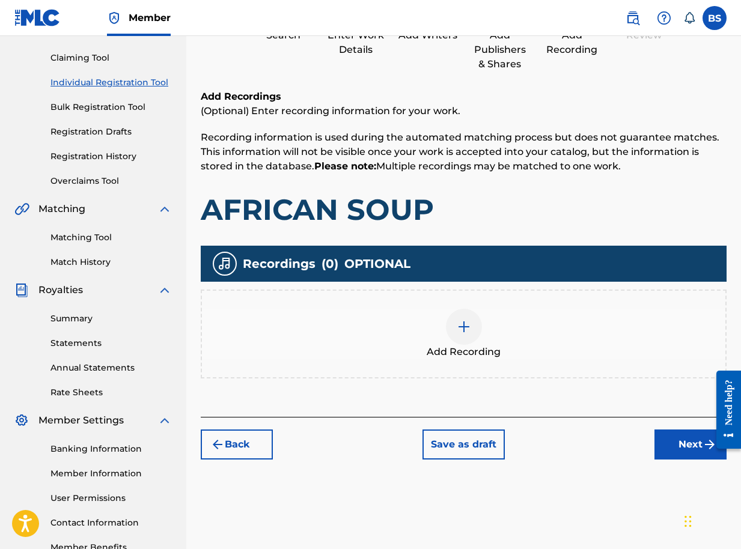
scroll to position [196, 0]
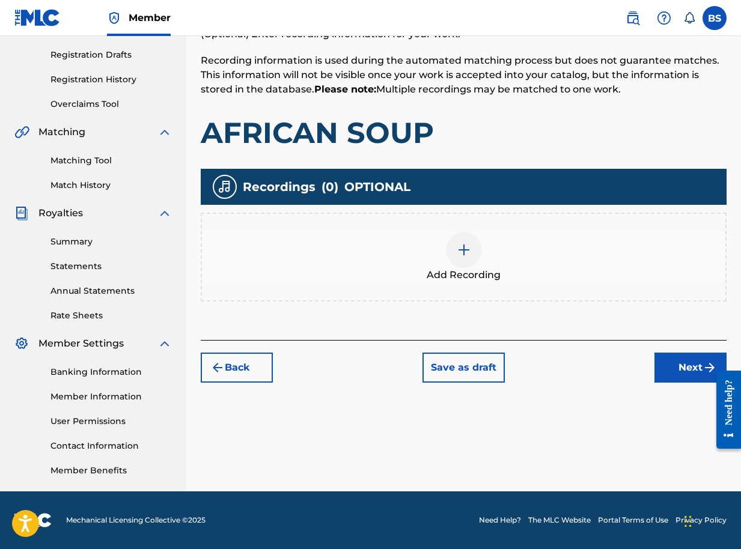
click at [694, 370] on button "Next" at bounding box center [690, 368] width 72 height 30
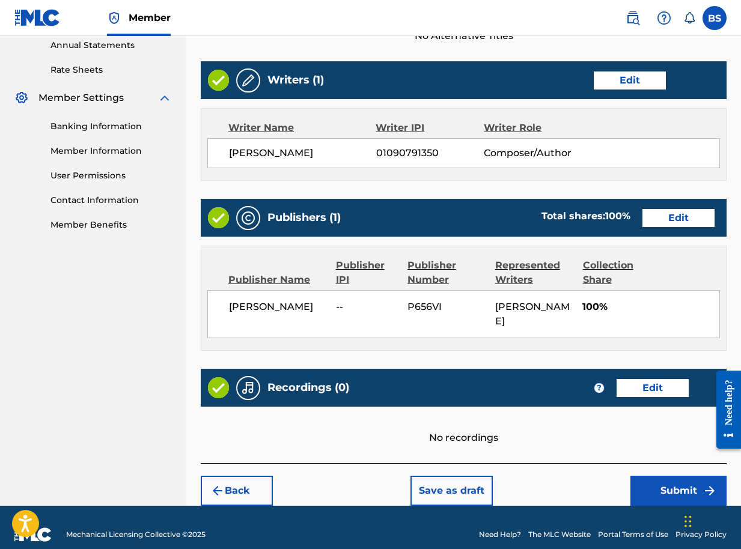
scroll to position [456, 0]
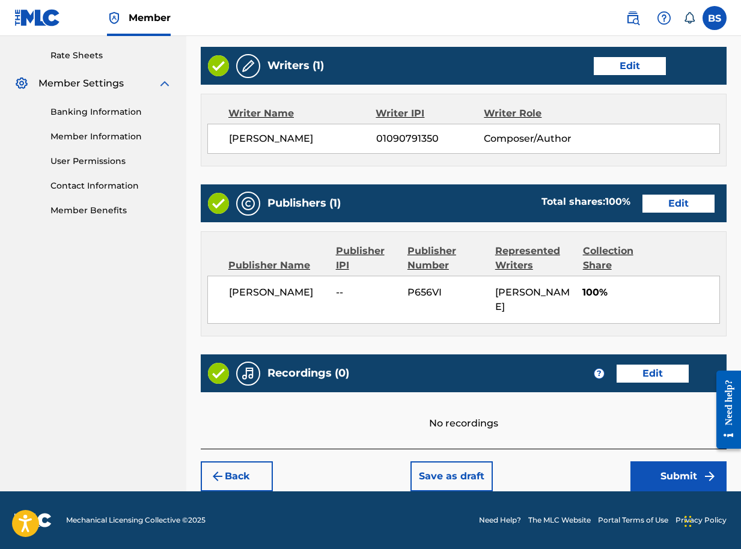
click at [674, 482] on button "Submit" at bounding box center [678, 476] width 96 height 30
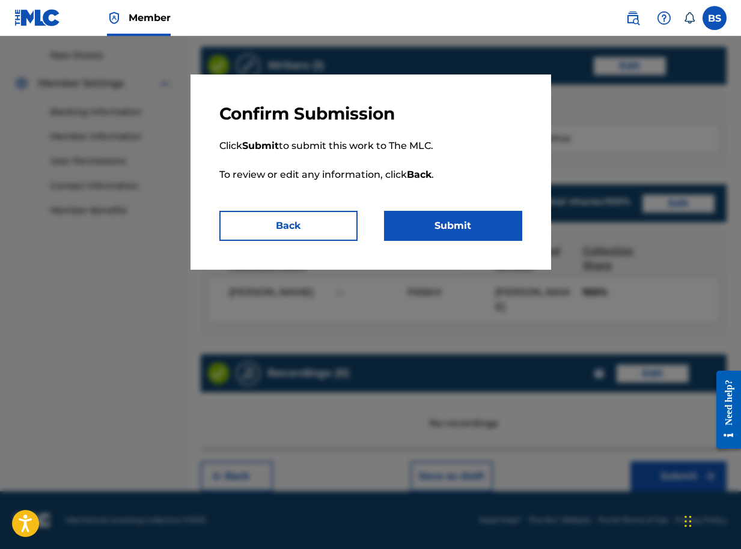
click at [444, 225] on button "Submit" at bounding box center [453, 226] width 138 height 30
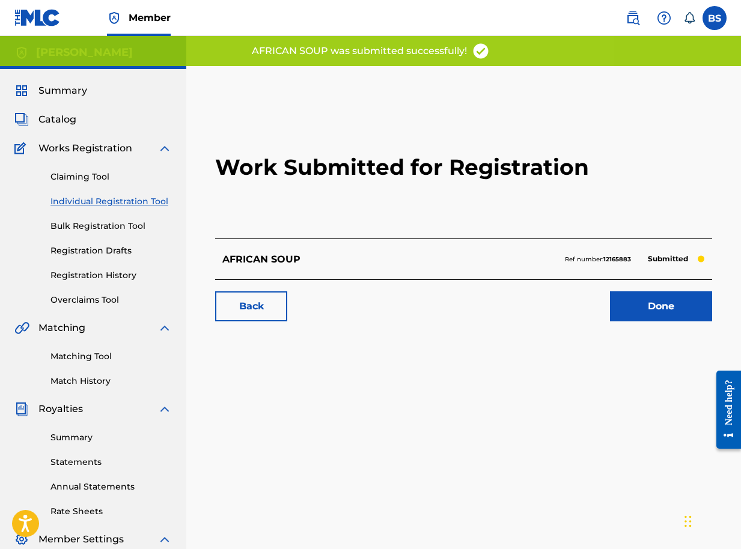
click at [648, 302] on link "Done" at bounding box center [661, 306] width 102 height 30
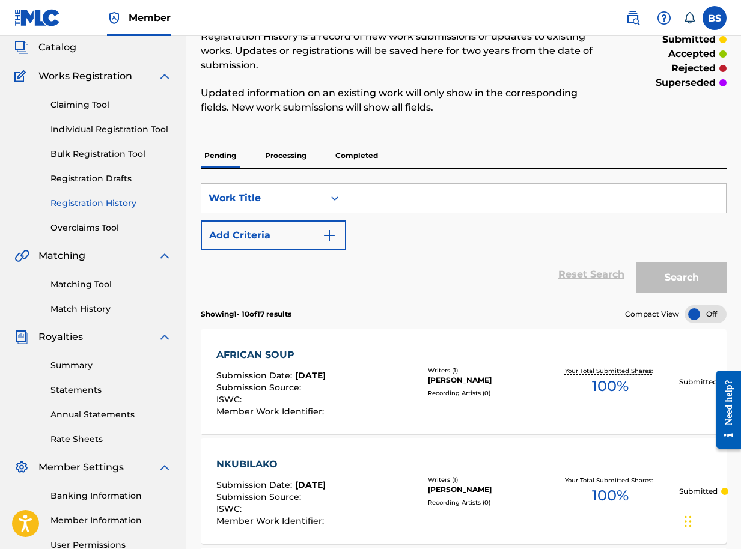
scroll to position [60, 0]
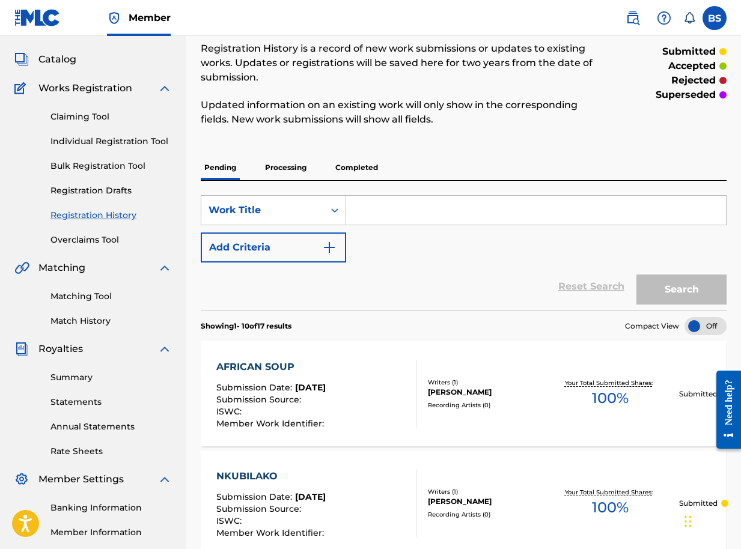
click at [71, 61] on span "Catalog" at bounding box center [57, 59] width 38 height 14
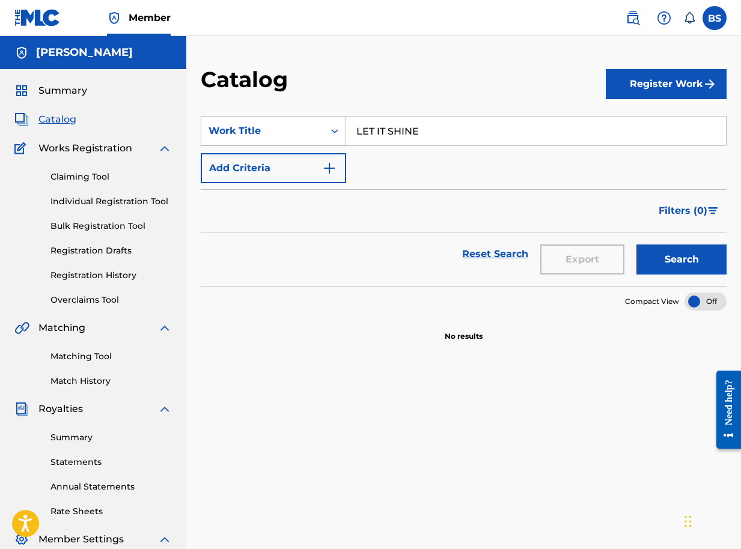
drag, startPoint x: 434, startPoint y: 133, endPoint x: 283, endPoint y: 125, distance: 151.0
click at [283, 125] on div "SearchWithCriteria3ca2ea60-ee30-45a9-a14c-5310e08a0577 Work Title LET IT SHINE" at bounding box center [464, 131] width 526 height 30
click at [73, 91] on span "Summary" at bounding box center [62, 91] width 49 height 14
